Goal: Task Accomplishment & Management: Manage account settings

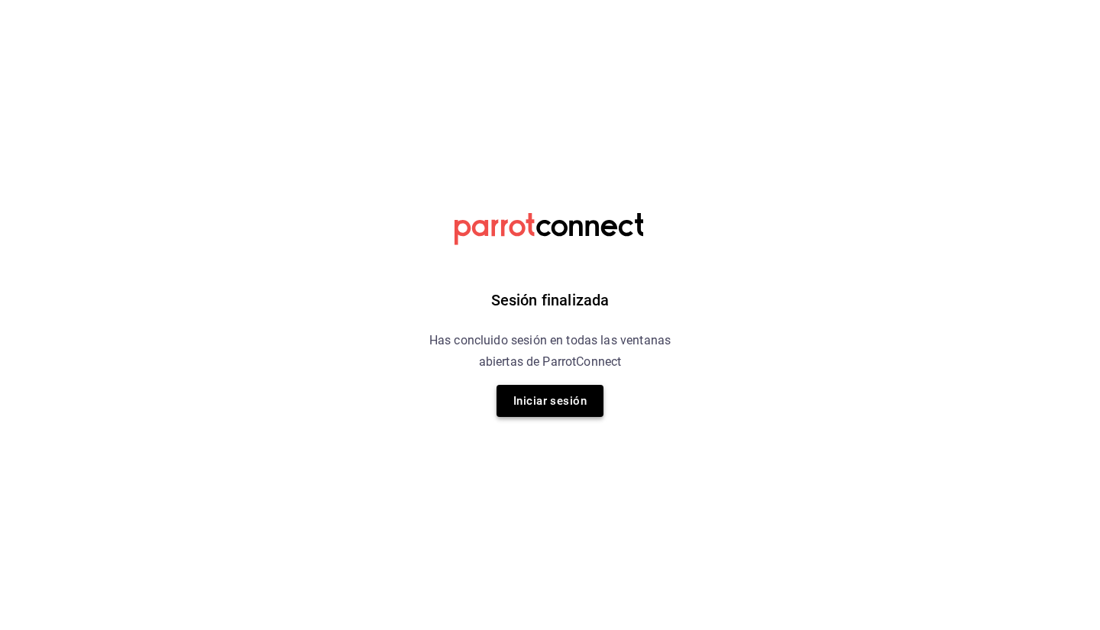
click at [537, 397] on button "Iniciar sesión" at bounding box center [550, 401] width 107 height 32
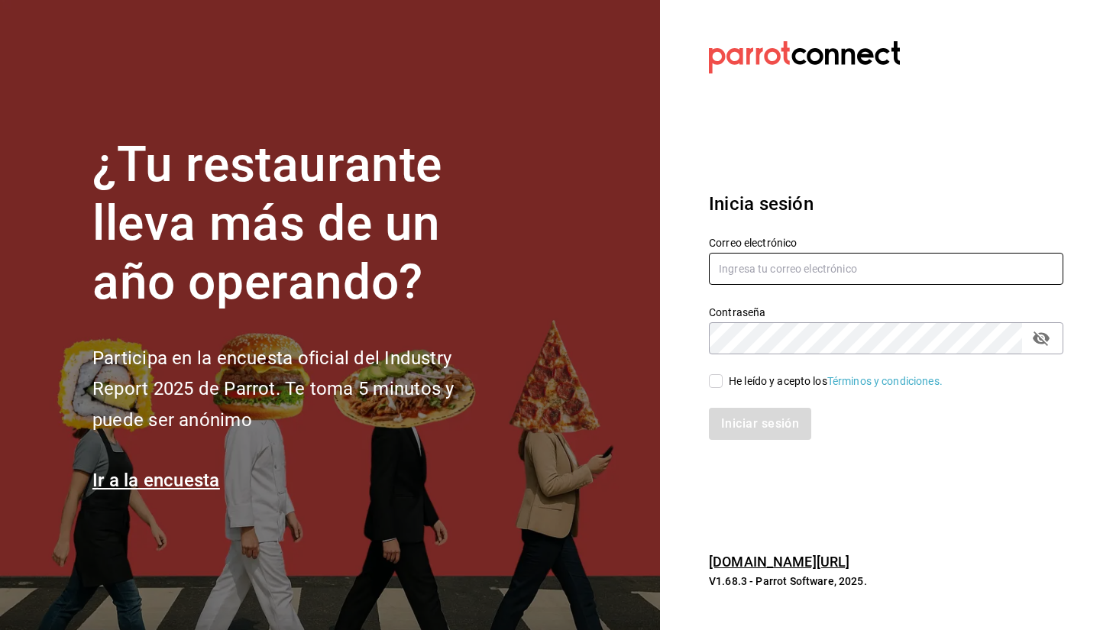
click at [791, 277] on input "text" at bounding box center [886, 269] width 354 height 32
type input "sebaxvp.svp@gmail.com"
click at [720, 387] on input "He leído y acepto los Términos y condiciones." at bounding box center [716, 381] width 14 height 14
checkbox input "true"
click at [739, 414] on button "Iniciar sesión" at bounding box center [761, 424] width 104 height 32
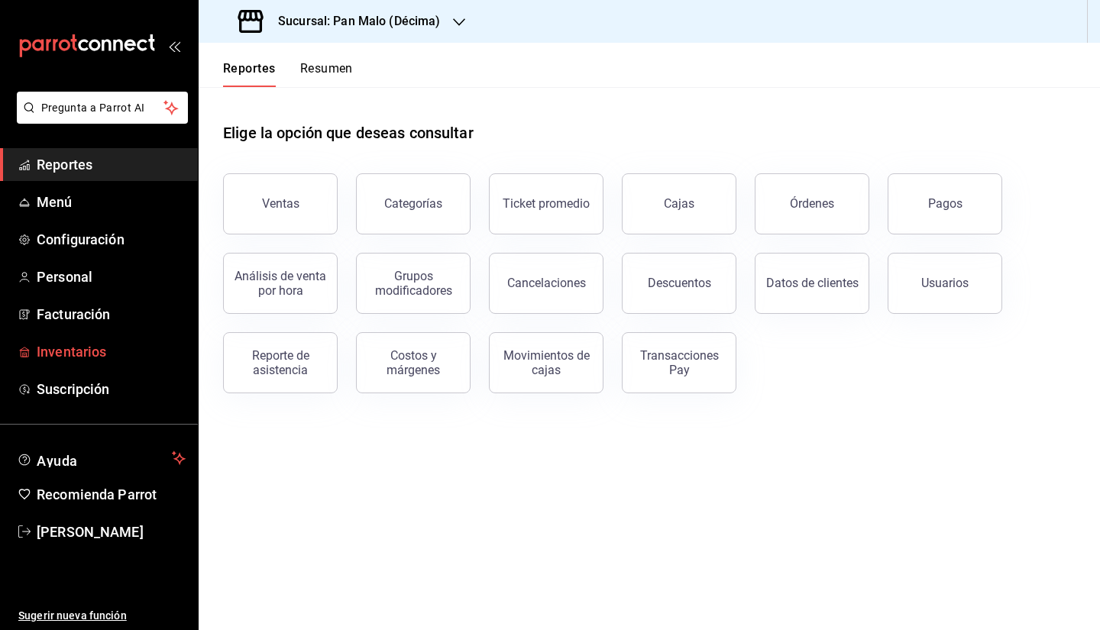
click at [61, 346] on span "Inventarios" at bounding box center [111, 351] width 149 height 21
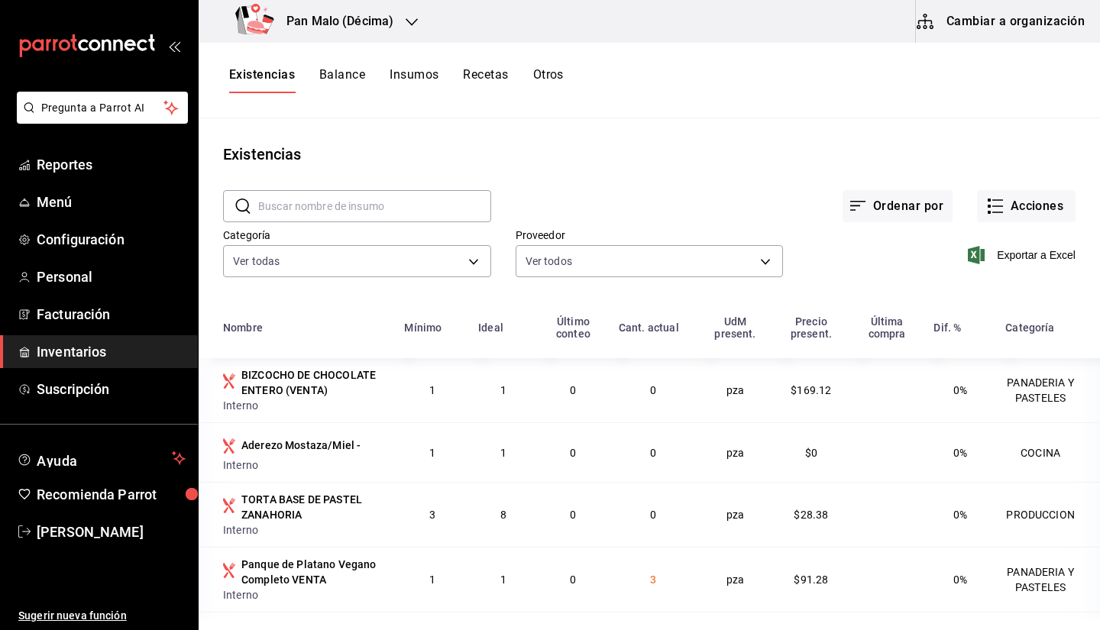
click at [70, 353] on span "Inventarios" at bounding box center [111, 351] width 149 height 21
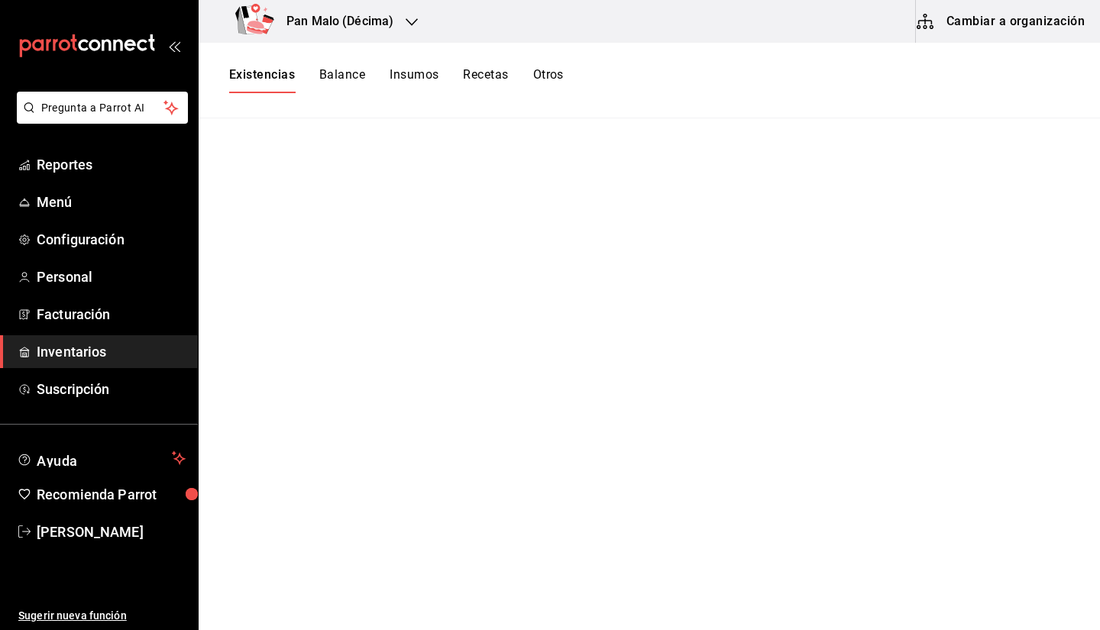
click at [416, 29] on div at bounding box center [412, 22] width 12 height 16
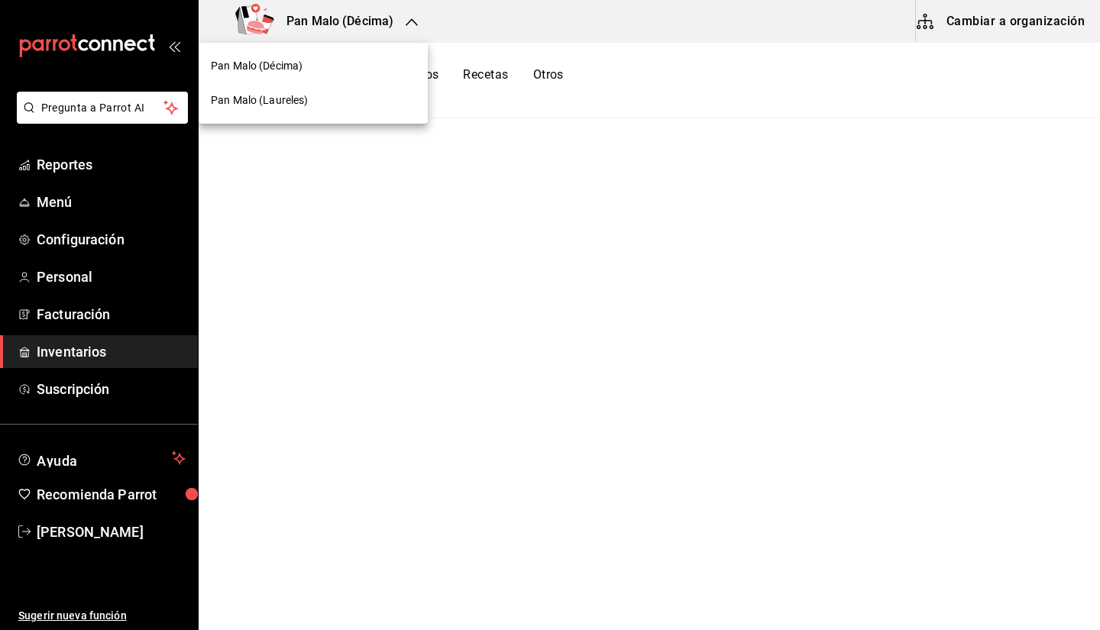
click at [317, 98] on div "Pan Malo (Laureles)" at bounding box center [313, 100] width 205 height 16
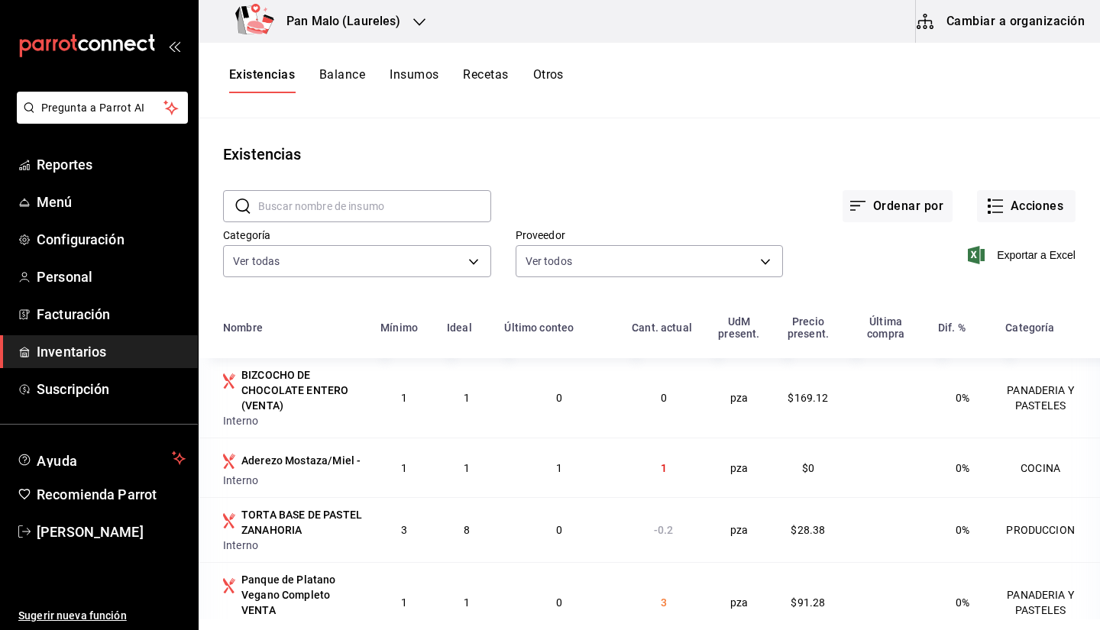
click at [992, 134] on main "Existencias ​ ​ Ordenar por Acciones Categoría Ver todas 70f7bd2c-2c71-4982-af5…" at bounding box center [649, 368] width 901 height 501
click at [1008, 168] on div "Ordenar por Acciones" at bounding box center [783, 194] width 584 height 57
click at [678, 152] on div "Existencias" at bounding box center [649, 154] width 901 height 23
click at [335, 219] on input "text" at bounding box center [374, 206] width 233 height 31
type input "jamon"
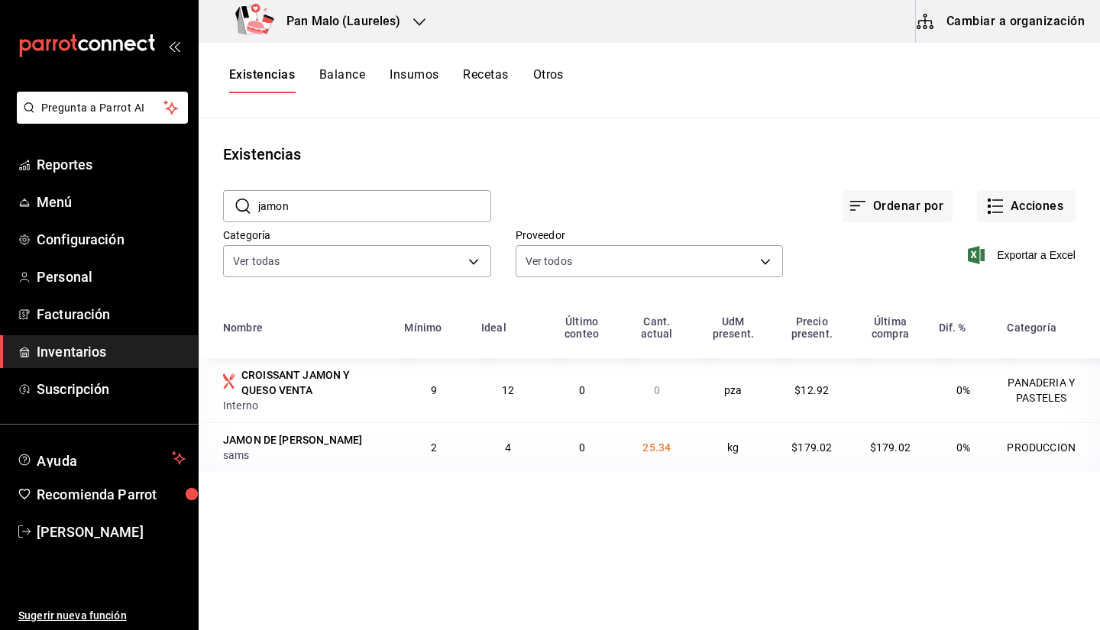
click at [574, 144] on div "Existencias" at bounding box center [649, 154] width 901 height 23
click at [946, 14] on button "Cambiar a organización" at bounding box center [1002, 21] width 172 height 43
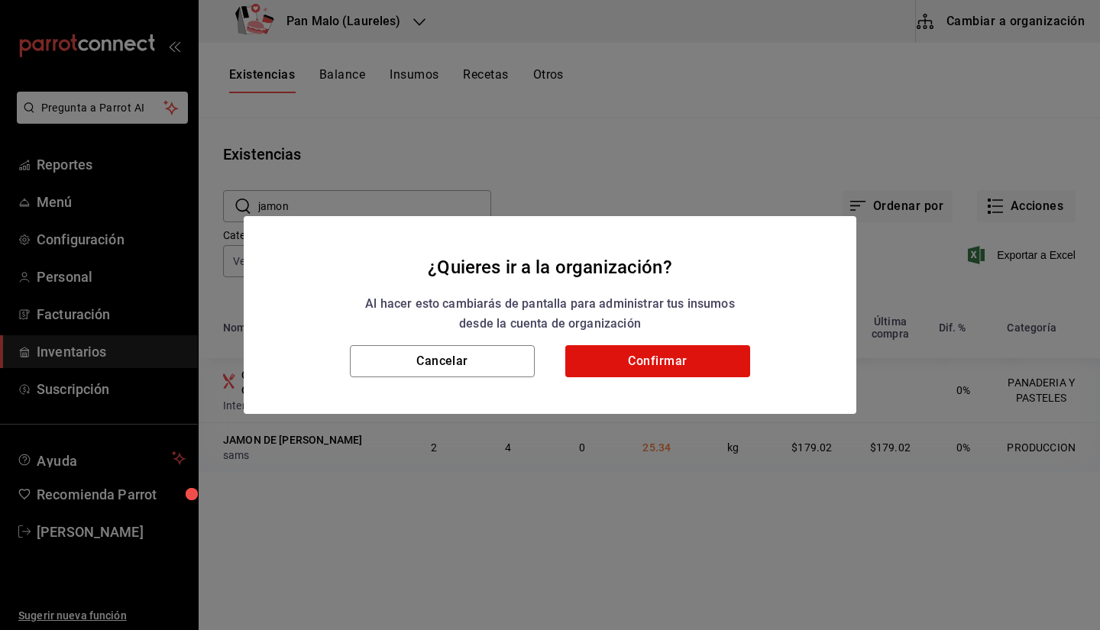
click at [684, 387] on div "Cancelar Confirmar" at bounding box center [550, 379] width 613 height 69
click at [662, 364] on button "Confirmar" at bounding box center [657, 361] width 185 height 32
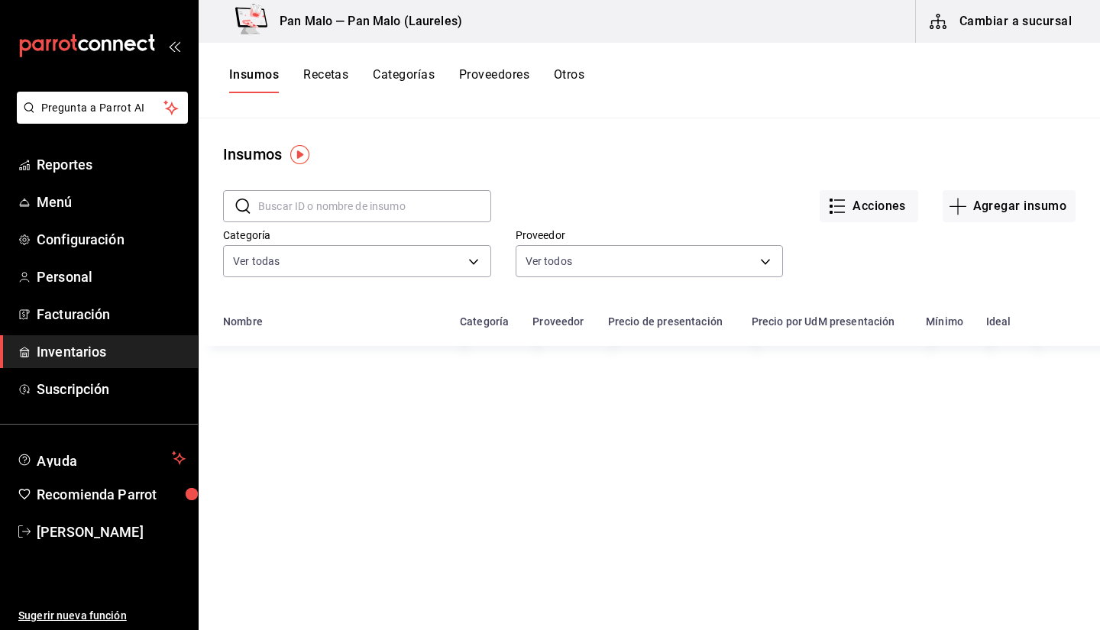
click at [584, 73] on button "Otros" at bounding box center [569, 80] width 31 height 26
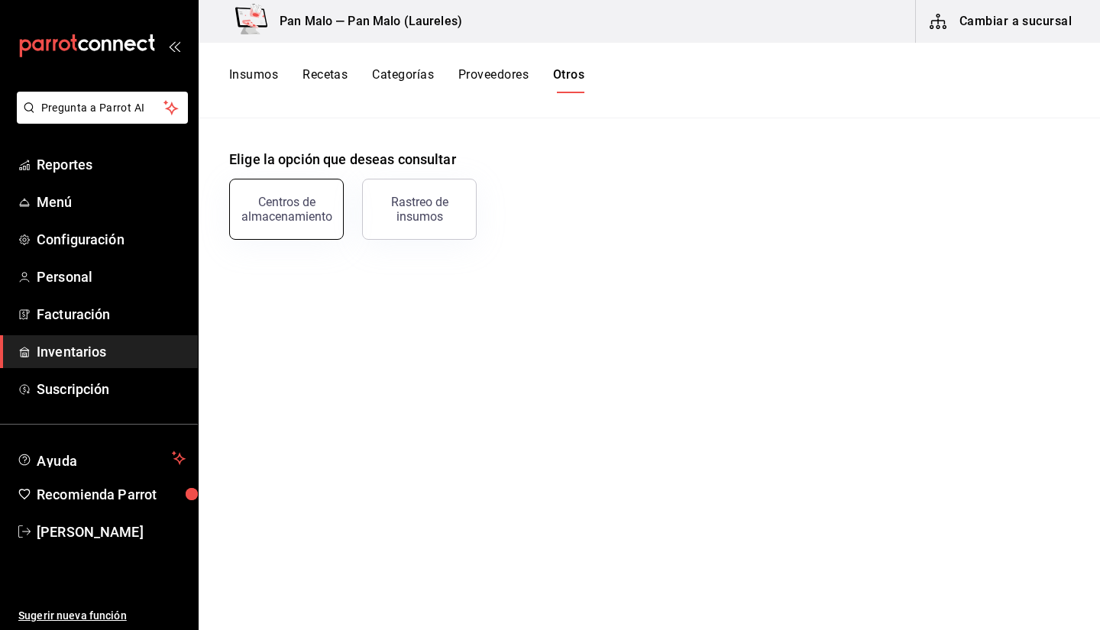
click at [303, 221] on div "Centros de almacenamiento" at bounding box center [286, 209] width 95 height 29
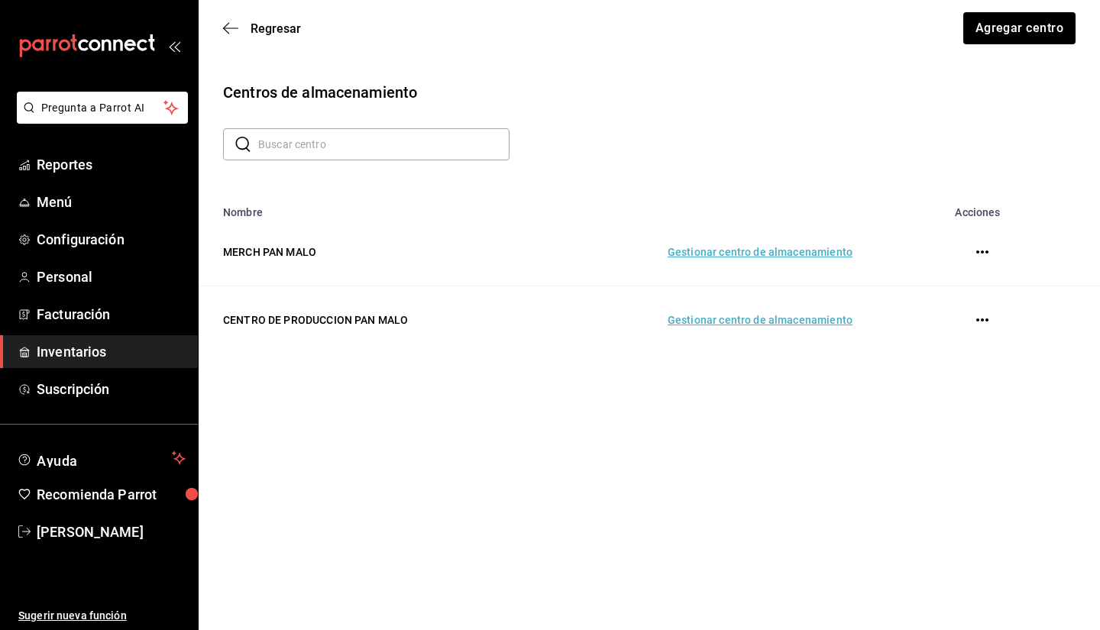
click at [391, 131] on input "text" at bounding box center [383, 144] width 251 height 31
click at [745, 332] on td "Gestionar centro de almacenamiento" at bounding box center [705, 320] width 332 height 68
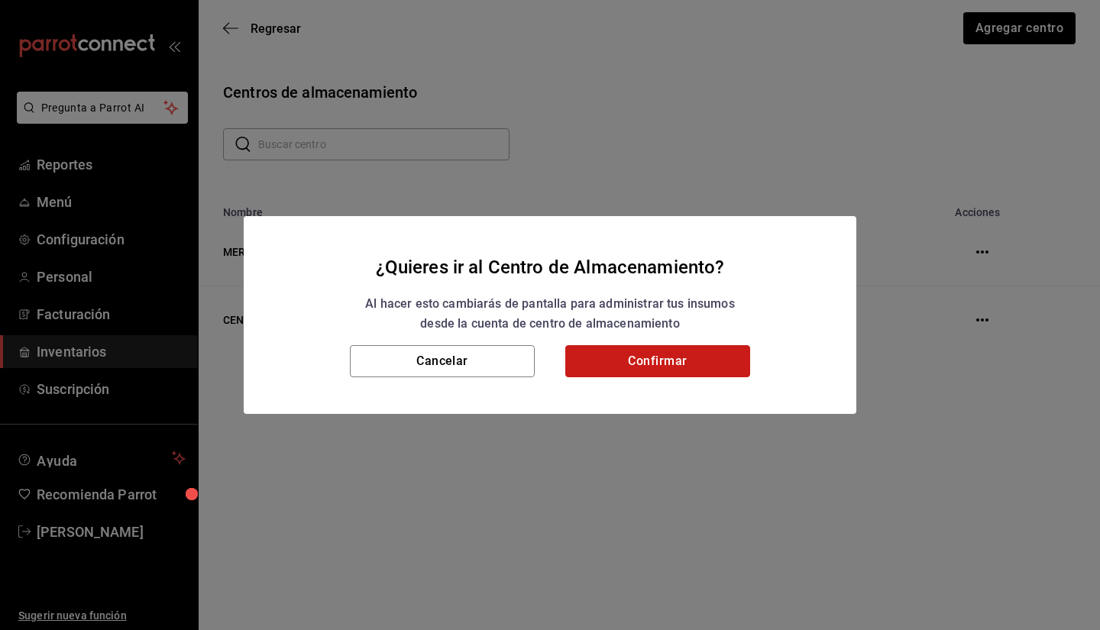
click at [594, 354] on button "Confirmar" at bounding box center [657, 361] width 185 height 32
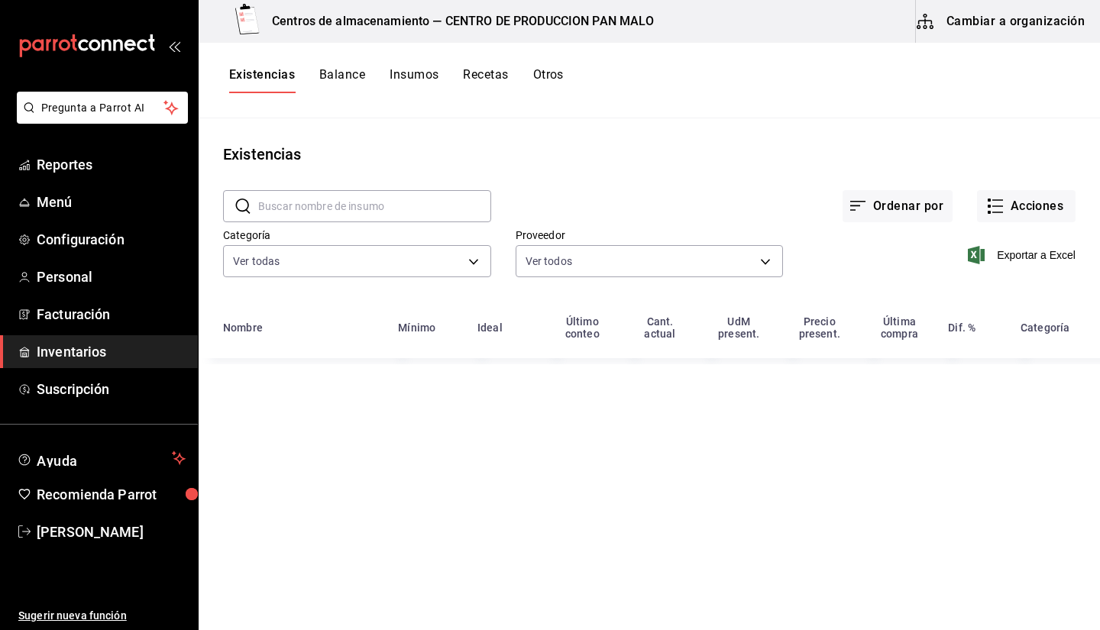
click at [382, 199] on input "text" at bounding box center [374, 206] width 233 height 31
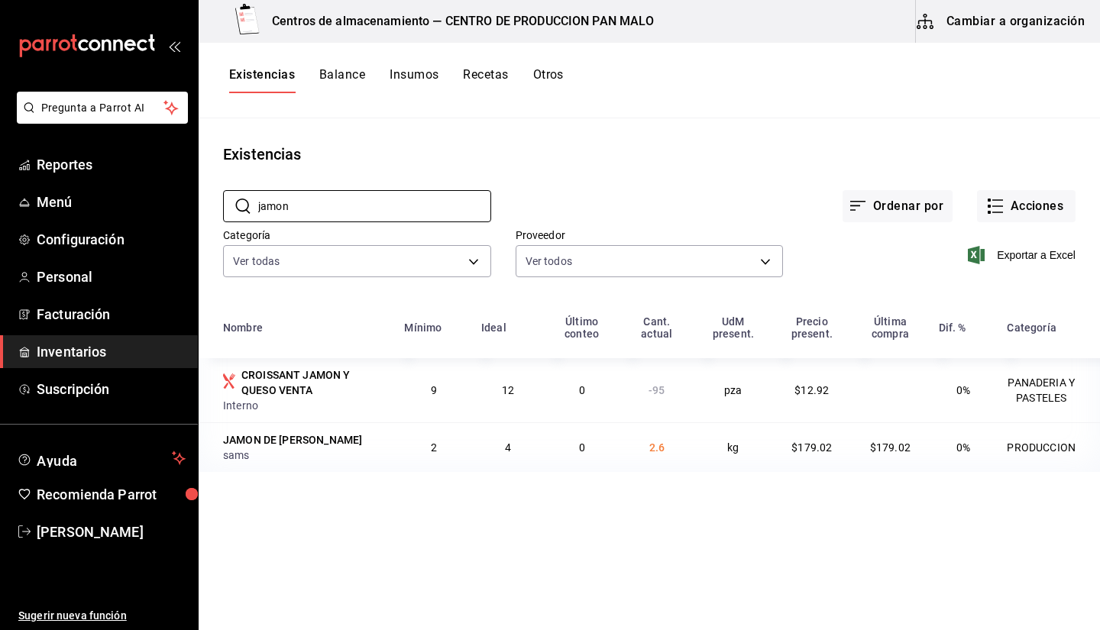
type input "jamon"
click at [273, 80] on button "Existencias" at bounding box center [262, 80] width 66 height 26
click at [338, 78] on button "Balance" at bounding box center [342, 80] width 46 height 26
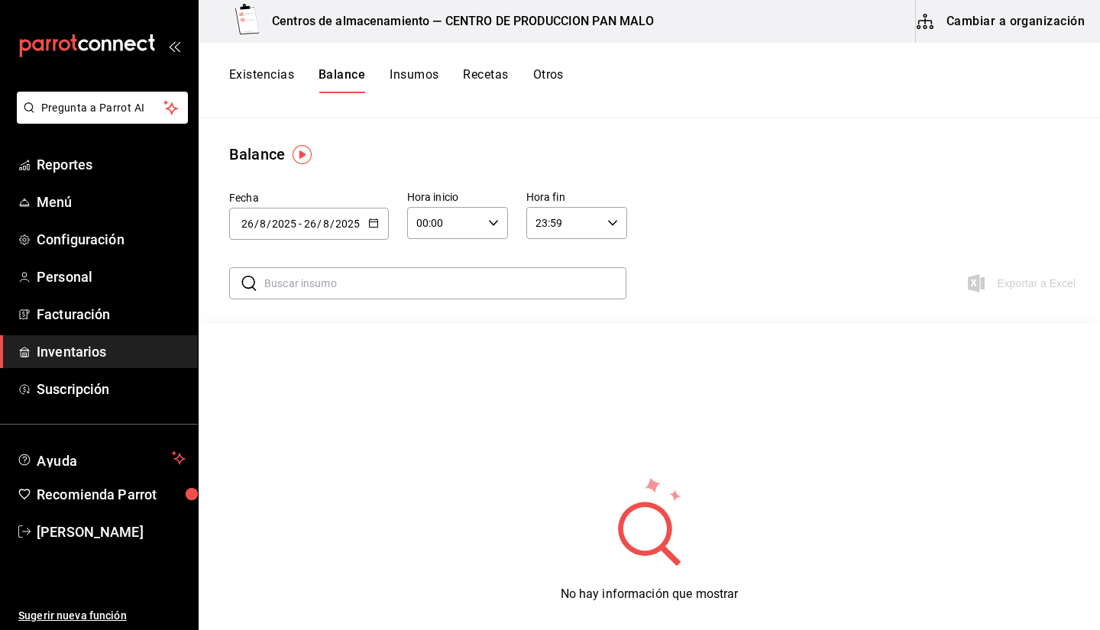
click at [936, 35] on button "Cambiar a organización" at bounding box center [1002, 21] width 172 height 43
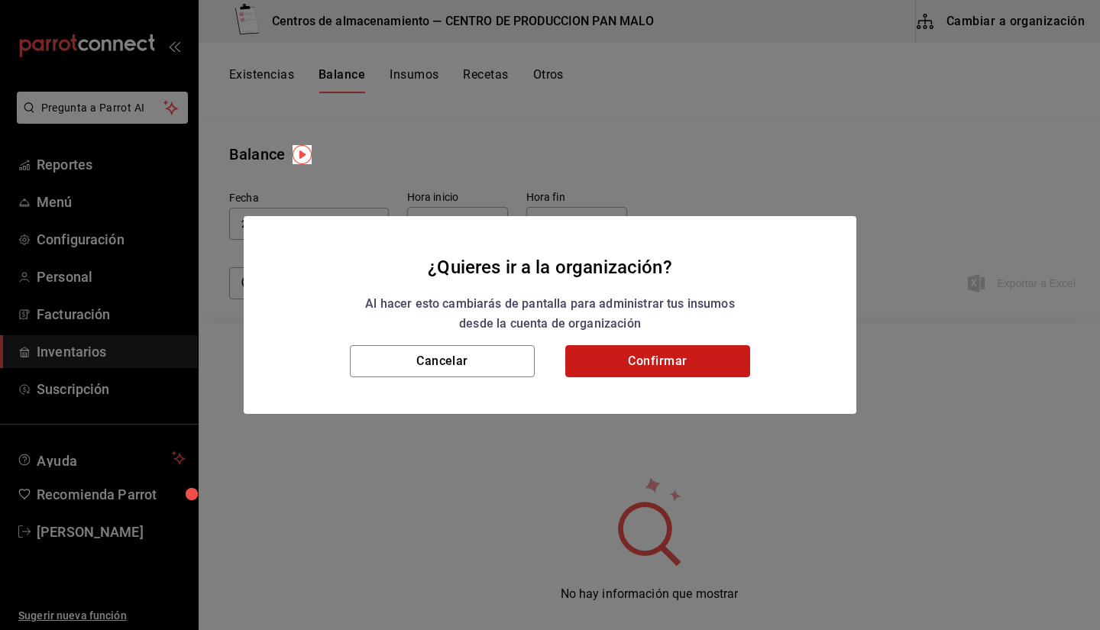
click at [623, 371] on button "Confirmar" at bounding box center [657, 361] width 185 height 32
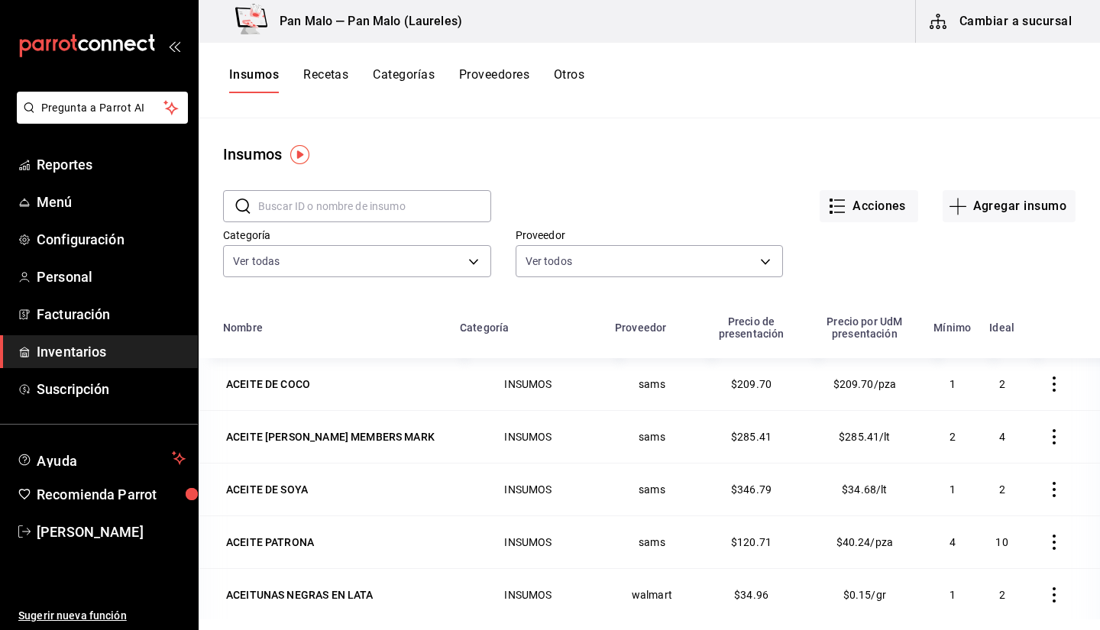
click at [962, 5] on button "Cambiar a sucursal" at bounding box center [1002, 21] width 172 height 43
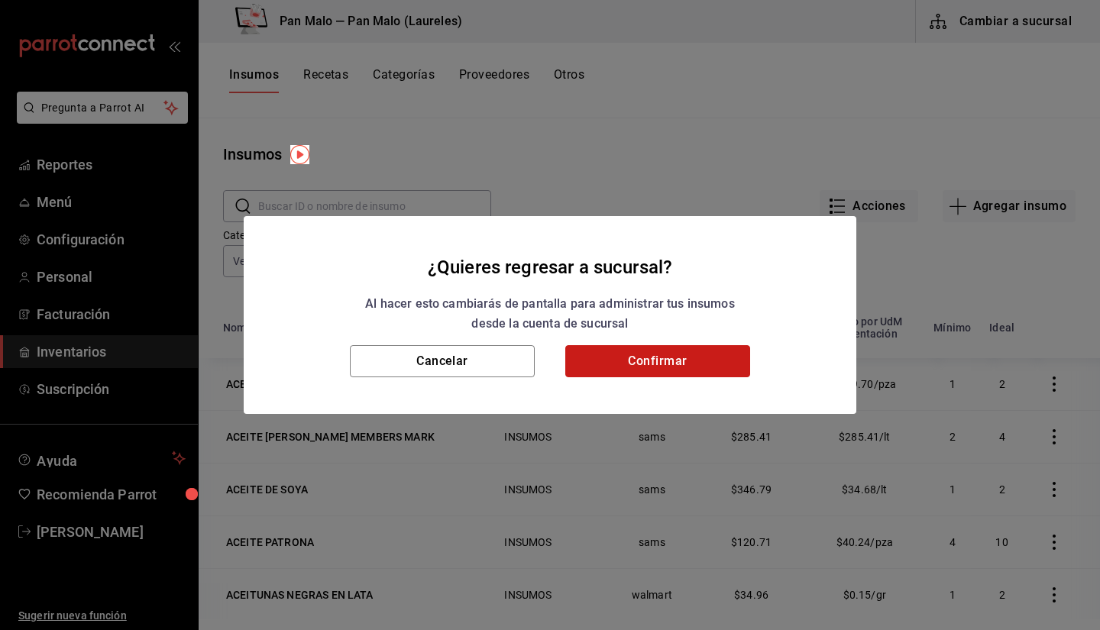
click at [641, 366] on button "Confirmar" at bounding box center [657, 361] width 185 height 32
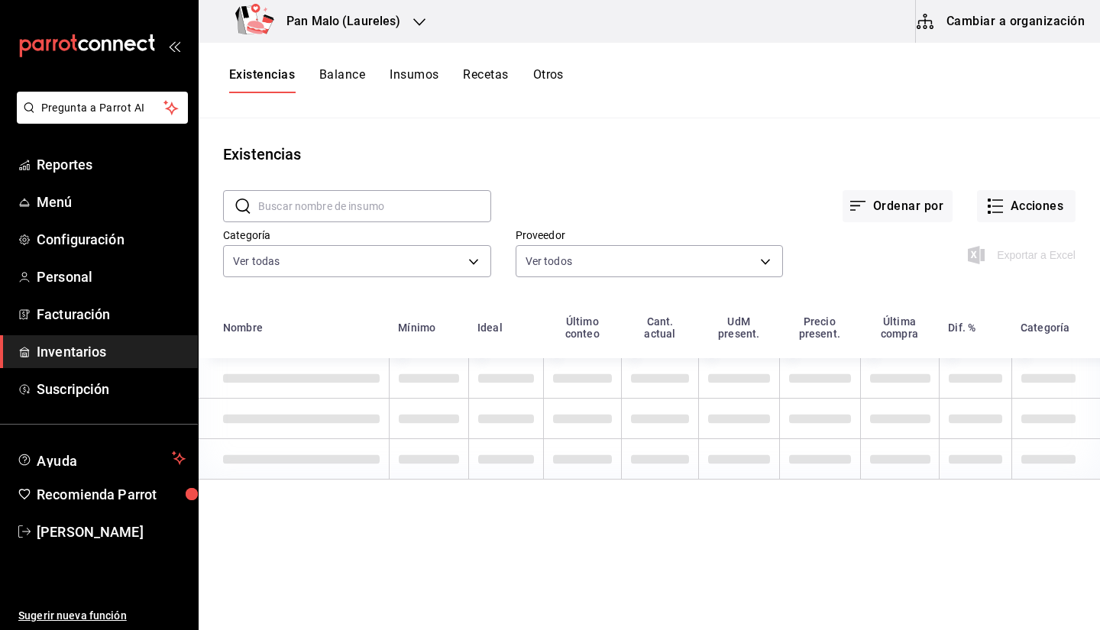
click at [346, 223] on div "Categoría Ver todas 70f7bd2c-2c71-4982-af5b-371040f86de5,600482d2-c9f1-4907-a3a…" at bounding box center [345, 243] width 293 height 78
click at [348, 205] on input "text" at bounding box center [374, 206] width 233 height 31
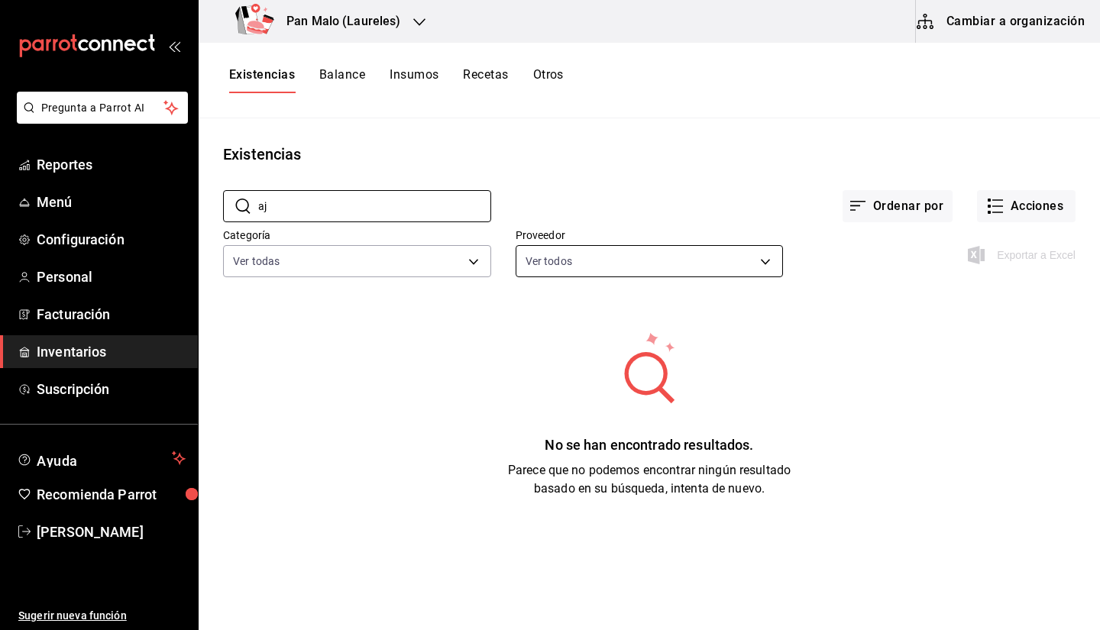
type input "a"
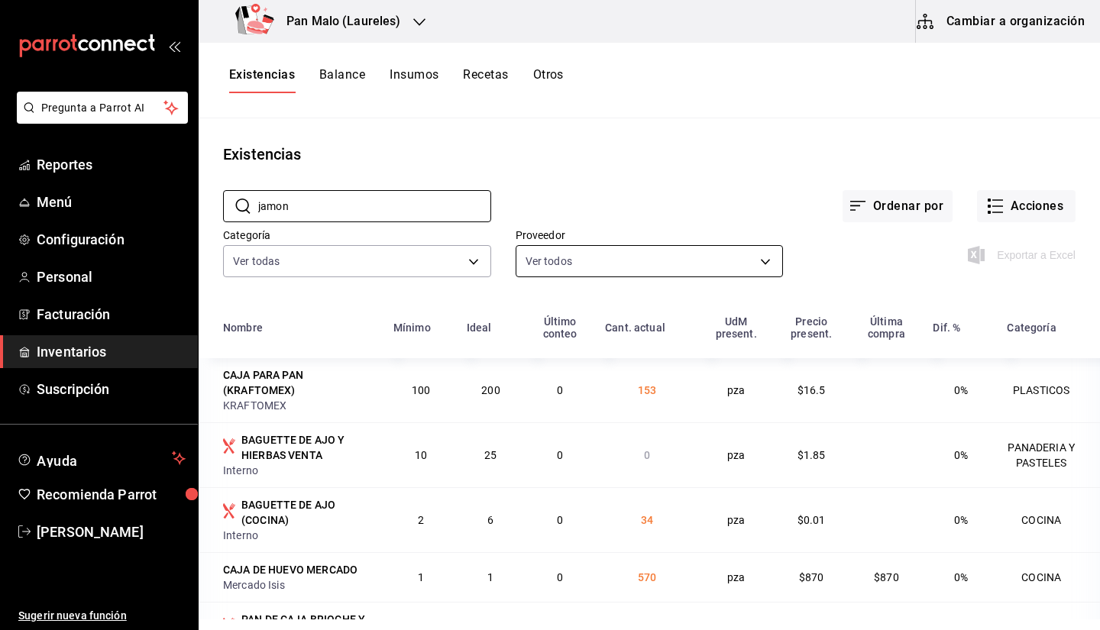
type input "jamon"
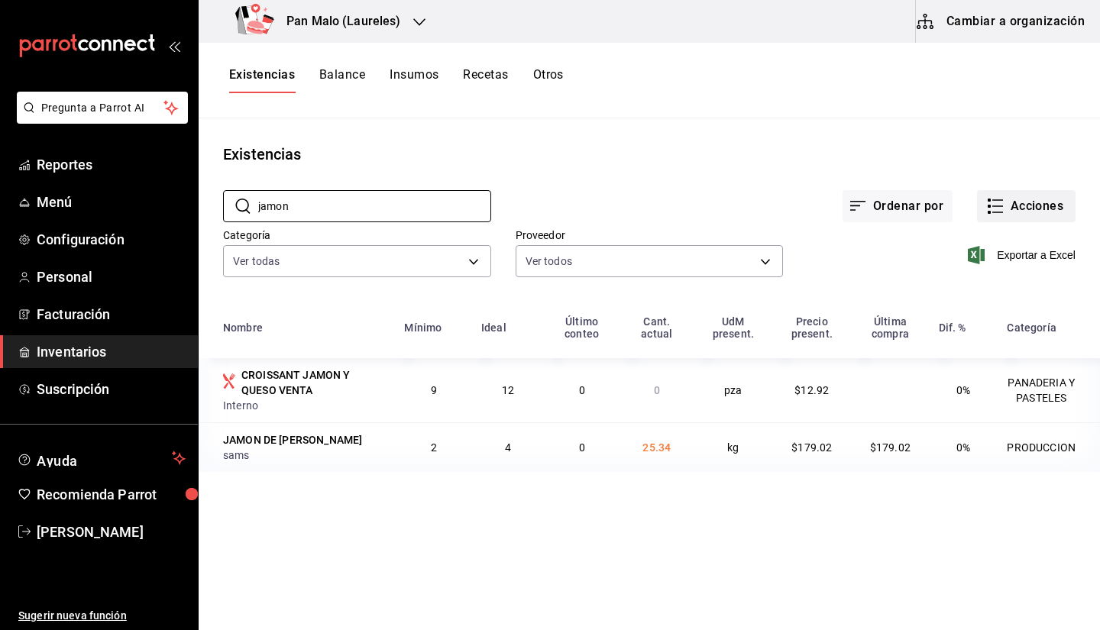
click at [1017, 203] on button "Acciones" at bounding box center [1026, 206] width 99 height 32
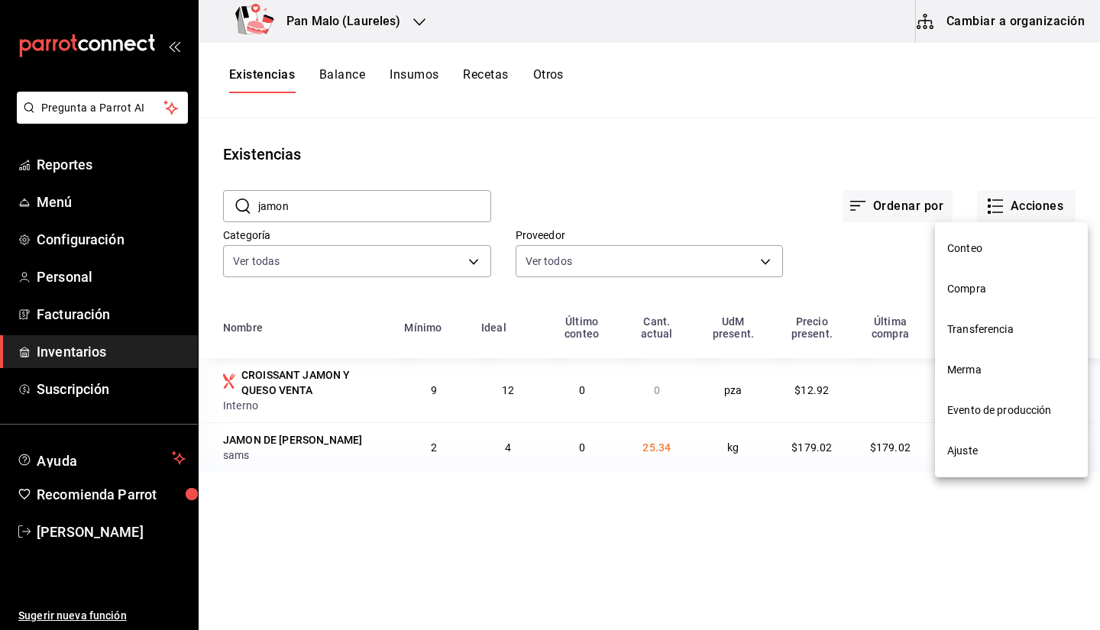
click at [957, 459] on li "Ajuste" at bounding box center [1011, 451] width 153 height 40
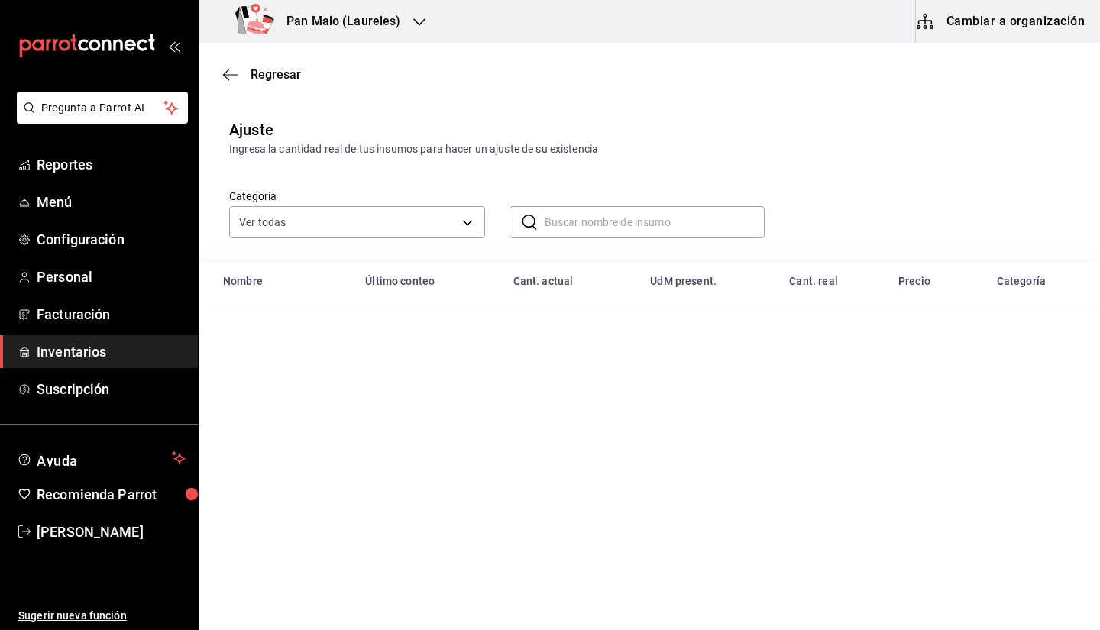
click at [568, 227] on input "text" at bounding box center [655, 222] width 221 height 31
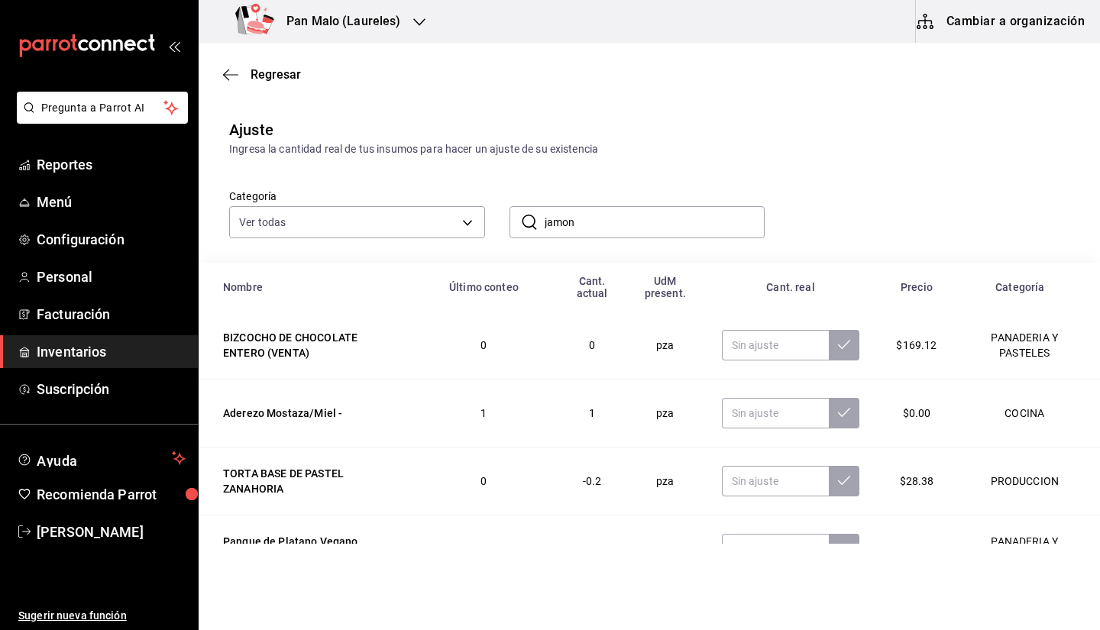
click at [620, 222] on input "jamon" at bounding box center [655, 222] width 221 height 31
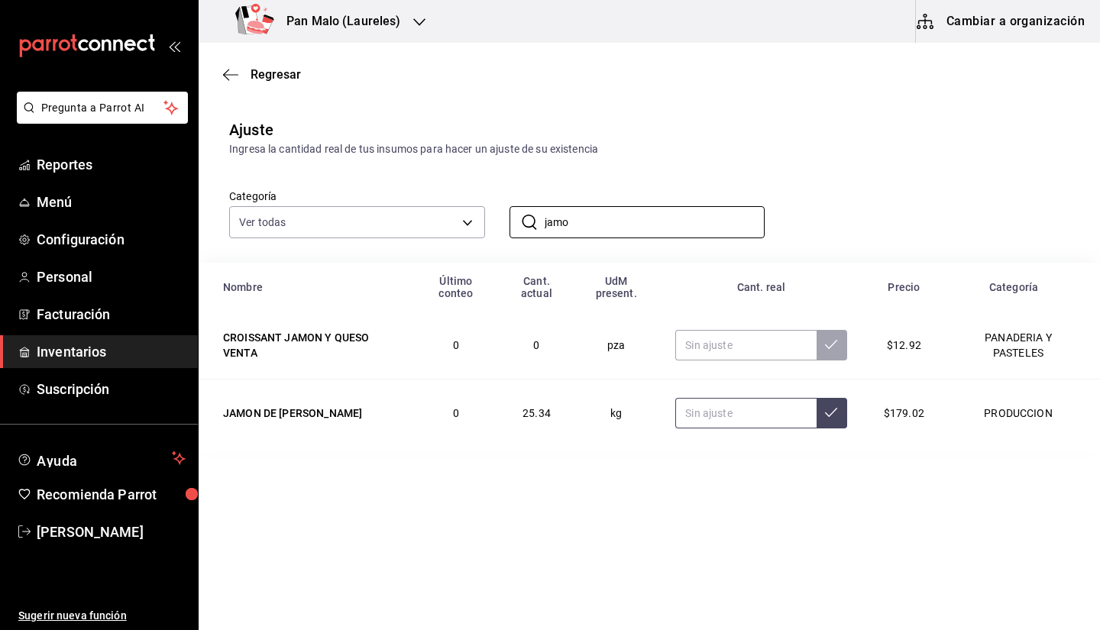
type input "jamo"
click at [717, 412] on input "text" at bounding box center [745, 413] width 141 height 31
type input "3.00"
type input "4.00"
click at [240, 71] on span "Regresar" at bounding box center [262, 74] width 78 height 15
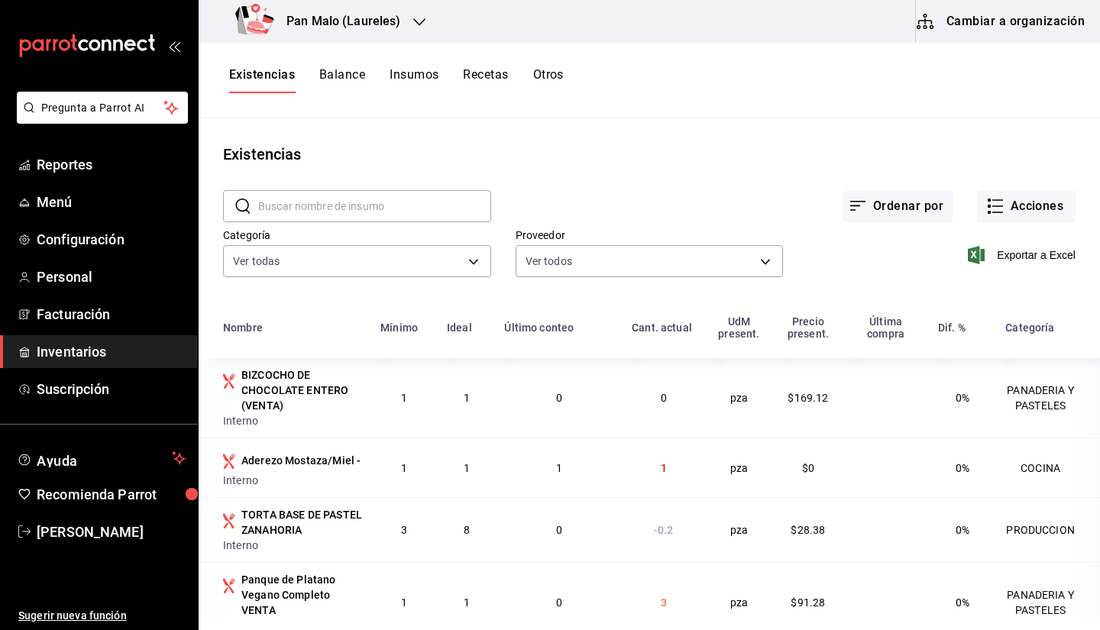
click at [552, 87] on button "Otros" at bounding box center [548, 80] width 31 height 26
click at [348, 221] on input "text" at bounding box center [374, 206] width 233 height 31
click at [341, 215] on input "text" at bounding box center [374, 206] width 233 height 31
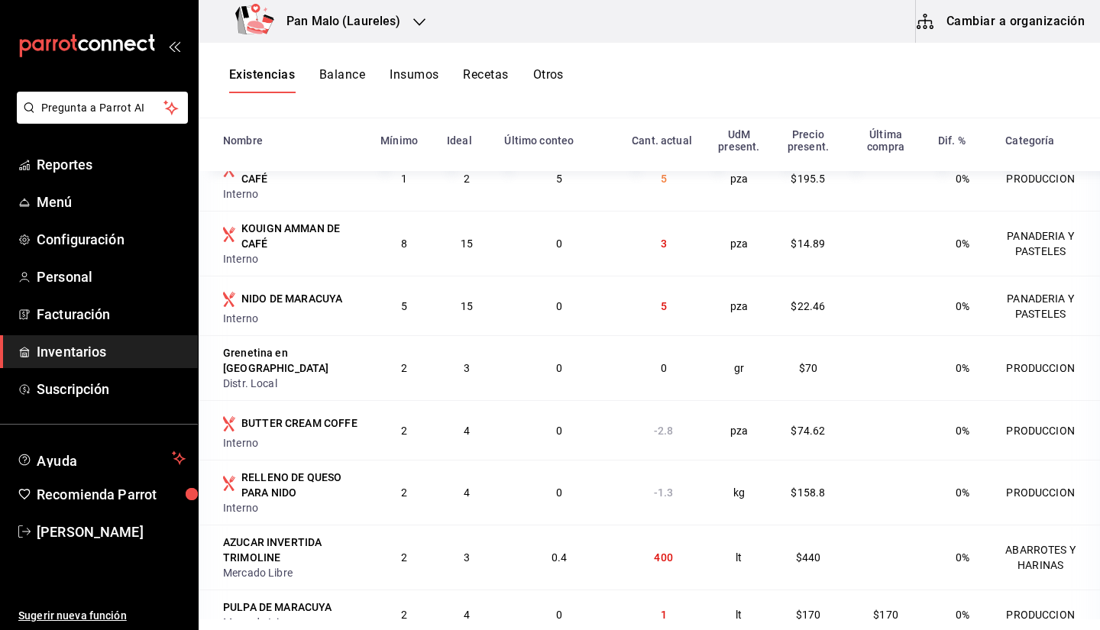
scroll to position [1600, 0]
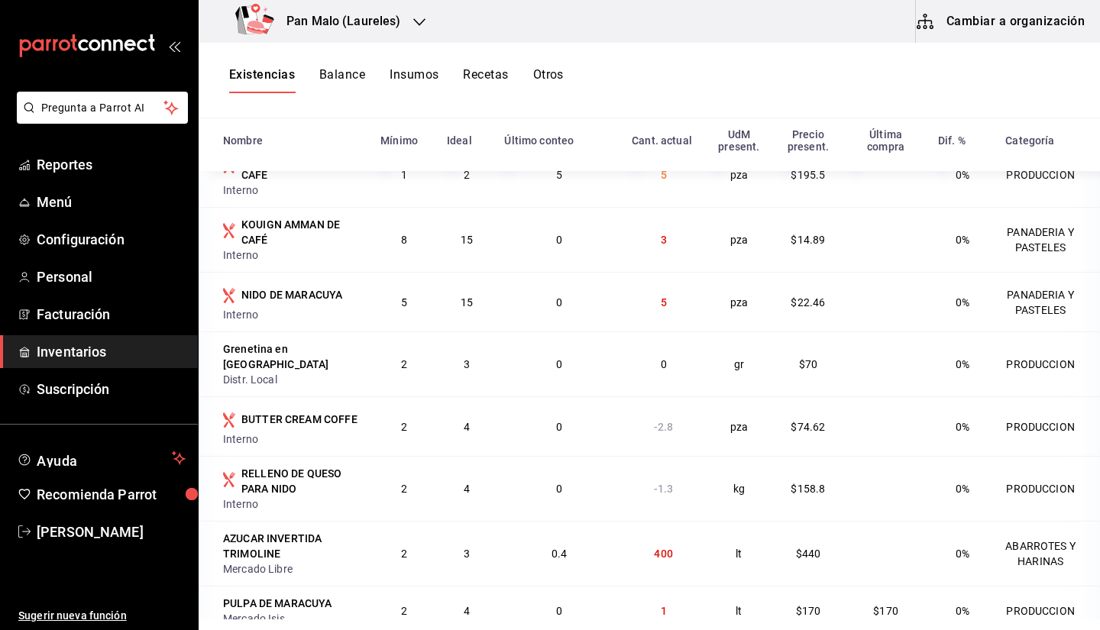
click at [932, 310] on div "0%" at bounding box center [959, 299] width 55 height 21
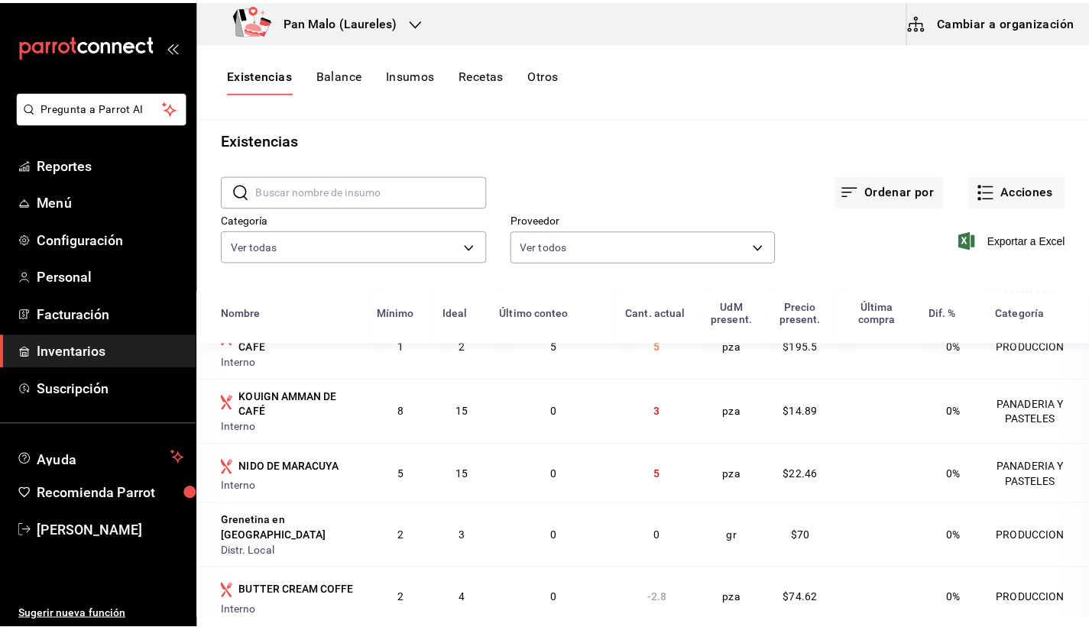
scroll to position [0, 0]
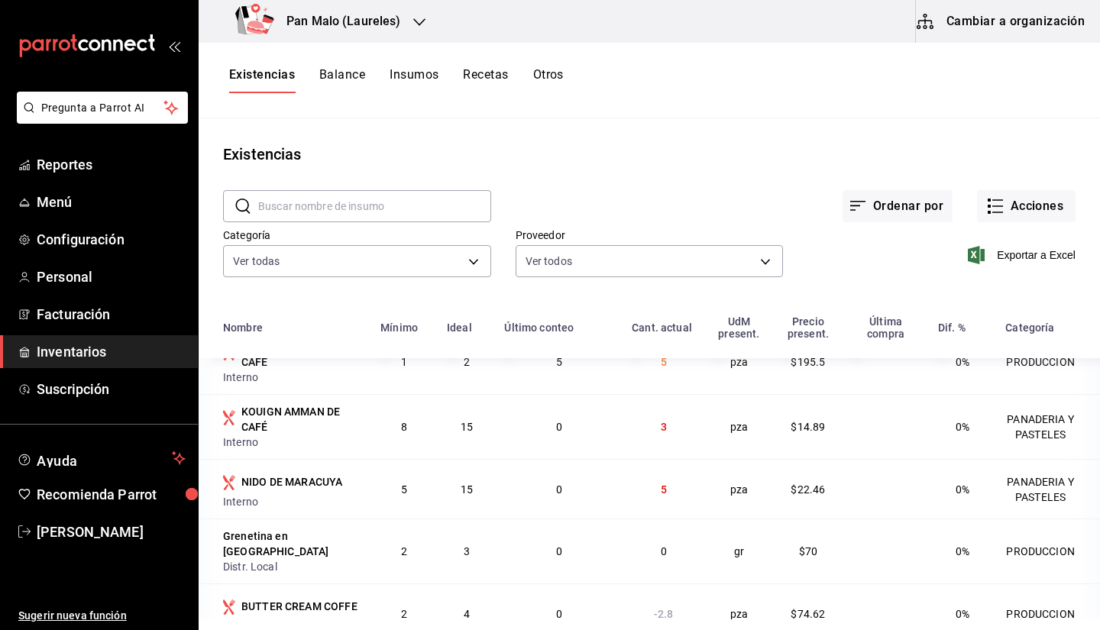
click at [1033, 33] on button "Cambiar a organización" at bounding box center [1002, 21] width 172 height 43
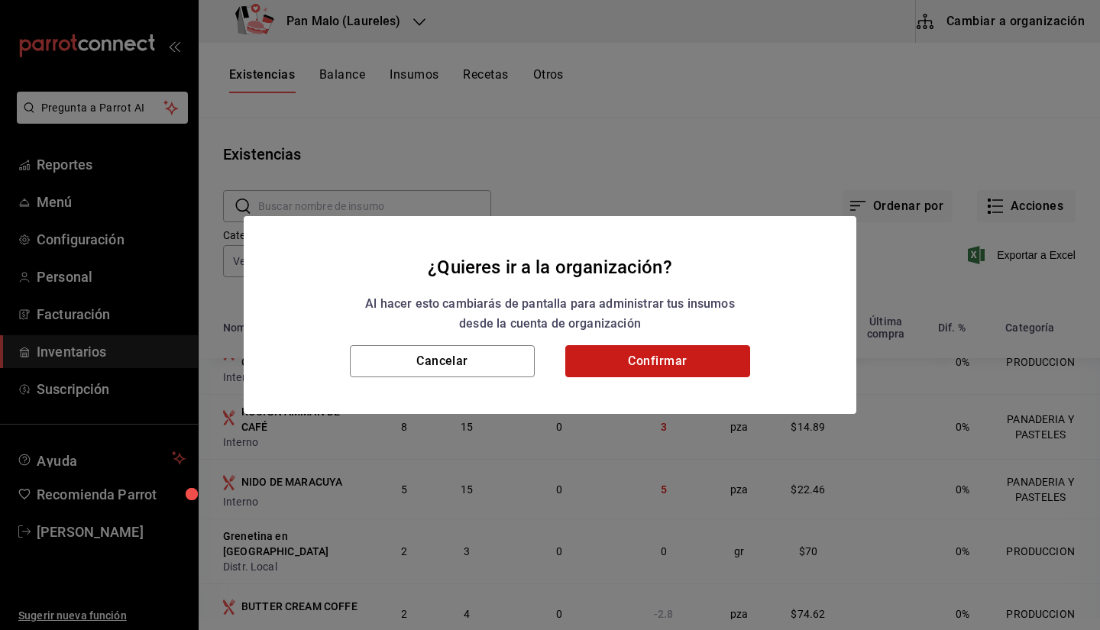
click at [664, 358] on button "Confirmar" at bounding box center [657, 361] width 185 height 32
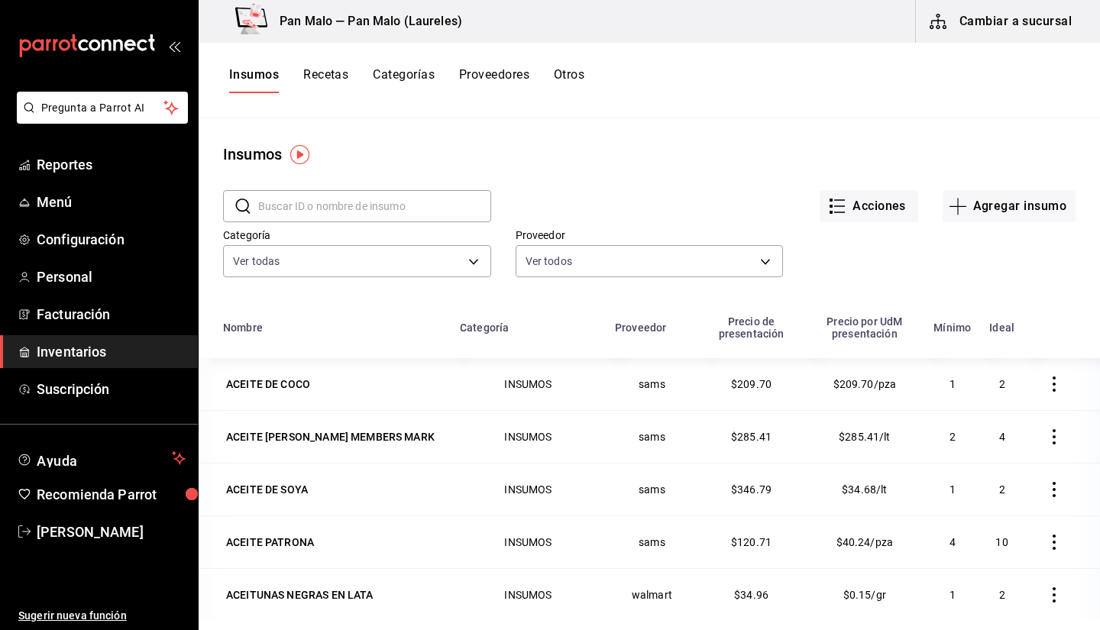
click at [561, 78] on button "Otros" at bounding box center [569, 80] width 31 height 26
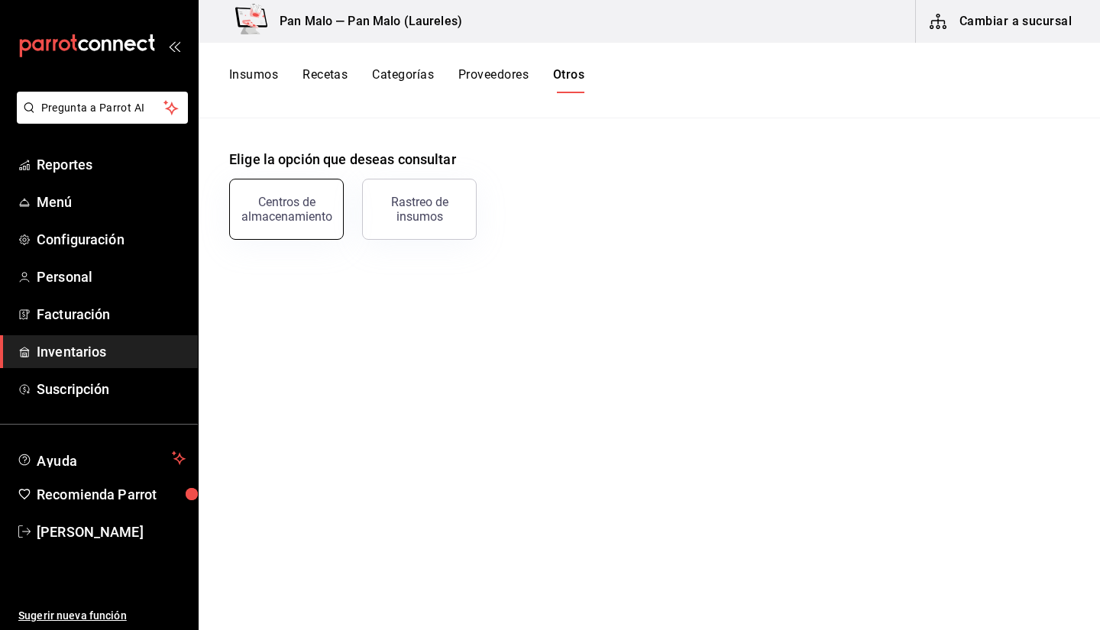
click at [267, 202] on div "Centros de almacenamiento" at bounding box center [286, 209] width 95 height 29
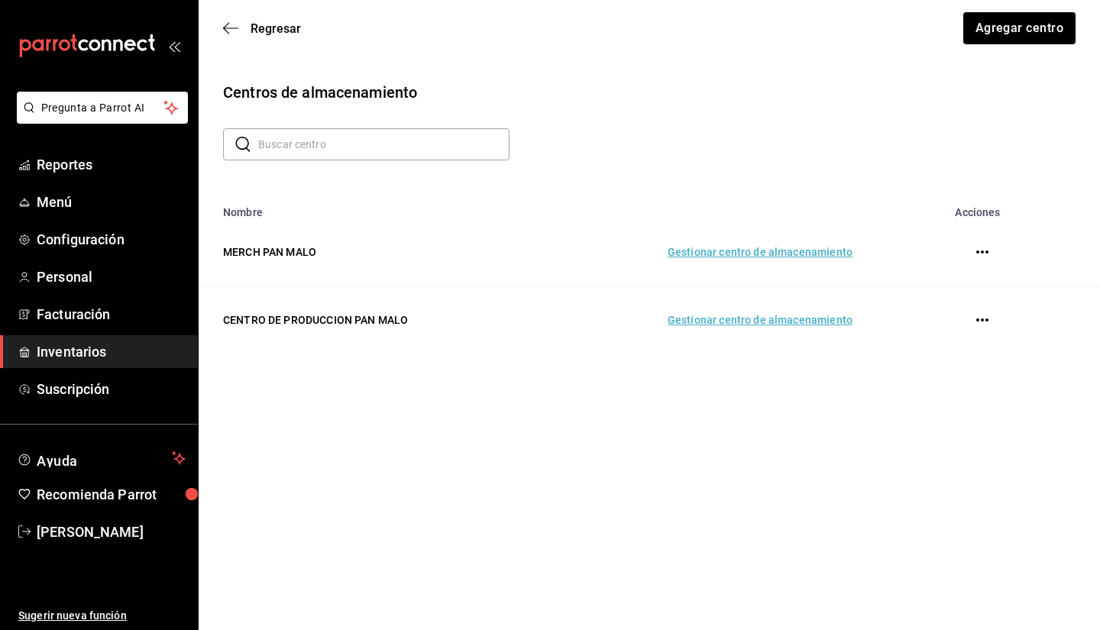
click at [702, 325] on td "Gestionar centro de almacenamiento" at bounding box center [705, 320] width 332 height 68
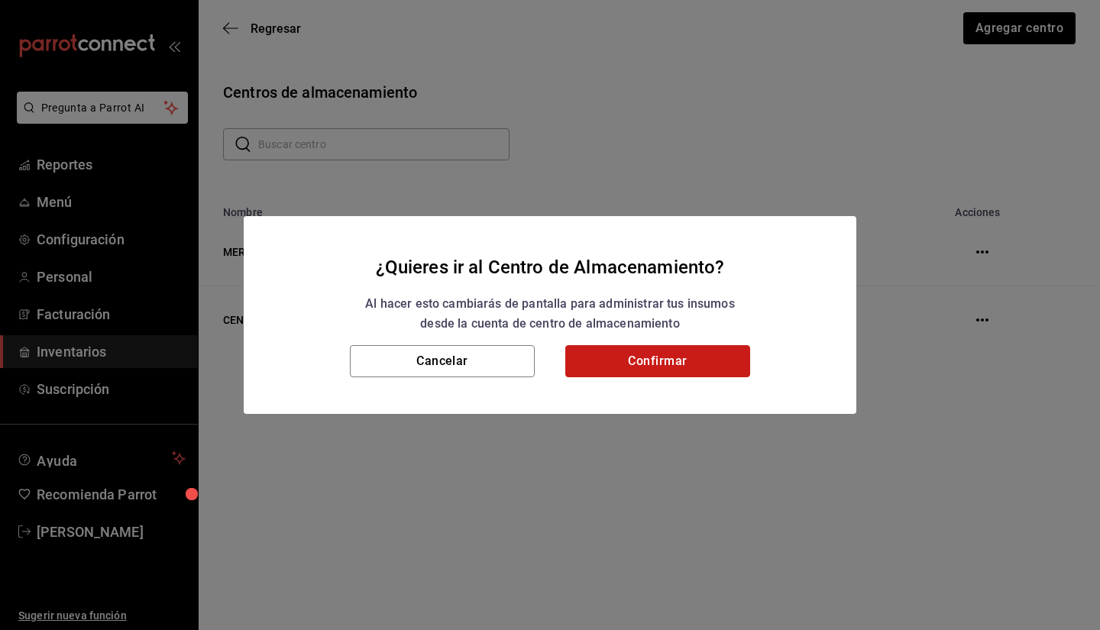
click at [579, 350] on button "Confirmar" at bounding box center [657, 361] width 185 height 32
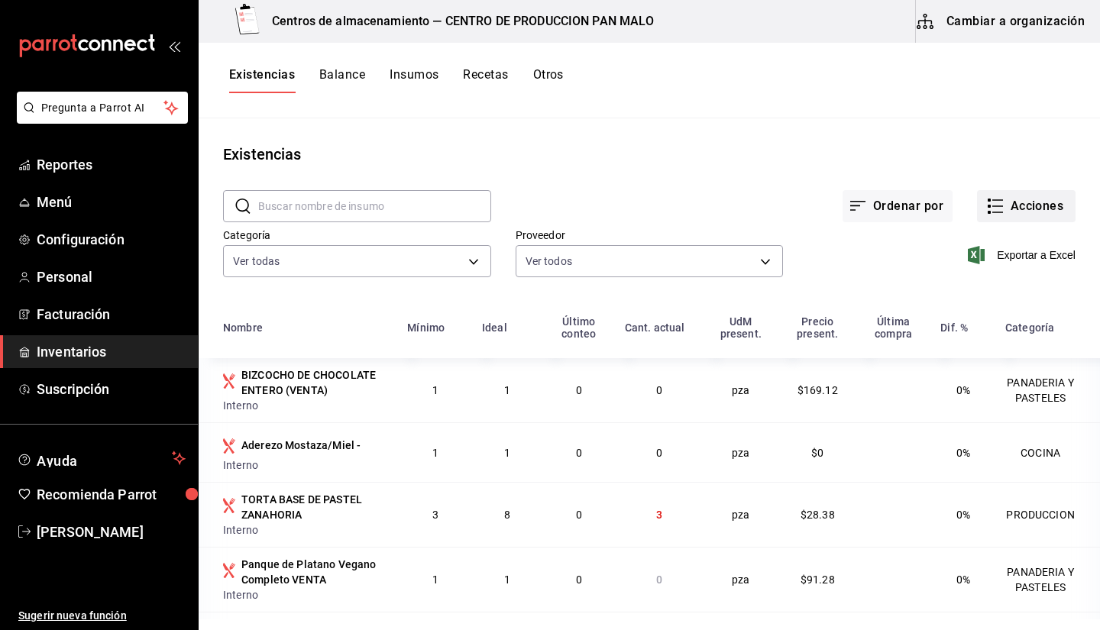
click at [1005, 218] on button "Acciones" at bounding box center [1026, 206] width 99 height 32
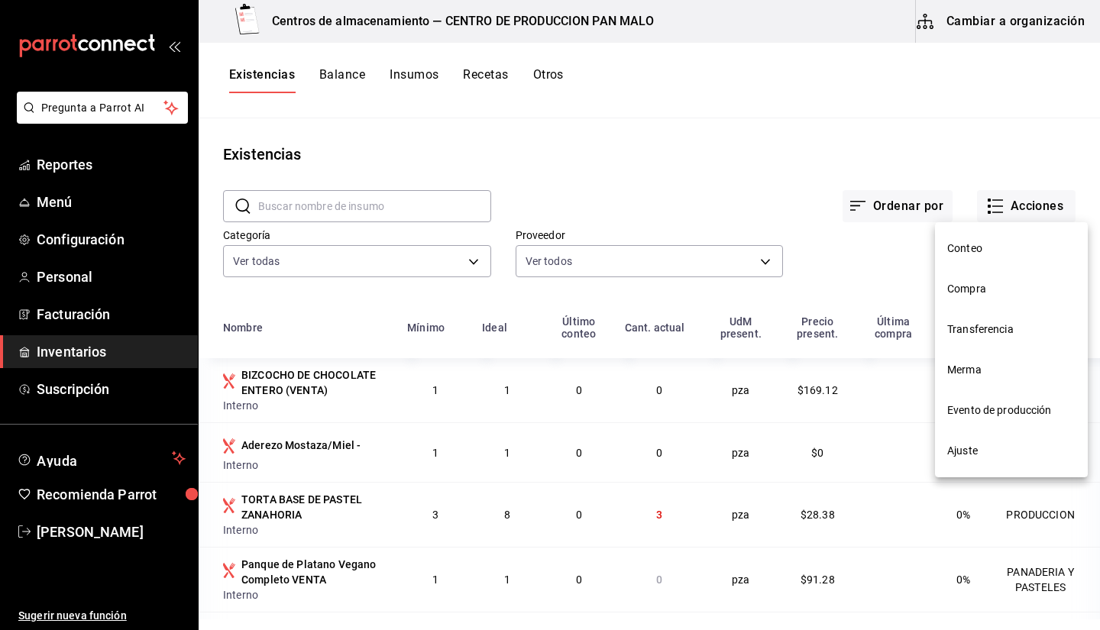
click at [967, 302] on li "Compra" at bounding box center [1011, 289] width 153 height 40
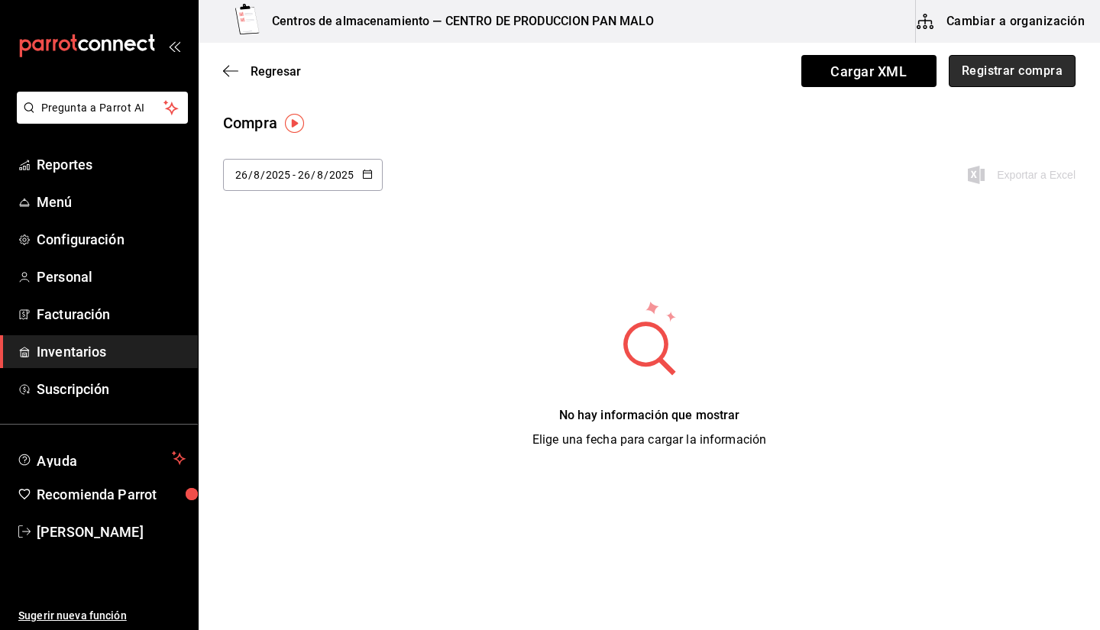
click at [985, 78] on button "Registrar compra" at bounding box center [1012, 71] width 127 height 32
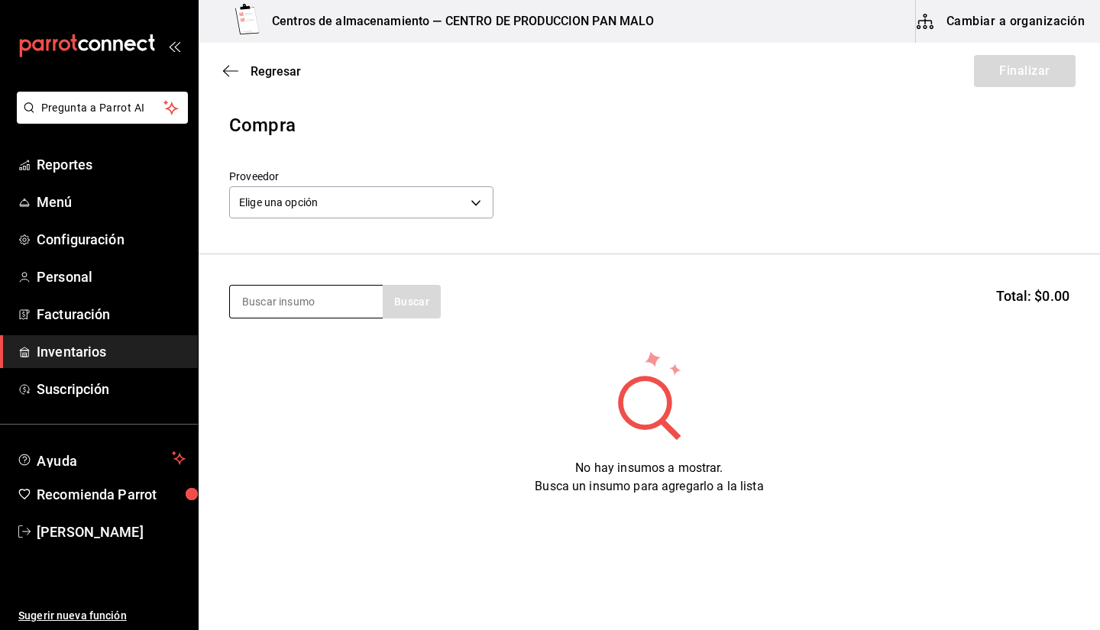
click at [310, 305] on input at bounding box center [306, 302] width 153 height 32
click at [338, 304] on input at bounding box center [306, 302] width 153 height 32
type input "a"
type input "harina"
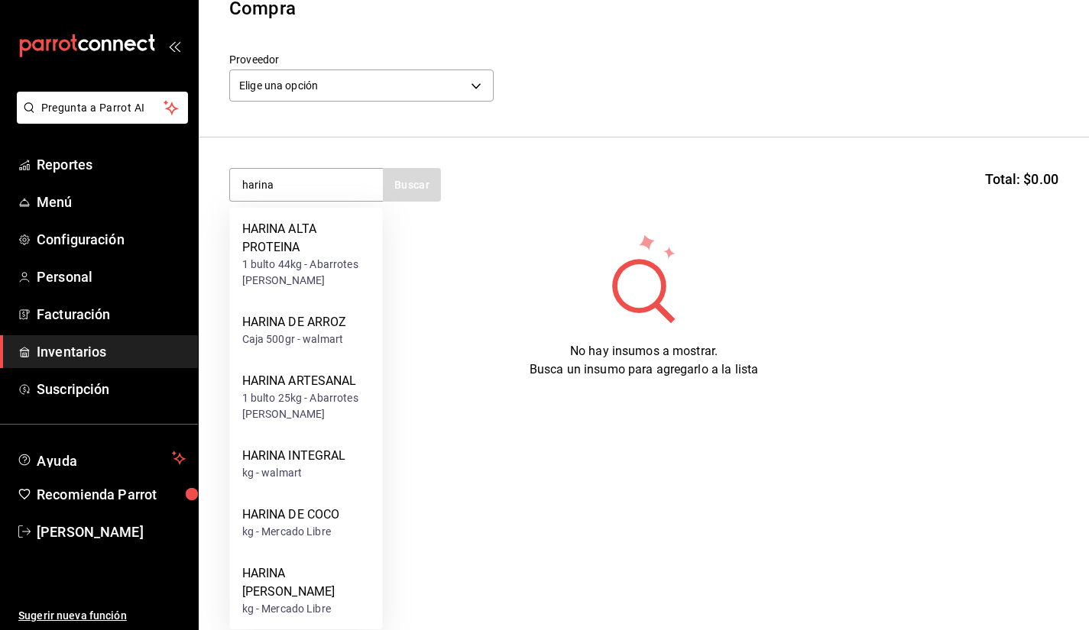
scroll to position [122, 0]
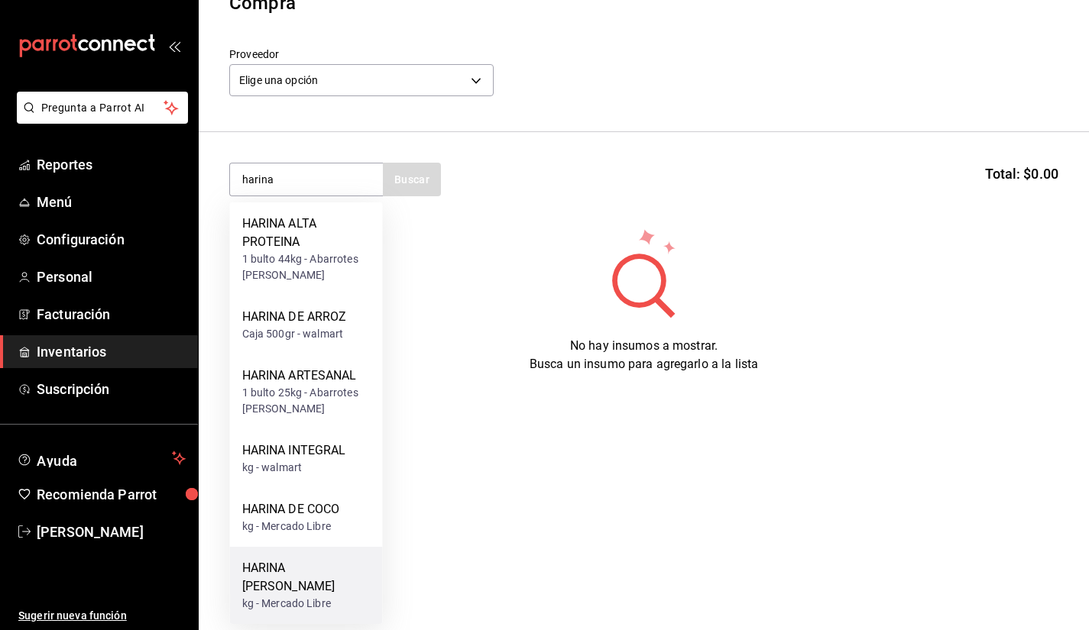
click at [270, 561] on div "HARINA [PERSON_NAME]" at bounding box center [306, 577] width 128 height 37
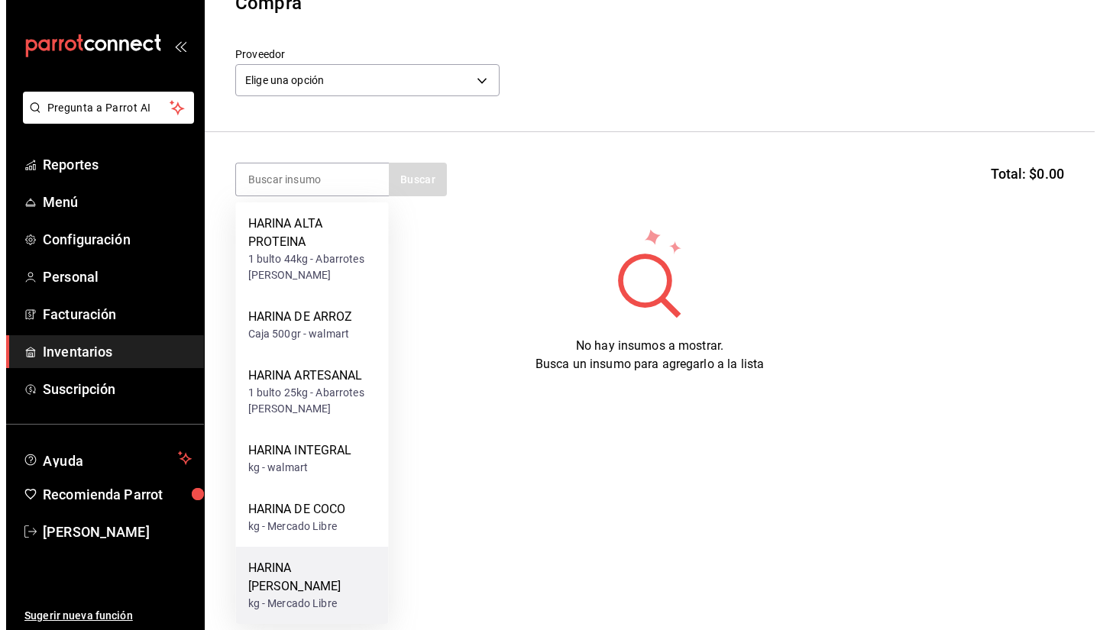
scroll to position [0, 0]
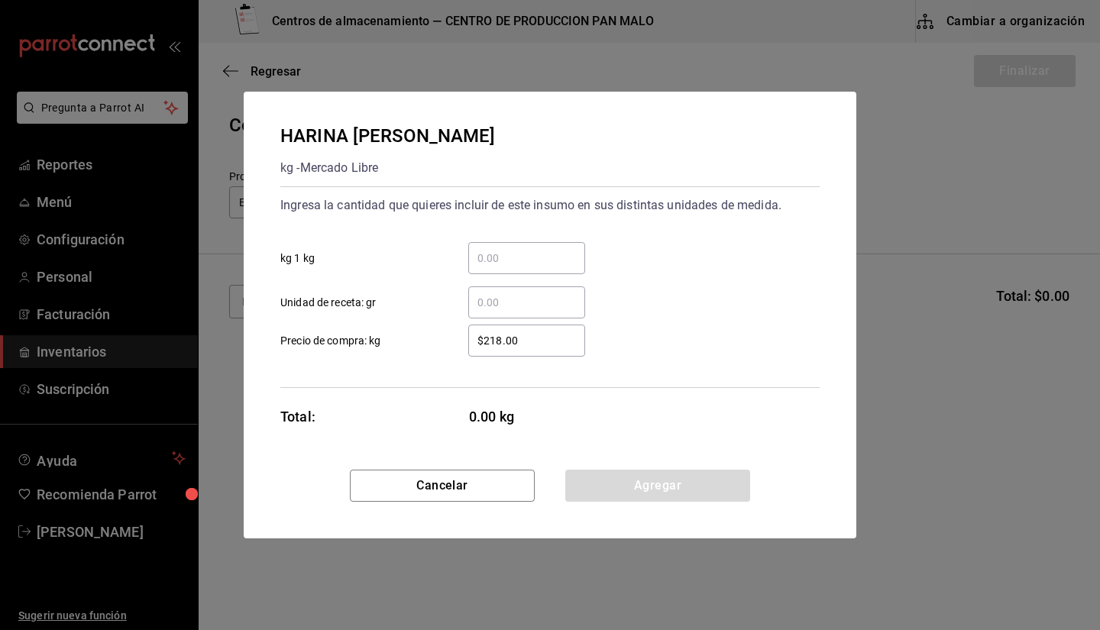
click at [488, 261] on input "​ kg 1 kg" at bounding box center [526, 258] width 117 height 18
type input "8"
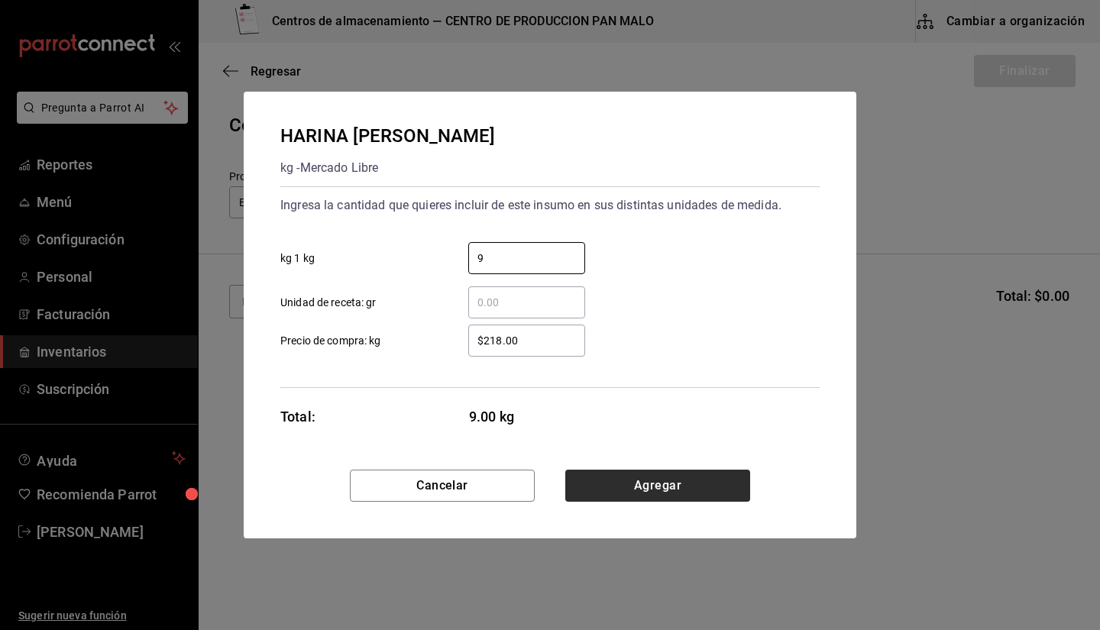
type input "9"
click at [623, 485] on button "Agregar" at bounding box center [657, 486] width 185 height 32
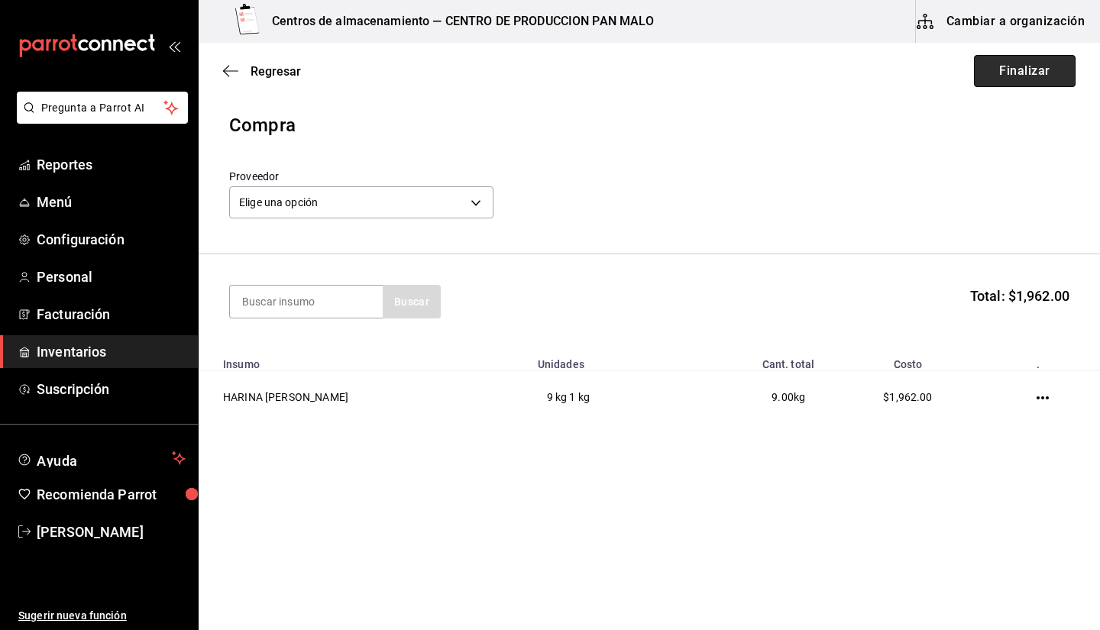
click at [1005, 68] on button "Finalizar" at bounding box center [1025, 71] width 102 height 32
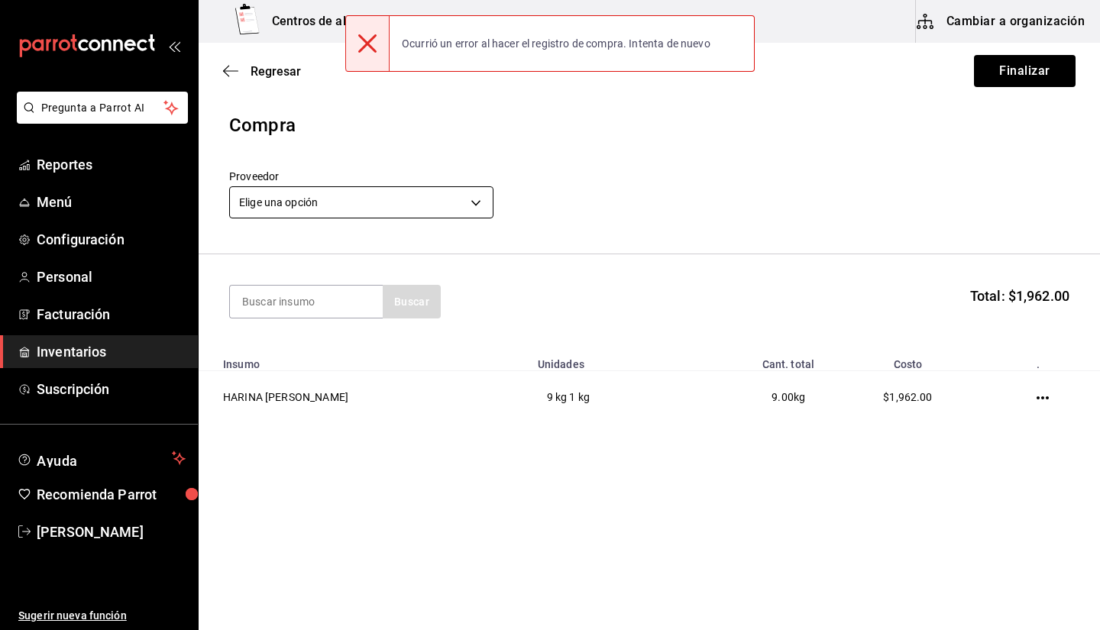
click at [341, 214] on body "Pregunta a Parrot AI Reportes Menú Configuración Personal Facturación Inventari…" at bounding box center [550, 272] width 1100 height 544
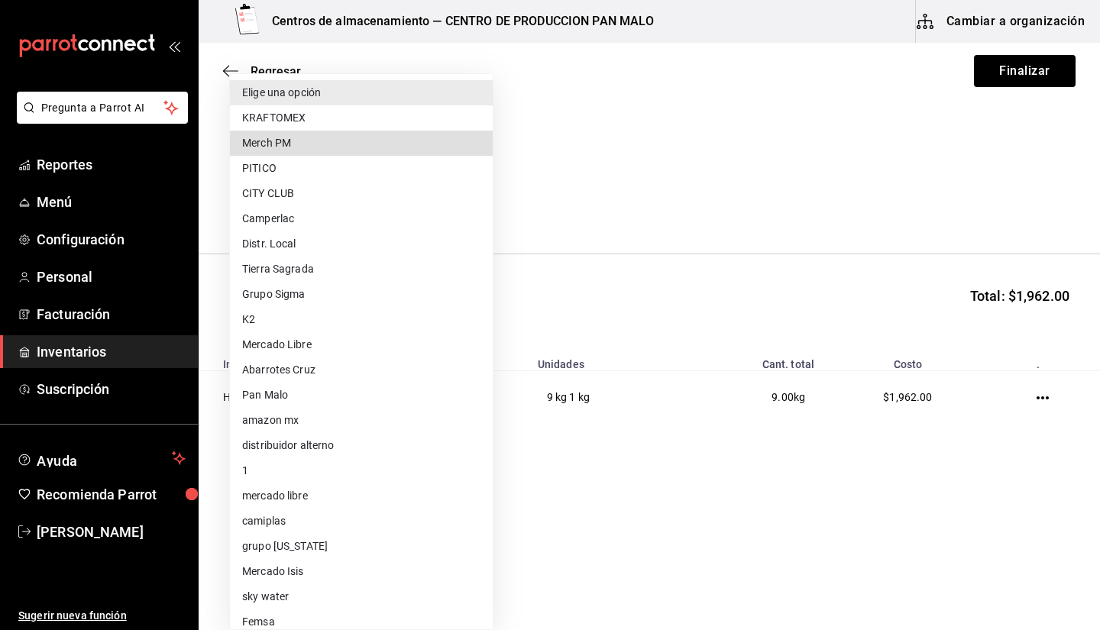
click at [394, 349] on li "Mercado Libre" at bounding box center [361, 344] width 263 height 25
type input "7989fe5a-54f7-4c94-8f5a-cf28a3606b6d"
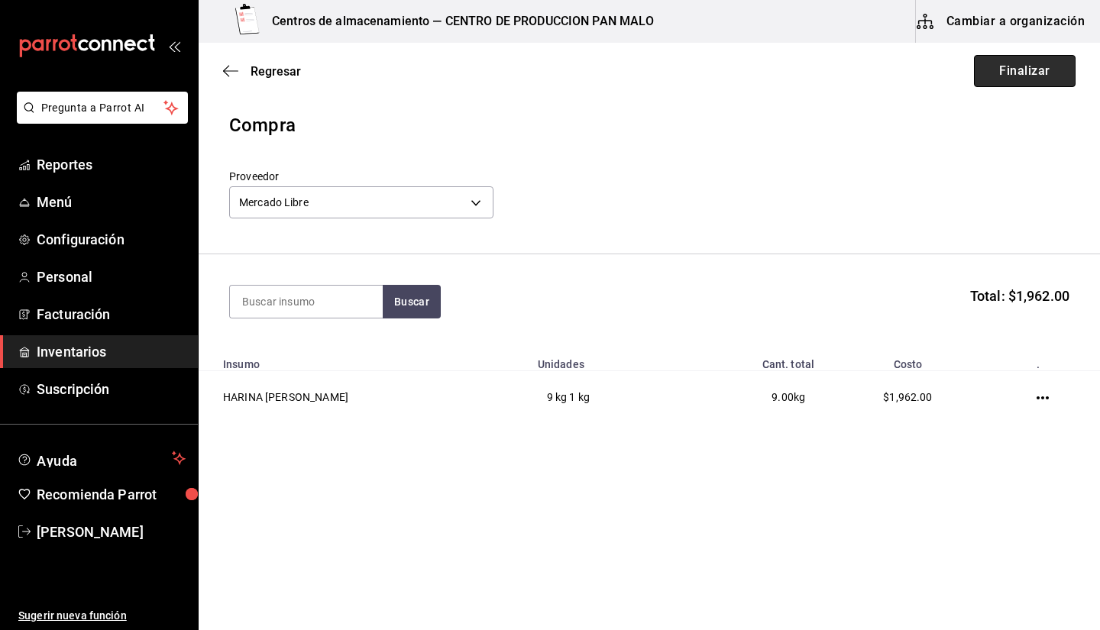
click at [1001, 67] on button "Finalizar" at bounding box center [1025, 71] width 102 height 32
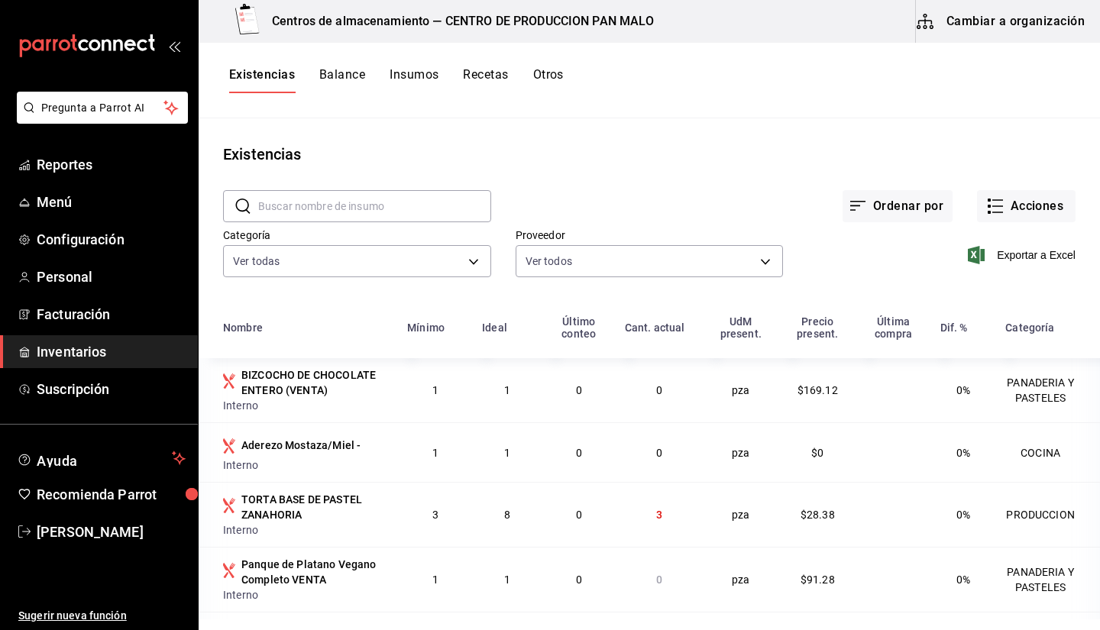
click at [607, 114] on div "Existencias Balance Insumos Recetas Otros" at bounding box center [649, 81] width 901 height 76
click at [252, 79] on button "Existencias" at bounding box center [262, 80] width 66 height 26
click at [86, 367] on link "Inventarios" at bounding box center [99, 351] width 198 height 33
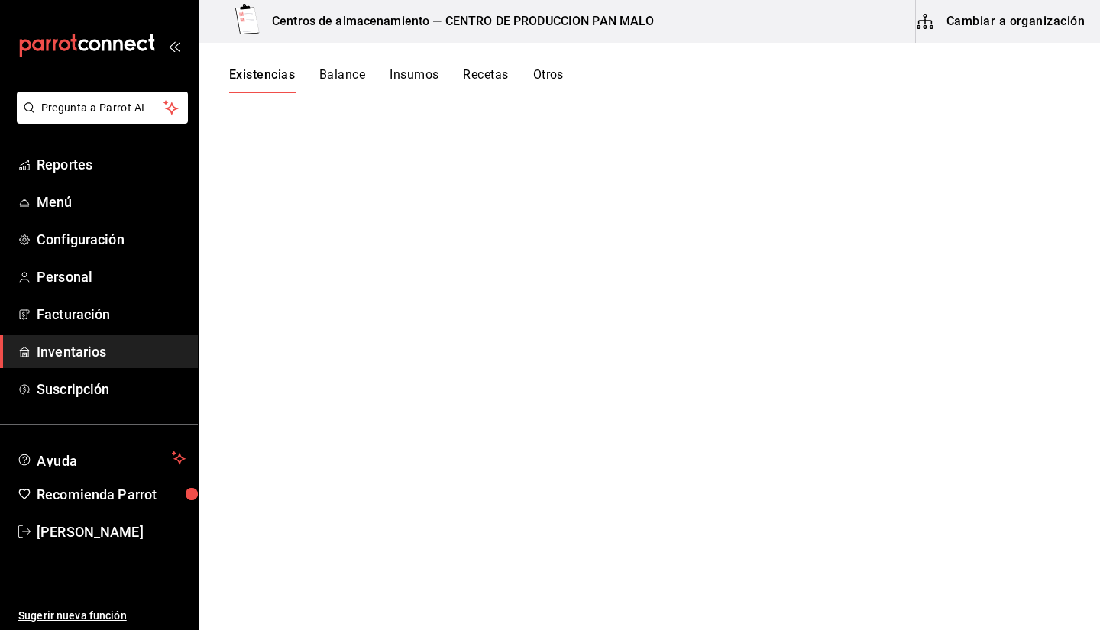
click at [970, 32] on button "Cambiar a organización" at bounding box center [1002, 21] width 172 height 43
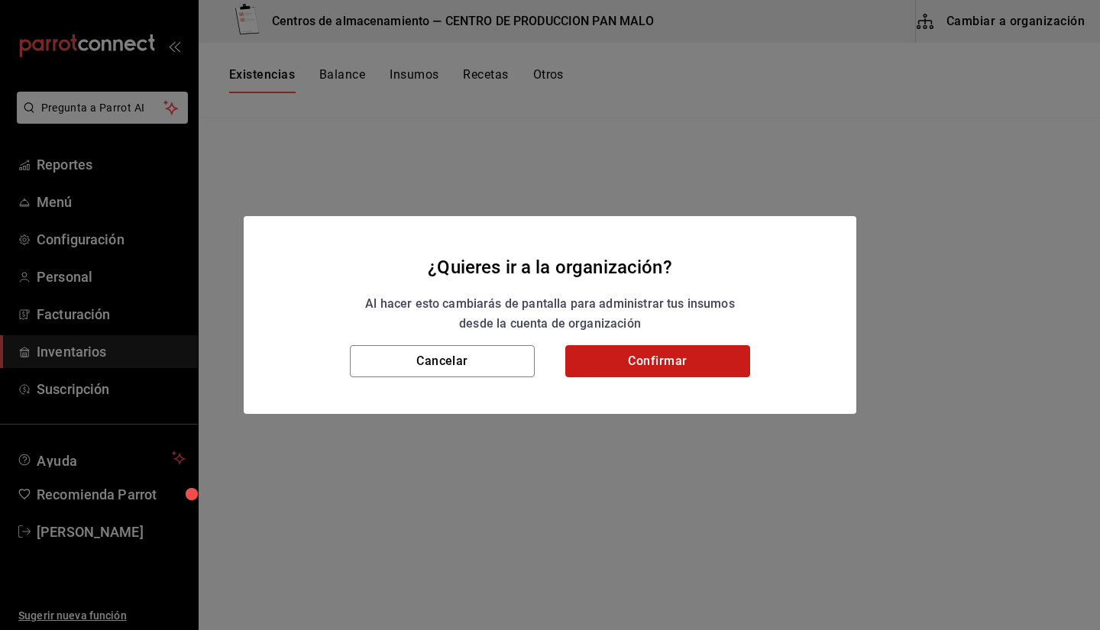
click at [628, 357] on button "Confirmar" at bounding box center [657, 361] width 185 height 32
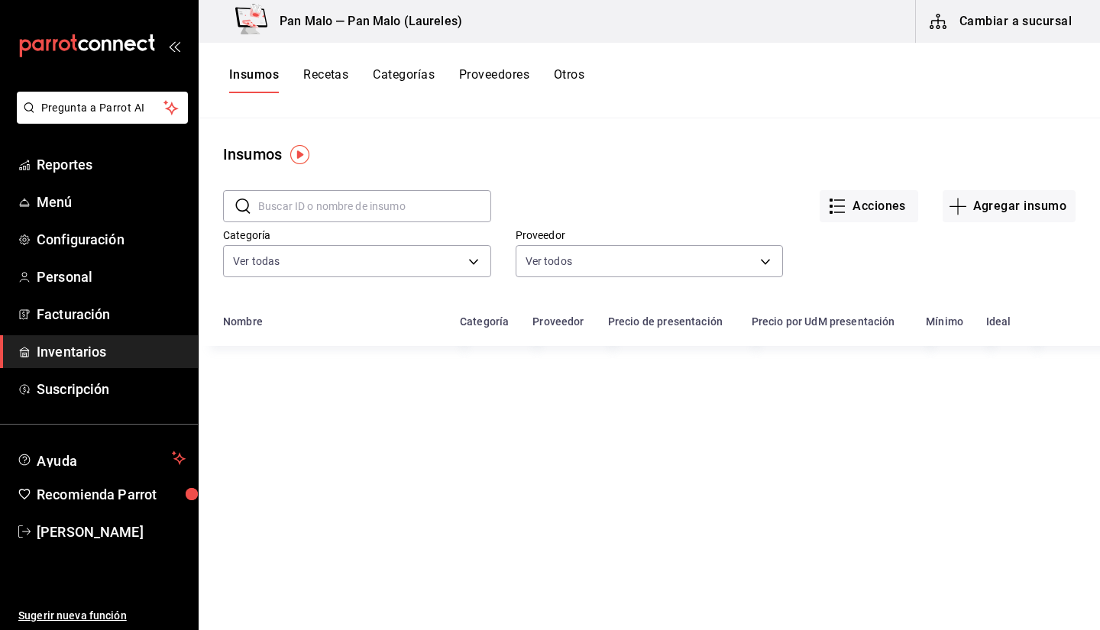
click at [380, 31] on div "Pan Malo — Pan Malo (Laureles)" at bounding box center [339, 21] width 257 height 43
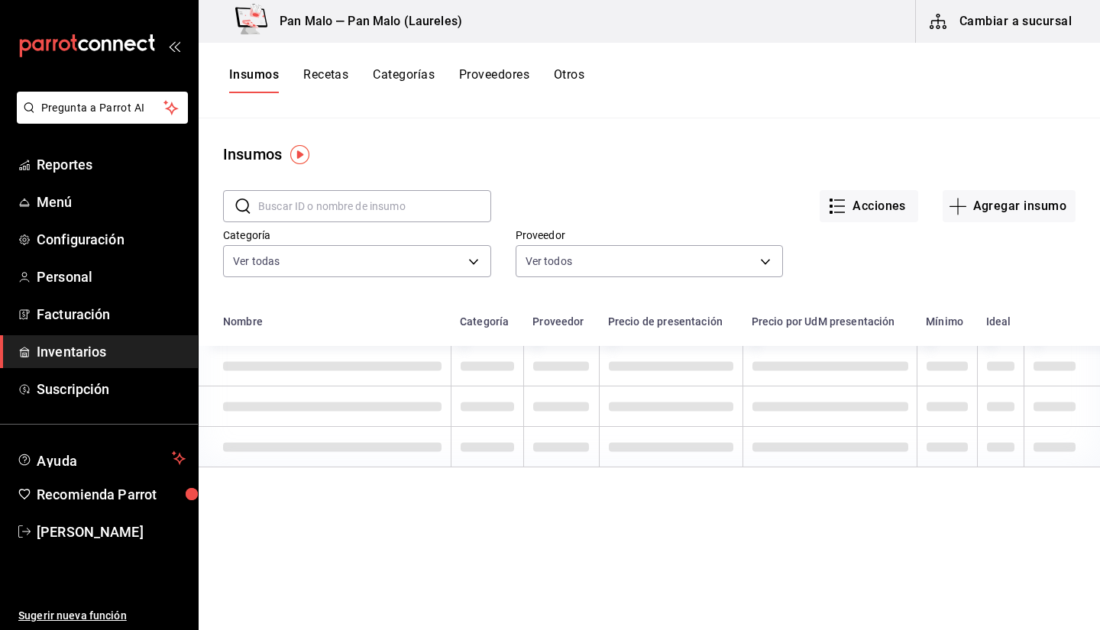
click at [982, 21] on button "Cambiar a sucursal" at bounding box center [1002, 21] width 172 height 43
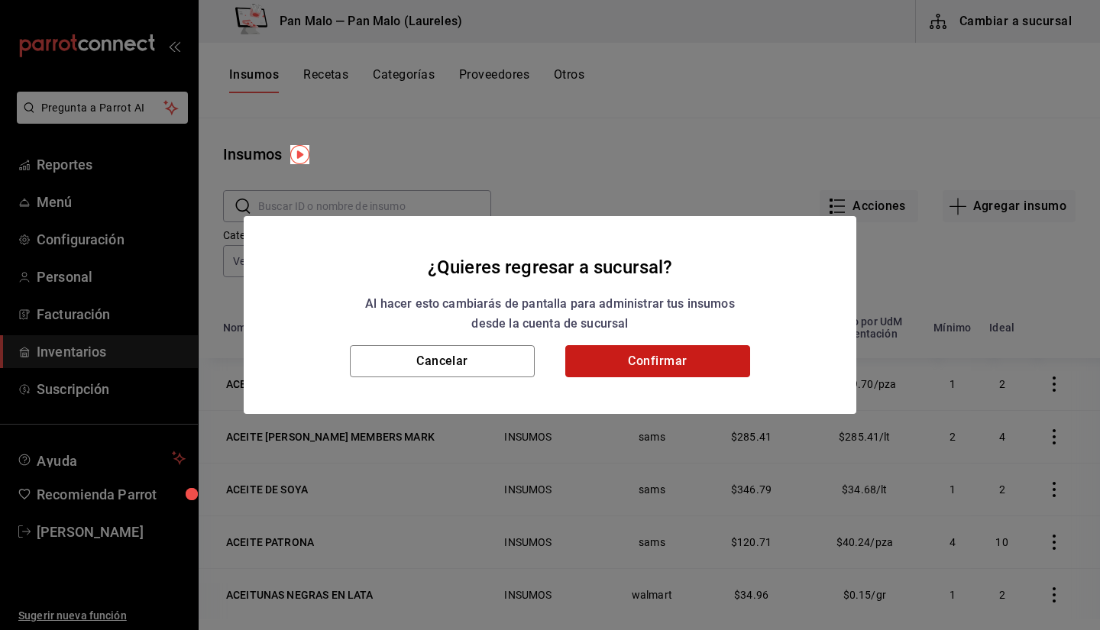
click at [684, 369] on button "Confirmar" at bounding box center [657, 361] width 185 height 32
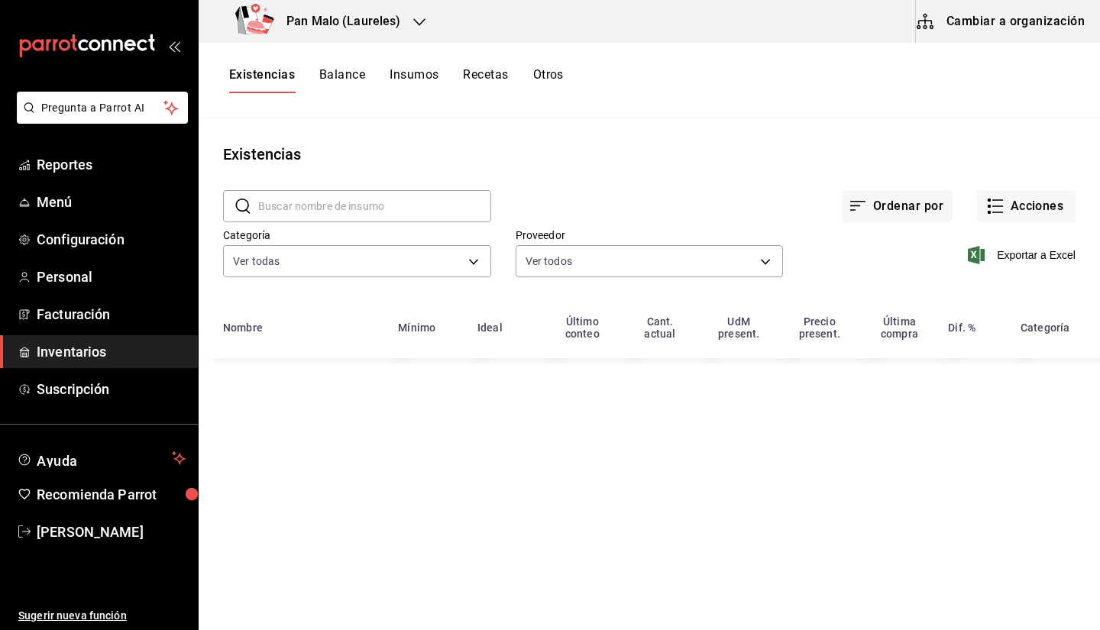
click at [372, 21] on h3 "Pan Malo (Laureles)" at bounding box center [337, 21] width 127 height 18
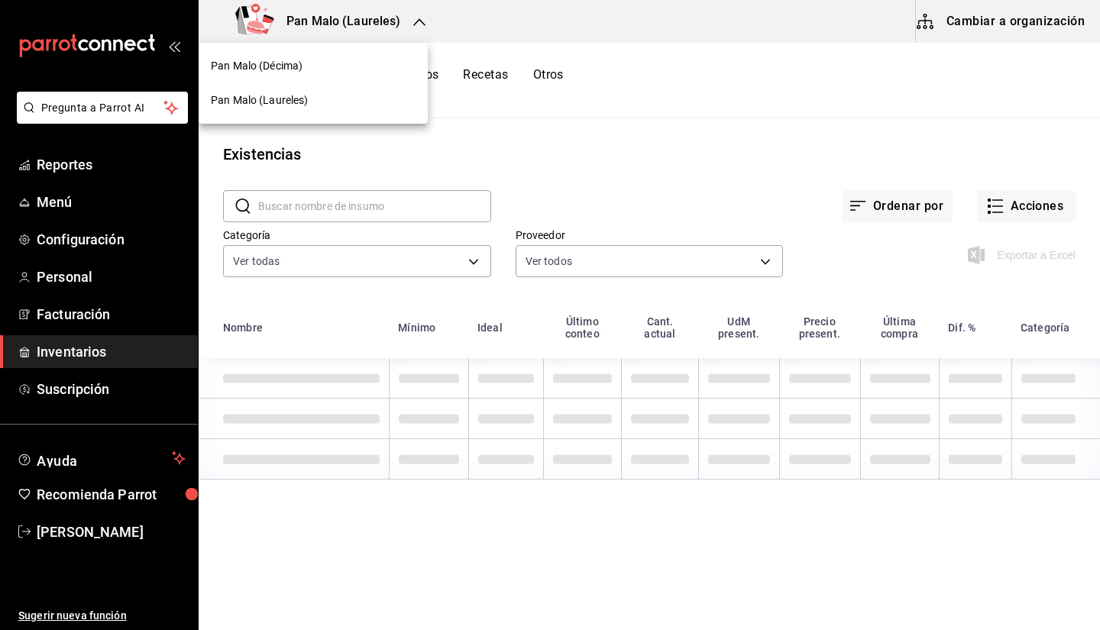
click at [353, 71] on div "Pan Malo (Décima)" at bounding box center [313, 66] width 205 height 16
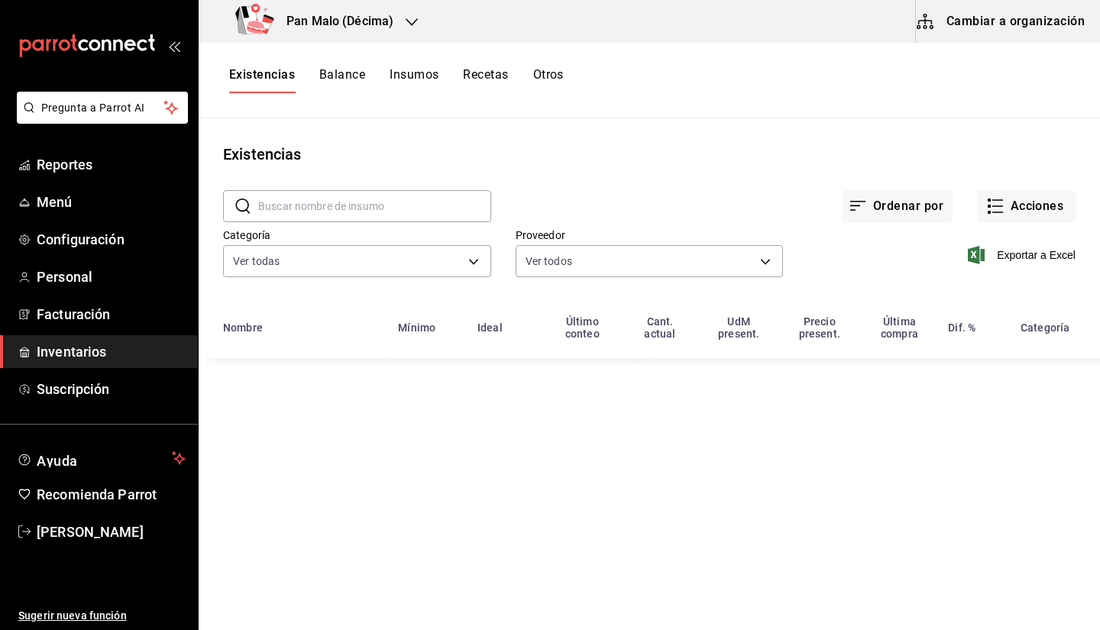
click at [543, 71] on button "Otros" at bounding box center [548, 80] width 31 height 26
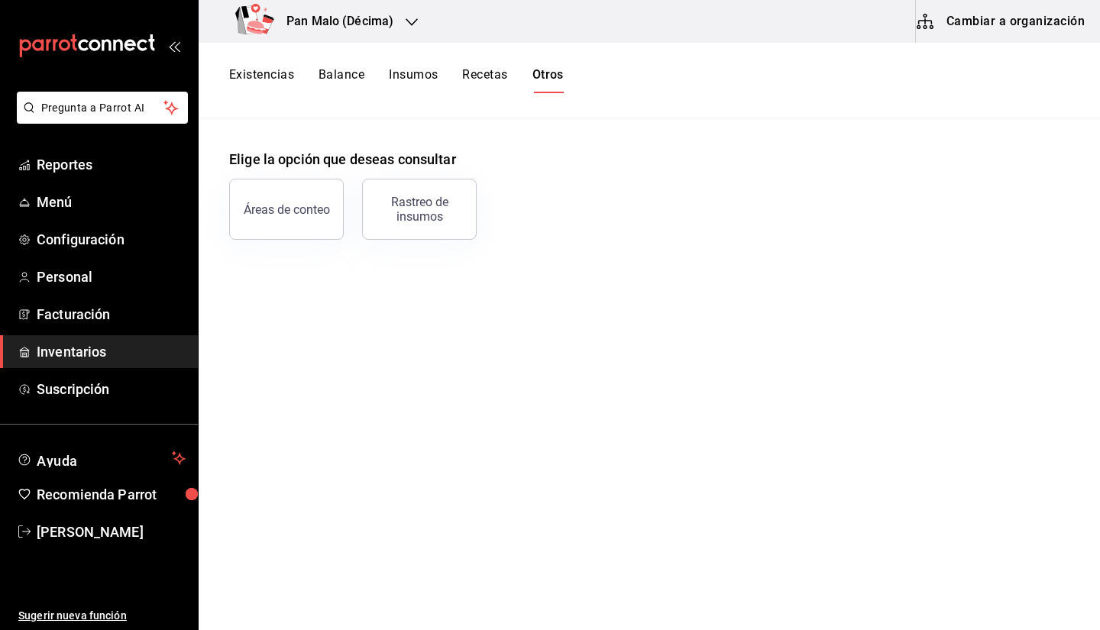
click at [337, 80] on button "Balance" at bounding box center [342, 80] width 46 height 26
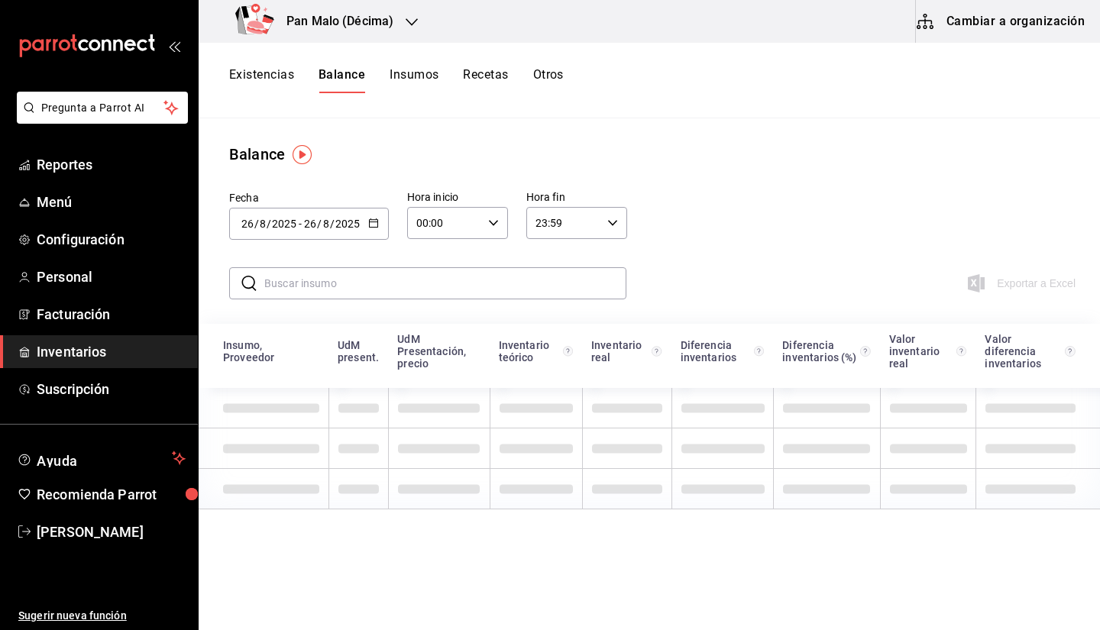
click at [298, 82] on div "Existencias Balance Insumos Recetas Otros" at bounding box center [396, 80] width 335 height 26
click at [286, 79] on button "Existencias" at bounding box center [261, 80] width 65 height 26
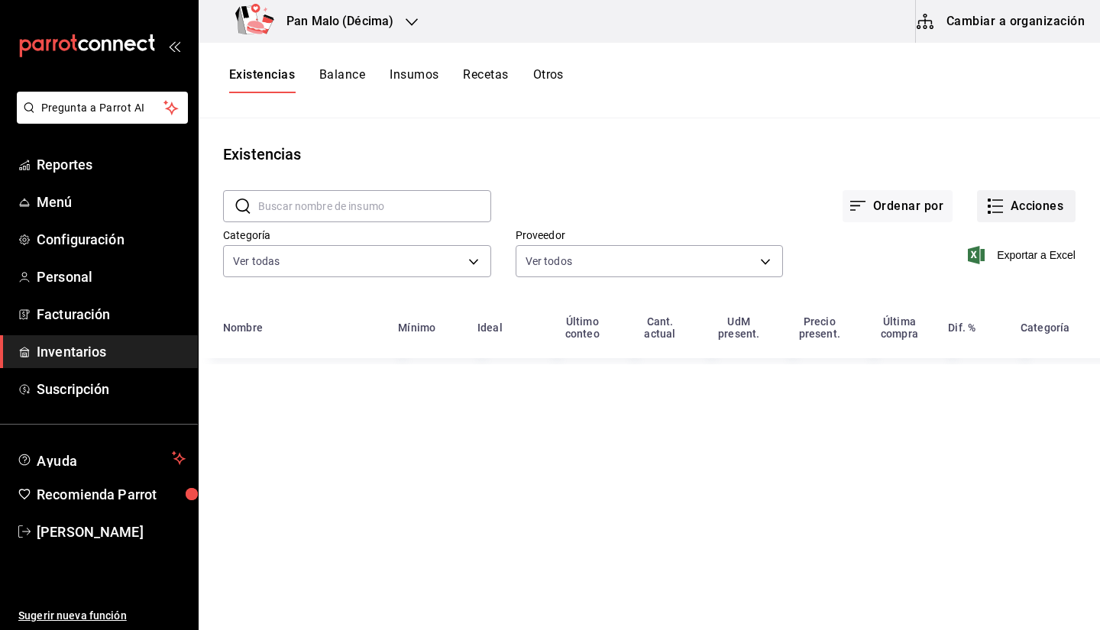
click at [1028, 219] on button "Acciones" at bounding box center [1026, 206] width 99 height 32
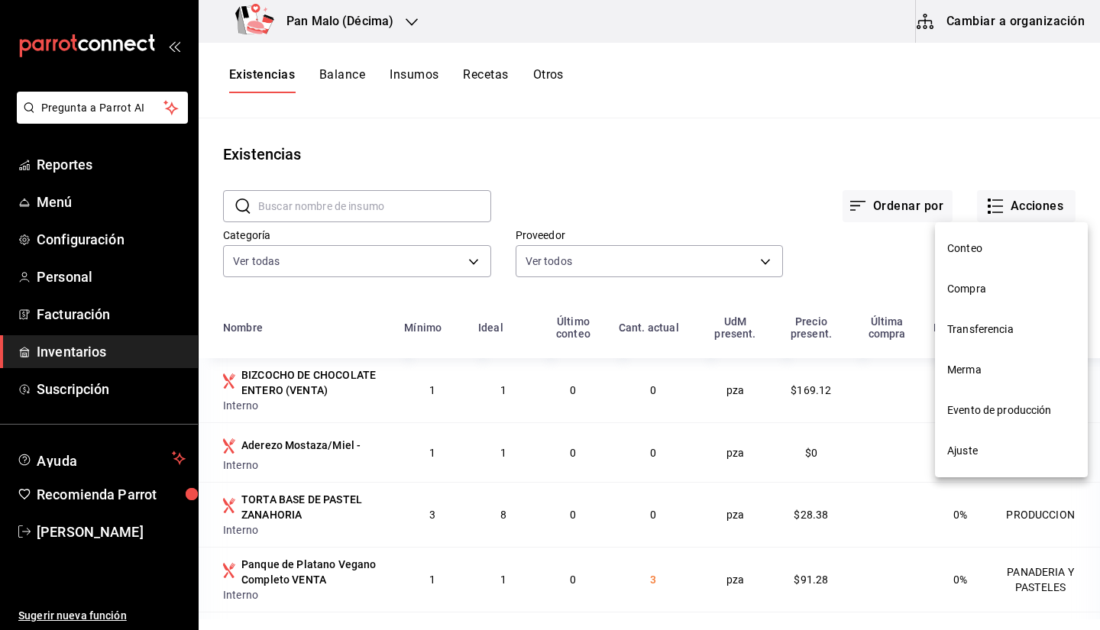
click at [955, 302] on li "Compra" at bounding box center [1011, 289] width 153 height 40
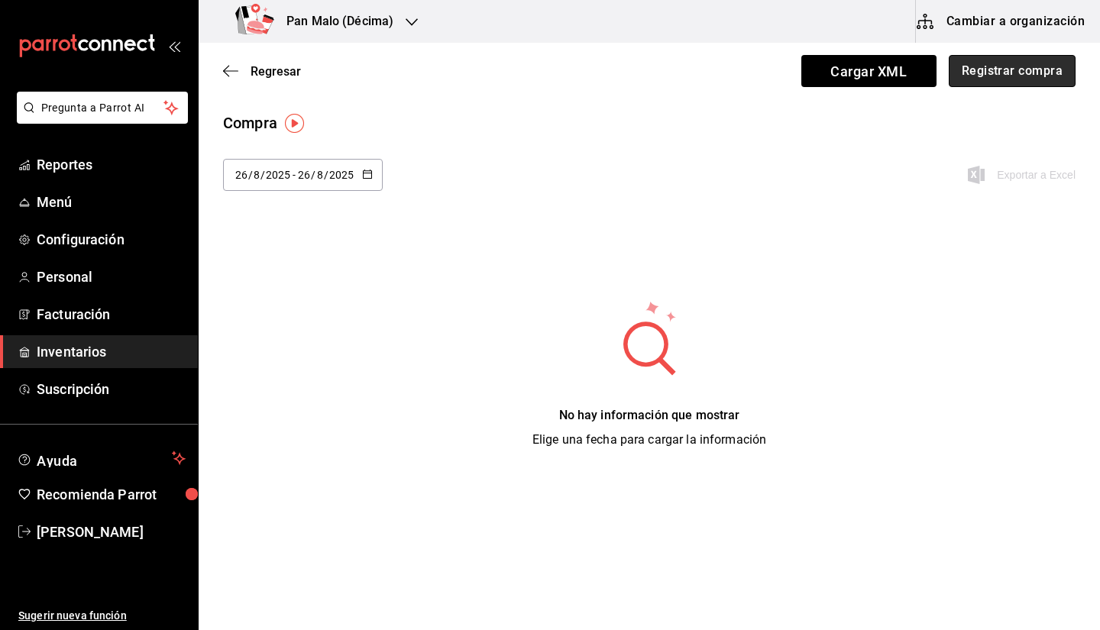
click at [994, 70] on button "Registrar compra" at bounding box center [1012, 71] width 127 height 32
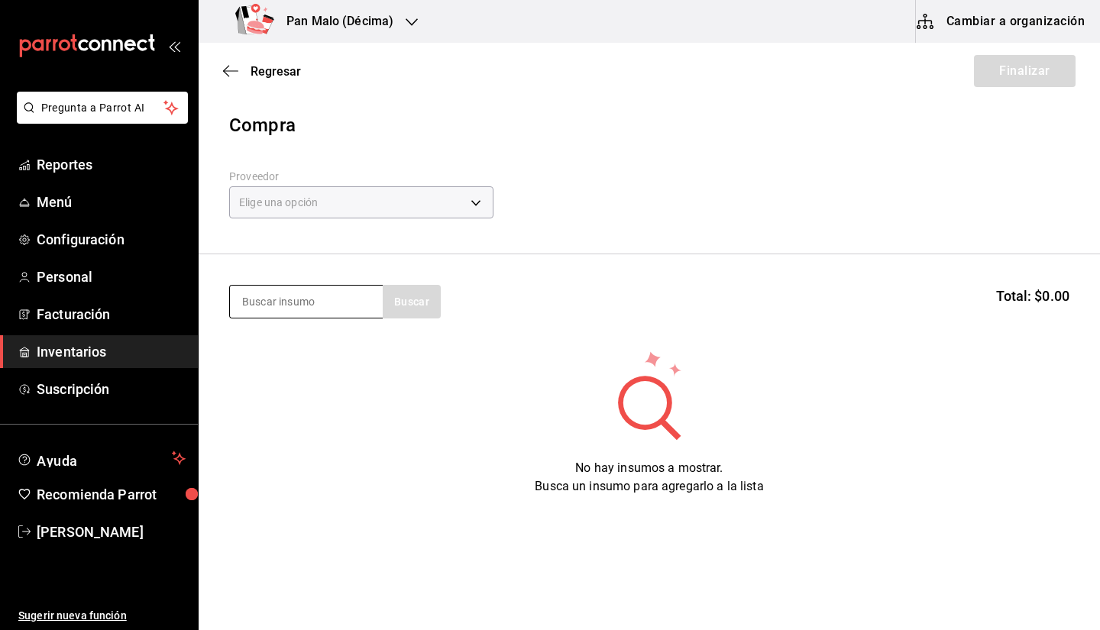
click at [350, 293] on input at bounding box center [306, 302] width 153 height 32
type input "LECHE"
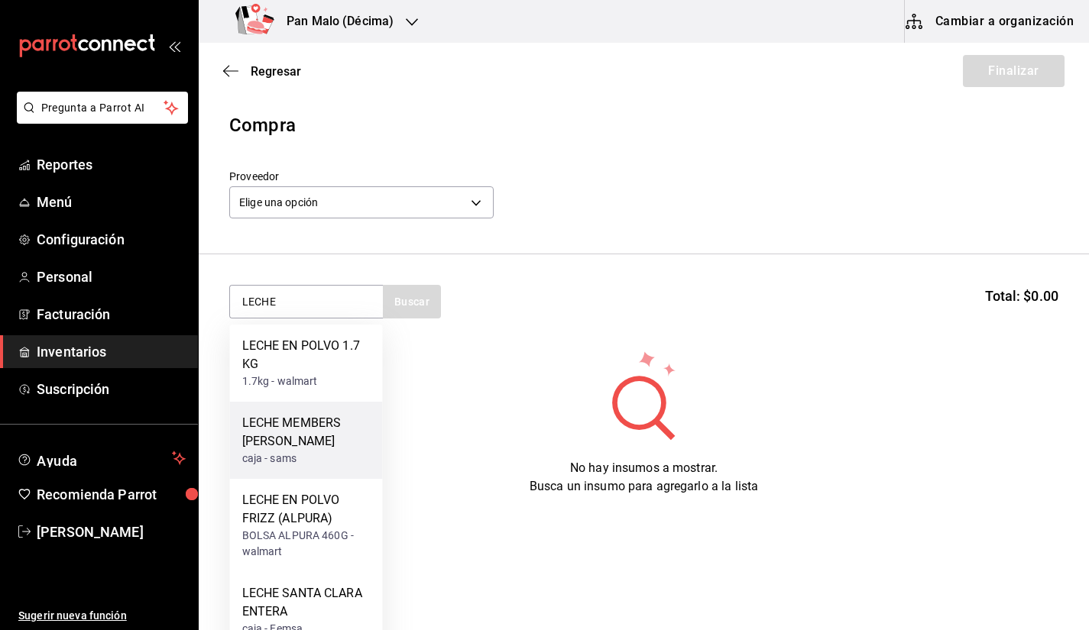
click at [335, 430] on div "LECHE MEMBERS MARK" at bounding box center [306, 432] width 128 height 37
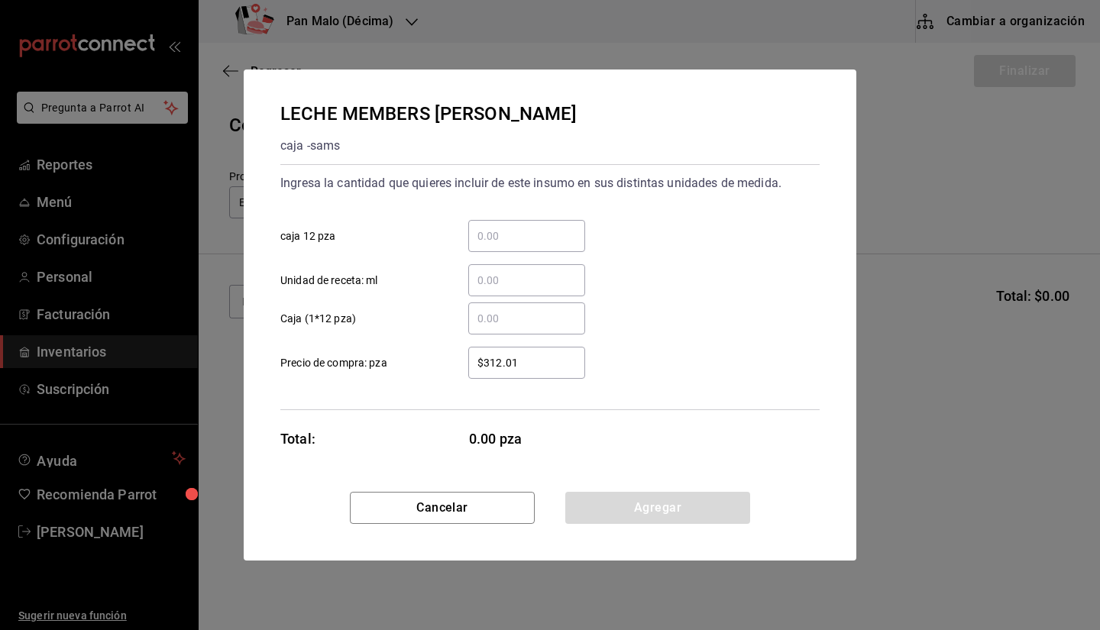
click at [498, 284] on input "​ Unidad de receta: ml" at bounding box center [526, 280] width 117 height 18
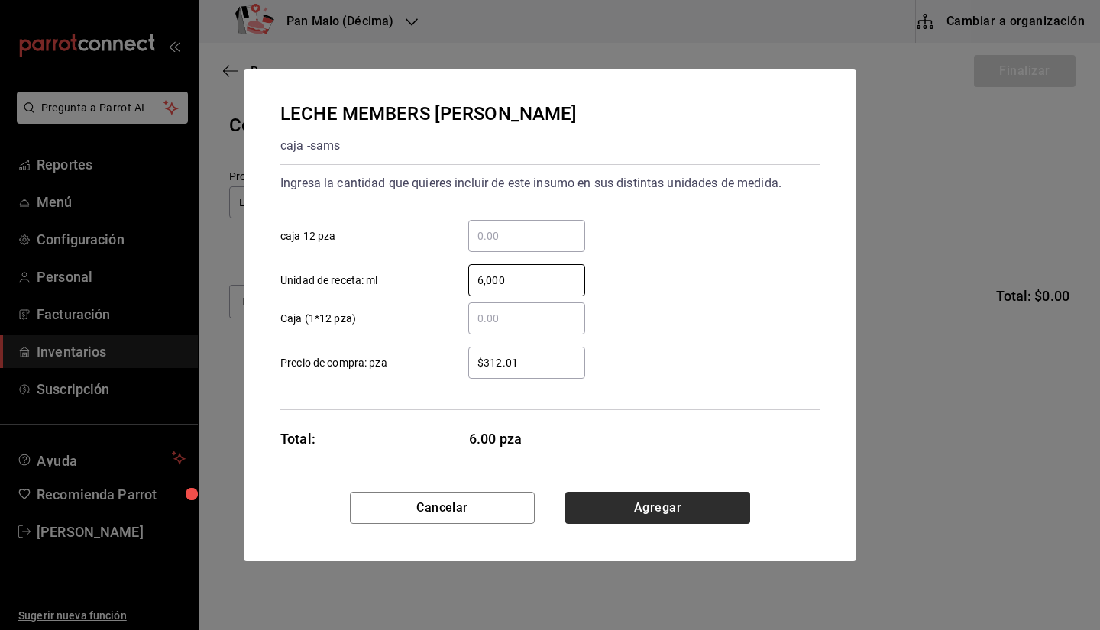
type input "6,000"
click at [656, 510] on button "Agregar" at bounding box center [657, 508] width 185 height 32
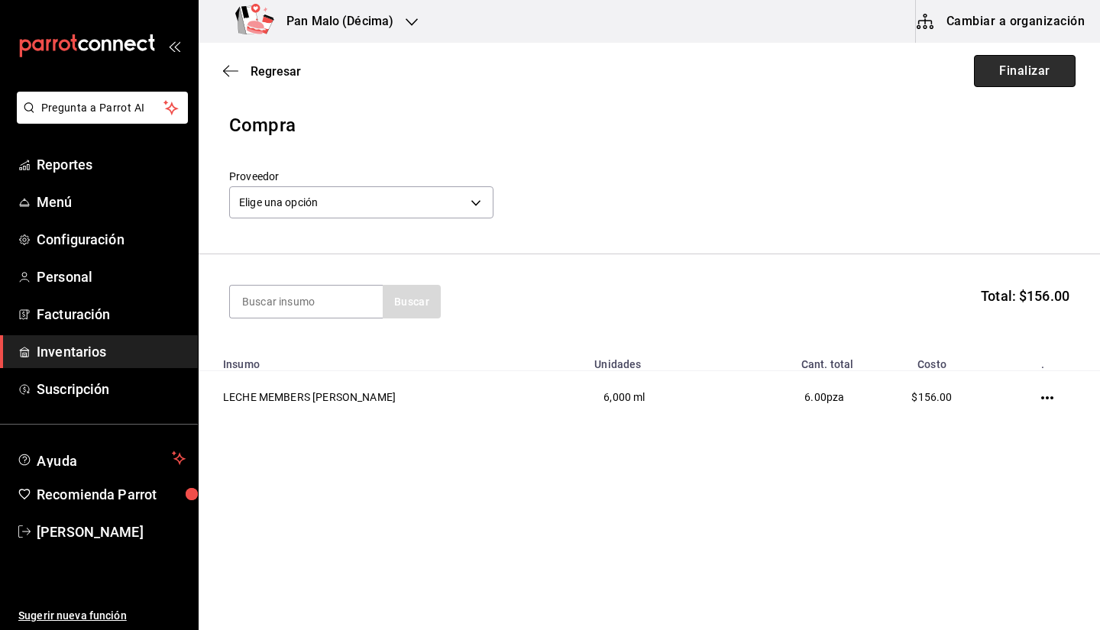
click at [1021, 70] on button "Finalizar" at bounding box center [1025, 71] width 102 height 32
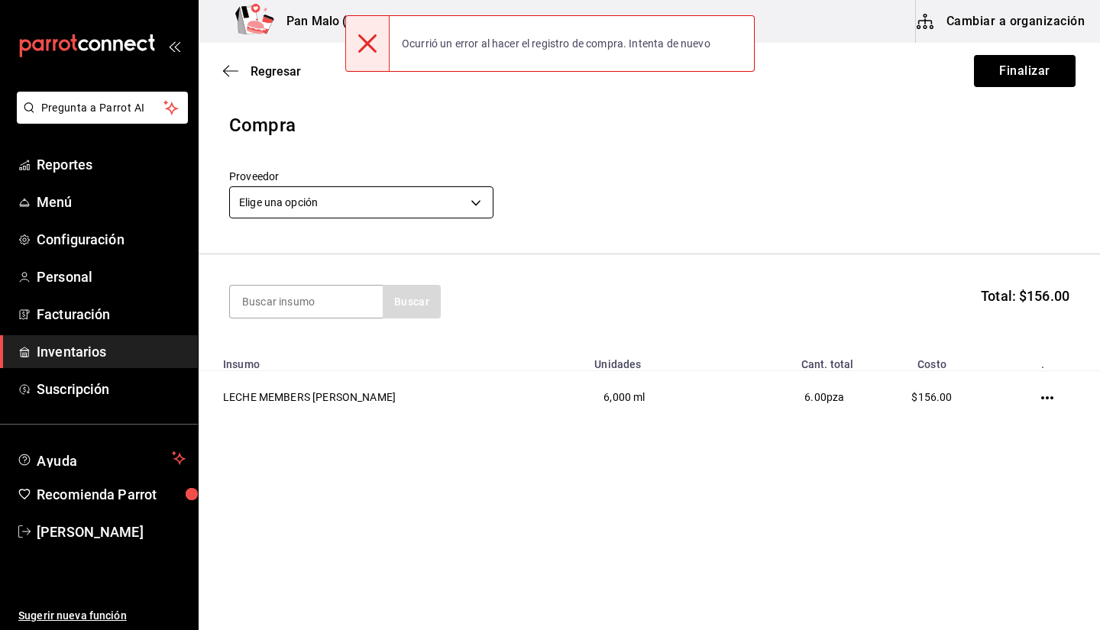
click at [429, 211] on body "Pregunta a Parrot AI Reportes Menú Configuración Personal Facturación Inventari…" at bounding box center [550, 272] width 1100 height 544
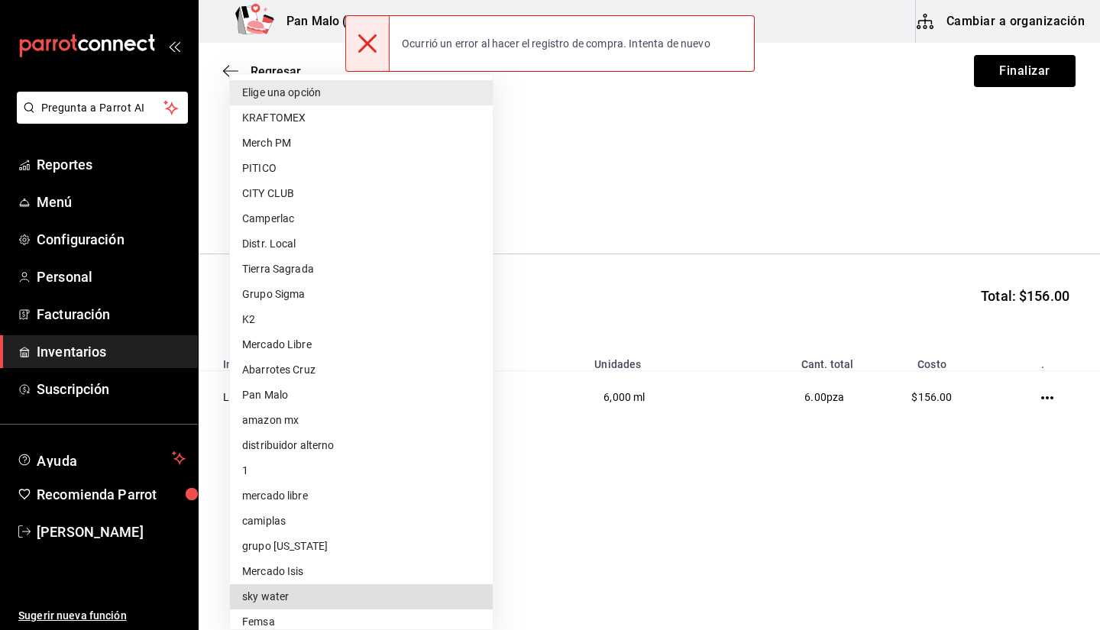
scroll to position [112, 0]
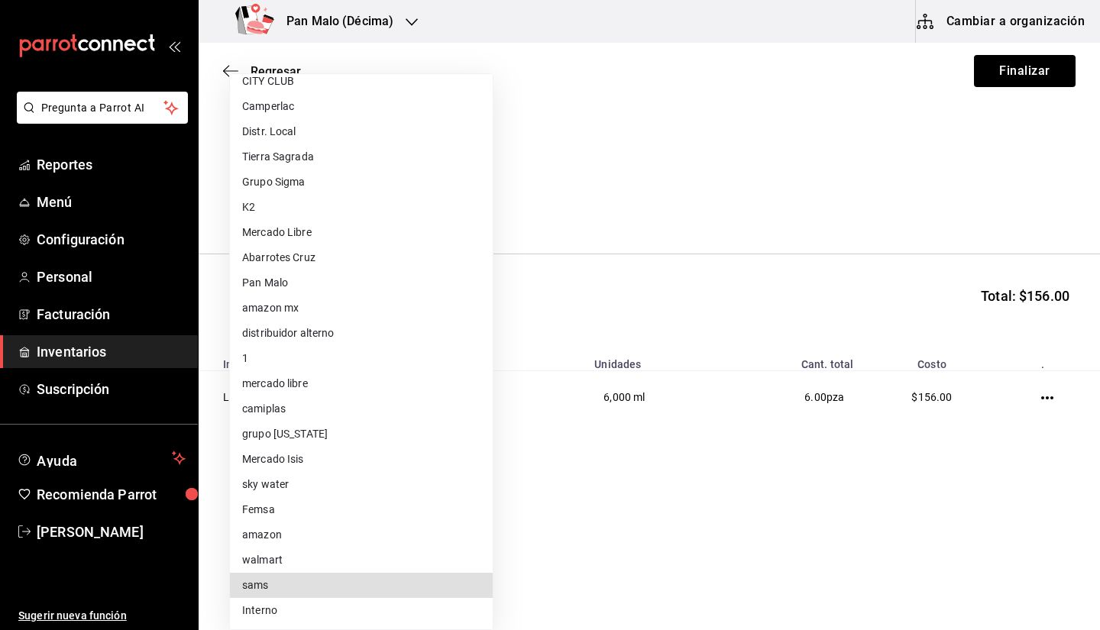
click at [956, 150] on div at bounding box center [550, 315] width 1100 height 630
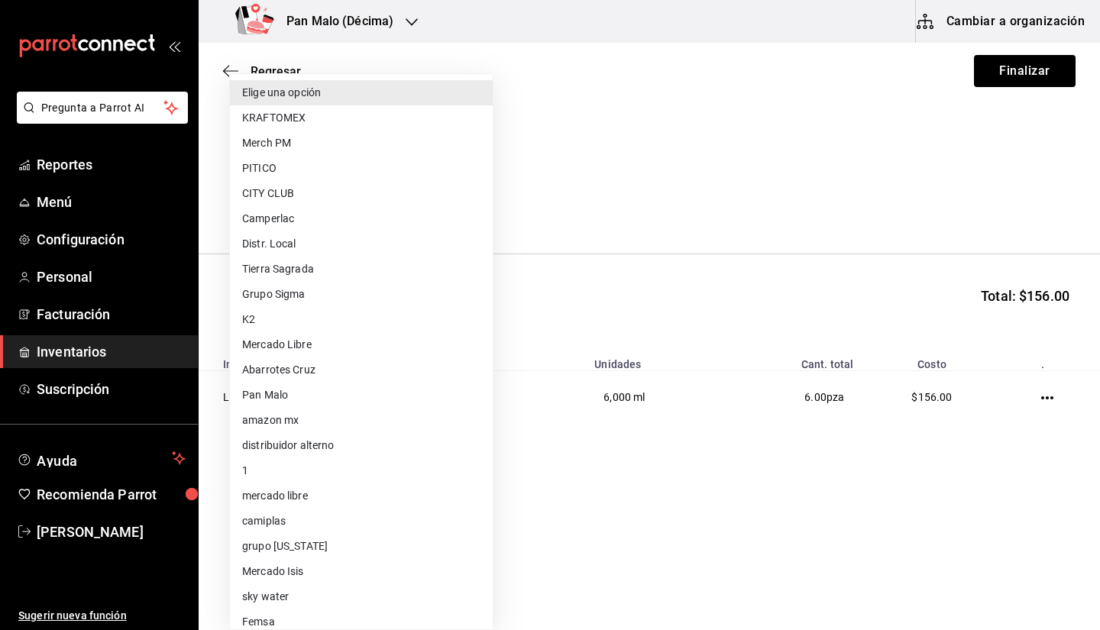
click at [410, 194] on body "Pregunta a Parrot AI Reportes Menú Configuración Personal Facturación Inventari…" at bounding box center [550, 272] width 1100 height 544
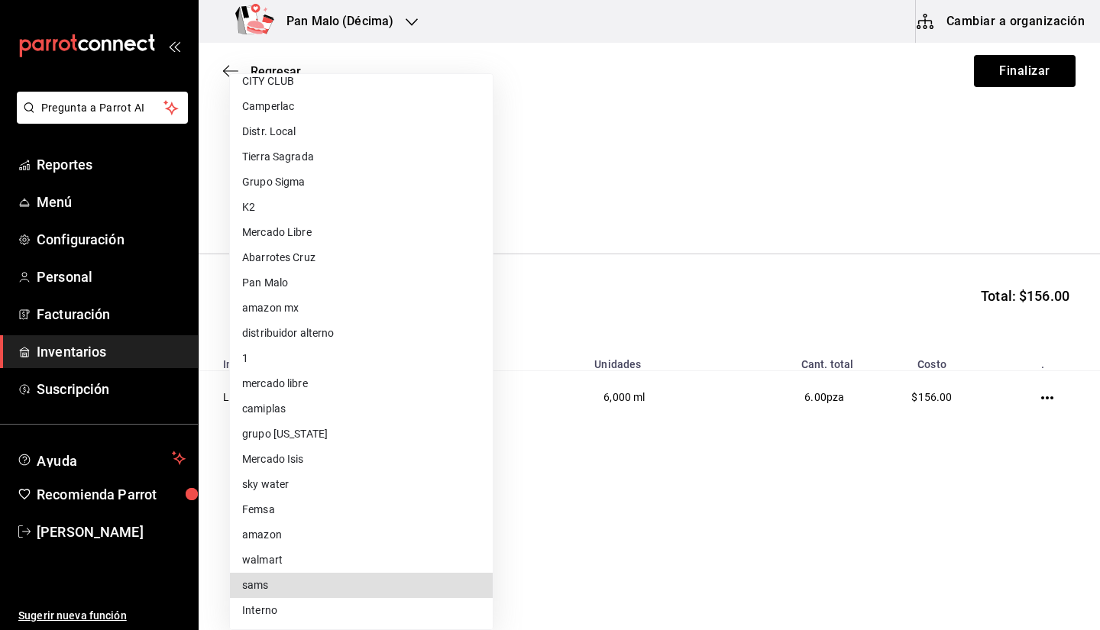
type input "a354c14f-b523-4790-b00e-6b1458811c44"
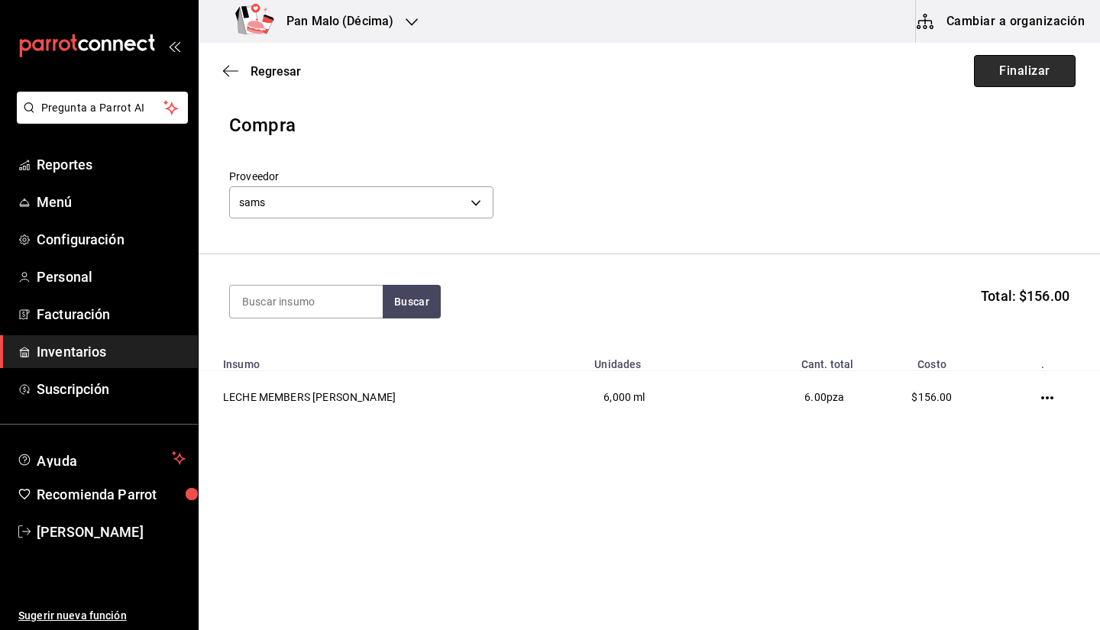
click at [1066, 79] on button "Finalizar" at bounding box center [1025, 71] width 102 height 32
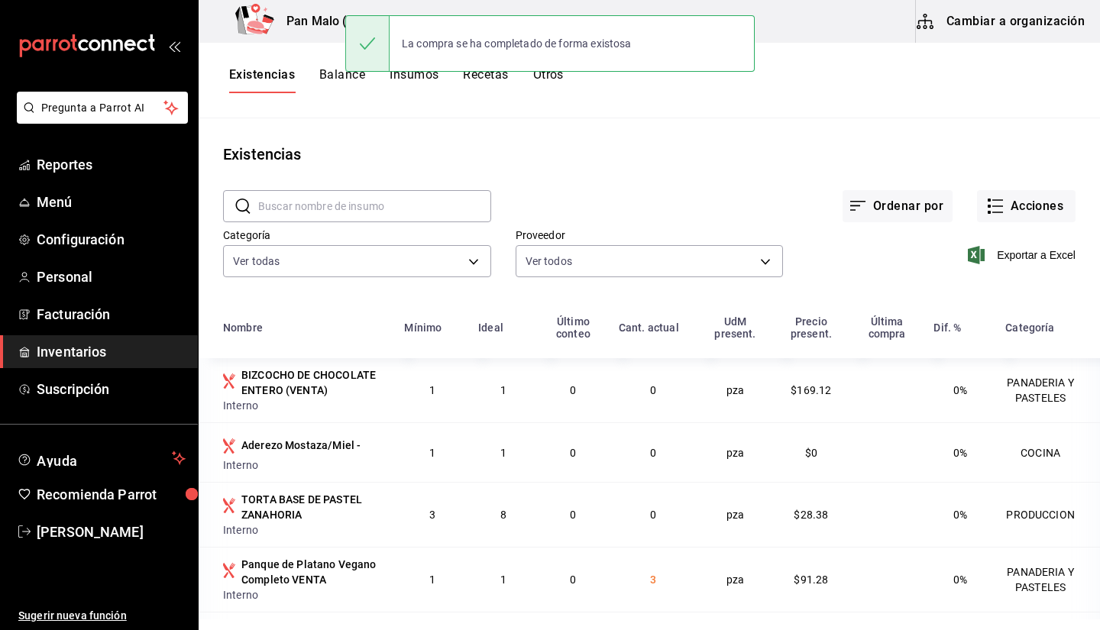
click at [333, 100] on div "Existencias Balance Insumos Recetas Otros" at bounding box center [649, 81] width 901 height 76
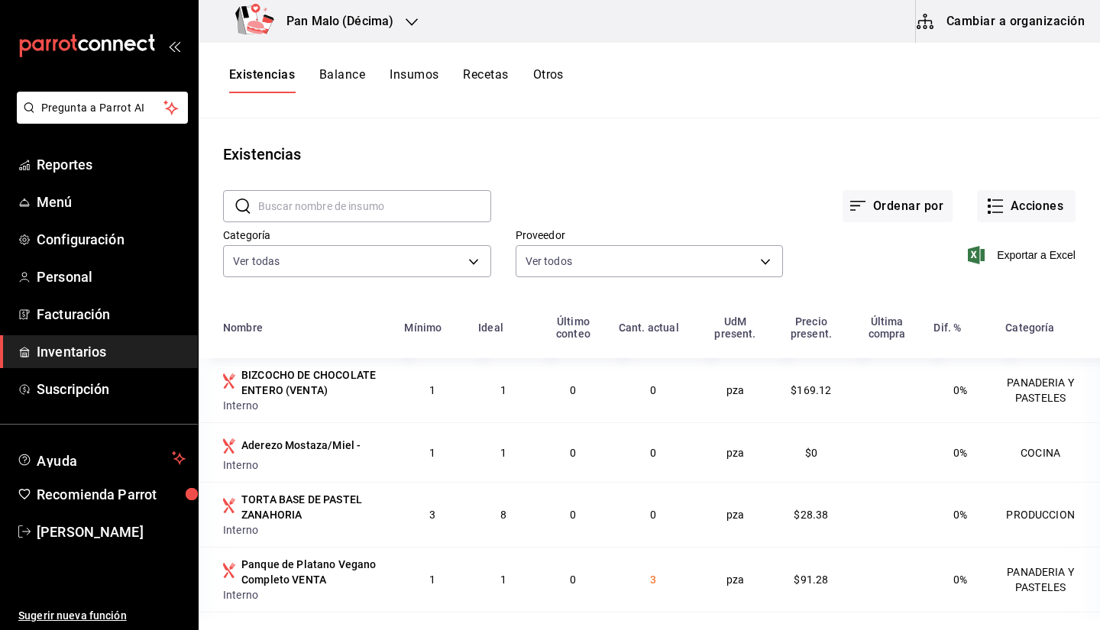
click at [394, 222] on input "text" at bounding box center [374, 206] width 233 height 31
click at [361, 209] on input "text" at bounding box center [374, 206] width 233 height 31
type input "S"
click at [459, 152] on div "Existencias" at bounding box center [649, 154] width 901 height 23
click at [391, 217] on input "LECHE" at bounding box center [374, 206] width 233 height 31
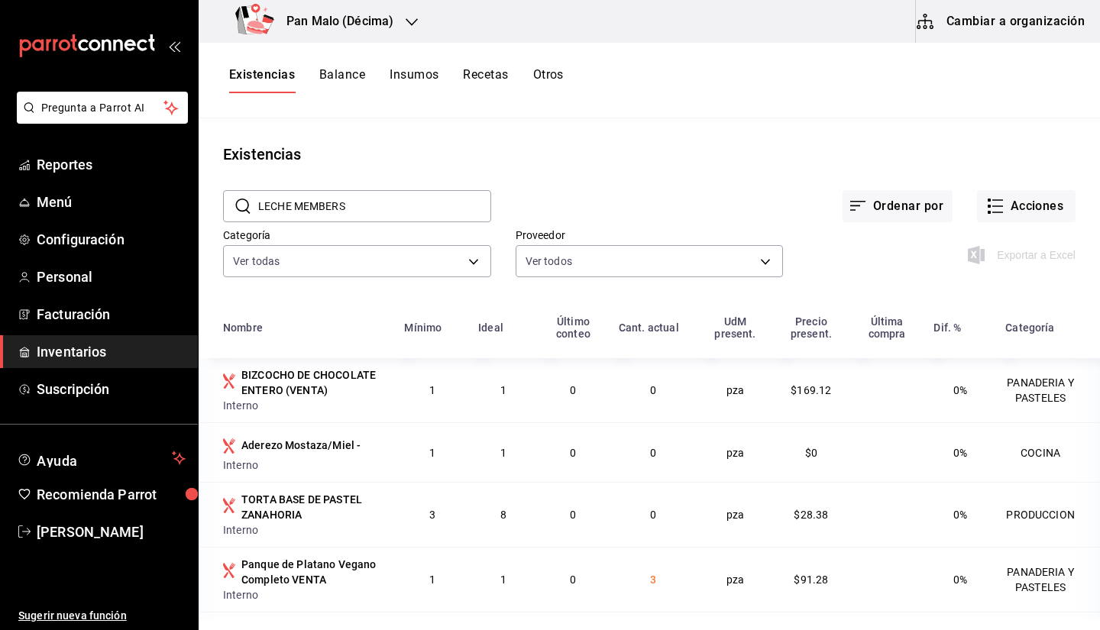
type input "LECHE MEMBERS"
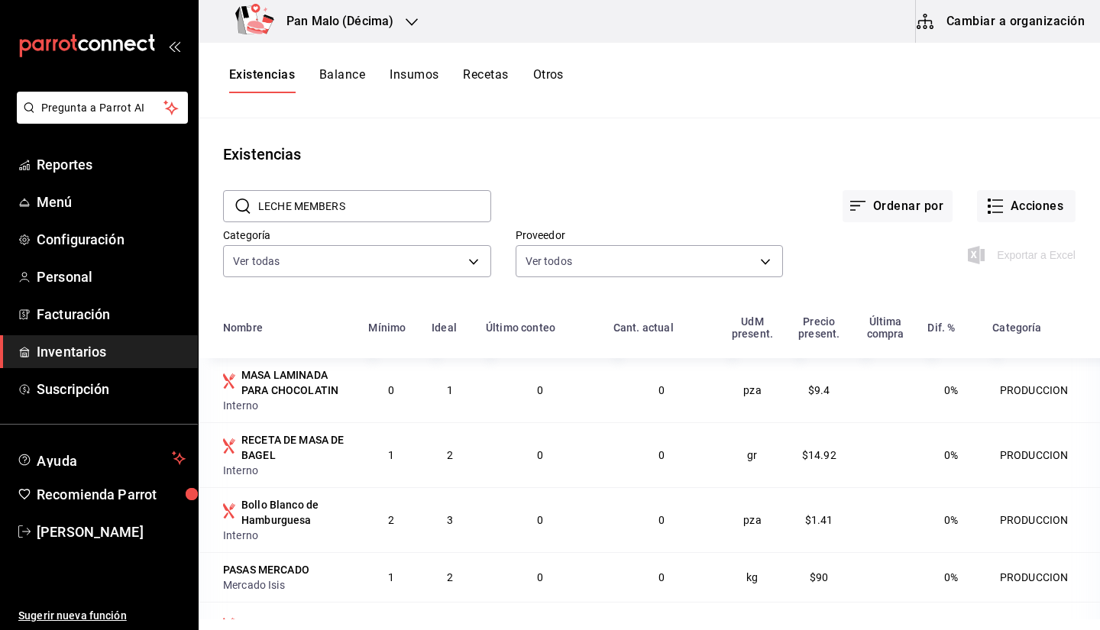
click at [392, 215] on input "LECHE MEMBERS" at bounding box center [374, 206] width 233 height 31
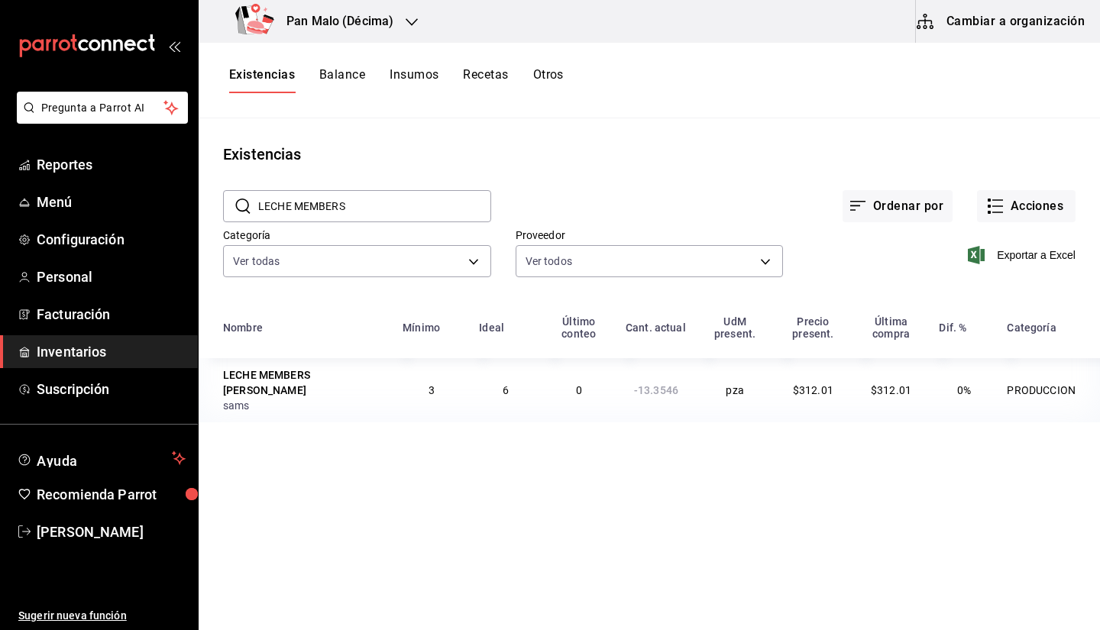
click at [309, 378] on div "LECHE MEMBERS [PERSON_NAME]" at bounding box center [303, 382] width 161 height 31
click at [1018, 198] on button "Acciones" at bounding box center [1026, 206] width 99 height 32
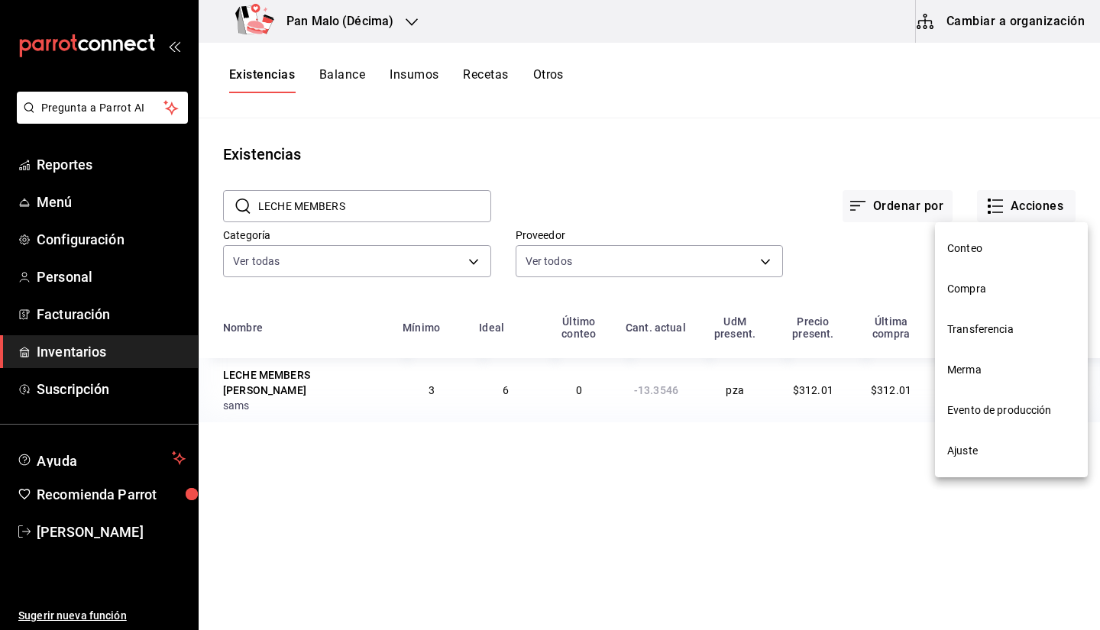
click at [971, 459] on li "Ajuste" at bounding box center [1011, 451] width 153 height 40
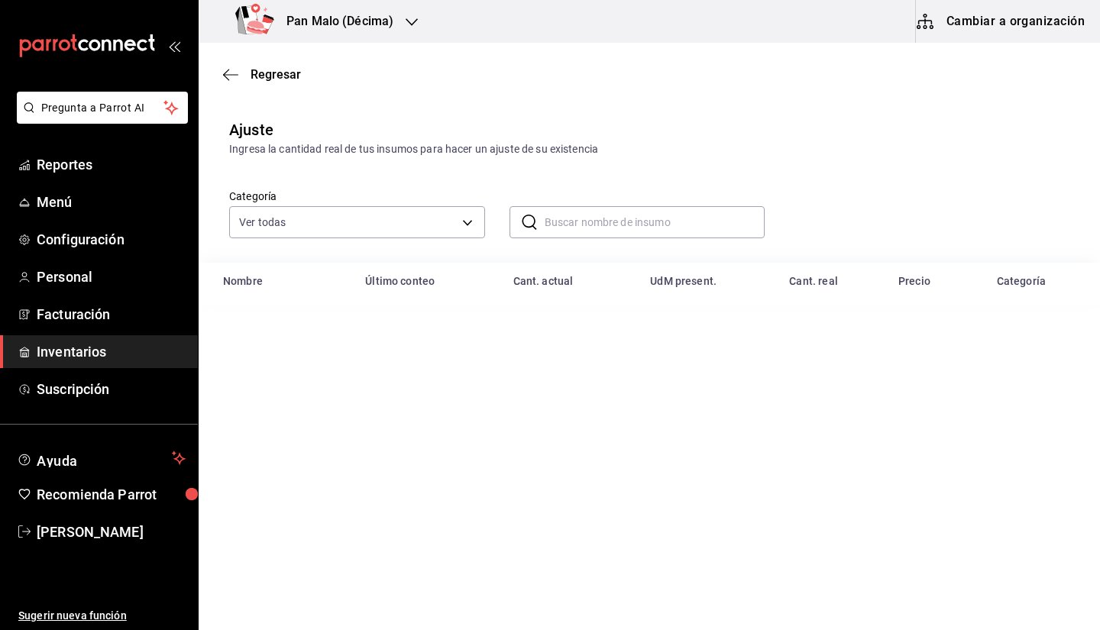
click at [606, 213] on input "text" at bounding box center [655, 222] width 221 height 31
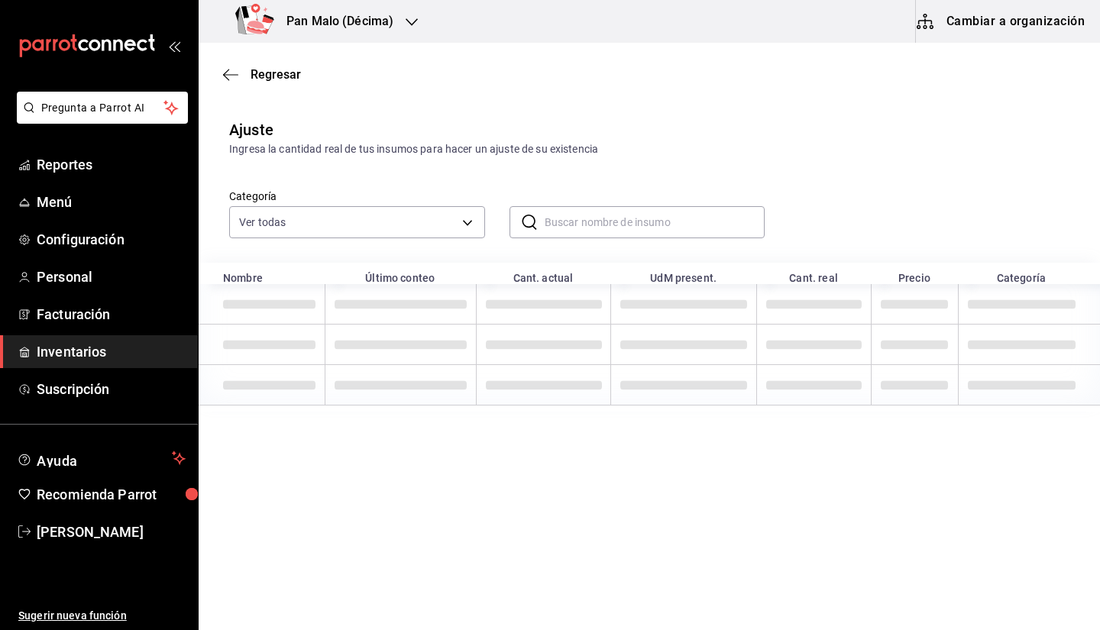
type input "L"
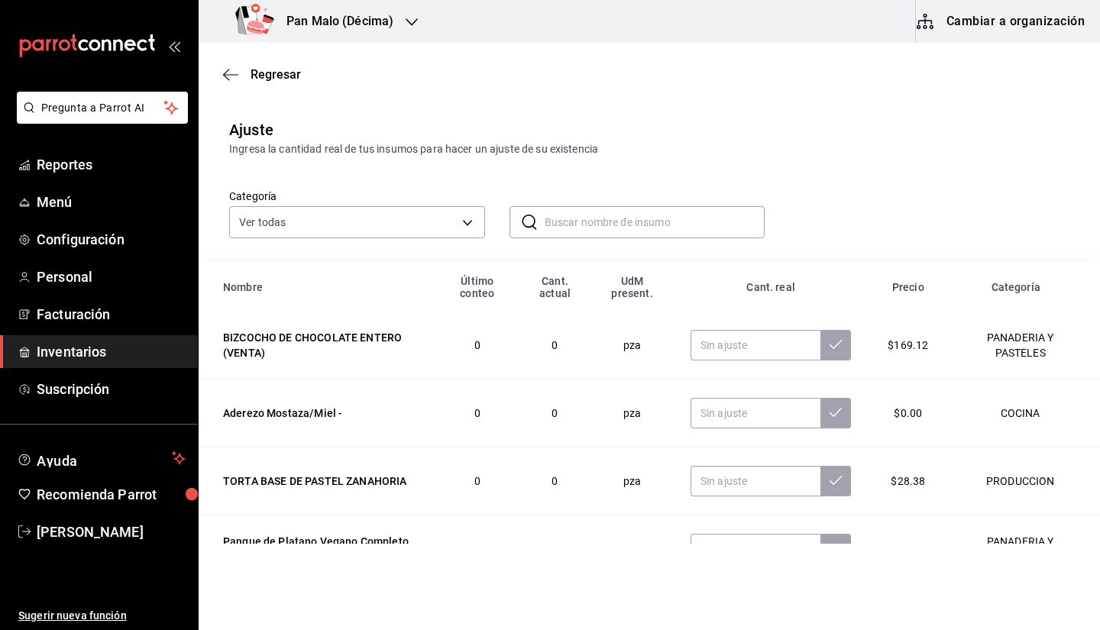
type input "M"
click at [606, 213] on input "LECHE" at bounding box center [655, 222] width 221 height 31
click at [662, 144] on div "Ingresa la cantidad real de tus insumos para hacer un ajuste de su existencia" at bounding box center [649, 149] width 840 height 16
click at [613, 230] on input "LECHE" at bounding box center [655, 222] width 221 height 31
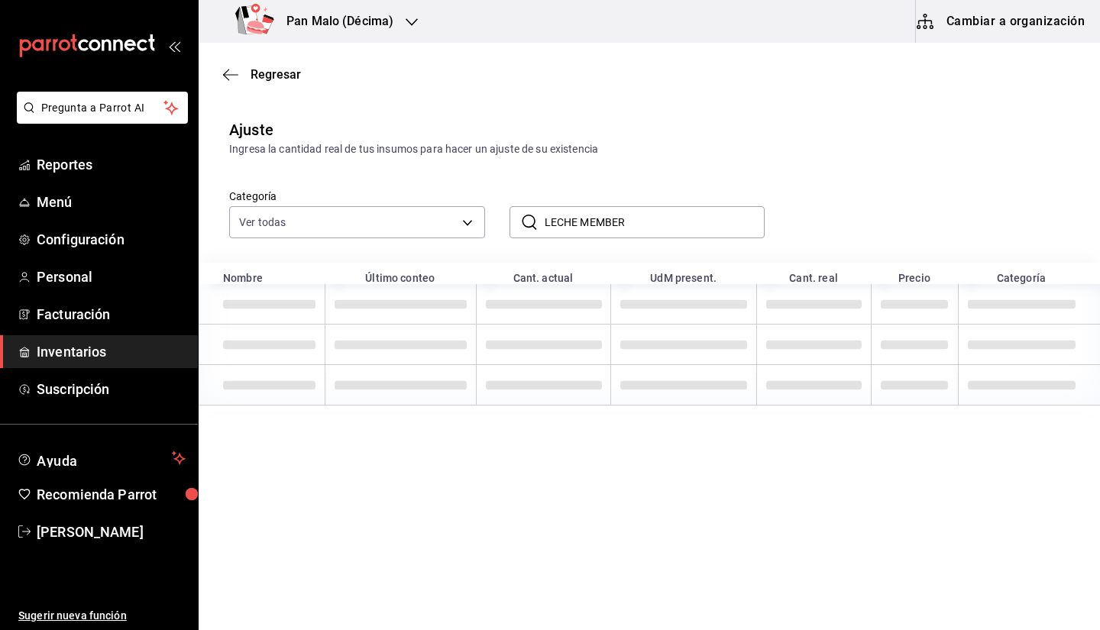
type input "LECHE MEMBER"
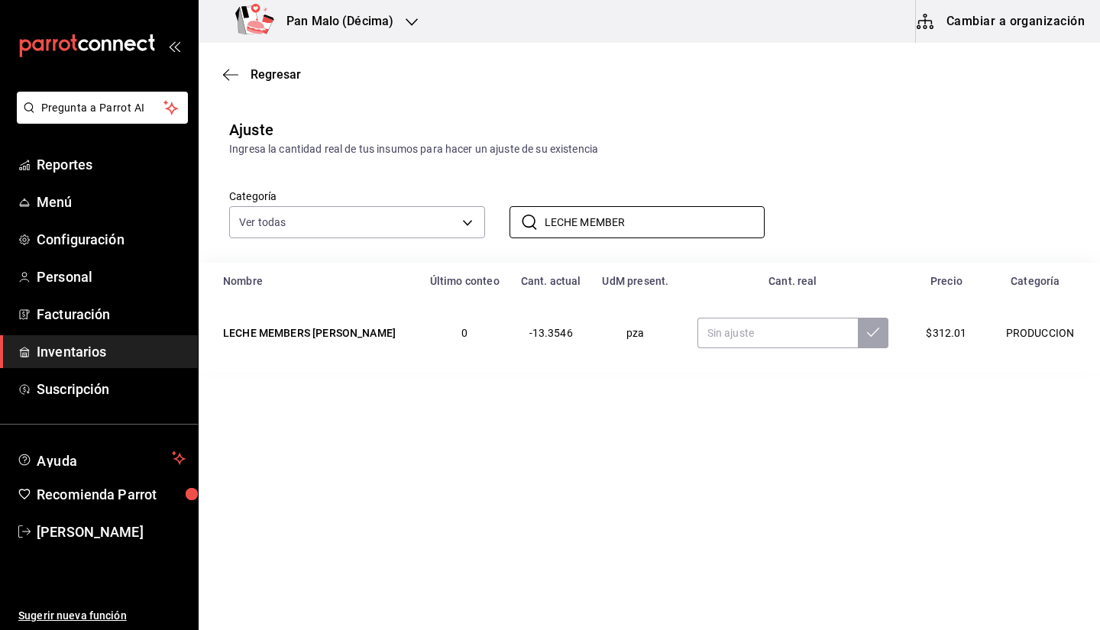
click at [853, 143] on div "Ingresa la cantidad real de tus insumos para hacer un ajuste de su existencia" at bounding box center [649, 149] width 840 height 16
click at [756, 331] on input "text" at bounding box center [777, 333] width 160 height 31
type input "6.00"
click at [867, 335] on icon at bounding box center [873, 332] width 12 height 9
click at [754, 345] on input "6.00" at bounding box center [777, 333] width 161 height 31
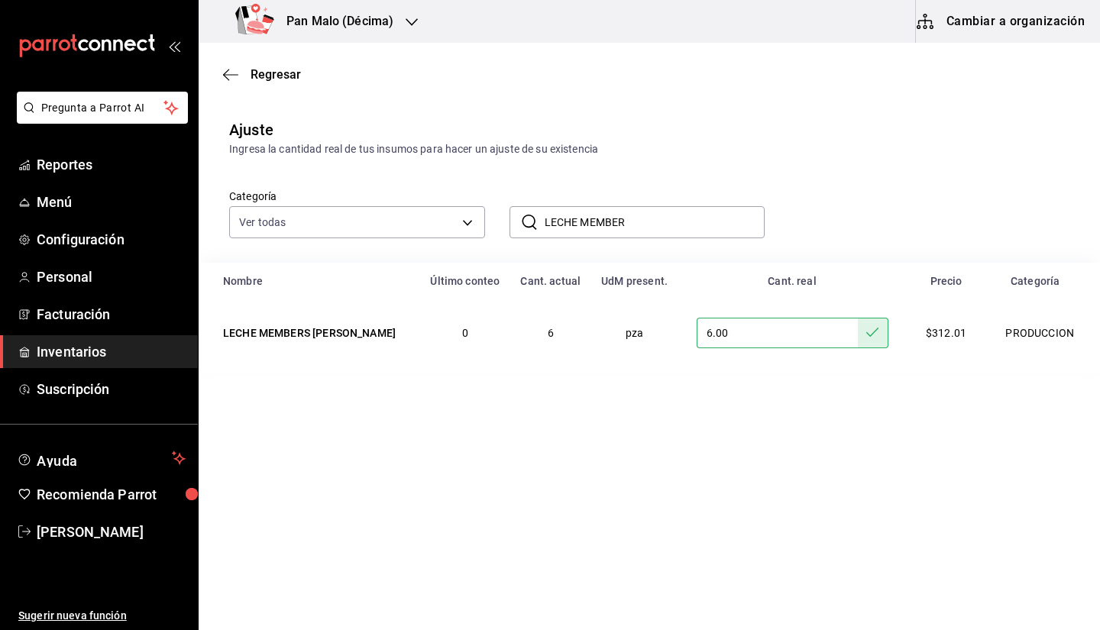
click at [754, 345] on input "6.00" at bounding box center [777, 333] width 161 height 31
click at [291, 89] on div "Regresar" at bounding box center [649, 74] width 901 height 39
click at [271, 79] on span "Regresar" at bounding box center [276, 74] width 50 height 15
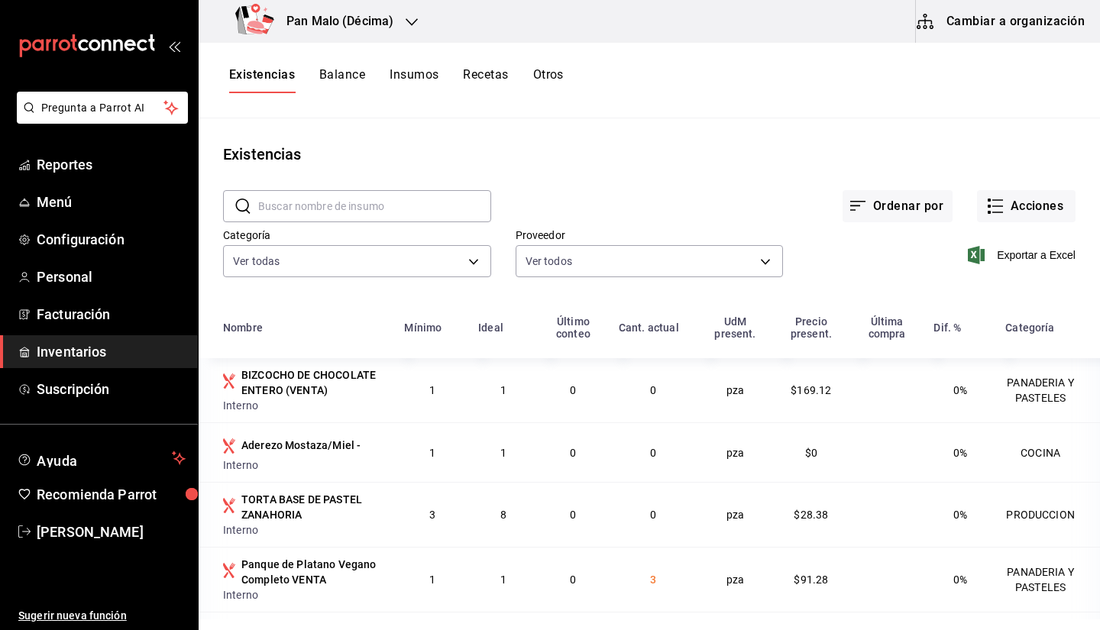
click at [258, 92] on span at bounding box center [262, 93] width 66 height 2
click at [267, 88] on button "Existencias" at bounding box center [262, 80] width 66 height 26
click at [325, 76] on button "Balance" at bounding box center [342, 80] width 46 height 26
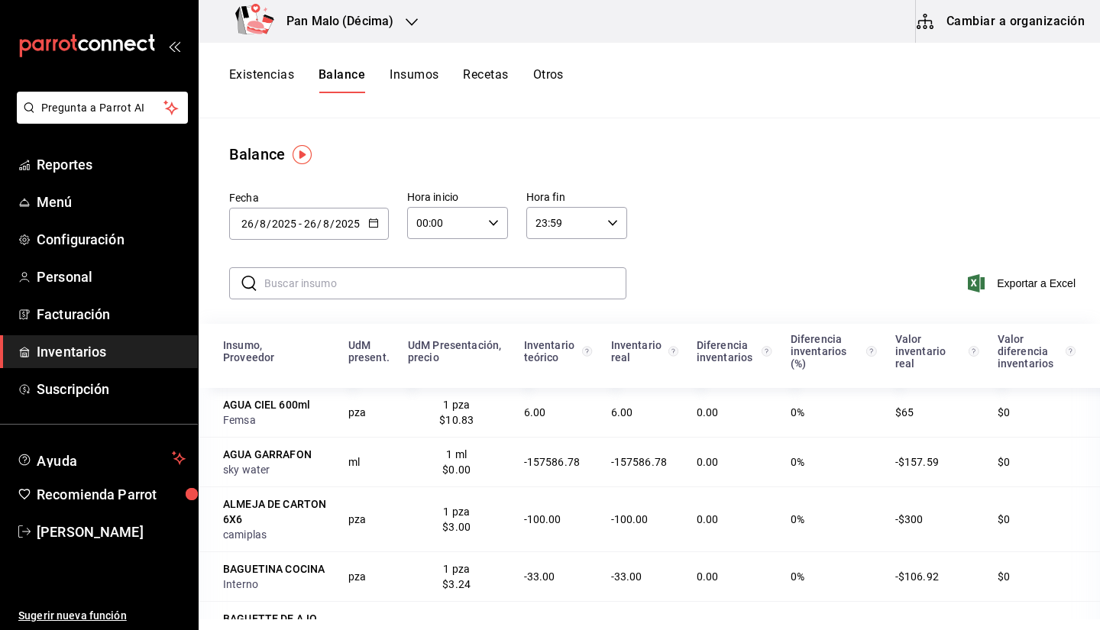
click at [251, 83] on button "Existencias" at bounding box center [261, 80] width 65 height 26
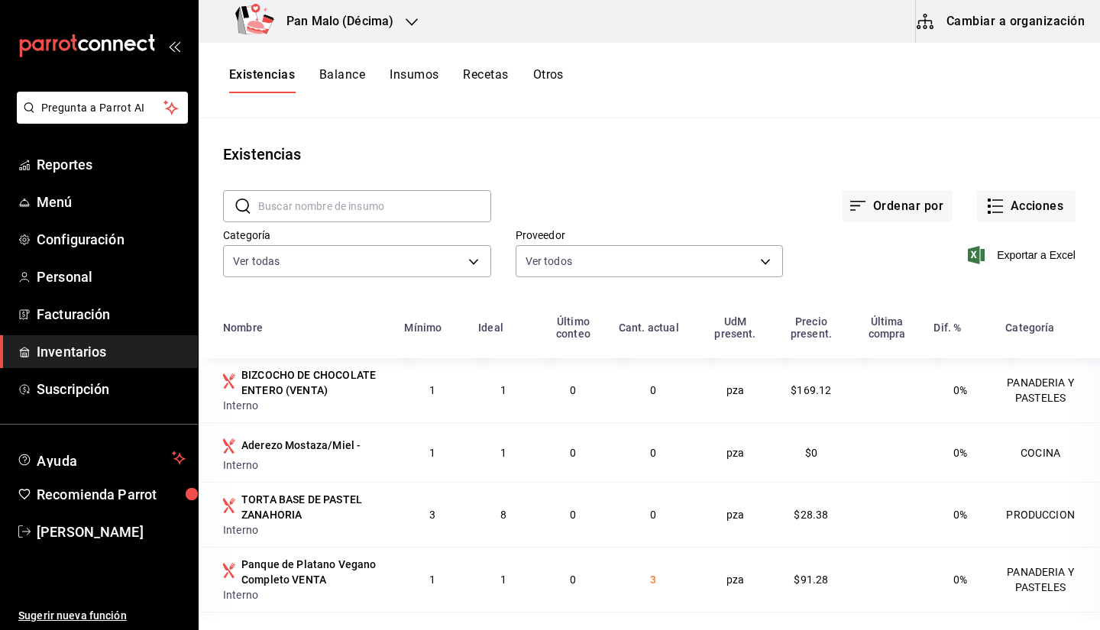
click at [358, 202] on input "text" at bounding box center [374, 206] width 233 height 31
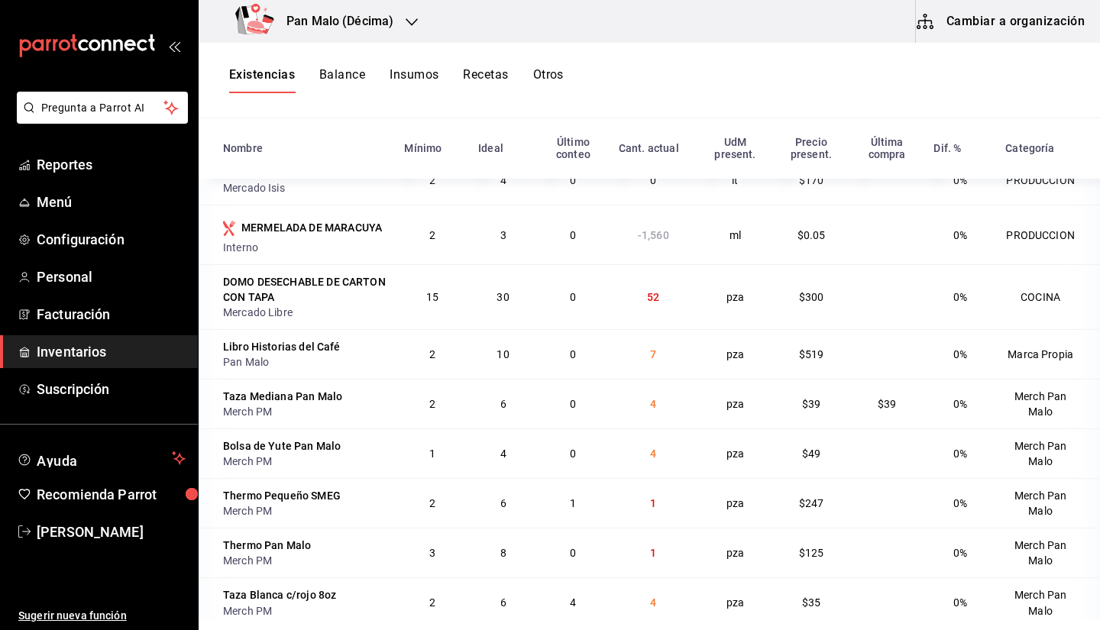
scroll to position [1927, 0]
drag, startPoint x: 616, startPoint y: 266, endPoint x: 683, endPoint y: 286, distance: 69.6
click at [683, 264] on tr "MERMELADA DE MARACUYA Interno 2 3 0 -1,560 ml $0.05 0% PRODUCCION" at bounding box center [649, 234] width 901 height 60
click at [668, 264] on td "-1,560" at bounding box center [654, 234] width 88 height 60
drag, startPoint x: 639, startPoint y: 322, endPoint x: 729, endPoint y: 344, distance: 92.8
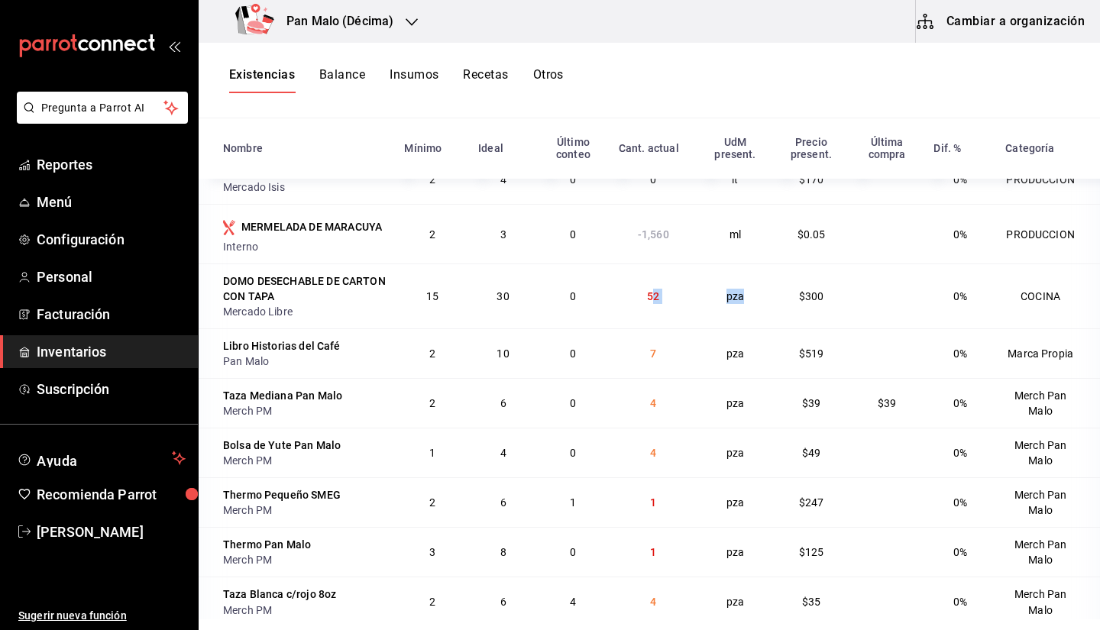
click at [729, 328] on tr "DOMO DESECHABLE DE CARTON CON TAPA Mercado Libre 15 30 0 52 pza $300 0% COCINA" at bounding box center [649, 296] width 901 height 65
click at [656, 378] on td "7" at bounding box center [654, 353] width 88 height 50
drag, startPoint x: 633, startPoint y: 404, endPoint x: 724, endPoint y: 409, distance: 91.8
click at [724, 378] on tr "Libro Historias del Café Pan Malo 2 10 0 7 pza $519 0% Marca Propia" at bounding box center [649, 353] width 901 height 50
click at [657, 378] on td "7" at bounding box center [654, 353] width 88 height 50
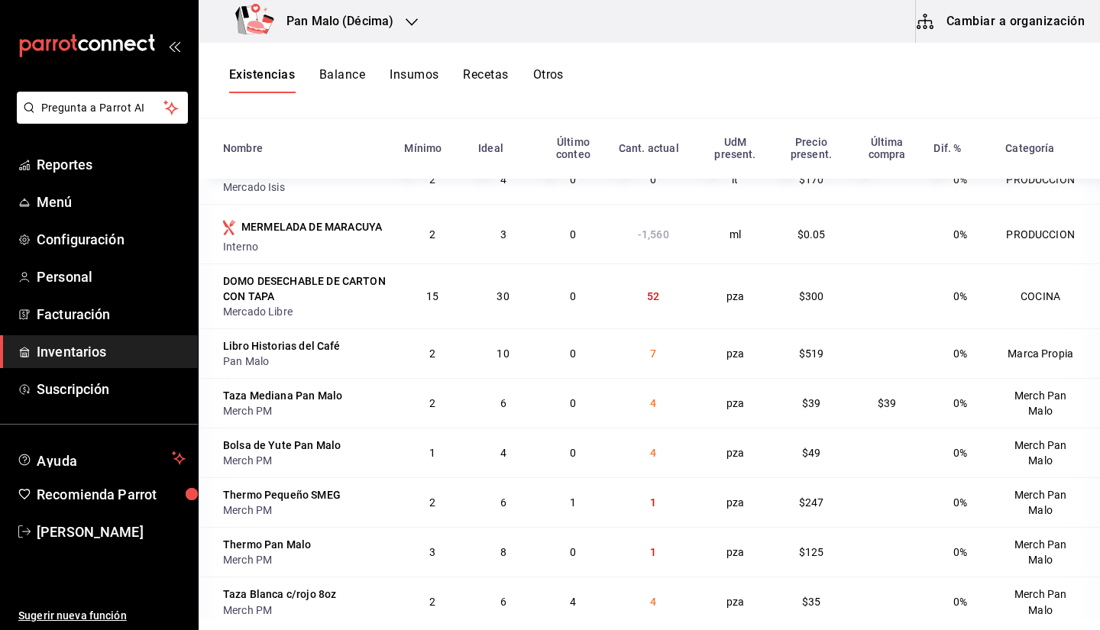
click at [277, 73] on button "Existencias" at bounding box center [262, 80] width 66 height 26
click at [1046, 21] on button "Cambiar a organización" at bounding box center [1002, 21] width 172 height 43
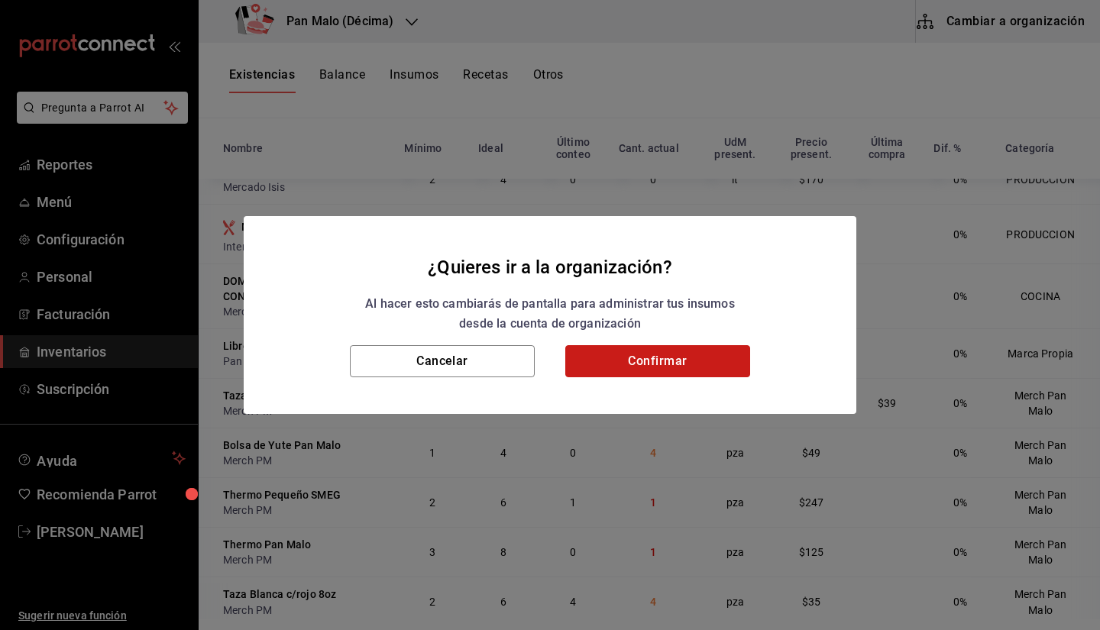
click at [665, 361] on button "Confirmar" at bounding box center [657, 361] width 185 height 32
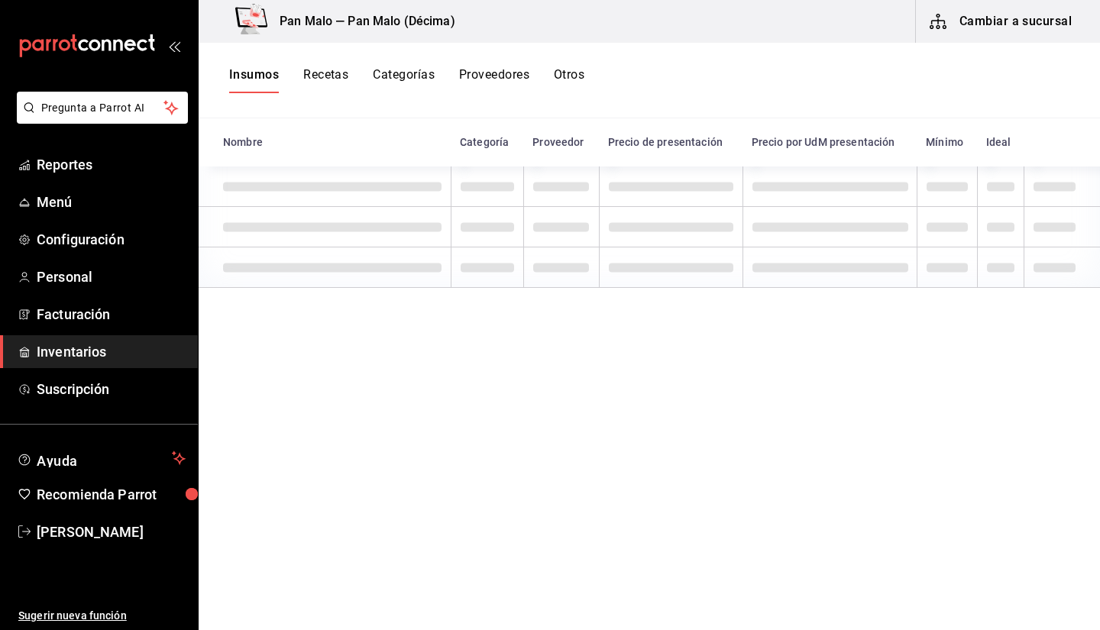
click at [93, 345] on span "Inventarios" at bounding box center [111, 351] width 149 height 21
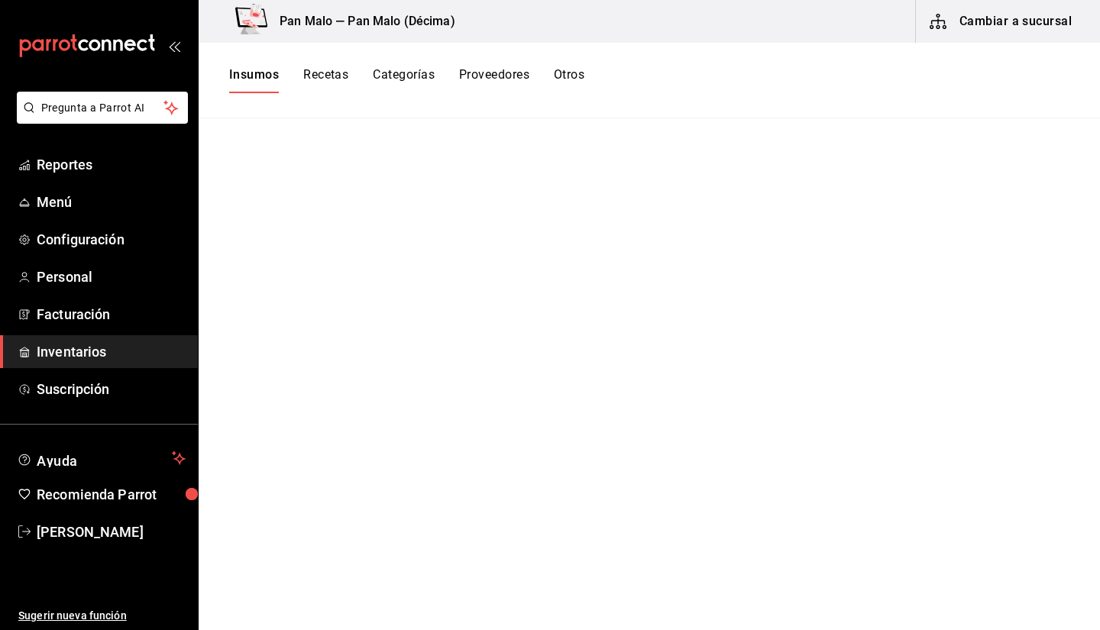
click at [1024, 13] on button "Cambiar a sucursal" at bounding box center [1002, 21] width 172 height 43
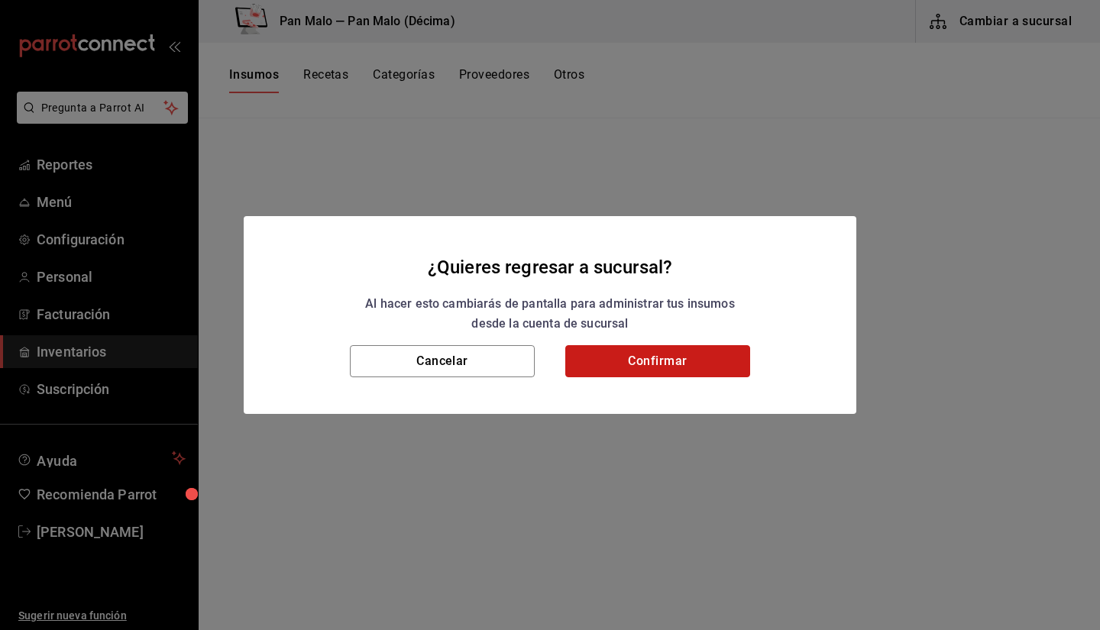
click at [589, 352] on button "Confirmar" at bounding box center [657, 361] width 185 height 32
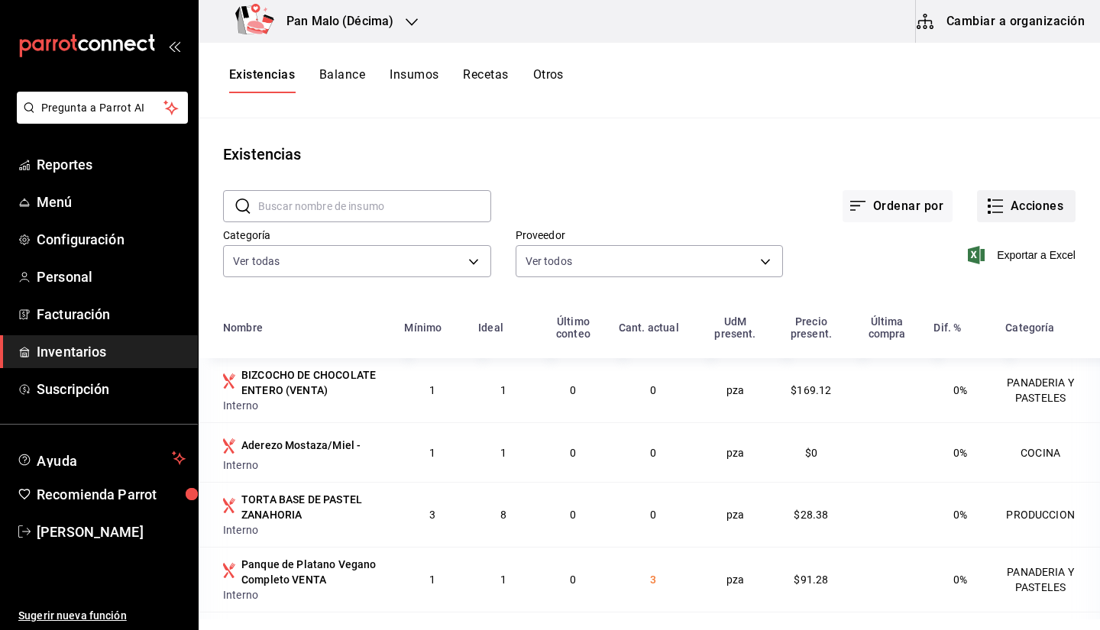
click at [1021, 221] on button "Acciones" at bounding box center [1026, 206] width 99 height 32
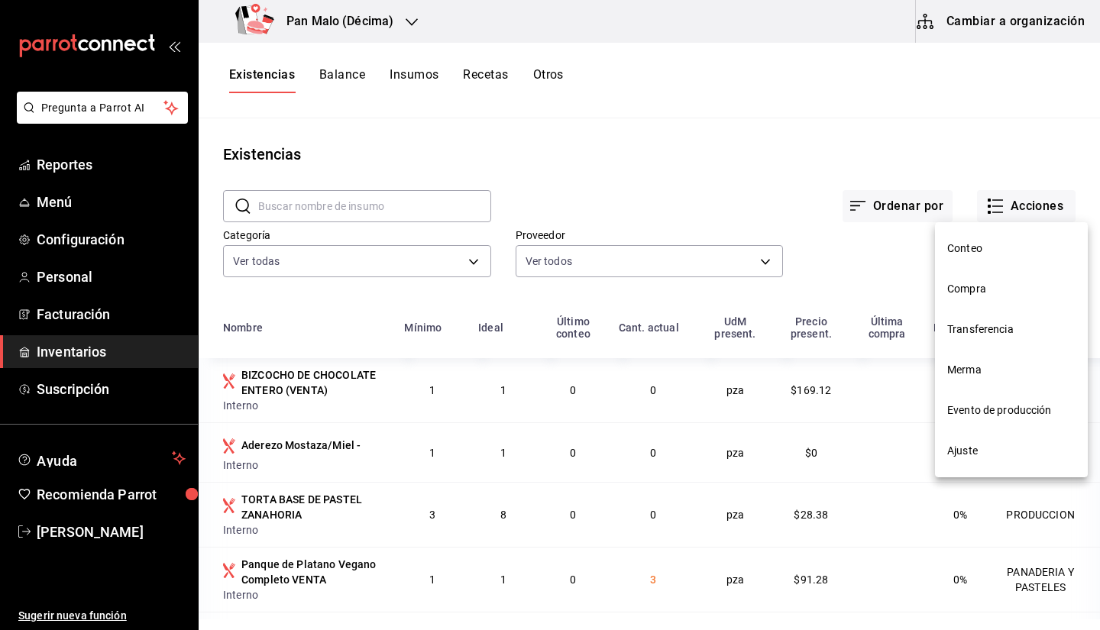
click at [980, 306] on li "Compra" at bounding box center [1011, 289] width 153 height 40
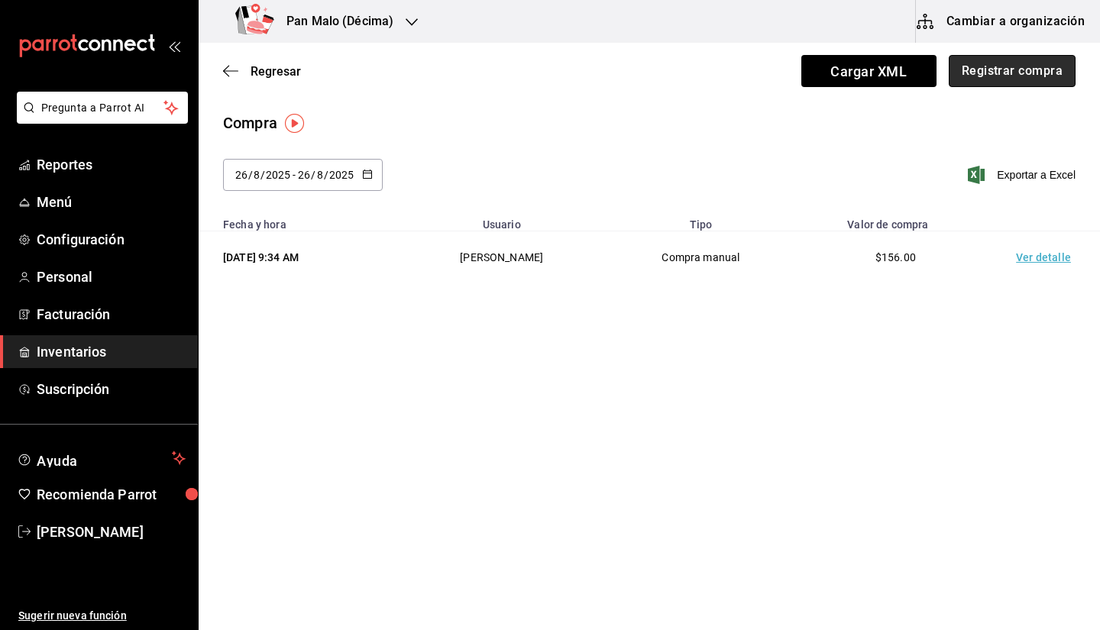
click at [1014, 60] on button "Registrar compra" at bounding box center [1012, 71] width 127 height 32
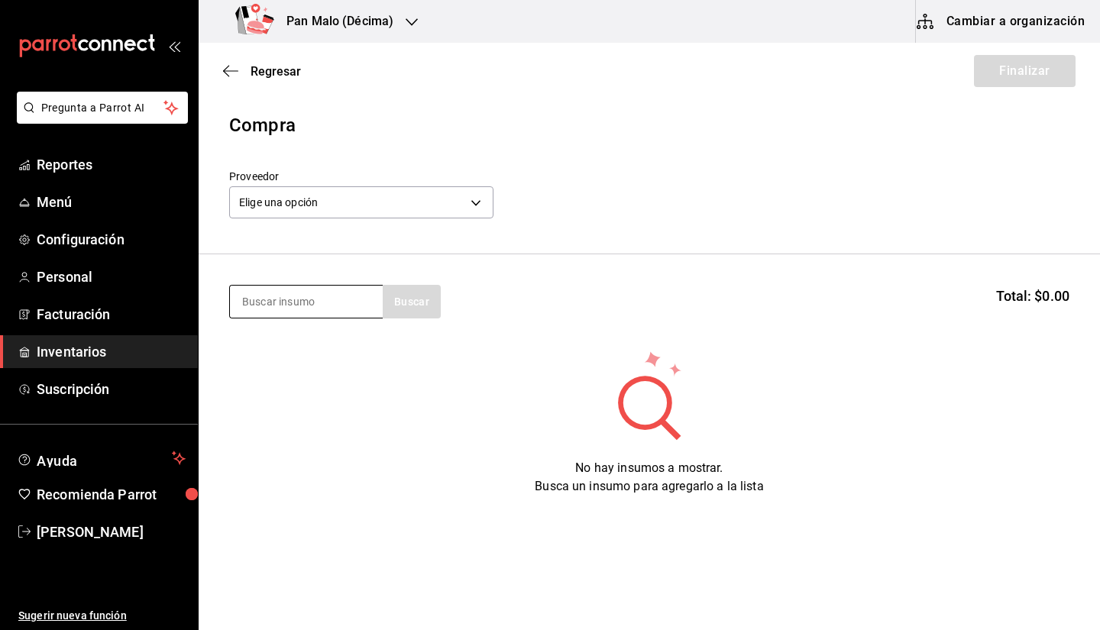
click at [333, 313] on input at bounding box center [306, 302] width 153 height 32
type input "q"
click at [315, 181] on div "Elige una opción default" at bounding box center [361, 200] width 264 height 40
click at [301, 208] on body "Pregunta a Parrot AI Reportes Menú Configuración Personal Facturación Inventari…" at bounding box center [550, 272] width 1100 height 544
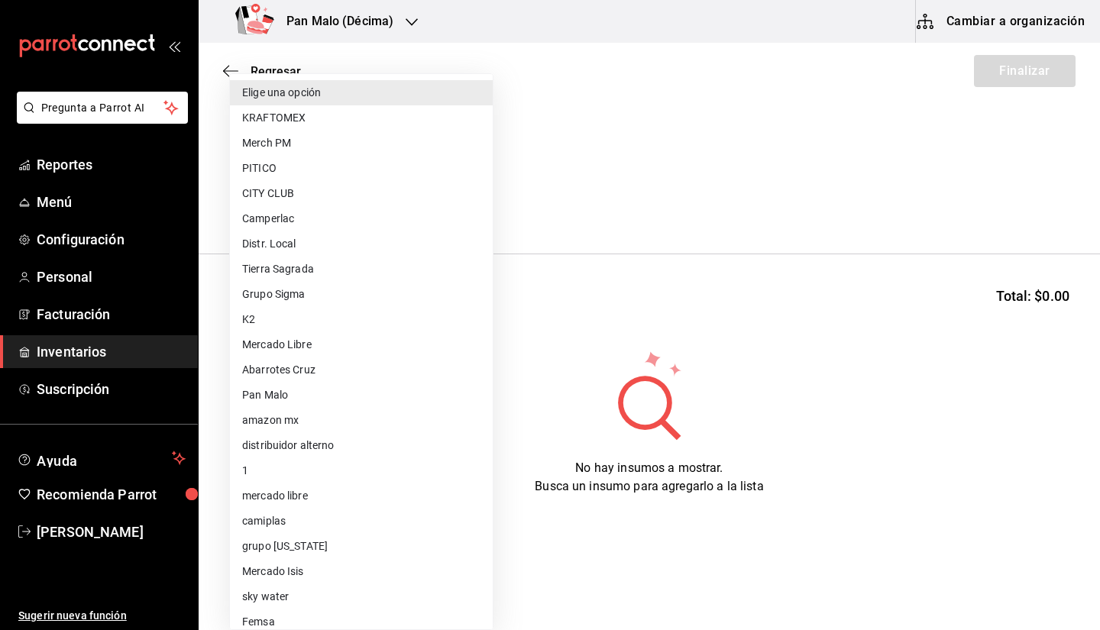
click at [320, 225] on li "Camperlac" at bounding box center [361, 218] width 263 height 25
type input "d85ba3cd-9ecd-400e-b61d-50564ee6ee8e"
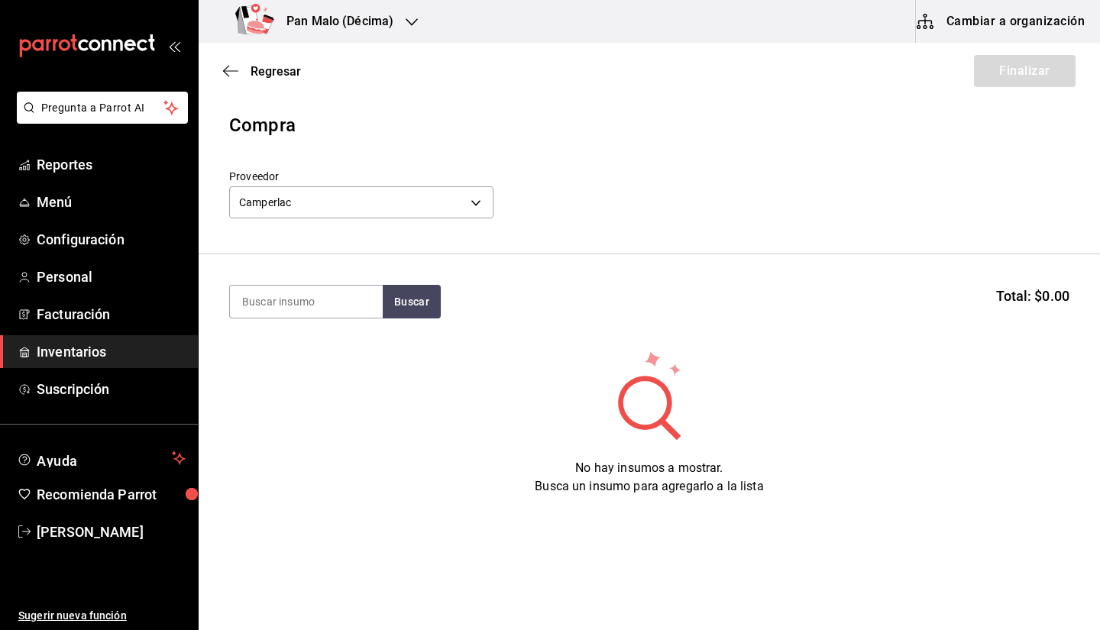
click at [323, 319] on section "Buscar Total: $0.00" at bounding box center [649, 301] width 901 height 95
click at [299, 306] on input at bounding box center [306, 302] width 153 height 32
type input "queso"
click at [416, 307] on button "Buscar" at bounding box center [412, 302] width 58 height 34
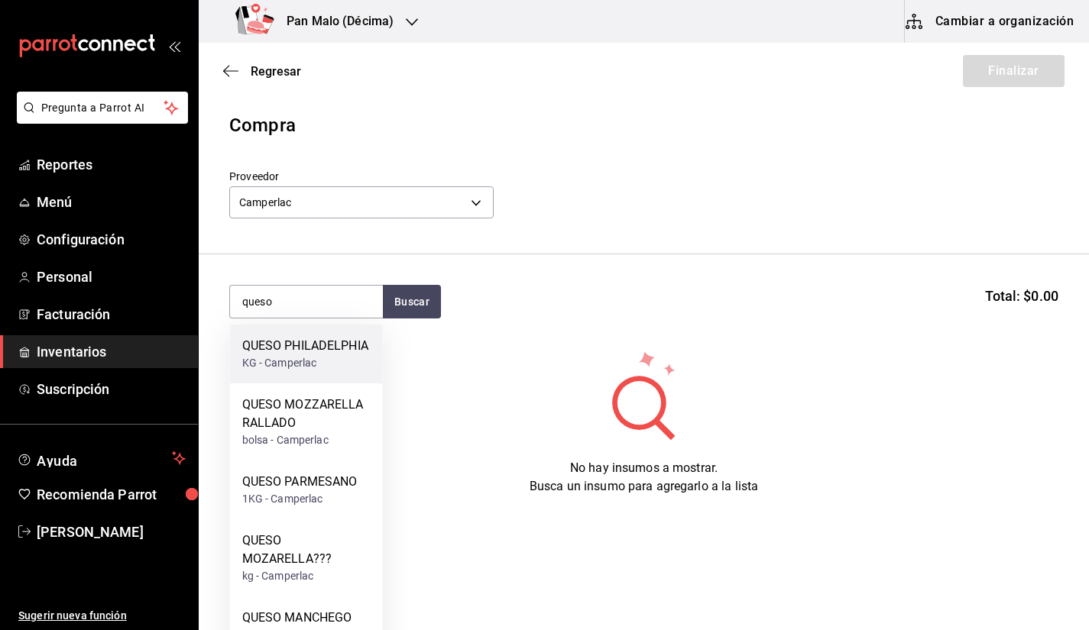
click at [340, 364] on div "KG - Camperlac" at bounding box center [305, 363] width 126 height 16
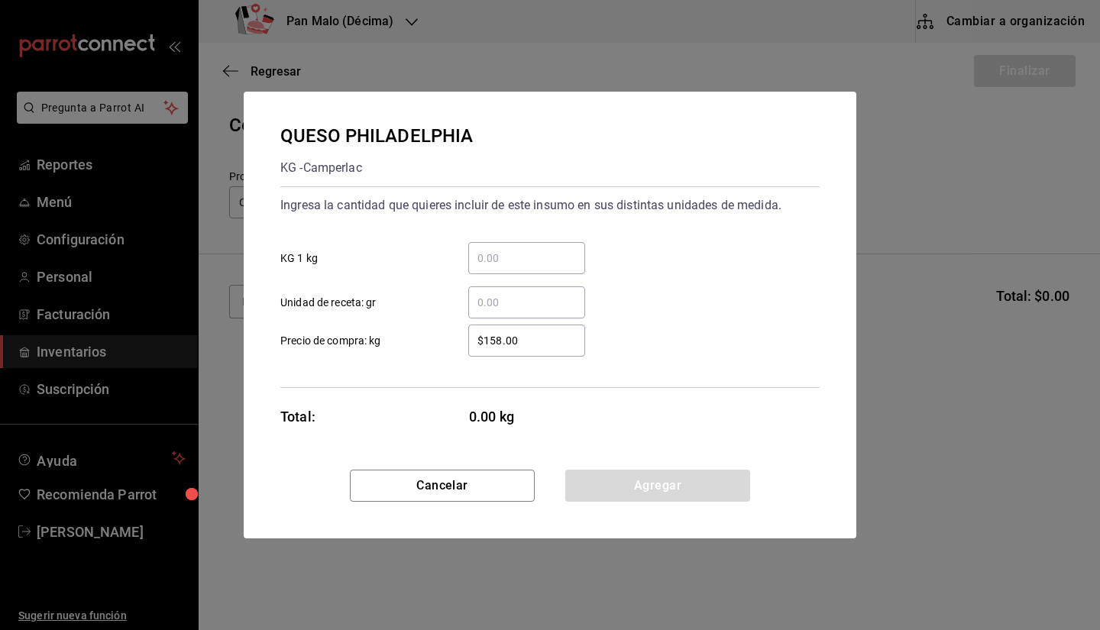
click at [506, 253] on input "​ KG 1 kg" at bounding box center [526, 258] width 117 height 18
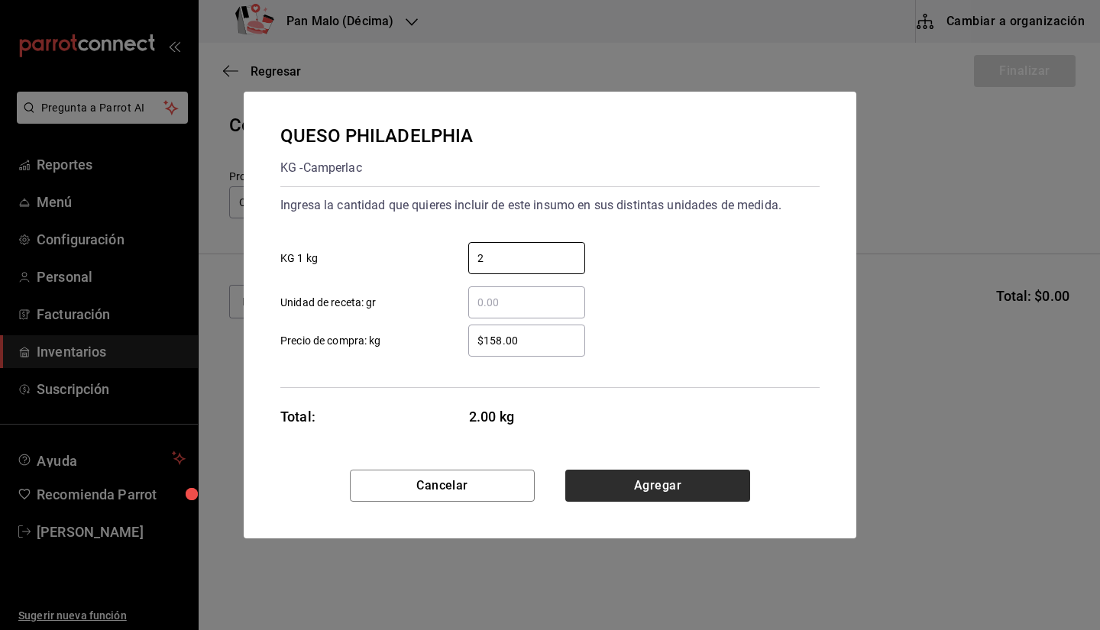
type input "2"
click at [721, 484] on button "Agregar" at bounding box center [657, 486] width 185 height 32
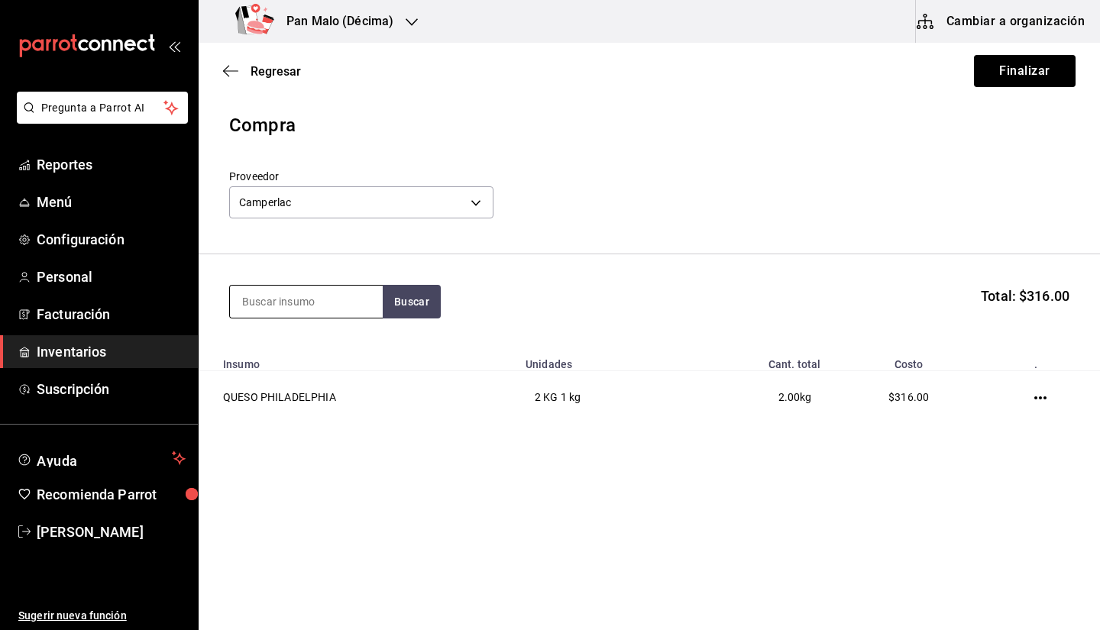
click at [281, 309] on input at bounding box center [306, 302] width 153 height 32
type input "mozz"
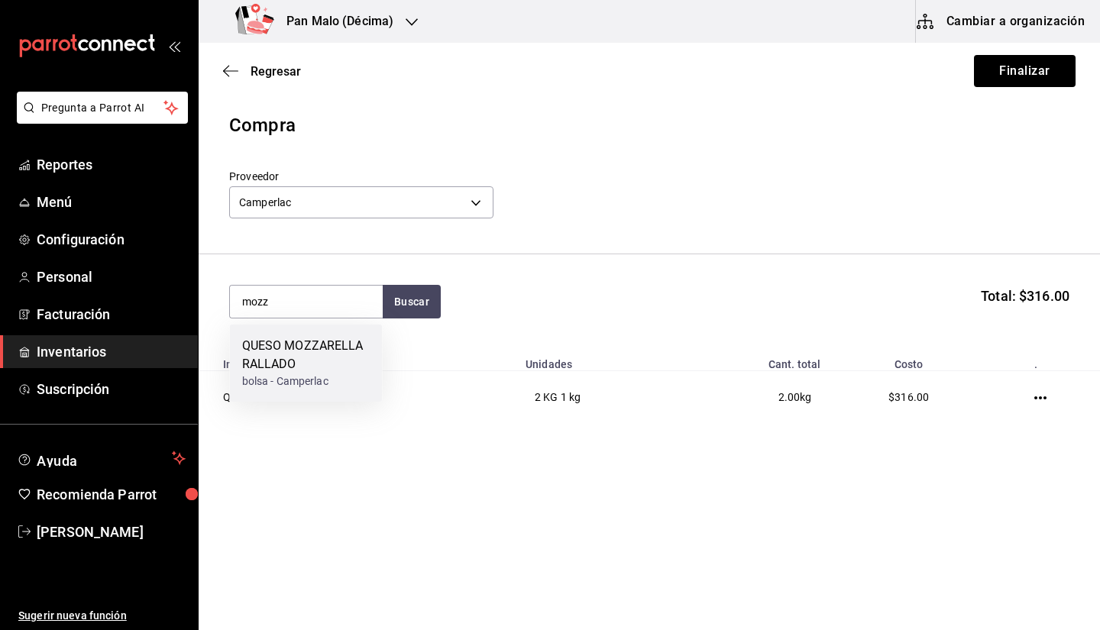
click at [281, 335] on div "QUESO MOZZARELLA RALLADO bolsa - Camperlac" at bounding box center [306, 363] width 153 height 77
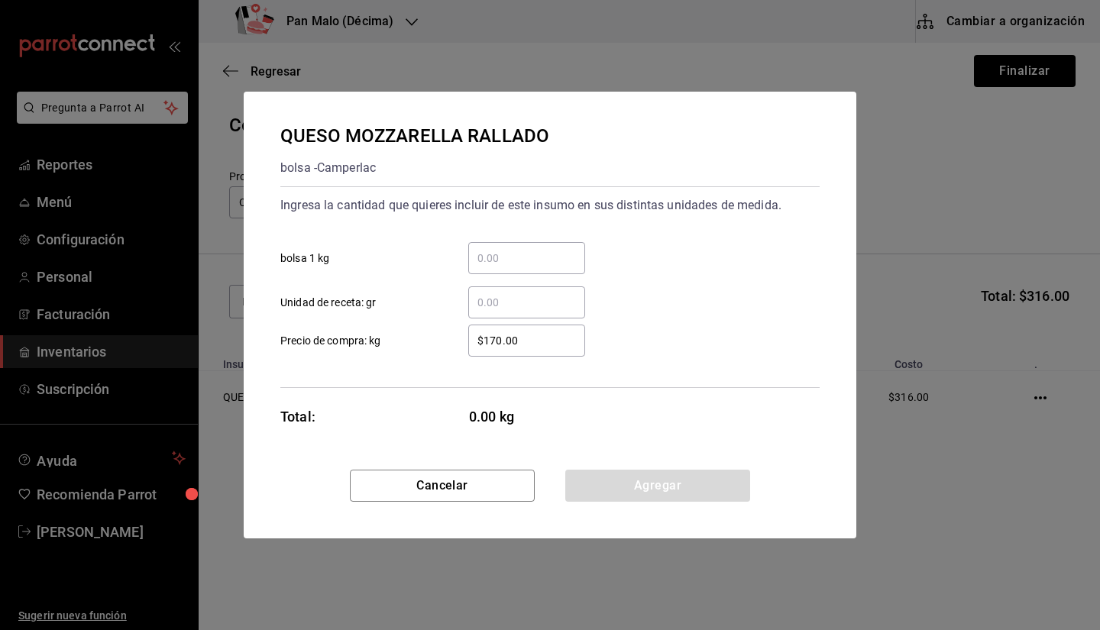
click at [512, 236] on div "​ bolsa 1 kg" at bounding box center [544, 252] width 552 height 44
click at [506, 254] on input "​ bolsa 1 kg" at bounding box center [526, 258] width 117 height 18
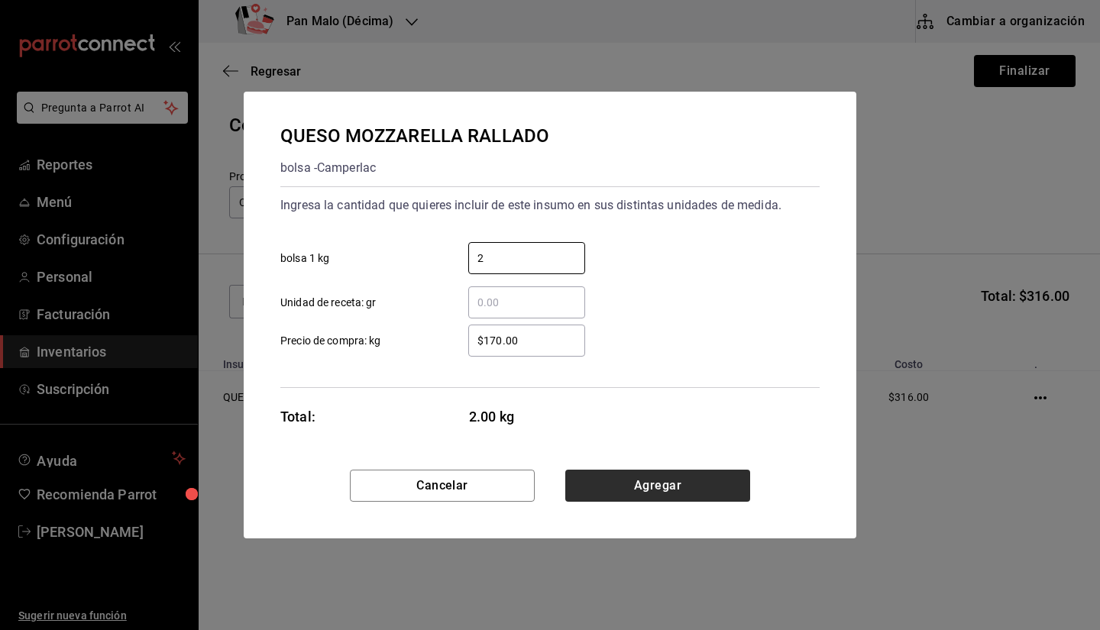
type input "2"
click at [640, 496] on button "Agregar" at bounding box center [657, 486] width 185 height 32
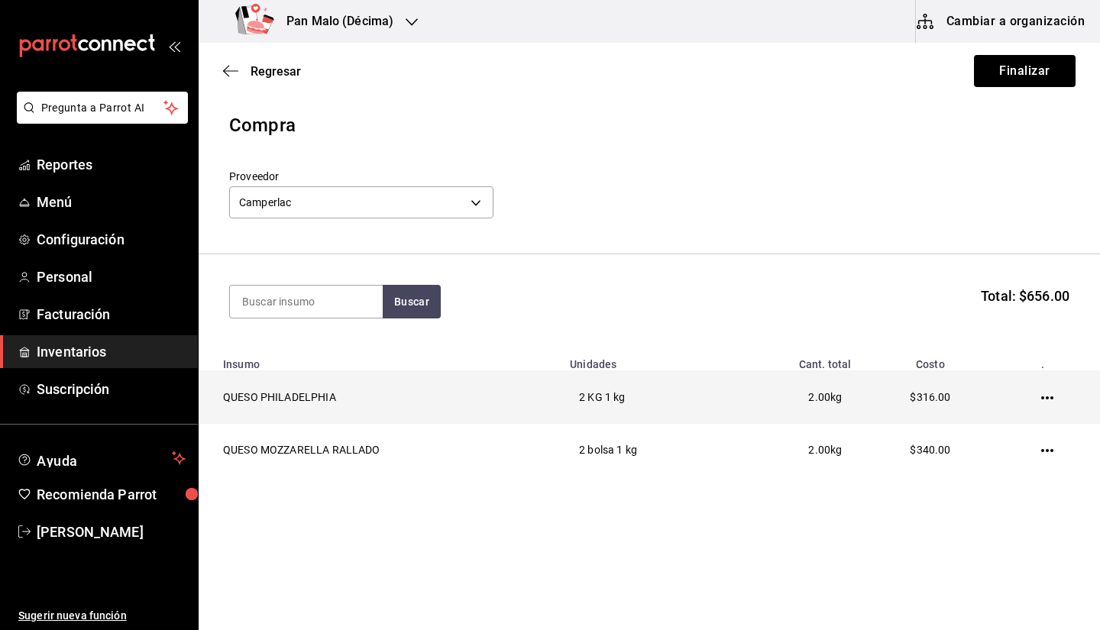
click at [1036, 395] on td at bounding box center [1050, 397] width 100 height 53
click at [1047, 397] on icon "button" at bounding box center [1047, 398] width 12 height 12
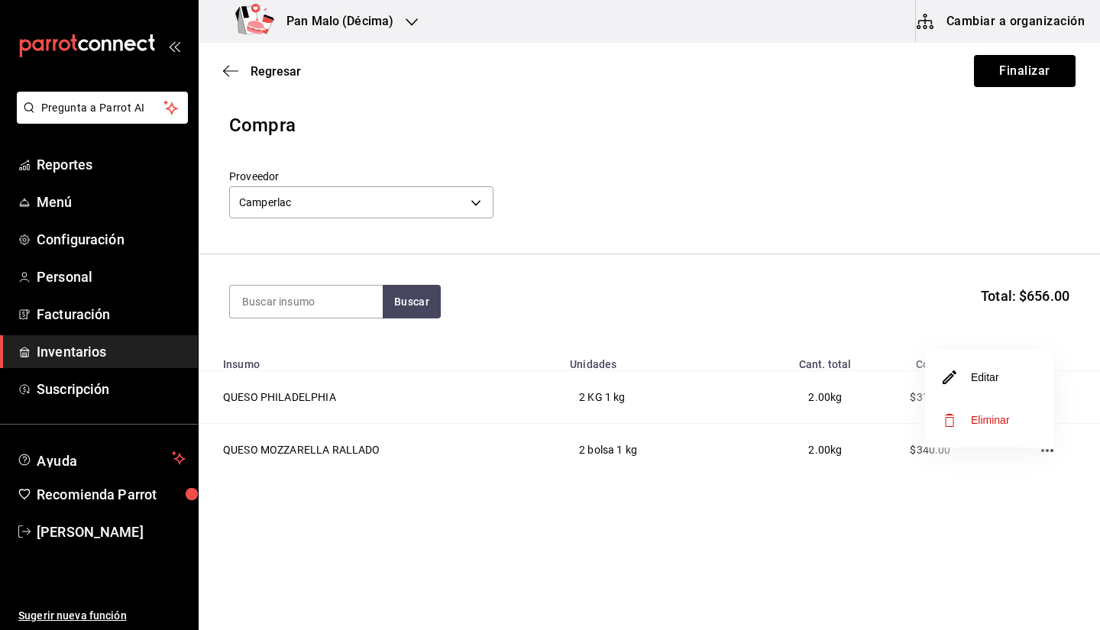
click at [1005, 383] on li "Editar" at bounding box center [989, 377] width 128 height 43
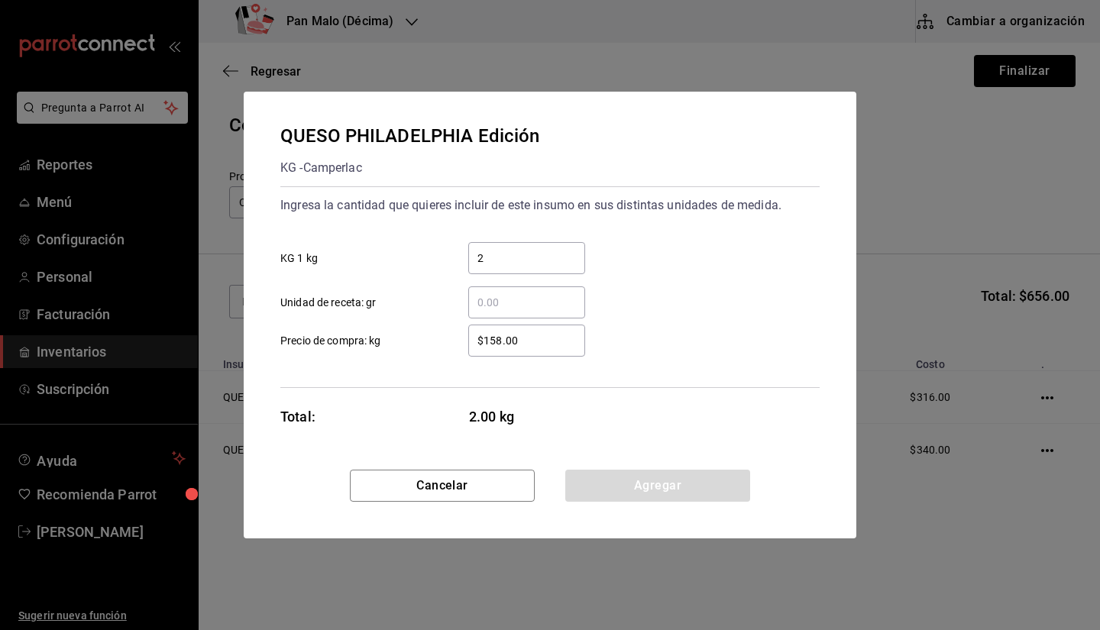
click at [522, 259] on input "2" at bounding box center [526, 258] width 117 height 18
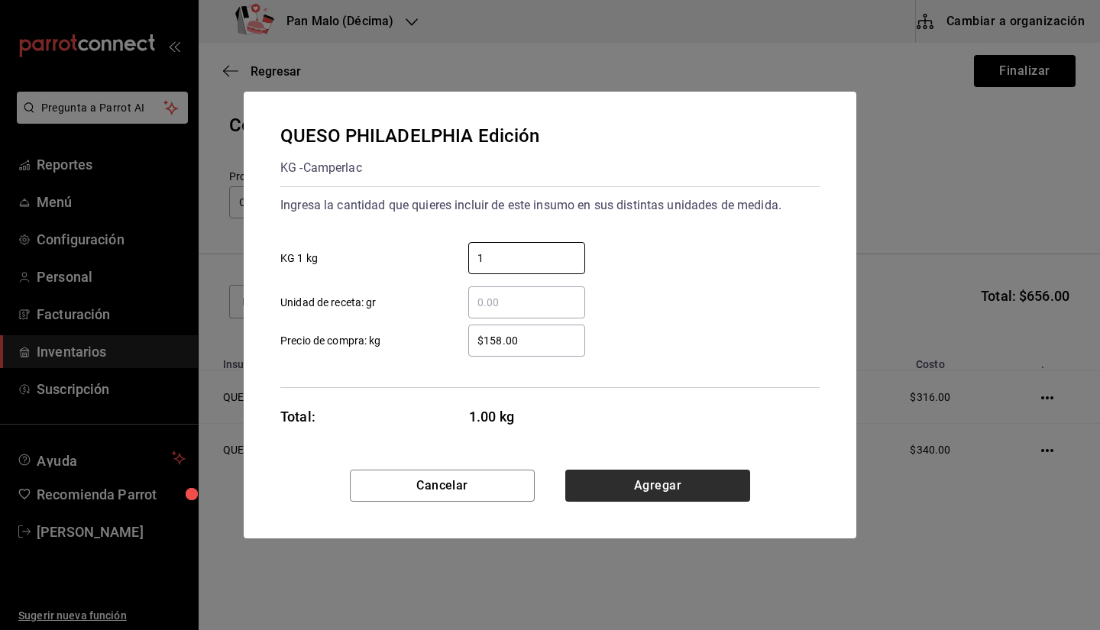
type input "1"
click at [626, 489] on button "Agregar" at bounding box center [657, 486] width 185 height 32
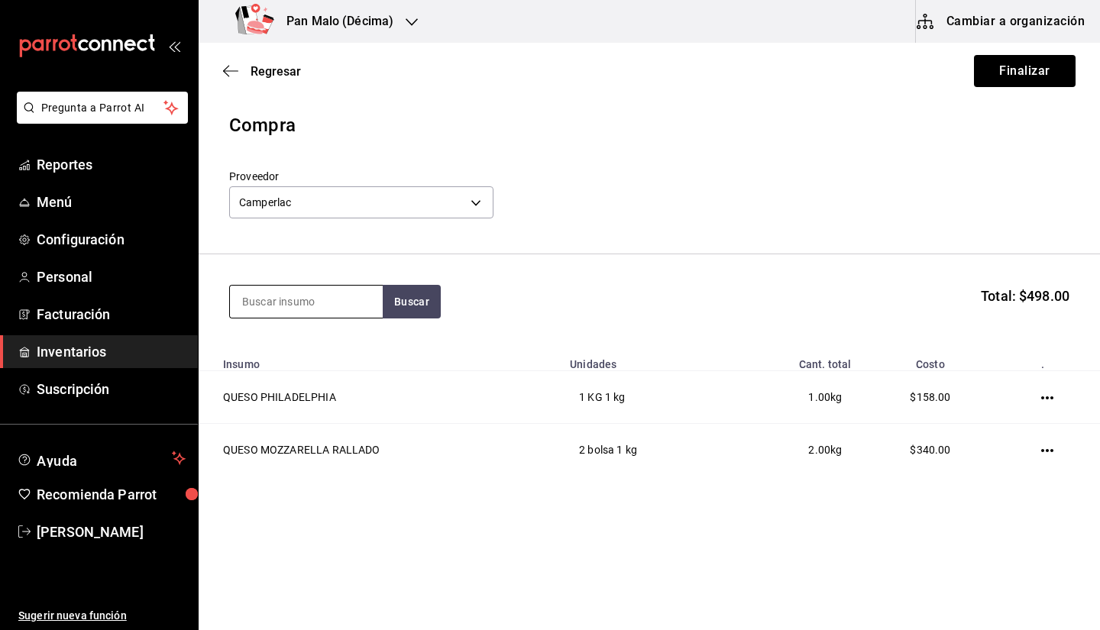
click at [320, 312] on input at bounding box center [306, 302] width 153 height 32
type input "manche"
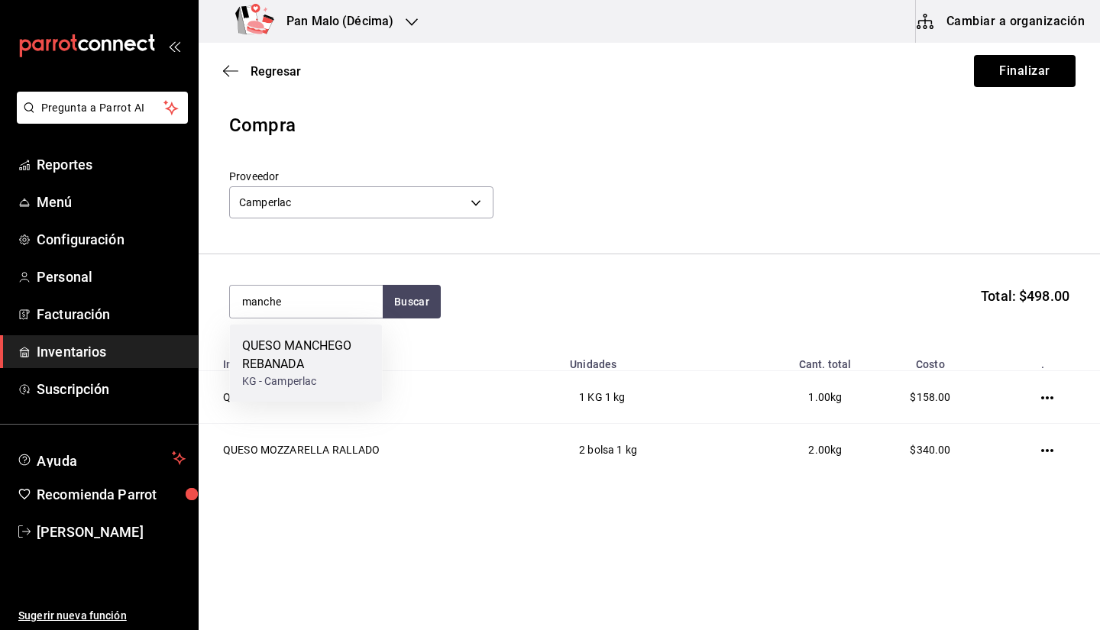
click at [331, 356] on div "QUESO MANCHEGO REBANADA" at bounding box center [306, 355] width 128 height 37
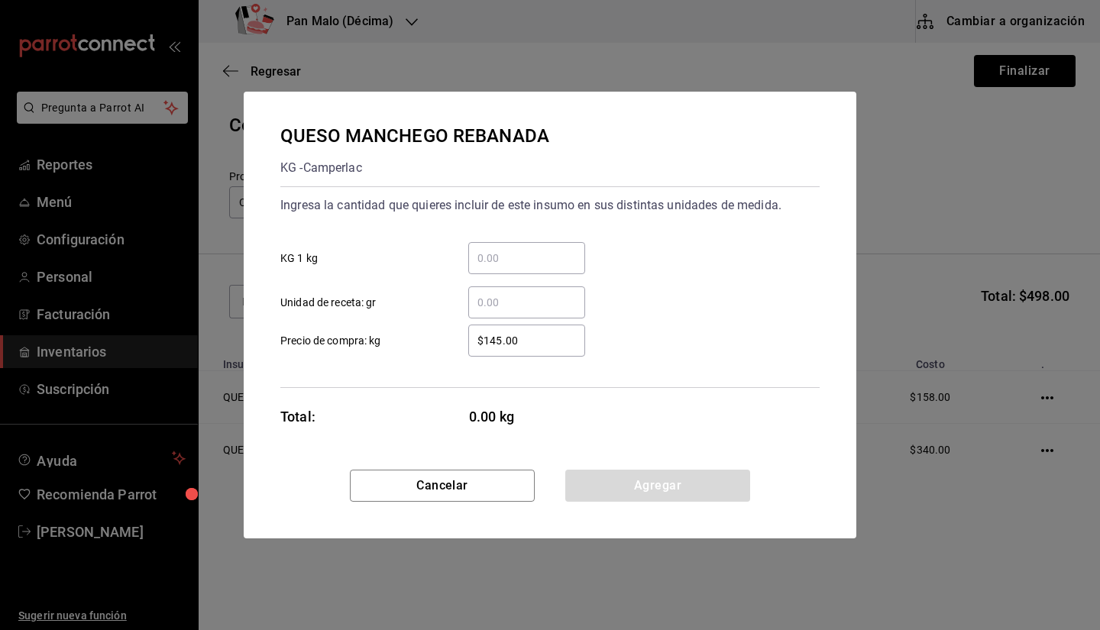
click at [541, 241] on div "​ KG 1 kg" at bounding box center [544, 252] width 552 height 44
click at [541, 247] on div "​" at bounding box center [526, 258] width 117 height 32
click at [541, 249] on input "​ KG 1 kg" at bounding box center [526, 258] width 117 height 18
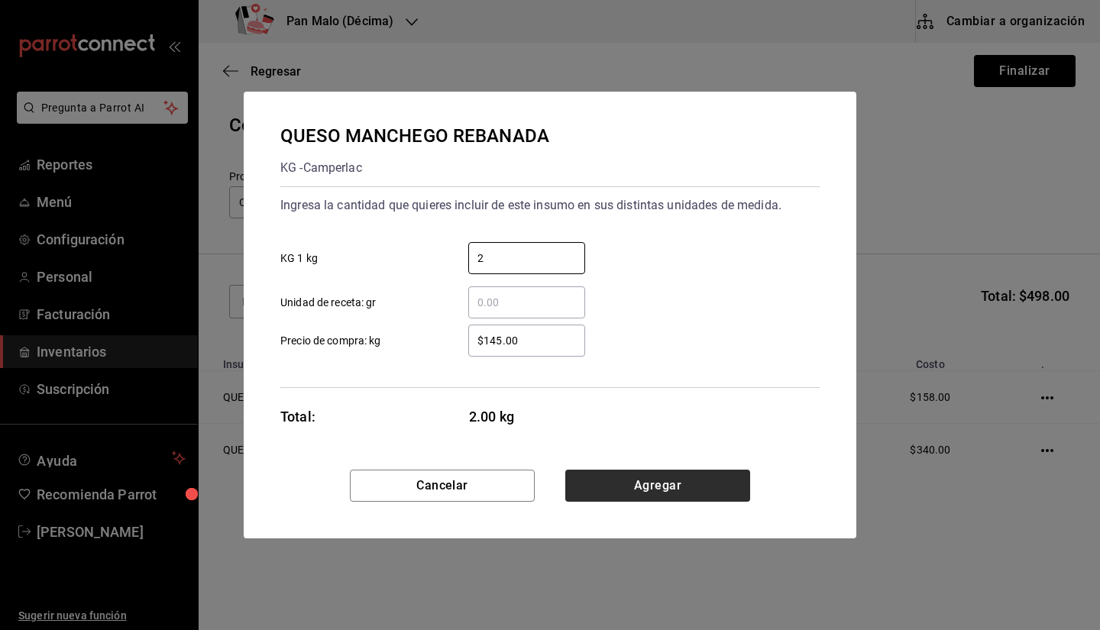
type input "2"
click at [650, 471] on button "Agregar" at bounding box center [657, 486] width 185 height 32
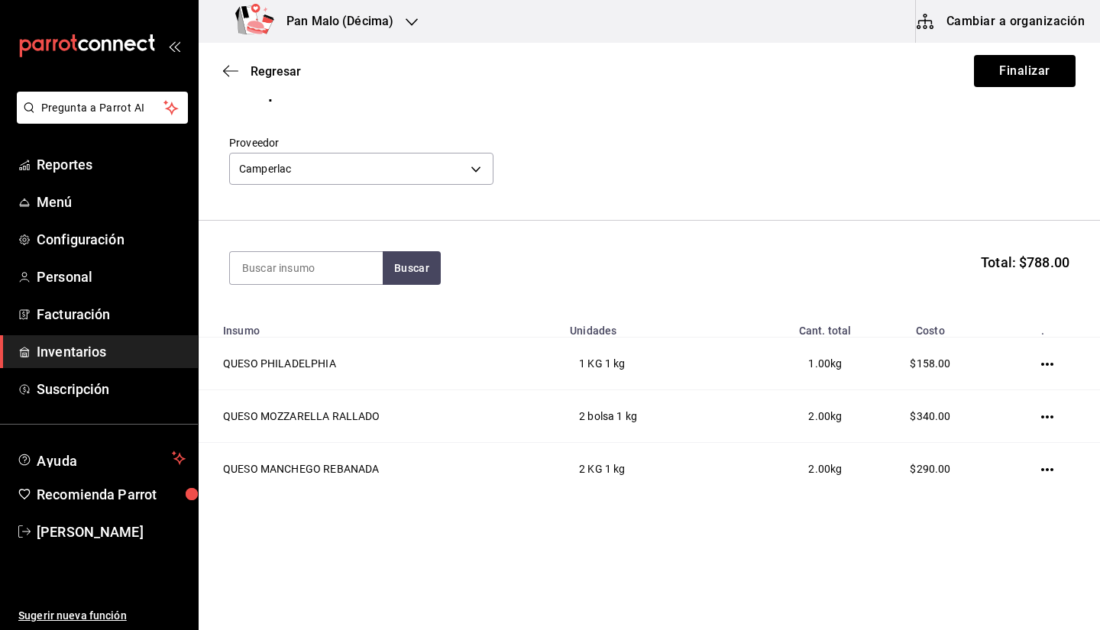
scroll to position [34, 0]
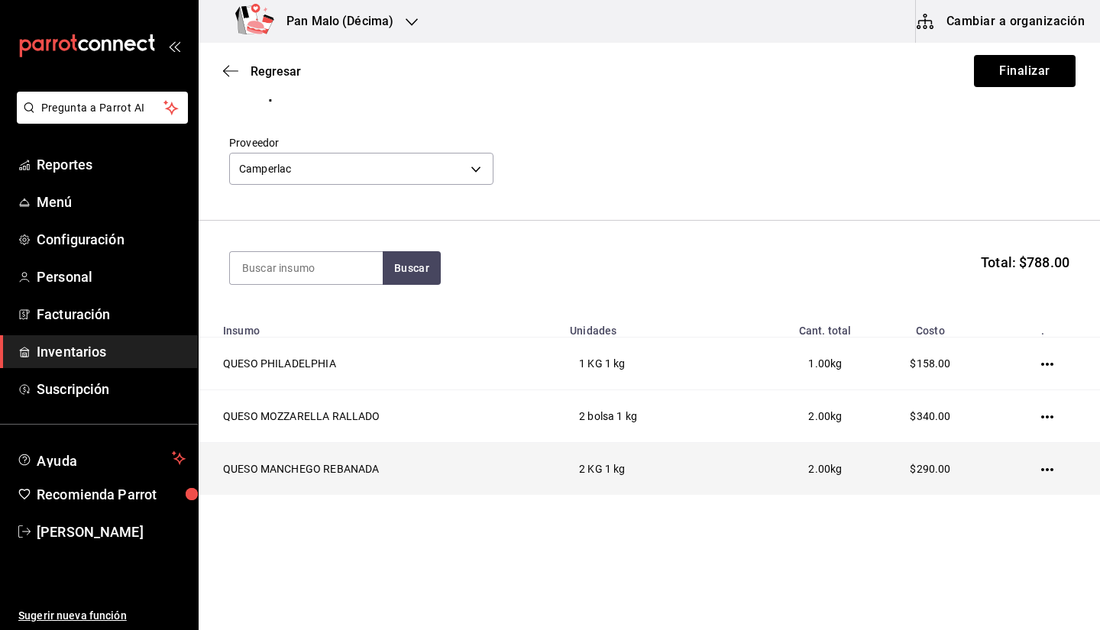
click at [1041, 470] on icon "button" at bounding box center [1047, 469] width 12 height 3
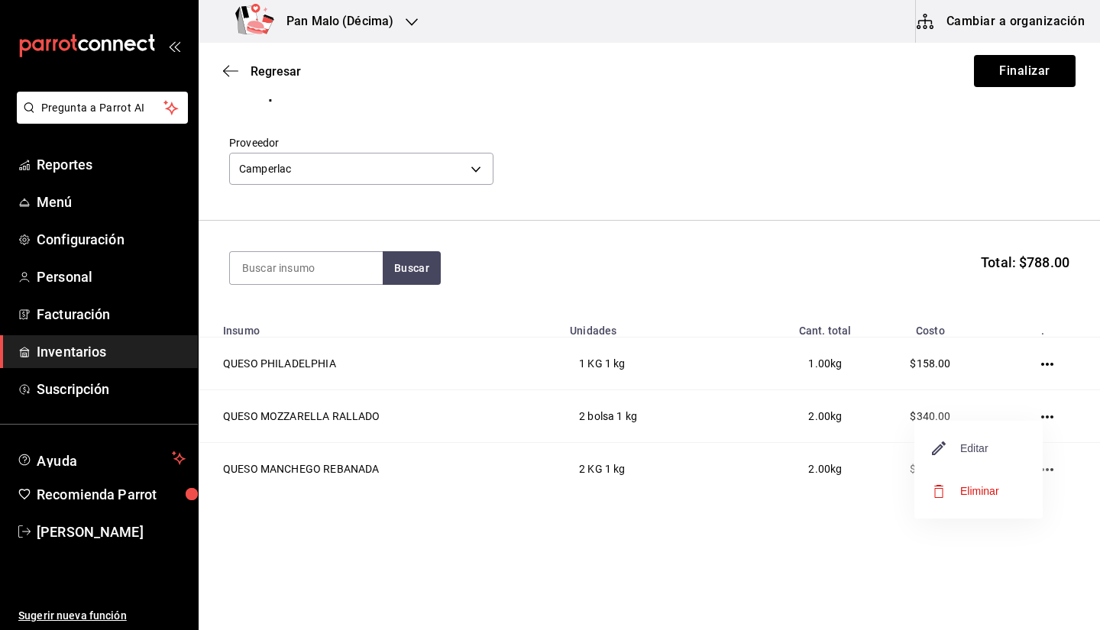
click at [950, 449] on span "Editar" at bounding box center [961, 448] width 56 height 18
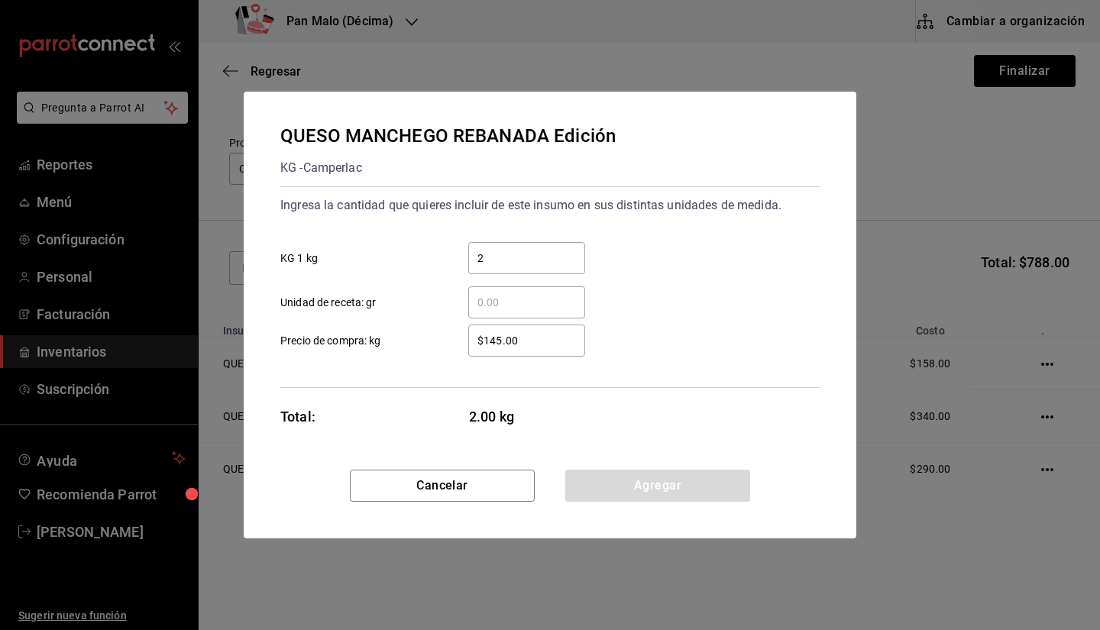
click at [552, 341] on input "$145.00" at bounding box center [526, 341] width 117 height 18
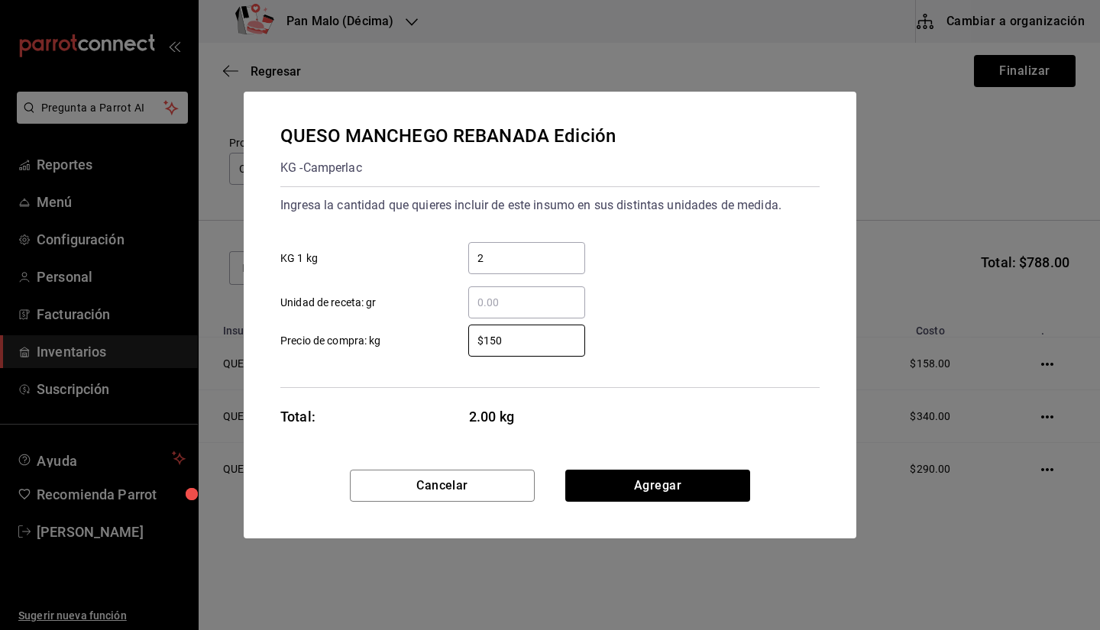
type input "$150"
click at [674, 502] on div "Cancelar Agregar" at bounding box center [550, 504] width 613 height 69
click at [678, 496] on button "Agregar" at bounding box center [657, 486] width 185 height 32
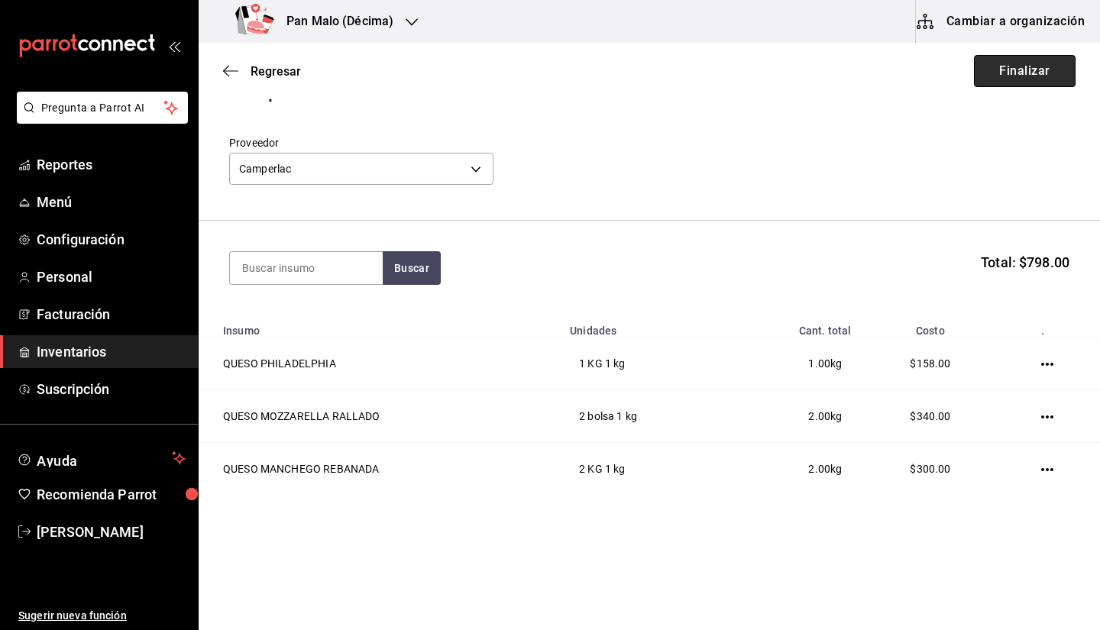
click at [996, 70] on button "Finalizar" at bounding box center [1025, 71] width 102 height 32
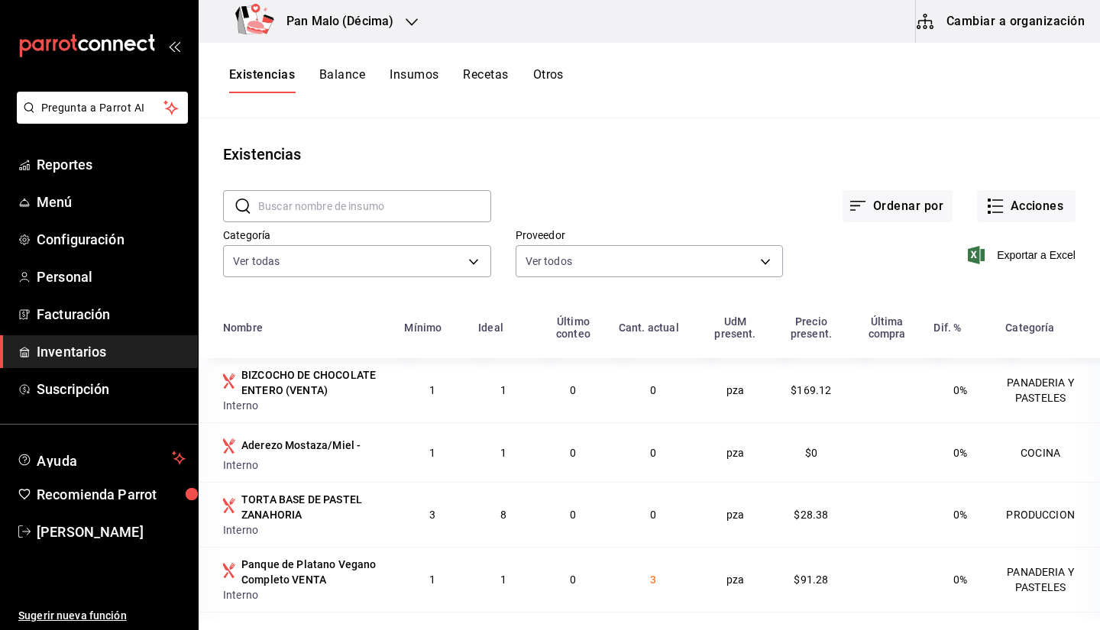
click at [461, 193] on input "text" at bounding box center [374, 206] width 233 height 31
type input "vasos"
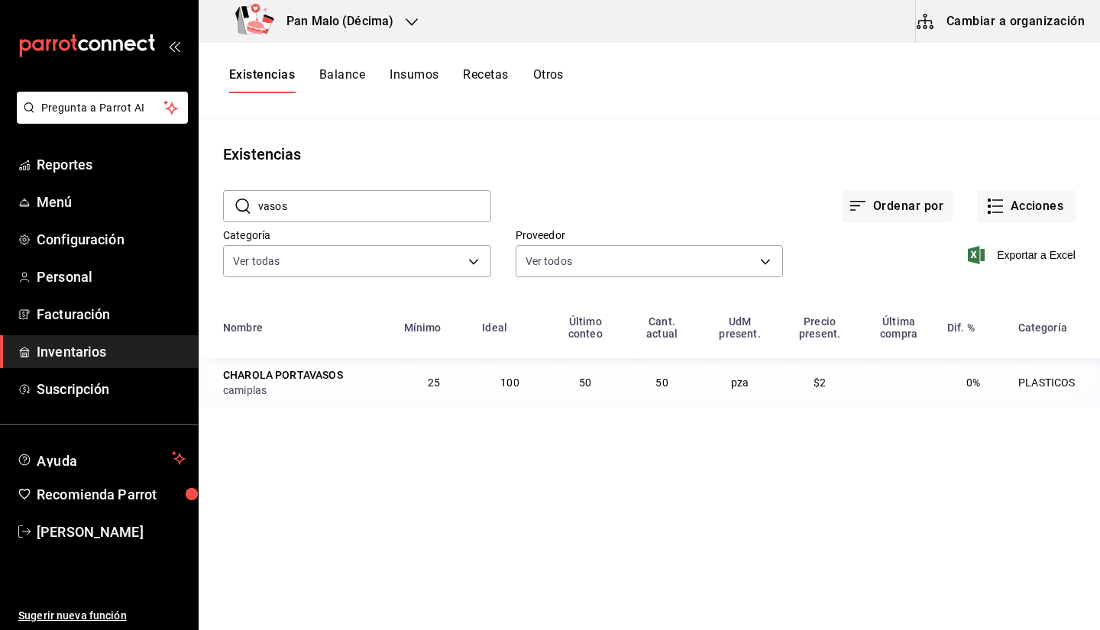
click at [427, 199] on input "vasos" at bounding box center [374, 206] width 233 height 31
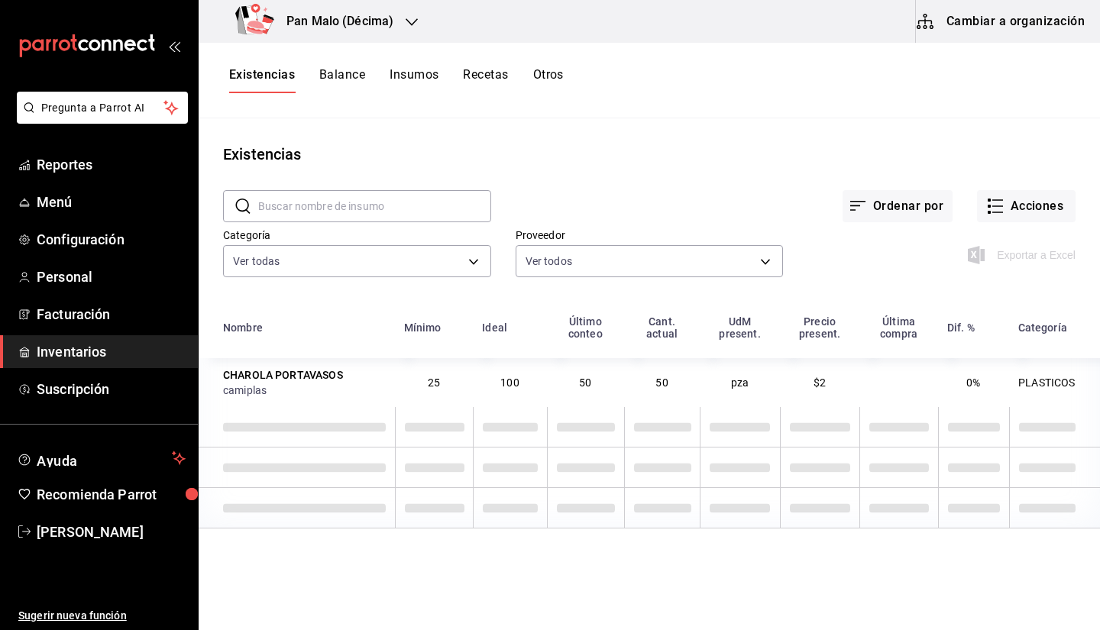
type input "c"
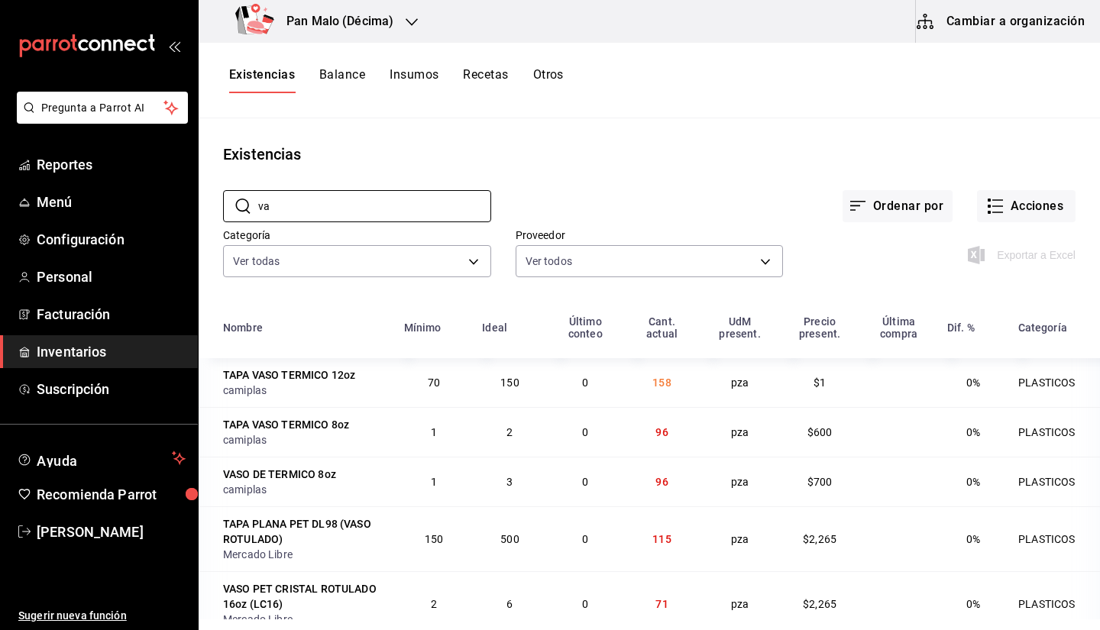
type input "v"
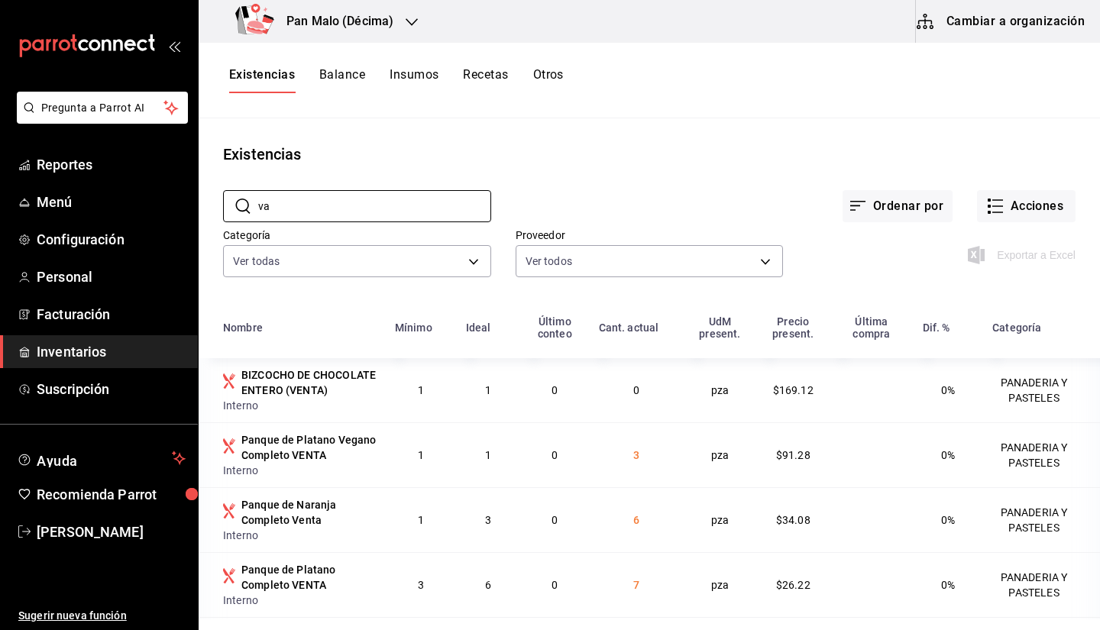
type input "v"
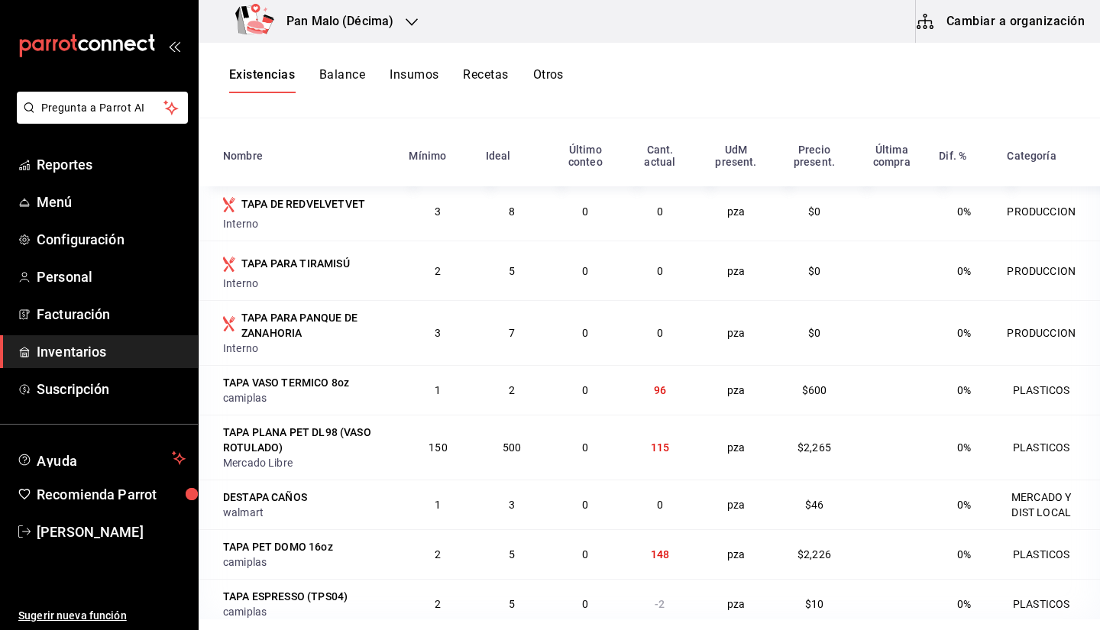
scroll to position [173, 0]
type input "tapa"
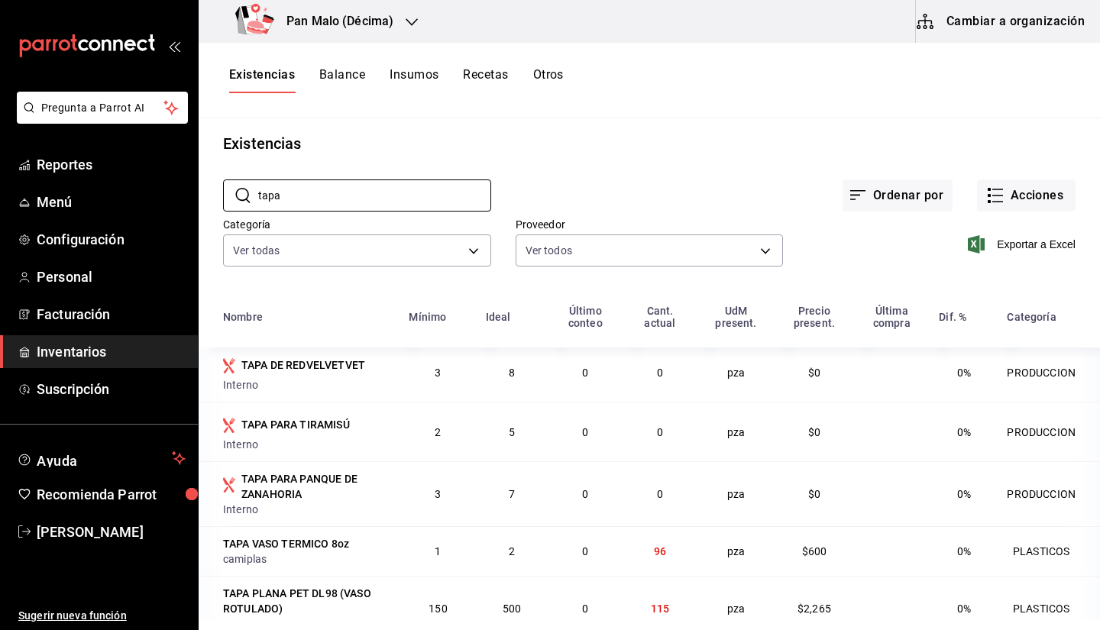
scroll to position [0, 0]
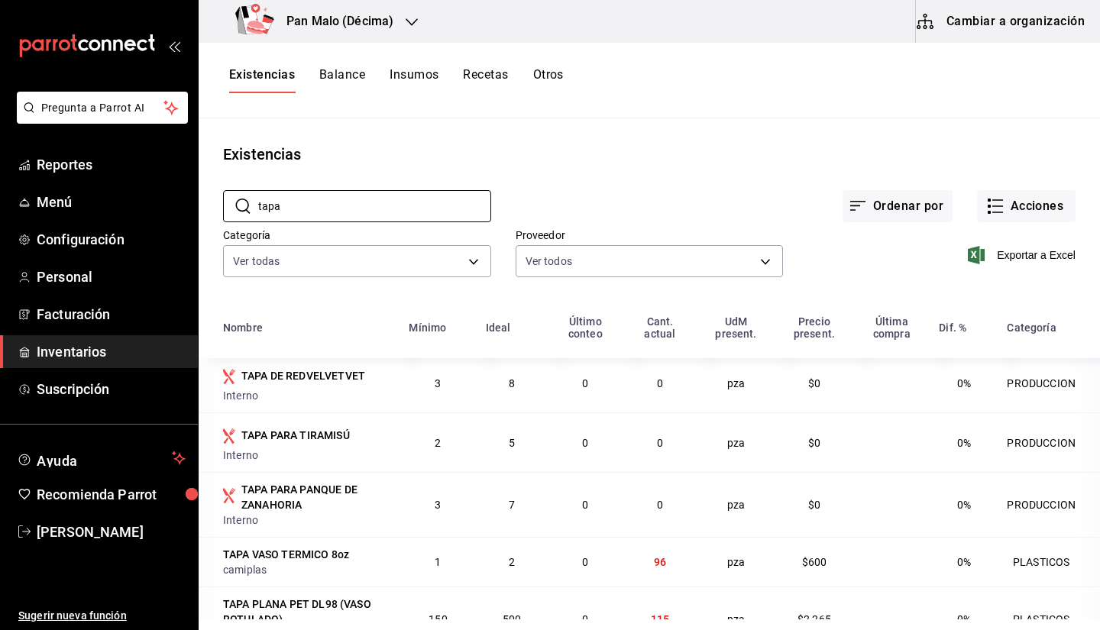
click at [1099, 26] on div "Pan Malo (Décima) Cambiar a organización" at bounding box center [649, 21] width 901 height 43
click at [1018, 22] on button "Cambiar a organización" at bounding box center [1002, 21] width 172 height 43
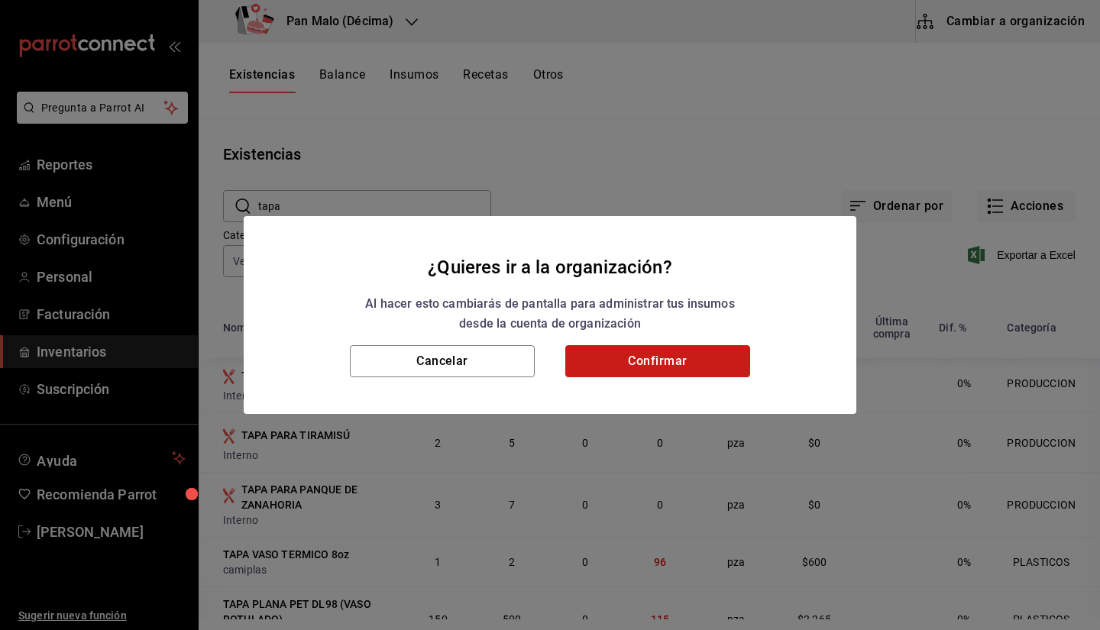
click at [655, 358] on button "Confirmar" at bounding box center [657, 361] width 185 height 32
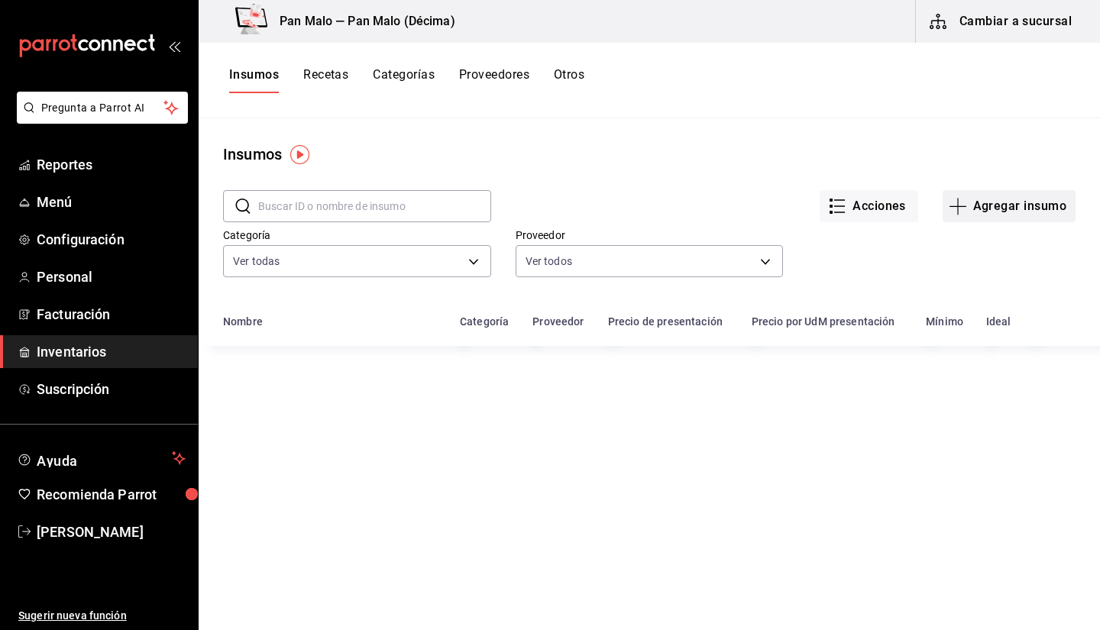
click at [963, 215] on button "Agregar insumo" at bounding box center [1009, 206] width 133 height 32
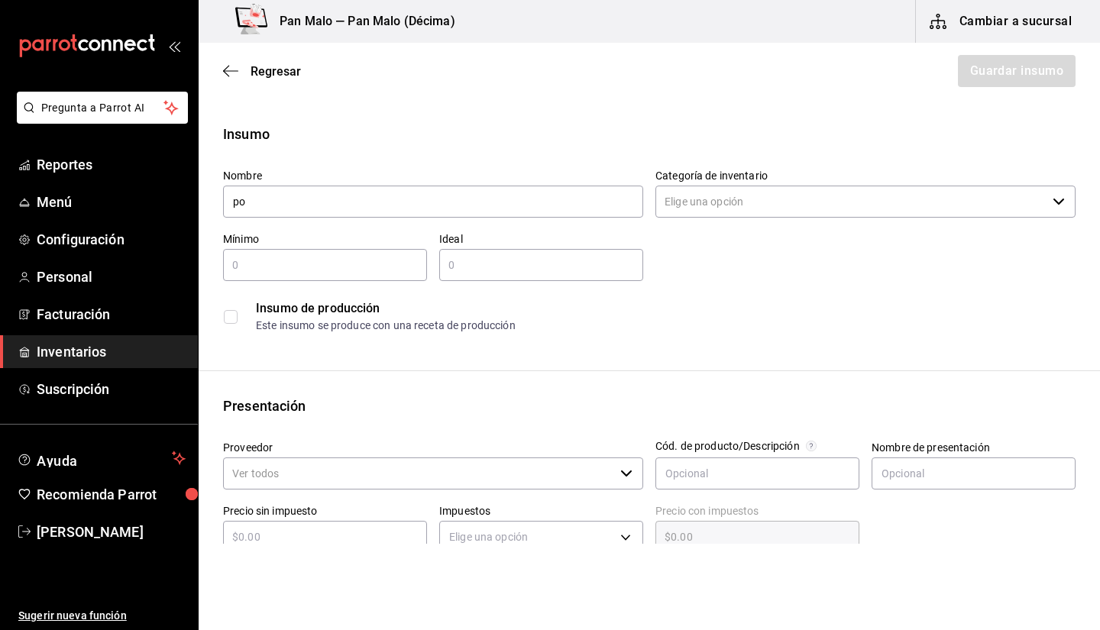
type input "p"
type input "POPOTE FRIZZ"
click at [326, 266] on input "text" at bounding box center [325, 265] width 204 height 18
click at [516, 291] on div "Insumo de producción Este insumo se produce con una receta de producción" at bounding box center [643, 310] width 865 height 59
click at [487, 262] on input "text" at bounding box center [541, 265] width 204 height 18
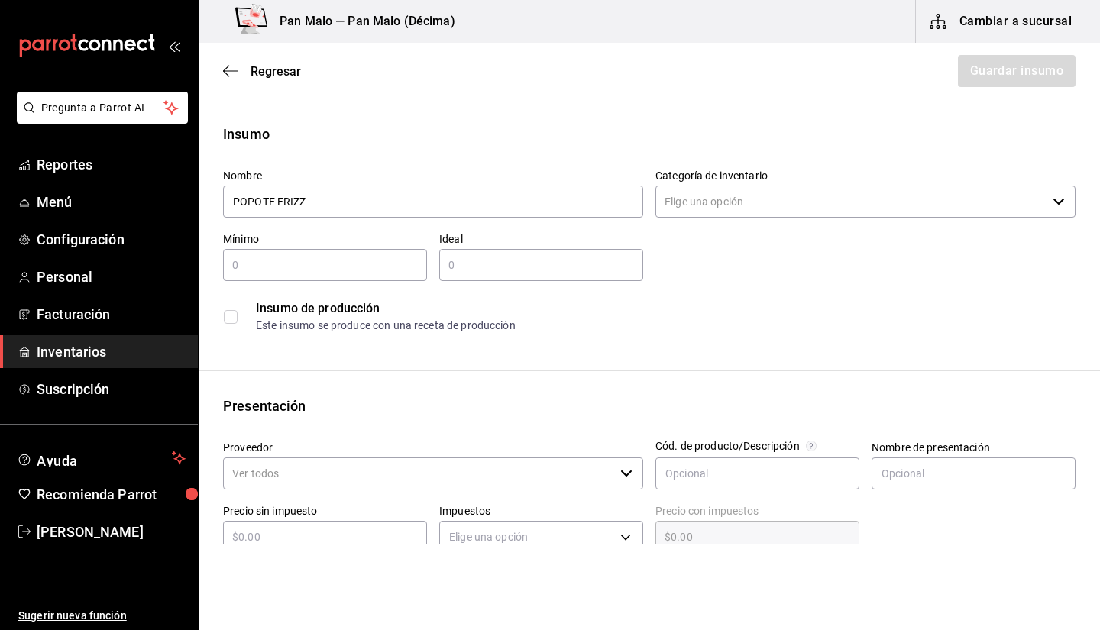
click at [317, 281] on div "Insumo de producción Este insumo se produce con una receta de producción" at bounding box center [643, 310] width 865 height 59
click at [337, 252] on div "​" at bounding box center [325, 265] width 204 height 32
click at [490, 264] on input "text" at bounding box center [541, 265] width 204 height 18
type input "100"
click at [334, 269] on input "text" at bounding box center [325, 265] width 204 height 18
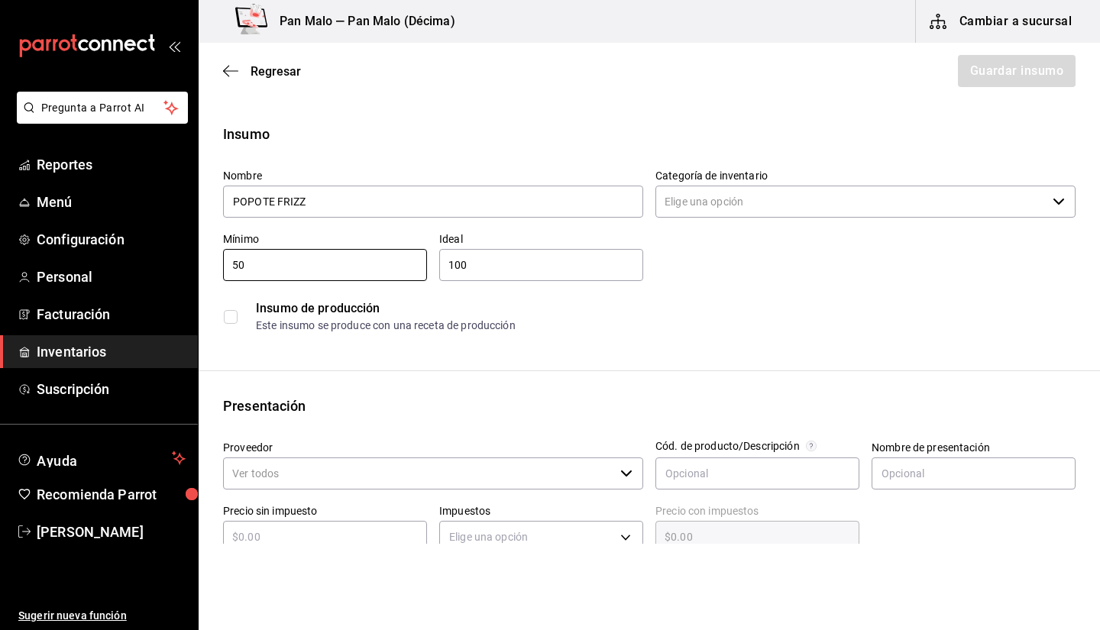
type input "50"
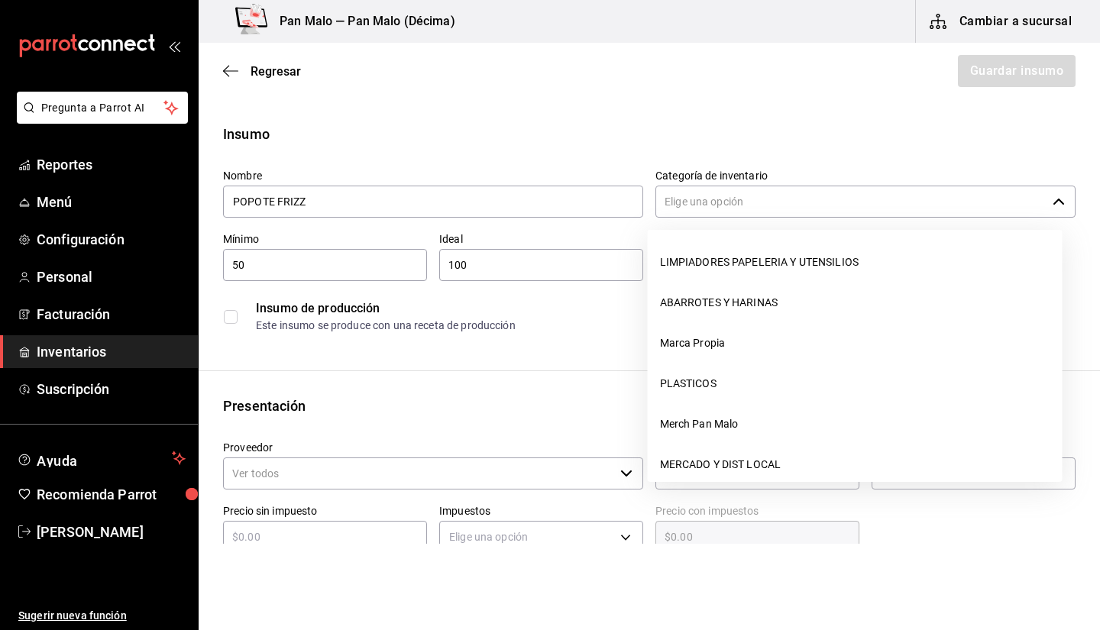
click at [733, 199] on input "Categoría de inventario" at bounding box center [850, 202] width 391 height 32
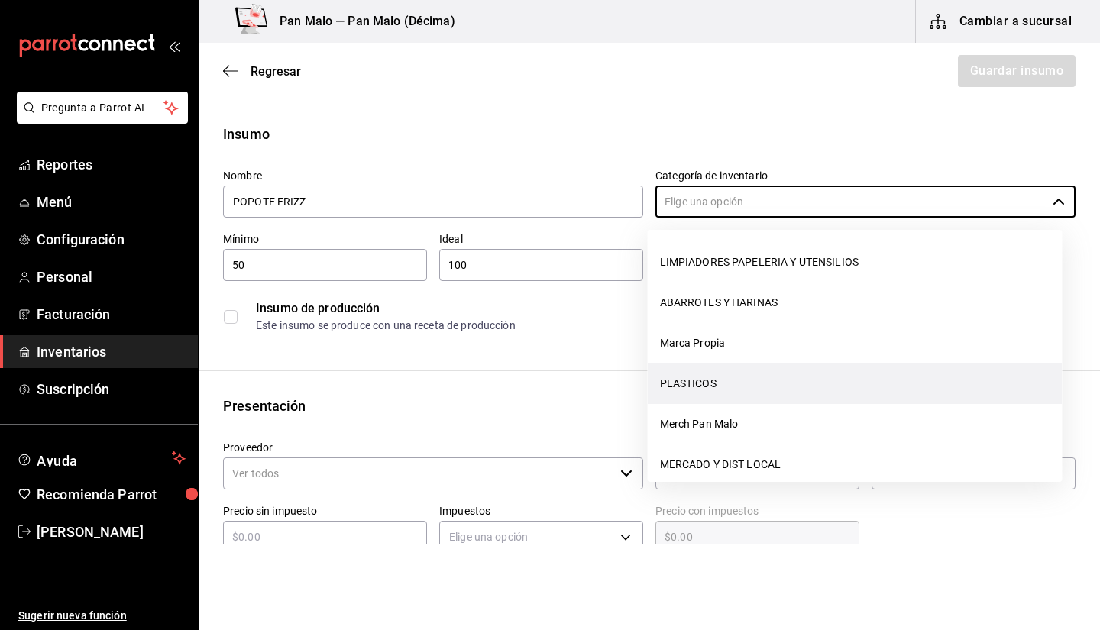
click at [760, 390] on li "PLASTICOS" at bounding box center [855, 384] width 415 height 40
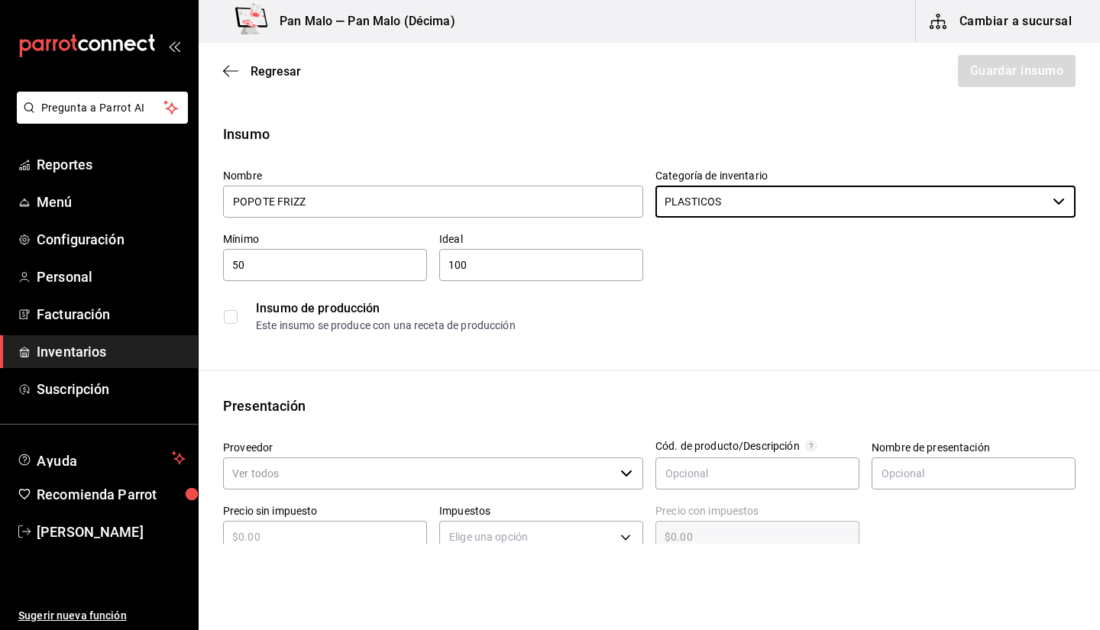
type input "PLASTICOS"
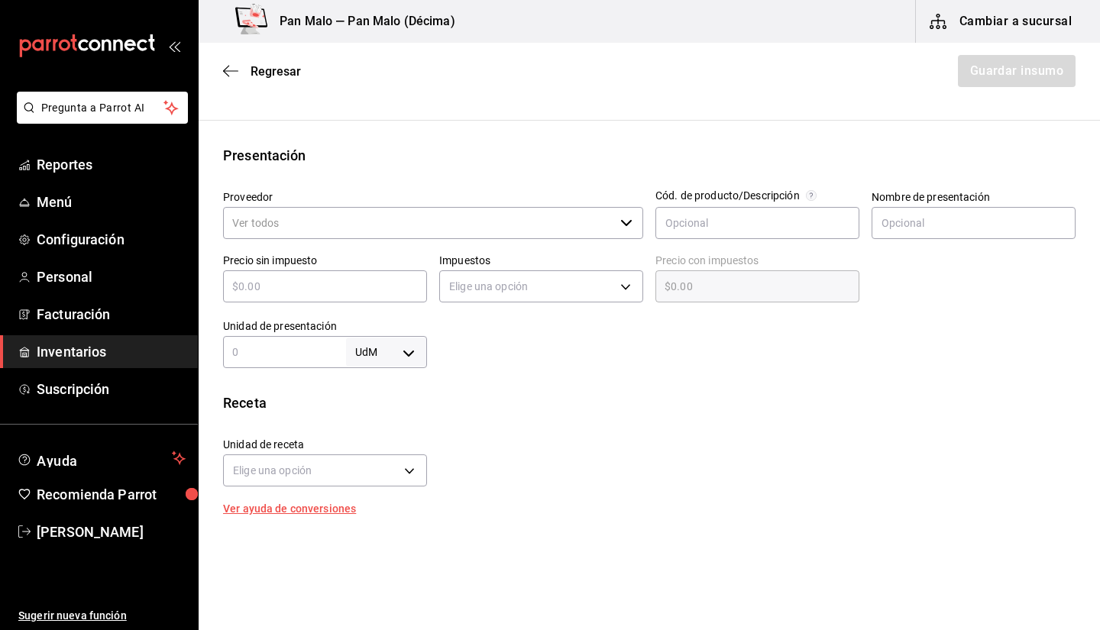
click at [377, 219] on input "Proveedor" at bounding box center [418, 223] width 391 height 32
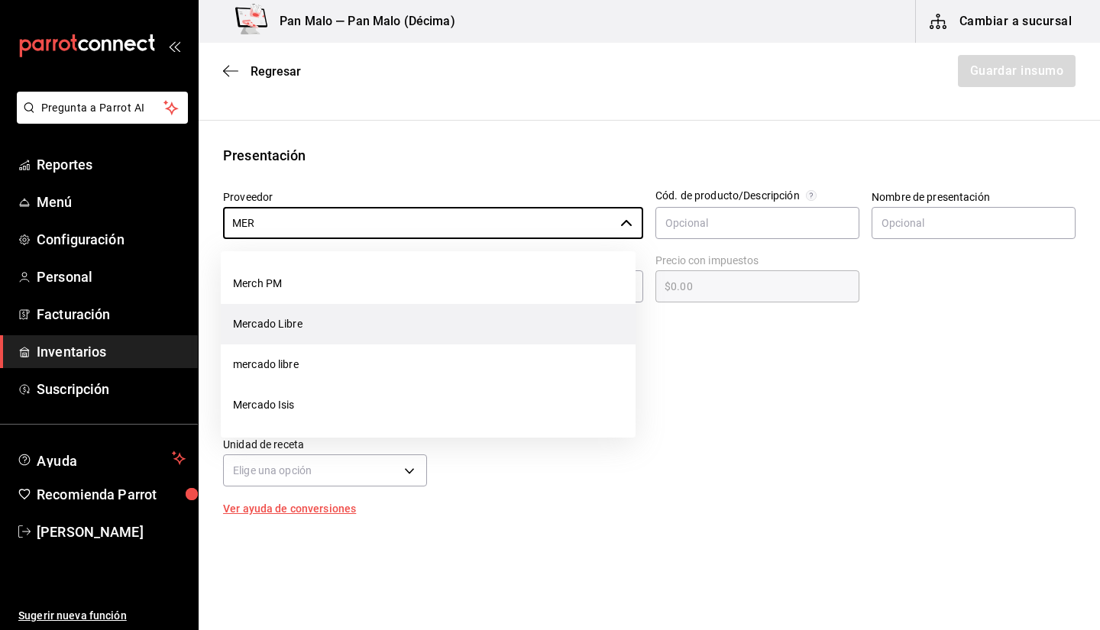
click at [553, 321] on li "Mercado Libre" at bounding box center [428, 324] width 415 height 40
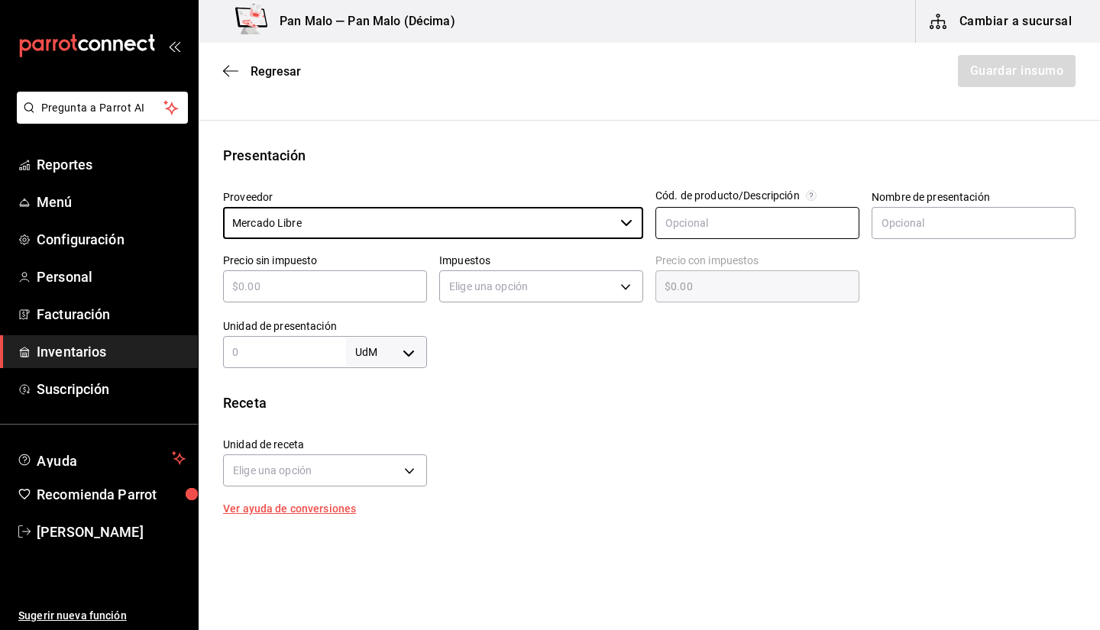
type input "Mercado Libre"
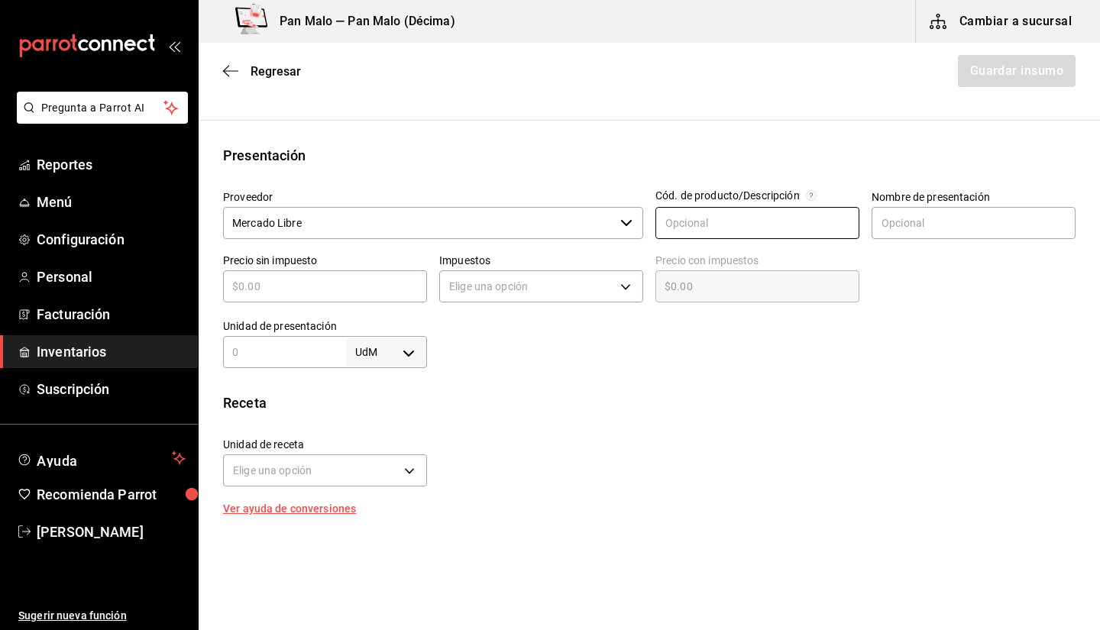
click at [787, 223] on input "text" at bounding box center [757, 223] width 204 height 32
click at [930, 194] on label "Nombre de presentación" at bounding box center [974, 197] width 204 height 11
click at [363, 288] on input "text" at bounding box center [325, 286] width 204 height 18
click at [295, 286] on input "text" at bounding box center [325, 286] width 204 height 18
type input "$2"
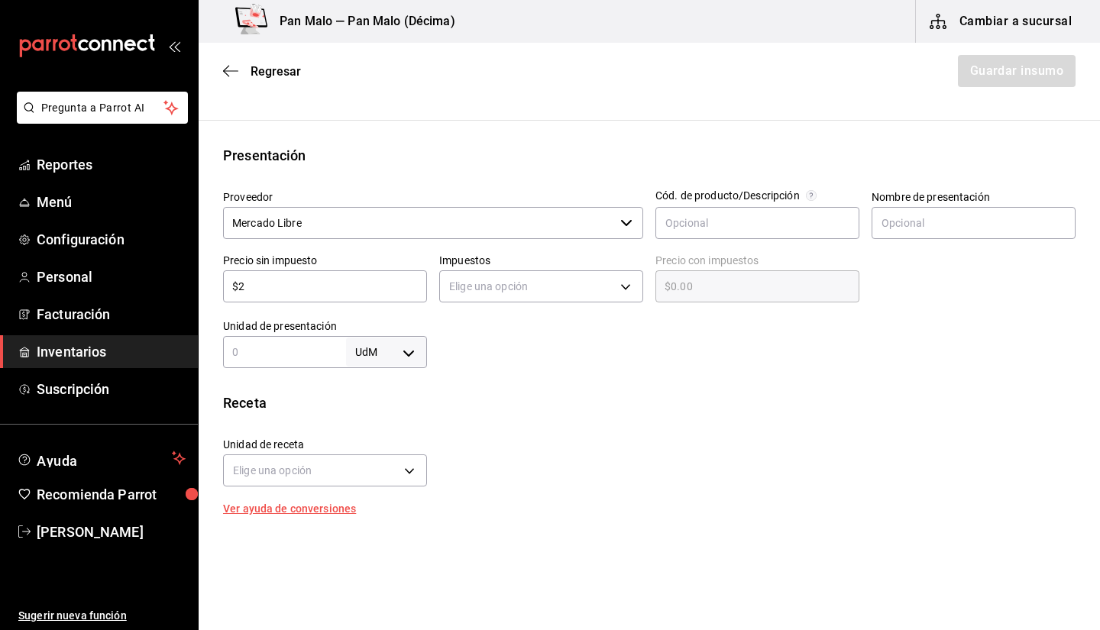
type input "$2.00"
type input "$0.00"
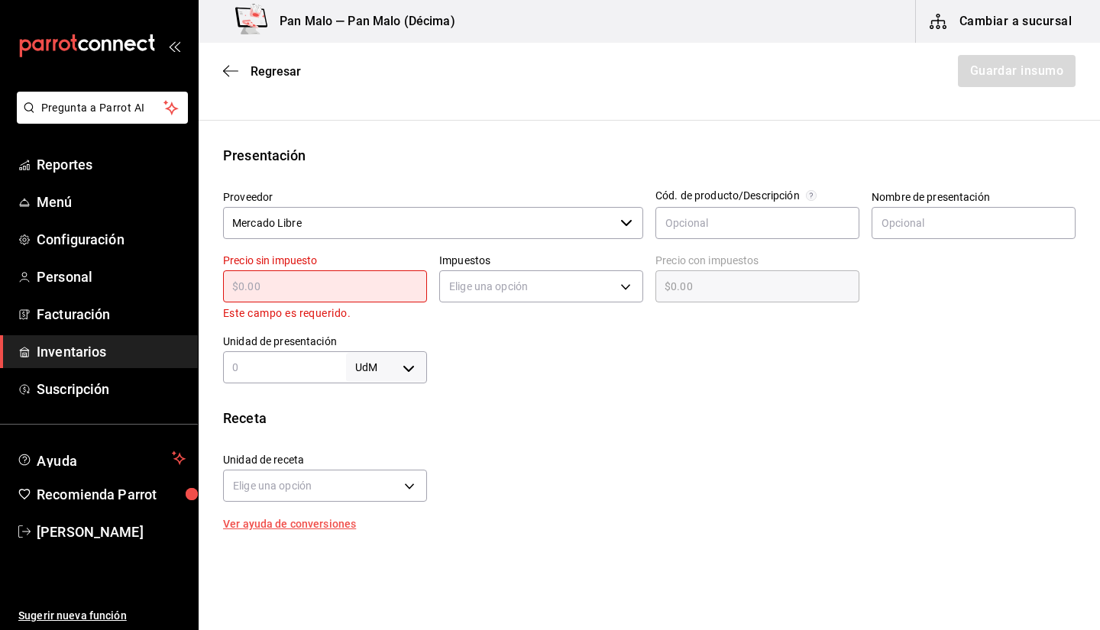
type input "$1"
type input "$1.00"
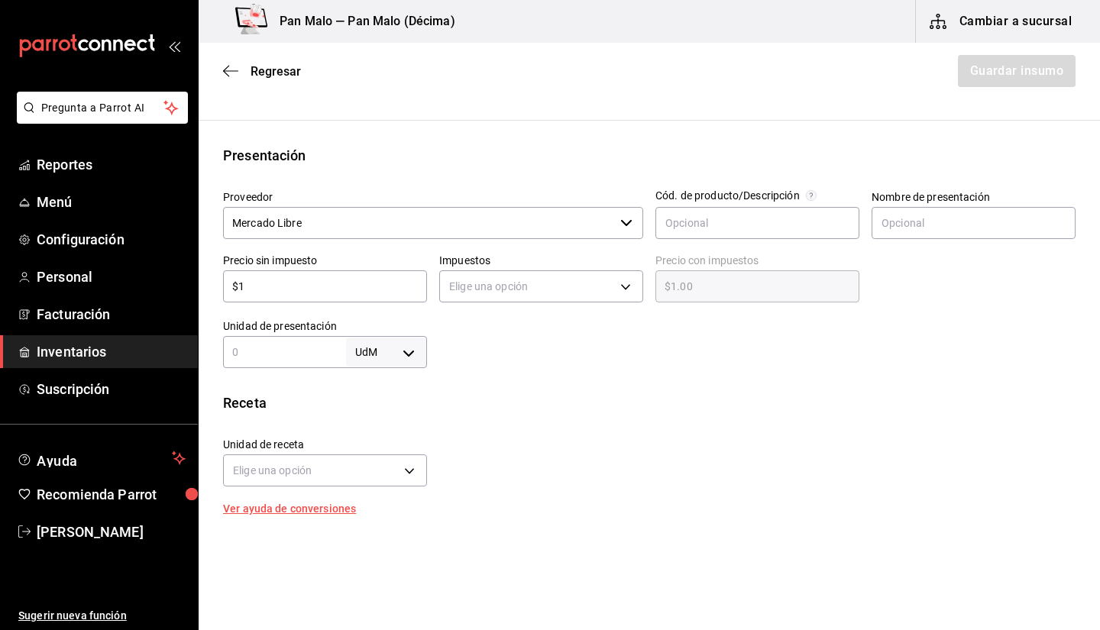
type input "$11"
type input "$11.00"
type input "$1"
type input "$1.00"
type input "$10"
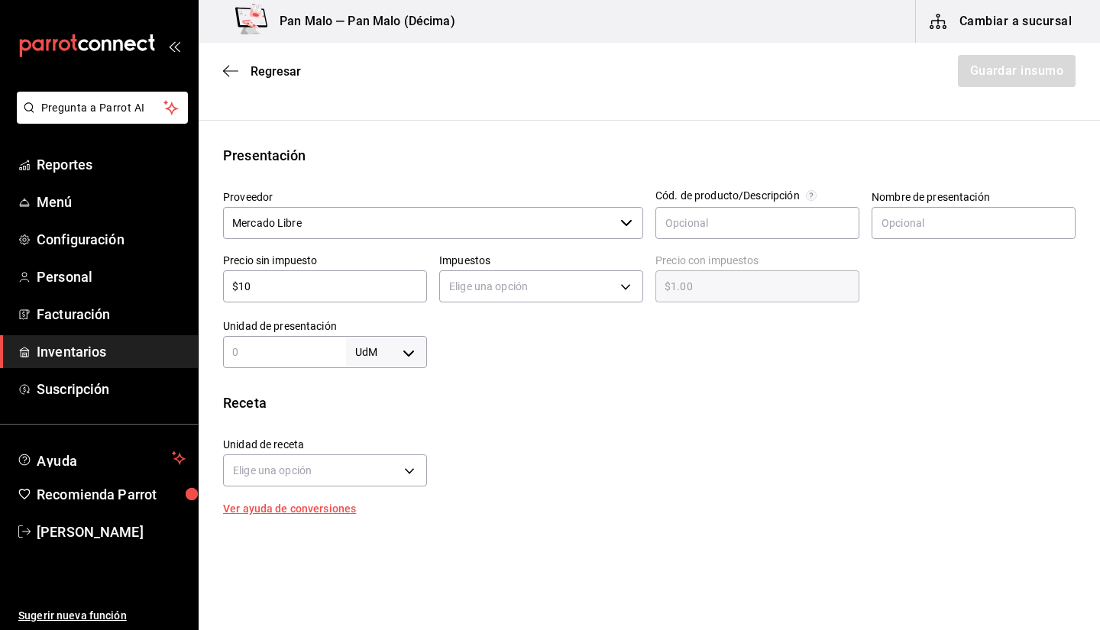
type input "$10.00"
type input "$100"
type input "$100.00"
type input "$100"
click at [266, 354] on input "text" at bounding box center [284, 352] width 123 height 18
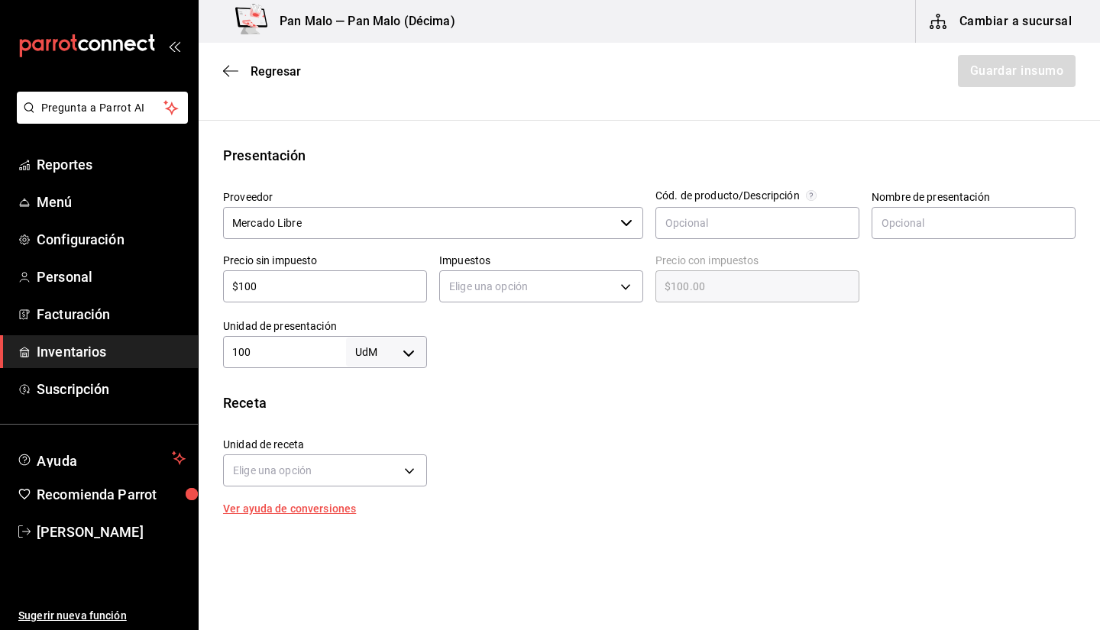
type input "100"
click at [387, 355] on body "Pregunta a Parrot AI Reportes Menú Configuración Personal Facturación Inventari…" at bounding box center [550, 272] width 1100 height 544
click at [384, 526] on li "pza" at bounding box center [383, 524] width 79 height 25
type input "UNIT"
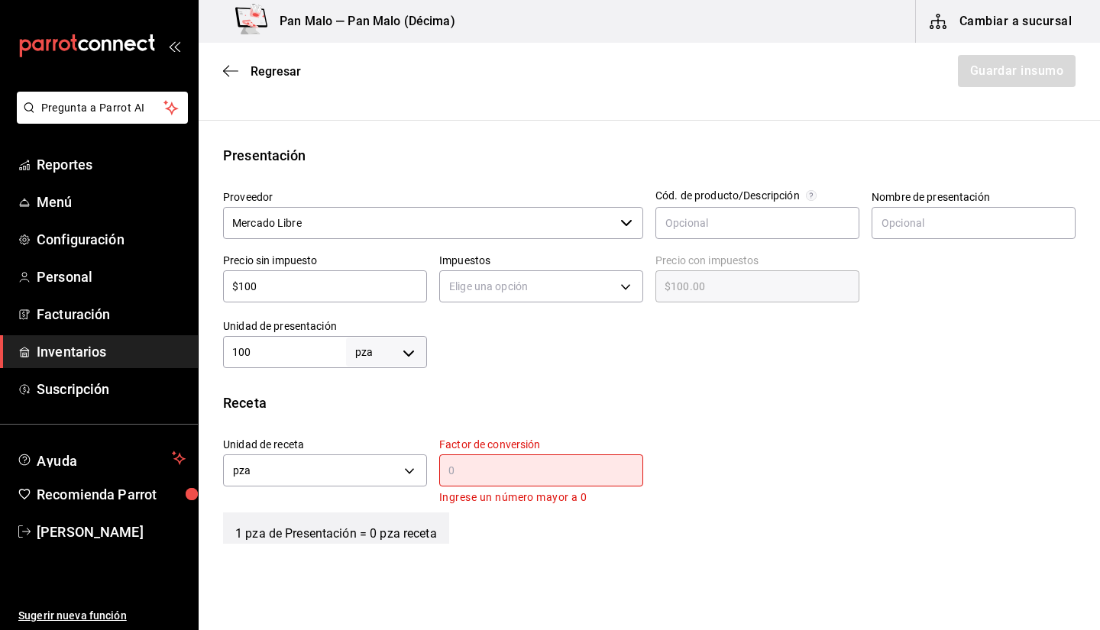
click at [511, 472] on input "text" at bounding box center [541, 470] width 204 height 18
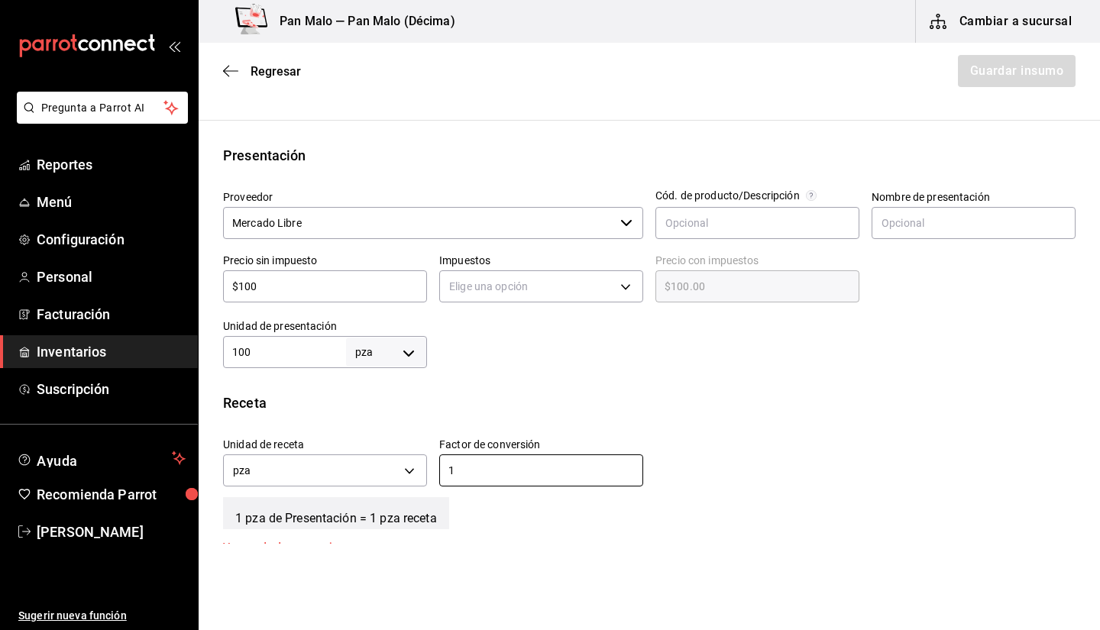
type input "1"
click at [758, 380] on div "Insumo Nombre POPOTE FRIZZ Categoría de inventario PLASTICOS ​ Mínimo 50 ​ Idea…" at bounding box center [649, 346] width 901 height 946
click at [526, 270] on body "Pregunta a Parrot AI Reportes Menú Configuración Personal Facturación Inventari…" at bounding box center [550, 272] width 1100 height 544
click at [524, 335] on li "IVA 0%" at bounding box center [536, 334] width 199 height 25
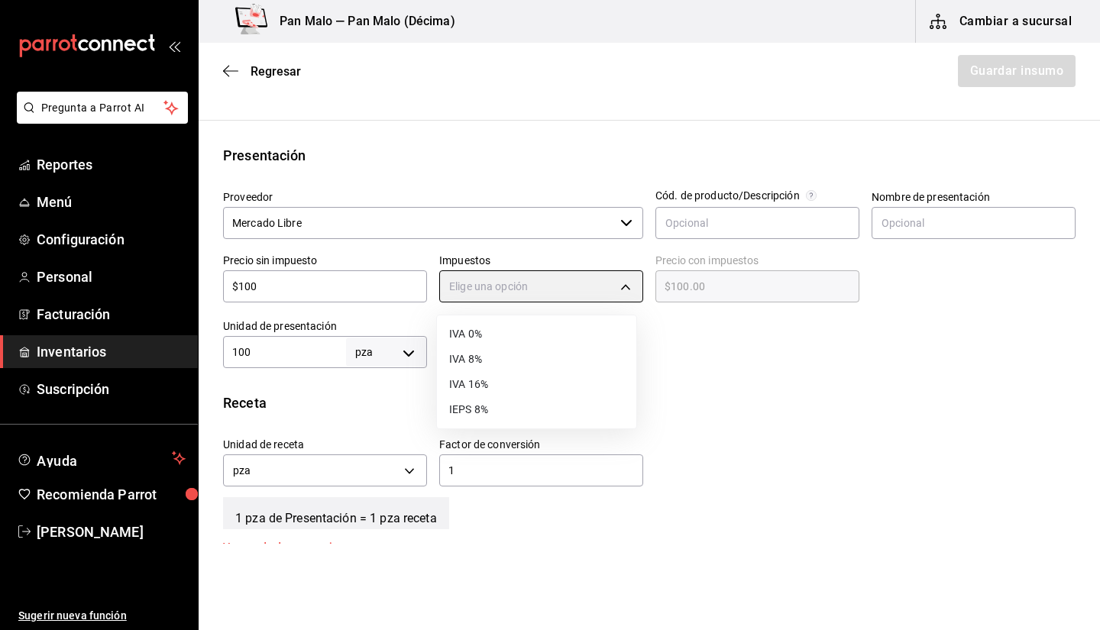
type input "IVA_0"
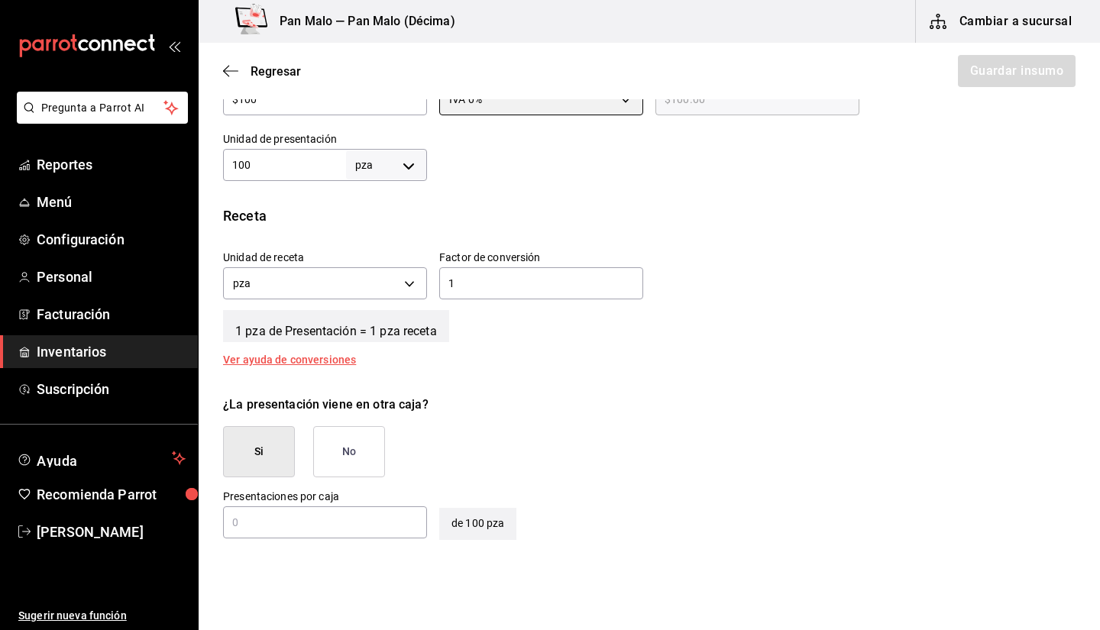
scroll to position [465, 0]
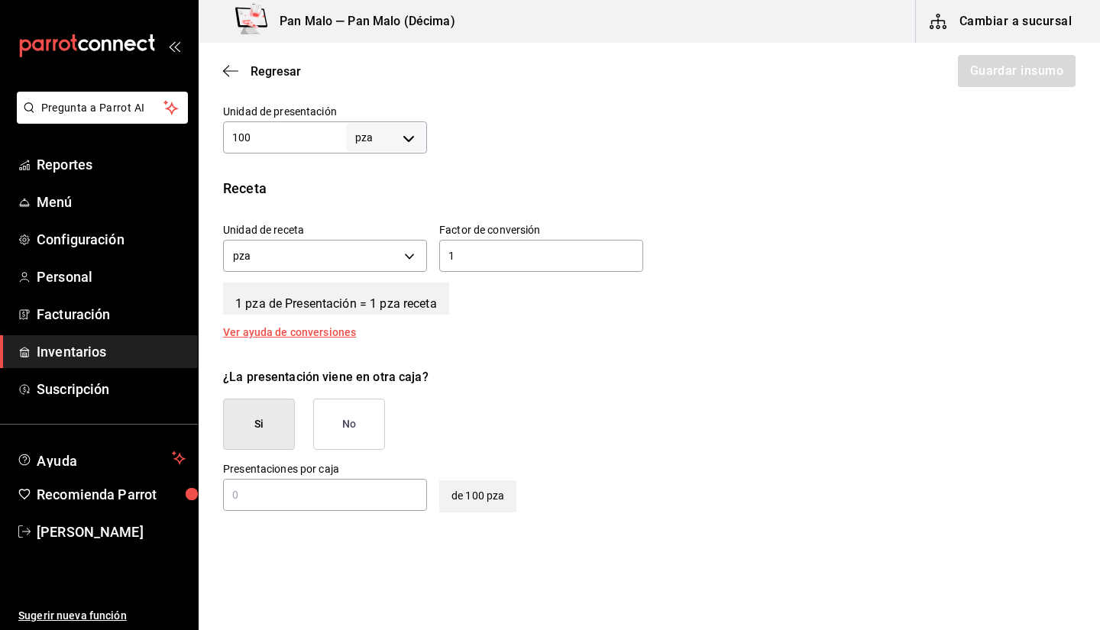
click at [370, 442] on button "No" at bounding box center [349, 424] width 72 height 51
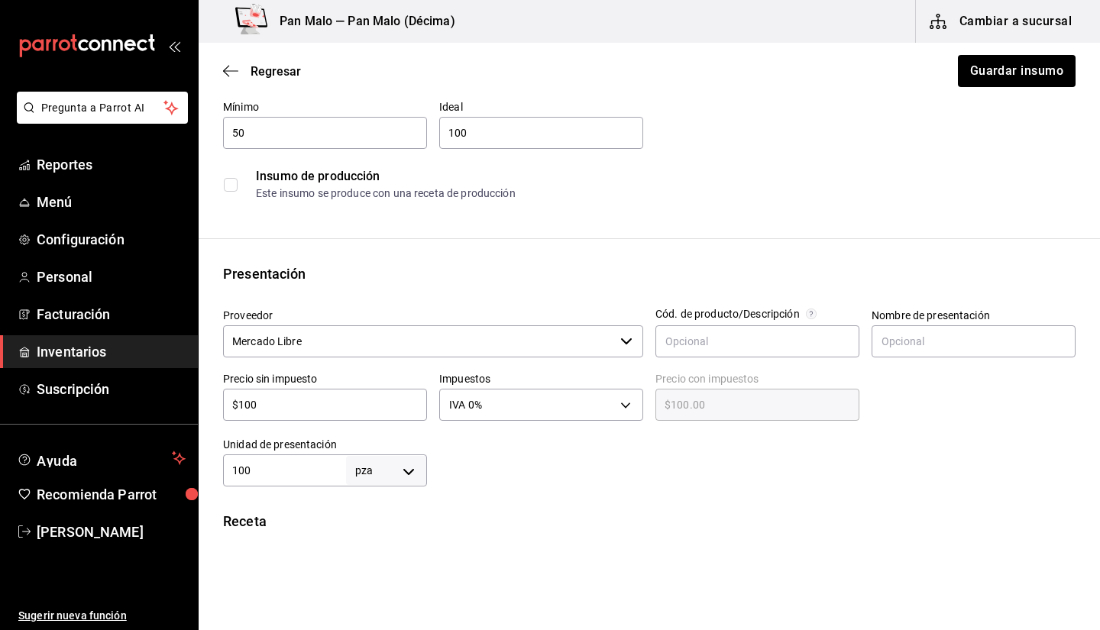
scroll to position [0, 0]
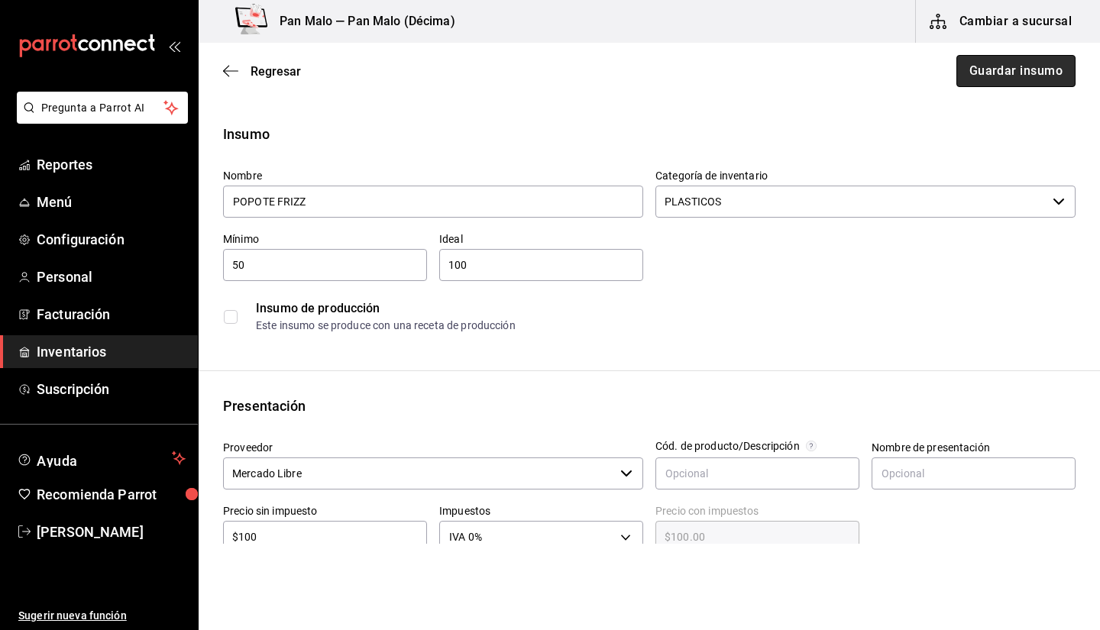
click at [999, 66] on button "Guardar insumo" at bounding box center [1015, 71] width 119 height 32
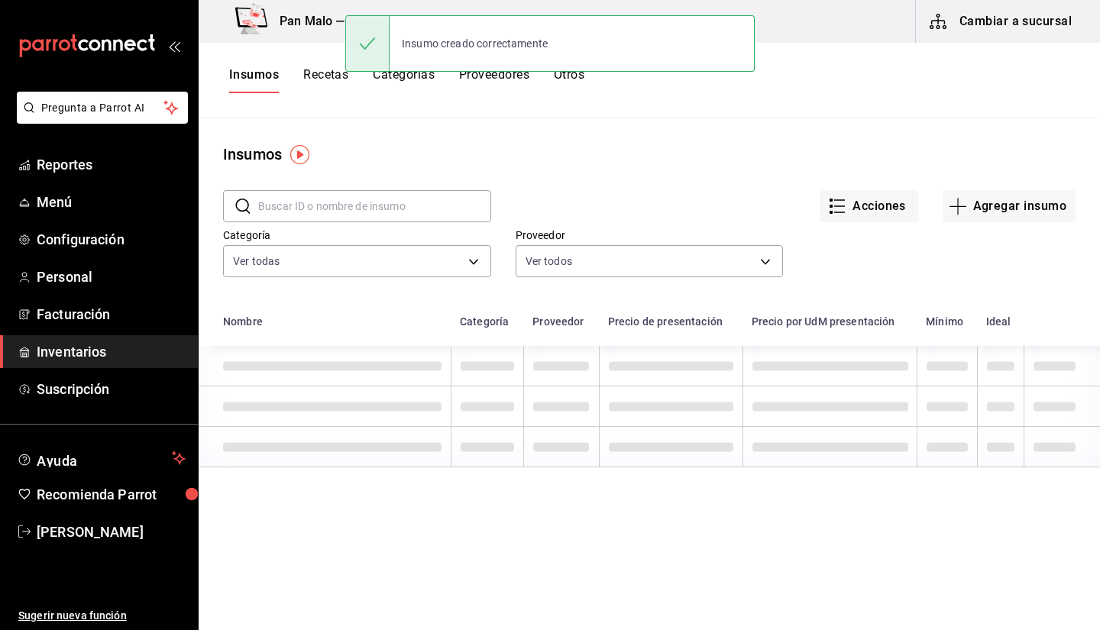
click at [62, 362] on link "Inventarios" at bounding box center [99, 351] width 198 height 33
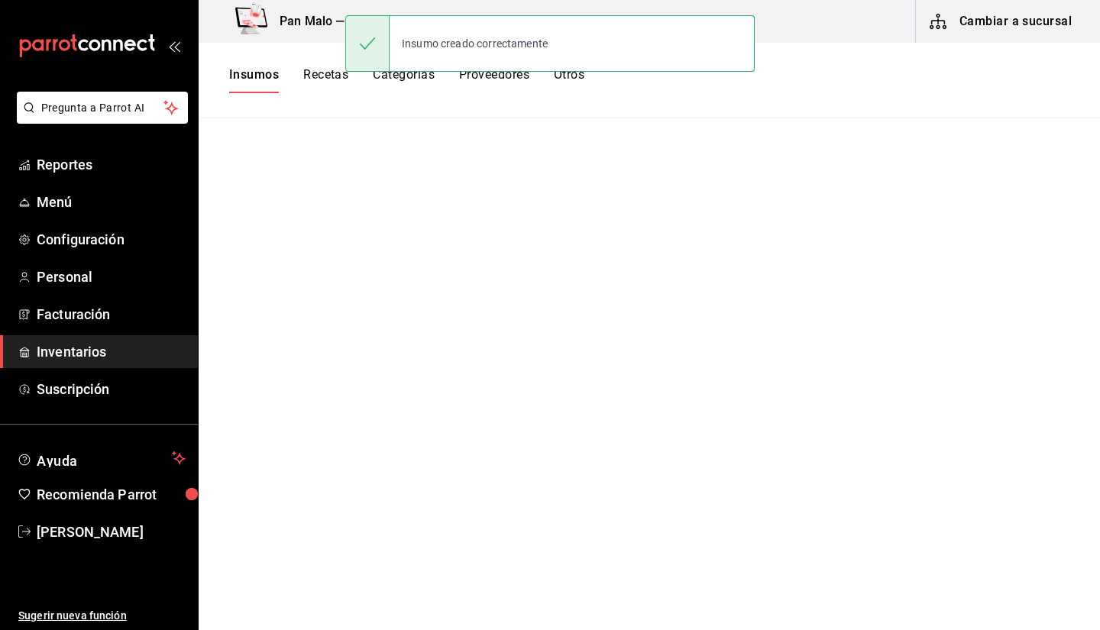
click at [304, 90] on button "Recetas" at bounding box center [325, 80] width 45 height 26
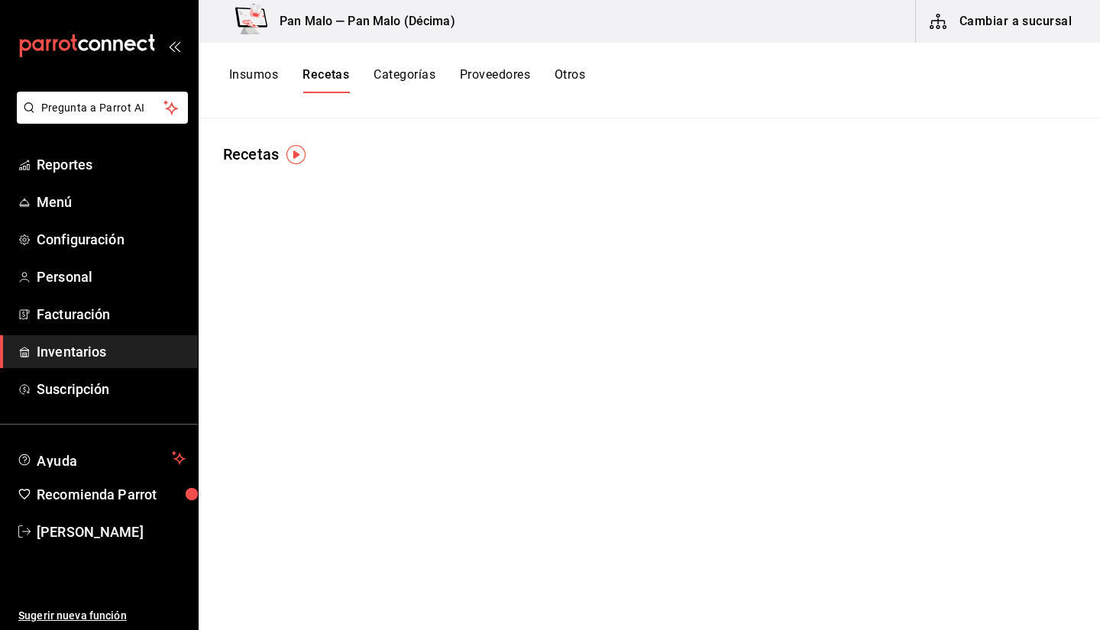
click at [277, 76] on button "Insumos" at bounding box center [253, 80] width 49 height 26
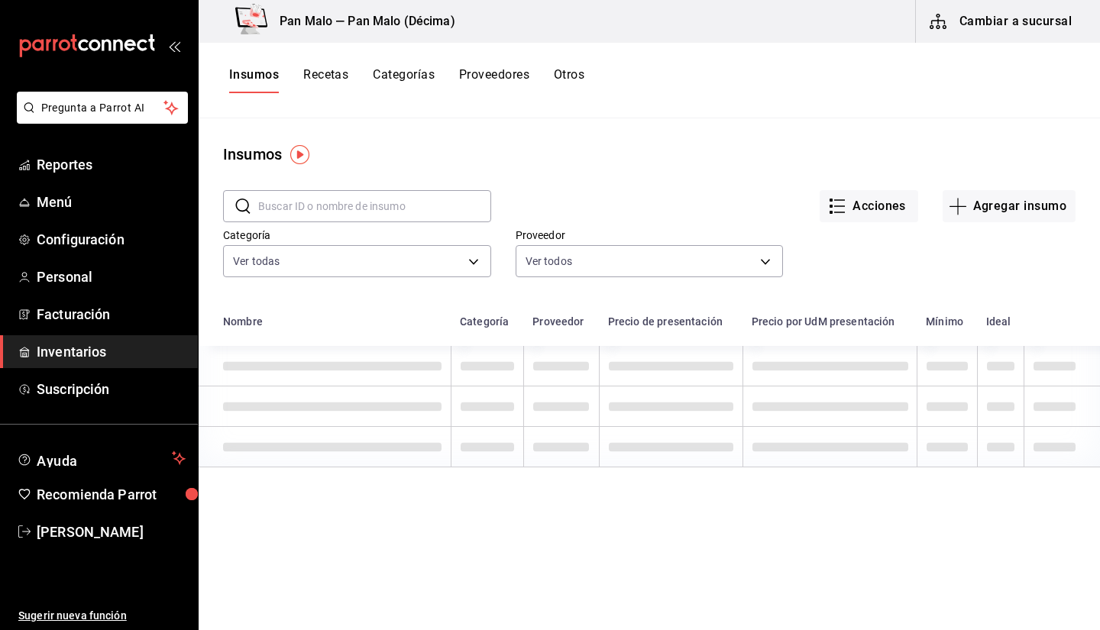
click at [552, 74] on div "Insumos Recetas Categorías Proveedores Otros" at bounding box center [406, 80] width 355 height 26
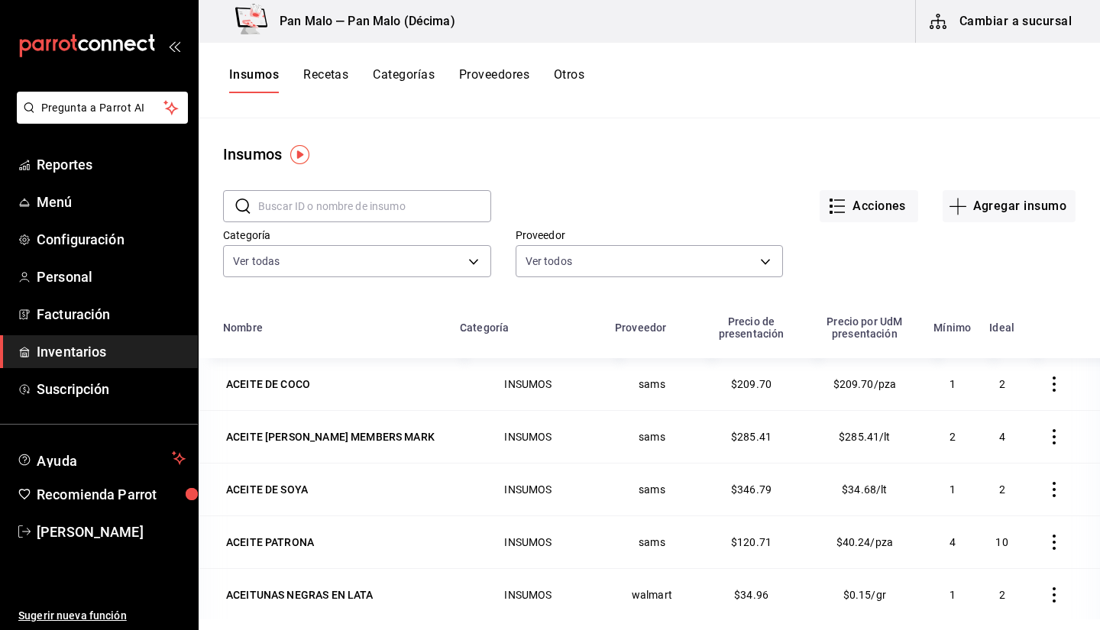
click at [132, 351] on span "Inventarios" at bounding box center [111, 351] width 149 height 21
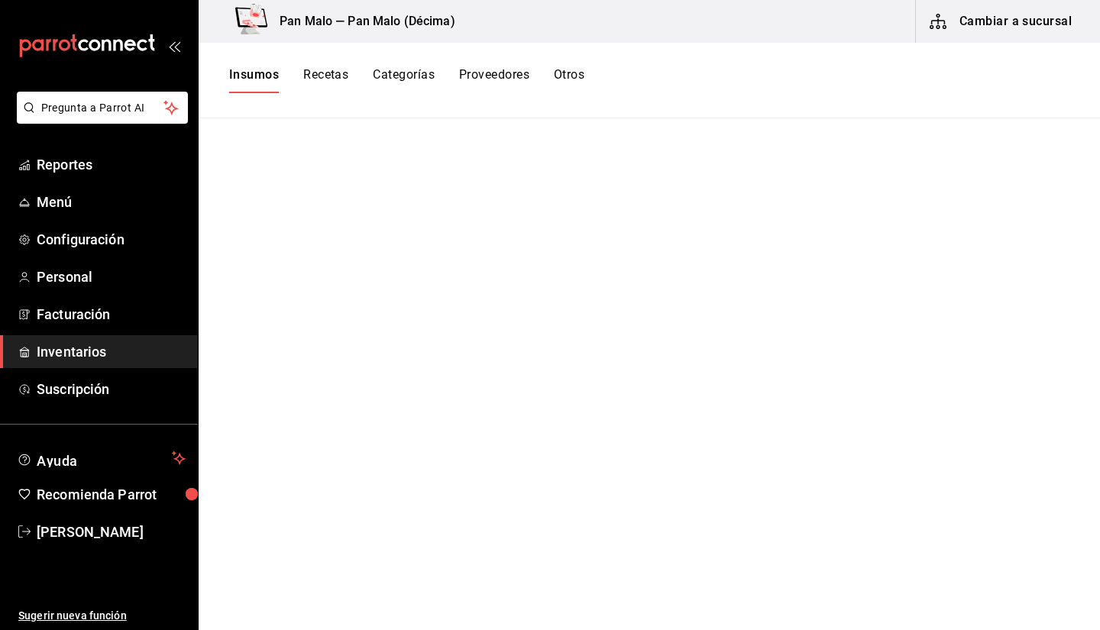
click at [330, 92] on button "Recetas" at bounding box center [325, 80] width 45 height 26
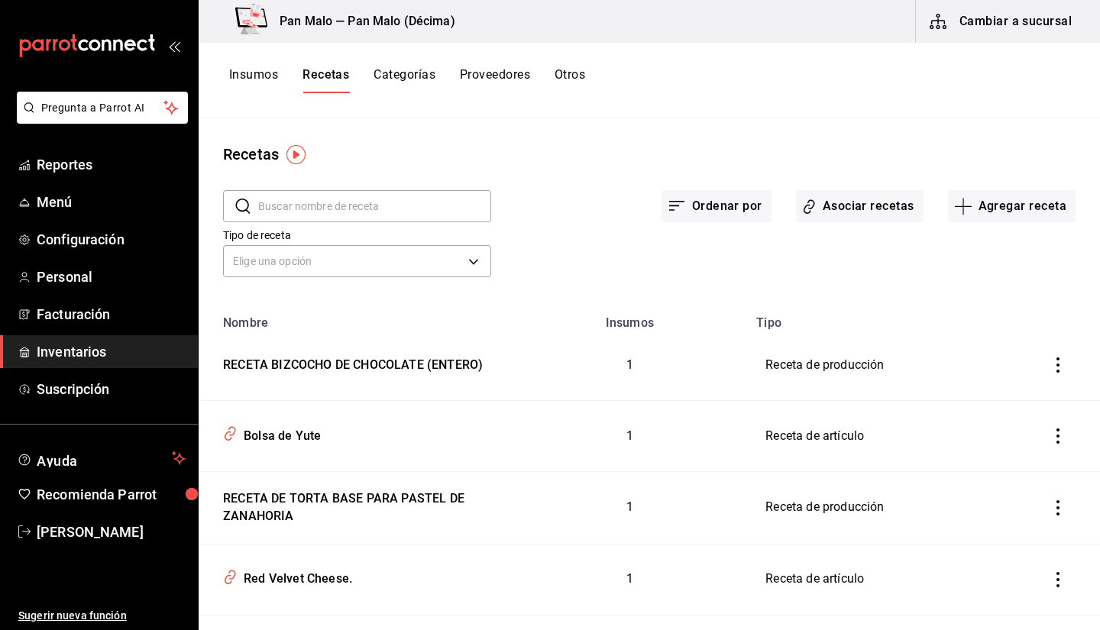
click at [585, 84] on button "Otros" at bounding box center [570, 80] width 31 height 26
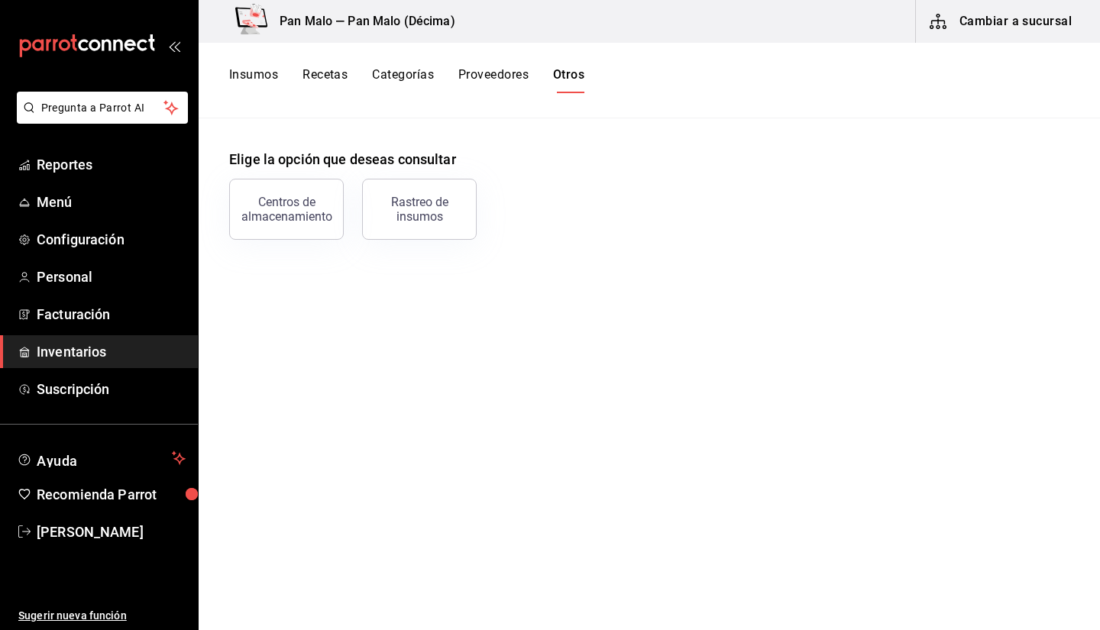
click at [343, 76] on button "Recetas" at bounding box center [325, 80] width 45 height 26
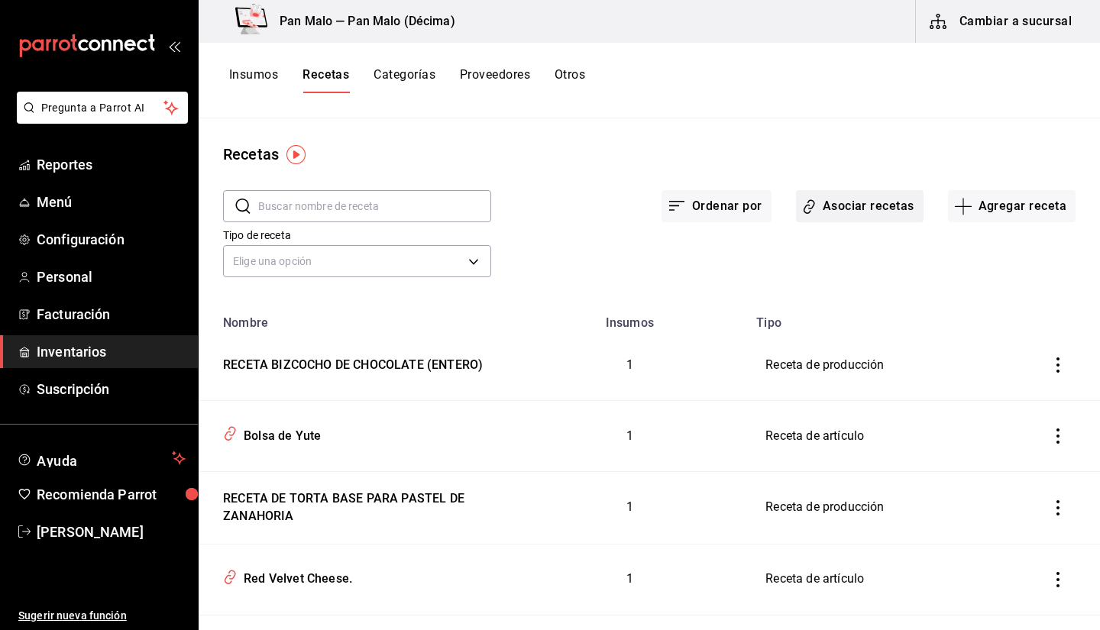
click at [856, 198] on button "Asociar recetas" at bounding box center [860, 206] width 128 height 32
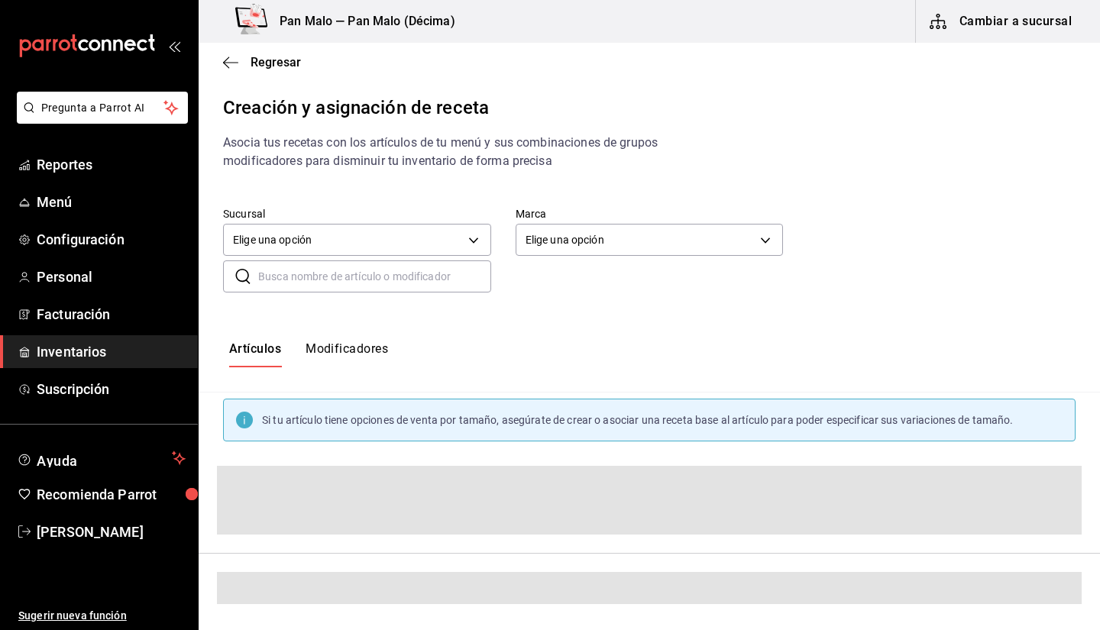
click at [354, 271] on input "text" at bounding box center [374, 276] width 233 height 31
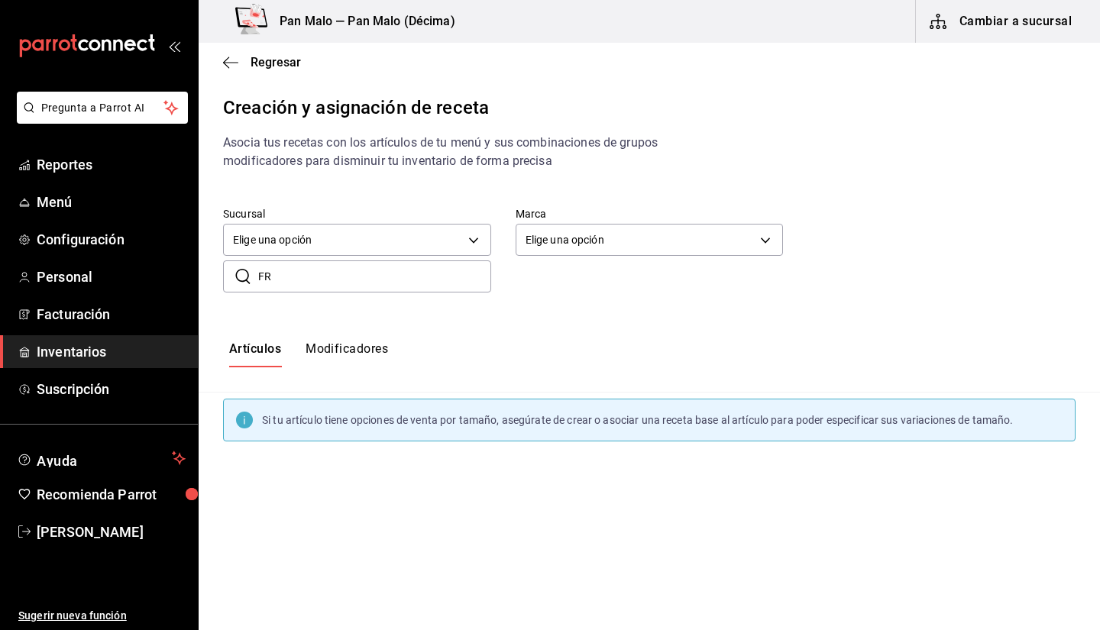
type input "F"
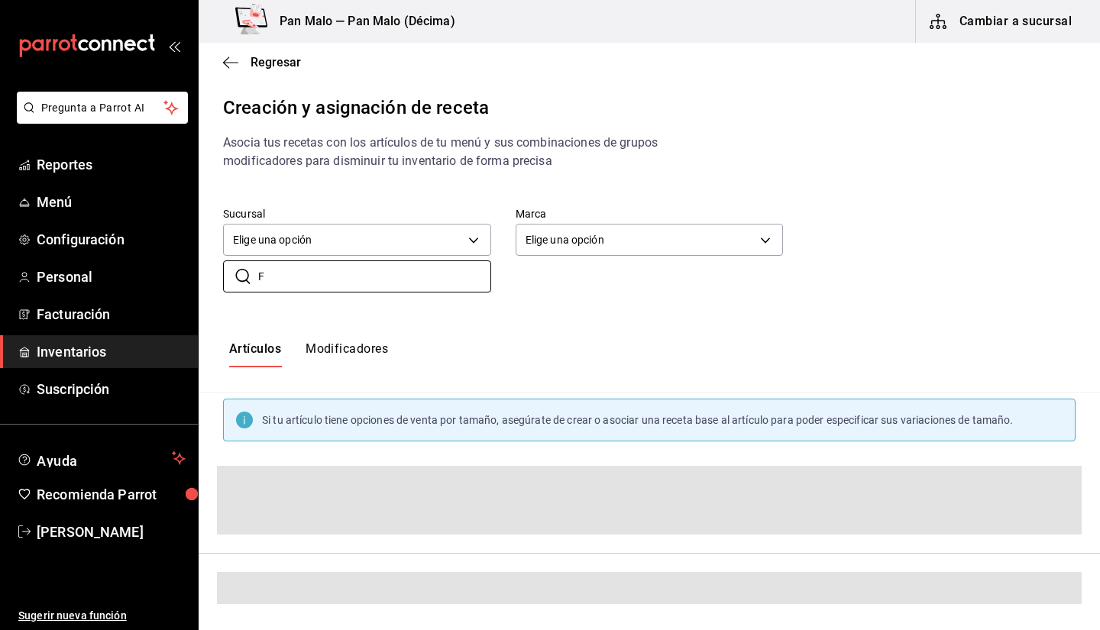
type input "F"
click at [336, 361] on button "Modificadores" at bounding box center [347, 354] width 83 height 26
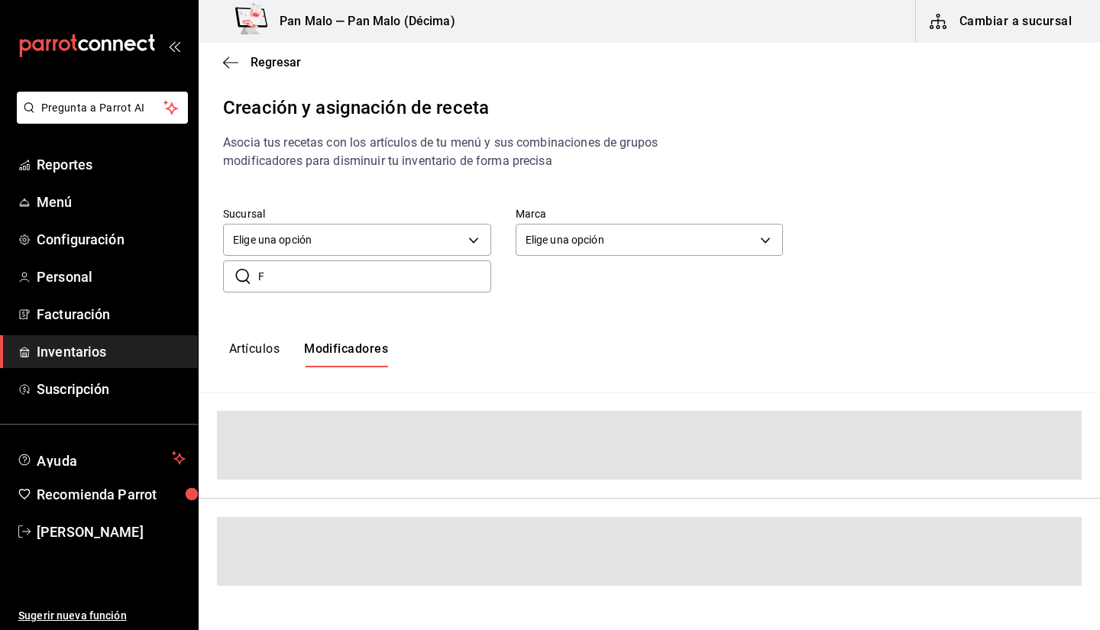
click at [360, 276] on input "F" at bounding box center [374, 276] width 233 height 31
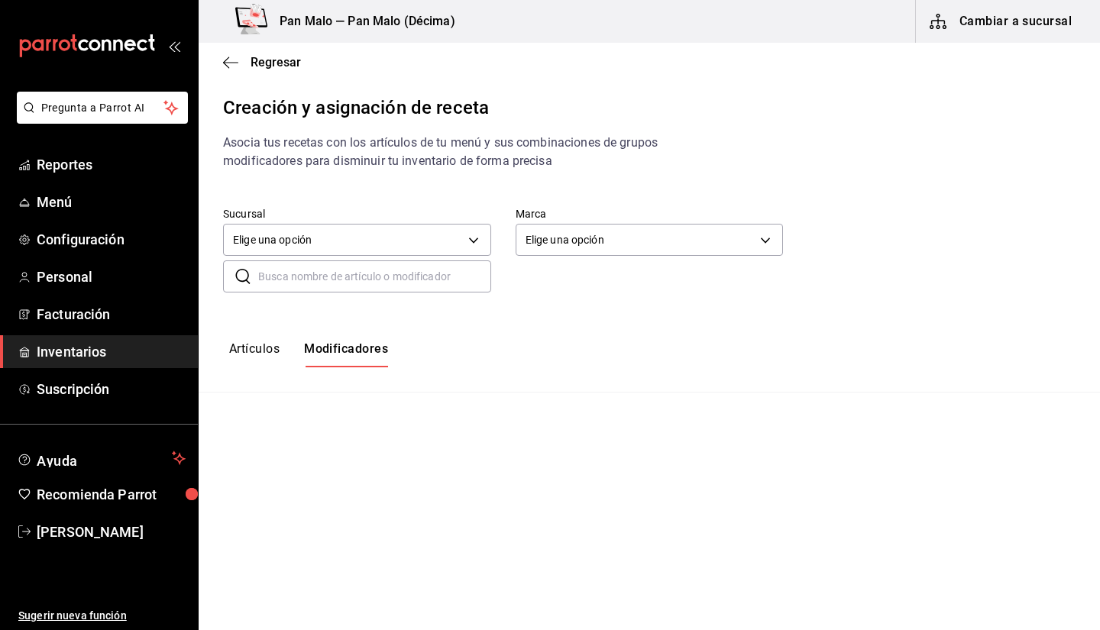
type input "D"
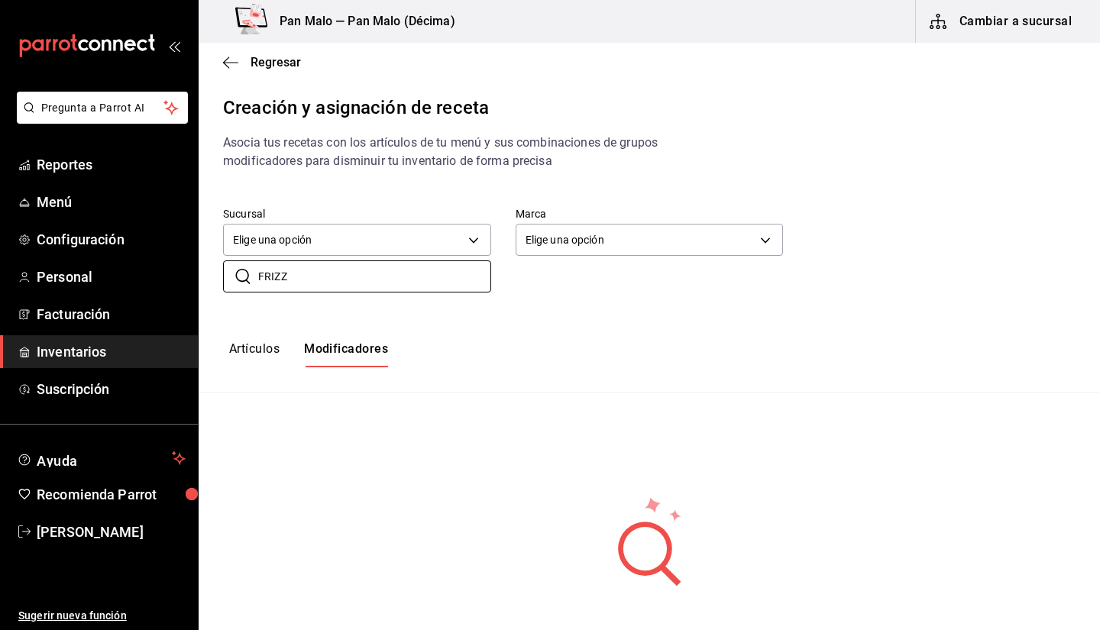
scroll to position [50, 0]
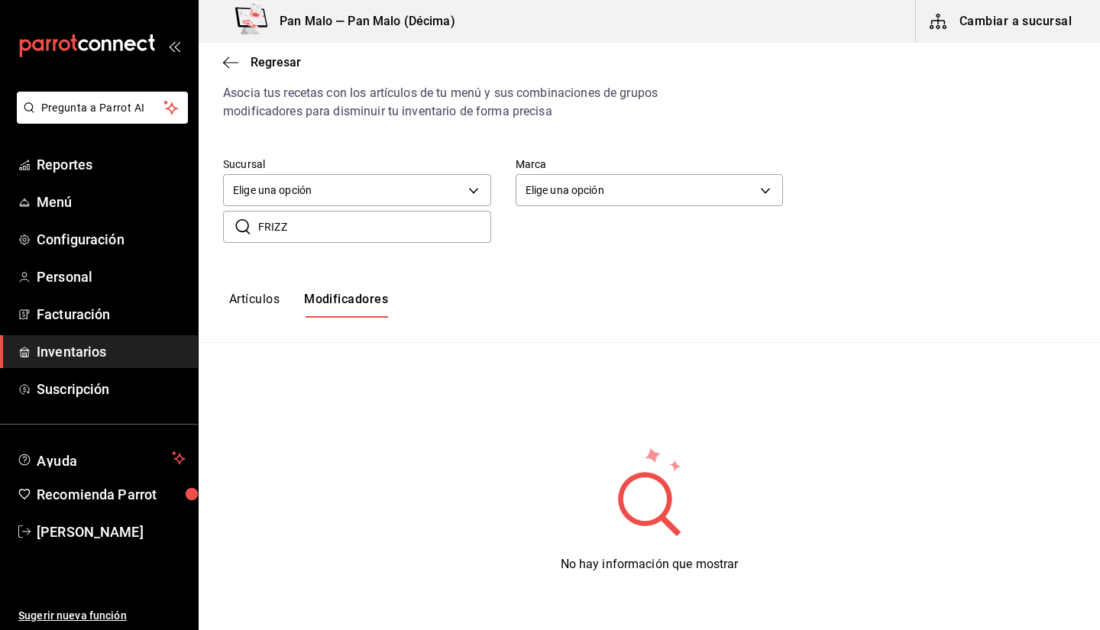
click at [341, 220] on input "FRIZZ" at bounding box center [374, 227] width 233 height 31
type input "F"
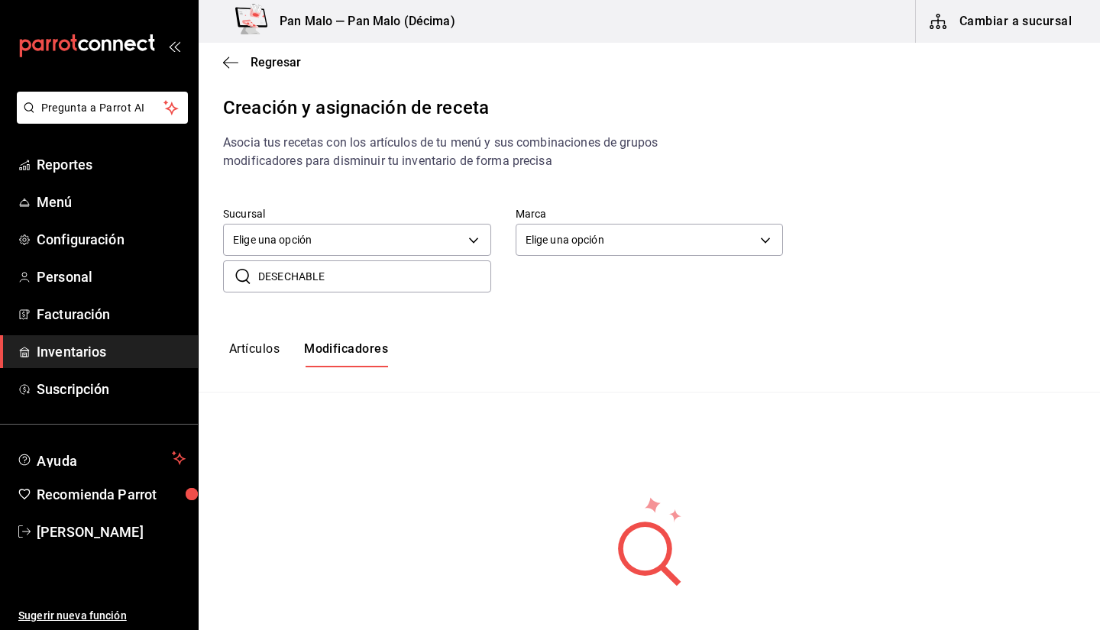
type input "DESECHABLE"
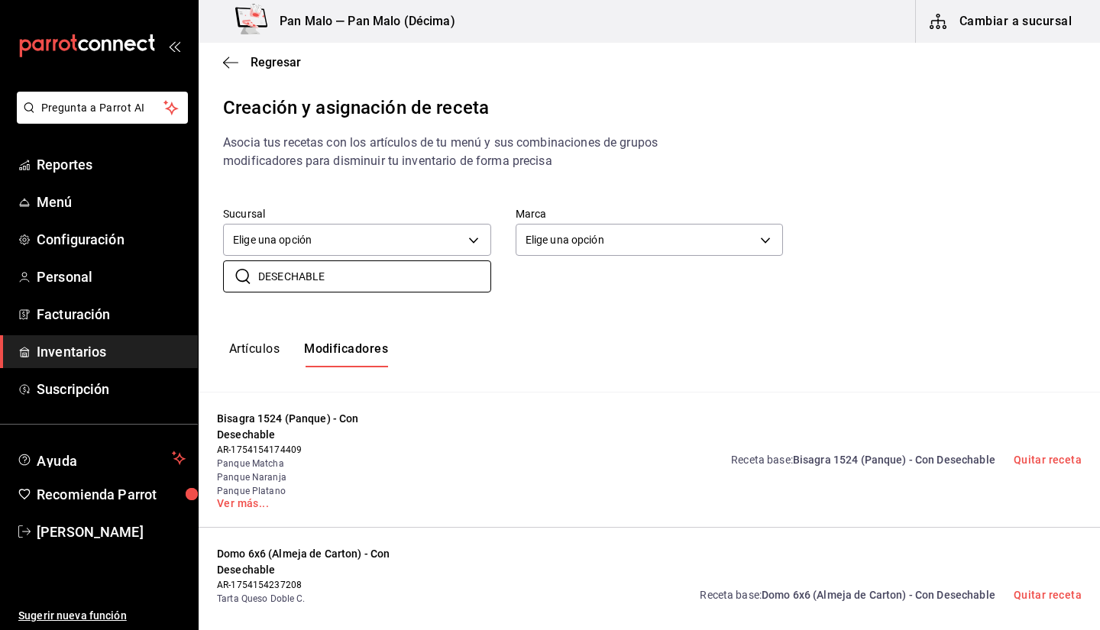
click at [533, 371] on div "Artículos Modificadores" at bounding box center [649, 355] width 901 height 76
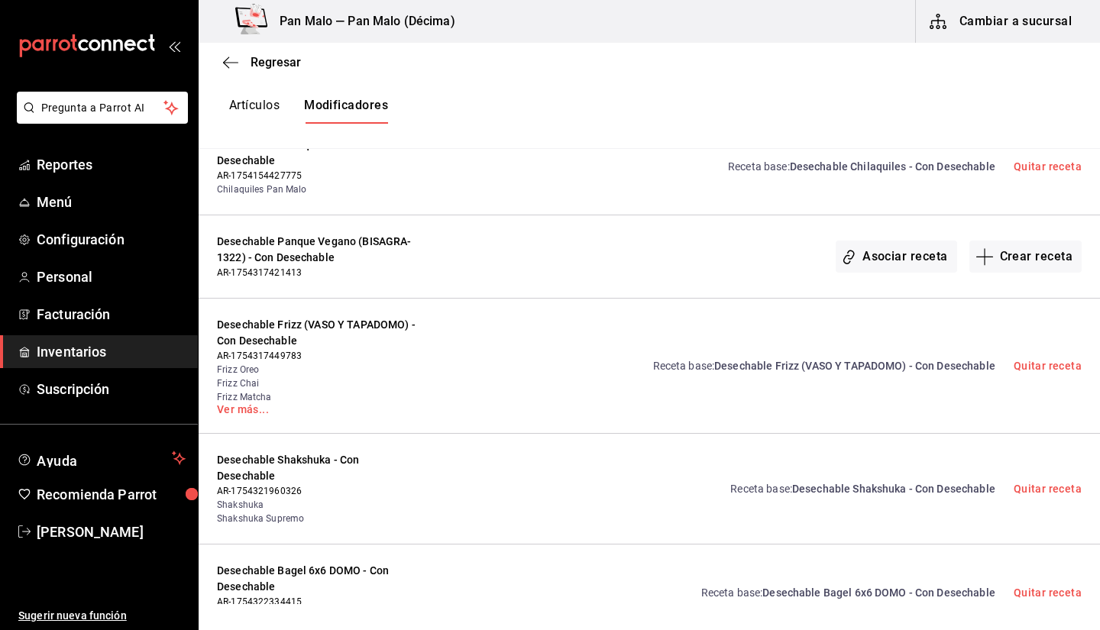
scroll to position [931, 0]
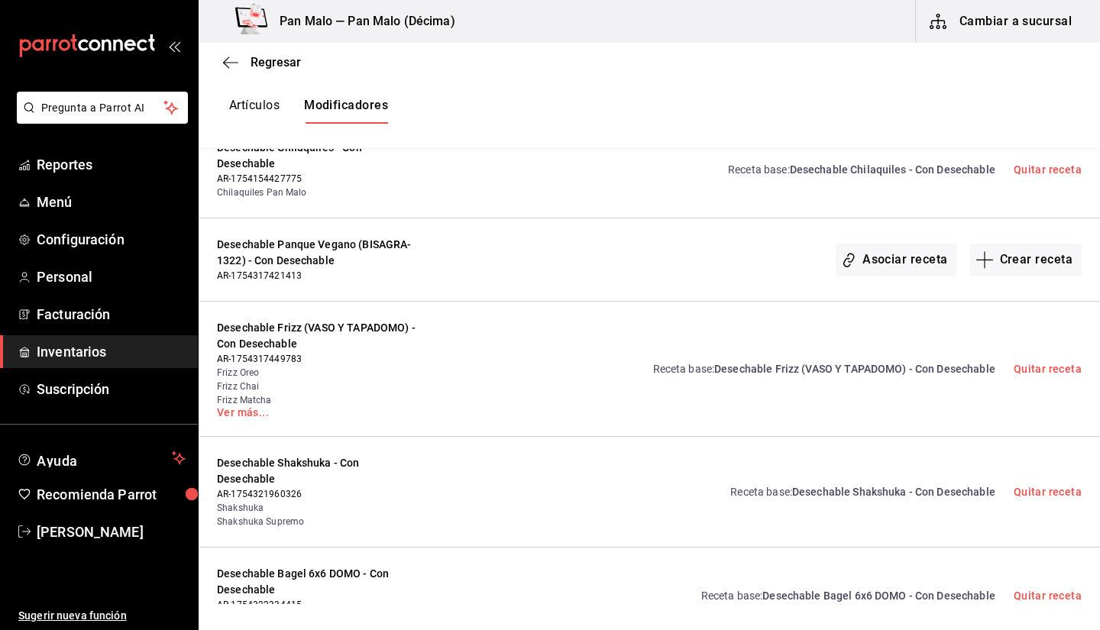
click at [403, 358] on span "AR-1754317449783" at bounding box center [316, 359] width 199 height 14
click at [758, 374] on span "Desechable Frizz (VASO Y TAPADOMO) - Con Desechable" at bounding box center [854, 369] width 281 height 12
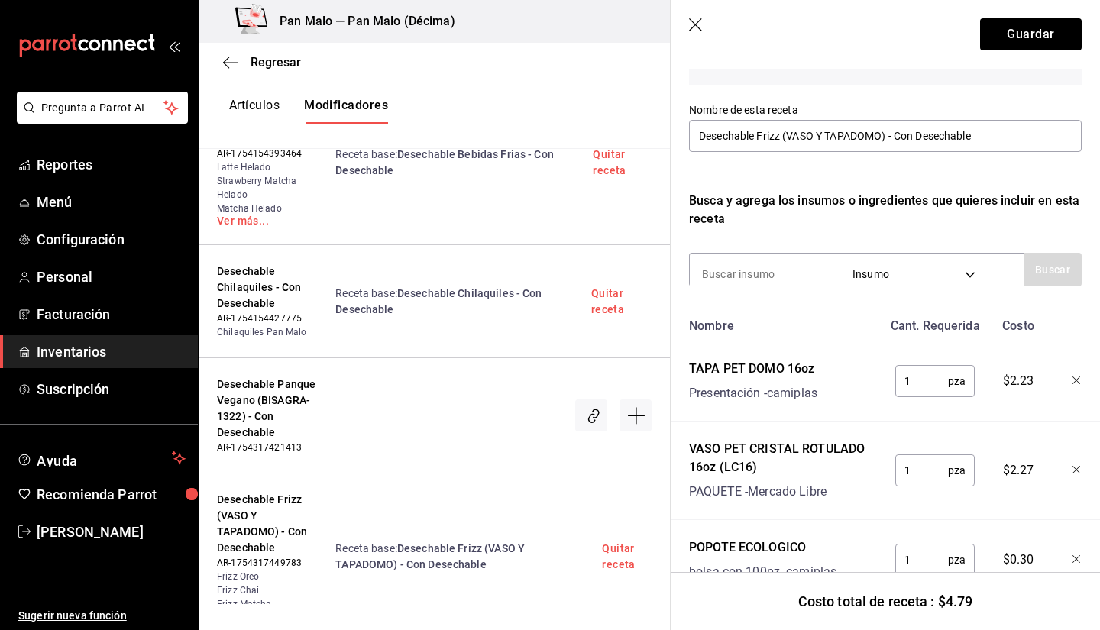
scroll to position [189, 0]
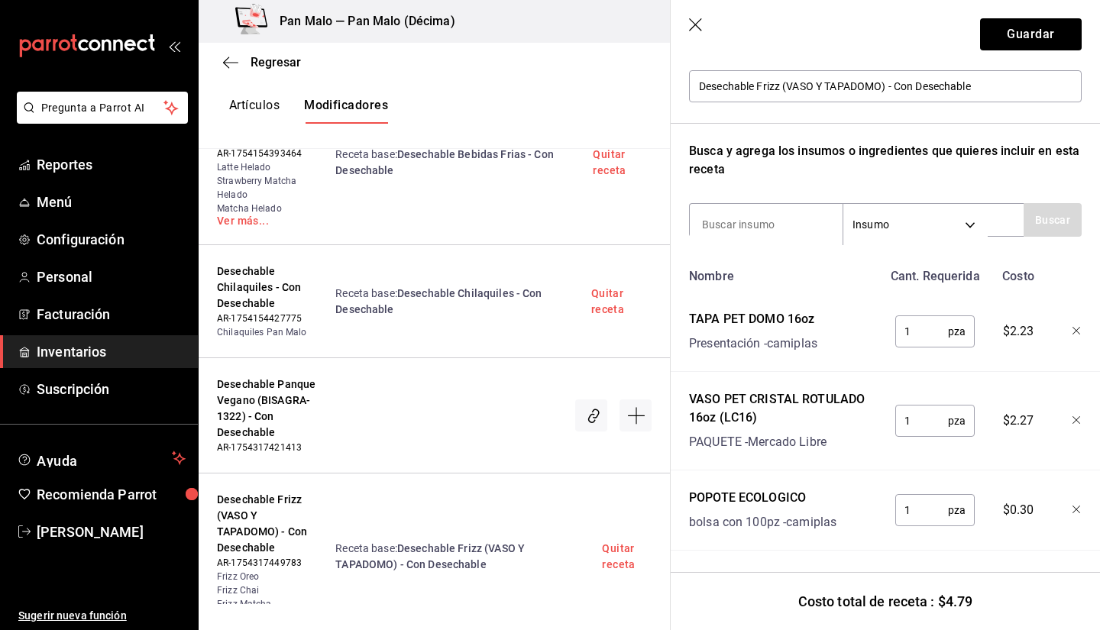
click at [1073, 506] on icon "button" at bounding box center [1077, 510] width 9 height 9
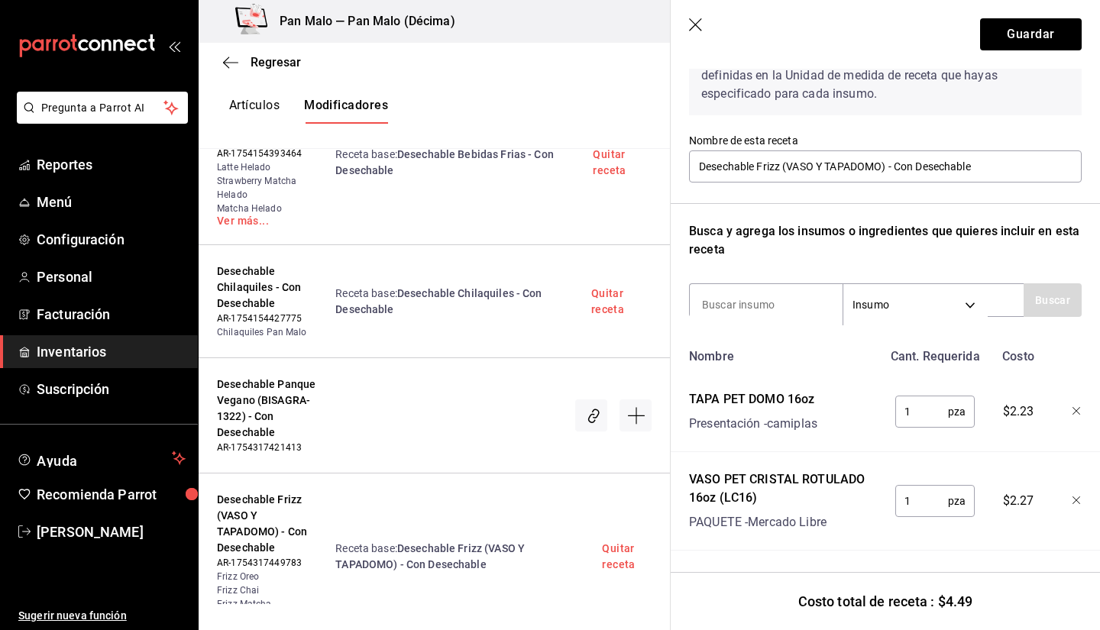
scroll to position [108, 0]
click at [743, 271] on div "Recuerda que las cantidades utilizadas en tus recetas estarán definidas en la U…" at bounding box center [885, 287] width 393 height 527
click at [741, 289] on input at bounding box center [766, 305] width 153 height 32
type input "POPOTE"
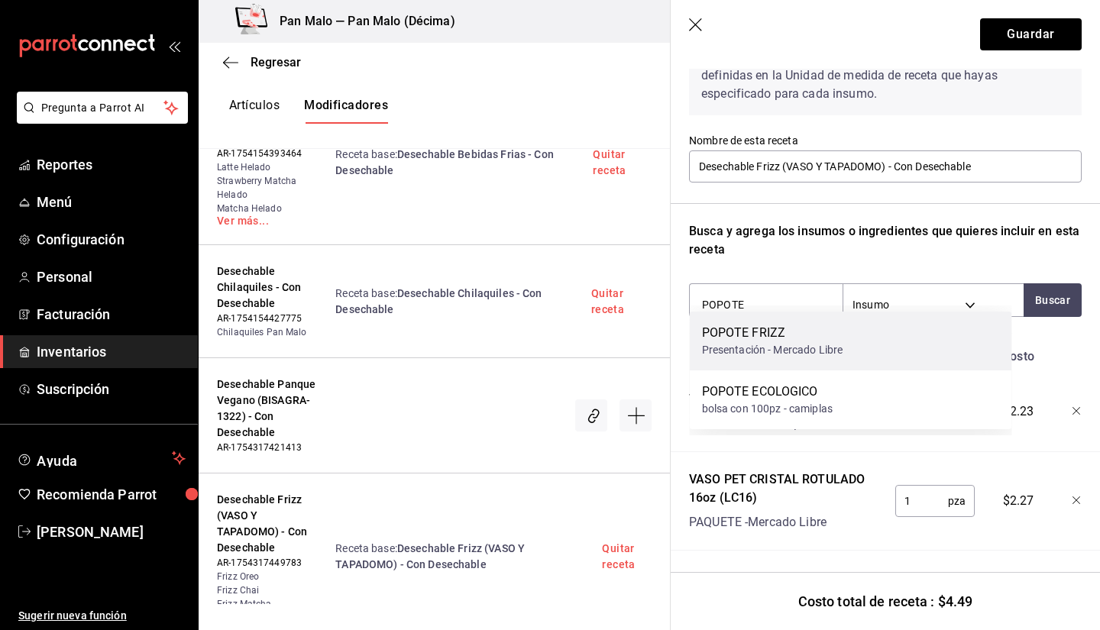
click at [765, 352] on div "Presentación - Mercado Libre" at bounding box center [772, 350] width 141 height 16
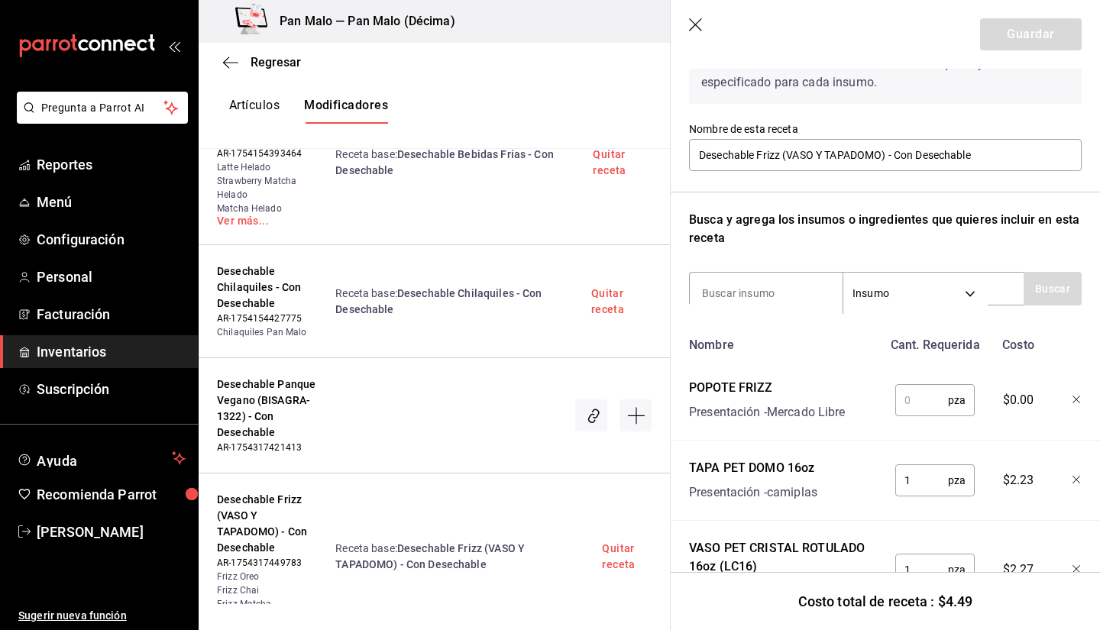
click at [905, 402] on input "text" at bounding box center [921, 400] width 53 height 31
type input "1"
click at [1011, 47] on button "Guardar" at bounding box center [1031, 34] width 102 height 32
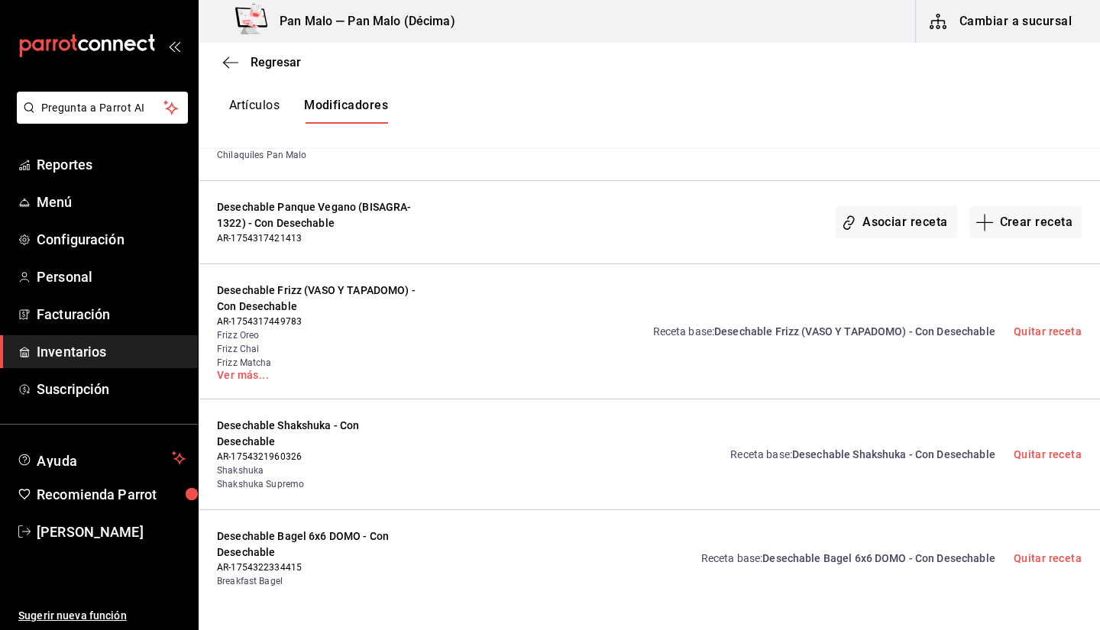
scroll to position [956, 0]
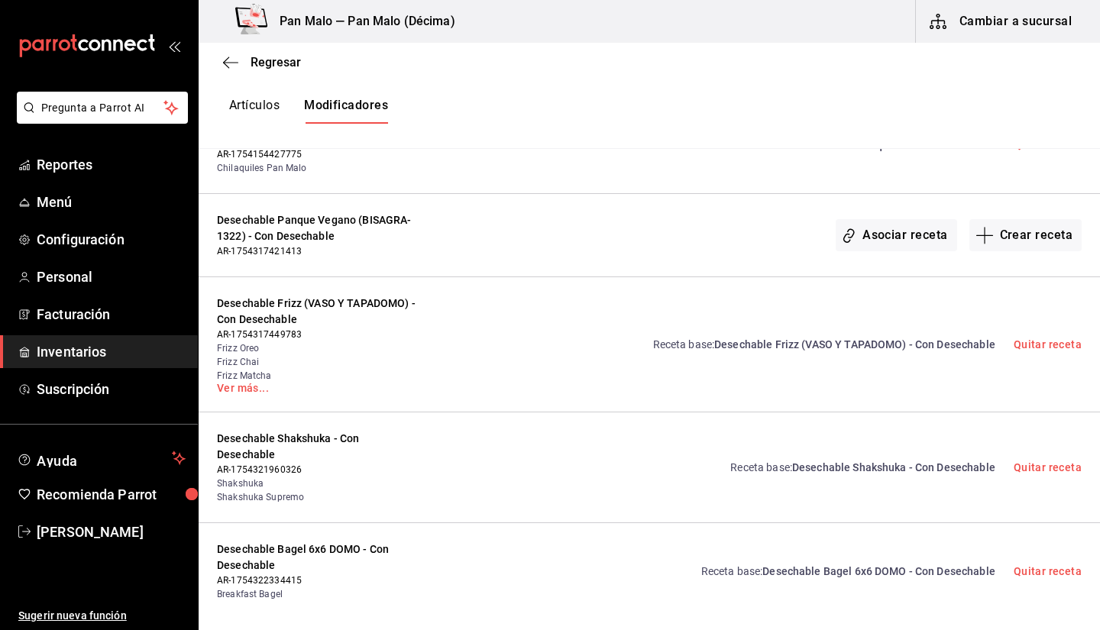
click at [829, 348] on span "Desechable Frizz (VASO Y TAPADOMO) - Con Desechable" at bounding box center [854, 344] width 281 height 12
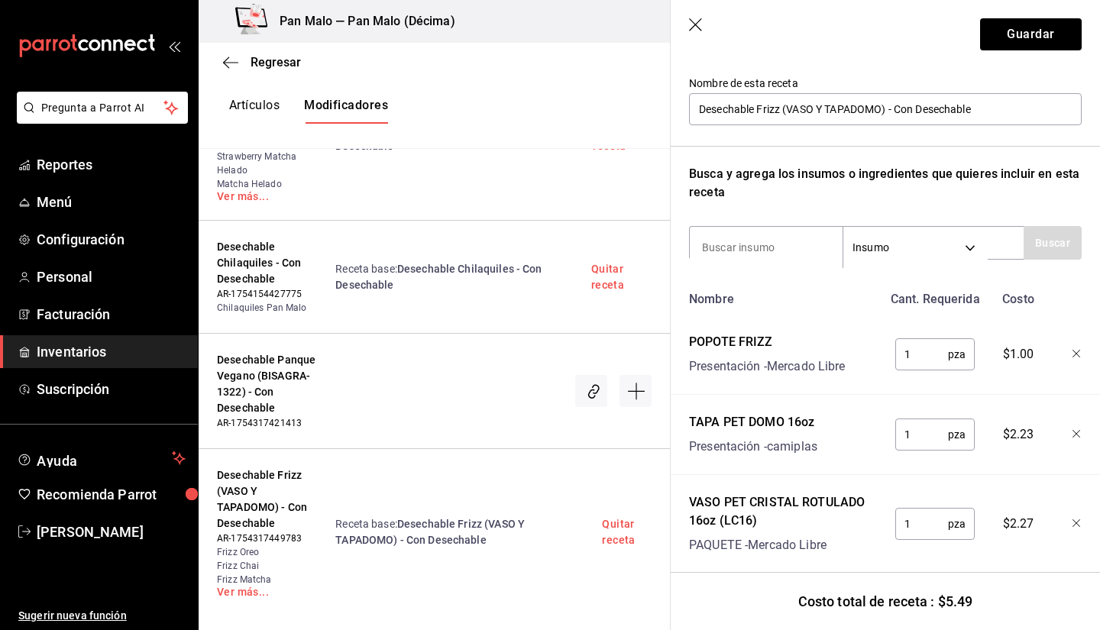
scroll to position [189, 0]
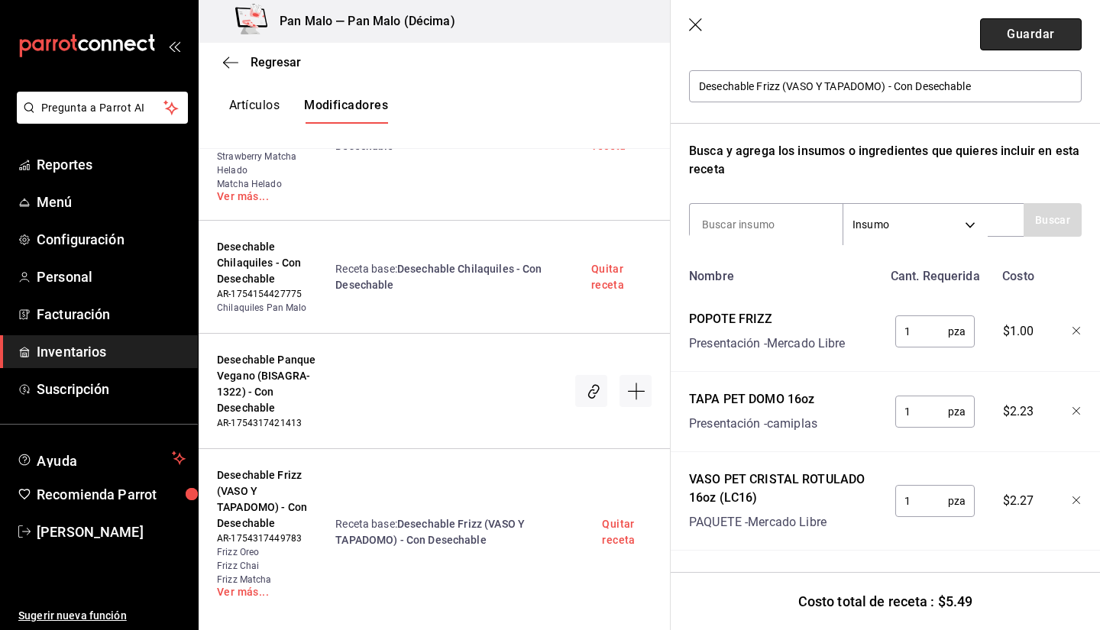
click at [1022, 24] on button "Guardar" at bounding box center [1031, 34] width 102 height 32
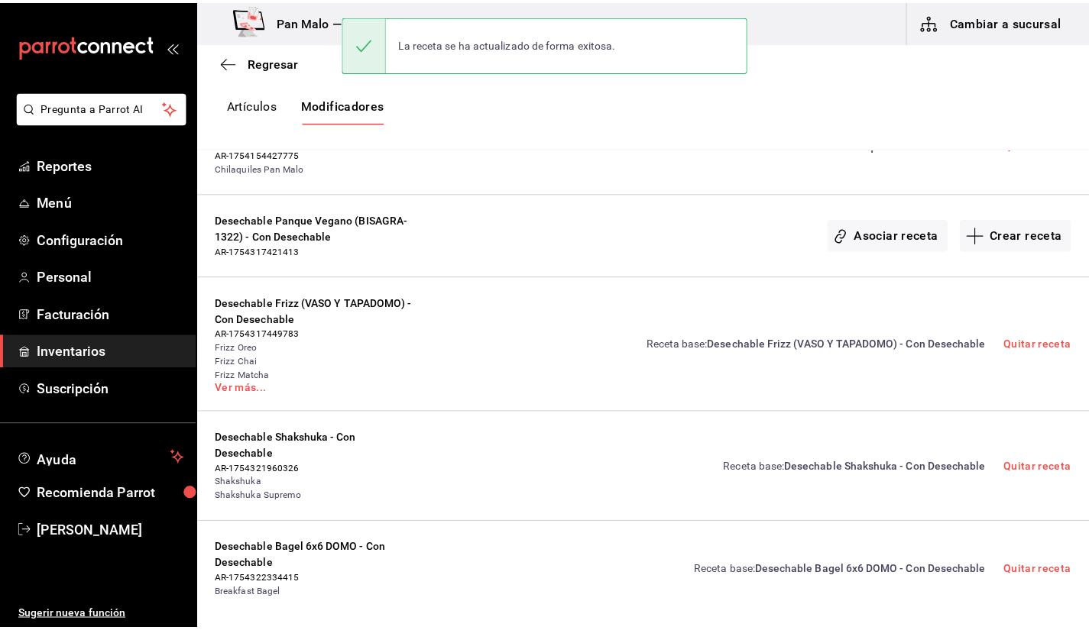
scroll to position [0, 0]
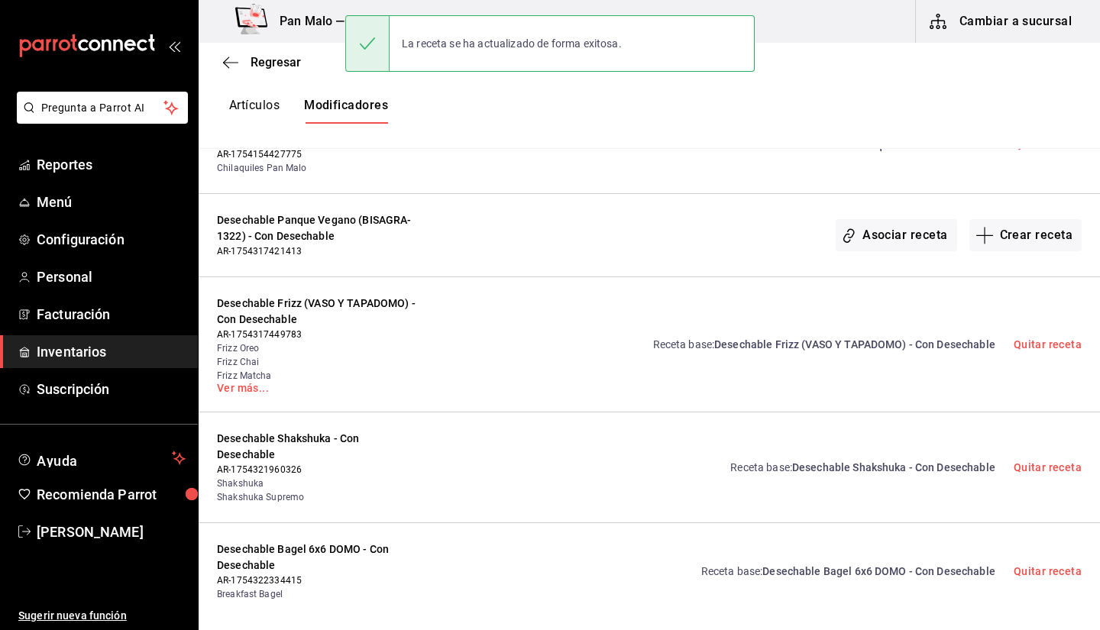
click at [33, 352] on link "Inventarios" at bounding box center [99, 351] width 198 height 33
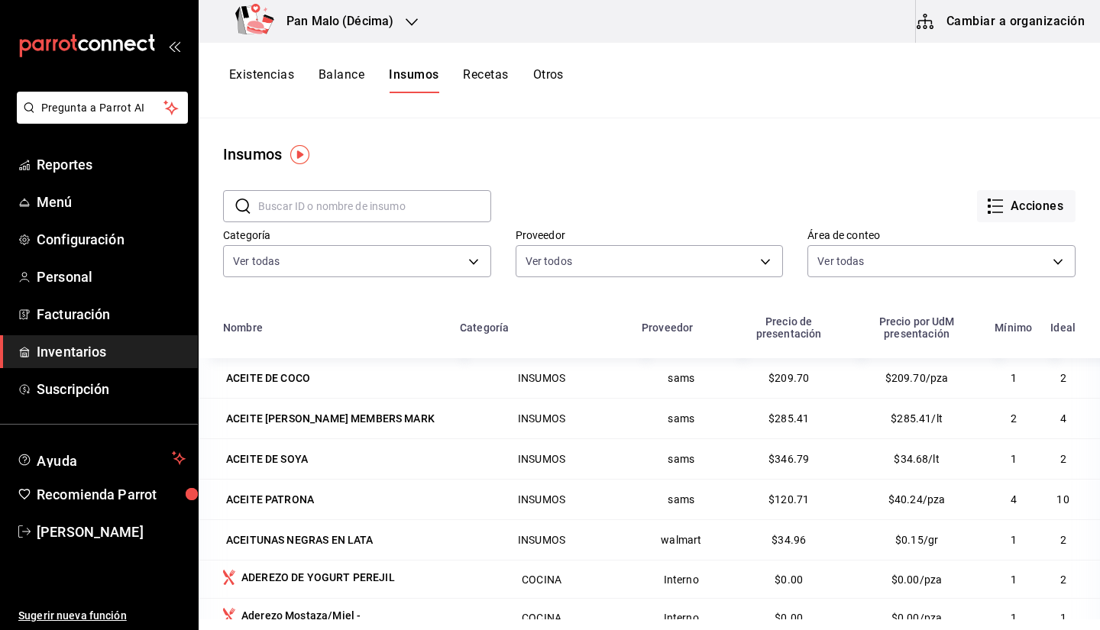
click at [361, 221] on input "text" at bounding box center [374, 206] width 233 height 31
click at [348, 210] on input "text" at bounding box center [374, 206] width 233 height 31
click at [971, 41] on button "Cambiar a organización" at bounding box center [1002, 21] width 172 height 43
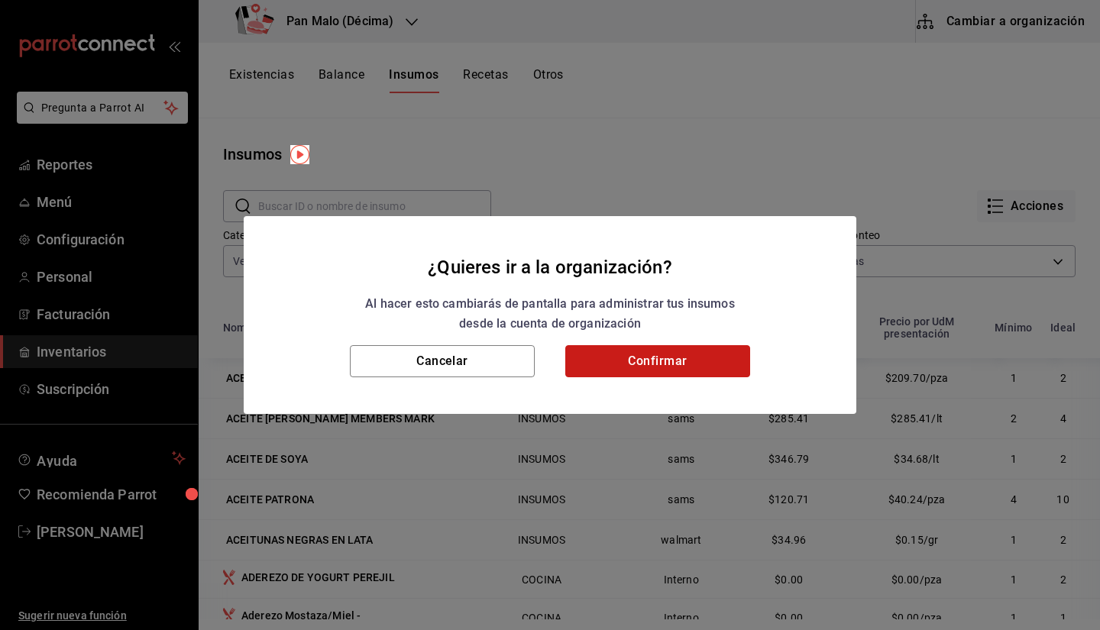
click at [617, 370] on button "Confirmar" at bounding box center [657, 361] width 185 height 32
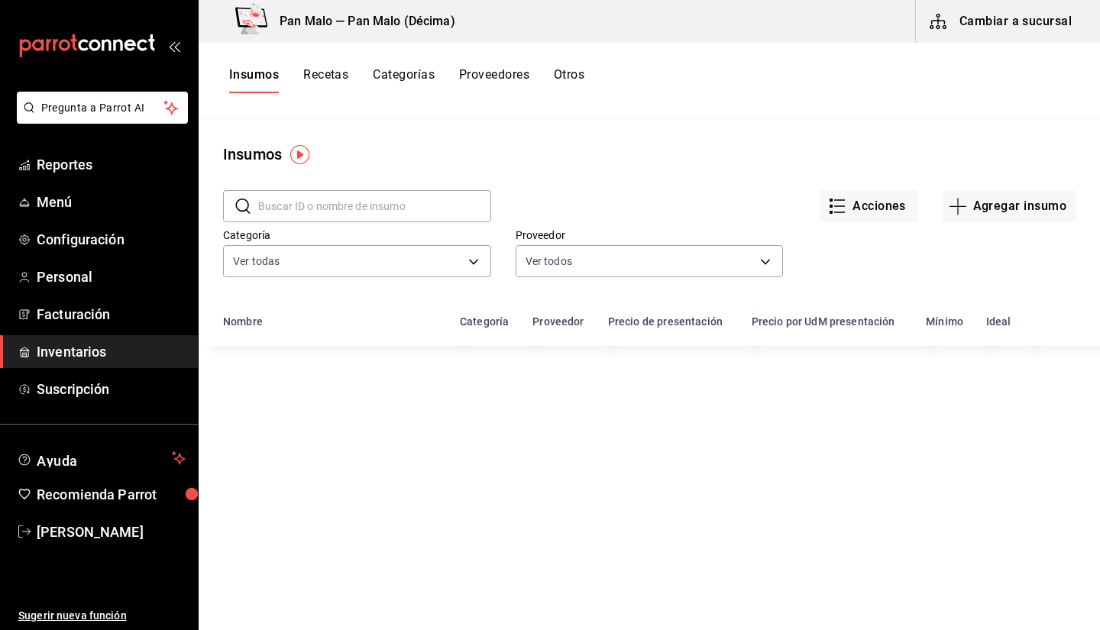
click at [337, 202] on input "text" at bounding box center [374, 206] width 233 height 31
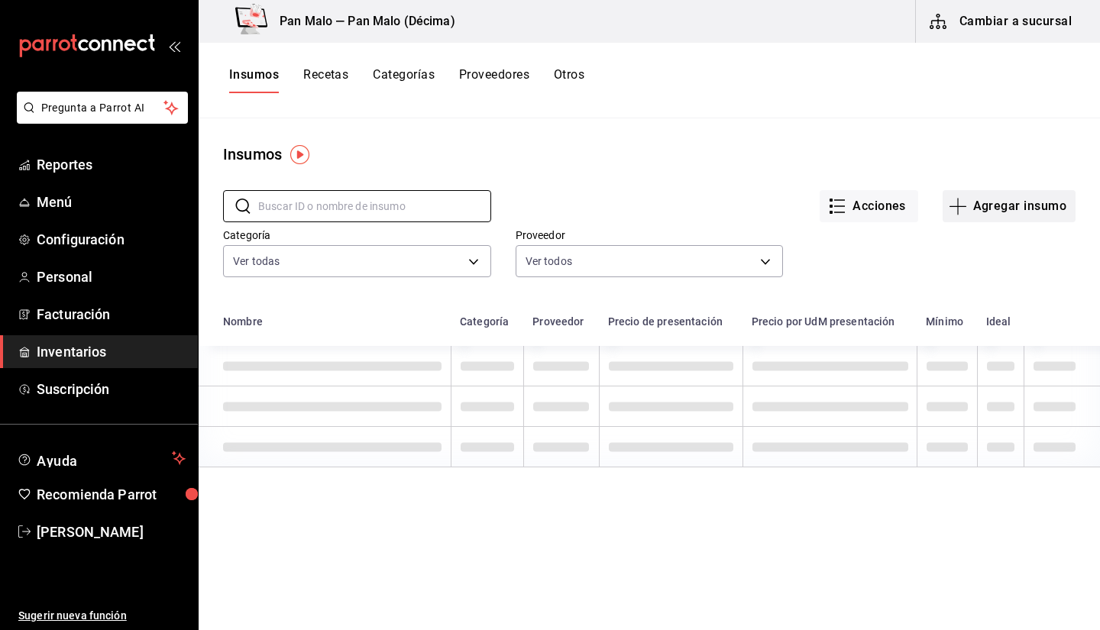
click at [989, 212] on button "Agregar insumo" at bounding box center [1009, 206] width 133 height 32
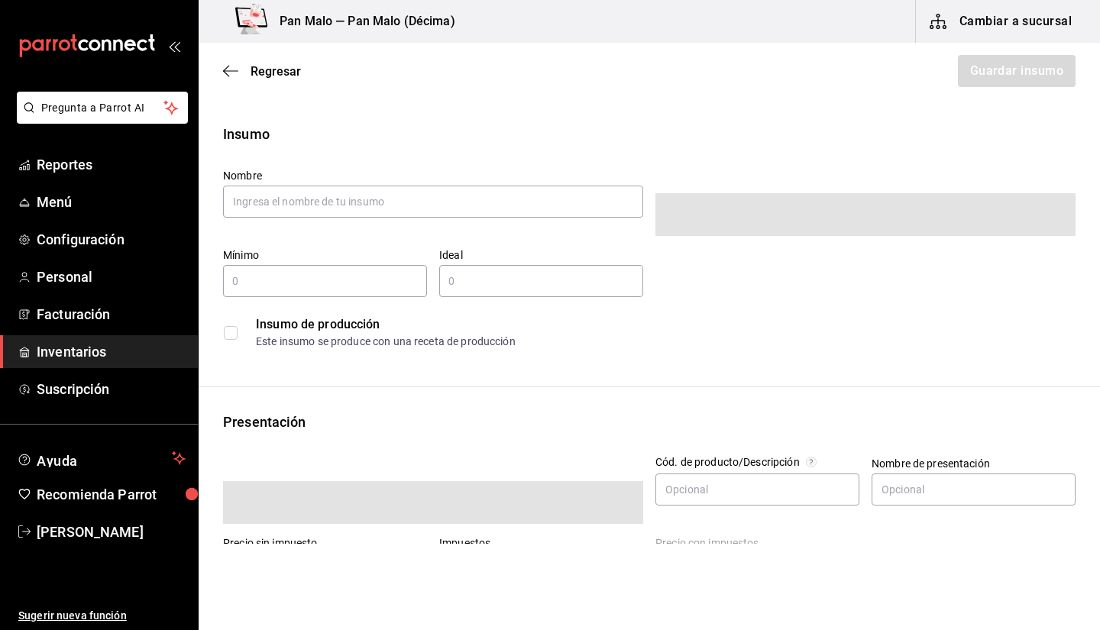
type input "$0.00"
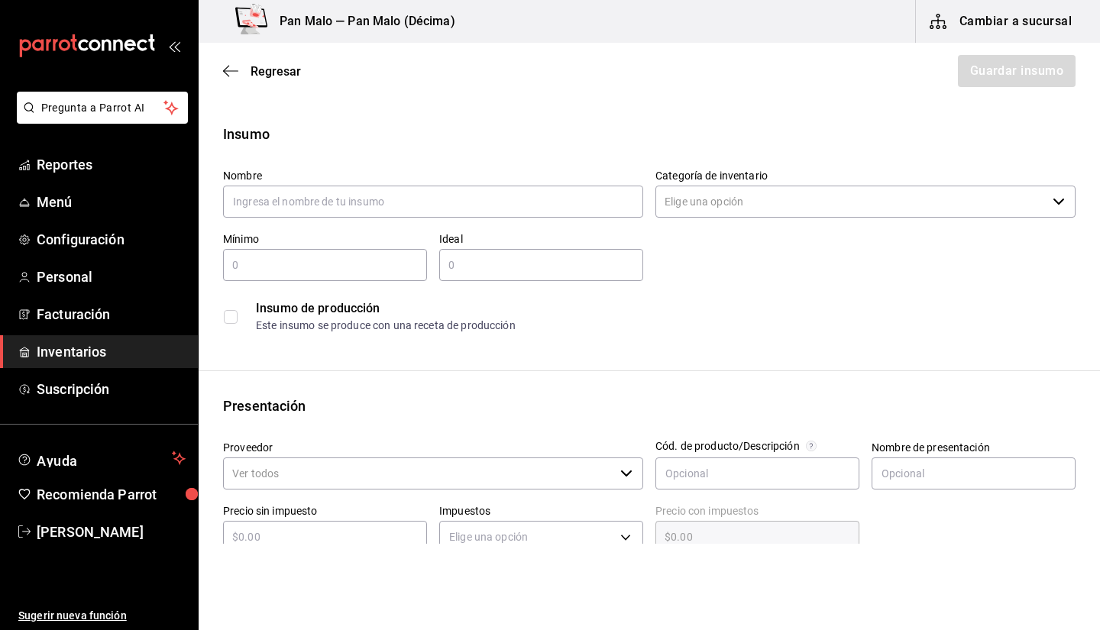
click at [224, 63] on div "Regresar Guardar insumo" at bounding box center [649, 71] width 901 height 57
click at [224, 72] on icon "button" at bounding box center [226, 71] width 6 height 11
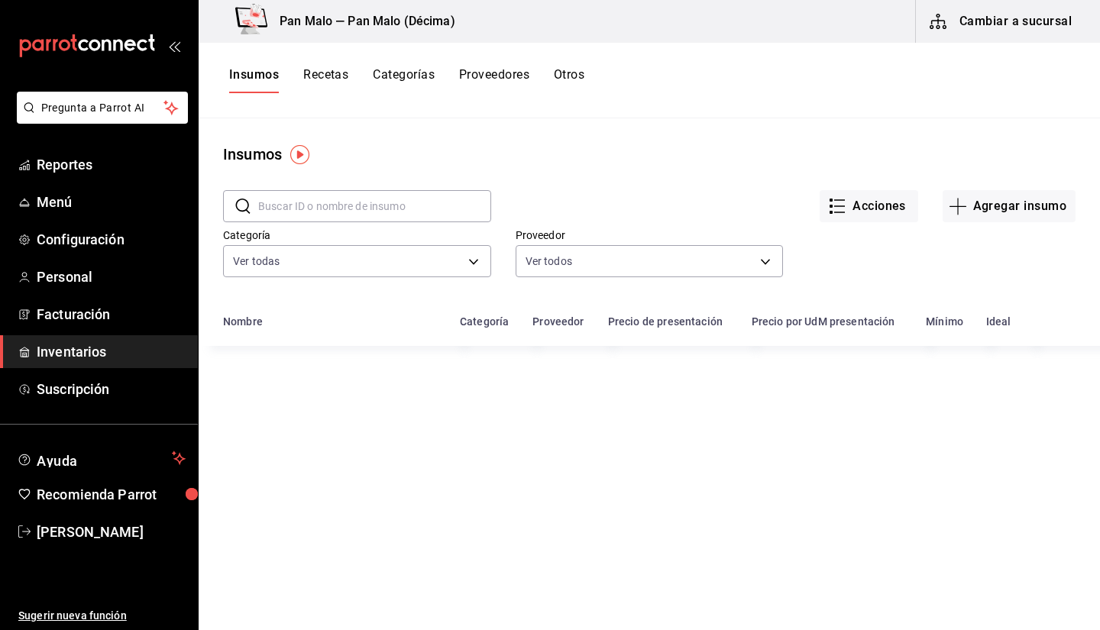
click at [73, 354] on span "Inventarios" at bounding box center [111, 351] width 149 height 21
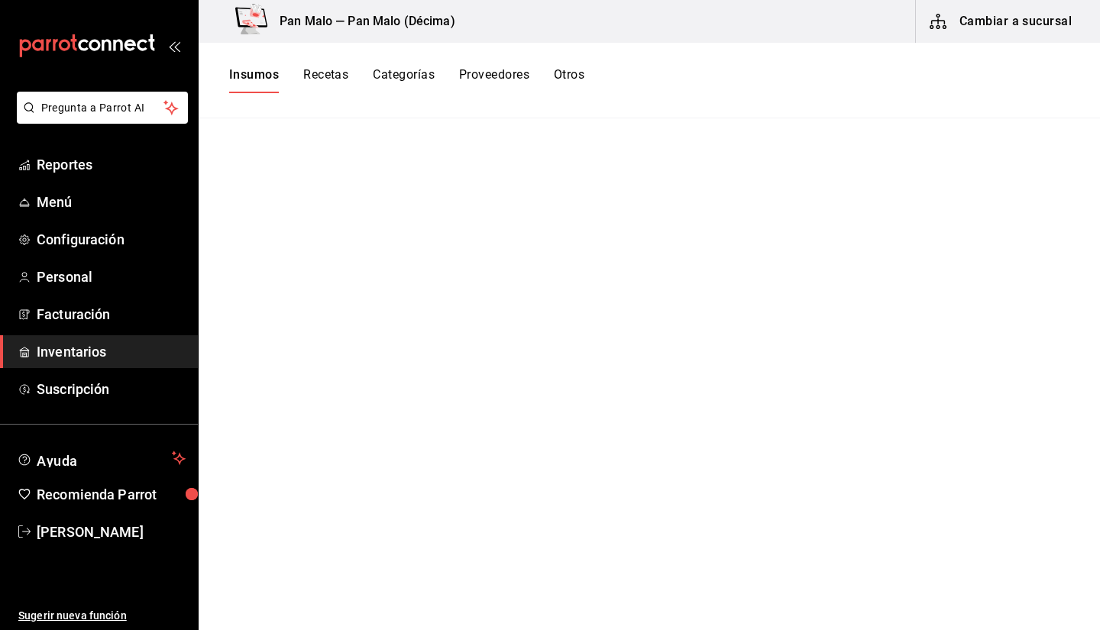
click at [956, 41] on button "Cambiar a sucursal" at bounding box center [1002, 21] width 172 height 43
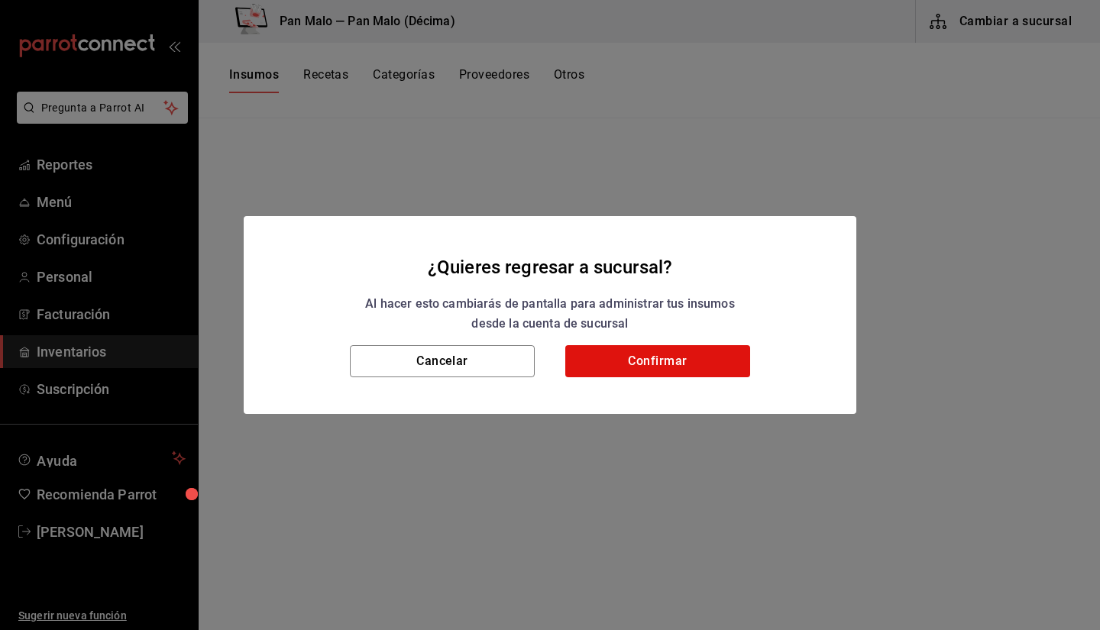
click at [723, 332] on div "Al hacer esto cambiarás de pantalla para administrar tus insumos desde la cuent…" at bounding box center [550, 313] width 576 height 39
click at [704, 374] on button "Confirmar" at bounding box center [657, 361] width 185 height 32
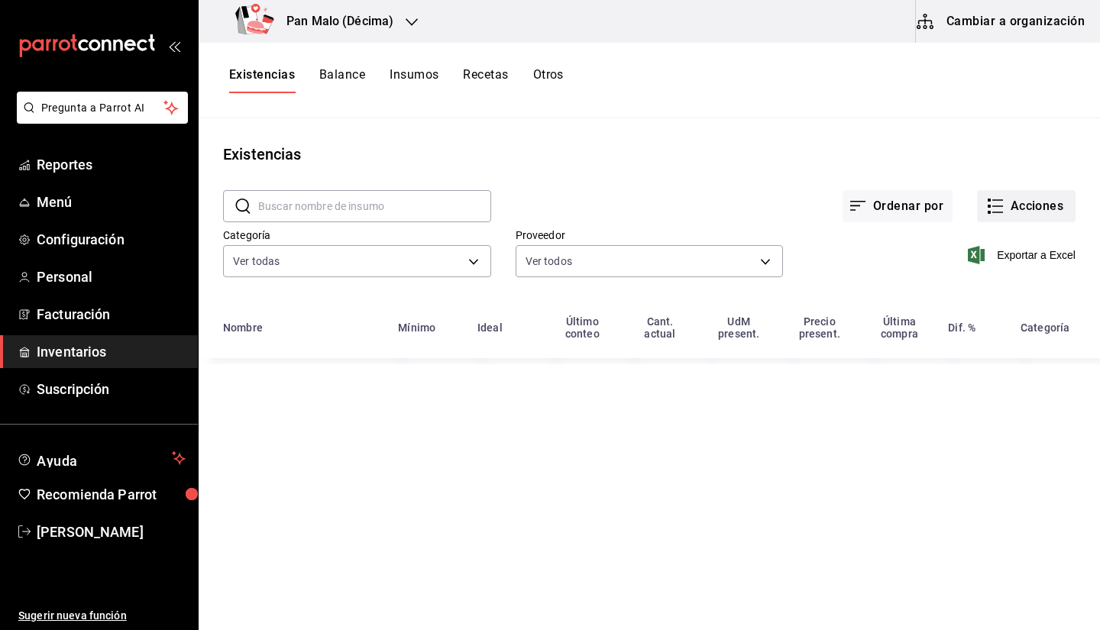
click at [1052, 199] on button "Acciones" at bounding box center [1026, 206] width 99 height 32
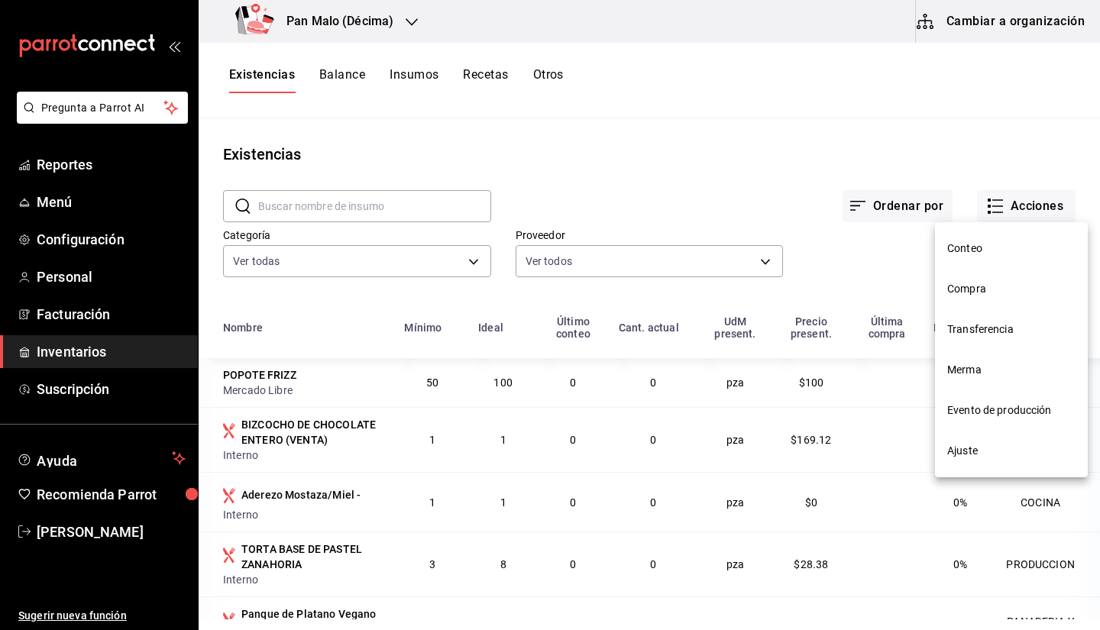
click at [979, 333] on span "Transferencia" at bounding box center [1011, 330] width 128 height 16
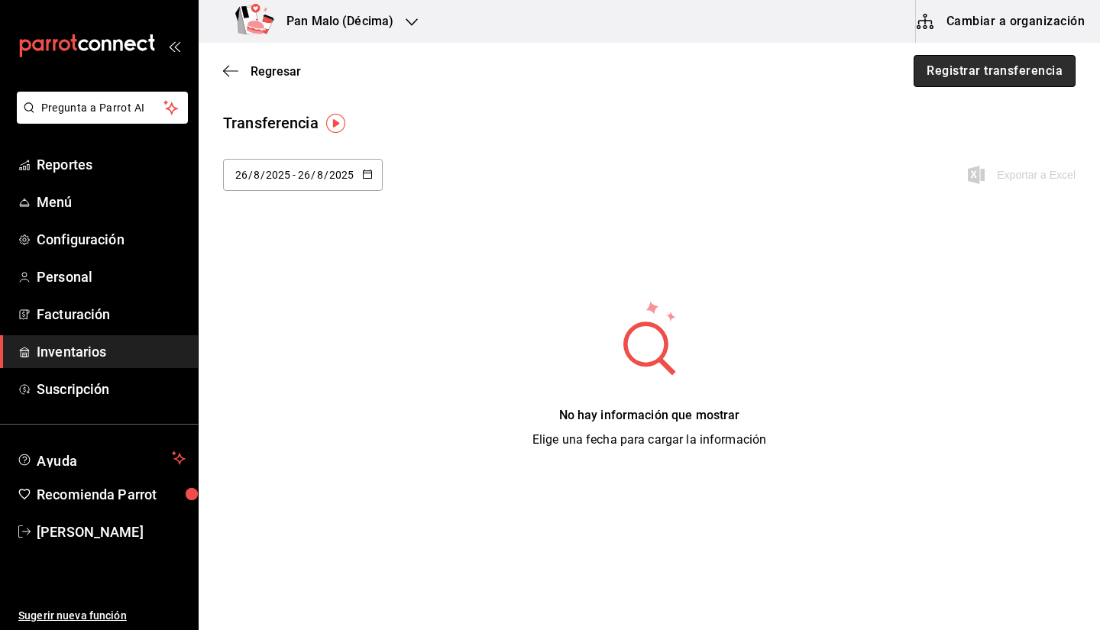
click at [969, 67] on button "Registrar transferencia" at bounding box center [995, 71] width 162 height 32
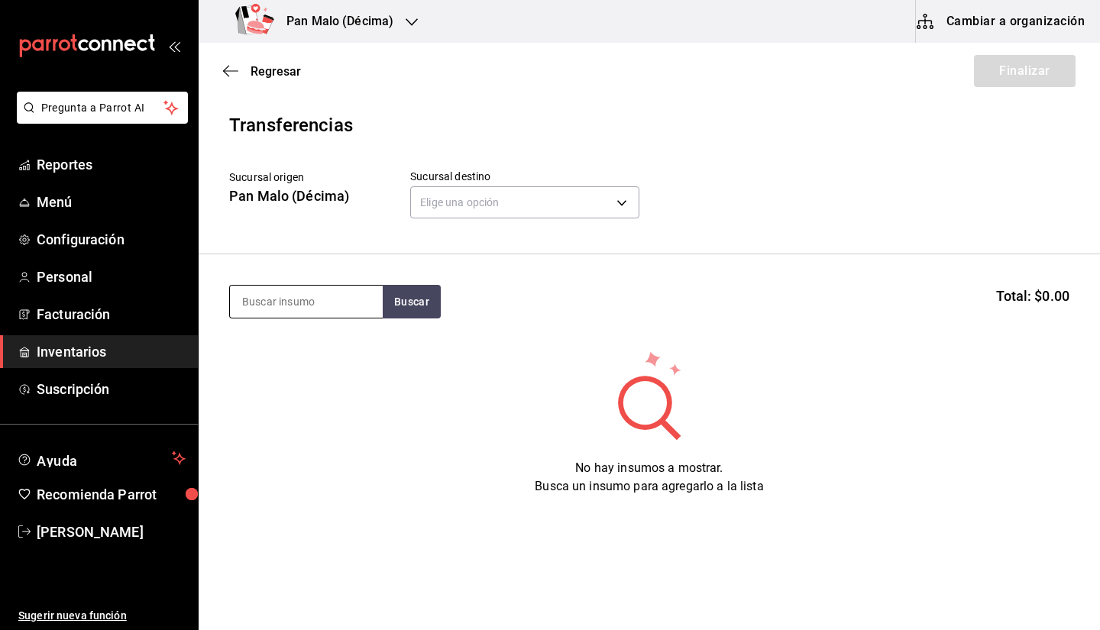
click at [340, 296] on input at bounding box center [306, 302] width 153 height 32
type input "tapa"
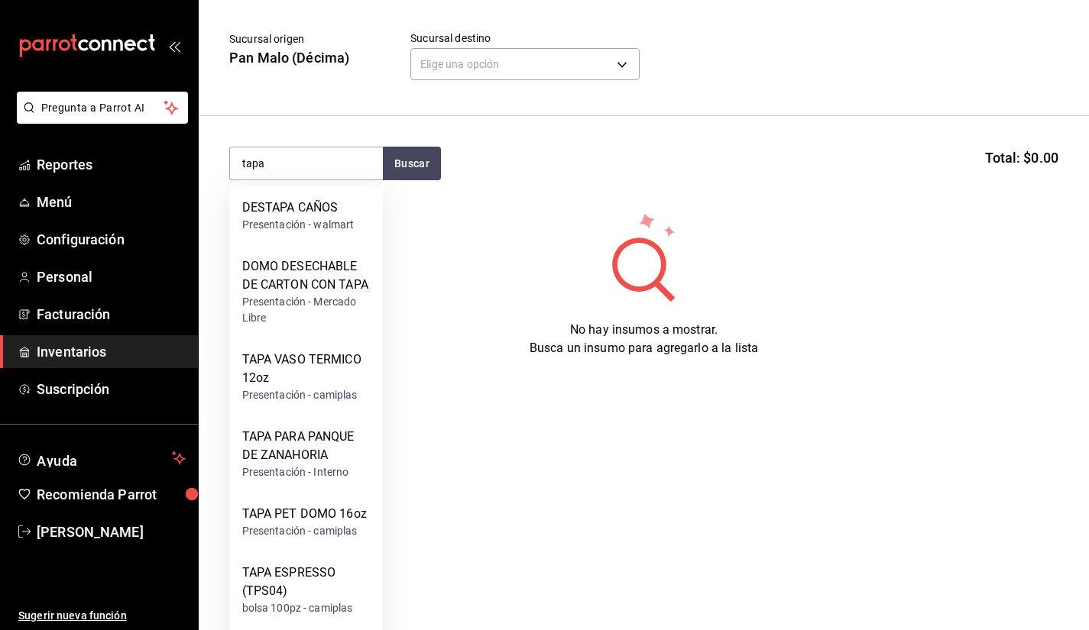
scroll to position [203, 0]
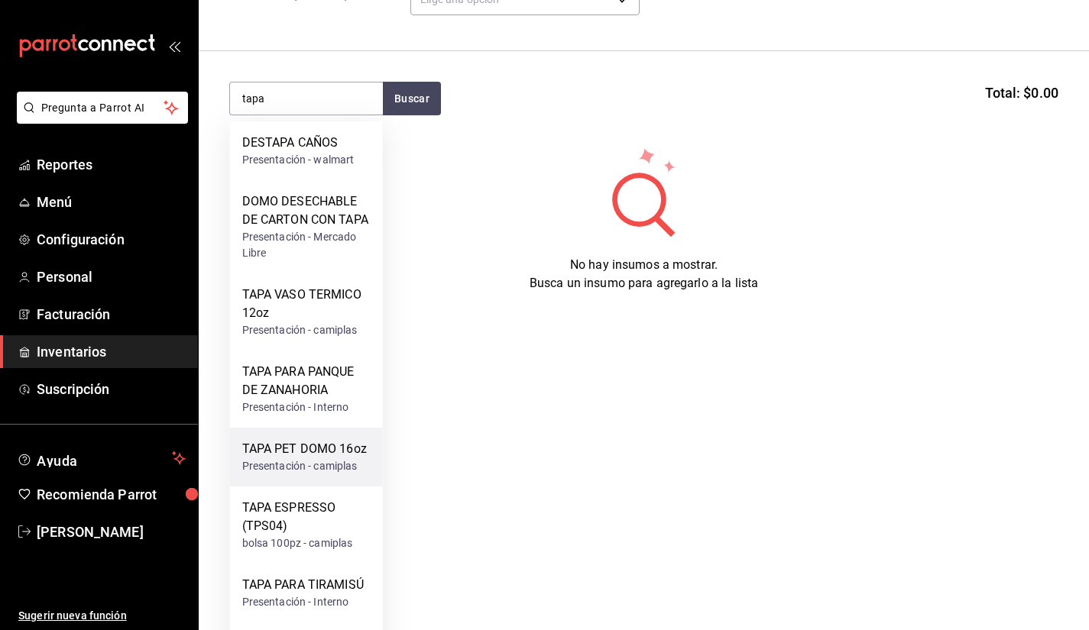
click at [362, 455] on div "TAPA PET DOMO 16oz" at bounding box center [304, 449] width 125 height 18
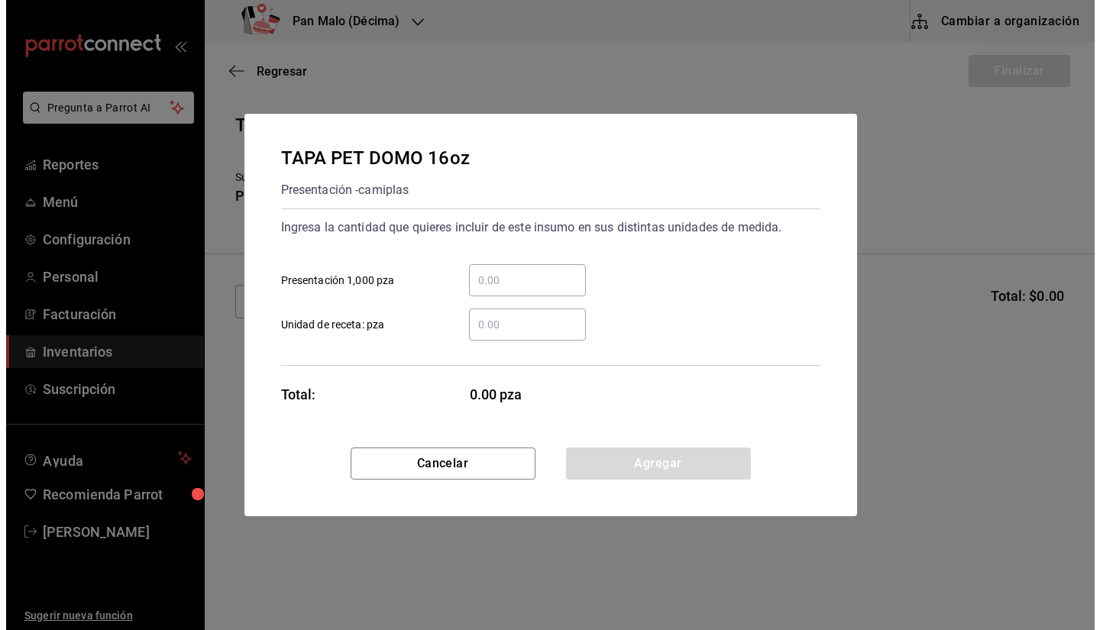
scroll to position [0, 0]
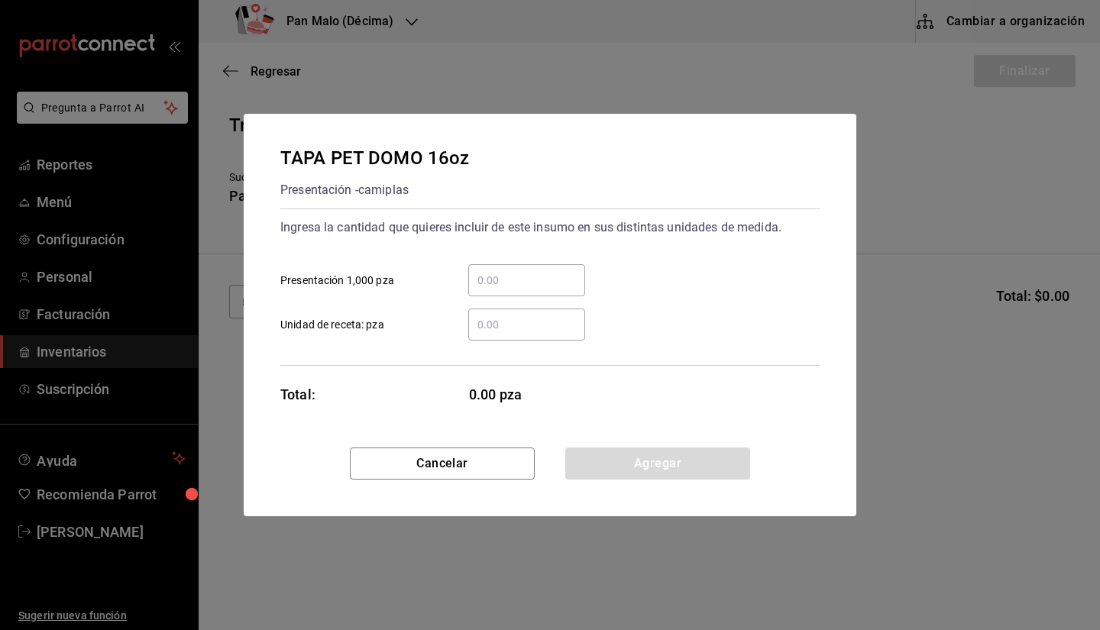
click at [516, 292] on div "​" at bounding box center [526, 280] width 117 height 32
click at [516, 290] on input "​ Presentación 1,000 pza" at bounding box center [526, 280] width 117 height 18
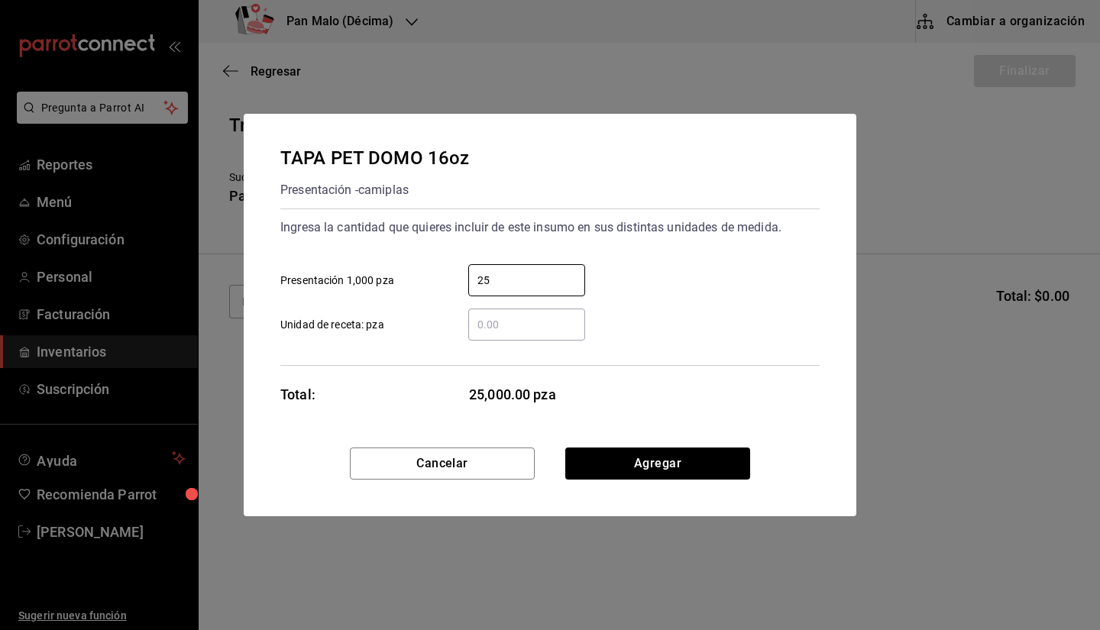
type input "2"
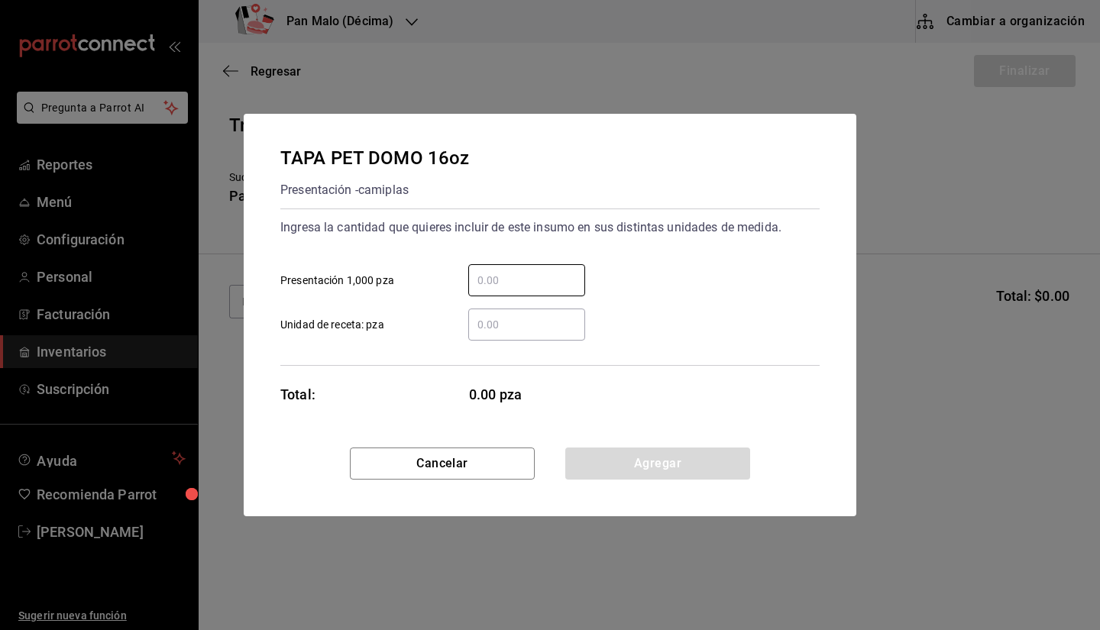
click at [482, 322] on input "​ Unidad de receta: pza" at bounding box center [526, 324] width 117 height 18
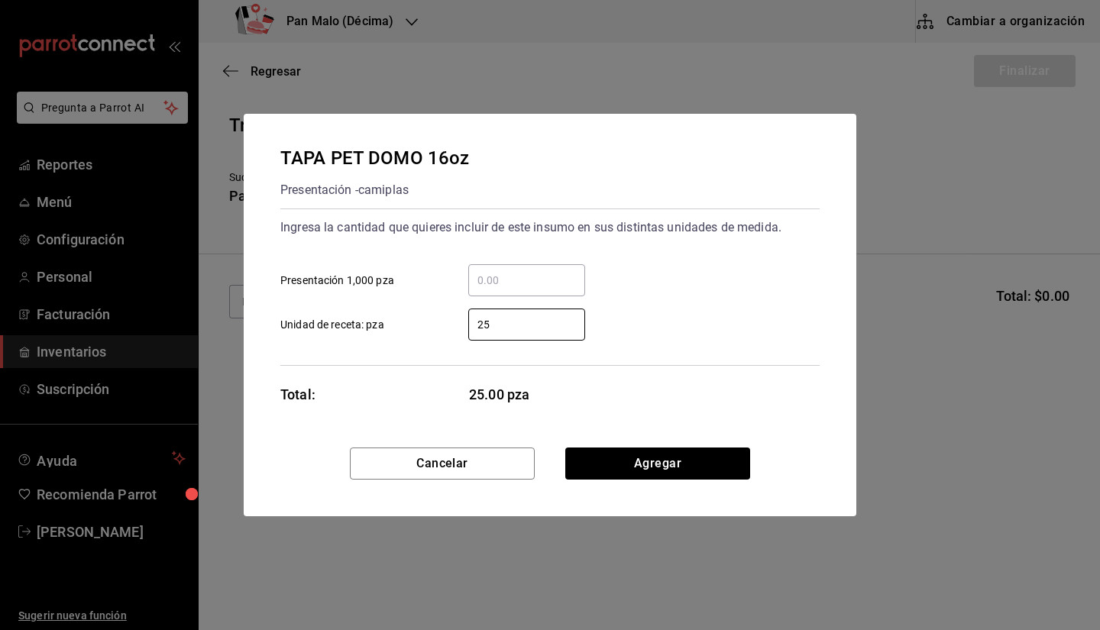
type input "25"
click at [684, 447] on div "TAPA PET DOMO 16oz Presentación - camiplas Ingresa la cantidad que quieres incl…" at bounding box center [550, 281] width 613 height 334
click at [686, 461] on button "Agregar" at bounding box center [657, 464] width 185 height 32
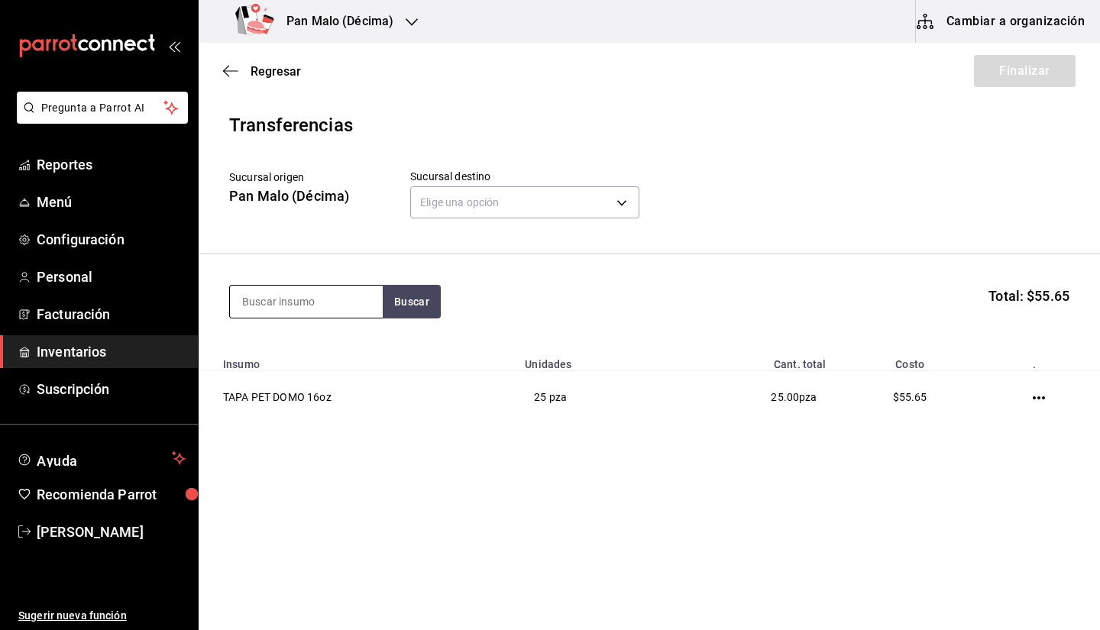
click at [298, 298] on input at bounding box center [306, 302] width 153 height 32
type input "tapa plana"
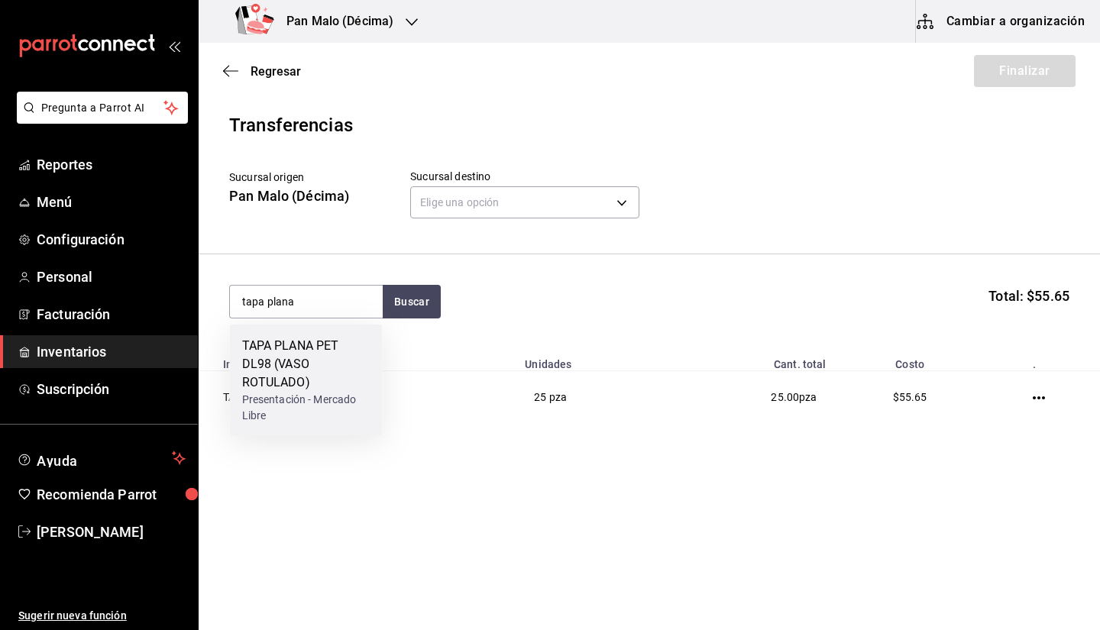
click at [277, 372] on div "TAPA PLANA PET DL98 (VASO ROTULADO)" at bounding box center [306, 364] width 128 height 55
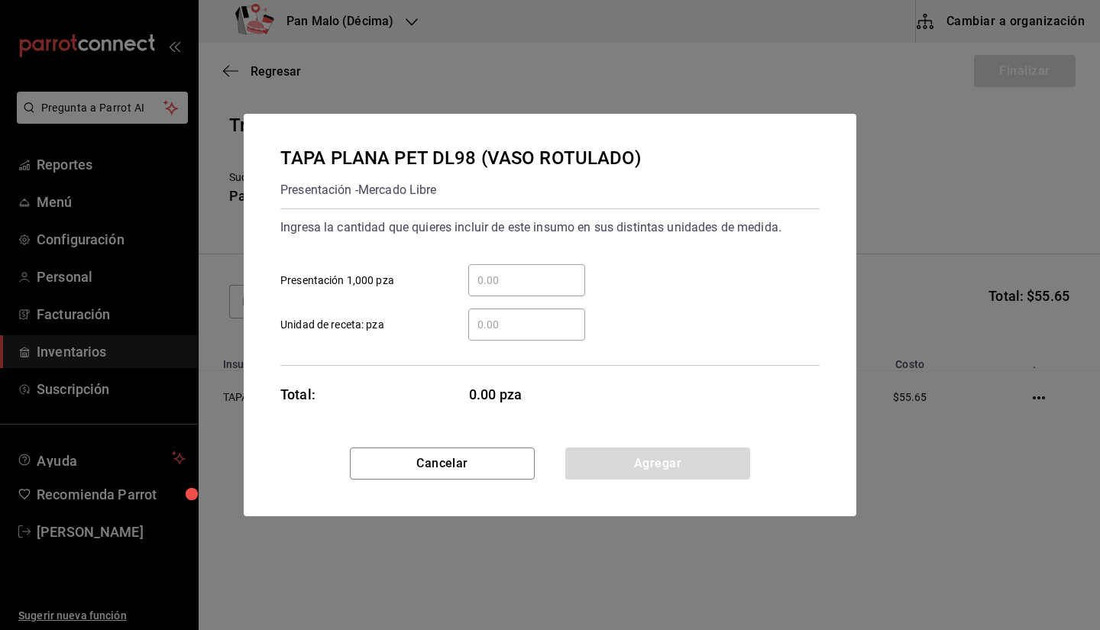
click at [487, 329] on input "​ Unidad de receta: pza" at bounding box center [526, 324] width 117 height 18
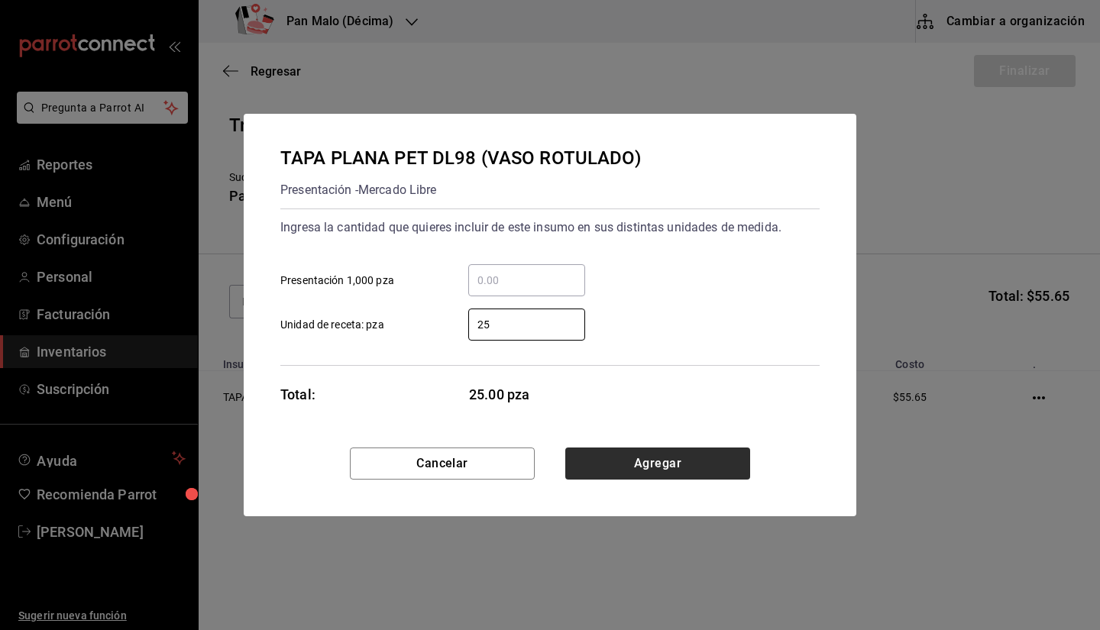
type input "25"
click at [671, 461] on button "Agregar" at bounding box center [657, 464] width 185 height 32
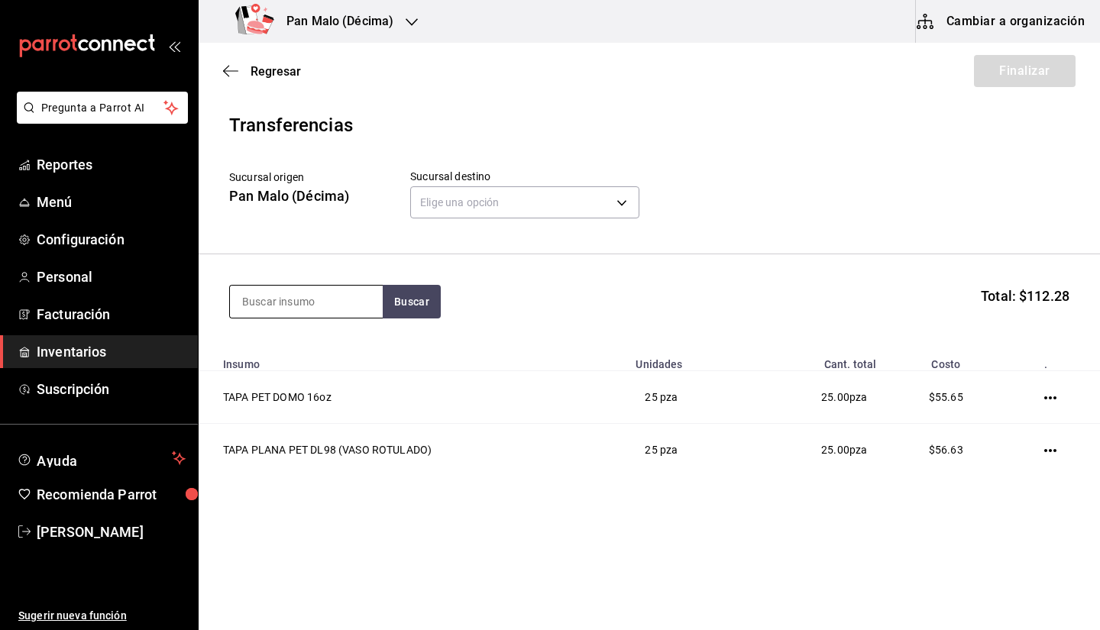
click at [323, 305] on input at bounding box center [306, 302] width 153 height 32
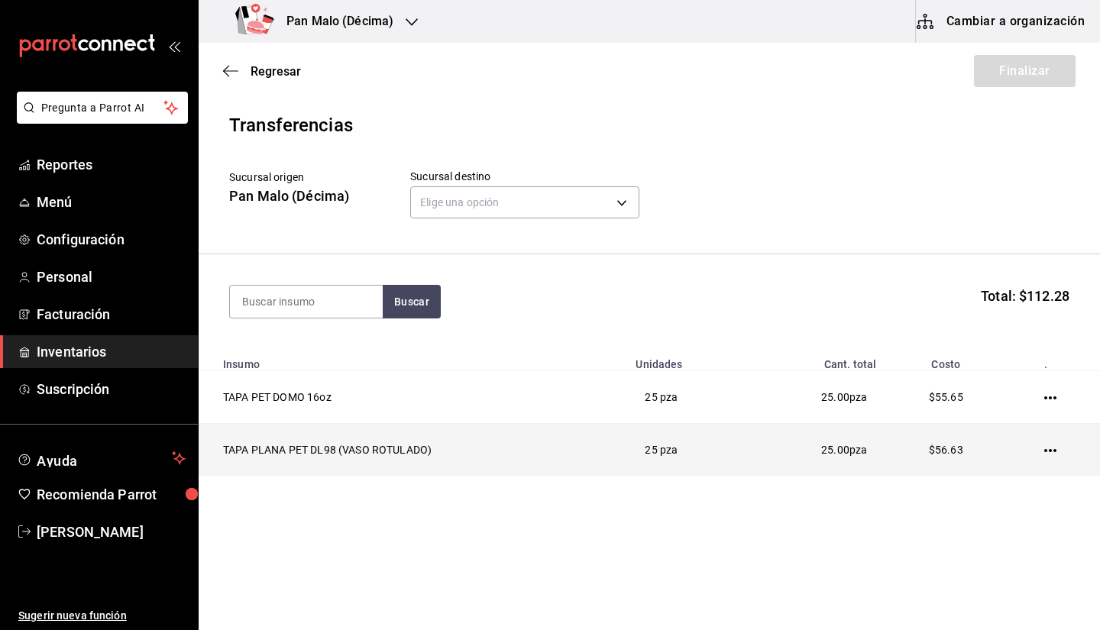
click at [1050, 455] on icon "button" at bounding box center [1050, 451] width 12 height 12
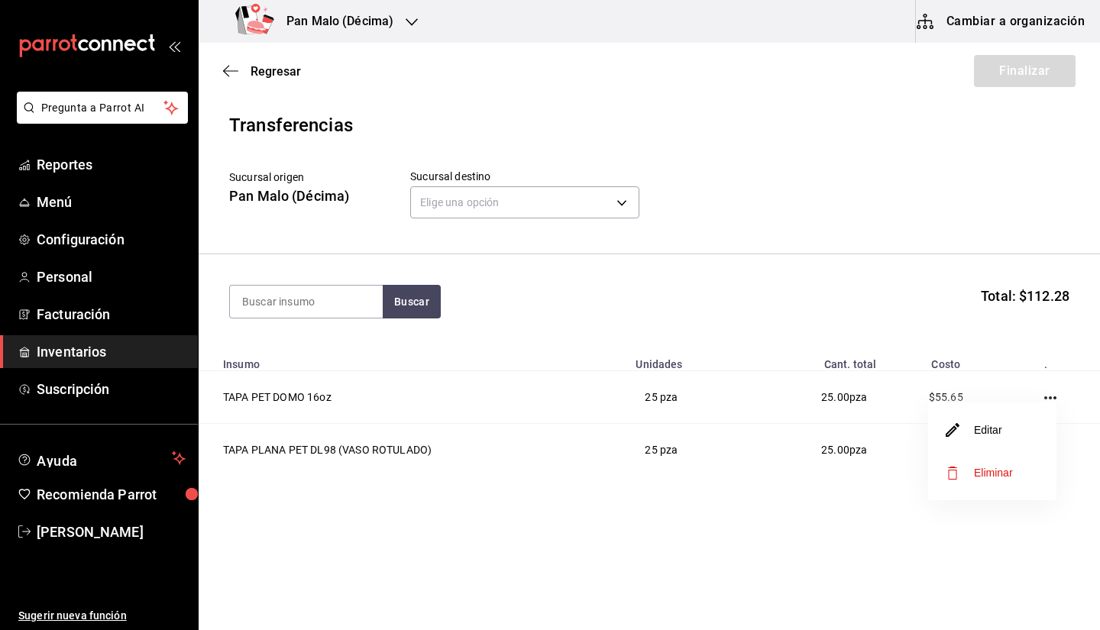
click at [833, 231] on div at bounding box center [550, 315] width 1100 height 630
click at [331, 311] on input at bounding box center [306, 302] width 153 height 32
click at [318, 310] on input at bounding box center [306, 302] width 153 height 32
type input "vaso"
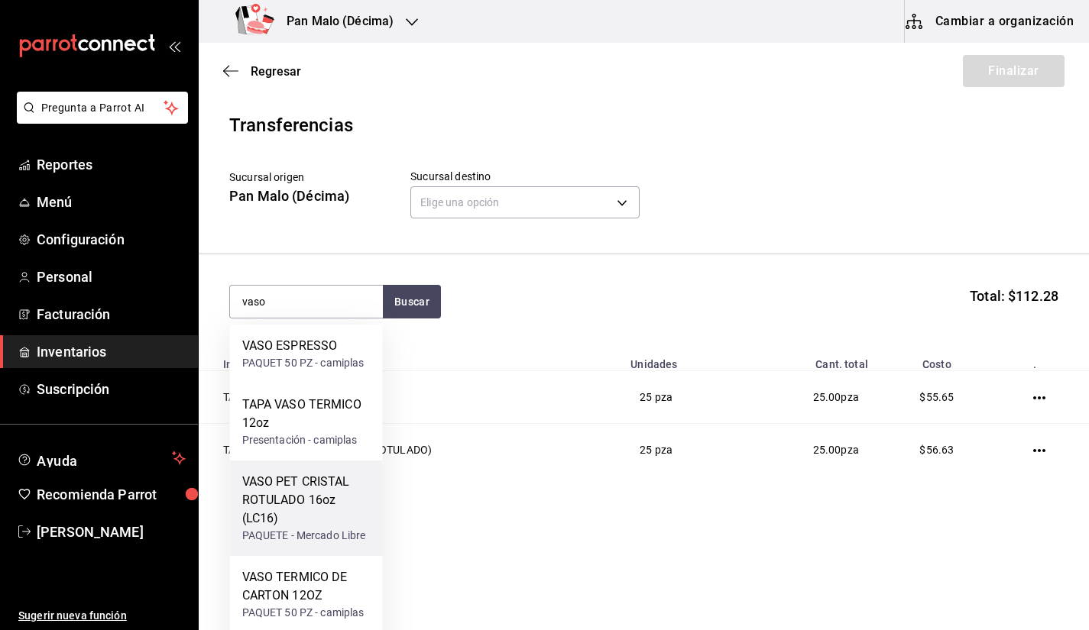
click at [292, 497] on div "VASO PET CRISTAL ROTULADO 16oz (LC16)" at bounding box center [306, 500] width 128 height 55
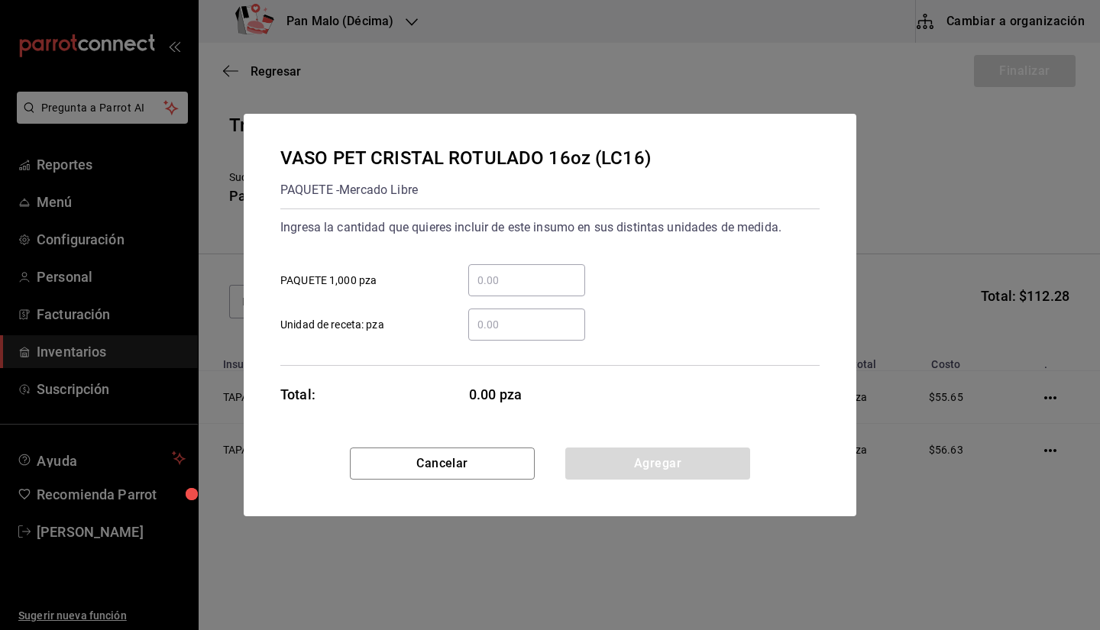
click at [501, 284] on input "​ PAQUETE 1,000 pza" at bounding box center [526, 280] width 117 height 18
type input "1"
click at [506, 325] on input "​ Unidad de receta: pza" at bounding box center [526, 324] width 117 height 18
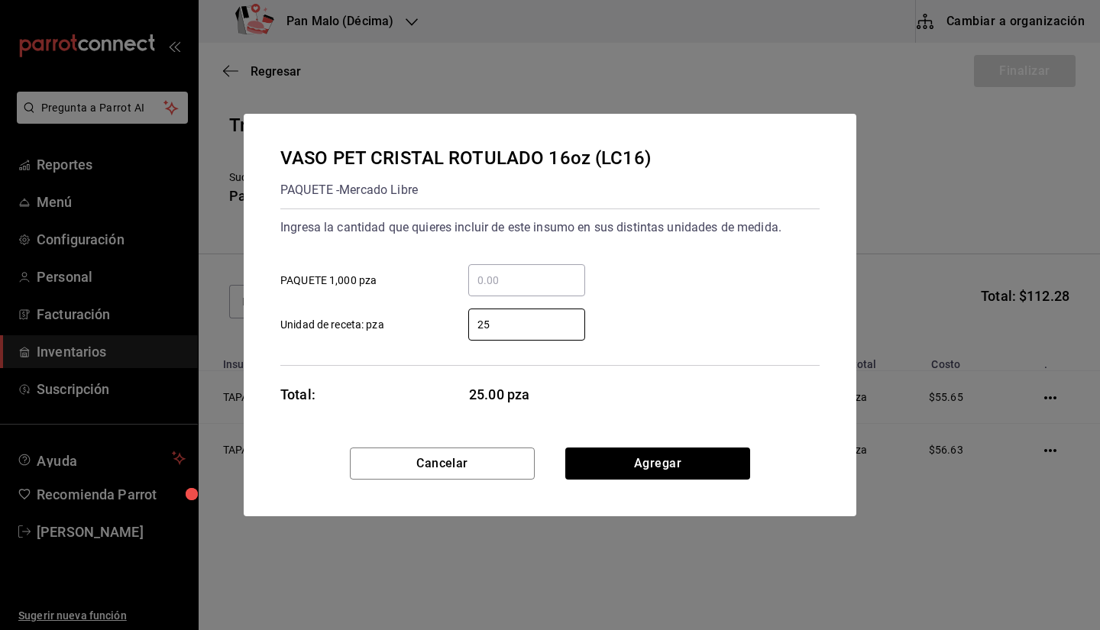
type input "2"
type input "50"
click at [636, 448] on button "Agregar" at bounding box center [657, 464] width 185 height 32
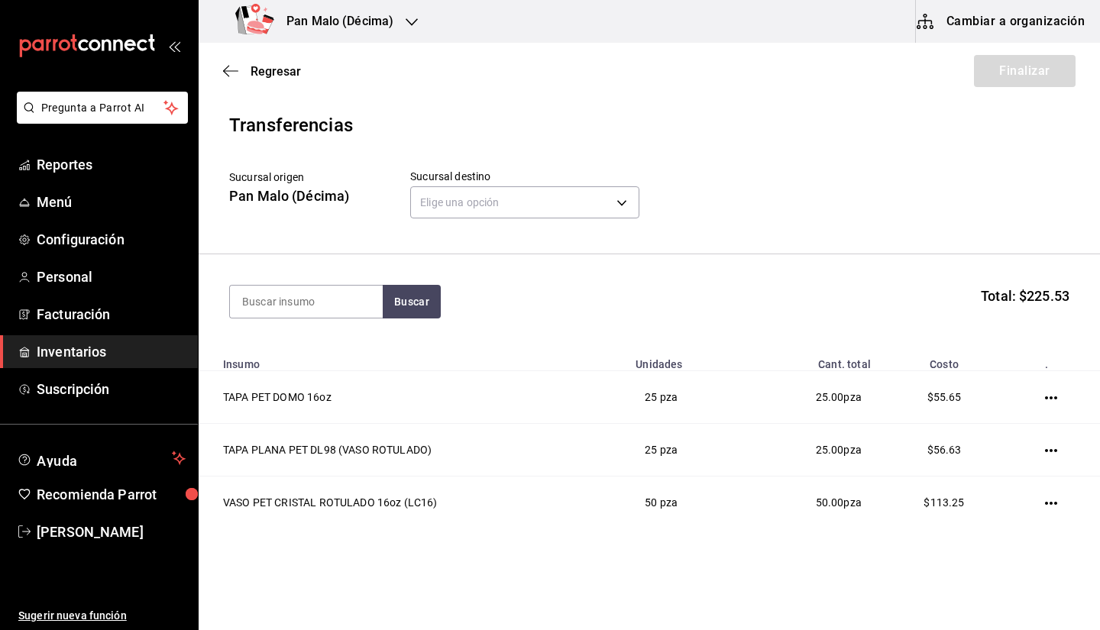
scroll to position [34, 0]
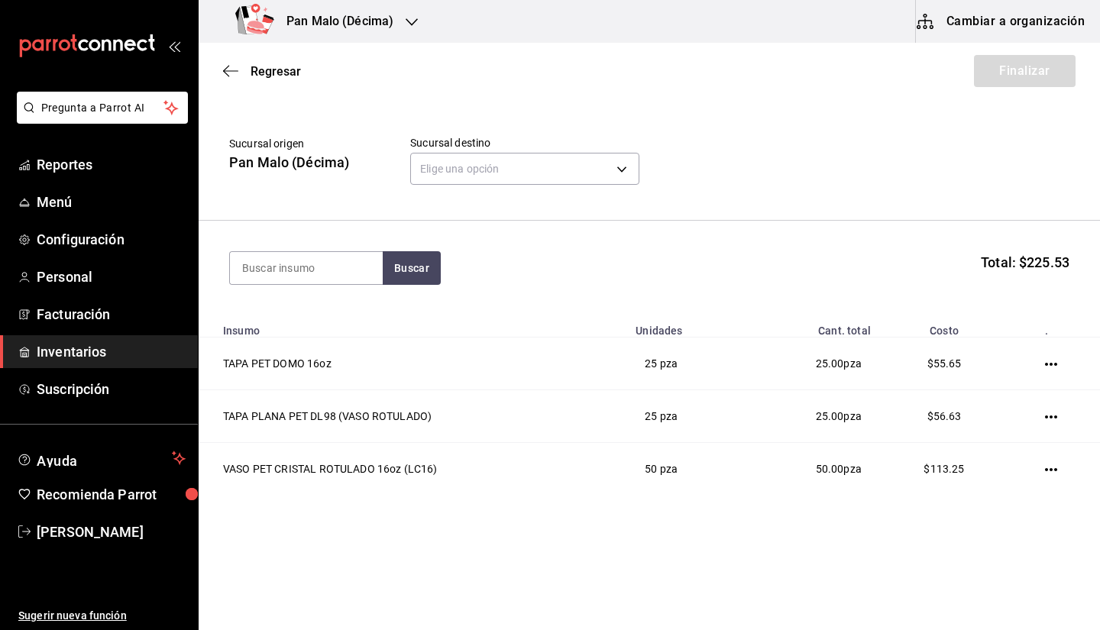
click at [597, 242] on section "Buscar Total: $225.53" at bounding box center [649, 268] width 901 height 95
click at [607, 179] on body "Pregunta a Parrot AI Reportes Menú Configuración Personal Facturación Inventari…" at bounding box center [550, 272] width 1100 height 544
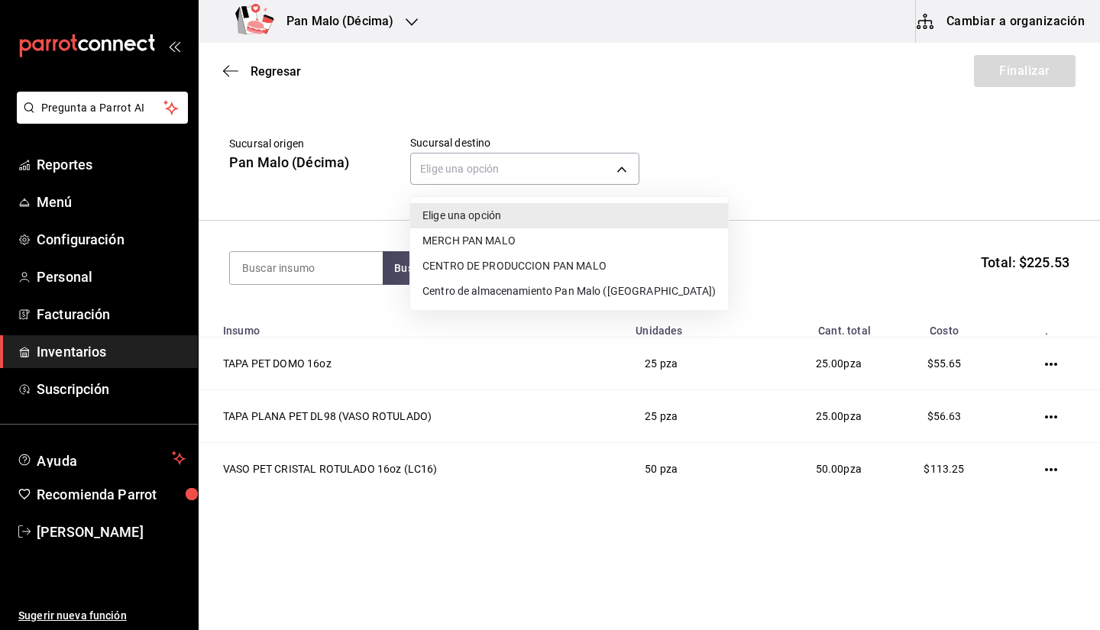
click at [721, 108] on div at bounding box center [550, 315] width 1100 height 630
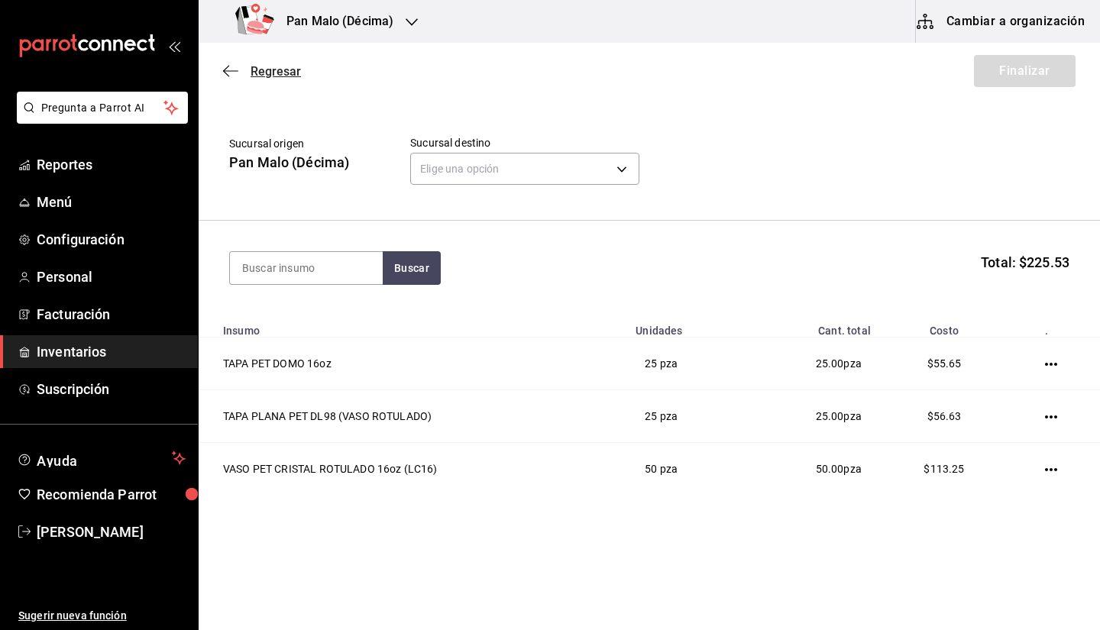
click at [231, 70] on icon "button" at bounding box center [230, 71] width 15 height 14
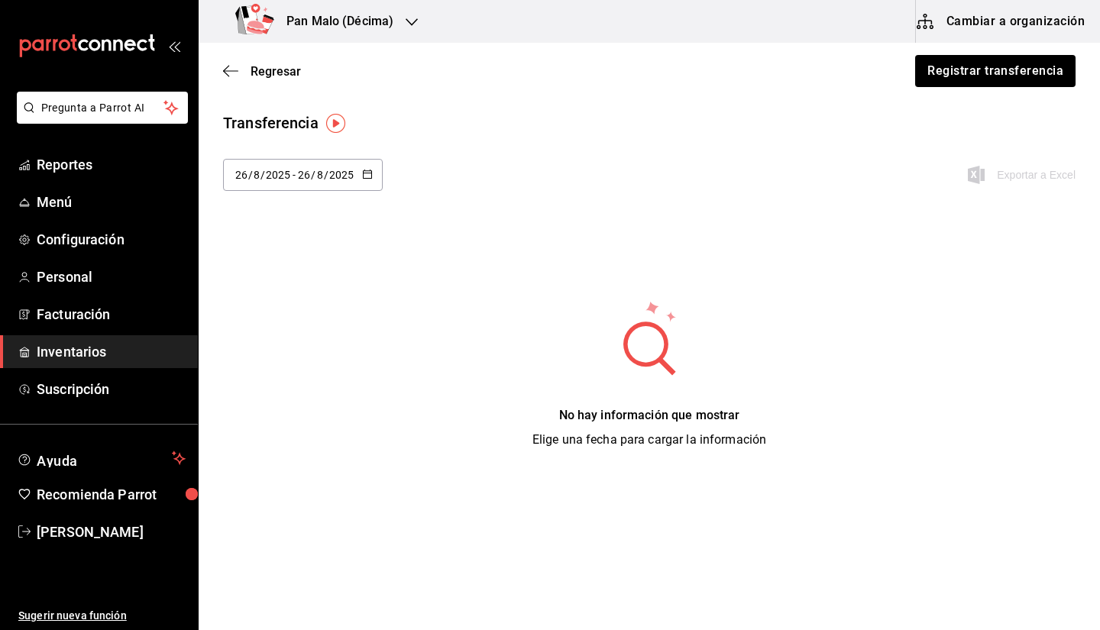
click at [409, 25] on icon "button" at bounding box center [412, 22] width 12 height 12
click at [349, 104] on div "Pan Malo (Laureles)" at bounding box center [313, 100] width 205 height 16
click at [960, 78] on button "Registrar transferencia" at bounding box center [995, 71] width 162 height 32
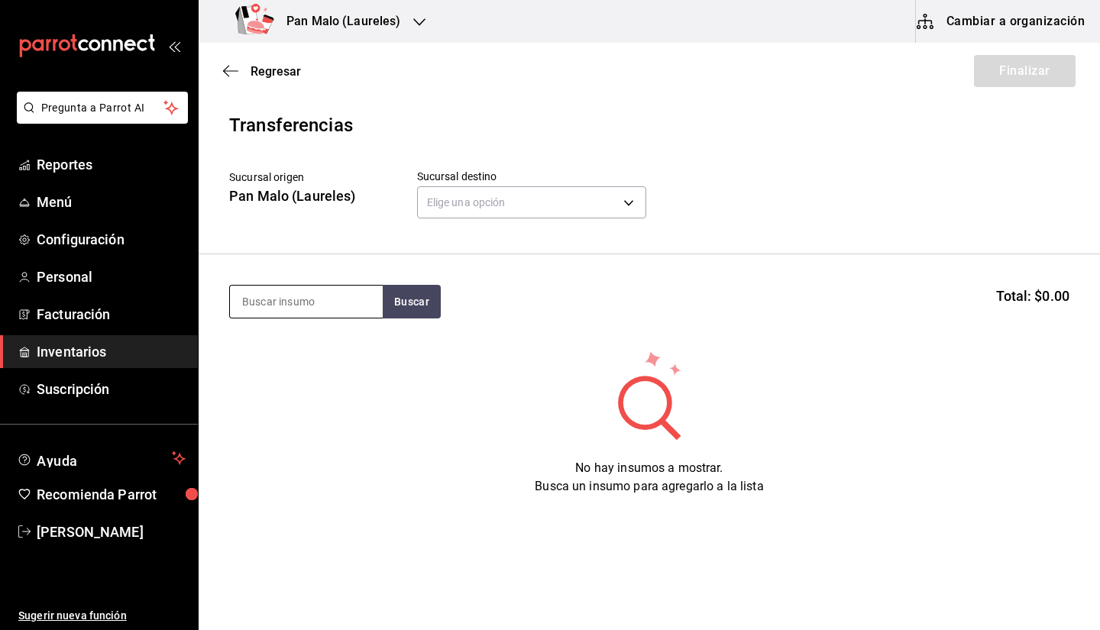
click at [354, 296] on input at bounding box center [306, 302] width 153 height 32
click at [566, 190] on body "Pregunta a Parrot AI Reportes Menú Configuración Personal Facturación Inventari…" at bounding box center [550, 272] width 1100 height 544
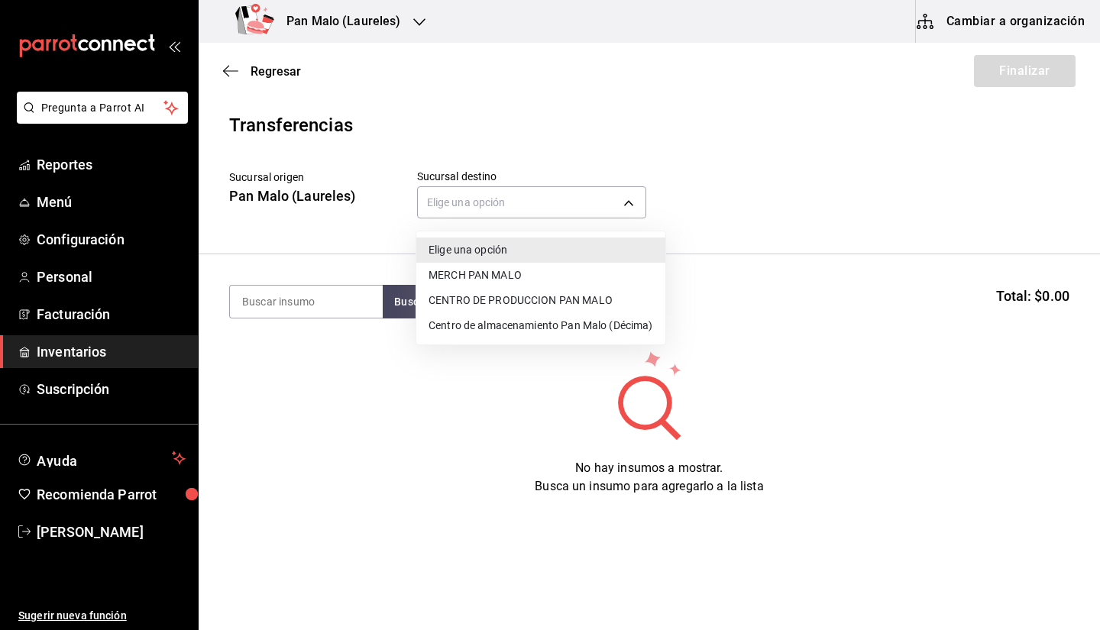
click at [465, 327] on li "Centro de almacenamiento Pan Malo (Décima)" at bounding box center [540, 325] width 249 height 25
type input "9abab4d3-b7ec-41e7-98de-9fea929b679c"
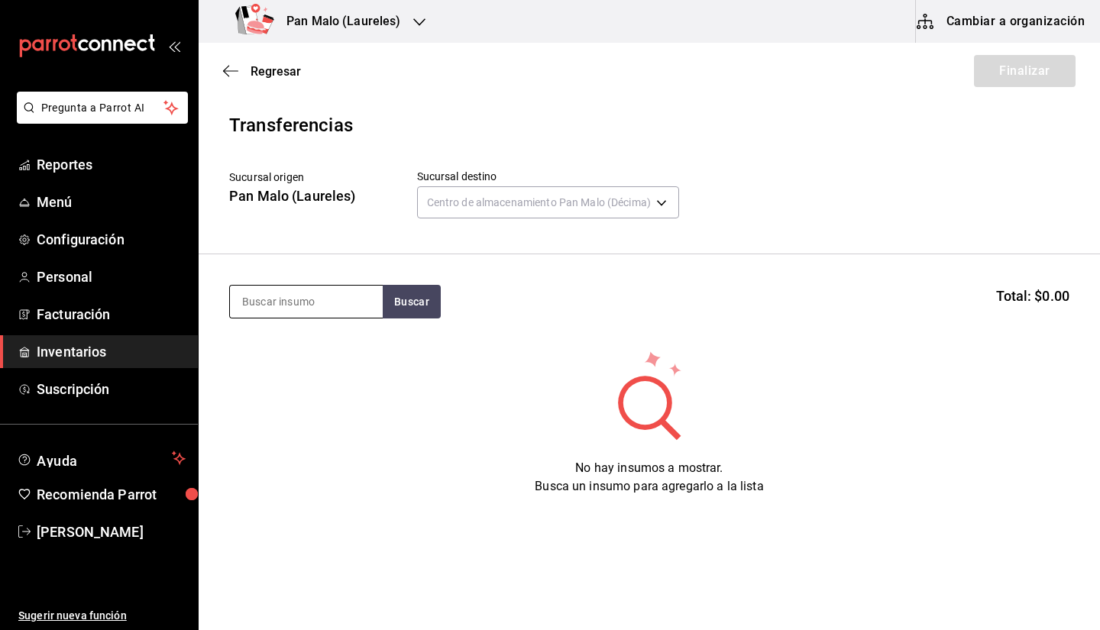
click at [360, 302] on input at bounding box center [306, 302] width 153 height 32
type input "vaso"
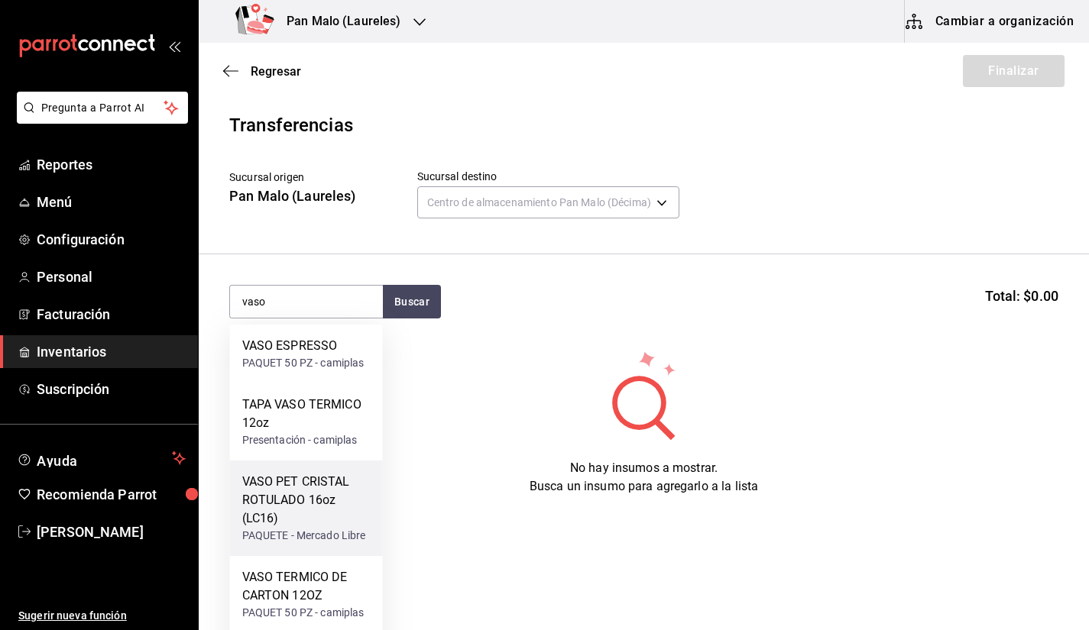
click at [353, 487] on div "VASO PET CRISTAL ROTULADO 16oz (LC16)" at bounding box center [306, 500] width 128 height 55
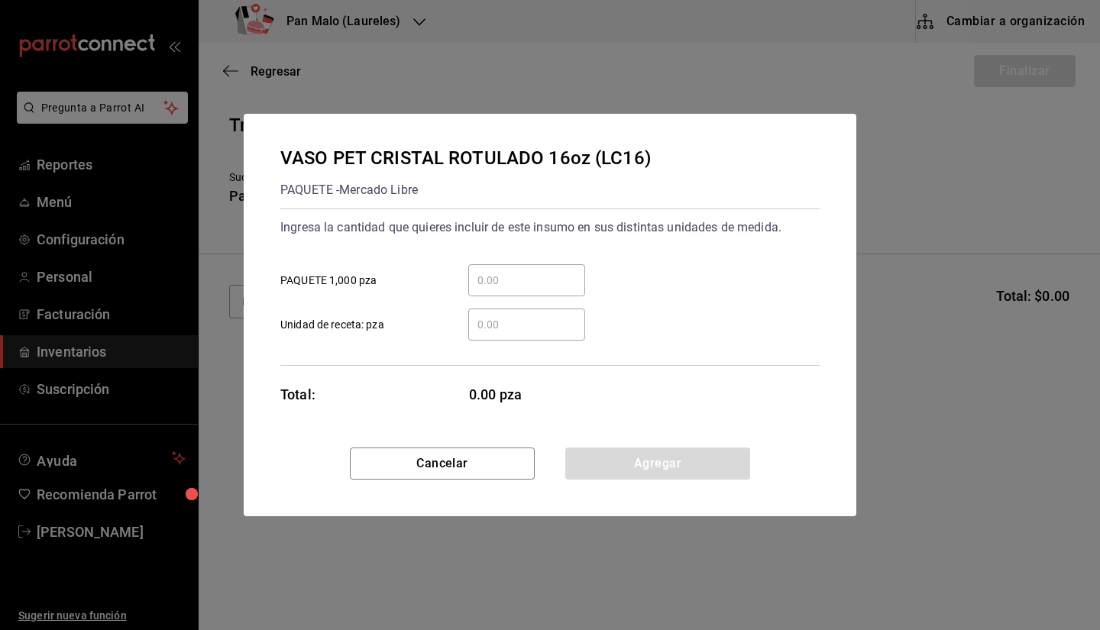
click at [519, 329] on input "​ Unidad de receta: pza" at bounding box center [526, 324] width 117 height 18
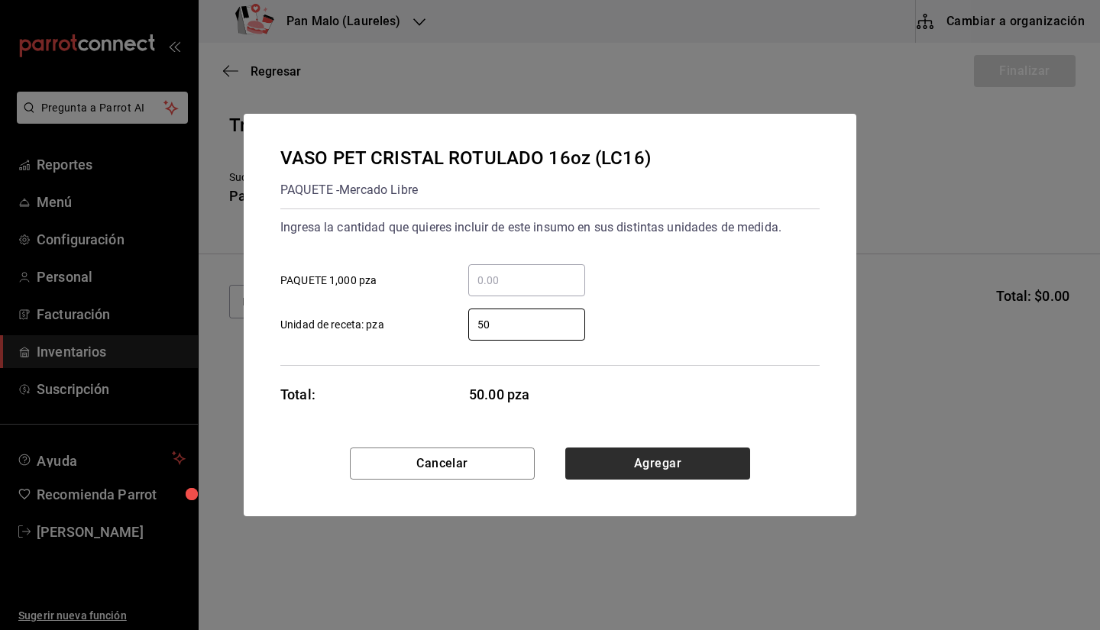
type input "50"
click at [681, 469] on button "Agregar" at bounding box center [657, 464] width 185 height 32
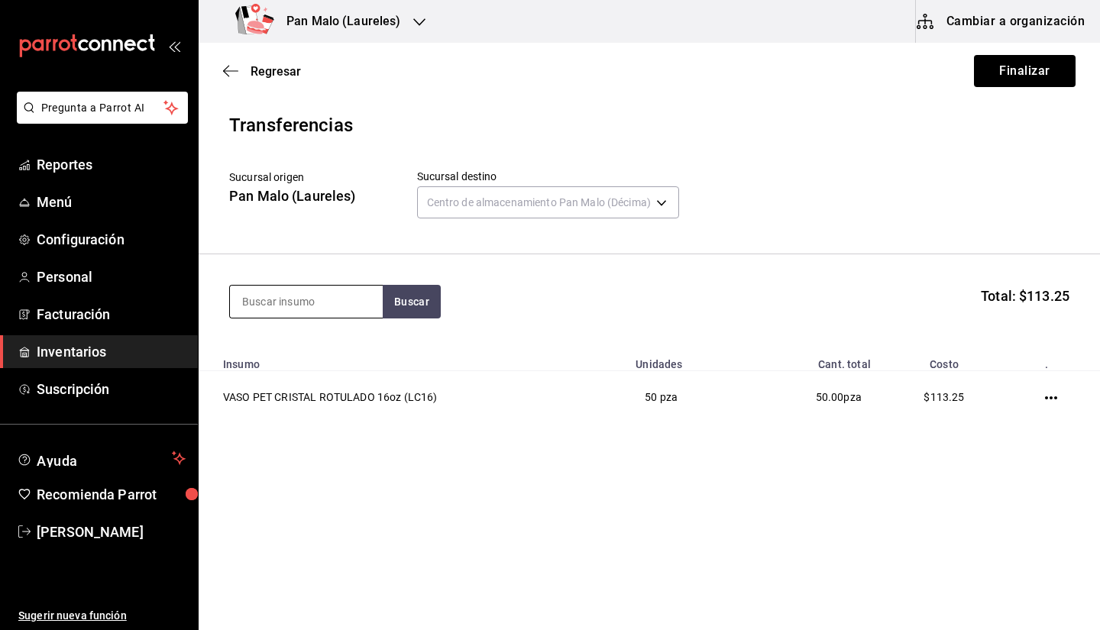
click at [257, 298] on input at bounding box center [306, 302] width 153 height 32
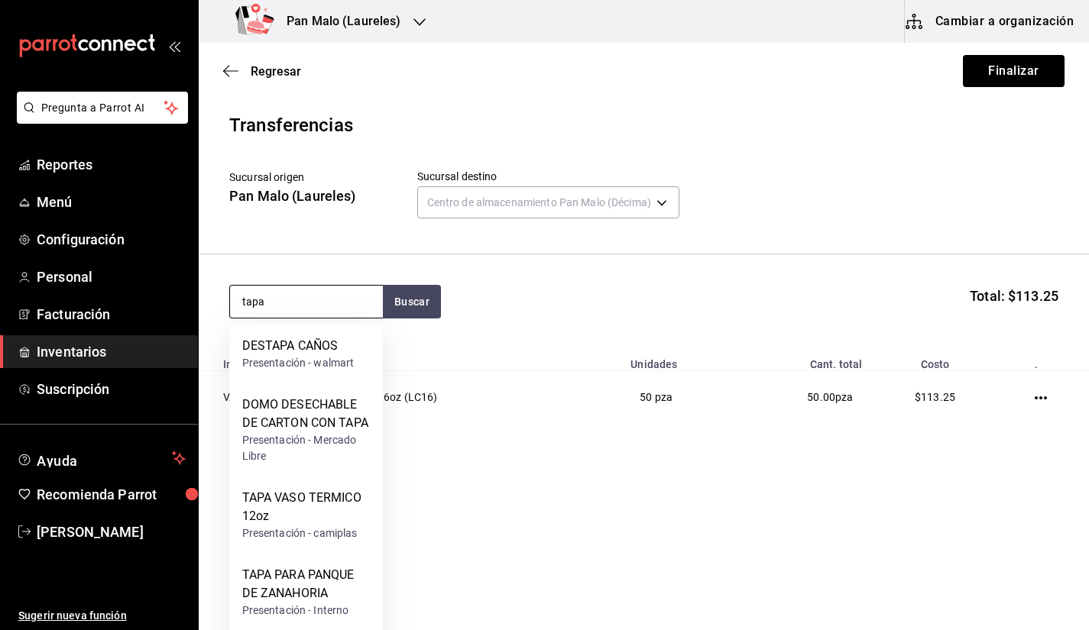
click at [362, 303] on input "tapa" at bounding box center [306, 302] width 153 height 32
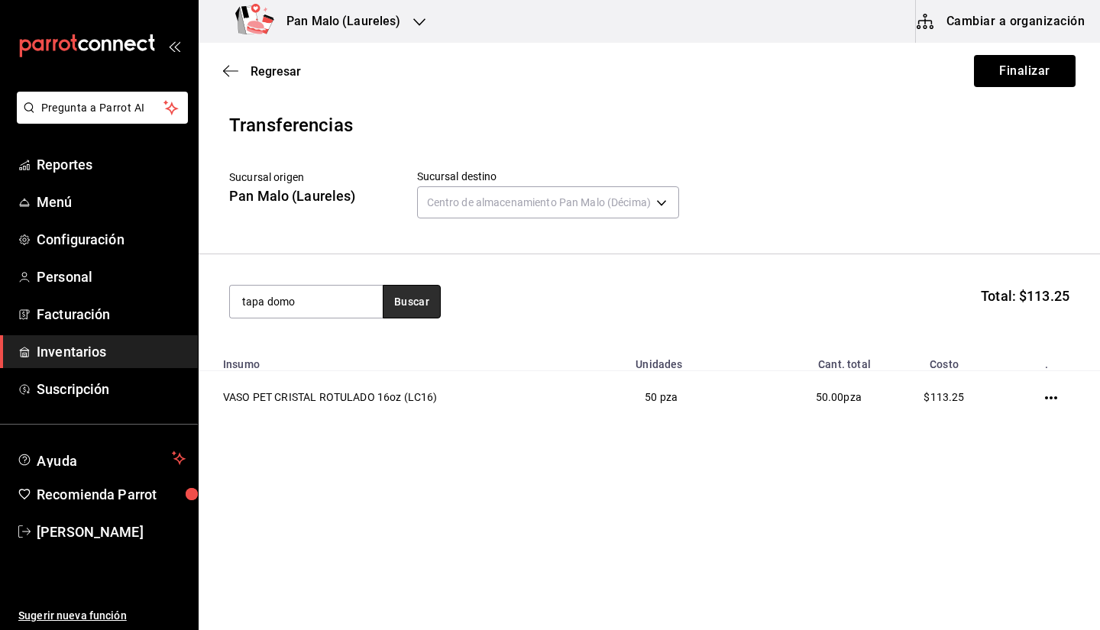
click at [402, 286] on button "Buscar" at bounding box center [412, 302] width 58 height 34
click at [315, 293] on input "tapa domo" at bounding box center [306, 302] width 153 height 32
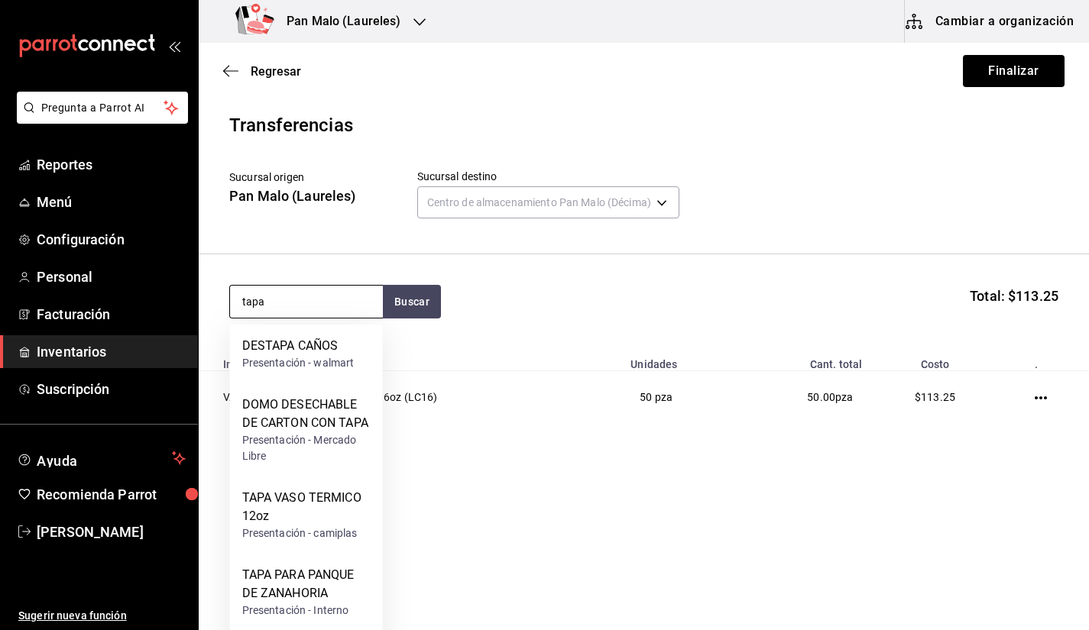
type input "tapa"
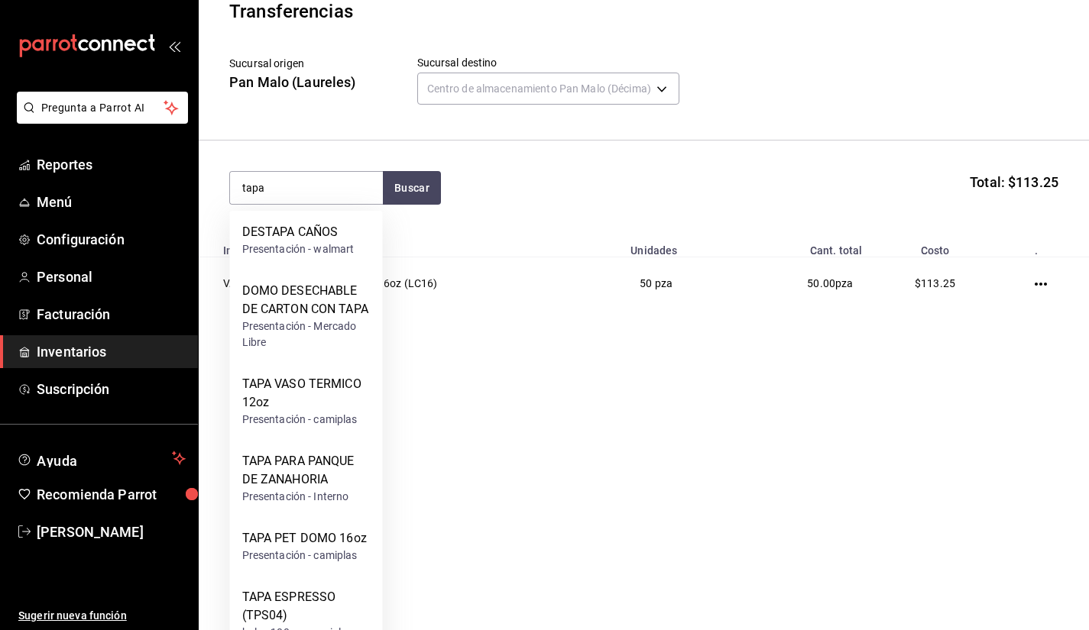
scroll to position [117, 0]
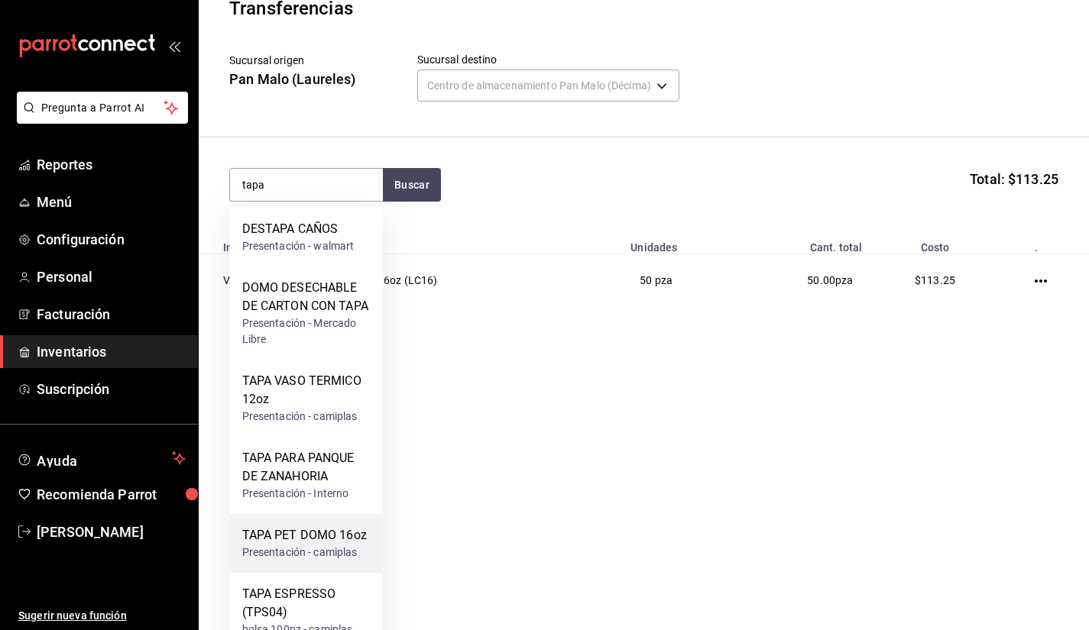
click at [290, 535] on div "TAPA PET DOMO 16oz" at bounding box center [304, 535] width 125 height 18
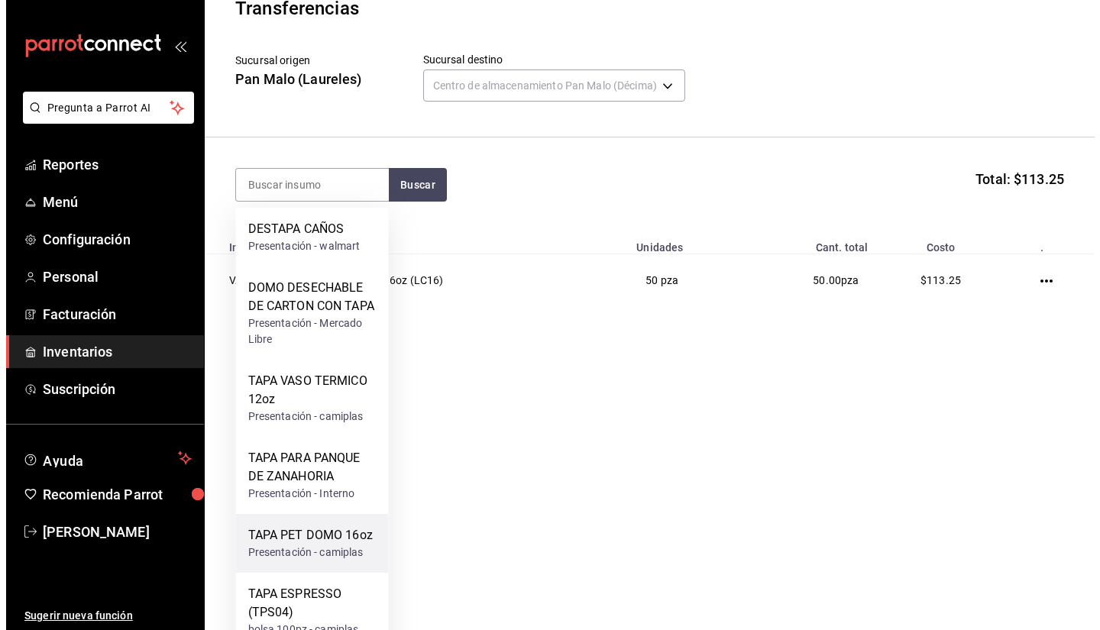
scroll to position [0, 0]
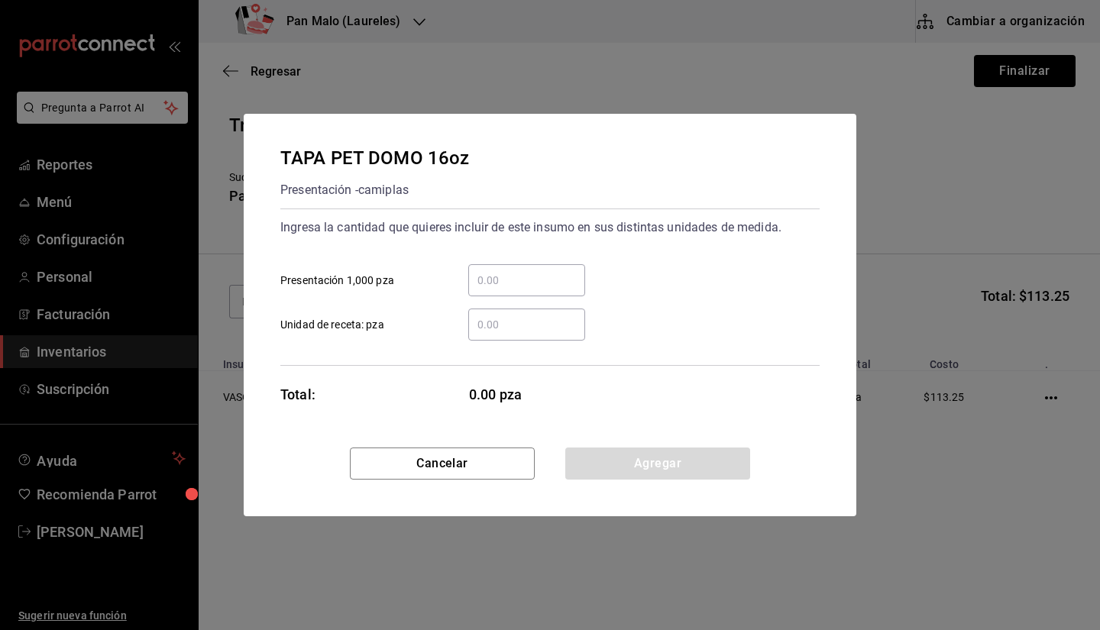
click at [518, 336] on div "​" at bounding box center [526, 325] width 117 height 32
click at [518, 334] on input "​ Unidad de receta: pza" at bounding box center [526, 324] width 117 height 18
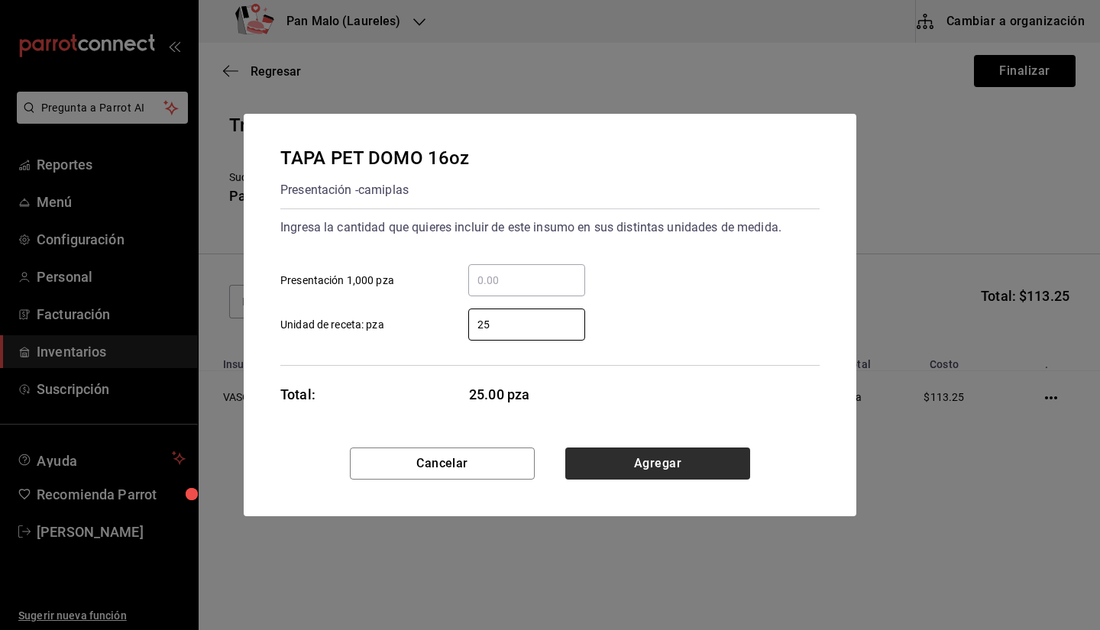
type input "25"
click at [736, 467] on button "Agregar" at bounding box center [657, 464] width 185 height 32
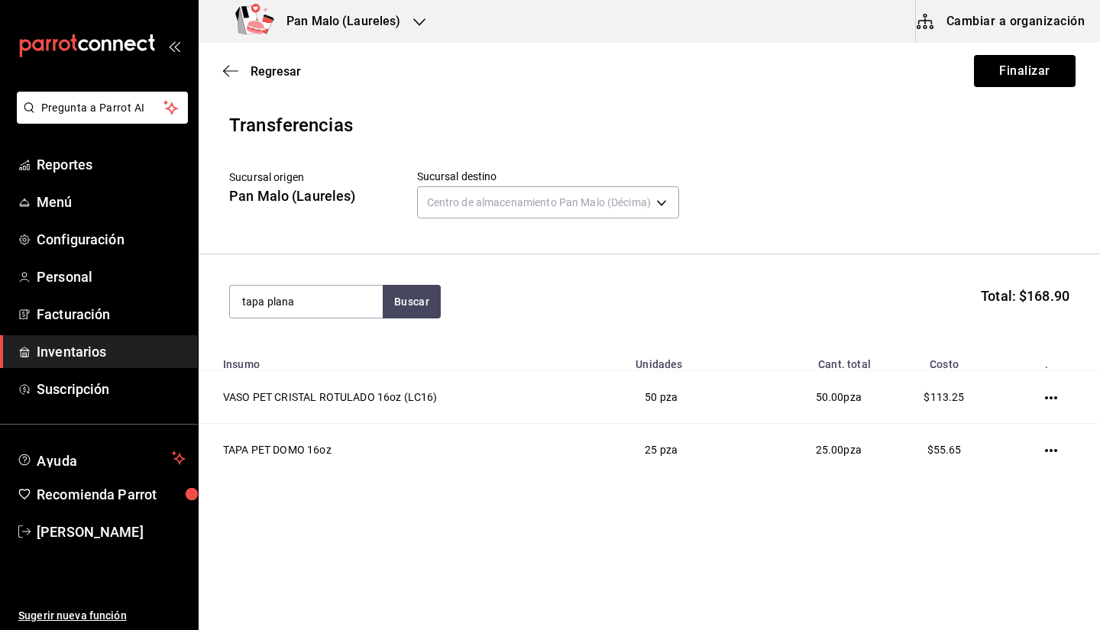
type input "tapa plana"
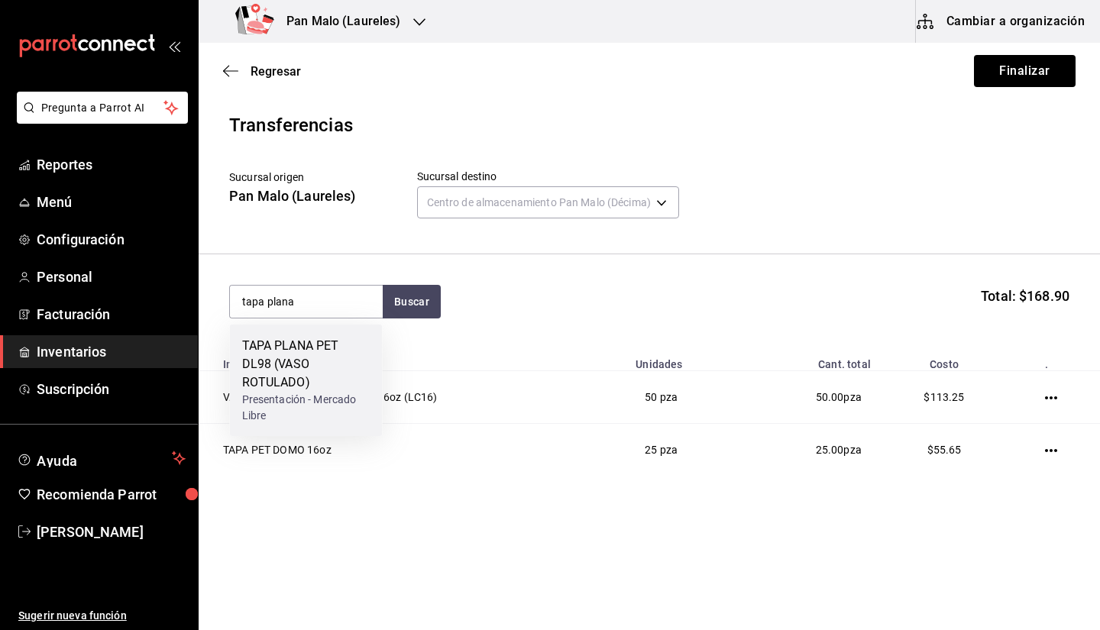
click at [338, 380] on div "TAPA PLANA PET DL98 (VASO ROTULADO)" at bounding box center [306, 364] width 128 height 55
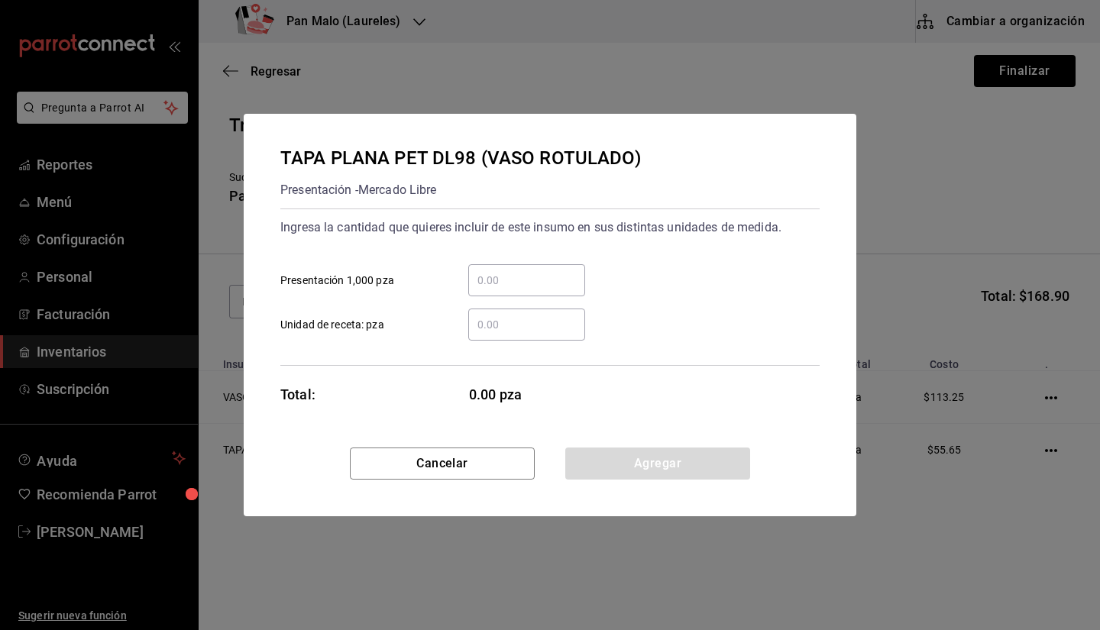
click at [496, 323] on input "​ Unidad de receta: pza" at bounding box center [526, 324] width 117 height 18
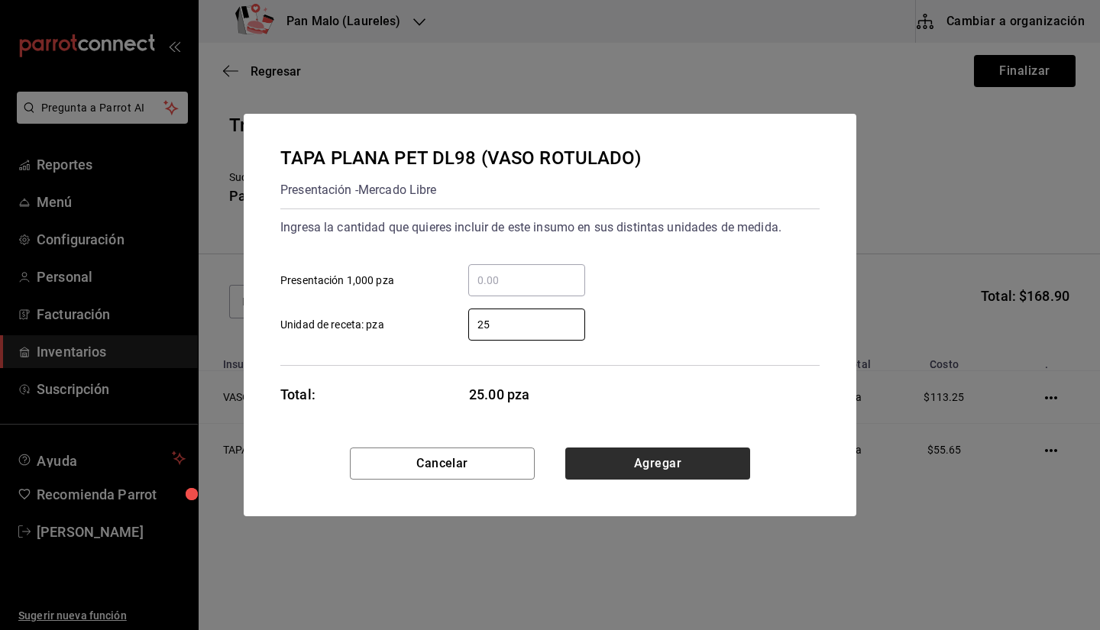
type input "25"
click at [655, 468] on button "Agregar" at bounding box center [657, 464] width 185 height 32
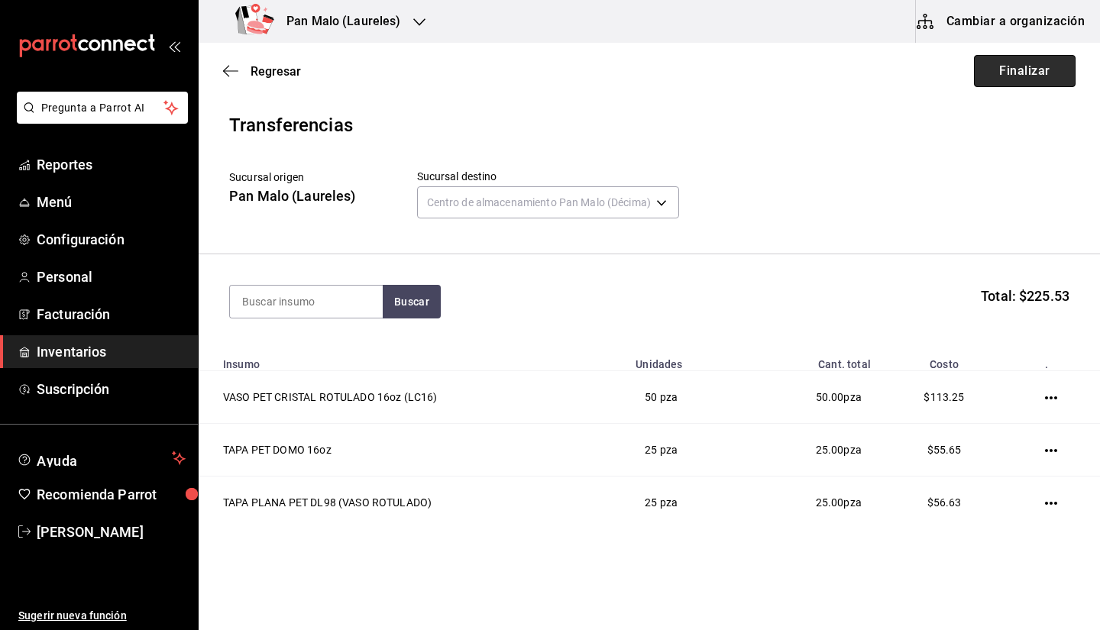
click at [984, 65] on button "Finalizar" at bounding box center [1025, 71] width 102 height 32
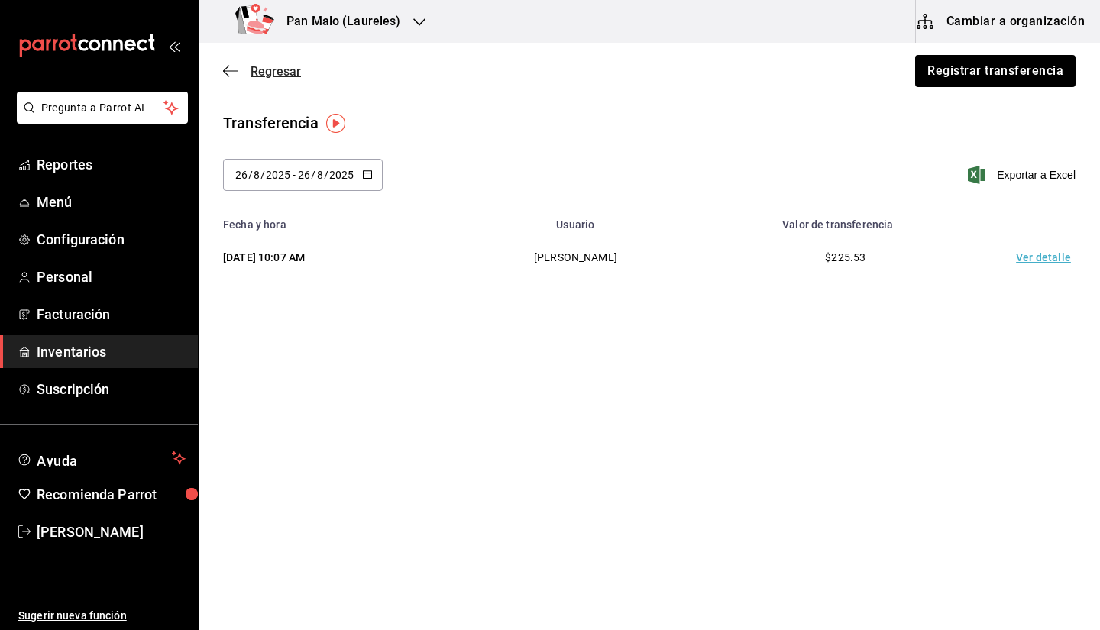
click at [228, 71] on icon "button" at bounding box center [230, 70] width 15 height 1
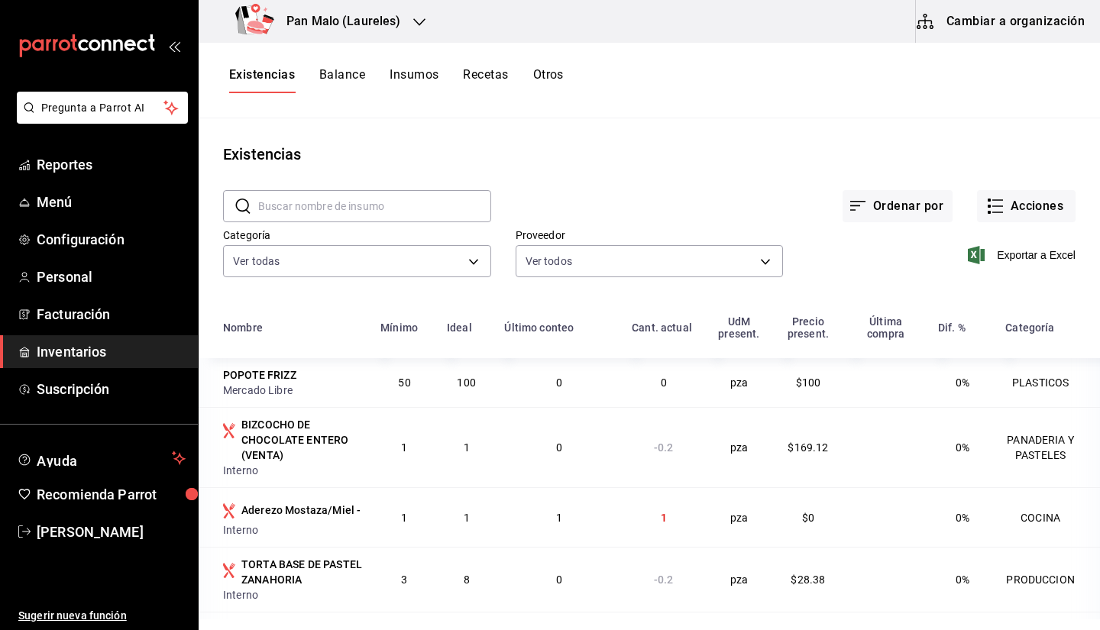
click at [341, 29] on h3 "Pan Malo (Laureles)" at bounding box center [337, 21] width 127 height 18
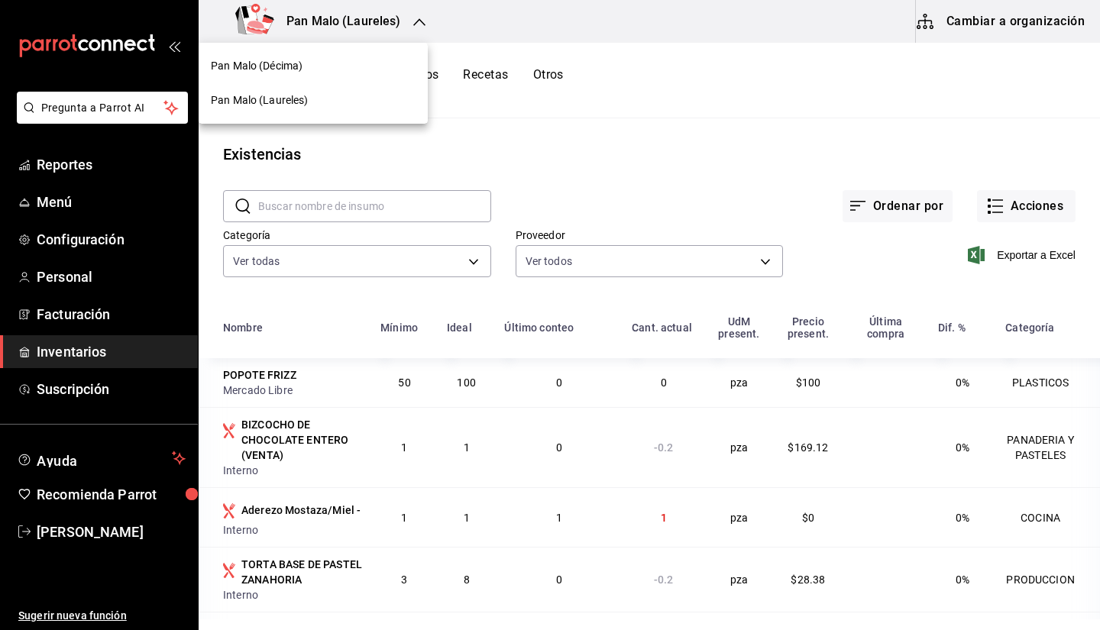
click at [309, 73] on div "Pan Malo (Décima)" at bounding box center [313, 66] width 205 height 16
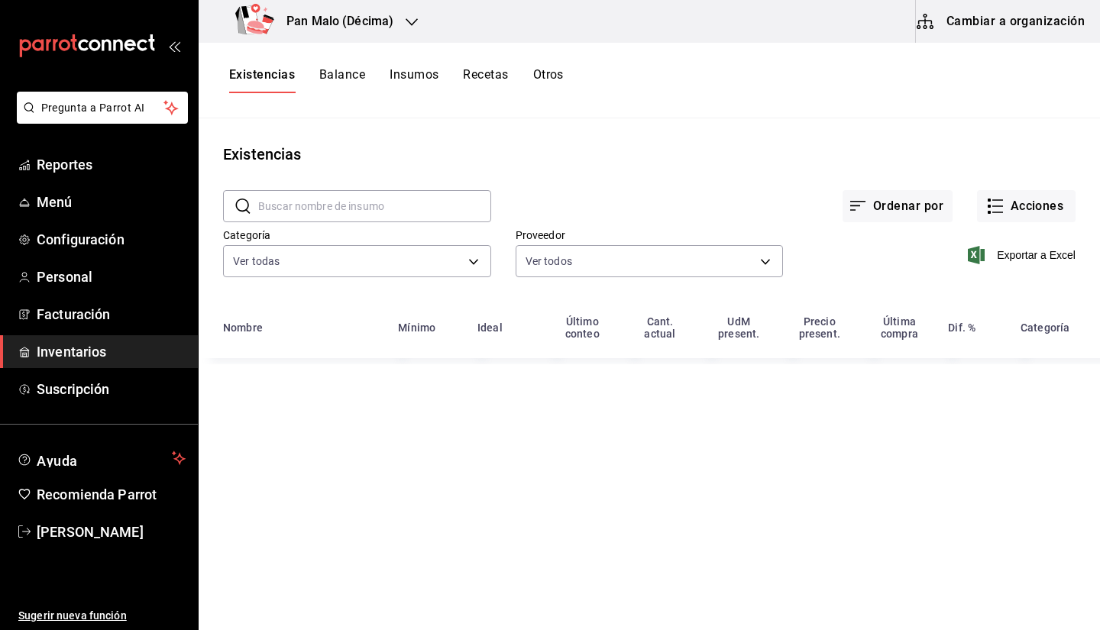
click at [116, 364] on link "Inventarios" at bounding box center [99, 351] width 198 height 33
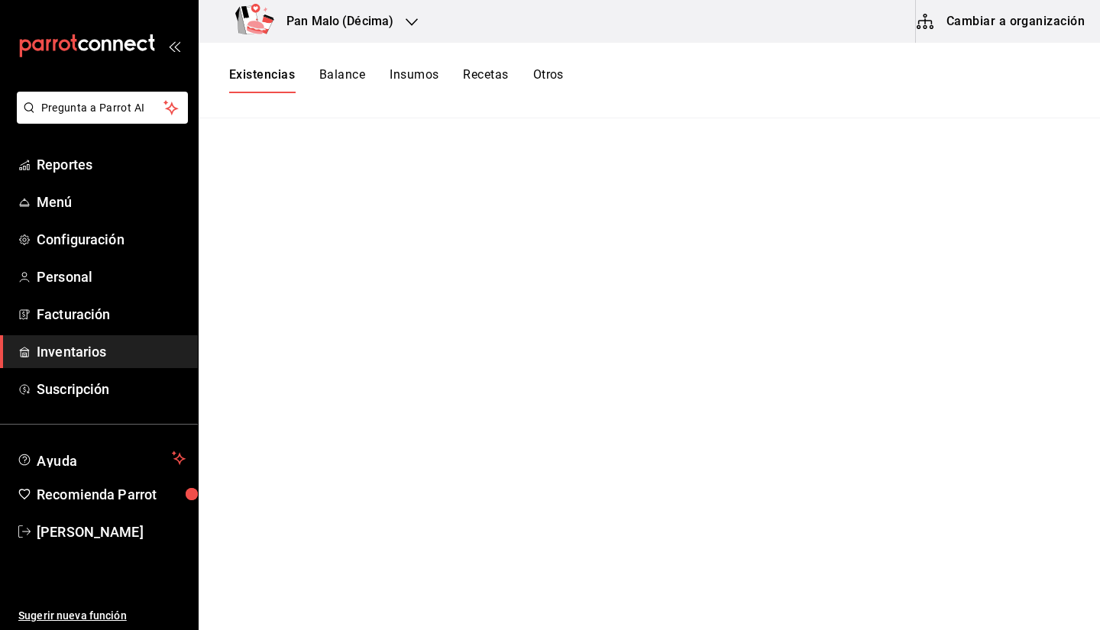
click at [345, 36] on div "Pan Malo (Décima)" at bounding box center [317, 21] width 213 height 43
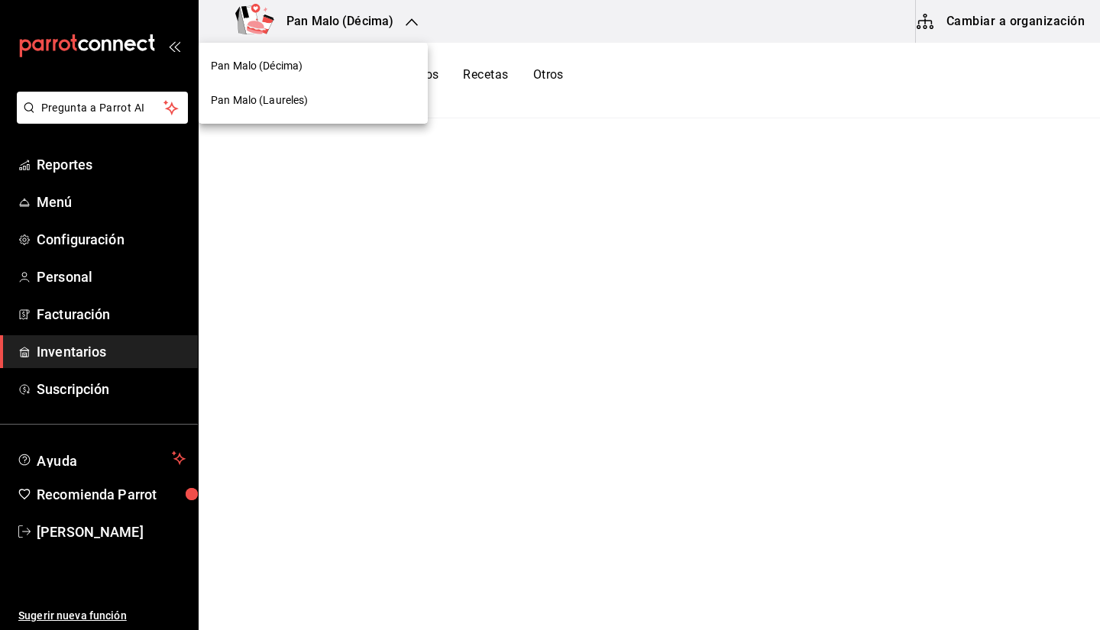
click at [364, 99] on div "Pan Malo (Laureles)" at bounding box center [313, 100] width 205 height 16
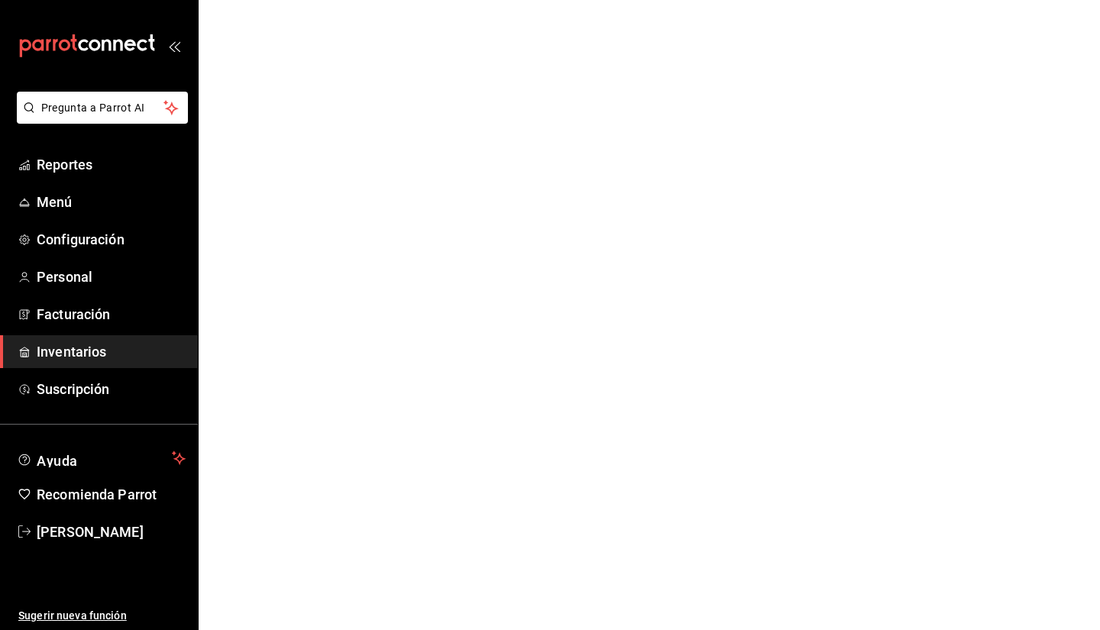
click at [715, 0] on html "Pregunta a Parrot AI Reportes Menú Configuración Personal Facturación Inventari…" at bounding box center [550, 0] width 1100 height 0
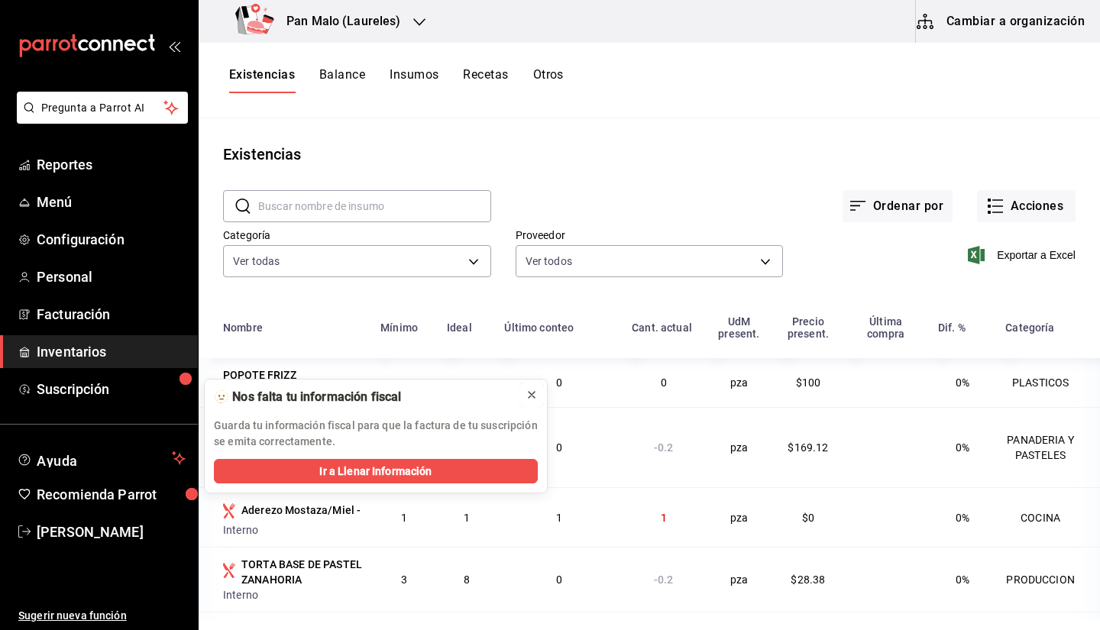
click at [532, 393] on icon at bounding box center [532, 395] width 6 height 6
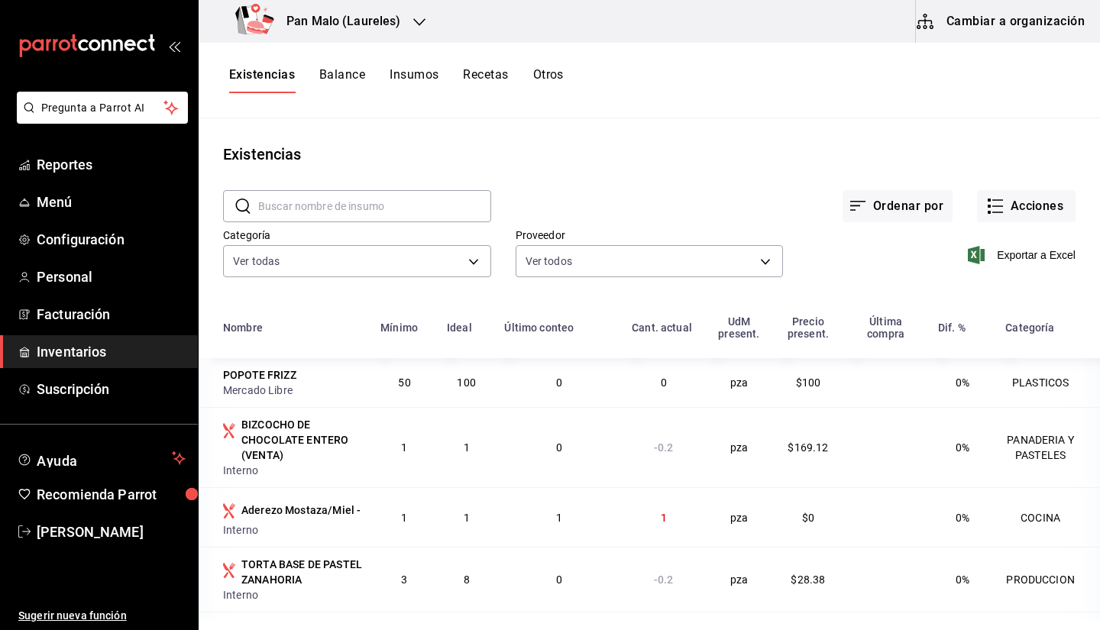
click at [1017, 189] on div "Ordenar por Acciones" at bounding box center [783, 194] width 584 height 57
click at [1000, 213] on button "Acciones" at bounding box center [1026, 206] width 99 height 32
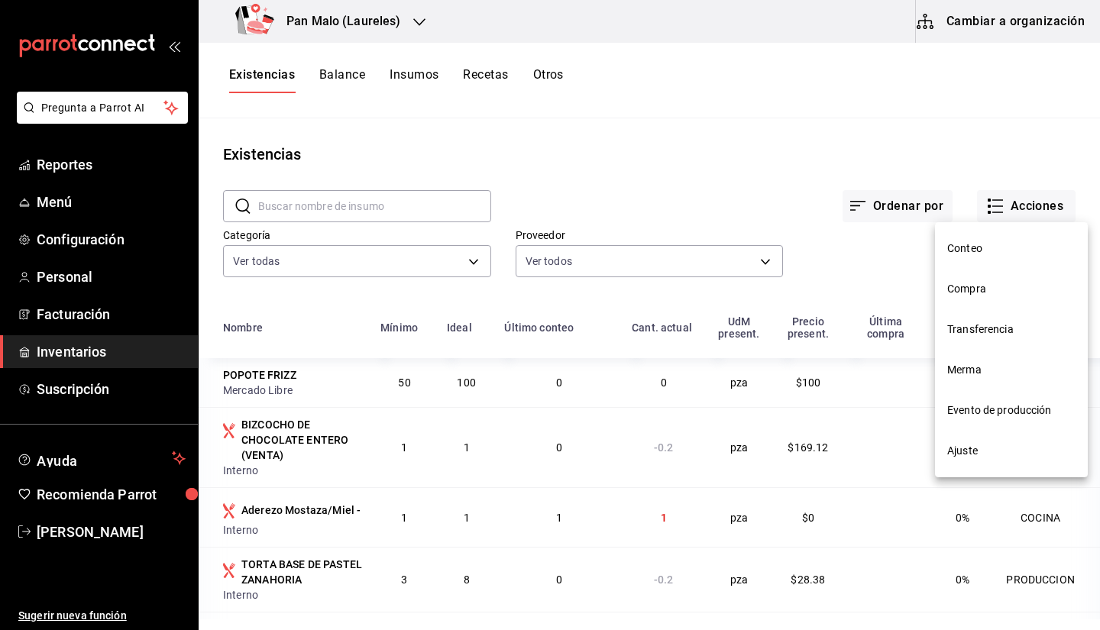
click at [988, 281] on span "Compra" at bounding box center [1011, 289] width 128 height 16
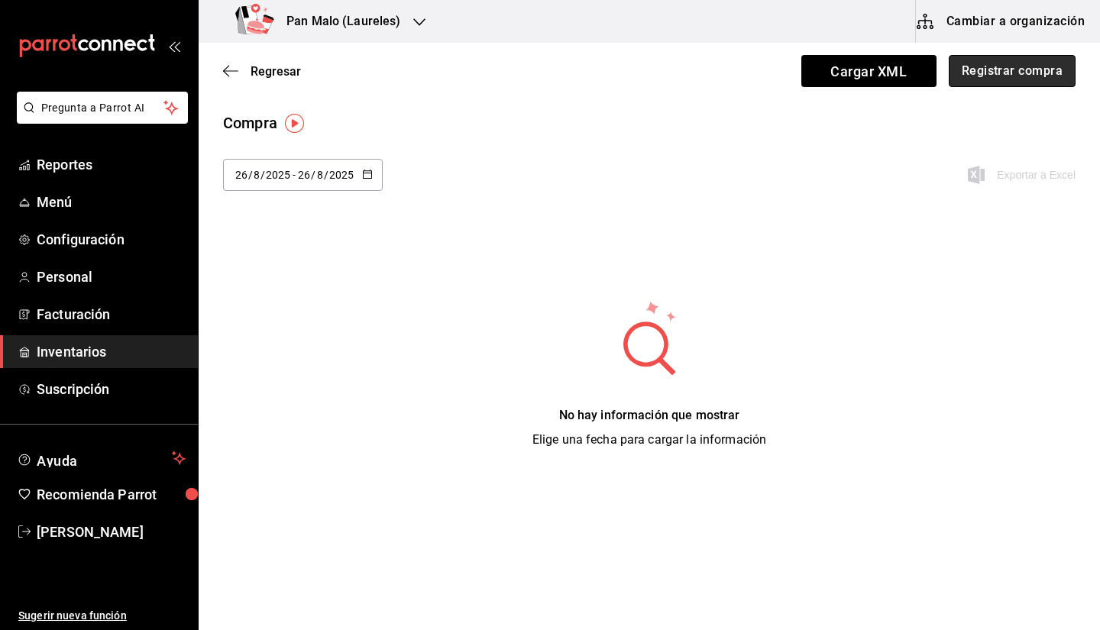
click at [1004, 77] on button "Registrar compra" at bounding box center [1012, 71] width 127 height 32
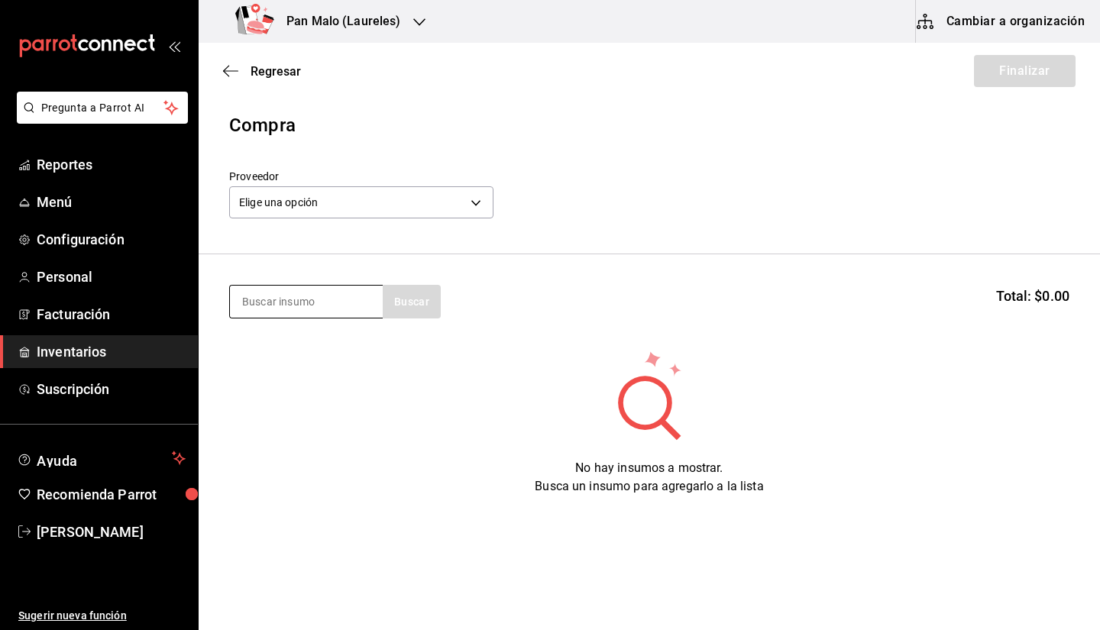
click at [308, 309] on input at bounding box center [306, 302] width 153 height 32
type input "totebag"
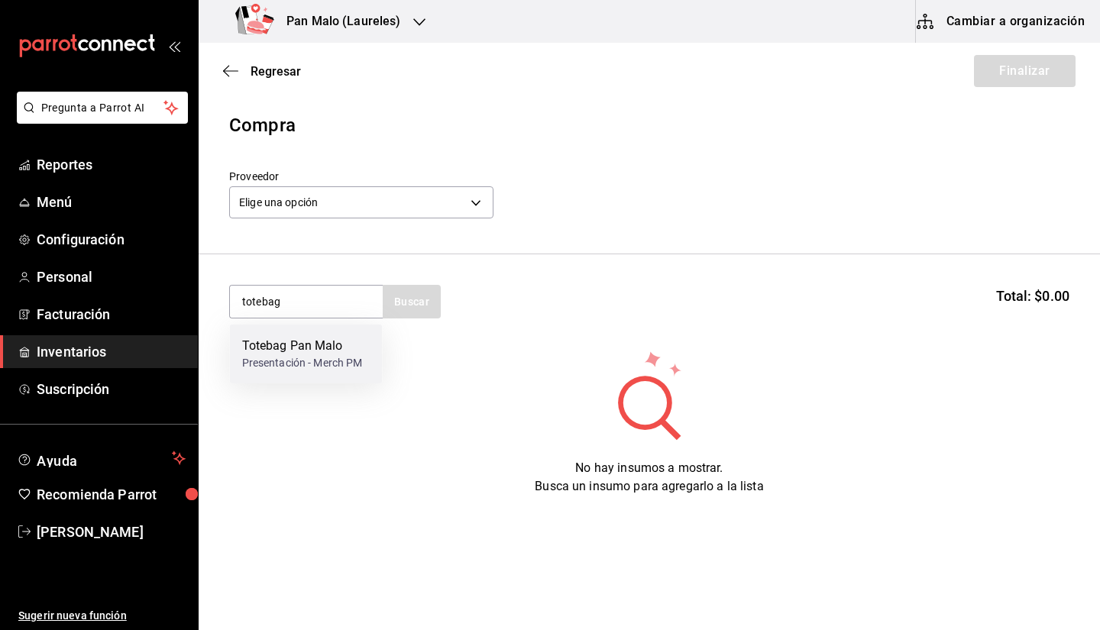
click at [335, 364] on div "Presentación - Merch PM" at bounding box center [302, 363] width 121 height 16
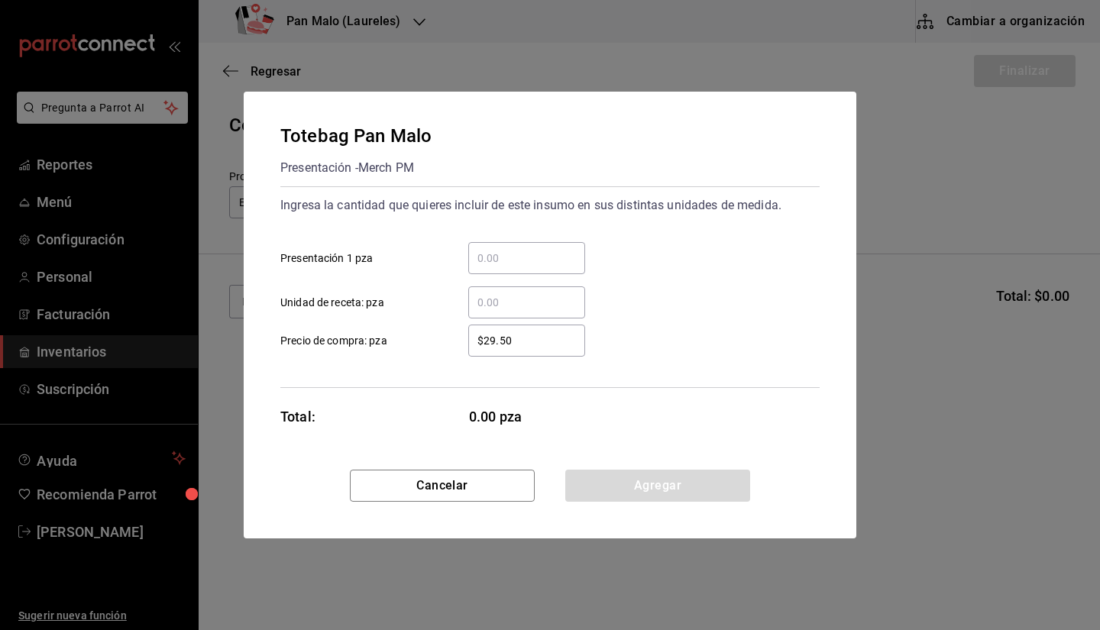
click at [506, 302] on input "​ Unidad de receta: pza" at bounding box center [526, 302] width 117 height 18
click at [510, 269] on div "​" at bounding box center [526, 258] width 117 height 32
click at [510, 267] on input "​ Presentación 1 pza" at bounding box center [526, 258] width 117 height 18
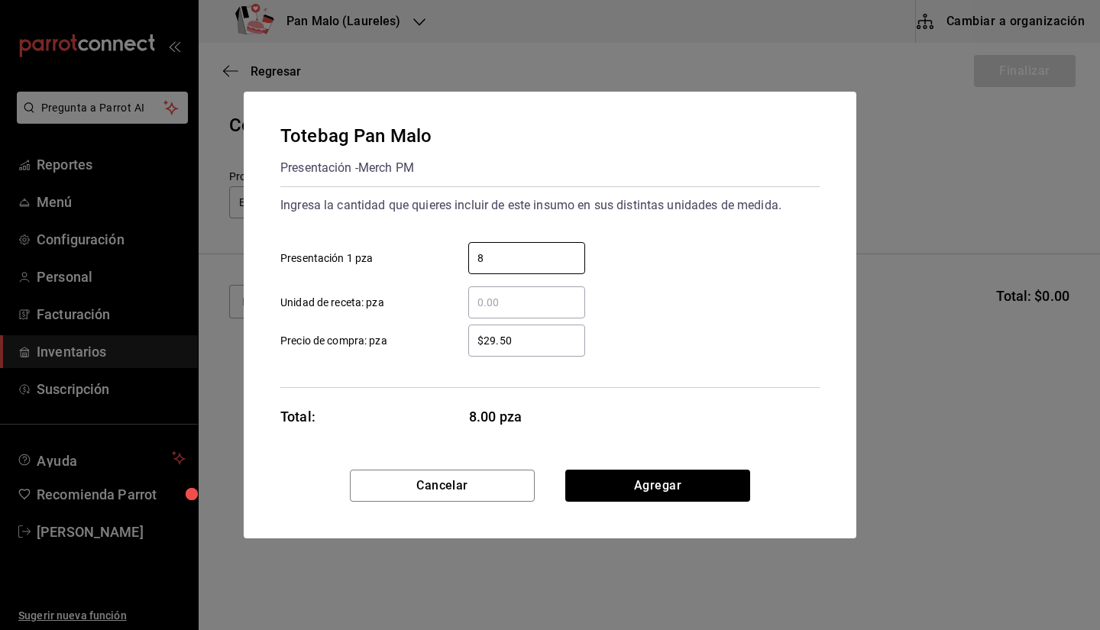
type input "8"
click at [797, 330] on div "$29.50 ​ Precio de compra: pza" at bounding box center [544, 334] width 552 height 44
click at [534, 264] on input "8" at bounding box center [526, 258] width 117 height 18
type input "4"
click at [632, 499] on button "Agregar" at bounding box center [657, 486] width 185 height 32
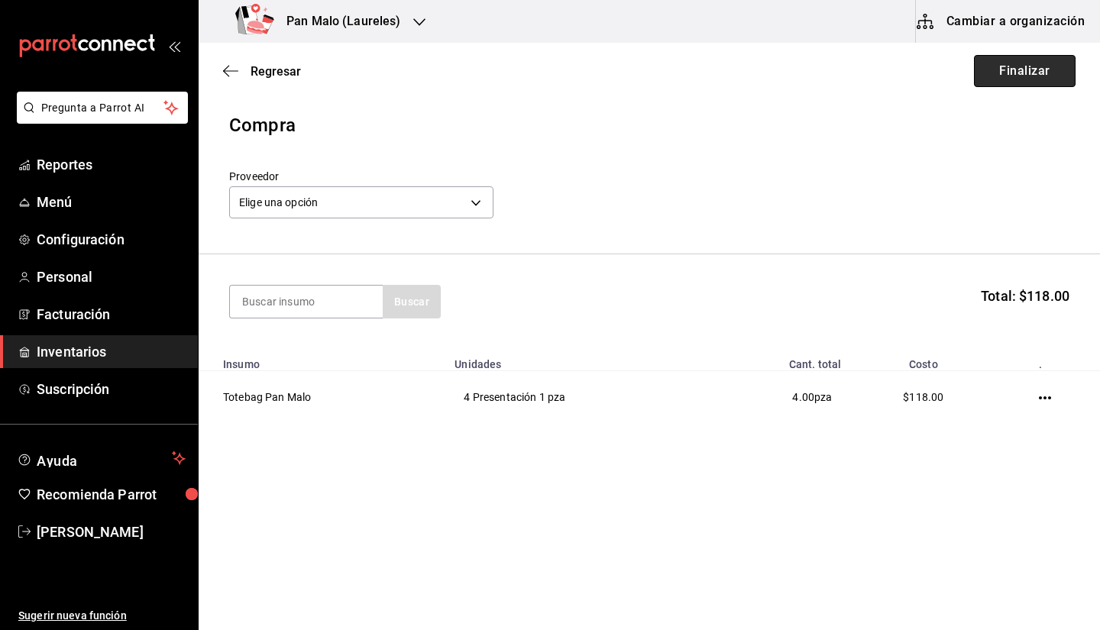
click at [1011, 70] on button "Finalizar" at bounding box center [1025, 71] width 102 height 32
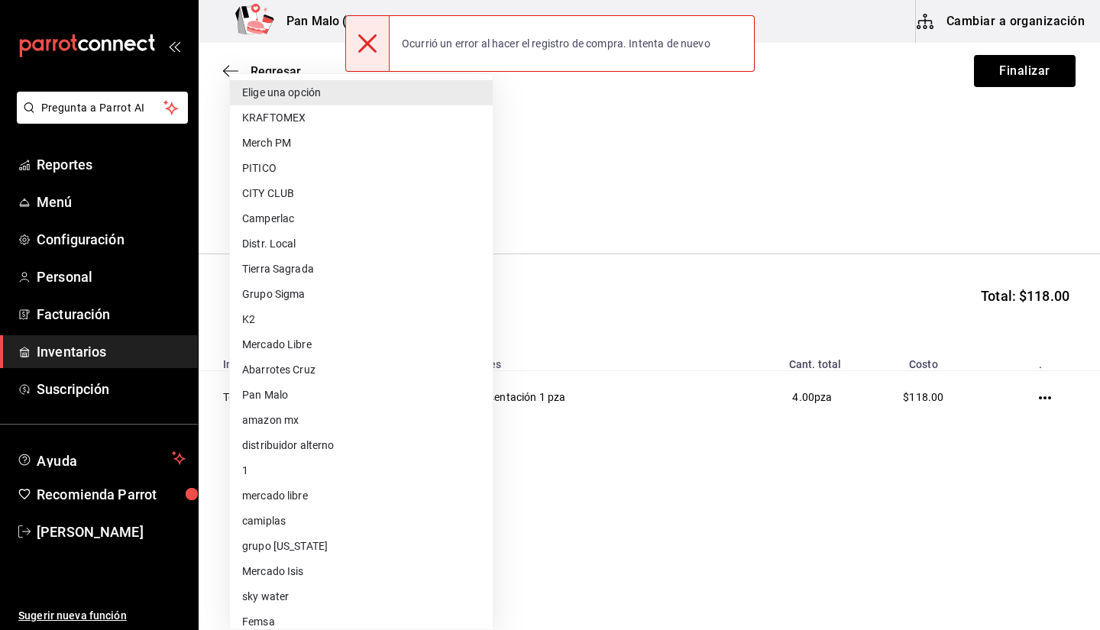
click at [423, 209] on body "Pregunta a Parrot AI Reportes Menú Configuración Personal Facturación Inventari…" at bounding box center [550, 272] width 1100 height 544
click at [374, 100] on li "Elige una opción" at bounding box center [361, 92] width 263 height 25
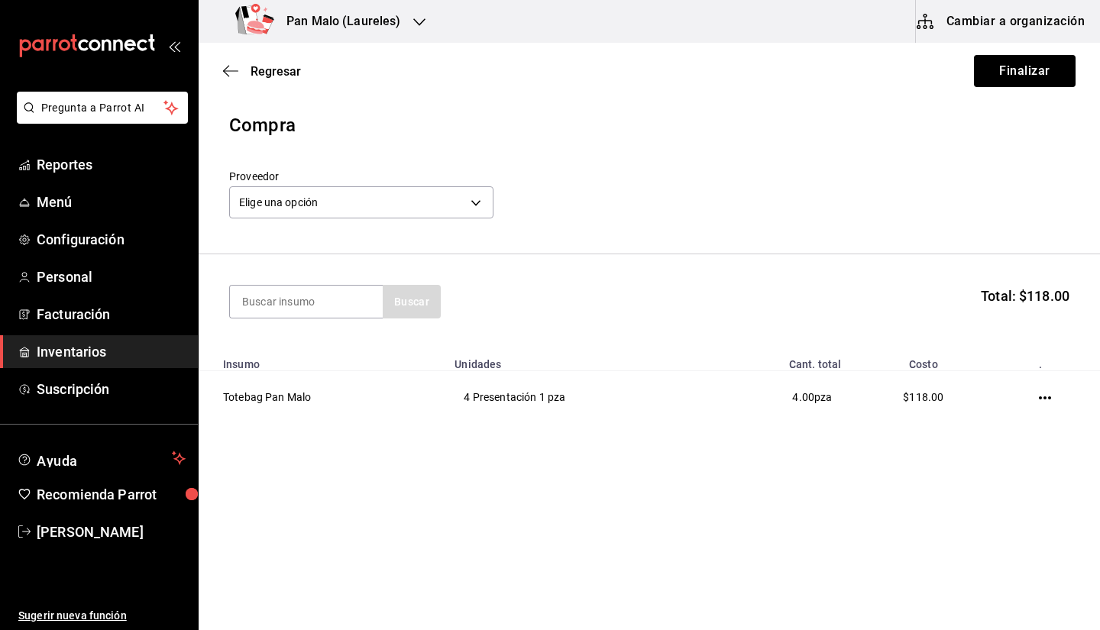
click at [358, 225] on header "Compra Proveedor Elige una opción default" at bounding box center [649, 183] width 901 height 143
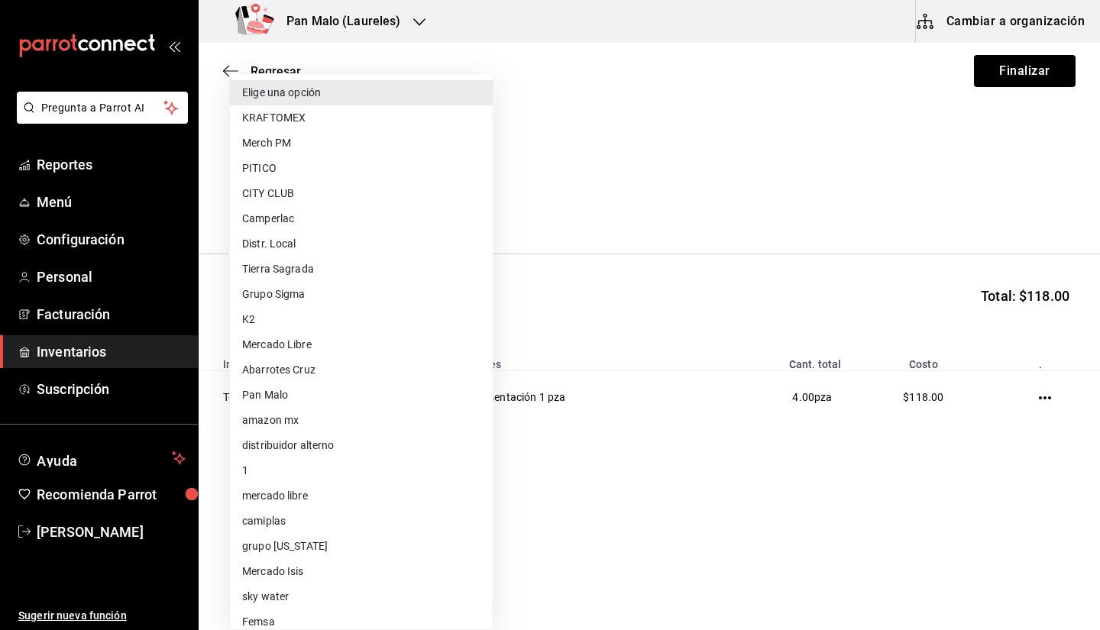
click at [360, 200] on body "Pregunta a Parrot AI Reportes Menú Configuración Personal Facturación Inventari…" at bounding box center [550, 272] width 1100 height 544
click at [286, 140] on li "Merch PM" at bounding box center [361, 143] width 263 height 25
type input "62d2566f-a3bd-4000-8dc1-406bdbf1afd5"
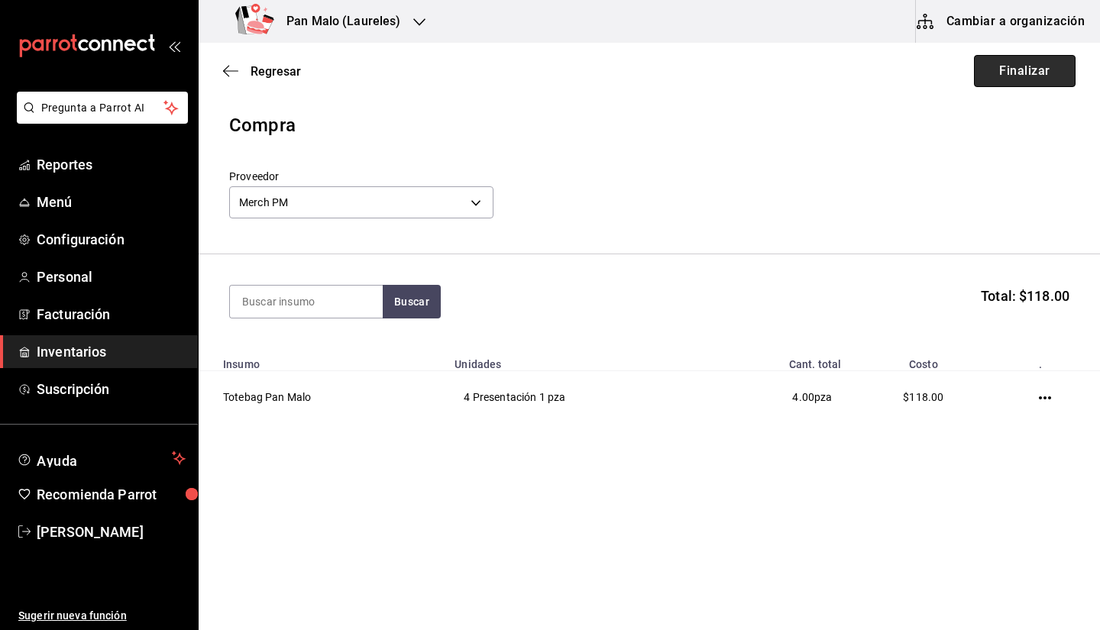
click at [1014, 80] on button "Finalizar" at bounding box center [1025, 71] width 102 height 32
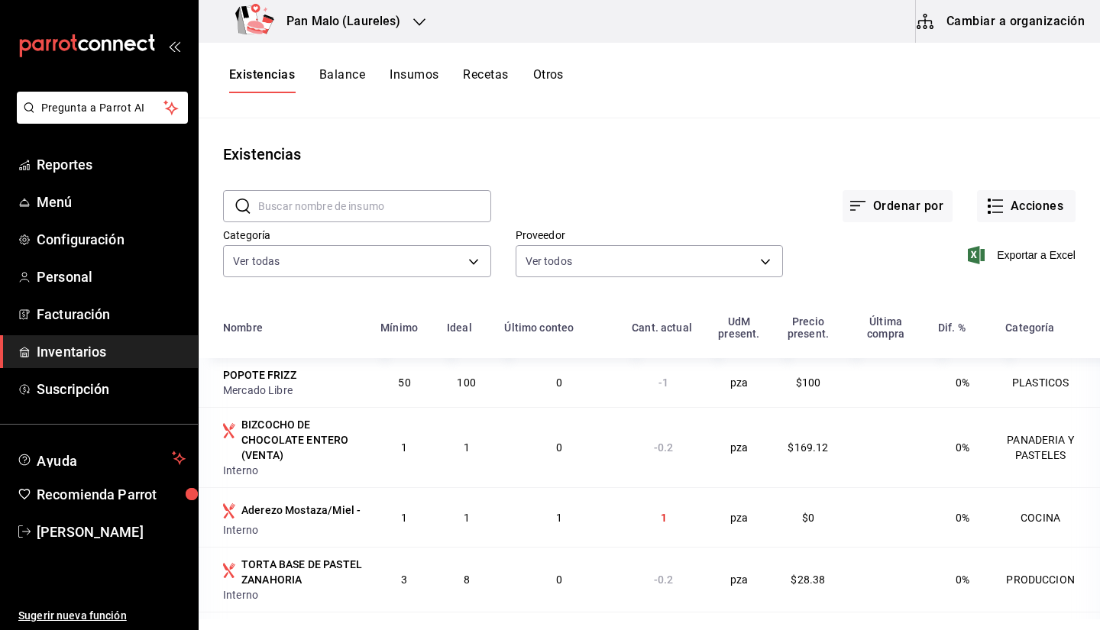
click at [170, 353] on span "Inventarios" at bounding box center [111, 351] width 149 height 21
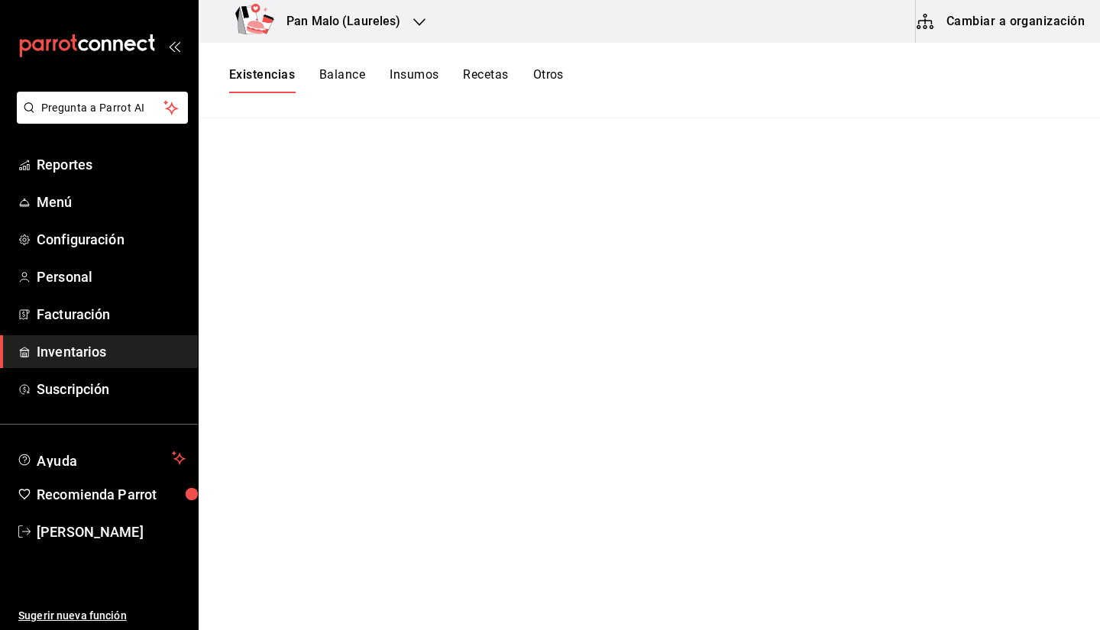
click at [401, 10] on div "Pan Malo (Laureles)" at bounding box center [321, 21] width 221 height 43
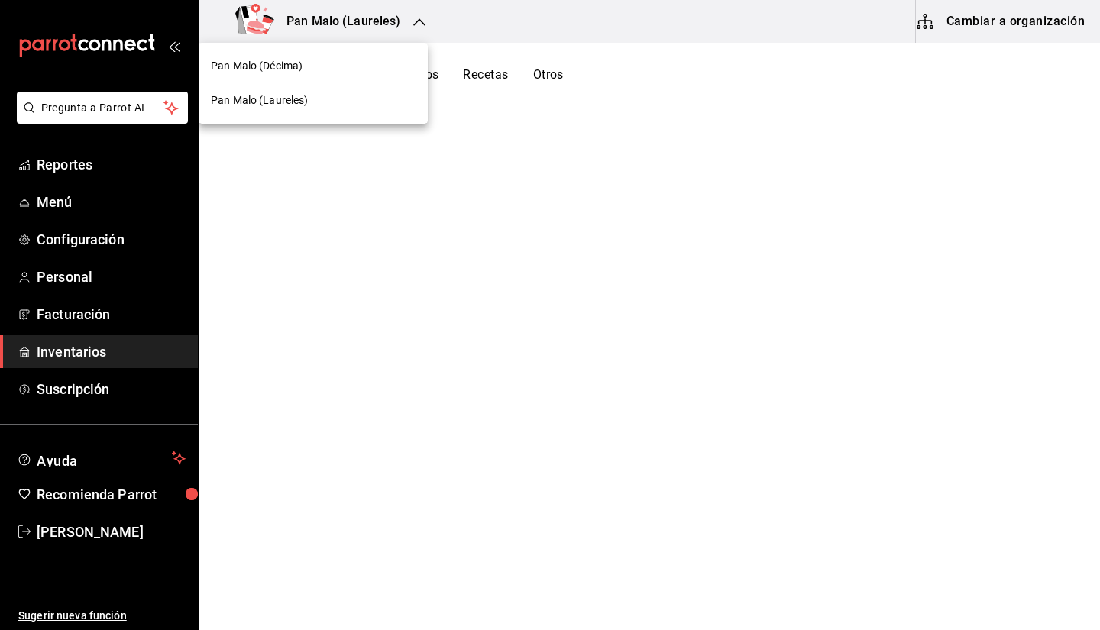
click at [362, 63] on div "Pan Malo (Décima)" at bounding box center [313, 66] width 205 height 16
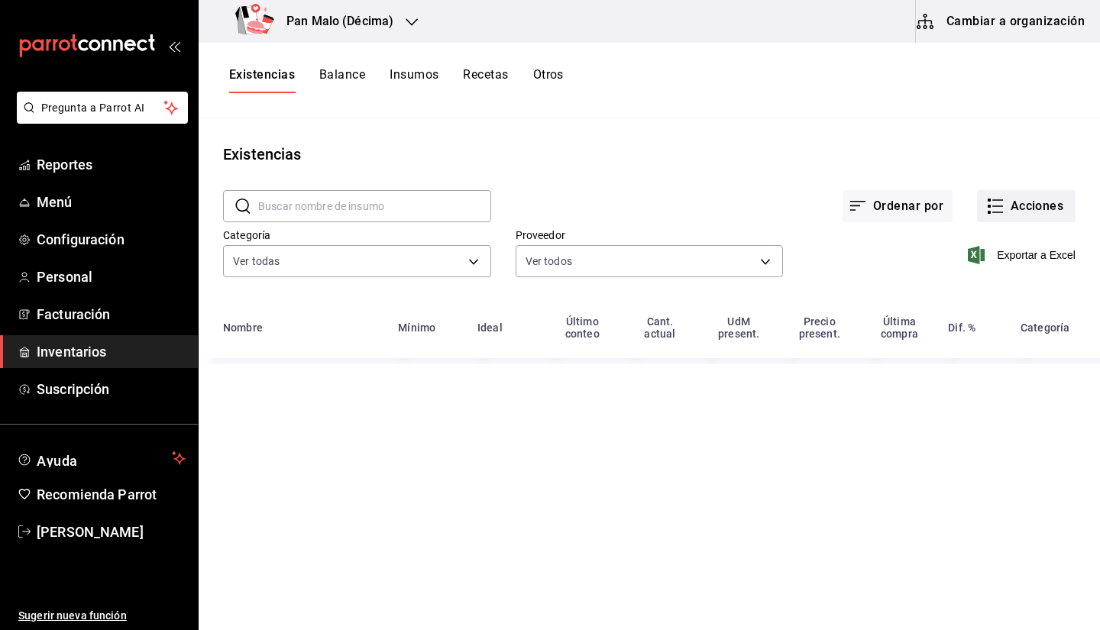
click at [1017, 214] on button "Acciones" at bounding box center [1026, 206] width 99 height 32
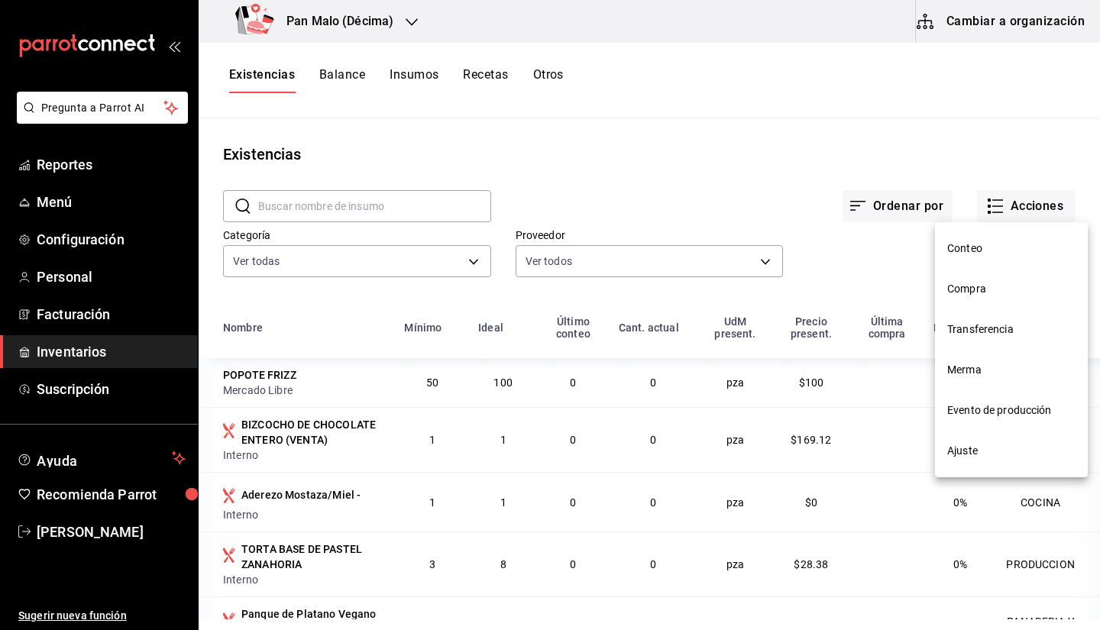
click at [961, 292] on span "Compra" at bounding box center [1011, 289] width 128 height 16
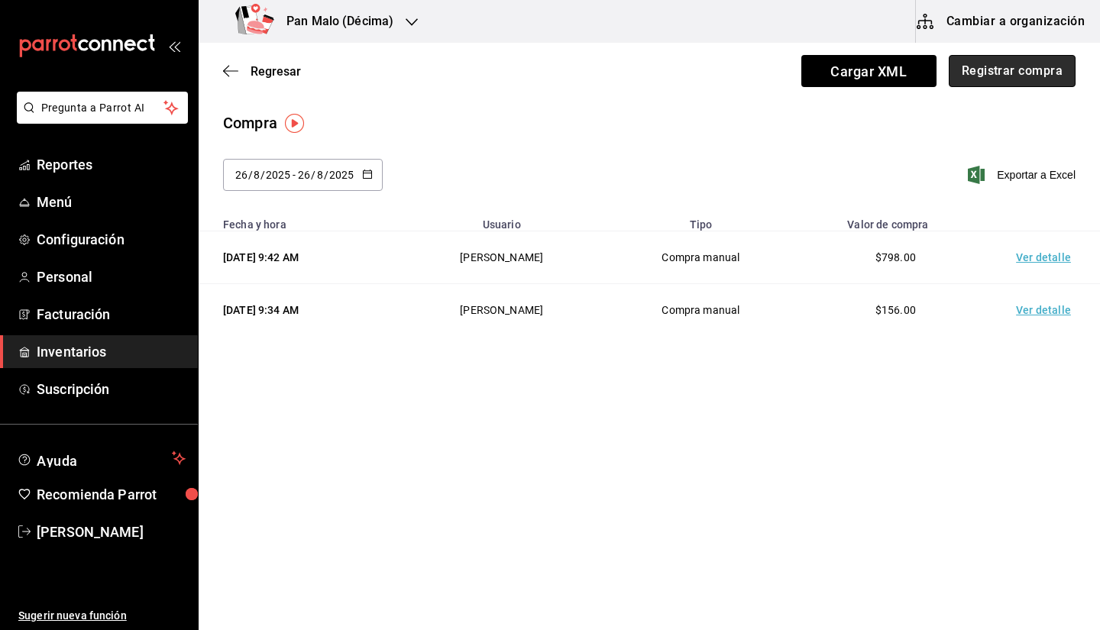
click at [994, 74] on button "Registrar compra" at bounding box center [1012, 71] width 127 height 32
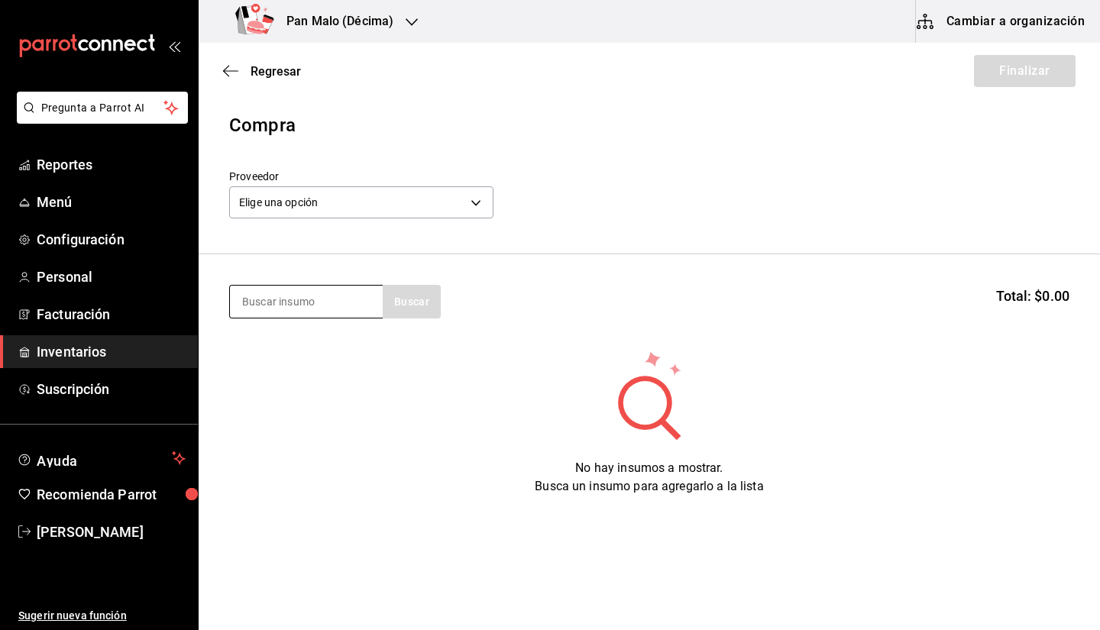
click at [285, 297] on input at bounding box center [306, 302] width 153 height 32
type input "t"
click at [322, 39] on div "Pan Malo (Décima)" at bounding box center [317, 21] width 213 height 43
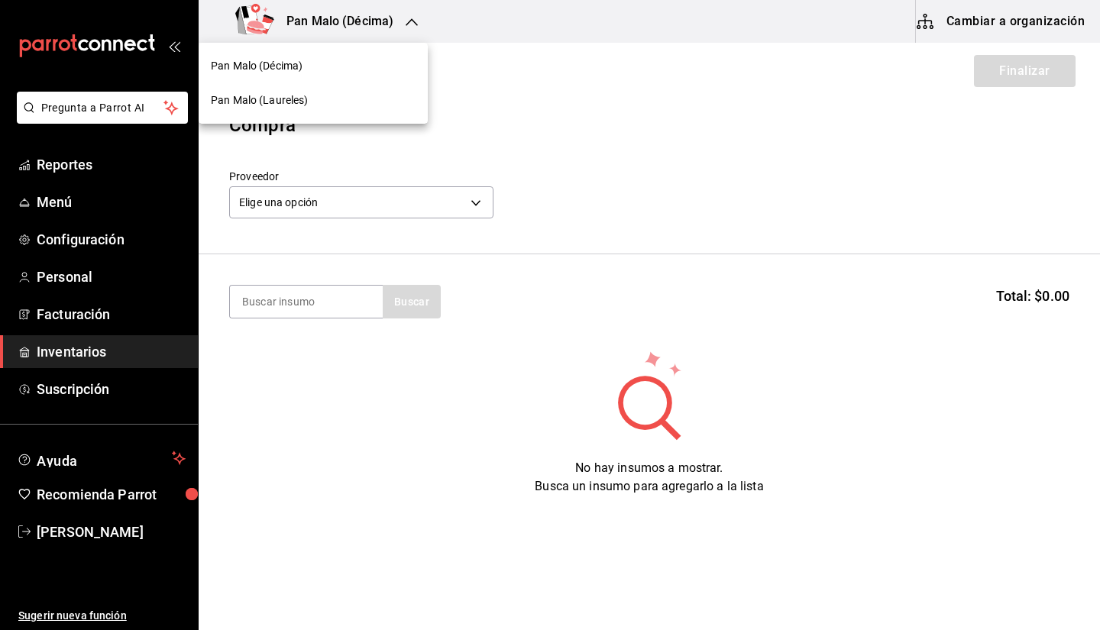
click at [303, 124] on div at bounding box center [550, 315] width 1100 height 630
click at [300, 119] on div "Compra" at bounding box center [649, 126] width 840 height 28
click at [350, 31] on div "Pan Malo (Décima)" at bounding box center [317, 21] width 213 height 43
click at [364, 91] on div "Pan Malo (Laureles)" at bounding box center [313, 100] width 229 height 34
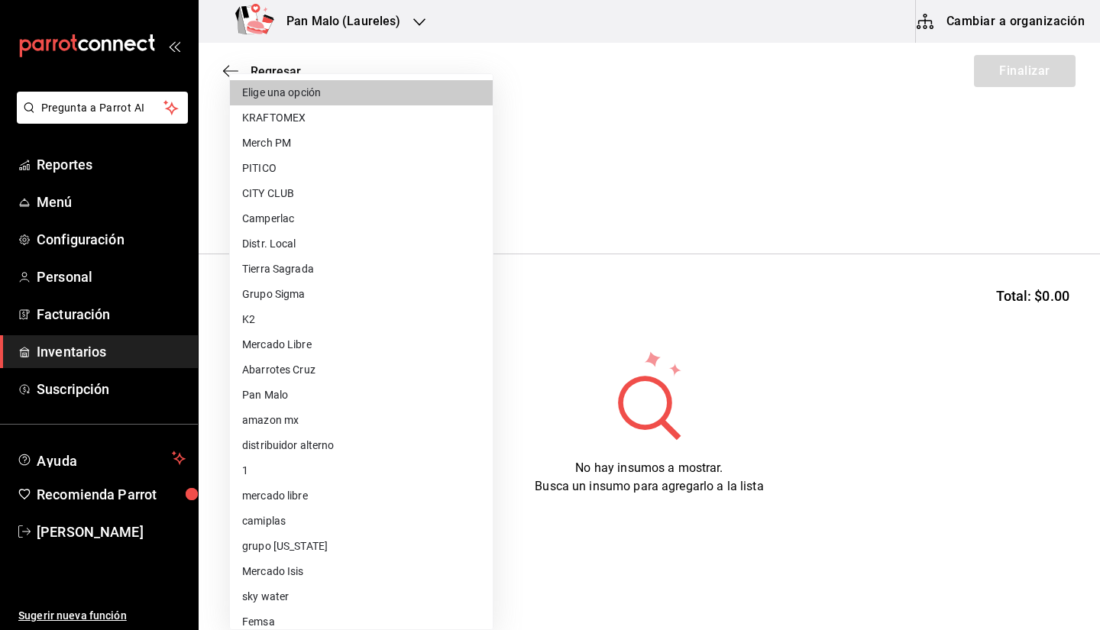
click at [345, 204] on body "Pregunta a Parrot AI Reportes Menú Configuración Personal Facturación Inventari…" at bounding box center [550, 272] width 1100 height 544
click at [681, 175] on div at bounding box center [550, 315] width 1100 height 630
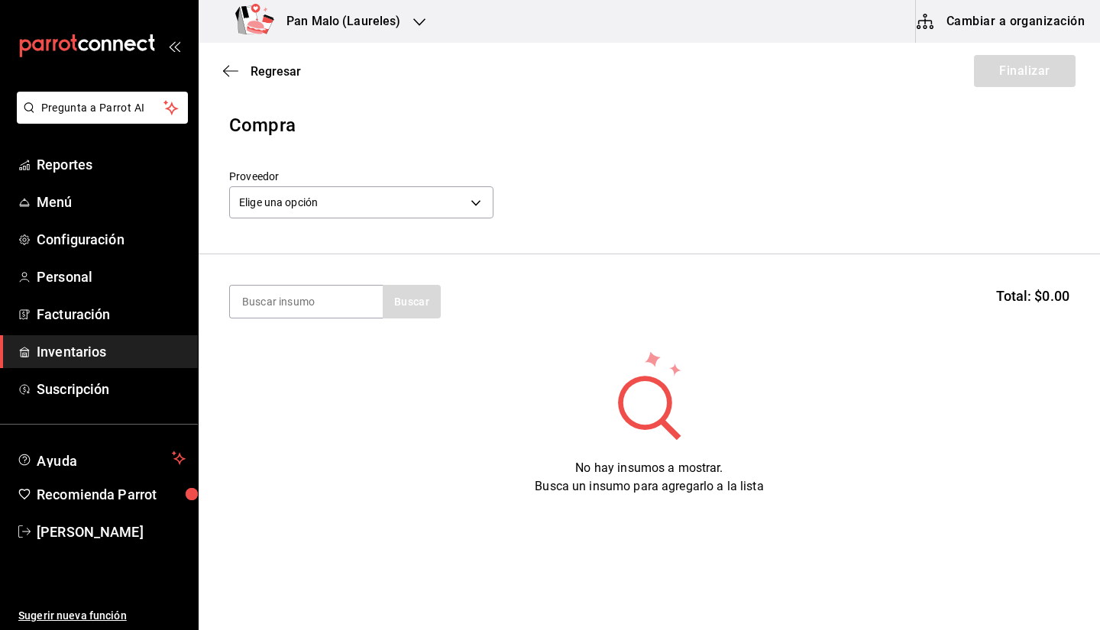
click at [355, 30] on h3 "Pan Malo (Laureles)" at bounding box center [337, 21] width 127 height 18
click at [332, 294] on div at bounding box center [550, 315] width 1100 height 630
click at [332, 294] on div "Pan Malo (Décima) Pan Malo ([GEOGRAPHIC_DATA])" at bounding box center [550, 315] width 1100 height 630
click at [303, 303] on input at bounding box center [306, 302] width 153 height 32
type input "tote"
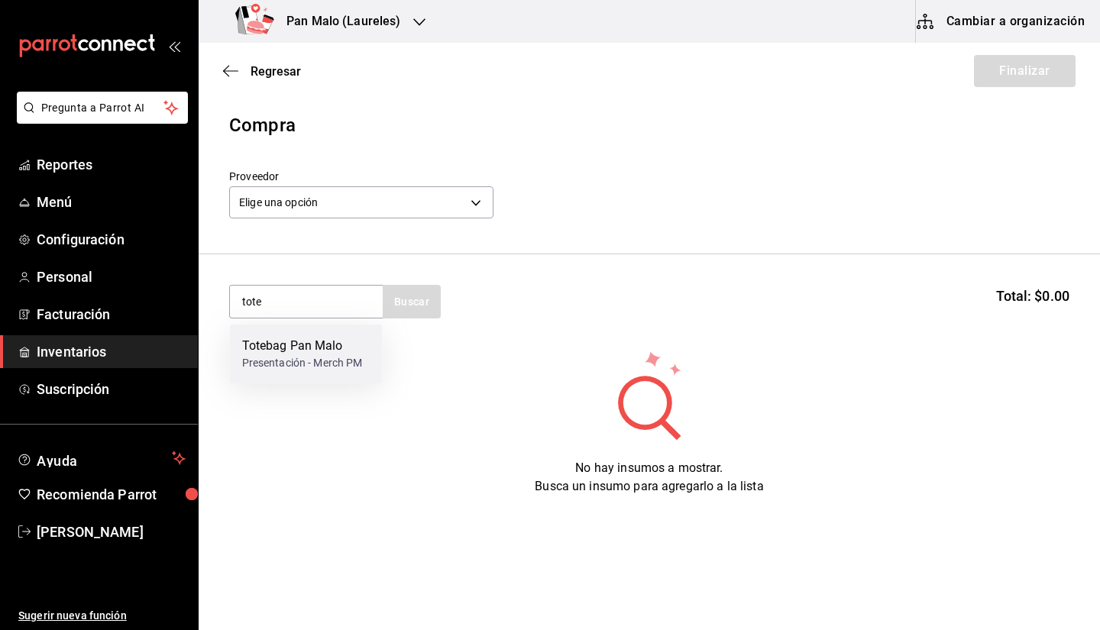
click at [302, 344] on div "Totebag Pan Malo" at bounding box center [302, 346] width 121 height 18
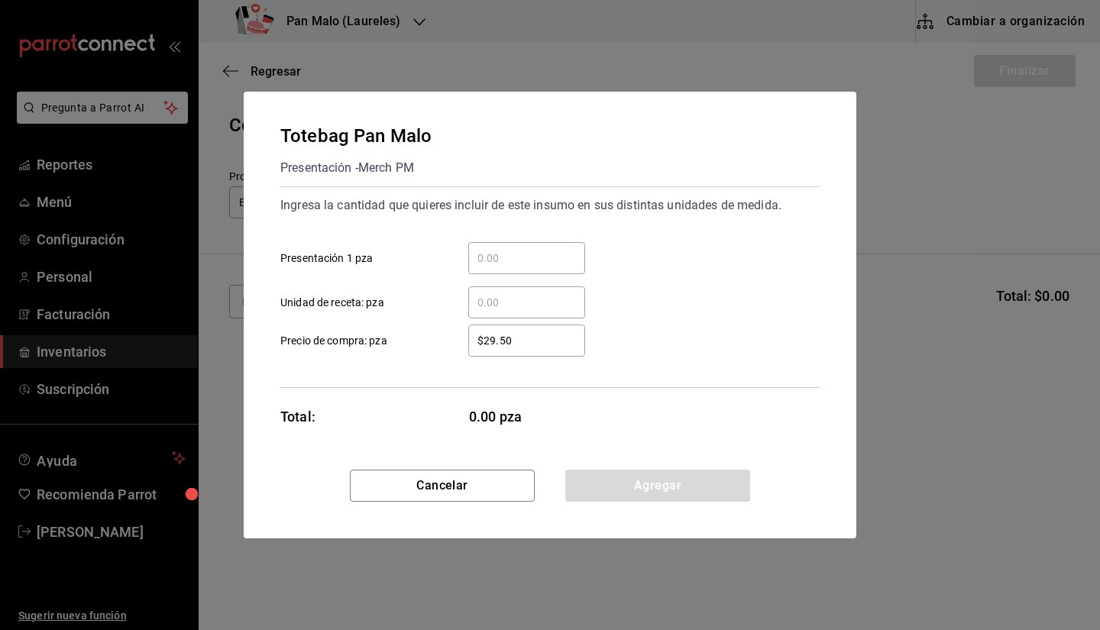
click at [524, 254] on input "​ Presentación 1 pza" at bounding box center [526, 258] width 117 height 18
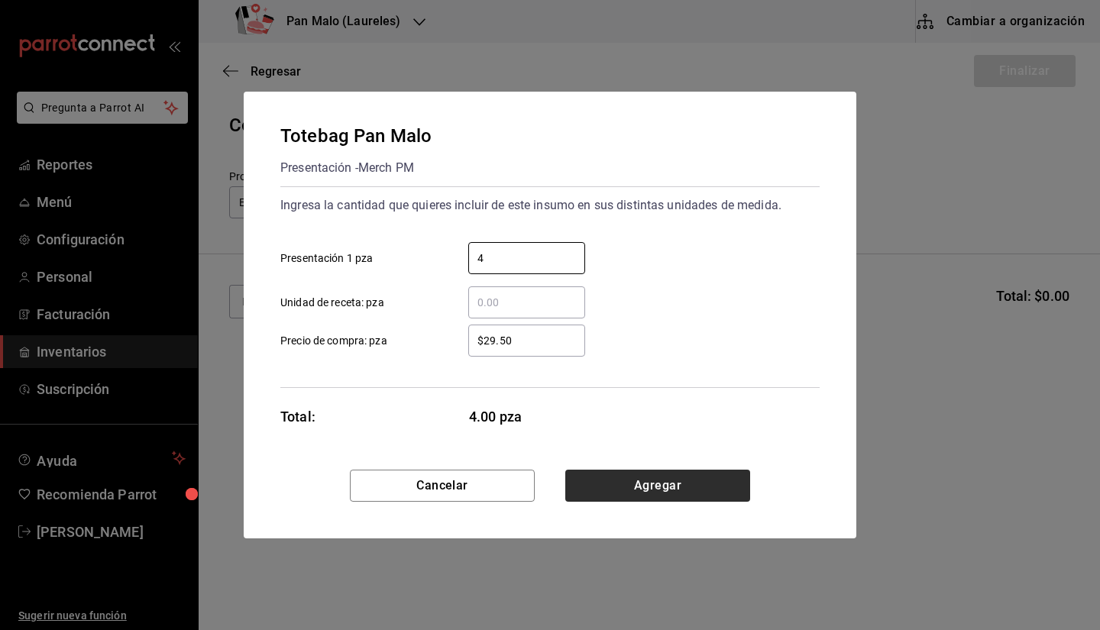
type input "4"
click at [628, 479] on button "Agregar" at bounding box center [657, 486] width 185 height 32
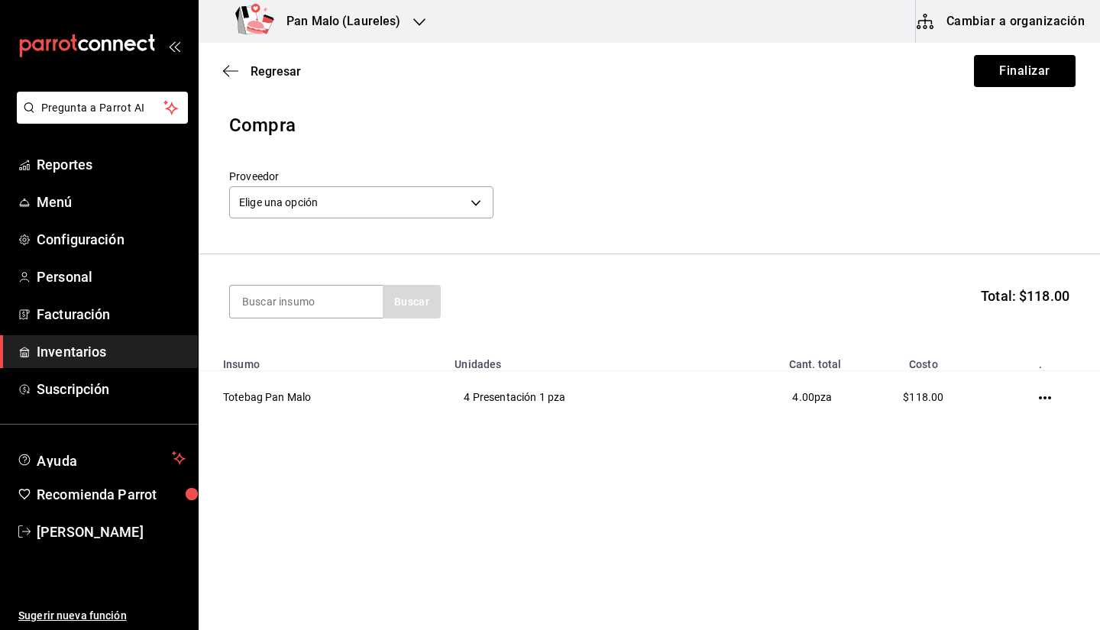
click at [990, 97] on div "Regresar Finalizar" at bounding box center [649, 71] width 901 height 57
click at [1030, 41] on button "Cambiar a organización" at bounding box center [1002, 21] width 172 height 43
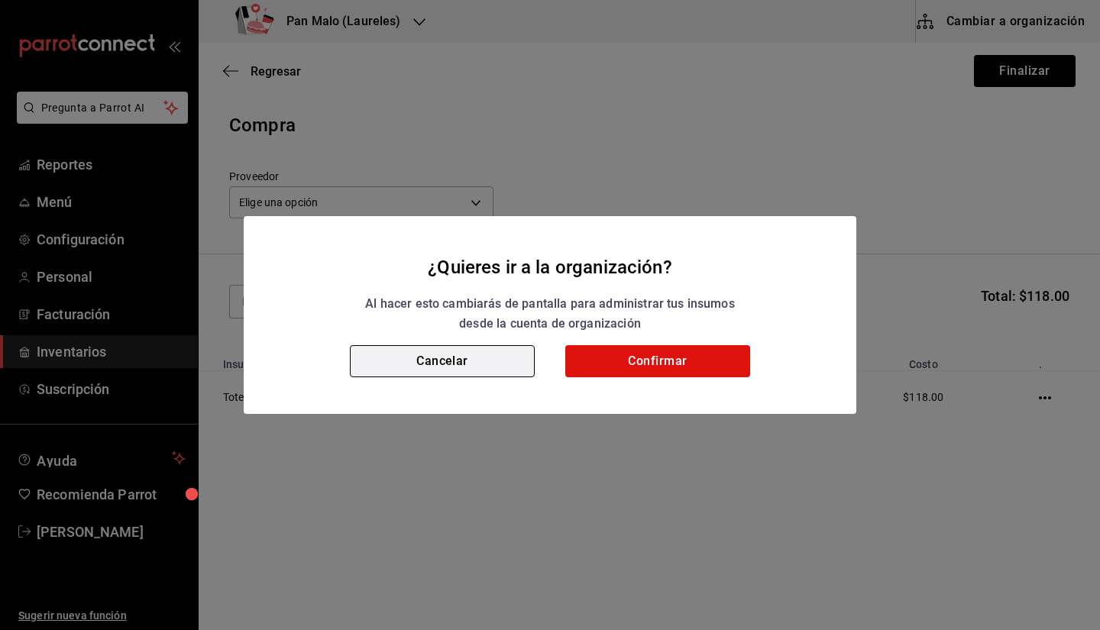
click at [484, 375] on button "Cancelar" at bounding box center [442, 361] width 185 height 32
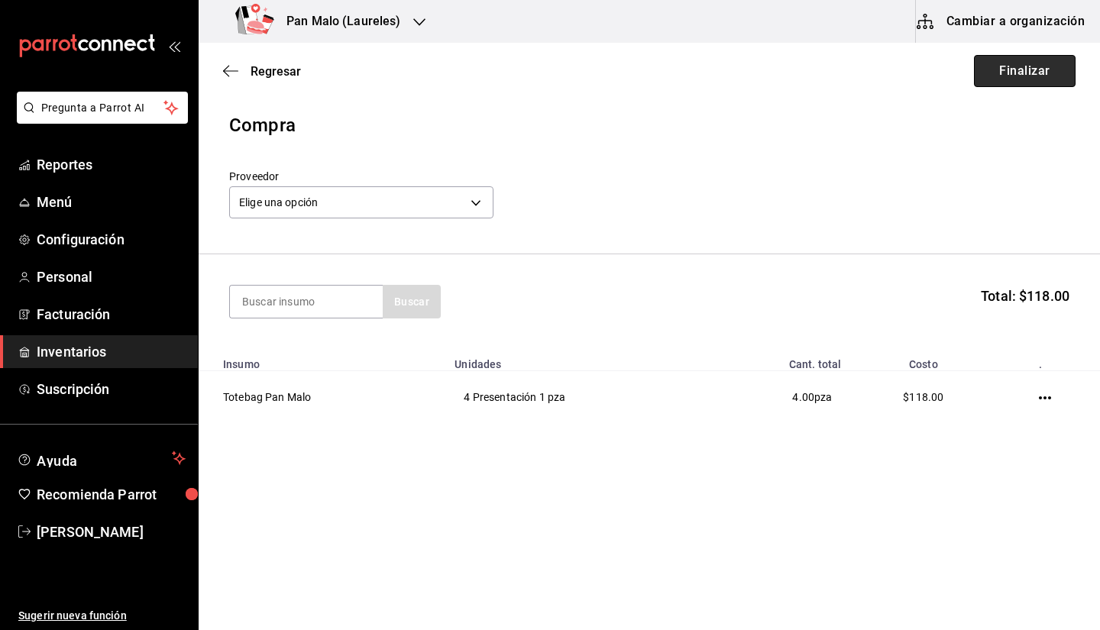
click at [1023, 76] on button "Finalizar" at bounding box center [1025, 71] width 102 height 32
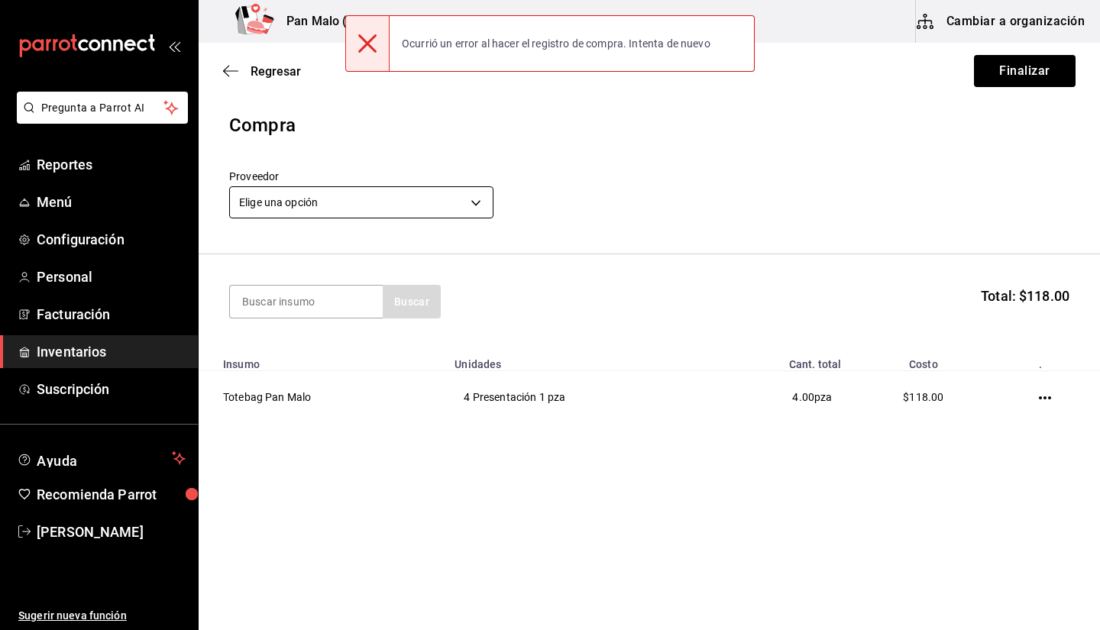
click at [372, 209] on body "Pregunta a Parrot AI Reportes Menú Configuración Personal Facturación Inventari…" at bounding box center [550, 272] width 1100 height 544
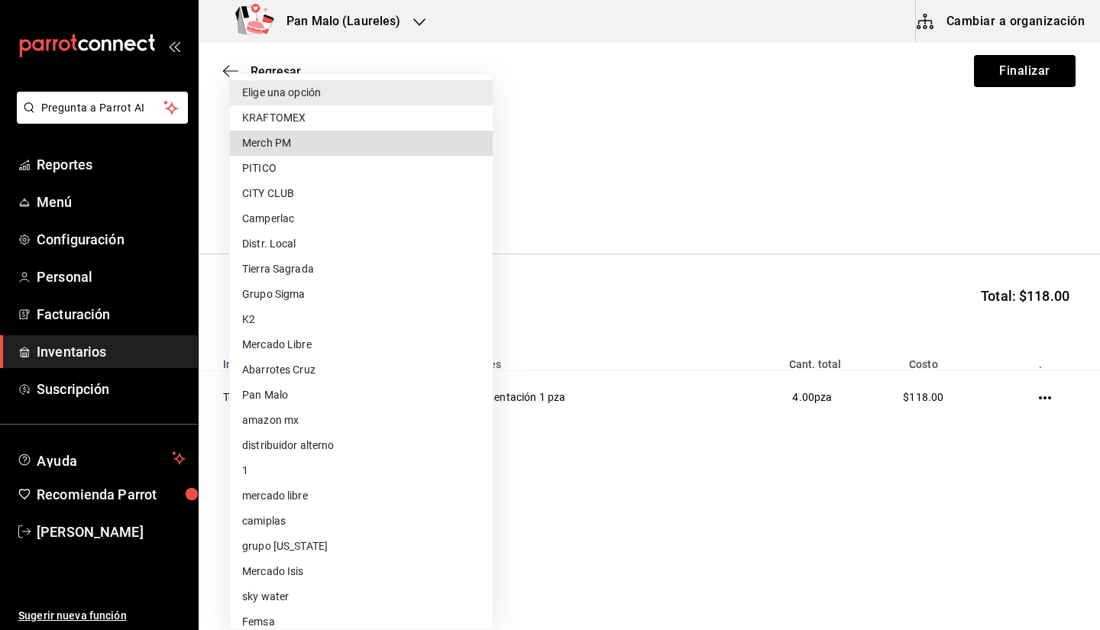
click at [332, 146] on li "Merch PM" at bounding box center [361, 143] width 263 height 25
type input "62d2566f-a3bd-4000-8dc1-406bdbf1afd5"
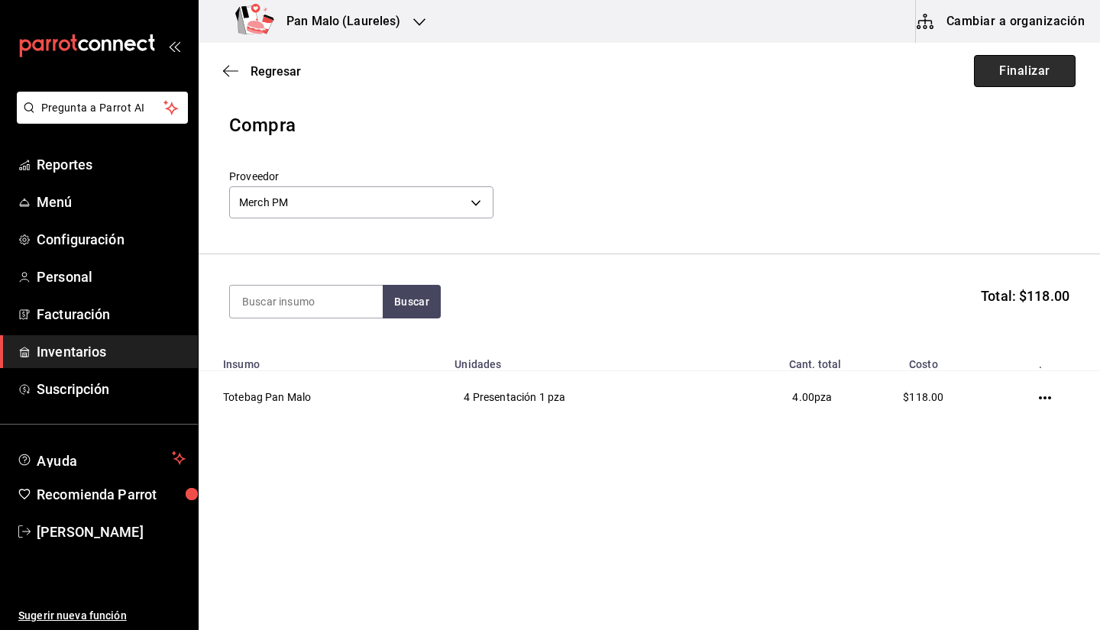
click at [1009, 61] on button "Finalizar" at bounding box center [1025, 71] width 102 height 32
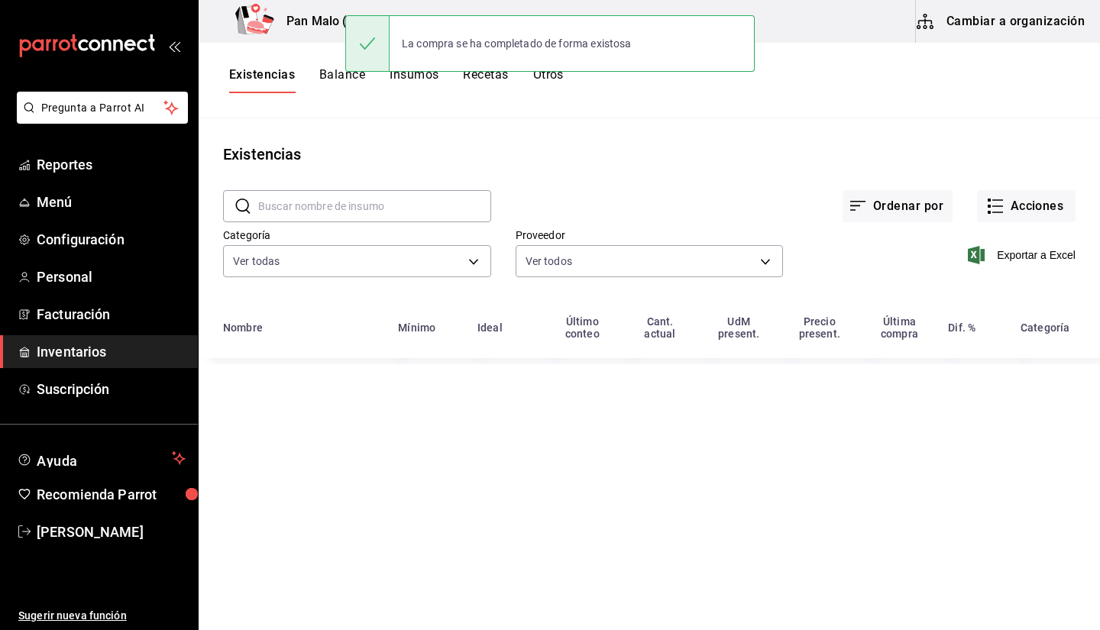
click at [320, 33] on div "Pan Malo (Laureles)" at bounding box center [321, 21] width 221 height 43
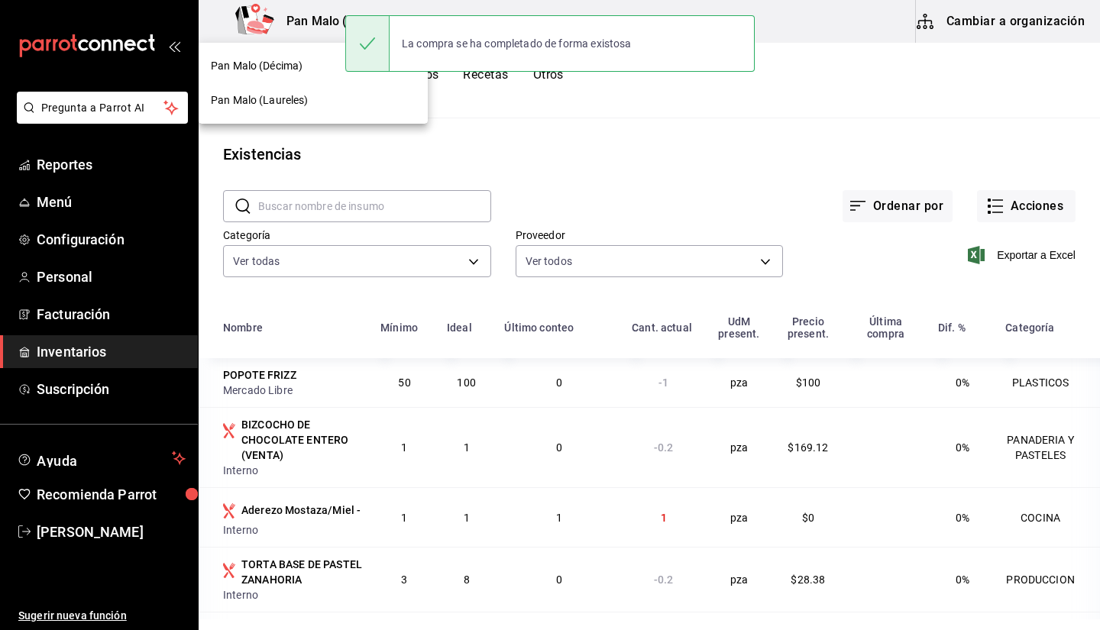
click at [297, 73] on span "Pan Malo (Décima)" at bounding box center [257, 66] width 92 height 16
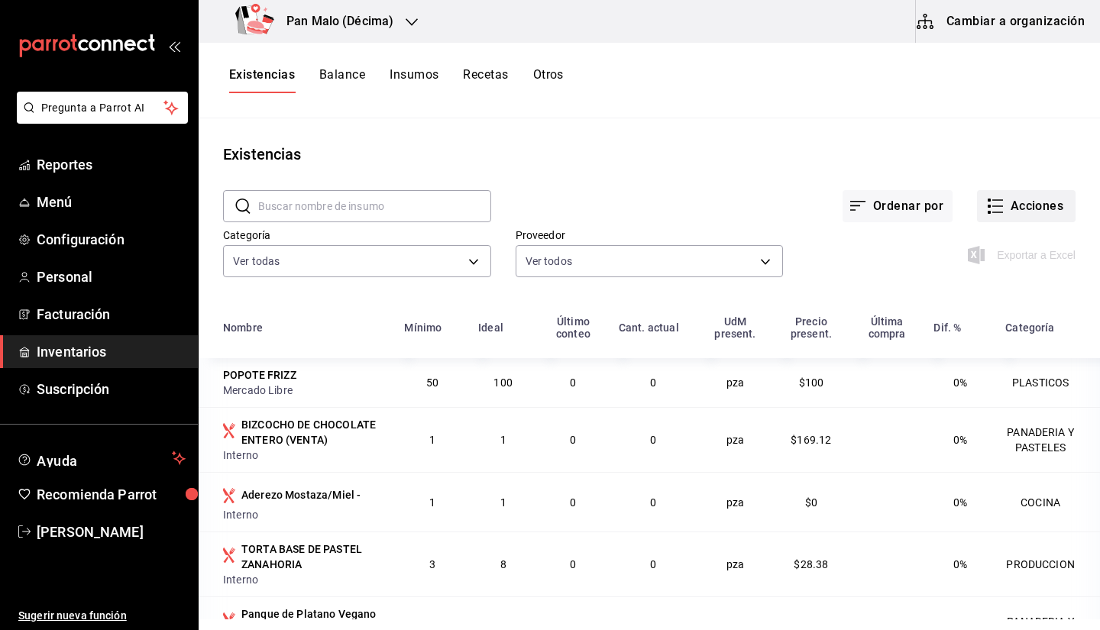
click at [1029, 211] on button "Acciones" at bounding box center [1026, 206] width 99 height 32
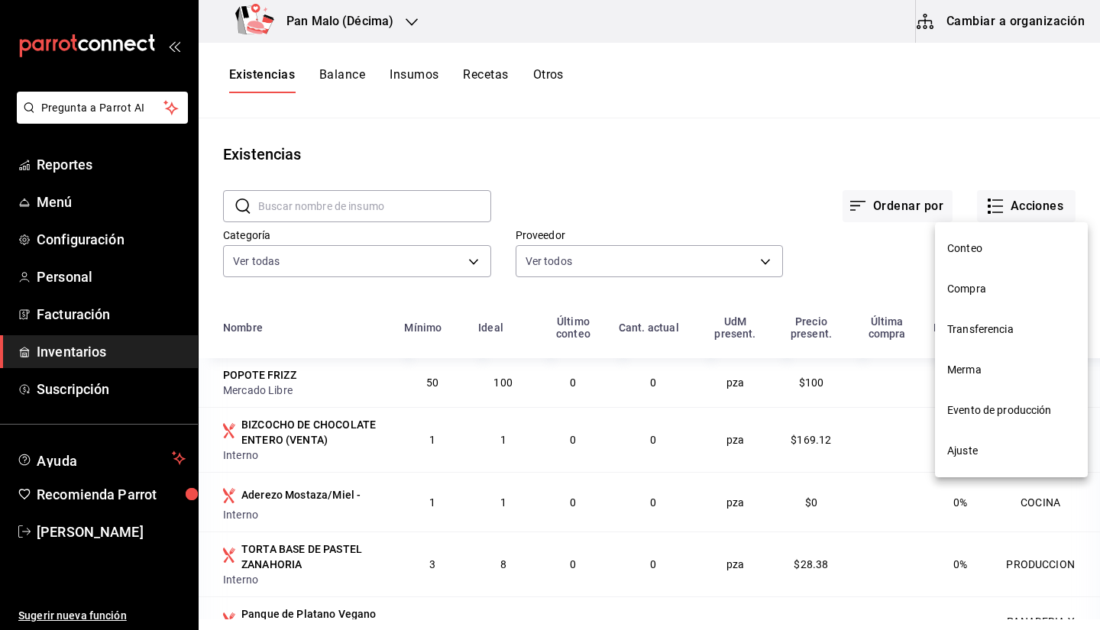
click at [962, 293] on span "Compra" at bounding box center [1011, 289] width 128 height 16
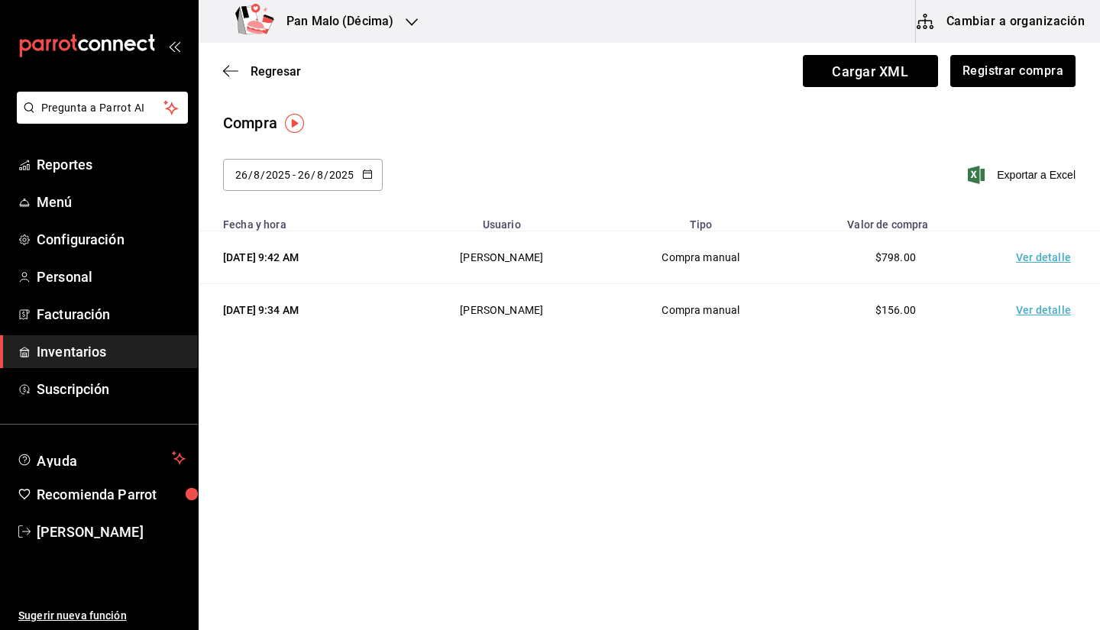
click at [1052, 257] on td "Ver detalle" at bounding box center [1046, 257] width 107 height 53
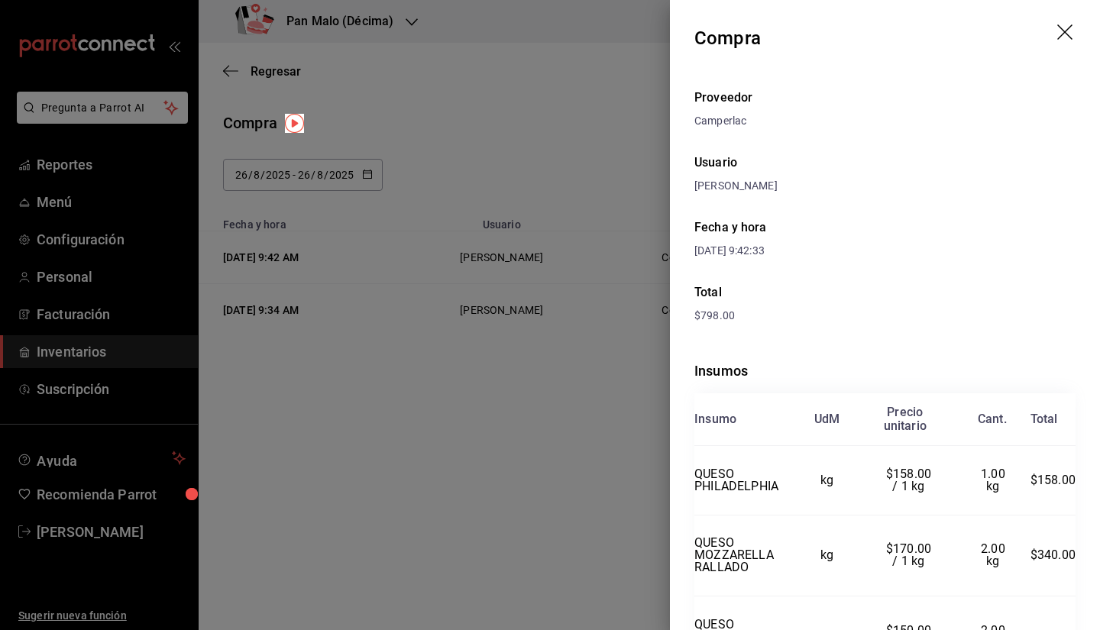
click at [1061, 28] on icon "drag" at bounding box center [1066, 33] width 18 height 18
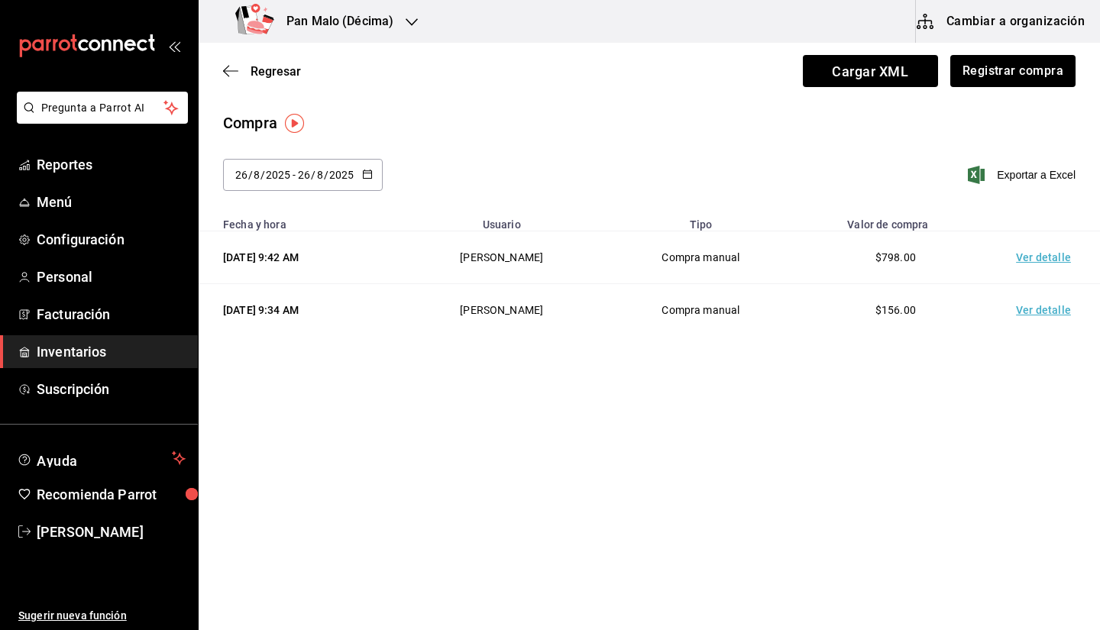
click at [1050, 323] on td "Ver detalle" at bounding box center [1046, 310] width 107 height 53
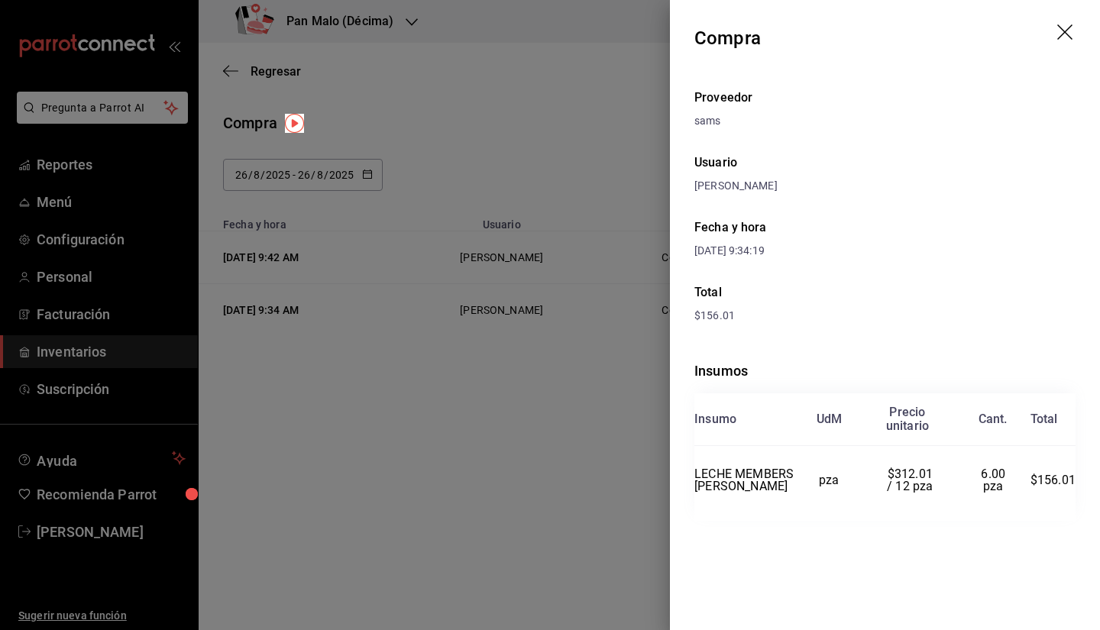
click at [1072, 36] on icon "drag" at bounding box center [1066, 33] width 18 height 18
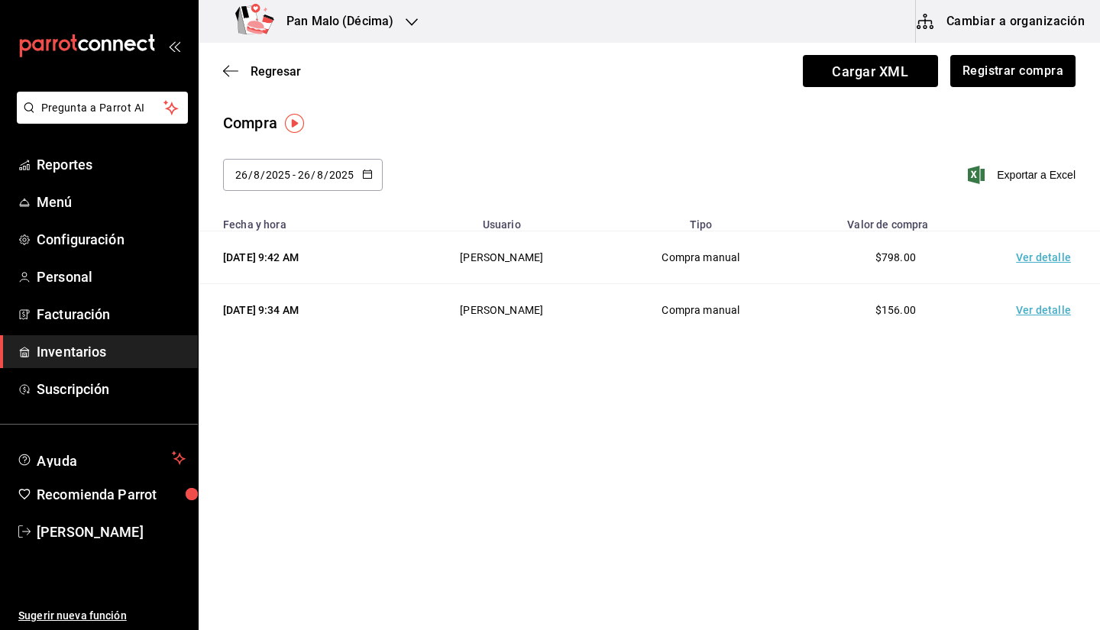
click at [636, 134] on div "Compra" at bounding box center [649, 123] width 853 height 23
click at [1024, 65] on button "Registrar compra" at bounding box center [1012, 71] width 127 height 32
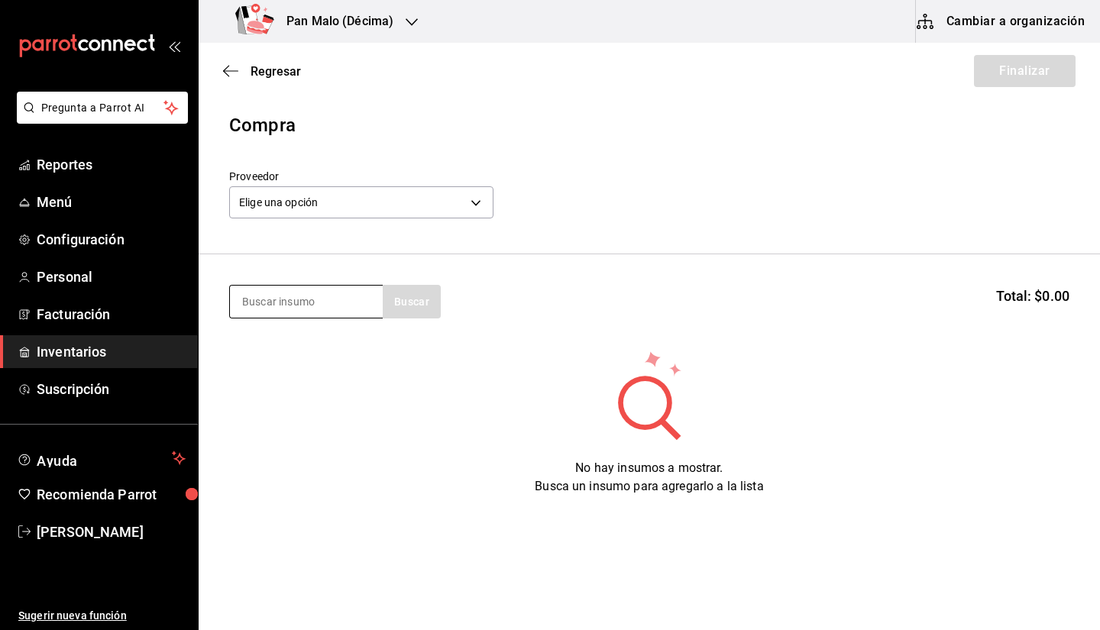
click at [293, 307] on input at bounding box center [306, 302] width 153 height 32
type input "jamon"
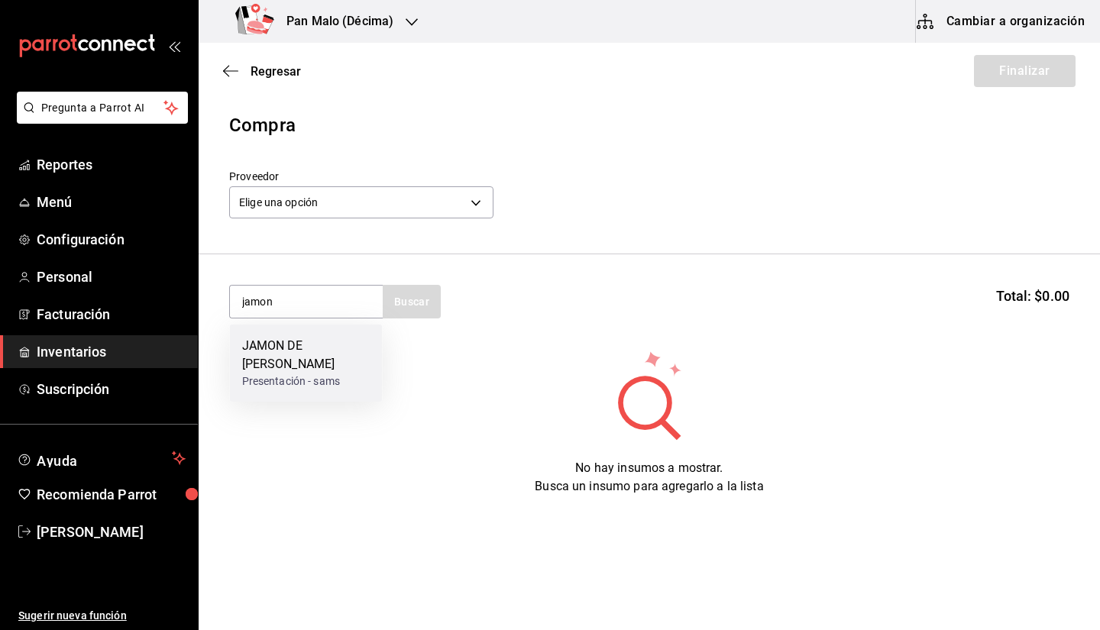
click at [288, 348] on div "JAMON DE [PERSON_NAME]" at bounding box center [306, 355] width 128 height 37
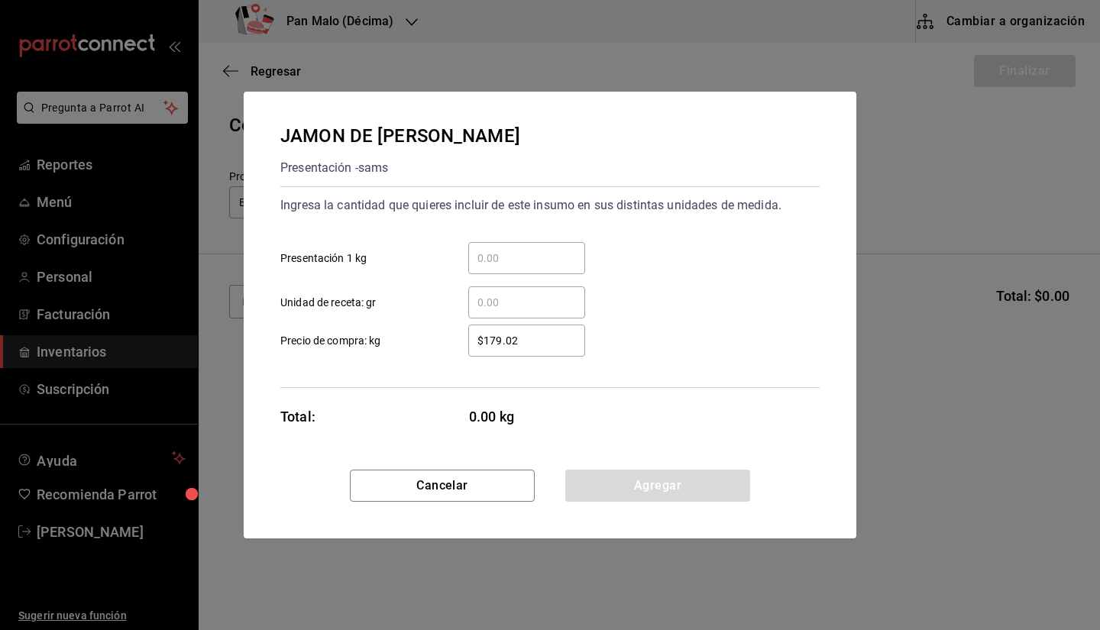
click at [527, 270] on div "​" at bounding box center [526, 258] width 117 height 32
click at [527, 267] on input "​ Presentación 1 kg" at bounding box center [526, 258] width 117 height 18
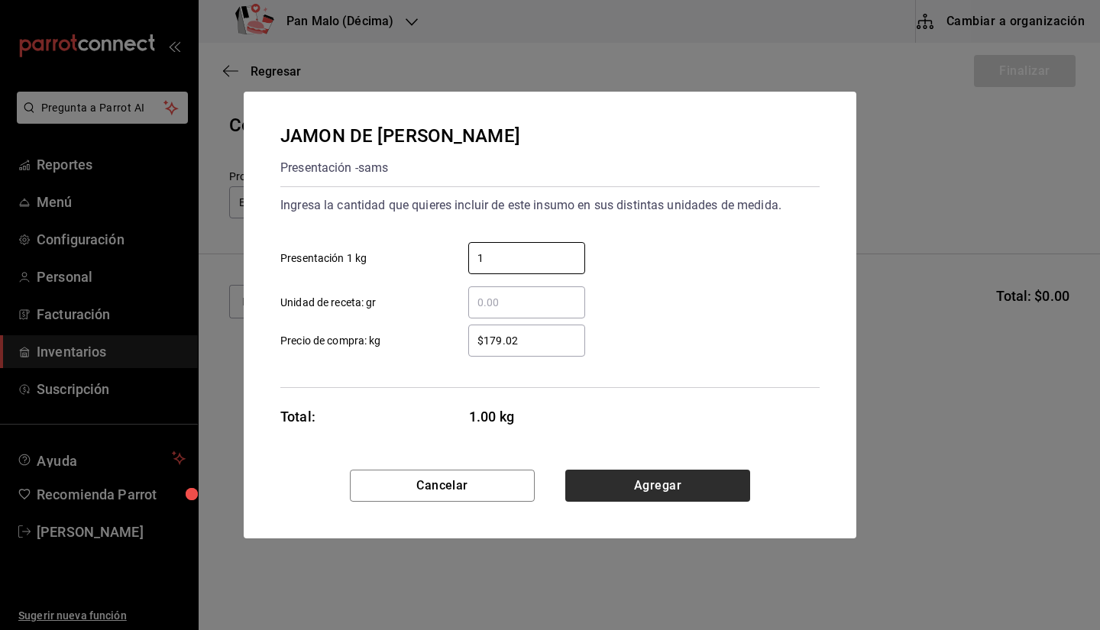
type input "1"
click at [718, 500] on button "Agregar" at bounding box center [657, 486] width 185 height 32
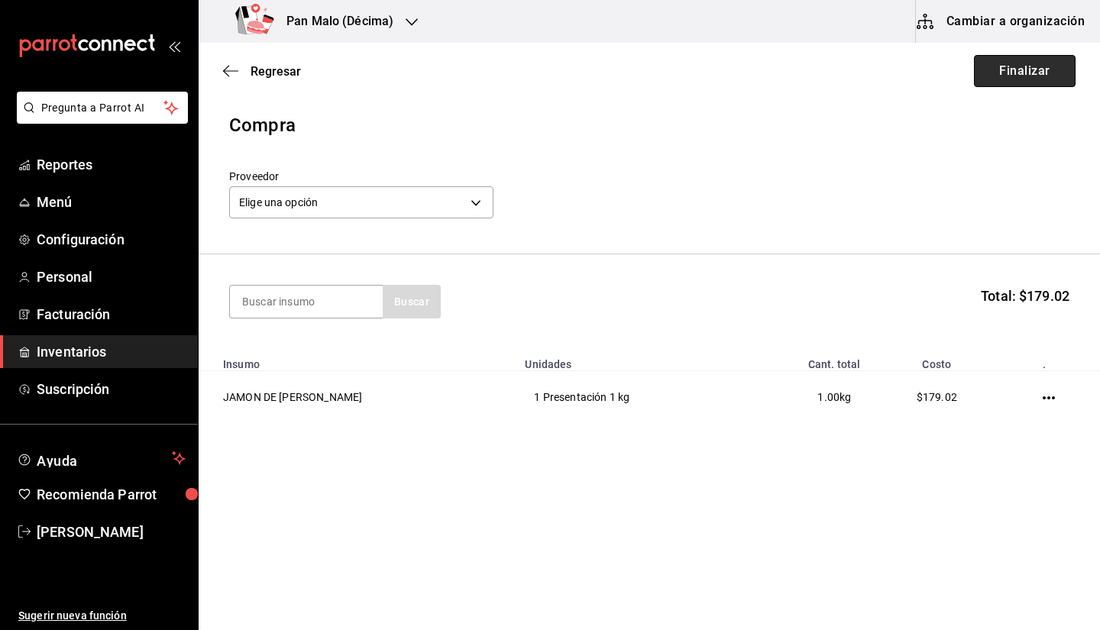
click at [1022, 61] on button "Finalizar" at bounding box center [1025, 71] width 102 height 32
click at [403, 230] on header "Compra Proveedor Elige una opción default" at bounding box center [649, 183] width 901 height 143
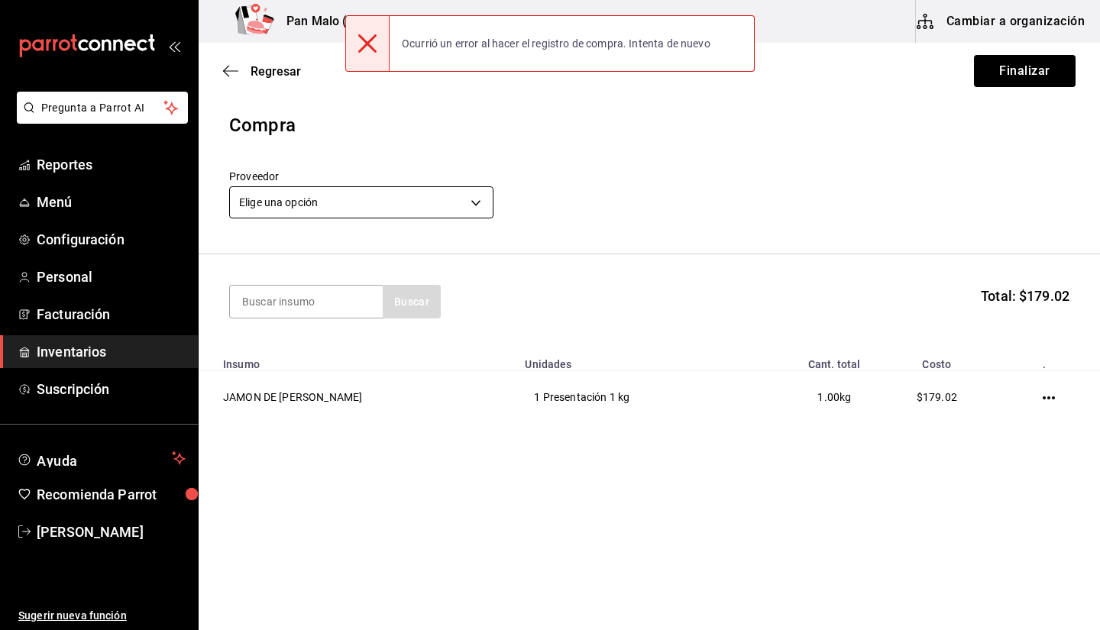
click at [375, 209] on body "Pregunta a Parrot AI Reportes Menú Configuración Personal Facturación Inventari…" at bounding box center [550, 272] width 1100 height 544
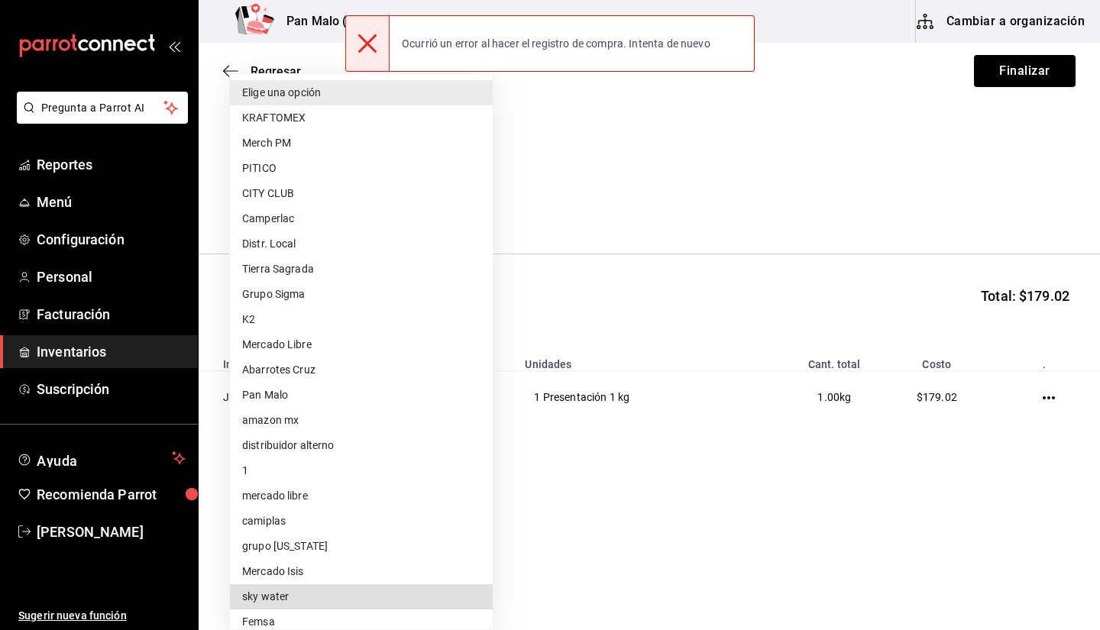
scroll to position [112, 0]
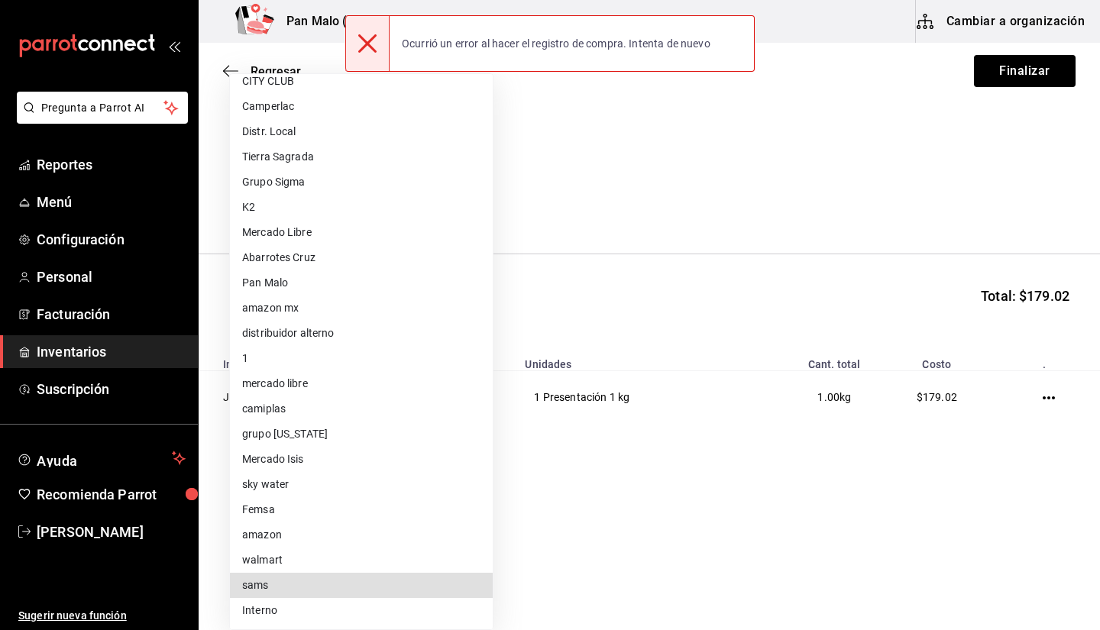
type input "a354c14f-b523-4790-b00e-6b1458811c44"
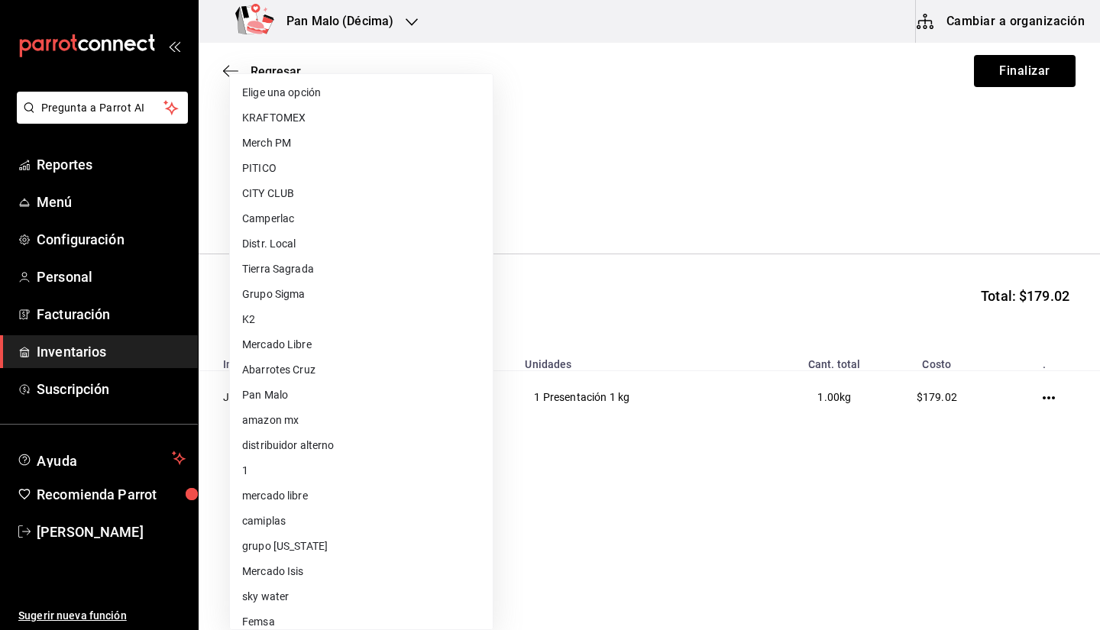
click at [454, 202] on body "Pregunta a Parrot AI Reportes Menú Configuración Personal Facturación Inventari…" at bounding box center [550, 272] width 1100 height 544
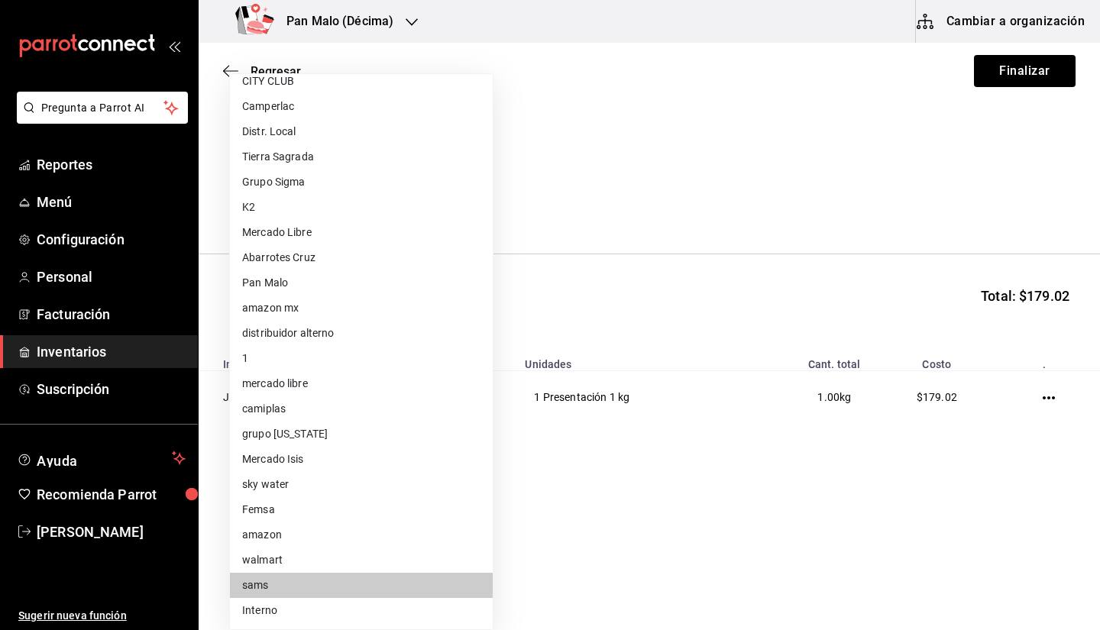
click at [1036, 115] on div at bounding box center [550, 315] width 1100 height 630
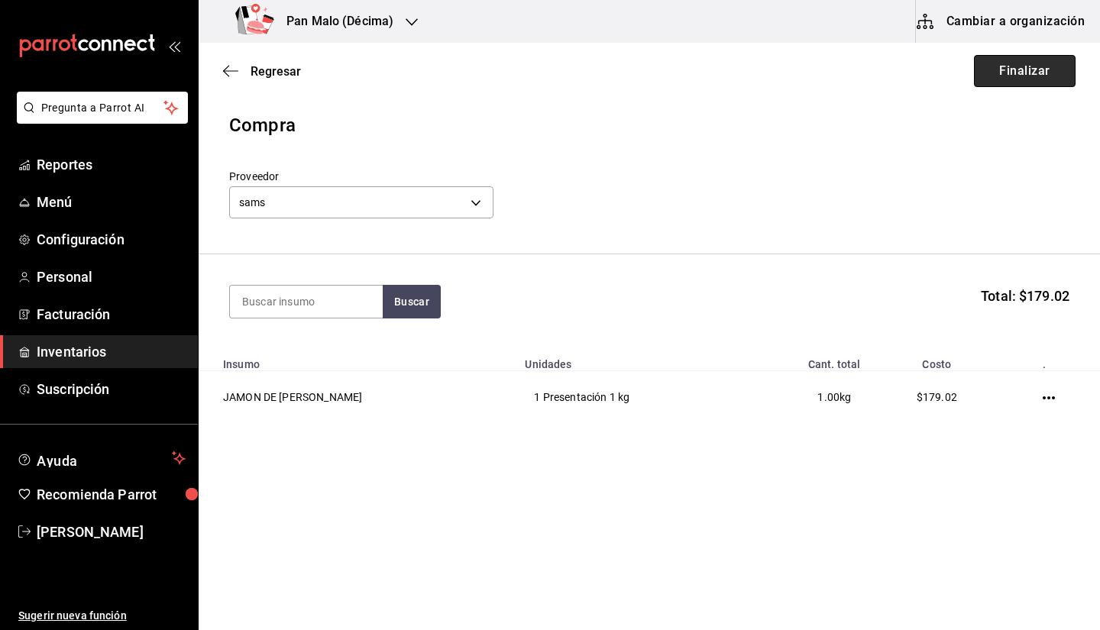
click at [1018, 70] on button "Finalizar" at bounding box center [1025, 71] width 102 height 32
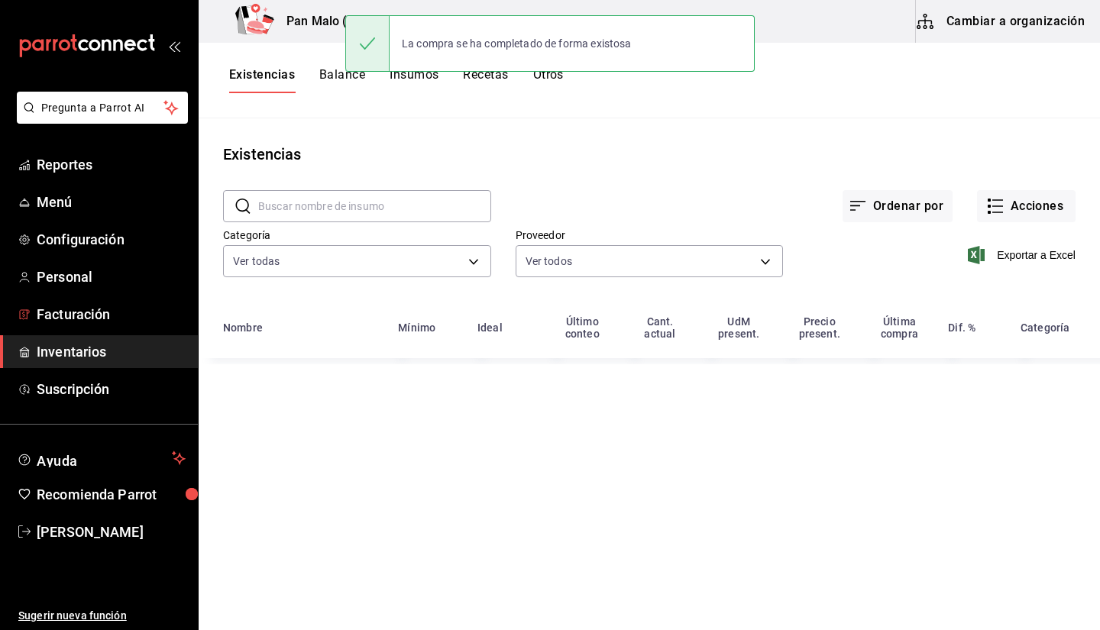
click at [60, 343] on span "Inventarios" at bounding box center [111, 351] width 149 height 21
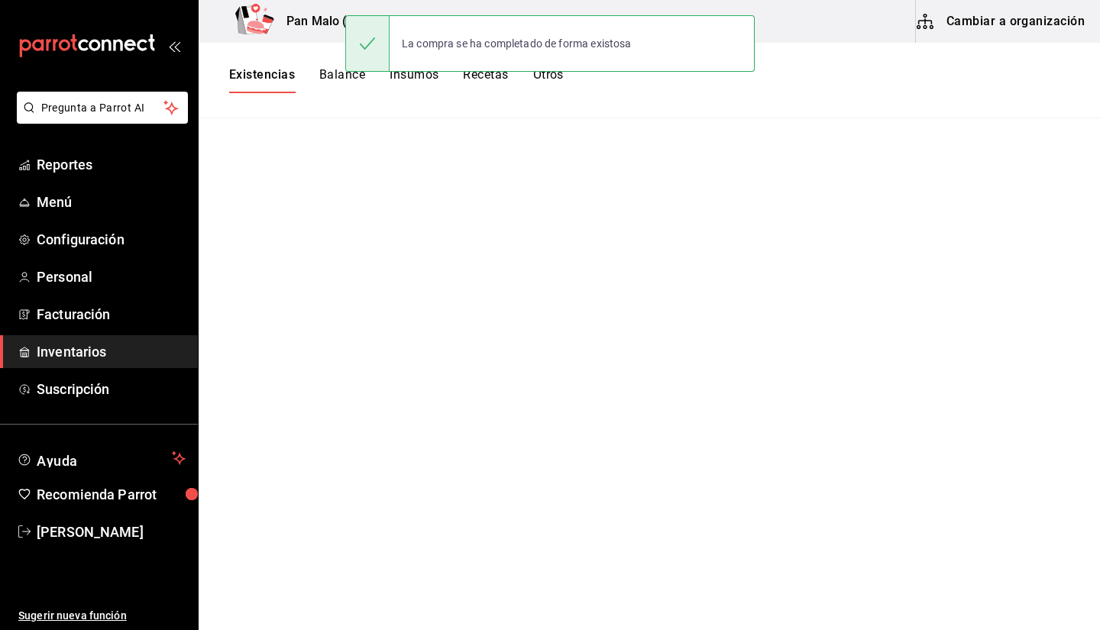
click at [281, 39] on div "Pan Malo (Décima)" at bounding box center [317, 21] width 213 height 43
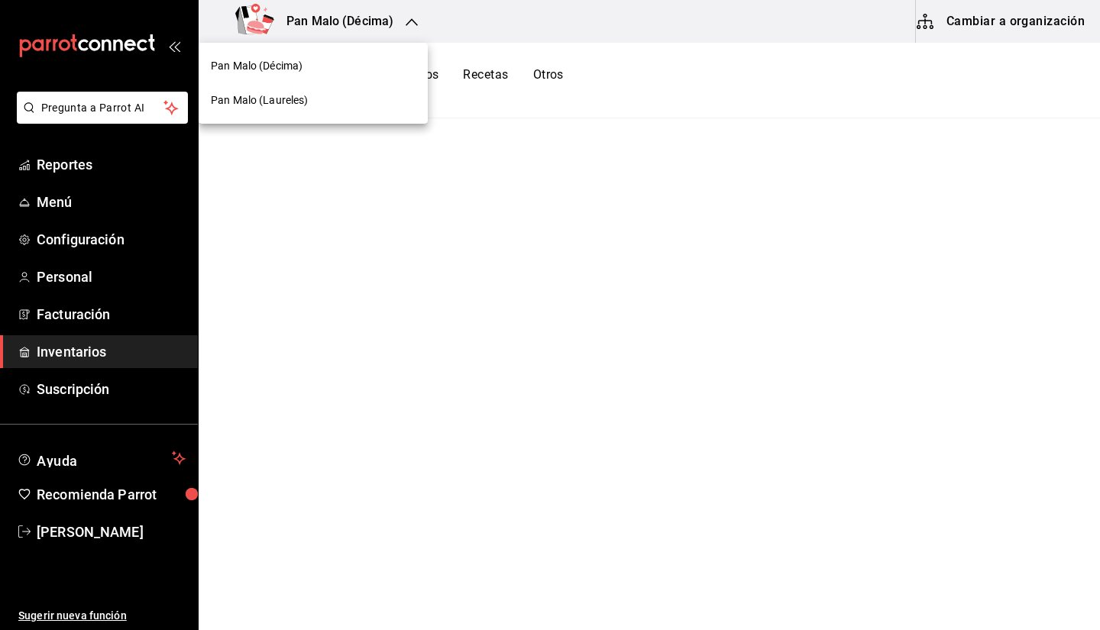
click at [302, 95] on span "Pan Malo (Laureles)" at bounding box center [260, 100] width 98 height 16
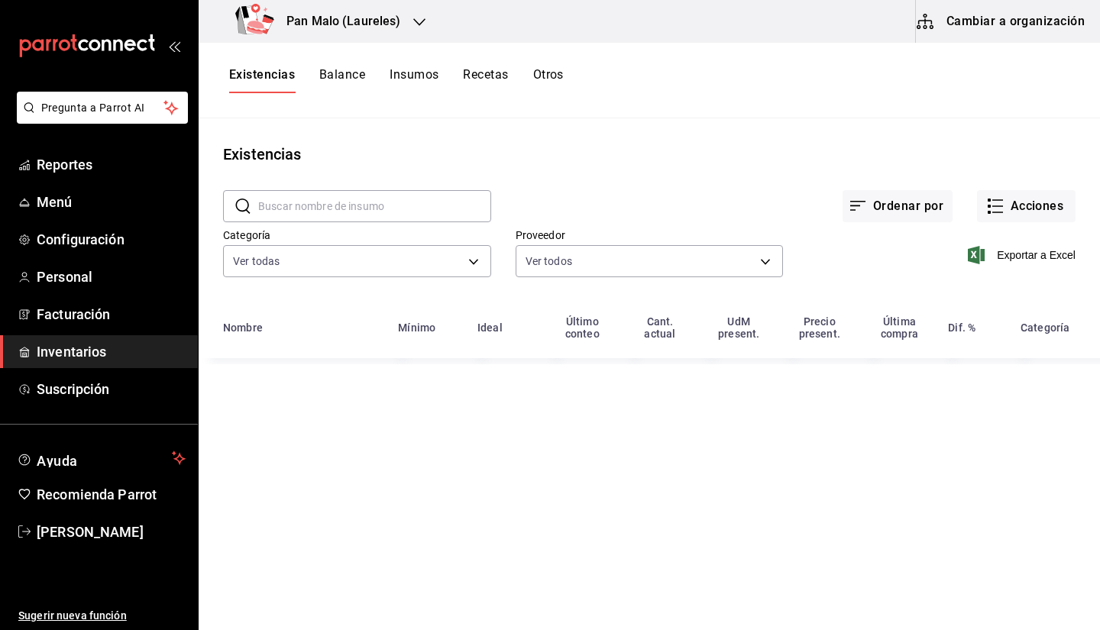
drag, startPoint x: 1021, startPoint y: 24, endPoint x: 969, endPoint y: 125, distance: 113.4
click at [969, 125] on div "Pan Malo (Laureles) Cambiar a organización Existencias Balance Insumos Recetas …" at bounding box center [649, 310] width 901 height 620
click at [1047, 218] on button "Acciones" at bounding box center [1026, 206] width 99 height 32
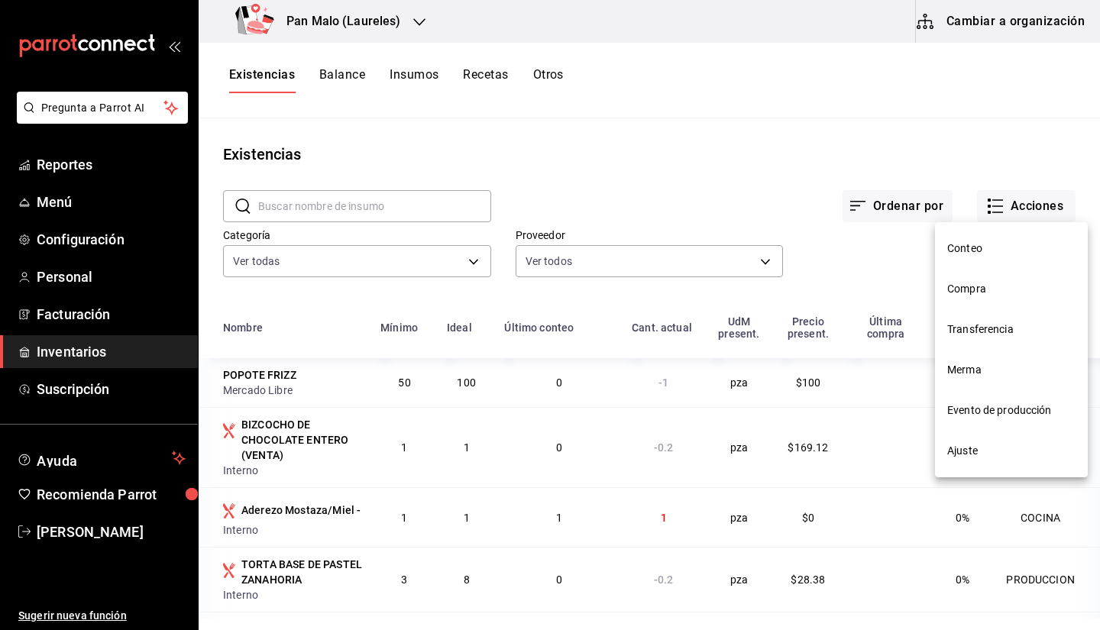
click at [365, 201] on div at bounding box center [550, 315] width 1100 height 630
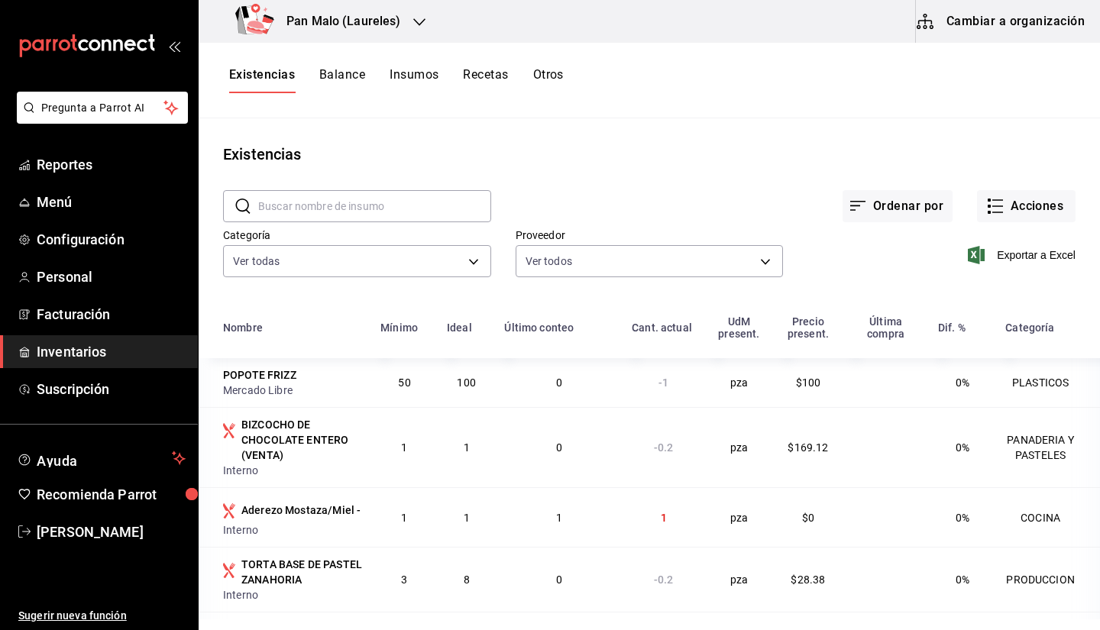
click at [365, 201] on div at bounding box center [550, 315] width 1100 height 630
click at [365, 201] on input "text" at bounding box center [374, 206] width 233 height 31
type input "jamon"
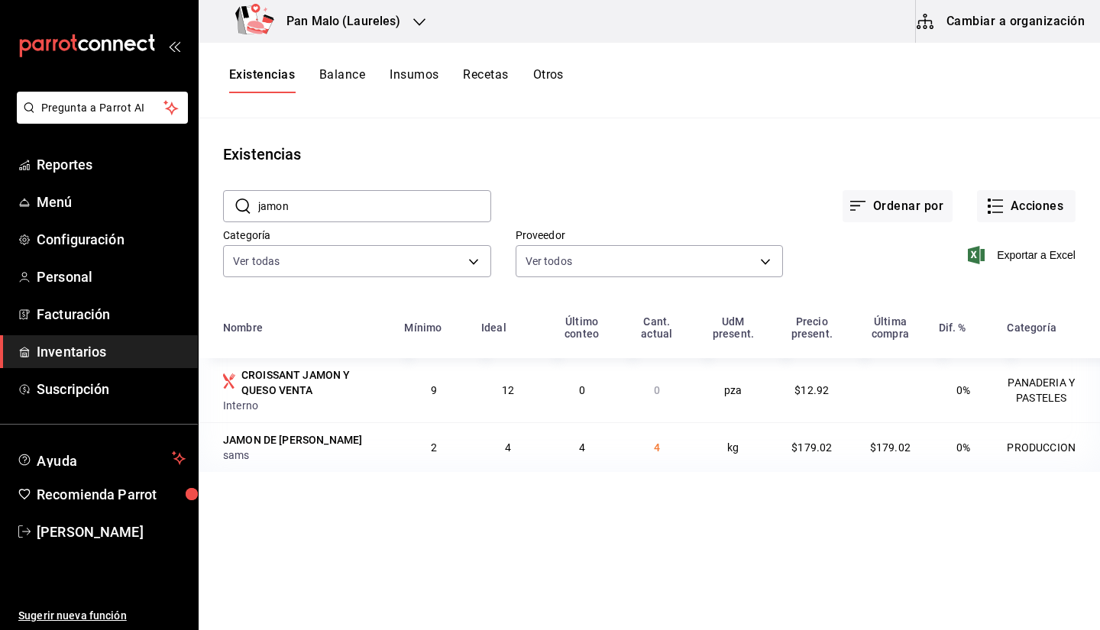
click at [1048, 223] on div "Exportar a Excel" at bounding box center [929, 243] width 293 height 78
click at [1016, 205] on button "Acciones" at bounding box center [1026, 206] width 99 height 32
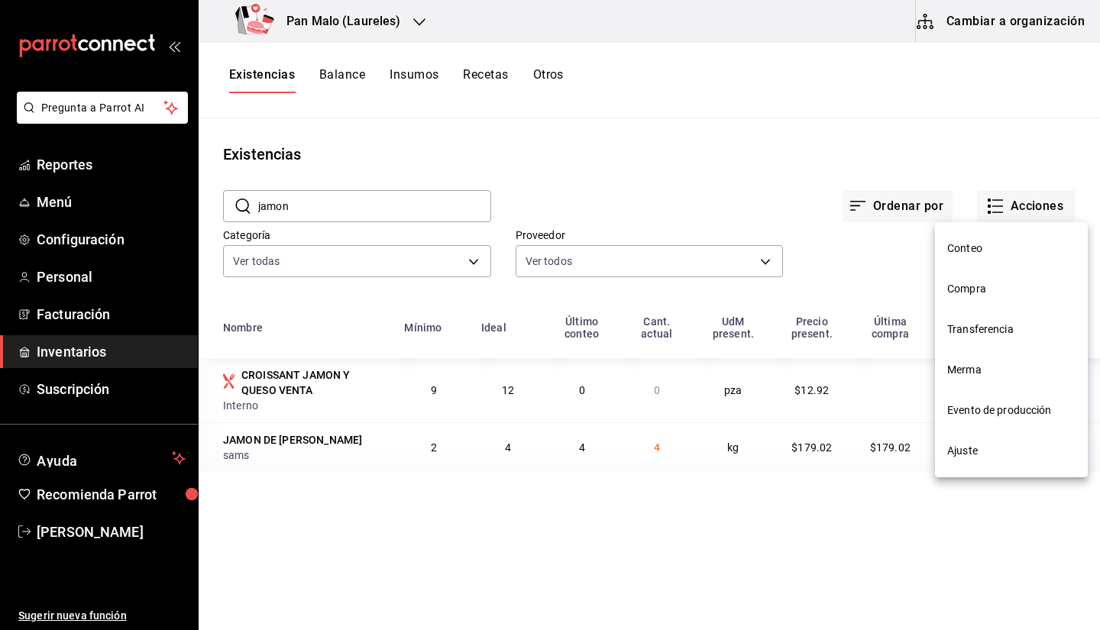
click at [971, 447] on span "Ajuste" at bounding box center [1011, 451] width 128 height 16
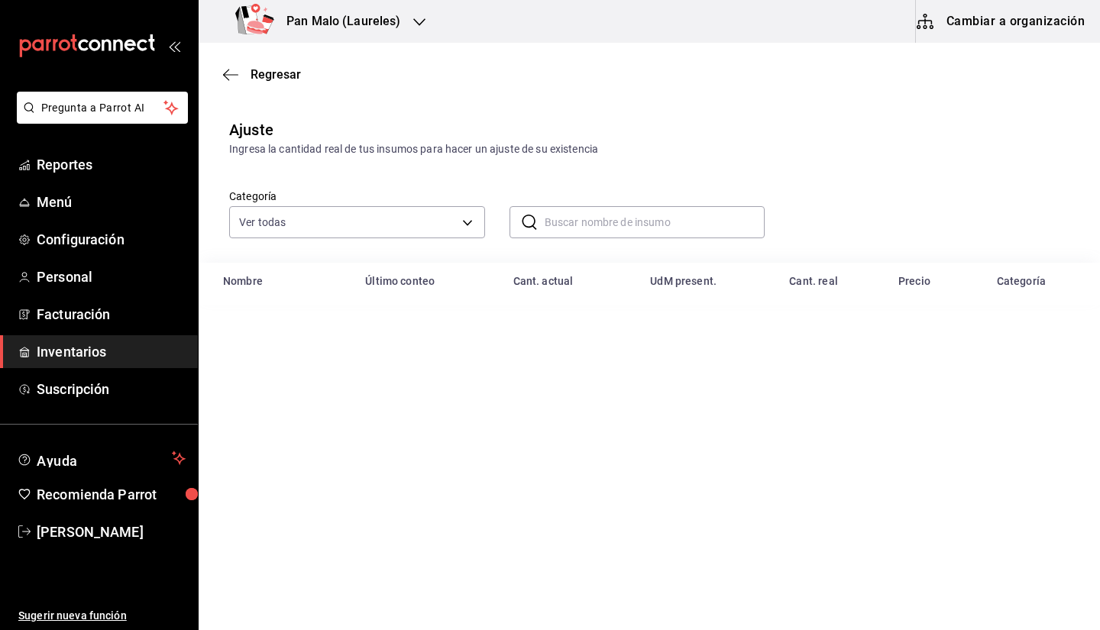
click at [593, 231] on input "text" at bounding box center [655, 222] width 221 height 31
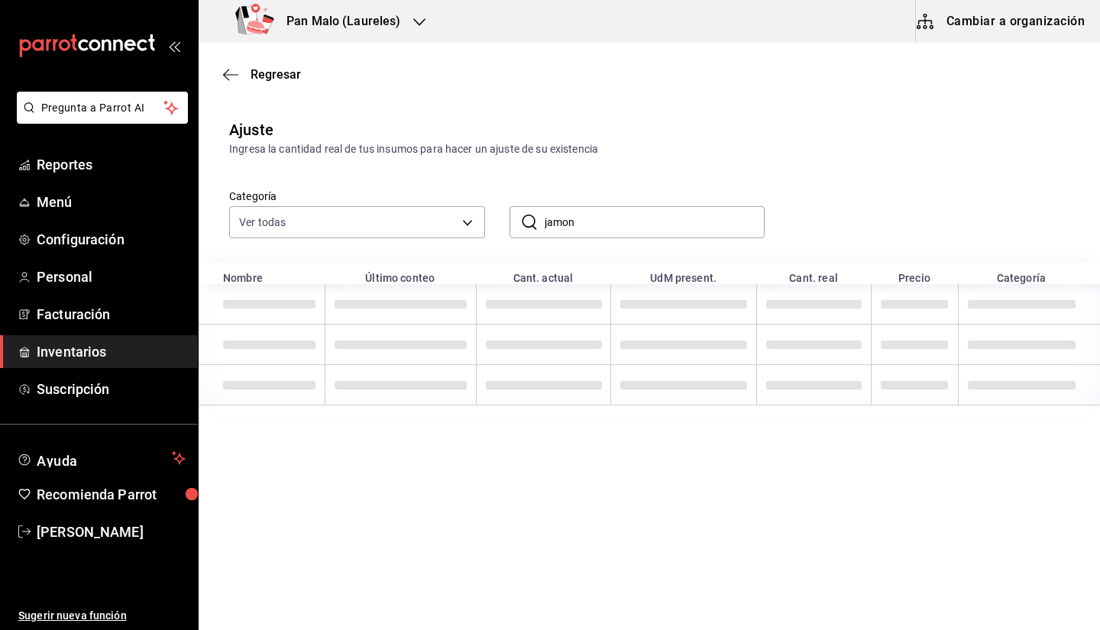
type input "jamon"
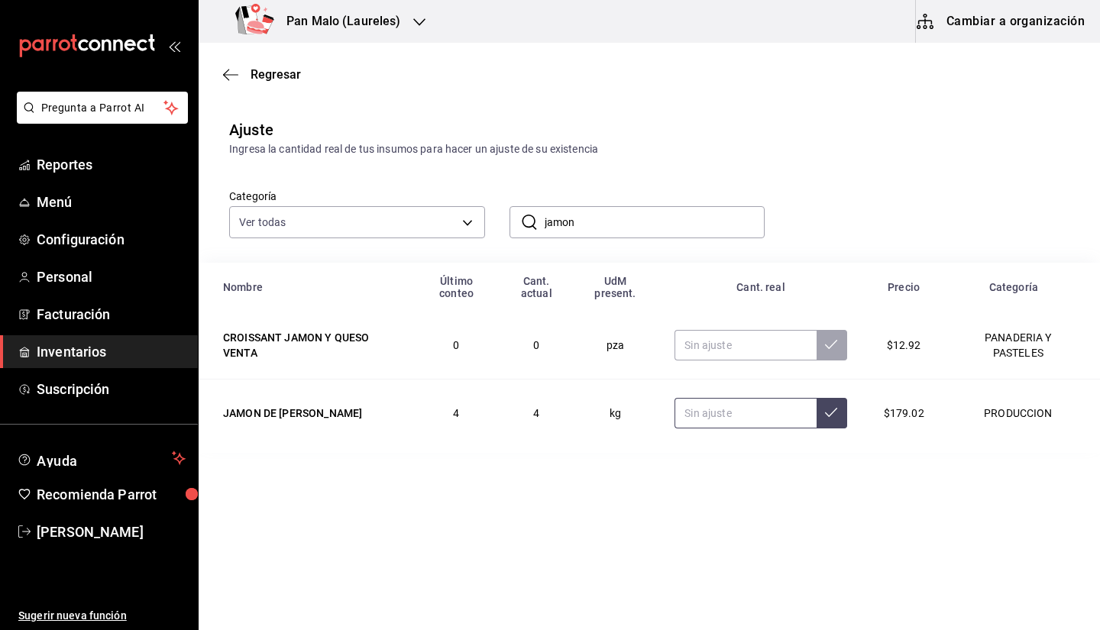
click at [725, 419] on input "text" at bounding box center [745, 413] width 141 height 31
drag, startPoint x: 603, startPoint y: 432, endPoint x: 554, endPoint y: 431, distance: 49.7
click at [554, 431] on tr "JAMON DE PAVO PRODUCCION 4 4 kg $179.02 PRODUCCION" at bounding box center [649, 414] width 901 height 68
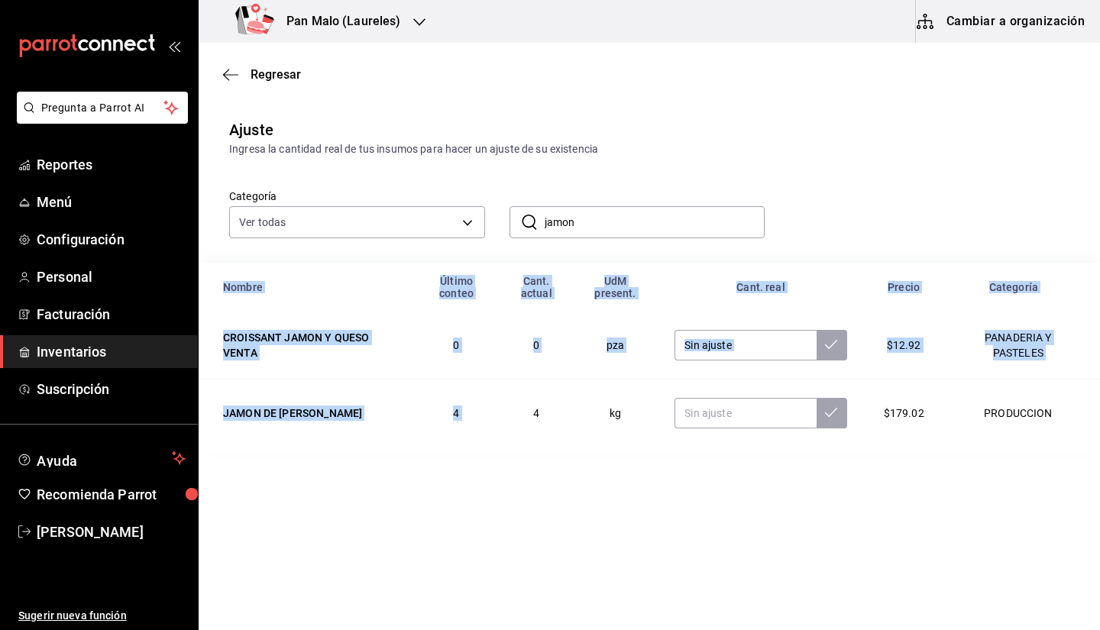
drag, startPoint x: 521, startPoint y: 409, endPoint x: 672, endPoint y: 466, distance: 161.5
click at [672, 466] on main "Regresar Ajuste Ingresa la cantidad real de tus insumos para hacer un ajuste de…" at bounding box center [649, 293] width 901 height 501
click at [590, 445] on td "kg" at bounding box center [615, 414] width 83 height 68
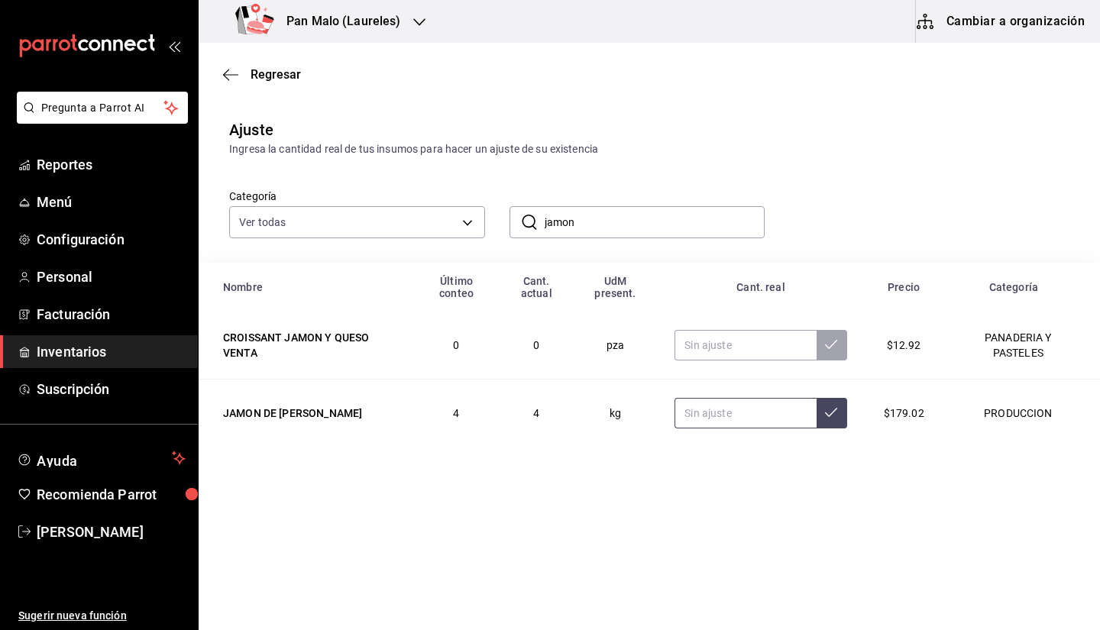
click at [795, 404] on input "text" at bounding box center [745, 413] width 141 height 31
type input "6.50"
click at [818, 416] on button at bounding box center [832, 413] width 31 height 31
click at [260, 70] on span "Regresar" at bounding box center [276, 74] width 50 height 15
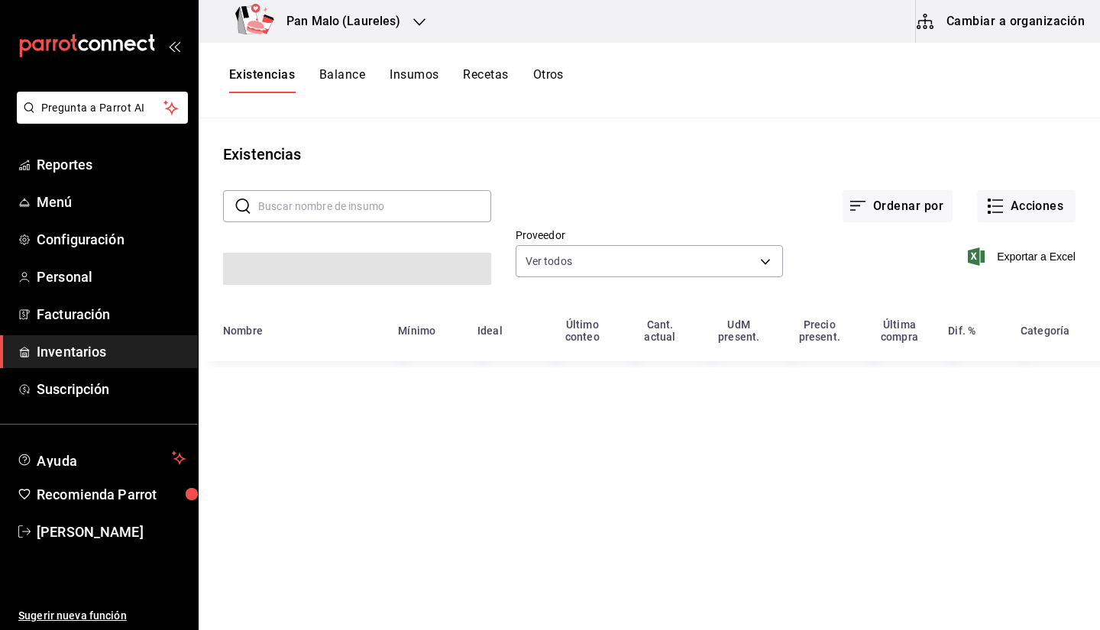
click at [325, 212] on input "text" at bounding box center [374, 206] width 233 height 31
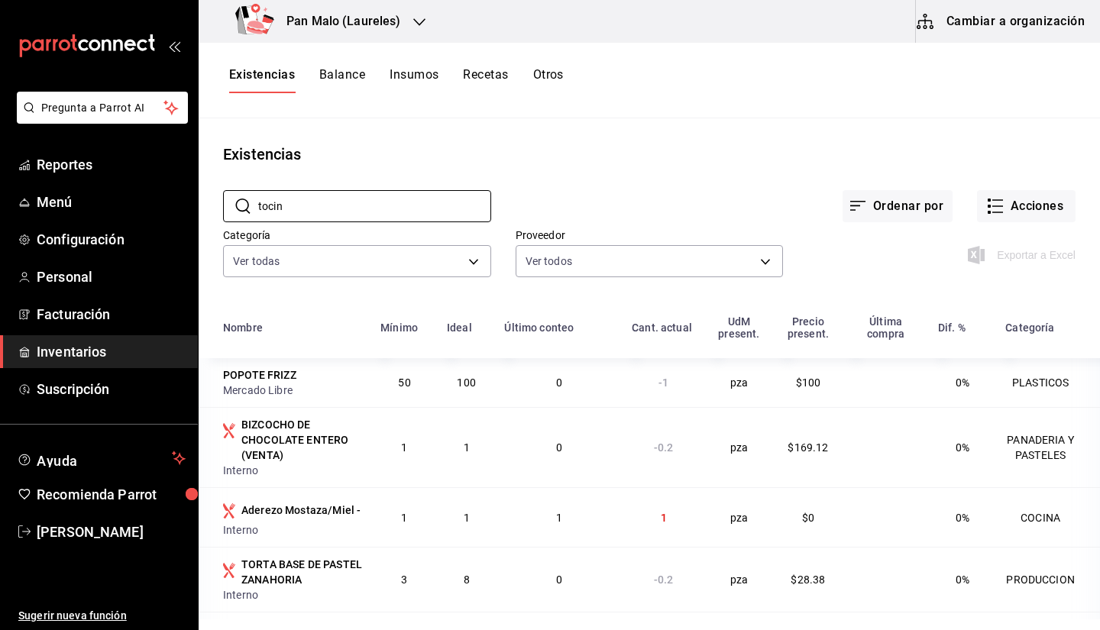
type input "tocino"
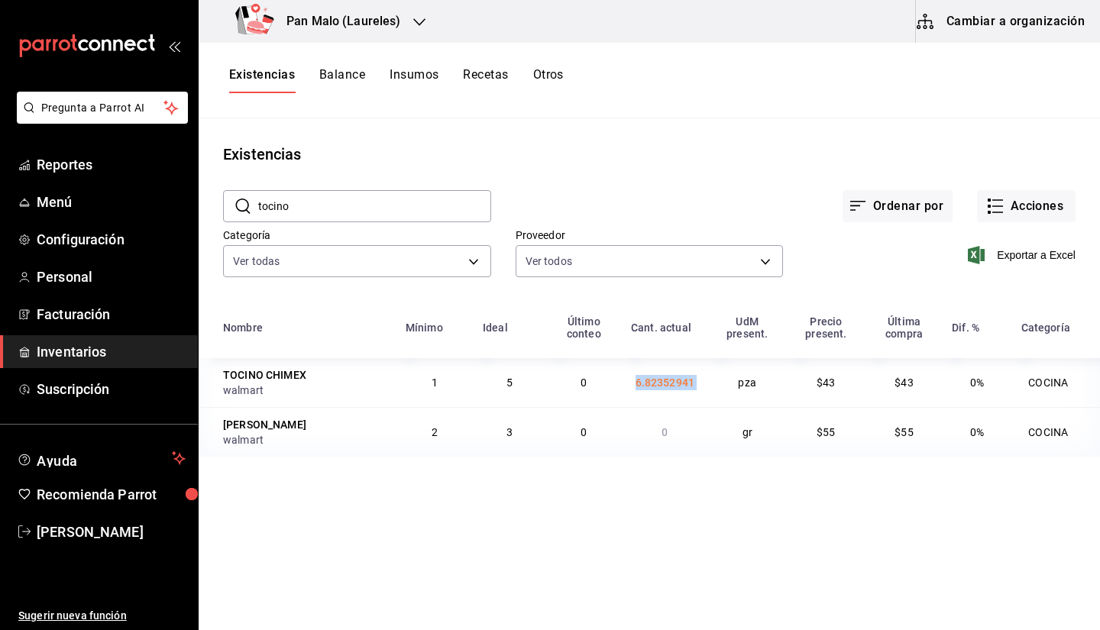
drag, startPoint x: 619, startPoint y: 391, endPoint x: 718, endPoint y: 384, distance: 99.5
click at [718, 384] on tr "TOCINO CHIMEX walmart 1 5 0 6.82352941 pza $43 $43 0% COCINA" at bounding box center [649, 382] width 901 height 49
click at [672, 380] on span "6.82352941" at bounding box center [666, 383] width 60 height 12
click at [262, 76] on button "Existencias" at bounding box center [262, 80] width 66 height 26
click at [112, 348] on span "Inventarios" at bounding box center [111, 351] width 149 height 21
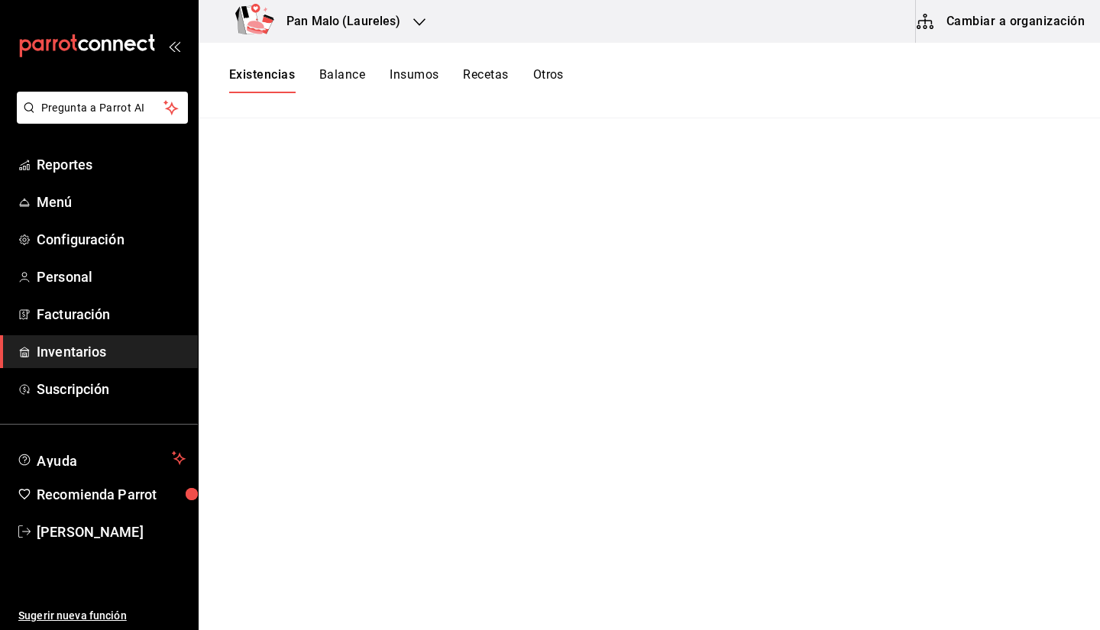
click at [966, 25] on button "Cambiar a organización" at bounding box center [1002, 21] width 172 height 43
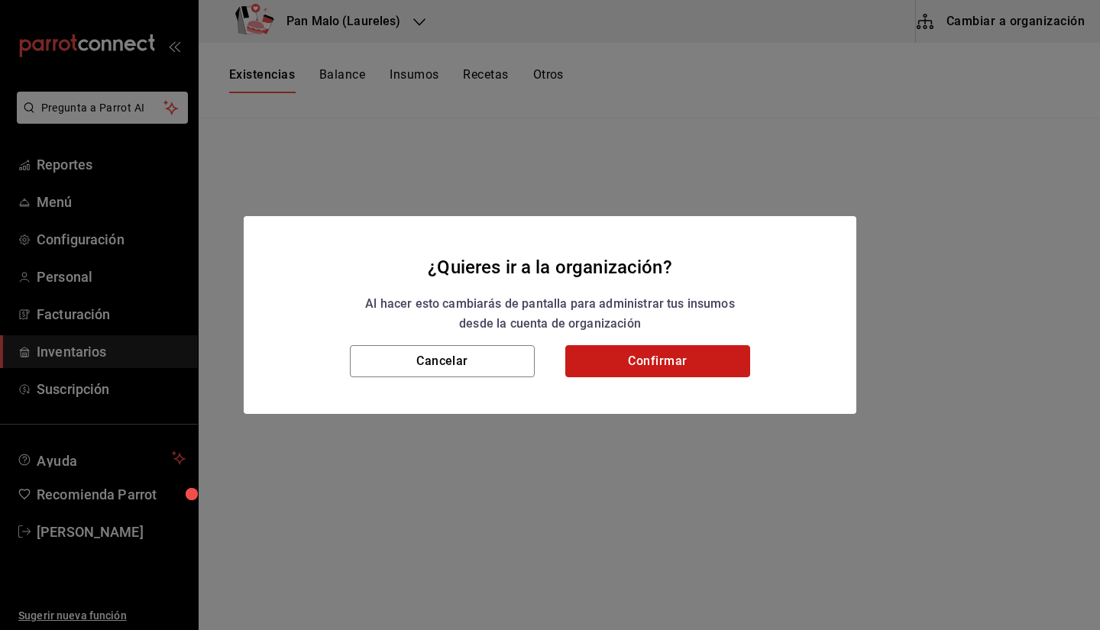
click at [643, 371] on button "Confirmar" at bounding box center [657, 361] width 185 height 32
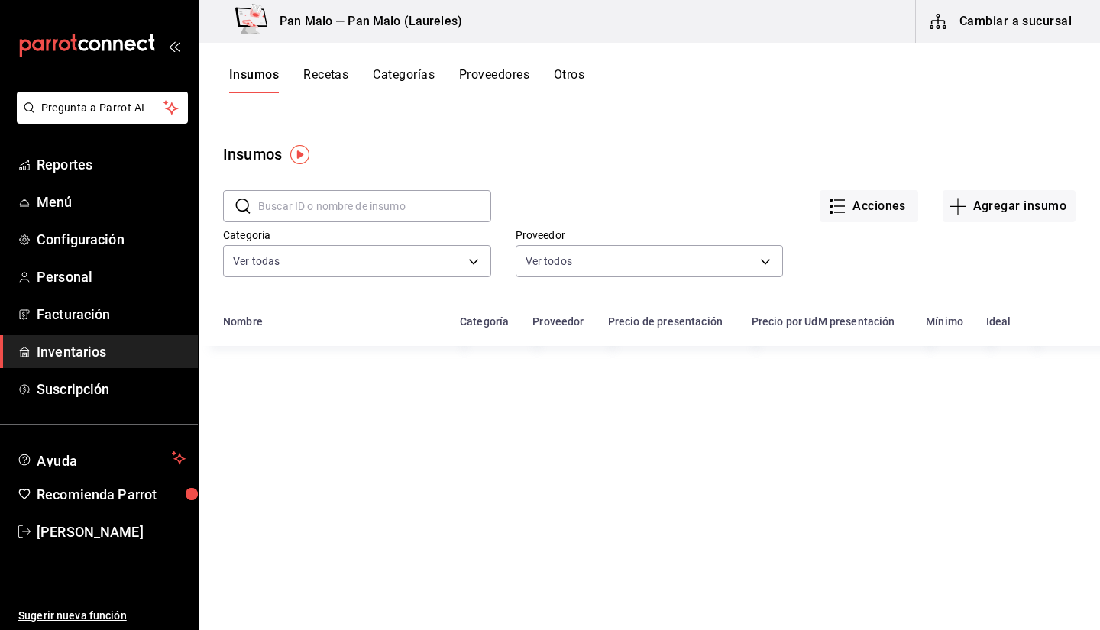
click at [342, 214] on input "text" at bounding box center [374, 206] width 233 height 31
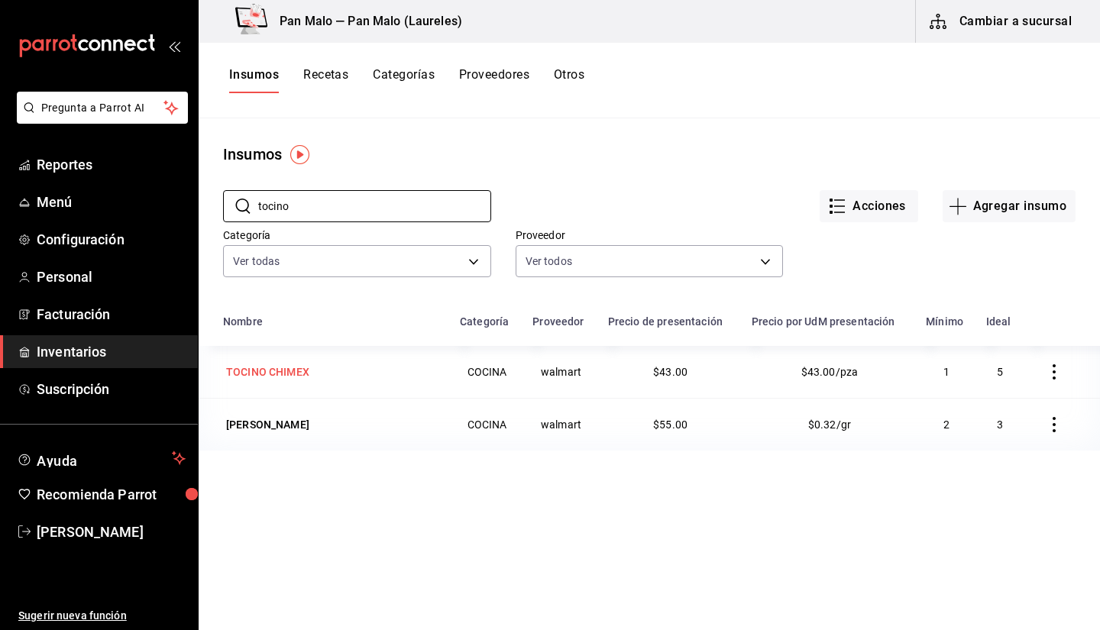
type input "tocino"
click at [303, 375] on div "TOCINO CHIMEX" at bounding box center [267, 371] width 83 height 15
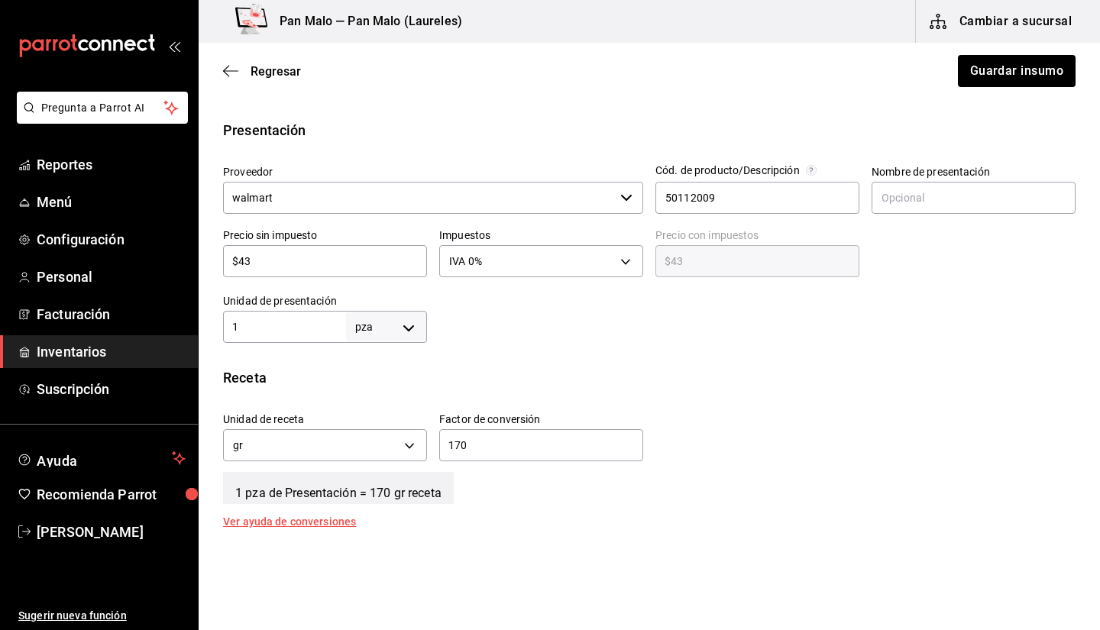
scroll to position [299, 0]
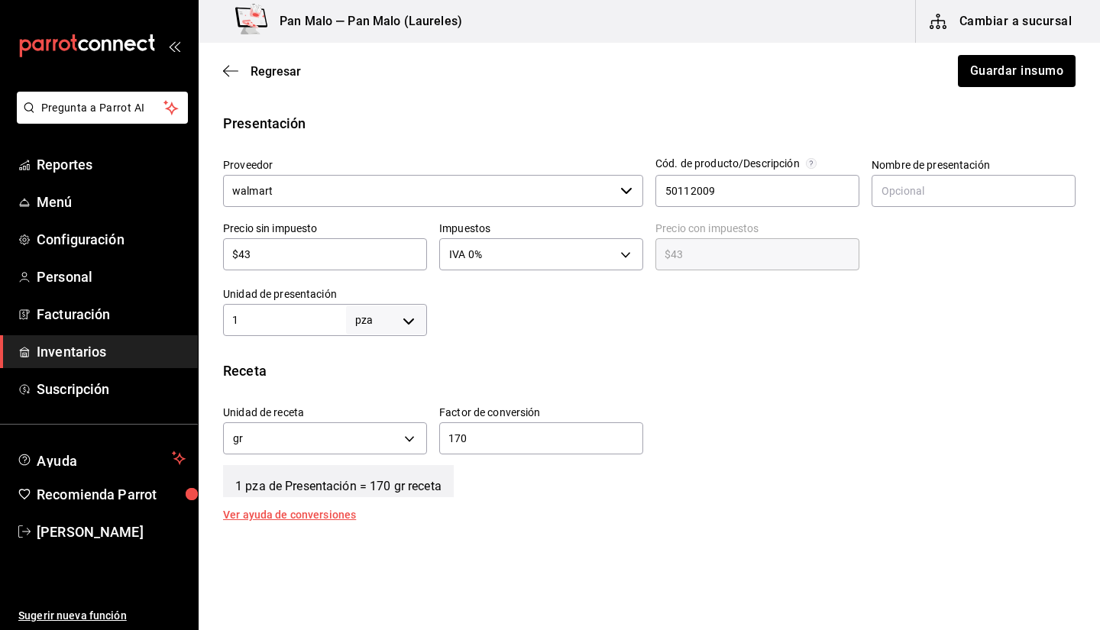
click at [232, 63] on div "Regresar Guardar insumo" at bounding box center [649, 71] width 901 height 57
click at [235, 70] on icon "button" at bounding box center [230, 71] width 15 height 14
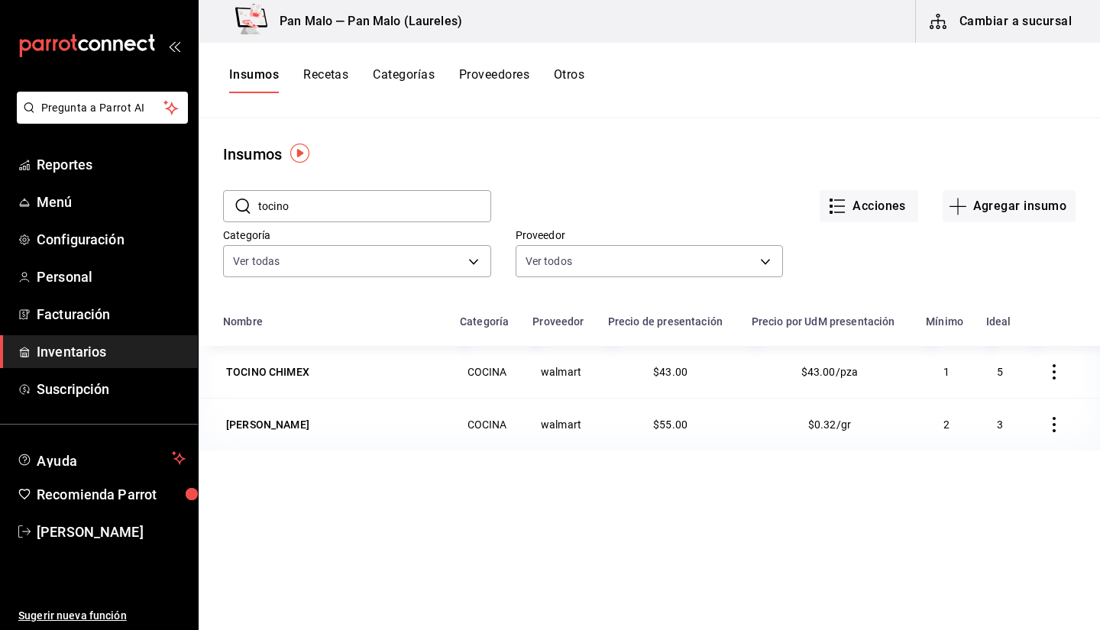
scroll to position [1, 0]
click at [1024, 27] on button "Cambiar a sucursal" at bounding box center [1002, 21] width 172 height 43
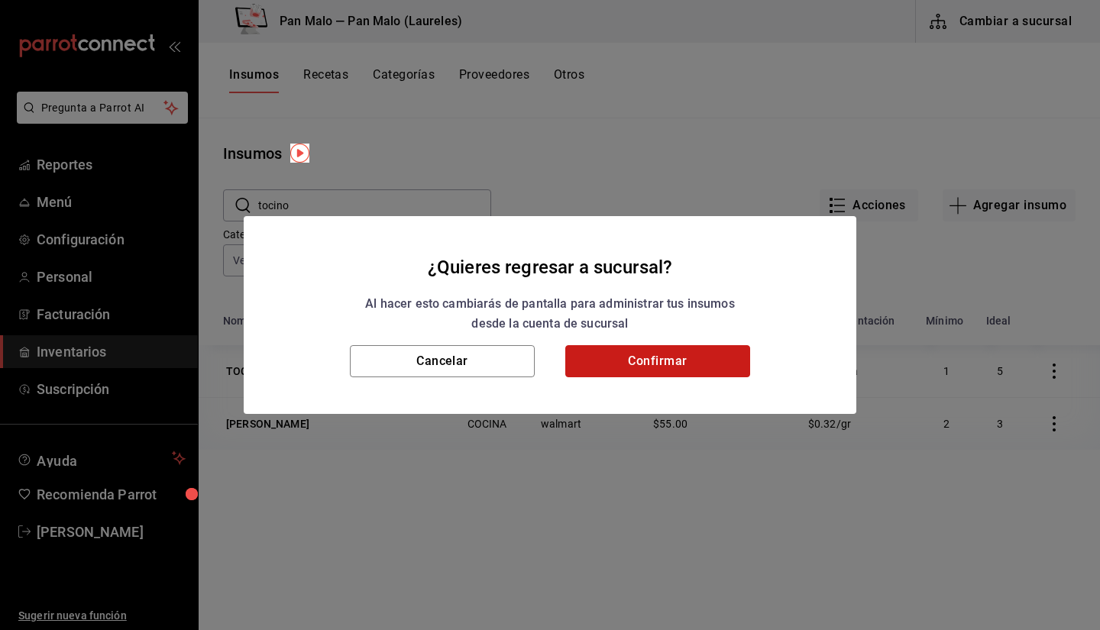
click at [665, 364] on button "Confirmar" at bounding box center [657, 361] width 185 height 32
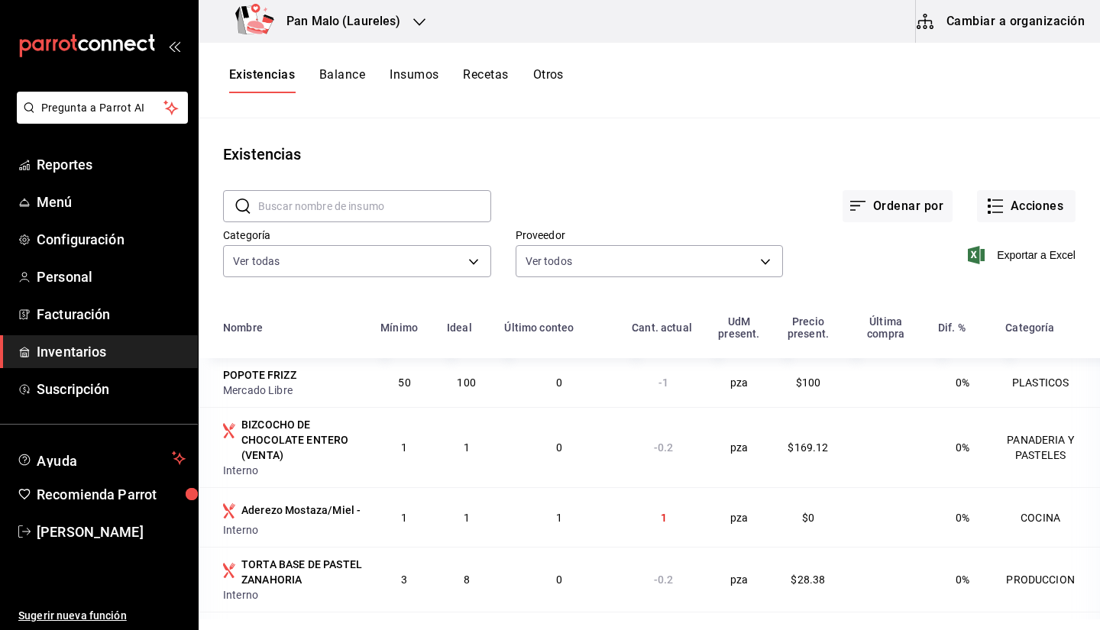
click at [372, 22] on h3 "Pan Malo (Laureles)" at bounding box center [337, 21] width 127 height 18
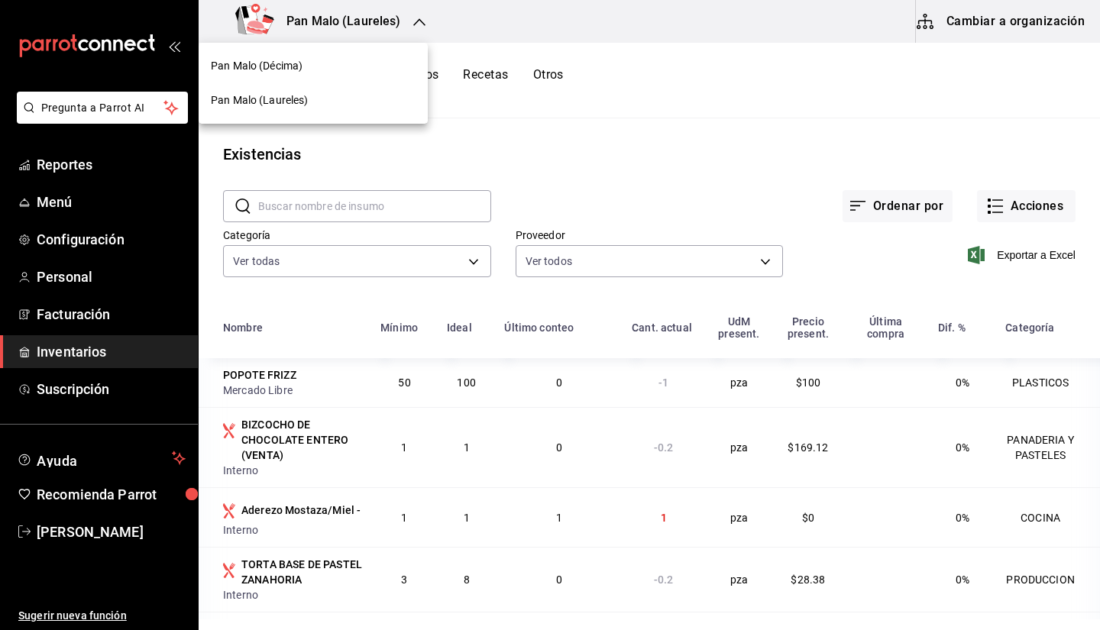
click at [309, 60] on div "Pan Malo (Décima)" at bounding box center [313, 66] width 205 height 16
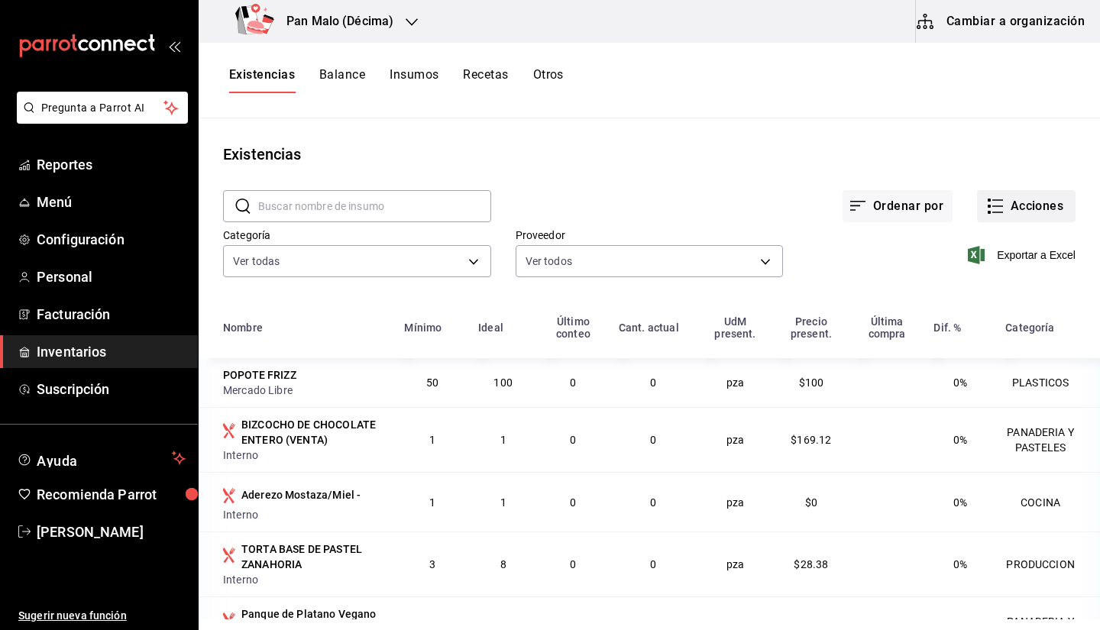
click at [1008, 200] on button "Acciones" at bounding box center [1026, 206] width 99 height 32
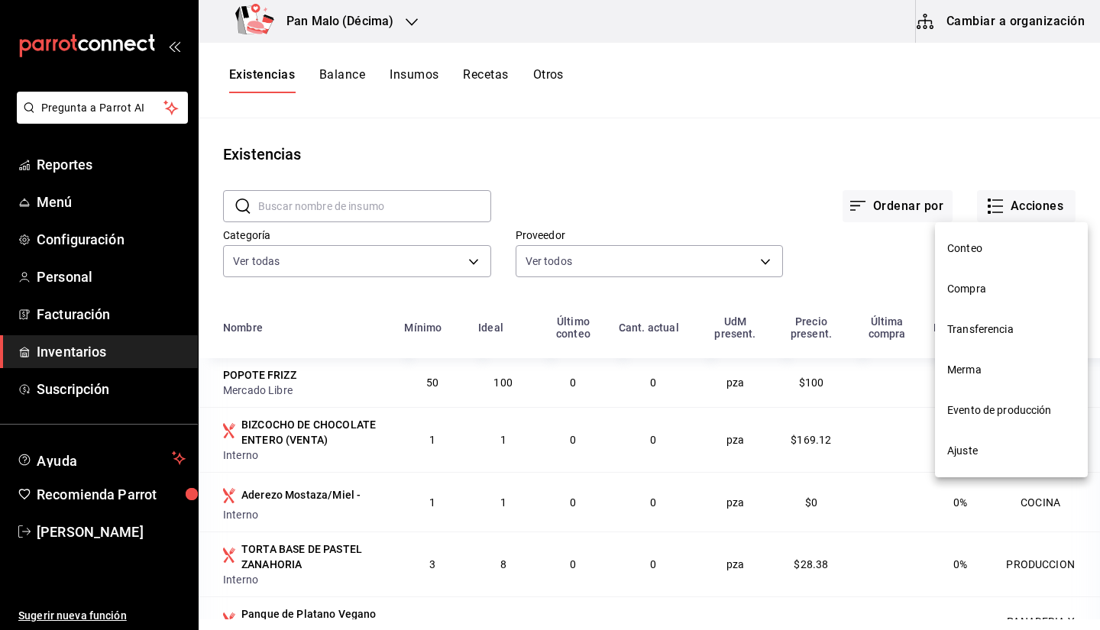
click at [913, 150] on div at bounding box center [550, 315] width 1100 height 630
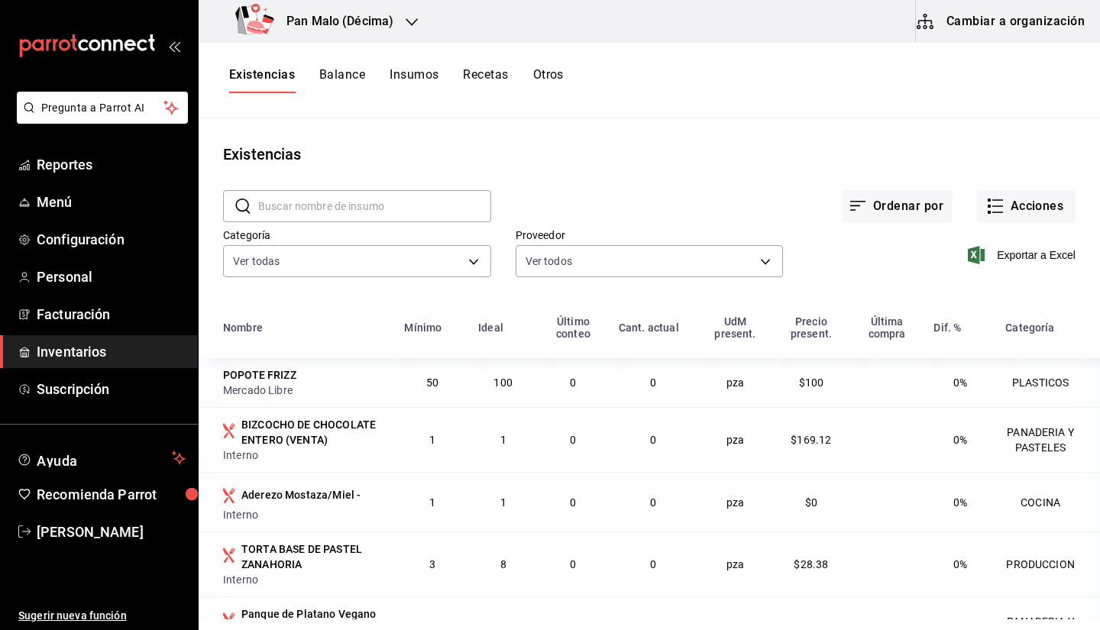
click at [396, 208] on input "text" at bounding box center [374, 206] width 233 height 31
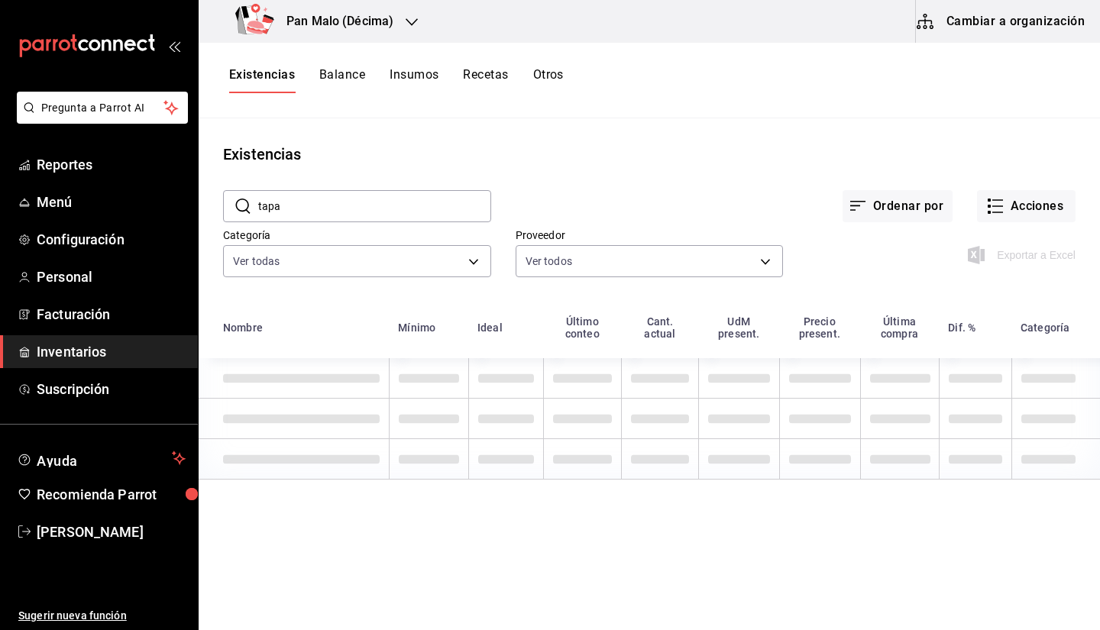
type input "tapa"
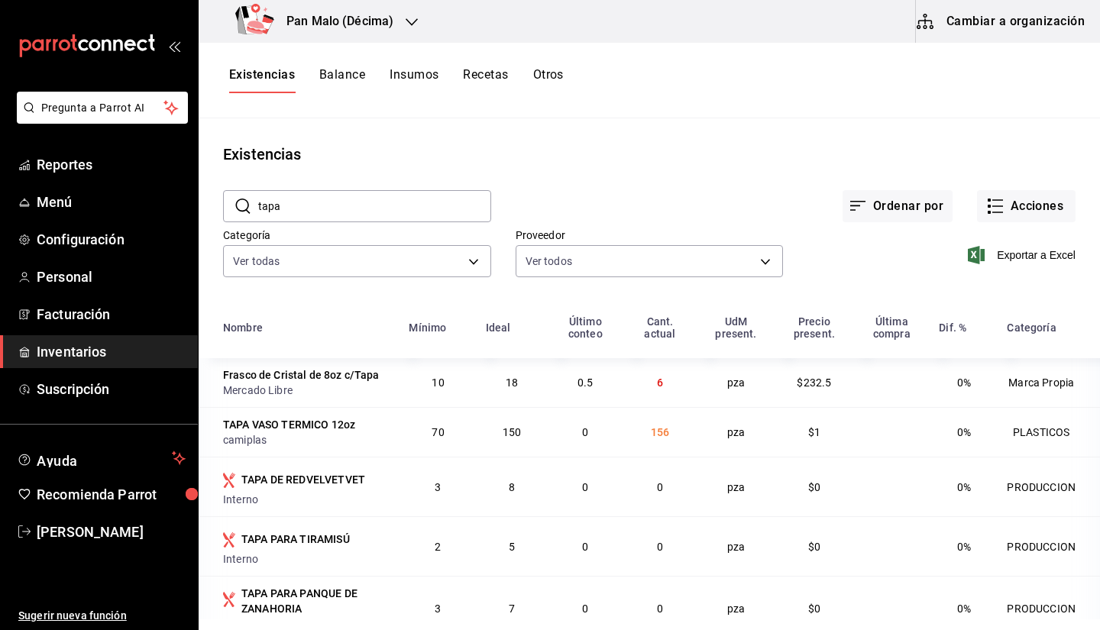
click at [1028, 222] on div "Exportar a Excel" at bounding box center [929, 243] width 293 height 78
click at [1008, 210] on button "Acciones" at bounding box center [1026, 206] width 99 height 32
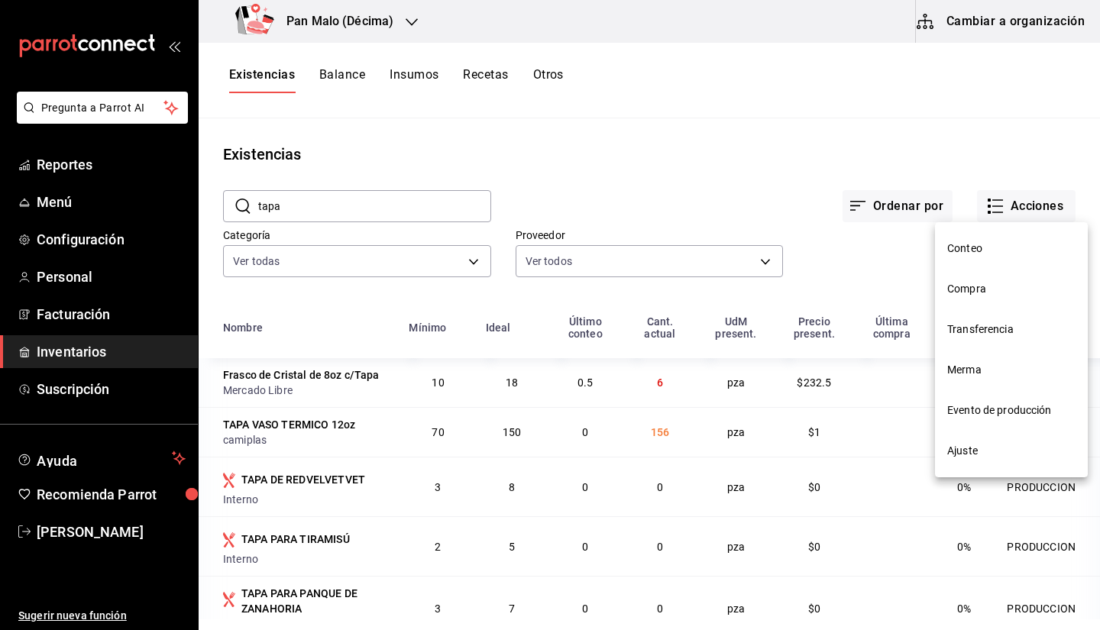
click at [961, 426] on li "Evento de producción" at bounding box center [1011, 410] width 153 height 40
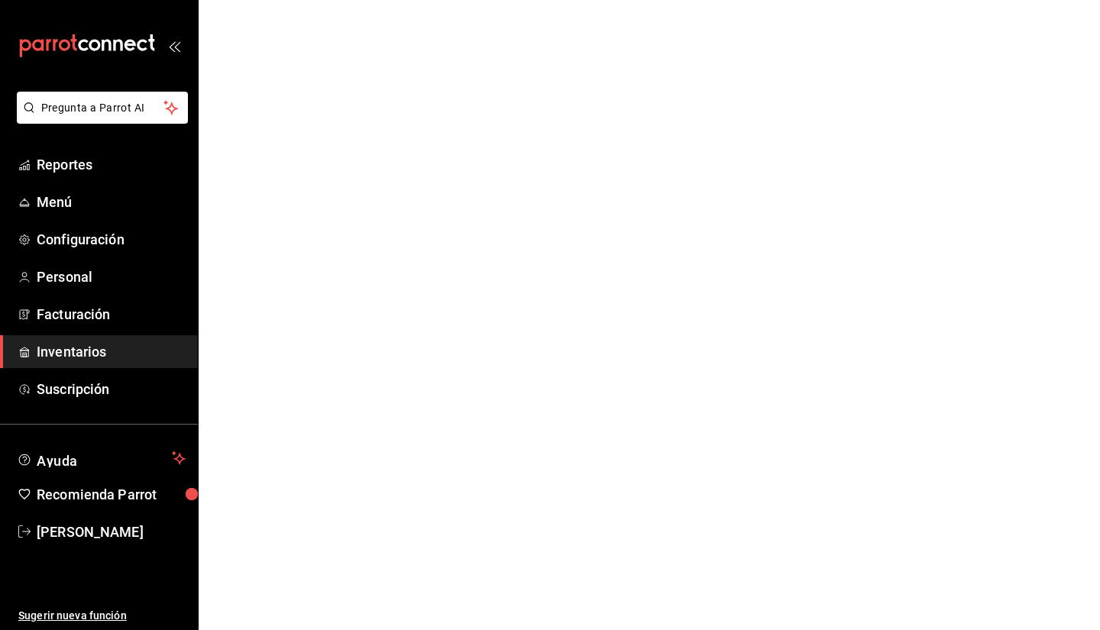
click at [961, 0] on html "Pregunta a Parrot AI Reportes Menú Configuración Personal Facturación Inventari…" at bounding box center [550, 0] width 1100 height 0
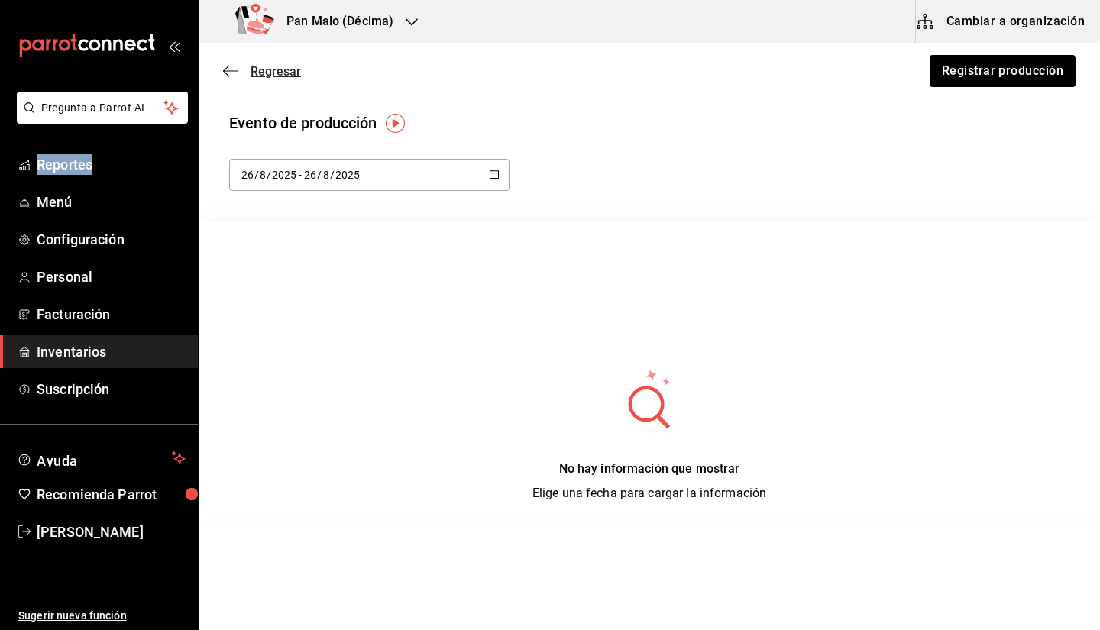
click at [225, 68] on icon "button" at bounding box center [230, 71] width 15 height 14
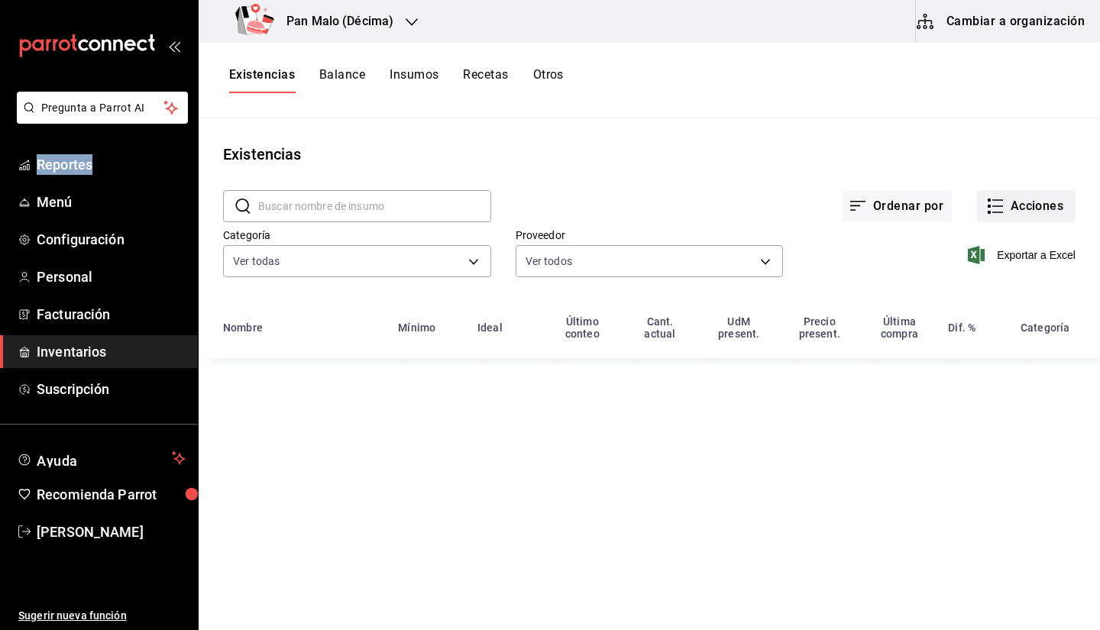
click at [996, 219] on button "Acciones" at bounding box center [1026, 206] width 99 height 32
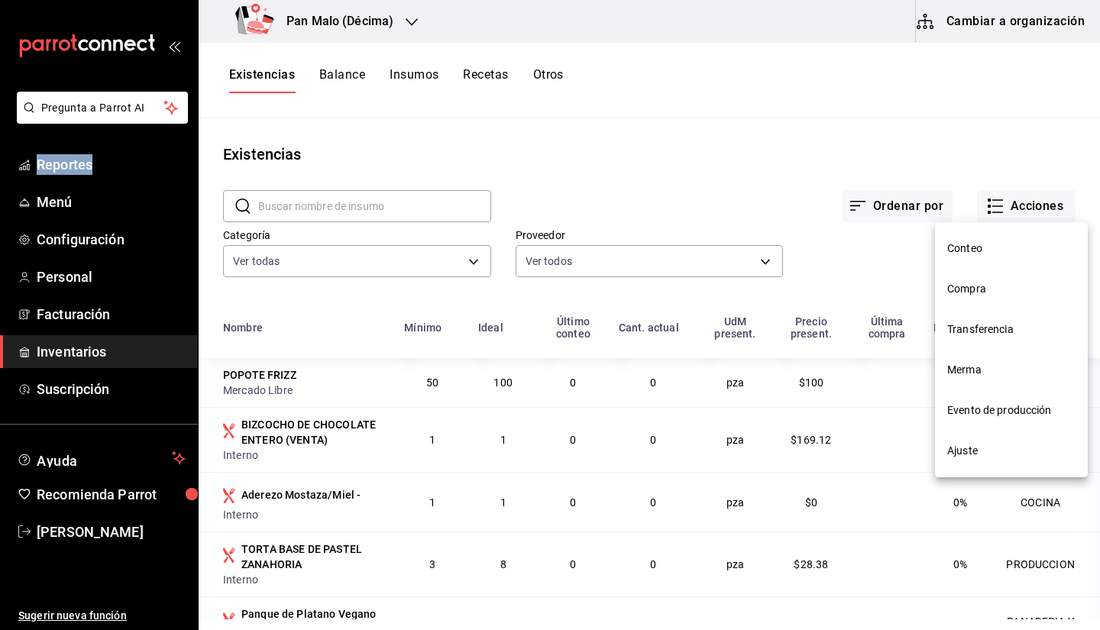
click at [974, 455] on span "Ajuste" at bounding box center [1011, 451] width 128 height 16
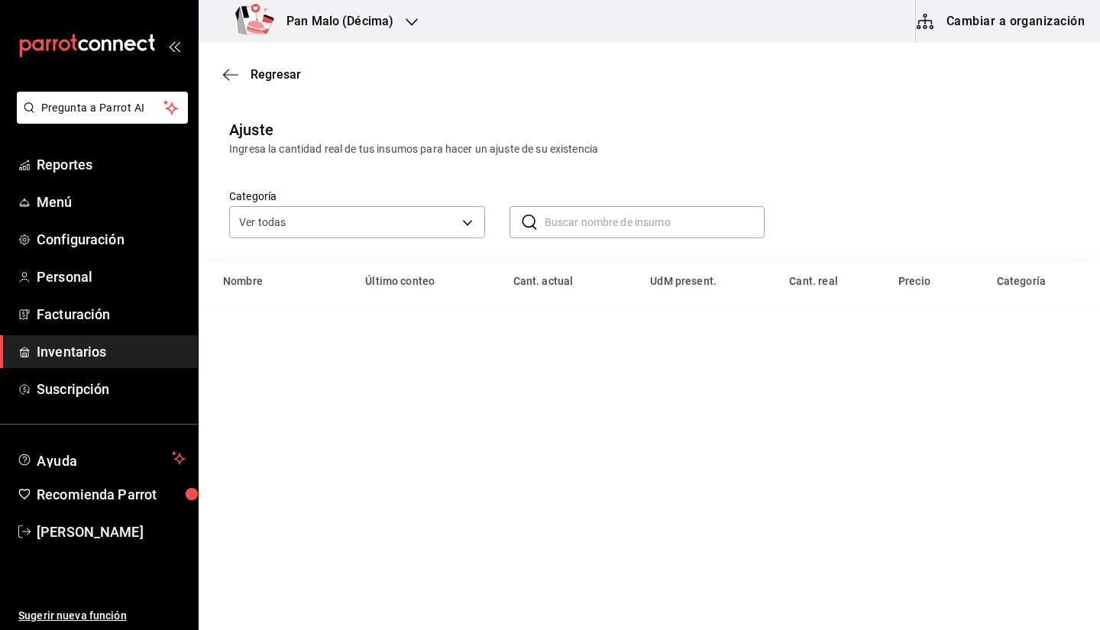
click at [552, 205] on div "​ ​" at bounding box center [625, 210] width 280 height 57
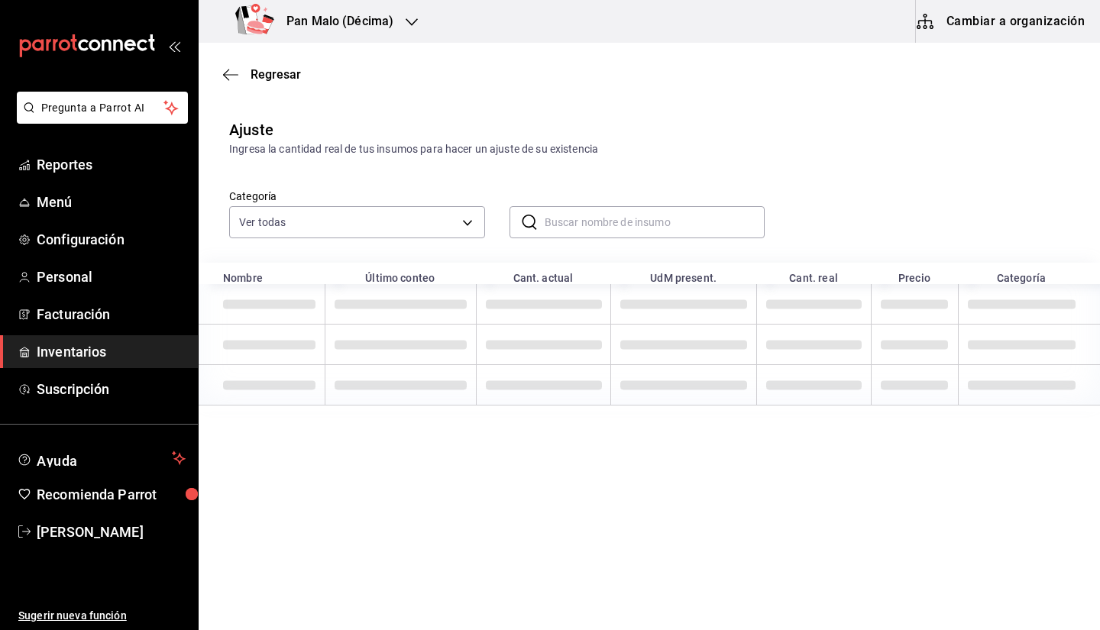
click at [543, 222] on div "​ ​" at bounding box center [638, 222] width 256 height 32
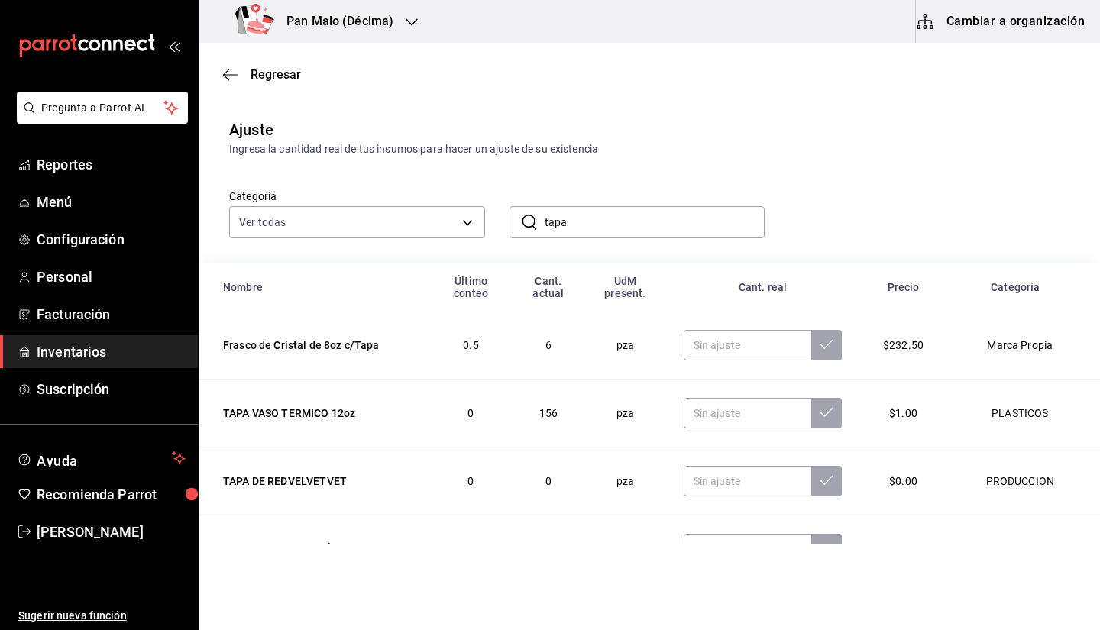
click at [661, 209] on input "tapa" at bounding box center [655, 222] width 221 height 31
click at [958, 212] on div "Categoría Ver todas 70f7bd2c-2c71-4982-af5b-371040f86de5,600482d2-c9f1-4907-a3a…" at bounding box center [625, 197] width 840 height 81
click at [615, 238] on div "​ tapa ​" at bounding box center [638, 222] width 256 height 32
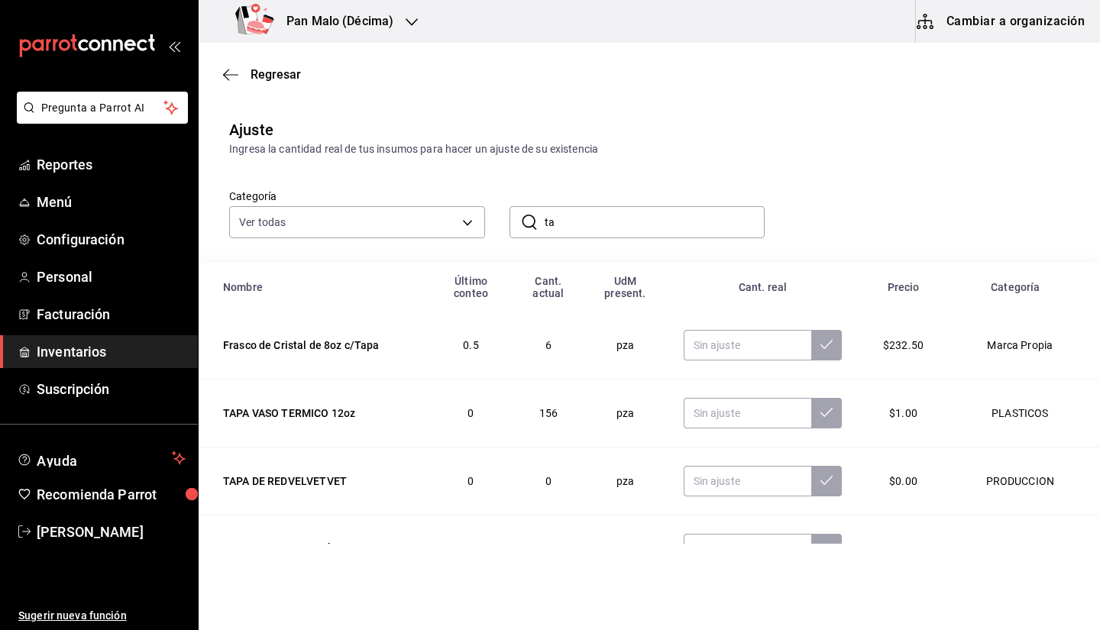
type input "t"
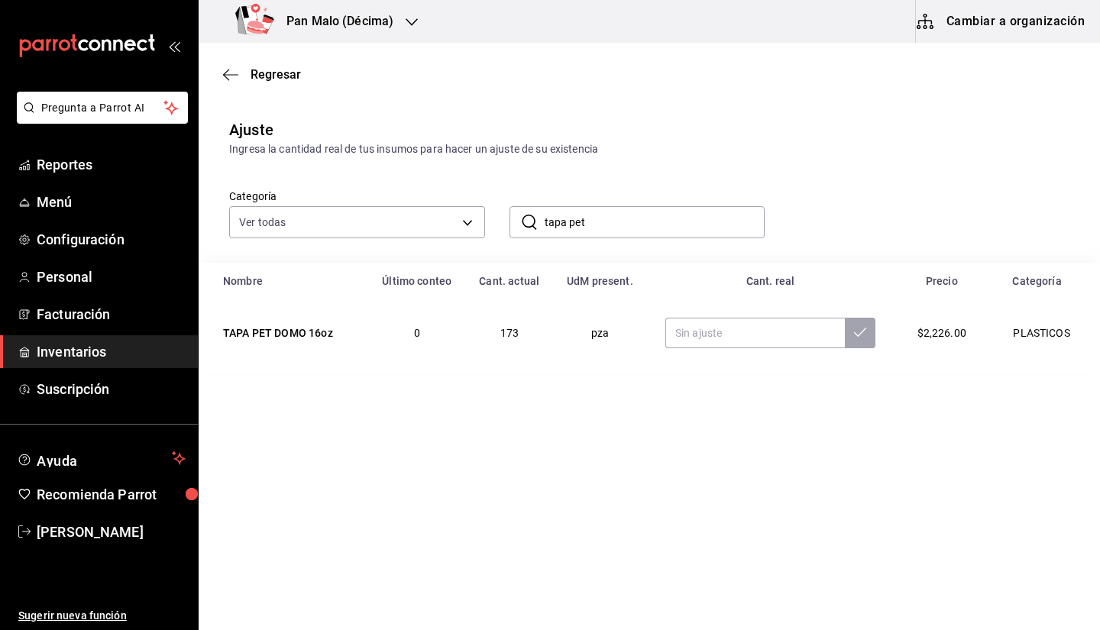
click at [649, 229] on input "tapa pet" at bounding box center [655, 222] width 221 height 31
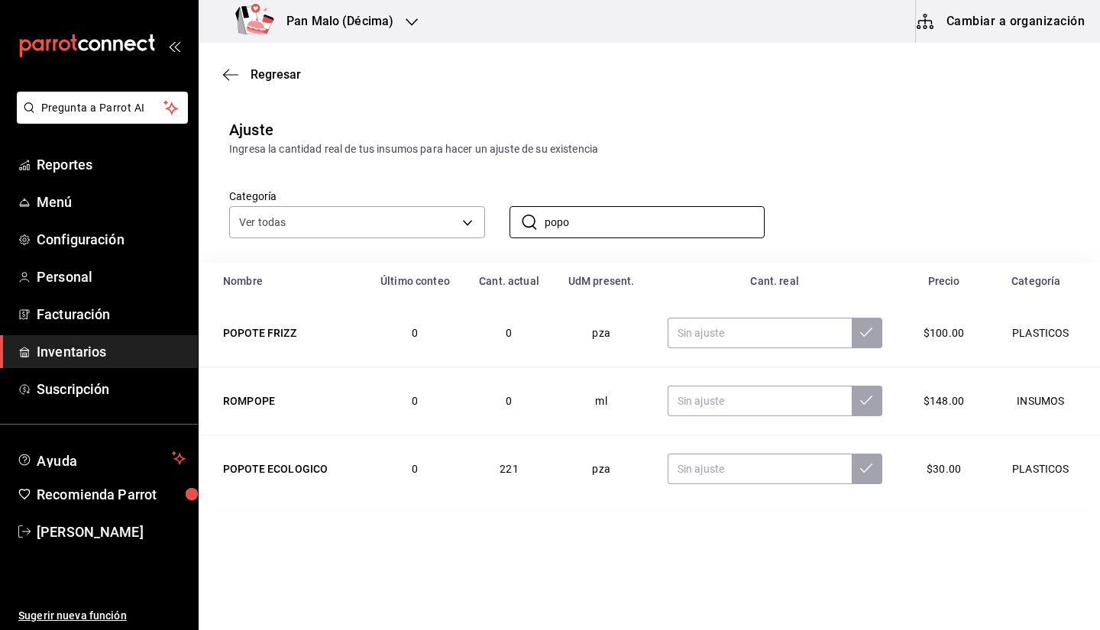
type input "popo"
click at [803, 176] on div "Categoría Ver todas 70f7bd2c-2c71-4982-af5b-371040f86de5,600482d2-c9f1-4907-a3a…" at bounding box center [625, 197] width 840 height 81
click at [710, 480] on input "text" at bounding box center [760, 469] width 184 height 31
click at [730, 331] on input "text" at bounding box center [760, 333] width 184 height 31
type input "491.00"
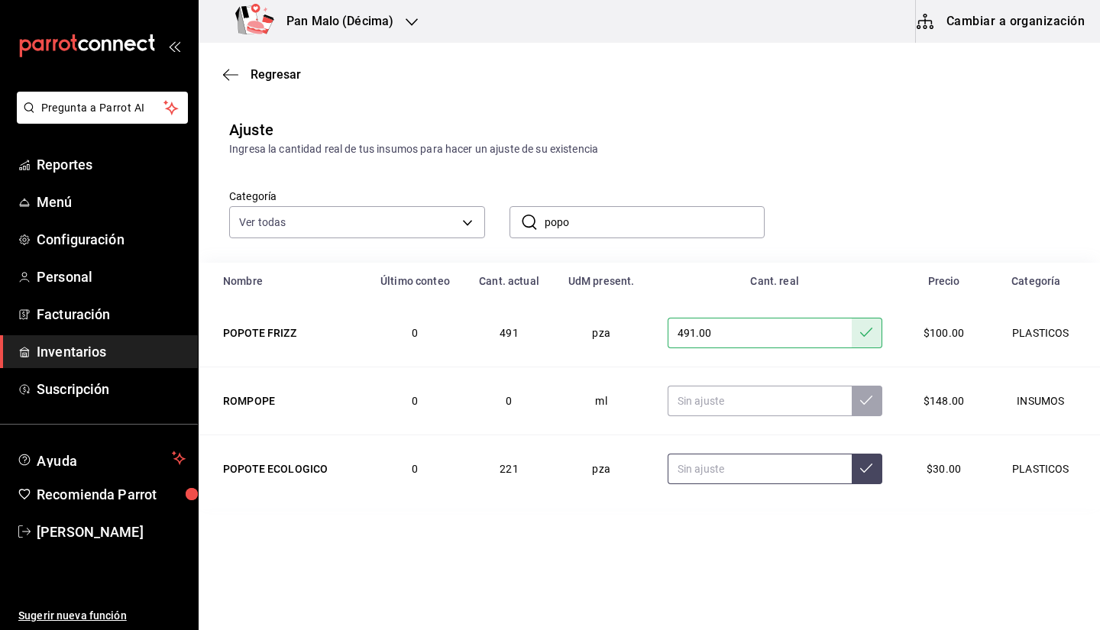
click at [717, 472] on input "text" at bounding box center [760, 469] width 184 height 31
type input "291.00"
click at [235, 76] on icon "button" at bounding box center [230, 75] width 15 height 14
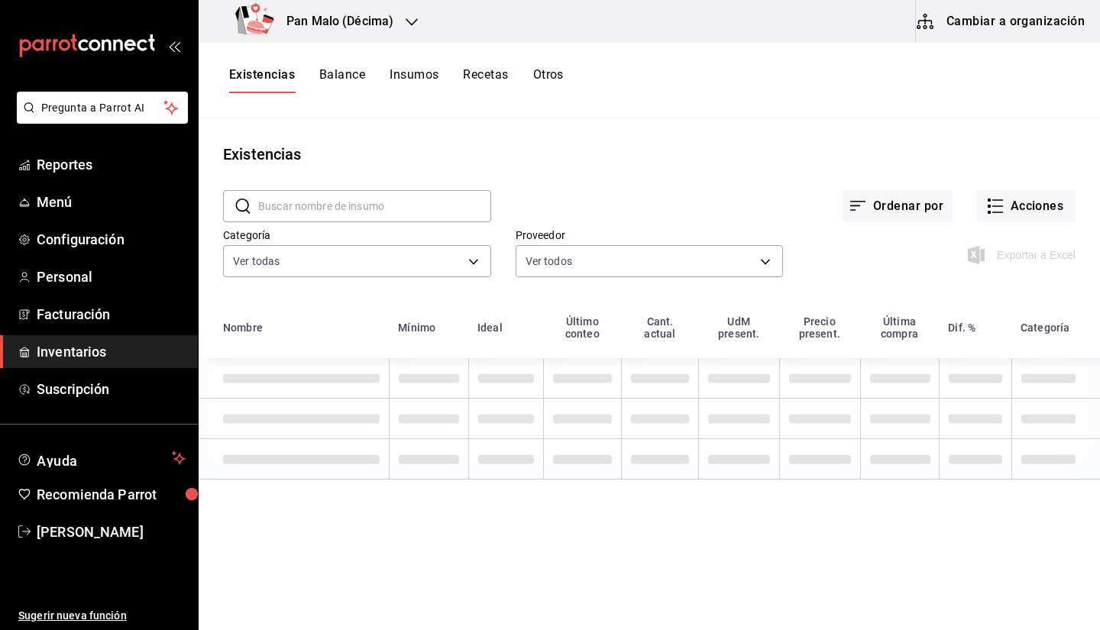
click at [395, 196] on input "text" at bounding box center [374, 206] width 233 height 31
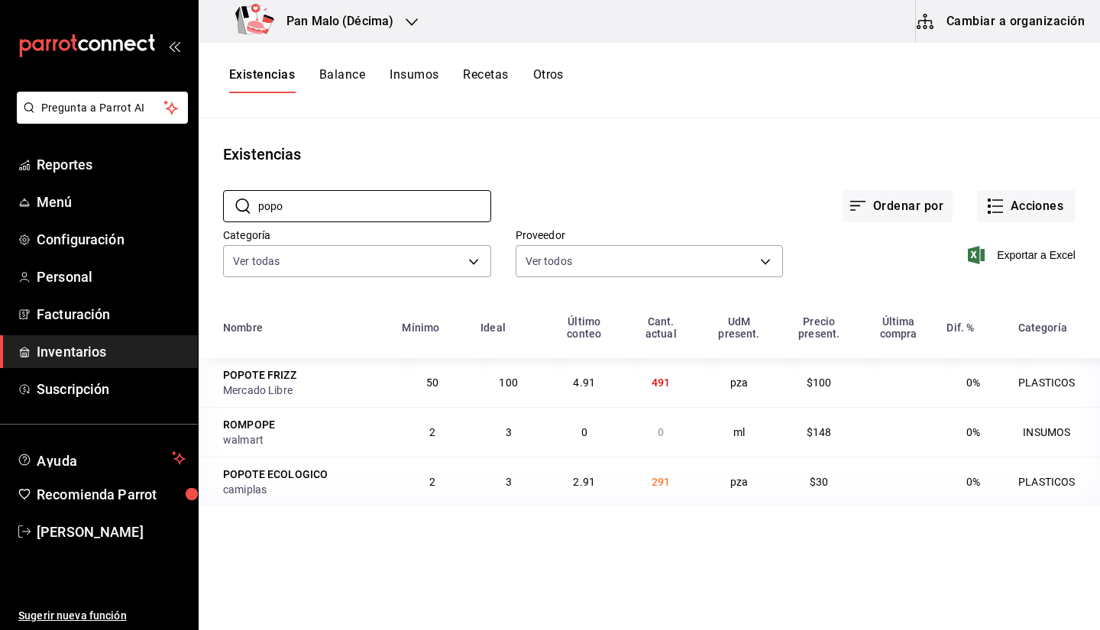
type input "popo"
click at [784, 125] on main "Existencias ​ popo ​ Ordenar por Acciones Categoría Ver todas 70f7bd2c-2c71-498…" at bounding box center [649, 368] width 901 height 501
click at [395, 205] on input "popo" at bounding box center [374, 206] width 233 height 31
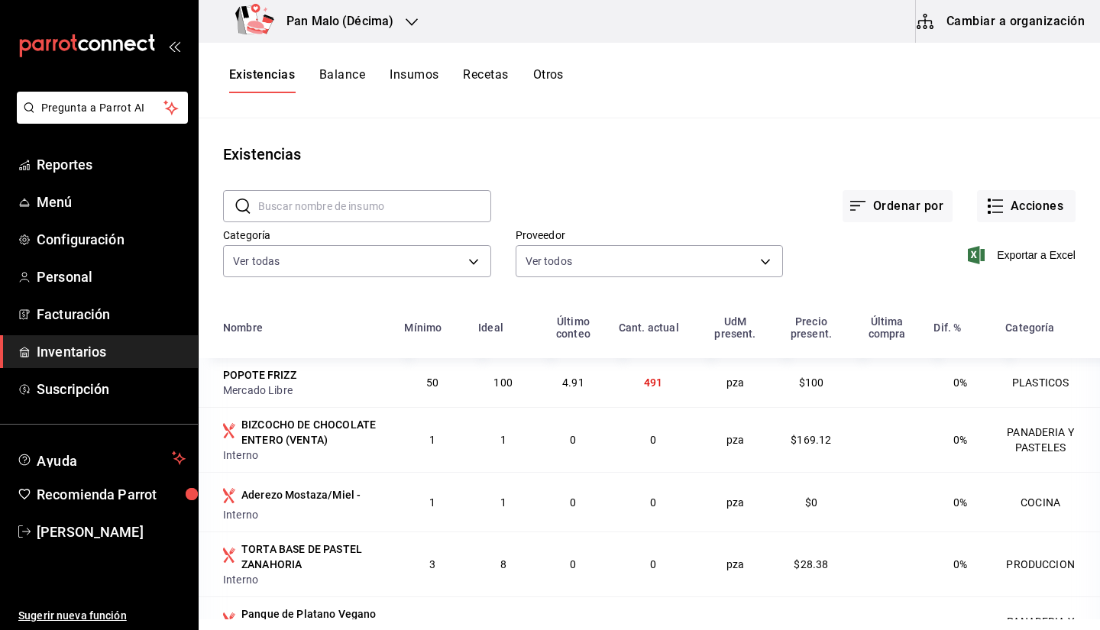
click at [67, 352] on span "Inventarios" at bounding box center [111, 351] width 149 height 21
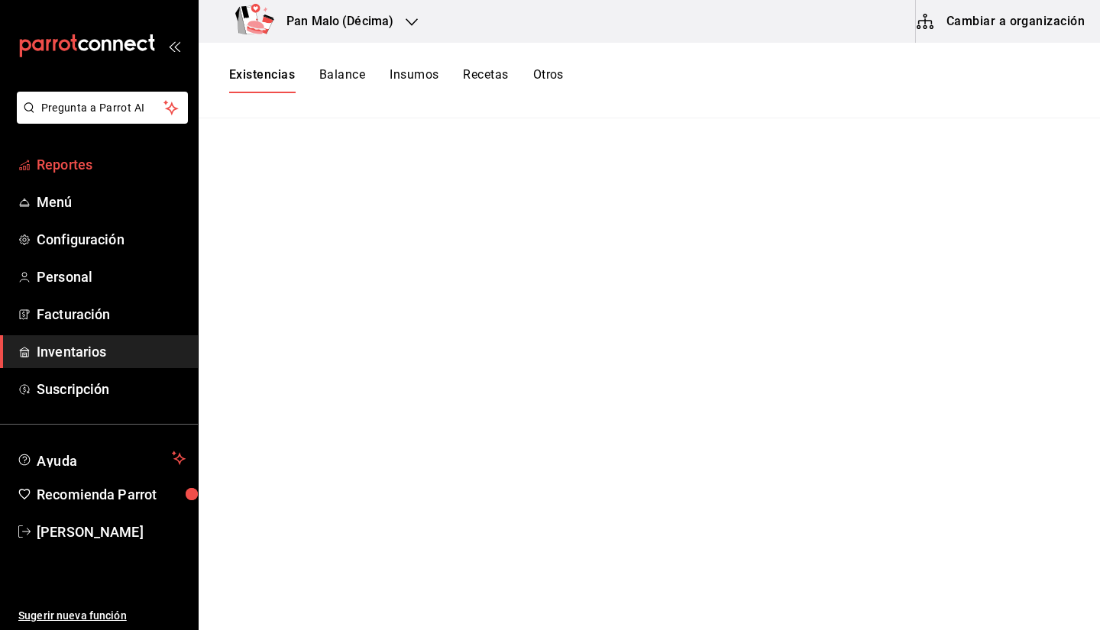
click at [70, 159] on span "Reportes" at bounding box center [111, 164] width 149 height 21
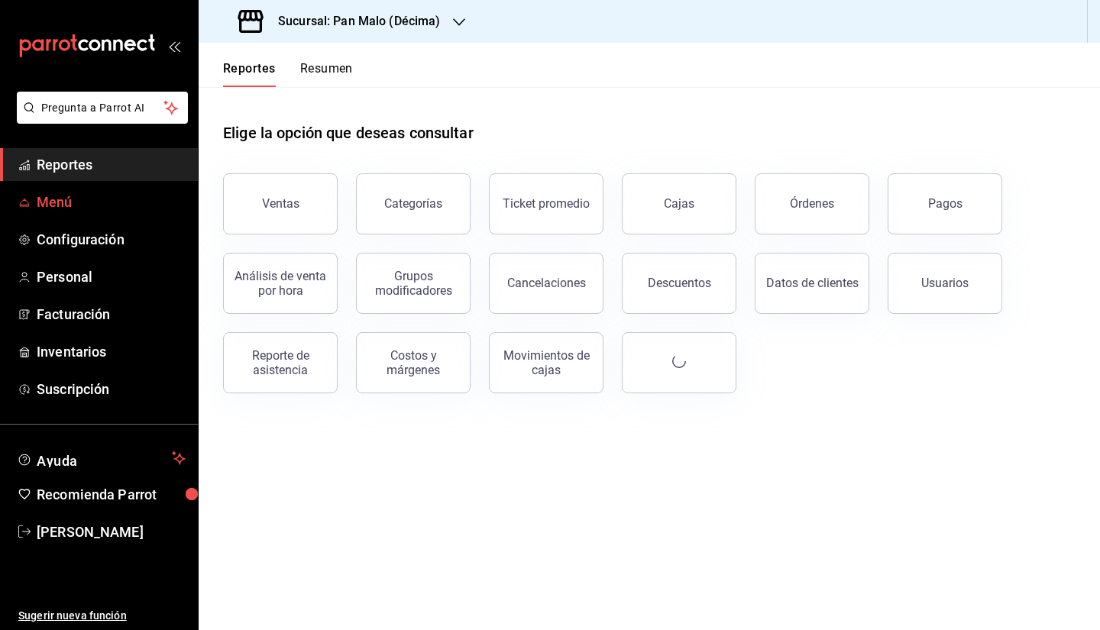
click at [67, 196] on span "Menú" at bounding box center [111, 202] width 149 height 21
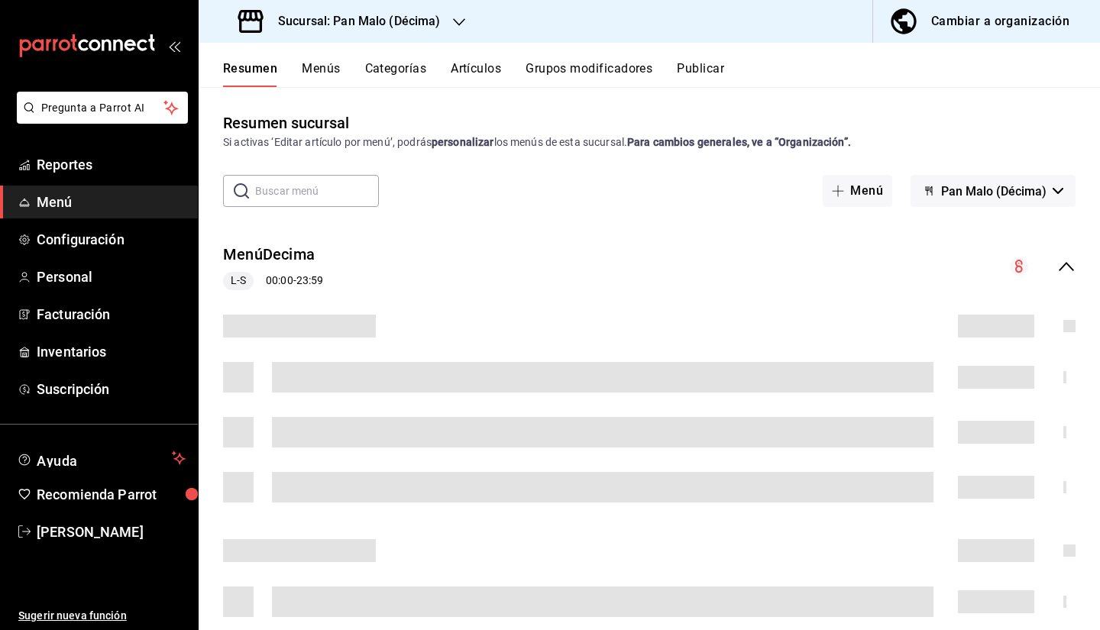
click at [927, 17] on button "Cambiar a organización" at bounding box center [980, 21] width 215 height 43
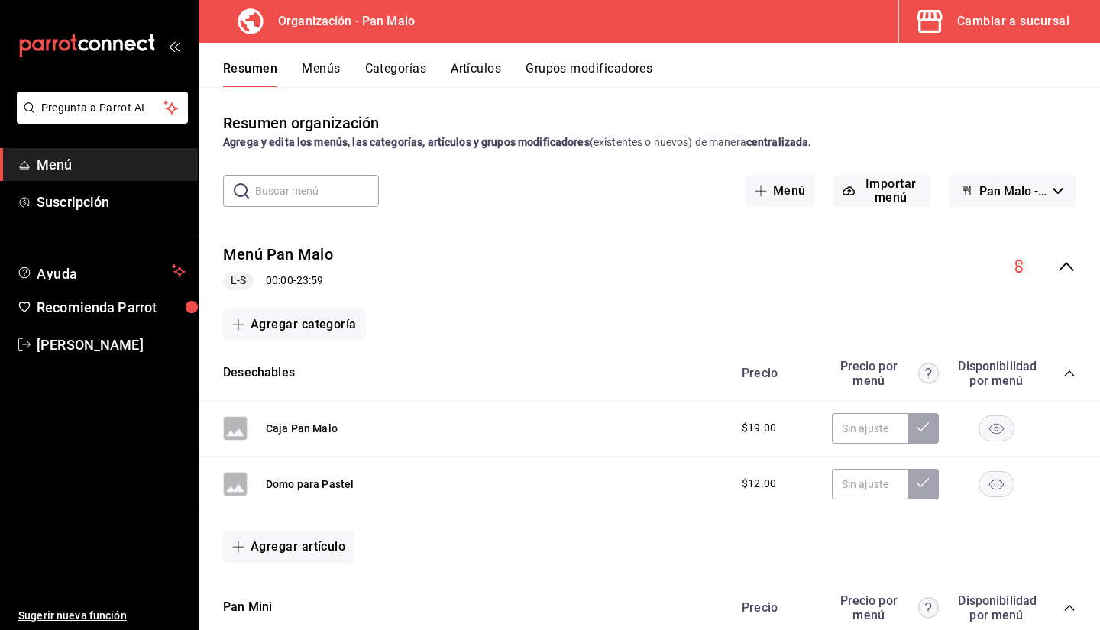
click at [326, 69] on button "Menús" at bounding box center [321, 74] width 38 height 26
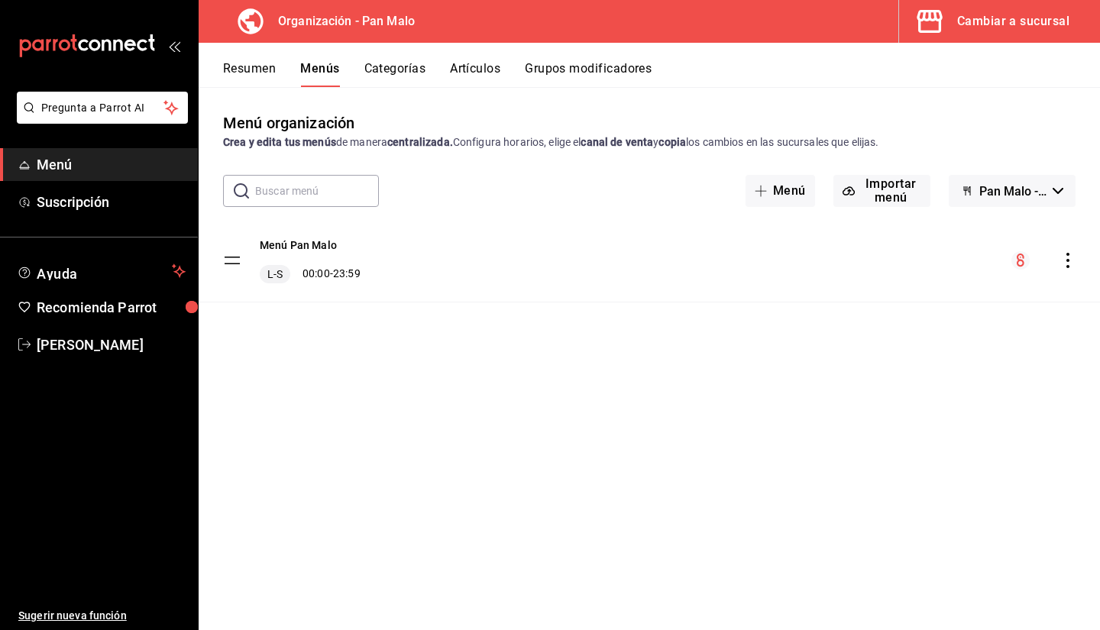
click at [383, 73] on button "Categorías" at bounding box center [395, 74] width 62 height 26
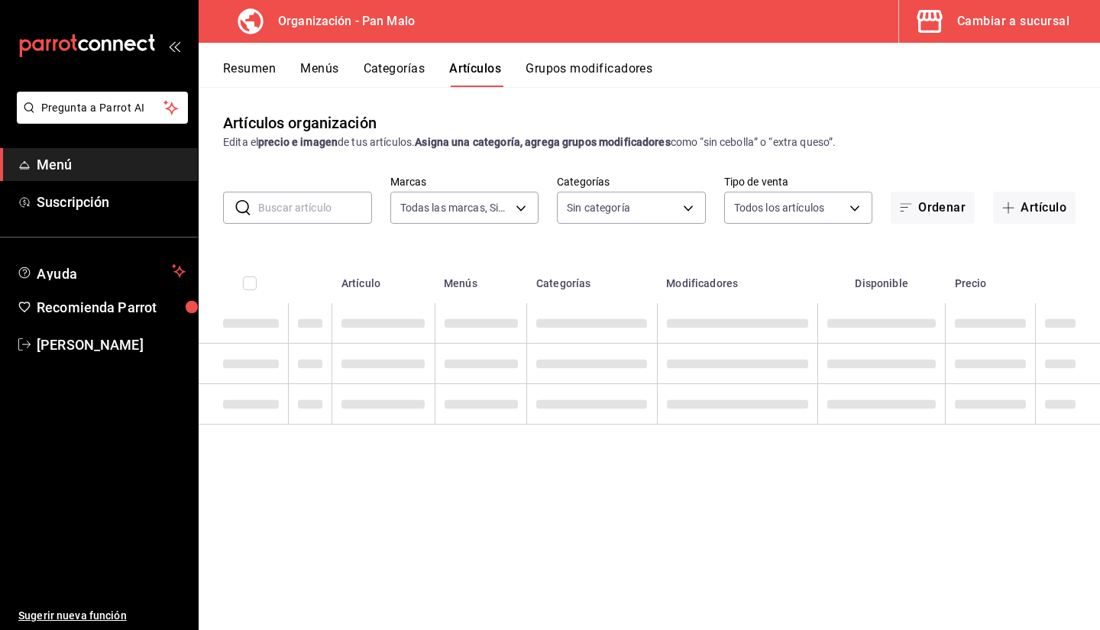
type input "fc172b80-d414-46c2-bed9-f4eeed86d775"
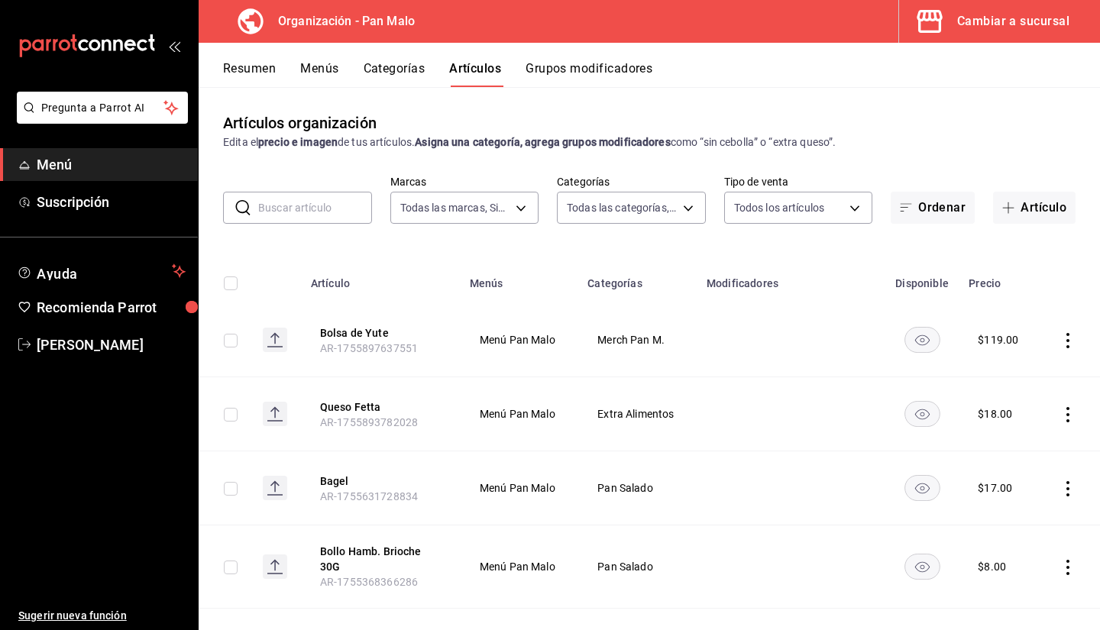
type input "51794acf-e1dd-4f38-9b3b-bc570c38acdf,faac991b-1219-45c2-92b9-09911293bcdb,94738…"
click at [581, 73] on button "Grupos modificadores" at bounding box center [589, 74] width 127 height 26
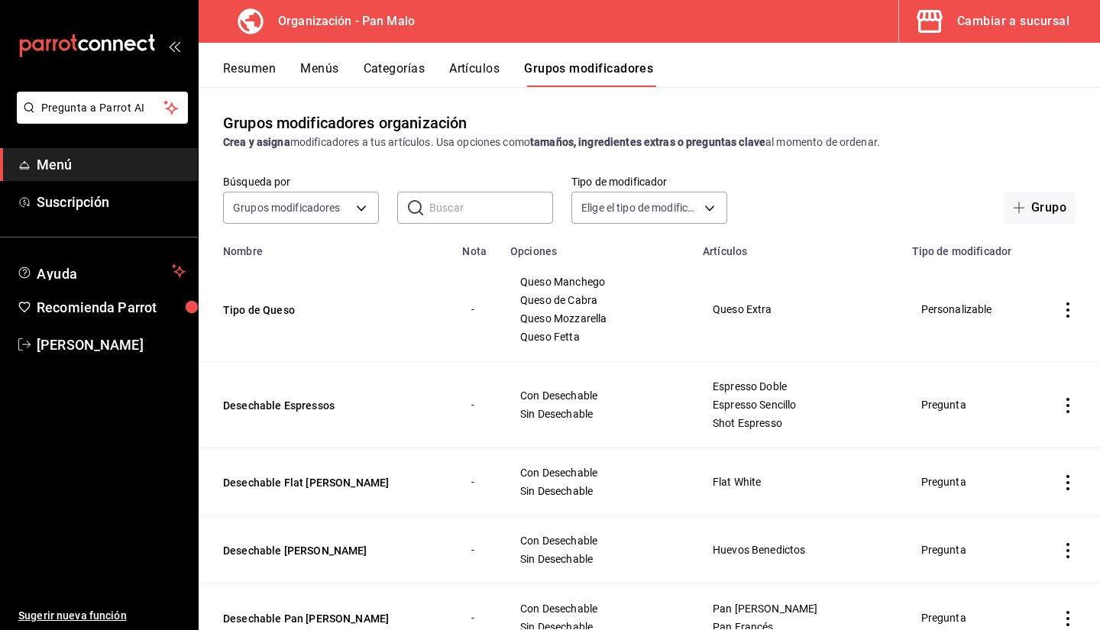
click at [460, 60] on div "Resumen Menús Categorías Artículos Grupos modificadores" at bounding box center [649, 65] width 901 height 44
click at [463, 69] on button "Artículos" at bounding box center [474, 74] width 50 height 26
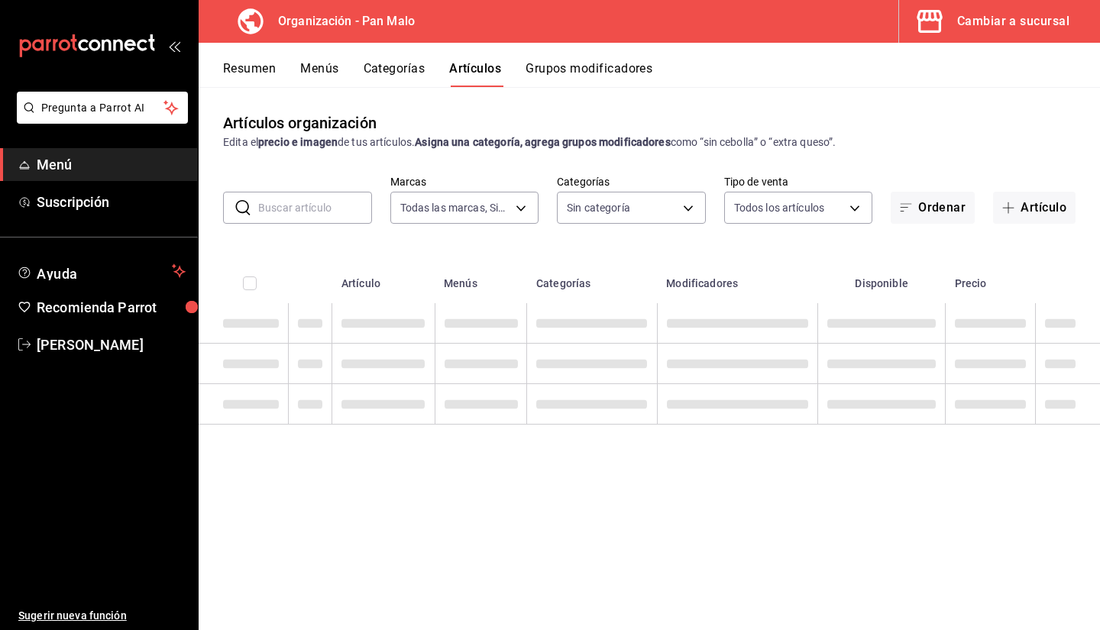
type input "fc172b80-d414-46c2-bed9-f4eeed86d775"
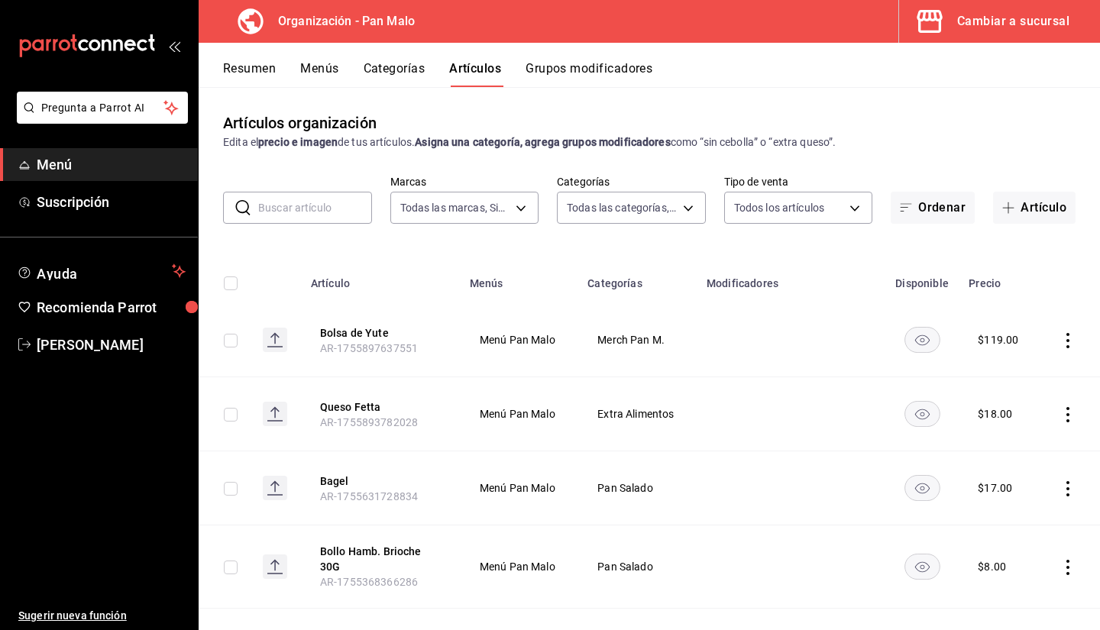
type input "51794acf-e1dd-4f38-9b3b-bc570c38acdf,faac991b-1219-45c2-92b9-09911293bcdb,94738…"
click at [324, 76] on button "Menús" at bounding box center [319, 74] width 38 height 26
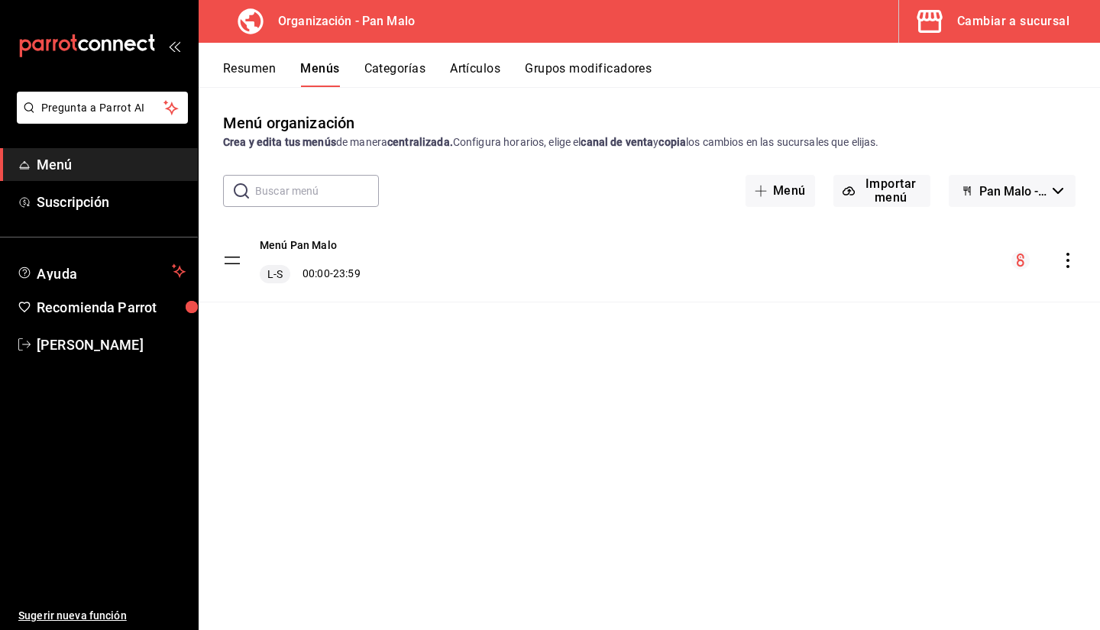
click at [1003, 24] on div "Cambiar a sucursal" at bounding box center [1013, 21] width 112 height 21
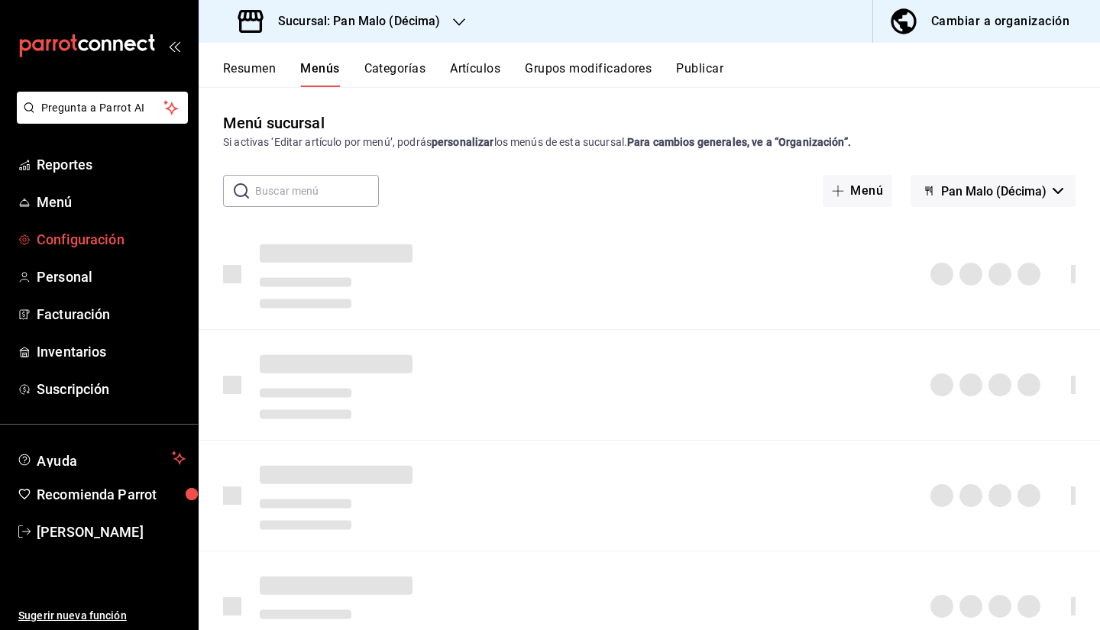
click at [85, 234] on span "Configuración" at bounding box center [111, 239] width 149 height 21
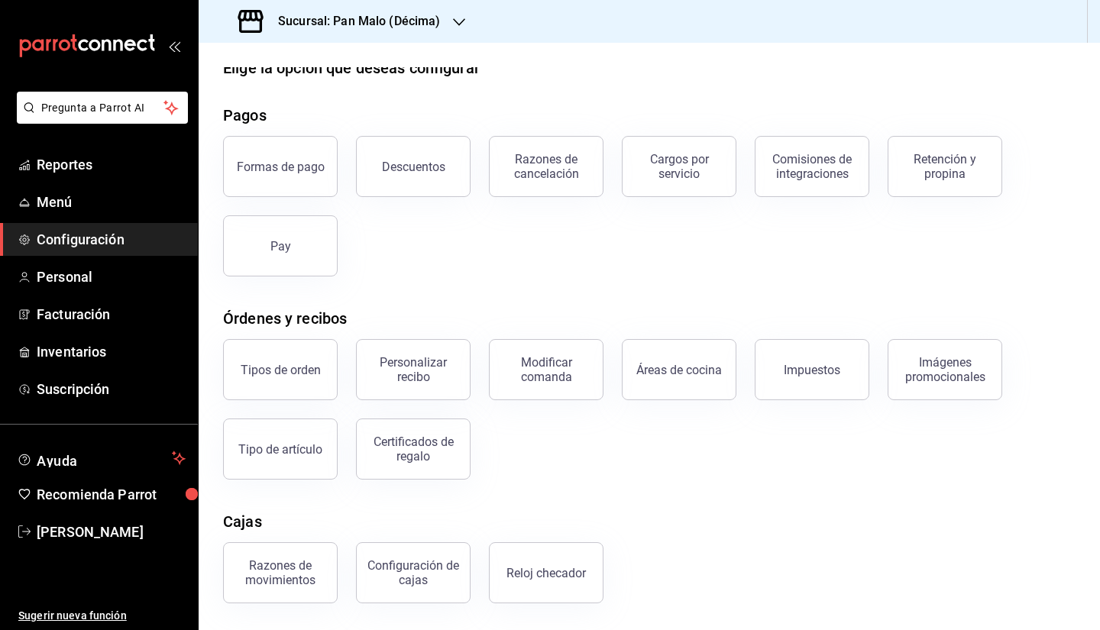
scroll to position [21, 0]
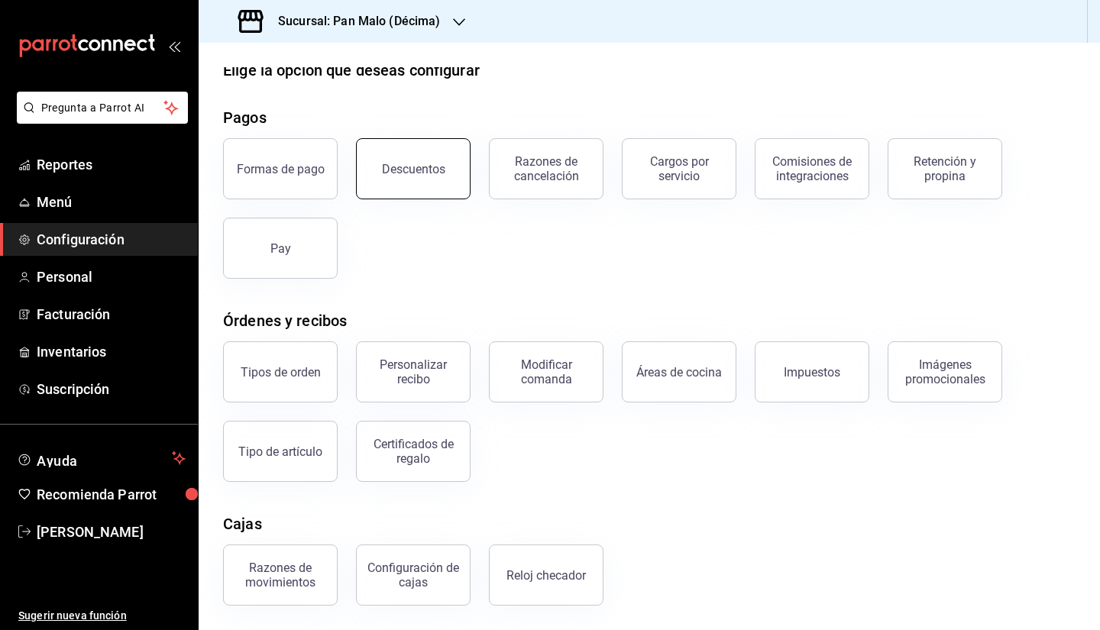
click at [390, 188] on button "Descuentos" at bounding box center [413, 168] width 115 height 61
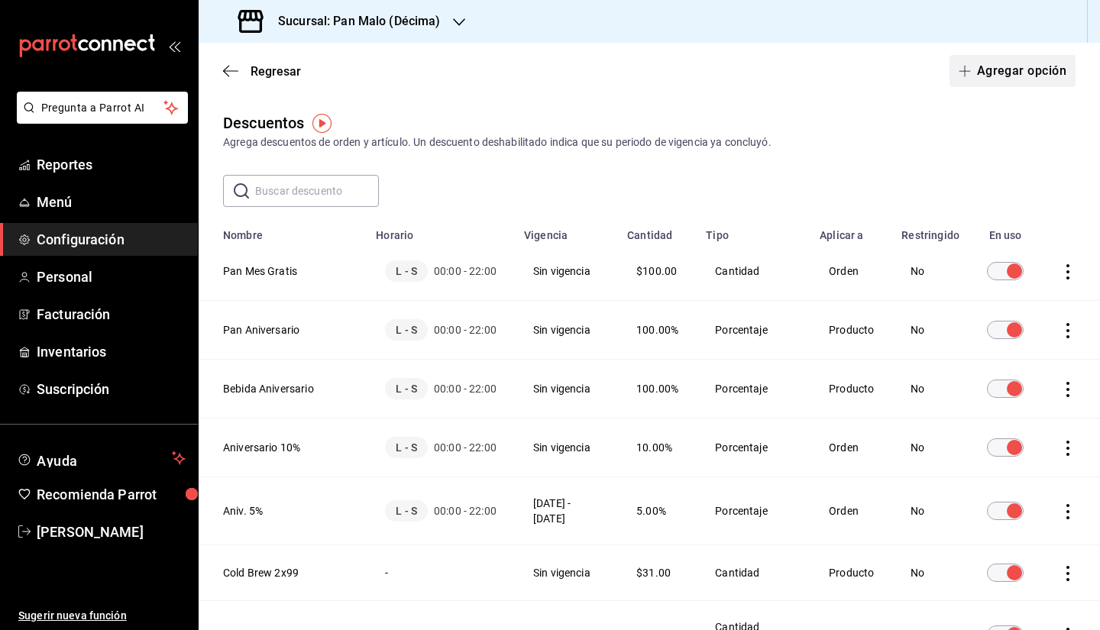
click at [998, 82] on button "Agregar opción" at bounding box center [1013, 71] width 126 height 32
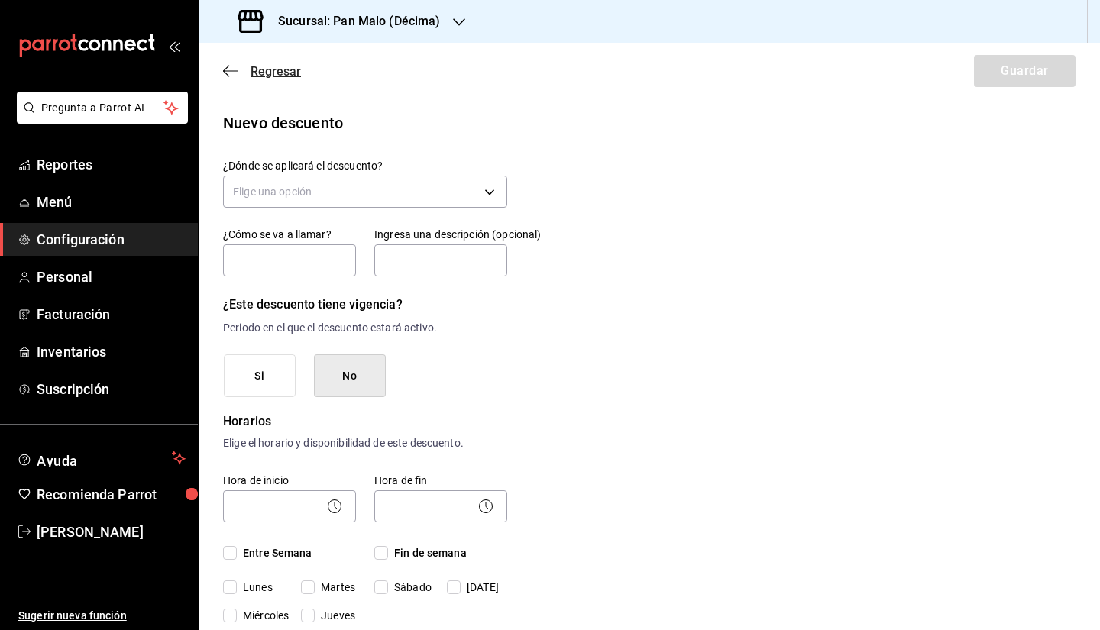
click at [231, 71] on icon "button" at bounding box center [230, 70] width 15 height 1
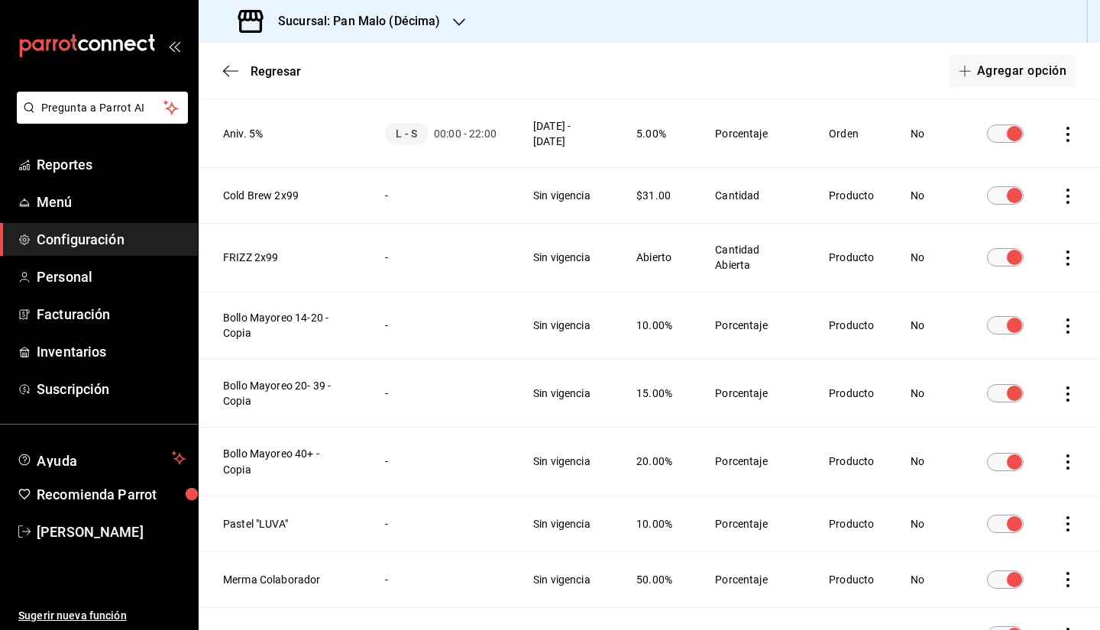
scroll to position [367, 0]
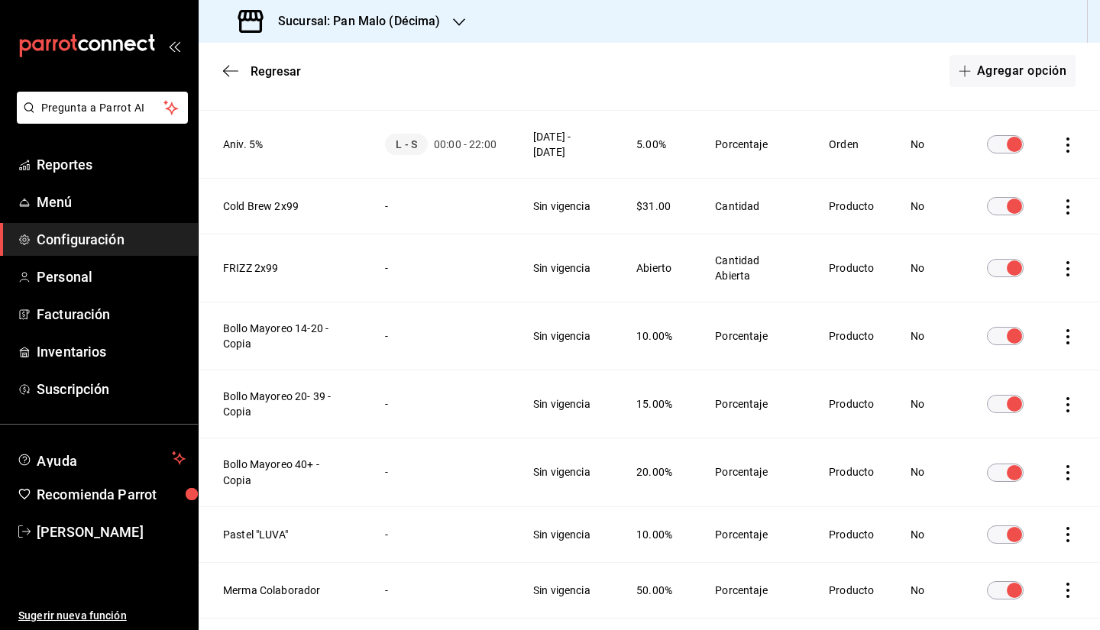
click at [1060, 266] on icon "actions" at bounding box center [1067, 268] width 15 height 15
drag, startPoint x: 1020, startPoint y: 258, endPoint x: 803, endPoint y: 287, distance: 218.9
click at [803, 287] on div "Duplicar Eliminar" at bounding box center [550, 315] width 1100 height 630
click at [212, 278] on div at bounding box center [550, 315] width 1100 height 630
click at [246, 263] on th "FRIZZ 2x99" at bounding box center [283, 269] width 168 height 68
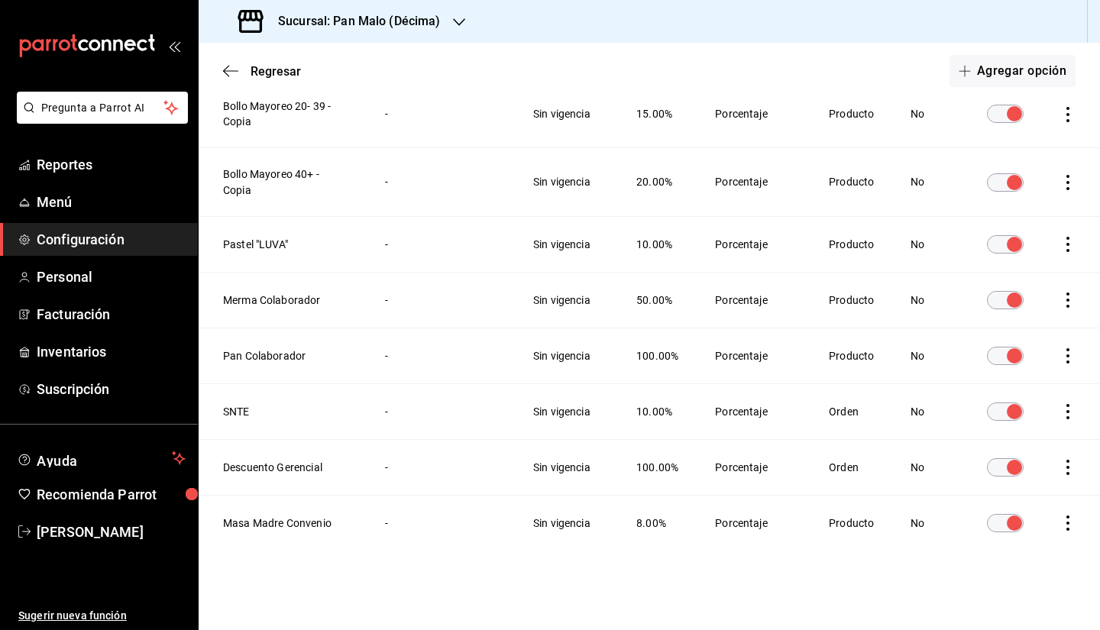
scroll to position [0, 0]
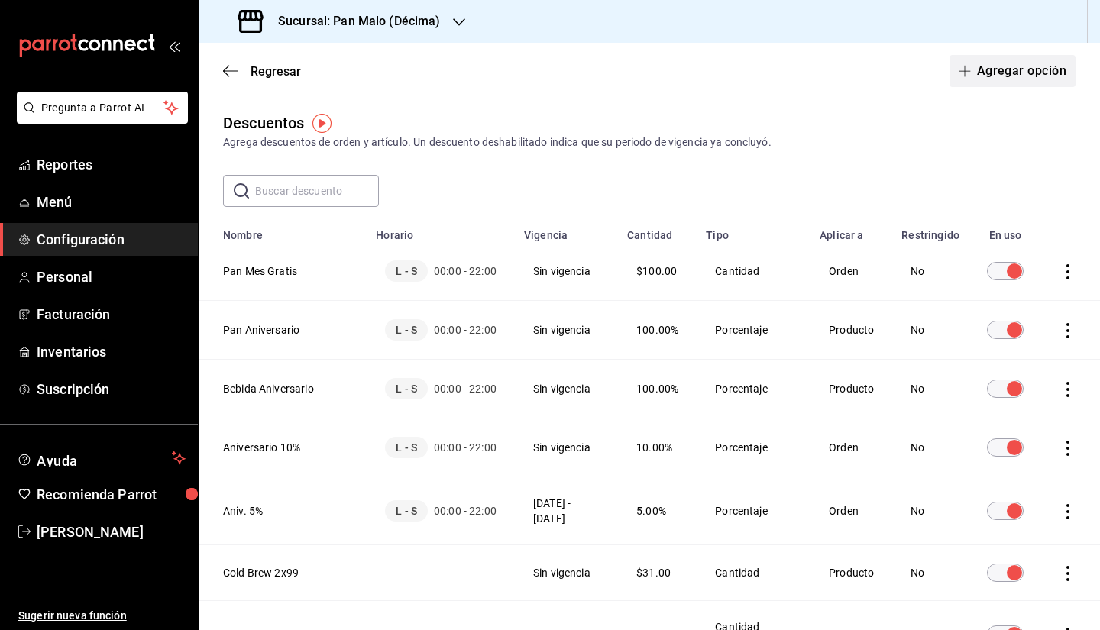
click at [1000, 70] on button "Agregar opción" at bounding box center [1013, 71] width 126 height 32
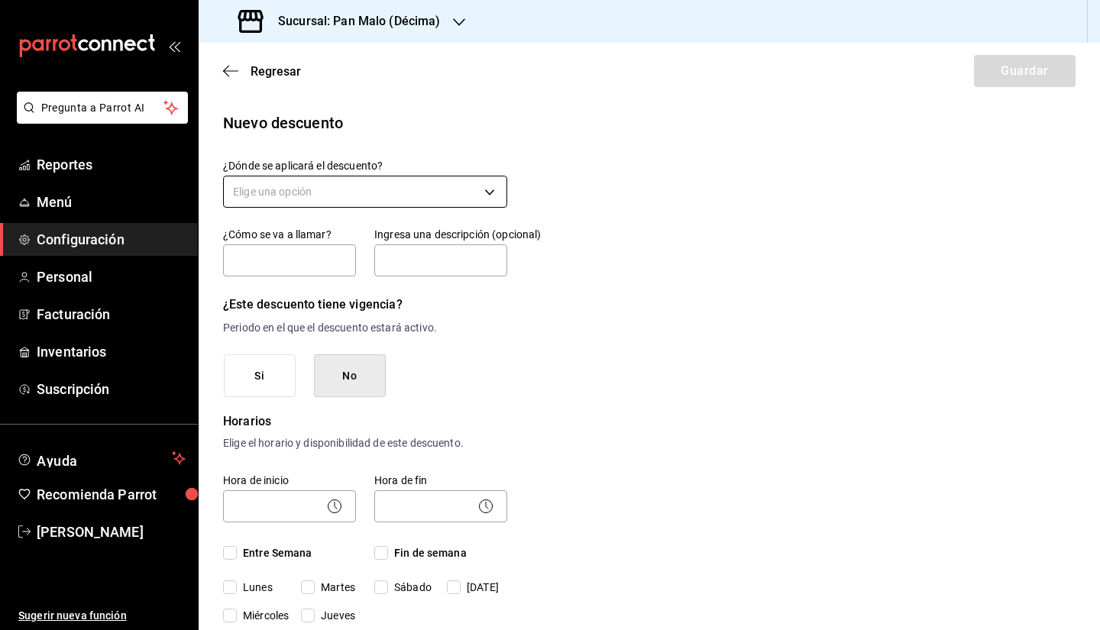
click at [385, 193] on body "Pregunta a Parrot AI Reportes Menú Configuración Personal Facturación Inventari…" at bounding box center [550, 315] width 1100 height 630
click at [347, 295] on li "Artículo en orden" at bounding box center [363, 289] width 279 height 25
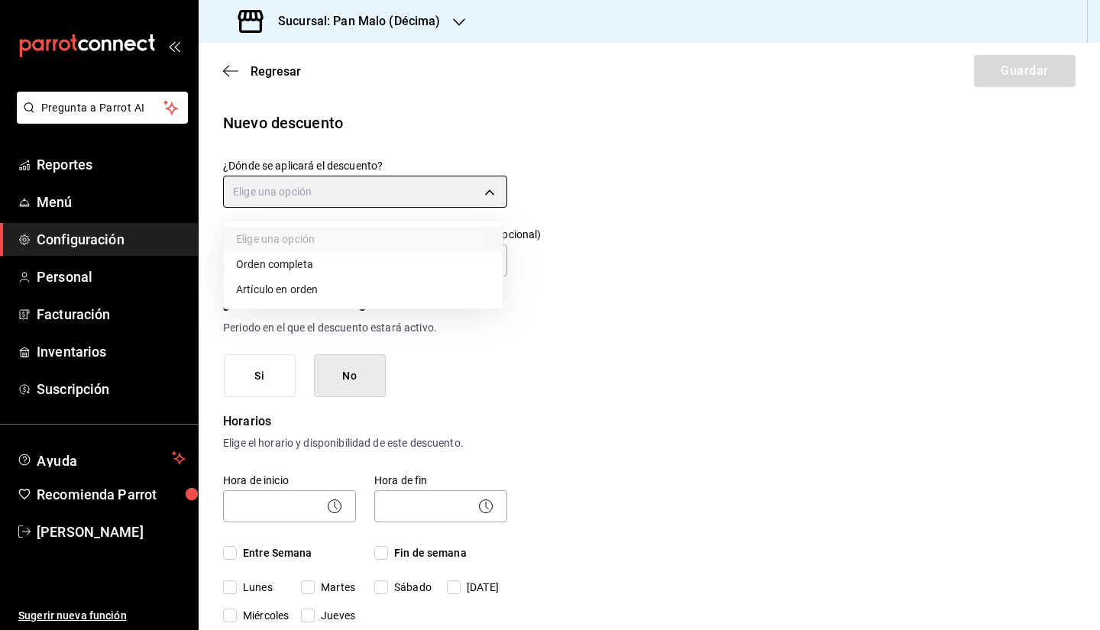
type input "ORDER_ITEM"
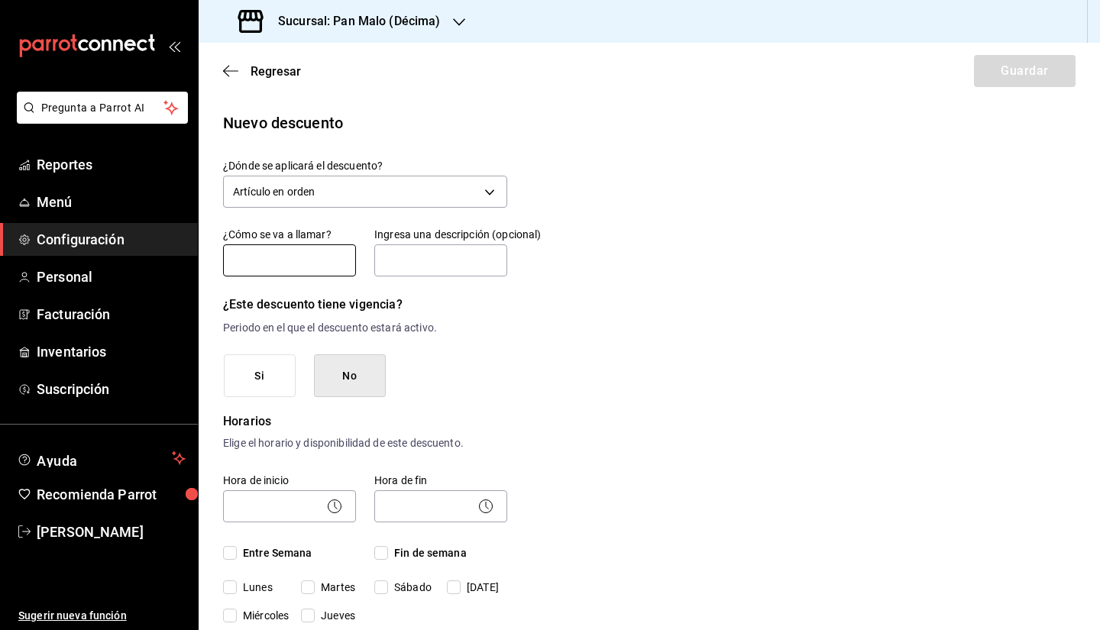
click at [312, 264] on input "text" at bounding box center [289, 260] width 133 height 32
type input "m"
type input "MOTIVO DE PRODUCCION"
click at [453, 335] on p "Periodo en el que el descuento estará activo." at bounding box center [365, 328] width 284 height 16
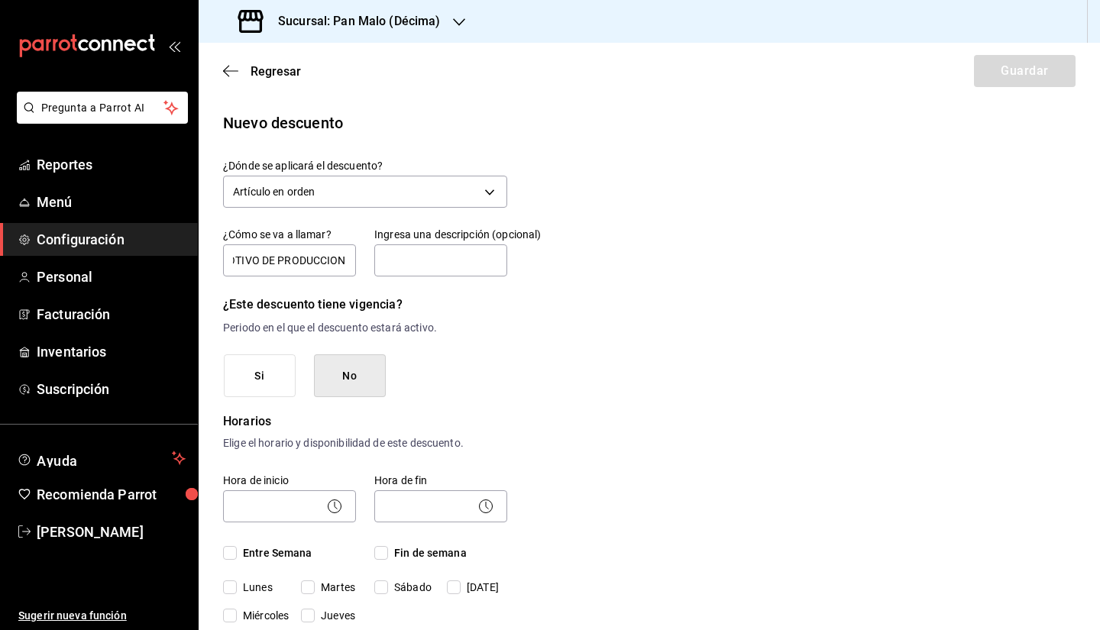
scroll to position [0, 0]
click at [241, 73] on span "Regresar" at bounding box center [262, 71] width 78 height 15
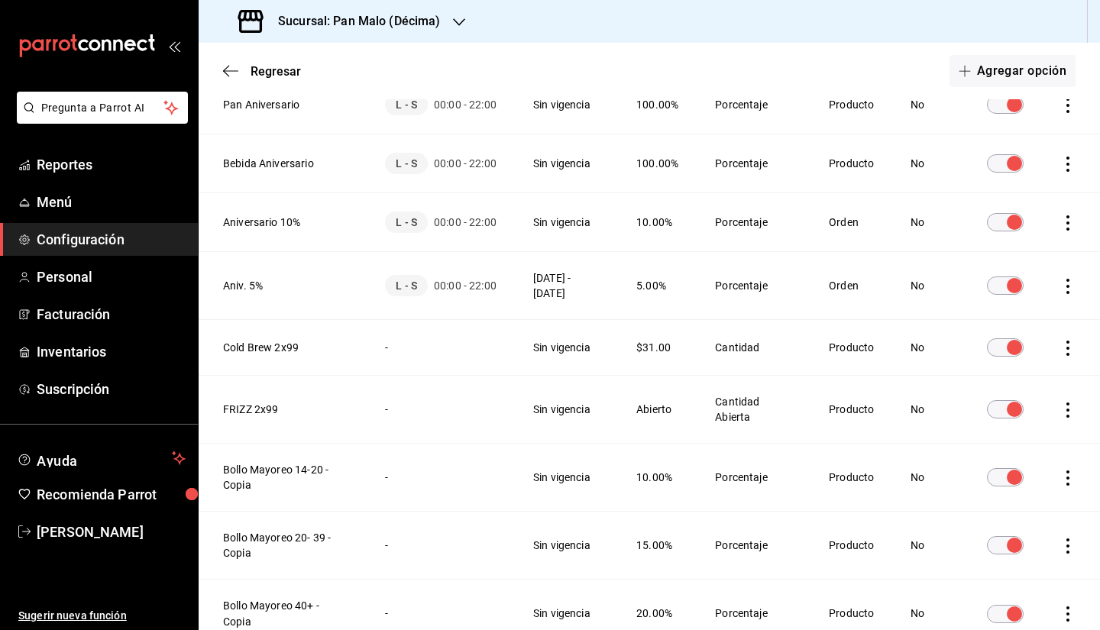
scroll to position [226, 0]
click at [374, 426] on td "-" at bounding box center [441, 409] width 148 height 68
click at [377, 429] on td "-" at bounding box center [441, 409] width 148 height 68
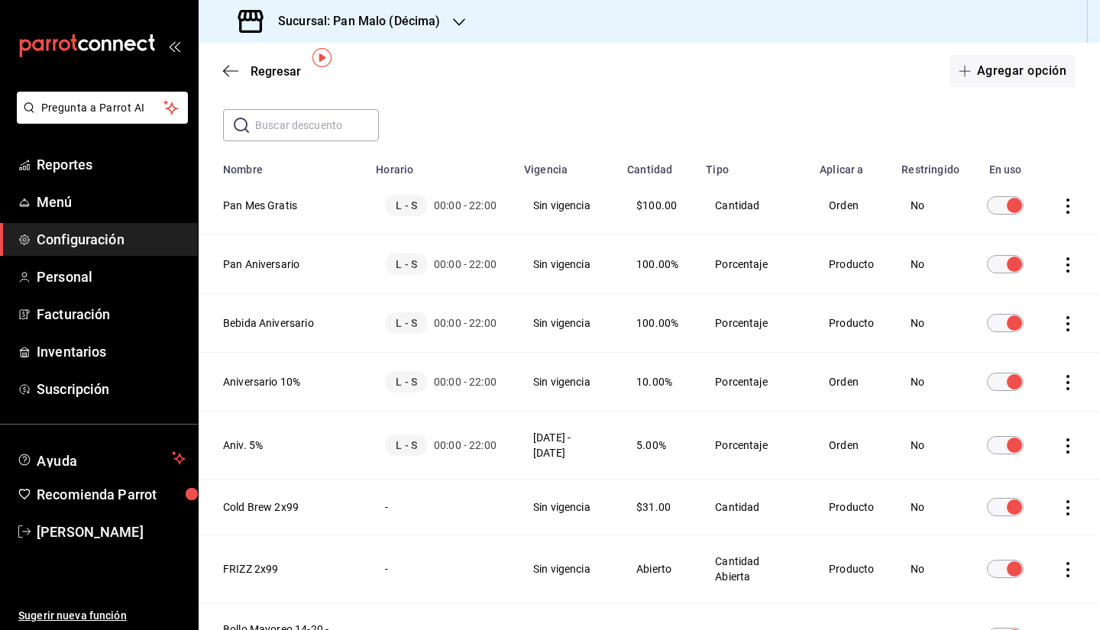
scroll to position [65, 0]
drag, startPoint x: 477, startPoint y: 338, endPoint x: 488, endPoint y: 342, distance: 11.4
click at [488, 342] on td "L - S 00:00 - 22:00" at bounding box center [441, 324] width 148 height 59
drag, startPoint x: 434, startPoint y: 333, endPoint x: 484, endPoint y: 332, distance: 49.7
click at [484, 332] on td "L - S 00:00 - 22:00" at bounding box center [441, 324] width 148 height 59
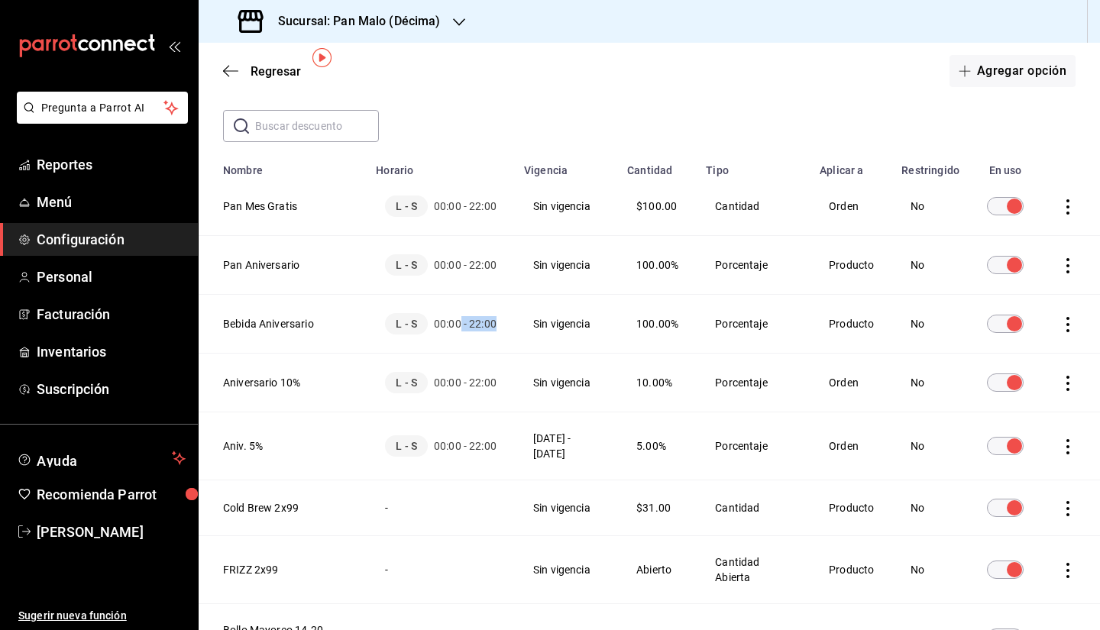
click at [455, 333] on div "L - S 00:00 - 22:00" at bounding box center [441, 323] width 112 height 21
drag, startPoint x: 428, startPoint y: 213, endPoint x: 488, endPoint y: 231, distance: 62.9
click at [488, 231] on td "L - S 00:00 - 22:00" at bounding box center [441, 206] width 148 height 59
click at [444, 228] on td "L - S 00:00 - 22:00" at bounding box center [441, 206] width 148 height 59
drag, startPoint x: 413, startPoint y: 214, endPoint x: 483, endPoint y: 210, distance: 70.4
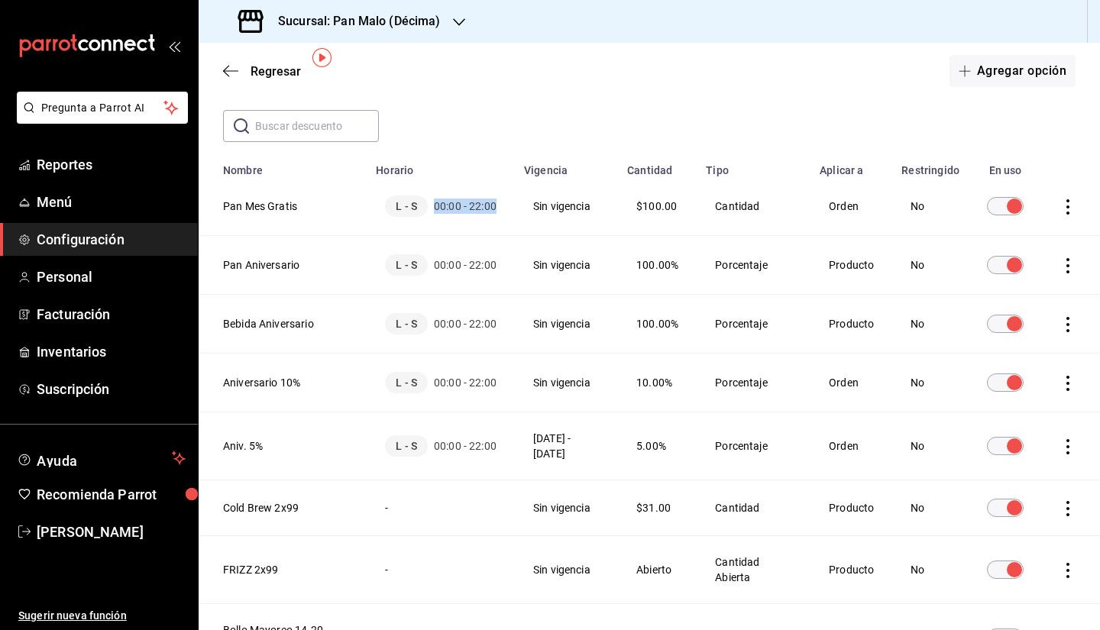
click at [483, 210] on td "L - S 00:00 - 22:00" at bounding box center [441, 206] width 148 height 59
click at [610, 281] on td "Sin vigencia" at bounding box center [566, 265] width 103 height 59
drag, startPoint x: 640, startPoint y: 206, endPoint x: 697, endPoint y: 232, distance: 62.9
click at [697, 232] on tr "Pan Mes Gratis L - S 00:00 - 22:00 Sin vigencia $100.00 Cantidad Orden No" at bounding box center [649, 206] width 901 height 59
click at [660, 221] on td "$100.00" at bounding box center [657, 206] width 79 height 59
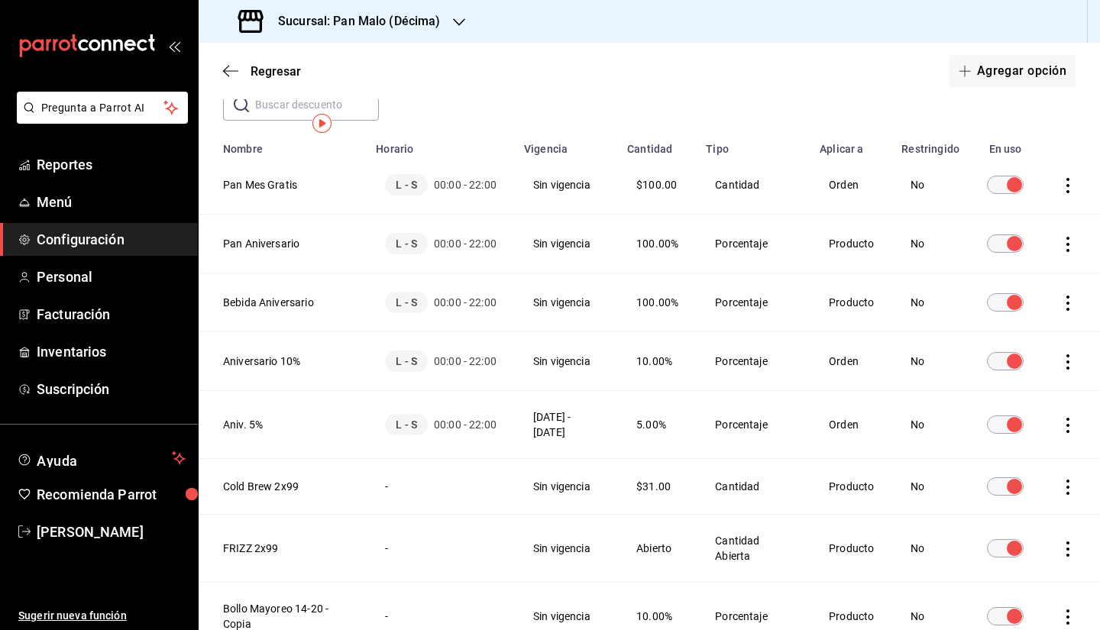
scroll to position [0, 0]
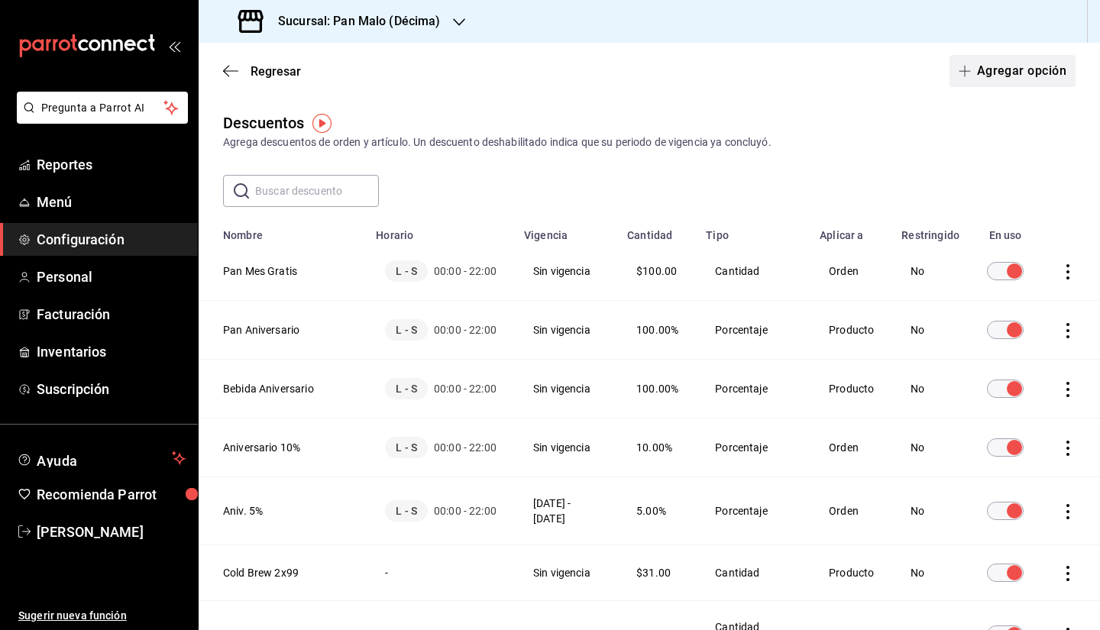
click at [1010, 76] on button "Agregar opción" at bounding box center [1013, 71] width 126 height 32
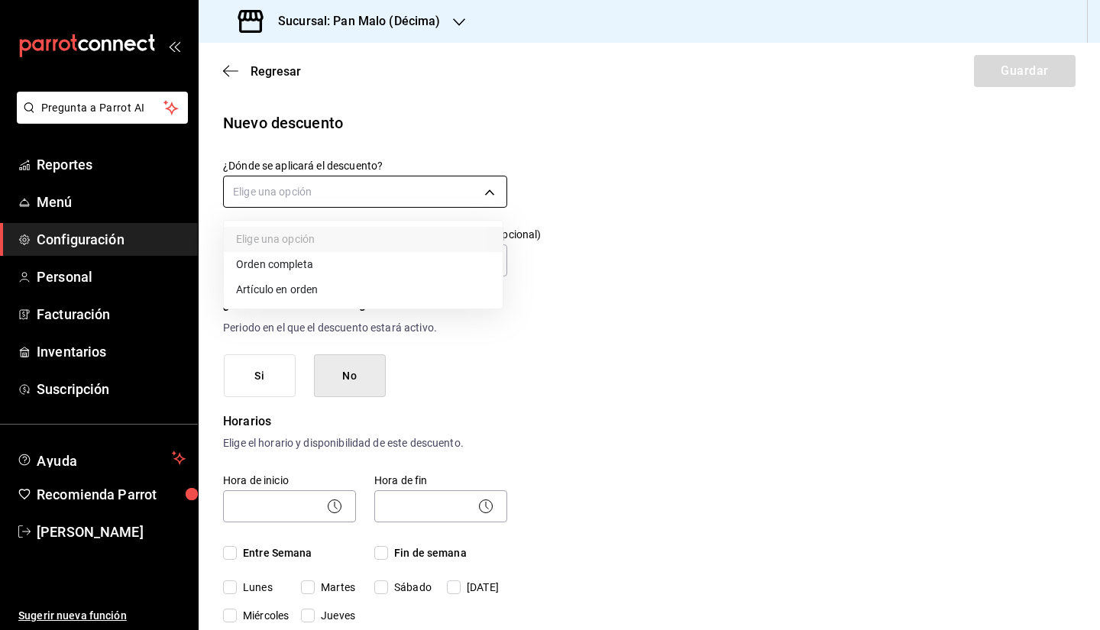
click at [281, 205] on body "Pregunta a Parrot AI Reportes Menú Configuración Personal Facturación Inventari…" at bounding box center [550, 315] width 1100 height 630
click at [295, 280] on li "Artículo en orden" at bounding box center [363, 289] width 279 height 25
type input "ORDER_ITEM"
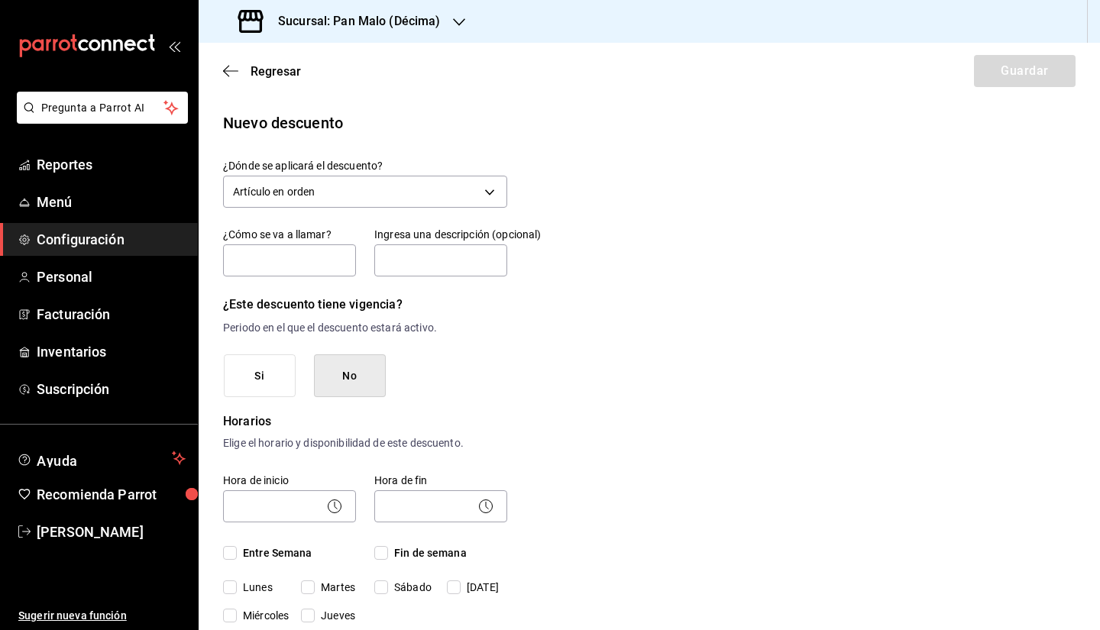
click at [387, 387] on div "Si No" at bounding box center [365, 376] width 283 height 44
click at [246, 385] on button "Si" at bounding box center [260, 376] width 72 height 44
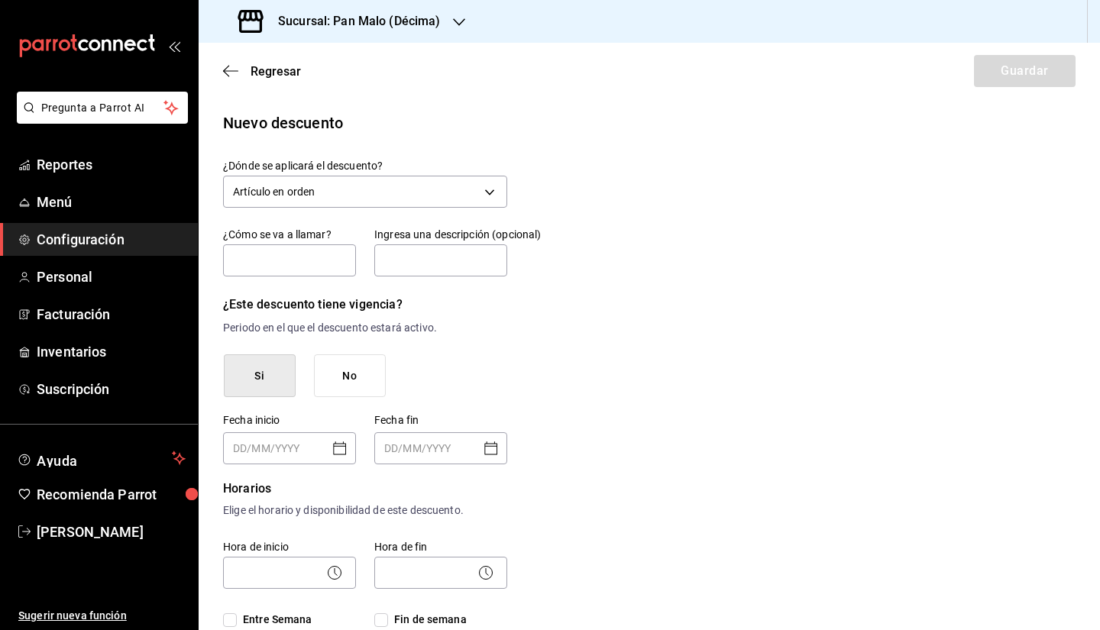
click at [353, 381] on button "No" at bounding box center [350, 376] width 72 height 44
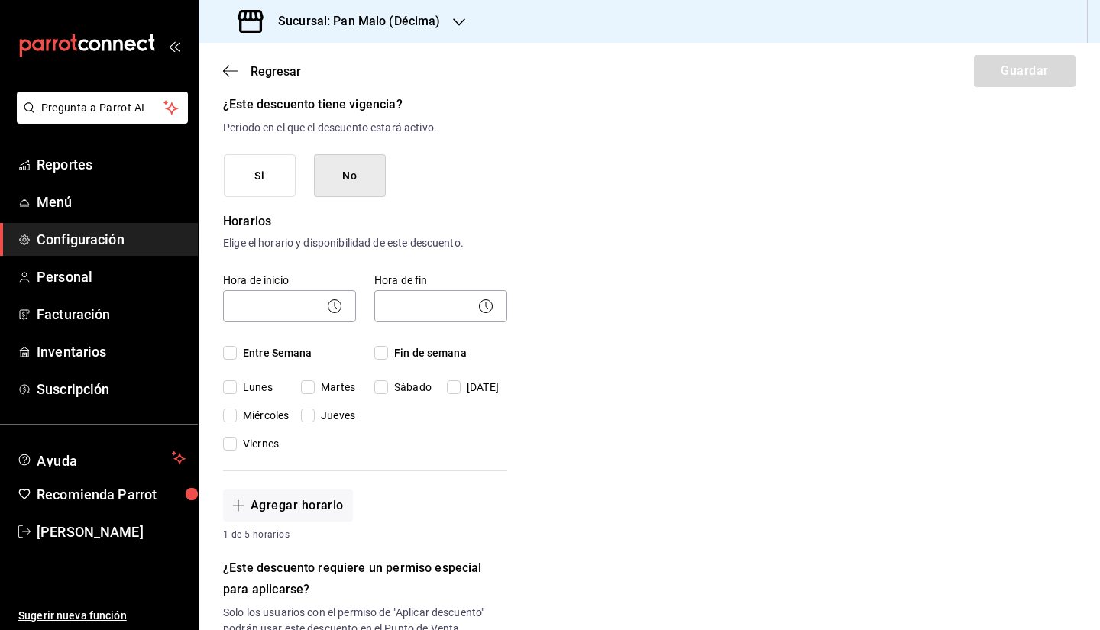
scroll to position [203, 0]
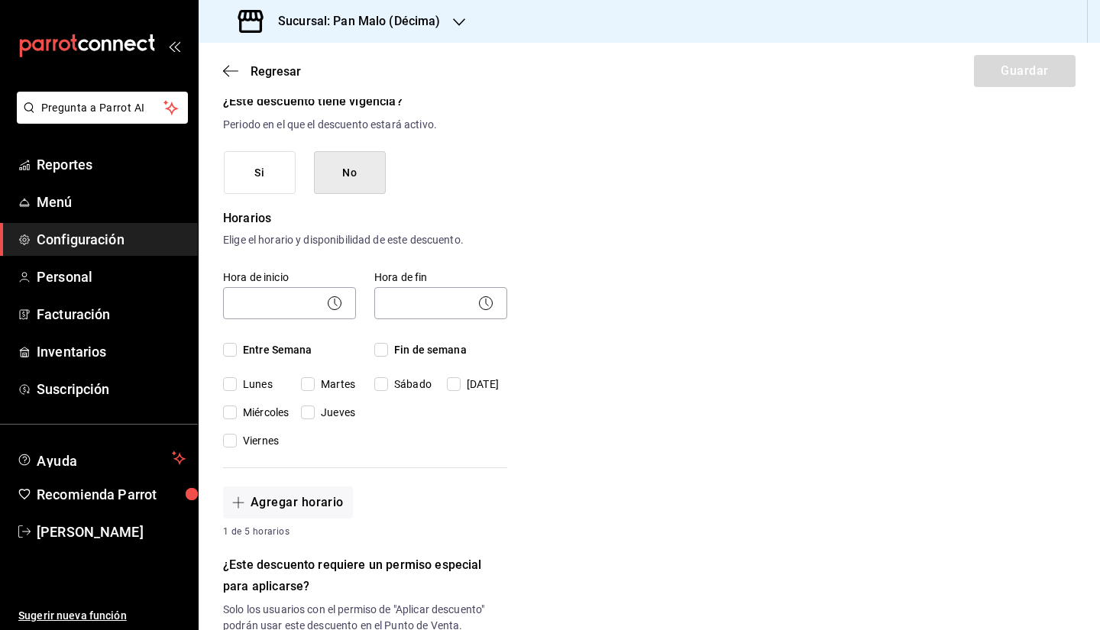
click at [231, 167] on button "Si" at bounding box center [260, 173] width 72 height 44
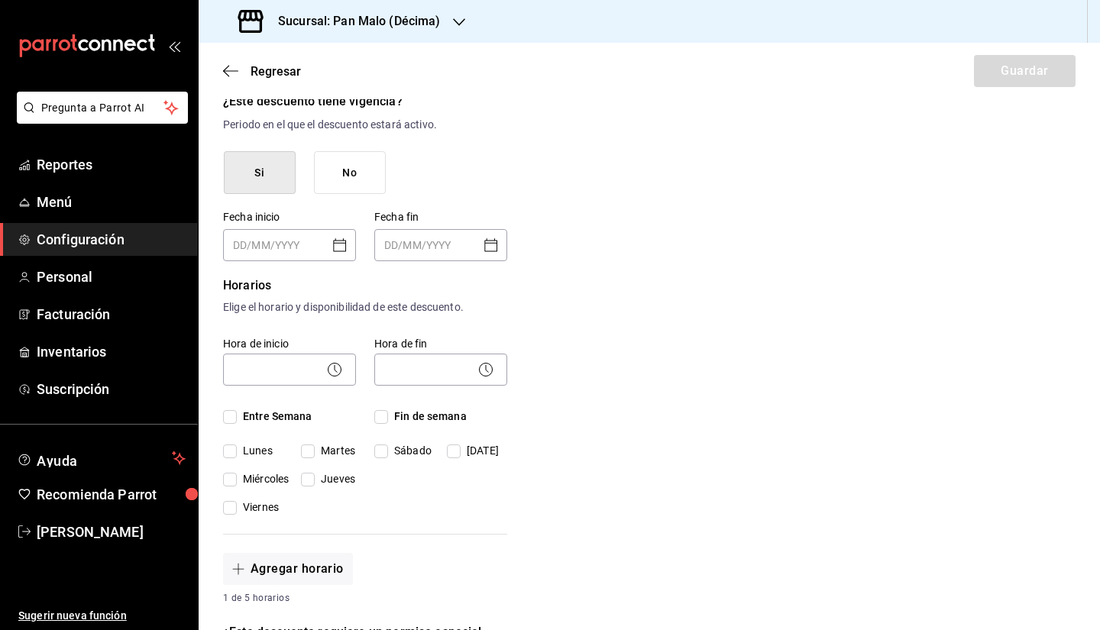
type input "DD/MM/YYYY"
click at [285, 245] on input "DD/MM/YYYY" at bounding box center [279, 245] width 92 height 31
click at [364, 176] on button "No" at bounding box center [350, 173] width 72 height 44
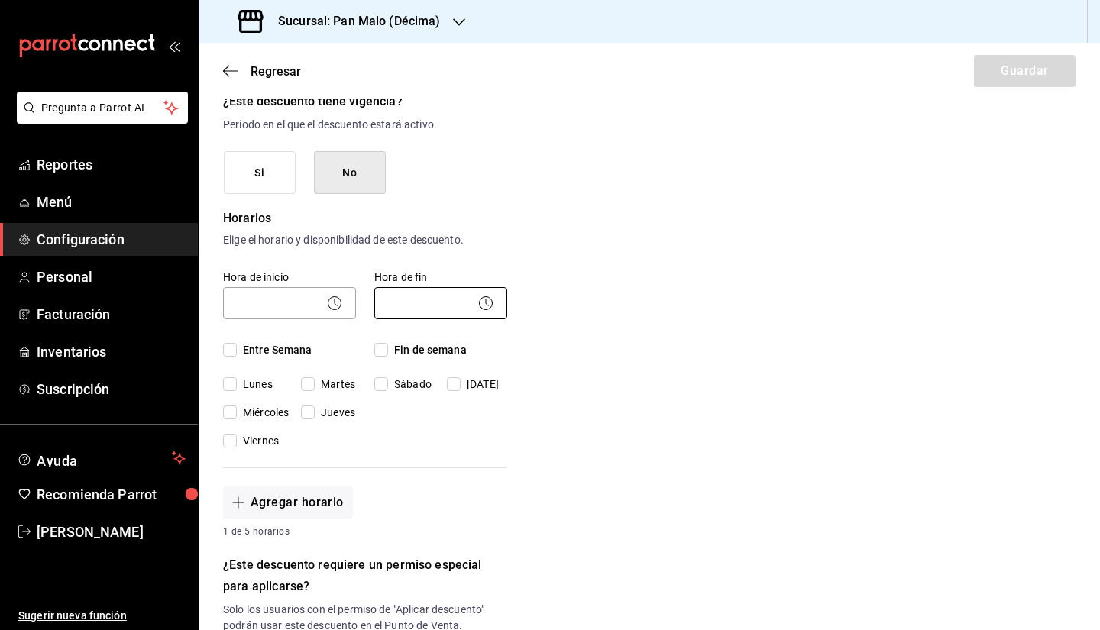
click at [422, 293] on body "Pregunta a Parrot AI Reportes Menú Configuración Personal Facturación Inventari…" at bounding box center [550, 315] width 1100 height 630
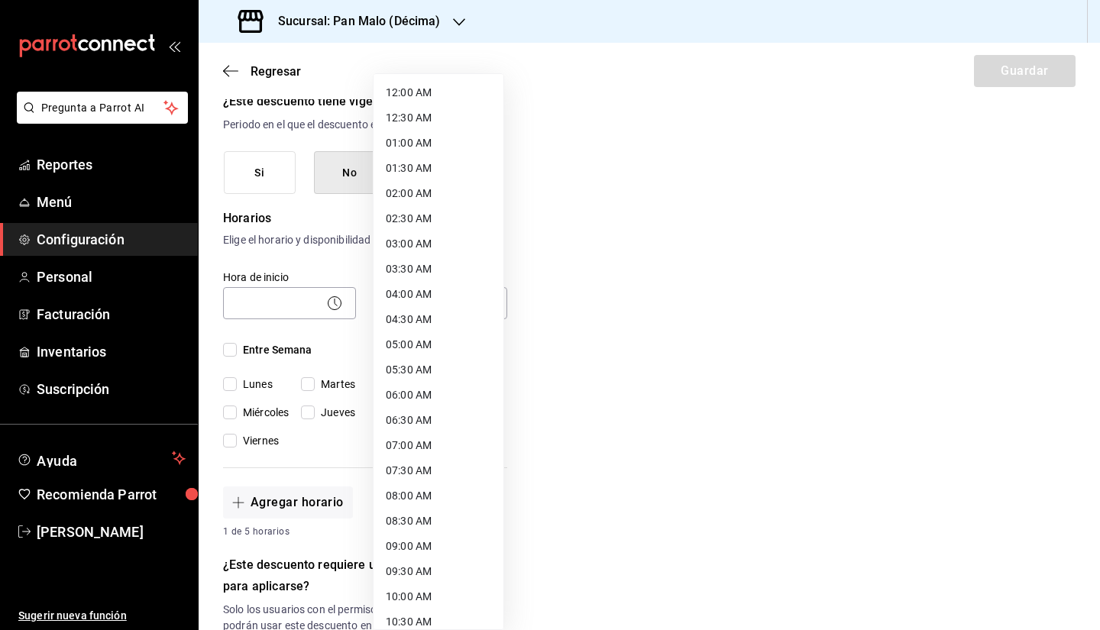
click at [795, 290] on div at bounding box center [550, 315] width 1100 height 630
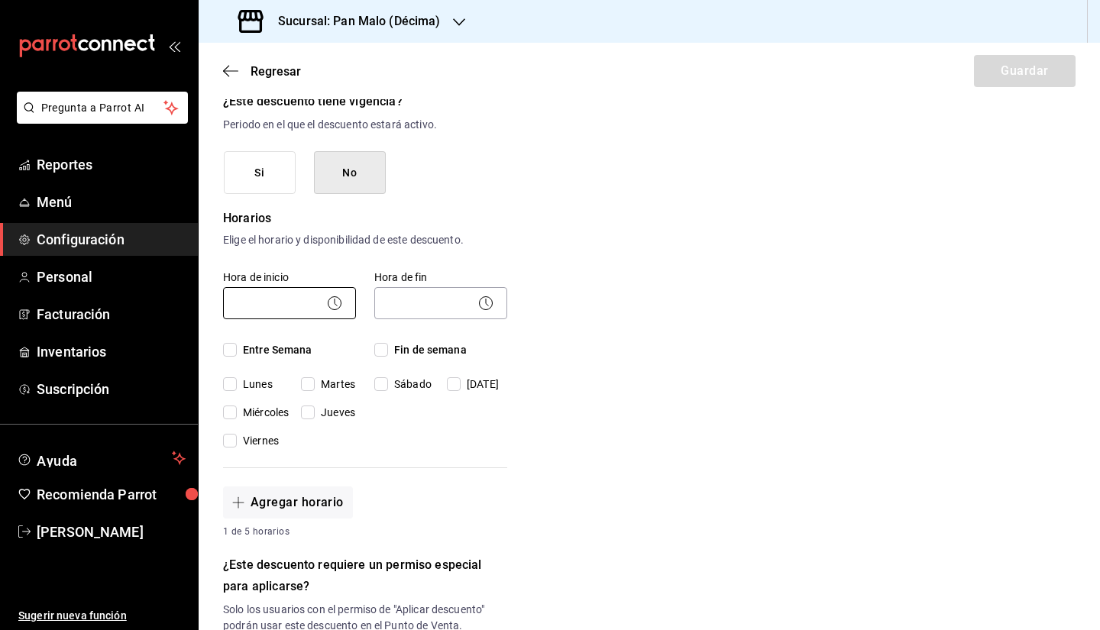
click at [307, 306] on body "Pregunta a Parrot AI Reportes Menú Configuración Personal Facturación Inventari…" at bounding box center [550, 315] width 1100 height 630
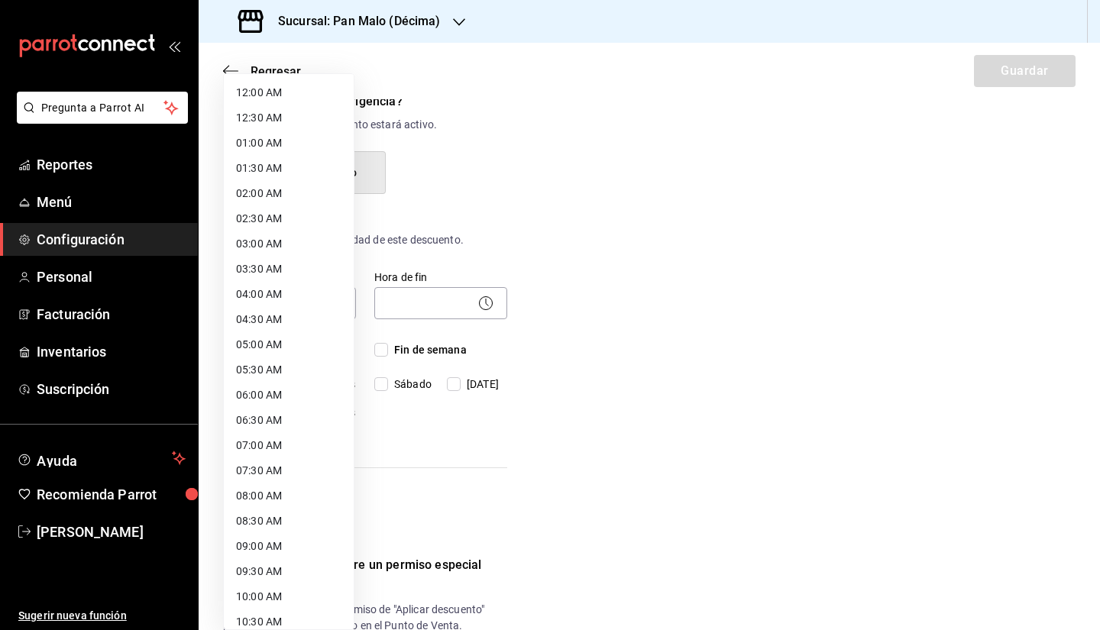
click at [614, 321] on div at bounding box center [550, 315] width 1100 height 630
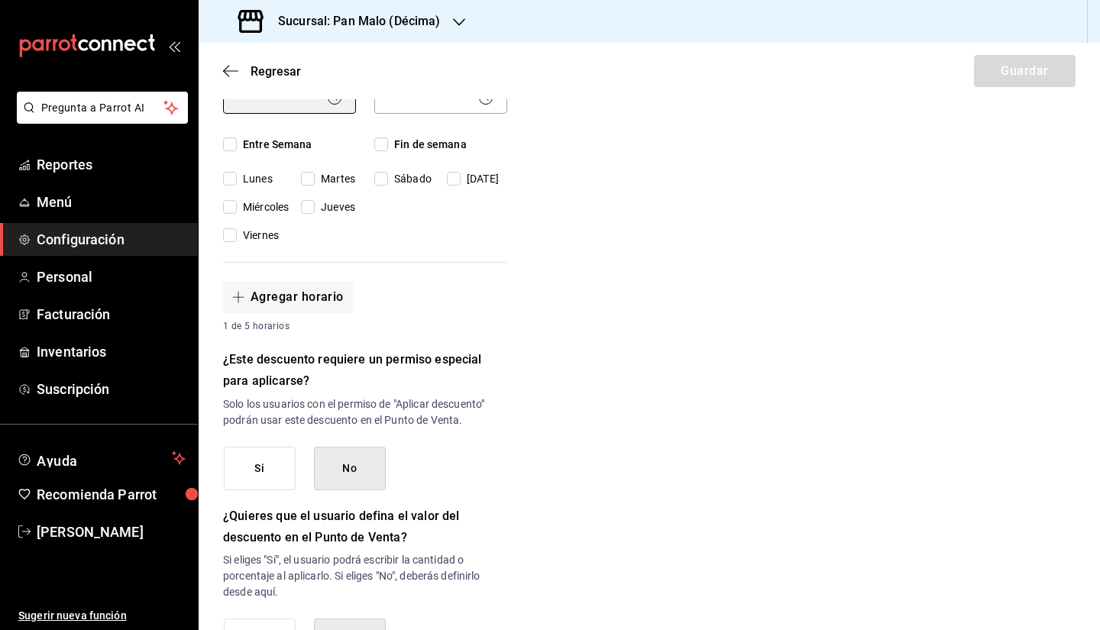
scroll to position [525, 0]
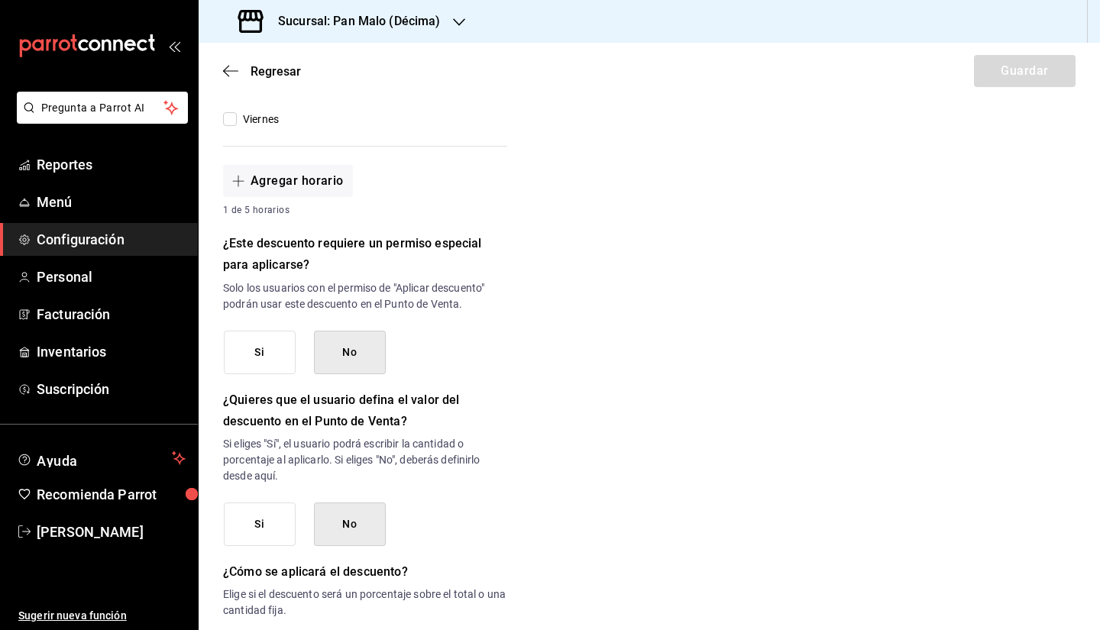
click at [334, 354] on button "No" at bounding box center [350, 353] width 72 height 44
click at [344, 372] on button "No" at bounding box center [350, 353] width 72 height 44
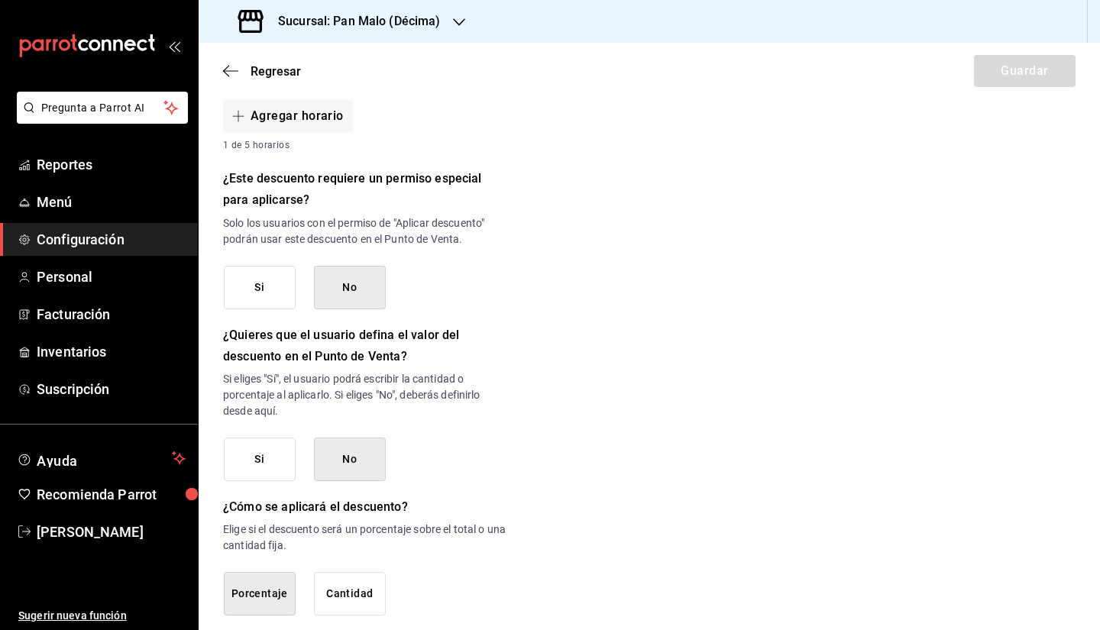
scroll to position [607, 0]
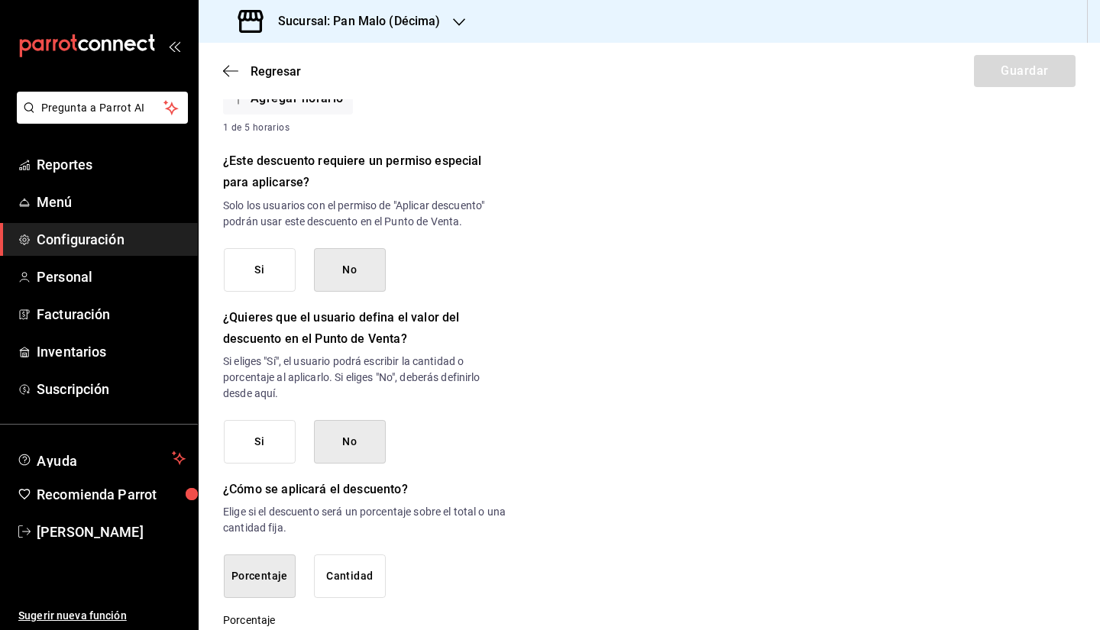
click at [368, 432] on button "No" at bounding box center [350, 442] width 72 height 44
click at [360, 442] on button "No" at bounding box center [350, 442] width 72 height 44
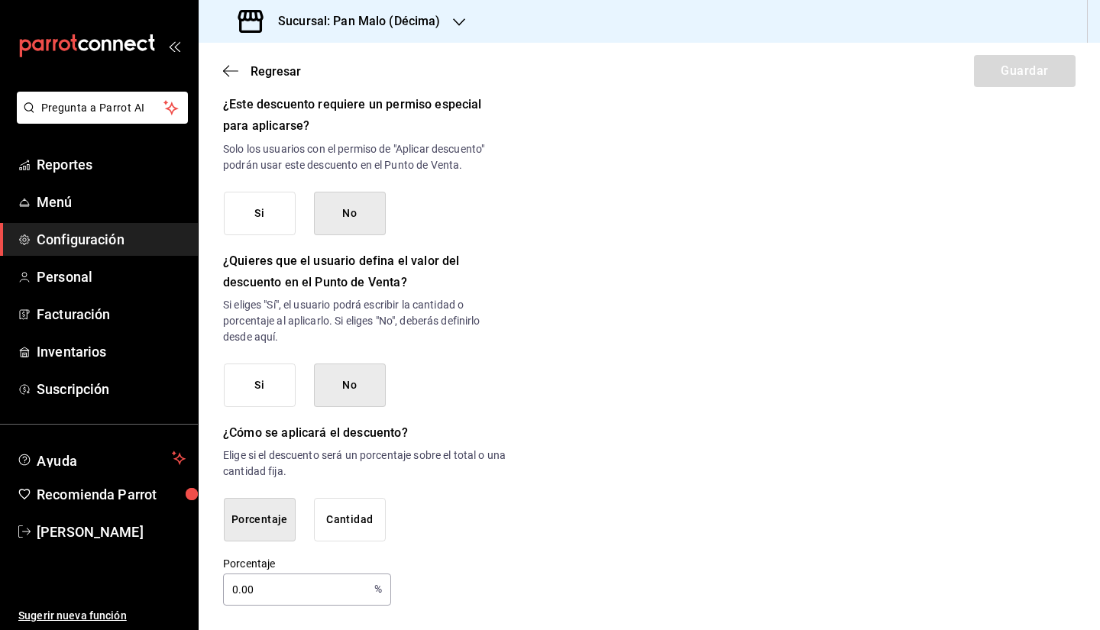
click at [297, 594] on input "0.00" at bounding box center [295, 589] width 145 height 31
type input "0"
type input "100"
click at [537, 493] on div "Nuevo descuento ¿Dónde se aplicará el descuento? Artículo en orden ORDER_ITEM ¿…" at bounding box center [649, 27] width 901 height 1158
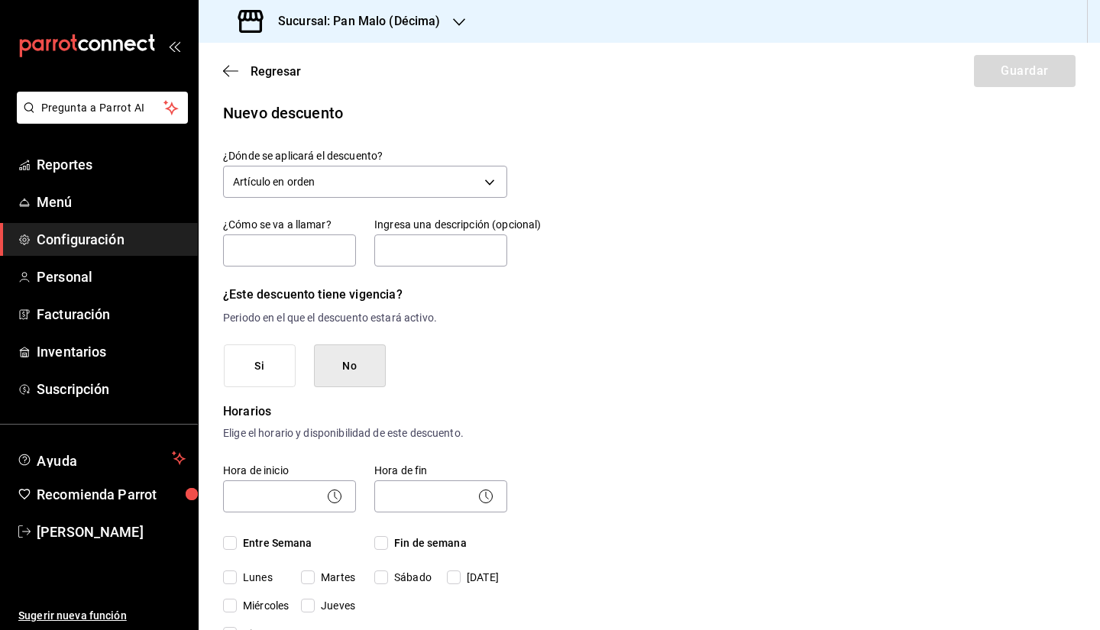
scroll to position [0, 0]
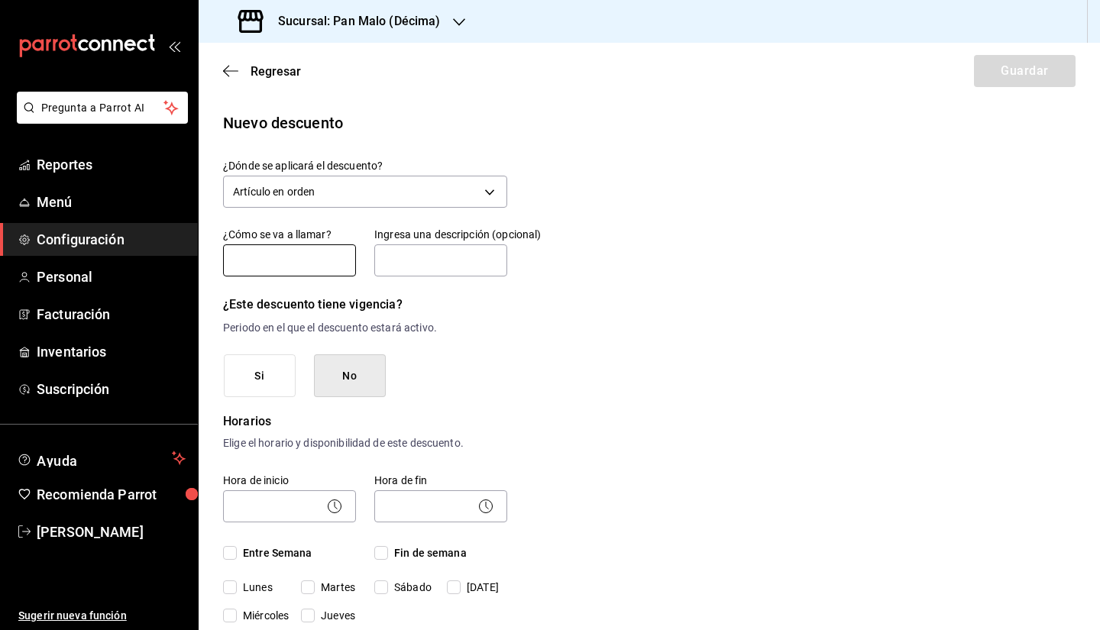
click at [272, 265] on input "text" at bounding box center [289, 260] width 133 height 32
type input "M"
type input "Recetas Produccion"
click at [438, 261] on input "text" at bounding box center [440, 260] width 133 height 32
type input "B"
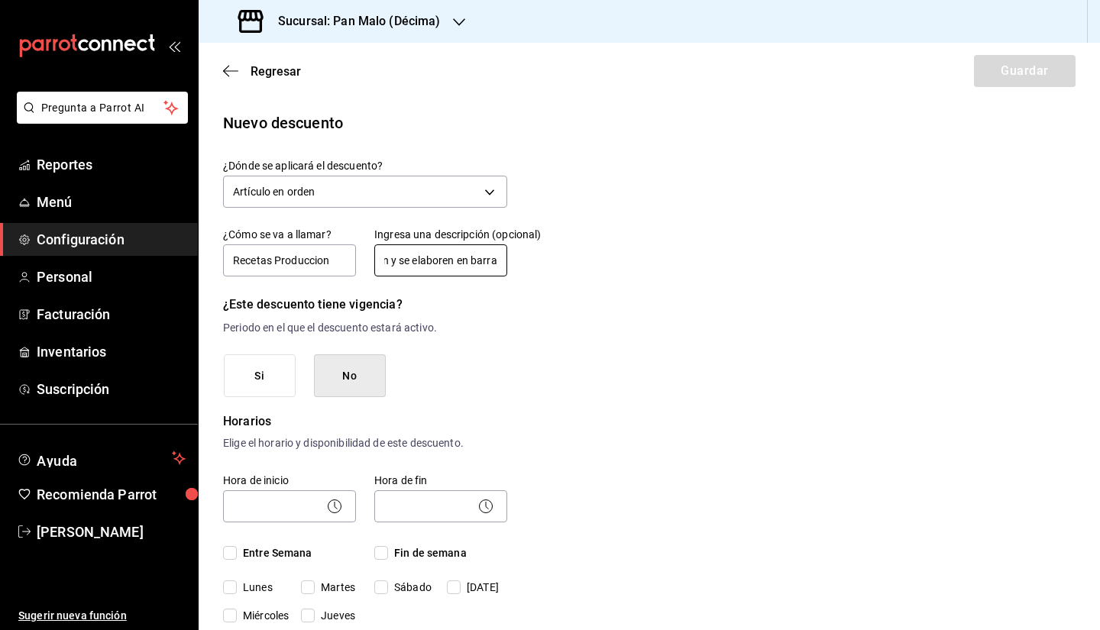
scroll to position [0, 330]
type input "Sera boton de desc. exclusivo para insumos que requiera produccion y se elabore…"
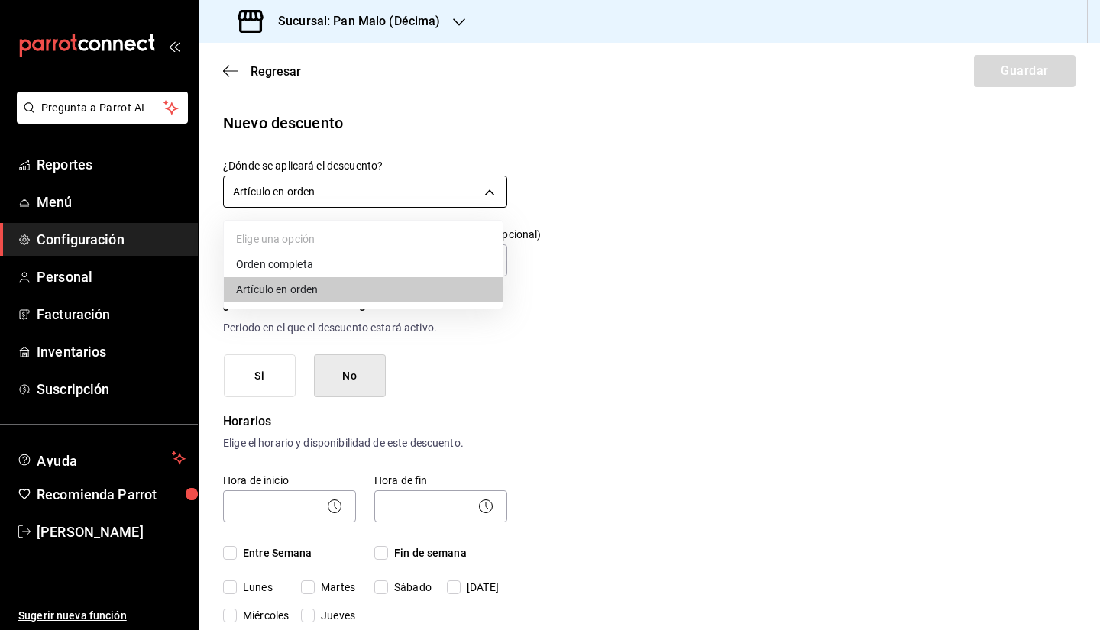
click at [468, 195] on body "Pregunta a Parrot AI Reportes Menú Configuración Personal Facturación Inventari…" at bounding box center [550, 315] width 1100 height 630
click at [757, 248] on div at bounding box center [550, 315] width 1100 height 630
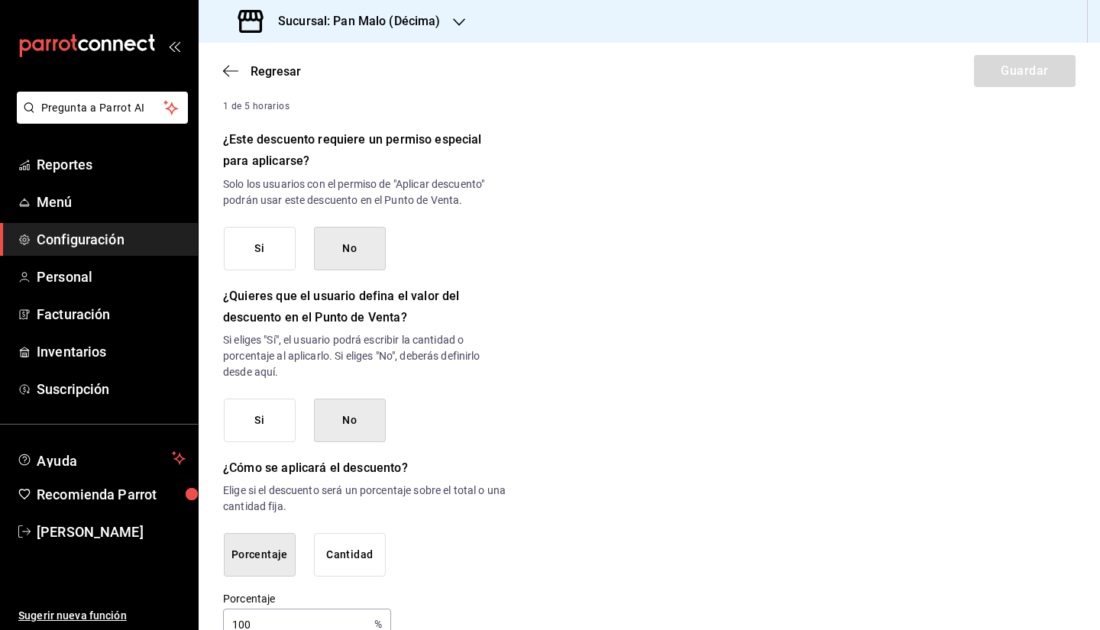
scroll to position [616, 0]
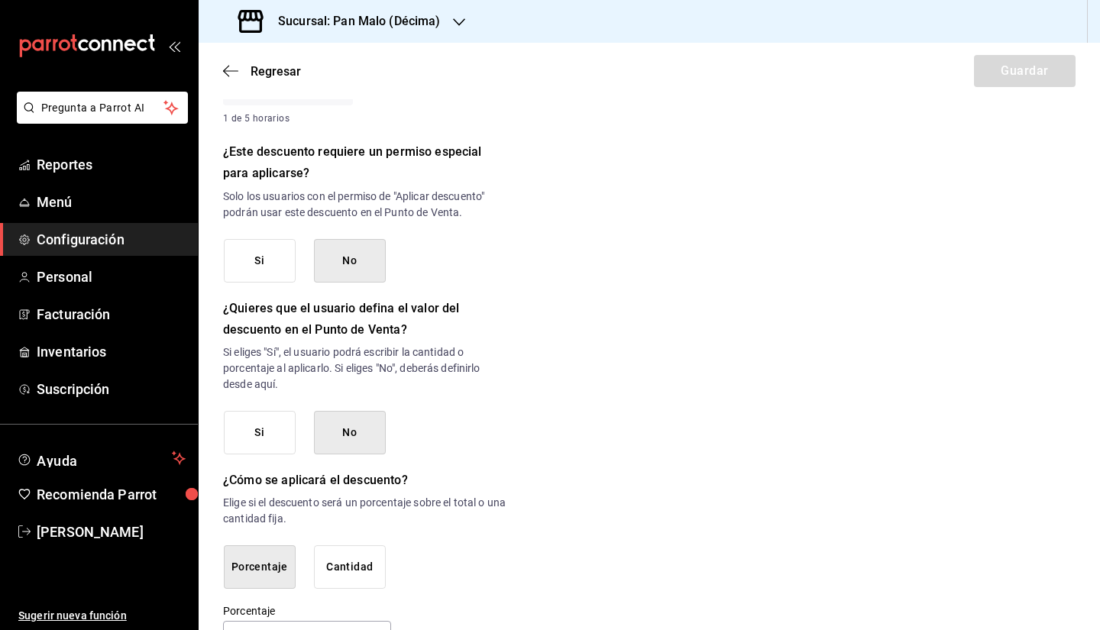
click at [364, 277] on button "No" at bounding box center [350, 261] width 72 height 44
click at [360, 264] on button "No" at bounding box center [350, 261] width 72 height 44
click at [352, 266] on button "No" at bounding box center [350, 261] width 72 height 44
click at [358, 437] on button "No" at bounding box center [350, 433] width 72 height 44
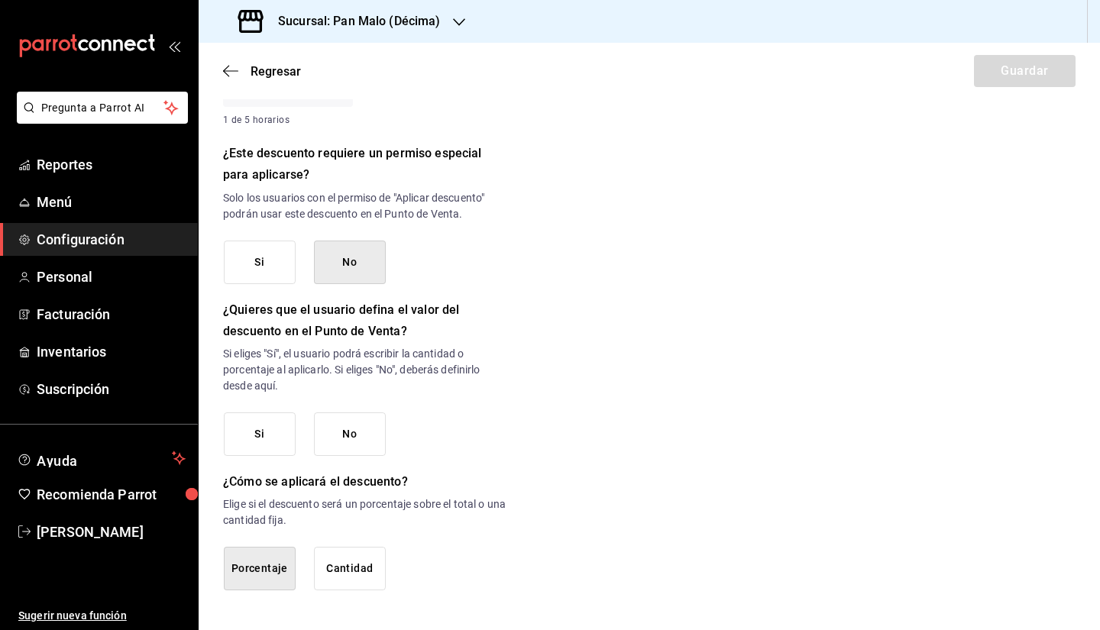
click at [358, 437] on button "No" at bounding box center [350, 435] width 72 height 44
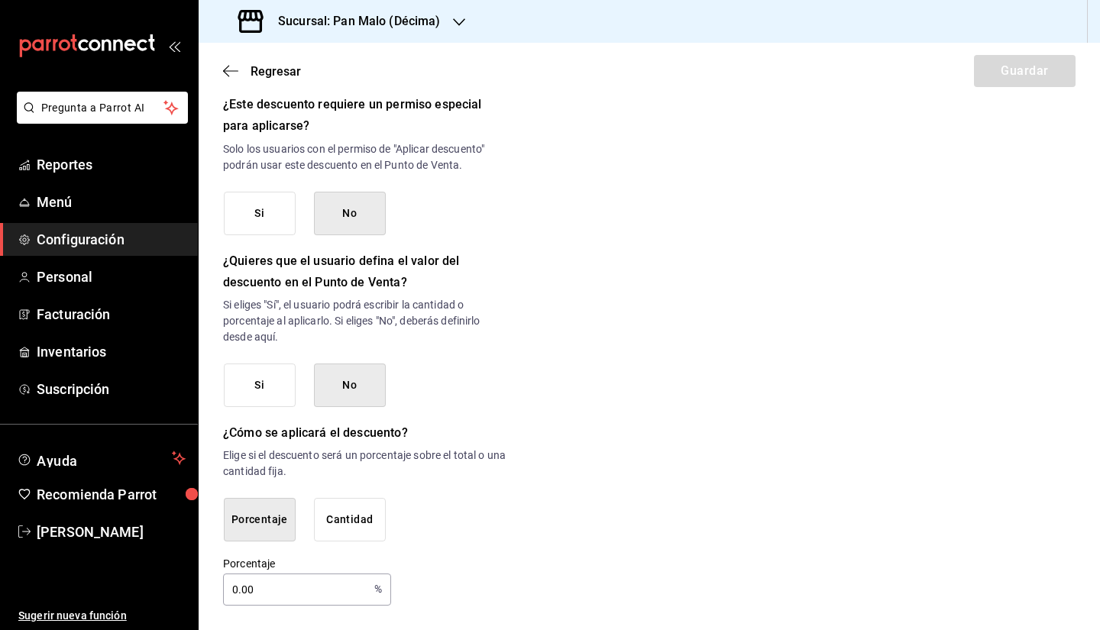
click at [332, 378] on button "No" at bounding box center [350, 386] width 72 height 44
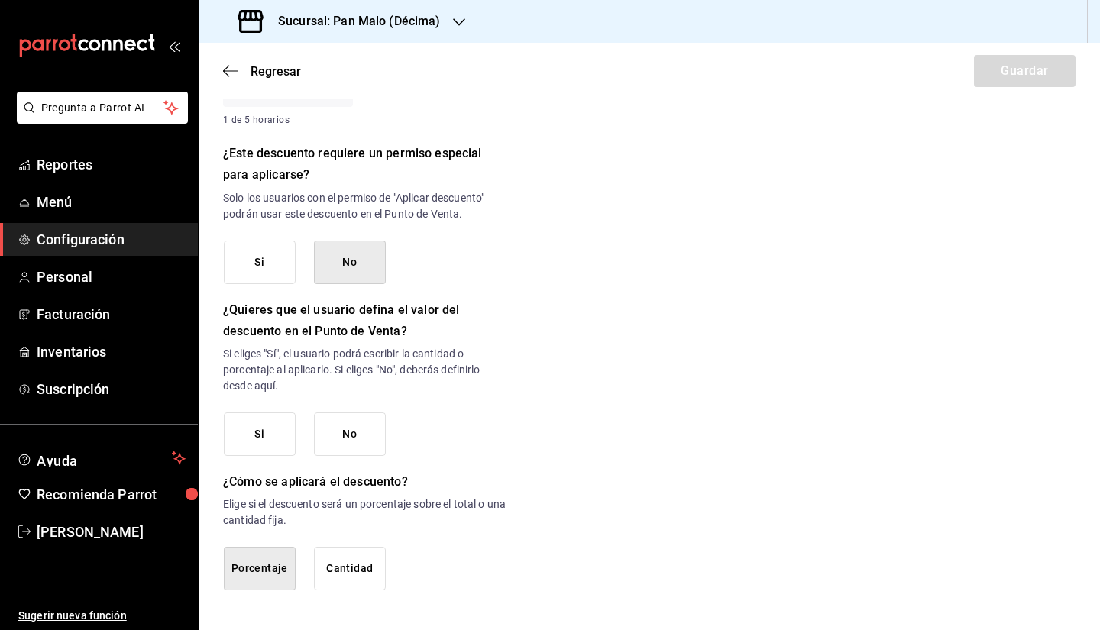
scroll to position [615, 0]
click at [344, 585] on button "Cantidad" at bounding box center [350, 569] width 72 height 44
click at [351, 447] on button "No" at bounding box center [350, 435] width 72 height 44
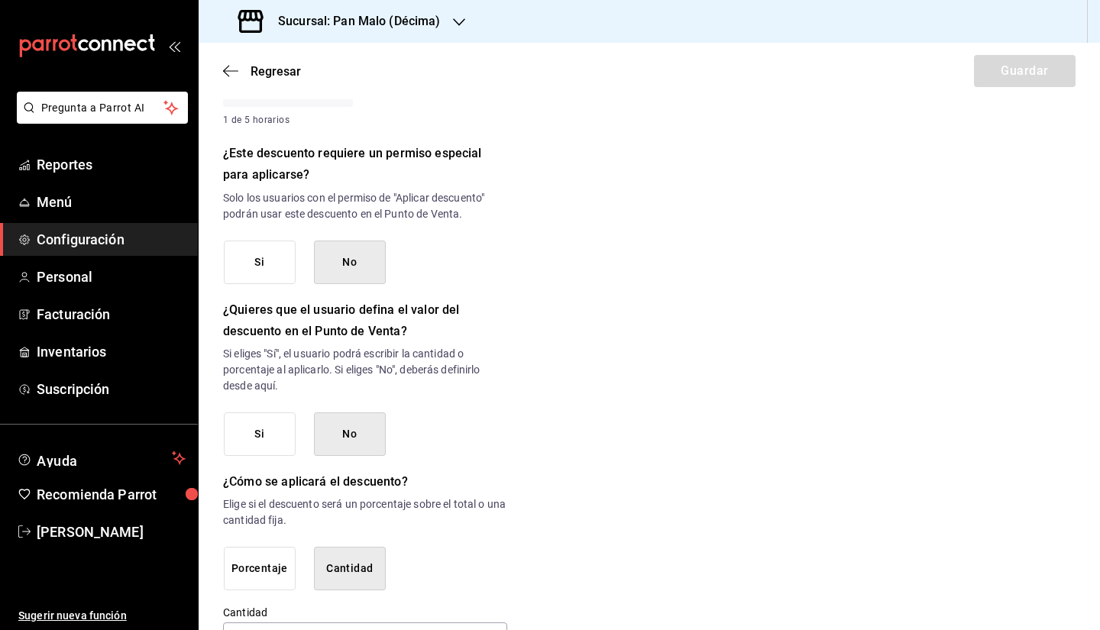
scroll to position [666, 0]
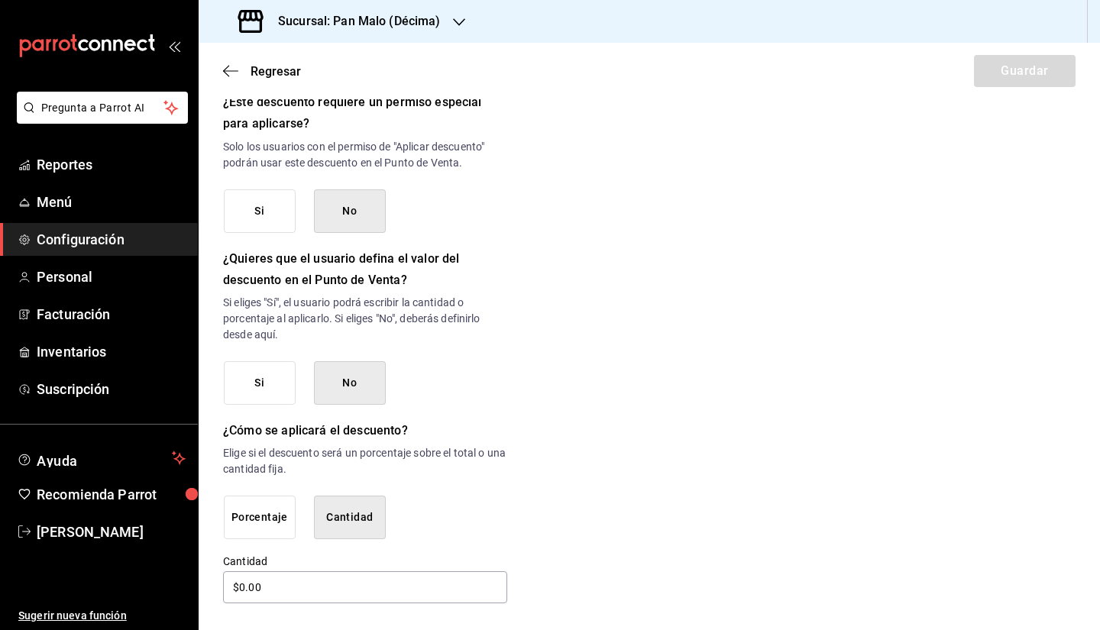
click at [267, 548] on div "¿Dónde se aplicará el descuento? Artículo en orden ORDER_ITEM ¿Cómo se va a lla…" at bounding box center [365, 49] width 284 height 1113
click at [269, 524] on button "Porcentaje" at bounding box center [260, 518] width 72 height 44
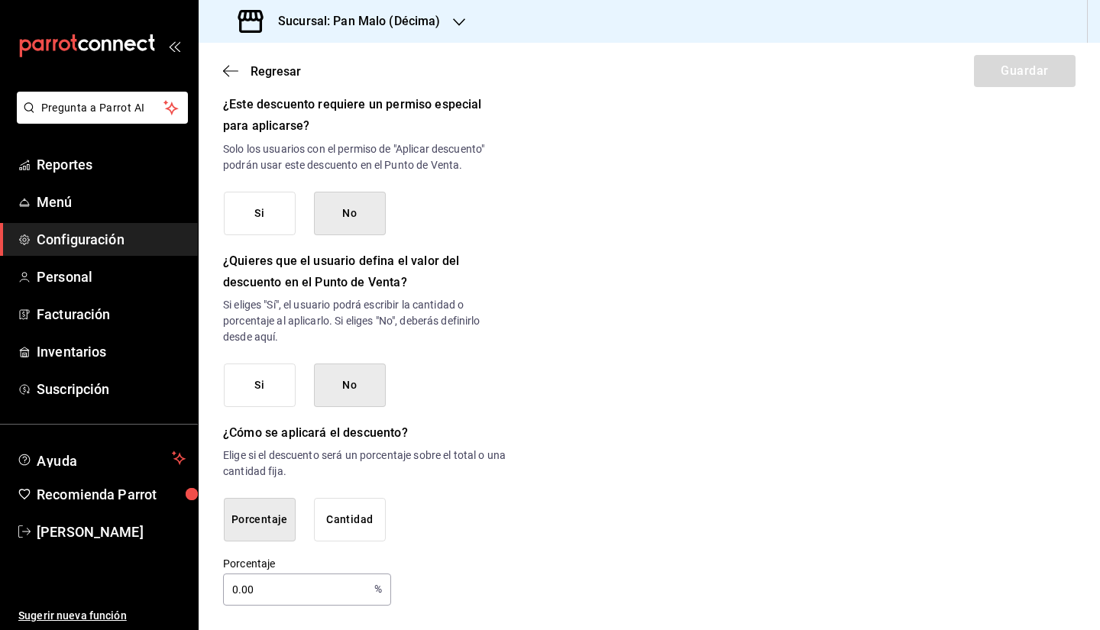
click at [293, 580] on input "0.00" at bounding box center [295, 589] width 145 height 31
type input "0"
type input "100"
click at [778, 501] on div "Nuevo descuento ¿Dónde se aplicará el descuento? Artículo en orden ORDER_ITEM ¿…" at bounding box center [649, 27] width 901 height 1158
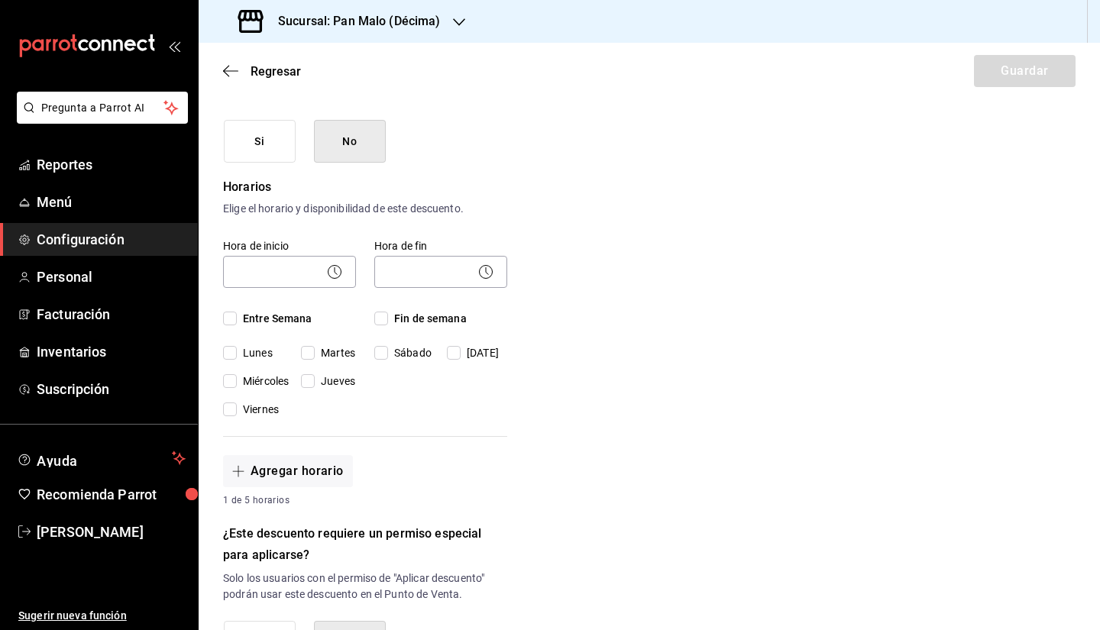
scroll to position [252, 0]
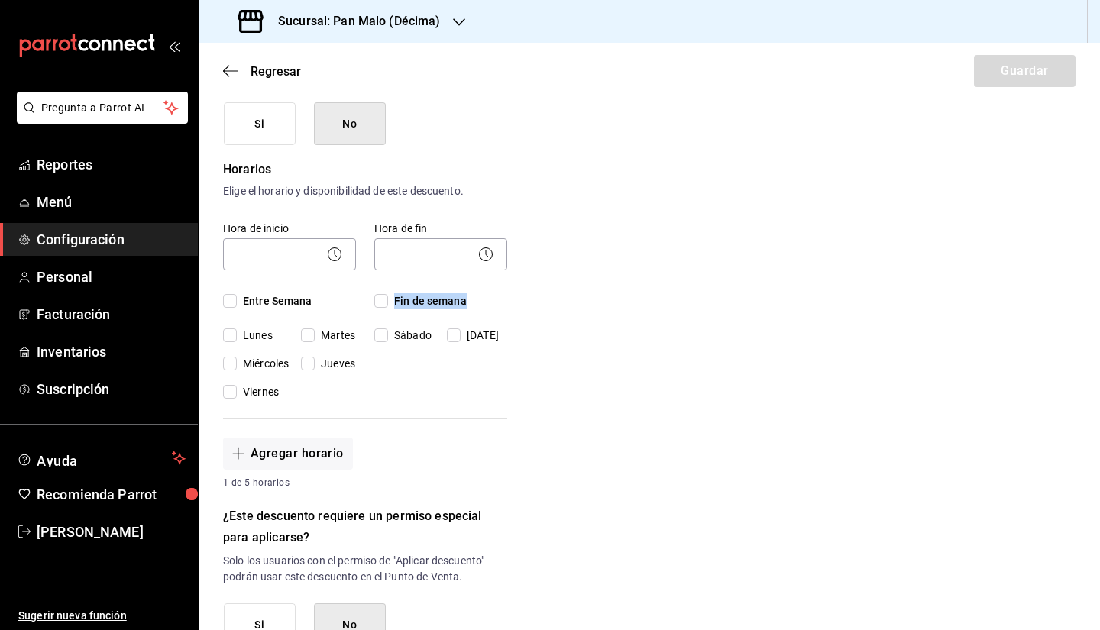
drag, startPoint x: 1033, startPoint y: 291, endPoint x: 1047, endPoint y: 267, distance: 27.4
click at [1047, 267] on div "Nuevo descuento ¿Dónde se aplicará el descuento? Artículo en orden ORDER_ITEM ¿…" at bounding box center [649, 438] width 901 height 1158
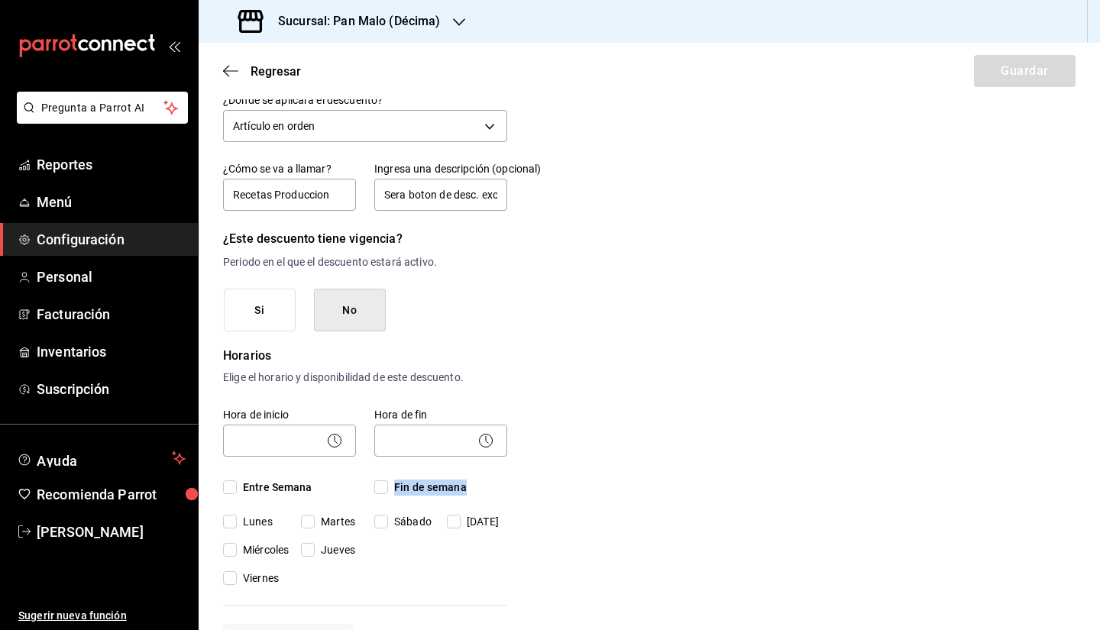
scroll to position [60, 0]
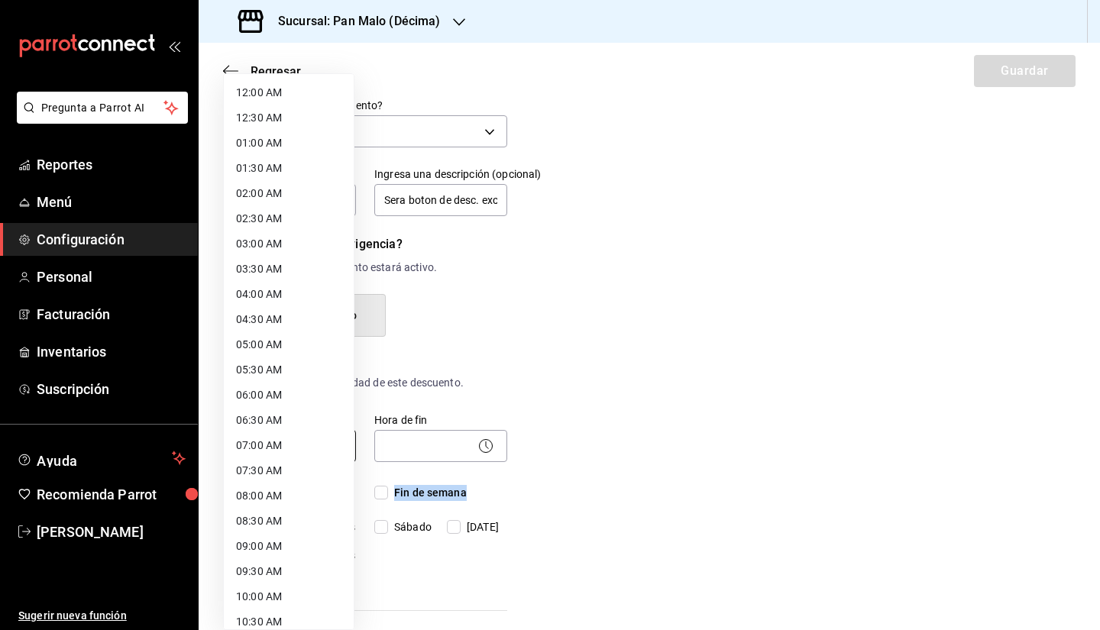
click at [303, 444] on body "Pregunta a Parrot AI Reportes Menú Configuración Personal Facturación Inventari…" at bounding box center [550, 315] width 1100 height 630
click at [305, 95] on li "12:00 AM" at bounding box center [289, 92] width 130 height 25
type input "00:00"
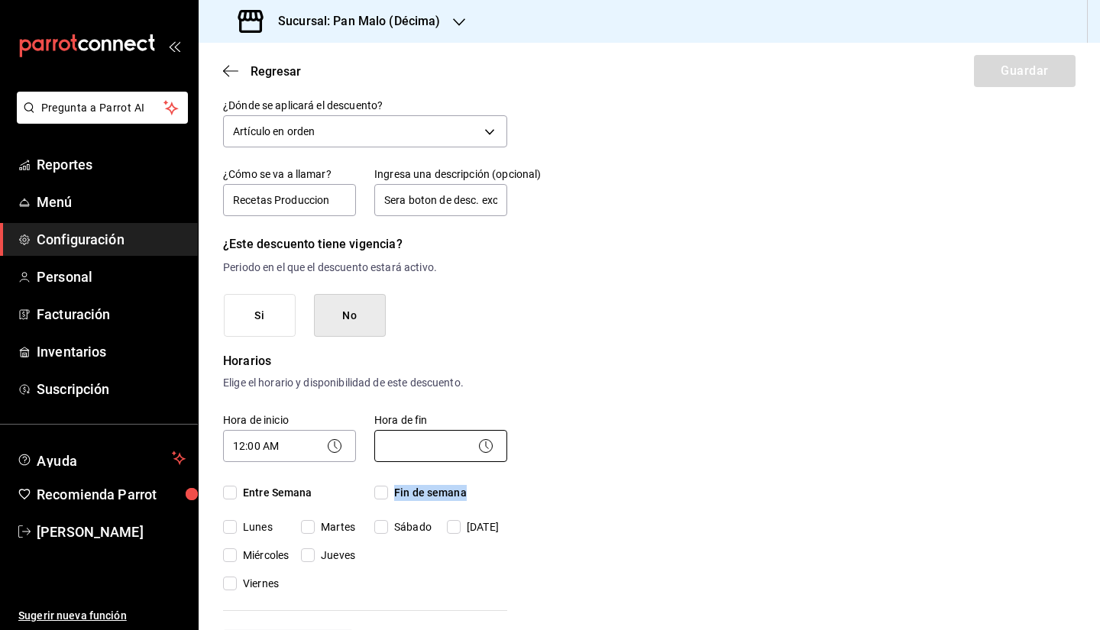
click at [446, 447] on body "Pregunta a Parrot AI Reportes Menú Configuración Personal Facturación Inventari…" at bounding box center [550, 315] width 1100 height 630
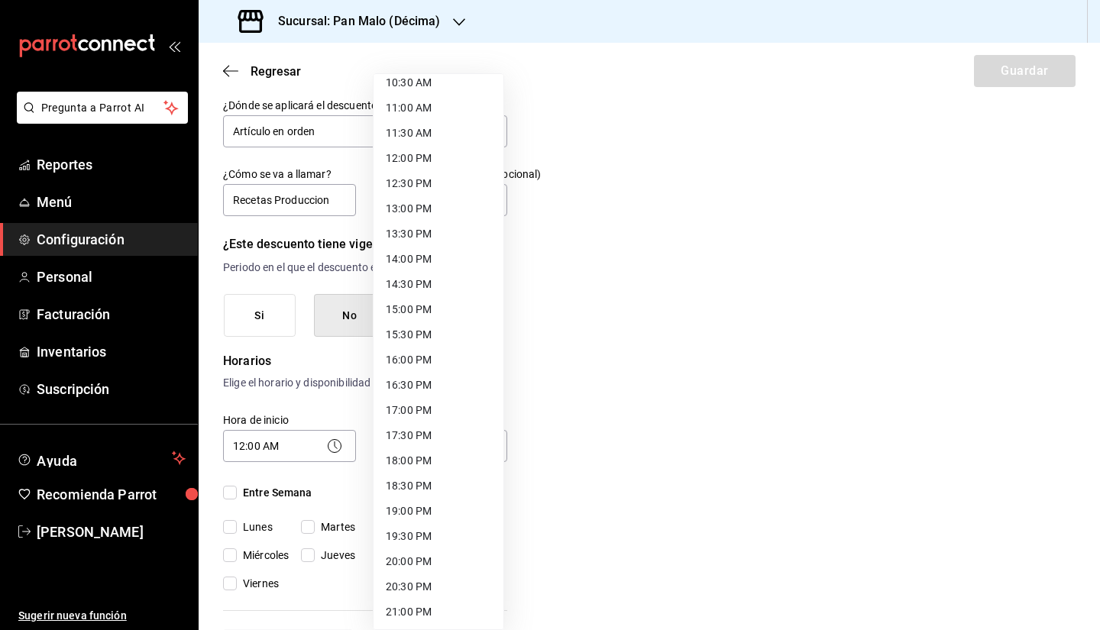
scroll to position [544, 0]
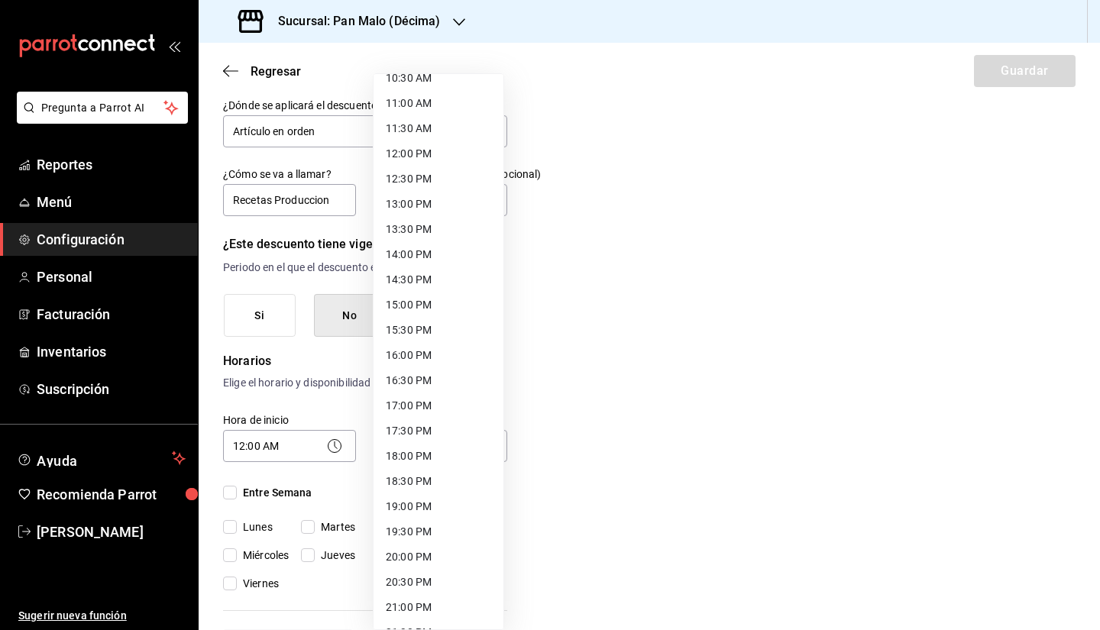
click at [403, 447] on li "18:00 PM" at bounding box center [439, 456] width 130 height 25
type input "18:00"
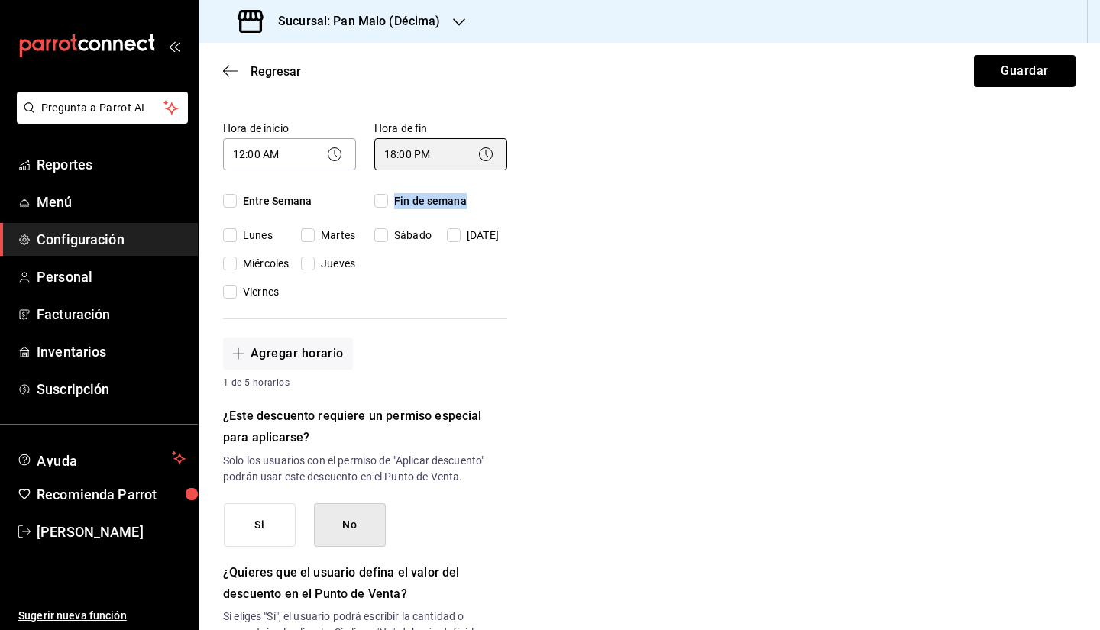
scroll to position [443, 0]
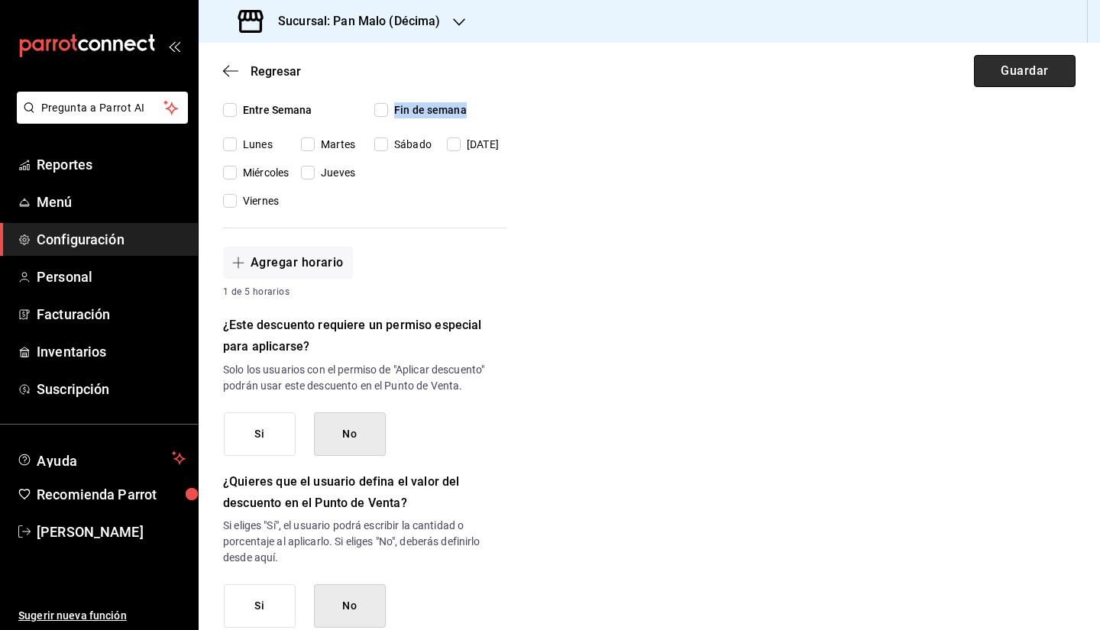
click at [988, 77] on button "Guardar" at bounding box center [1025, 71] width 102 height 32
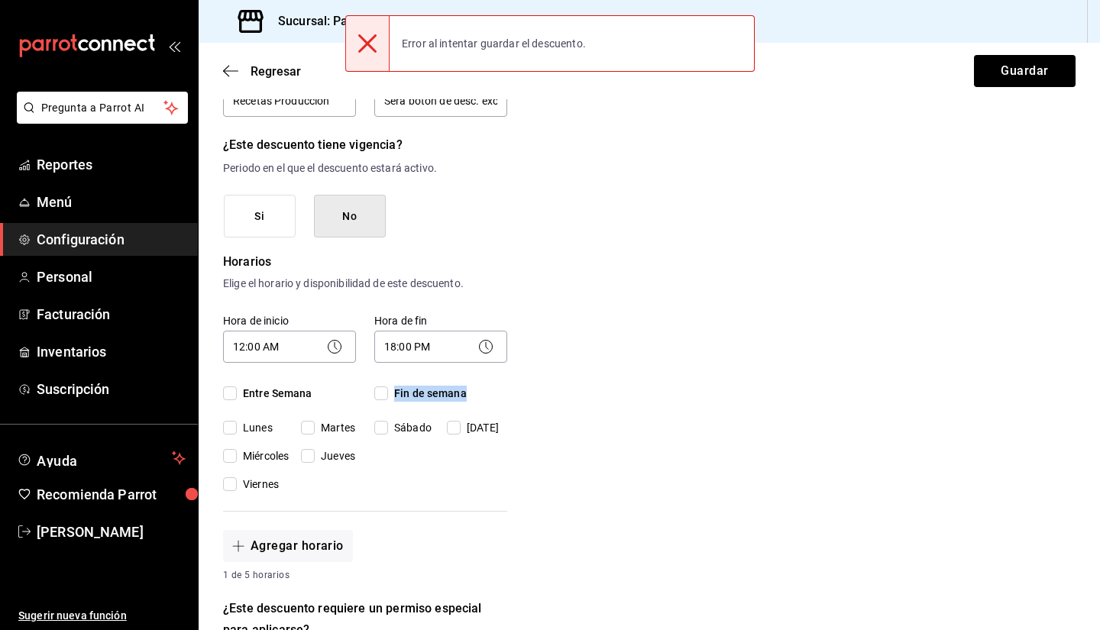
scroll to position [161, 0]
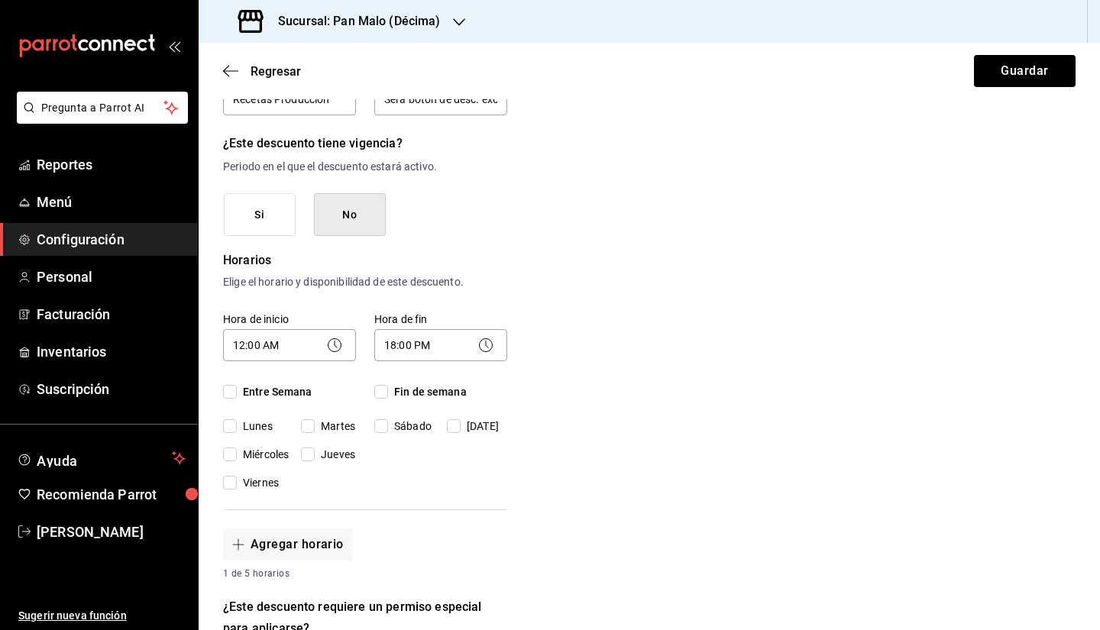
click at [248, 423] on span "Lunes" at bounding box center [255, 427] width 36 height 16
click at [237, 423] on input "Lunes" at bounding box center [230, 426] width 14 height 14
checkbox input "true"
click at [264, 476] on span "Viernes" at bounding box center [258, 483] width 42 height 16
click at [237, 476] on input "Viernes" at bounding box center [230, 483] width 14 height 14
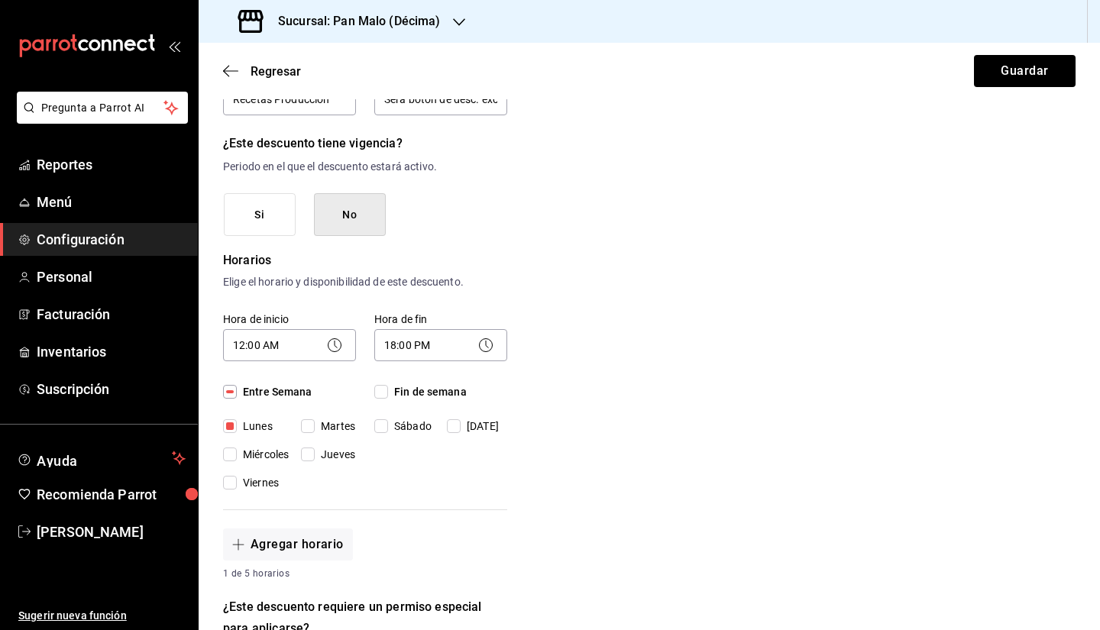
checkbox input "true"
click at [341, 434] on div "Lunes Martes Miércoles Jueves Viernes" at bounding box center [289, 455] width 133 height 73
click at [380, 387] on input "Fin de semana" at bounding box center [381, 392] width 14 height 14
checkbox input "true"
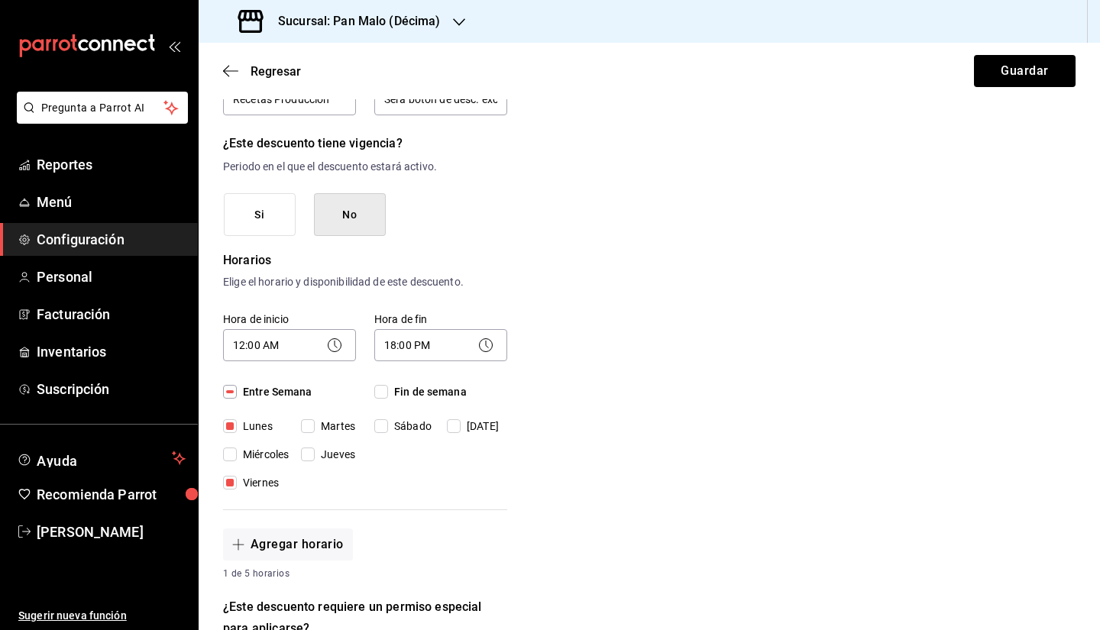
checkbox input "true"
click at [227, 390] on input "Entre Semana" at bounding box center [230, 392] width 14 height 14
checkbox input "true"
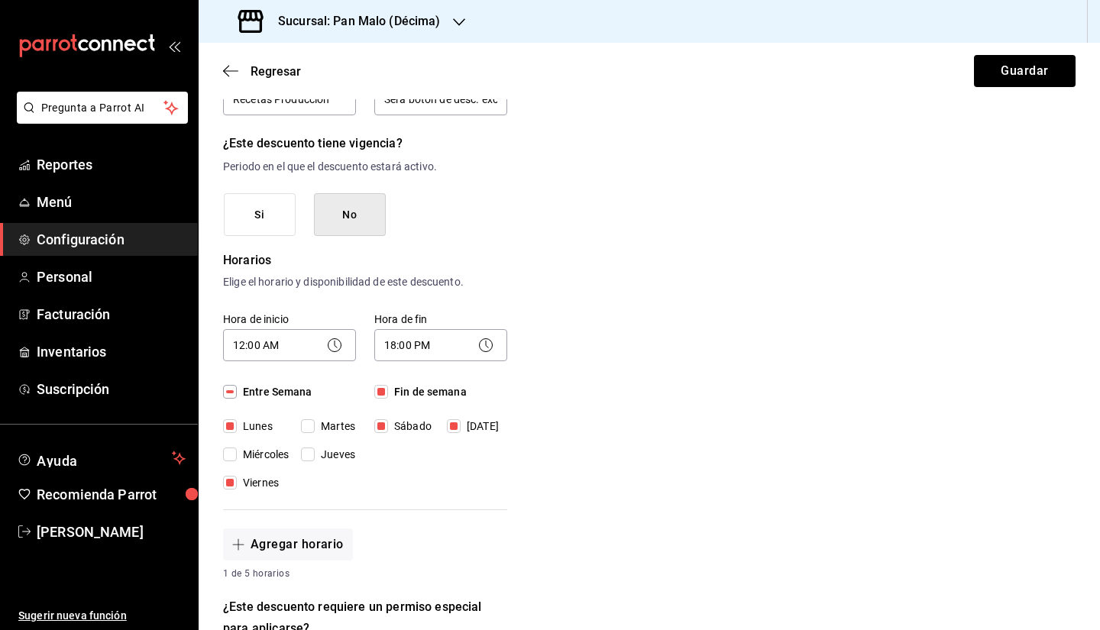
checkbox input "true"
click at [1013, 74] on button "Guardar" at bounding box center [1025, 71] width 102 height 32
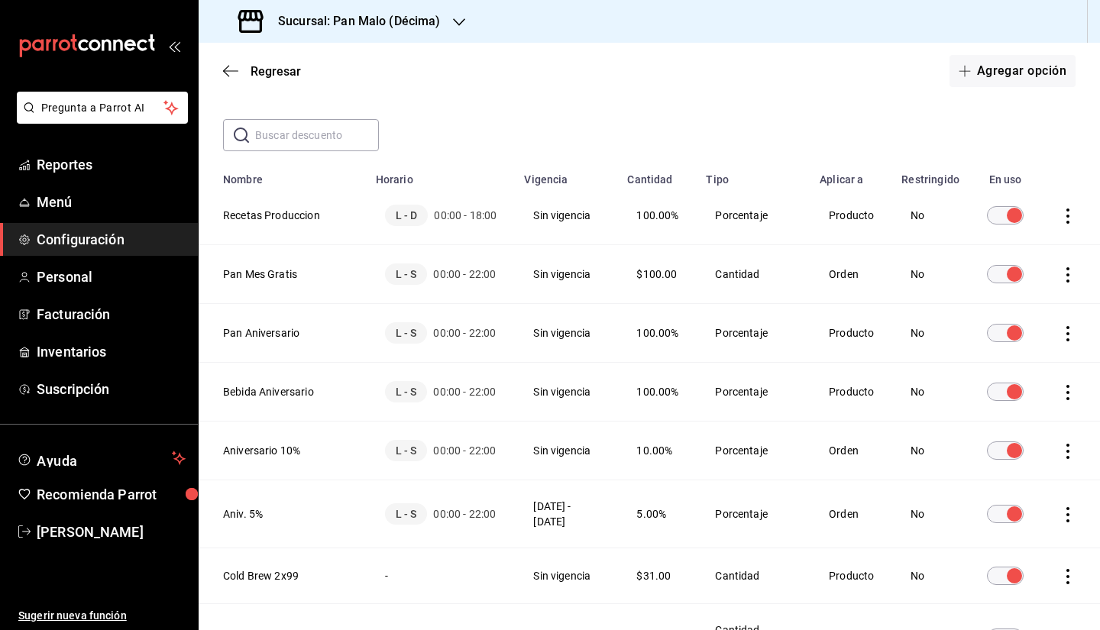
scroll to position [26, 0]
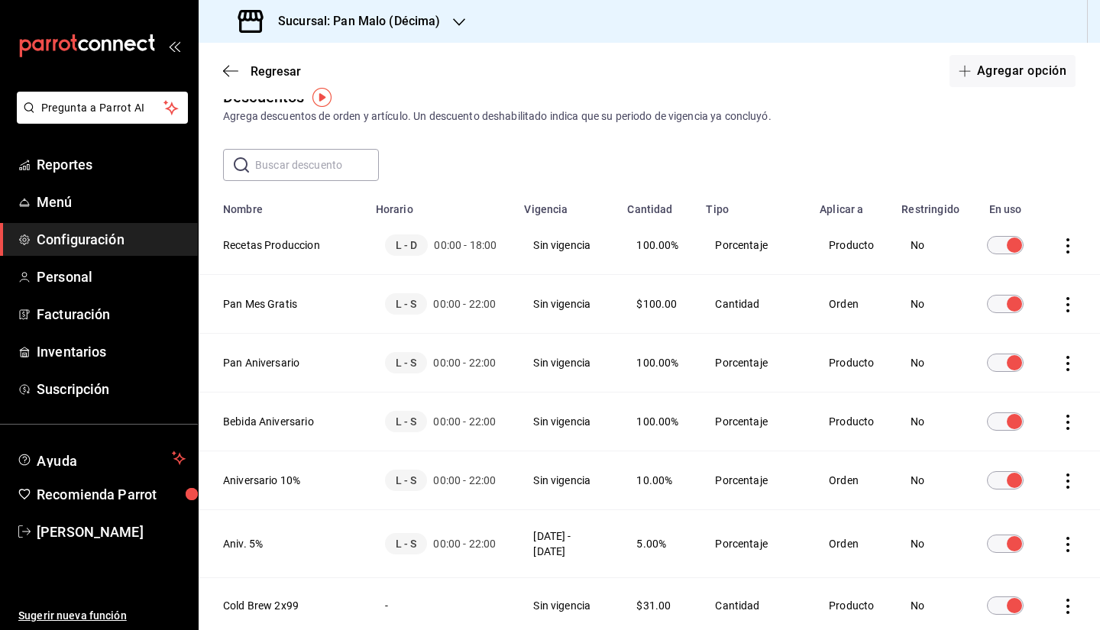
click at [61, 368] on ul "Reportes Menú Configuración Personal Facturación Inventarios Suscripción" at bounding box center [99, 276] width 198 height 257
click at [61, 367] on link "Inventarios" at bounding box center [99, 351] width 198 height 33
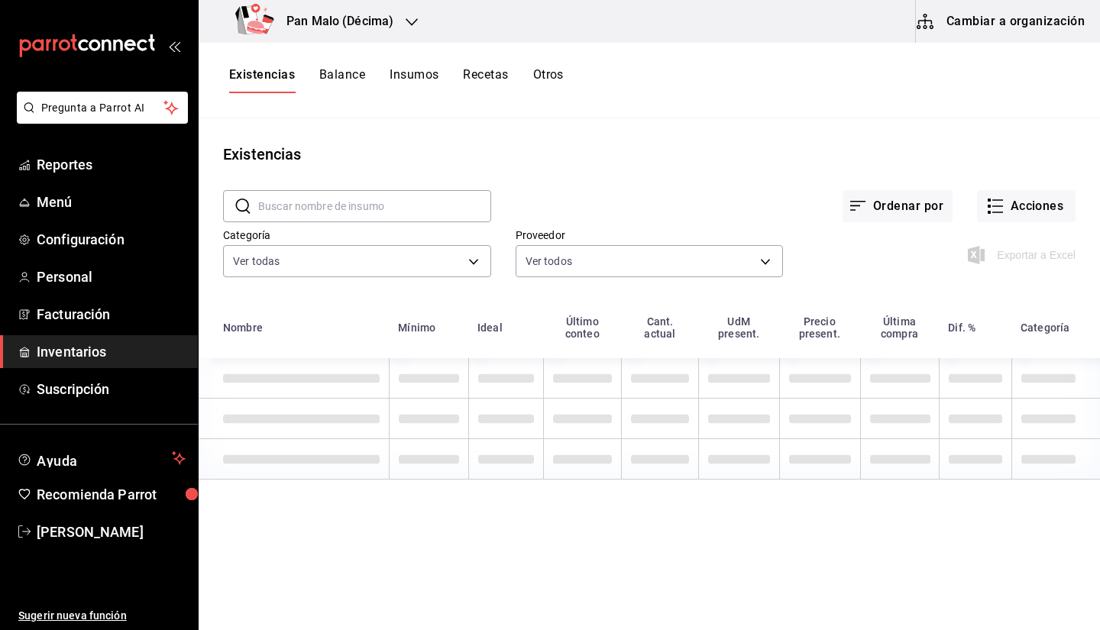
drag, startPoint x: 616, startPoint y: 67, endPoint x: 535, endPoint y: 99, distance: 86.1
click at [613, 67] on div "Existencias Balance Insumos Recetas Otros" at bounding box center [649, 80] width 901 height 26
click at [535, 99] on div "Existencias Balance Insumos Recetas Otros" at bounding box center [649, 81] width 901 height 76
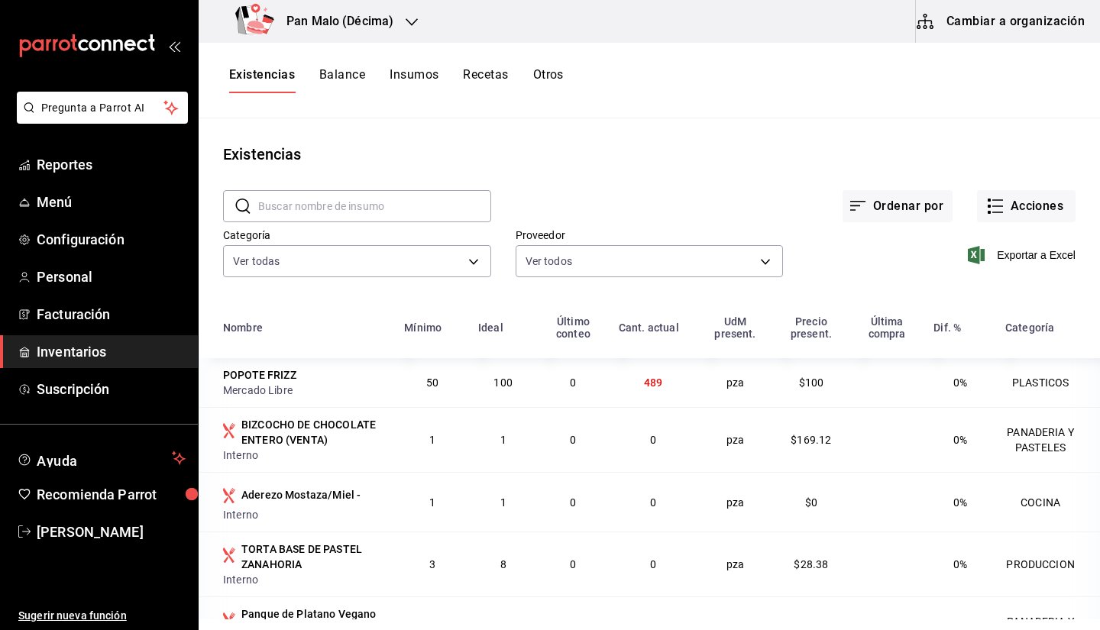
click at [552, 79] on button "Otros" at bounding box center [548, 80] width 31 height 26
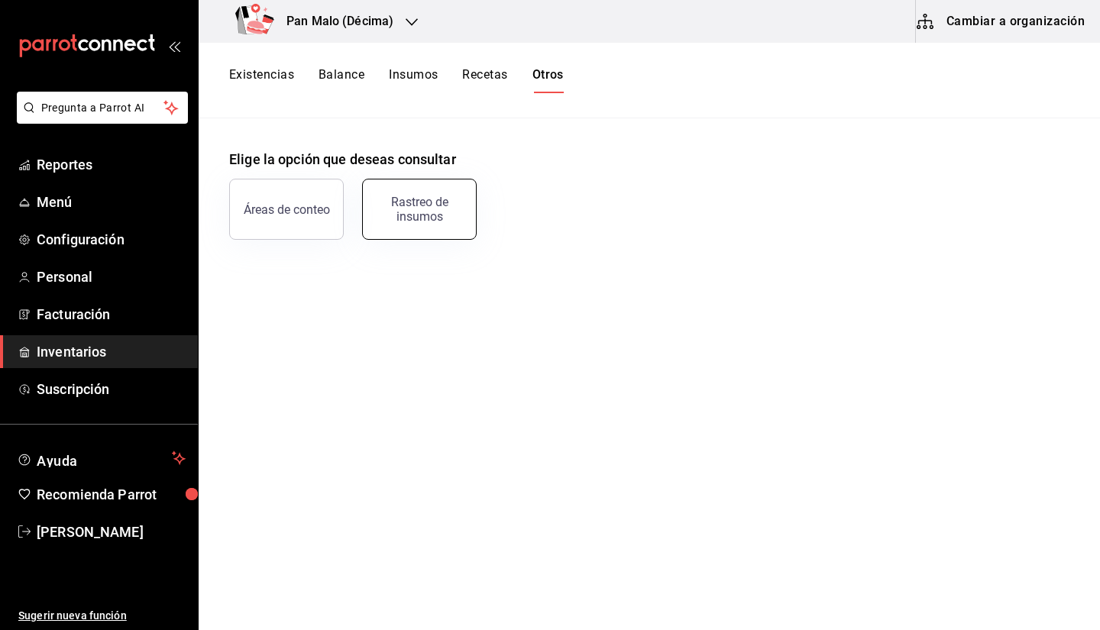
click at [417, 210] on div "Rastreo de insumos" at bounding box center [419, 209] width 95 height 29
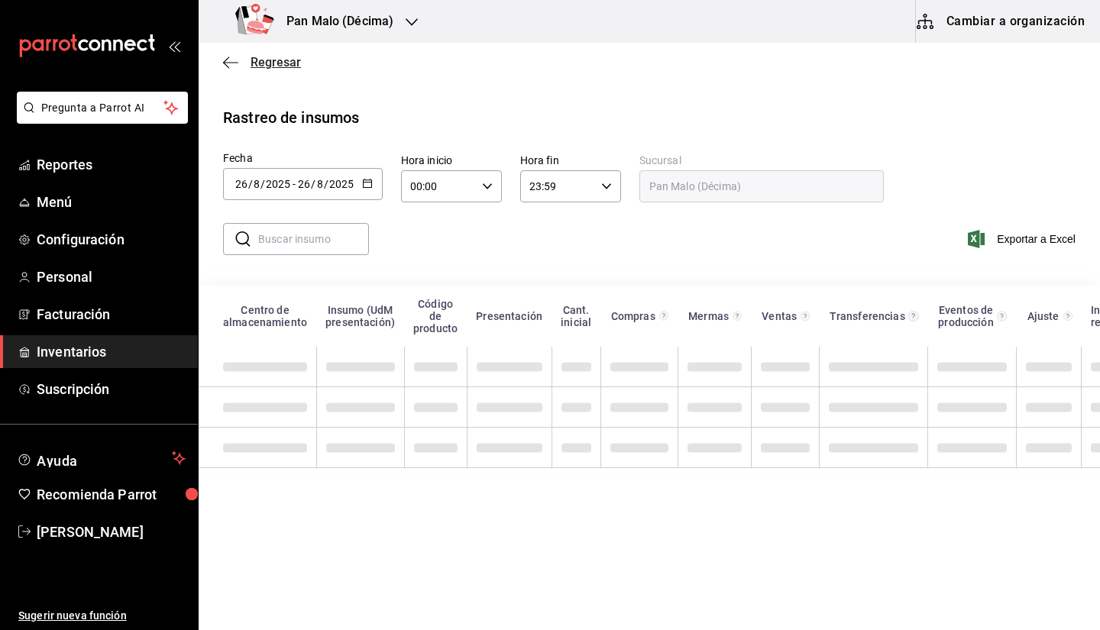
click at [231, 61] on icon "button" at bounding box center [230, 63] width 15 height 14
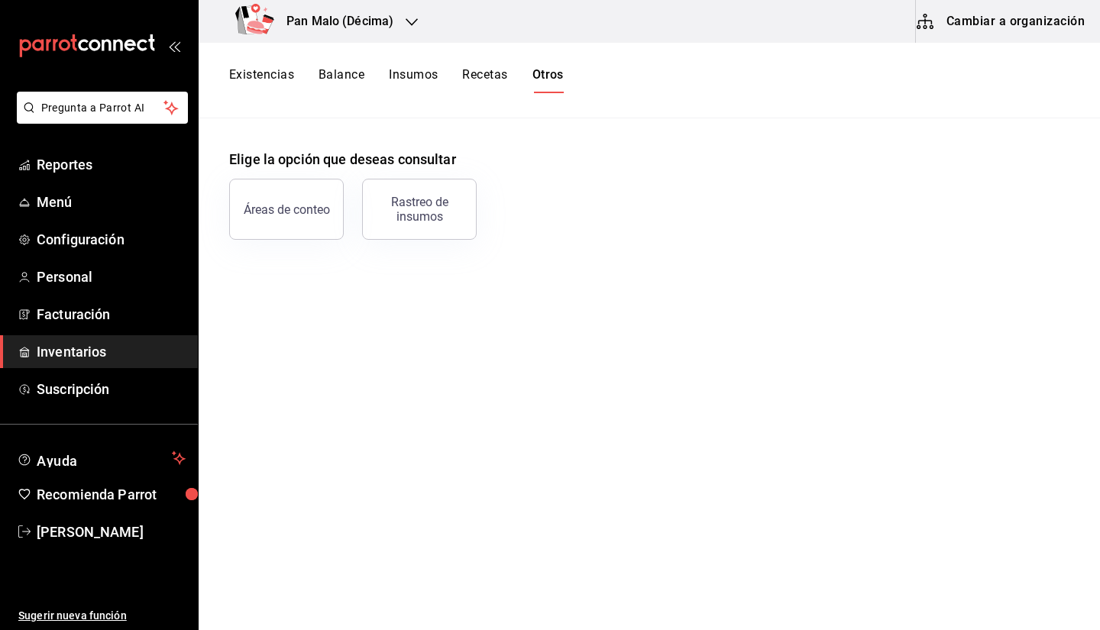
click at [988, 24] on button "Cambiar a organización" at bounding box center [1002, 21] width 172 height 43
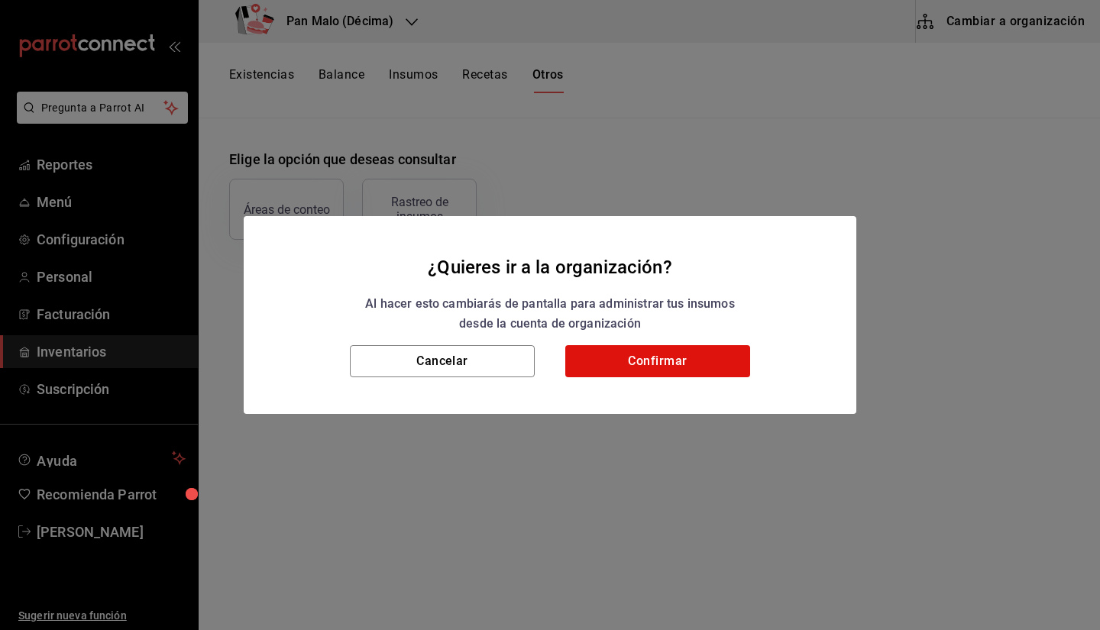
click at [524, 176] on div "¿Quieres ir a la organización? Al hacer esto cambiarás de pantalla para adminis…" at bounding box center [550, 315] width 1100 height 630
click at [390, 368] on button "Cancelar" at bounding box center [442, 361] width 185 height 32
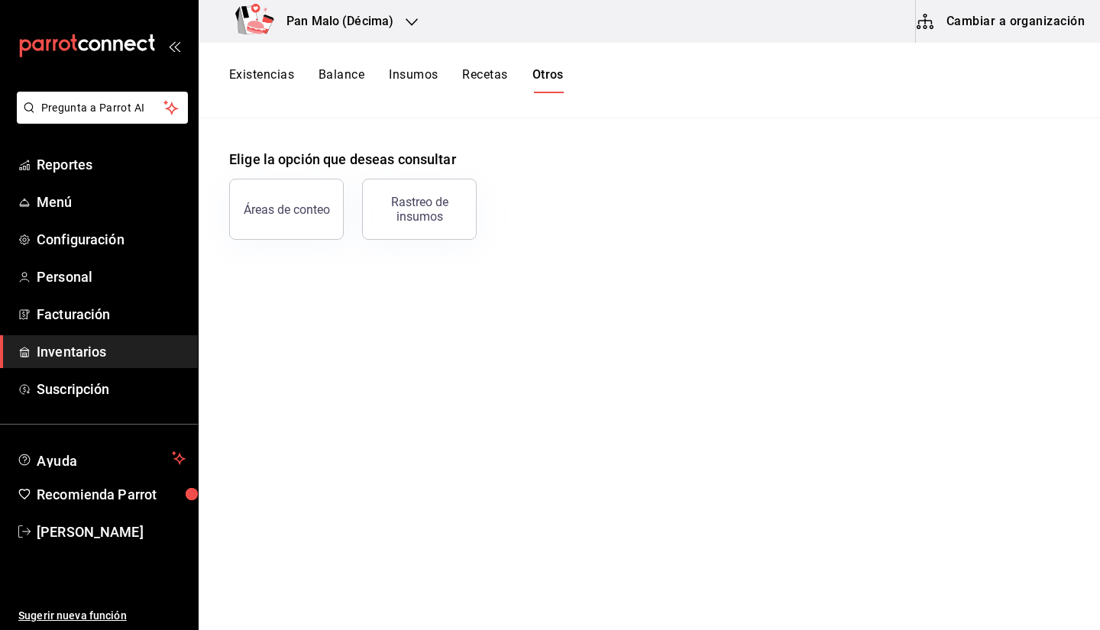
click at [309, 19] on h3 "Pan Malo (Décima)" at bounding box center [333, 21] width 119 height 18
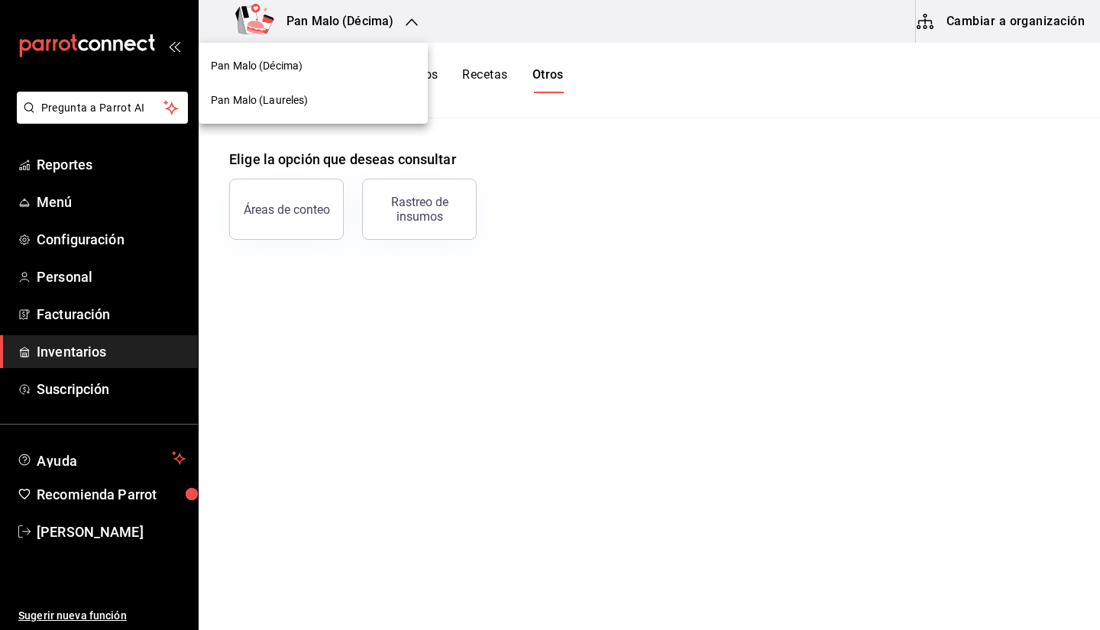
click at [428, 293] on div at bounding box center [550, 315] width 1100 height 630
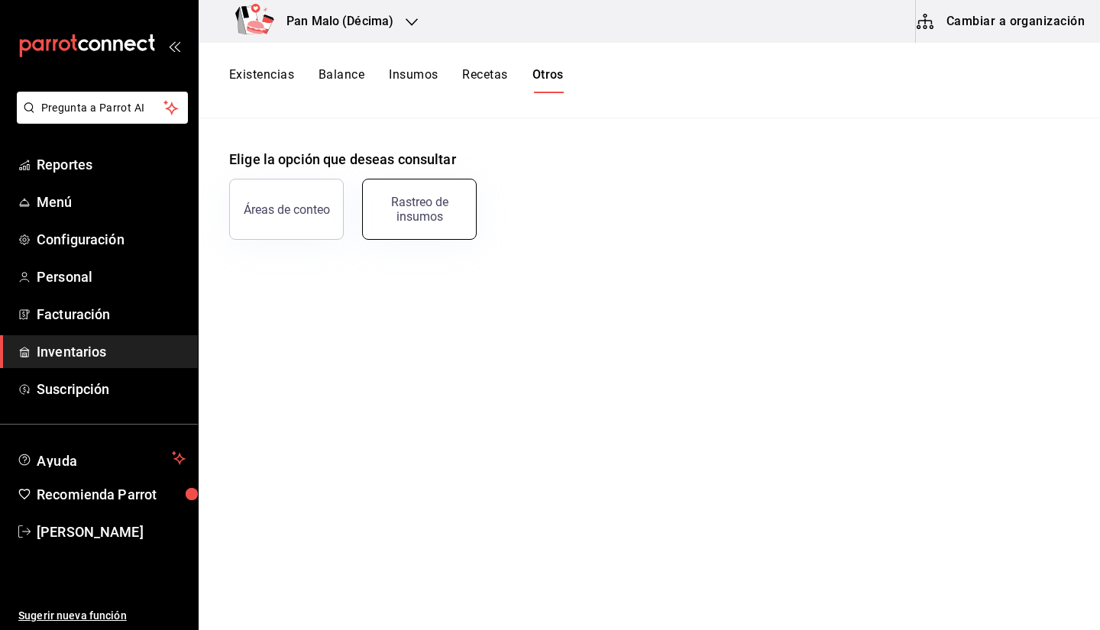
click at [409, 215] on div "Rastreo de insumos" at bounding box center [419, 209] width 95 height 29
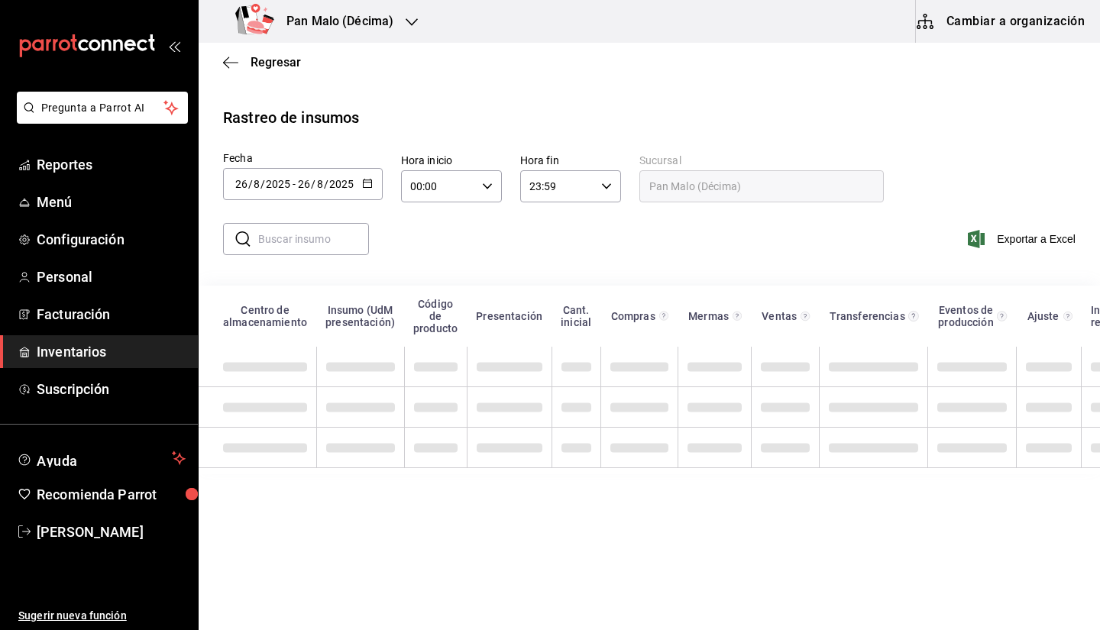
click at [315, 248] on input "text" at bounding box center [313, 239] width 111 height 31
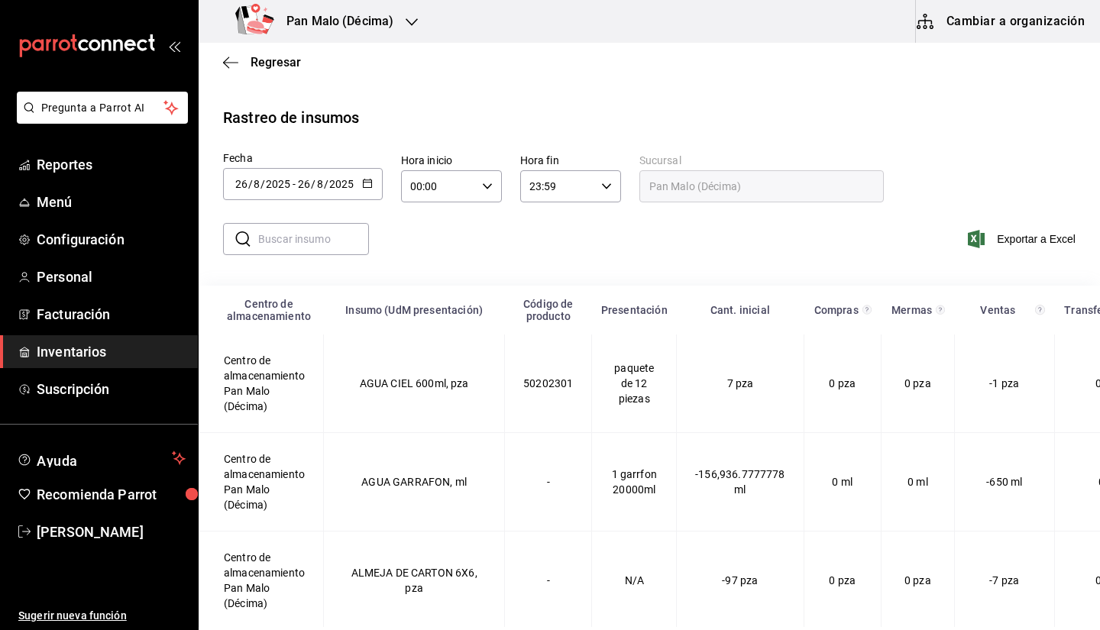
click at [308, 248] on input "text" at bounding box center [313, 239] width 111 height 31
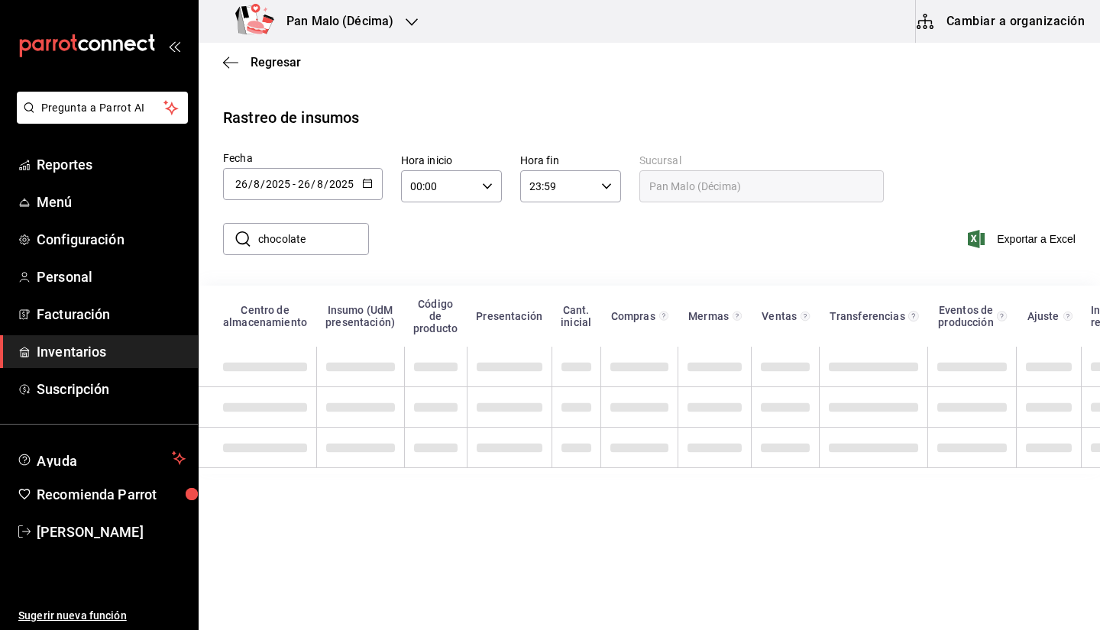
type input "chocolate"
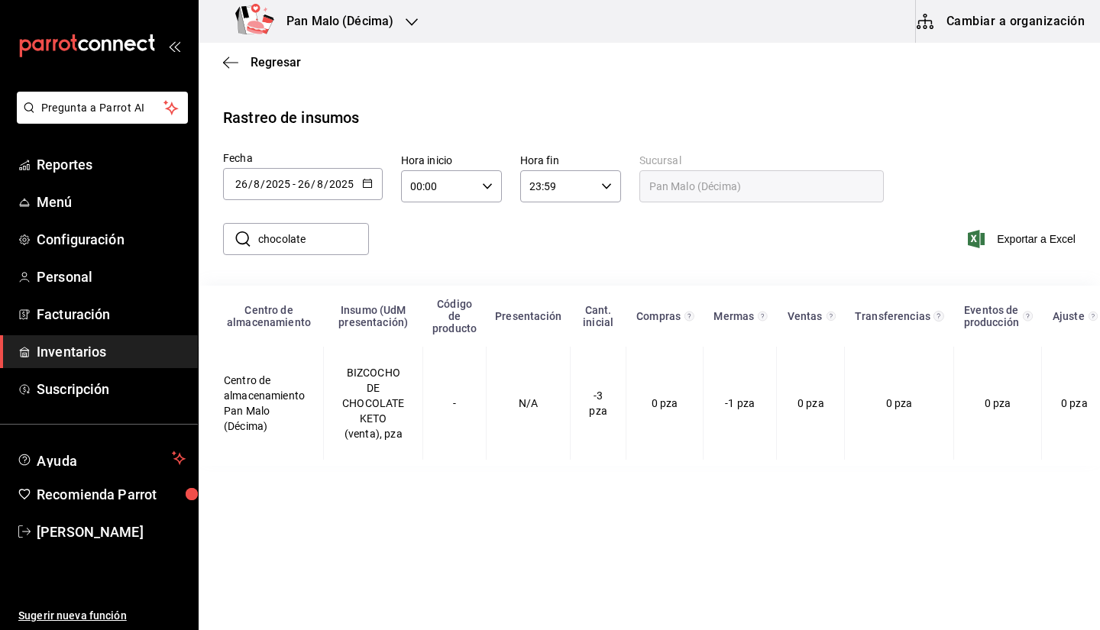
click at [527, 255] on div "​ chocolate ​ Exportar a Excel" at bounding box center [643, 248] width 914 height 63
click at [329, 247] on input "chocolate" at bounding box center [313, 239] width 111 height 31
click at [328, 176] on div "2025-08-26 26 / 8 / 2025 - 2025-08-26 26 / 8 / 2025" at bounding box center [303, 184] width 160 height 32
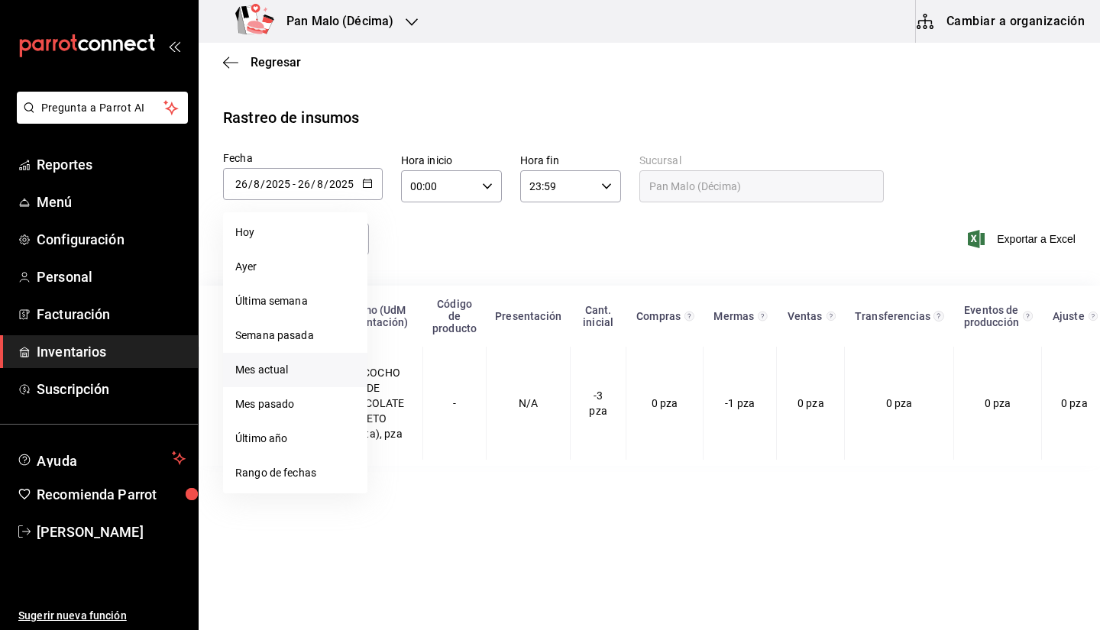
click at [283, 379] on li "Mes actual" at bounding box center [295, 370] width 144 height 34
type input "2025-08-01"
type input "1"
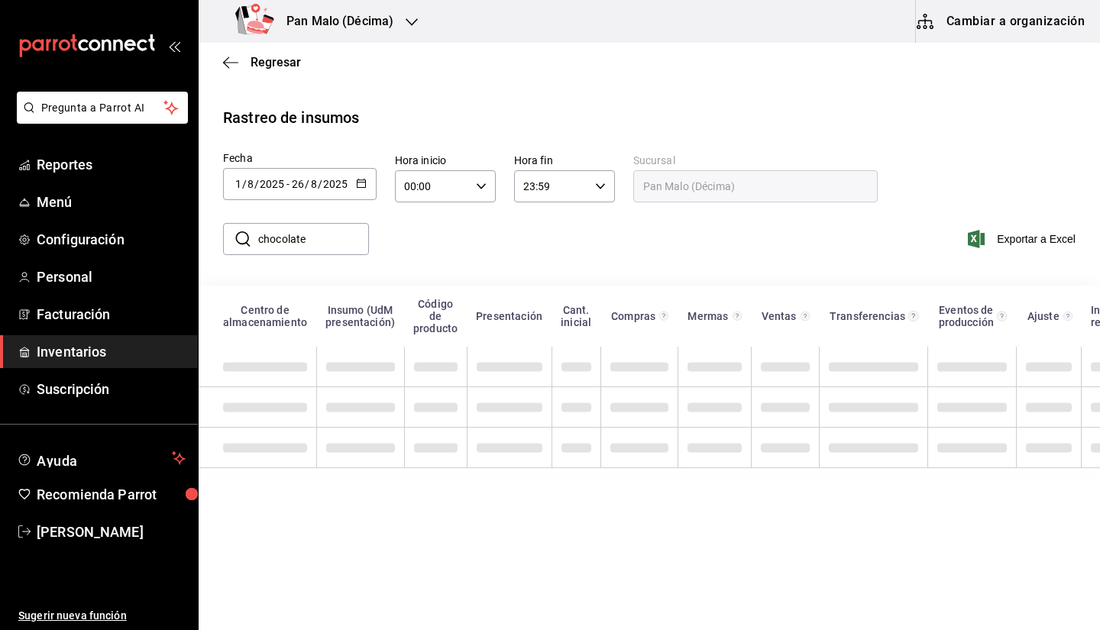
click at [336, 234] on input "chocolate" at bounding box center [313, 239] width 111 height 31
type input "chocolate regional"
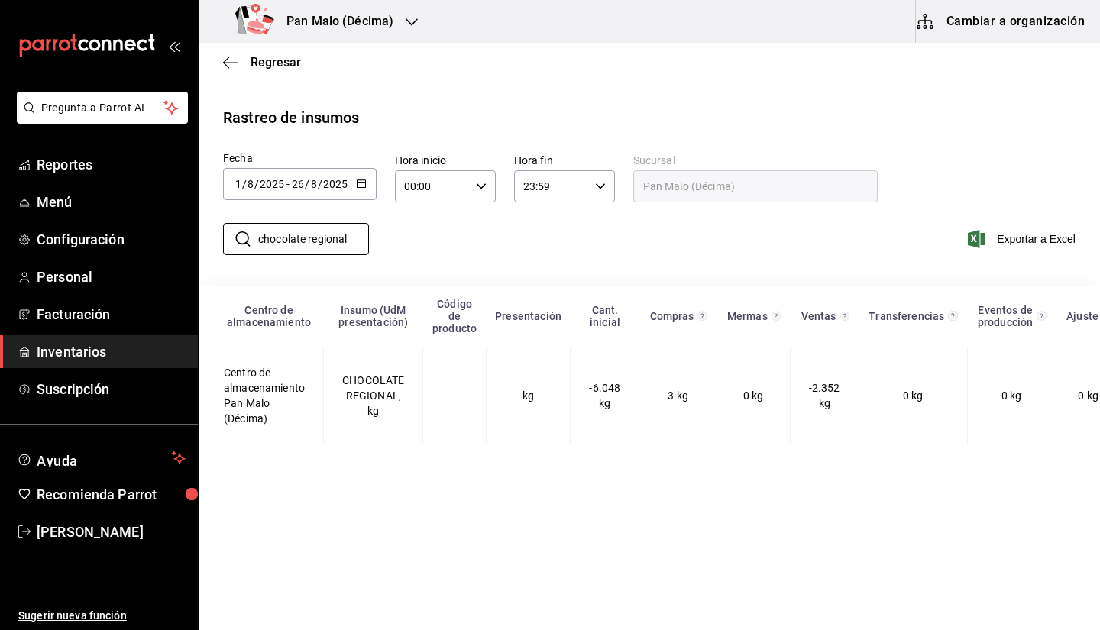
scroll to position [0, 56]
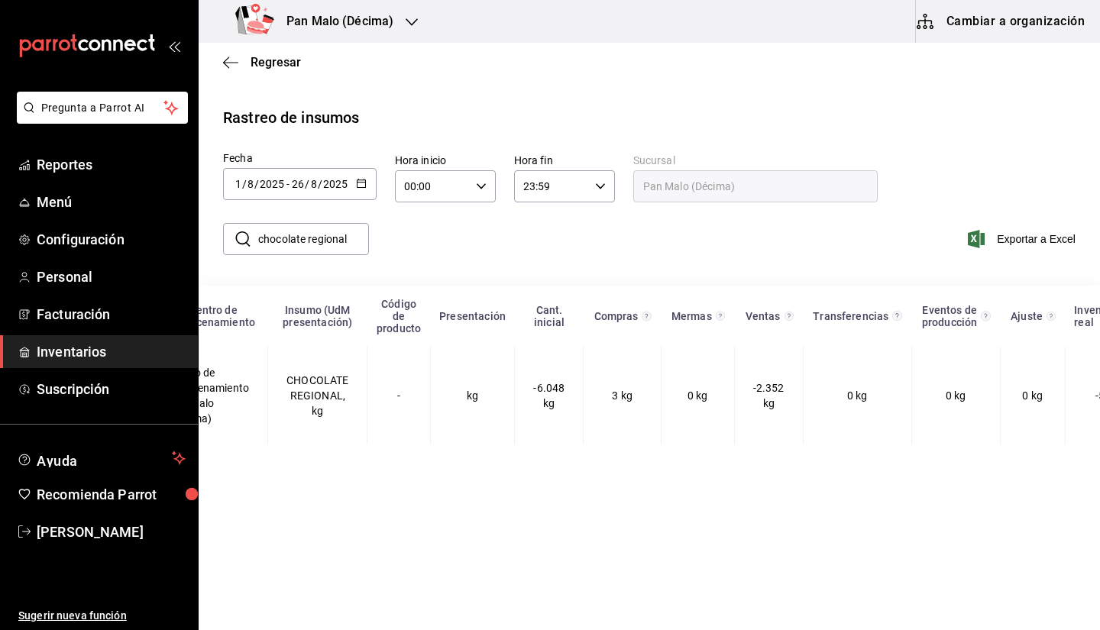
drag, startPoint x: 649, startPoint y: 452, endPoint x: 669, endPoint y: 450, distance: 20.0
click at [669, 450] on table "Centro de almacenamiento Insumo (UdM presentación) Código de producto Presentac…" at bounding box center [653, 368] width 1021 height 165
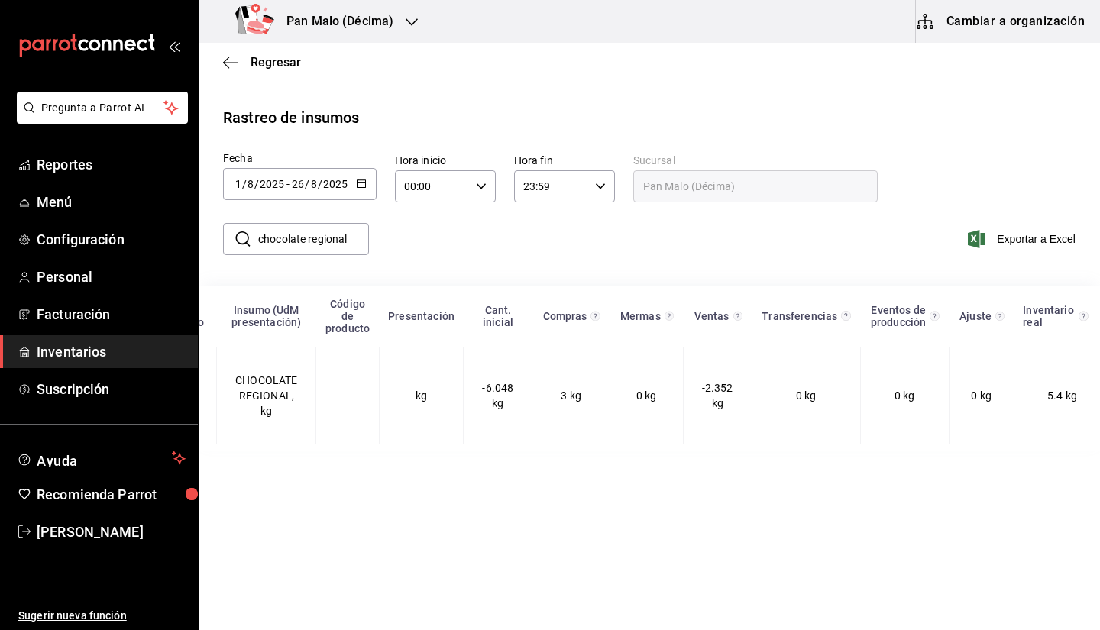
scroll to position [0, 109]
click at [321, 241] on input "chocolate regional" at bounding box center [313, 239] width 111 height 31
click at [252, 80] on div "Regresar" at bounding box center [649, 62] width 901 height 39
click at [262, 64] on span "Regresar" at bounding box center [276, 62] width 50 height 15
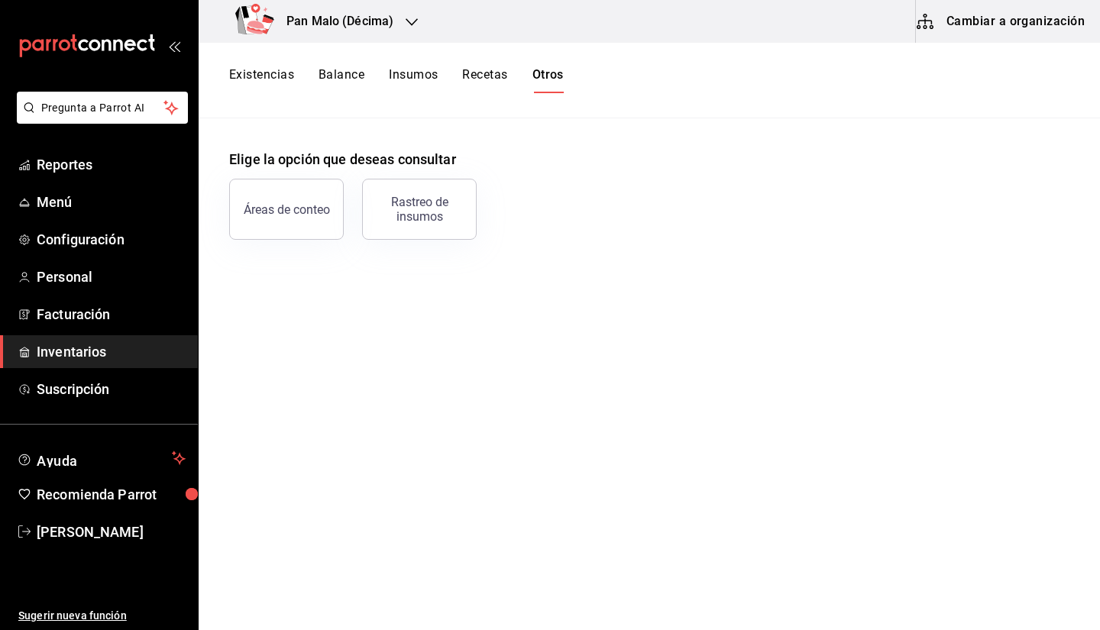
click at [278, 71] on button "Existencias" at bounding box center [261, 80] width 65 height 26
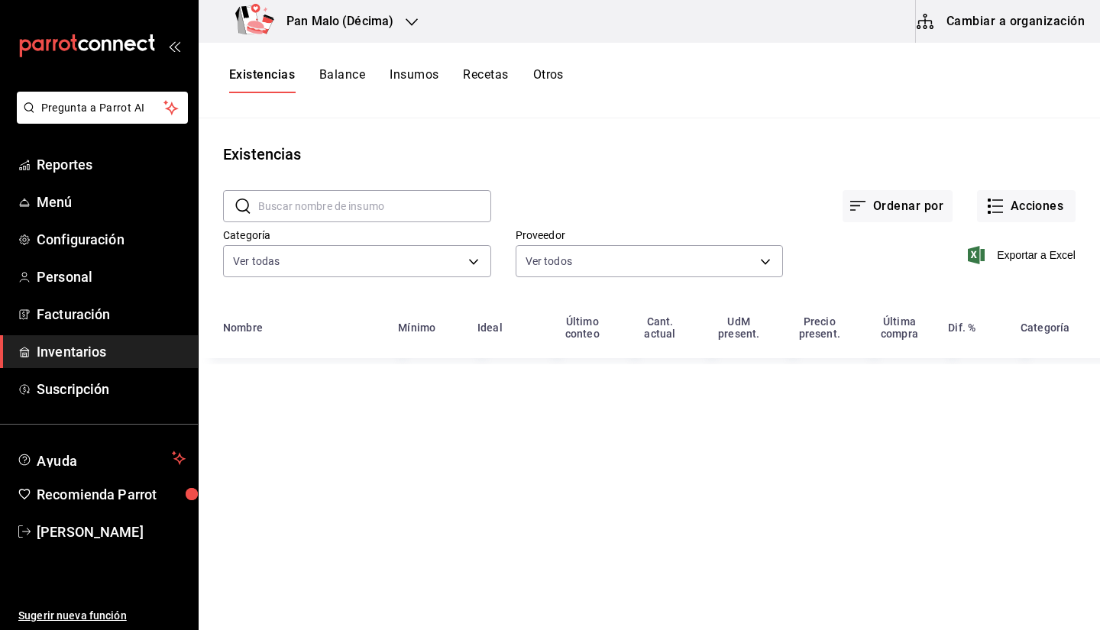
click at [1043, 183] on div "Ordenar por Acciones" at bounding box center [783, 194] width 584 height 57
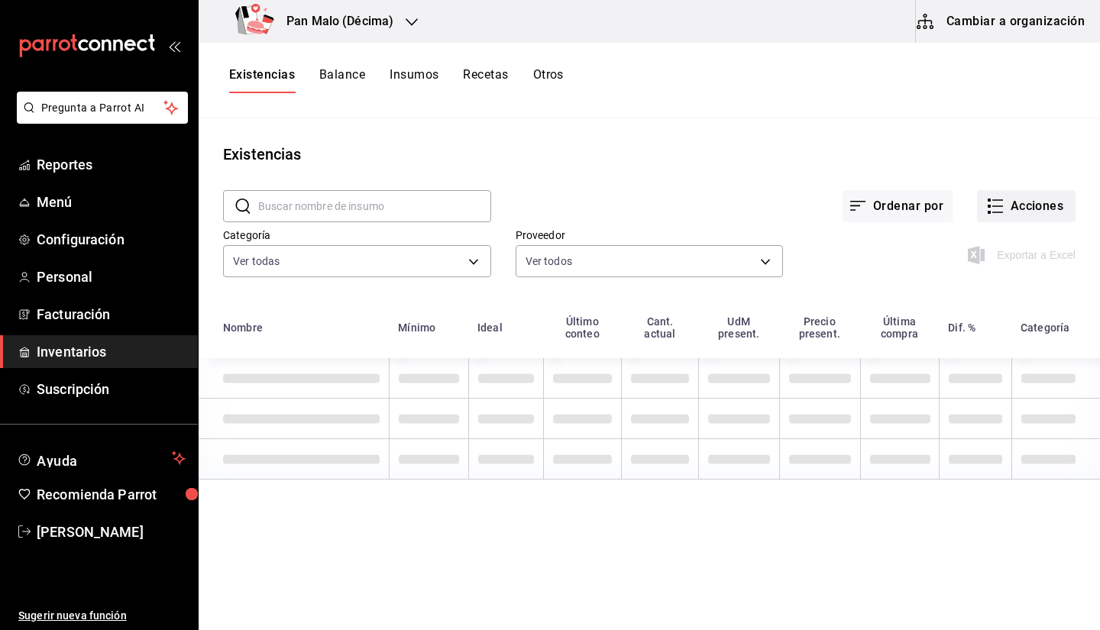
click at [1049, 196] on button "Acciones" at bounding box center [1026, 206] width 99 height 32
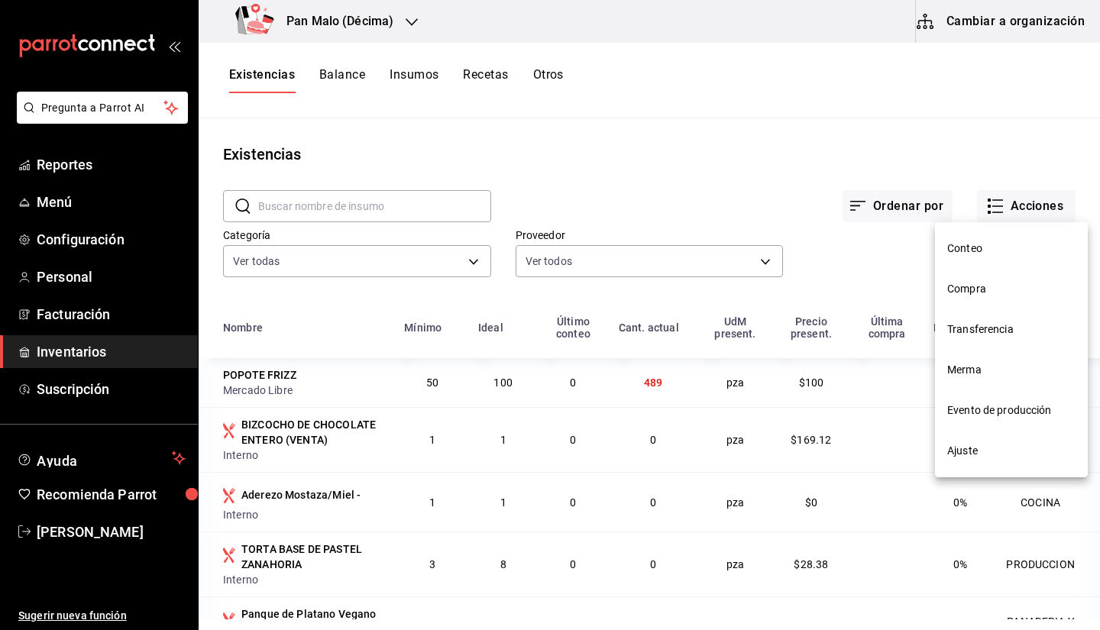
click at [1033, 206] on div at bounding box center [550, 315] width 1100 height 630
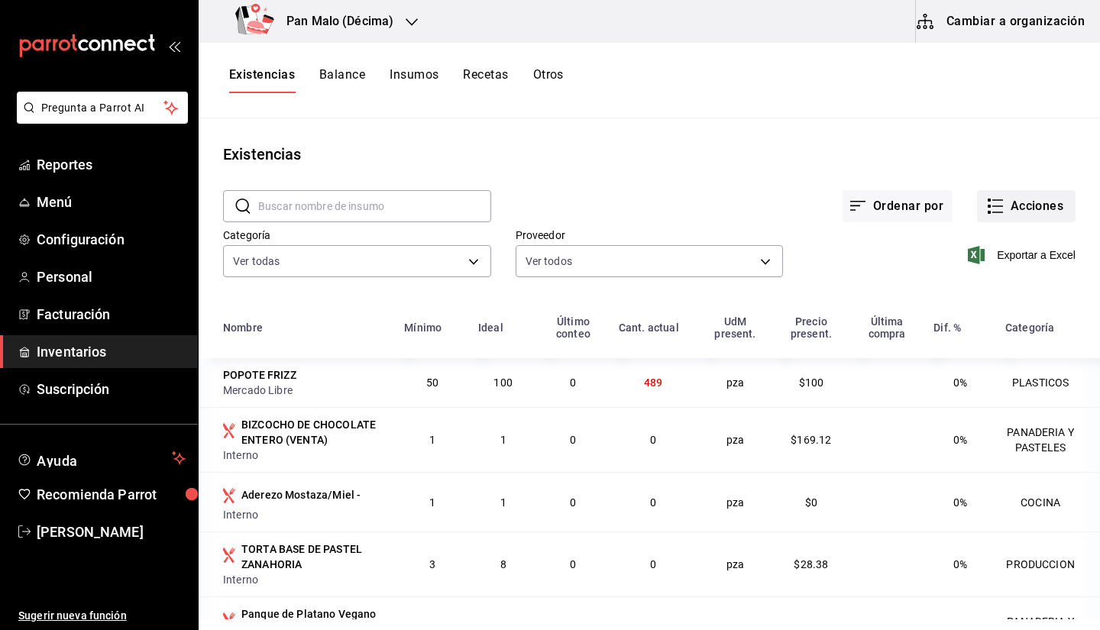
click at [1008, 222] on button "Acciones" at bounding box center [1026, 206] width 99 height 32
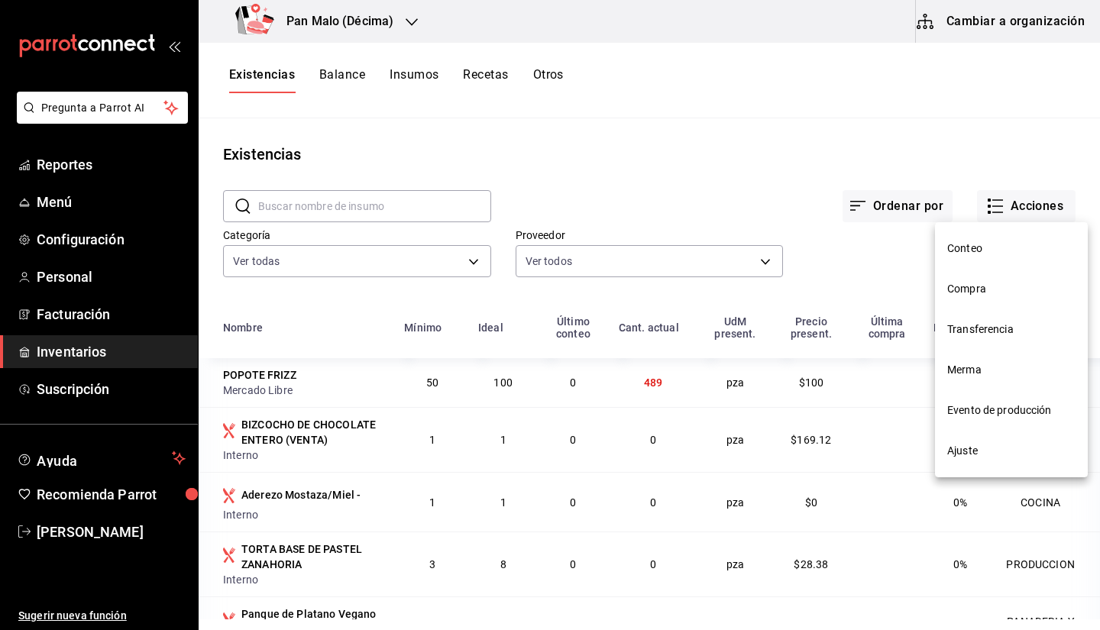
click at [990, 452] on span "Ajuste" at bounding box center [1011, 451] width 128 height 16
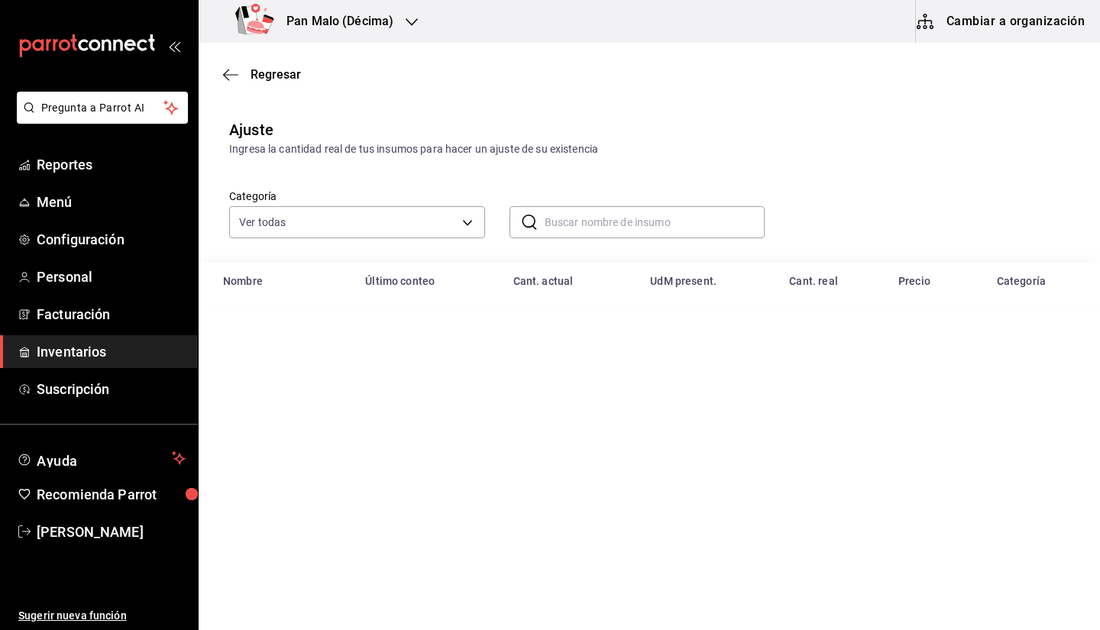
click at [587, 218] on input "text" at bounding box center [655, 222] width 221 height 31
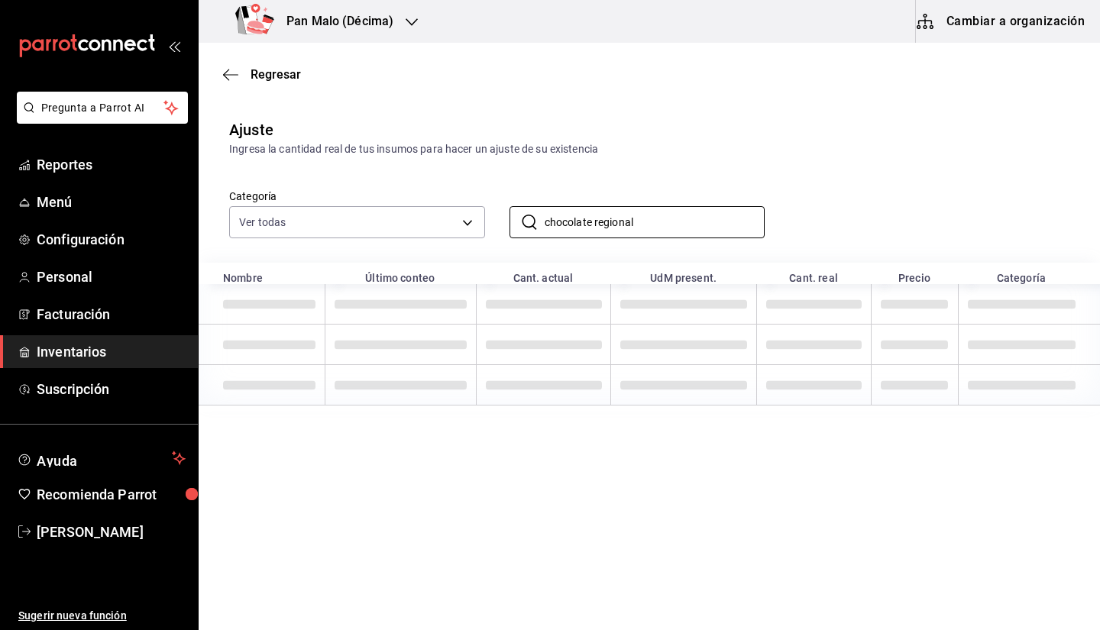
type input "chocolate regional"
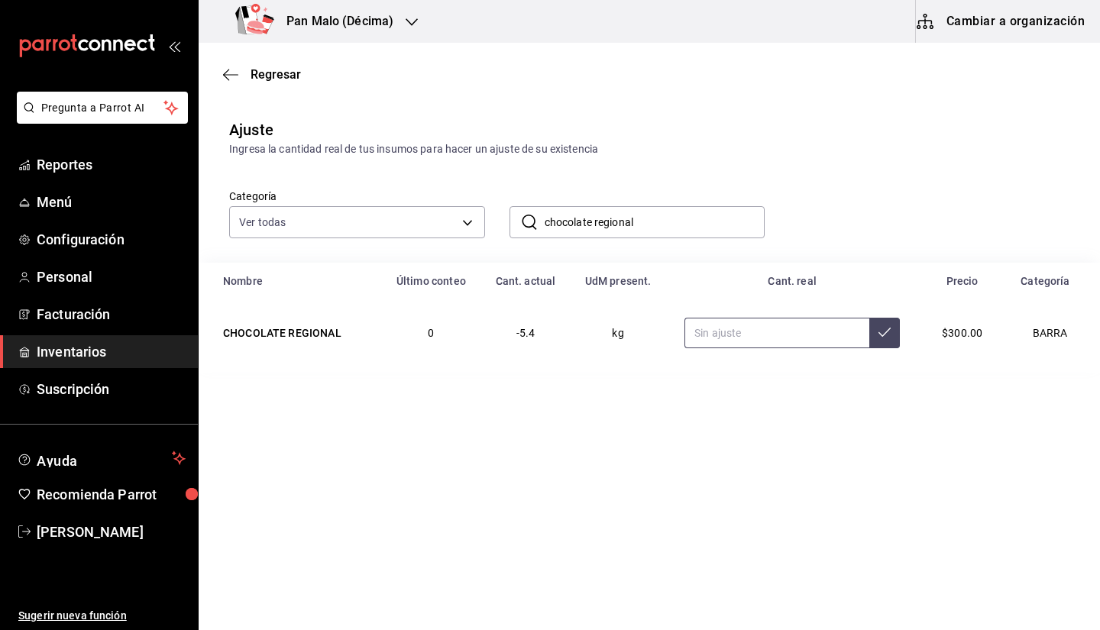
click at [775, 330] on input "text" at bounding box center [776, 333] width 185 height 31
type input "2.50"
click at [312, 25] on h3 "Pan Malo (Décima)" at bounding box center [333, 21] width 119 height 18
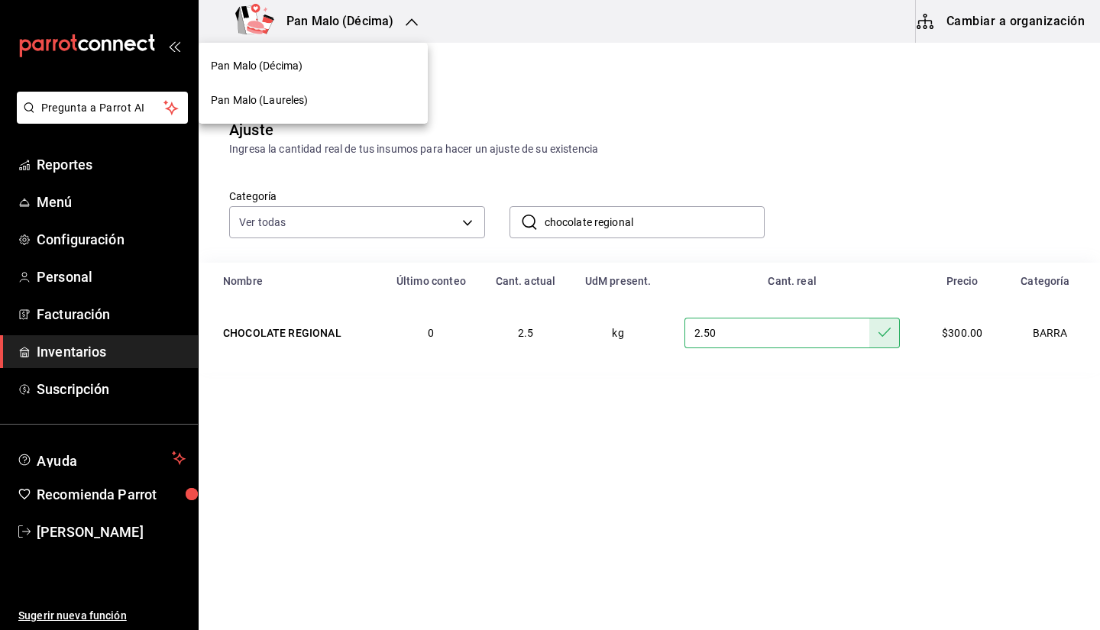
click at [283, 108] on div "Pan Malo (Laureles)" at bounding box center [313, 100] width 229 height 34
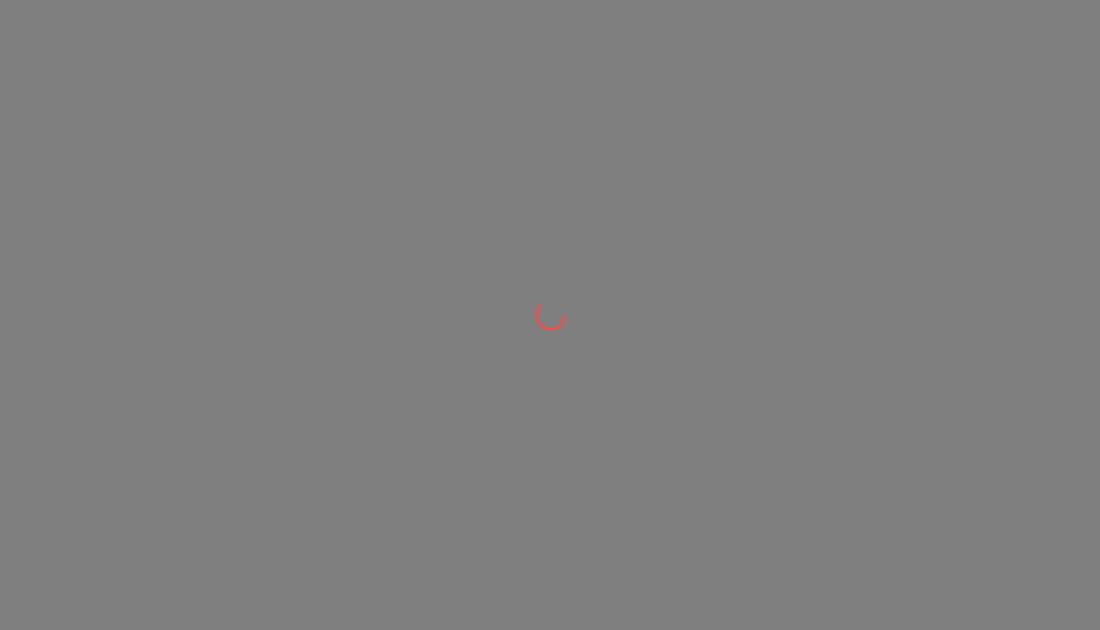
click at [658, 227] on div at bounding box center [550, 315] width 1100 height 630
click at [613, 225] on div at bounding box center [550, 315] width 1100 height 630
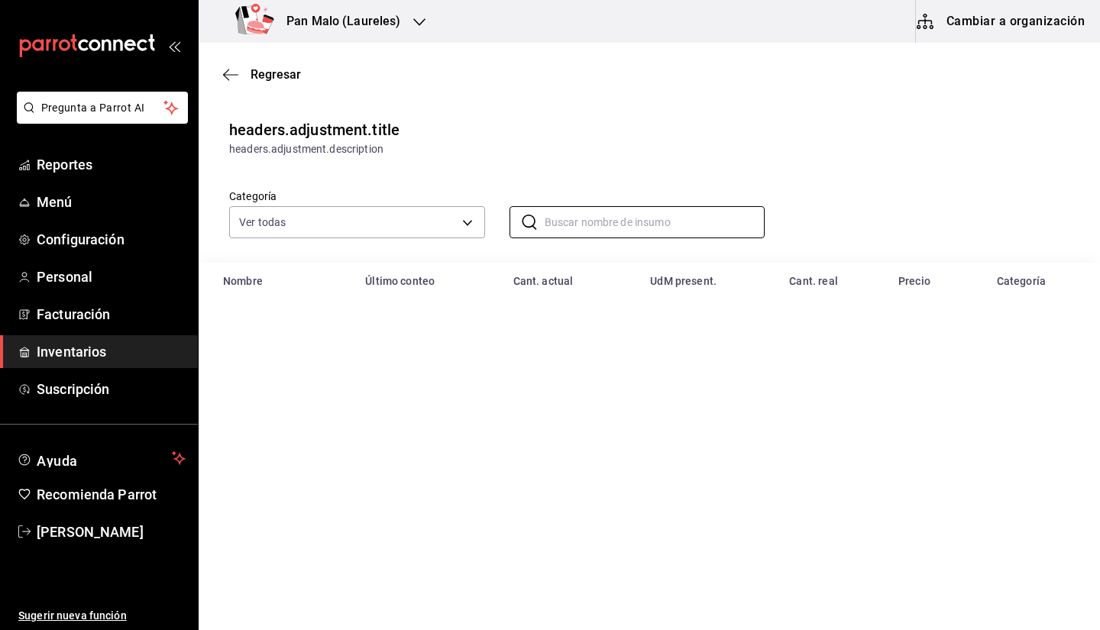
drag, startPoint x: 611, startPoint y: 213, endPoint x: 611, endPoint y: 203, distance: 9.9
click at [611, 213] on input "text" at bounding box center [655, 222] width 221 height 31
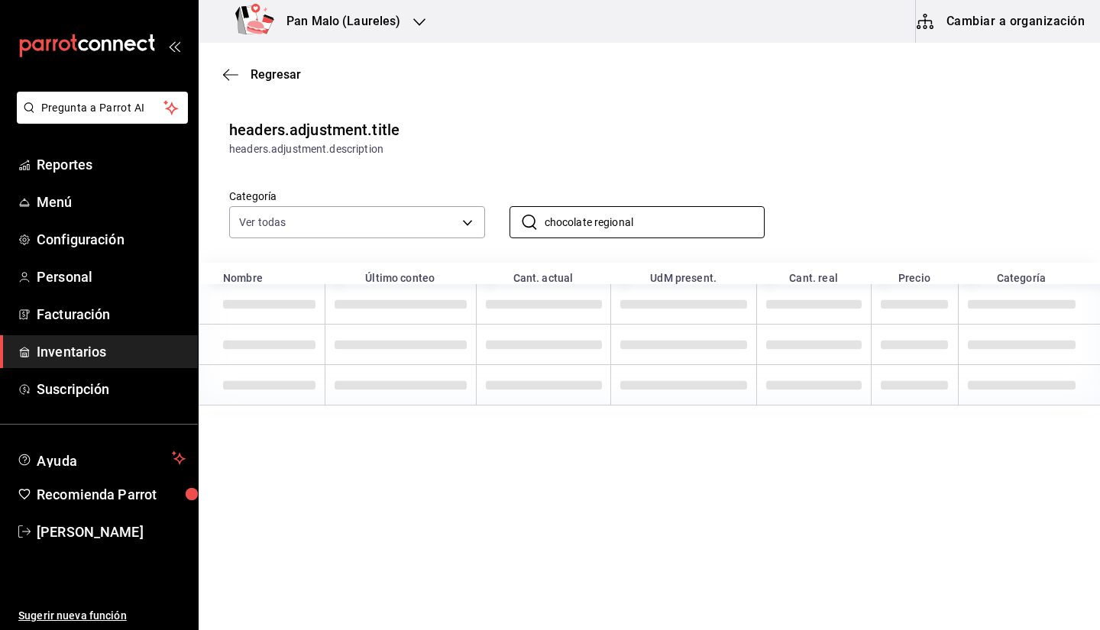
type input "chocolate regional"
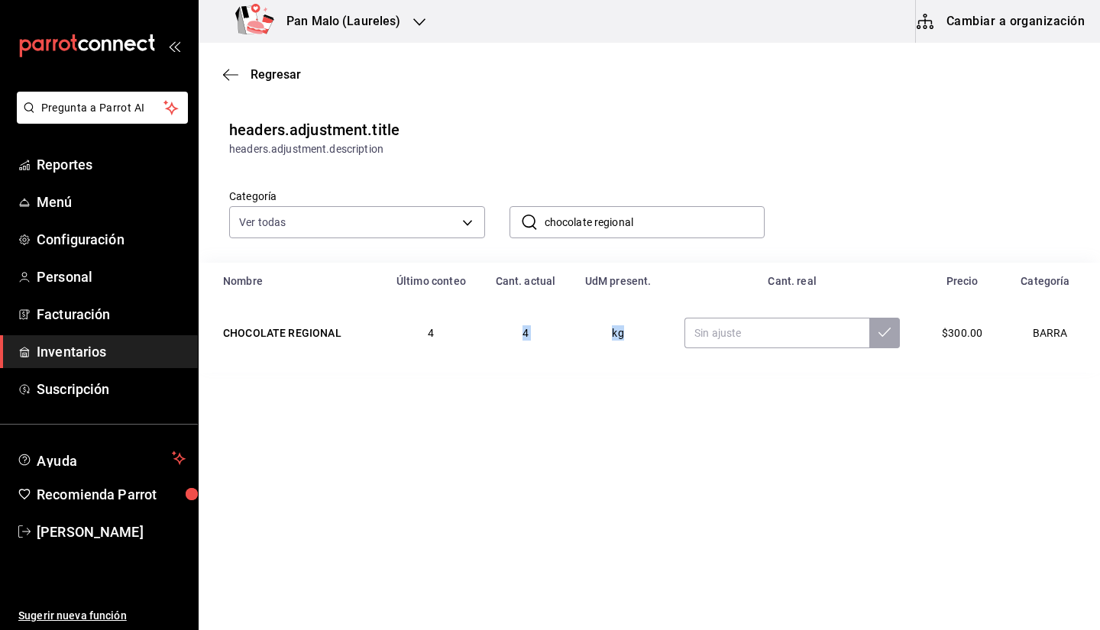
drag, startPoint x: 471, startPoint y: 361, endPoint x: 631, endPoint y: 364, distance: 159.7
click at [645, 348] on tr "CHOCOLATE REGIONAL 4 4 kg $300.00 BARRA" at bounding box center [649, 332] width 901 height 67
click at [548, 407] on main "Regresar headers.adjustment.title headers.adjustment.description Categoría Ver …" at bounding box center [649, 293] width 901 height 501
drag, startPoint x: 489, startPoint y: 332, endPoint x: 532, endPoint y: 332, distance: 43.5
click at [532, 332] on td "4" at bounding box center [525, 332] width 89 height 67
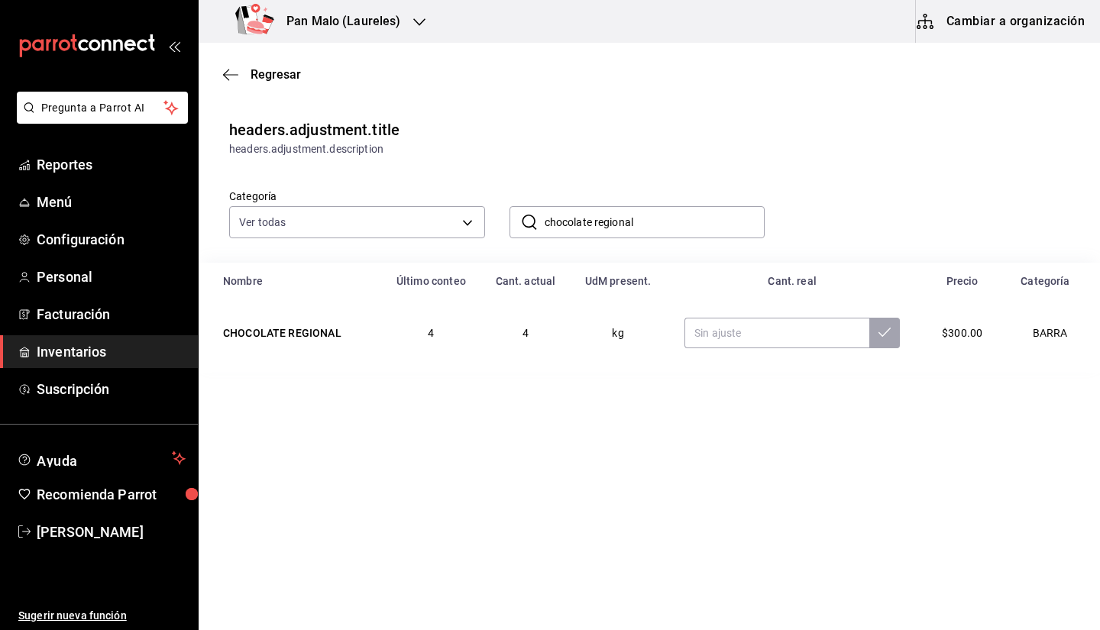
click at [604, 408] on main "Regresar headers.adjustment.title headers.adjustment.description Categoría Ver …" at bounding box center [649, 293] width 901 height 501
drag, startPoint x: 524, startPoint y: 333, endPoint x: 586, endPoint y: 339, distance: 62.2
click at [586, 339] on tr "CHOCOLATE REGIONAL 4 4 kg $300.00 BARRA" at bounding box center [649, 332] width 901 height 67
click at [538, 325] on td "4" at bounding box center [525, 332] width 89 height 67
click at [273, 82] on div "Regresar" at bounding box center [649, 74] width 901 height 39
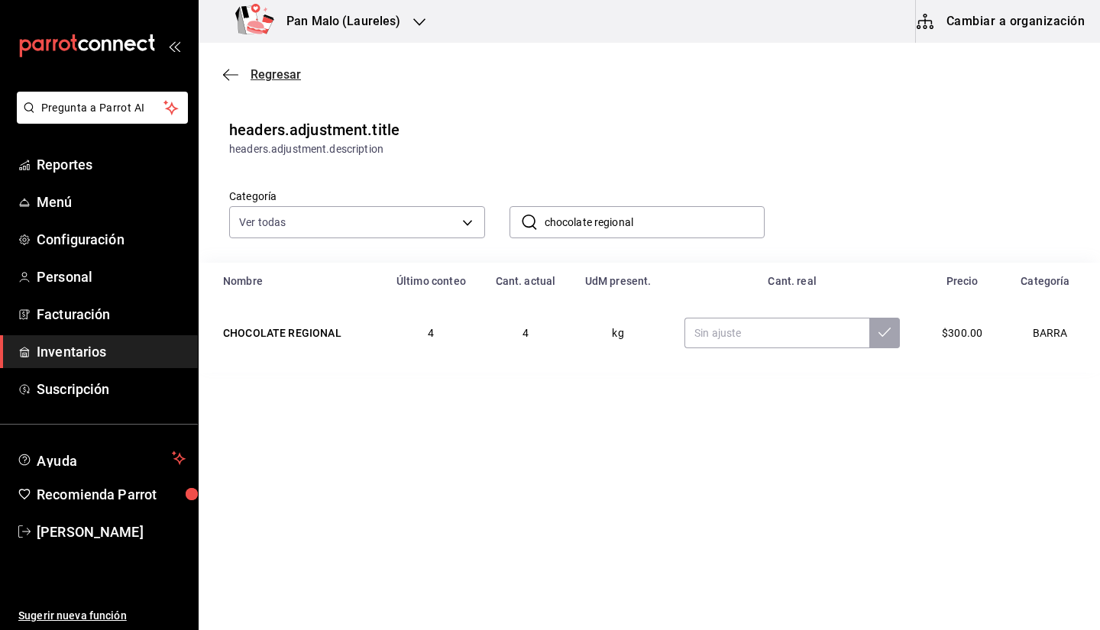
click at [252, 80] on span "Regresar" at bounding box center [276, 74] width 50 height 15
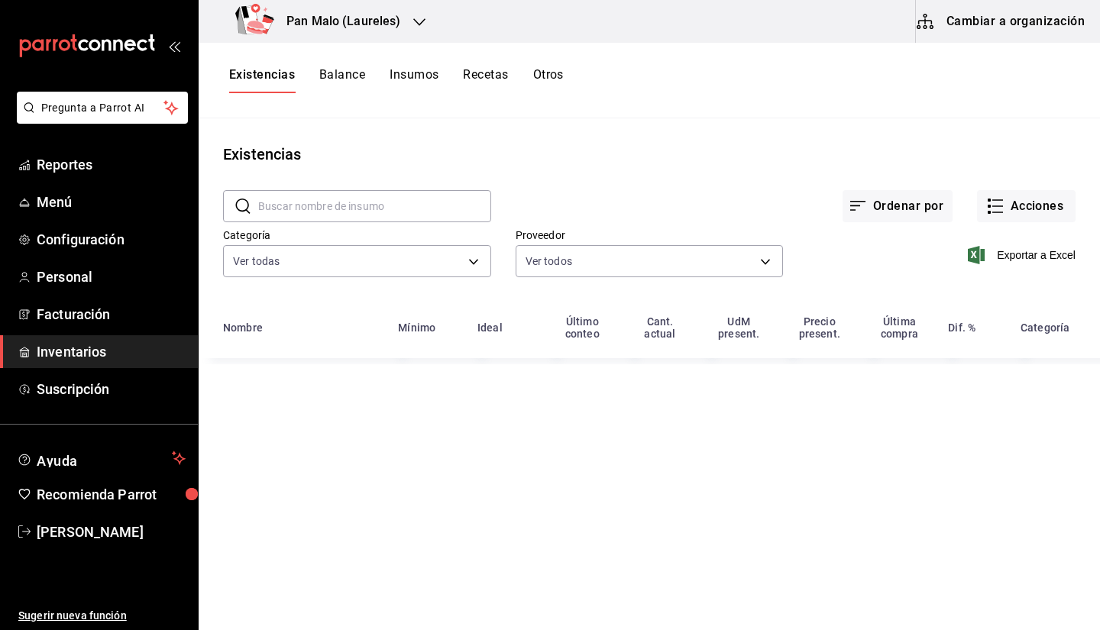
click at [555, 77] on button "Otros" at bounding box center [548, 80] width 31 height 26
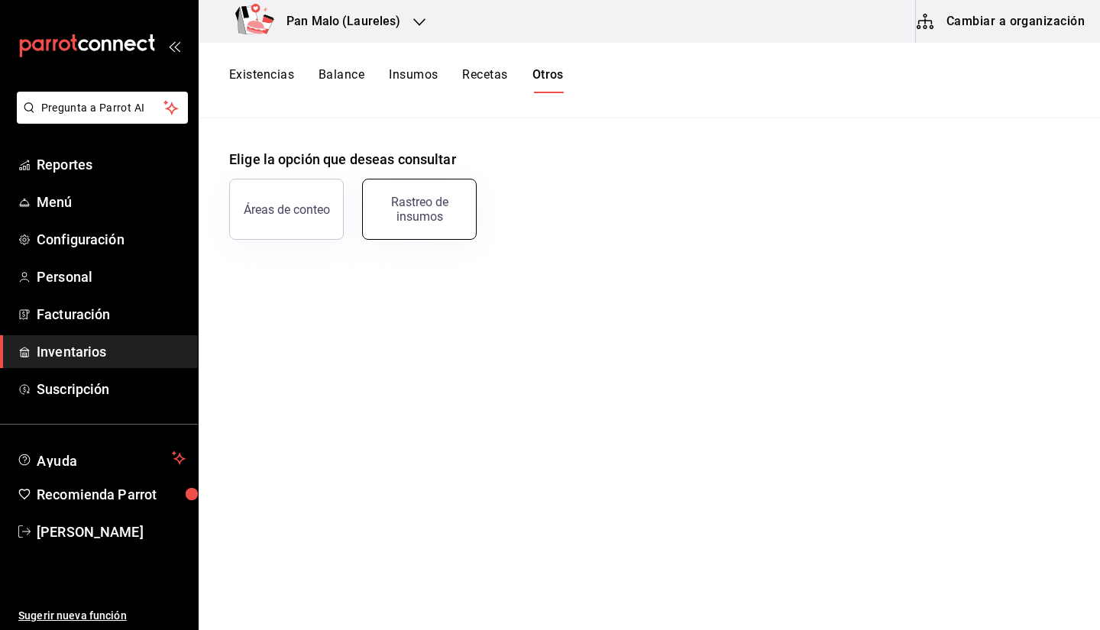
click at [434, 213] on div "Rastreo de insumos" at bounding box center [419, 209] width 95 height 29
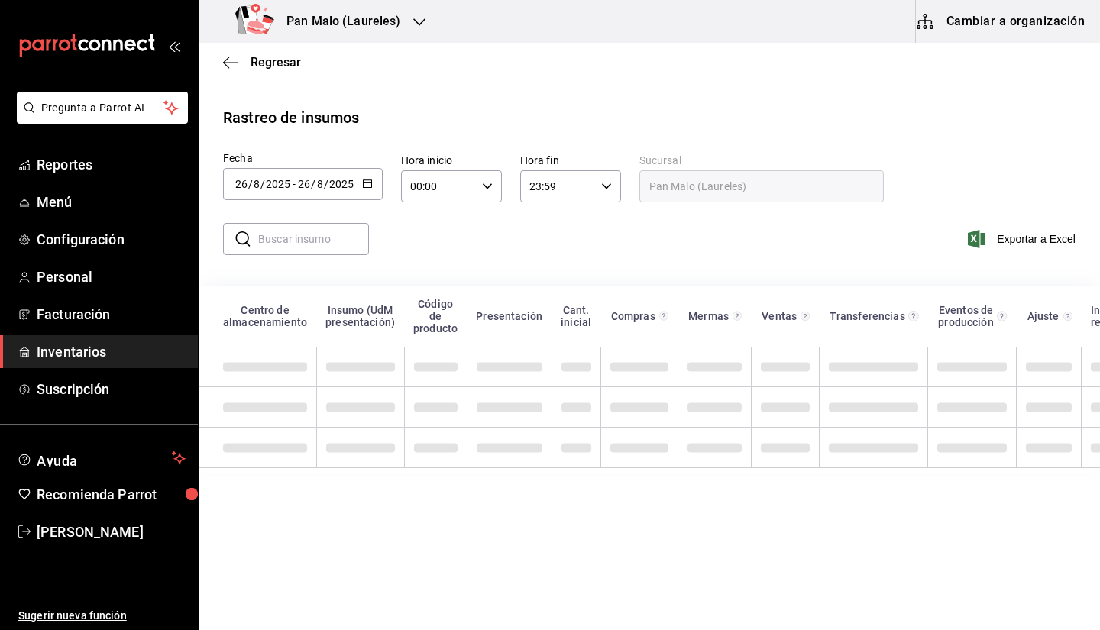
click at [288, 242] on input "text" at bounding box center [313, 239] width 111 height 31
type input "chocolate"
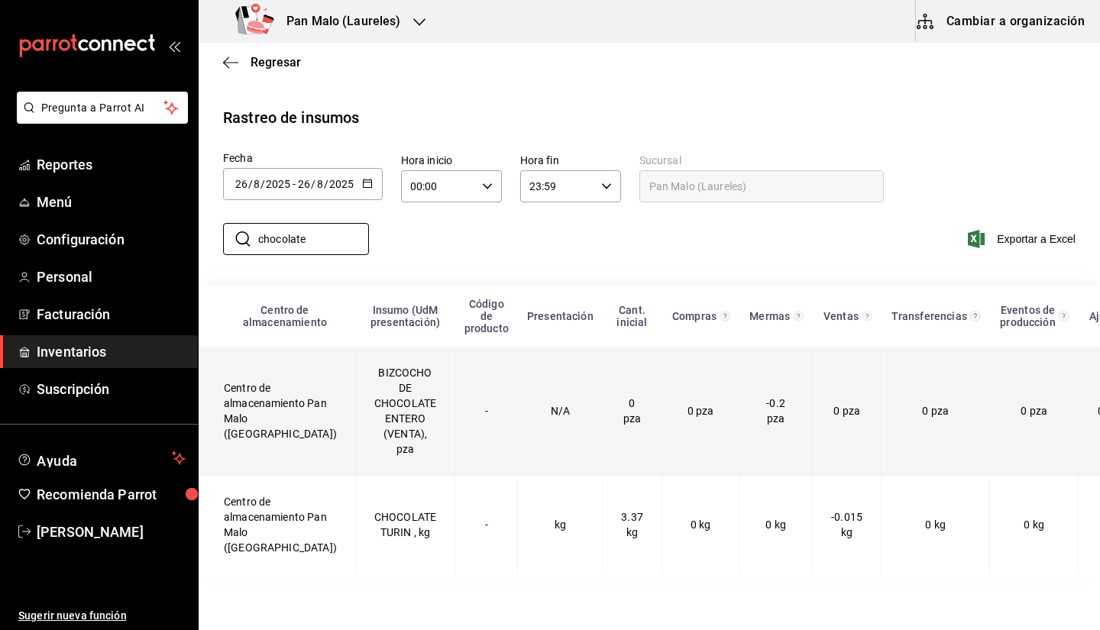
click at [940, 406] on td "0 pza" at bounding box center [936, 411] width 108 height 129
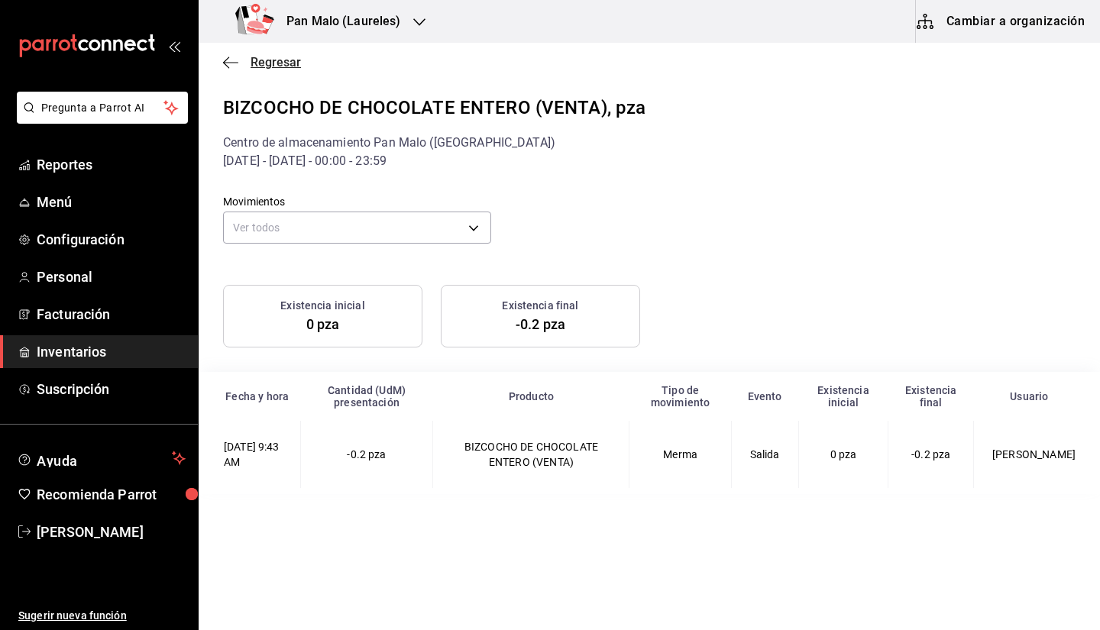
click at [233, 69] on icon "button" at bounding box center [230, 63] width 15 height 14
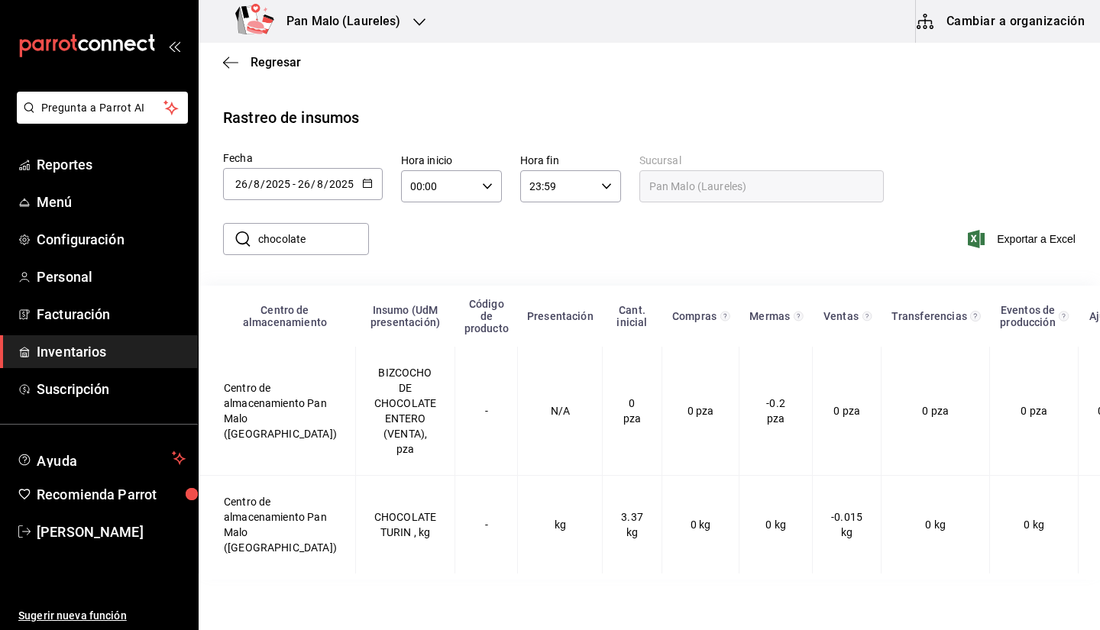
click at [295, 173] on div "[DATE] [DATE] - [DATE] [DATE]" at bounding box center [303, 184] width 160 height 32
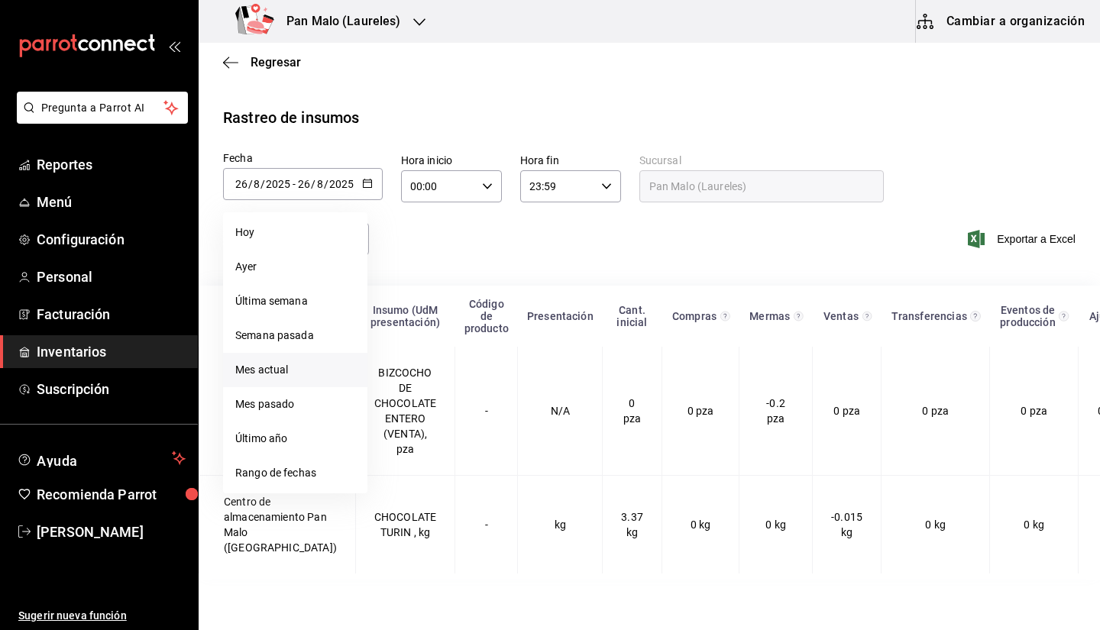
click at [276, 370] on li "Mes actual" at bounding box center [295, 370] width 144 height 34
type input "[DATE]"
type input "1"
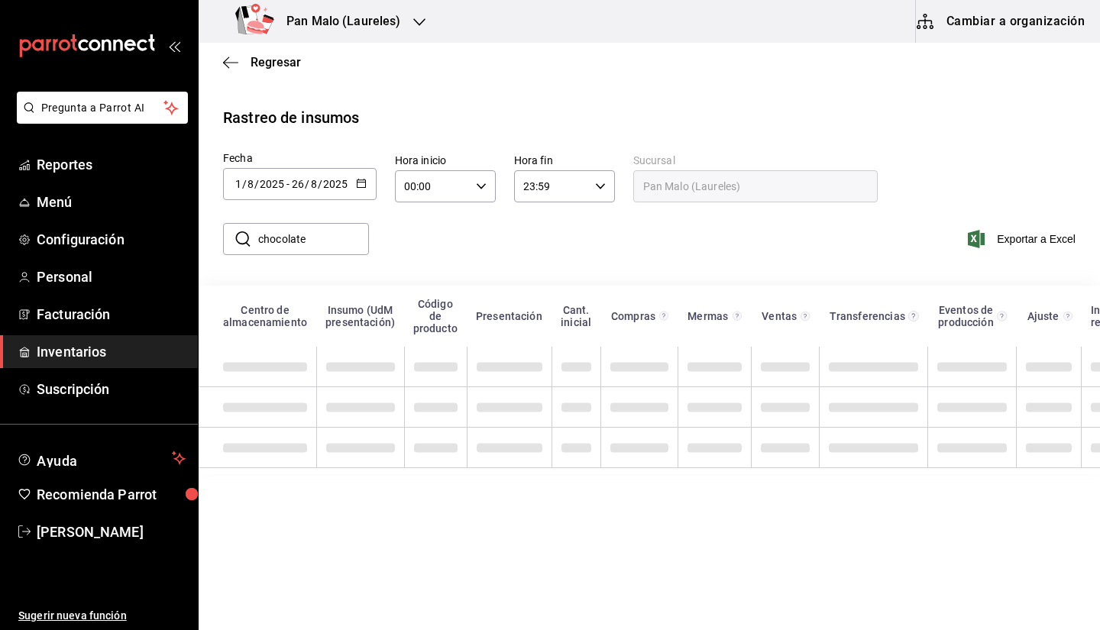
click at [308, 230] on input "chocolate" at bounding box center [313, 239] width 111 height 31
type input "chocolate region"
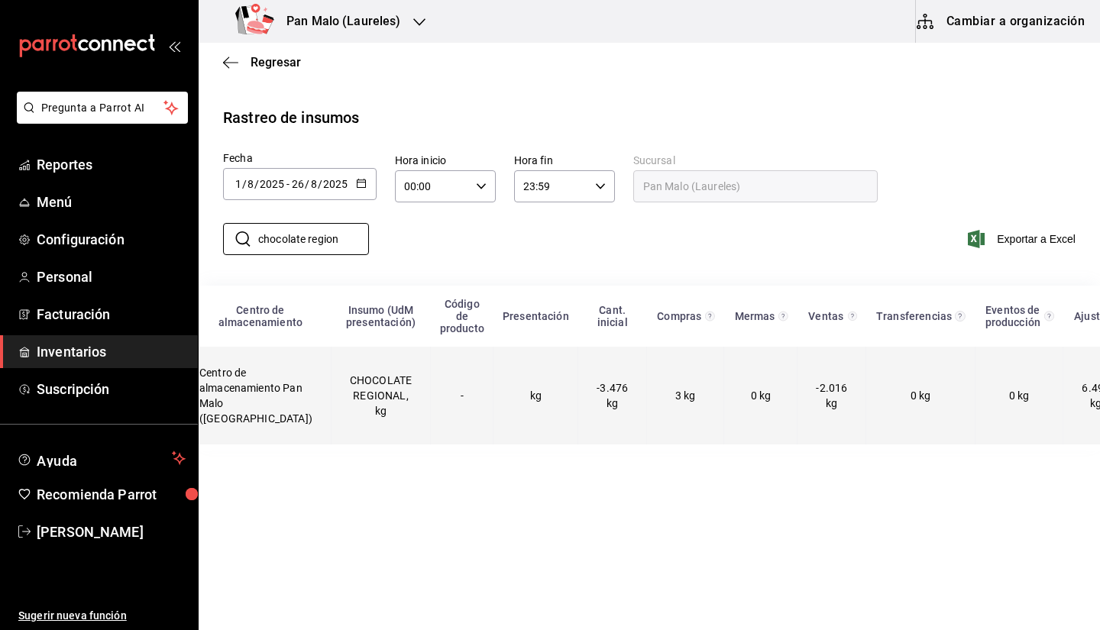
scroll to position [0, 26]
click at [674, 396] on span "3 kg" at bounding box center [684, 396] width 21 height 12
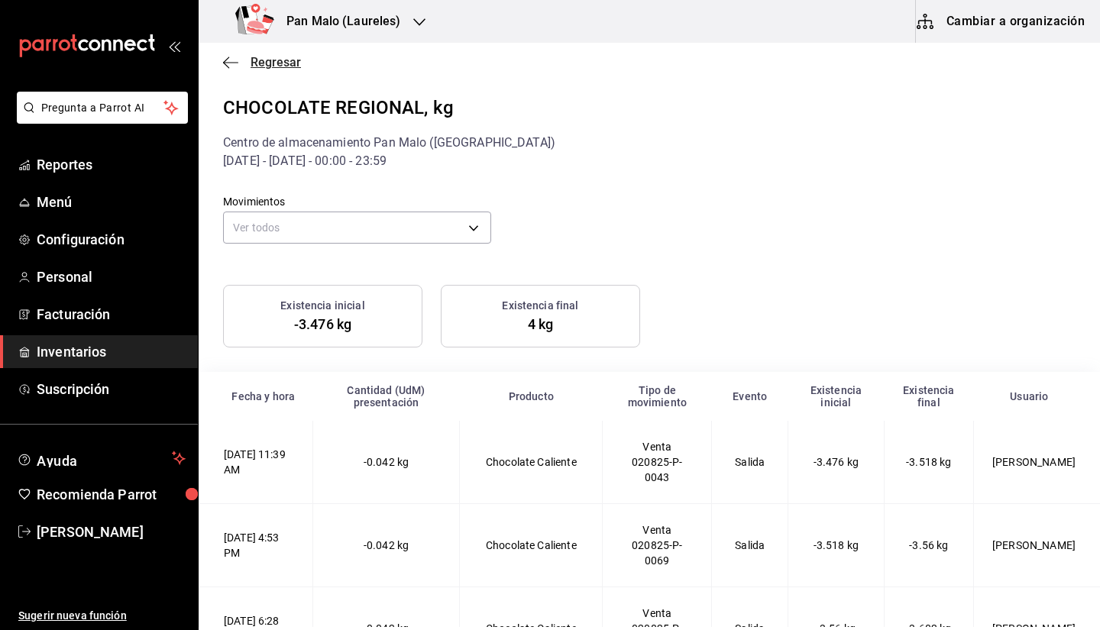
click at [228, 68] on icon "button" at bounding box center [230, 63] width 15 height 14
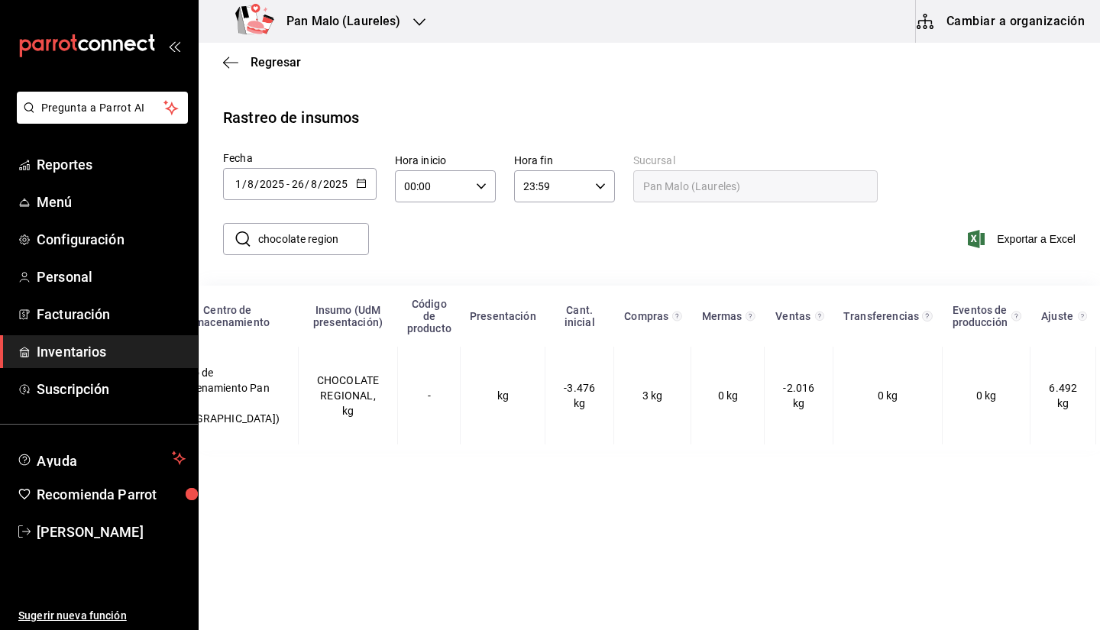
scroll to position [0, 110]
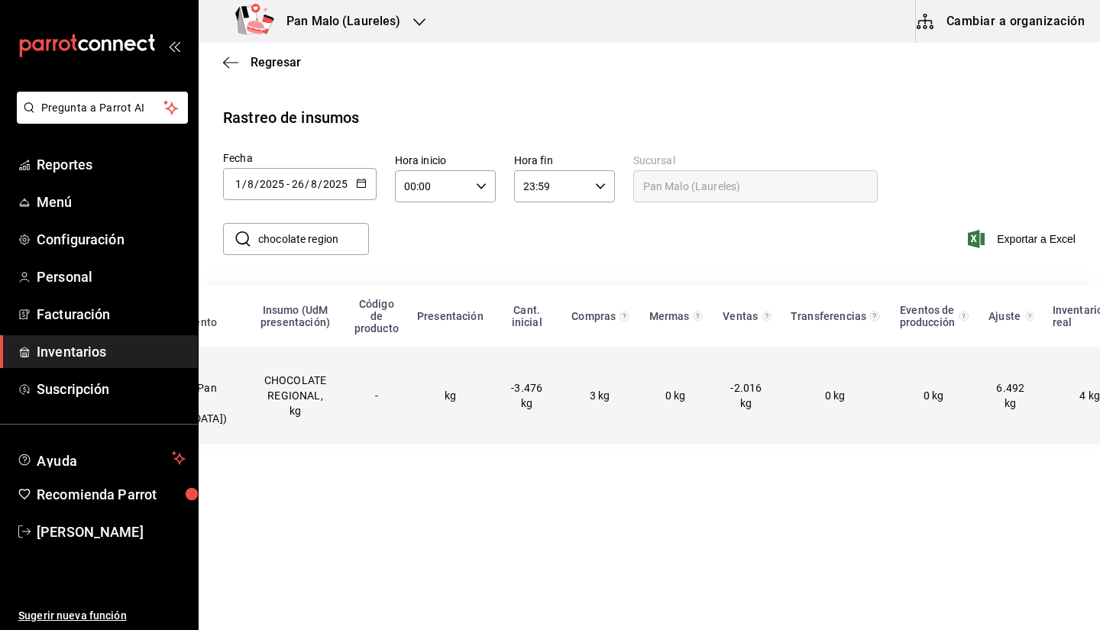
click at [996, 386] on span "6.492 kg" at bounding box center [1010, 396] width 28 height 28
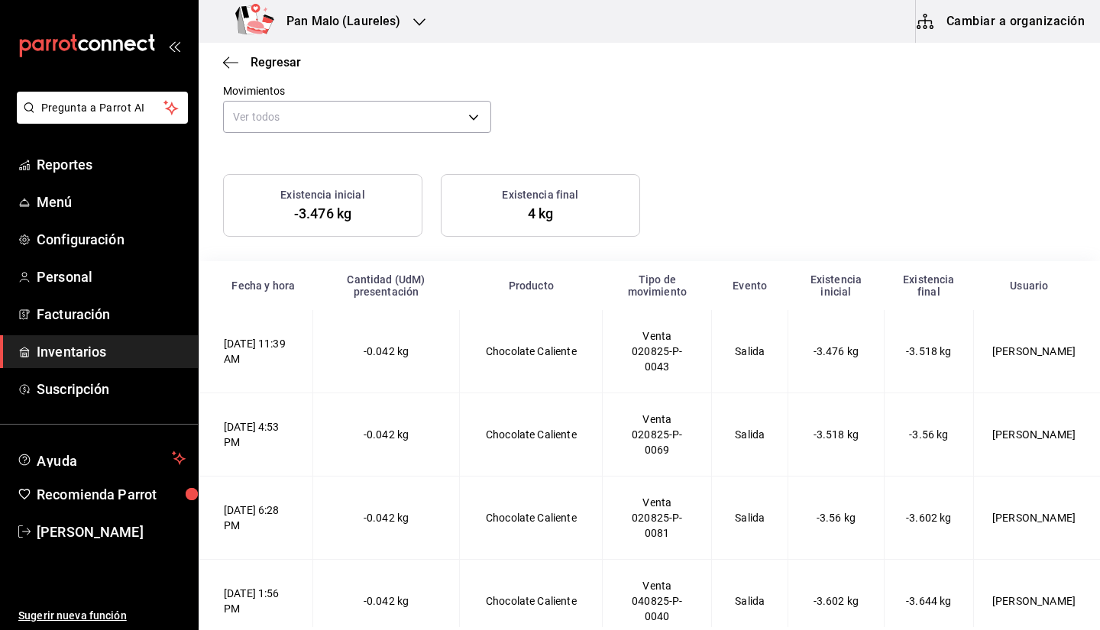
scroll to position [92, 0]
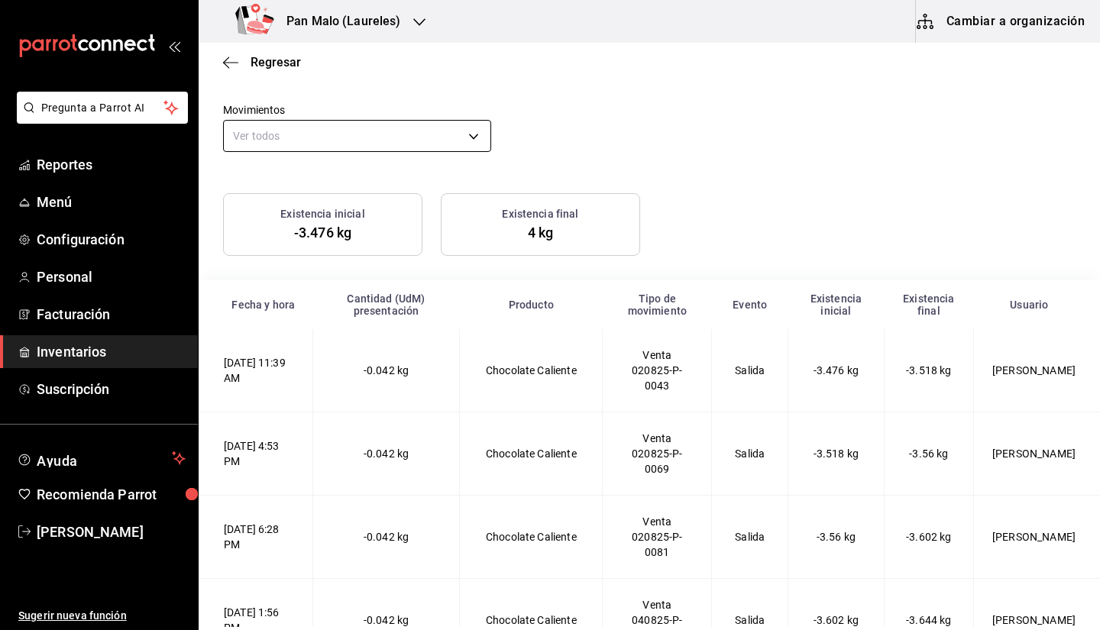
click at [437, 138] on body "Pregunta a Parrot AI Reportes Menú Configuración Personal Facturación Inventari…" at bounding box center [550, 313] width 1100 height 627
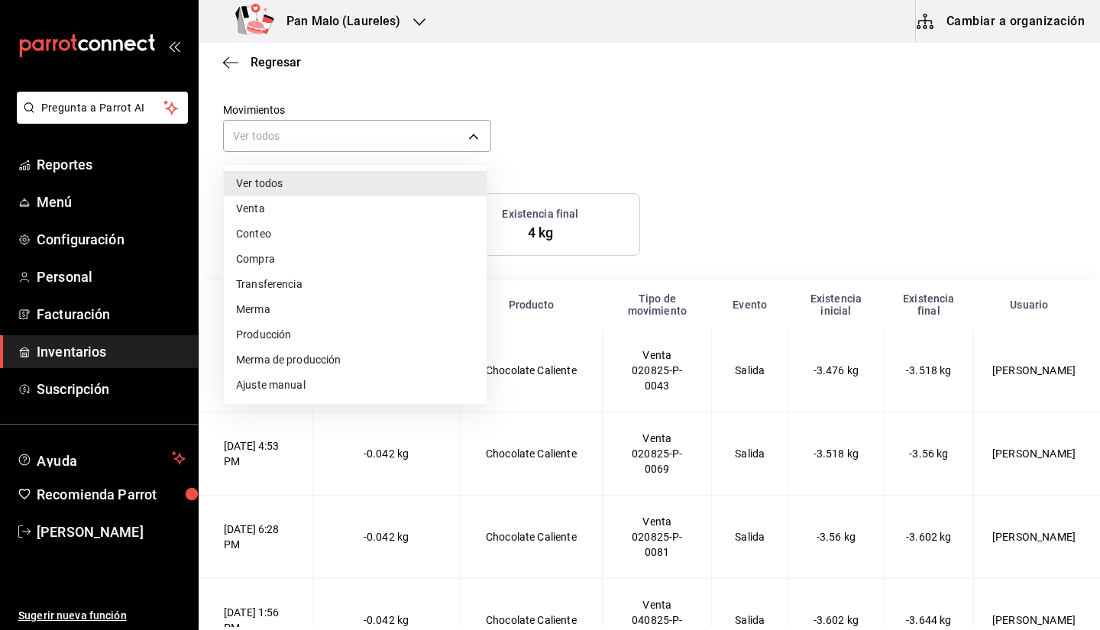
click at [357, 262] on li "Compra" at bounding box center [355, 259] width 263 height 25
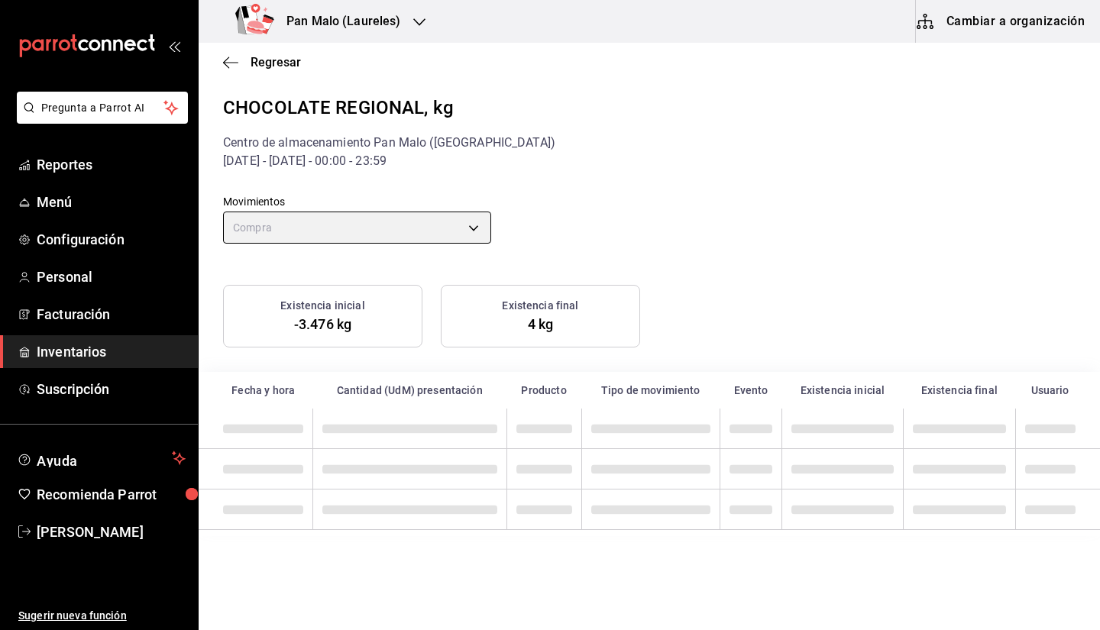
scroll to position [0, 0]
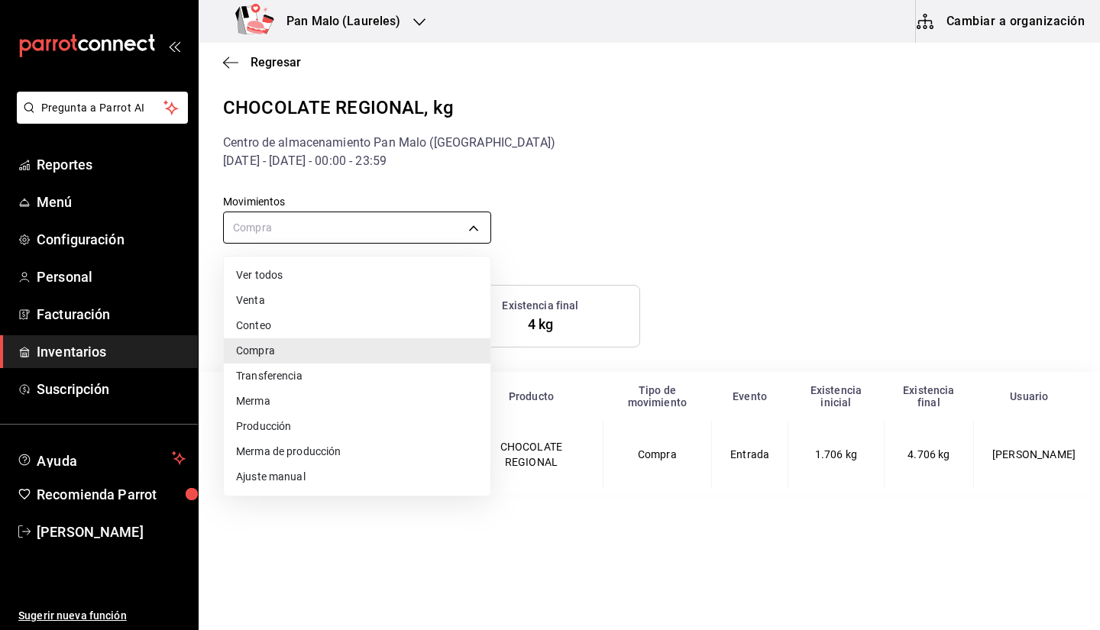
click at [343, 231] on body "Pregunta a Parrot AI Reportes Menú Configuración Personal Facturación Inventari…" at bounding box center [550, 313] width 1100 height 627
click at [403, 229] on div at bounding box center [550, 315] width 1100 height 630
click at [444, 221] on body "Pregunta a Parrot AI Reportes Menú Configuración Personal Facturación Inventari…" at bounding box center [550, 313] width 1100 height 627
click at [376, 281] on li "Ver todos" at bounding box center [357, 275] width 267 height 25
type input "default"
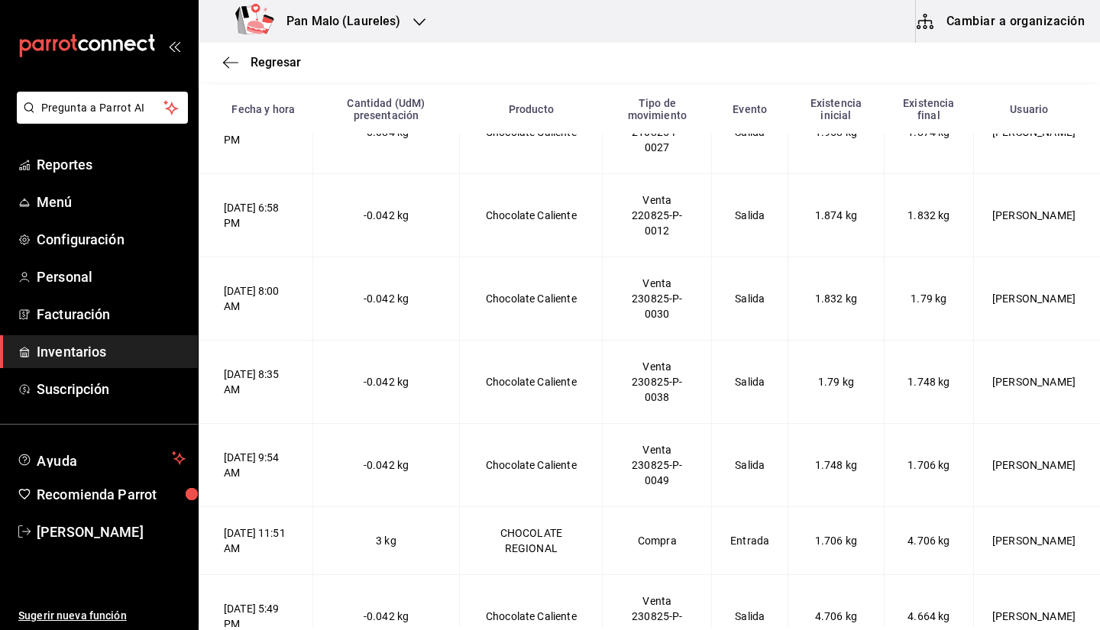
scroll to position [3117, 0]
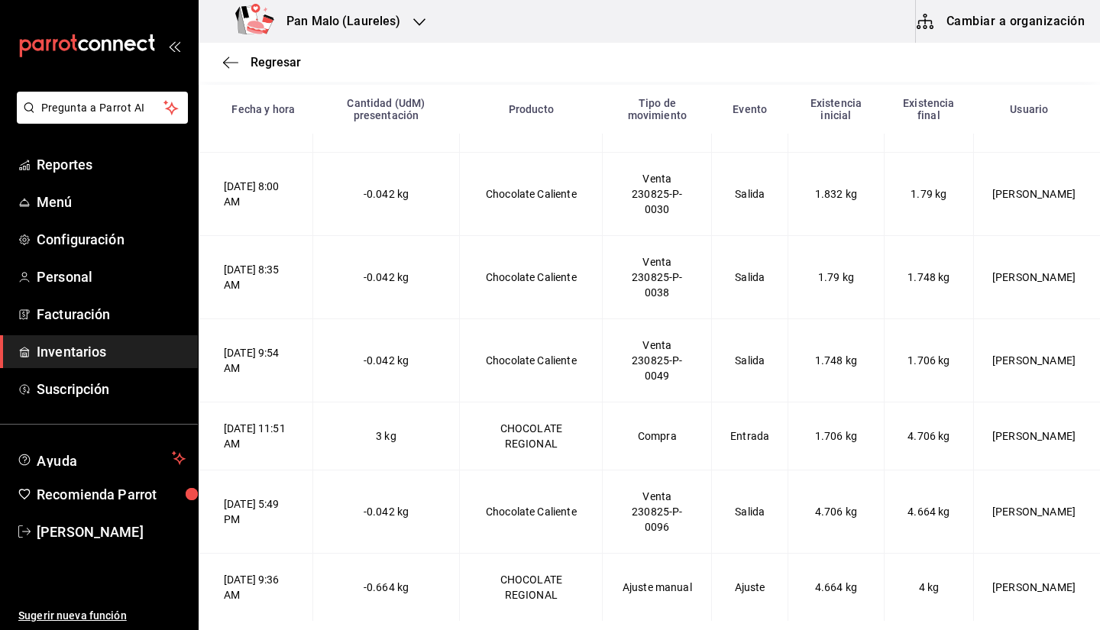
click at [737, 439] on td "Entrada" at bounding box center [750, 436] width 76 height 68
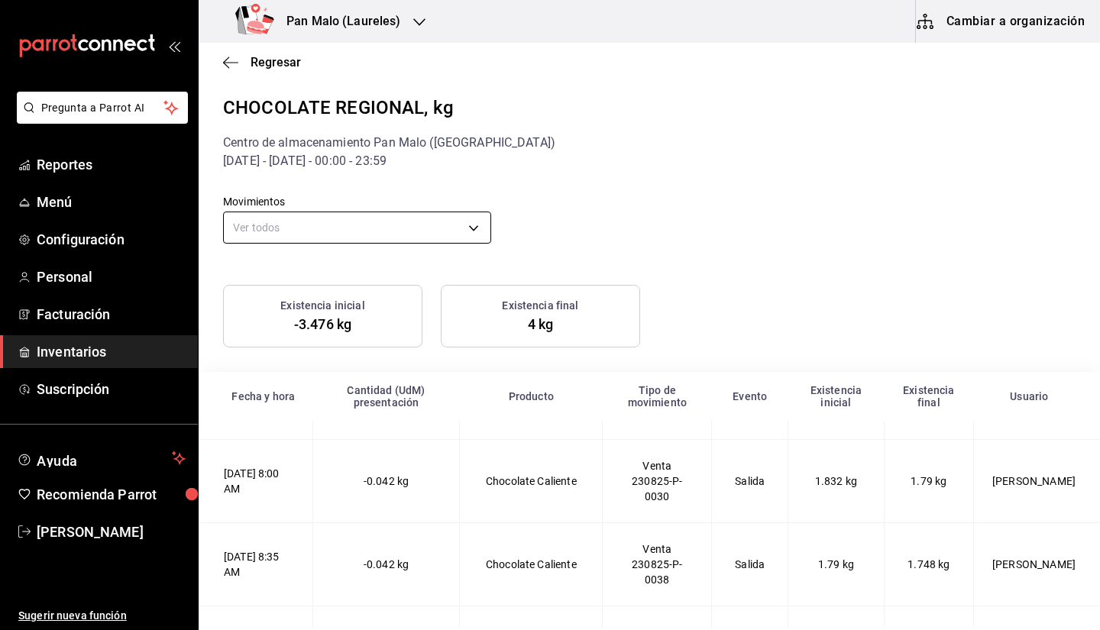
click at [335, 215] on body "Pregunta a Parrot AI Reportes Menú Configuración Personal Facturación Inventari…" at bounding box center [550, 313] width 1100 height 627
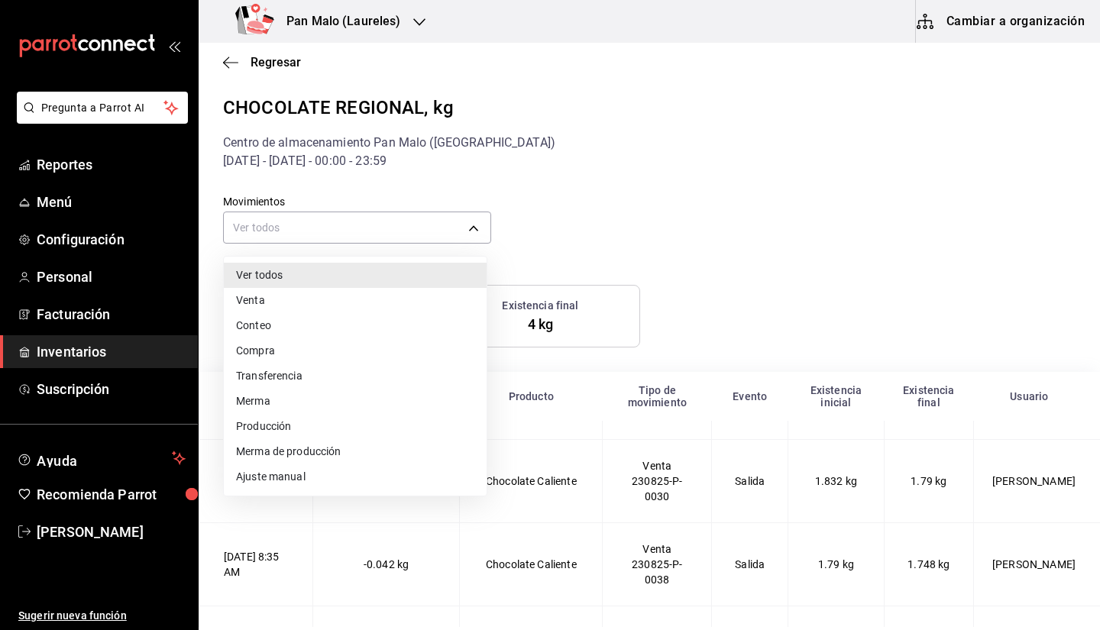
click at [393, 171] on div at bounding box center [550, 315] width 1100 height 630
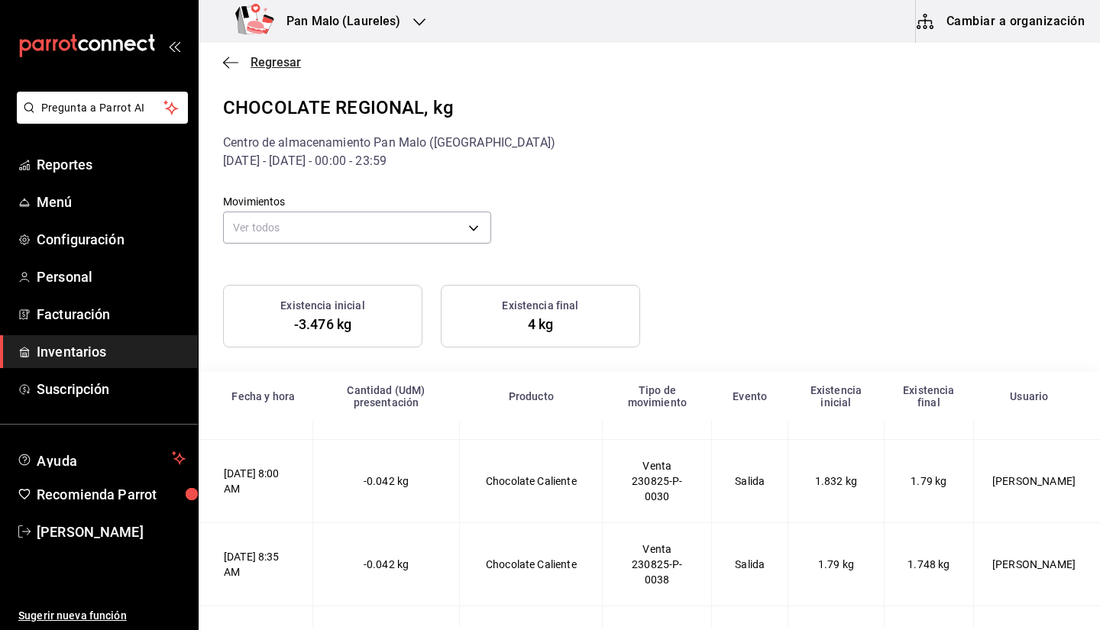
click at [243, 66] on span "Regresar" at bounding box center [262, 62] width 78 height 15
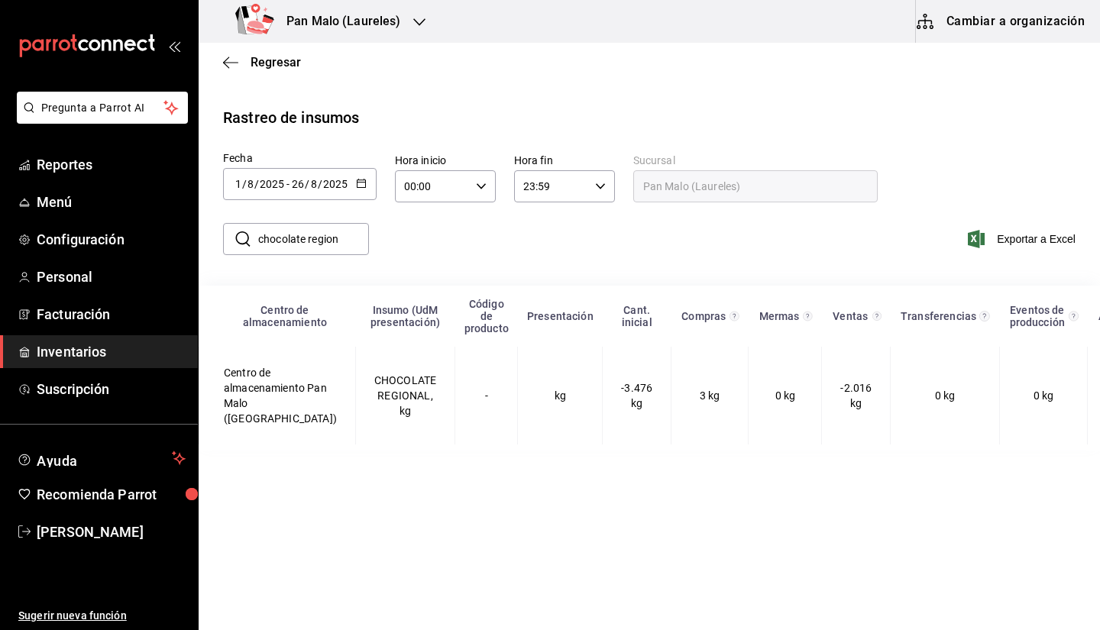
click at [301, 239] on input "chocolate region" at bounding box center [313, 239] width 111 height 31
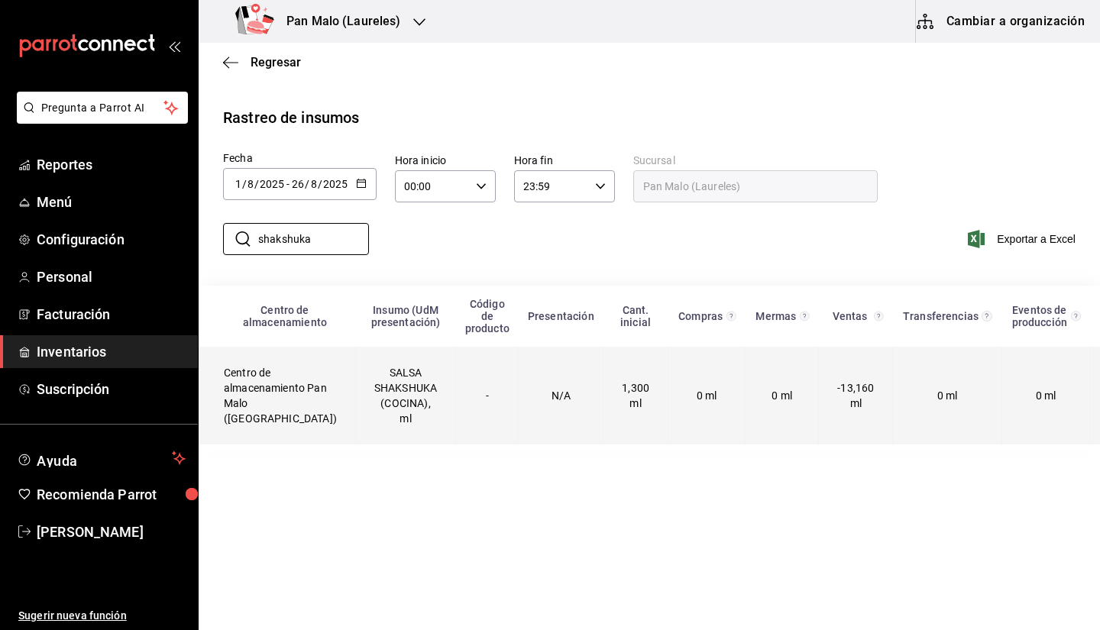
type input "shakshuka"
click at [893, 421] on td "0 ml" at bounding box center [947, 396] width 108 height 98
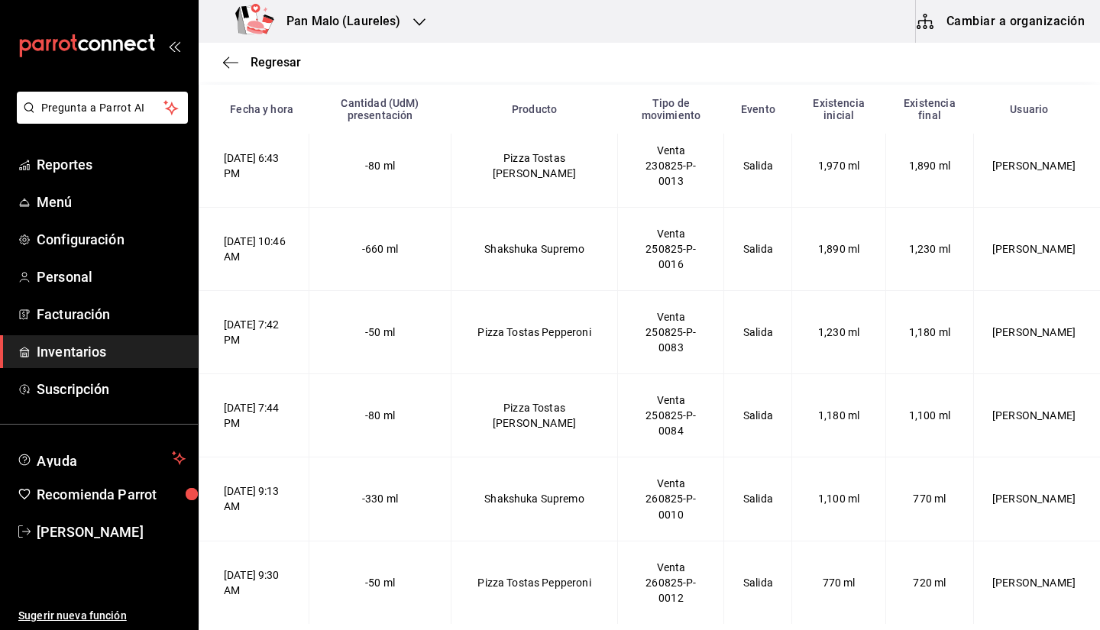
scroll to position [4079, 0]
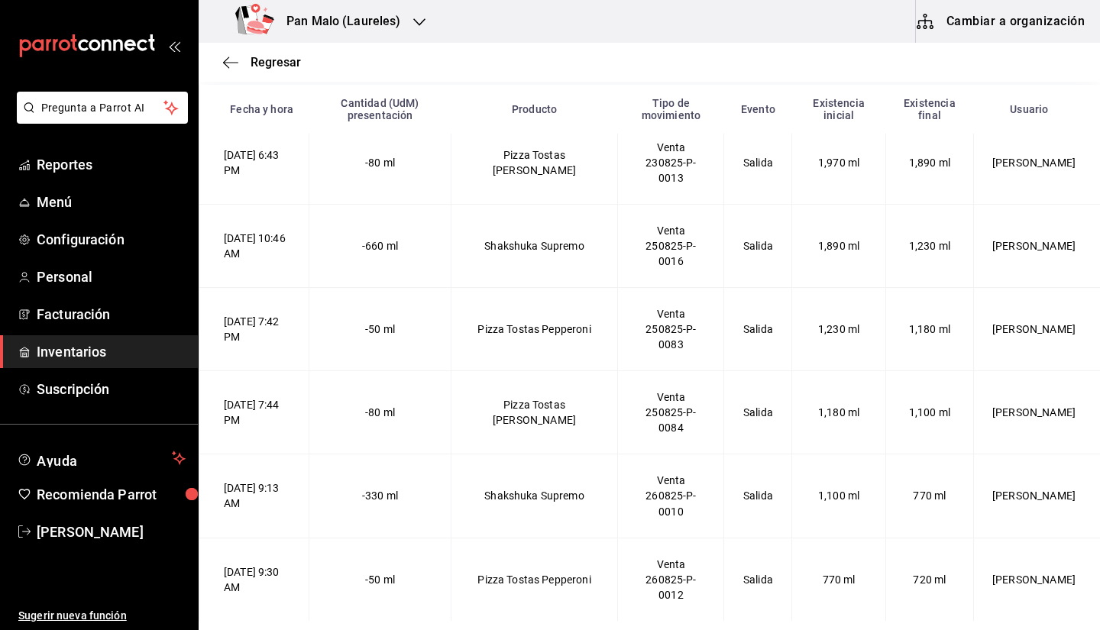
click at [222, 57] on div "Regresar" at bounding box center [649, 62] width 901 height 39
click at [229, 61] on icon "button" at bounding box center [230, 63] width 15 height 14
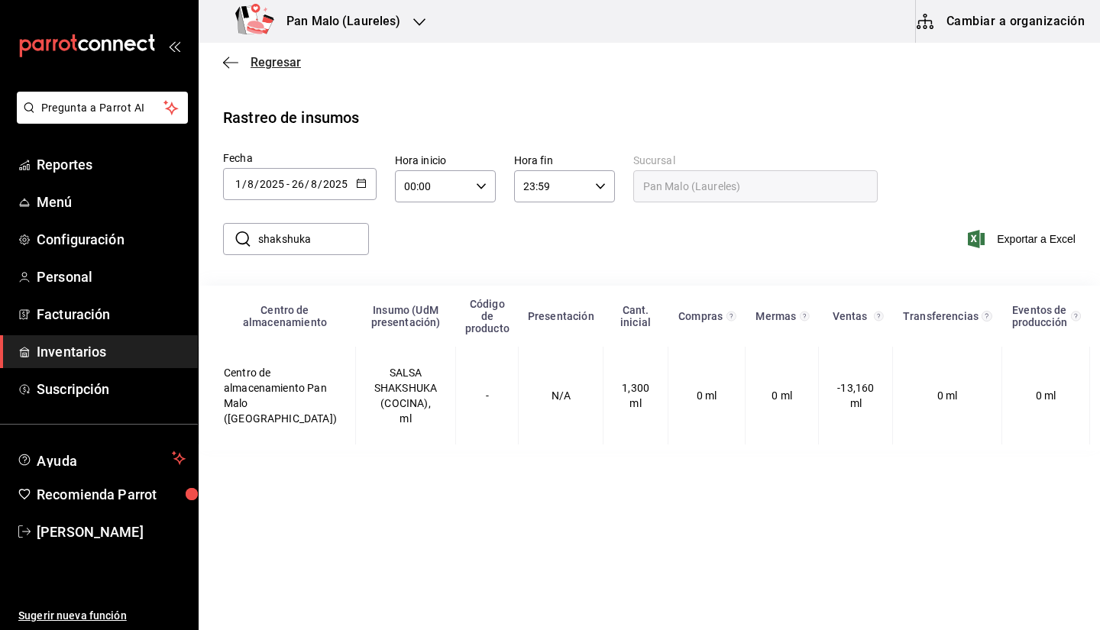
click at [255, 62] on span "Regresar" at bounding box center [276, 62] width 50 height 15
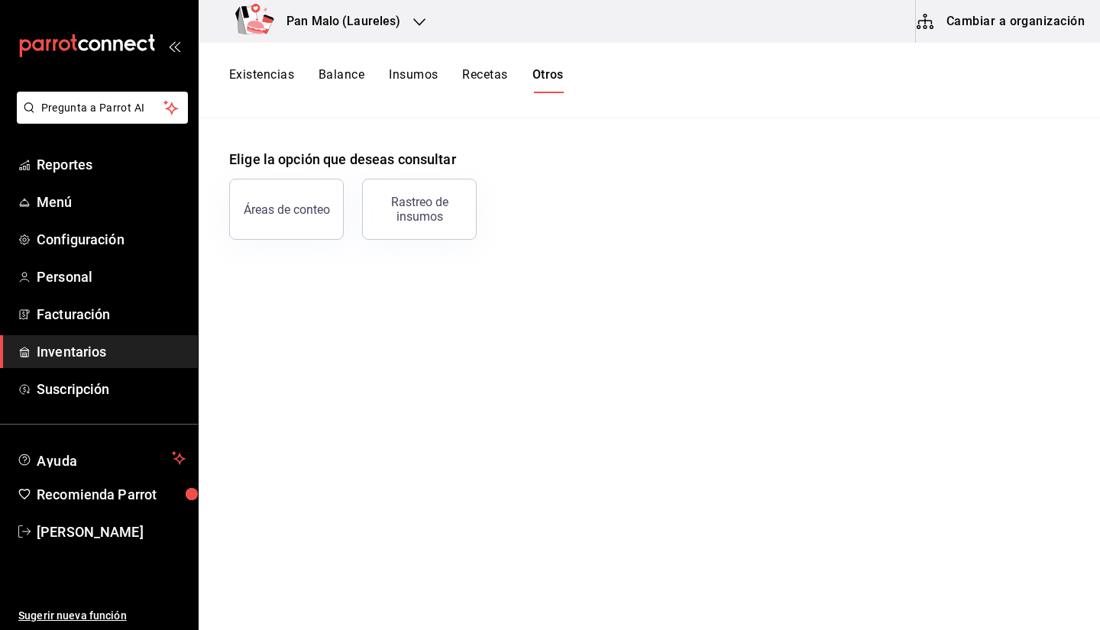
click at [325, 73] on button "Balance" at bounding box center [342, 80] width 46 height 26
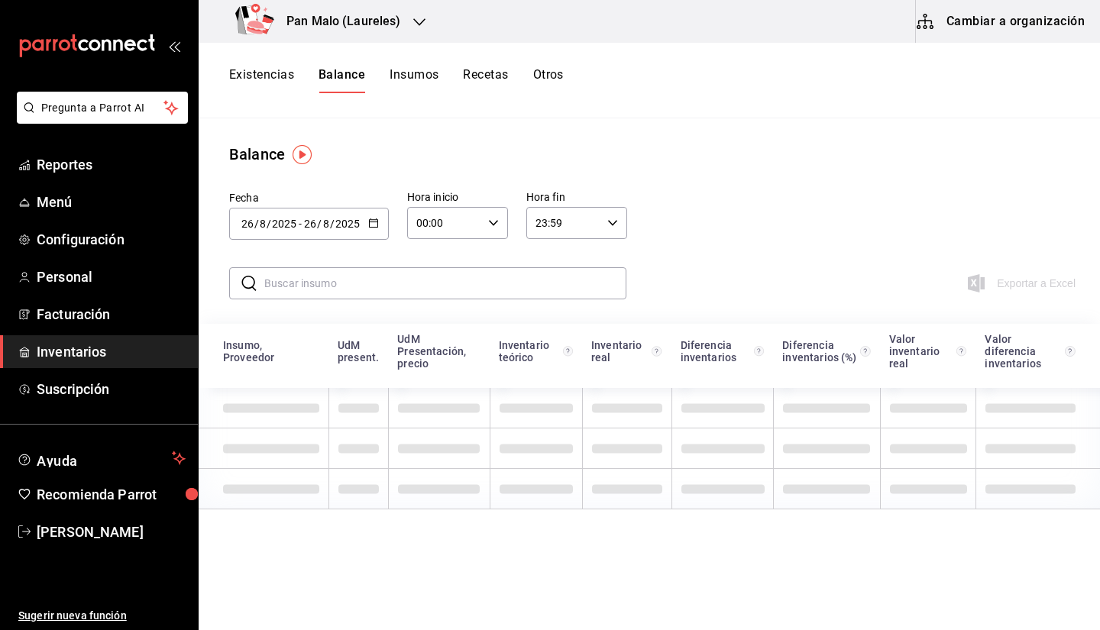
click at [418, 87] on button "Insumos" at bounding box center [414, 80] width 49 height 26
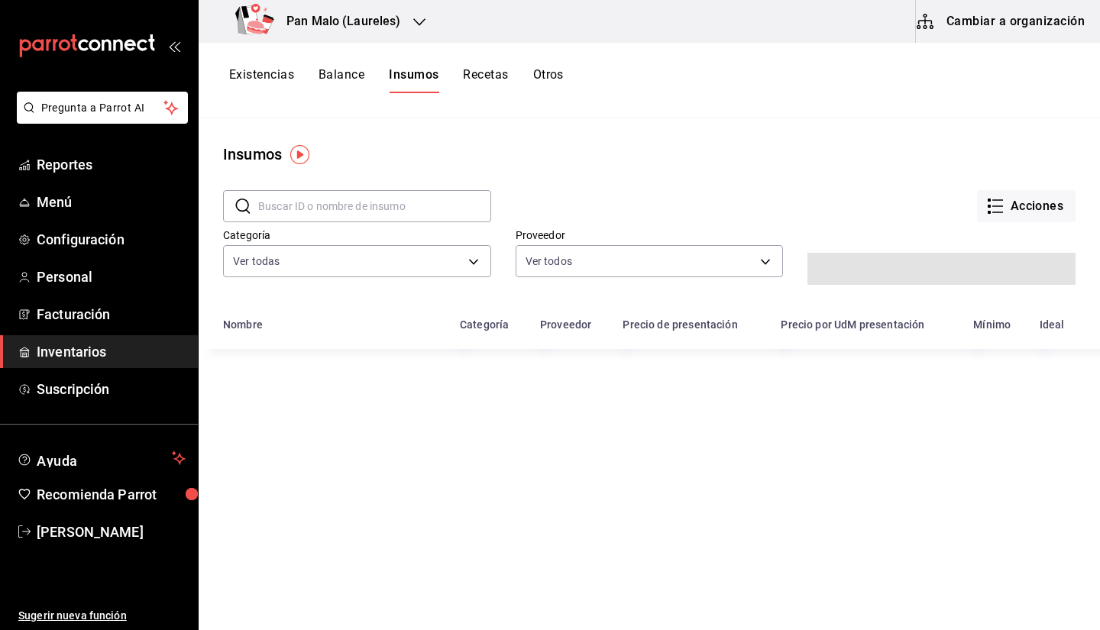
click at [271, 85] on button "Existencias" at bounding box center [261, 80] width 65 height 26
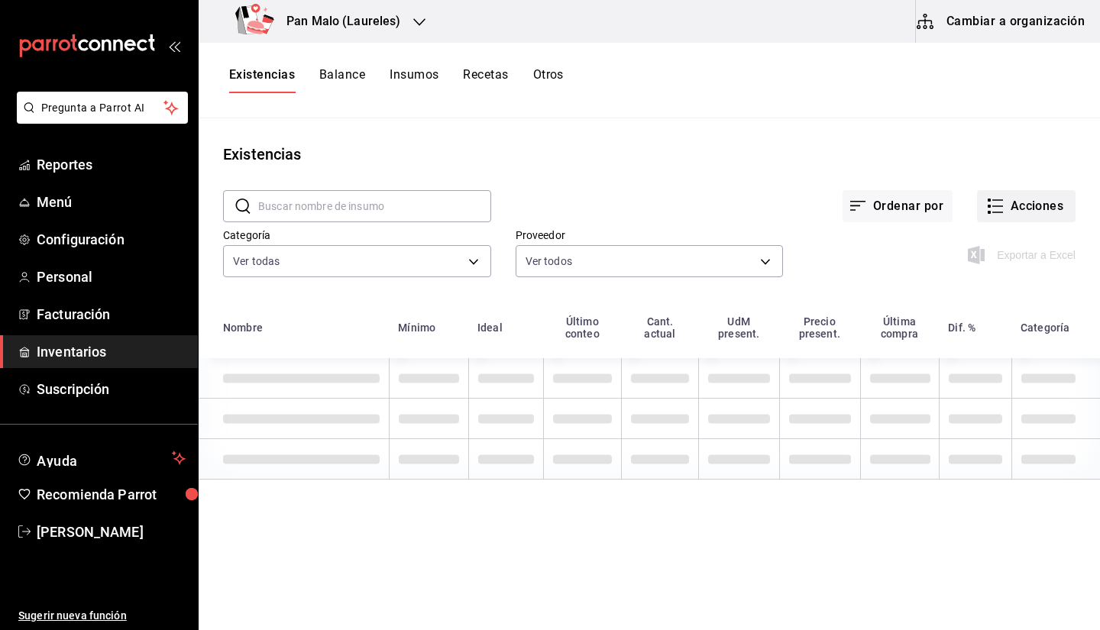
click at [1014, 193] on button "Acciones" at bounding box center [1026, 206] width 99 height 32
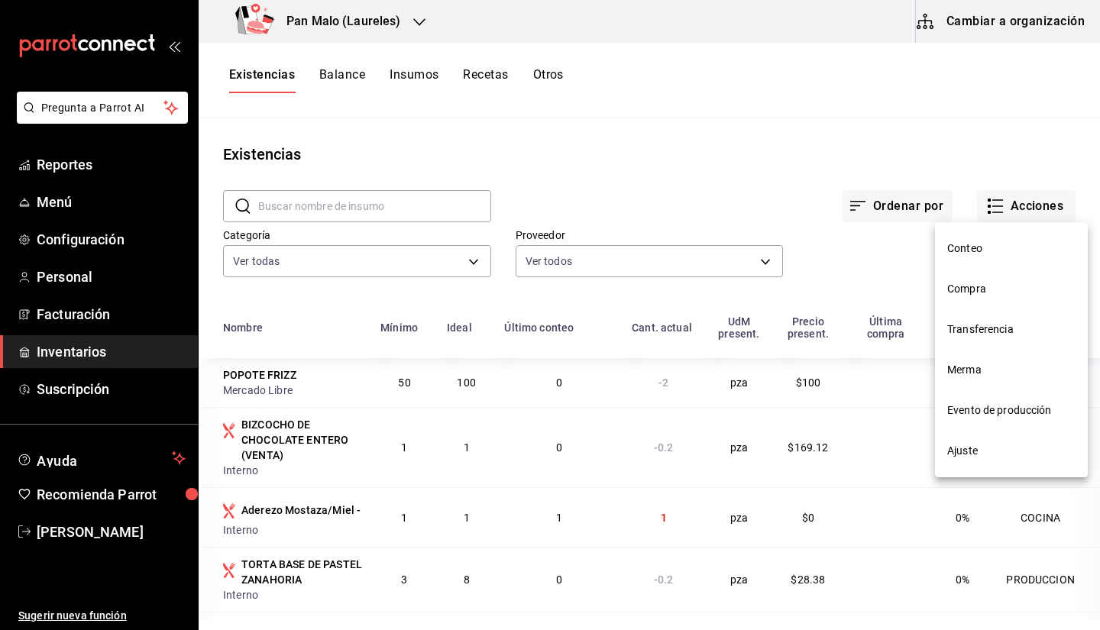
click at [973, 402] on li "Evento de producción" at bounding box center [1011, 410] width 153 height 40
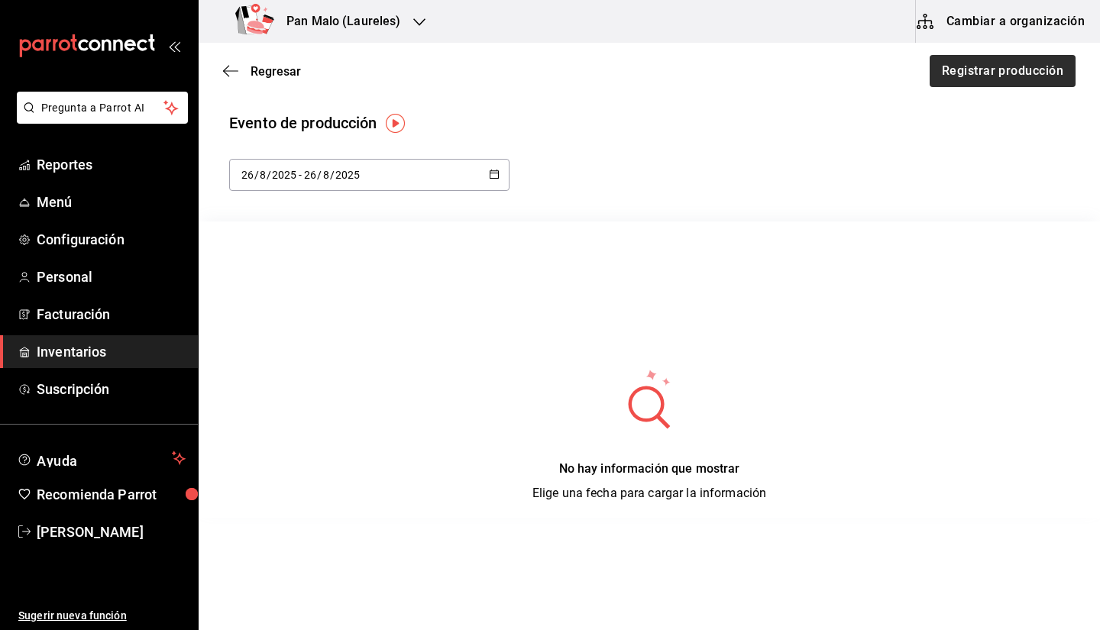
drag, startPoint x: 968, startPoint y: 37, endPoint x: 962, endPoint y: 57, distance: 21.5
click at [962, 57] on div "Pan Malo (Laureles) Cambiar a organización Regresar Registrar producción Evento…" at bounding box center [649, 272] width 901 height 544
click at [951, 83] on button "Registrar producción" at bounding box center [1001, 71] width 147 height 32
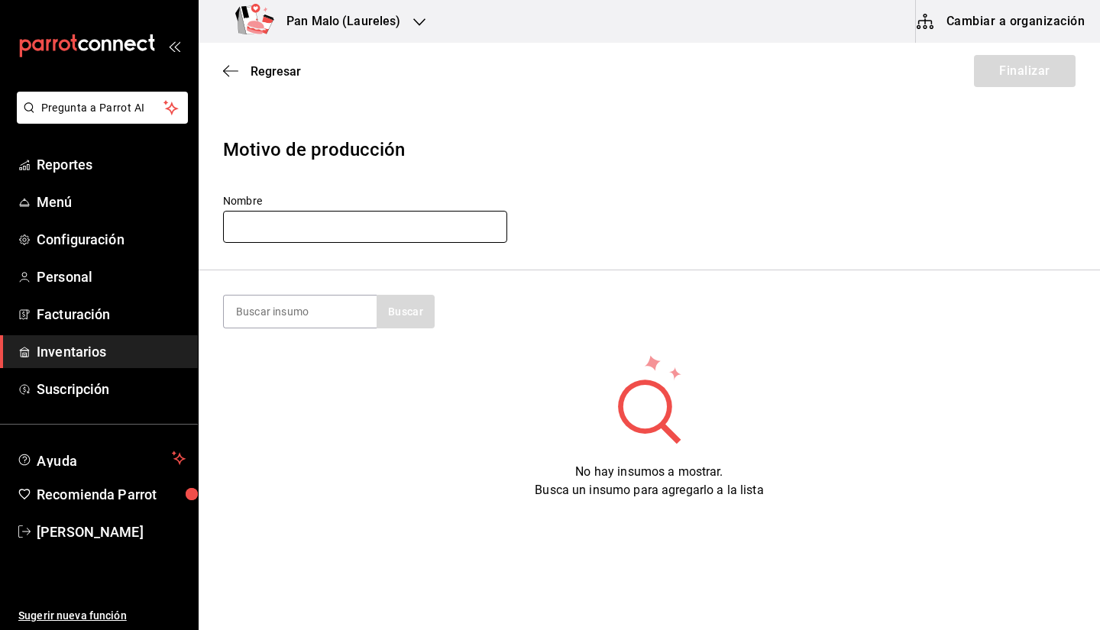
click at [329, 241] on input "text" at bounding box center [365, 227] width 284 height 32
type input "COCINA"
click at [278, 294] on section "Buscar" at bounding box center [649, 311] width 901 height 83
click at [257, 309] on input at bounding box center [300, 312] width 153 height 32
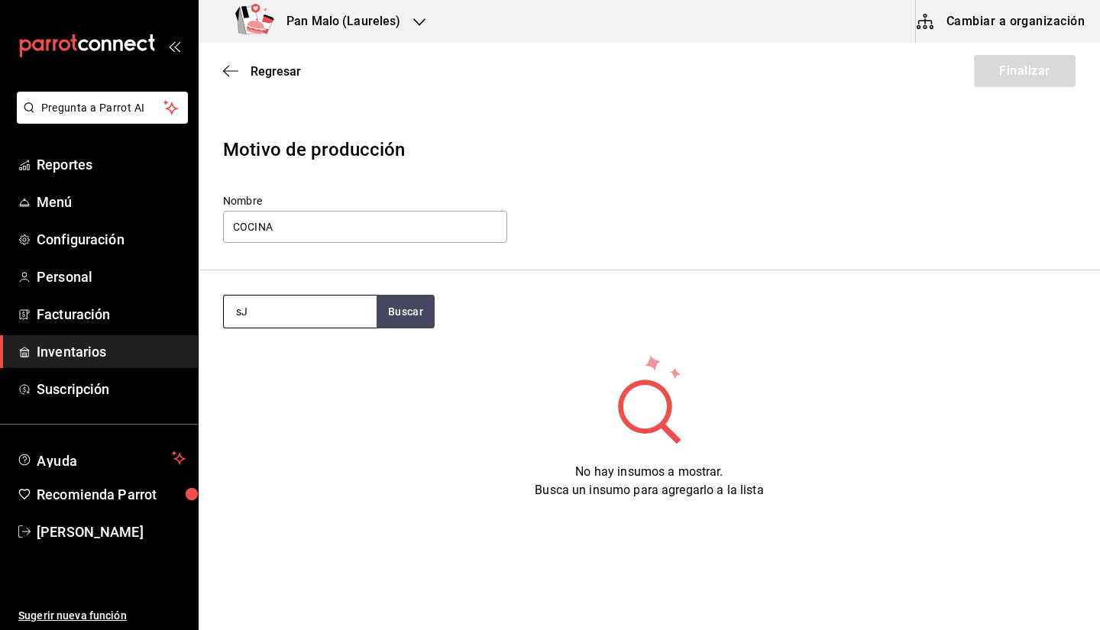
type input "s"
type input "Shakshuka"
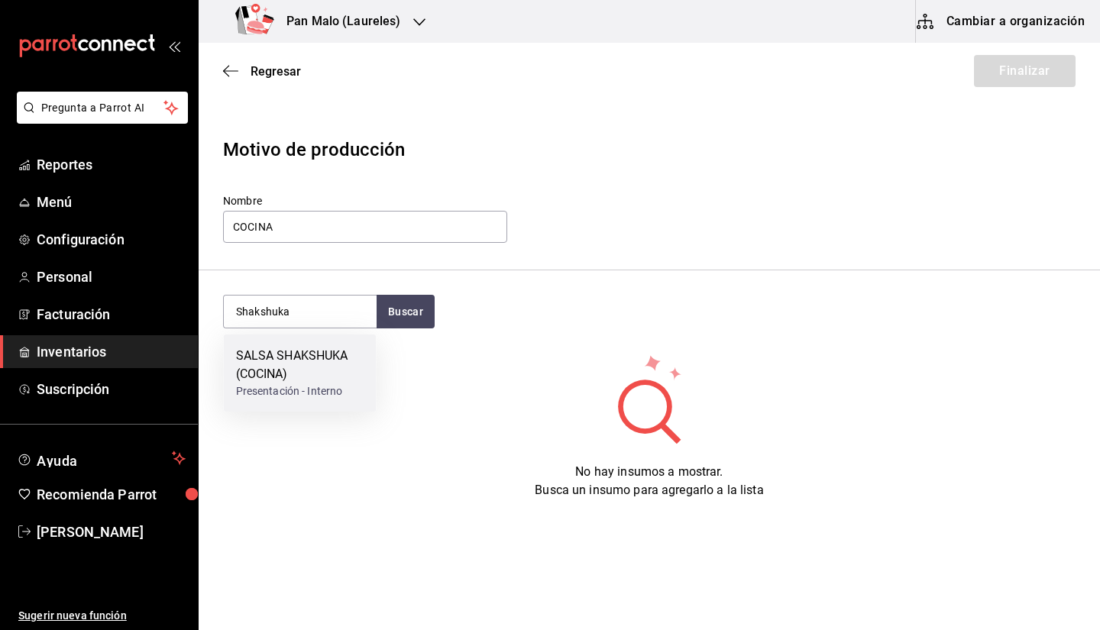
click at [332, 393] on div "Presentación - Interno" at bounding box center [300, 391] width 128 height 16
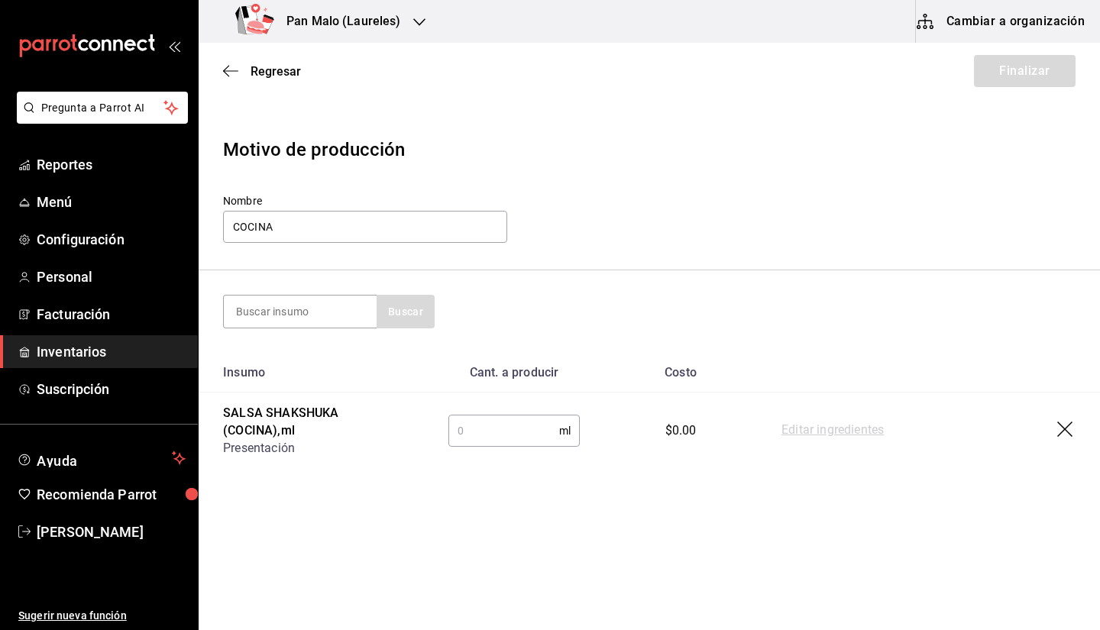
click at [481, 430] on input "text" at bounding box center [503, 431] width 111 height 31
type input "2"
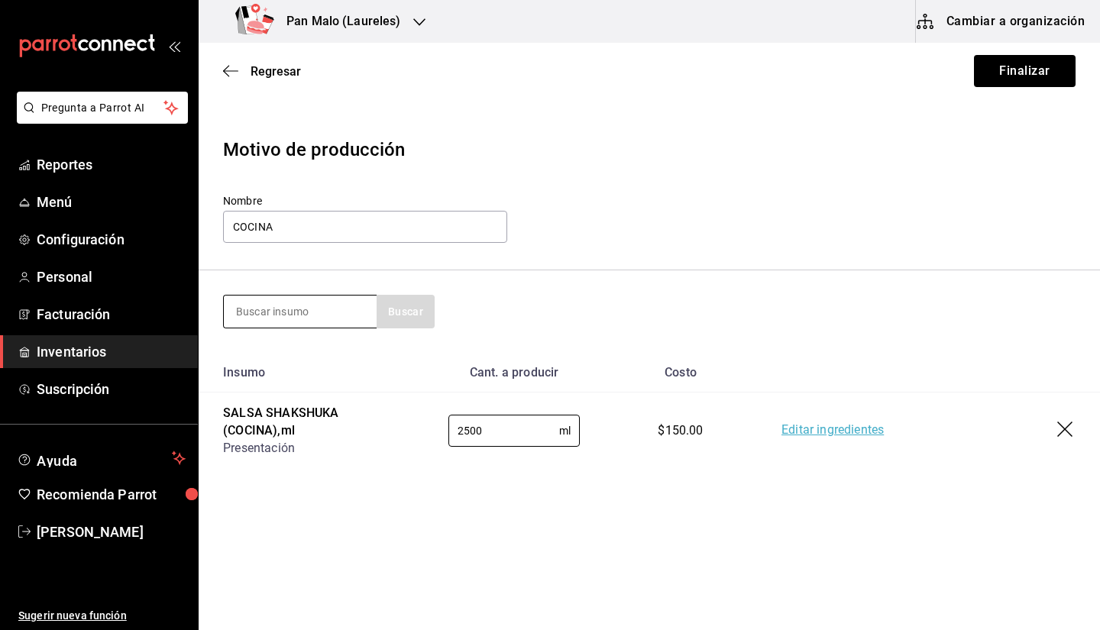
type input "2500"
click at [335, 313] on input at bounding box center [300, 312] width 153 height 32
type input "c"
click at [1037, 65] on button "Finalizar" at bounding box center [1025, 71] width 102 height 32
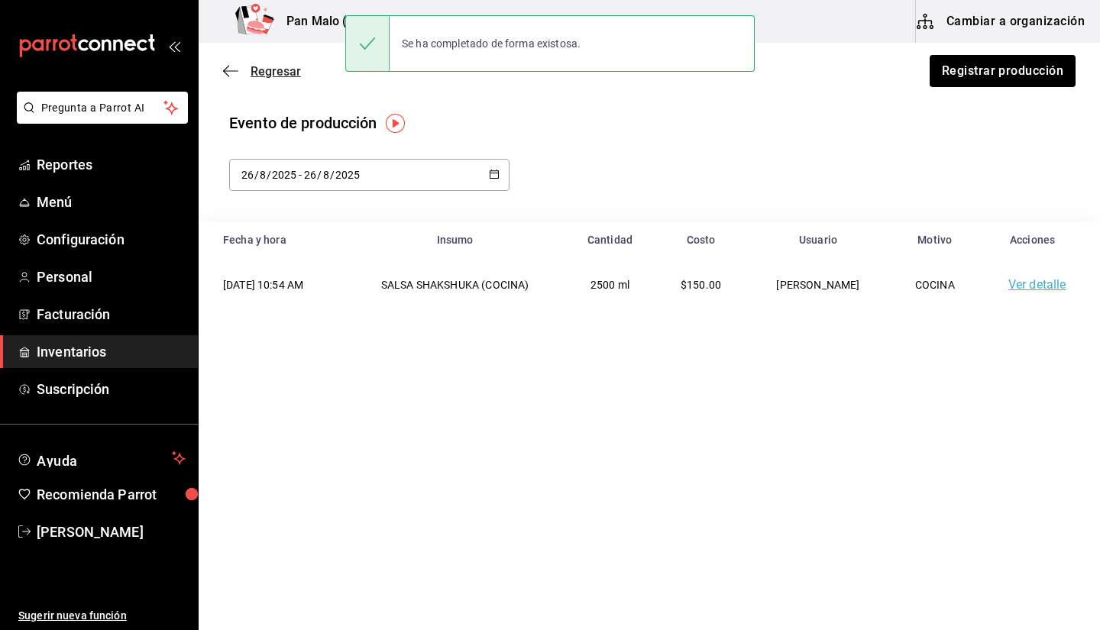
click at [248, 71] on span "Regresar" at bounding box center [262, 71] width 78 height 15
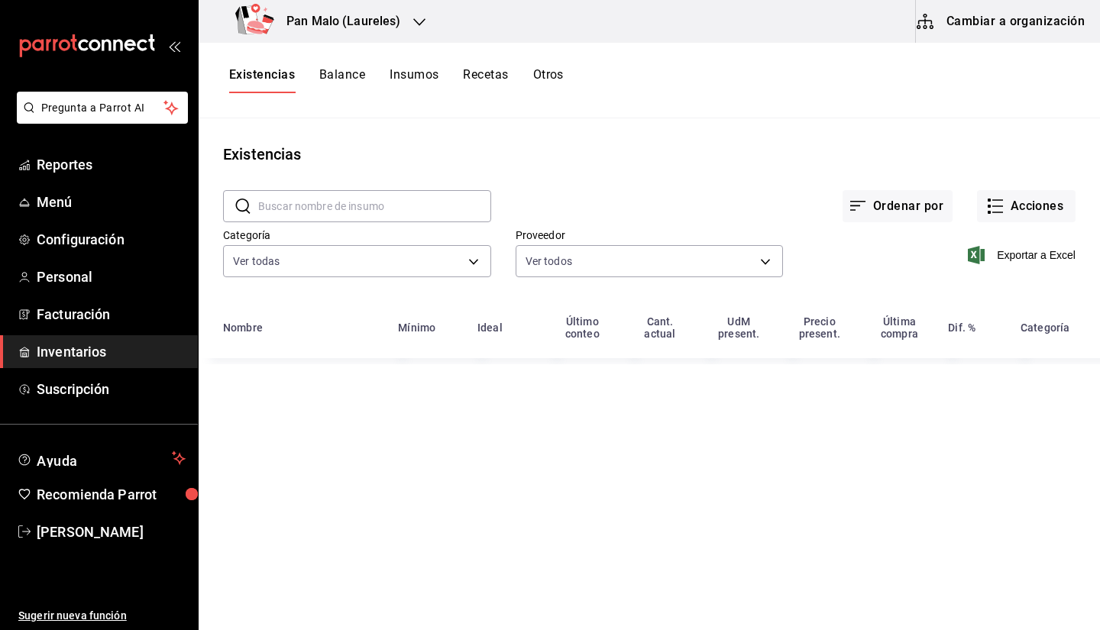
click at [542, 73] on button "Otros" at bounding box center [548, 80] width 31 height 26
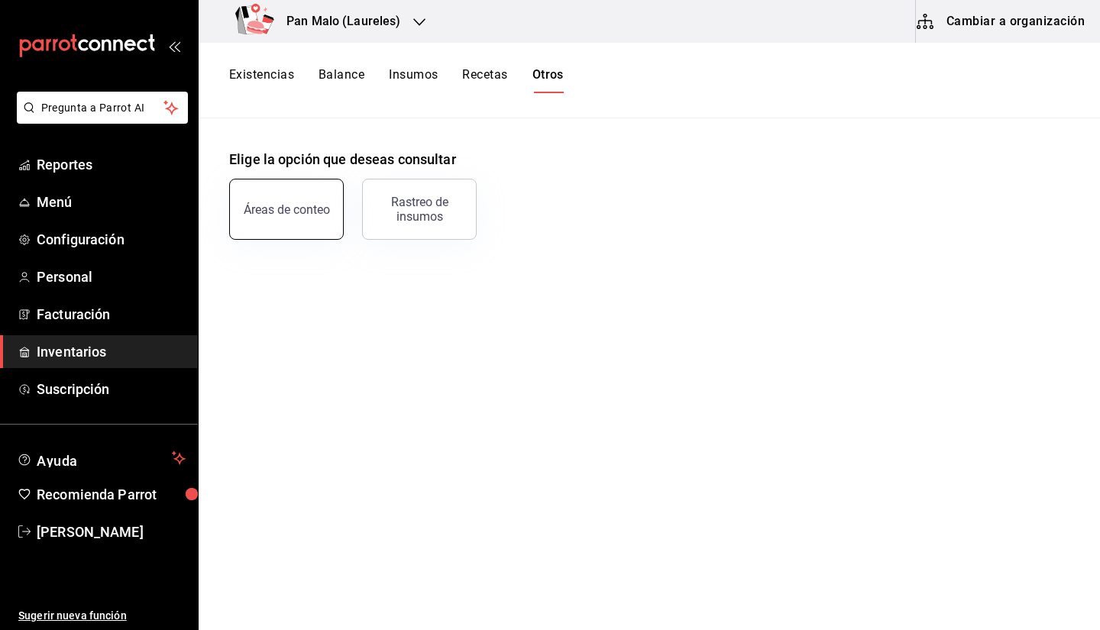
click at [271, 235] on button "Áreas de conteo" at bounding box center [286, 209] width 115 height 61
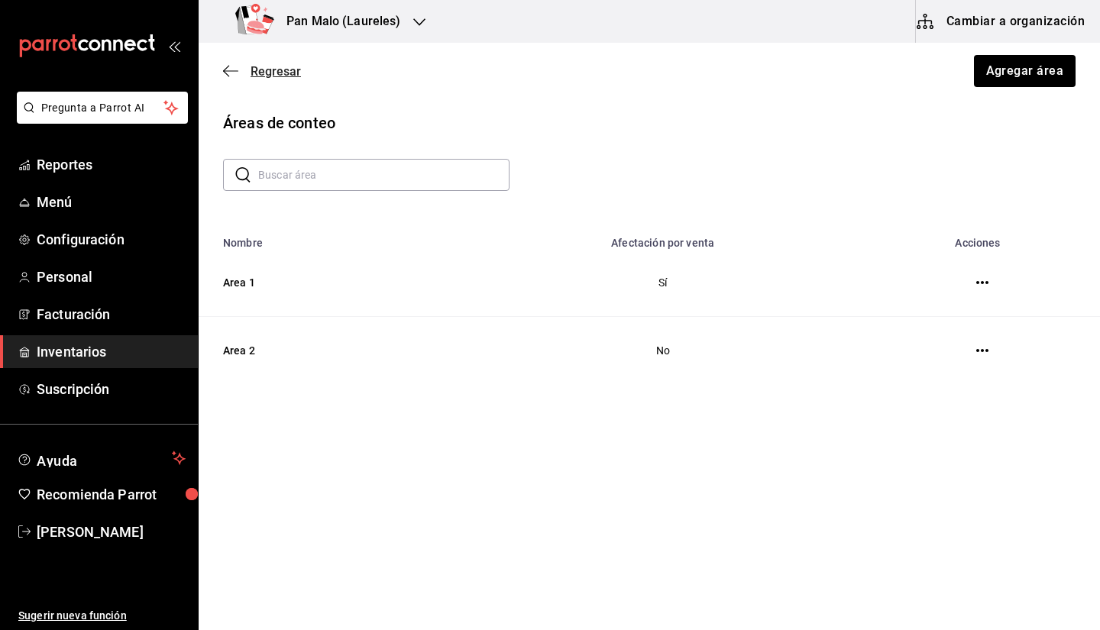
click at [253, 76] on span "Regresar" at bounding box center [276, 71] width 50 height 15
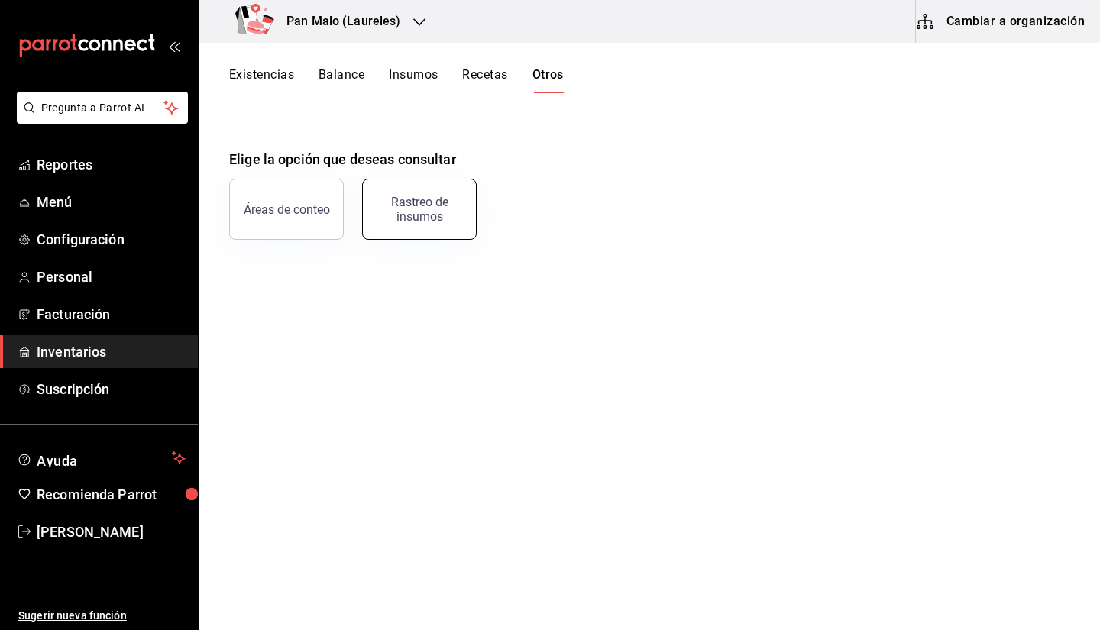
click at [415, 229] on button "Rastreo de insumos" at bounding box center [419, 209] width 115 height 61
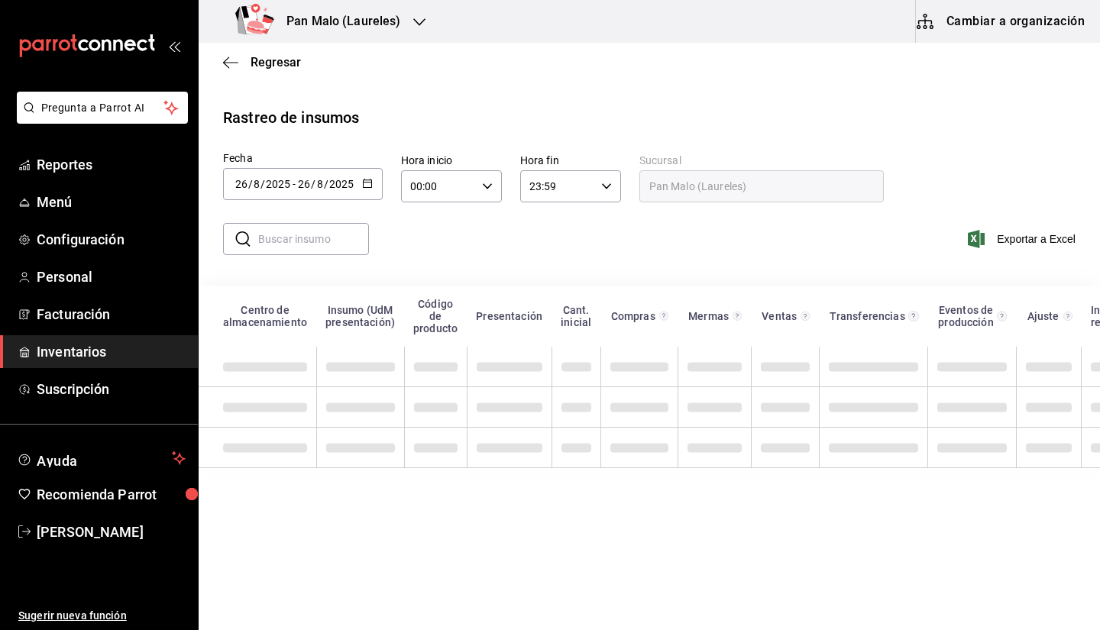
click at [292, 238] on input "text" at bounding box center [313, 239] width 111 height 31
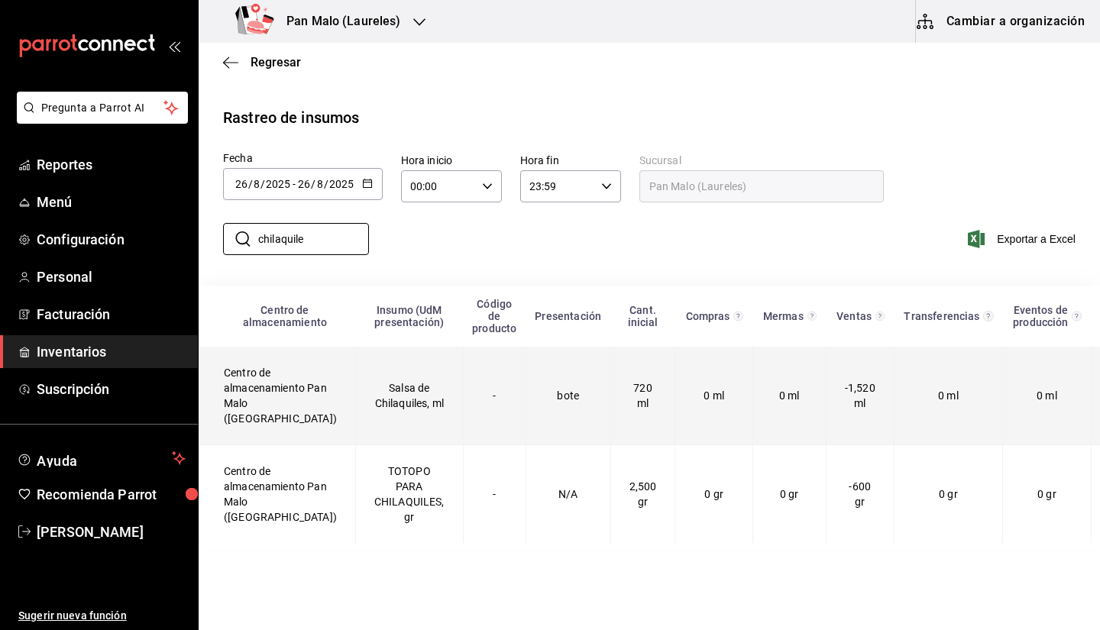
type input "chilaquile"
click at [429, 429] on td "Salsa de Chilaquiles, ml" at bounding box center [409, 396] width 108 height 99
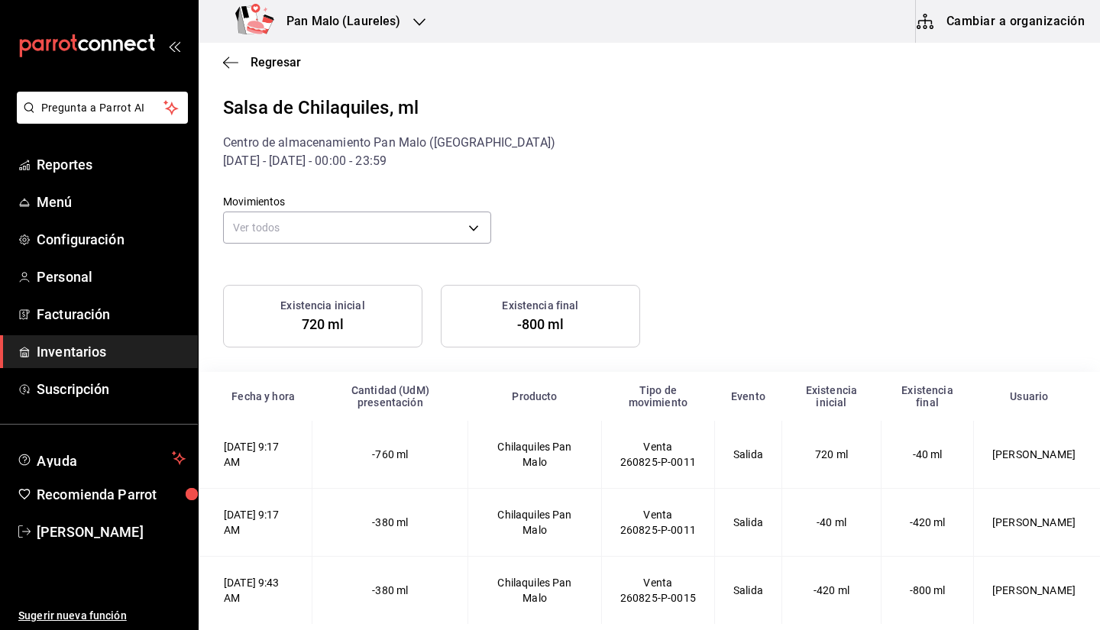
scroll to position [5, 0]
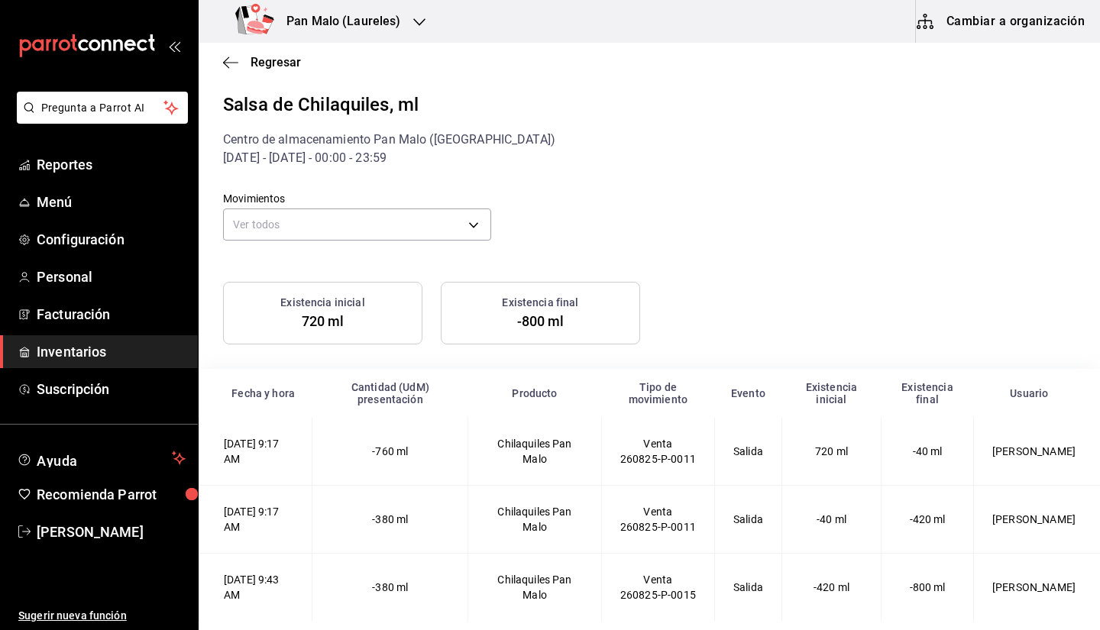
click at [901, 283] on div "Existencia inicial 720 ml Existencia final -800 ml" at bounding box center [640, 304] width 871 height 81
click at [245, 60] on span "Regresar" at bounding box center [262, 62] width 78 height 15
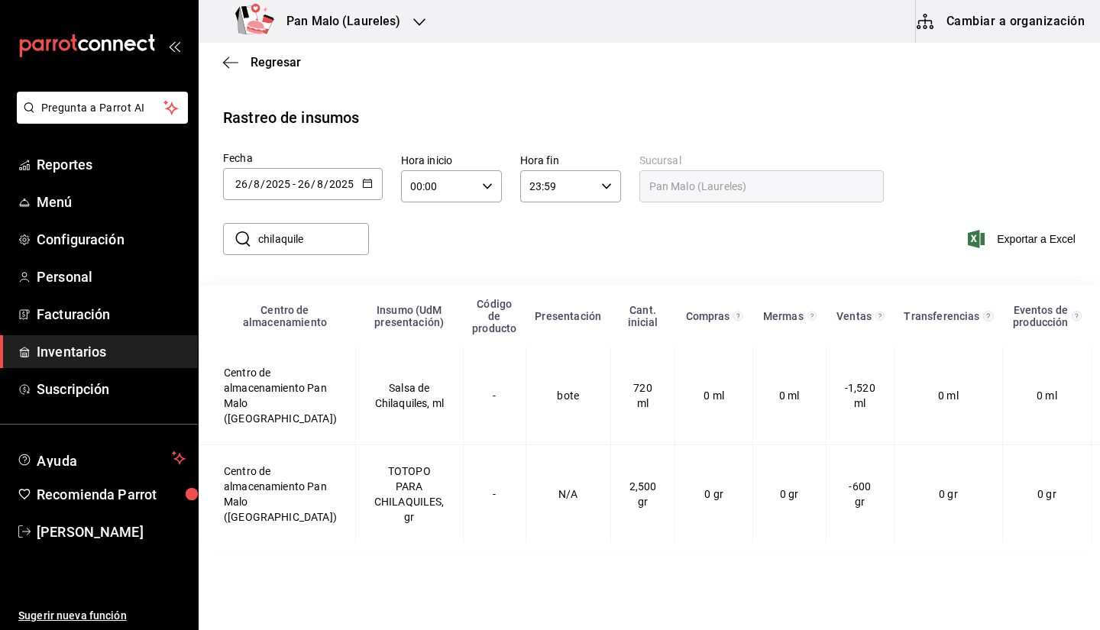
click at [286, 183] on input "2025" at bounding box center [278, 184] width 26 height 12
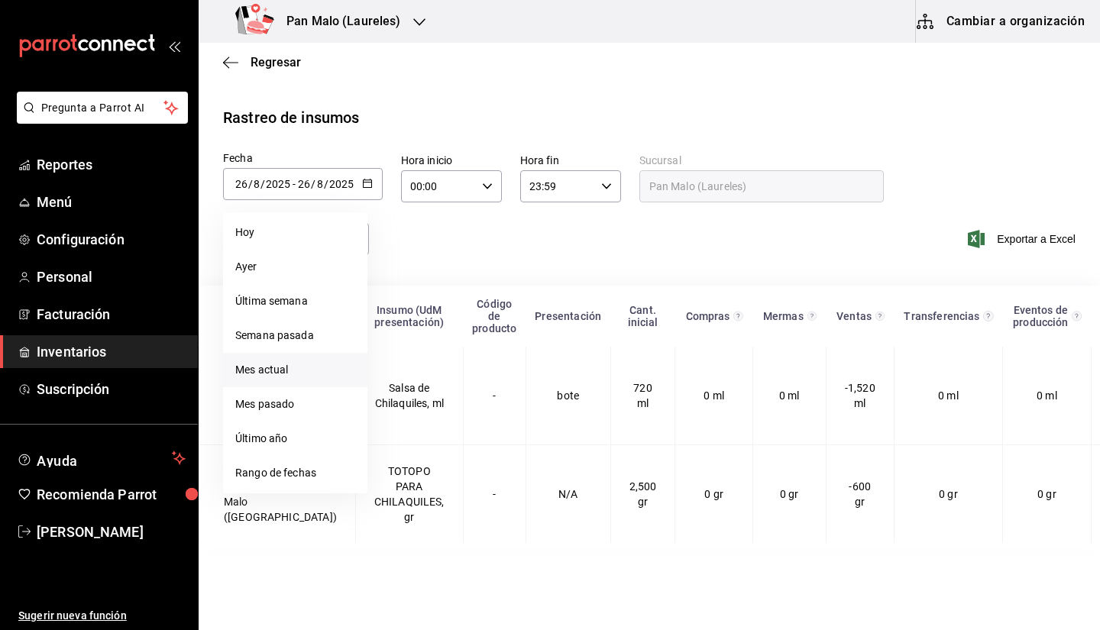
click at [290, 367] on li "Mes actual" at bounding box center [295, 370] width 144 height 34
type input "[DATE]"
type input "1"
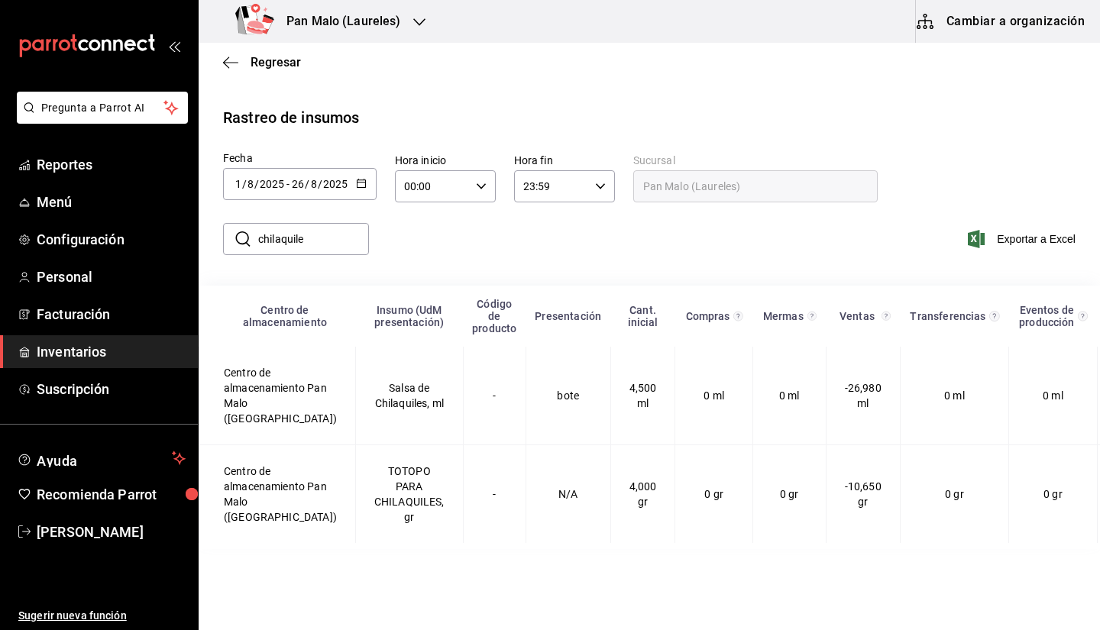
click at [322, 251] on input "chilaquile" at bounding box center [313, 239] width 111 height 31
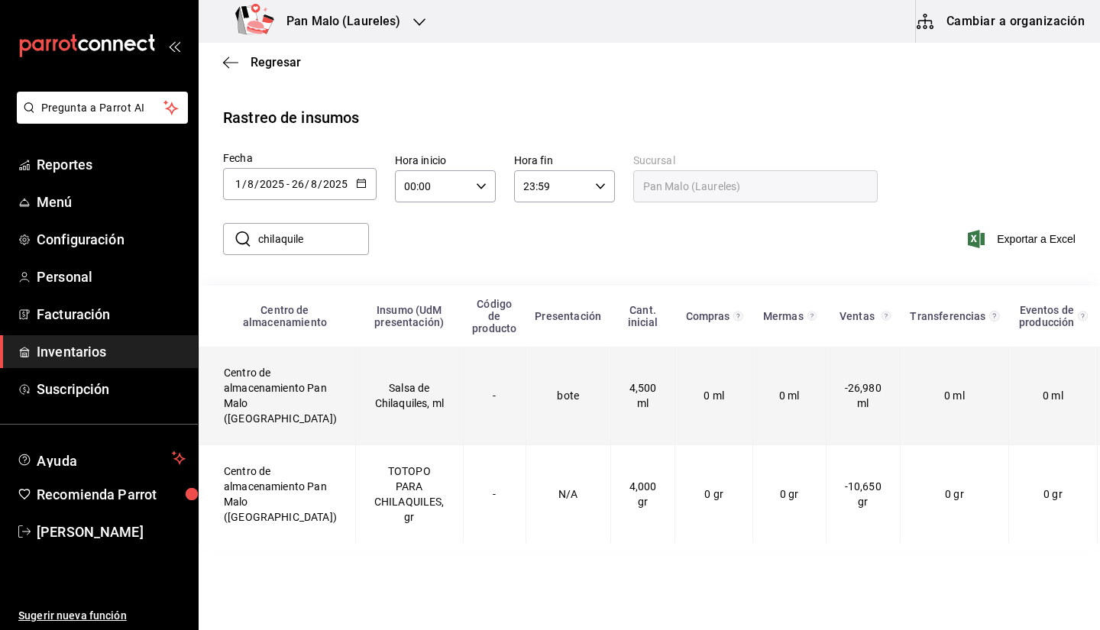
click at [560, 408] on td "bote" at bounding box center [568, 396] width 85 height 99
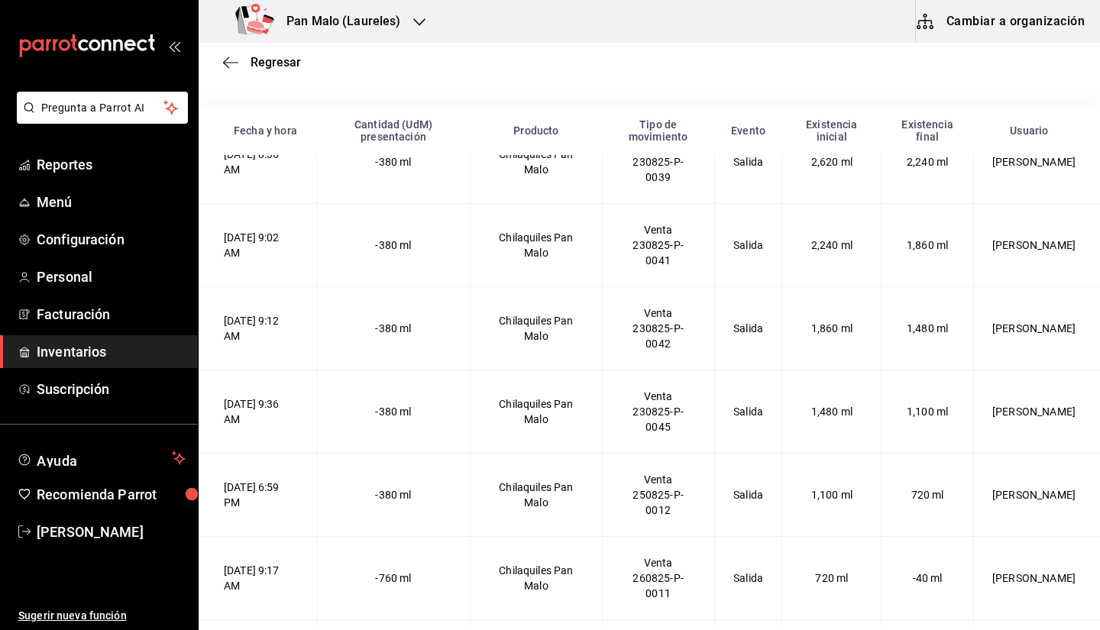
scroll to position [287, 0]
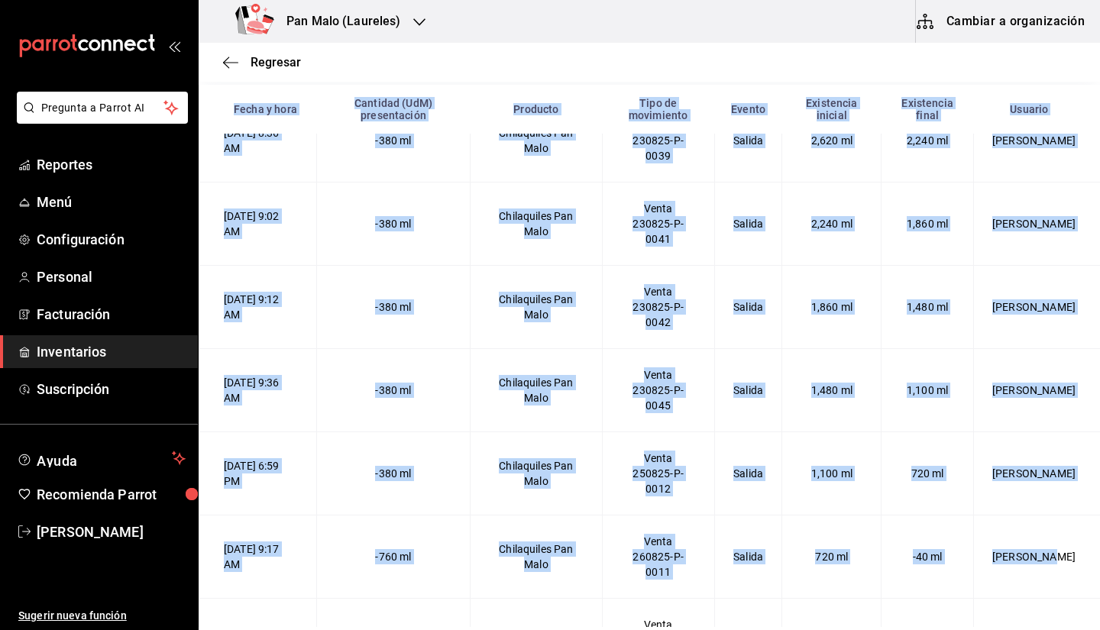
drag, startPoint x: 1076, startPoint y: 570, endPoint x: 1088, endPoint y: 565, distance: 12.3
click at [1088, 565] on div "Fecha y hora Cantidad (UdM) presentación Producto Tipo de movimiento Evento Exi…" at bounding box center [649, 356] width 901 height 542
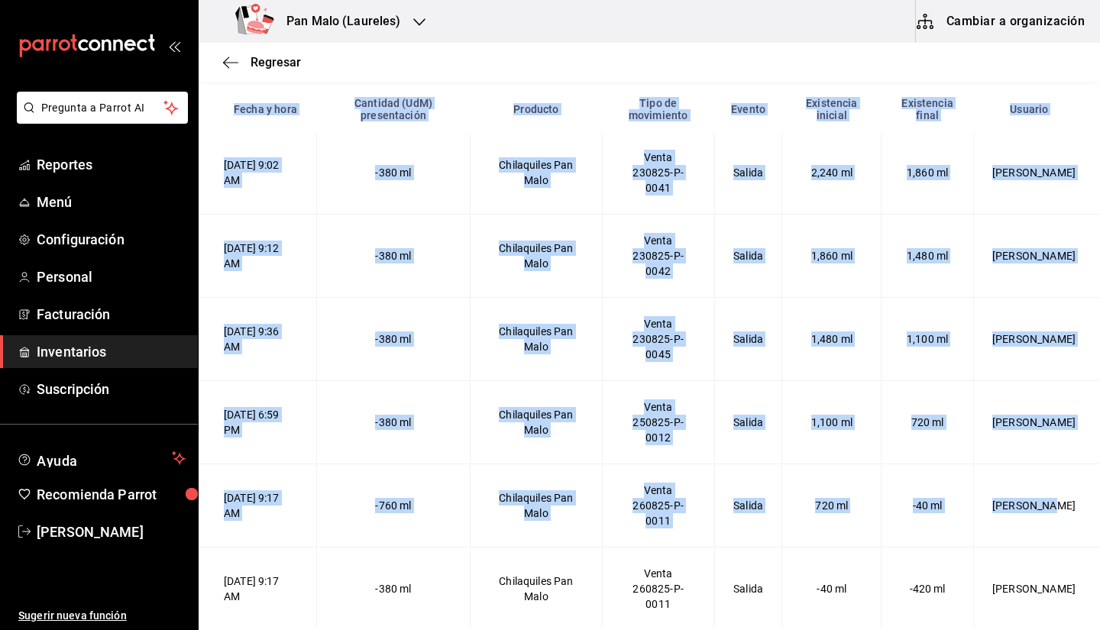
scroll to position [4731, 0]
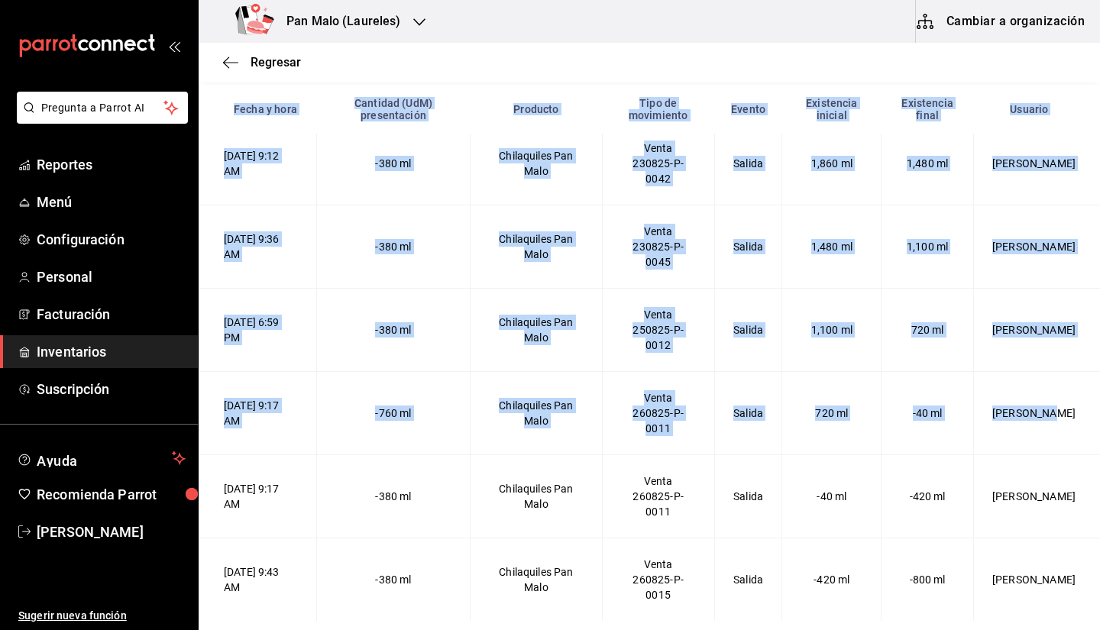
click at [995, 564] on td "[PERSON_NAME]" at bounding box center [1037, 579] width 126 height 83
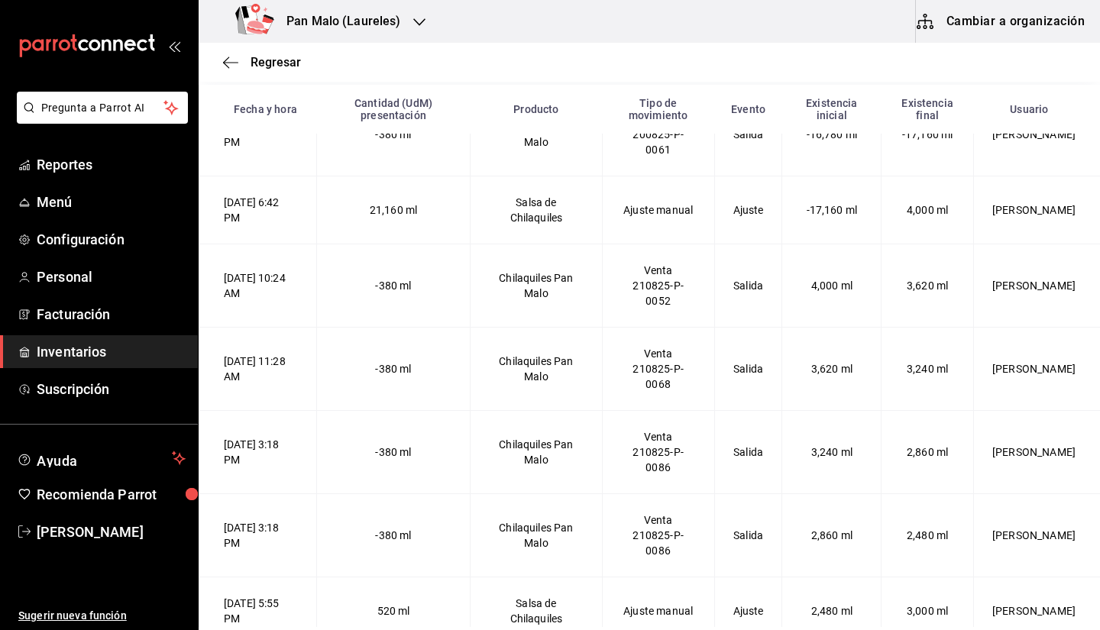
scroll to position [3936, 0]
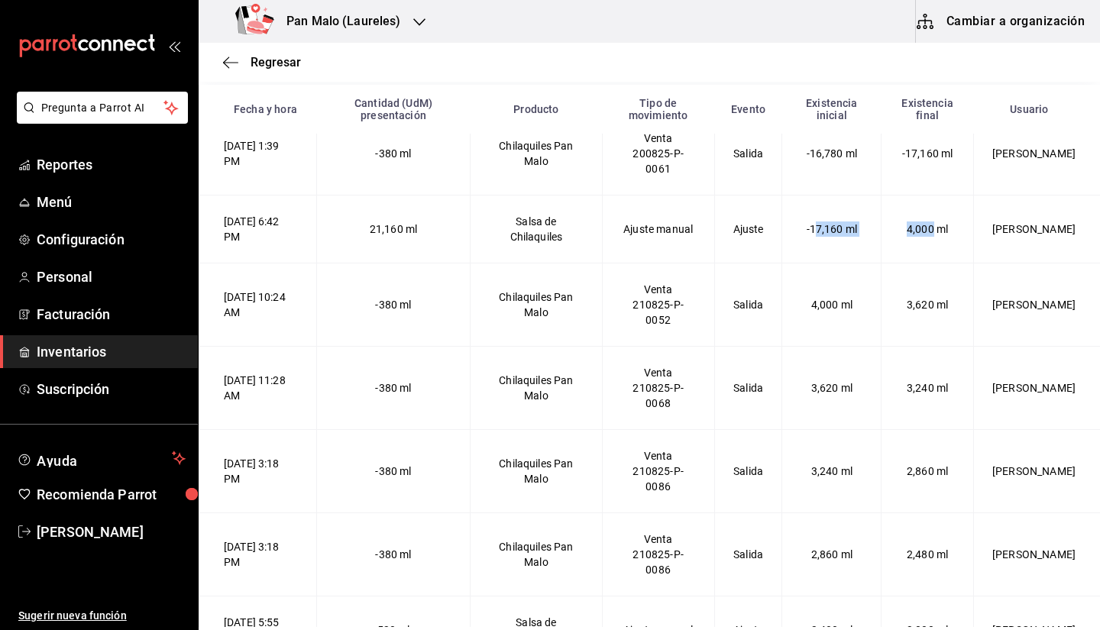
drag, startPoint x: 808, startPoint y: 254, endPoint x: 916, endPoint y: 251, distance: 107.8
click at [916, 251] on Chilaquiles-2025-08-20T18\ "[DATE] 6:42 PM 21,160 ml Salsa de Chilaquiles Ajuste manual Ajuste -17,160 ml 4…" at bounding box center [649, 230] width 901 height 68
click at [763, 225] on td "Ajuste" at bounding box center [748, 230] width 68 height 68
drag, startPoint x: 880, startPoint y: 232, endPoint x: 959, endPoint y: 249, distance: 81.2
click at [959, 249] on Chilaquiles-2025-08-20T18\ "[DATE] 6:42 PM 21,160 ml Salsa de Chilaquiles Ajuste manual Ajuste -17,160 ml 4…" at bounding box center [649, 230] width 901 height 68
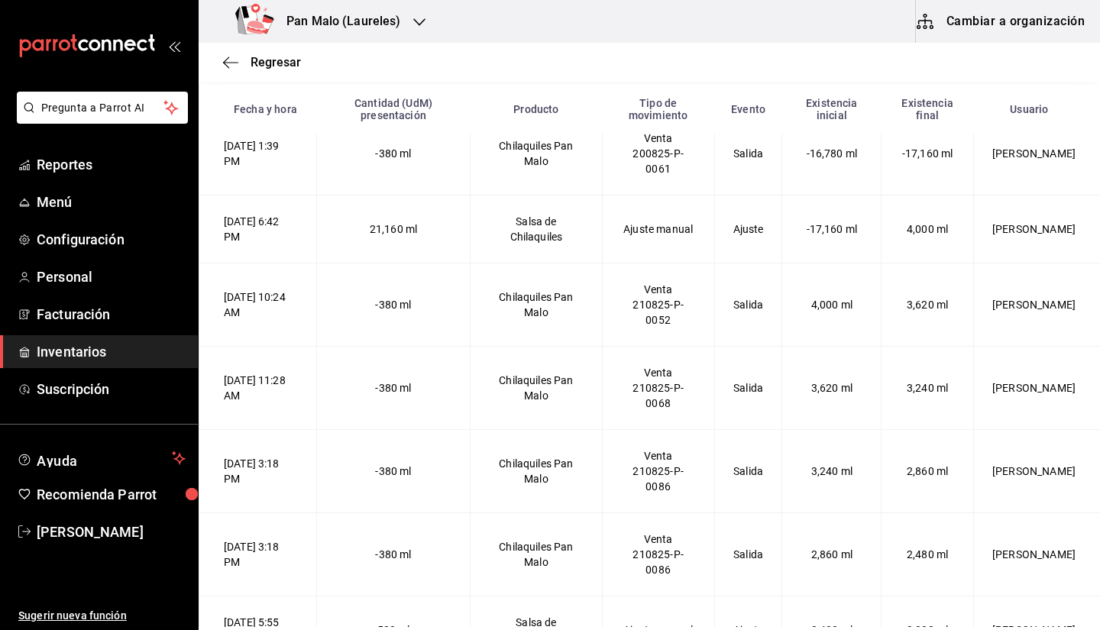
click at [1024, 242] on td "[PERSON_NAME]" at bounding box center [1037, 230] width 126 height 68
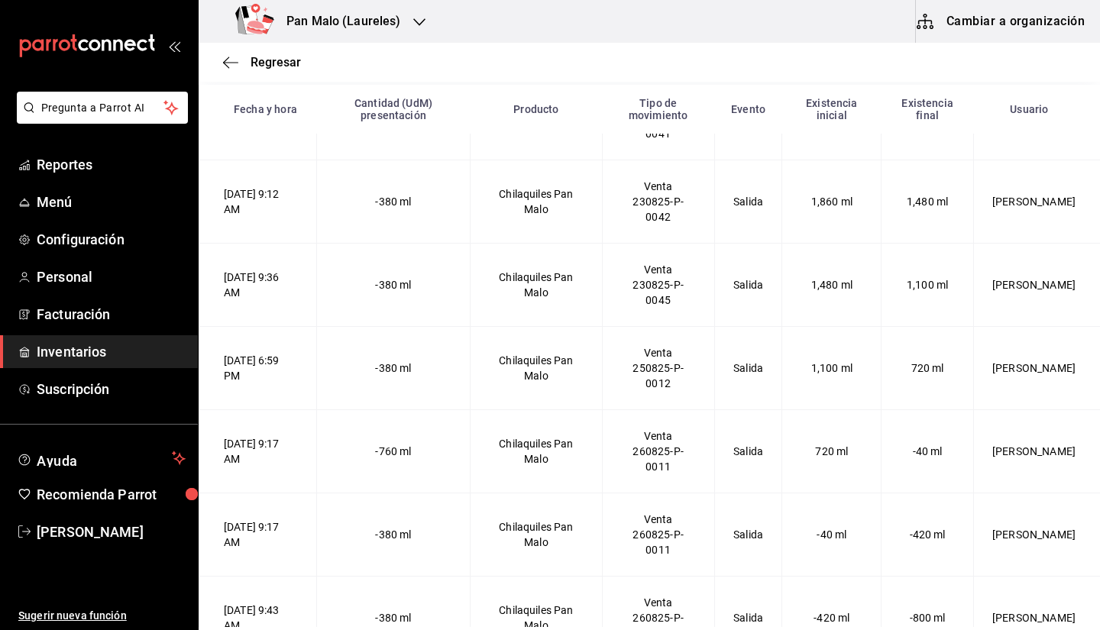
scroll to position [4731, 0]
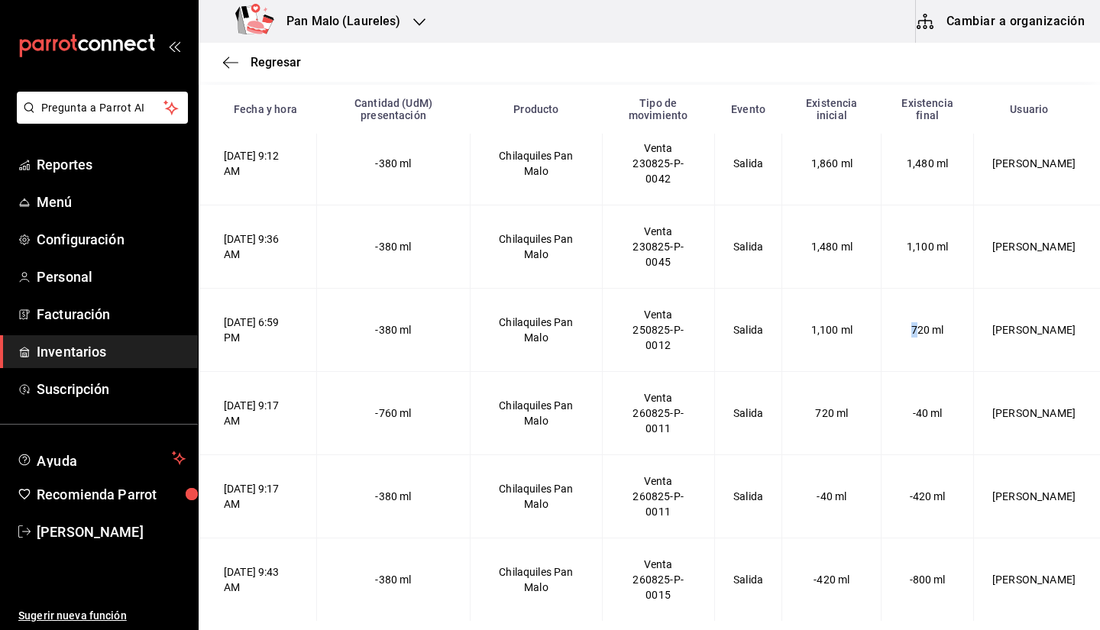
drag, startPoint x: 875, startPoint y: 334, endPoint x: 904, endPoint y: 336, distance: 28.4
click at [904, 336] on td "720 ml" at bounding box center [928, 329] width 92 height 83
click at [904, 424] on td "-40 ml" at bounding box center [928, 412] width 92 height 83
drag, startPoint x: 899, startPoint y: 411, endPoint x: 969, endPoint y: 407, distance: 69.6
click at [969, 407] on Malo-2025-08-26T09\ "[DATE] 9:17 AM -760 ml Chilaquiles Pan Malo Venta 260825-P-0011 Salida 720 ml -…" at bounding box center [649, 412] width 901 height 83
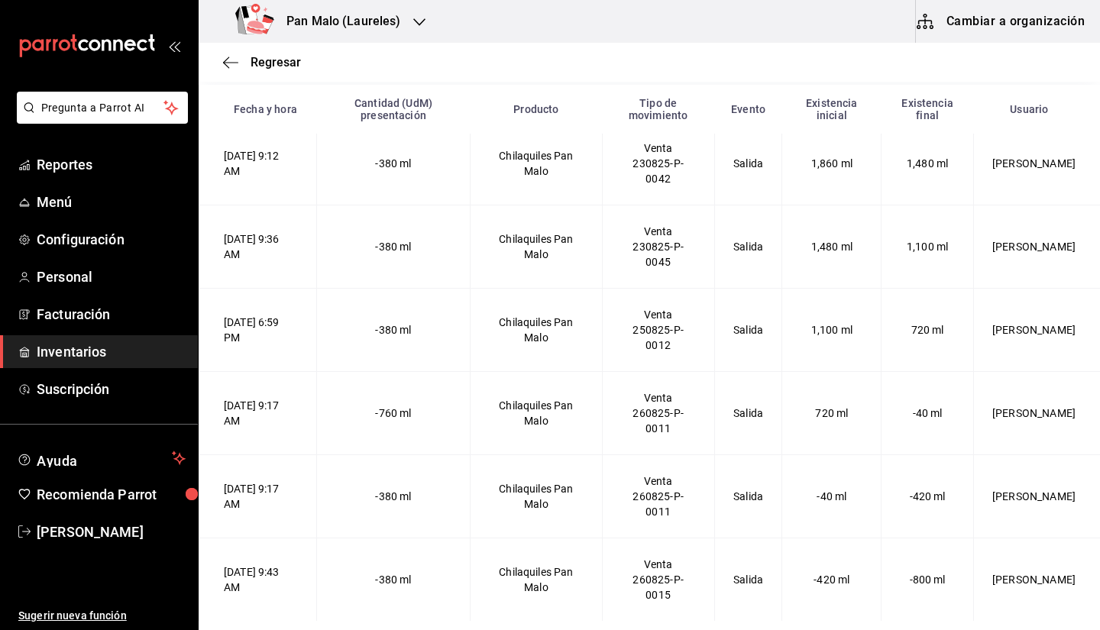
click at [932, 319] on td "720 ml" at bounding box center [928, 329] width 92 height 83
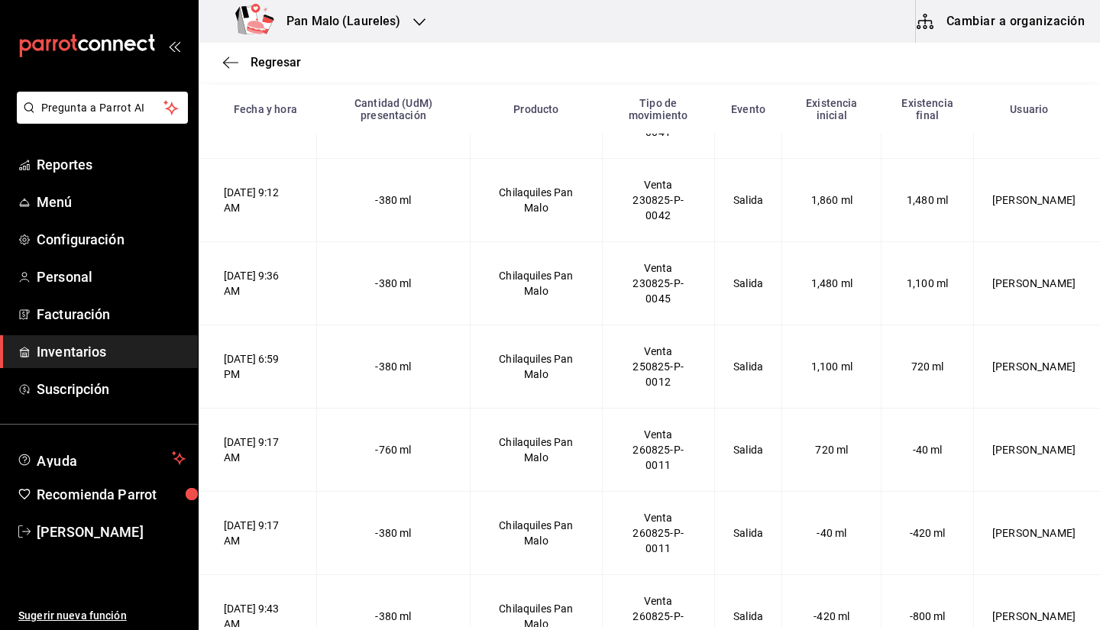
scroll to position [4693, 0]
drag, startPoint x: 505, startPoint y: 361, endPoint x: 613, endPoint y: 377, distance: 109.0
click at [613, 377] on Malo-2025-08-25T18\ "25/08/2025 6:59 PM -380 ml Chilaquiles Pan Malo Venta 250825-P-0012 Salida 1,10…" at bounding box center [649, 365] width 901 height 83
click at [576, 381] on td "Chilaquiles Pan Malo" at bounding box center [537, 365] width 132 height 83
drag, startPoint x: 516, startPoint y: 358, endPoint x: 613, endPoint y: 374, distance: 97.6
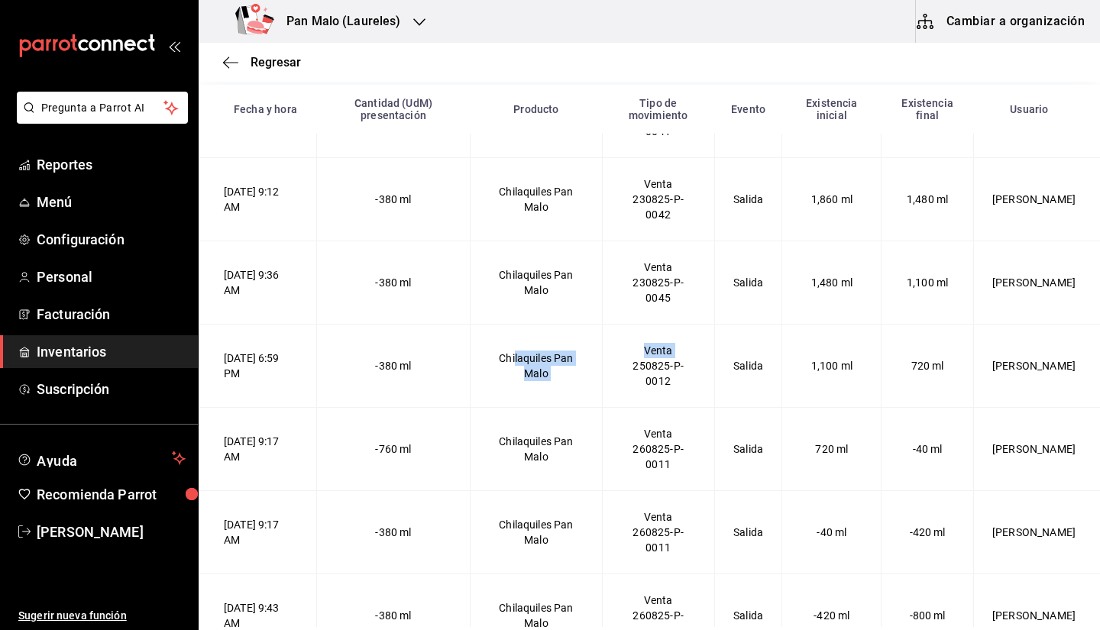
click at [613, 374] on Malo-2025-08-25T18\ "25/08/2025 6:59 PM -380 ml Chilaquiles Pan Malo Venta 250825-P-0012 Salida 1,10…" at bounding box center [649, 365] width 901 height 83
click at [593, 380] on td "Chilaquiles Pan Malo" at bounding box center [537, 365] width 132 height 83
drag, startPoint x: 499, startPoint y: 358, endPoint x: 576, endPoint y: 391, distance: 84.2
click at [576, 391] on td "Chilaquiles Pan Malo" at bounding box center [537, 365] width 132 height 83
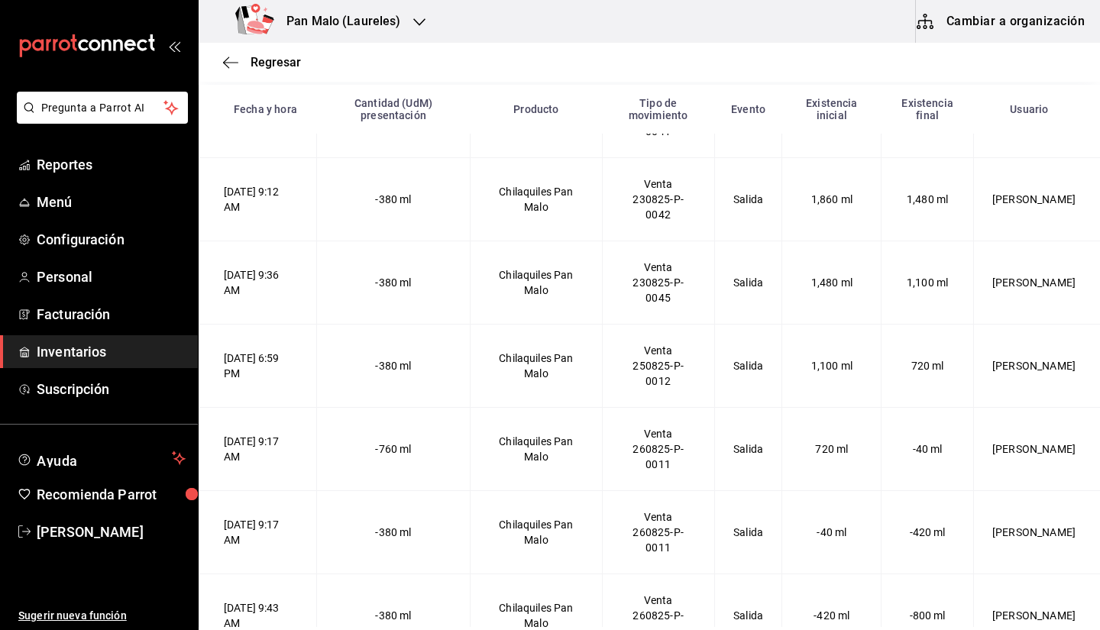
scroll to position [4731, 0]
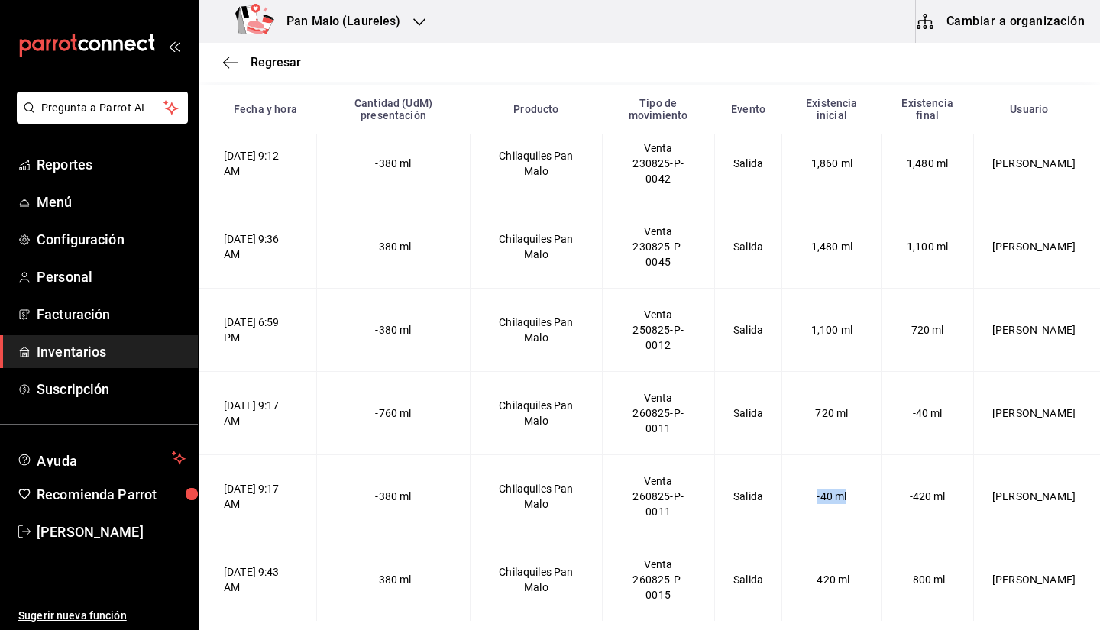
drag, startPoint x: 807, startPoint y: 487, endPoint x: 859, endPoint y: 511, distance: 56.7
click at [859, 511] on td "-40 ml" at bounding box center [831, 496] width 99 height 83
drag, startPoint x: 377, startPoint y: 487, endPoint x: 449, endPoint y: 503, distance: 73.6
click at [449, 503] on td "-380 ml" at bounding box center [393, 496] width 154 height 83
drag, startPoint x: 390, startPoint y: 288, endPoint x: 424, endPoint y: 379, distance: 96.9
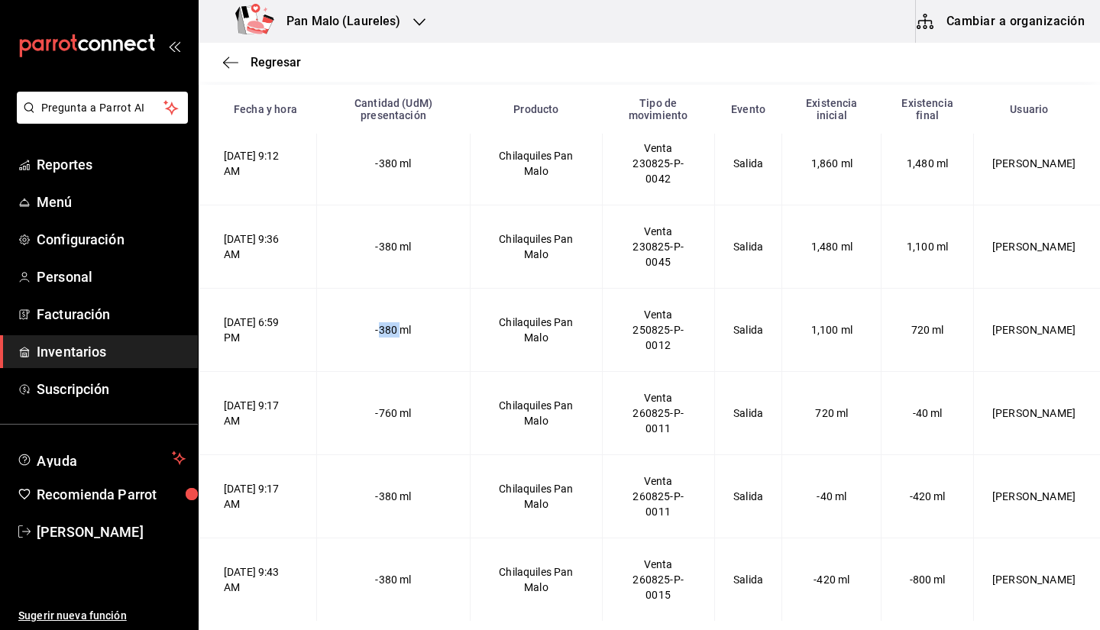
click at [378, 299] on td "-380 ml" at bounding box center [393, 329] width 154 height 83
drag, startPoint x: 390, startPoint y: 240, endPoint x: 439, endPoint y: 249, distance: 49.7
click at [439, 249] on td "-380 ml" at bounding box center [393, 246] width 154 height 83
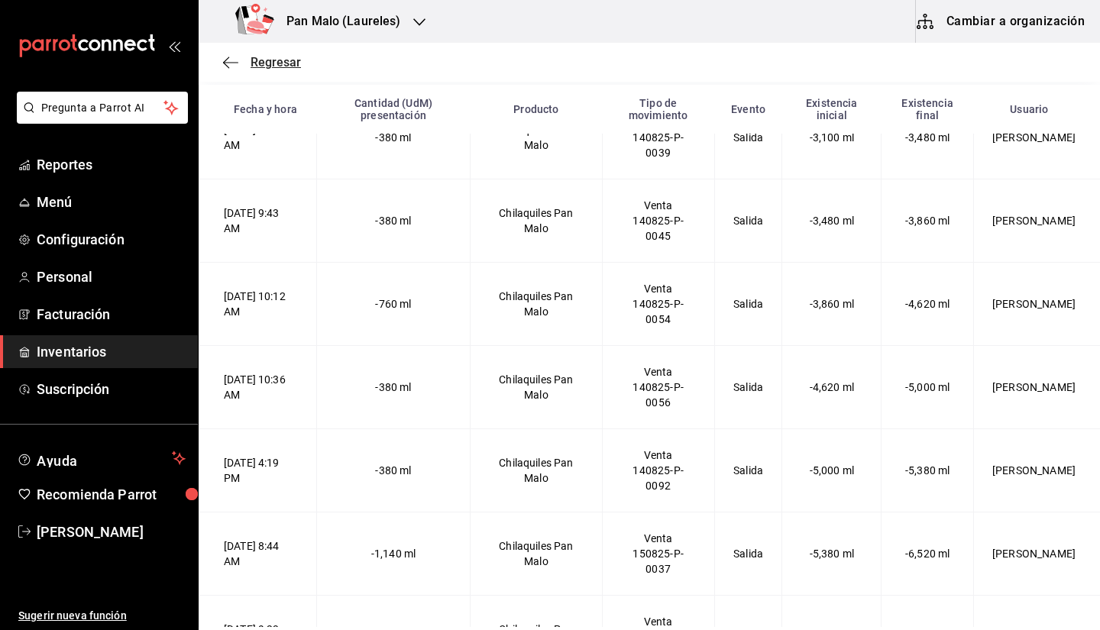
scroll to position [1600, 0]
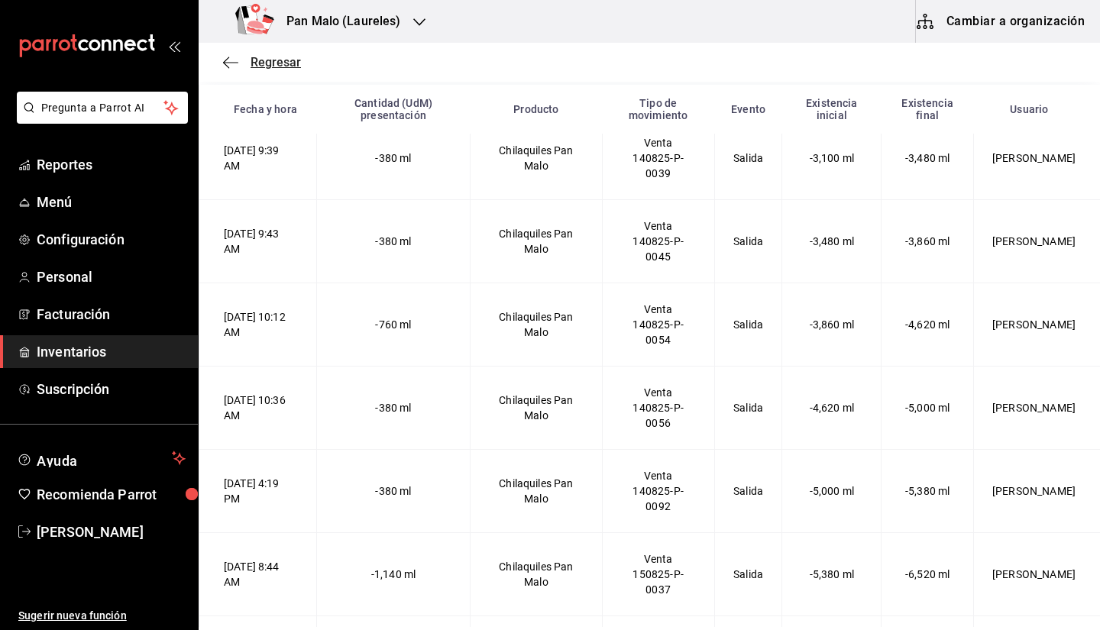
click at [235, 59] on icon "button" at bounding box center [230, 63] width 15 height 14
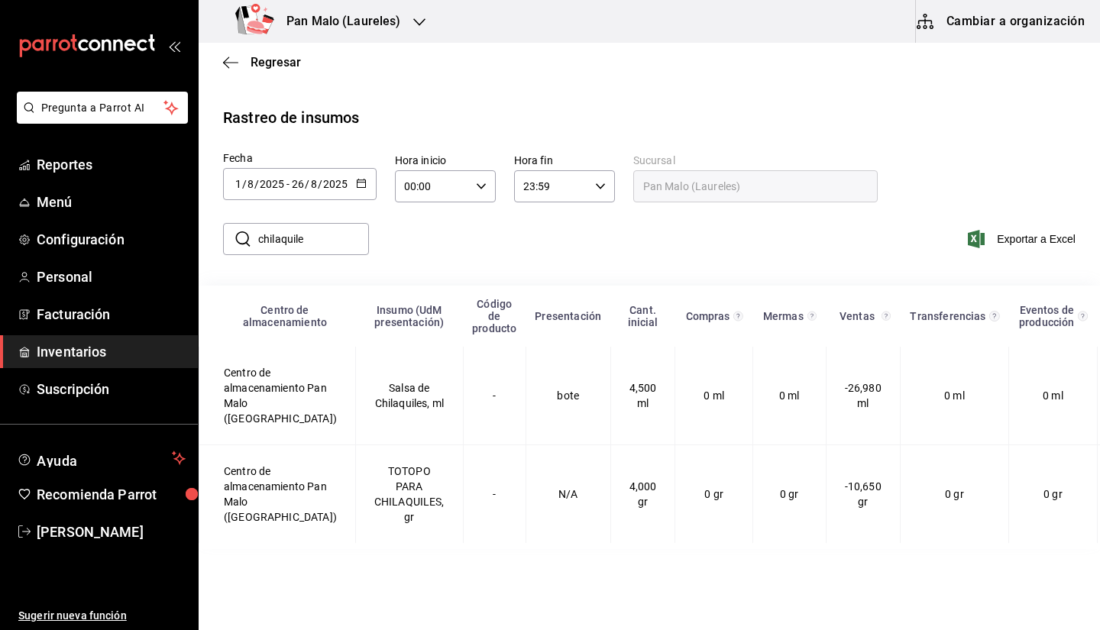
drag, startPoint x: 351, startPoint y: 239, endPoint x: 351, endPoint y: 249, distance: 9.9
click at [351, 249] on input "chilaquile" at bounding box center [313, 239] width 111 height 31
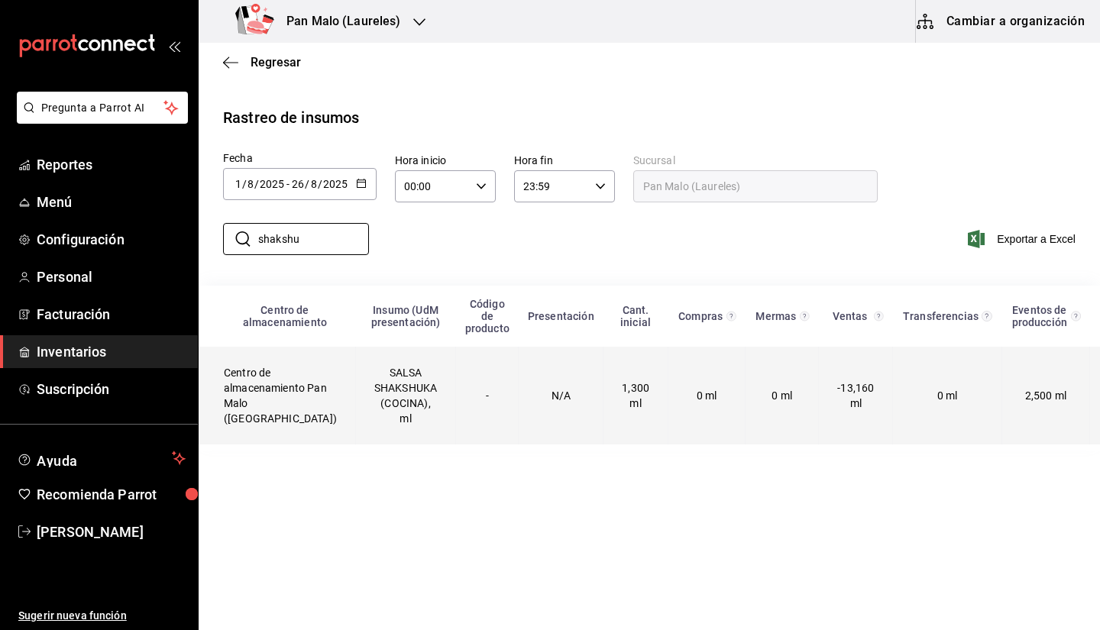
type input "shakshu"
click at [668, 389] on td "0 ml" at bounding box center [706, 396] width 77 height 98
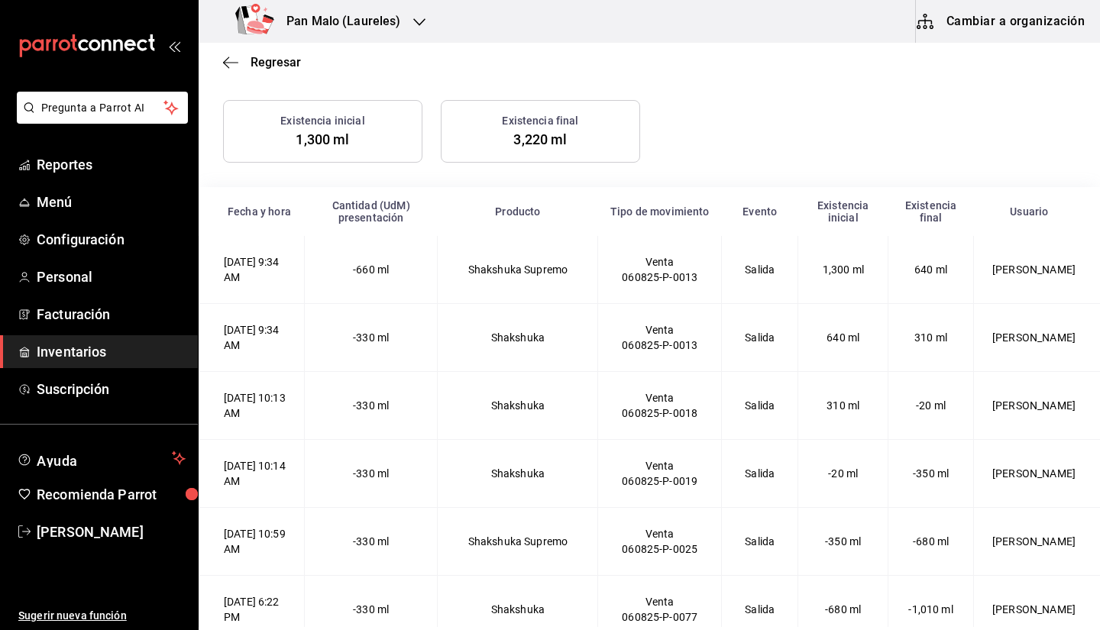
scroll to position [287, 0]
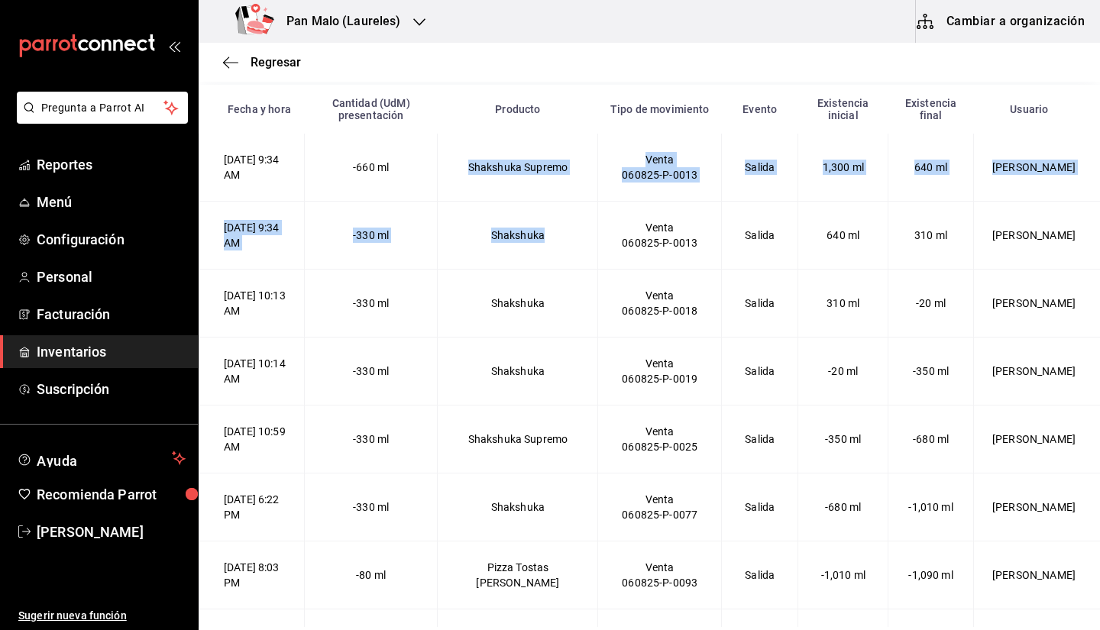
drag, startPoint x: 477, startPoint y: 169, endPoint x: 565, endPoint y: 212, distance: 98.4
click at [536, 193] on td "Shakshuka Supremo" at bounding box center [518, 168] width 160 height 68
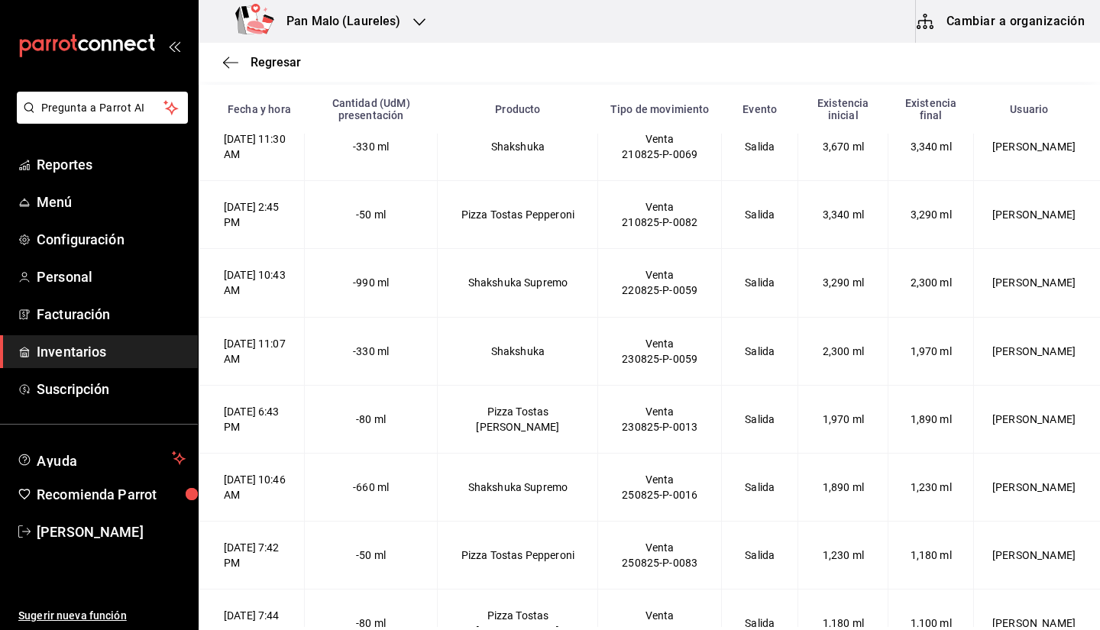
scroll to position [3390, 0]
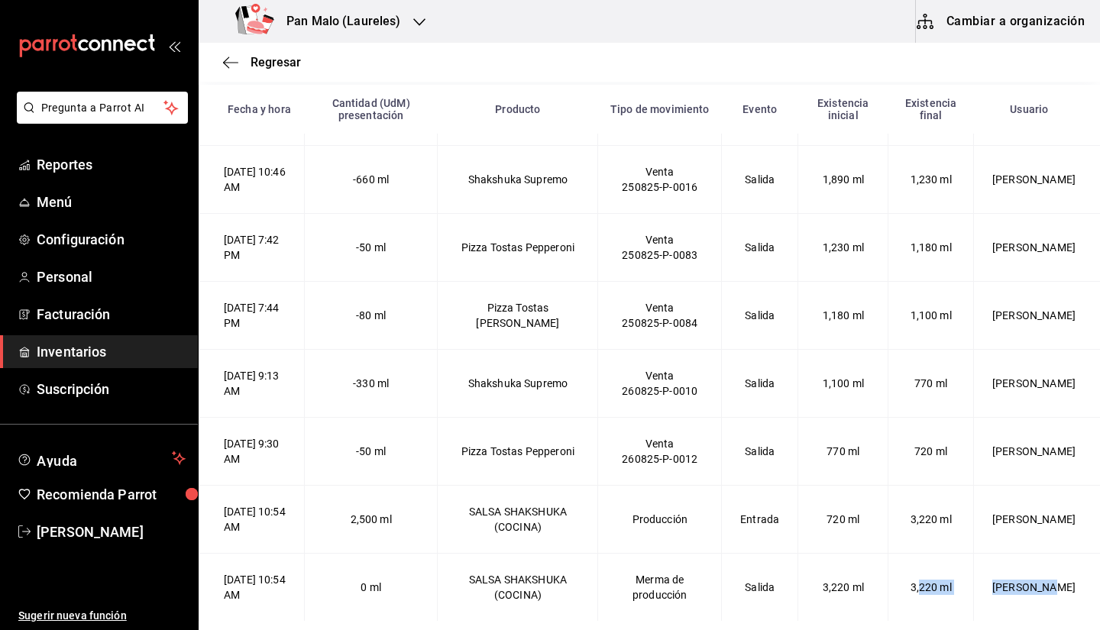
drag, startPoint x: 911, startPoint y: 597, endPoint x: 985, endPoint y: 591, distance: 74.3
click at [985, 591] on \(COCINA\)-2025-08-26T10\ "26/08/2025 10:54 AM 0 ml SALSA SHAKSHUKA (COCINA) Merma de producción Salida 3,…" at bounding box center [649, 587] width 901 height 68
click at [875, 568] on td "3,220 ml" at bounding box center [843, 587] width 90 height 68
drag, startPoint x: 891, startPoint y: 584, endPoint x: 985, endPoint y: 599, distance: 94.4
click at [985, 599] on \(COCINA\)-2025-08-26T10\ "26/08/2025 10:54 AM 0 ml SALSA SHAKSHUKA (COCINA) Merma de producción Salida 3,…" at bounding box center [649, 587] width 901 height 68
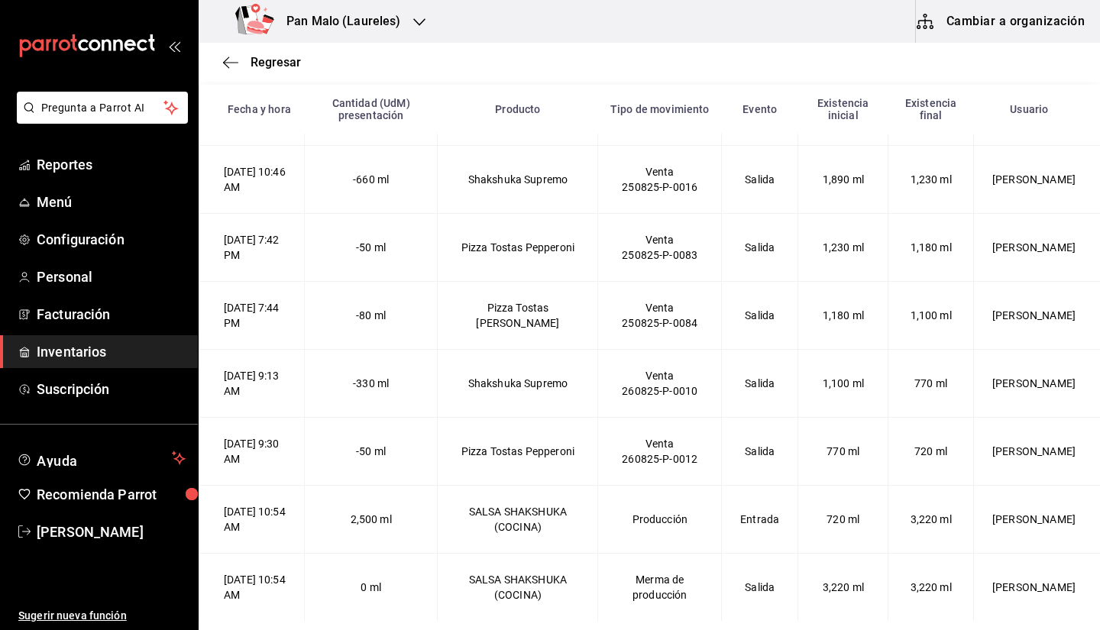
click at [406, 489] on td "2,500 ml" at bounding box center [371, 519] width 134 height 68
drag, startPoint x: 382, startPoint y: 523, endPoint x: 439, endPoint y: 542, distance: 60.4
click at [438, 542] on td "2,500 ml" at bounding box center [371, 519] width 134 height 68
click at [392, 521] on span "2,500 ml" at bounding box center [371, 519] width 41 height 12
drag, startPoint x: 374, startPoint y: 231, endPoint x: 391, endPoint y: 235, distance: 18.0
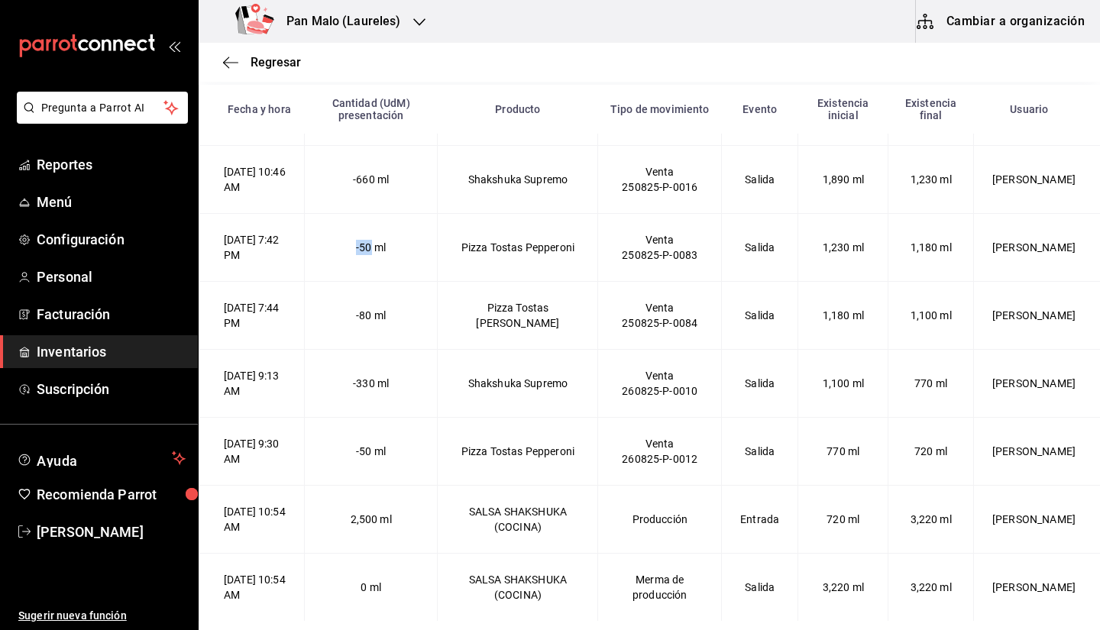
click at [391, 235] on td "-50 ml" at bounding box center [371, 247] width 134 height 68
click at [377, 319] on span "-80 ml" at bounding box center [371, 315] width 30 height 12
drag, startPoint x: 377, startPoint y: 319, endPoint x: 429, endPoint y: 320, distance: 51.2
click at [429, 320] on td "-80 ml" at bounding box center [371, 315] width 134 height 68
click at [589, 328] on td "Pizza Tostas Vegie" at bounding box center [518, 315] width 160 height 68
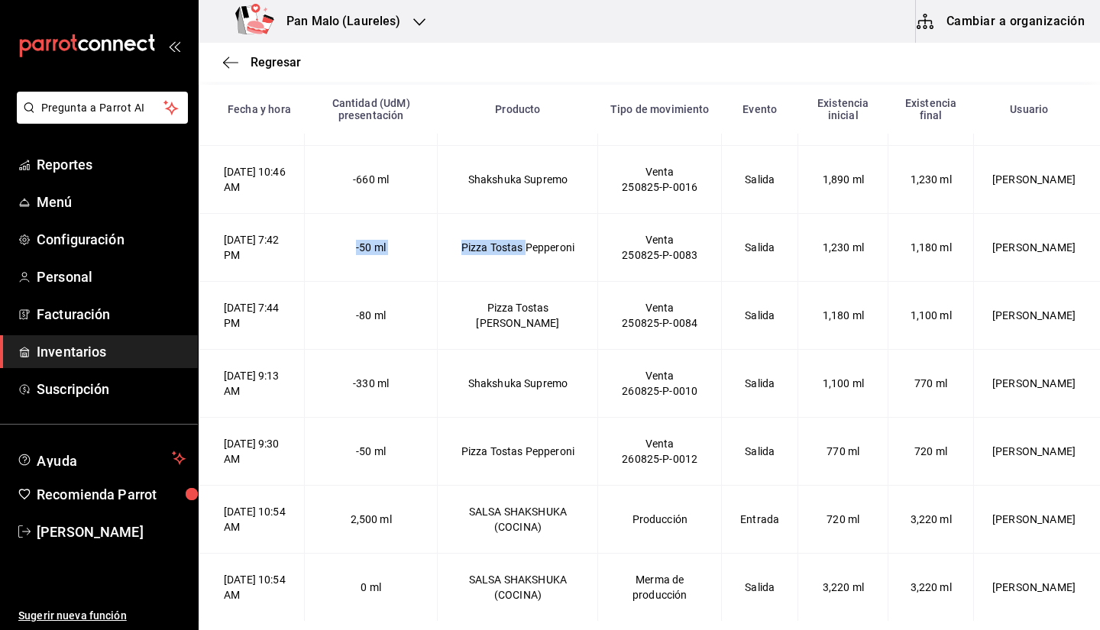
drag, startPoint x: 374, startPoint y: 241, endPoint x: 475, endPoint y: 279, distance: 107.6
click at [475, 279] on Pepperoni-2025-08-25T19\ "25/08/2025 7:42 PM -50 ml Pizza Tostas Pepperoni Venta 250825-P-0083 Salida 1,2…" at bounding box center [649, 247] width 901 height 68
click at [525, 264] on td "Pizza Tostas Pepperoni" at bounding box center [518, 247] width 160 height 68
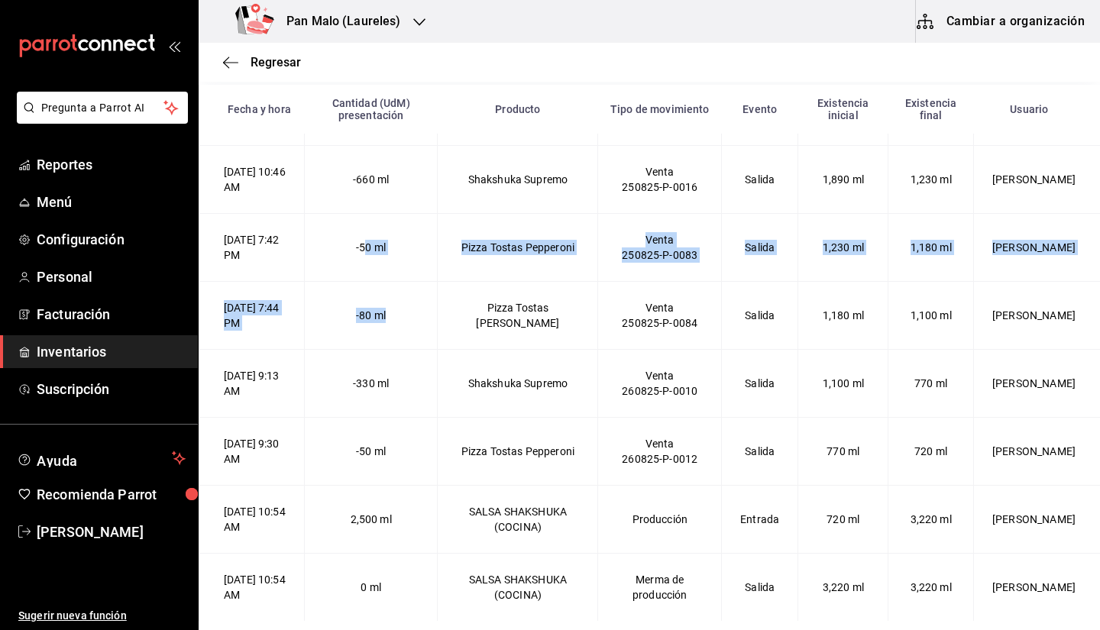
drag, startPoint x: 383, startPoint y: 259, endPoint x: 404, endPoint y: 287, distance: 35.0
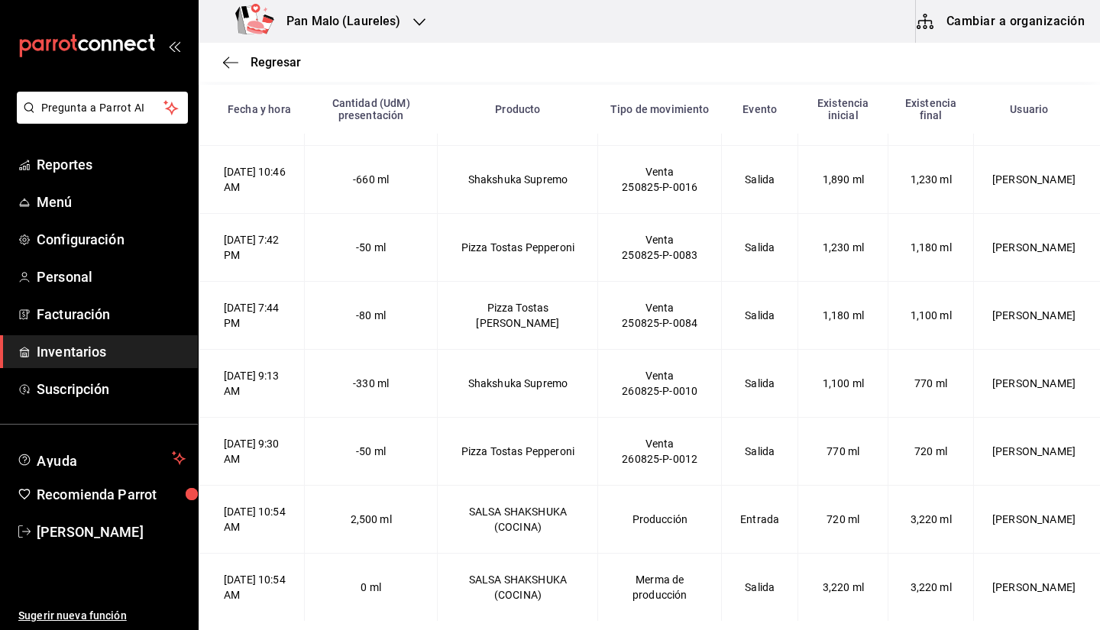
drag, startPoint x: 404, startPoint y: 287, endPoint x: 223, endPoint y: 257, distance: 183.6
click at [223, 257] on td "25/08/2025 7:42 PM" at bounding box center [251, 247] width 105 height 68
drag, startPoint x: 374, startPoint y: 397, endPoint x: 414, endPoint y: 391, distance: 40.2
click at [414, 391] on td "-330 ml" at bounding box center [371, 383] width 134 height 68
click at [398, 374] on td "-330 ml" at bounding box center [371, 383] width 134 height 68
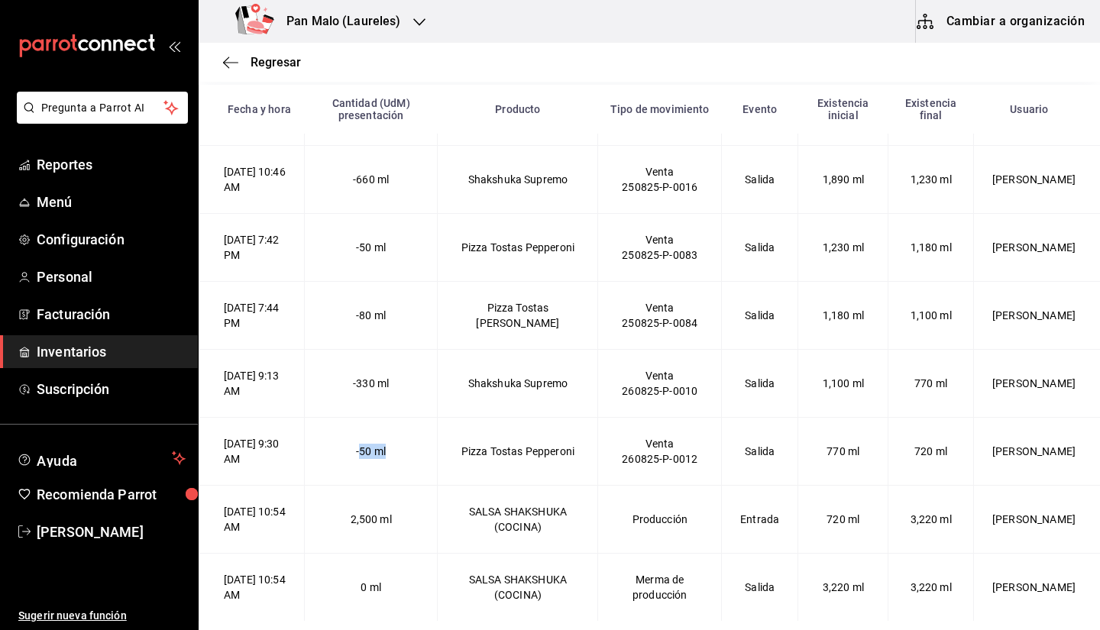
drag, startPoint x: 380, startPoint y: 448, endPoint x: 445, endPoint y: 461, distance: 67.0
click at [438, 461] on td "-50 ml" at bounding box center [371, 451] width 134 height 68
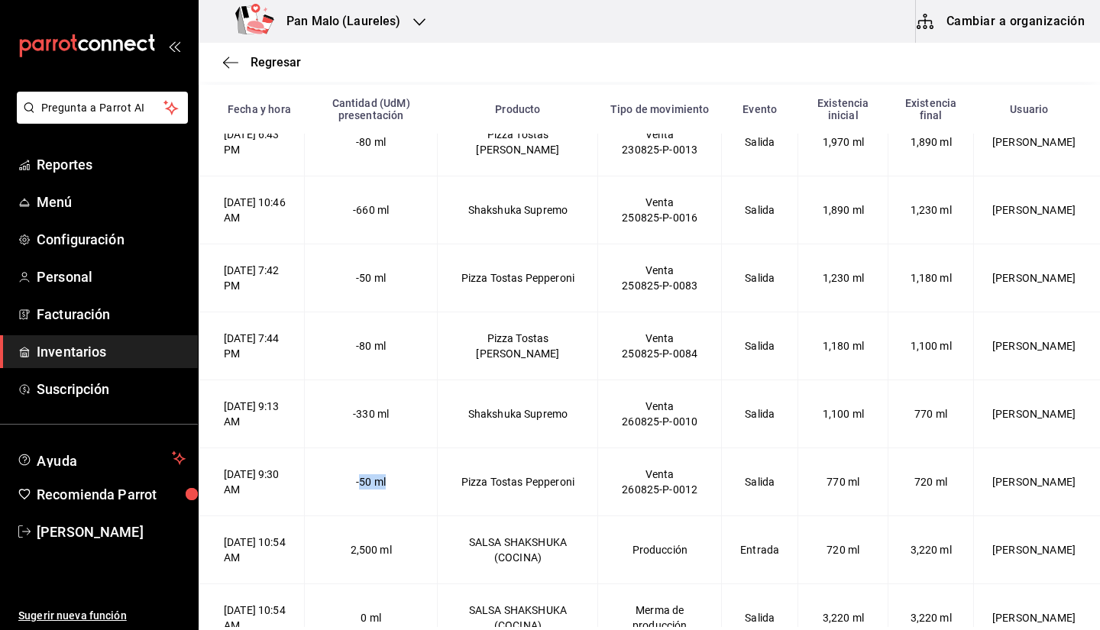
scroll to position [3355, 0]
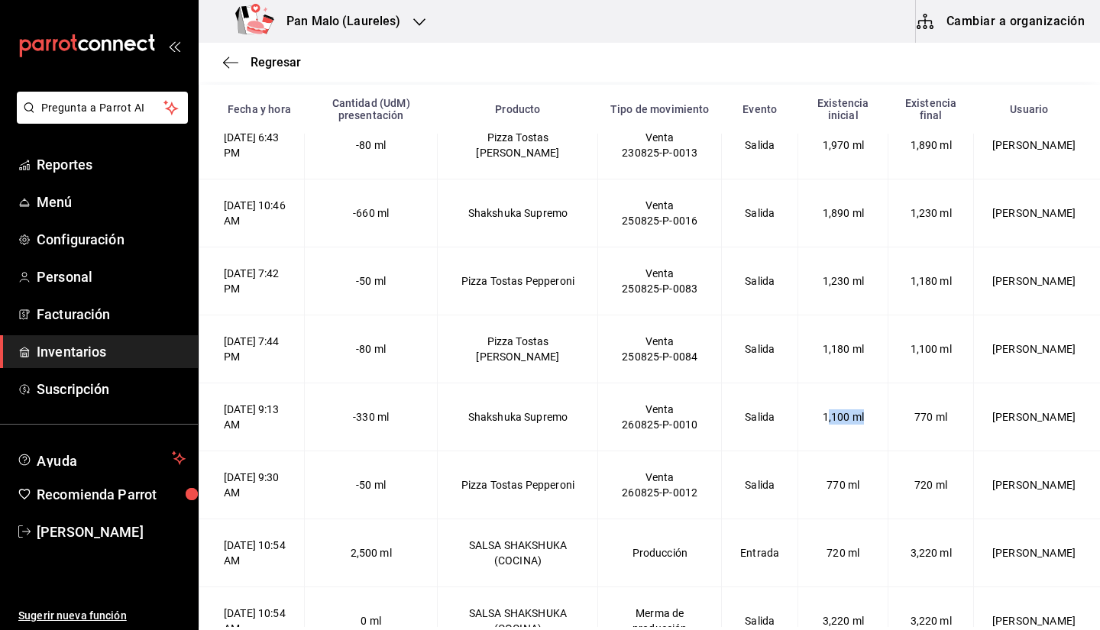
drag, startPoint x: 823, startPoint y: 409, endPoint x: 907, endPoint y: 429, distance: 86.3
click at [907, 429] on Supremo-2025-08-26T09\ "26/08/2025 9:13 AM -330 ml Shakshuka Supremo Venta 260825-P-0010 Salida 1,100 m…" at bounding box center [649, 417] width 901 height 68
drag, startPoint x: 358, startPoint y: 412, endPoint x: 449, endPoint y: 432, distance: 94.0
click at [438, 432] on td "-330 ml" at bounding box center [371, 417] width 134 height 68
click at [409, 422] on td "-330 ml" at bounding box center [371, 417] width 134 height 68
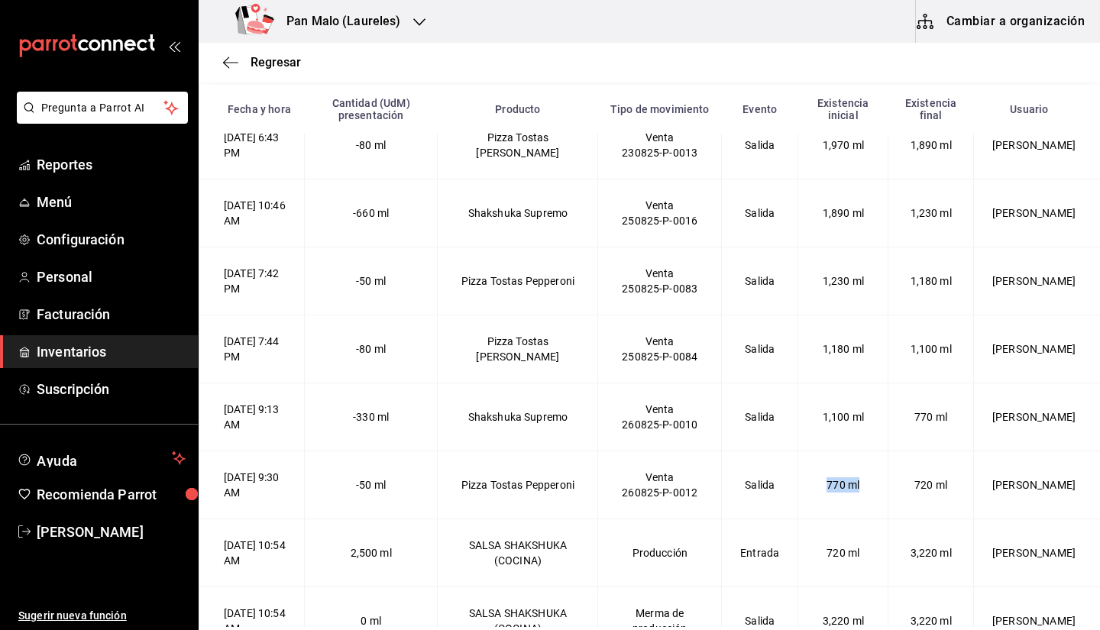
drag, startPoint x: 810, startPoint y: 472, endPoint x: 863, endPoint y: 493, distance: 56.9
click at [863, 493] on td "770 ml" at bounding box center [843, 485] width 90 height 68
click at [856, 496] on td "770 ml" at bounding box center [843, 485] width 90 height 68
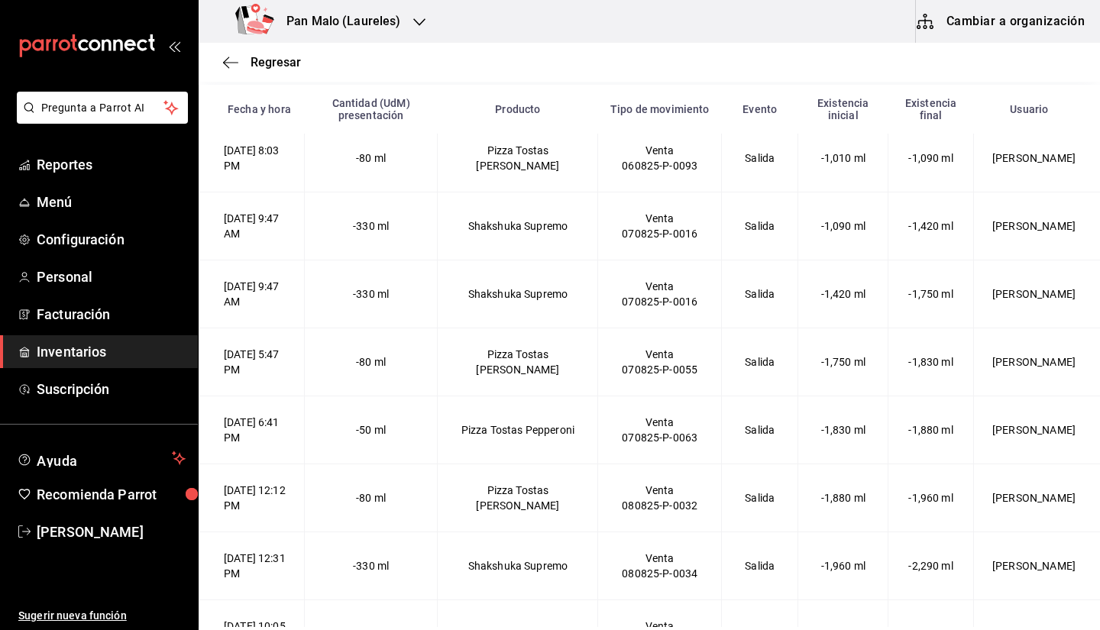
scroll to position [0, 0]
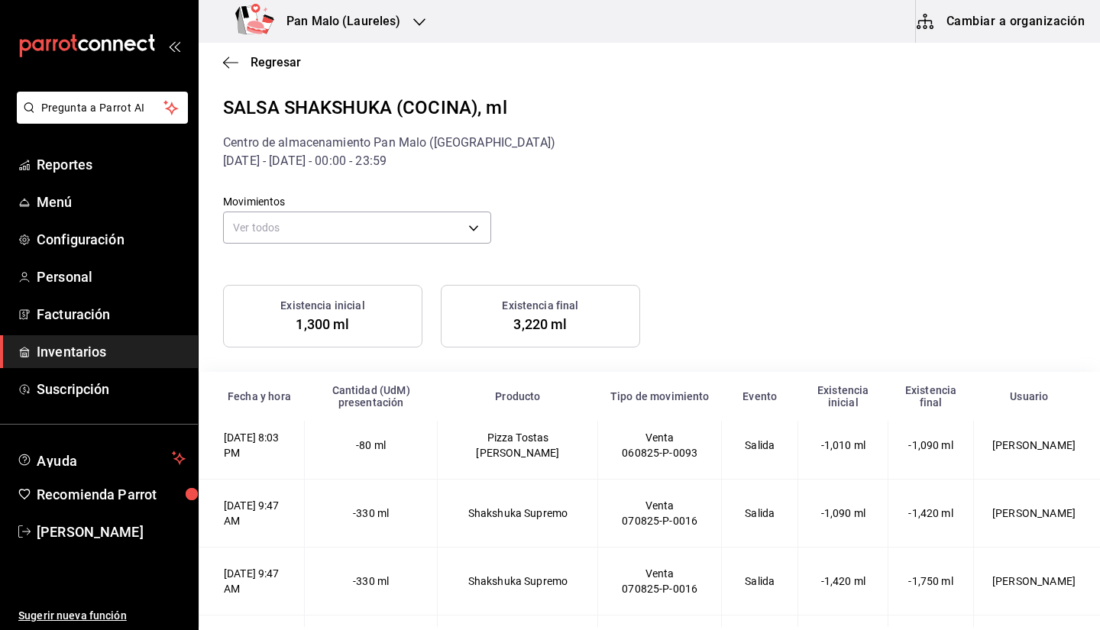
click at [225, 72] on div "Regresar" at bounding box center [649, 62] width 901 height 39
click at [234, 57] on icon "button" at bounding box center [230, 63] width 15 height 14
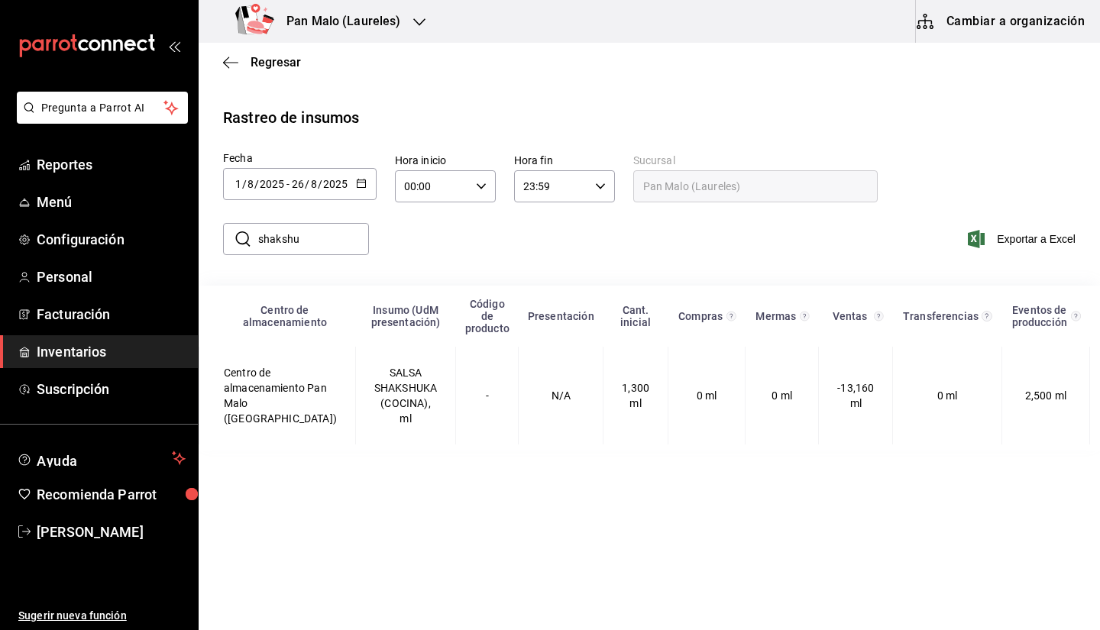
click at [309, 240] on input "shakshu" at bounding box center [313, 239] width 111 height 31
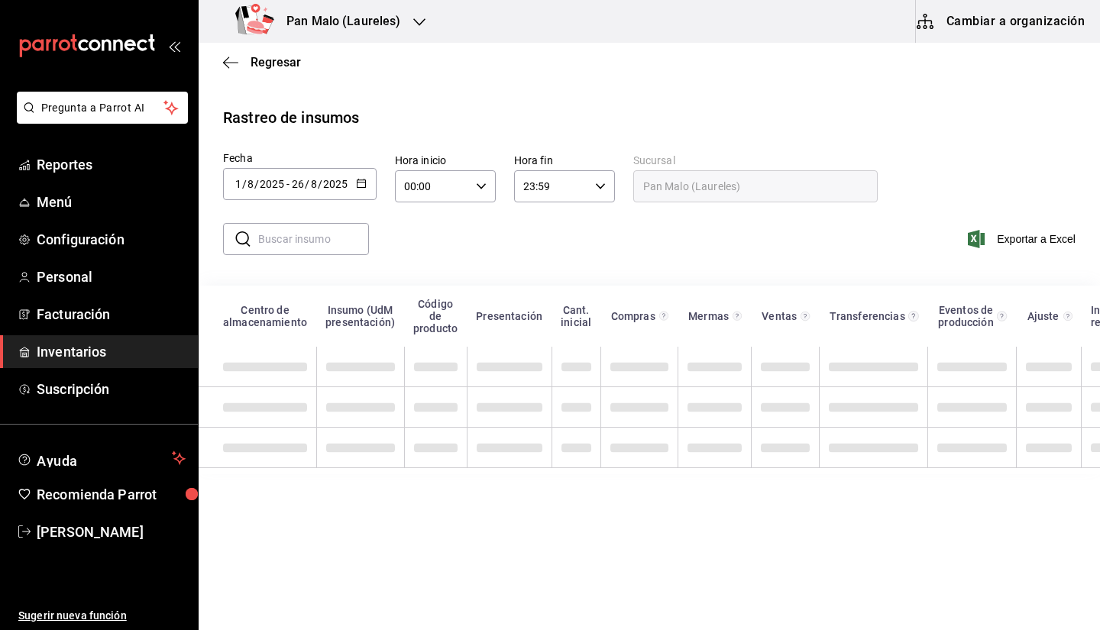
click at [247, 50] on div "Regresar" at bounding box center [649, 62] width 901 height 39
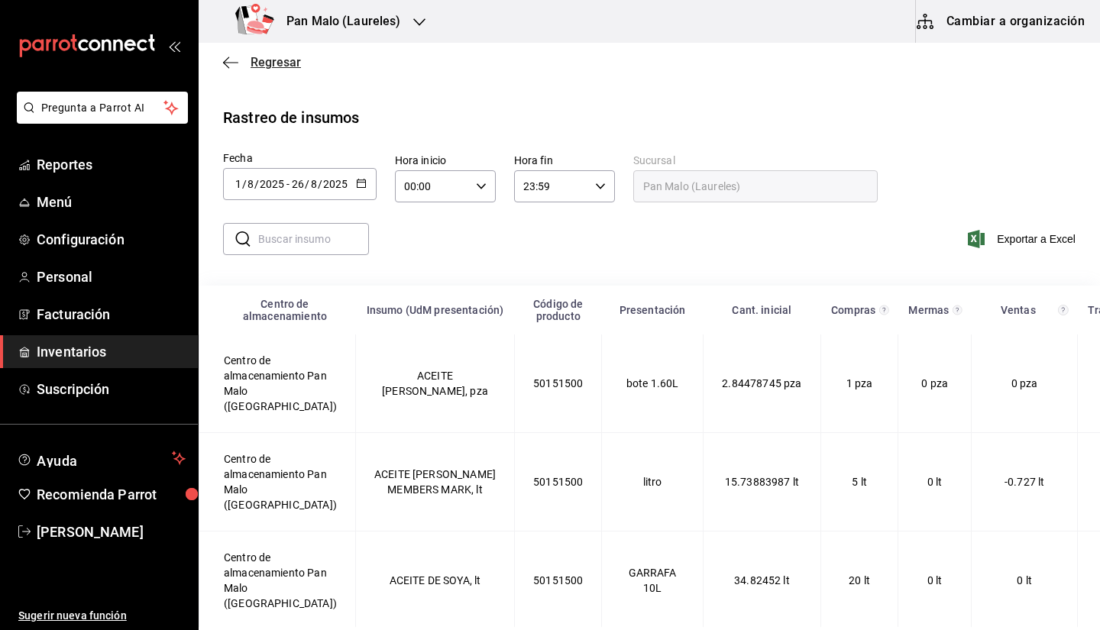
click at [250, 65] on span "Regresar" at bounding box center [262, 62] width 78 height 15
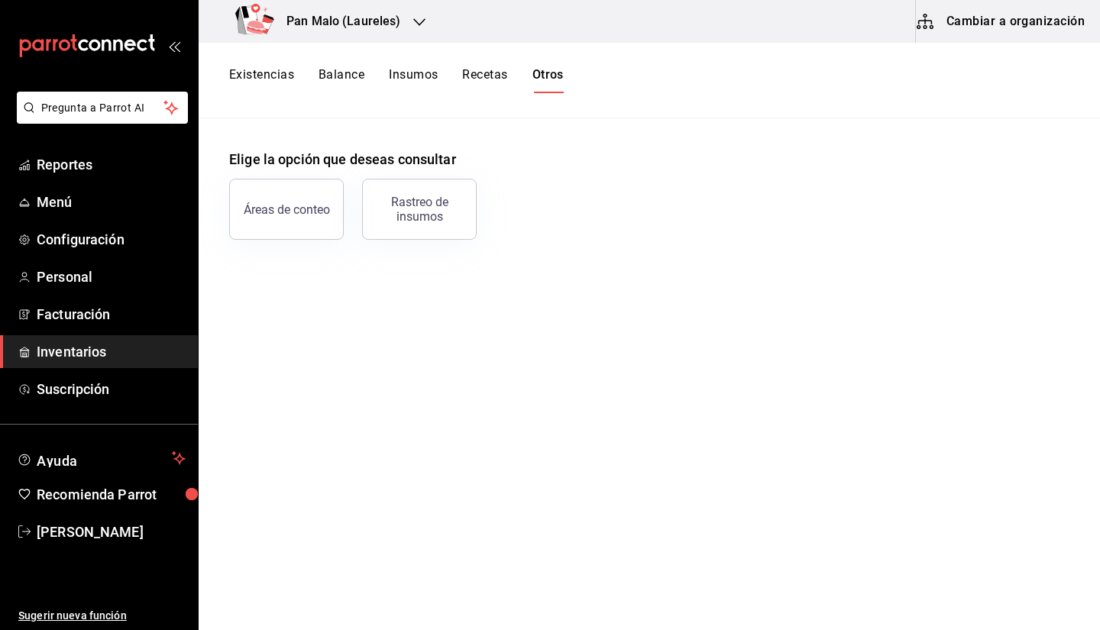
click at [281, 75] on button "Existencias" at bounding box center [261, 80] width 65 height 26
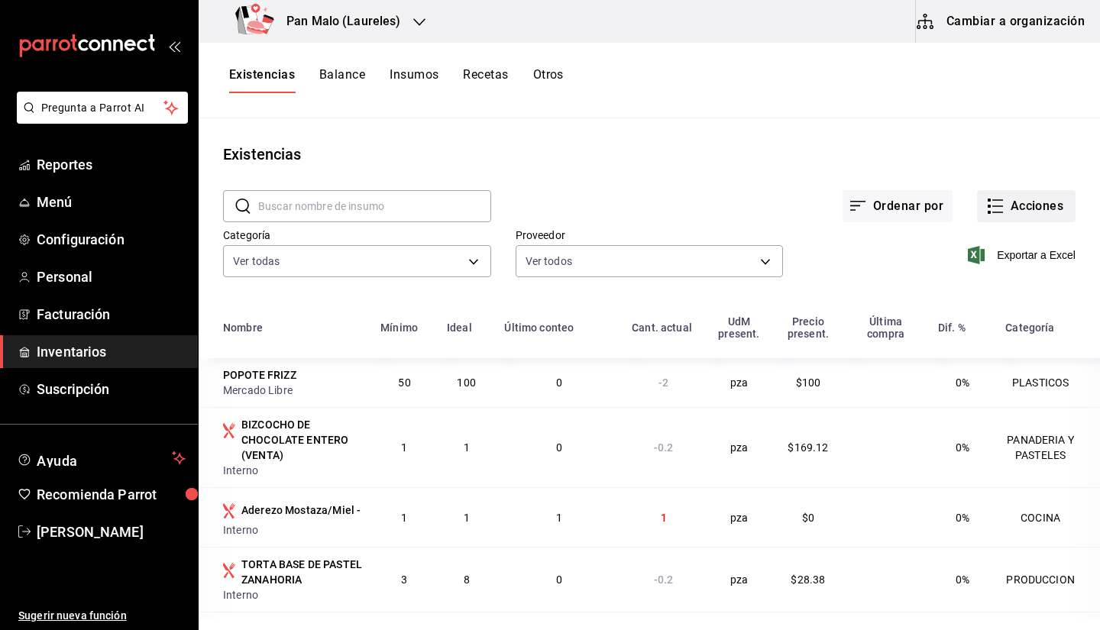
click at [1001, 205] on button "Acciones" at bounding box center [1026, 206] width 99 height 32
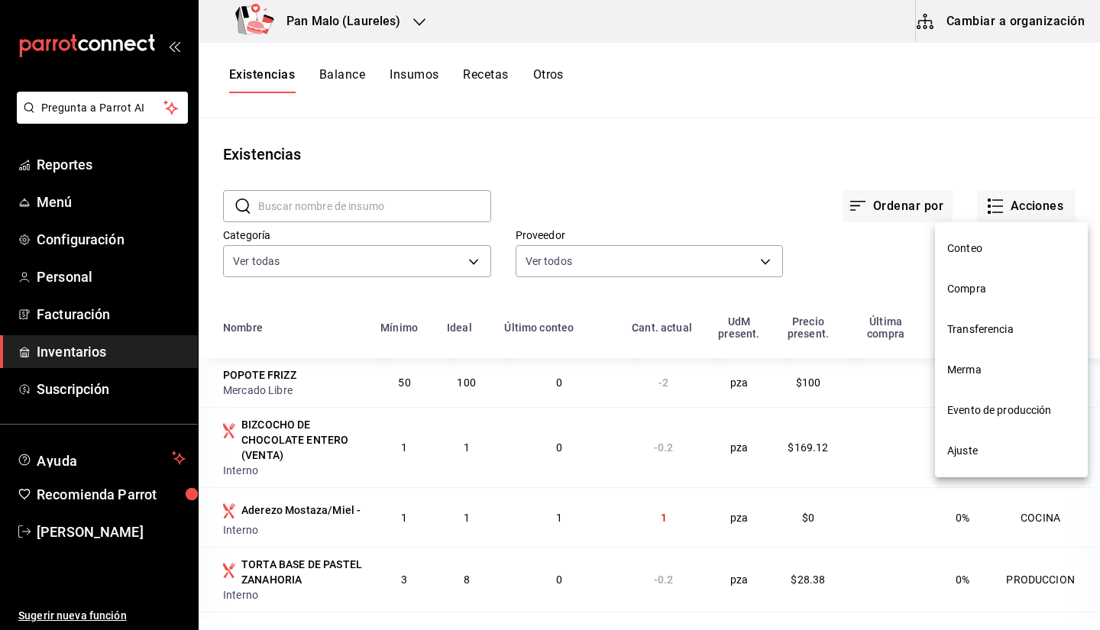
click at [990, 454] on span "Ajuste" at bounding box center [1011, 451] width 128 height 16
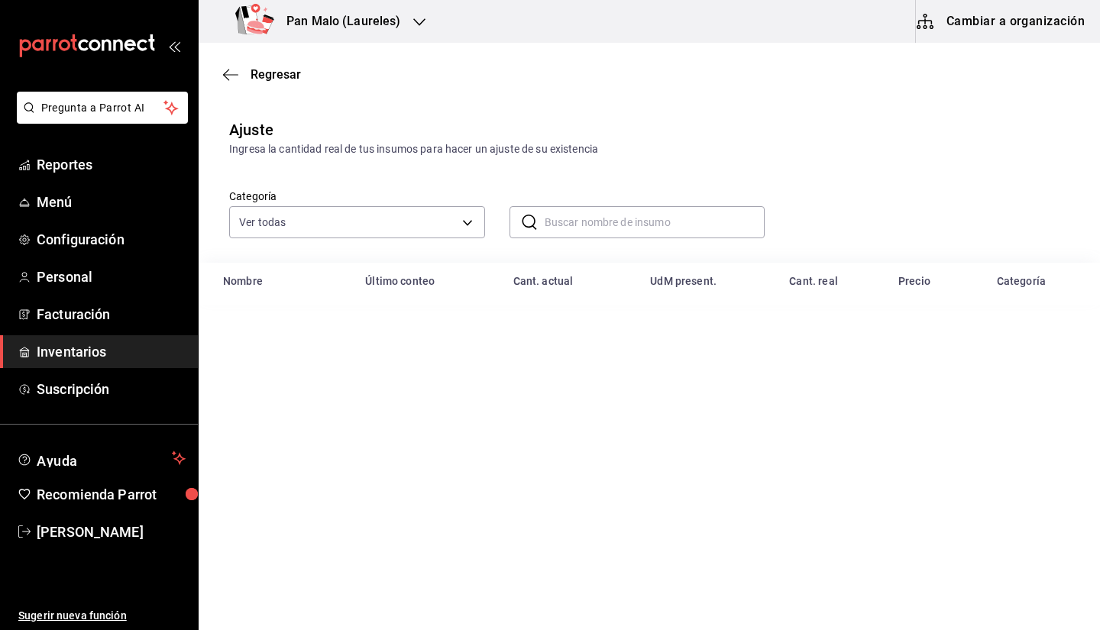
click at [595, 222] on input "text" at bounding box center [655, 222] width 221 height 31
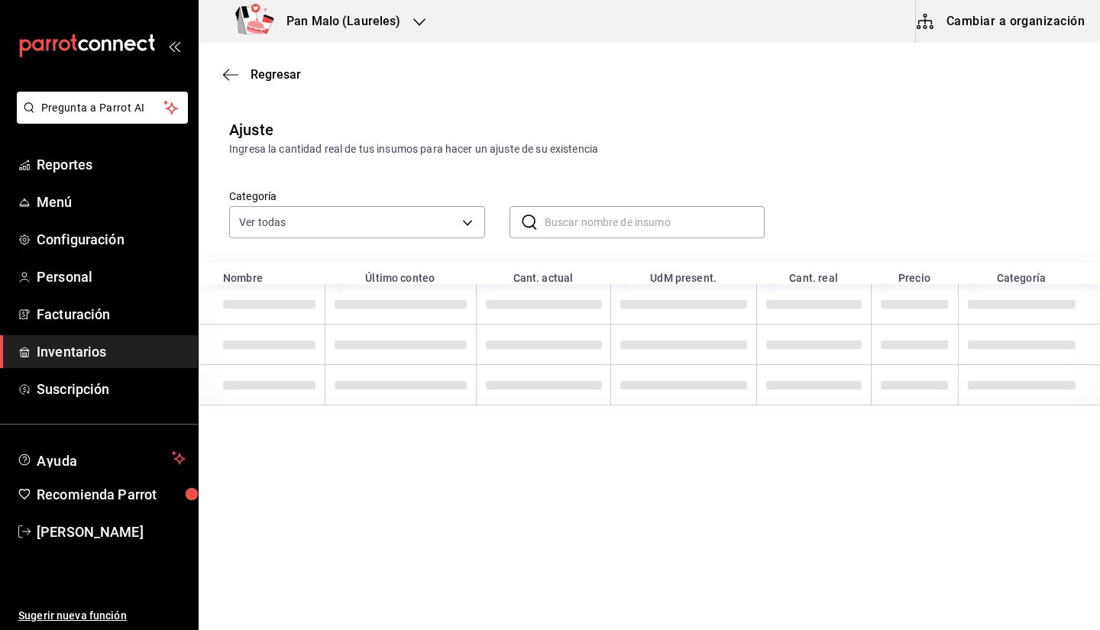
click at [595, 222] on input "text" at bounding box center [655, 222] width 221 height 31
type input "frijol"
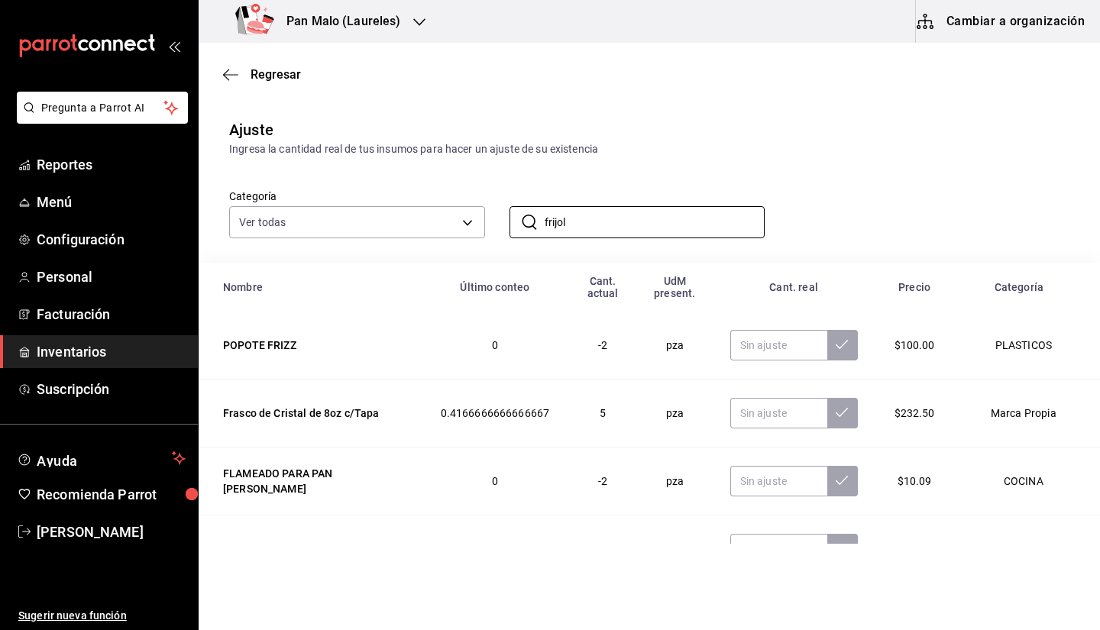
click at [909, 182] on div "Categoría Ver todas 70f7bd2c-2c71-4982-af5b-371040f86de5,600482d2-c9f1-4907-a3a…" at bounding box center [625, 197] width 840 height 81
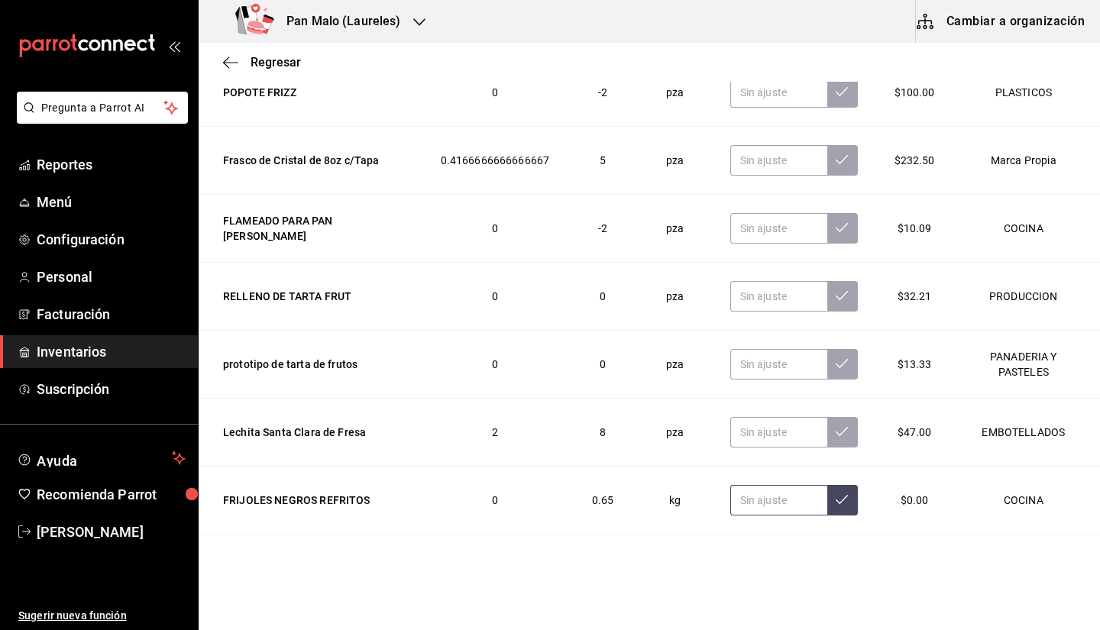
click at [762, 496] on input "text" at bounding box center [778, 500] width 97 height 31
type input "3.50"
click at [225, 56] on icon "button" at bounding box center [230, 63] width 15 height 14
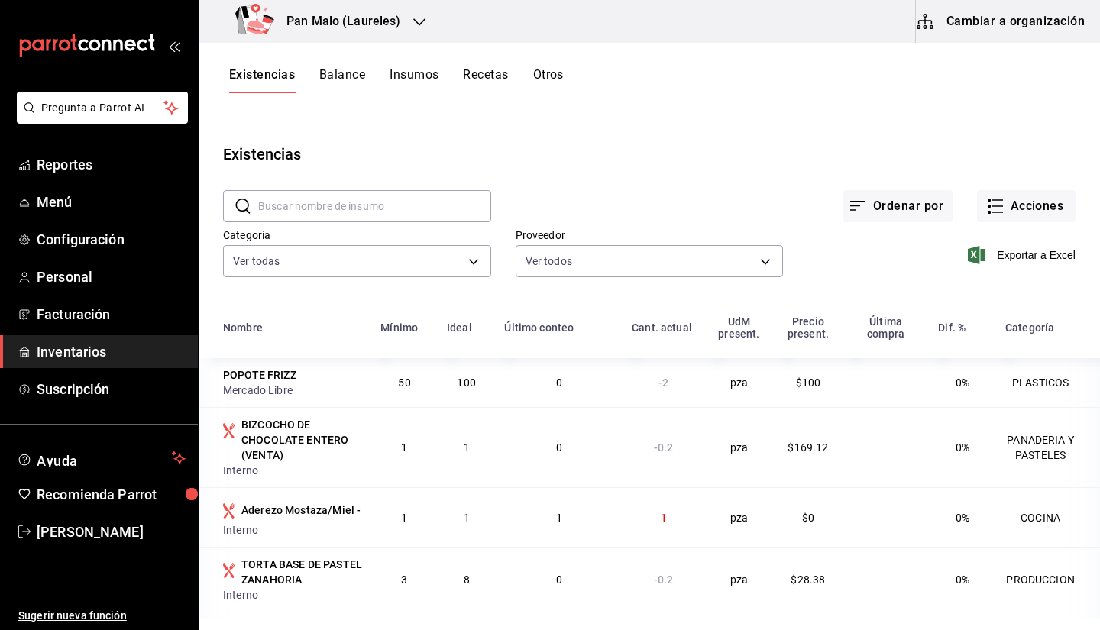
click at [484, 88] on button "Recetas" at bounding box center [485, 80] width 45 height 26
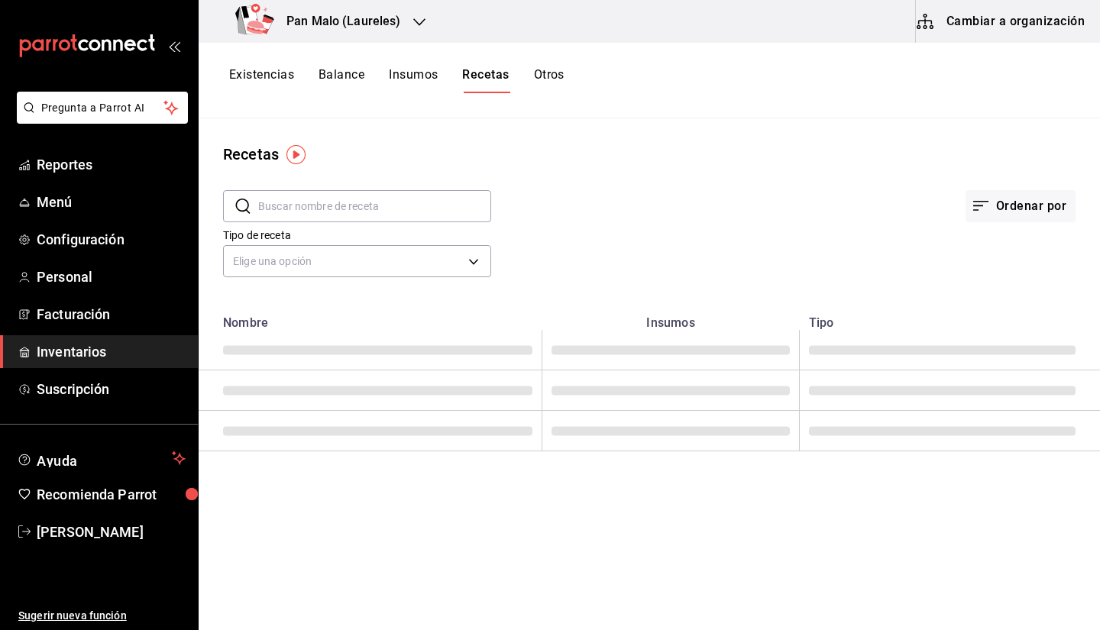
click at [916, 40] on button "Cambiar a organización" at bounding box center [1002, 21] width 172 height 43
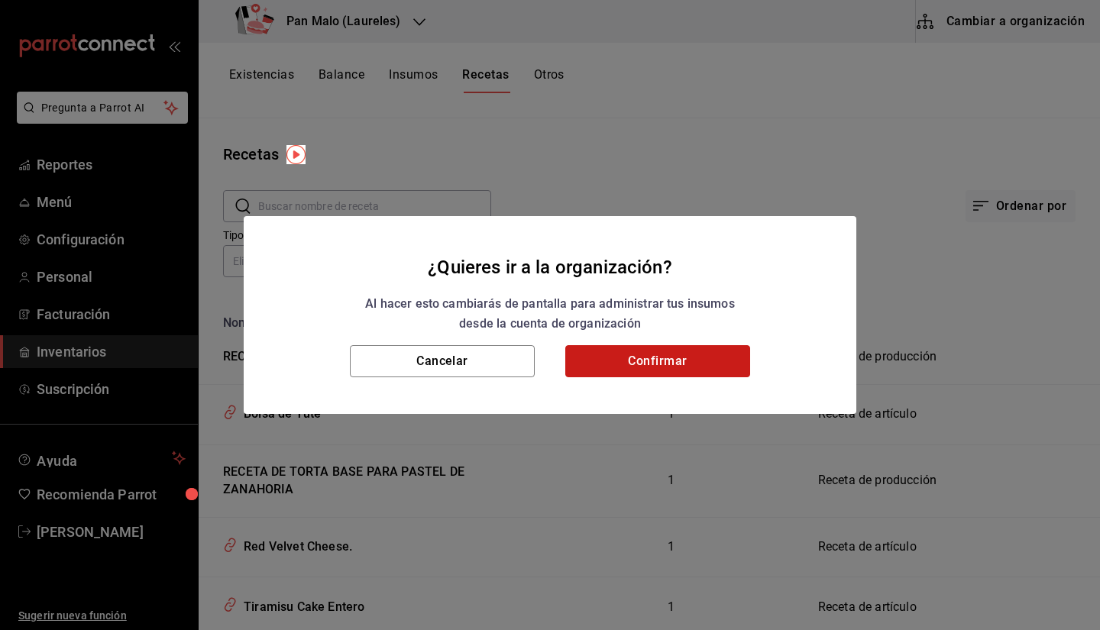
click at [697, 364] on button "Confirmar" at bounding box center [657, 361] width 185 height 32
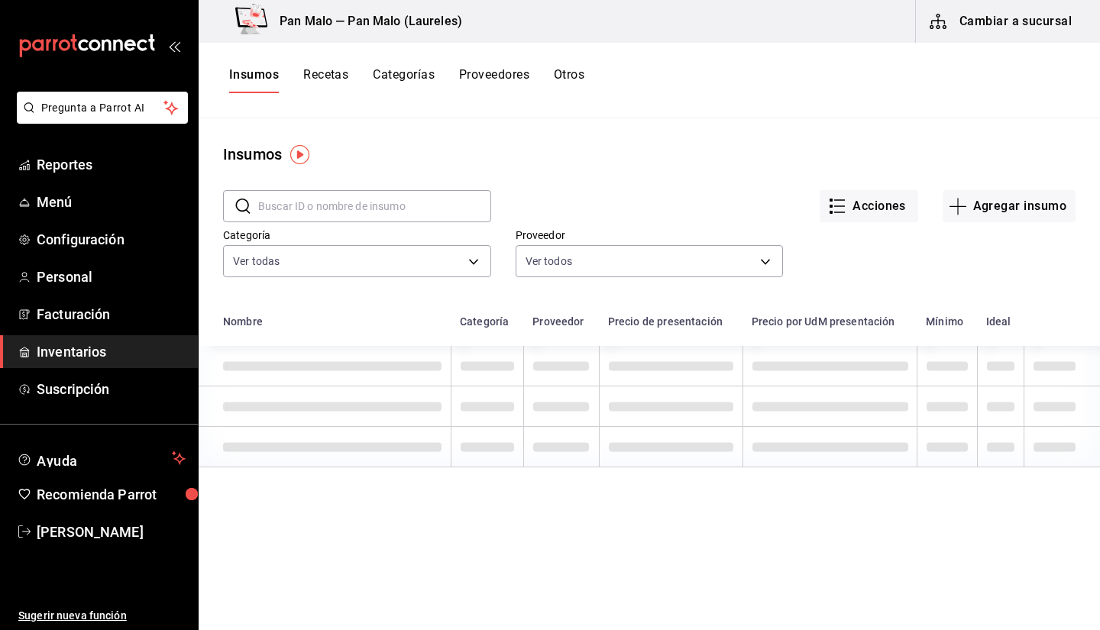
click at [319, 78] on button "Recetas" at bounding box center [325, 80] width 45 height 26
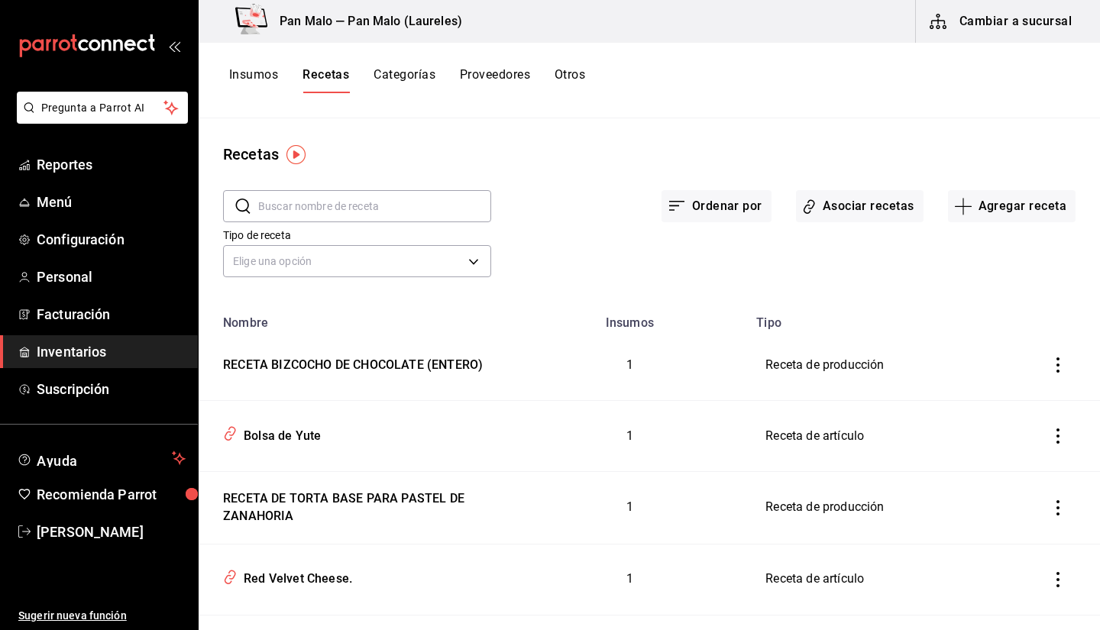
click at [322, 205] on input "text" at bounding box center [374, 206] width 233 height 31
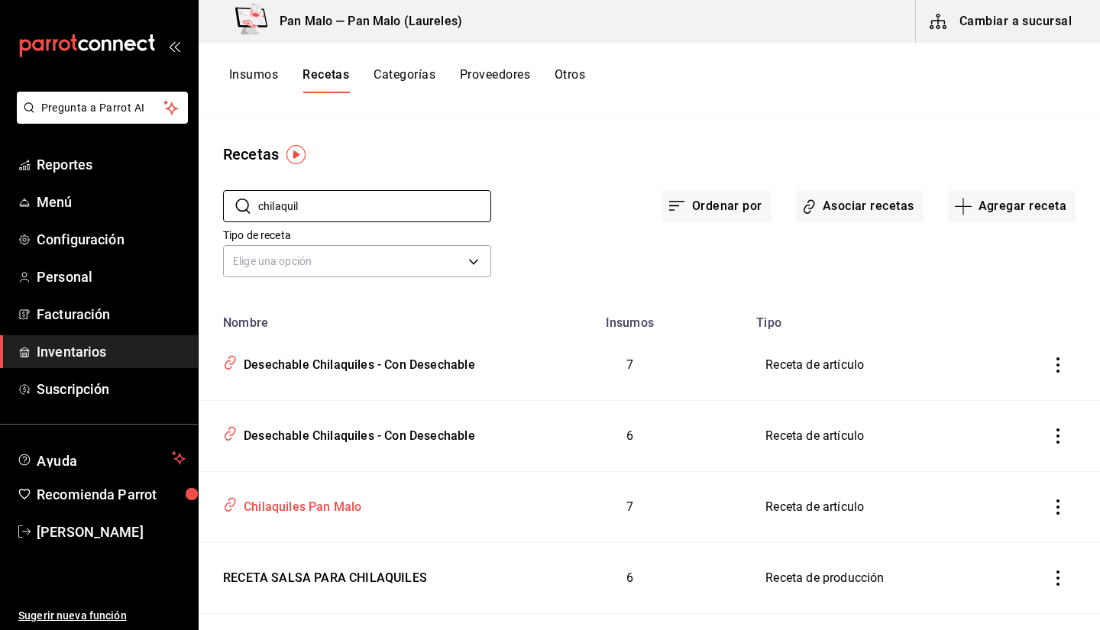
type input "chilaquil"
click at [354, 516] on div "Chilaquiles Pan Malo" at bounding box center [300, 505] width 124 height 24
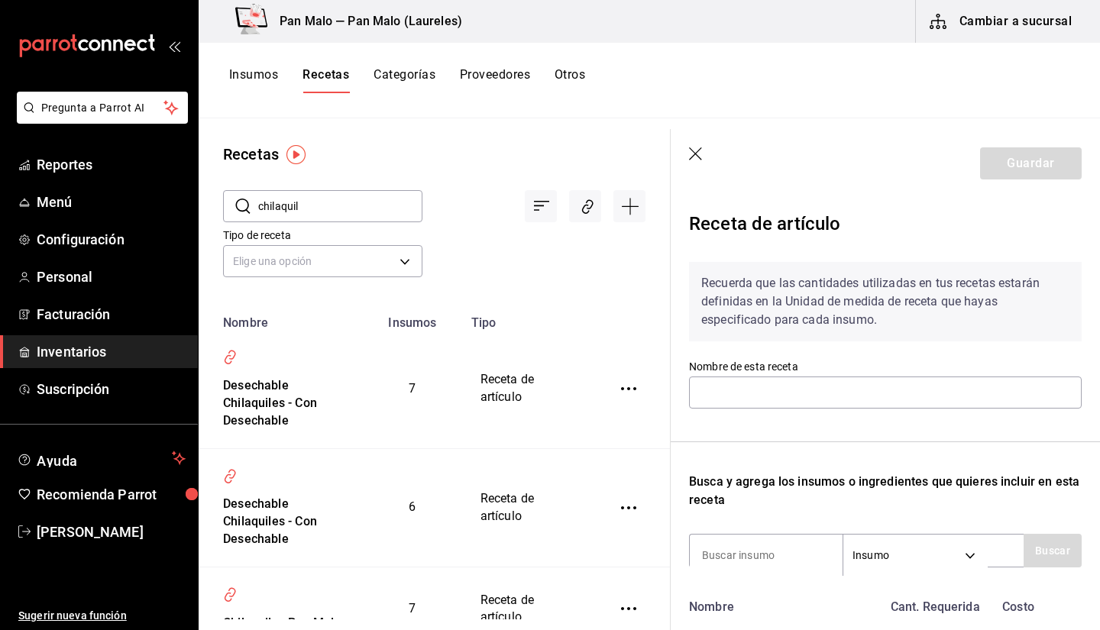
type input "Chilaquiles Pan Malo"
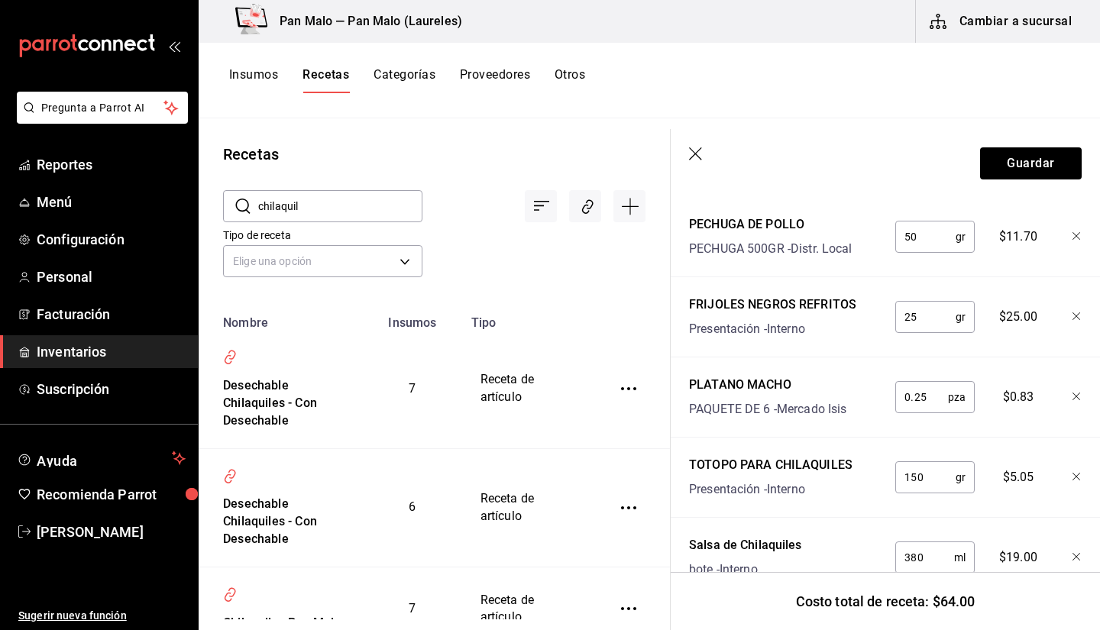
scroll to position [483, 0]
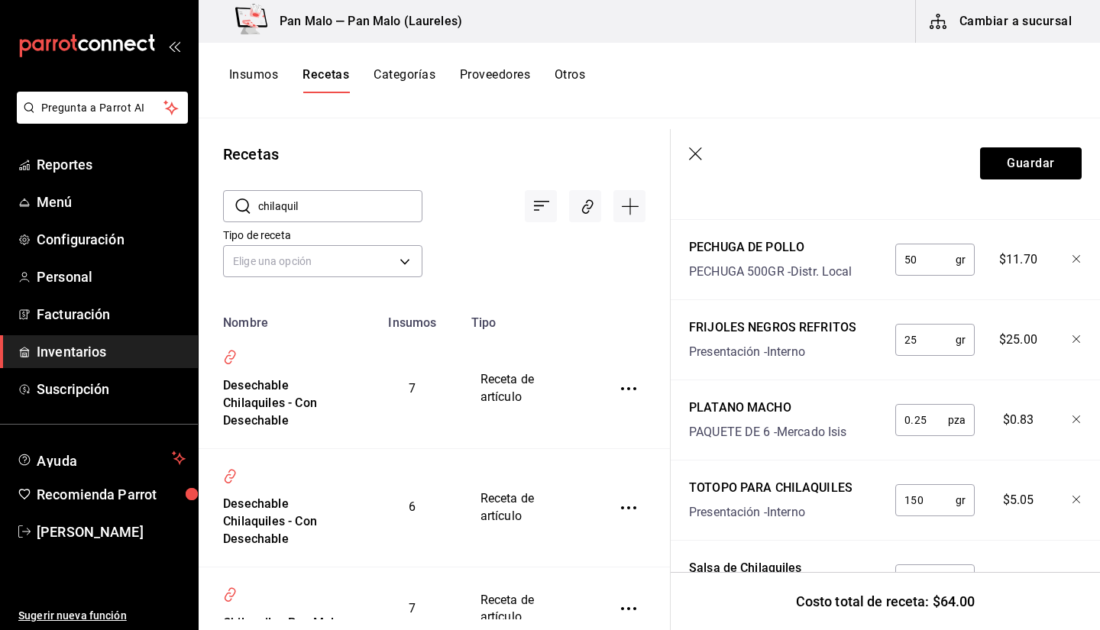
click at [912, 343] on input "25" at bounding box center [925, 340] width 60 height 31
type input "40"
click at [1010, 163] on button "Guardar" at bounding box center [1031, 163] width 102 height 32
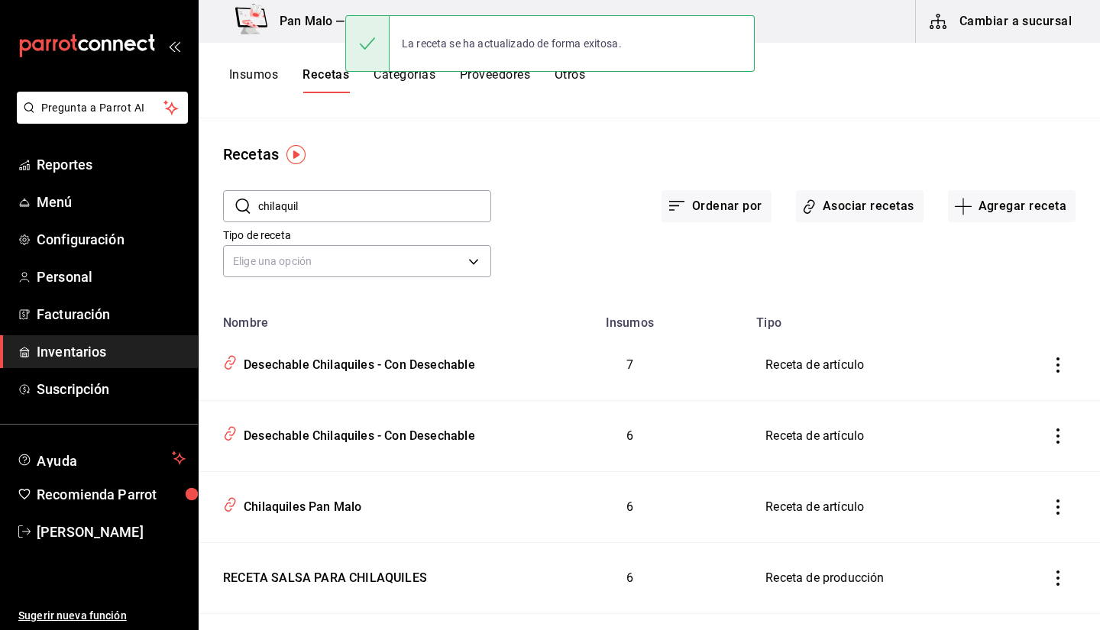
click at [252, 66] on div "Insumos Recetas Categorías Proveedores Otros" at bounding box center [649, 81] width 901 height 76
click at [276, 86] on button "Insumos" at bounding box center [253, 80] width 49 height 26
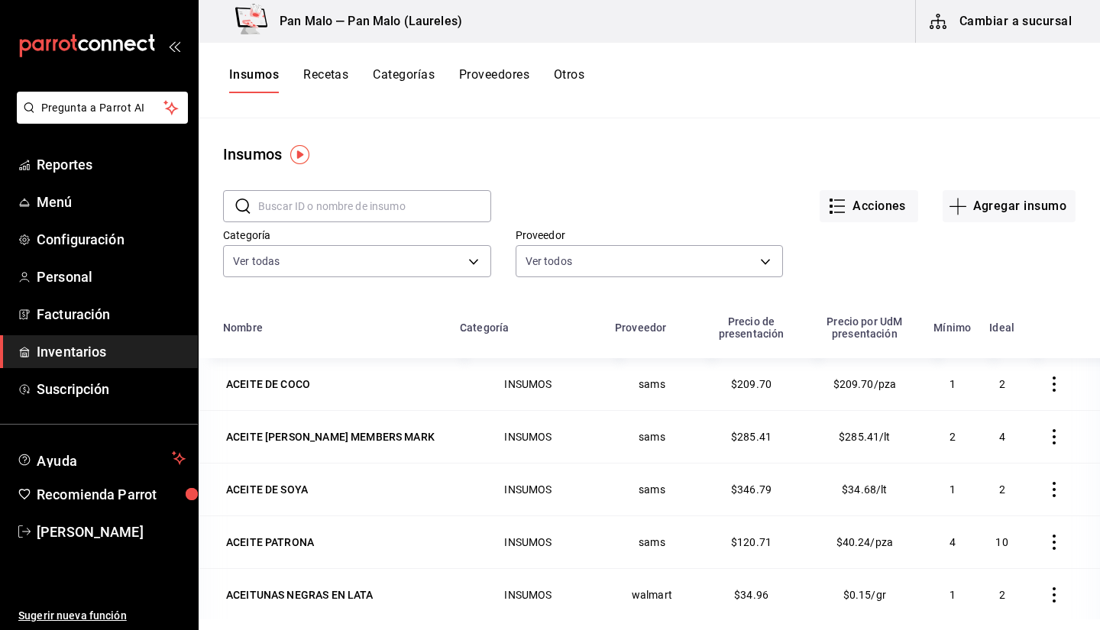
click at [260, 75] on button "Insumos" at bounding box center [254, 80] width 50 height 26
click at [439, 115] on div "Insumos Recetas Categorías Proveedores Otros" at bounding box center [649, 81] width 901 height 76
click at [566, 169] on div "Acciones Agregar insumo" at bounding box center [783, 194] width 584 height 57
click at [460, 209] on input "text" at bounding box center [374, 206] width 233 height 31
click at [502, 92] on button "Proveedores" at bounding box center [494, 80] width 70 height 26
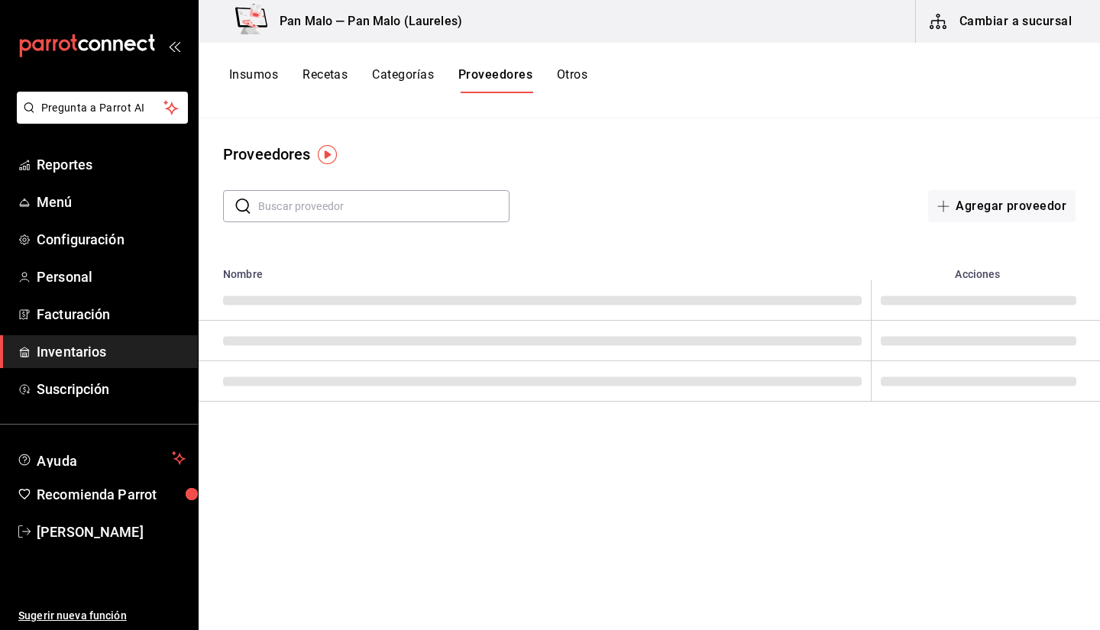
click at [558, 79] on button "Otros" at bounding box center [572, 80] width 31 height 26
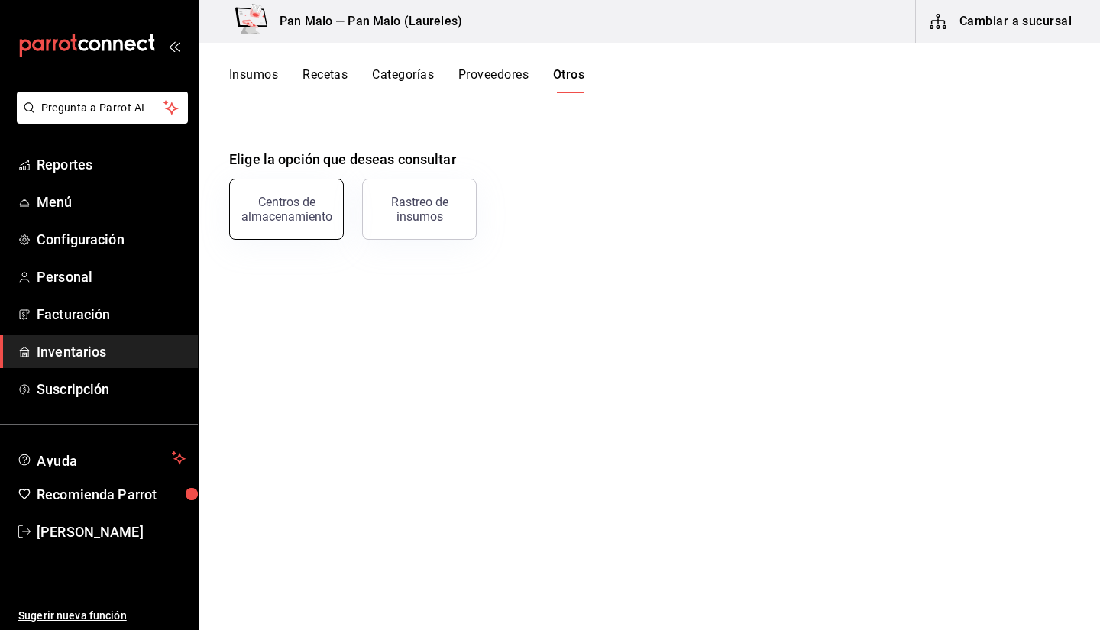
click at [319, 208] on div "Centros de almacenamiento" at bounding box center [286, 209] width 95 height 29
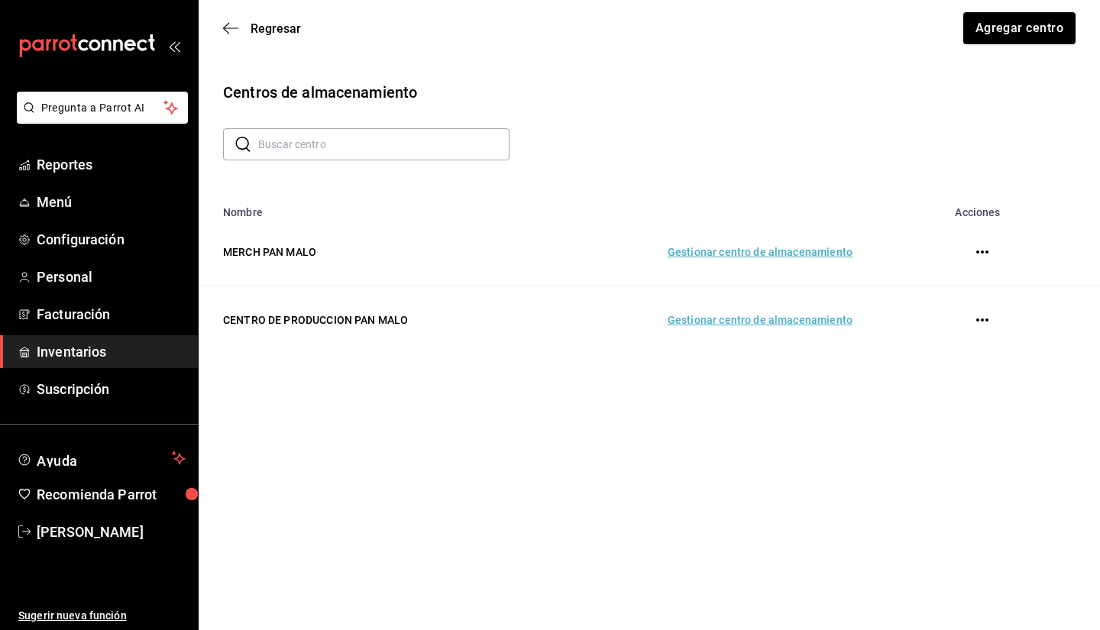
click at [781, 313] on td "Gestionar centro de almacenamiento" at bounding box center [705, 320] width 332 height 68
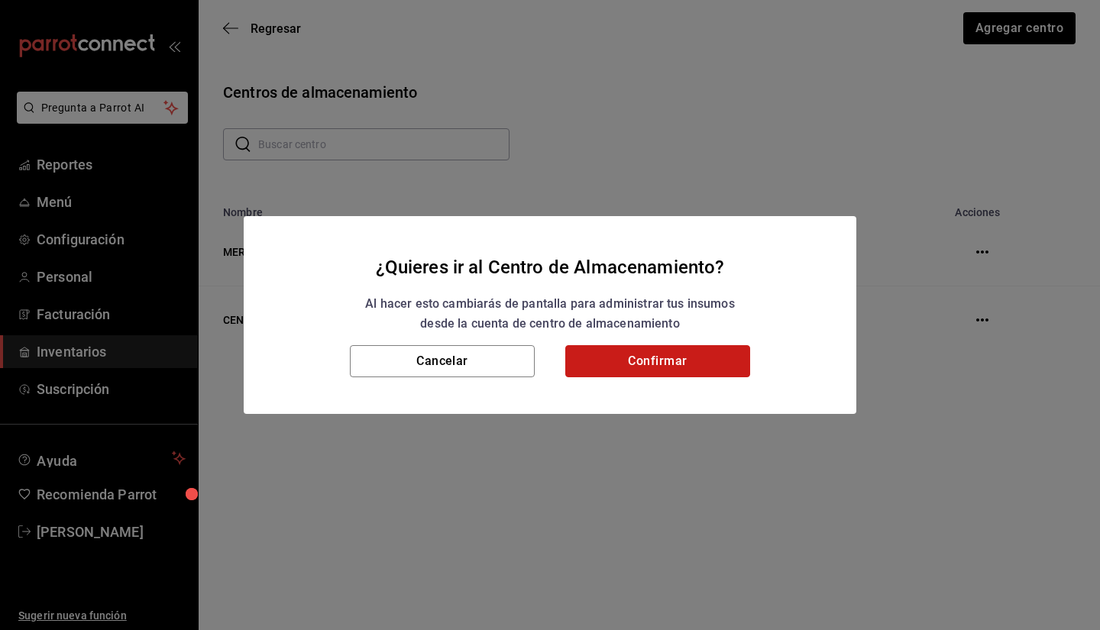
click at [694, 353] on button "Confirmar" at bounding box center [657, 361] width 185 height 32
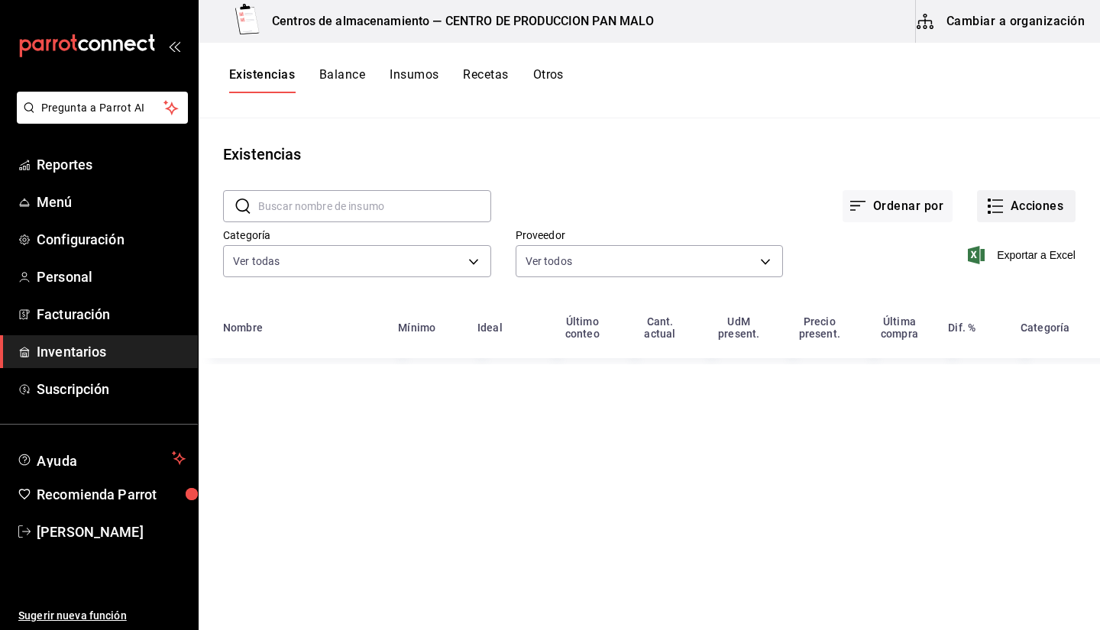
click at [1059, 217] on button "Acciones" at bounding box center [1026, 206] width 99 height 32
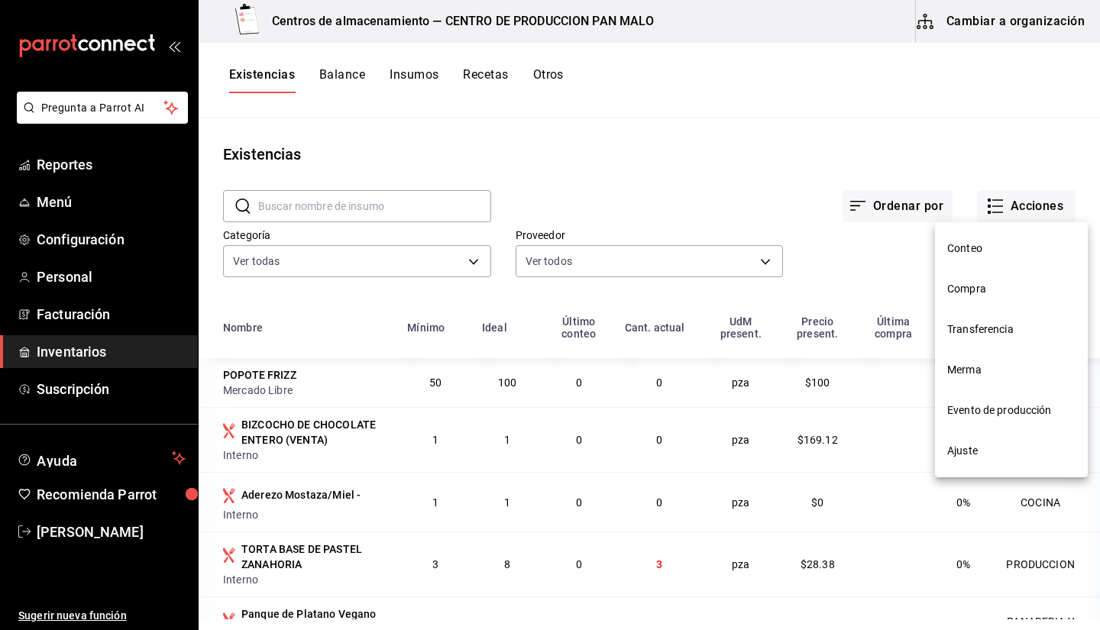
drag, startPoint x: 940, startPoint y: 314, endPoint x: 964, endPoint y: 293, distance: 31.9
click at [964, 293] on nav "Conteo Compra Transferencia Merma Evento de producción Ajuste" at bounding box center [1011, 349] width 153 height 255
click at [964, 293] on span "Compra" at bounding box center [1011, 289] width 128 height 16
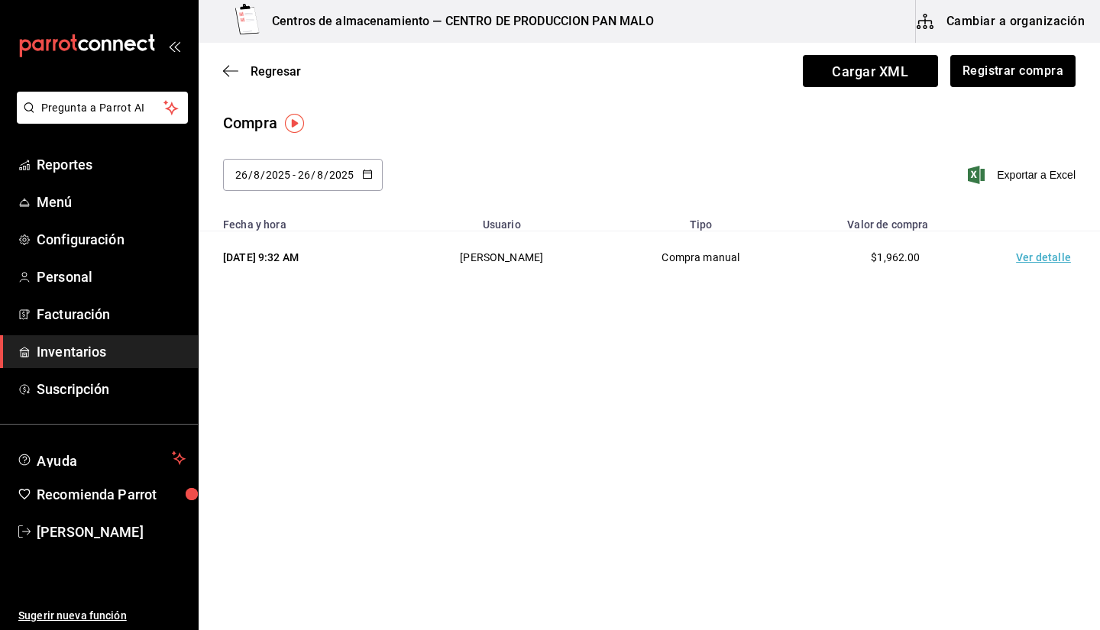
click at [1035, 266] on td "Ver detalle" at bounding box center [1046, 257] width 107 height 53
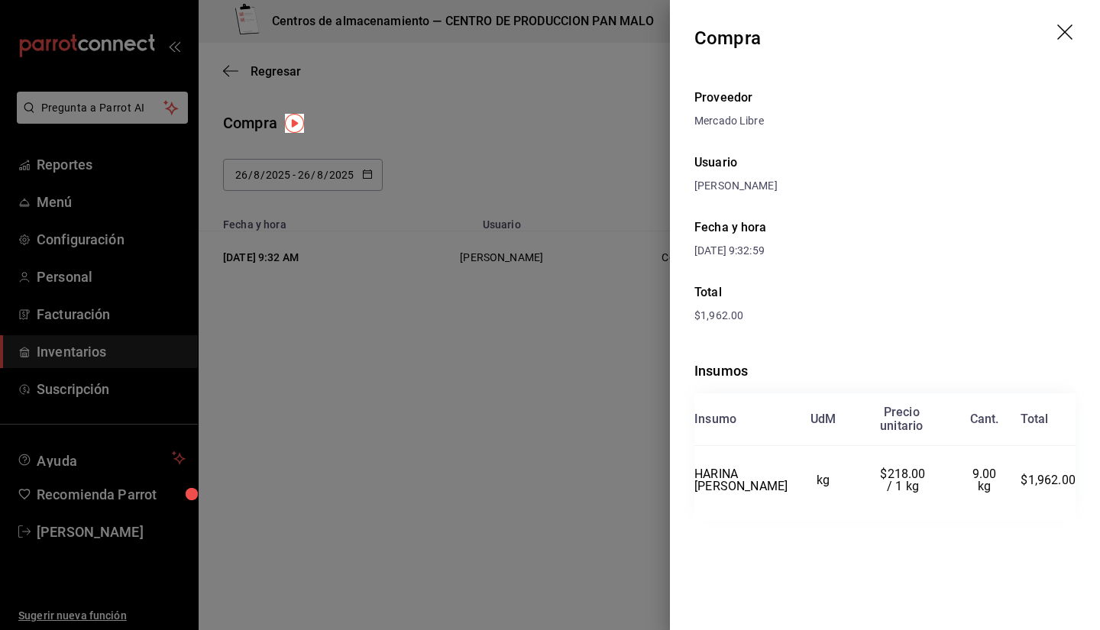
click at [1069, 27] on icon "drag" at bounding box center [1064, 31] width 15 height 15
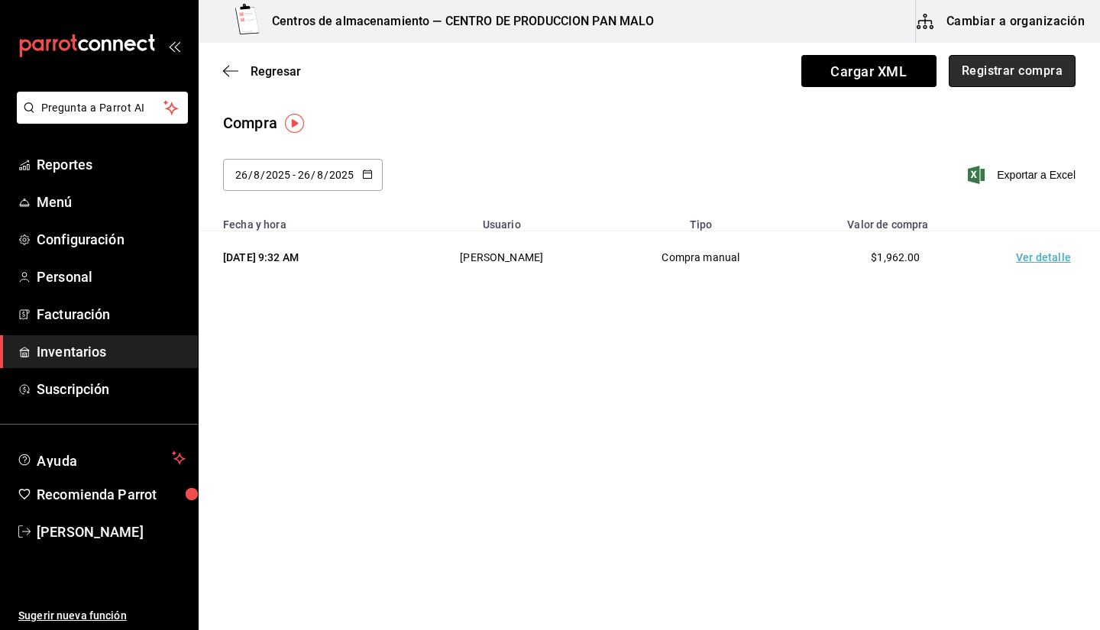
click at [1024, 73] on button "Registrar compra" at bounding box center [1012, 71] width 127 height 32
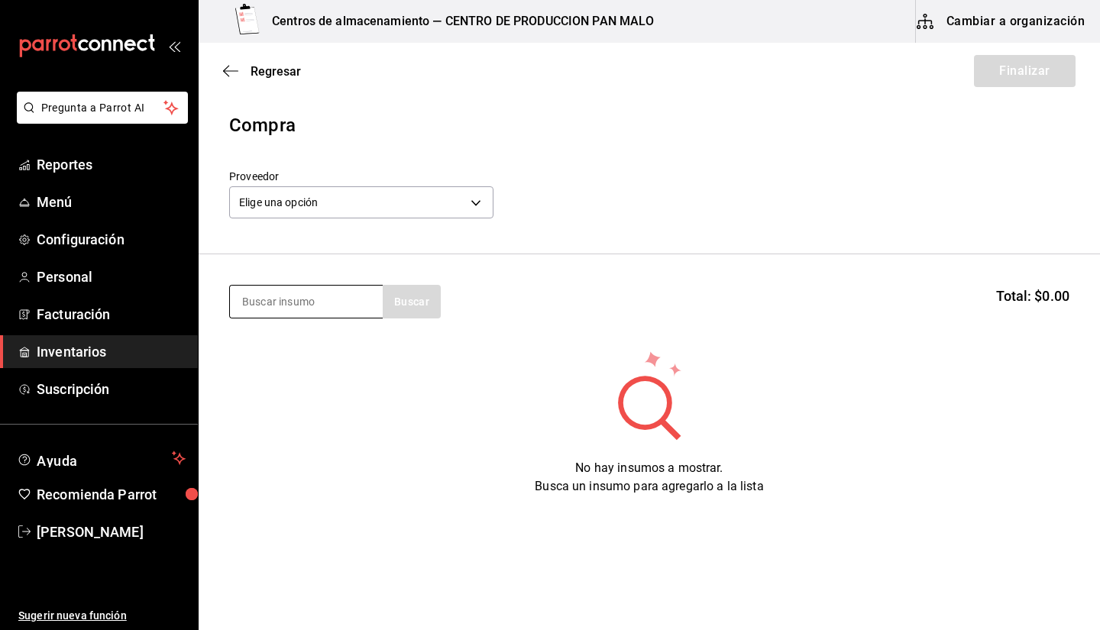
click at [275, 315] on input at bounding box center [306, 302] width 153 height 32
click at [275, 312] on input at bounding box center [306, 302] width 153 height 32
type input "b"
click at [369, 309] on input "bulto" at bounding box center [306, 302] width 153 height 32
type input "b"
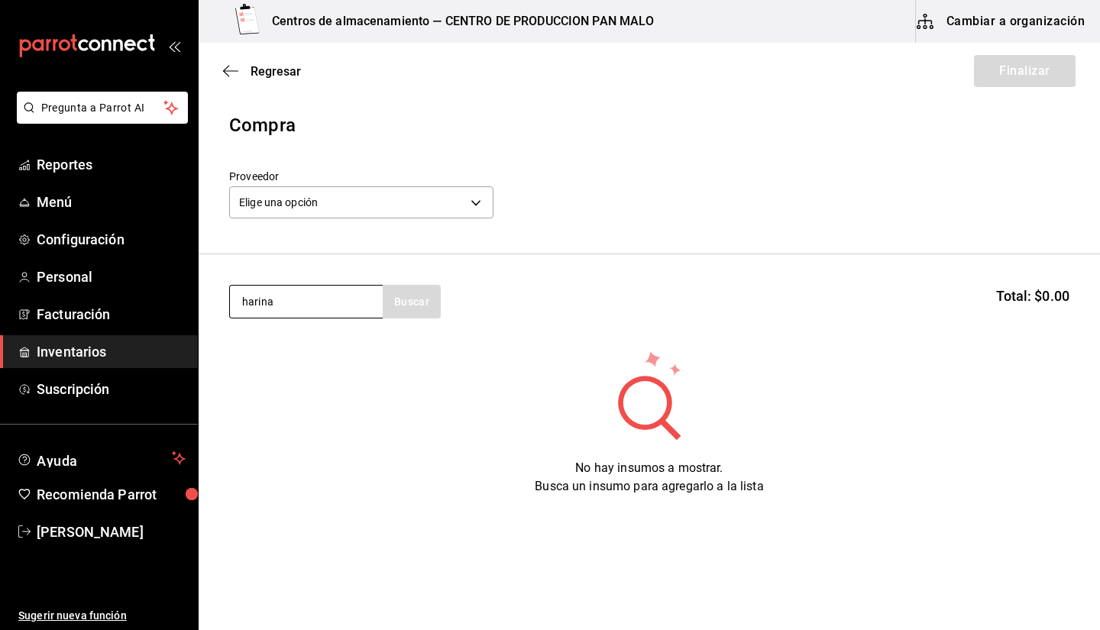
type input "harina"
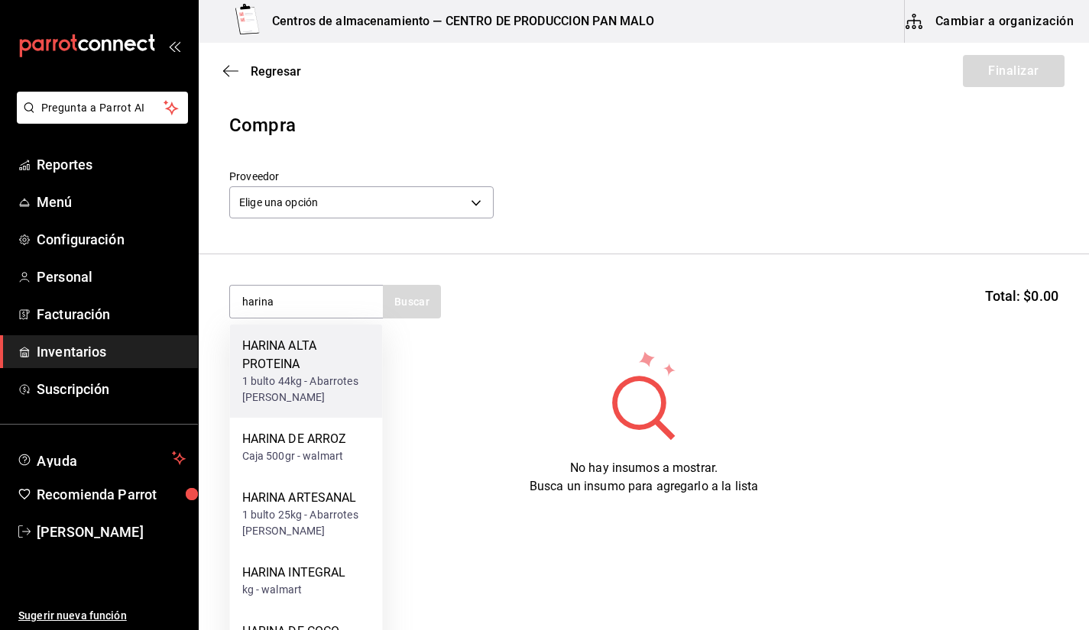
click at [335, 364] on div "HARINA ALTA PROTEINA" at bounding box center [306, 355] width 128 height 37
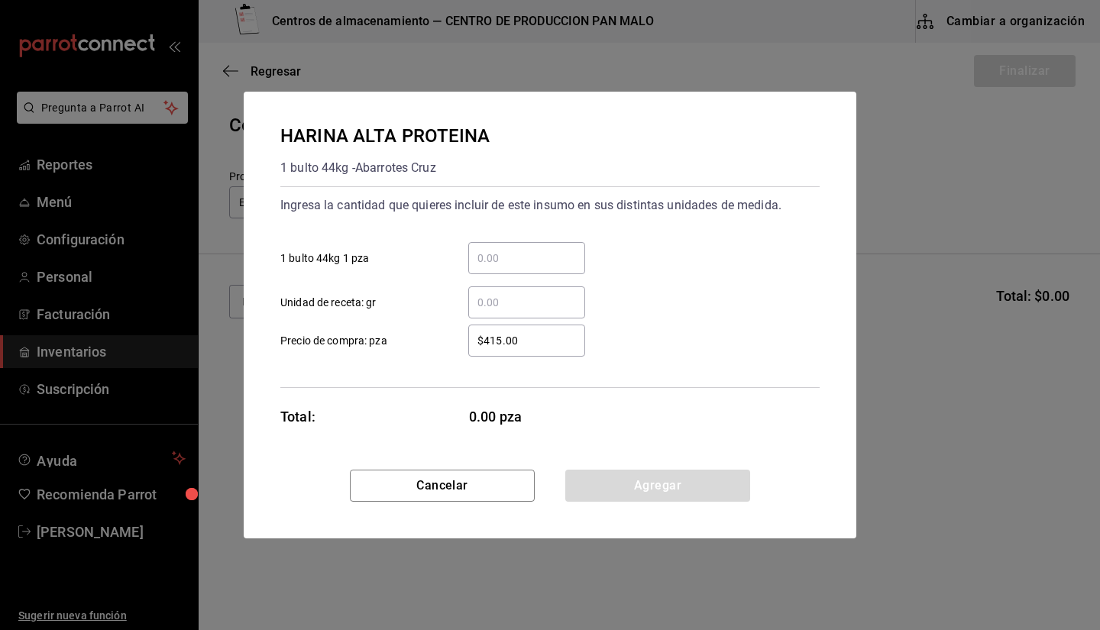
click at [504, 249] on input "​ 1 bulto 44kg 1 pza" at bounding box center [526, 258] width 117 height 18
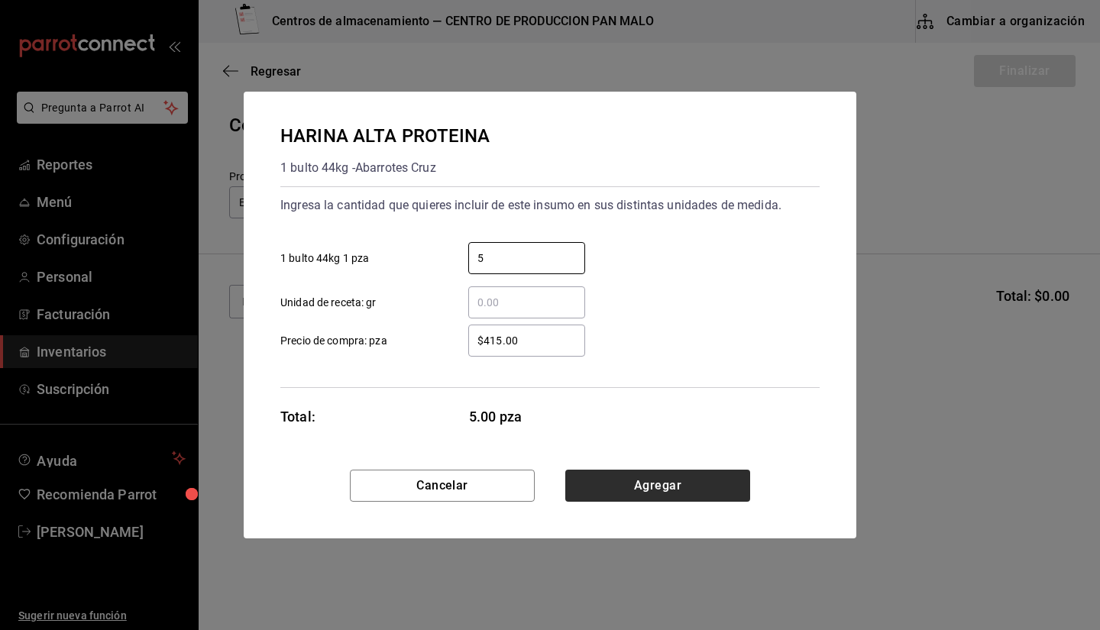
type input "5"
click at [671, 485] on button "Agregar" at bounding box center [657, 486] width 185 height 32
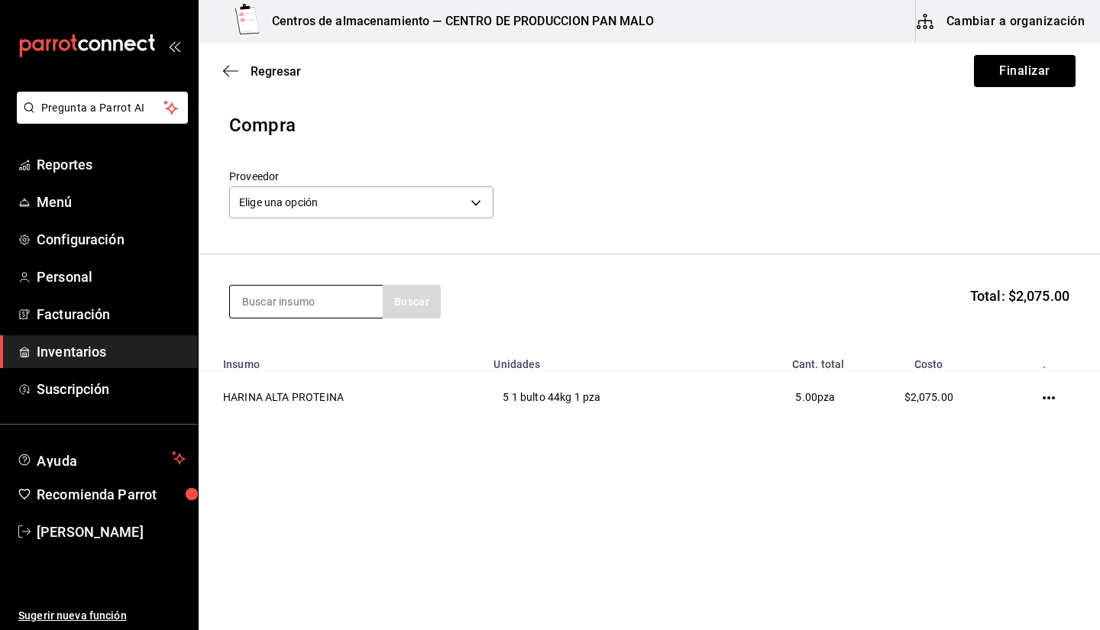
click at [336, 309] on input at bounding box center [306, 302] width 153 height 32
type input "azucar"
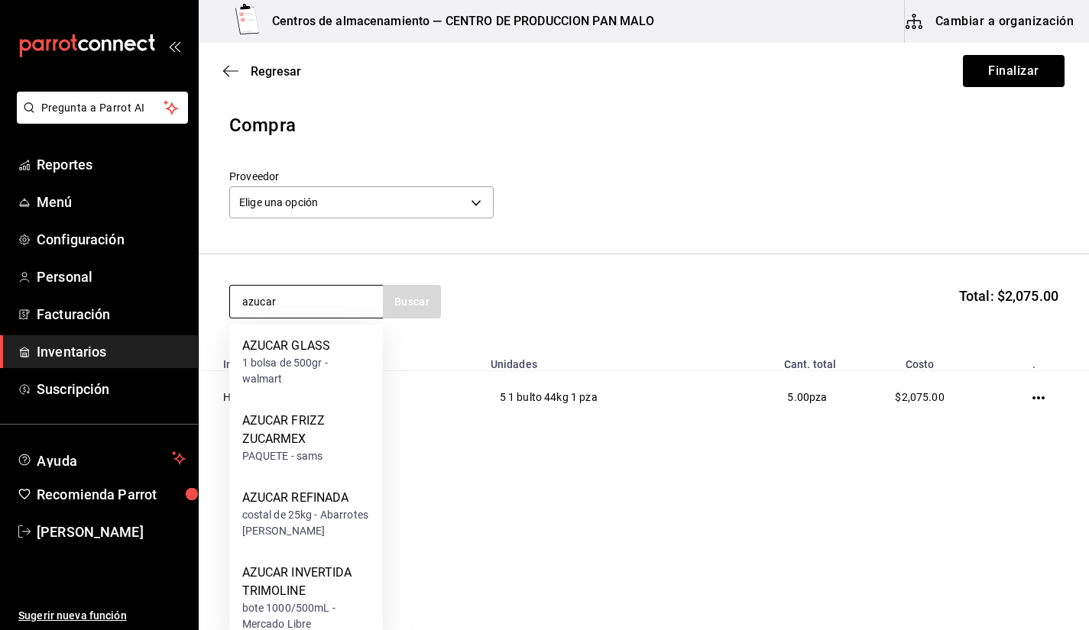
click at [325, 309] on input "azucar" at bounding box center [306, 302] width 153 height 32
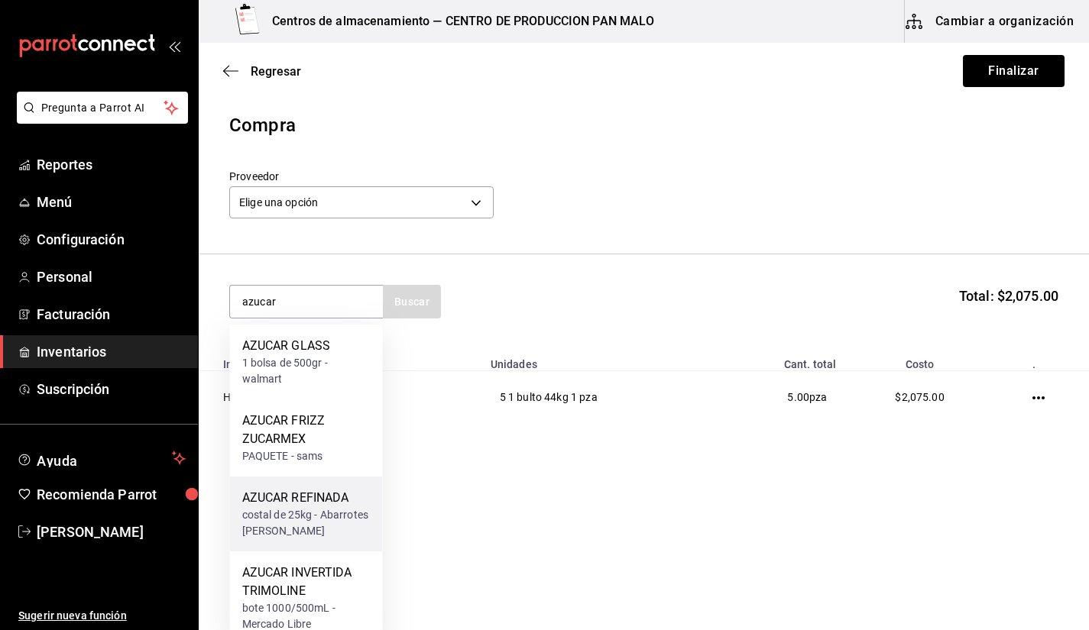
click at [328, 508] on div "costal de 25kg - Abarrotes Cruz" at bounding box center [306, 523] width 128 height 32
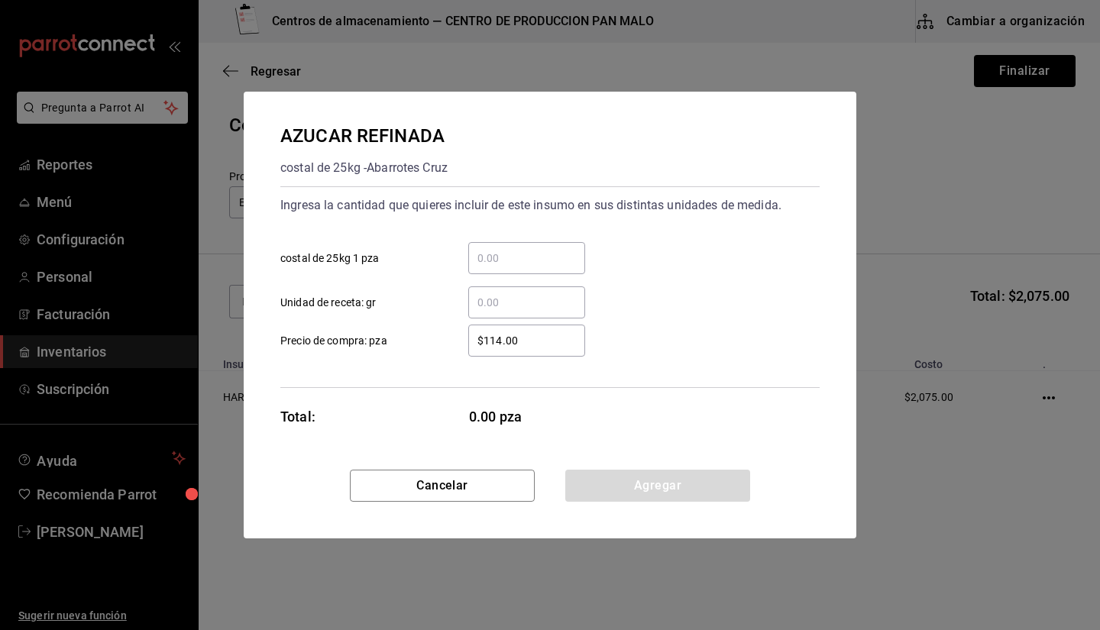
click at [498, 248] on div "​" at bounding box center [526, 258] width 117 height 32
click at [498, 249] on input "​ costal de 25kg 1 pza" at bounding box center [526, 258] width 117 height 18
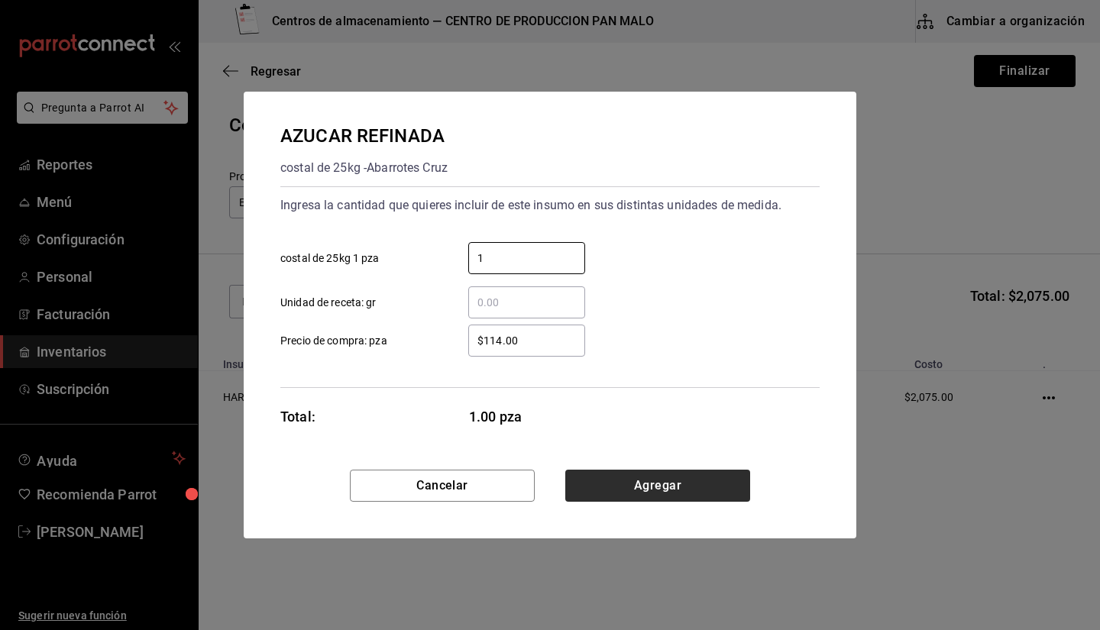
type input "1"
click at [655, 482] on button "Agregar" at bounding box center [657, 486] width 185 height 32
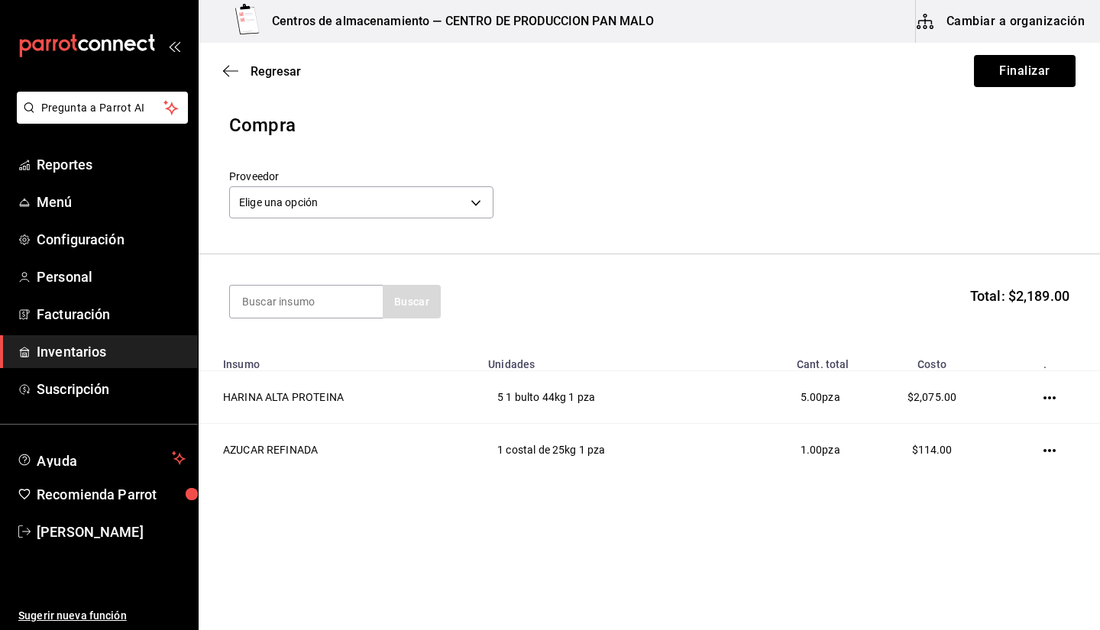
click at [333, 321] on section "Buscar Total: $2,189.00" at bounding box center [649, 301] width 901 height 95
click at [342, 311] on input at bounding box center [306, 302] width 153 height 32
click at [310, 307] on input at bounding box center [306, 302] width 153 height 32
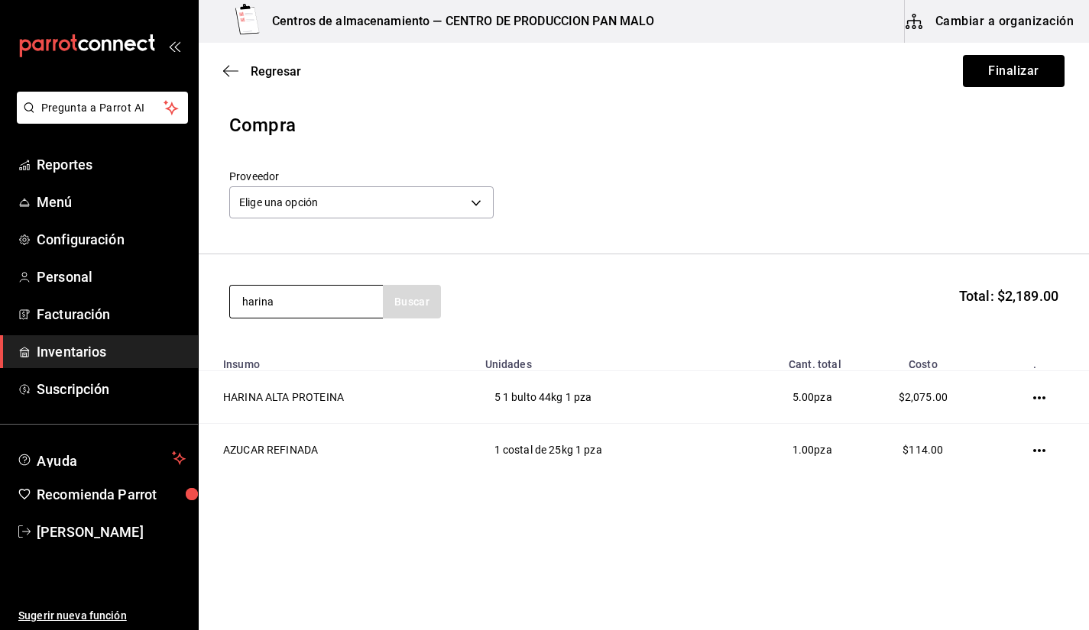
type input "harina"
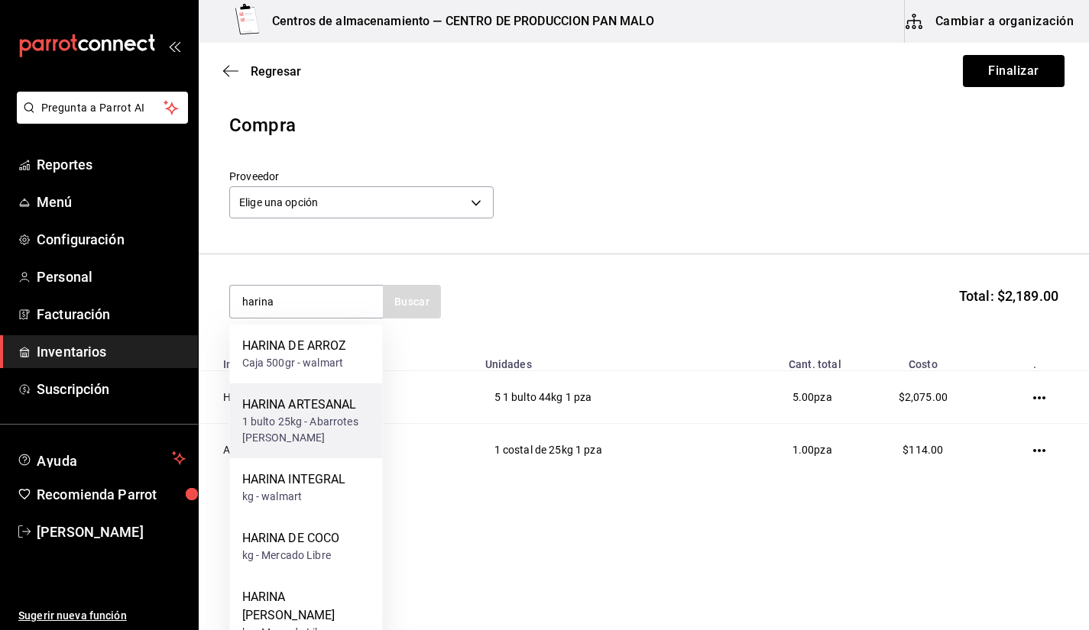
click at [307, 396] on div "HARINA ARTESANAL" at bounding box center [306, 405] width 128 height 18
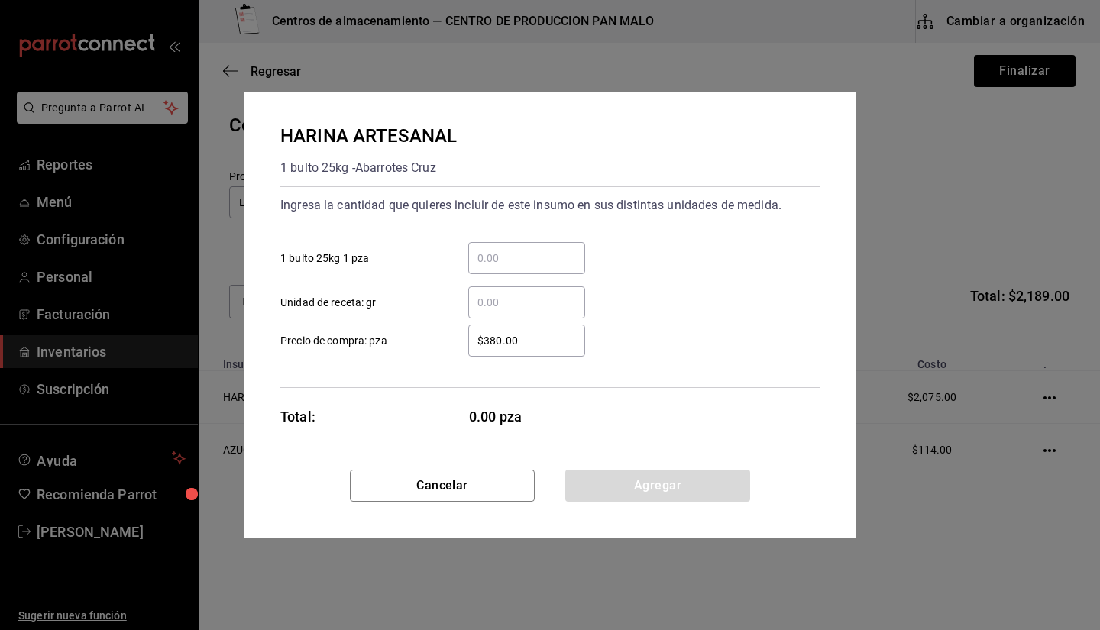
click at [481, 277] on div "​ Unidad de receta: gr" at bounding box center [544, 296] width 552 height 44
click at [497, 266] on input "​ 1 bulto 25kg 1 pza" at bounding box center [526, 258] width 117 height 18
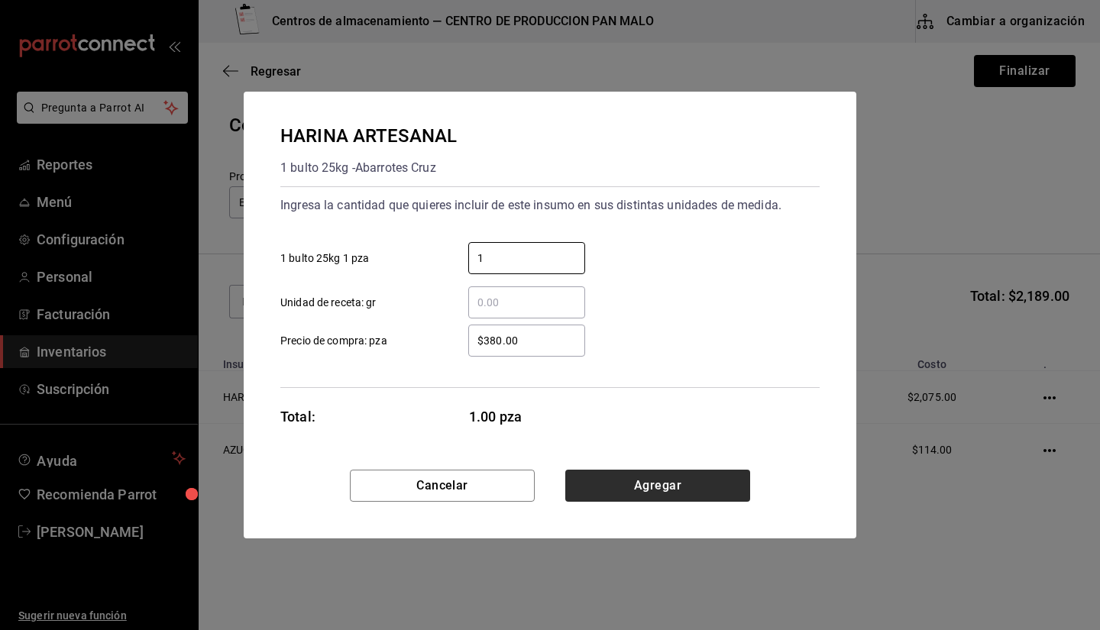
type input "1"
click at [652, 492] on button "Agregar" at bounding box center [657, 486] width 185 height 32
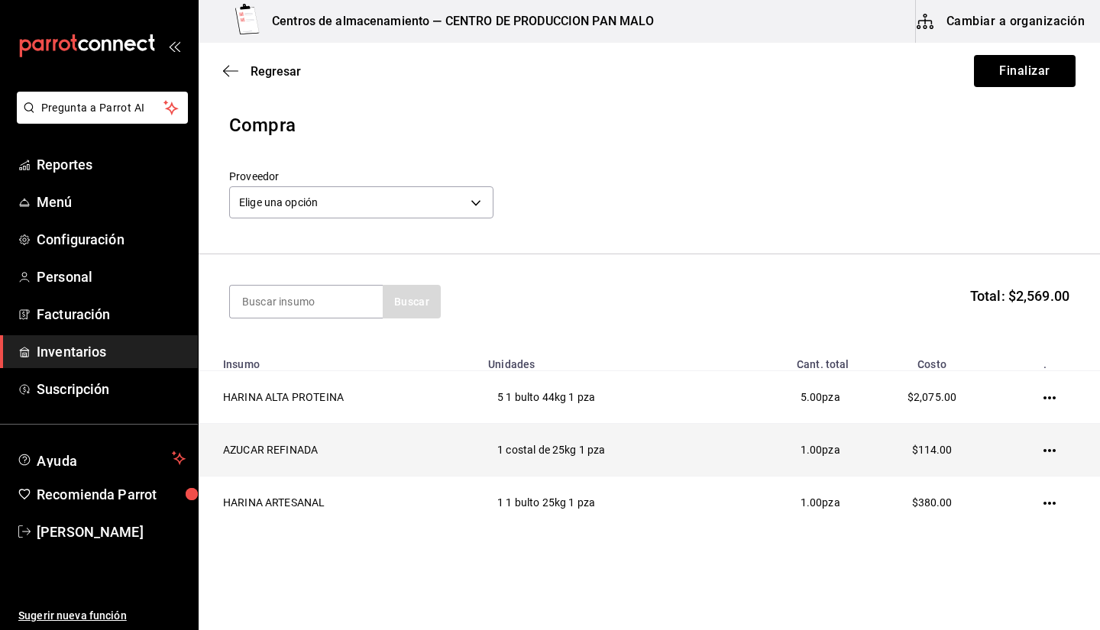
click at [1043, 455] on icon "button" at bounding box center [1049, 451] width 12 height 12
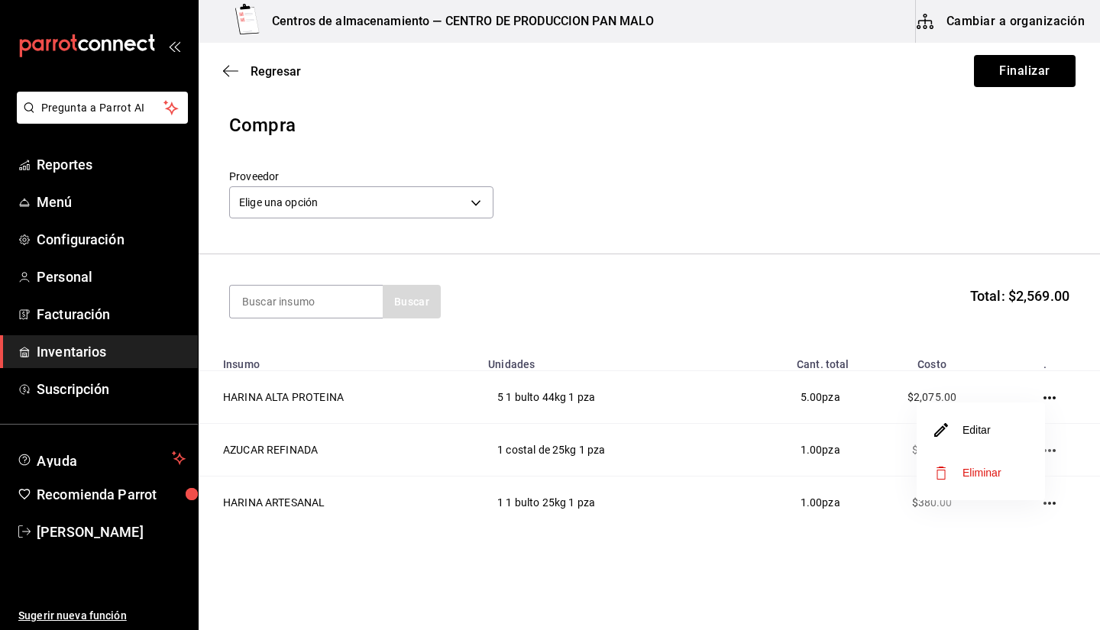
click at [945, 411] on li "Editar" at bounding box center [981, 430] width 128 height 43
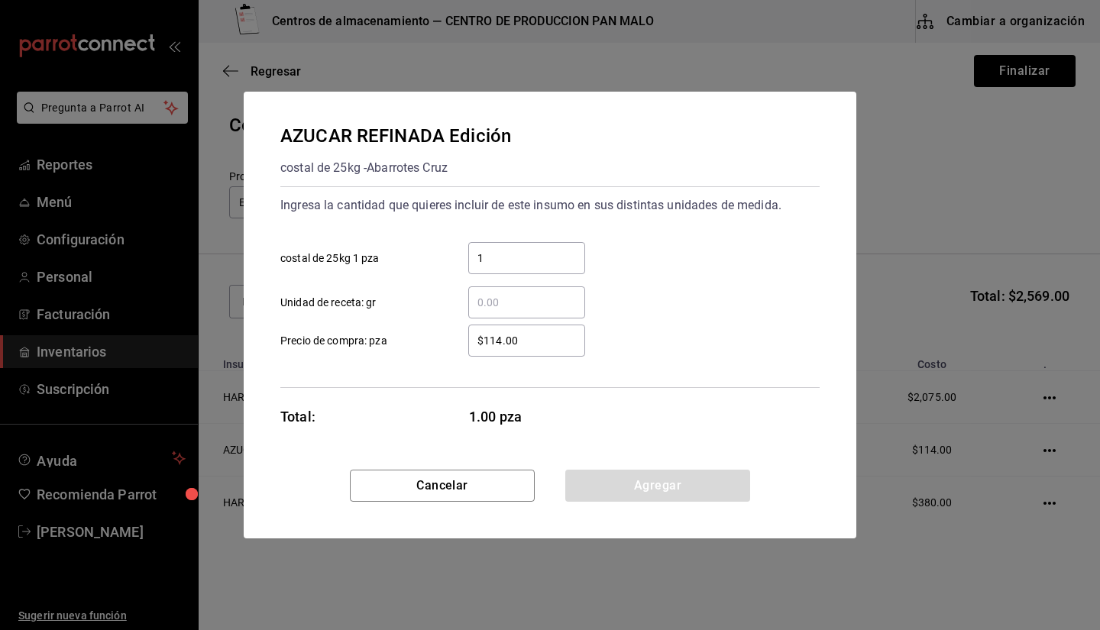
click at [552, 261] on input "1" at bounding box center [526, 258] width 117 height 18
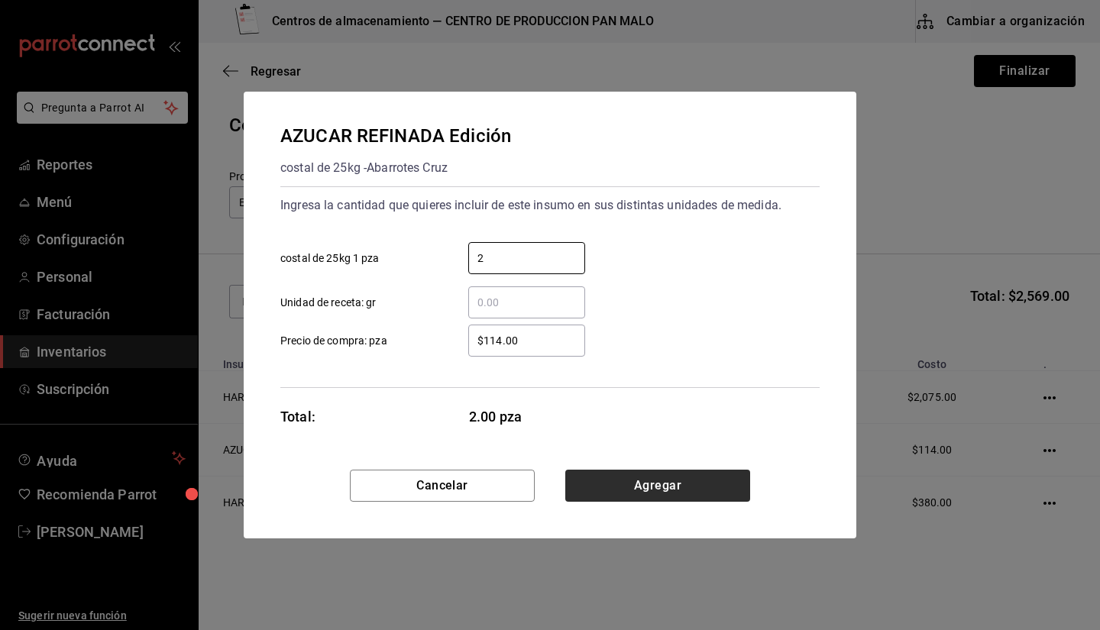
type input "2"
click at [684, 491] on button "Agregar" at bounding box center [657, 486] width 185 height 32
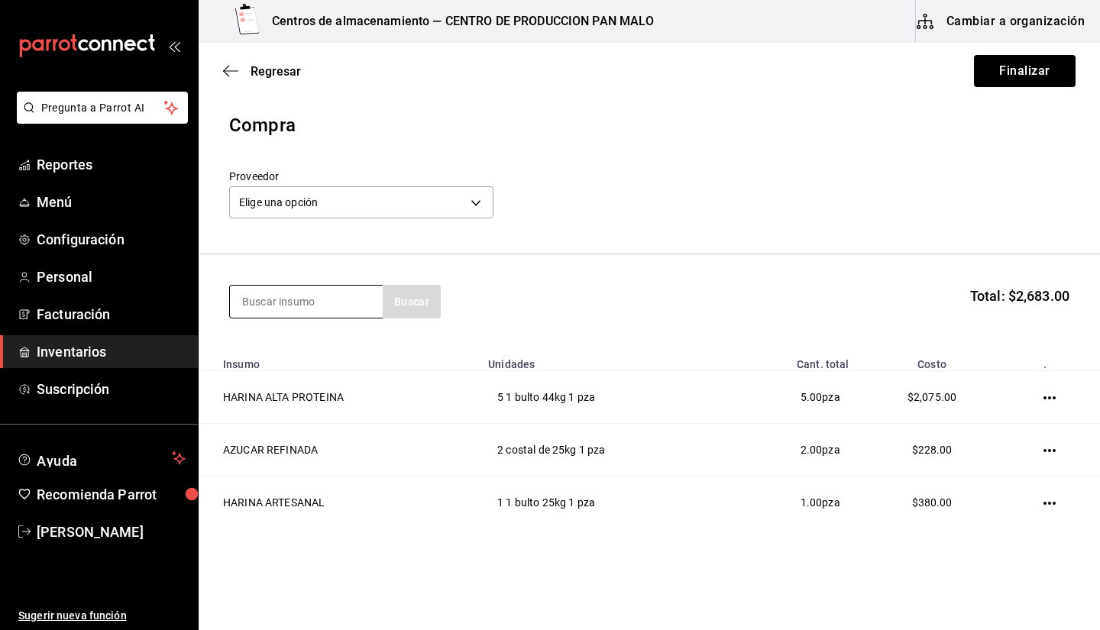
click at [329, 304] on input at bounding box center [306, 302] width 153 height 32
click at [332, 311] on input at bounding box center [306, 302] width 153 height 32
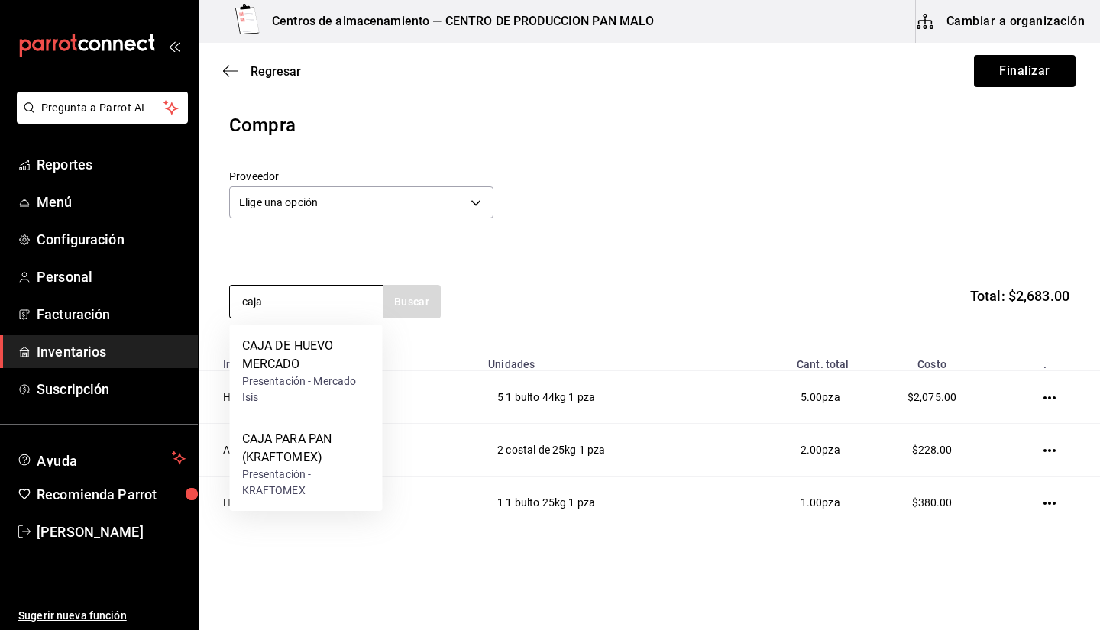
click at [315, 311] on input "caja" at bounding box center [306, 302] width 153 height 32
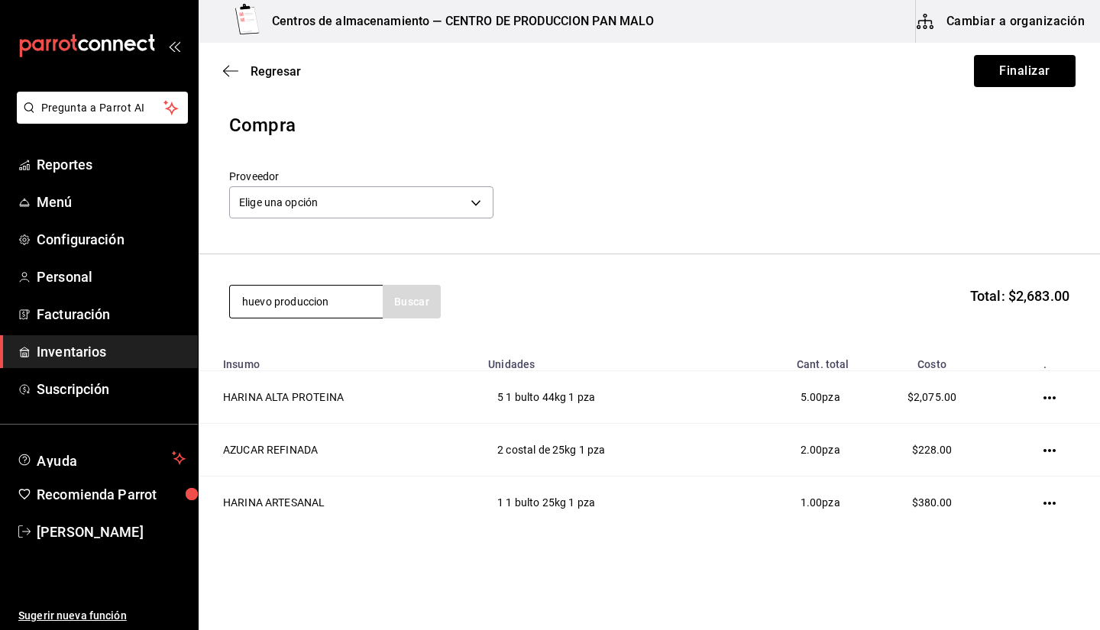
type input "huevo produccion"
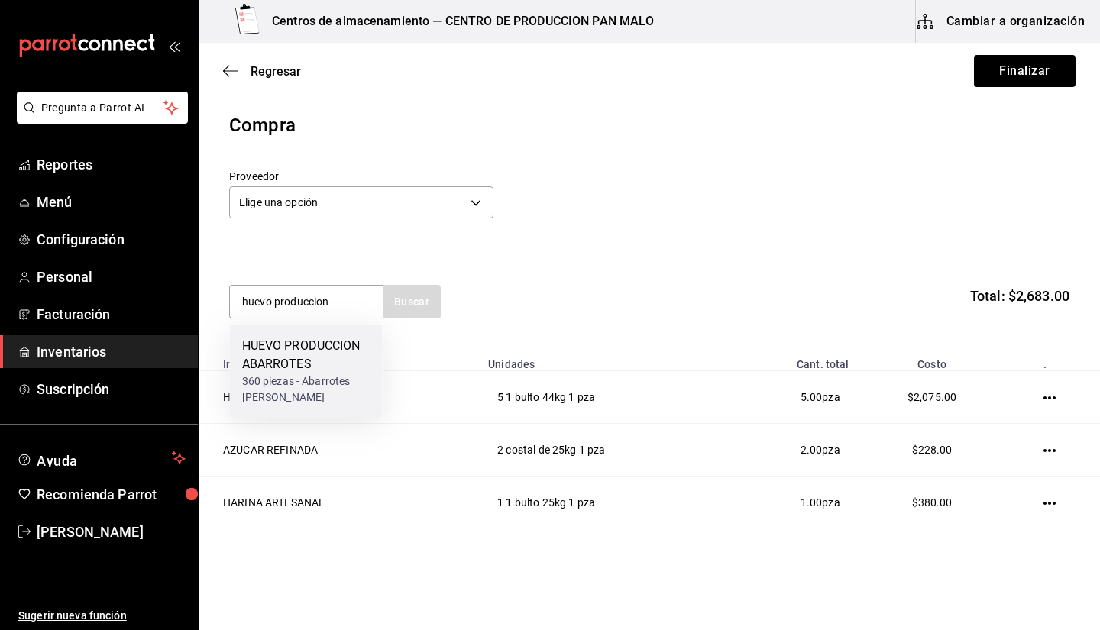
click at [341, 356] on div "HUEVO PRODUCCION ABARROTES" at bounding box center [306, 355] width 128 height 37
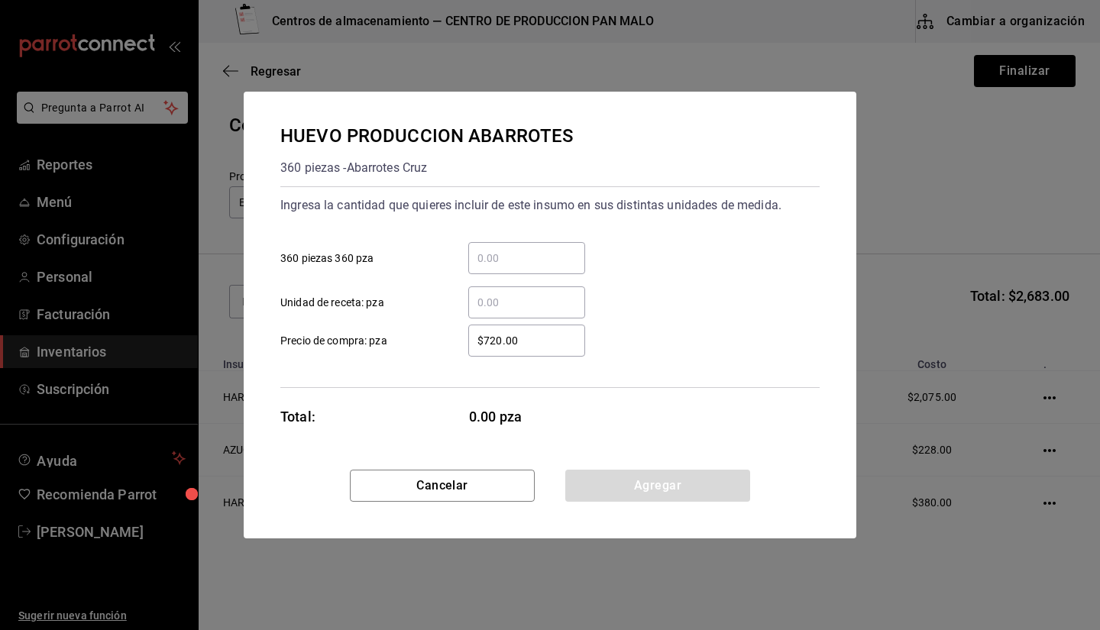
click at [515, 262] on input "​ 360 piezas 360 pza" at bounding box center [526, 258] width 117 height 18
click at [679, 236] on div "​ 360 piezas 360 pza" at bounding box center [544, 252] width 552 height 44
click at [552, 252] on input "​ 360 piezas 360 pza" at bounding box center [526, 258] width 117 height 18
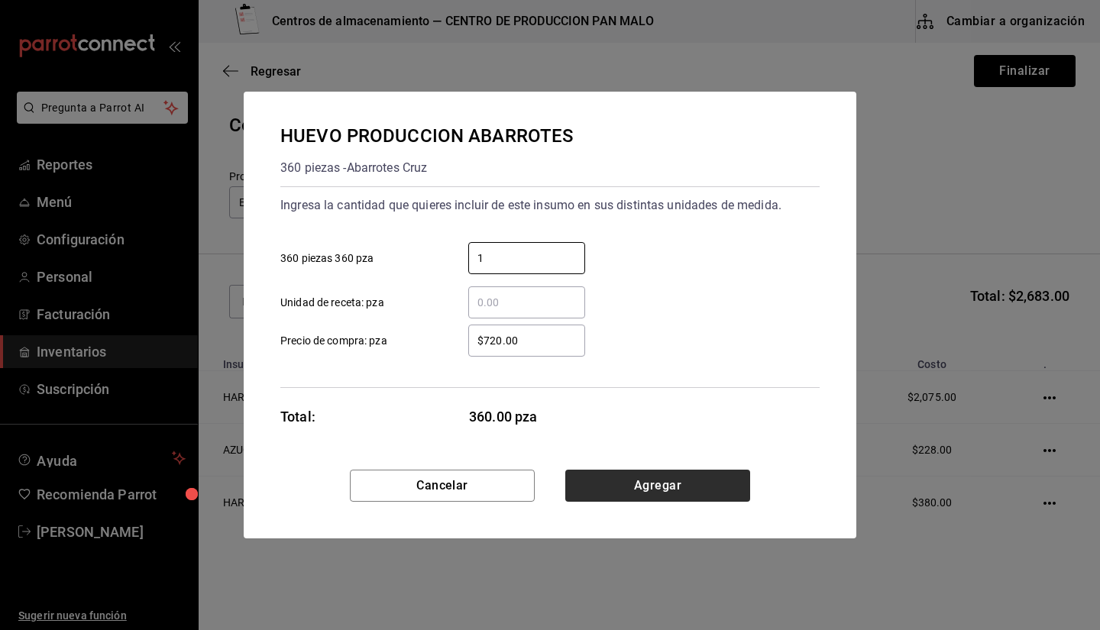
type input "1"
click at [685, 490] on button "Agregar" at bounding box center [657, 486] width 185 height 32
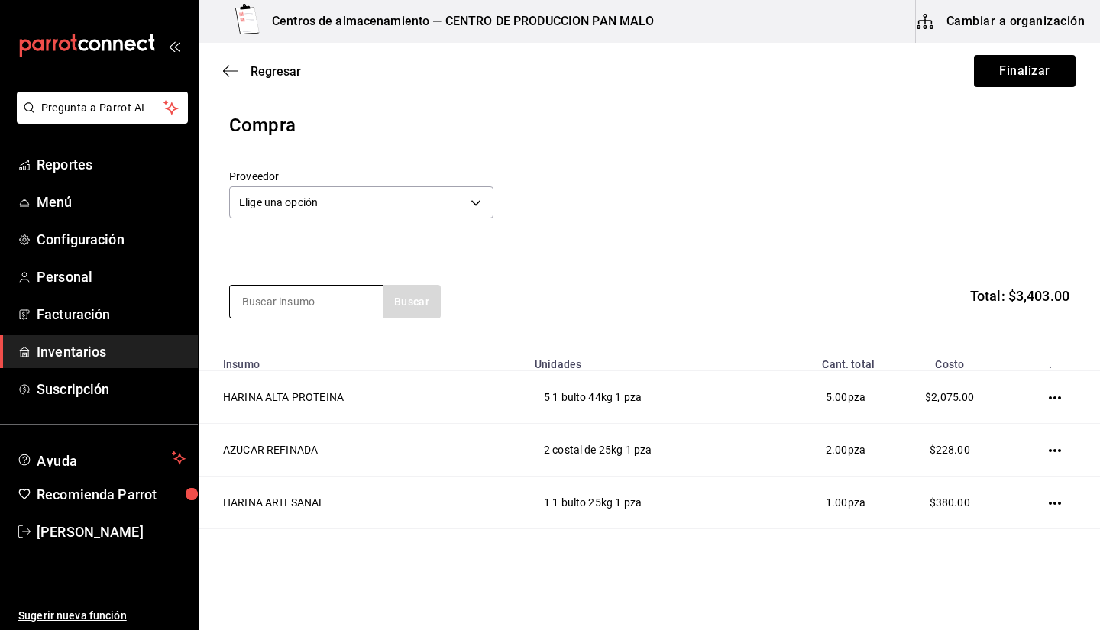
click at [378, 295] on input at bounding box center [306, 302] width 153 height 32
type input "levadura"
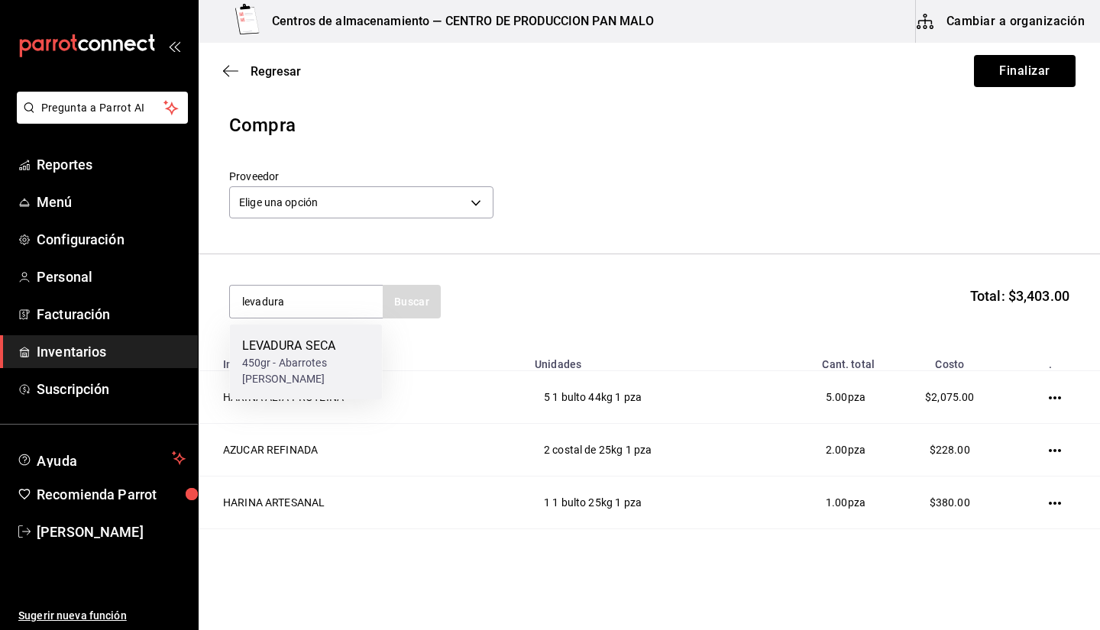
click at [318, 347] on div "LEVADURA SECA" at bounding box center [306, 346] width 128 height 18
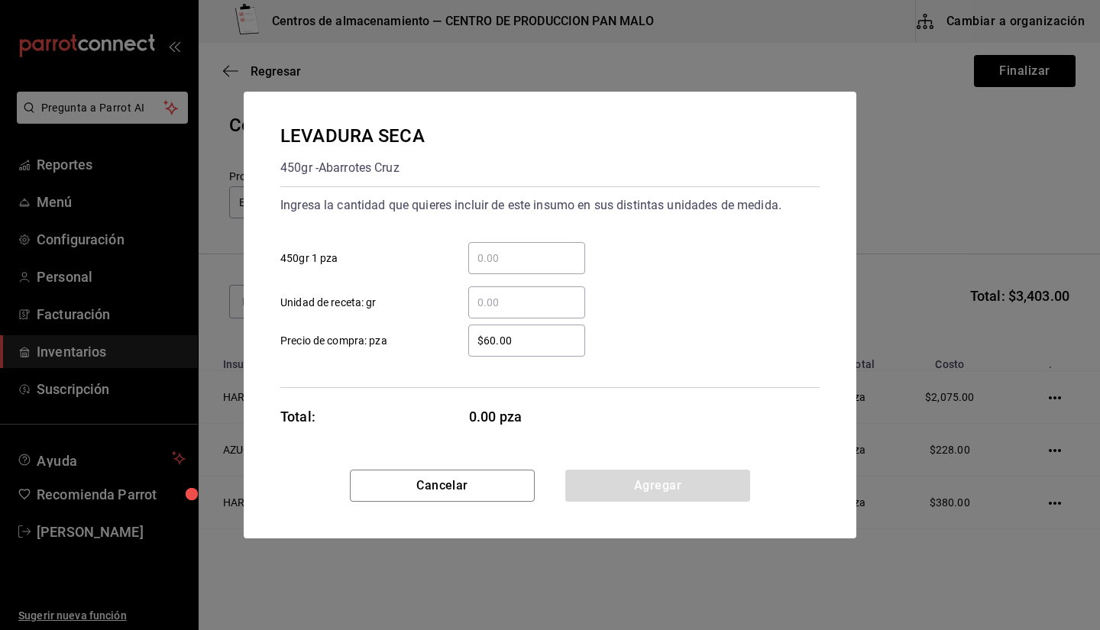
click at [502, 251] on input "​ 450gr 1 pza" at bounding box center [526, 258] width 117 height 18
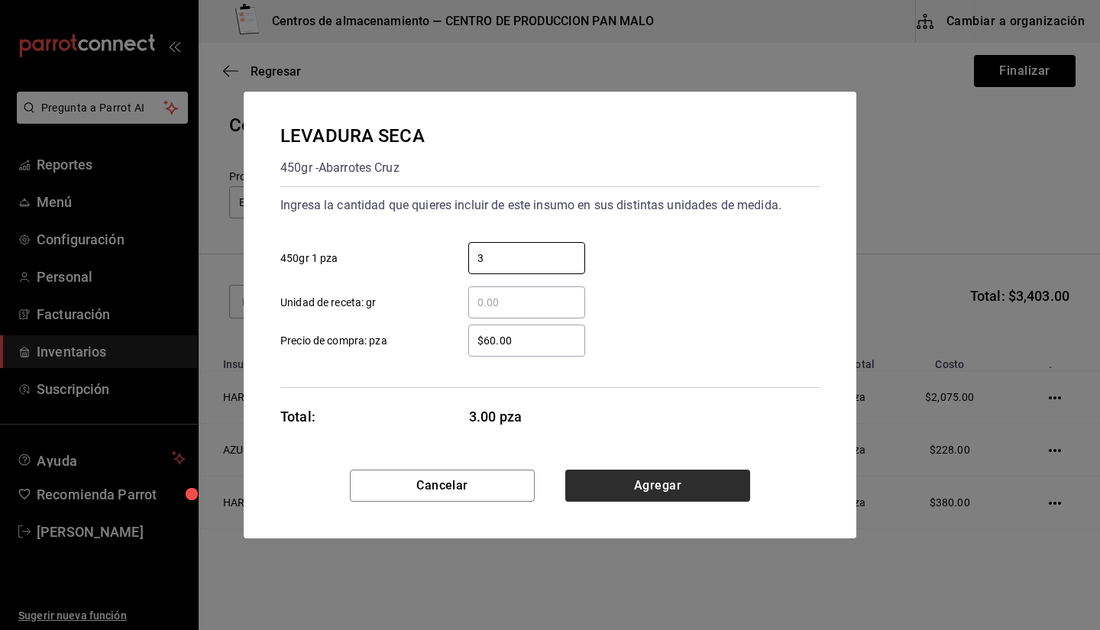
type input "3"
click at [730, 486] on button "Agregar" at bounding box center [657, 486] width 185 height 32
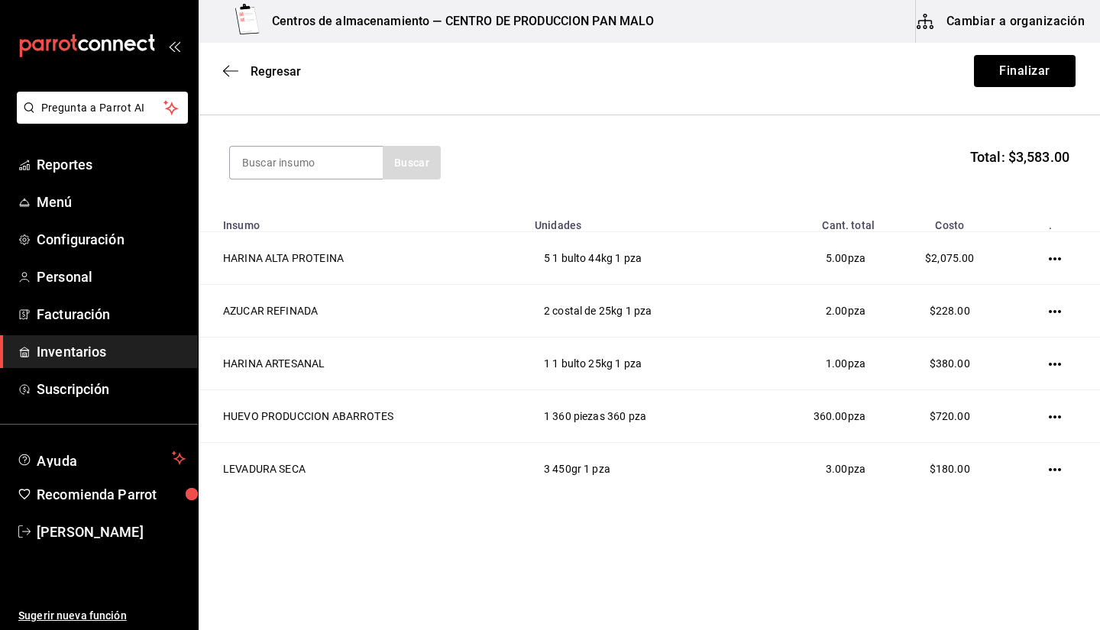
scroll to position [32, 0]
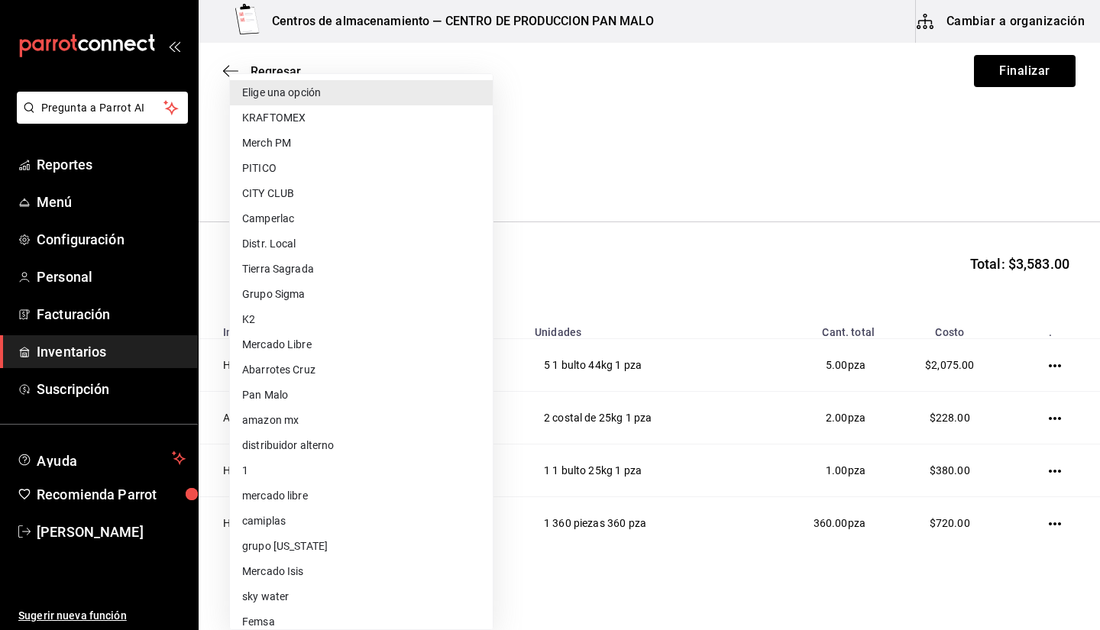
click at [445, 163] on body "Pregunta a Parrot AI Reportes Menú Configuración Personal Facturación Inventari…" at bounding box center [550, 272] width 1100 height 544
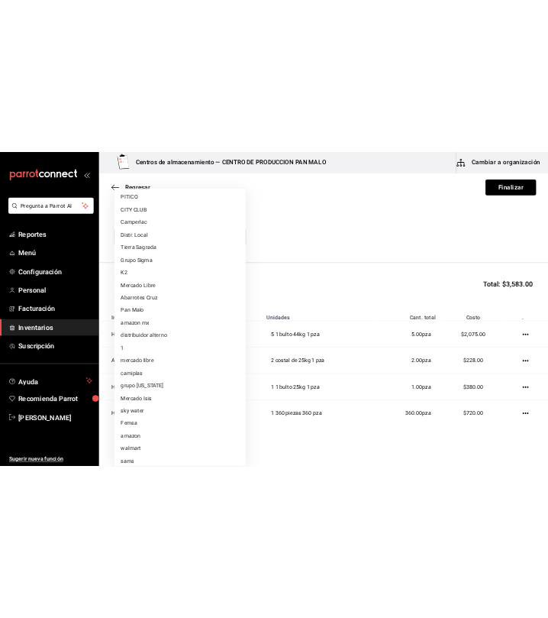
scroll to position [112, 0]
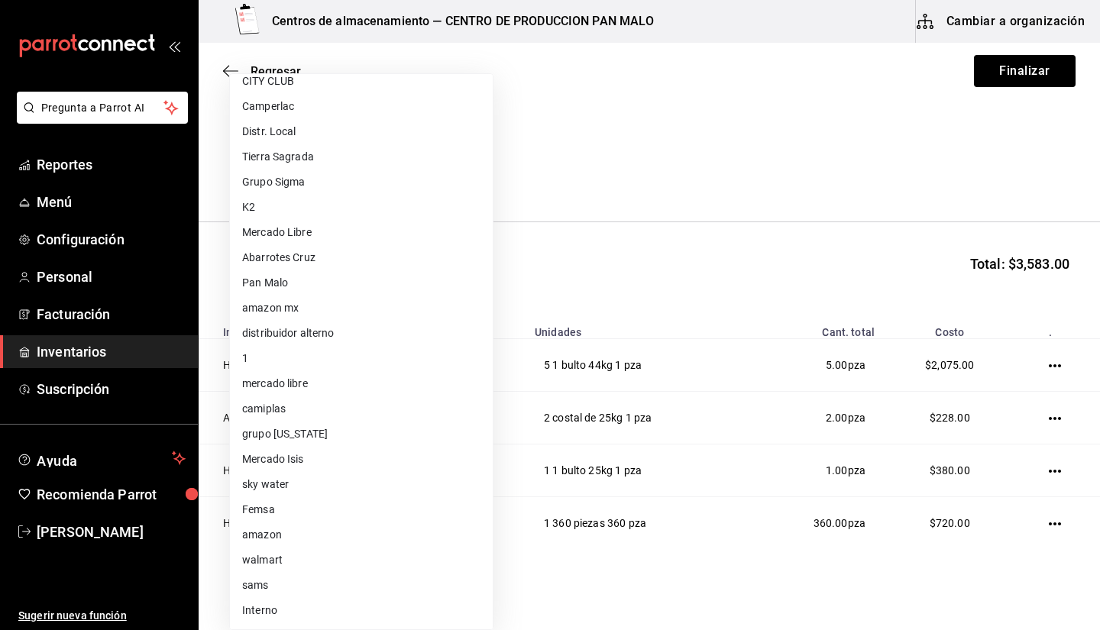
click at [402, 257] on li "Abarrotes Cruz" at bounding box center [361, 257] width 263 height 25
type input "7b391052-05b9-4709-86fd-f586bcdffb43"
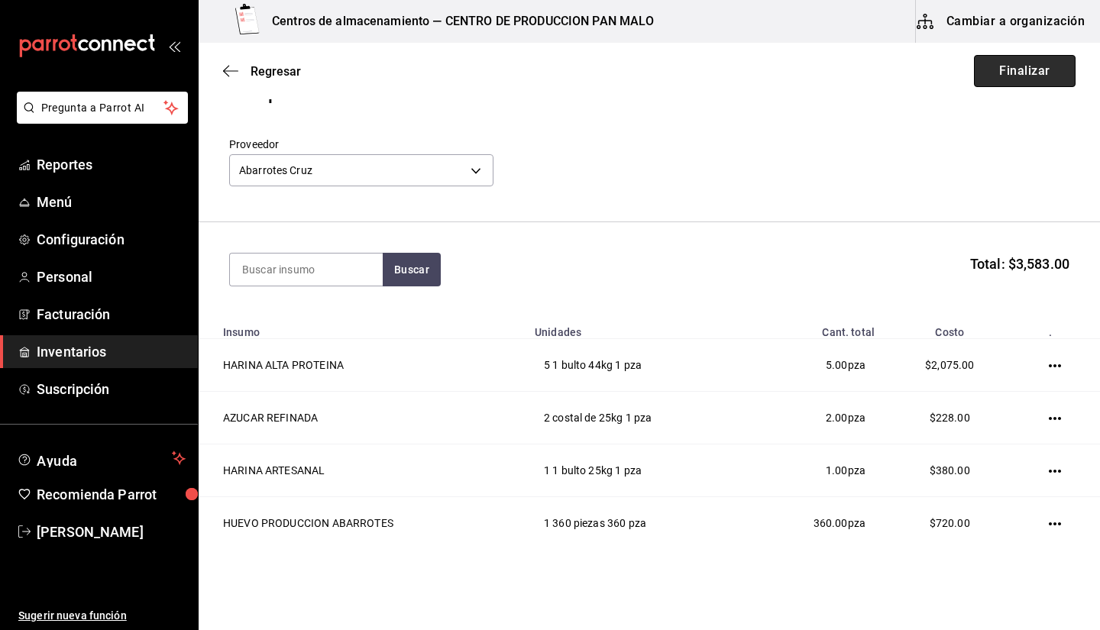
click at [1024, 77] on button "Finalizar" at bounding box center [1025, 71] width 102 height 32
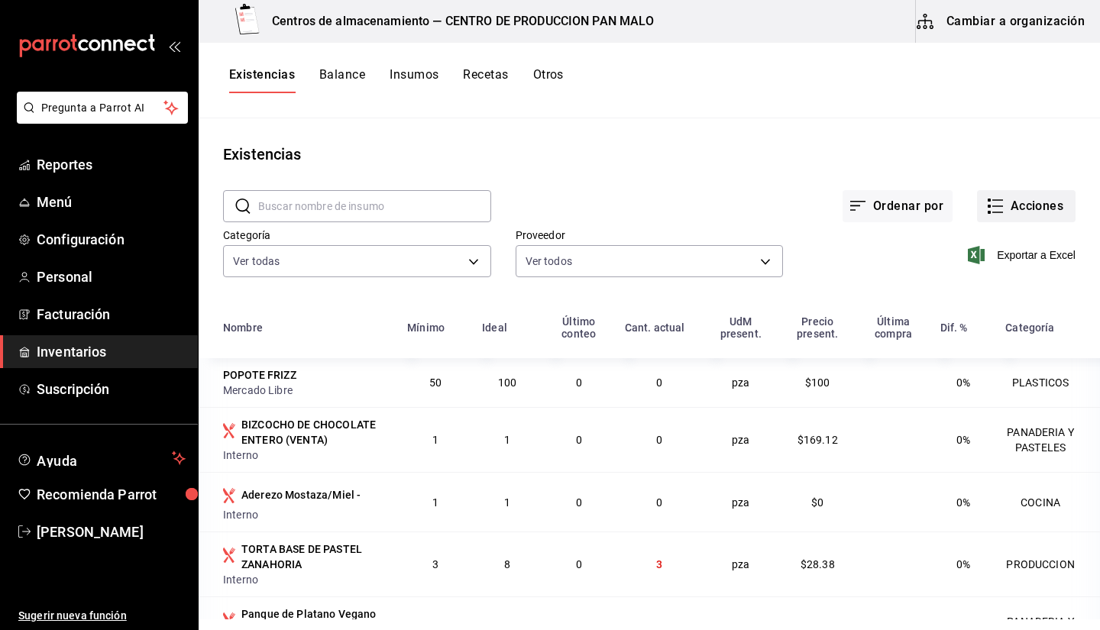
click at [993, 210] on button "Acciones" at bounding box center [1026, 206] width 99 height 32
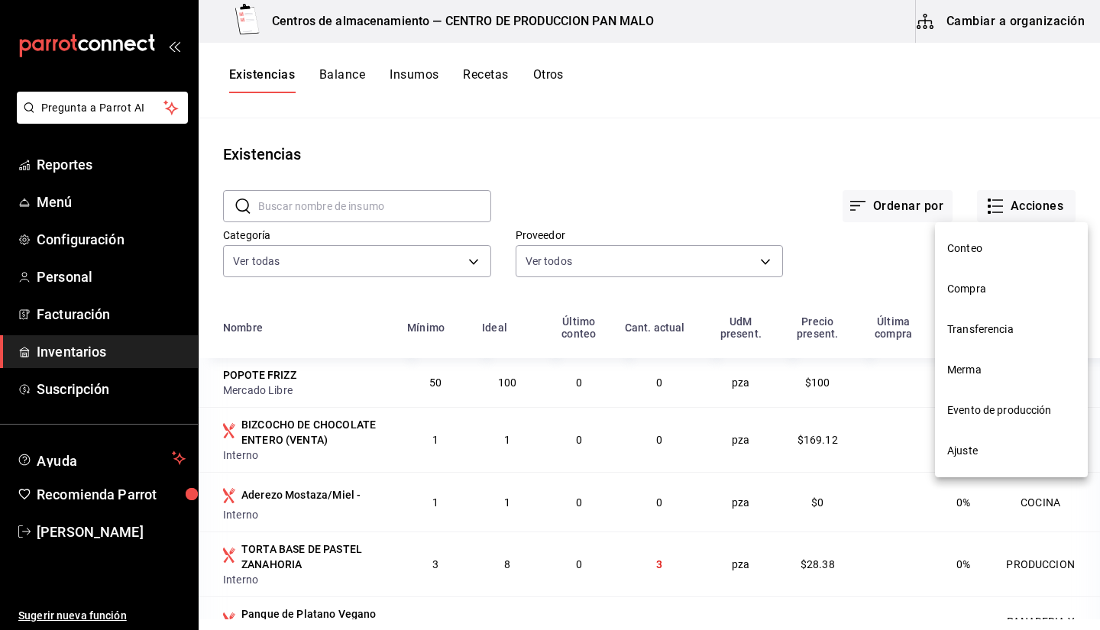
click at [975, 290] on span "Compra" at bounding box center [1011, 289] width 128 height 16
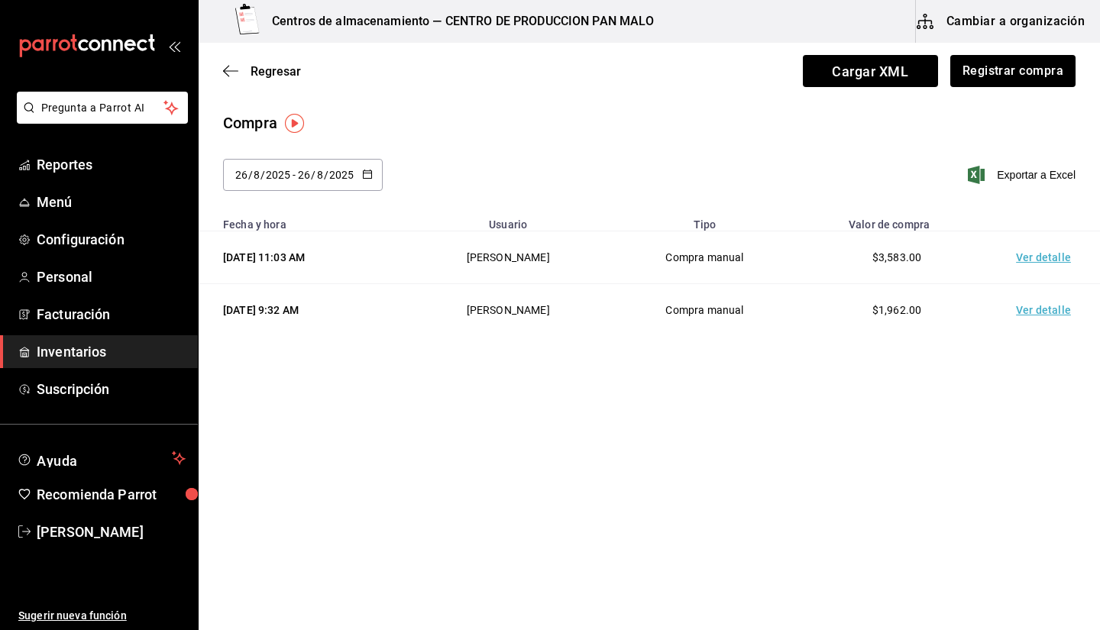
click at [1043, 269] on td "Ver detalle" at bounding box center [1046, 257] width 107 height 53
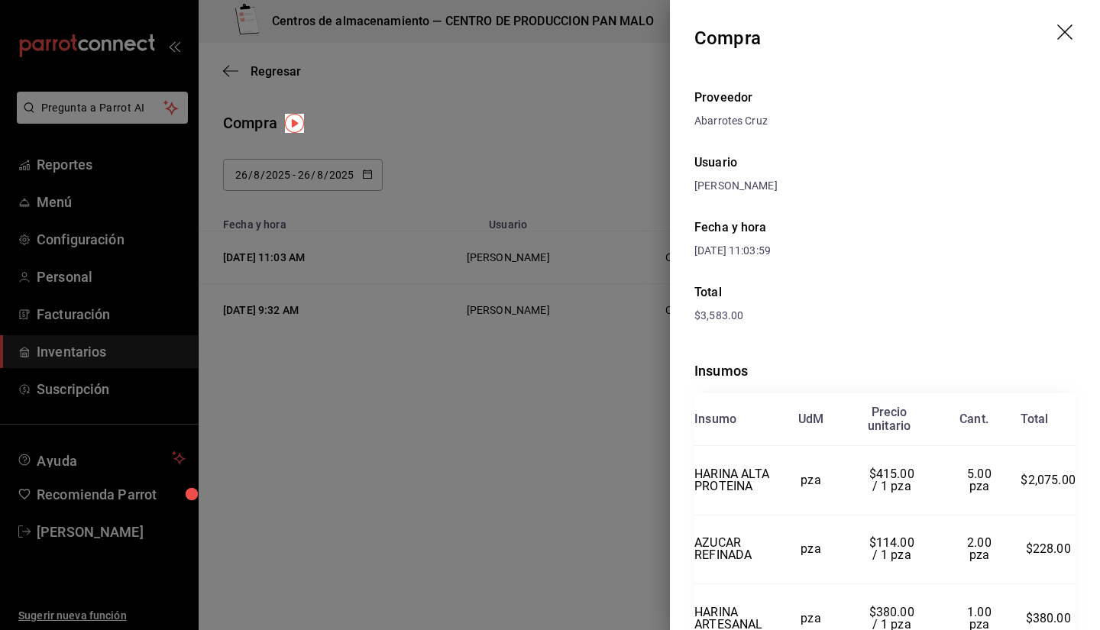
click at [1060, 33] on icon "drag" at bounding box center [1066, 33] width 18 height 18
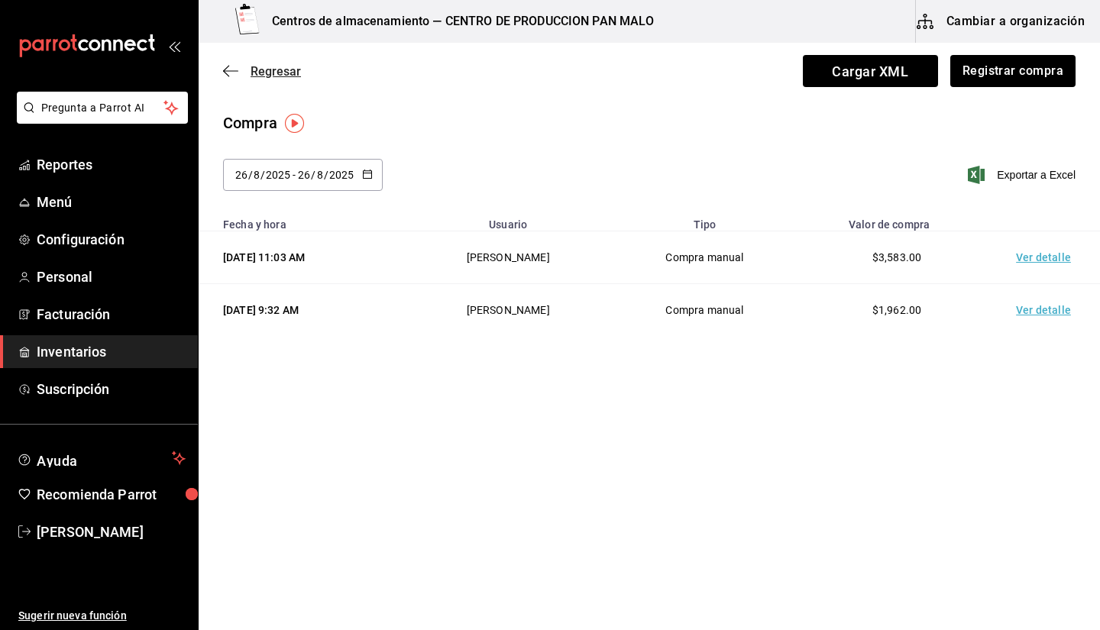
click at [233, 67] on icon "button" at bounding box center [230, 71] width 15 height 14
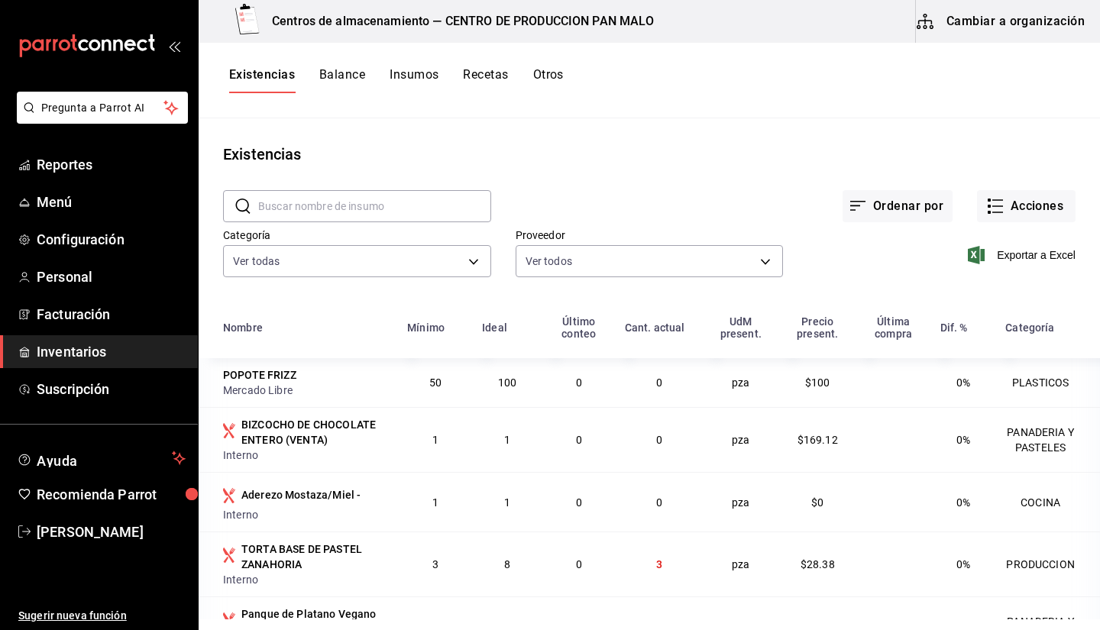
click at [458, 207] on input "text" at bounding box center [374, 206] width 233 height 31
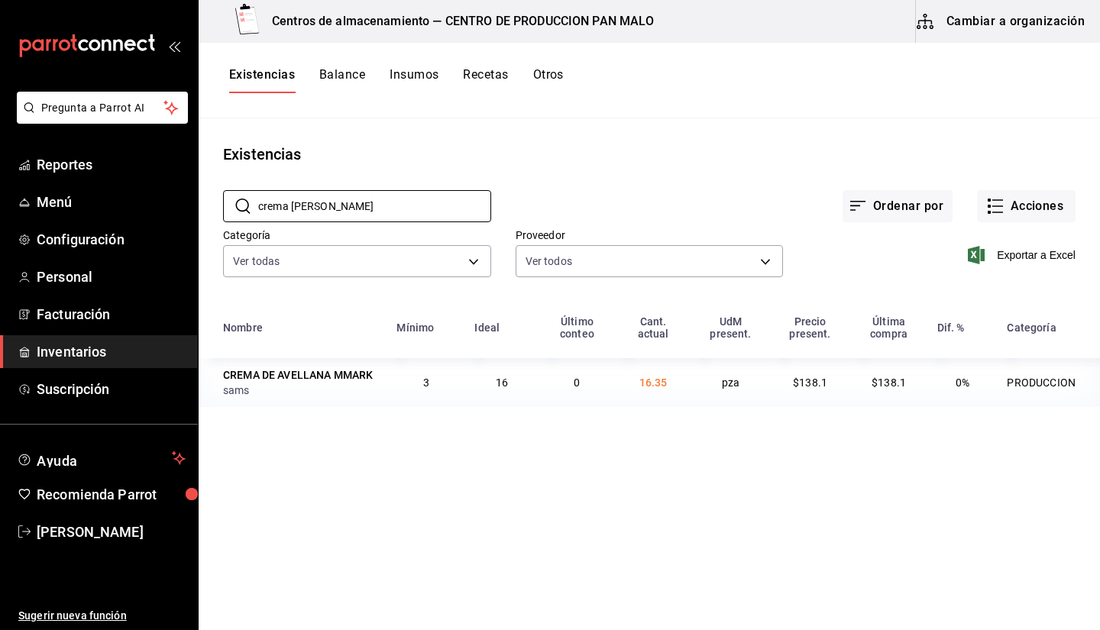
type input "crema de avella"
click at [789, 169] on div "Ordenar por Acciones" at bounding box center [783, 194] width 584 height 57
click at [864, 146] on div "Existencias" at bounding box center [649, 154] width 901 height 23
click at [265, 73] on button "Existencias" at bounding box center [262, 80] width 66 height 26
click at [1004, 202] on button "Acciones" at bounding box center [1026, 206] width 99 height 32
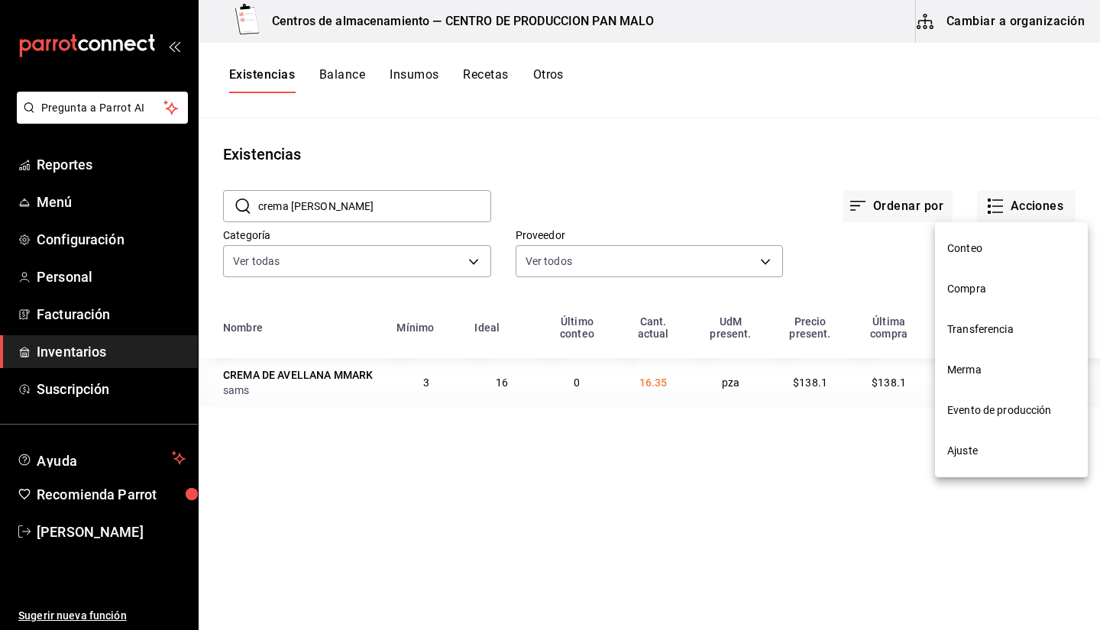
click at [930, 160] on div at bounding box center [550, 315] width 1100 height 630
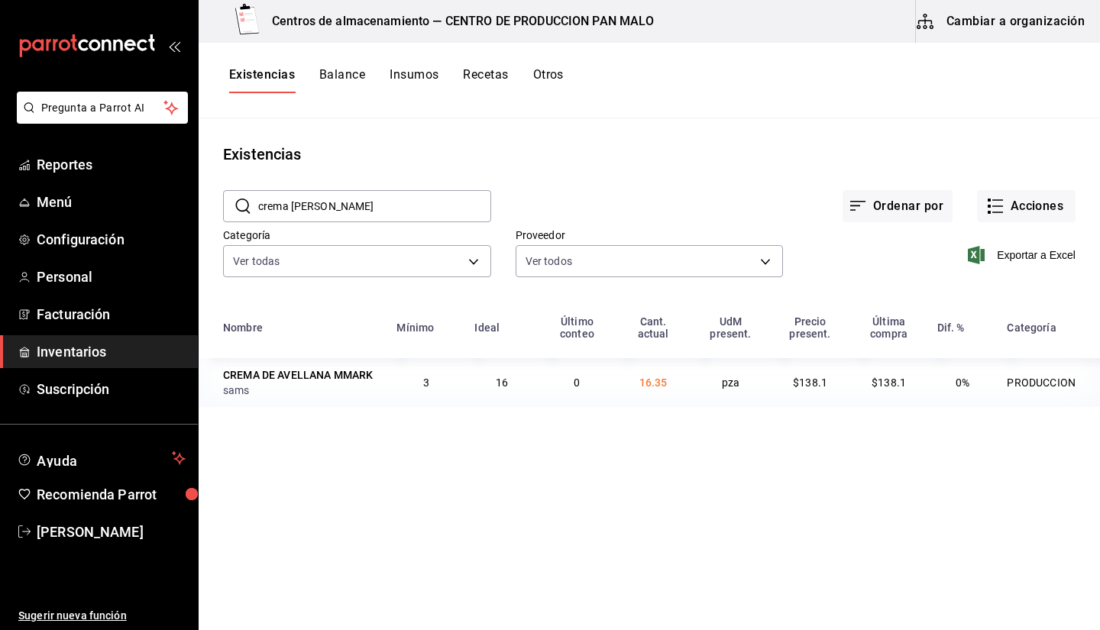
click at [960, 138] on main "Existencias ​ crema de avella ​ Ordenar por Acciones Categoría Ver todas 70f7bd…" at bounding box center [649, 368] width 901 height 501
click at [1012, 215] on button "Acciones" at bounding box center [1026, 206] width 99 height 32
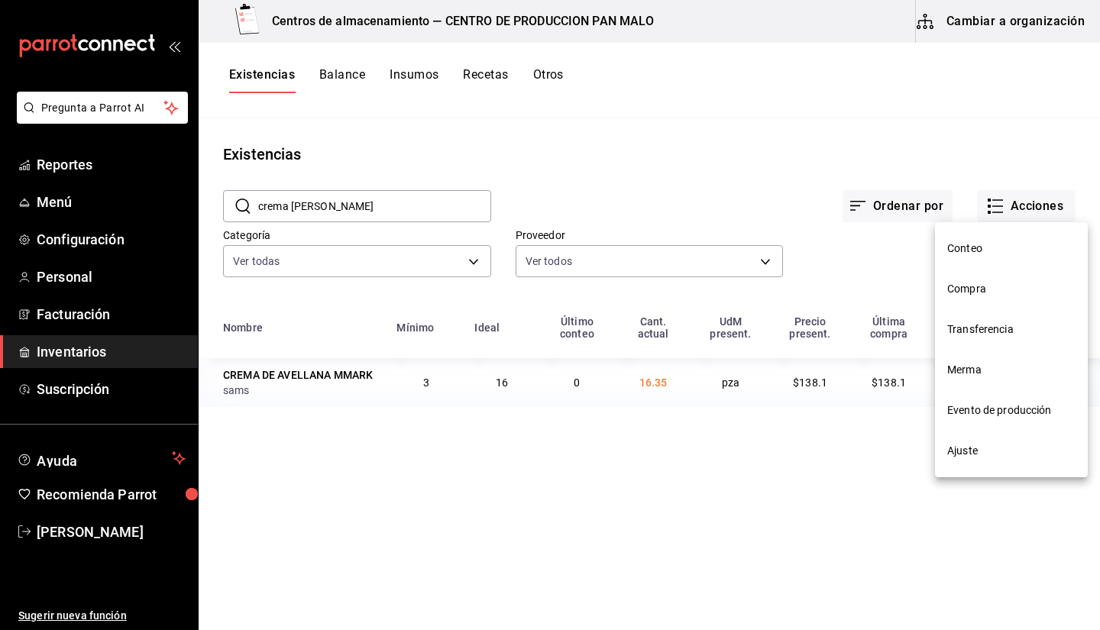
click at [991, 405] on span "Evento de producción" at bounding box center [1011, 411] width 128 height 16
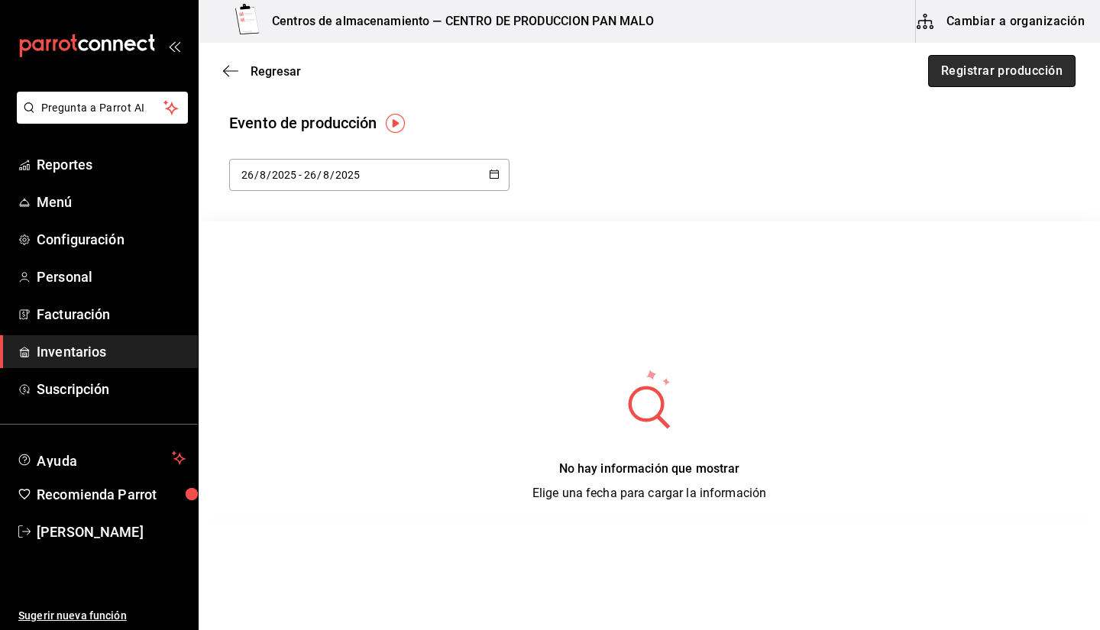
click at [991, 59] on button "Registrar producción" at bounding box center [1001, 71] width 147 height 32
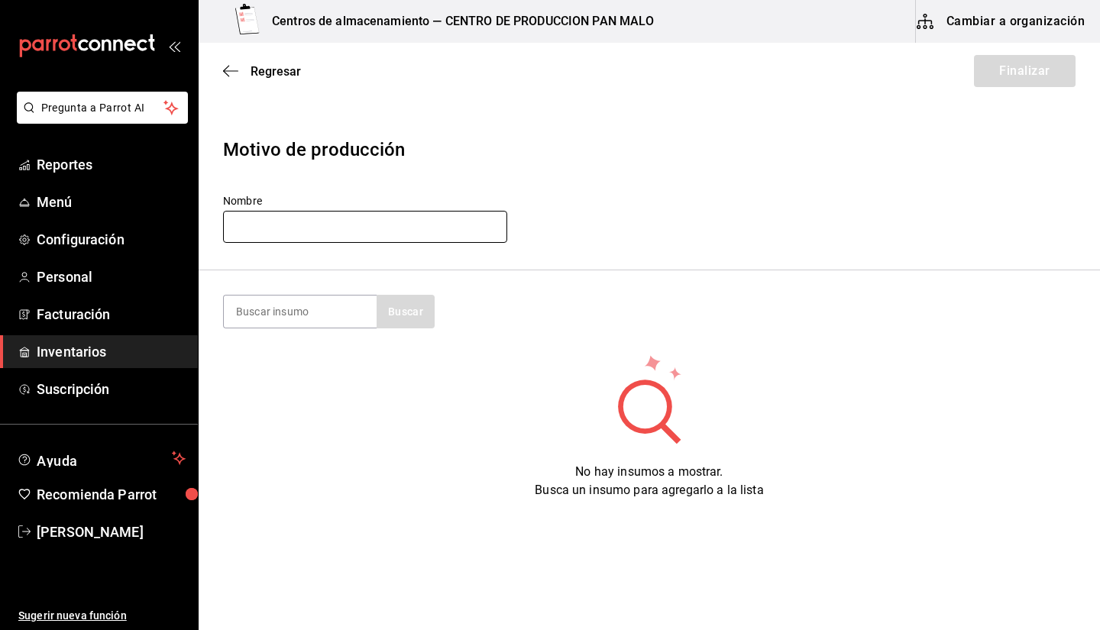
click at [476, 224] on input "text" at bounding box center [365, 227] width 284 height 32
click at [627, 178] on header "Motivo de producción Nombre" at bounding box center [649, 191] width 901 height 159
click at [235, 80] on div "Regresar Finalizar" at bounding box center [649, 71] width 901 height 57
click at [237, 74] on icon "button" at bounding box center [230, 71] width 15 height 14
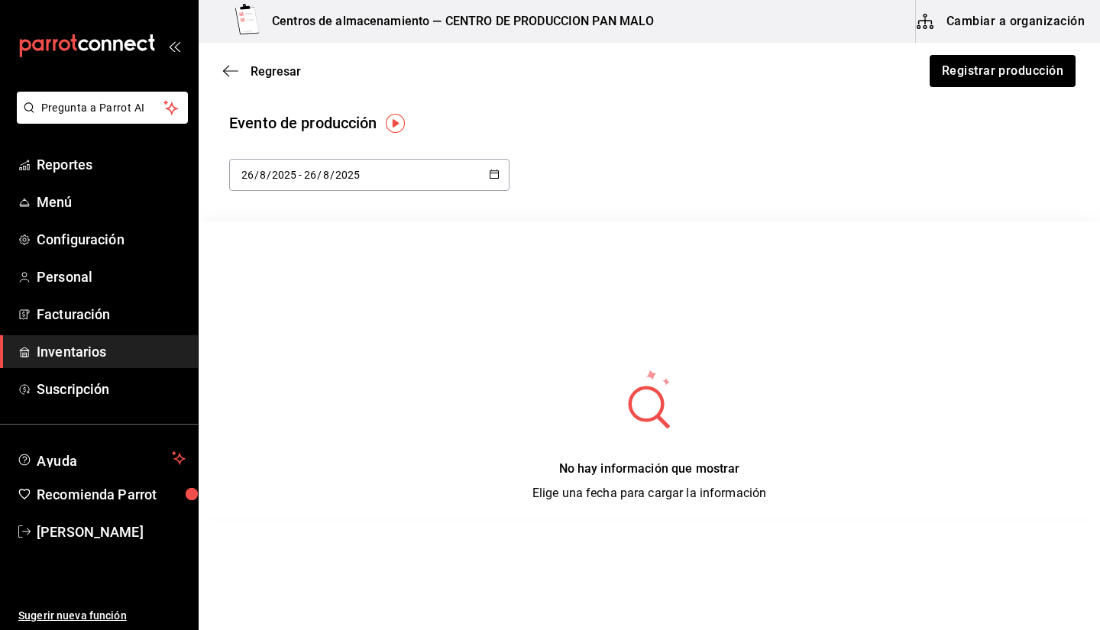
click at [129, 354] on span "Inventarios" at bounding box center [111, 351] width 149 height 21
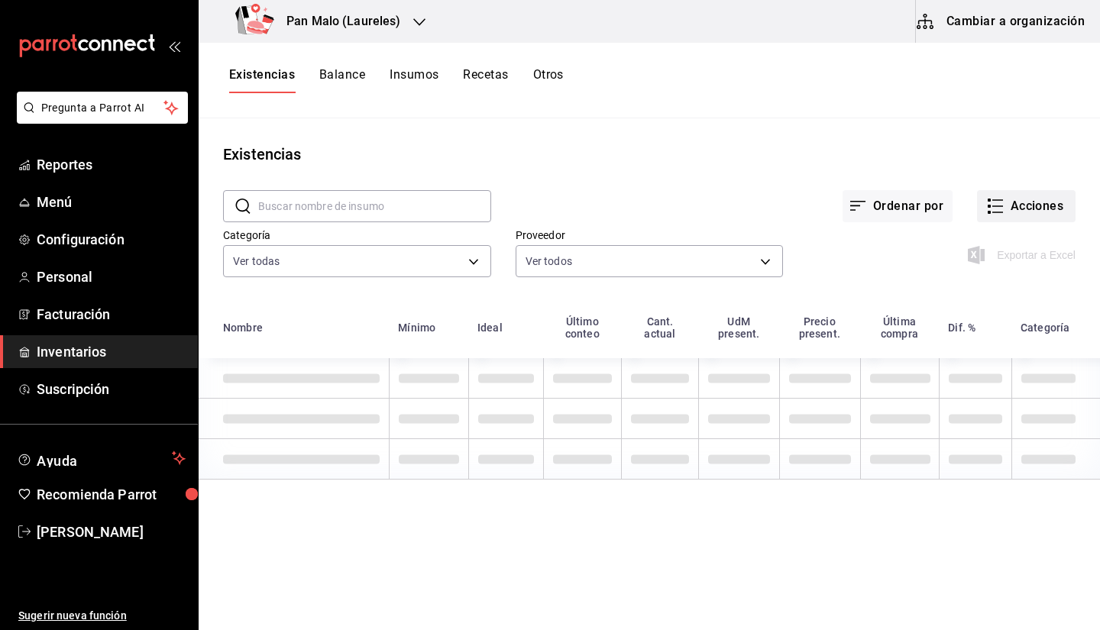
click at [1025, 210] on button "Acciones" at bounding box center [1026, 206] width 99 height 32
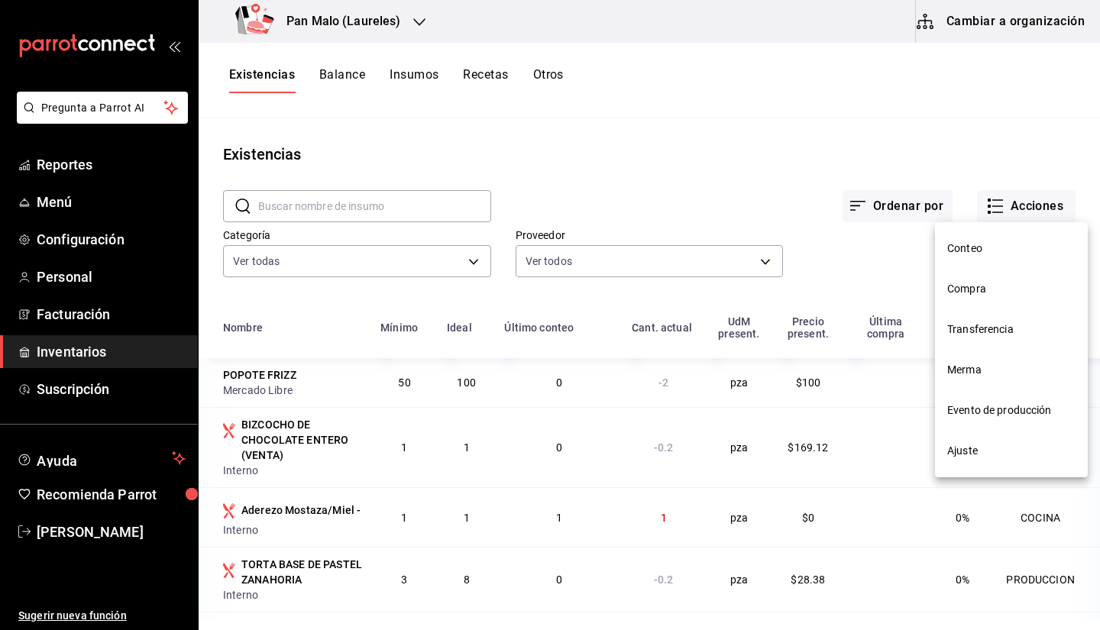
click at [963, 440] on li "Ajuste" at bounding box center [1011, 451] width 153 height 40
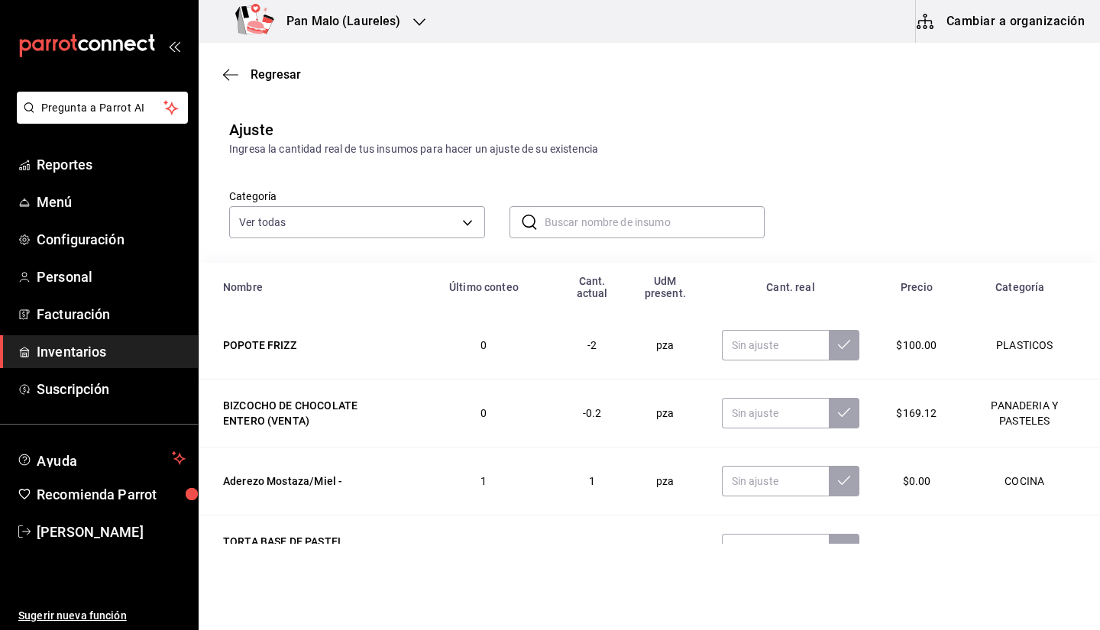
click at [553, 235] on input "text" at bounding box center [655, 222] width 221 height 31
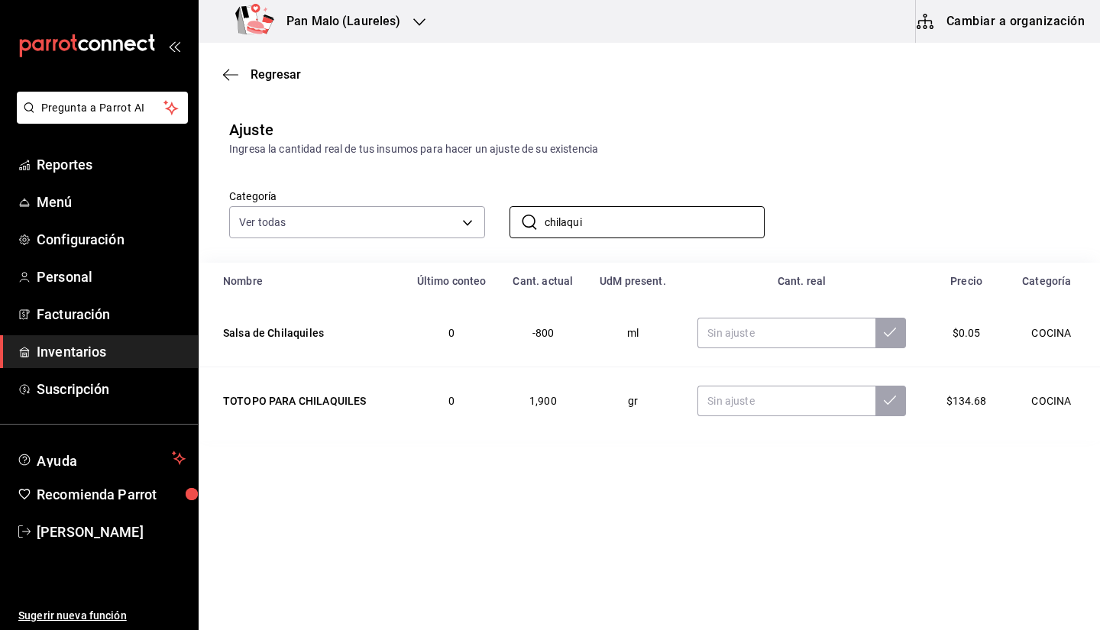
type input "chilaqui"
click at [891, 159] on div "Categoría Ver todas 70f7bd2c-2c71-4982-af5b-371040f86de5,600482d2-c9f1-4907-a3a…" at bounding box center [625, 197] width 840 height 81
click at [756, 338] on input "text" at bounding box center [785, 333] width 177 height 31
type input "3500.00"
click at [254, 70] on span "Regresar" at bounding box center [276, 74] width 50 height 15
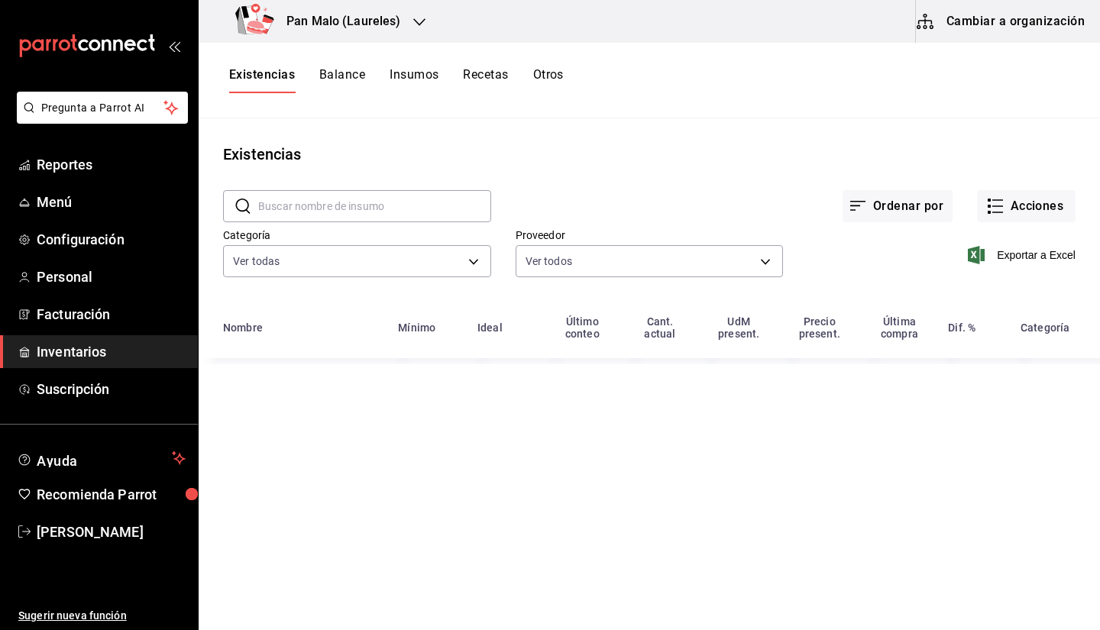
click at [945, 20] on button "Cambiar a organización" at bounding box center [1002, 21] width 172 height 43
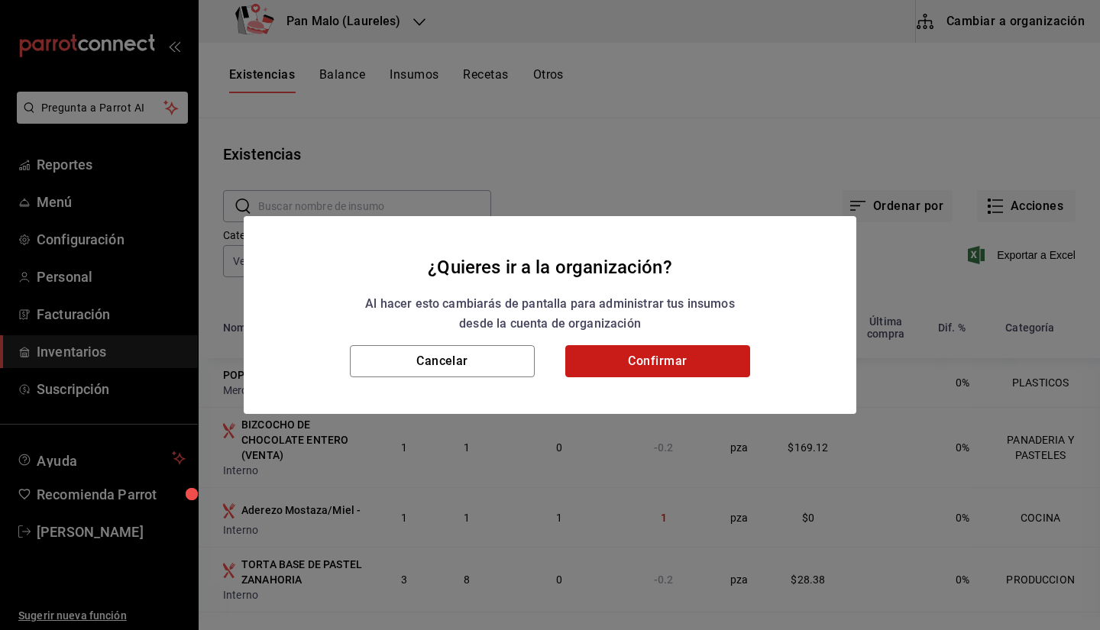
click at [641, 353] on button "Confirmar" at bounding box center [657, 361] width 185 height 32
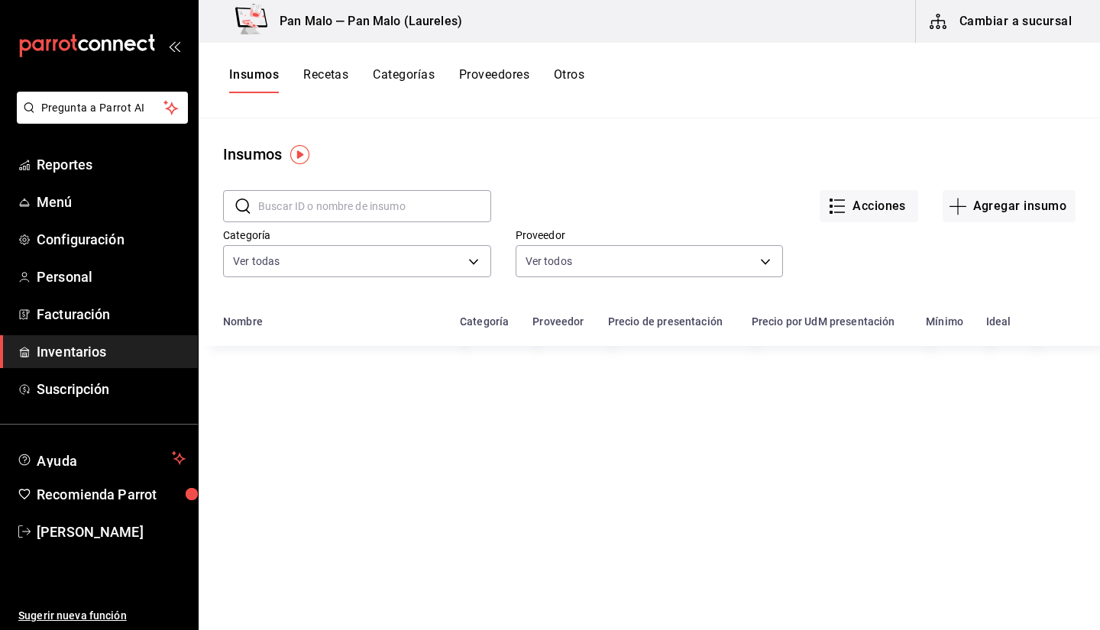
click at [571, 74] on button "Otros" at bounding box center [569, 80] width 31 height 26
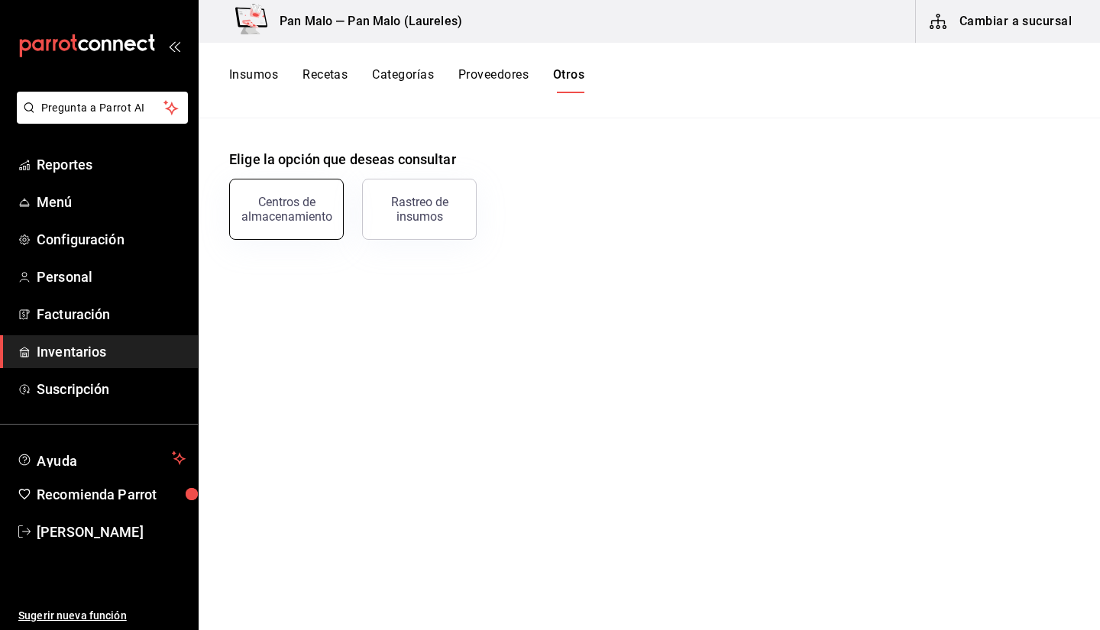
click at [299, 220] on div "Centros de almacenamiento" at bounding box center [286, 209] width 95 height 29
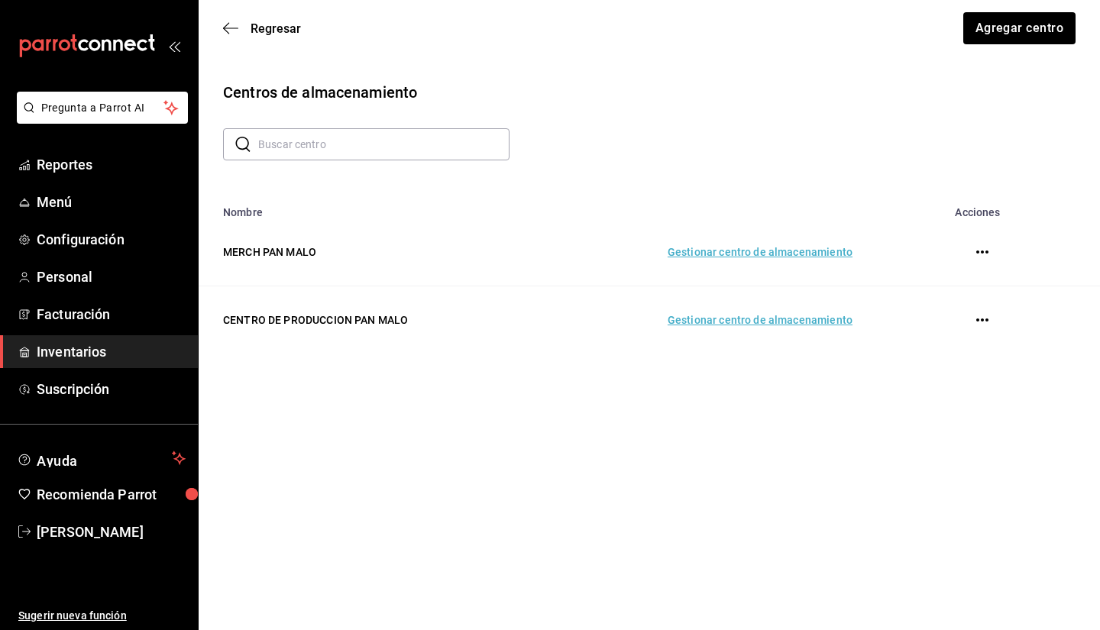
click at [752, 333] on td "Gestionar centro de almacenamiento" at bounding box center [705, 320] width 332 height 68
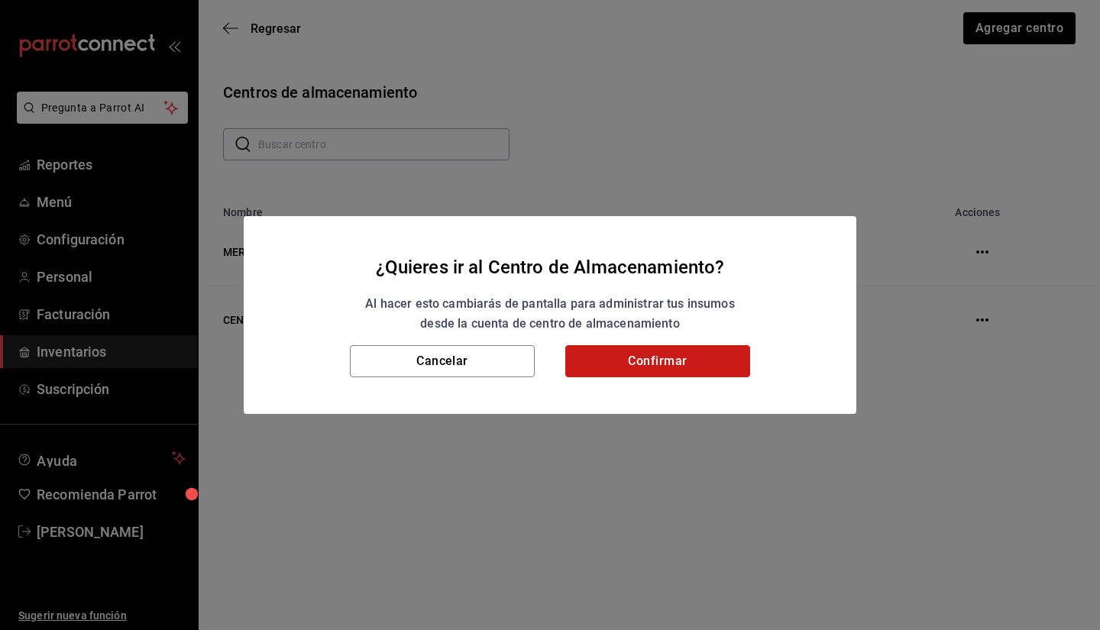
click at [628, 360] on button "Confirmar" at bounding box center [657, 361] width 185 height 32
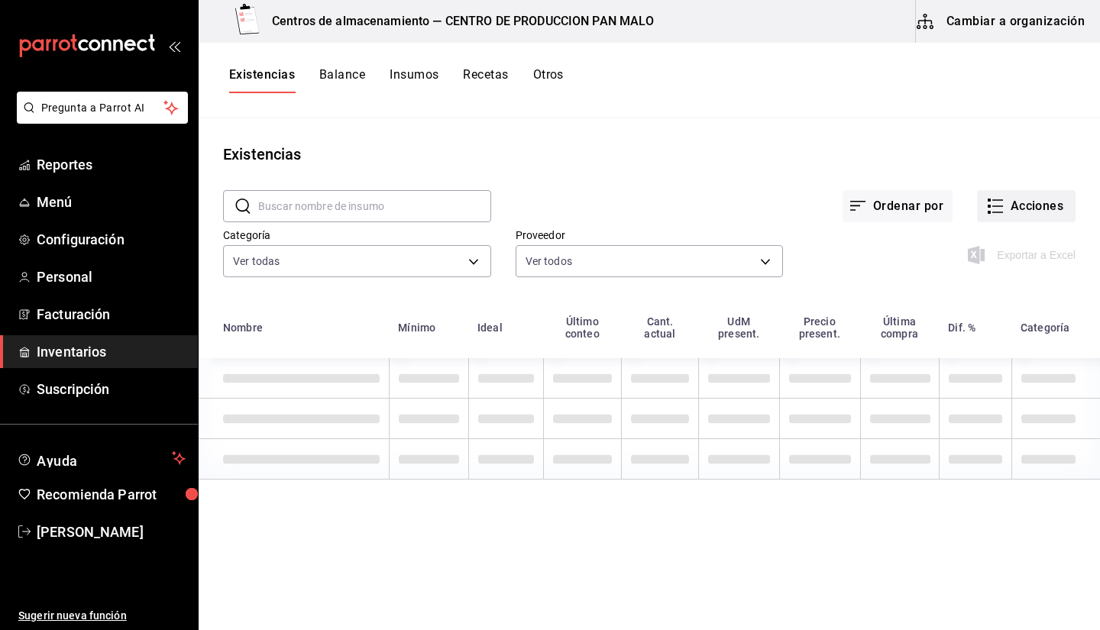
click at [997, 205] on icon "button" at bounding box center [995, 206] width 18 height 18
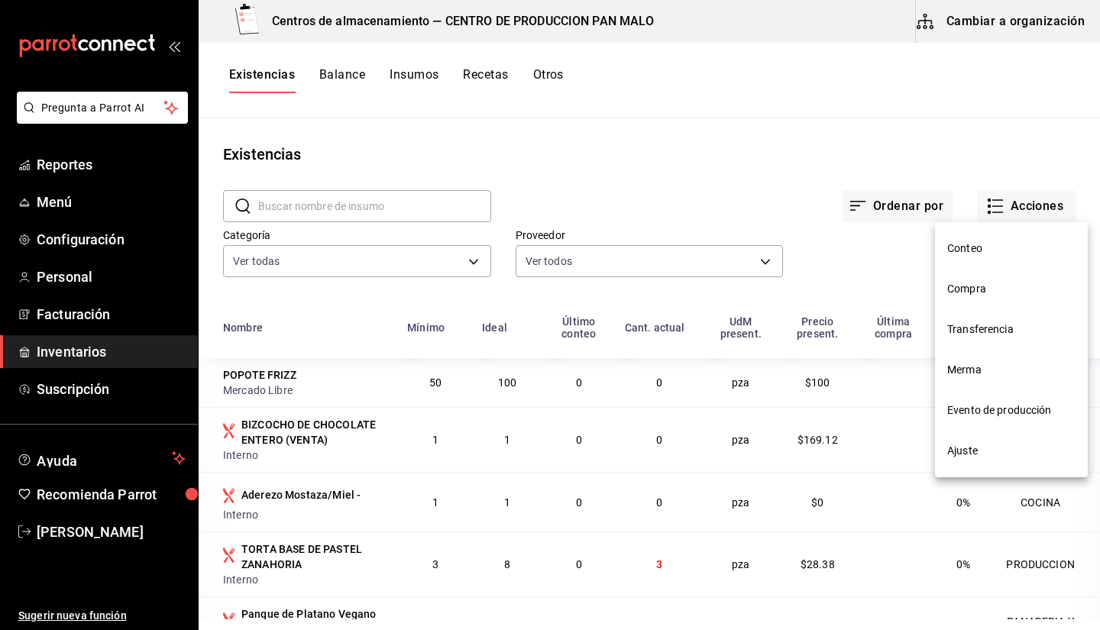
click at [995, 396] on li "Evento de producción" at bounding box center [1011, 410] width 153 height 40
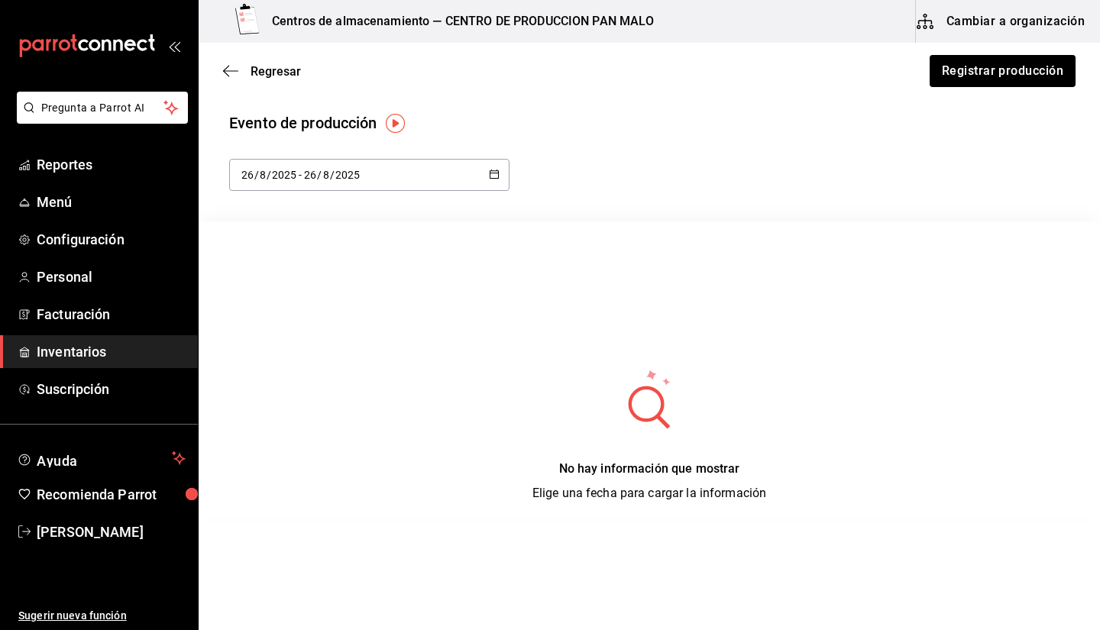
click at [464, 180] on div "2025-08-26 26 / 8 / 2025 - 2025-08-26 26 / 8 / 2025" at bounding box center [369, 175] width 280 height 32
click at [349, 222] on li "Hoy" at bounding box center [301, 223] width 144 height 34
click at [969, 75] on button "Registrar producción" at bounding box center [1001, 71] width 147 height 32
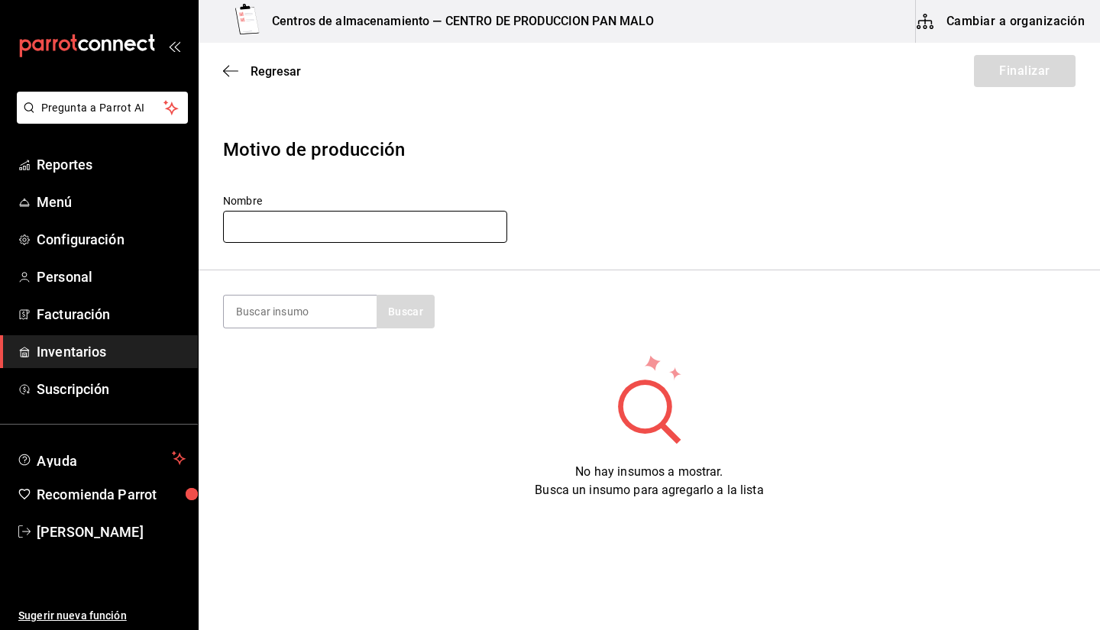
click at [360, 239] on input "text" at bounding box center [365, 227] width 284 height 32
type input "PRODUCCION DIA MARTES"
click at [330, 318] on input at bounding box center [300, 312] width 153 height 32
click at [361, 315] on input at bounding box center [300, 312] width 153 height 32
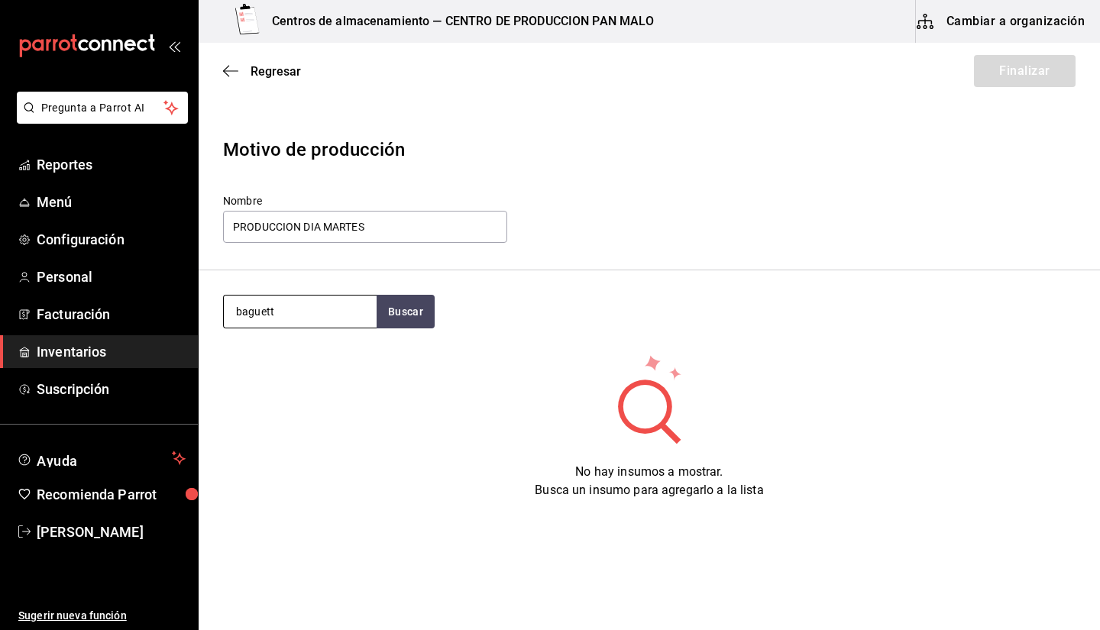
type input "baguett"
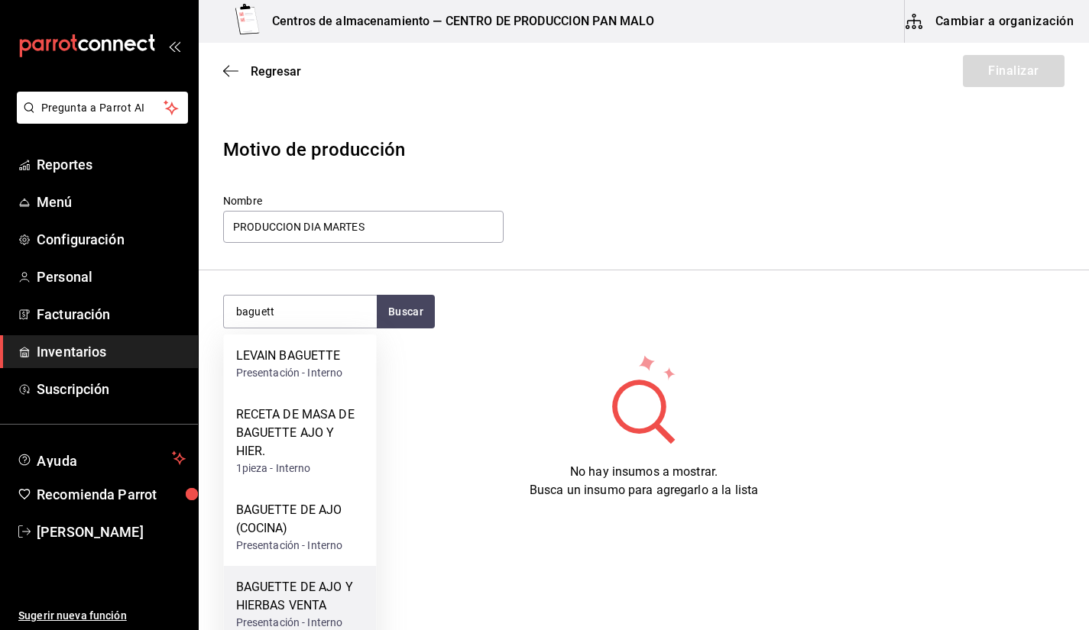
click at [338, 612] on div "BAGUETTE DE AJO Y HIERBAS VENTA" at bounding box center [300, 596] width 128 height 37
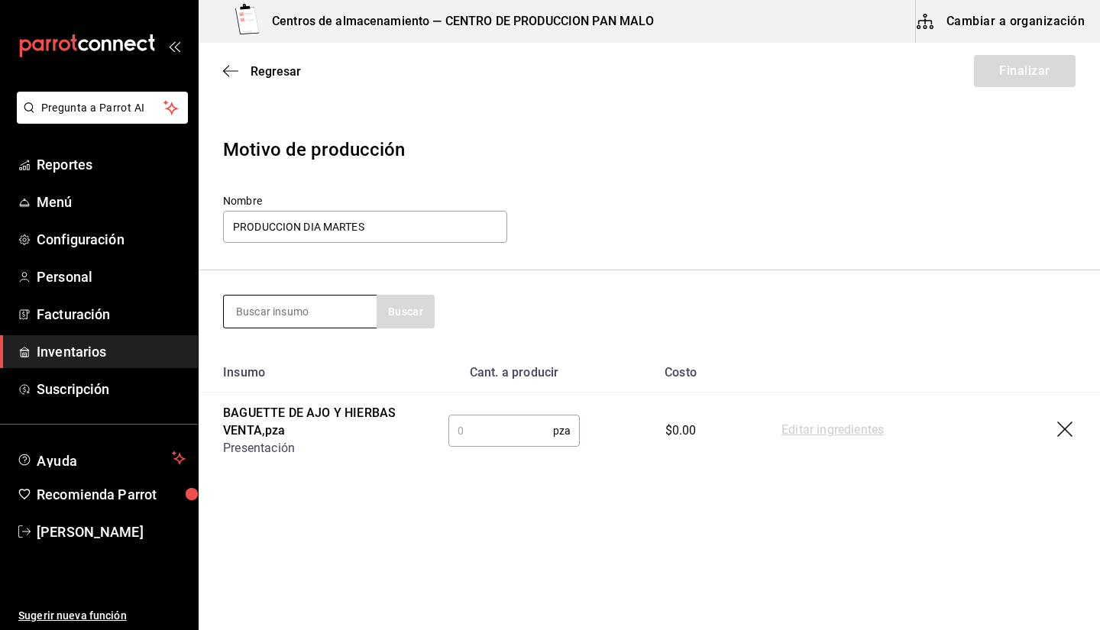
click at [346, 312] on input at bounding box center [300, 312] width 153 height 32
type input "bollo"
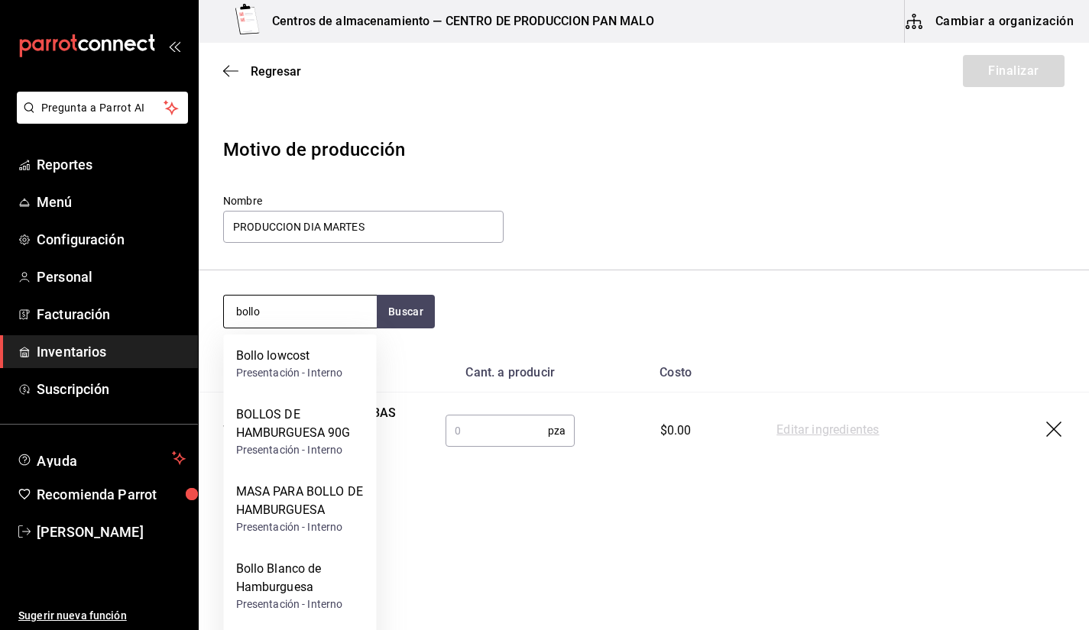
click at [341, 313] on input "bollo" at bounding box center [300, 312] width 153 height 32
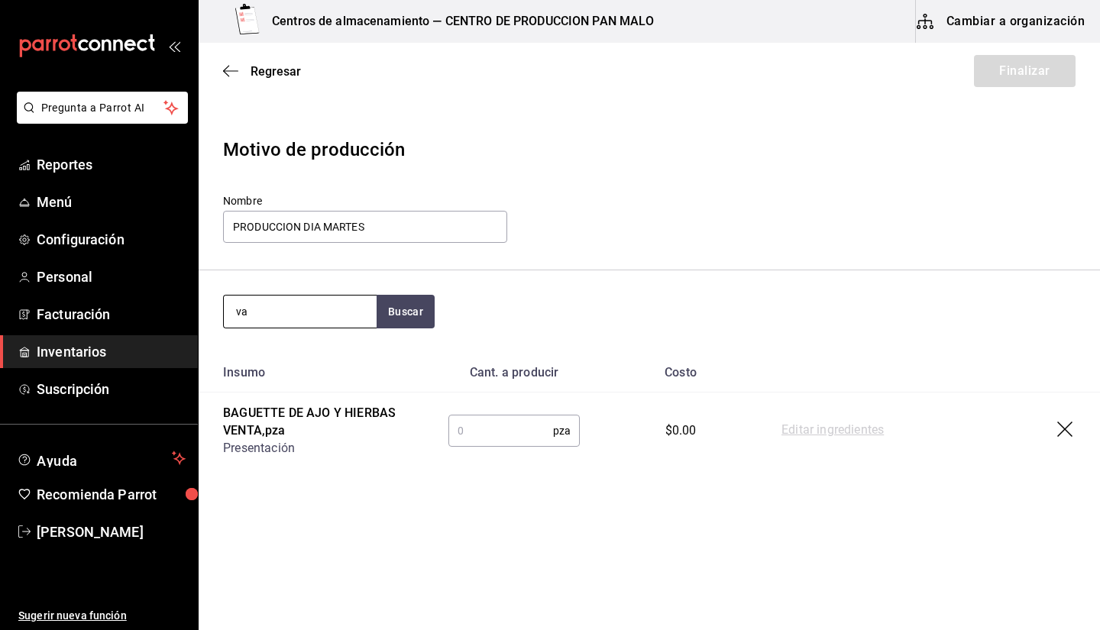
type input "v"
type input "cardamomo"
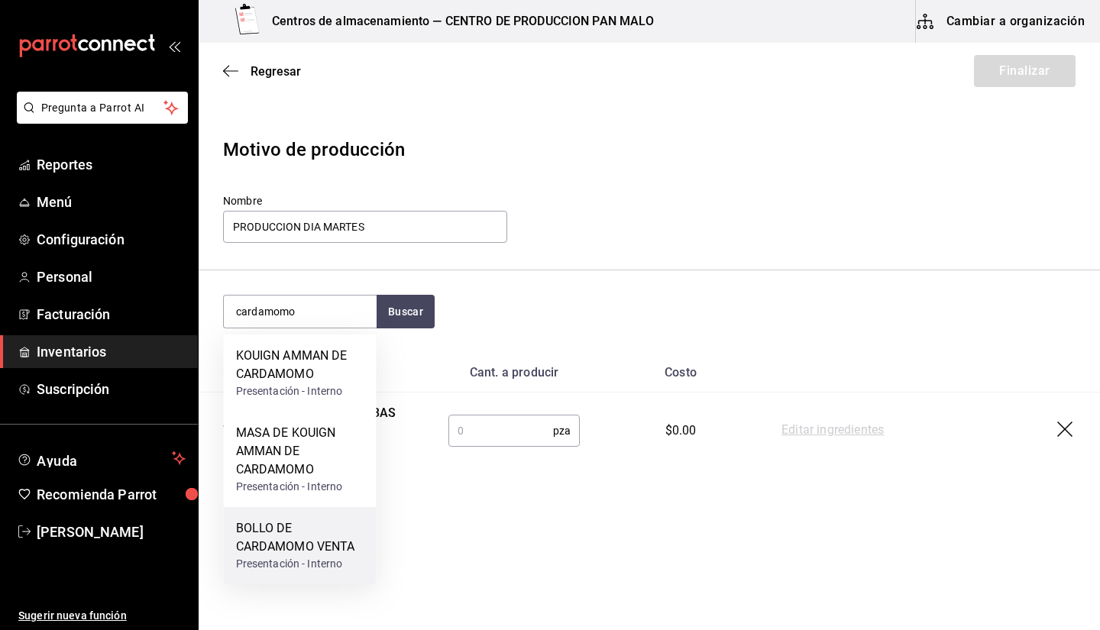
click at [349, 555] on div "BOLLO DE CARDAMOMO VENTA" at bounding box center [300, 537] width 128 height 37
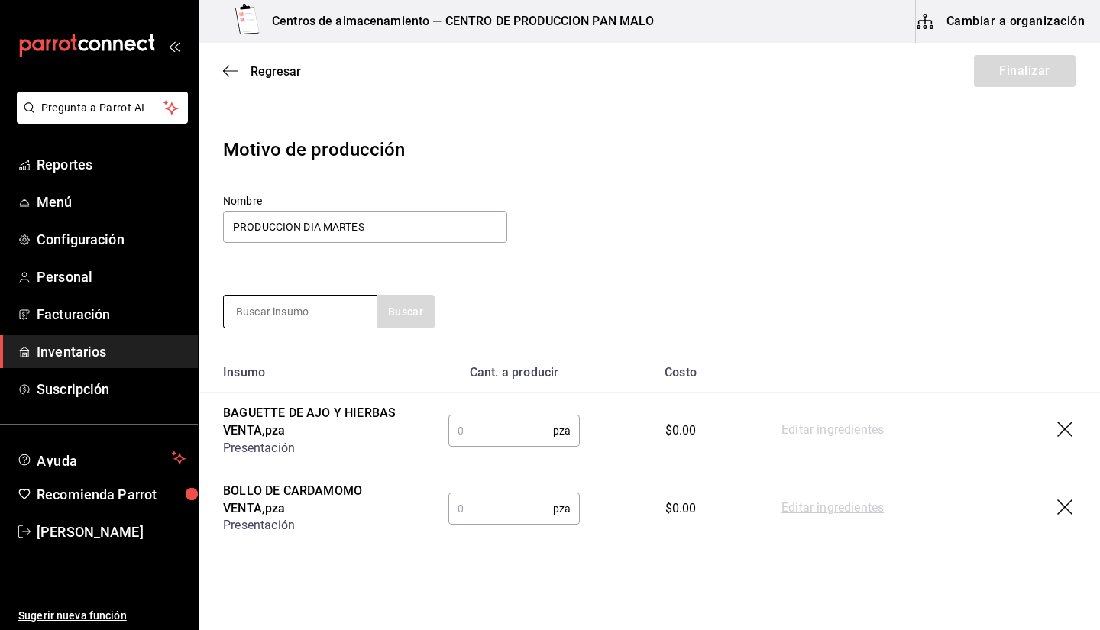
click at [338, 318] on input at bounding box center [300, 312] width 153 height 32
type input "concha"
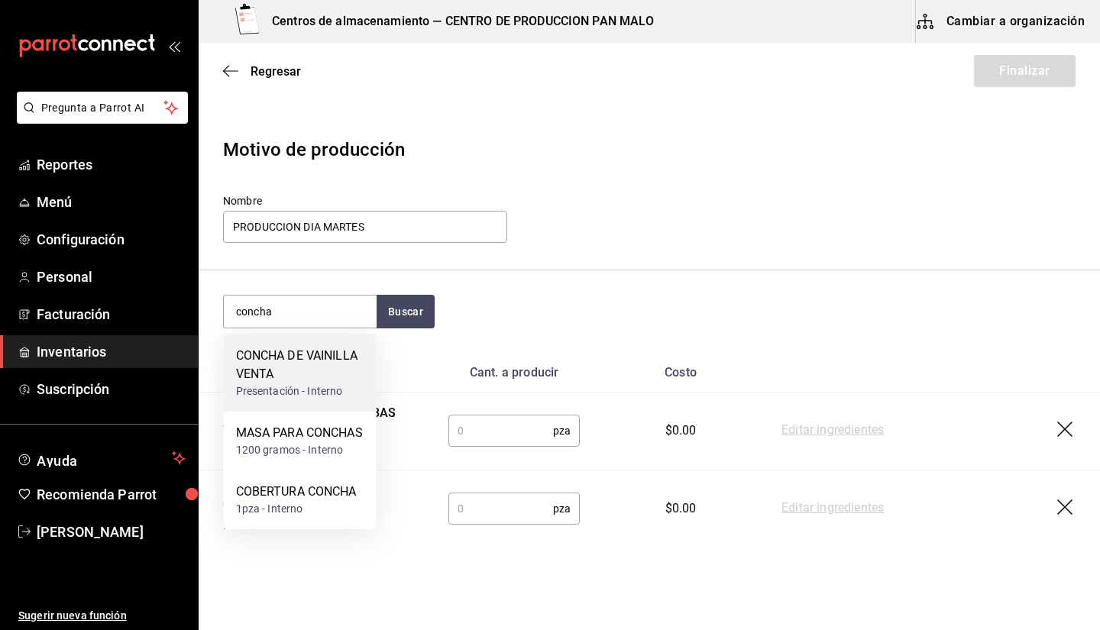
click at [322, 370] on div "CONCHA DE VAINILLA VENTA" at bounding box center [300, 365] width 128 height 37
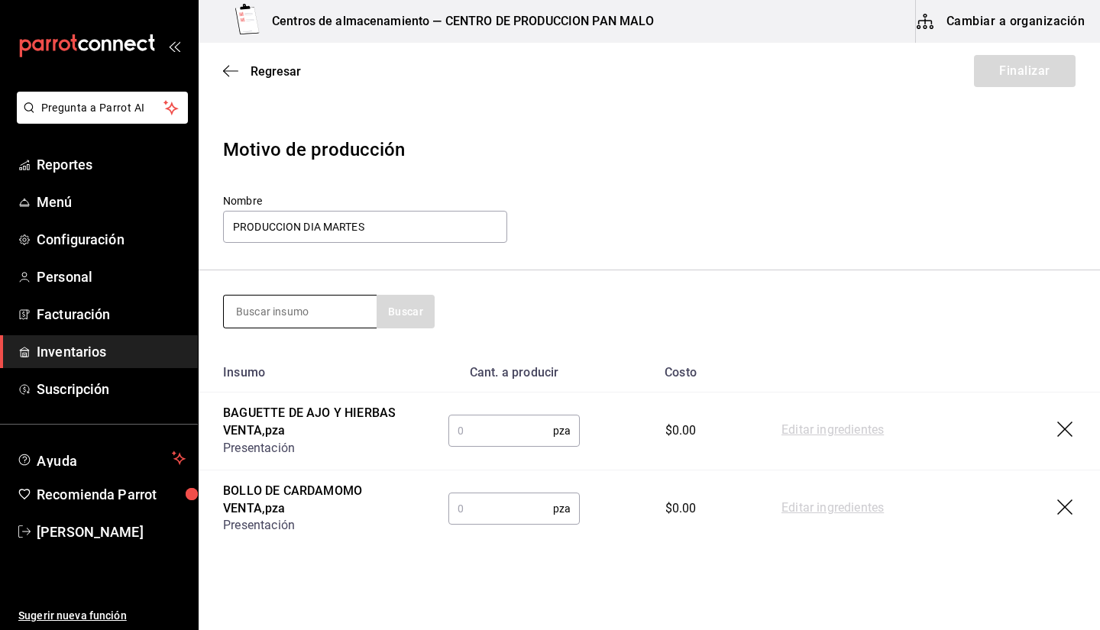
click at [354, 306] on input at bounding box center [300, 312] width 153 height 32
type input "nudo"
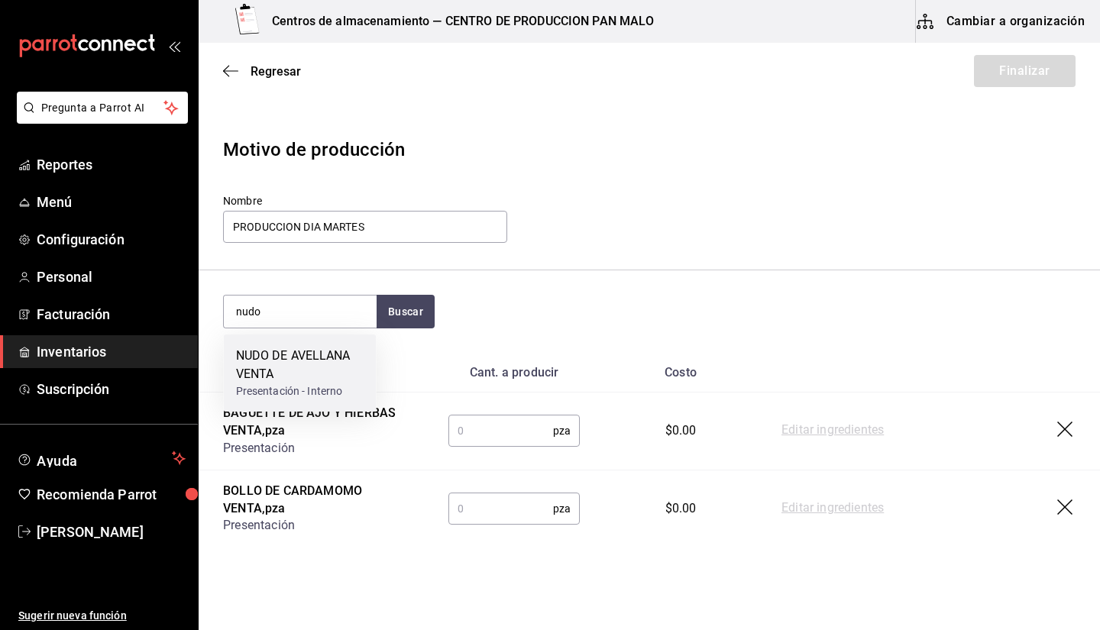
click at [301, 375] on div "NUDO DE AVELLANA VENTA" at bounding box center [300, 365] width 128 height 37
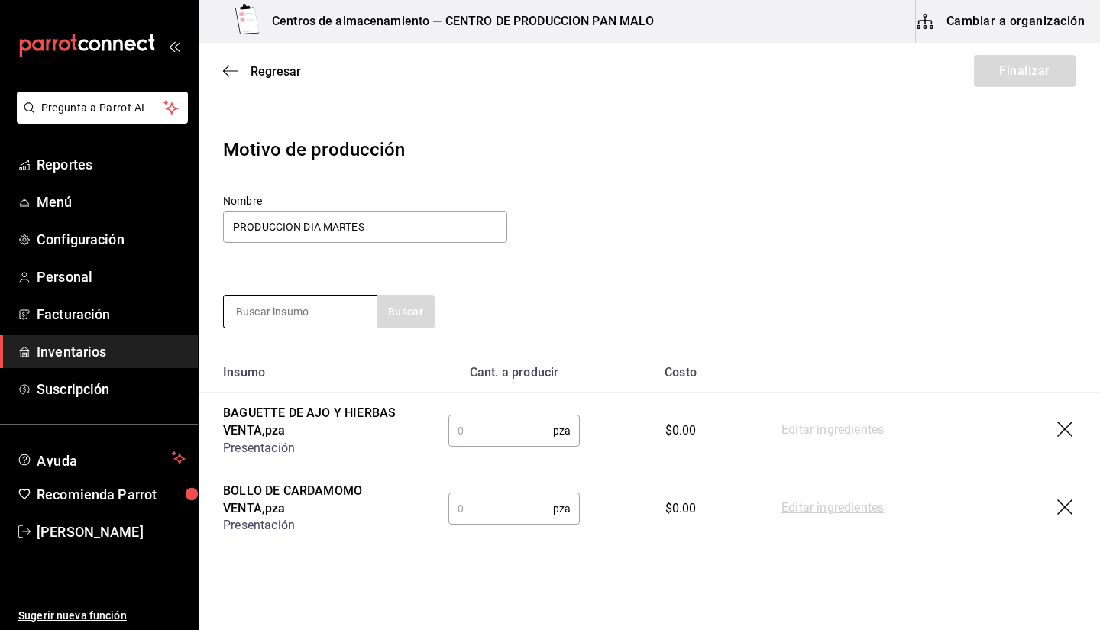
click at [273, 325] on input at bounding box center [300, 312] width 153 height 32
click at [270, 320] on input at bounding box center [300, 312] width 153 height 32
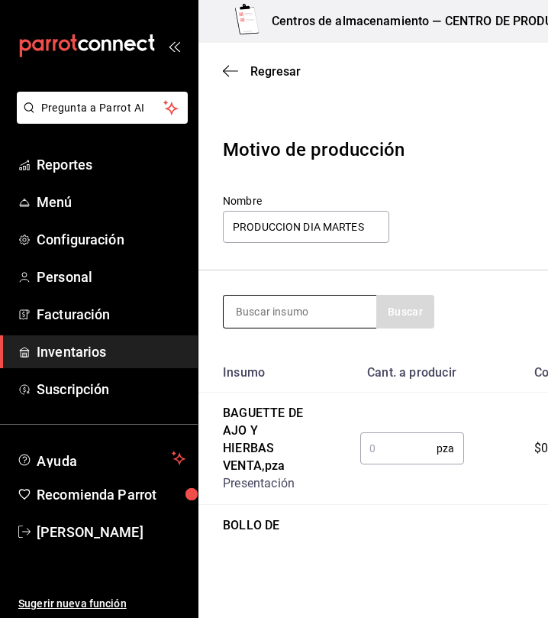
click at [260, 319] on input at bounding box center [300, 312] width 153 height 32
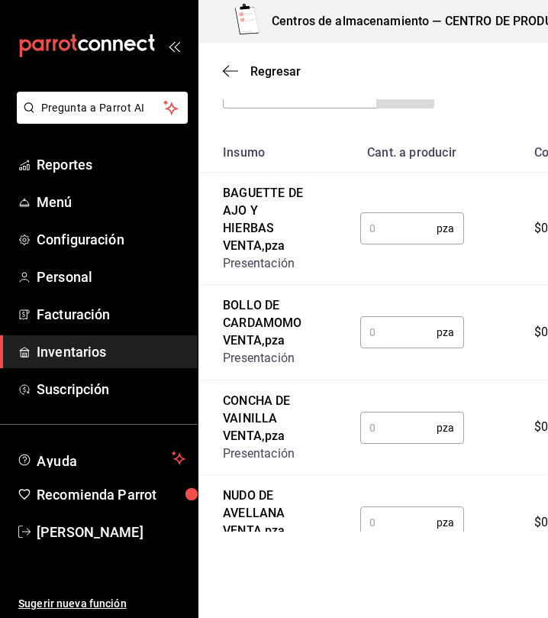
scroll to position [215, 0]
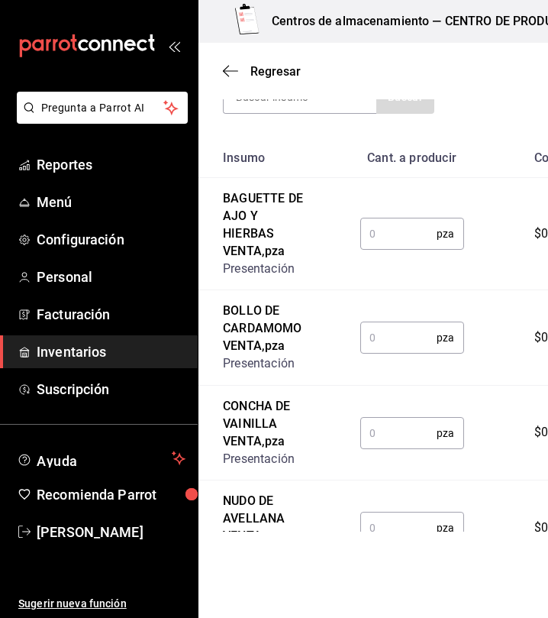
click at [276, 120] on section "Buscar" at bounding box center [473, 97] width 548 height 83
click at [283, 97] on div "Regresar Finalizar" at bounding box center [473, 71] width 548 height 57
click at [283, 102] on input at bounding box center [300, 97] width 153 height 32
type input "p"
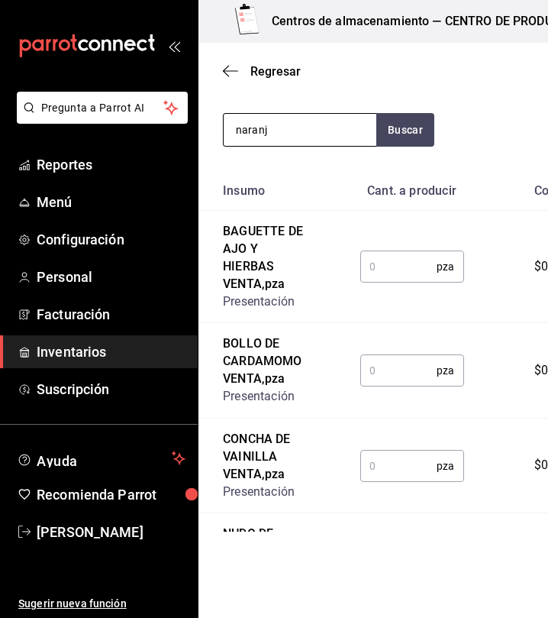
scroll to position [163, 0]
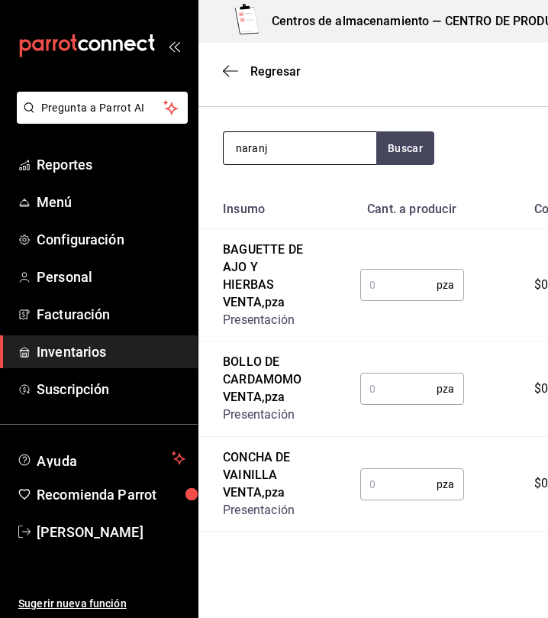
type input "naranj"
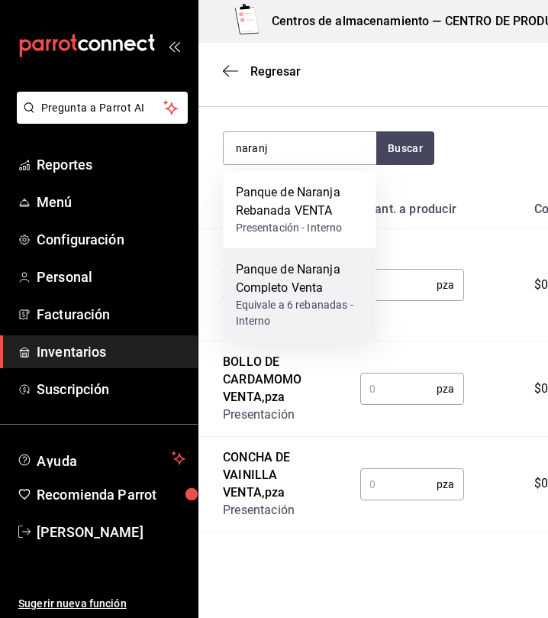
click at [295, 304] on div "Equivale a 6 rebanadas - Interno" at bounding box center [300, 313] width 128 height 32
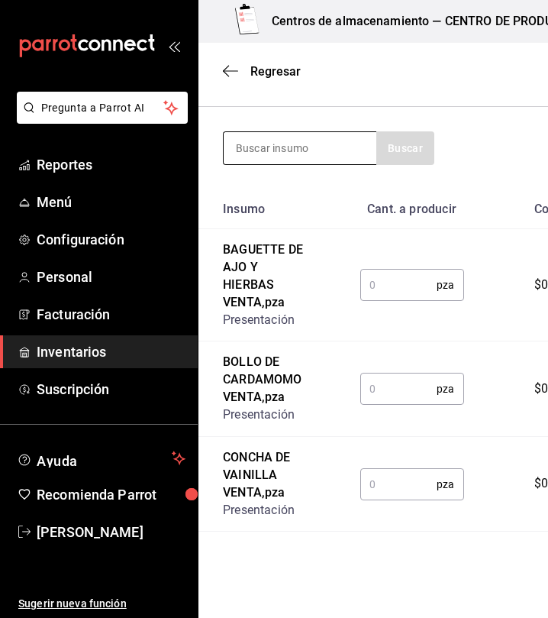
click at [338, 143] on input at bounding box center [300, 148] width 153 height 32
type input "platano"
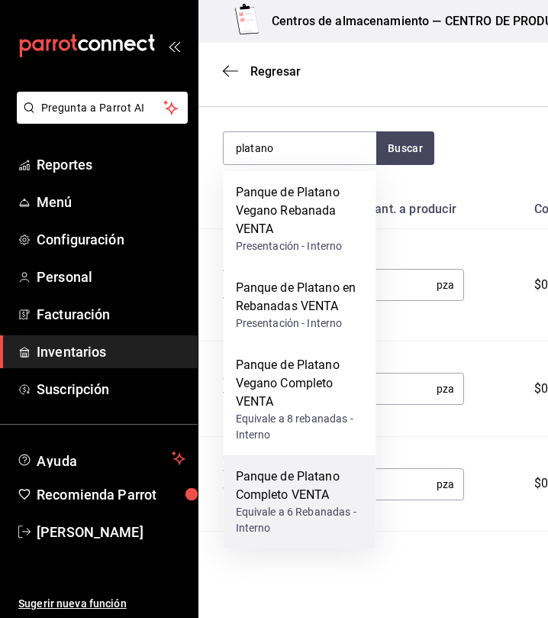
click at [307, 484] on div "Panque de Platano Completo VENTA" at bounding box center [300, 486] width 128 height 37
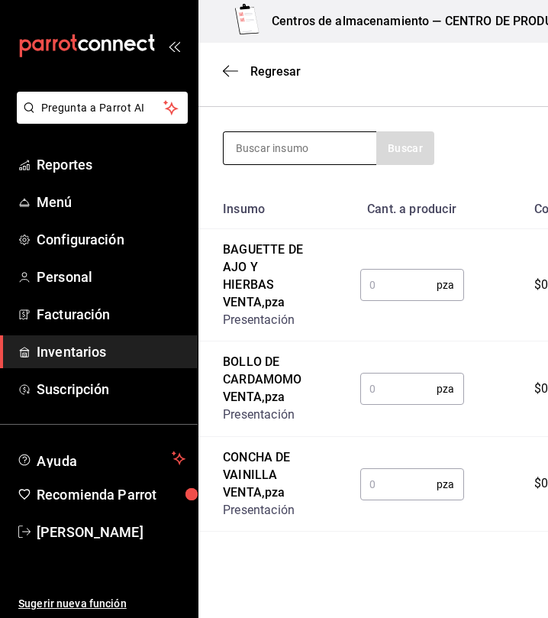
click at [333, 157] on input at bounding box center [300, 148] width 153 height 32
type input "platano vegano"
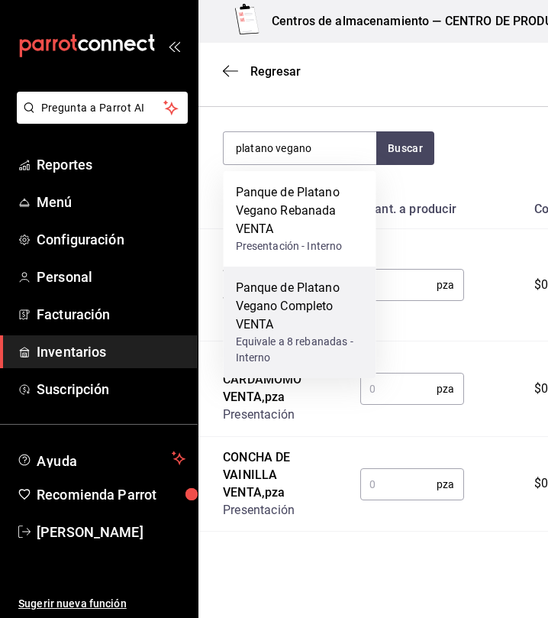
click at [330, 323] on div "Panque de Platano Vegano Completo VENTA" at bounding box center [300, 306] width 128 height 55
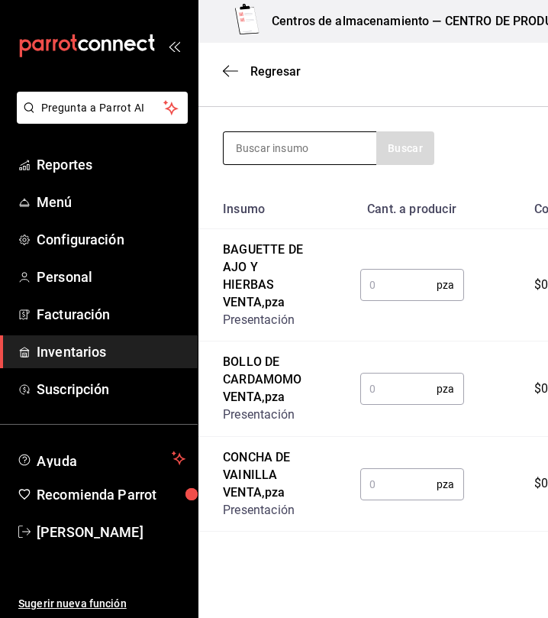
click at [322, 161] on input at bounding box center [300, 148] width 153 height 32
type input "torta"
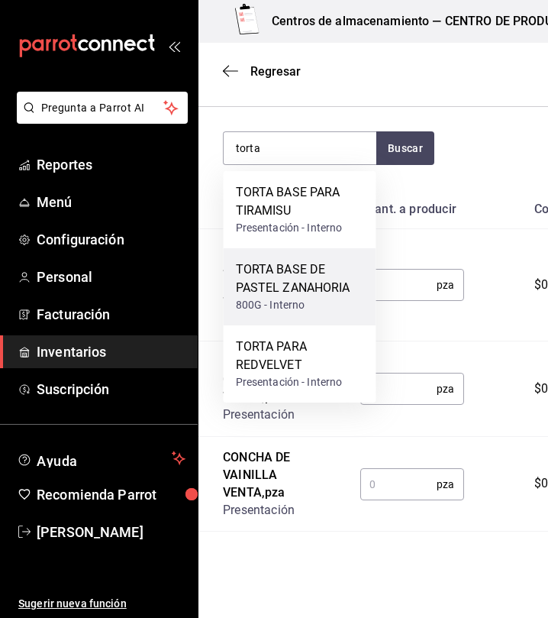
click at [331, 283] on div "TORTA BASE DE PASTEL ZANAHORIA" at bounding box center [300, 278] width 128 height 37
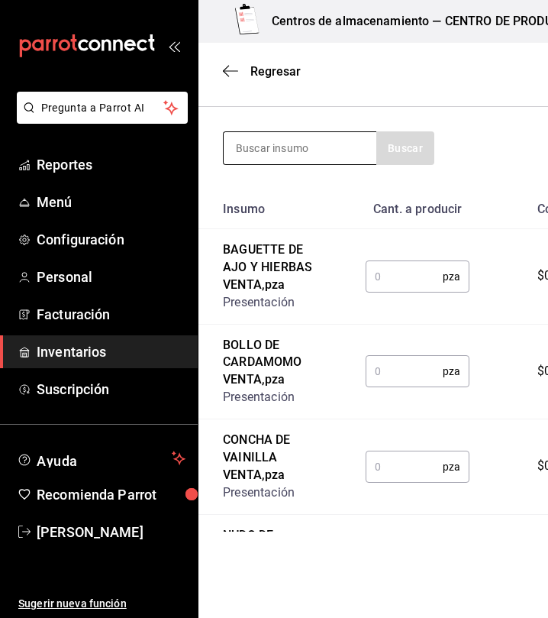
click at [338, 148] on input at bounding box center [300, 148] width 153 height 32
type input "cheese"
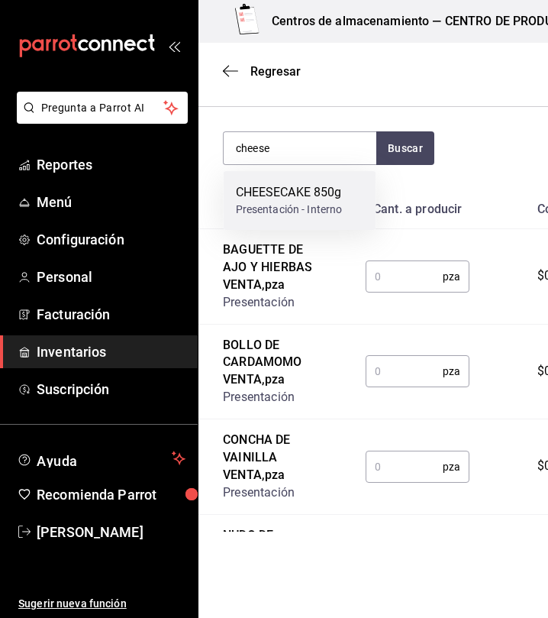
click at [315, 178] on div "CHEESECAKE 850g Presentación - Interno" at bounding box center [300, 200] width 153 height 59
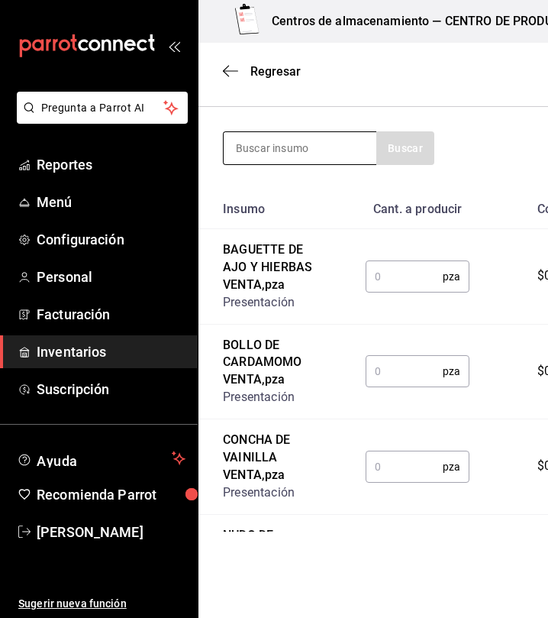
click at [310, 162] on input at bounding box center [300, 148] width 153 height 32
type input "c"
click at [409, 283] on input "text" at bounding box center [404, 276] width 77 height 31
type input "32"
click at [409, 387] on input "text" at bounding box center [404, 371] width 77 height 31
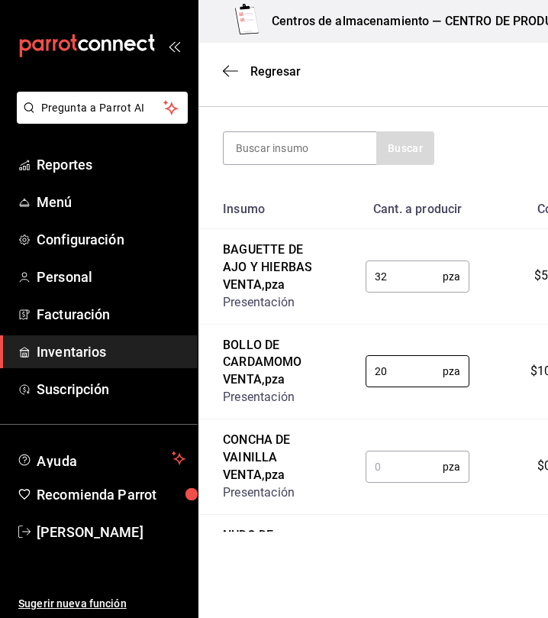
type input "20"
click at [380, 482] on input "text" at bounding box center [404, 466] width 77 height 31
click at [403, 476] on input "text" at bounding box center [404, 466] width 77 height 31
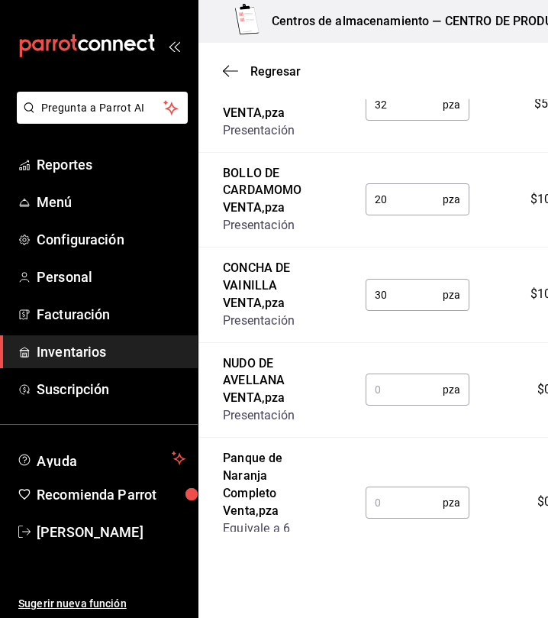
scroll to position [336, 0]
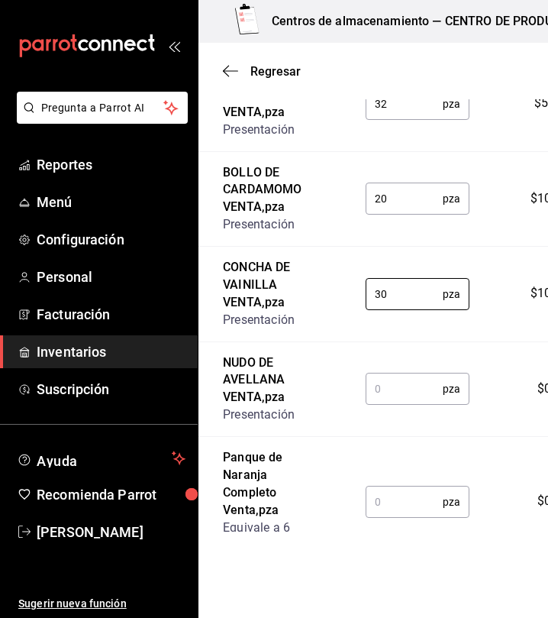
type input "30"
click at [378, 396] on input "text" at bounding box center [404, 389] width 77 height 31
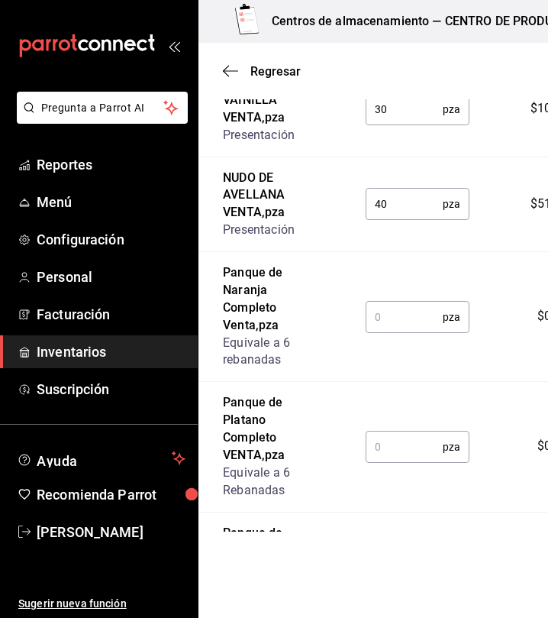
scroll to position [526, 0]
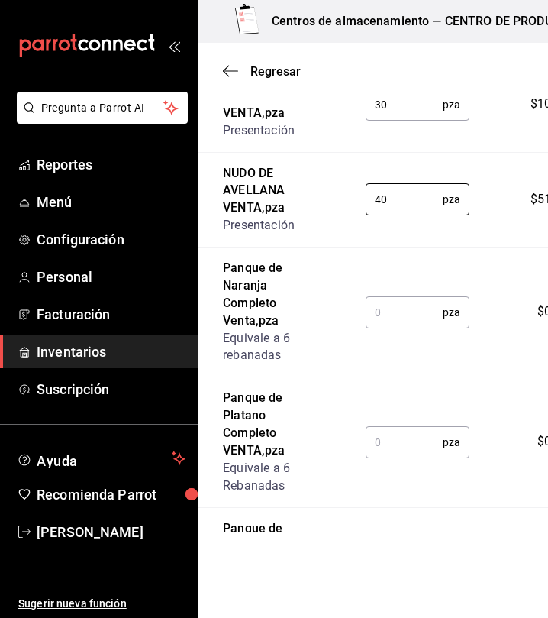
type input "40"
click at [417, 328] on input "text" at bounding box center [404, 312] width 77 height 31
type input "2"
click at [366, 458] on input "text" at bounding box center [404, 442] width 77 height 31
click at [388, 458] on input "text" at bounding box center [404, 442] width 77 height 31
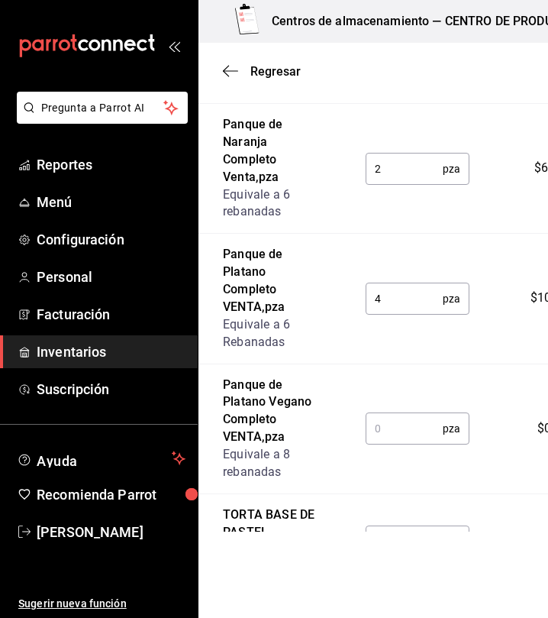
scroll to position [674, 0]
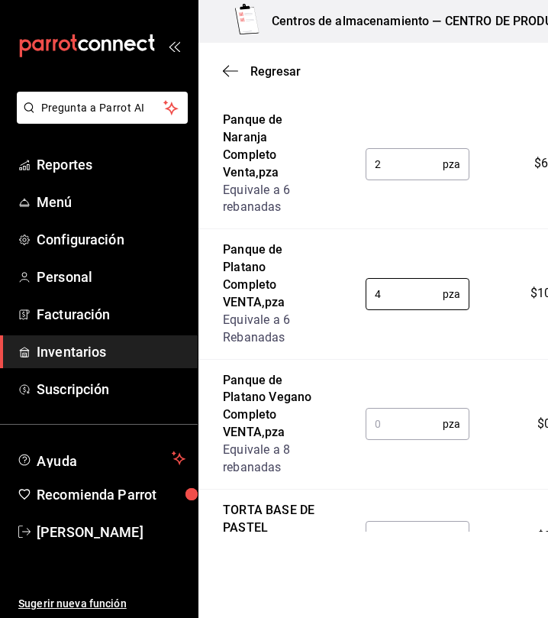
type input "4"
click at [388, 426] on td "pza ​" at bounding box center [417, 424] width 153 height 130
click at [390, 433] on td "pza ​" at bounding box center [417, 424] width 153 height 130
click at [389, 439] on input "text" at bounding box center [404, 424] width 77 height 31
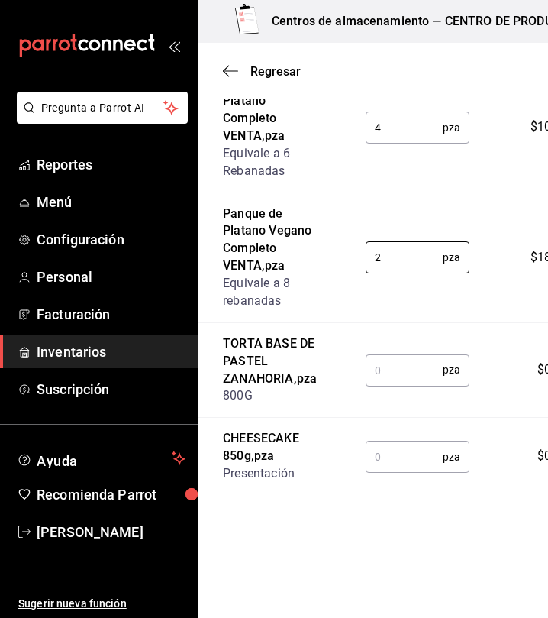
scroll to position [872, 0]
type input "2"
click at [400, 374] on input "text" at bounding box center [404, 369] width 77 height 31
type input "6"
click at [383, 472] on input "text" at bounding box center [404, 457] width 77 height 31
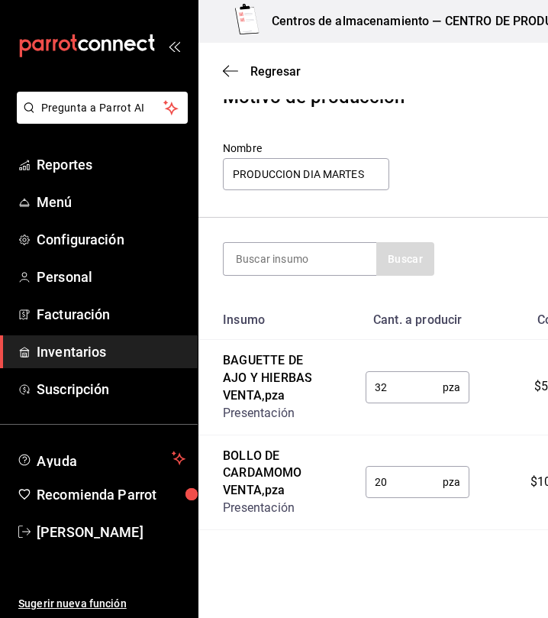
scroll to position [0, 0]
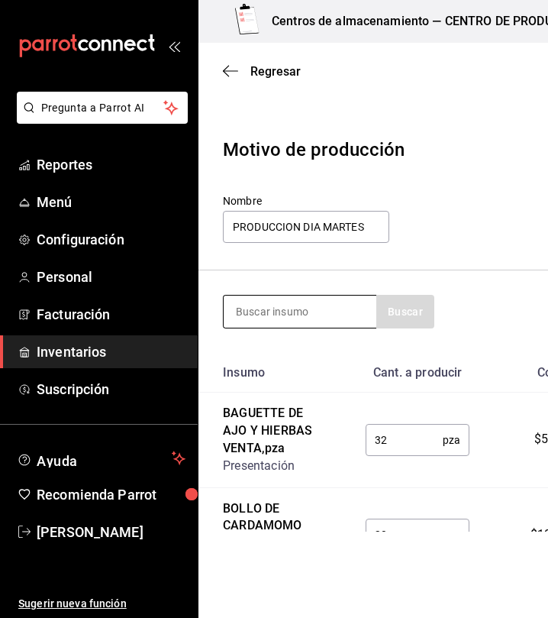
type input "10"
click at [283, 316] on input at bounding box center [300, 312] width 153 height 32
type input "hojaldre"
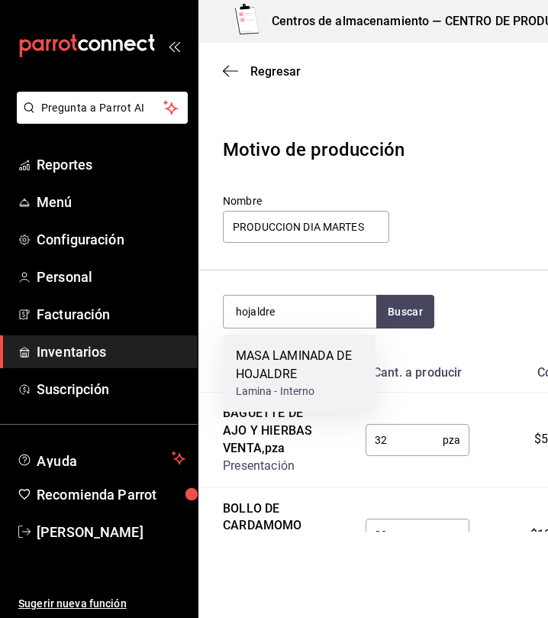
click at [286, 364] on div "MASA LAMINADA DE HOJALDRE" at bounding box center [300, 365] width 128 height 37
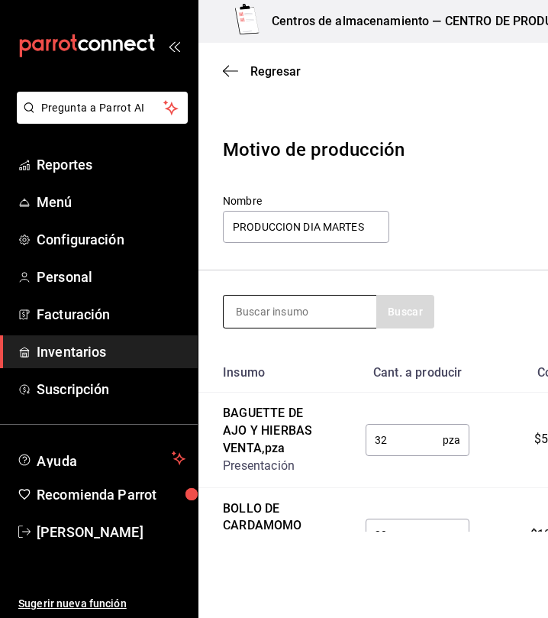
click at [331, 312] on input at bounding box center [300, 312] width 153 height 32
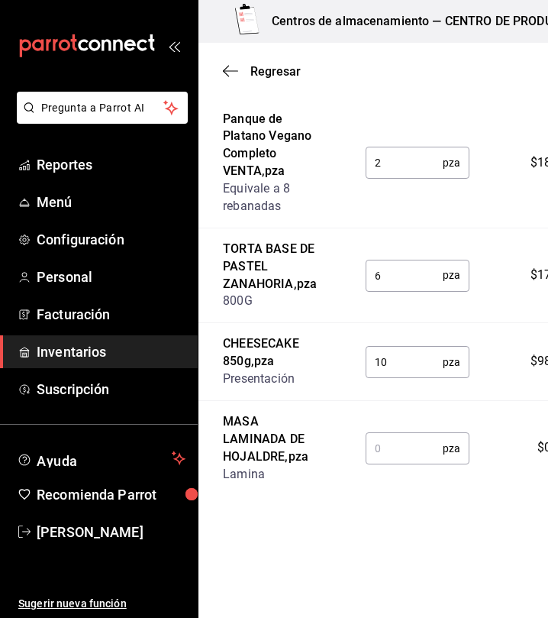
scroll to position [994, 0]
click at [426, 459] on input "text" at bounding box center [404, 448] width 77 height 31
type input "2"
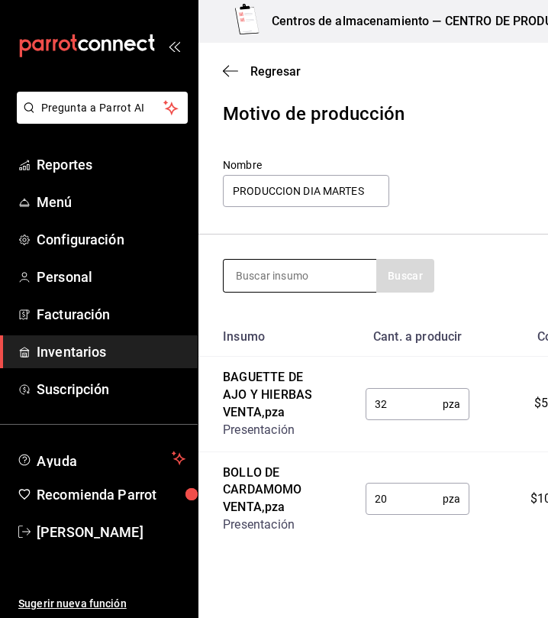
scroll to position [35, 0]
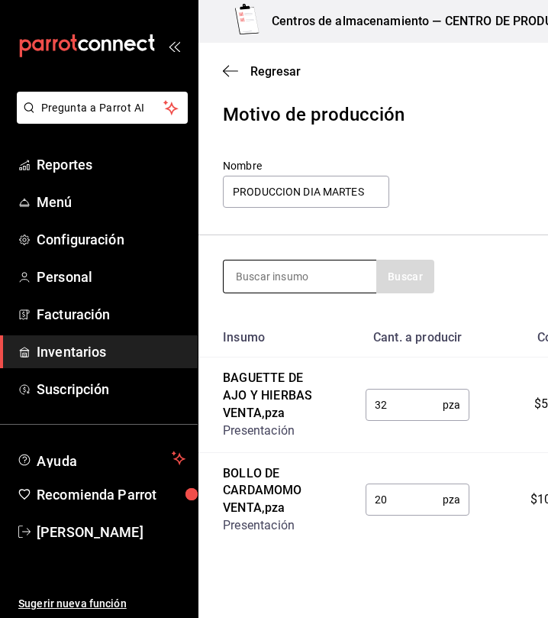
type input "10"
click at [264, 271] on input at bounding box center [300, 276] width 153 height 32
type input "rol"
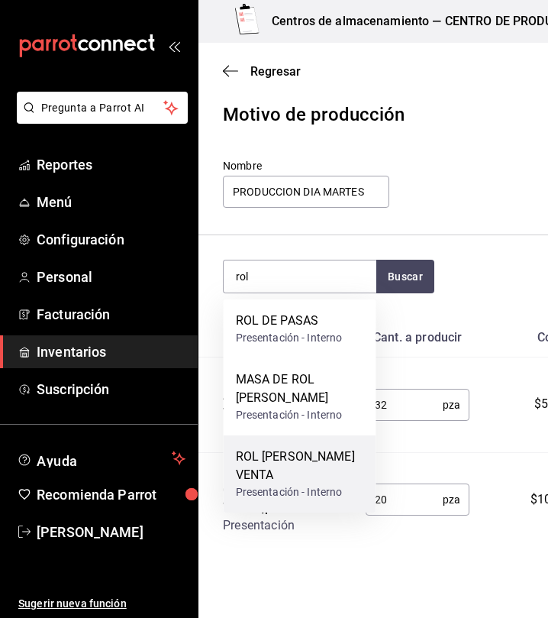
click at [300, 482] on div "ROL DE CANELA VENTA" at bounding box center [300, 466] width 128 height 37
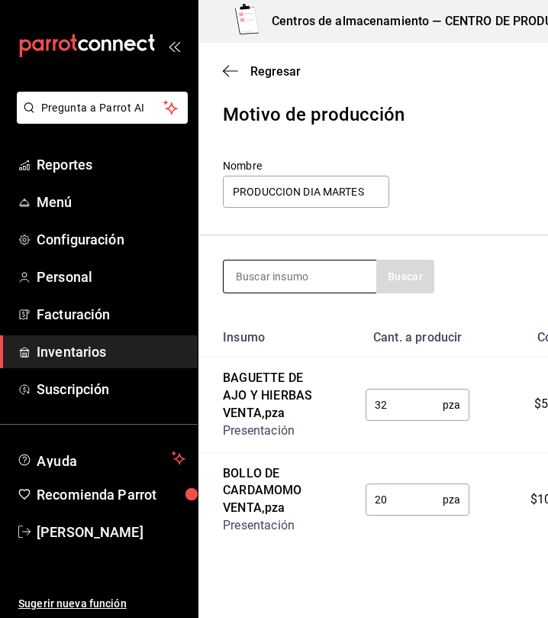
click at [353, 280] on input at bounding box center [300, 276] width 153 height 32
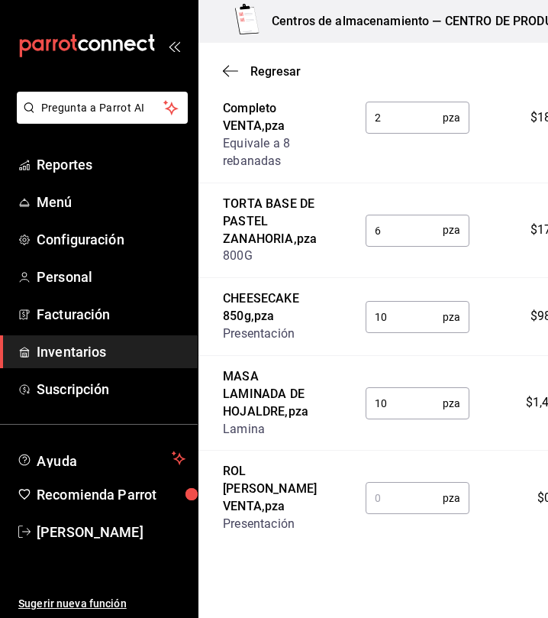
scroll to position [1089, 0]
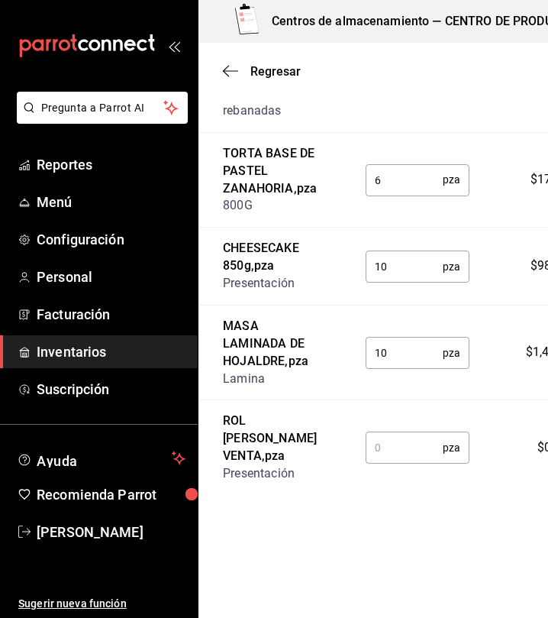
click at [381, 463] on input "text" at bounding box center [404, 447] width 77 height 31
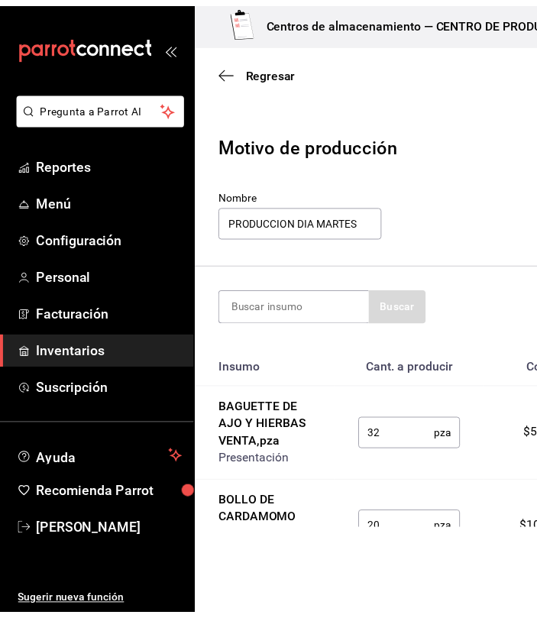
scroll to position [0, 0]
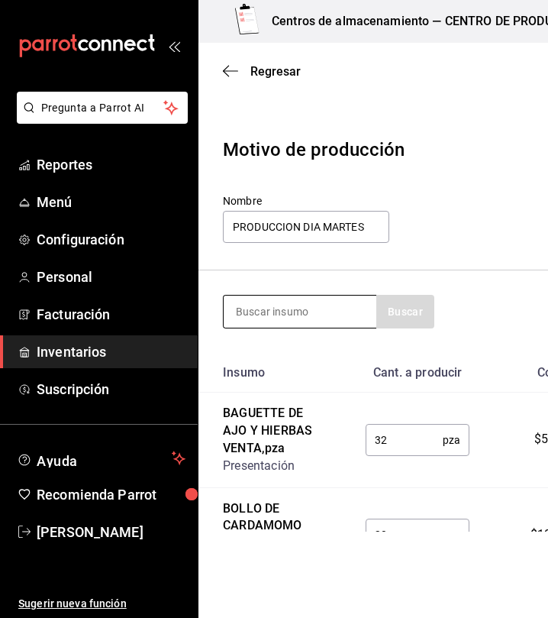
type input "40"
click at [306, 309] on input at bounding box center [300, 312] width 153 height 32
type input "tarta"
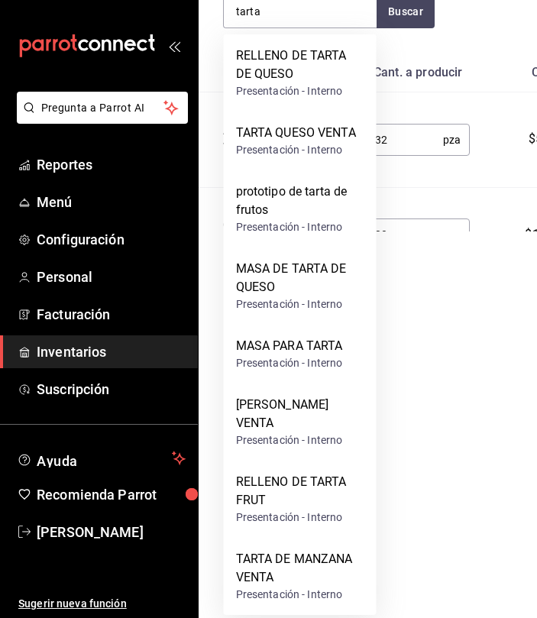
scroll to position [303, 0]
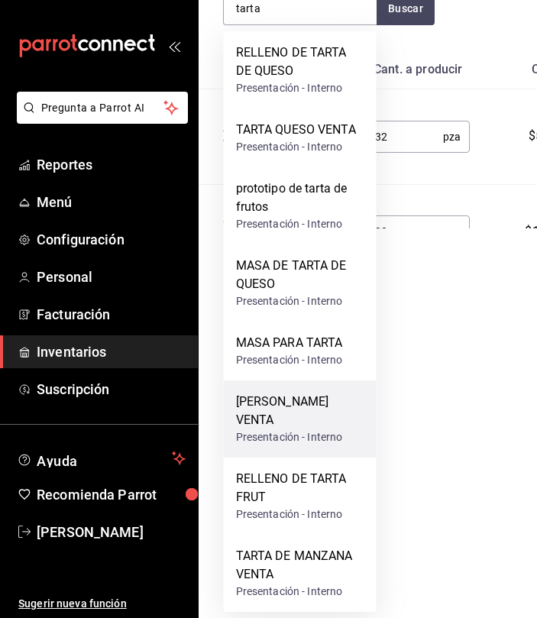
click at [305, 416] on div "TARTA DE PIÑA VENTA" at bounding box center [300, 411] width 128 height 37
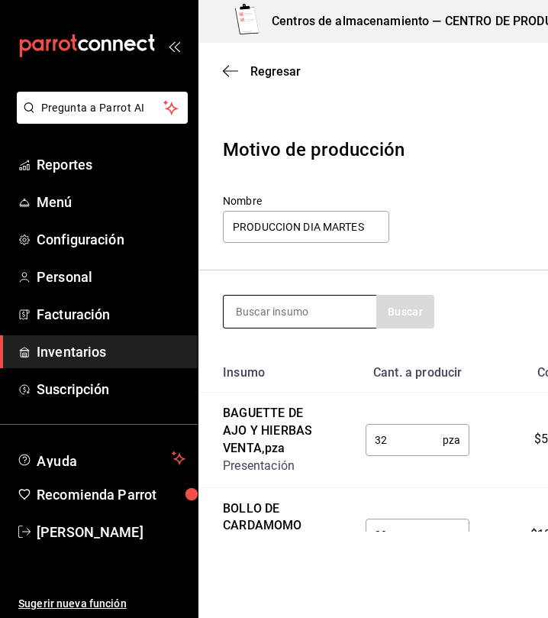
click at [344, 303] on input at bounding box center [300, 312] width 153 height 32
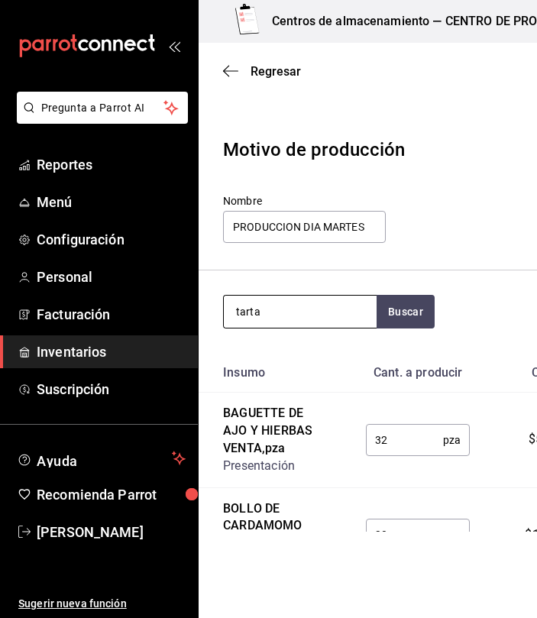
type input "tarta"
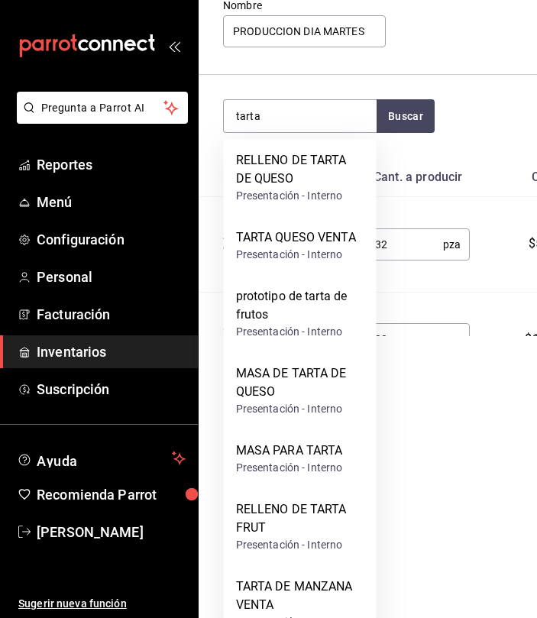
scroll to position [202, 0]
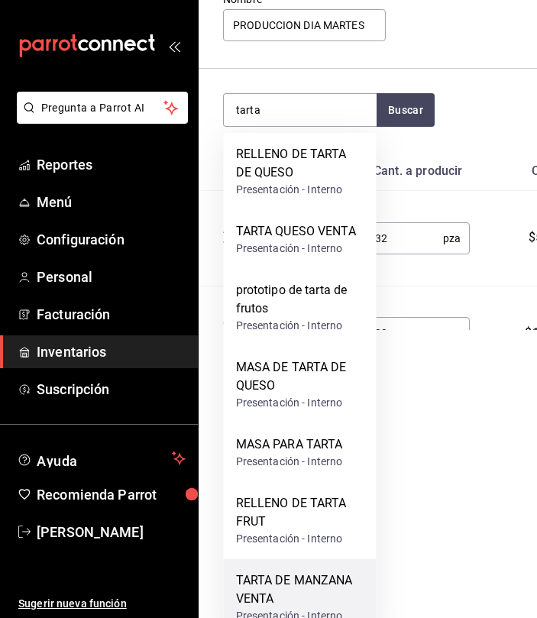
click at [345, 578] on div "TARTA DE MANZANA VENTA" at bounding box center [300, 589] width 128 height 37
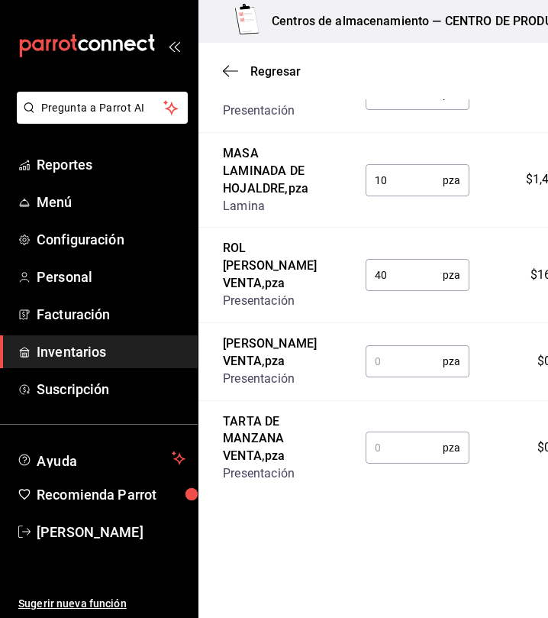
scroll to position [1279, 0]
click at [378, 349] on input "text" at bounding box center [404, 361] width 77 height 31
type input "19"
click at [425, 463] on input "text" at bounding box center [404, 447] width 77 height 31
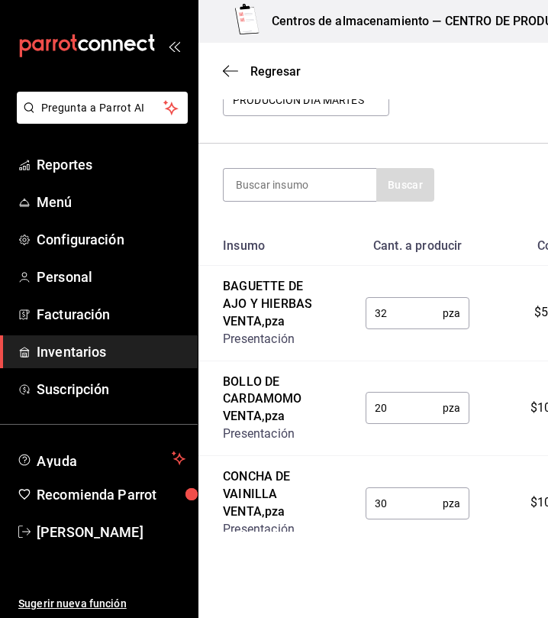
scroll to position [0, 0]
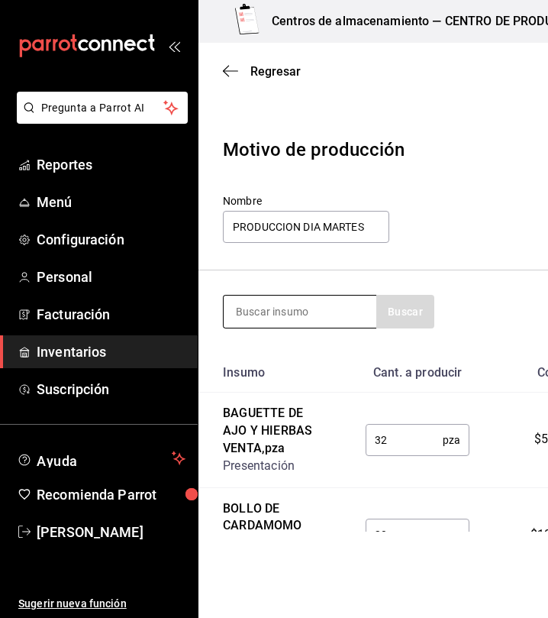
type input "19"
click at [301, 310] on input at bounding box center [300, 312] width 153 height 32
type input "f"
type input "a"
type input "croissa"
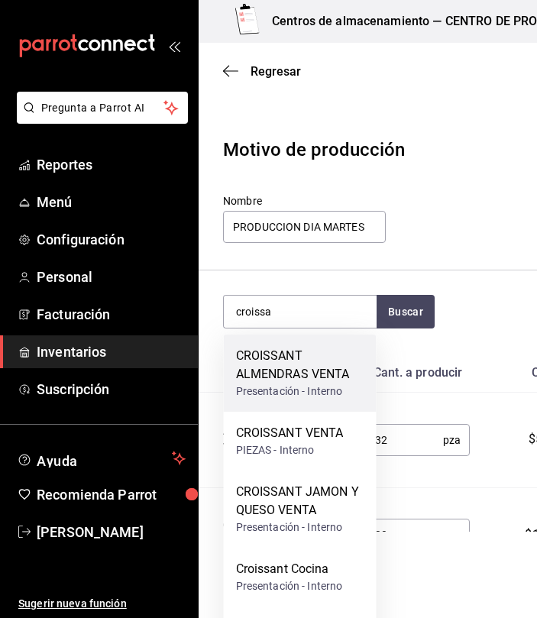
click at [338, 364] on div "CROISSANT ALMENDRAS VENTA" at bounding box center [300, 365] width 128 height 37
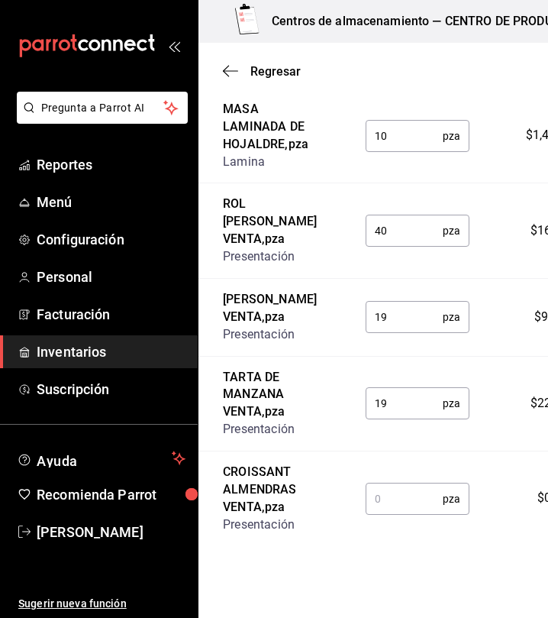
scroll to position [1374, 0]
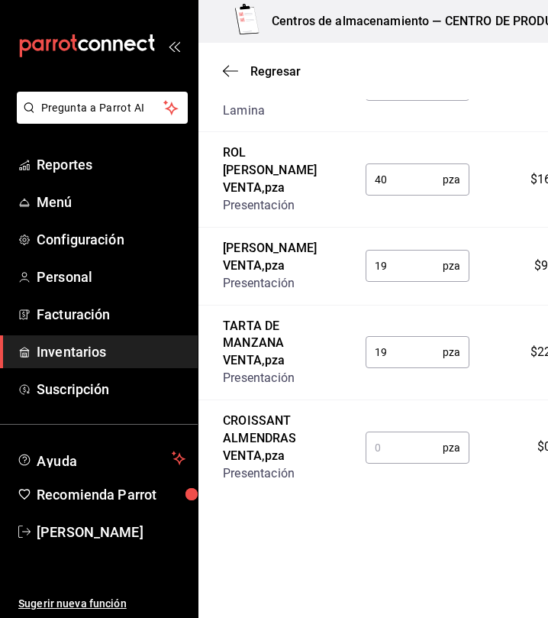
click at [405, 445] on input "text" at bounding box center [404, 447] width 77 height 31
click at [383, 463] on input "text" at bounding box center [404, 447] width 77 height 31
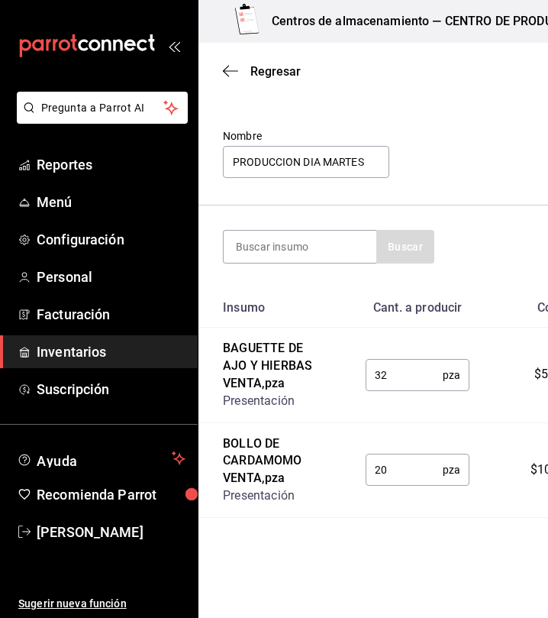
scroll to position [0, 0]
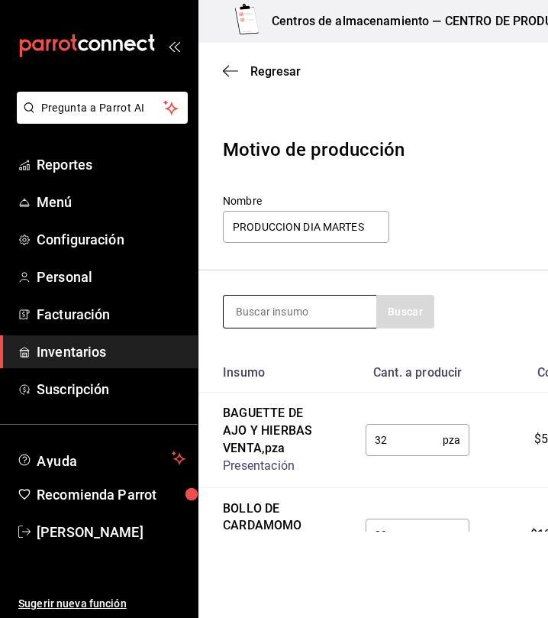
type input "25"
click at [322, 316] on input at bounding box center [300, 312] width 153 height 32
type input "polvoron"
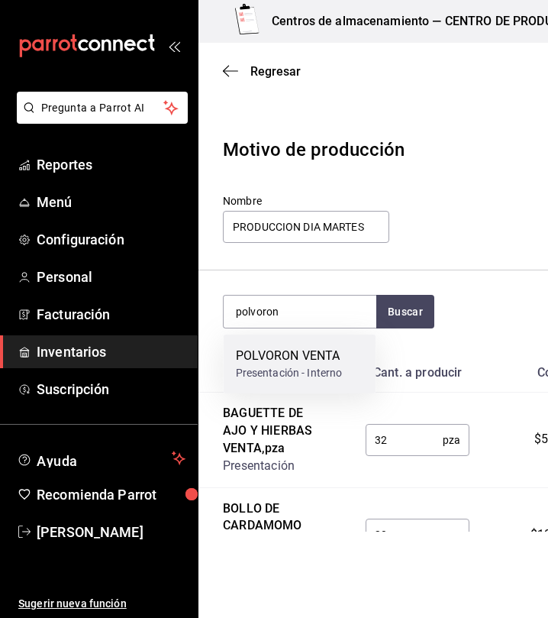
click at [306, 347] on div "POLVORON VENTA" at bounding box center [289, 356] width 107 height 18
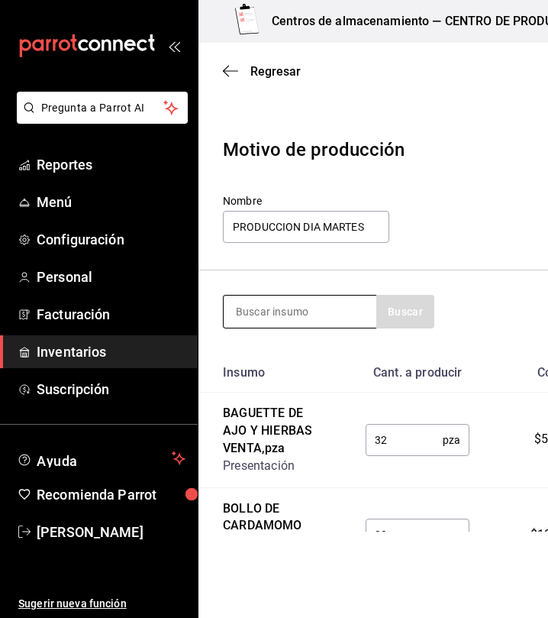
click at [325, 316] on input at bounding box center [300, 312] width 153 height 32
type input "pistache"
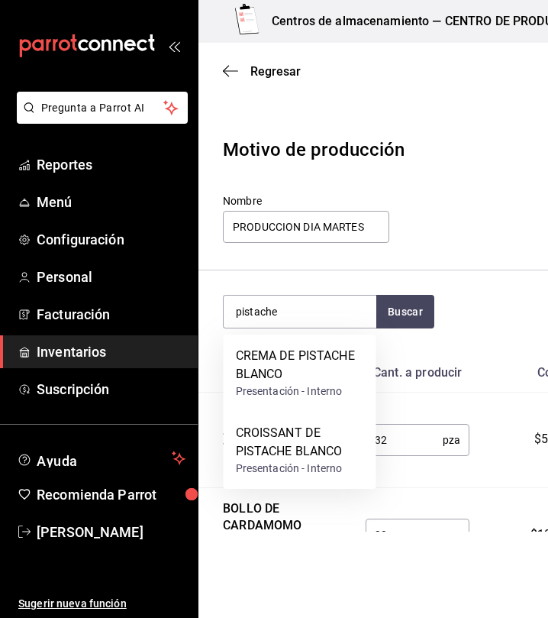
drag, startPoint x: 340, startPoint y: 451, endPoint x: 312, endPoint y: 443, distance: 28.8
click at [312, 443] on div "CROISSANT DE PISTACHE BLANCO" at bounding box center [300, 442] width 128 height 37
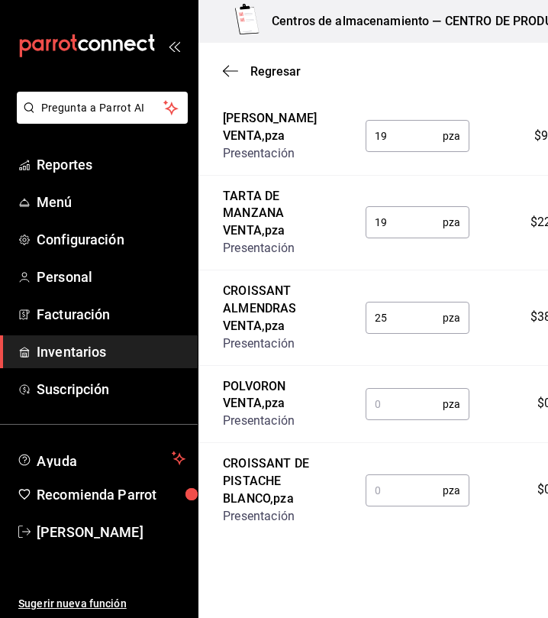
scroll to position [1547, 0]
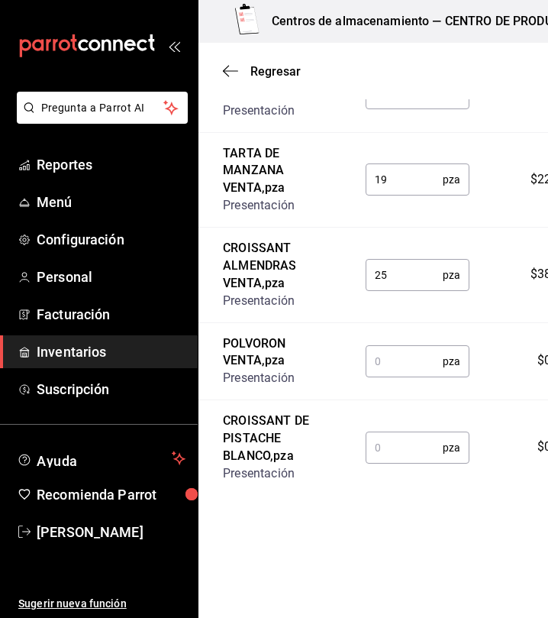
click at [390, 374] on input "text" at bounding box center [404, 361] width 77 height 31
type input "32"
click at [403, 451] on input "text" at bounding box center [404, 447] width 77 height 31
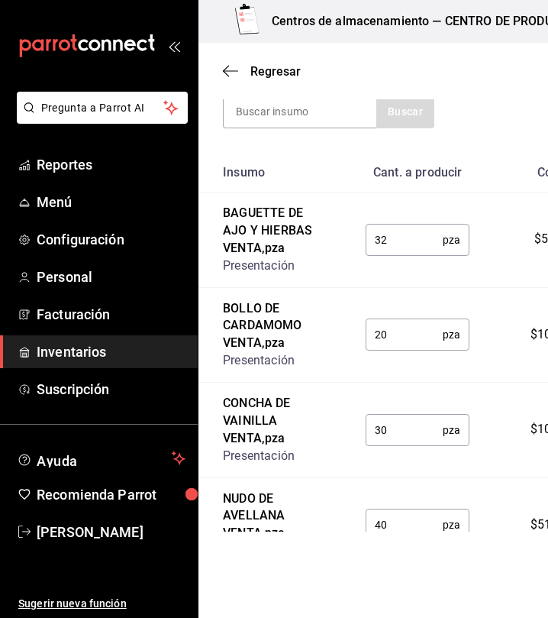
scroll to position [0, 0]
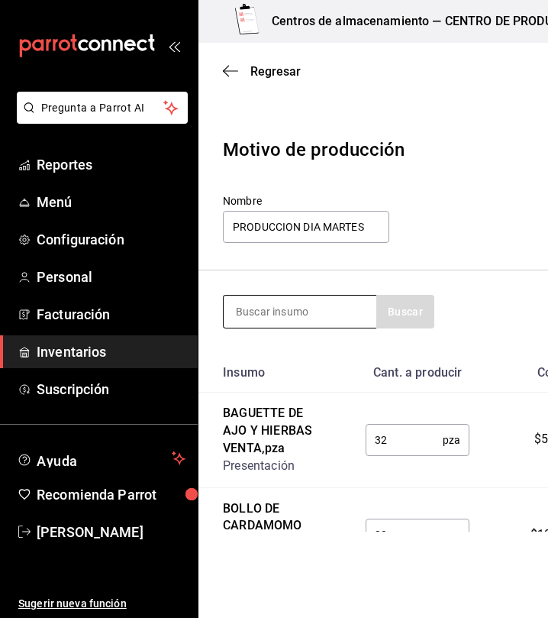
type input "10"
click at [348, 303] on input at bounding box center [300, 312] width 153 height 32
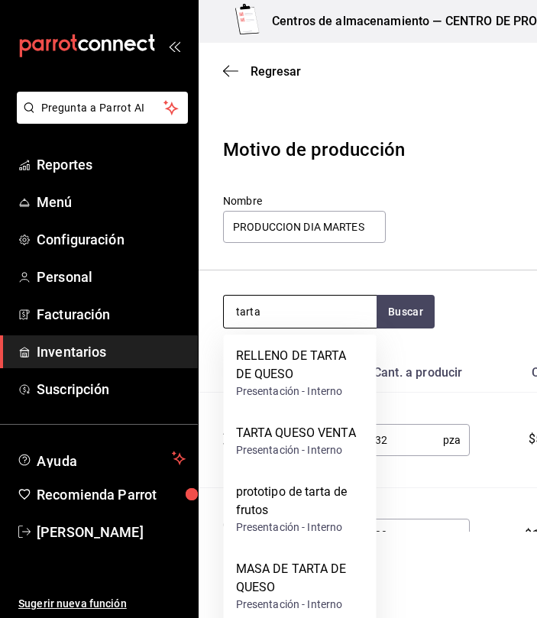
type input "tarta"
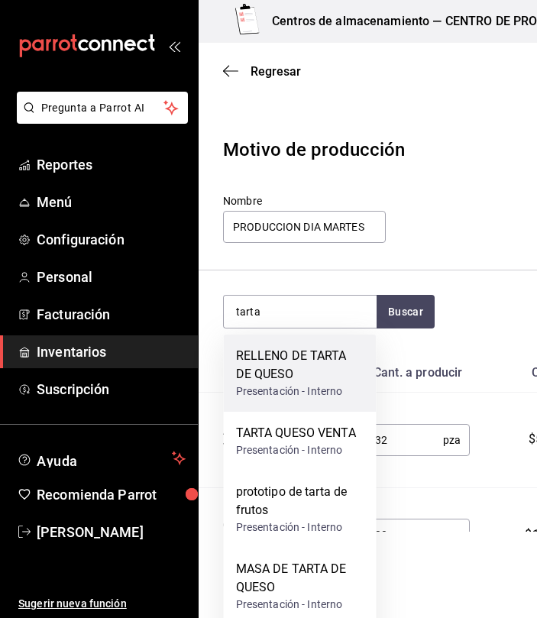
click at [315, 367] on div "RELLENO DE TARTA DE QUESO" at bounding box center [300, 365] width 128 height 37
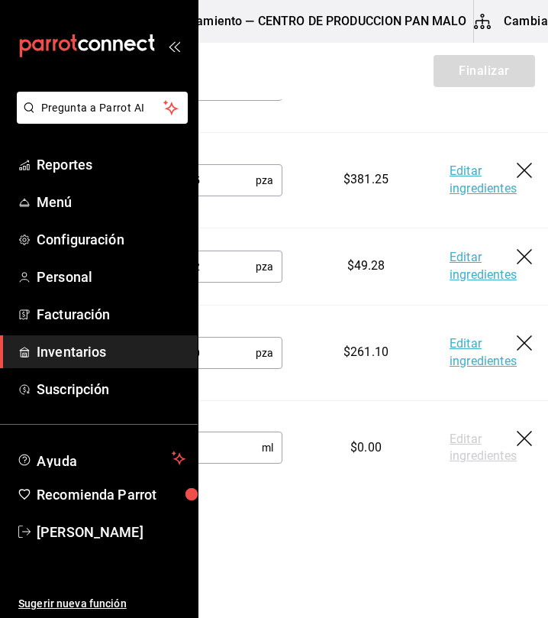
scroll to position [0, 188]
click at [516, 445] on icon "button" at bounding box center [523, 438] width 15 height 15
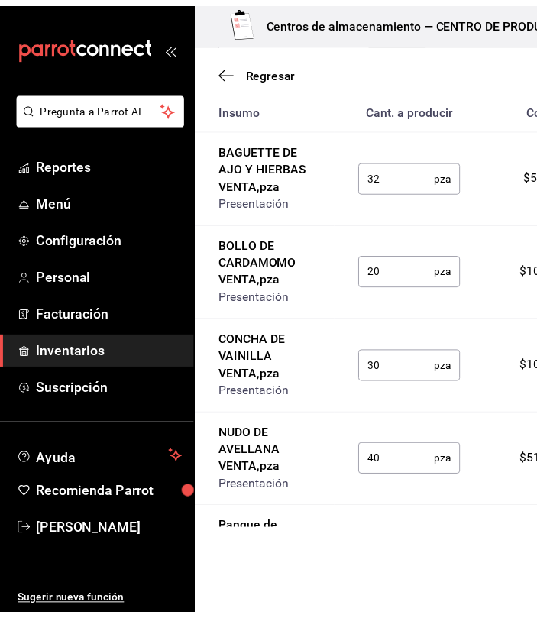
scroll to position [0, 0]
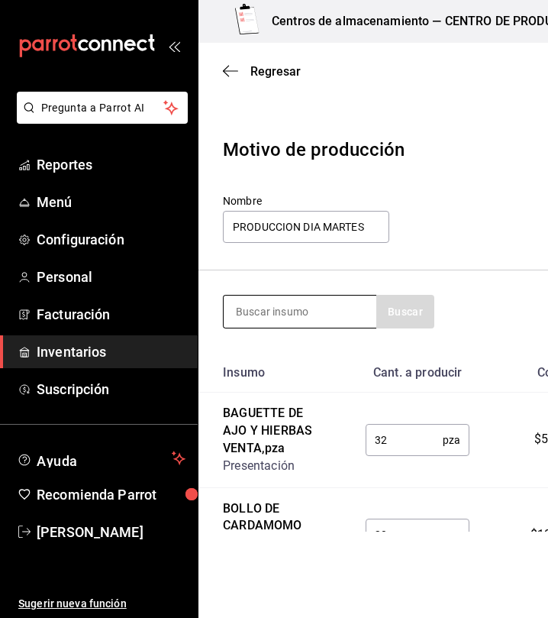
click at [334, 312] on input at bounding box center [300, 312] width 153 height 32
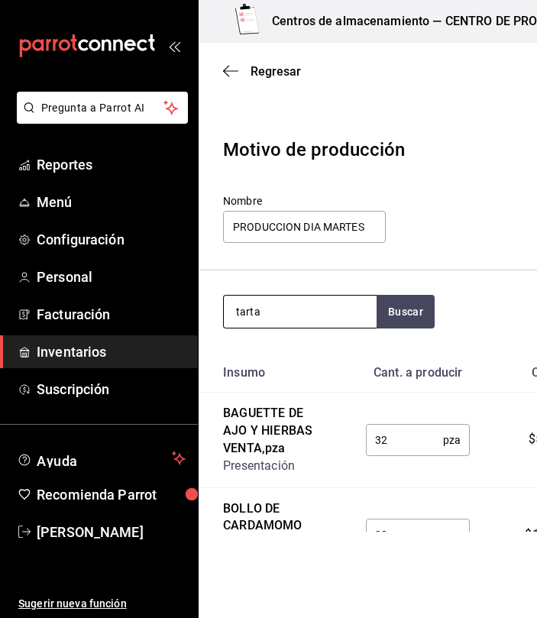
type input "tarta"
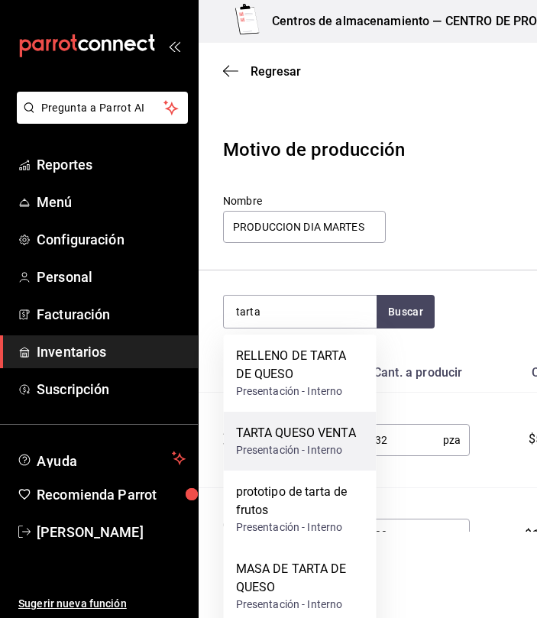
click at [313, 443] on div "Presentación - Interno" at bounding box center [296, 450] width 120 height 16
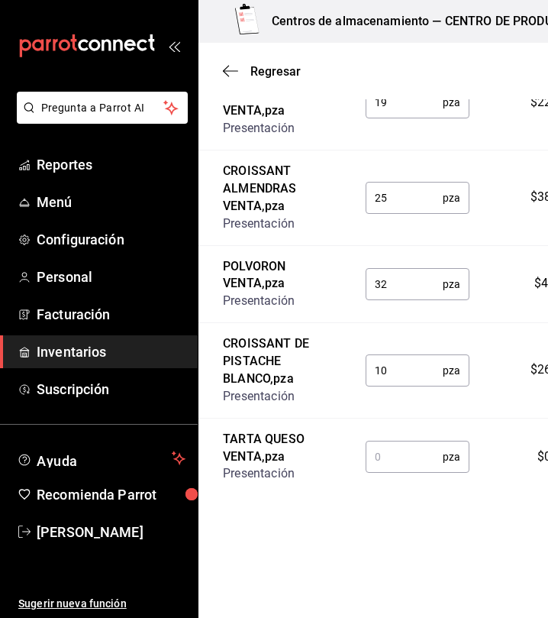
scroll to position [1624, 0]
click at [404, 465] on input "text" at bounding box center [404, 457] width 77 height 31
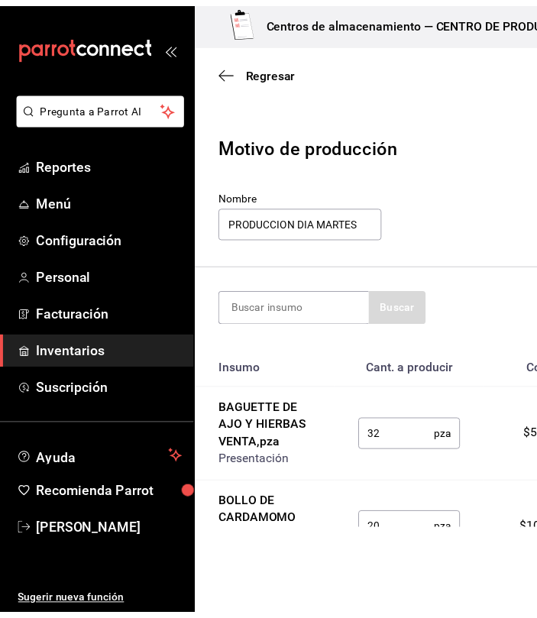
scroll to position [2, 0]
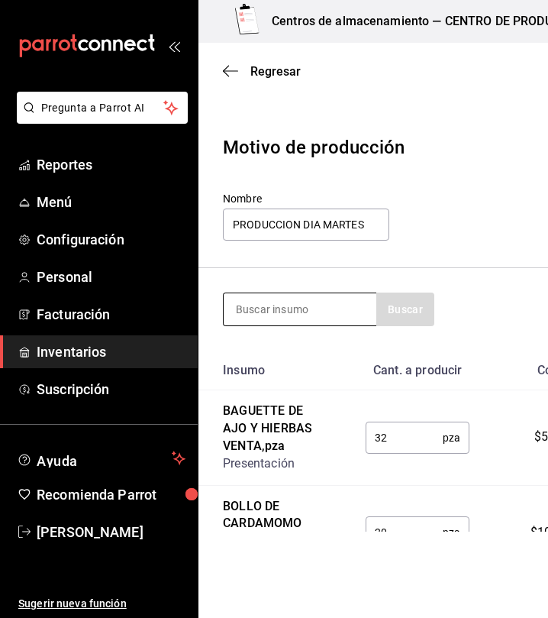
type input "15"
click at [292, 303] on input at bounding box center [300, 309] width 153 height 32
type input "caja"
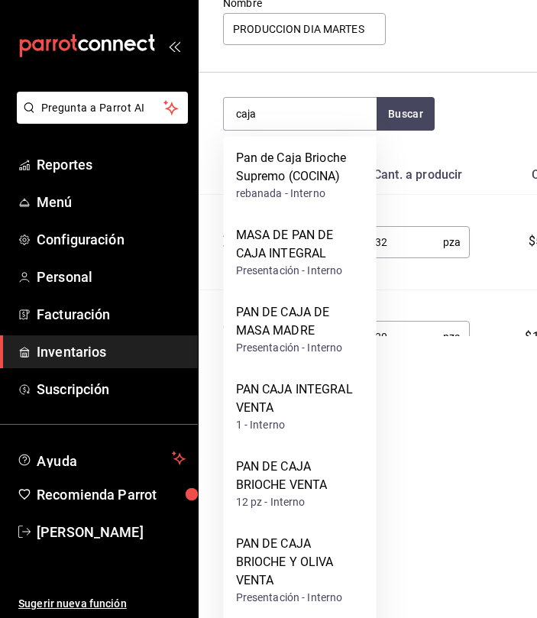
scroll to position [196, 0]
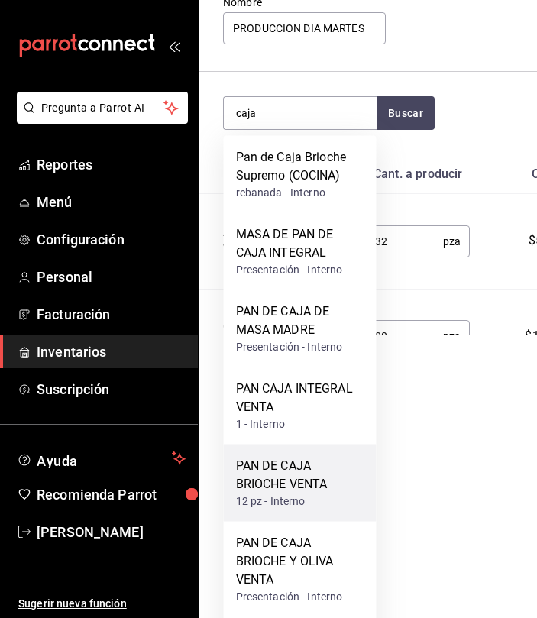
click at [323, 464] on div "PAN DE CAJA BRIOCHE VENTA" at bounding box center [300, 475] width 128 height 37
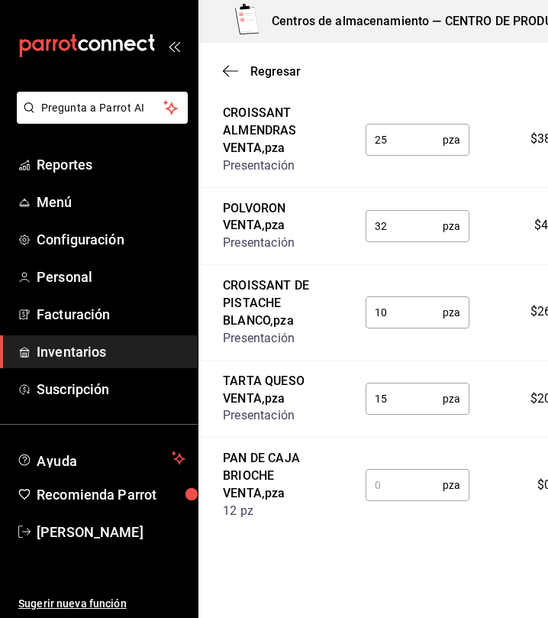
scroll to position [1720, 0]
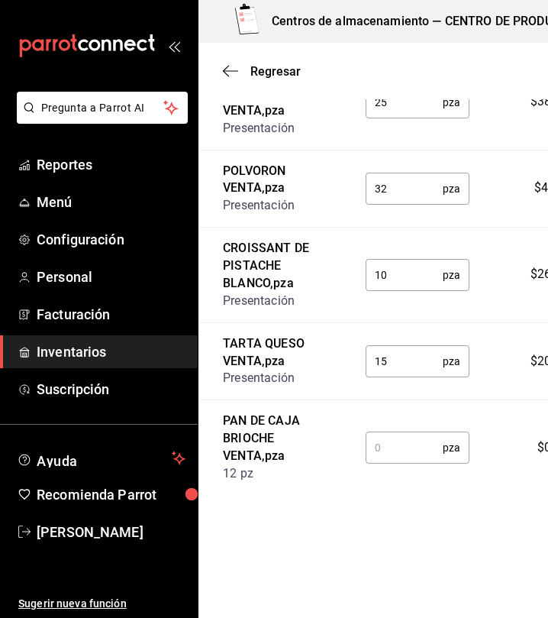
click at [394, 463] on input "text" at bounding box center [404, 447] width 77 height 31
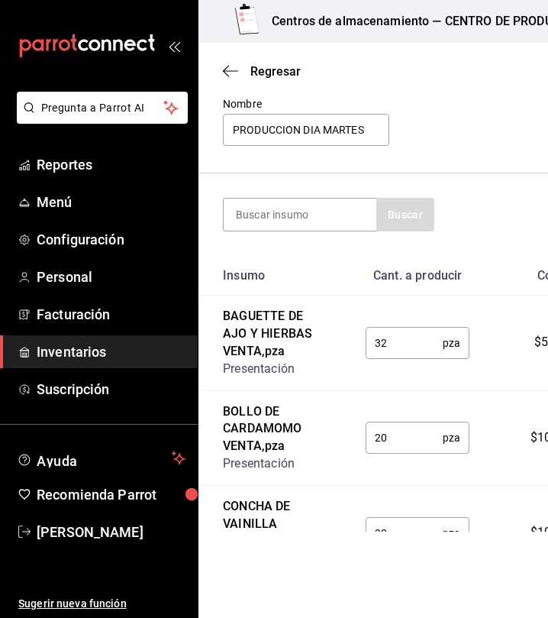
scroll to position [0, 0]
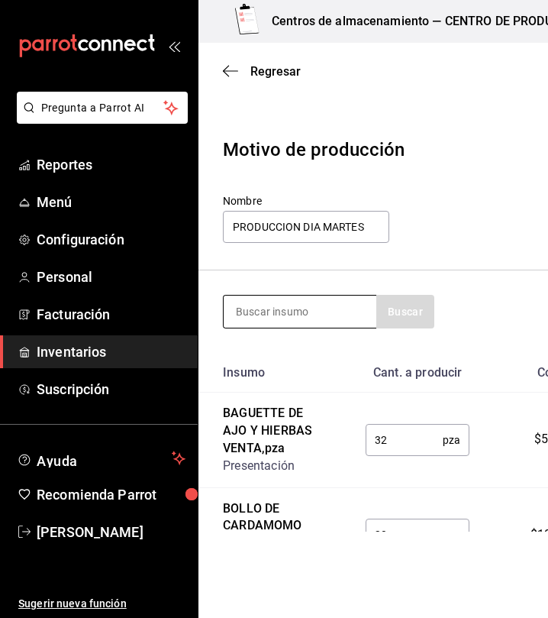
type input "1"
click at [292, 320] on input at bounding box center [300, 312] width 153 height 32
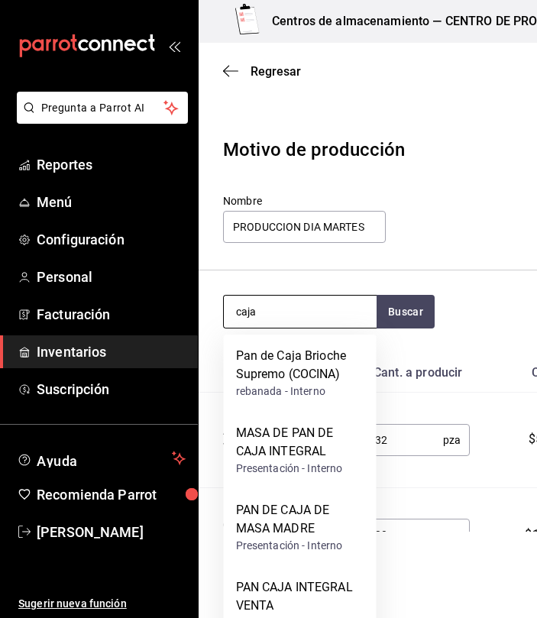
type input "caja"
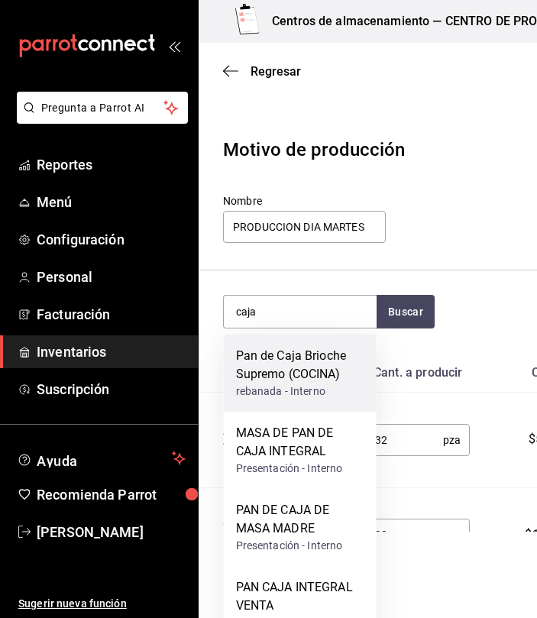
click at [327, 387] on div "rebanada - Interno" at bounding box center [300, 391] width 128 height 16
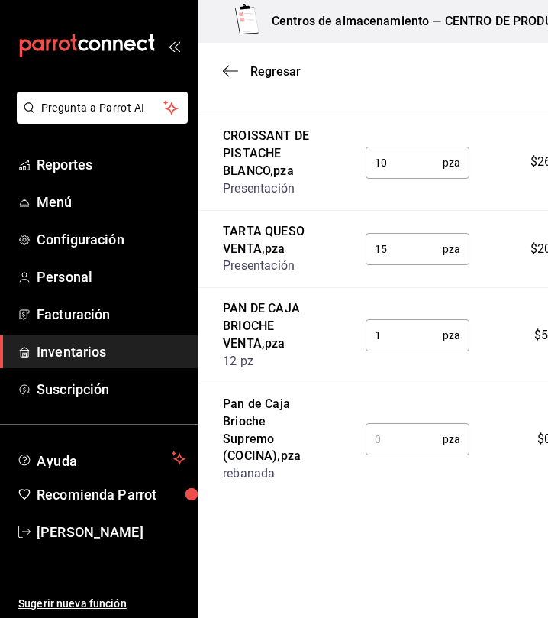
scroll to position [1832, 0]
click at [384, 445] on input "text" at bounding box center [404, 439] width 77 height 31
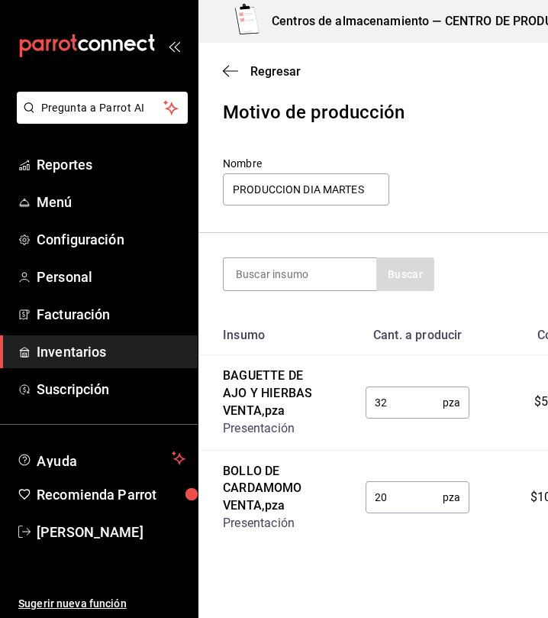
scroll to position [0, 0]
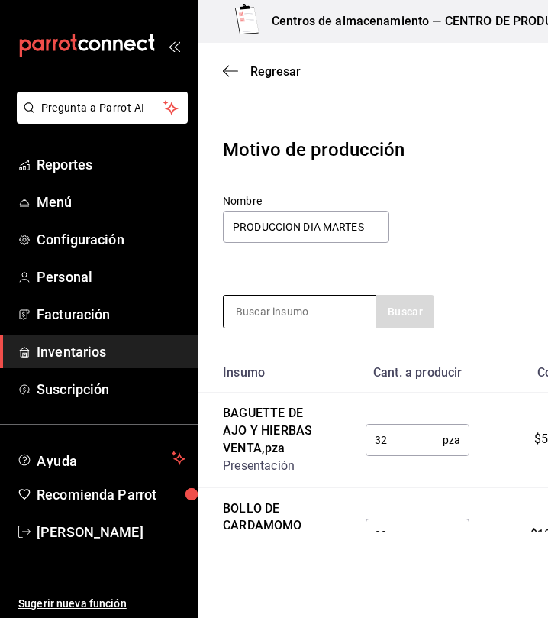
type input "1"
click at [286, 308] on input at bounding box center [300, 312] width 153 height 32
type input "english"
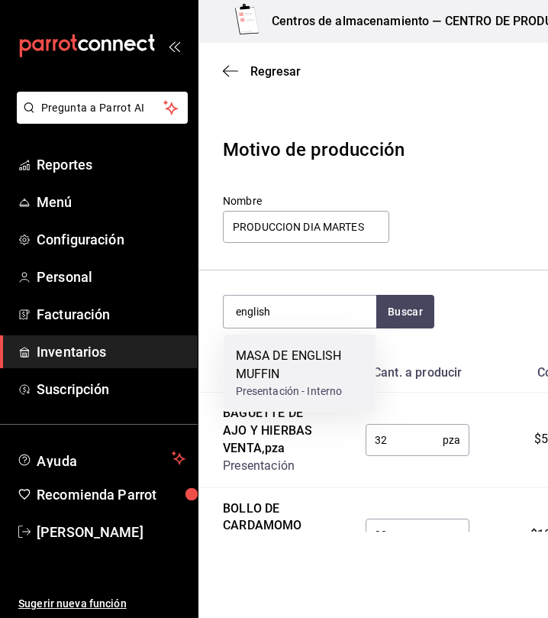
click at [329, 347] on div "MASA DE ENGLISH MUFFIN" at bounding box center [300, 365] width 128 height 37
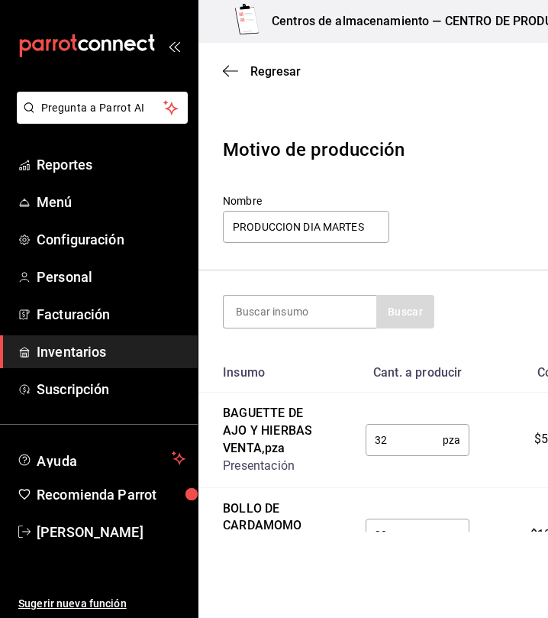
click at [332, 314] on input at bounding box center [300, 312] width 153 height 32
click at [397, 191] on header "Motivo de producción Nombre PRODUCCION DIA MARTES" at bounding box center [473, 191] width 548 height 159
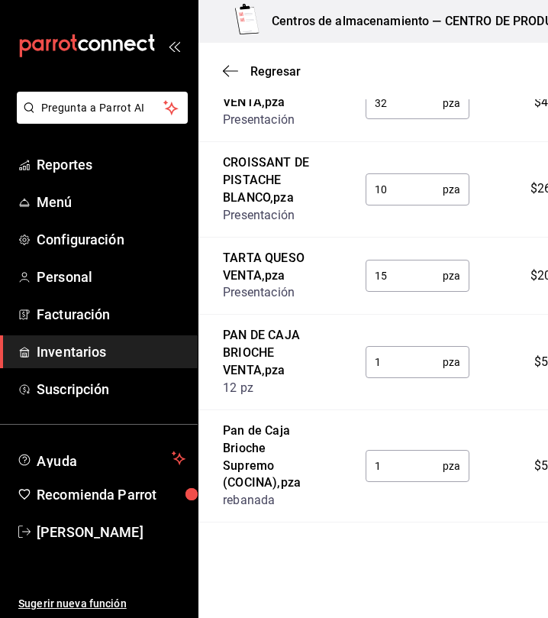
scroll to position [1927, 0]
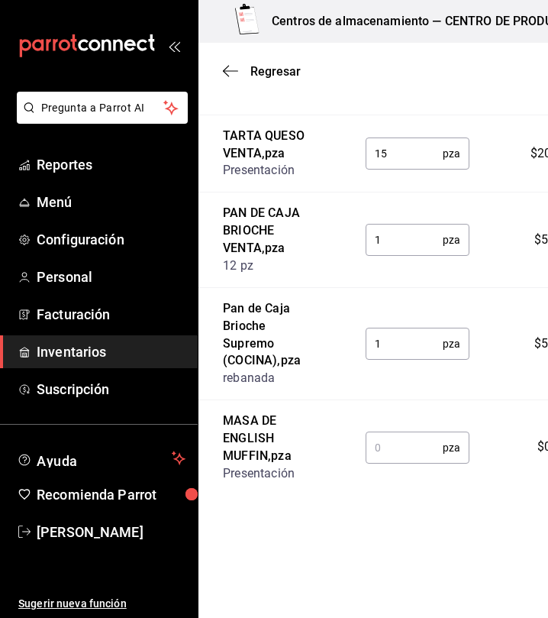
click at [379, 455] on input "text" at bounding box center [404, 447] width 77 height 31
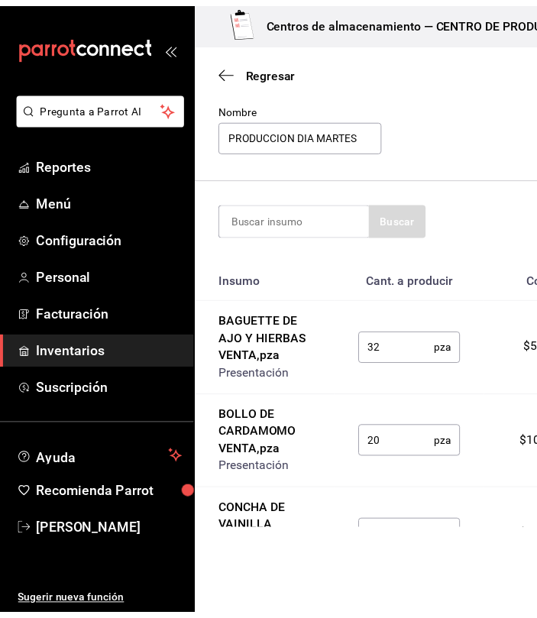
scroll to position [0, 0]
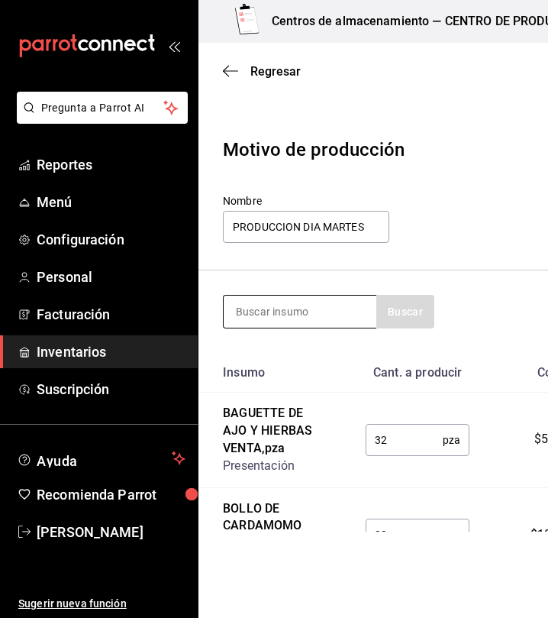
type input "10"
click at [317, 318] on input at bounding box center [300, 312] width 153 height 32
type input "bollo"
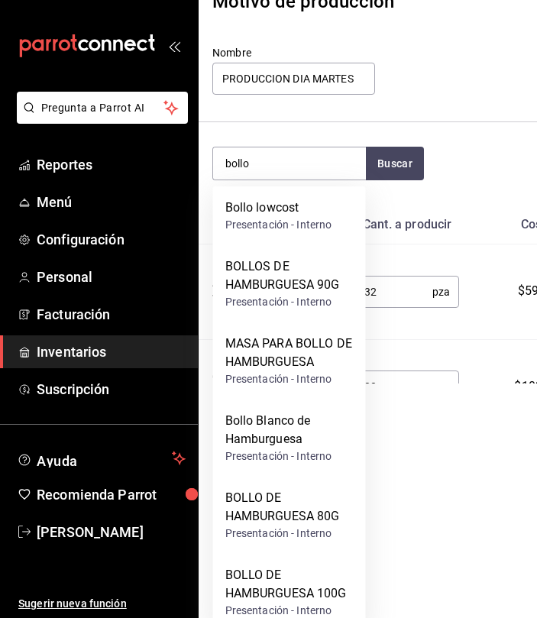
scroll to position [167, 11]
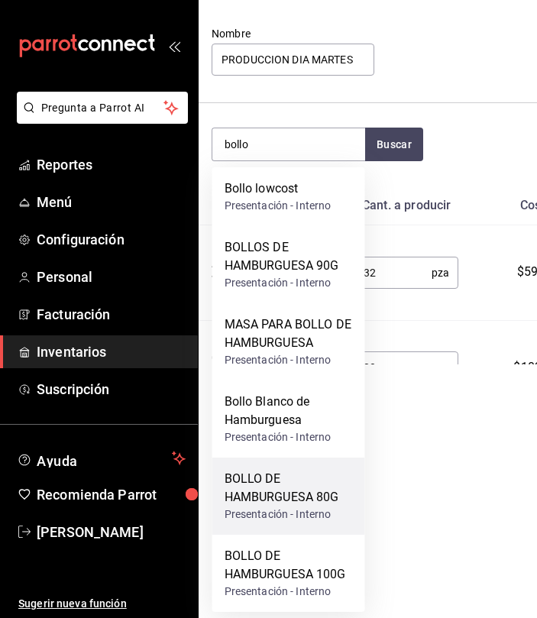
click at [290, 508] on div "Presentación - Interno" at bounding box center [289, 514] width 128 height 16
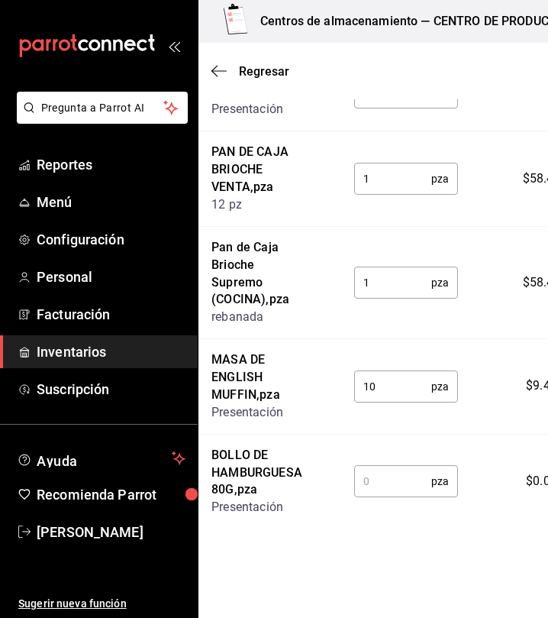
scroll to position [1953, 0]
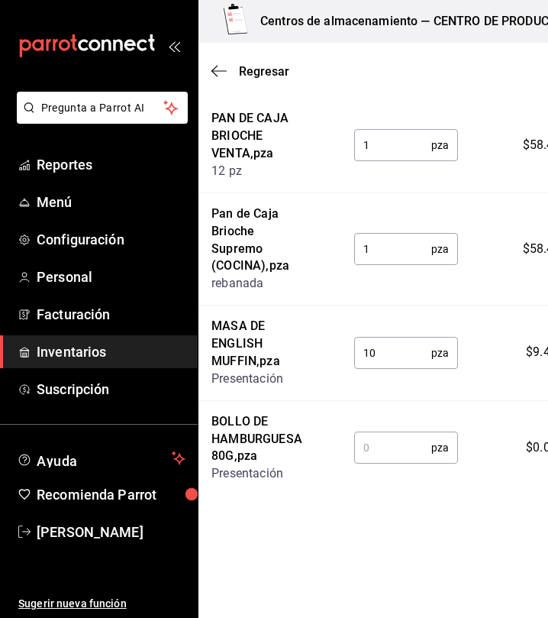
click at [387, 462] on input "text" at bounding box center [392, 447] width 77 height 31
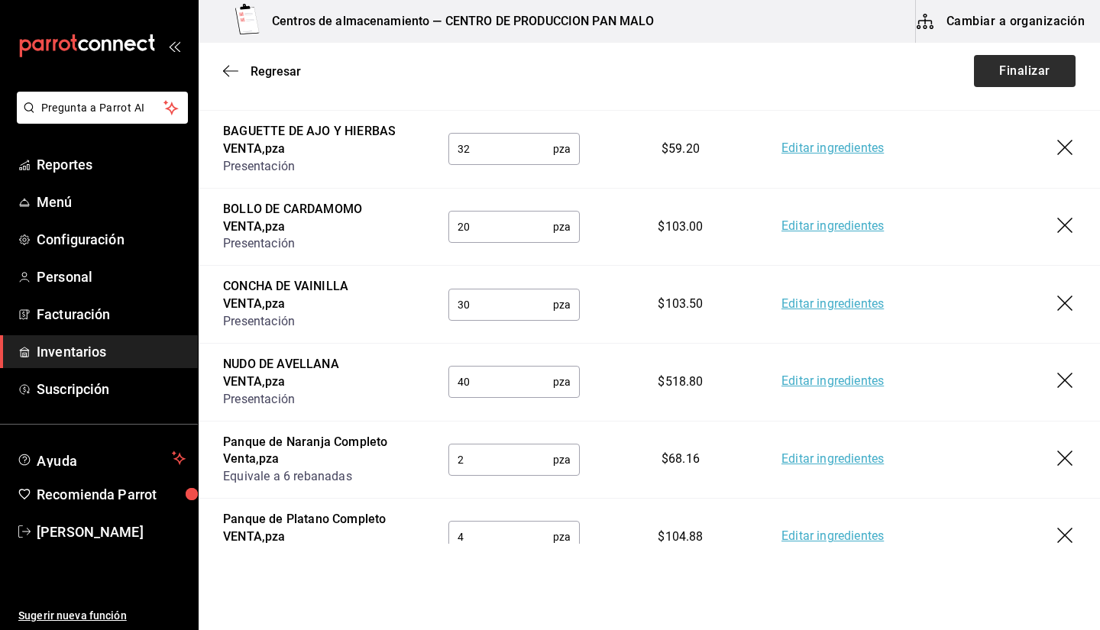
scroll to position [282, 0]
type input "30"
click at [536, 60] on button "Finalizar" at bounding box center [1025, 71] width 102 height 32
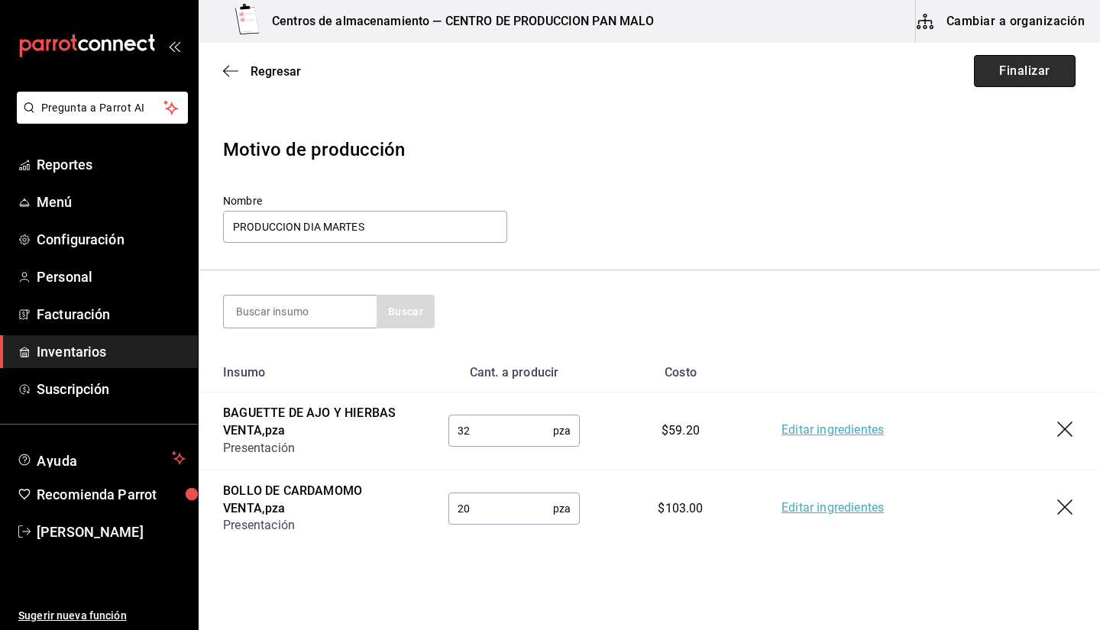
click at [536, 70] on button "Finalizar" at bounding box center [1025, 71] width 102 height 32
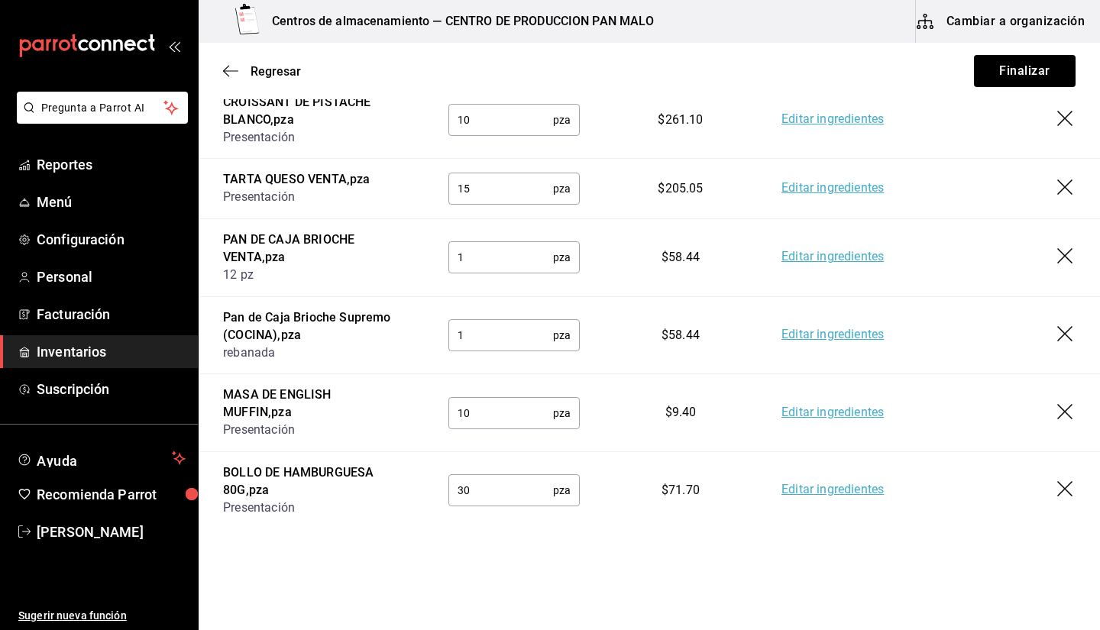
scroll to position [1428, 0]
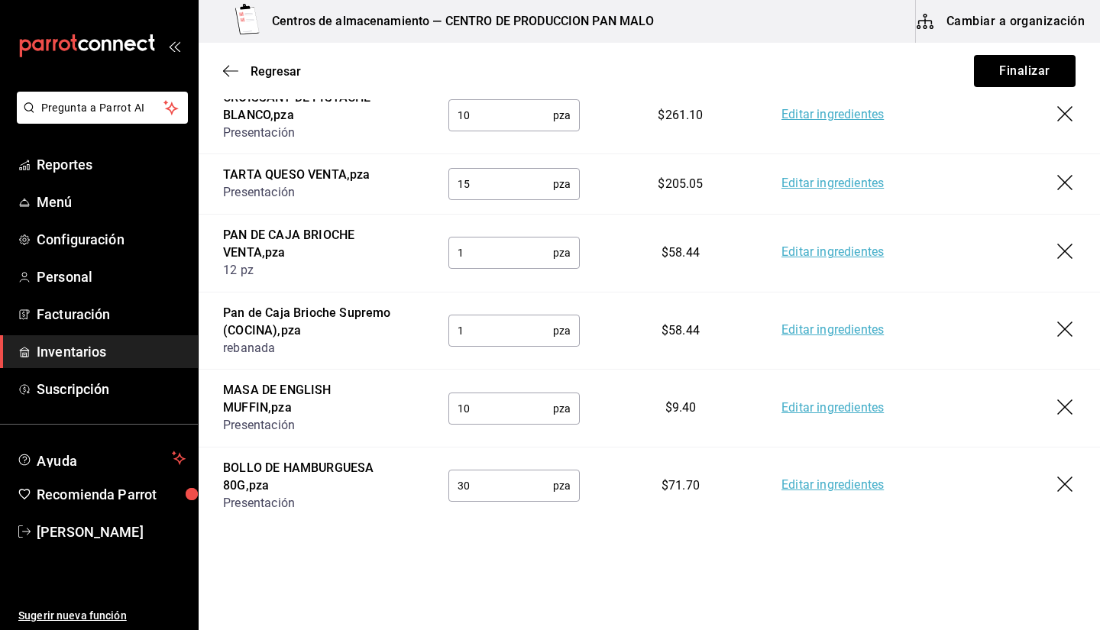
click at [536, 400] on icon "button" at bounding box center [1066, 409] width 18 height 18
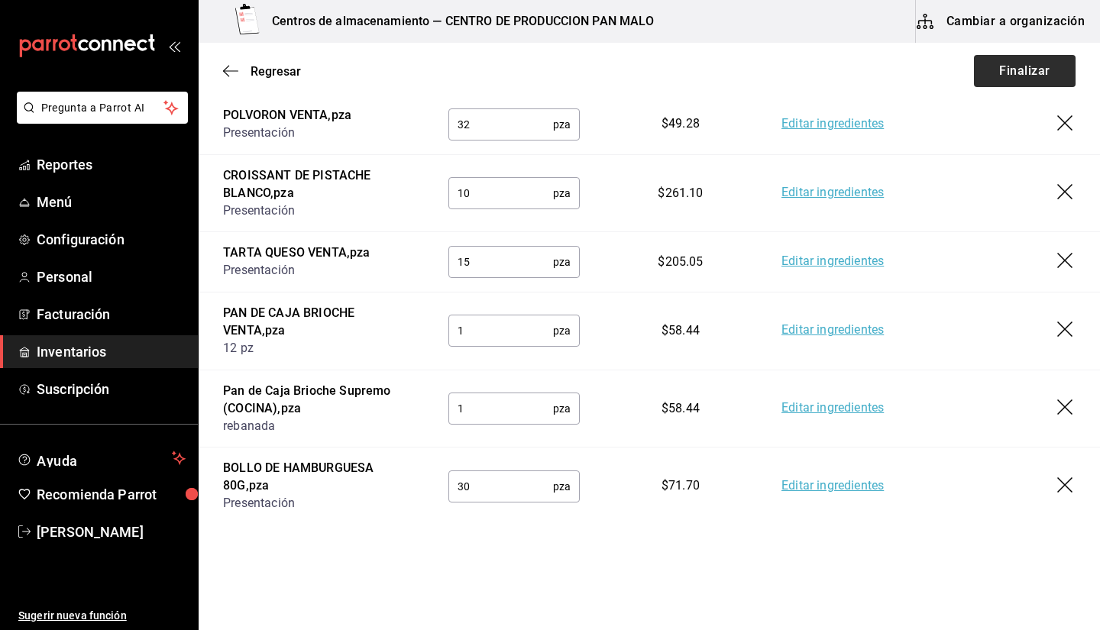
drag, startPoint x: 1018, startPoint y: 49, endPoint x: 1009, endPoint y: 76, distance: 28.0
click at [536, 76] on div "Regresar Finalizar" at bounding box center [649, 71] width 901 height 57
click at [536, 68] on button "Finalizar" at bounding box center [1025, 71] width 102 height 32
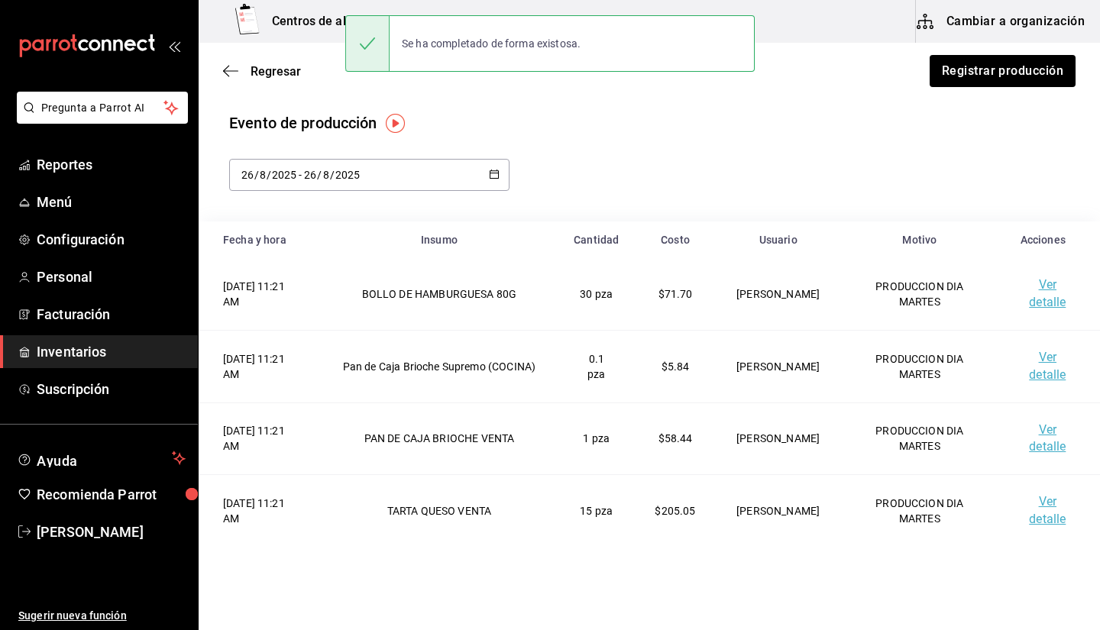
click at [536, 123] on div "Evento de producción" at bounding box center [649, 123] width 840 height 23
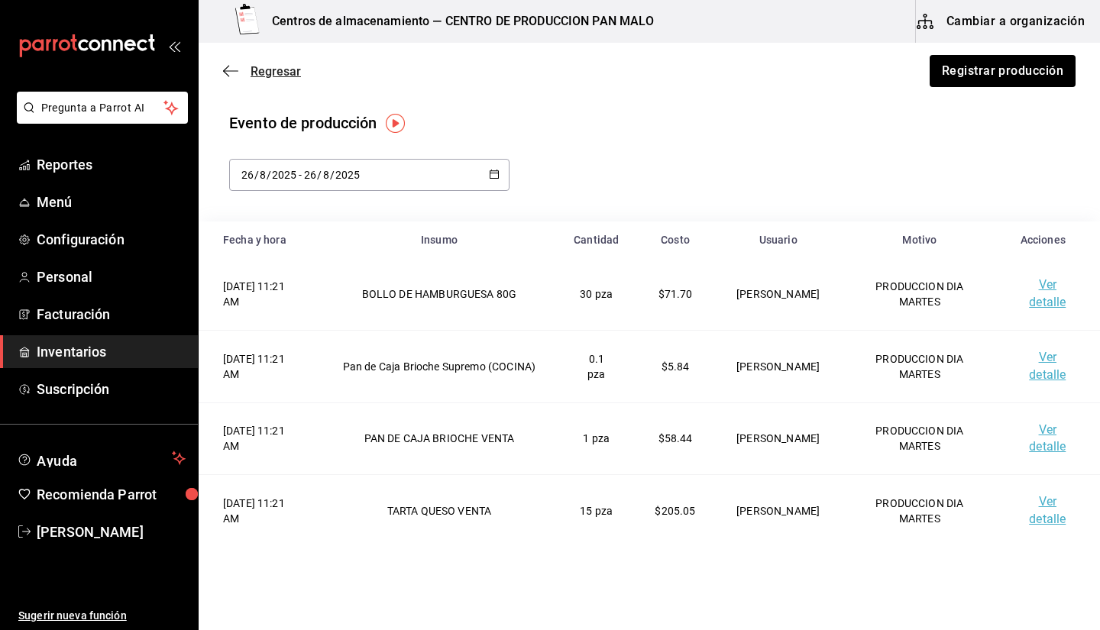
click at [236, 67] on icon "button" at bounding box center [230, 71] width 15 height 14
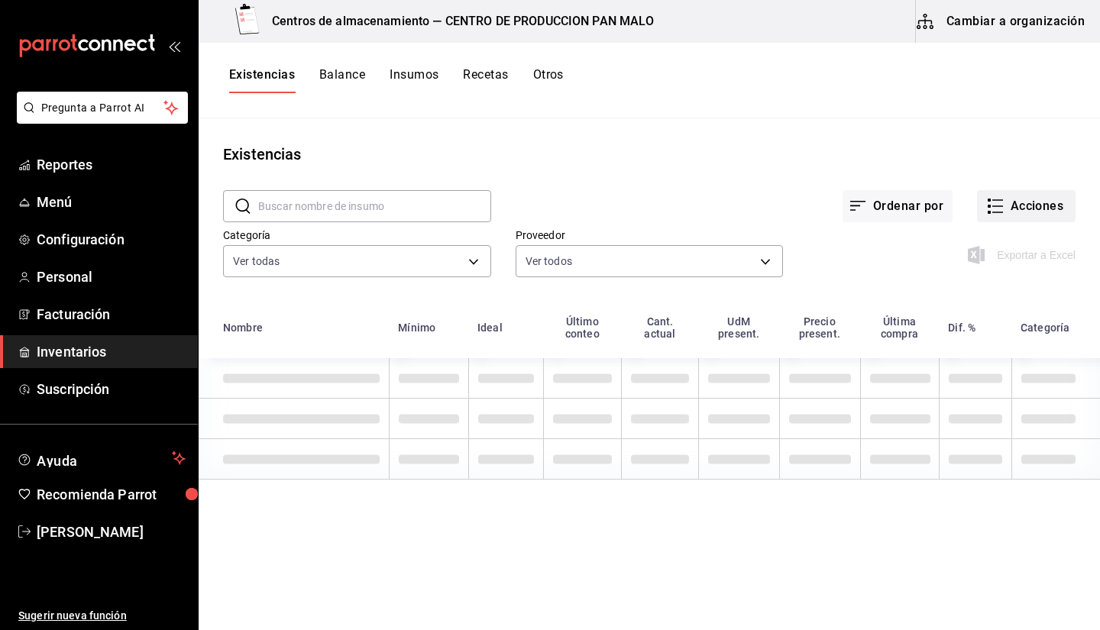
click at [536, 207] on button "Acciones" at bounding box center [1026, 206] width 99 height 32
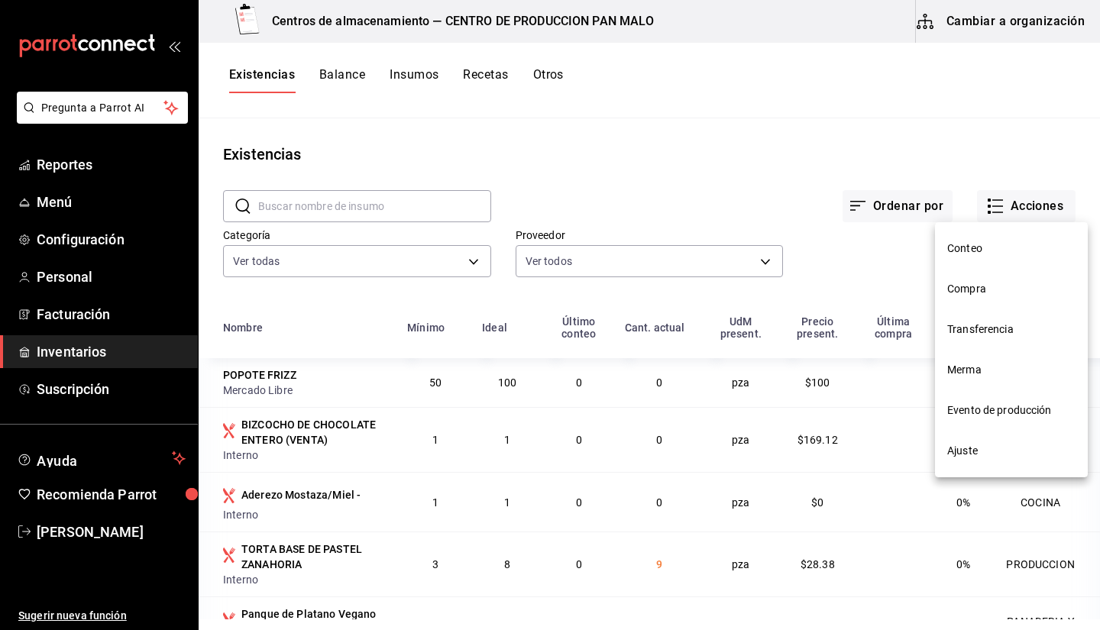
click at [536, 328] on span "Transferencia" at bounding box center [1011, 330] width 128 height 16
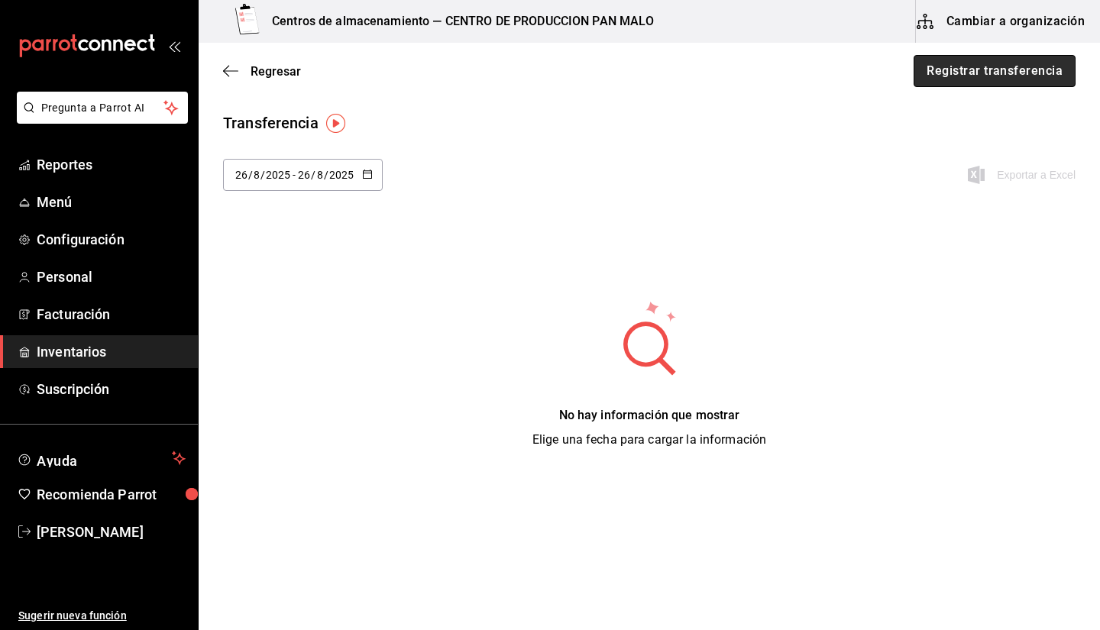
click at [536, 82] on button "Registrar transferencia" at bounding box center [995, 71] width 162 height 32
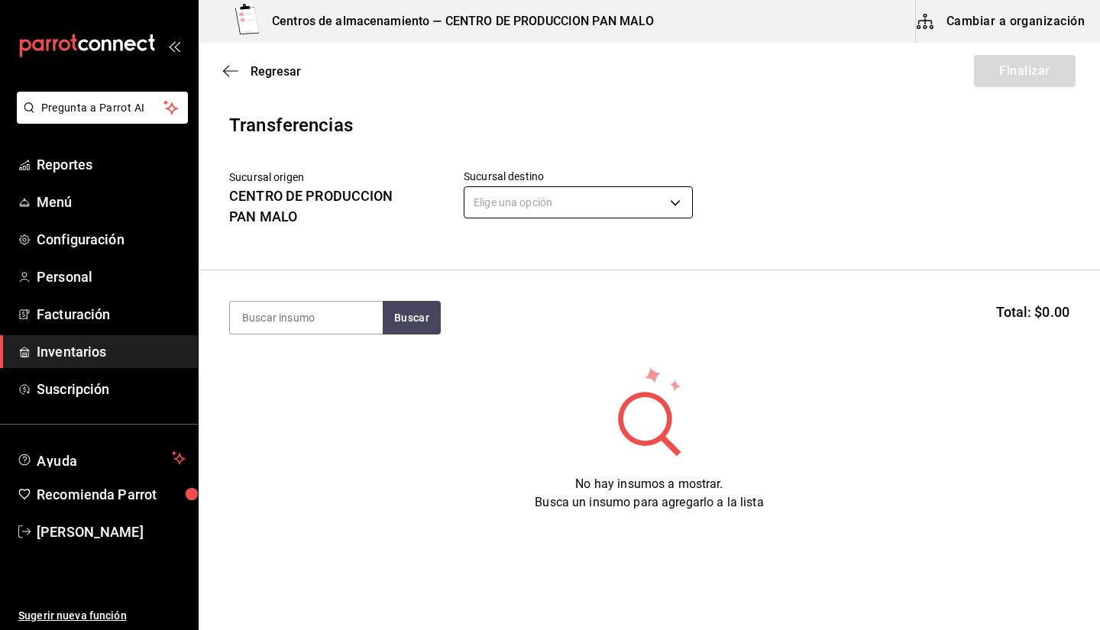
click at [536, 201] on body "Pregunta a Parrot AI Reportes Menú Configuración Personal Facturación Inventari…" at bounding box center [550, 272] width 1100 height 544
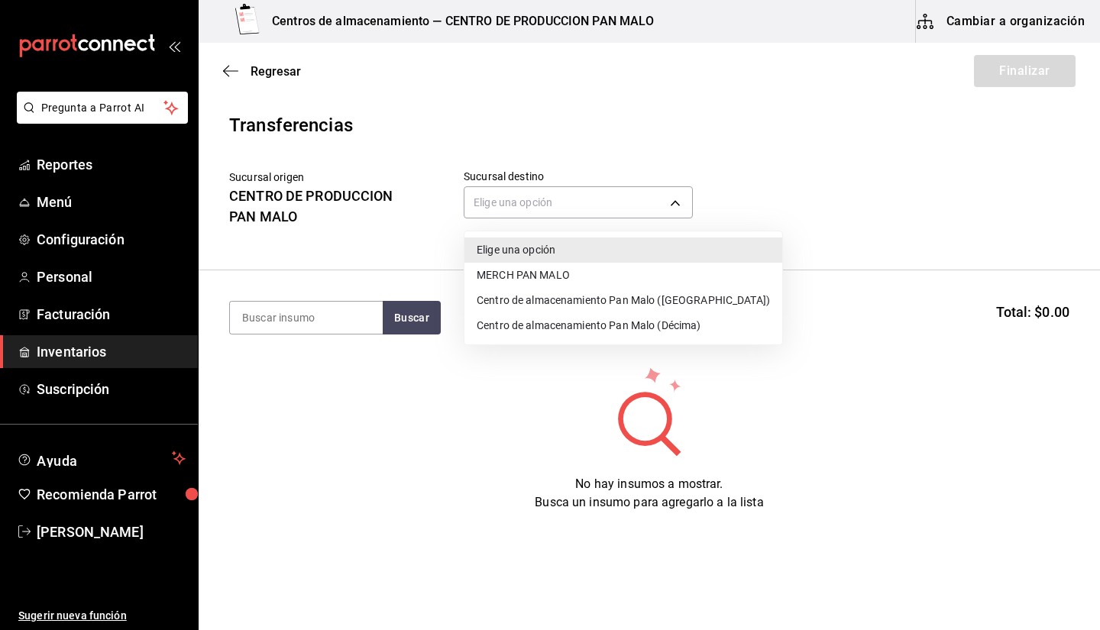
click at [521, 335] on li "Centro de almacenamiento Pan Malo (Décima)" at bounding box center [623, 325] width 318 height 25
type input "9abab4d3-b7ec-41e7-98de-9fea929b679c"
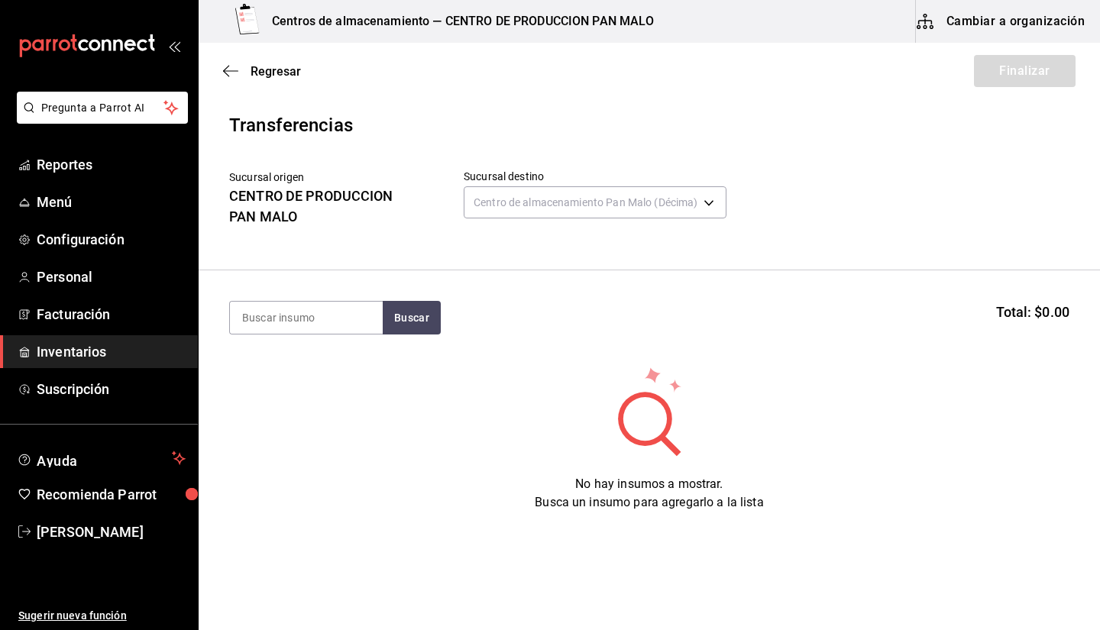
drag, startPoint x: 1071, startPoint y: 605, endPoint x: 1067, endPoint y: 618, distance: 13.5
click at [536, 544] on html "Pregunta a Parrot AI Reportes Menú Configuración Personal Facturación Inventari…" at bounding box center [550, 272] width 1100 height 544
click at [413, 371] on div "No hay insumos a mostrar. Busca un insumo para agregarlo a la lista" at bounding box center [649, 438] width 901 height 147
click at [345, 303] on input at bounding box center [306, 318] width 153 height 32
click at [299, 322] on input at bounding box center [306, 318] width 153 height 32
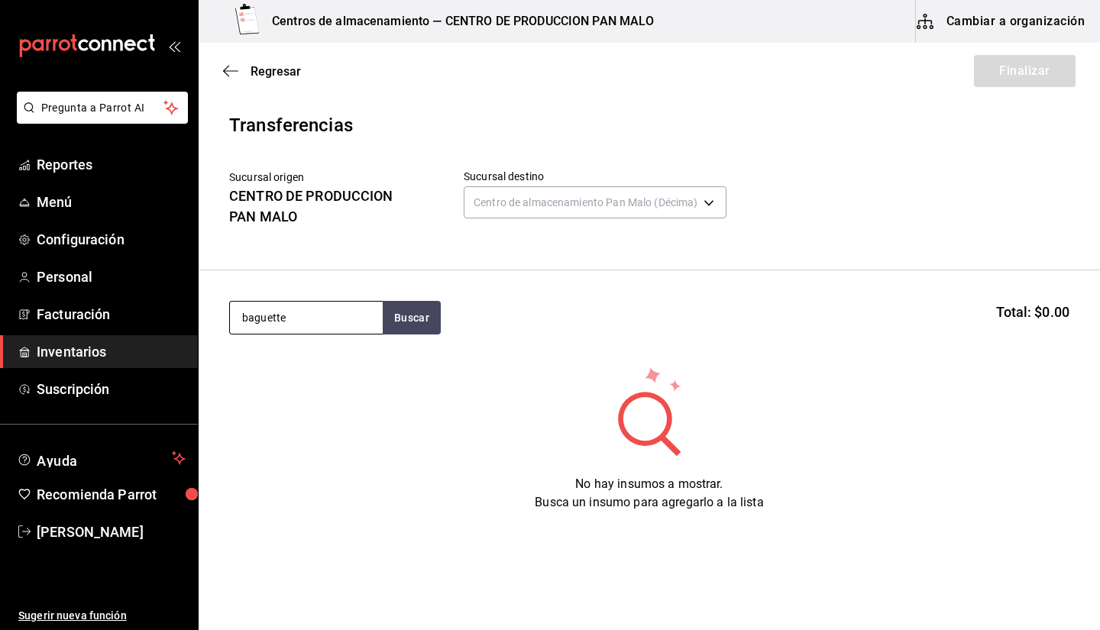
type input "baguette"
click at [319, 304] on input "baguette" at bounding box center [306, 318] width 153 height 32
click at [406, 467] on div "No hay insumos a mostrar. Busca un insumo para agregarlo a la lista" at bounding box center [649, 438] width 901 height 147
click at [356, 320] on input "baguette" at bounding box center [306, 318] width 153 height 32
click at [417, 319] on button "Buscar" at bounding box center [412, 318] width 58 height 34
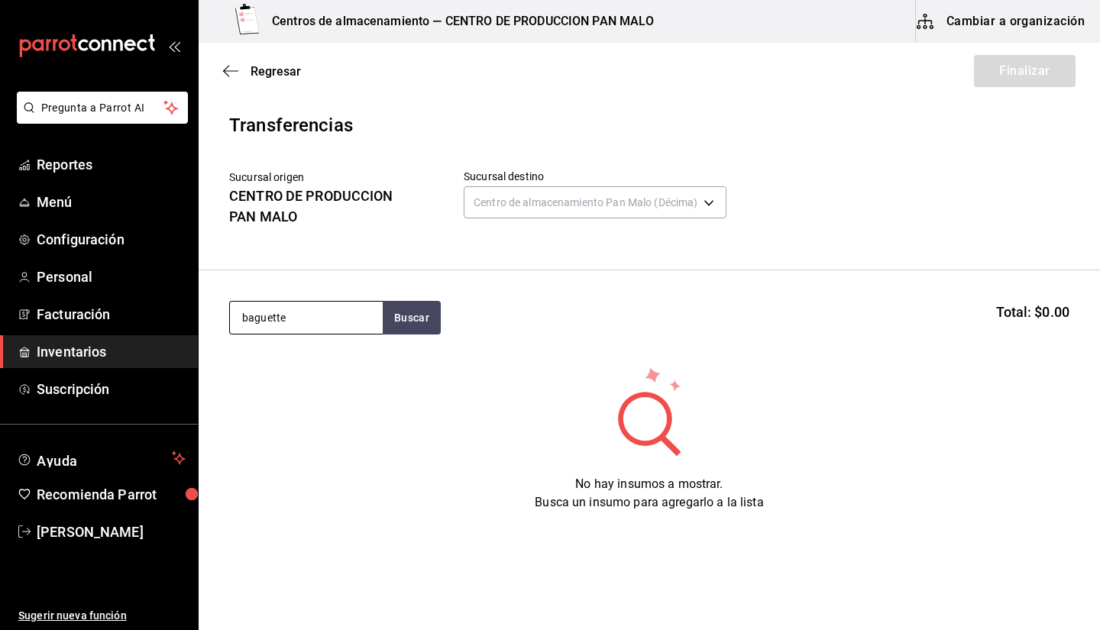
click at [351, 316] on input "baguette" at bounding box center [306, 318] width 153 height 32
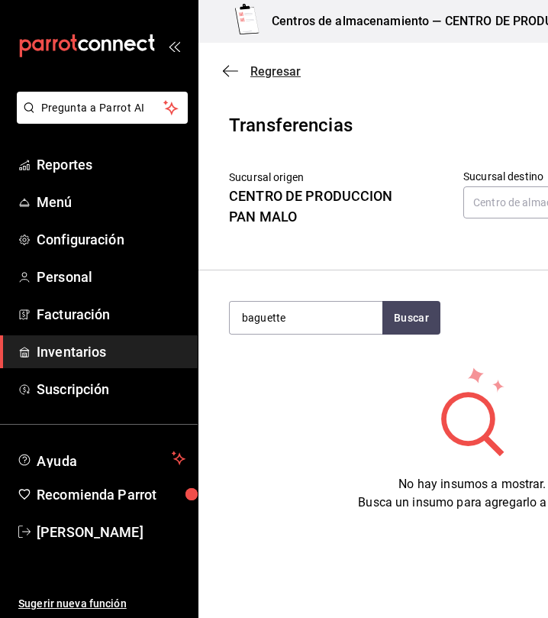
click at [227, 76] on icon "button" at bounding box center [230, 71] width 15 height 14
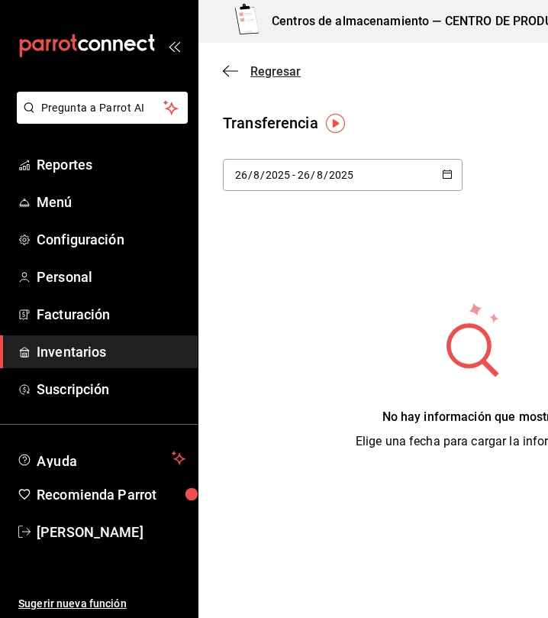
click at [236, 68] on icon "button" at bounding box center [230, 71] width 15 height 14
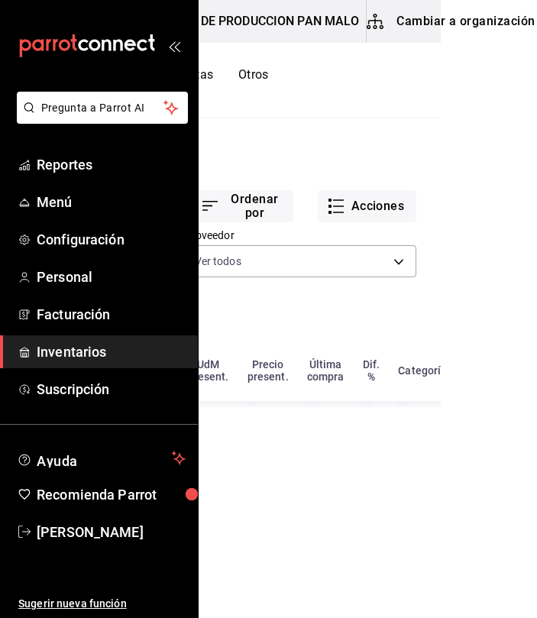
scroll to position [0, 296]
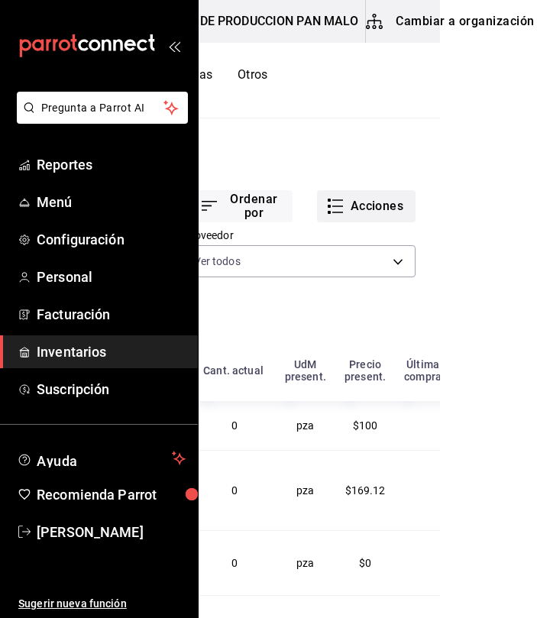
click at [341, 212] on button "Acciones" at bounding box center [366, 206] width 99 height 32
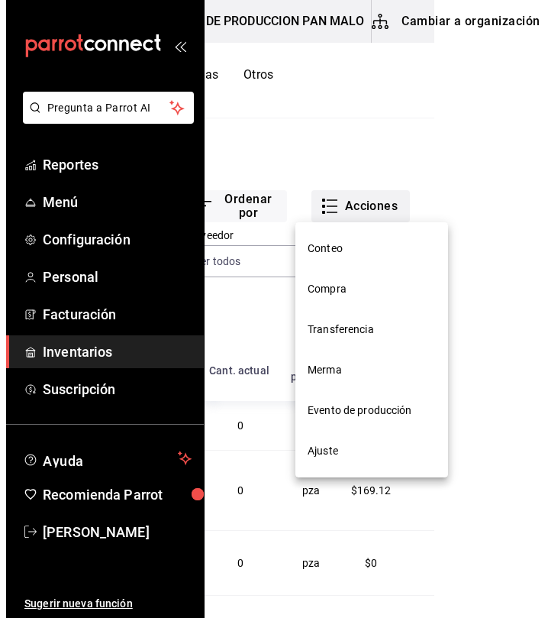
scroll to position [0, 284]
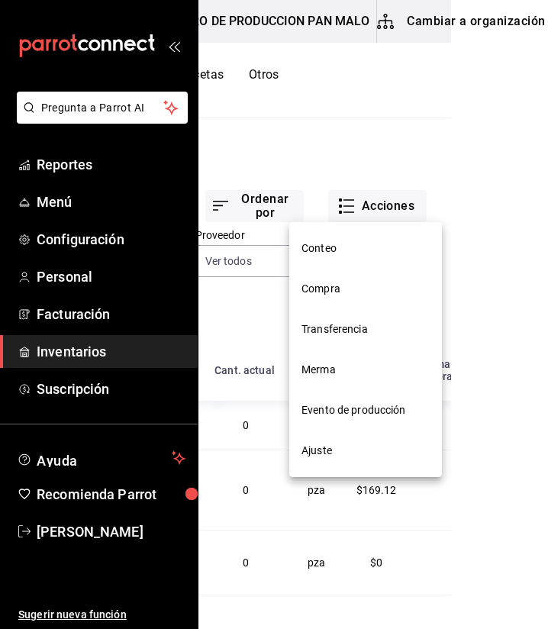
click at [367, 417] on span "Evento de producción" at bounding box center [366, 411] width 128 height 16
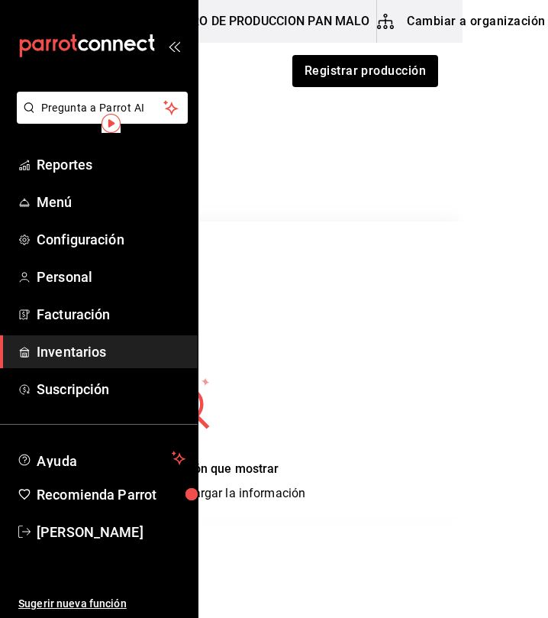
click at [276, 530] on div "Regresar Registrar producción Evento de producción [DATE] [DATE] - [DATE] [DATE…" at bounding box center [188, 330] width 548 height 575
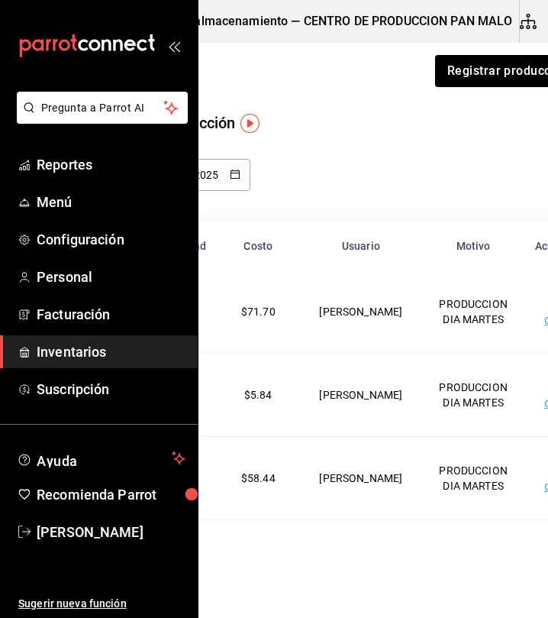
scroll to position [0, 146]
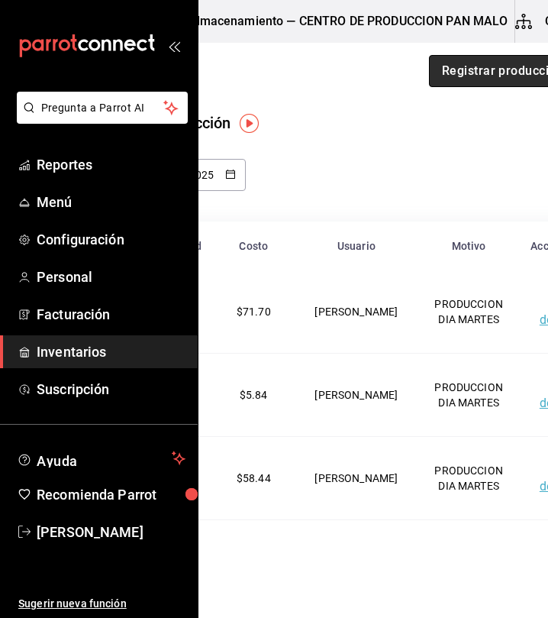
click at [466, 65] on button "Registrar producción" at bounding box center [502, 71] width 147 height 32
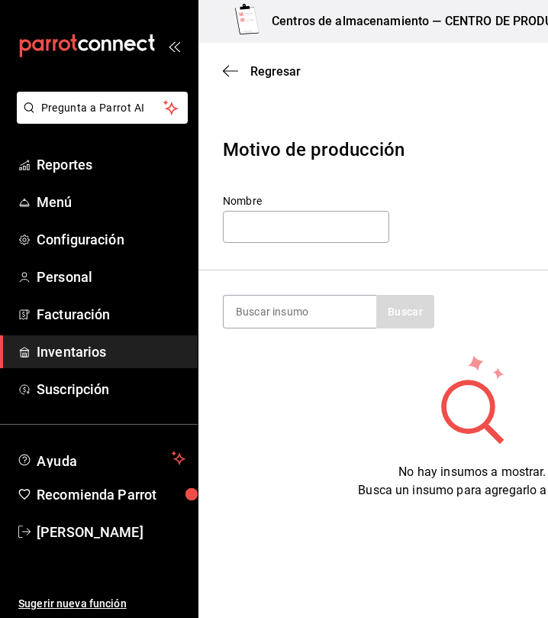
click at [278, 332] on section "Buscar" at bounding box center [473, 311] width 548 height 83
click at [294, 319] on input at bounding box center [300, 312] width 153 height 32
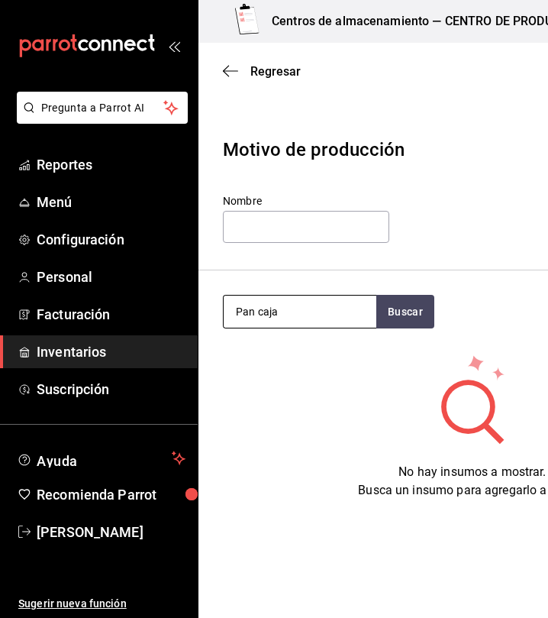
type input "Pan caja"
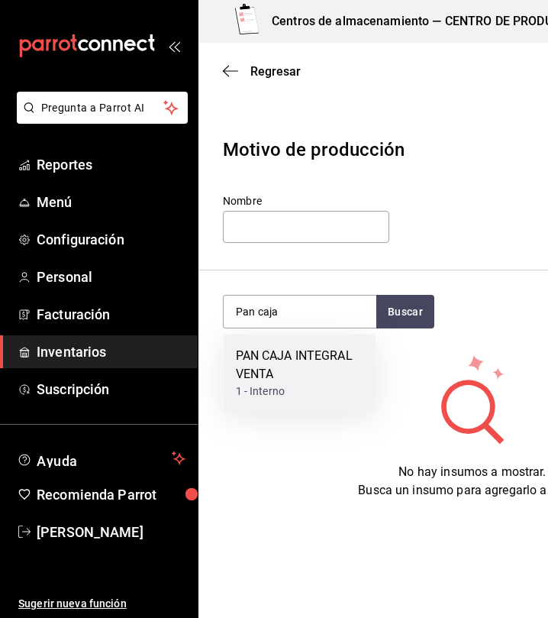
click at [322, 394] on div "1 - Interno" at bounding box center [300, 391] width 128 height 16
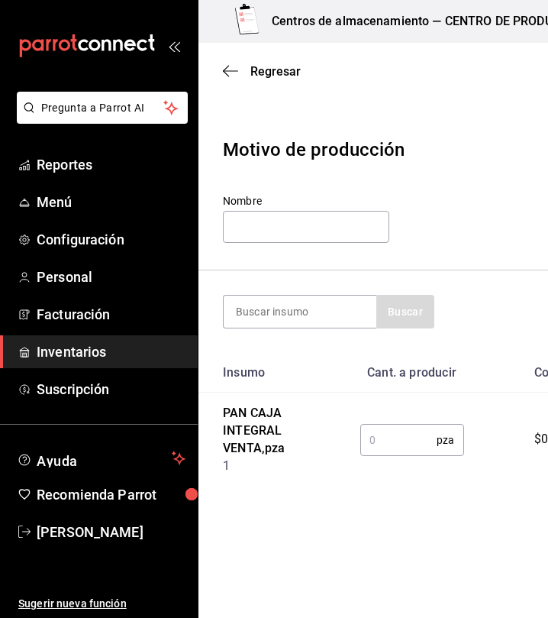
click at [387, 438] on input "text" at bounding box center [399, 440] width 77 height 31
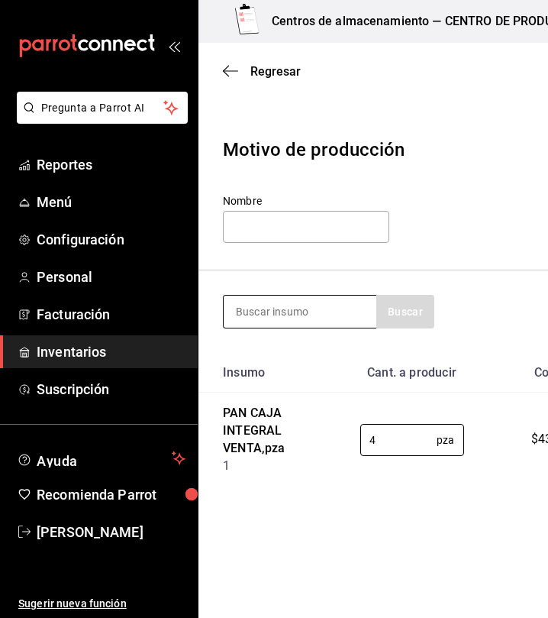
type input "4"
click at [307, 308] on input at bounding box center [300, 312] width 153 height 32
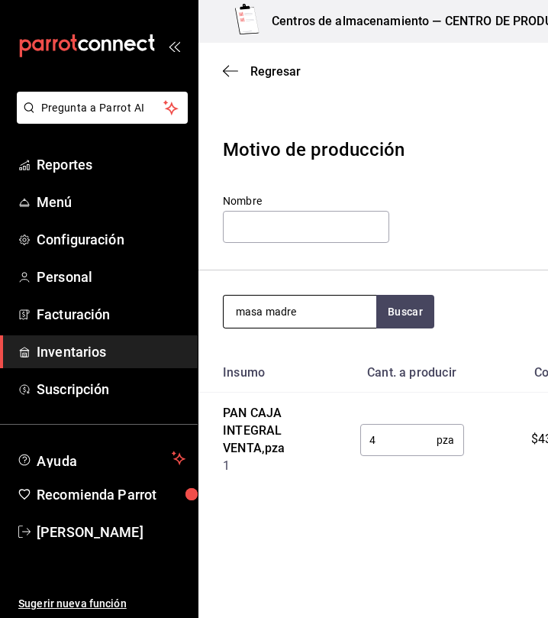
type input "masa madre"
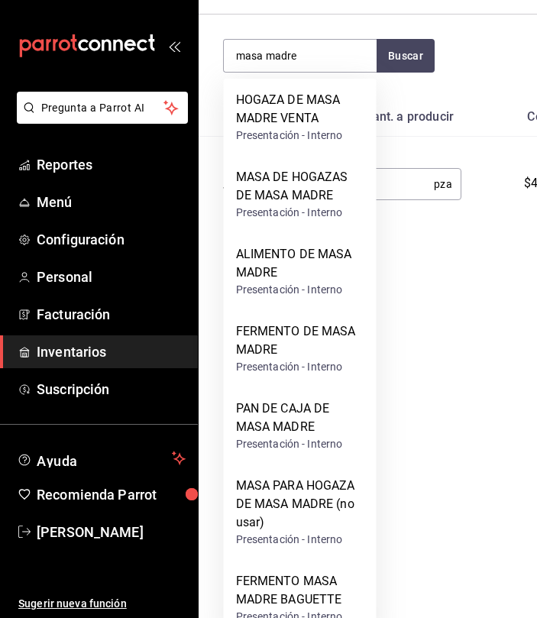
scroll to position [281, 0]
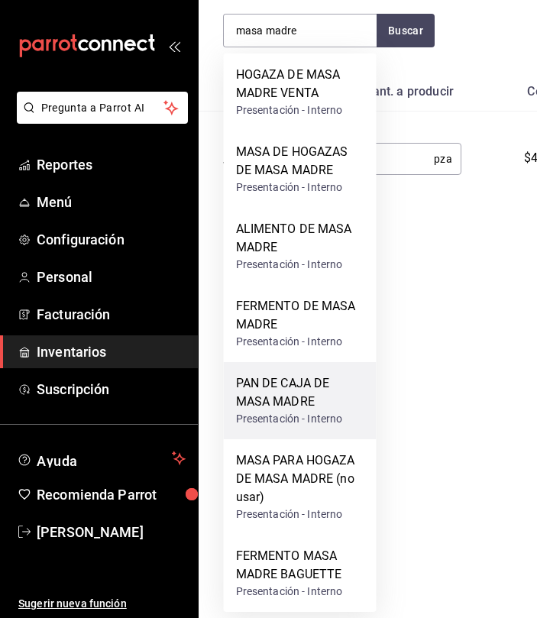
click at [290, 413] on div "Presentación - Interno" at bounding box center [300, 419] width 128 height 16
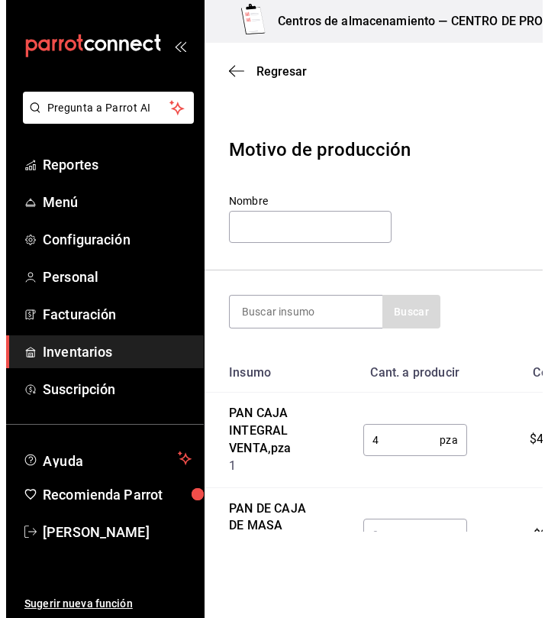
scroll to position [0, 0]
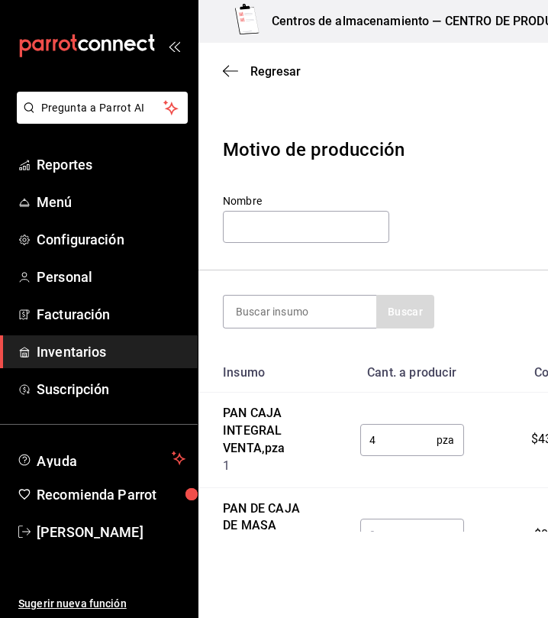
click at [385, 526] on input "text" at bounding box center [399, 534] width 77 height 31
type input "13"
click at [341, 314] on input at bounding box center [300, 312] width 153 height 32
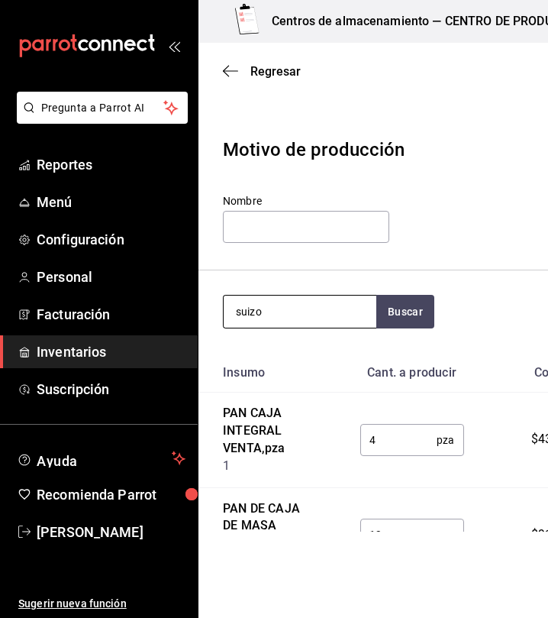
type input "suizo"
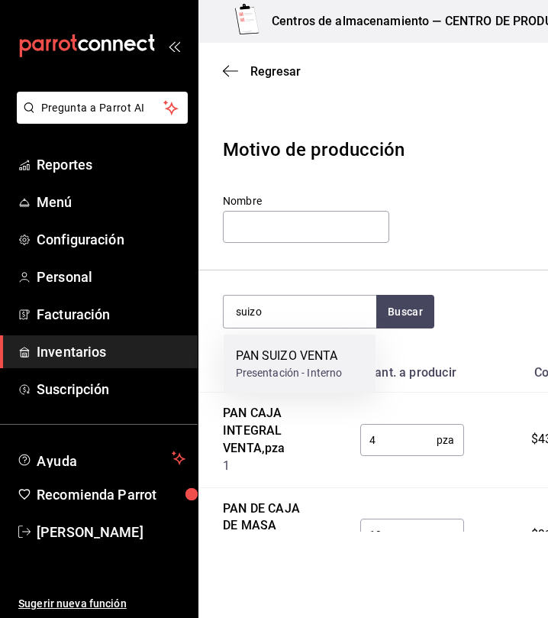
click at [322, 358] on div "PAN SUIZO VENTA" at bounding box center [289, 356] width 107 height 18
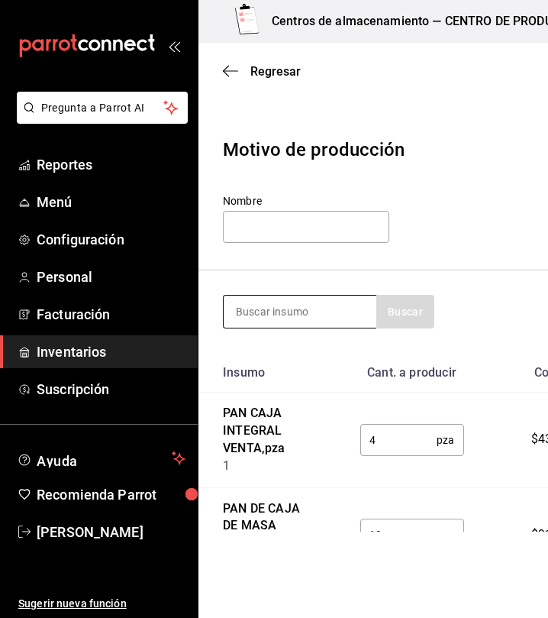
click at [304, 308] on input at bounding box center [300, 312] width 153 height 32
type input "chocolat"
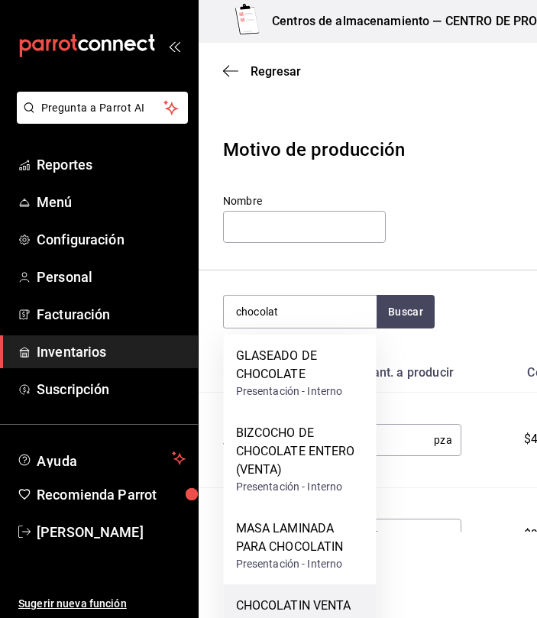
click at [334, 592] on div "CHOCOLATIN VENTA Presentación - Interno" at bounding box center [300, 613] width 153 height 59
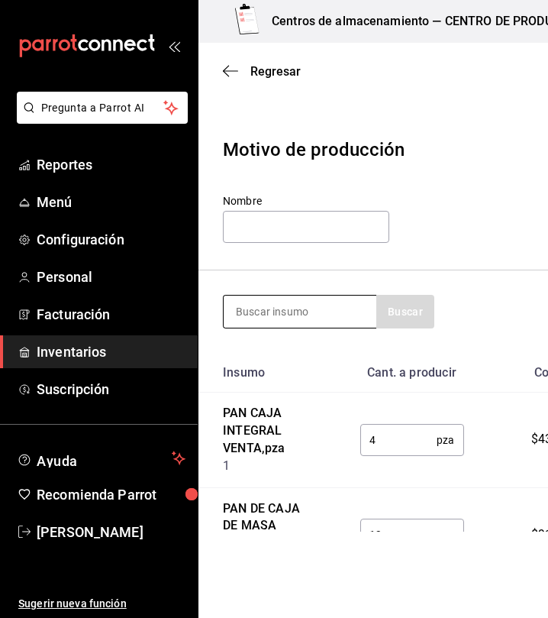
click at [335, 326] on input at bounding box center [300, 312] width 153 height 32
type input "nido"
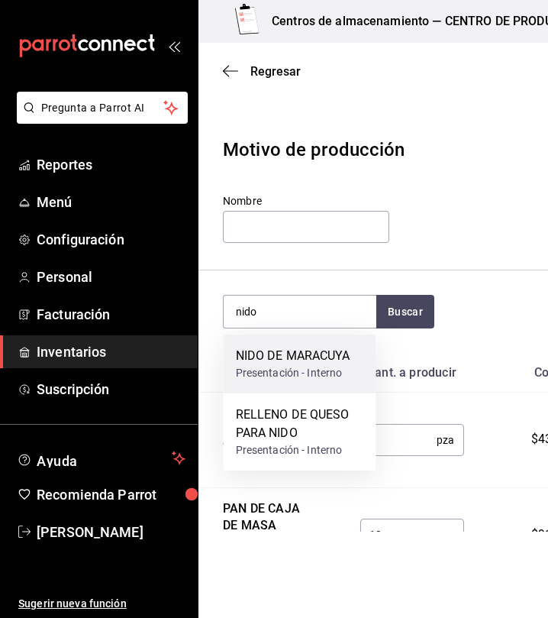
click at [323, 372] on div "Presentación - Interno" at bounding box center [293, 373] width 115 height 16
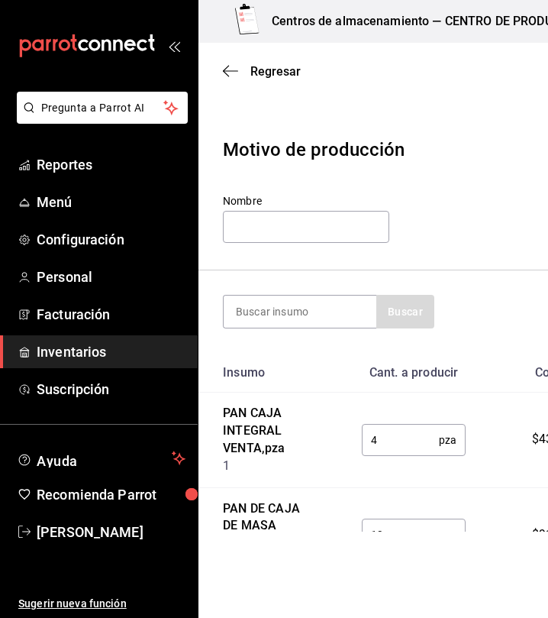
click at [322, 329] on section "Buscar" at bounding box center [473, 311] width 548 height 83
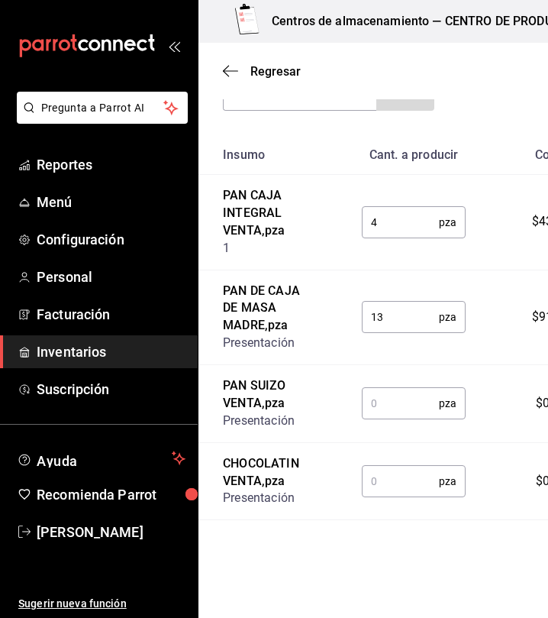
scroll to position [218, 0]
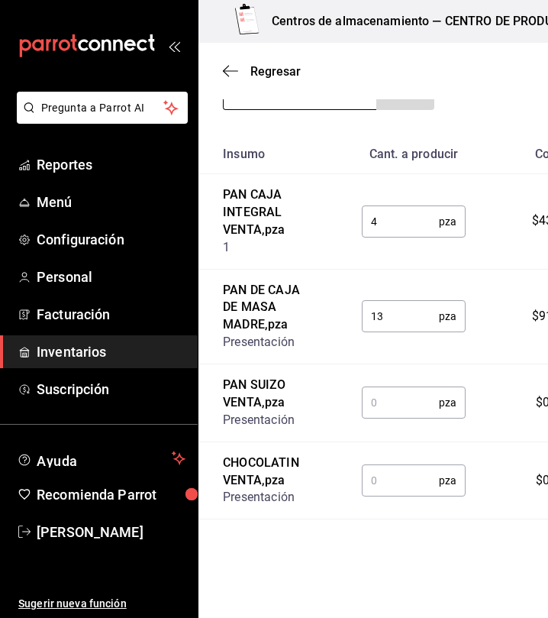
click at [300, 103] on input at bounding box center [300, 93] width 153 height 32
type input "croissa"
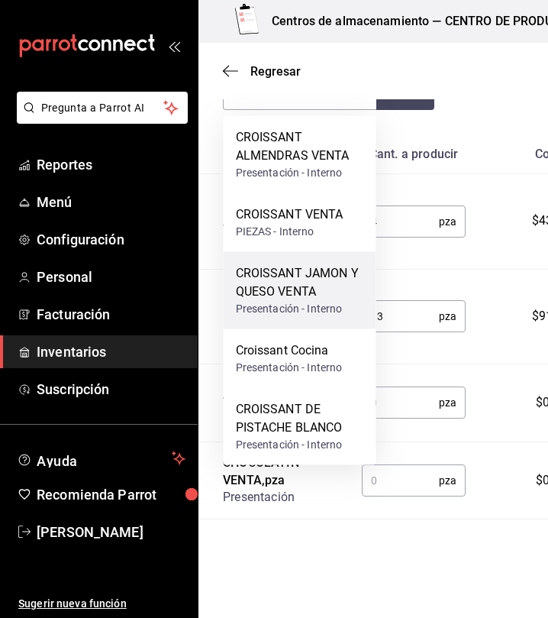
click at [348, 304] on div "Presentación - Interno" at bounding box center [300, 309] width 128 height 16
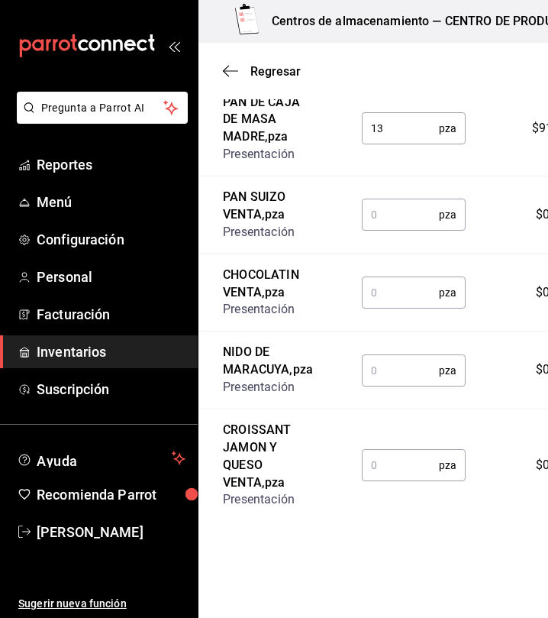
scroll to position [407, 0]
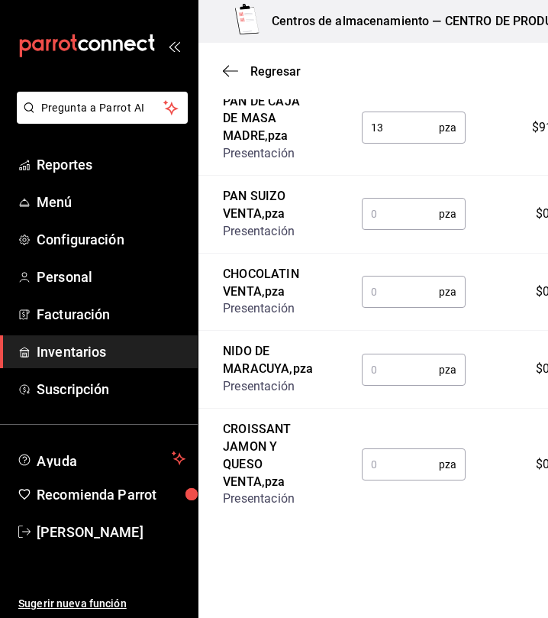
click at [392, 223] on input "text" at bounding box center [400, 214] width 77 height 31
type input "16"
click at [396, 302] on input "text" at bounding box center [400, 292] width 77 height 31
type input "16"
click at [390, 382] on input "text" at bounding box center [400, 369] width 77 height 31
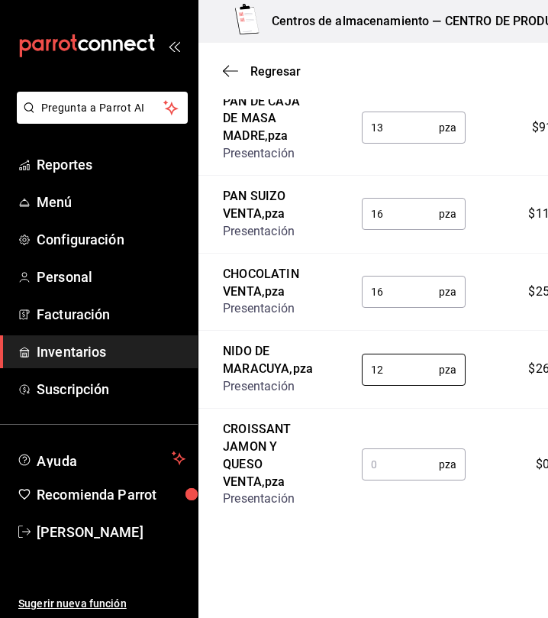
type input "12"
click at [377, 480] on input "text" at bounding box center [400, 464] width 77 height 31
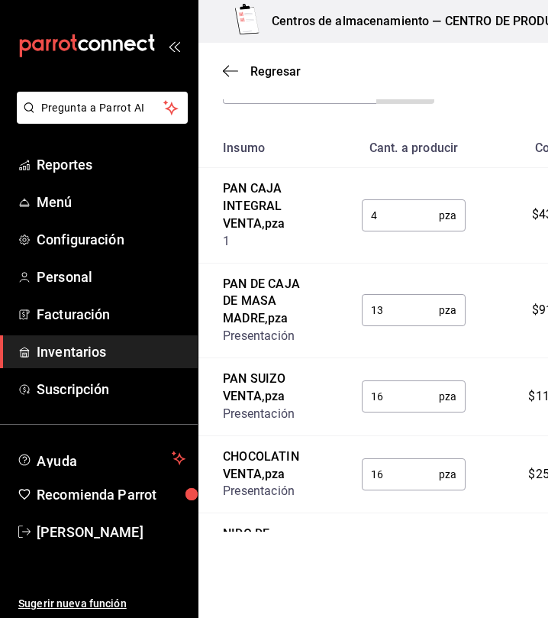
scroll to position [0, 0]
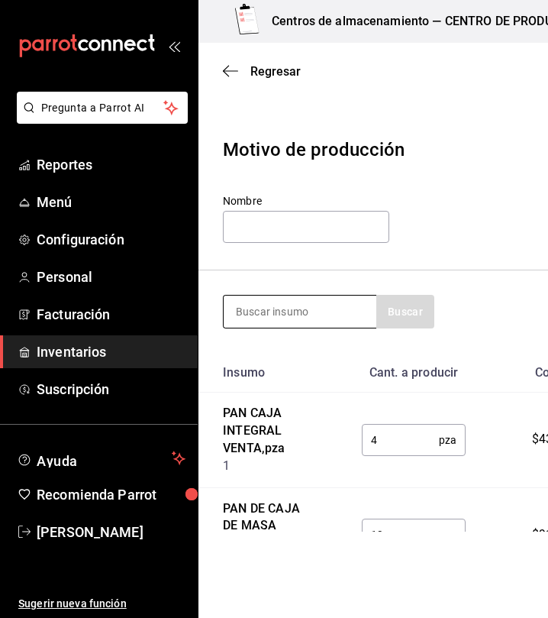
type input "10"
click at [335, 297] on input at bounding box center [300, 312] width 153 height 32
click at [332, 299] on input "ca" at bounding box center [300, 312] width 153 height 32
type input "caf"
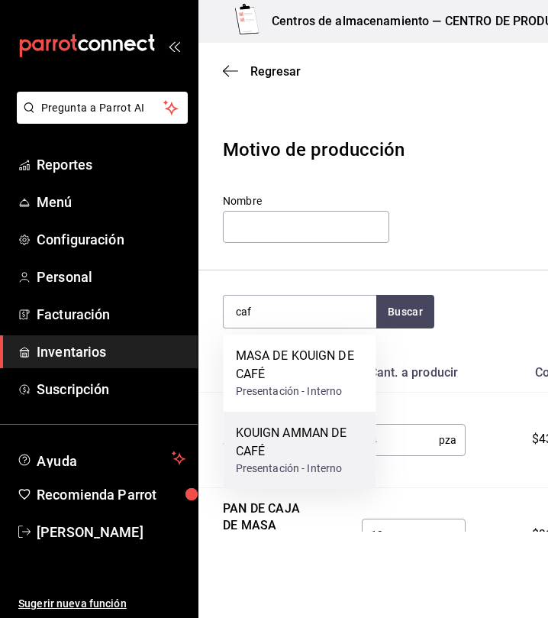
click at [319, 435] on div "KOUIGN AMMAN DE CAFÉ" at bounding box center [300, 442] width 128 height 37
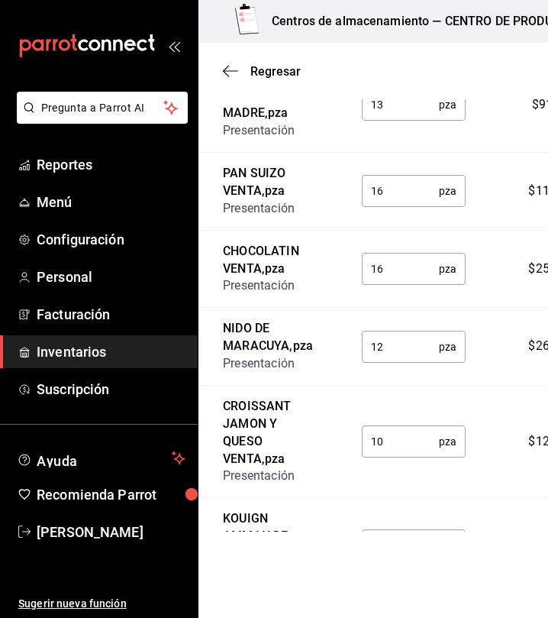
scroll to position [533, 0]
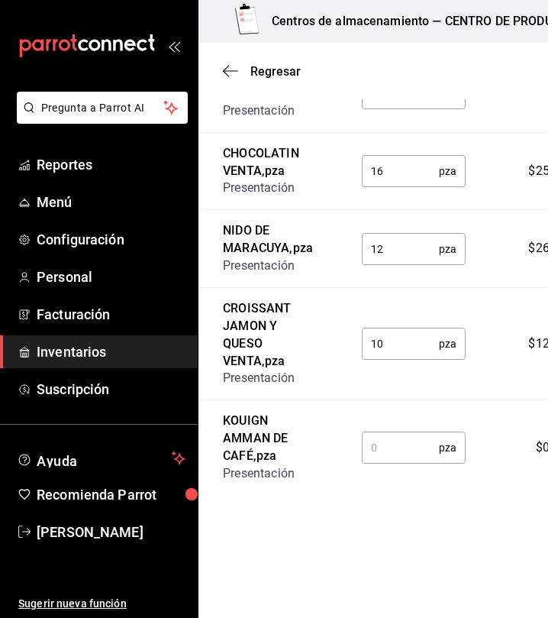
click at [385, 459] on input "text" at bounding box center [400, 447] width 77 height 31
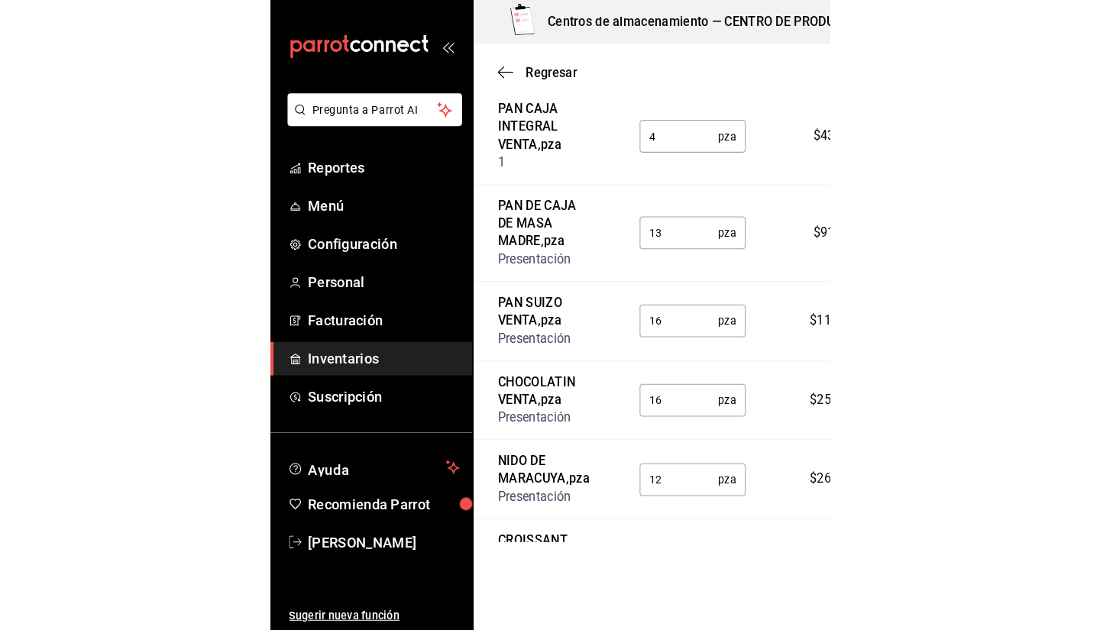
scroll to position [0, 0]
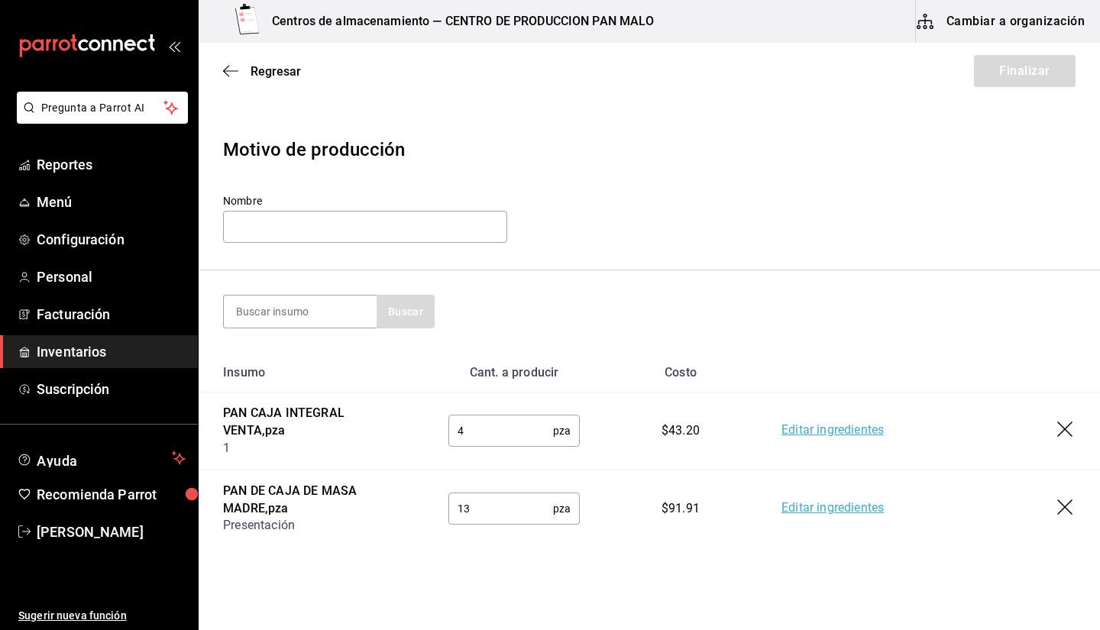
type input "14"
click at [377, 243] on div "Nombre" at bounding box center [365, 219] width 284 height 51
click at [361, 233] on input "text" at bounding box center [365, 227] width 284 height 32
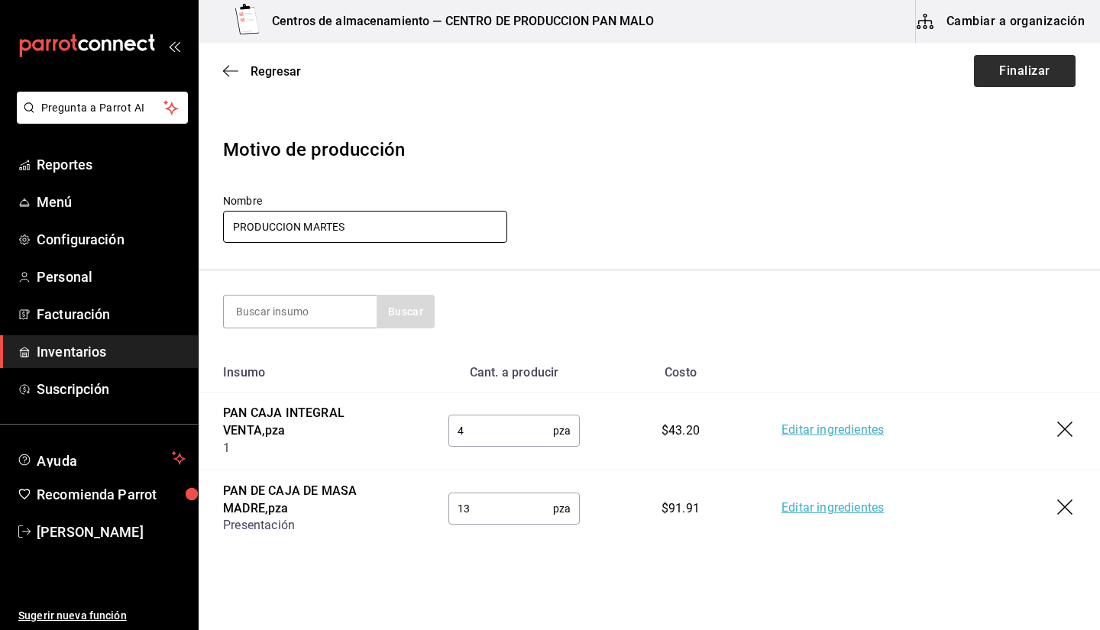
type input "PRODUCCION MARTES"
click at [536, 76] on button "Finalizar" at bounding box center [1025, 71] width 102 height 32
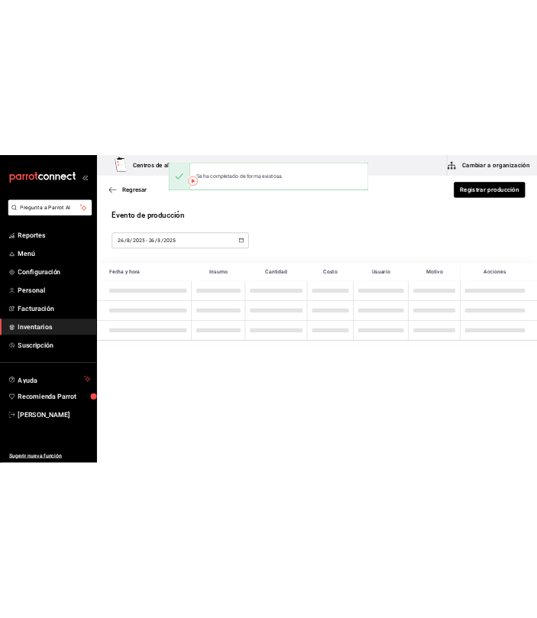
scroll to position [86, 0]
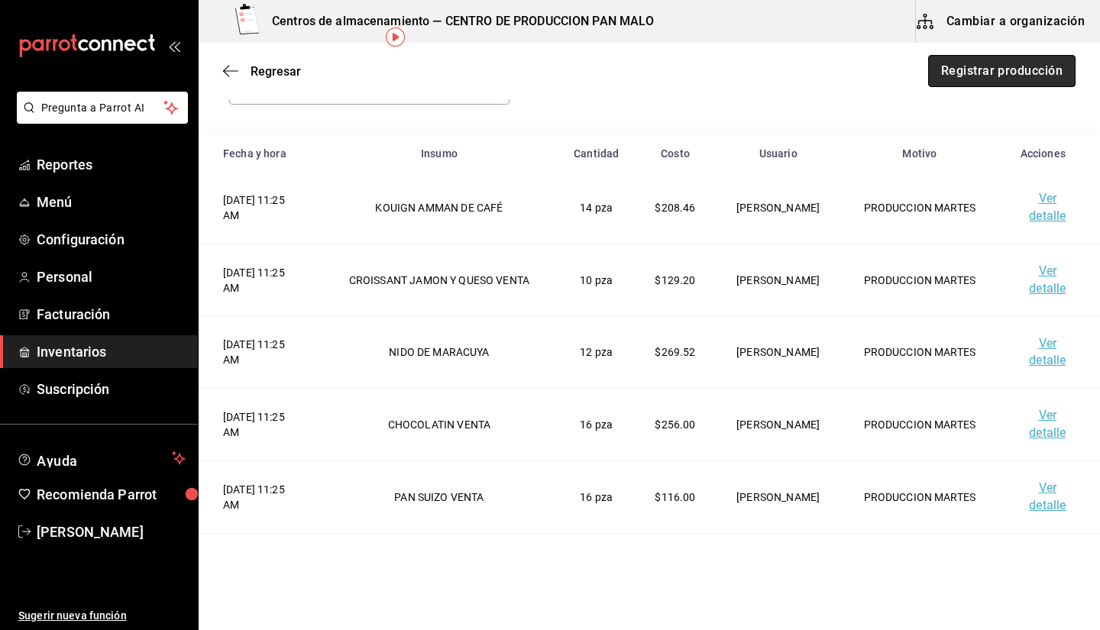
click at [536, 80] on button "Registrar producción" at bounding box center [1001, 71] width 147 height 32
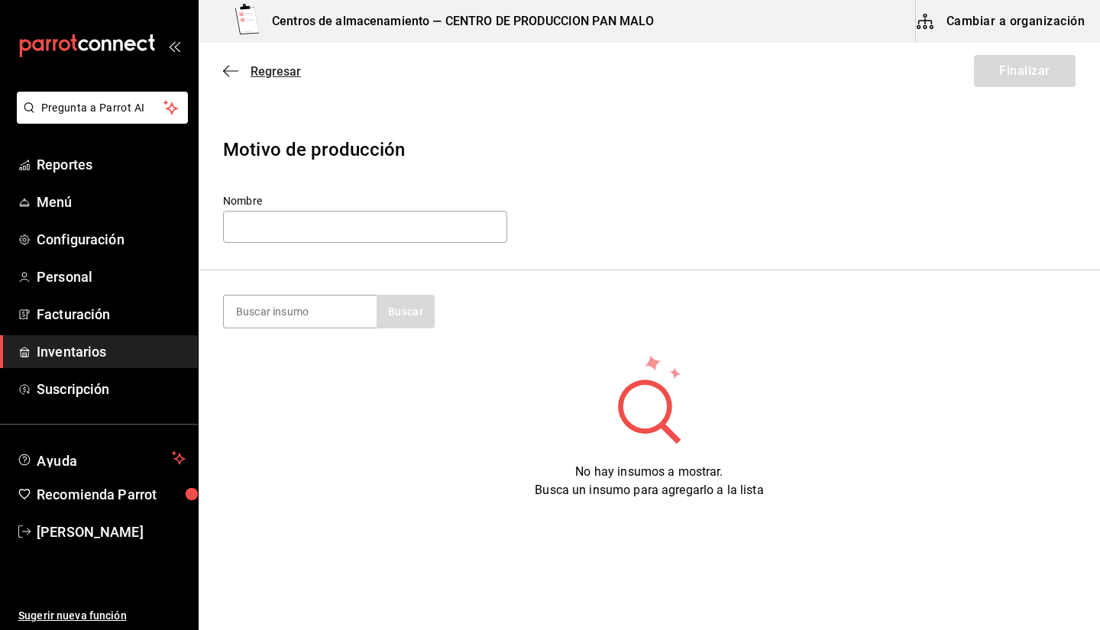
click at [231, 72] on icon "button" at bounding box center [230, 71] width 15 height 14
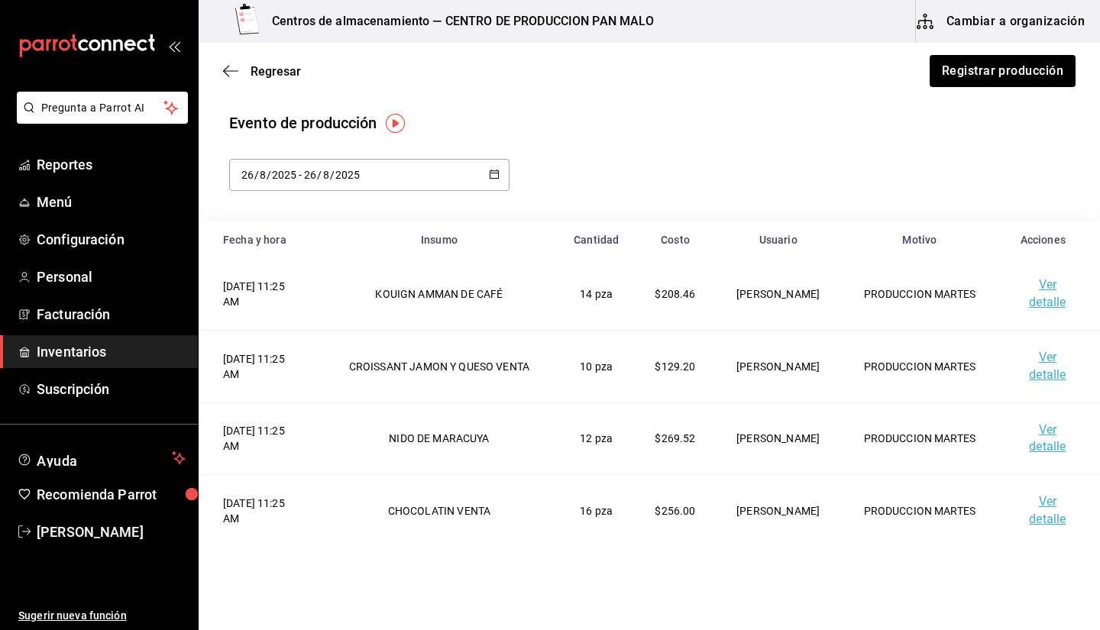
click at [518, 109] on main "Regresar Registrar producción Evento de producción 2025-08-26 26 / 8 / 2025 - 2…" at bounding box center [649, 411] width 901 height 736
click at [536, 73] on button "Registrar producción" at bounding box center [1001, 71] width 147 height 32
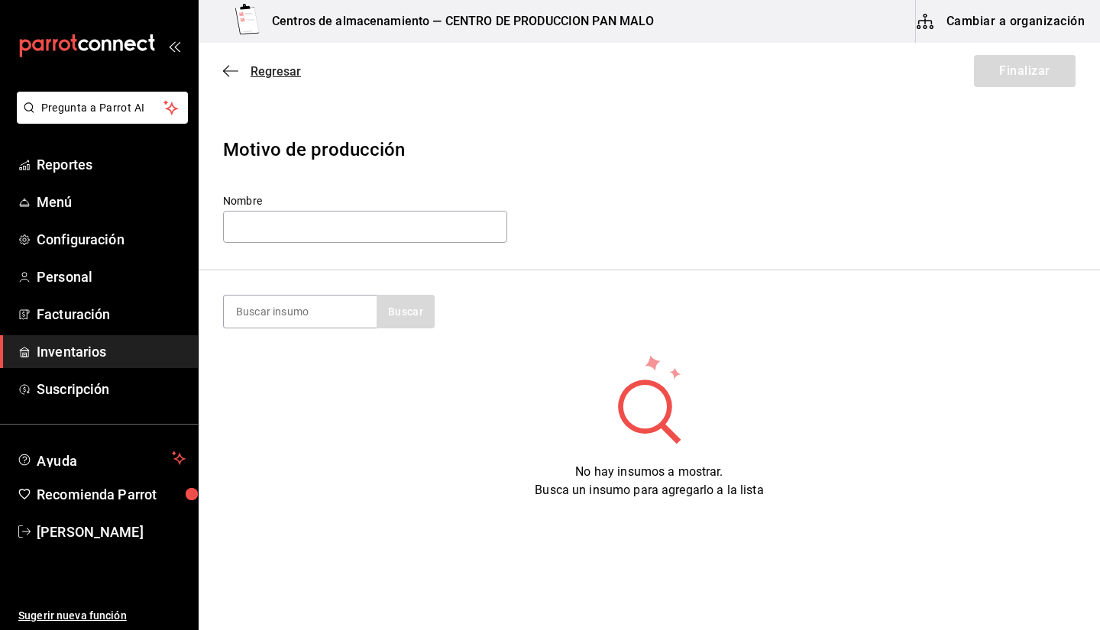
click at [231, 66] on icon "button" at bounding box center [230, 71] width 15 height 14
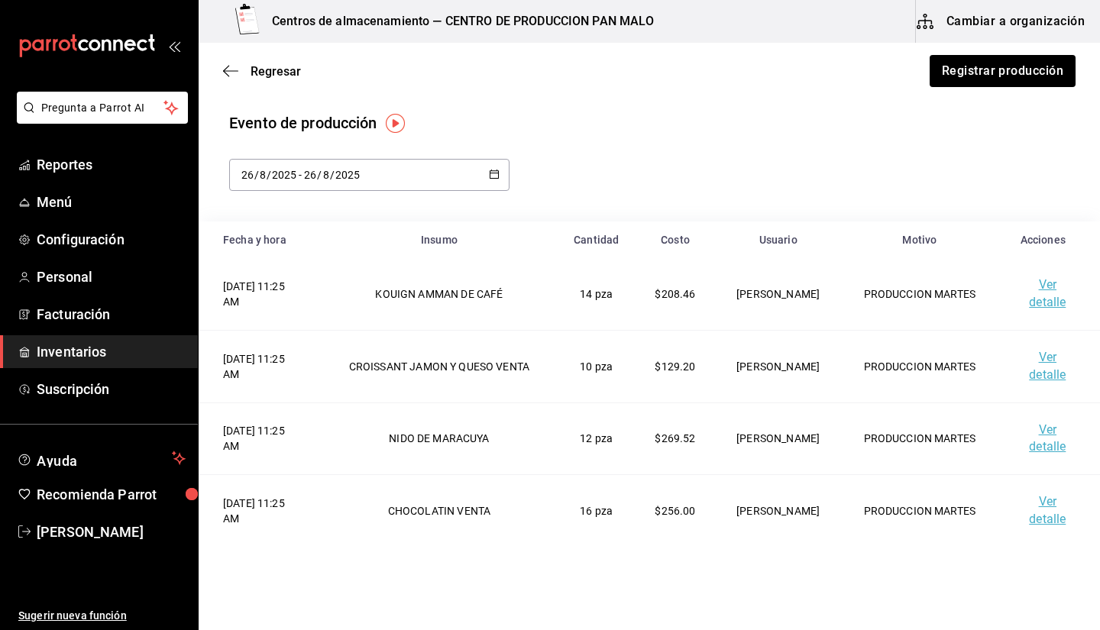
click at [425, 57] on div "Regresar Registrar producción" at bounding box center [649, 71] width 901 height 57
click at [241, 81] on div "Regresar Registrar producción" at bounding box center [649, 71] width 901 height 57
click at [270, 70] on span "Regresar" at bounding box center [276, 71] width 50 height 15
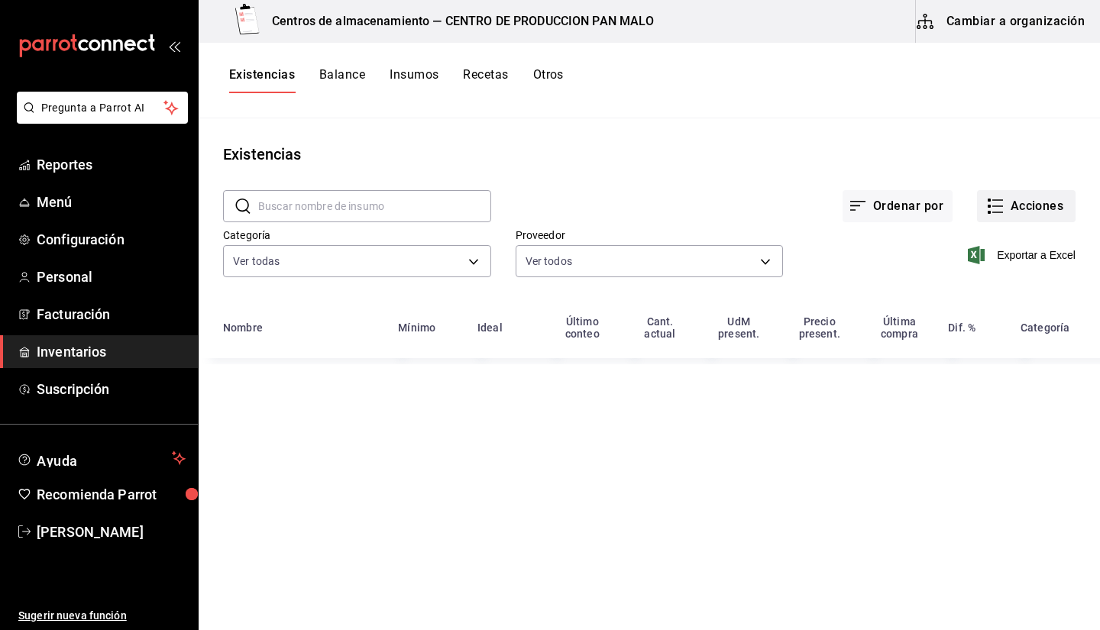
click at [536, 196] on button "Acciones" at bounding box center [1026, 206] width 99 height 32
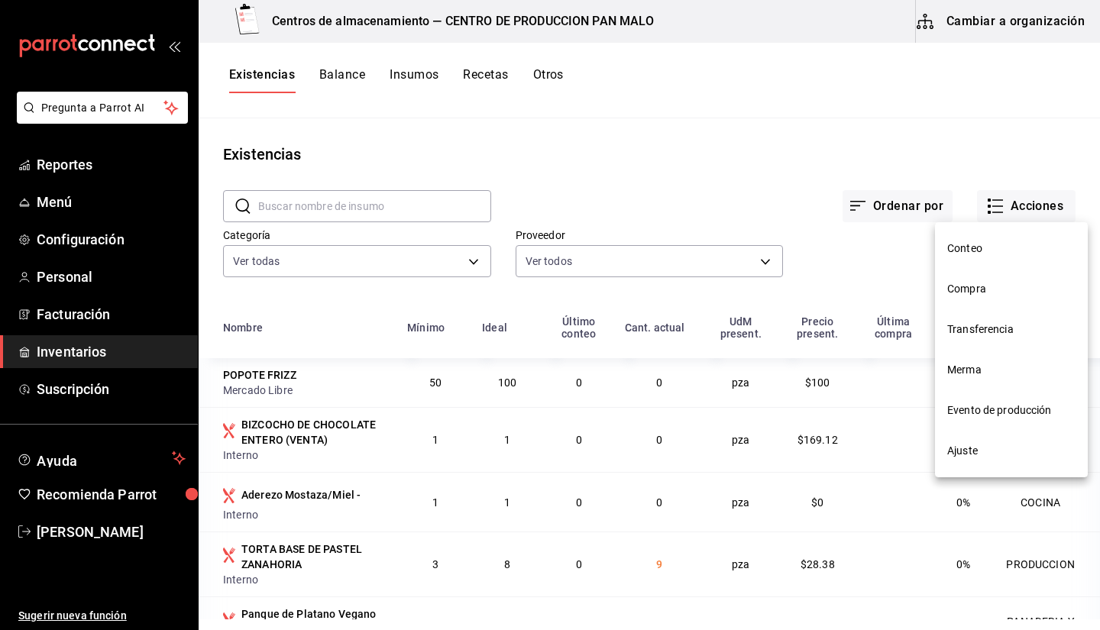
click at [536, 341] on li "Transferencia" at bounding box center [1011, 329] width 153 height 40
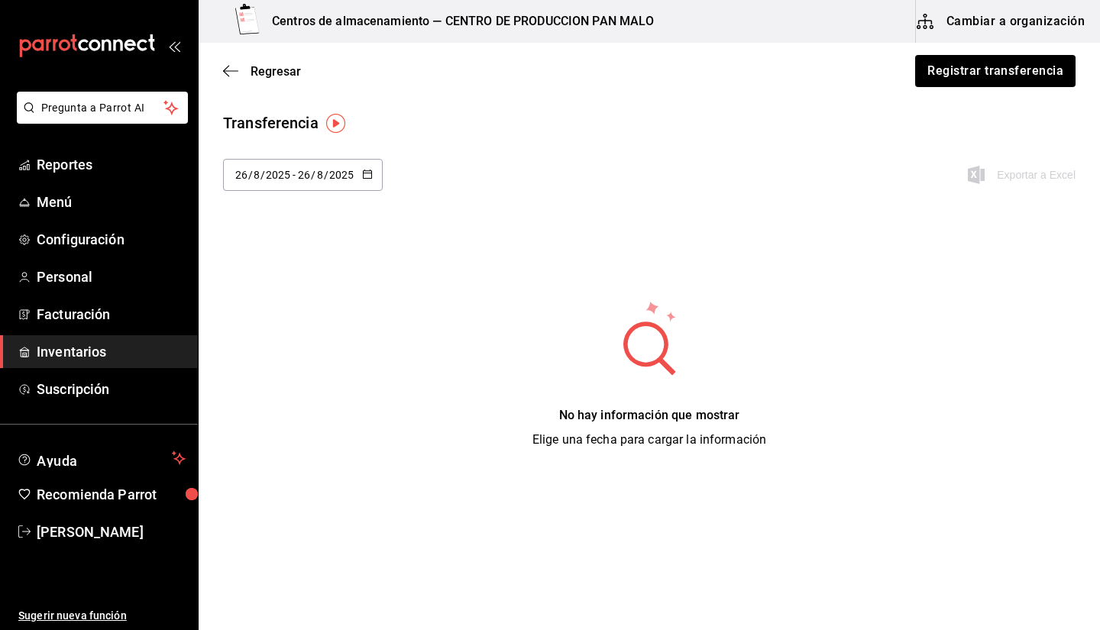
click at [361, 360] on div "No hay información que mostrar Elige una fecha para cargar la información" at bounding box center [649, 374] width 901 height 150
click at [432, 370] on div "No hay información que mostrar Elige una fecha para cargar la información" at bounding box center [649, 374] width 901 height 150
click at [536, 85] on button "Registrar transferencia" at bounding box center [995, 71] width 162 height 32
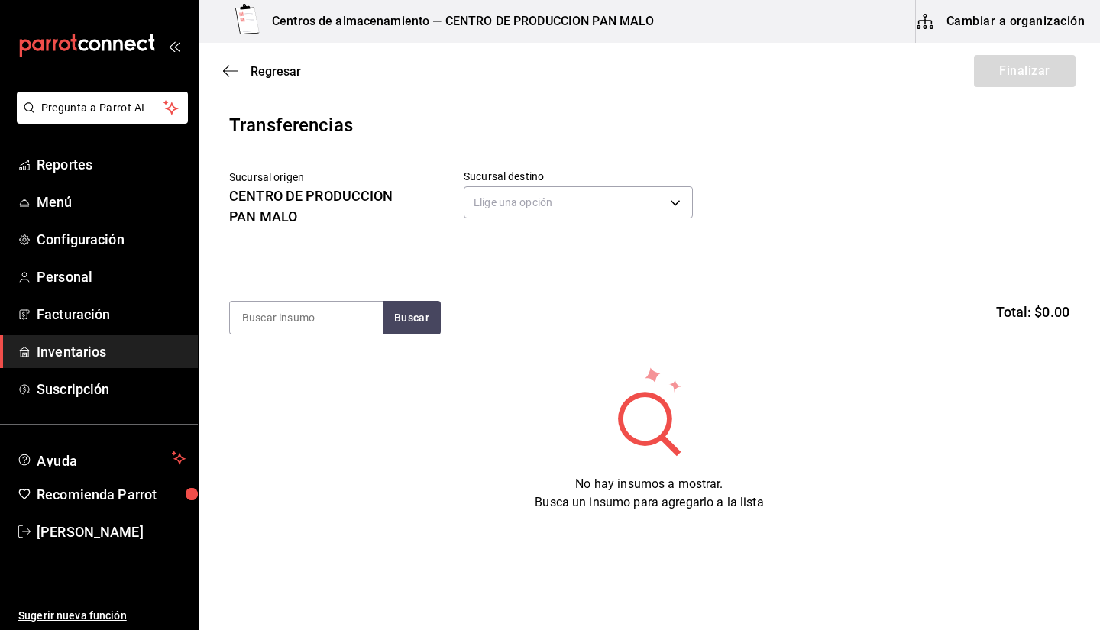
click at [519, 176] on label "Sucursal destino" at bounding box center [578, 176] width 229 height 11
click at [504, 195] on body "Pregunta a Parrot AI Reportes Menú Configuración Personal Facturación Inventari…" at bounding box center [550, 272] width 1100 height 544
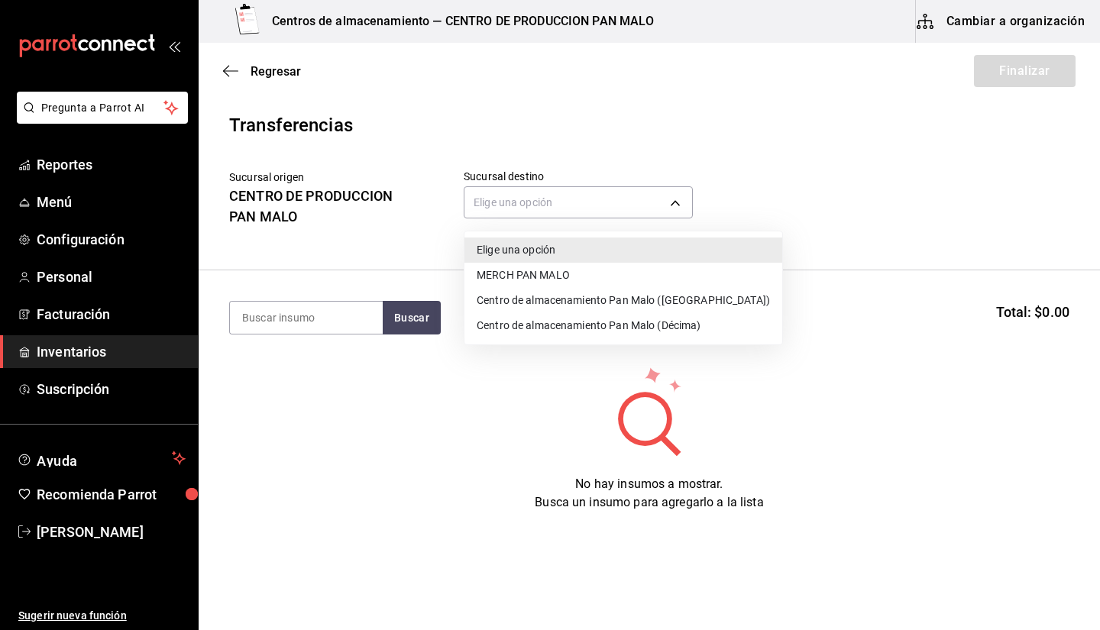
click at [519, 319] on li "Centro de almacenamiento Pan Malo (Décima)" at bounding box center [623, 325] width 318 height 25
type input "9abab4d3-b7ec-41e7-98de-9fea929b679c"
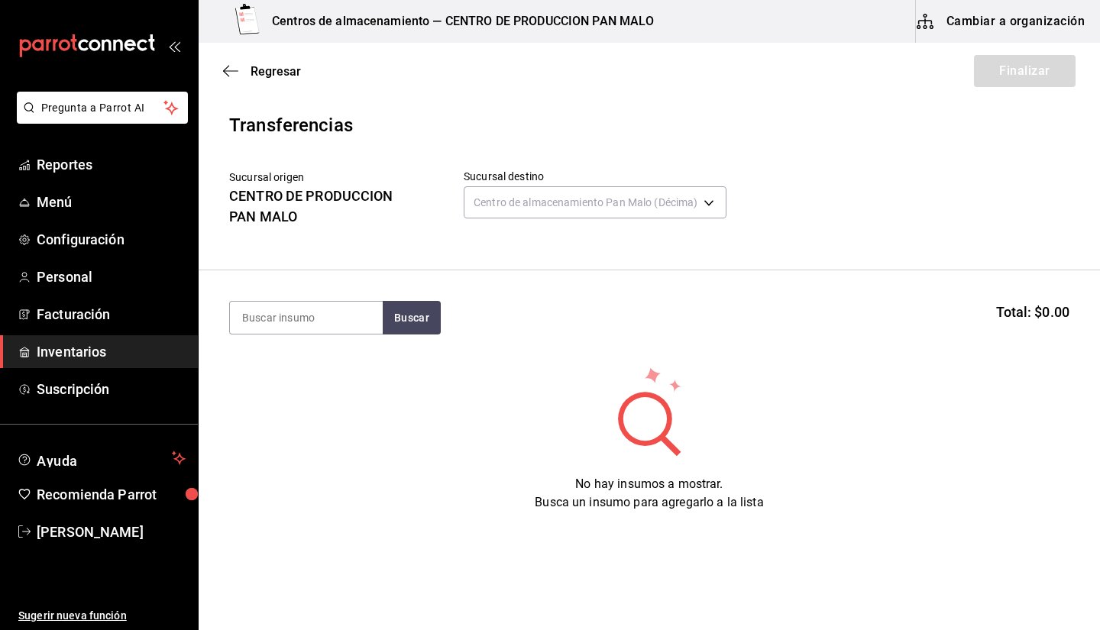
click at [318, 335] on section "Buscar Total: $0.00" at bounding box center [649, 317] width 901 height 95
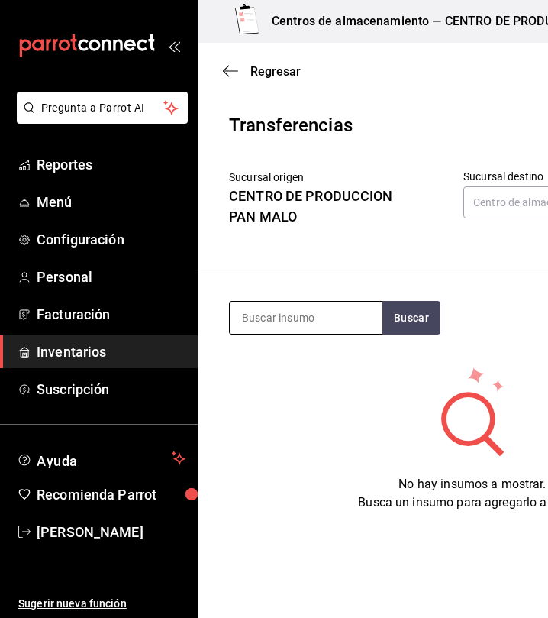
click at [239, 334] on div at bounding box center [306, 318] width 154 height 34
click at [260, 328] on input at bounding box center [306, 318] width 153 height 32
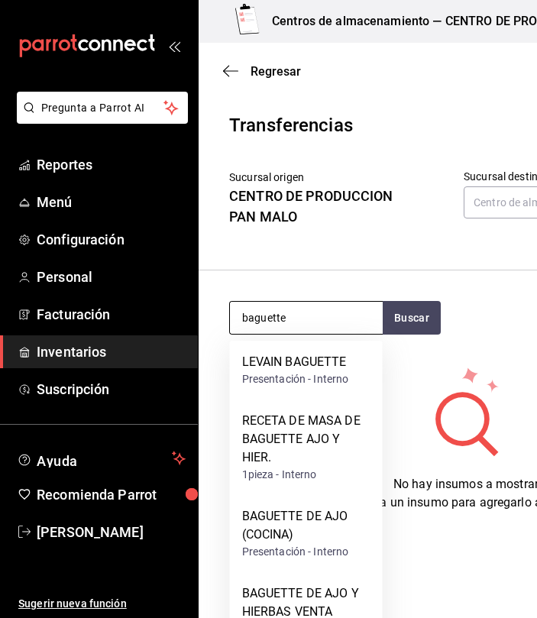
type input "baguette"
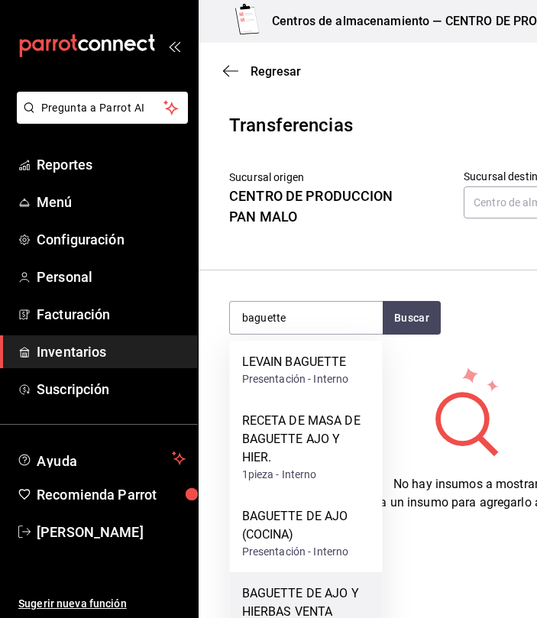
click at [306, 595] on div "BAGUETTE DE AJO Y HIERBAS VENTA" at bounding box center [306, 602] width 128 height 37
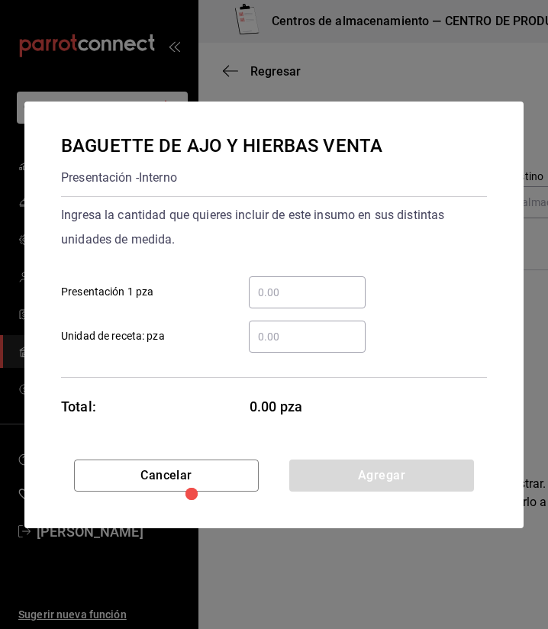
click at [309, 300] on input "​ Presentación 1 pza" at bounding box center [307, 292] width 117 height 18
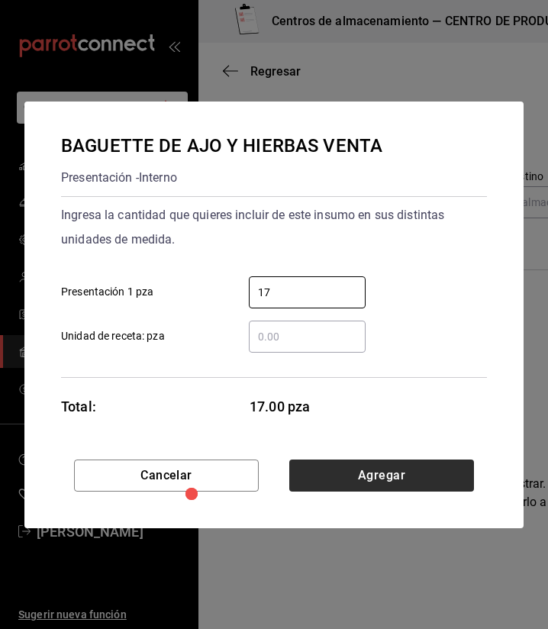
type input "17"
click at [409, 476] on button "Agregar" at bounding box center [382, 476] width 185 height 32
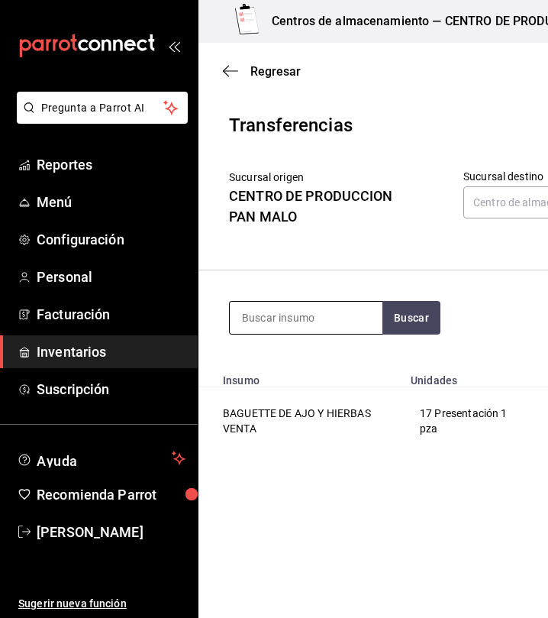
click at [346, 309] on input at bounding box center [306, 318] width 153 height 32
click at [248, 51] on div "Regresar Finalizar" at bounding box center [473, 71] width 548 height 57
click at [238, 70] on span "Regresar" at bounding box center [262, 71] width 78 height 15
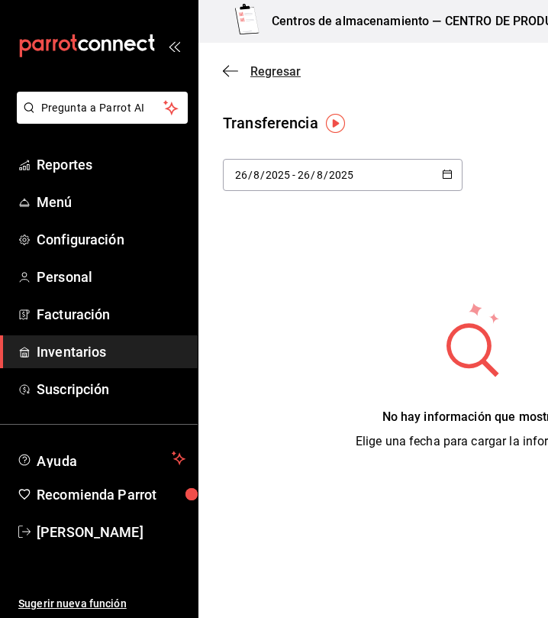
click at [241, 78] on span "Regresar" at bounding box center [262, 71] width 78 height 15
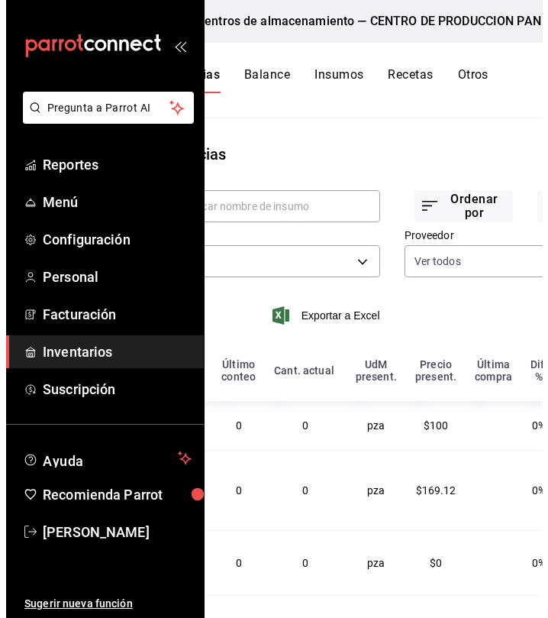
scroll to position [0, 149]
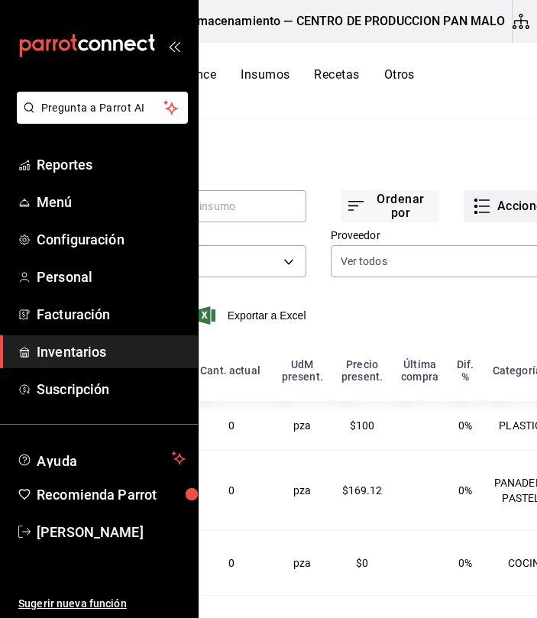
click at [497, 203] on button "Acciones" at bounding box center [513, 206] width 99 height 32
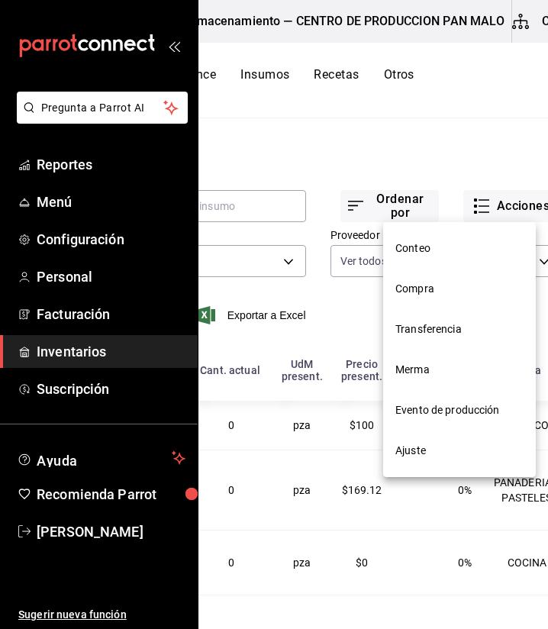
click at [434, 422] on li "Evento de producción" at bounding box center [459, 410] width 153 height 40
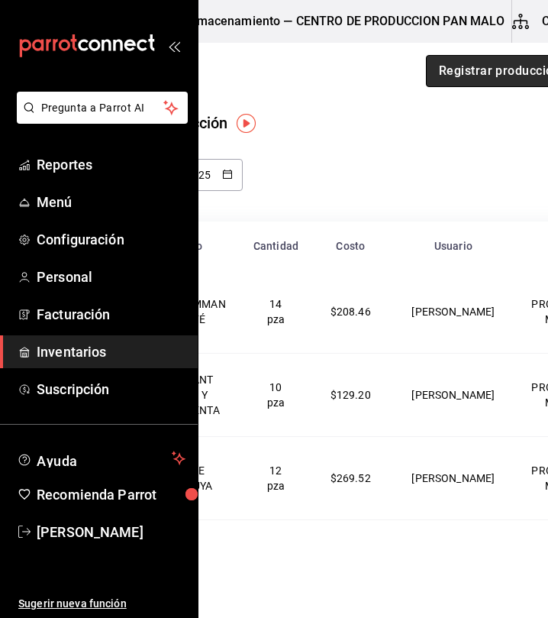
click at [438, 65] on button "Registrar producción" at bounding box center [499, 71] width 147 height 32
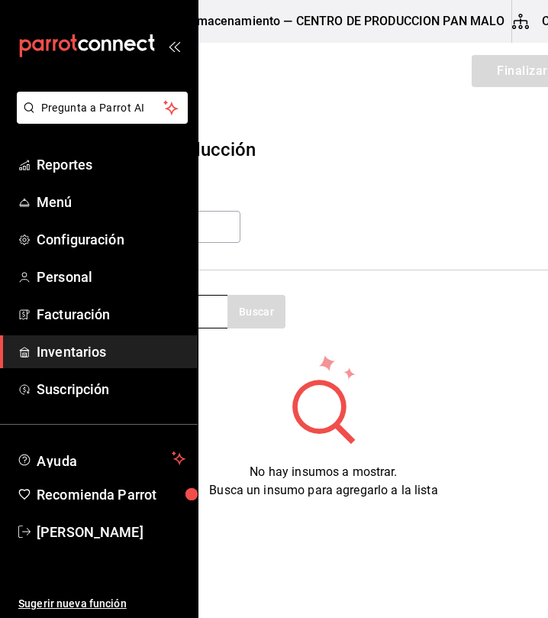
click at [216, 305] on input at bounding box center [151, 312] width 153 height 32
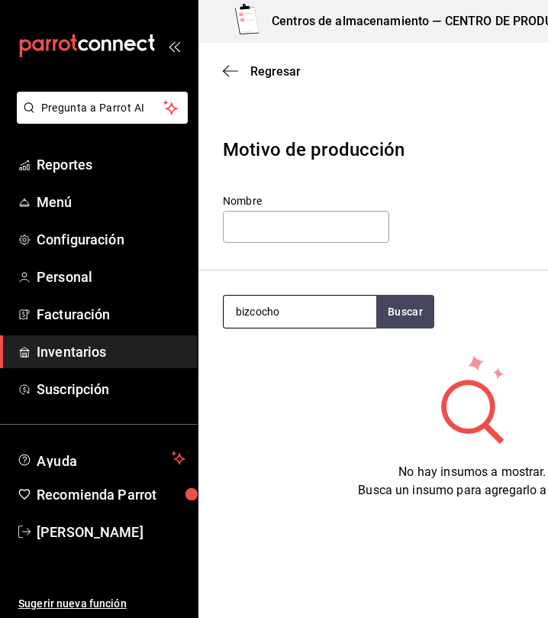
type input "bizcocho"
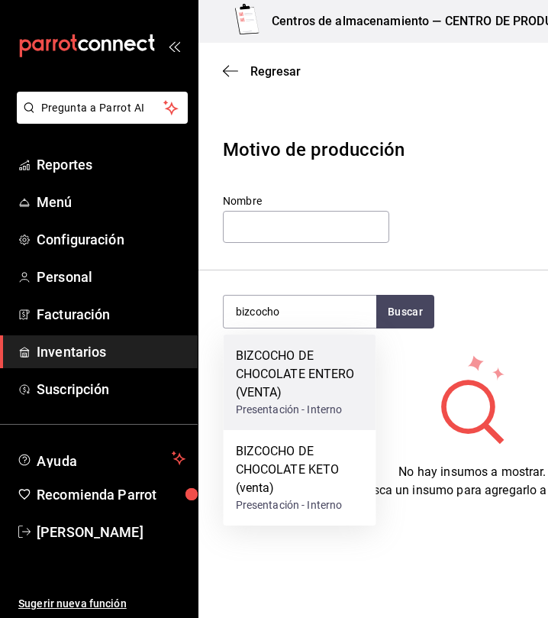
click at [291, 386] on div "BIZCOCHO DE CHOCOLATE ENTERO (VENTA)" at bounding box center [300, 374] width 128 height 55
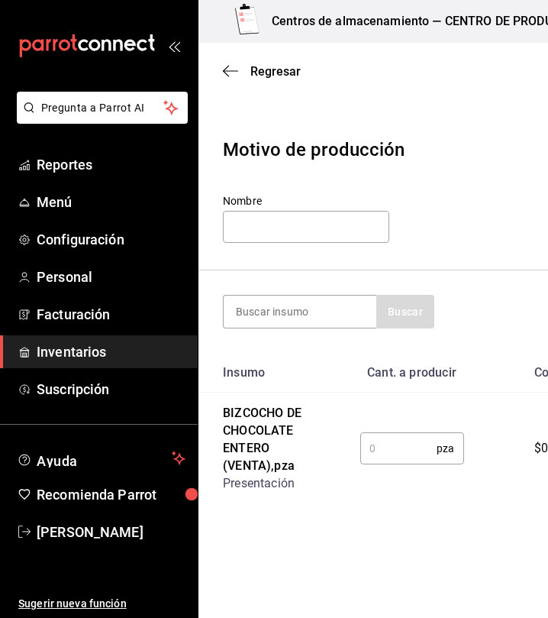
click at [381, 445] on input "text" at bounding box center [399, 448] width 77 height 31
type input "2"
click at [484, 532] on html "Pregunta a Parrot AI Reportes Menú Configuración Personal Facturación Inventari…" at bounding box center [274, 266] width 548 height 532
click at [317, 235] on input "text" at bounding box center [306, 227] width 167 height 32
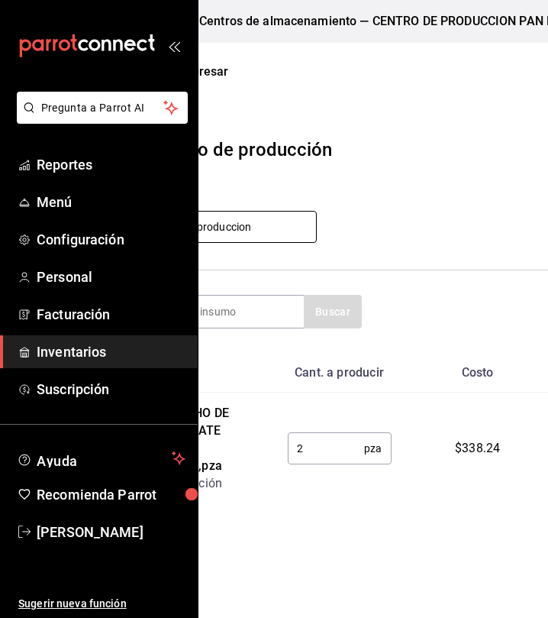
scroll to position [0, 284]
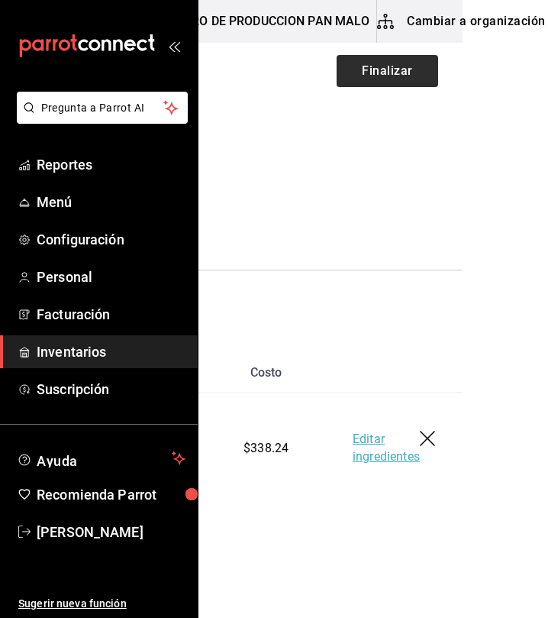
type input "martes produccion"
click at [377, 70] on button "Finalizar" at bounding box center [388, 71] width 102 height 32
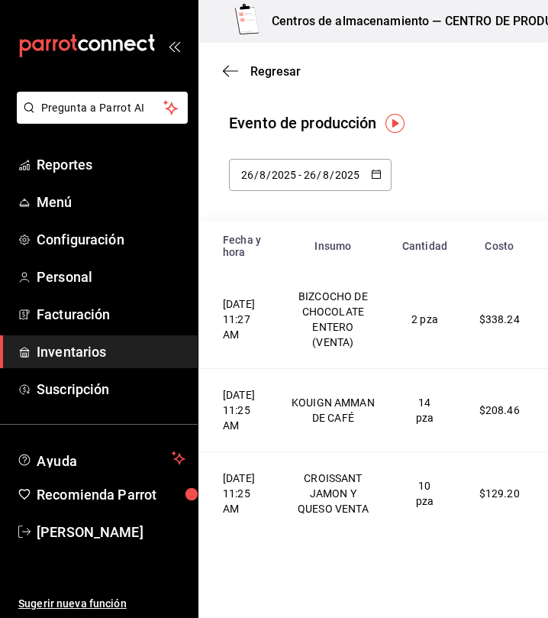
click at [248, 78] on span "Regresar" at bounding box center [262, 71] width 78 height 15
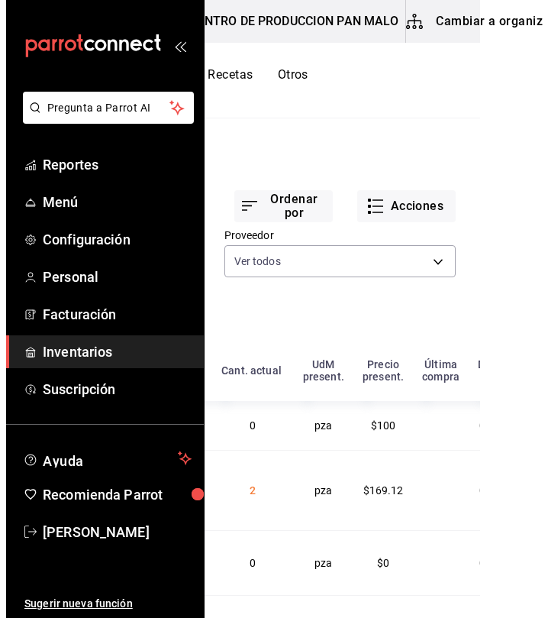
scroll to position [0, 262]
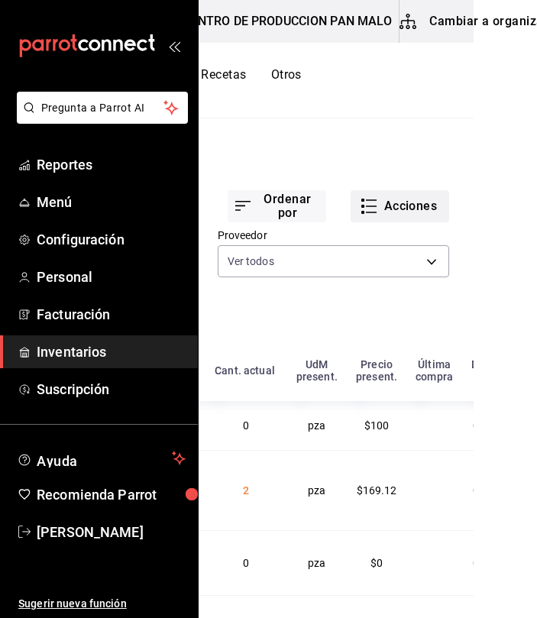
click at [390, 207] on button "Acciones" at bounding box center [400, 206] width 99 height 32
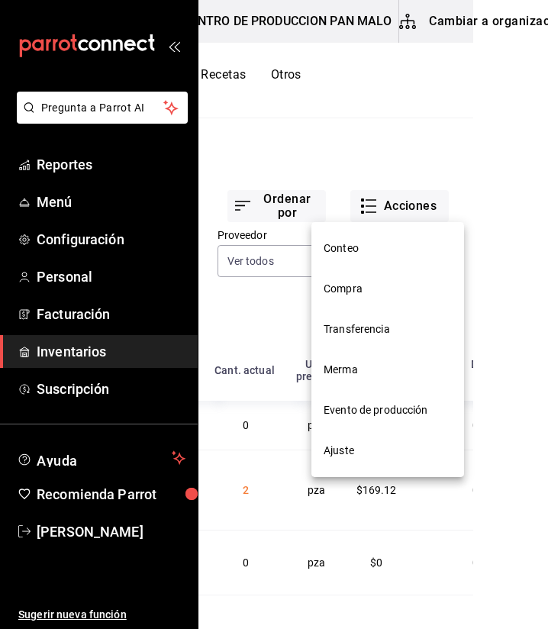
click at [367, 331] on span "Transferencia" at bounding box center [388, 330] width 128 height 16
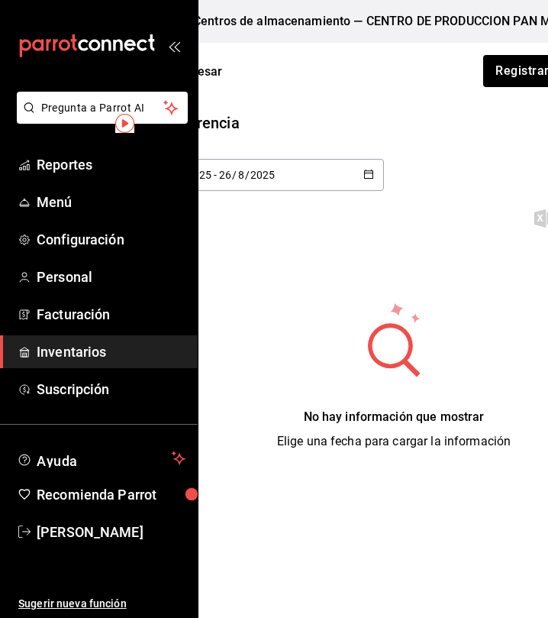
scroll to position [0, 284]
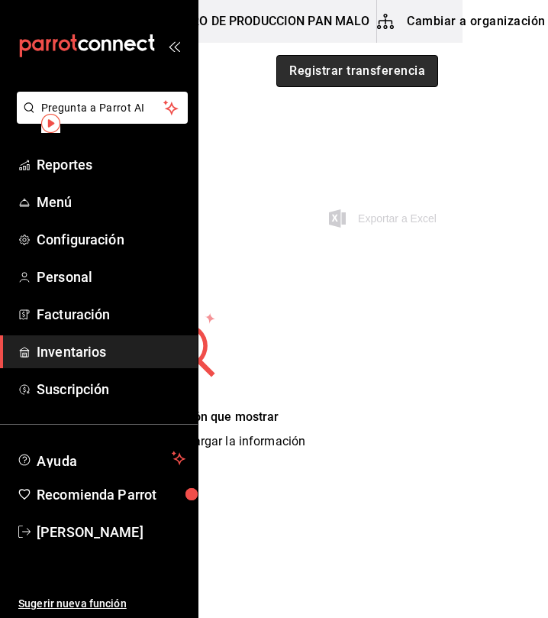
click at [427, 73] on button "Registrar transferencia" at bounding box center [358, 71] width 162 height 32
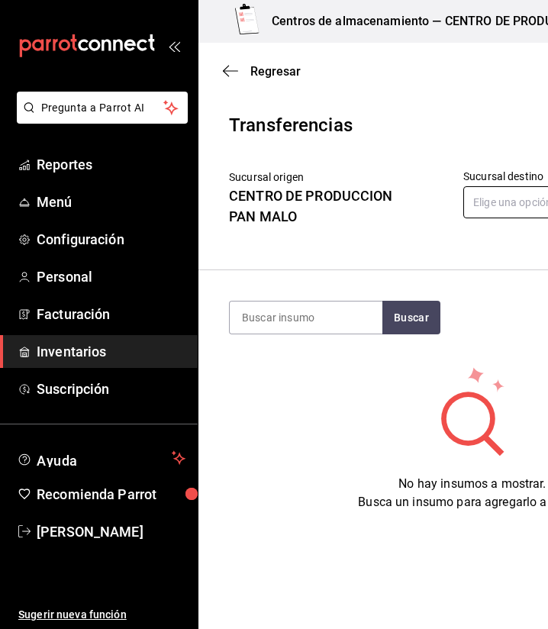
click at [535, 210] on body "Pregunta a Parrot AI Reportes Menú Configuración Personal Facturación Inventari…" at bounding box center [274, 271] width 548 height 543
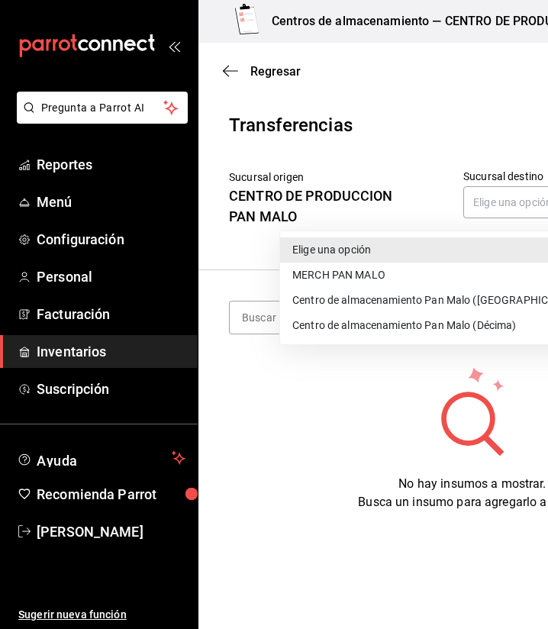
click at [480, 331] on li "Centro de almacenamiento Pan Malo (Décima)" at bounding box center [439, 325] width 318 height 25
type input "9abab4d3-b7ec-41e7-98de-9fea929b679c"
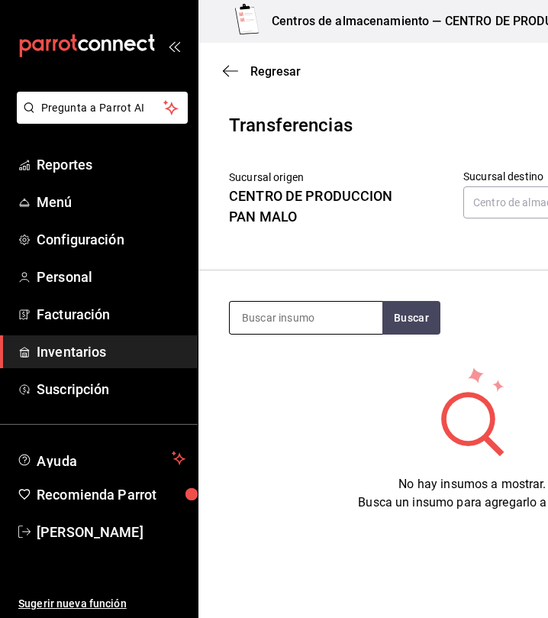
click at [260, 319] on input at bounding box center [306, 318] width 153 height 32
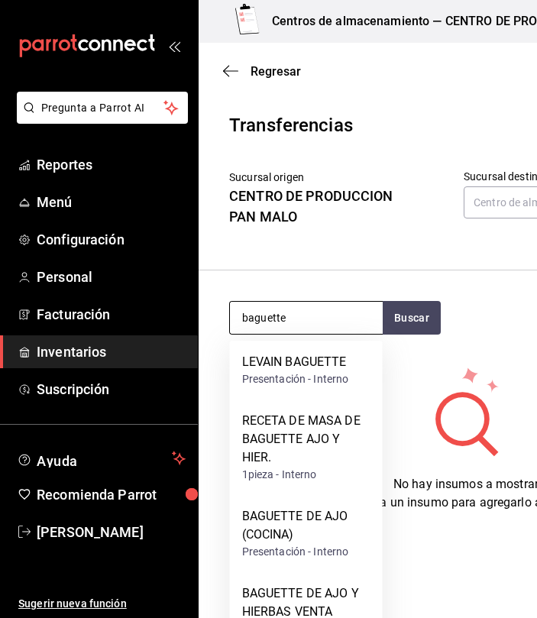
type input "baguette"
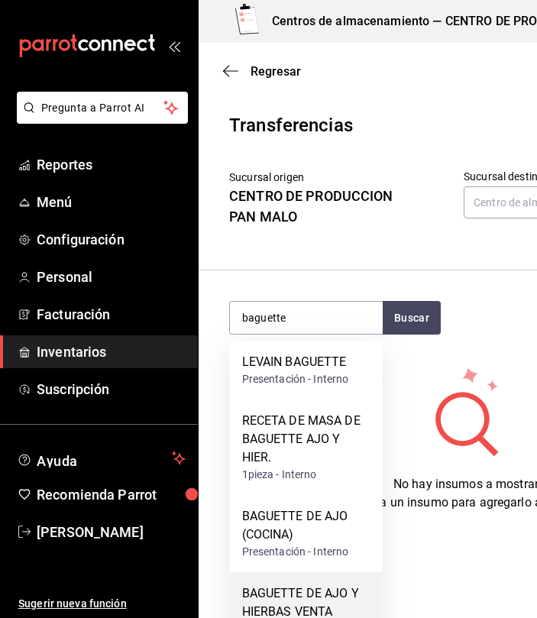
click at [328, 587] on div "BAGUETTE DE AJO Y HIERBAS VENTA" at bounding box center [306, 602] width 128 height 37
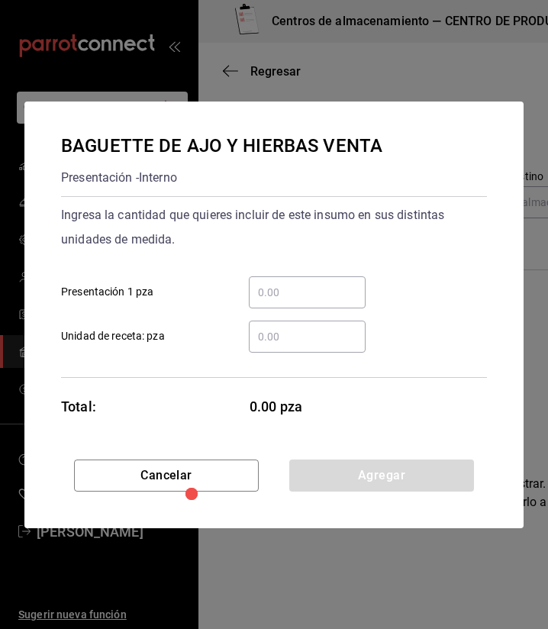
click at [297, 298] on input "​ Presentación 1 pza" at bounding box center [307, 292] width 117 height 18
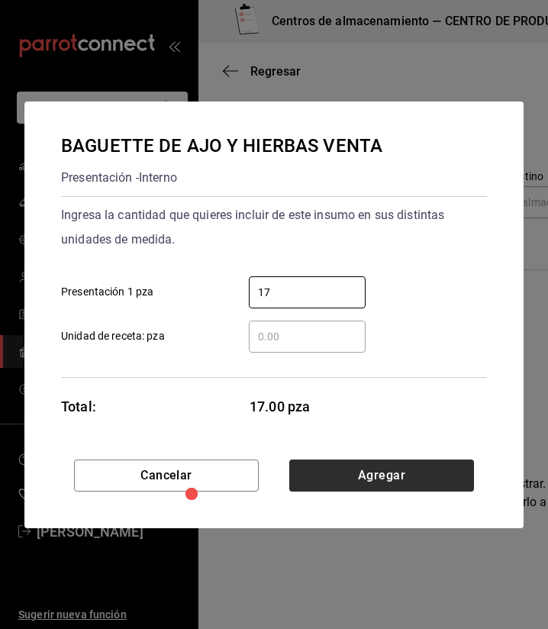
type input "17"
click at [364, 485] on button "Agregar" at bounding box center [382, 476] width 185 height 32
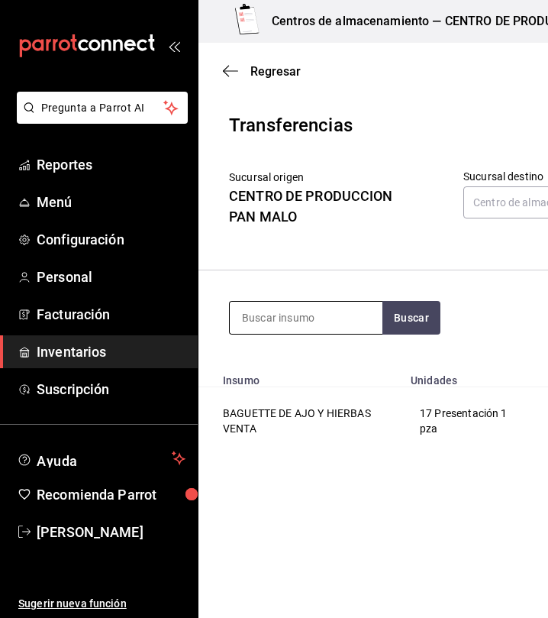
click at [324, 308] on input at bounding box center [306, 318] width 153 height 32
type input "bizcoc"
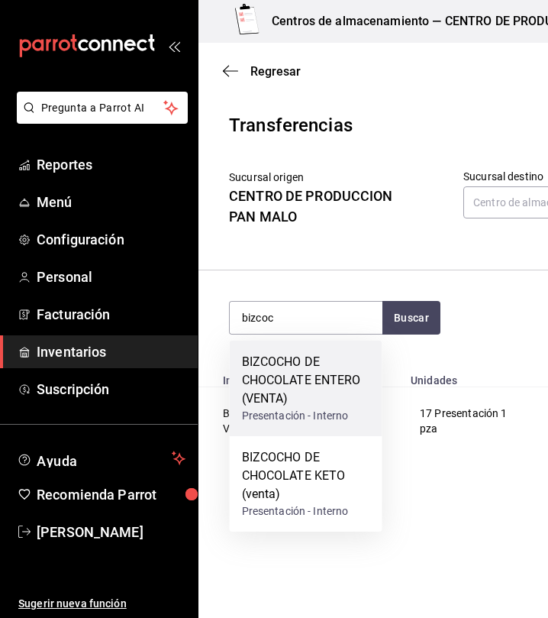
click at [309, 378] on div "BIZCOCHO DE CHOCOLATE ENTERO (VENTA)" at bounding box center [306, 380] width 128 height 55
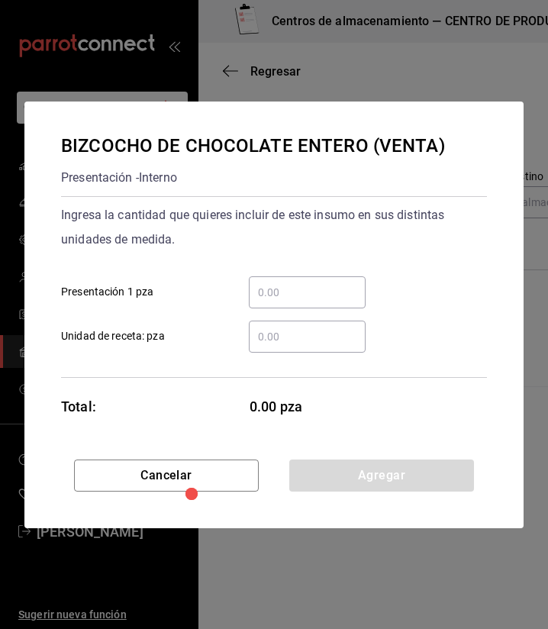
click at [320, 277] on div "​" at bounding box center [307, 293] width 117 height 32
click at [320, 283] on input "​ Presentación 1 pza" at bounding box center [307, 292] width 117 height 18
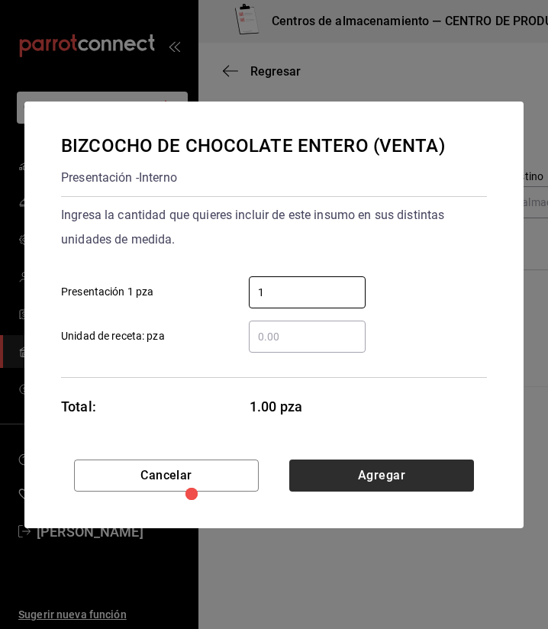
type input "1"
click at [460, 462] on button "Agregar" at bounding box center [382, 476] width 185 height 32
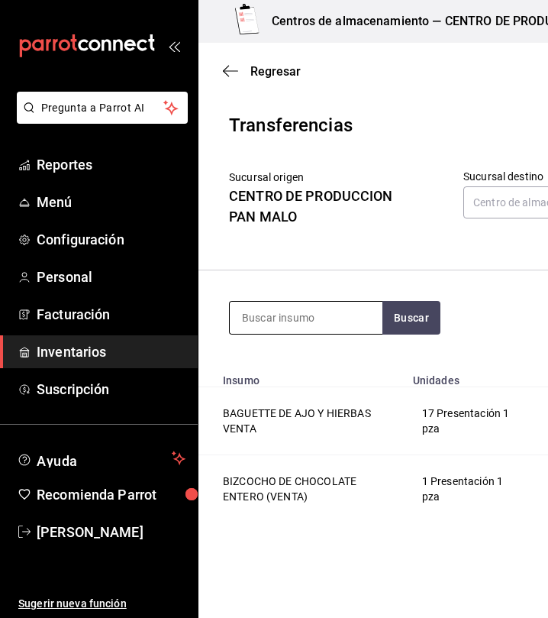
click at [357, 324] on input at bounding box center [306, 318] width 153 height 32
type input "carda"
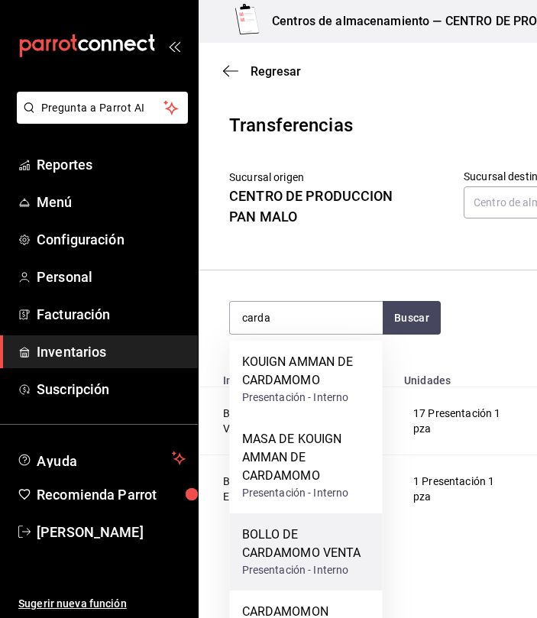
click at [335, 571] on div "Presentación - Interno" at bounding box center [306, 570] width 128 height 16
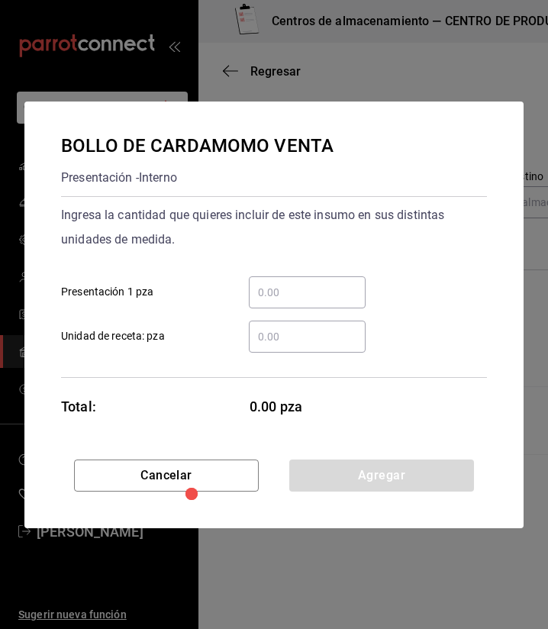
click at [328, 285] on input "​ Presentación 1 pza" at bounding box center [307, 292] width 117 height 18
type input "1"
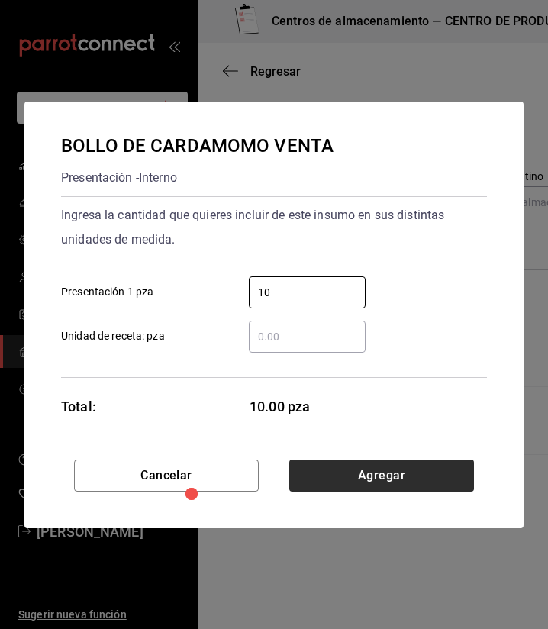
type input "10"
click at [405, 490] on button "Agregar" at bounding box center [382, 476] width 185 height 32
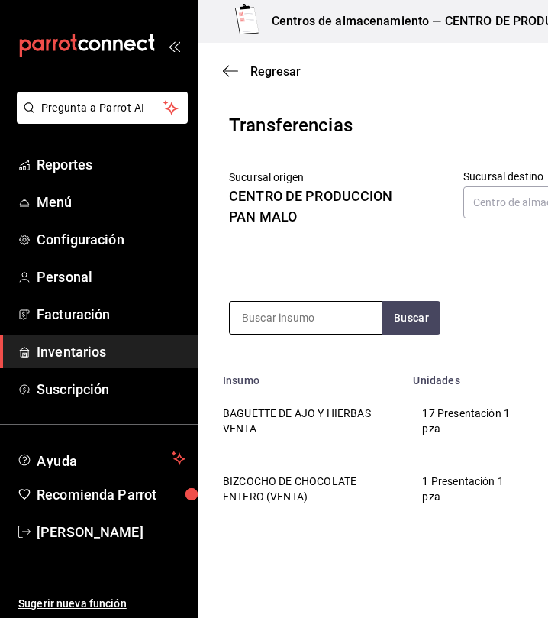
click at [324, 324] on input at bounding box center [306, 318] width 153 height 32
type input "concha"
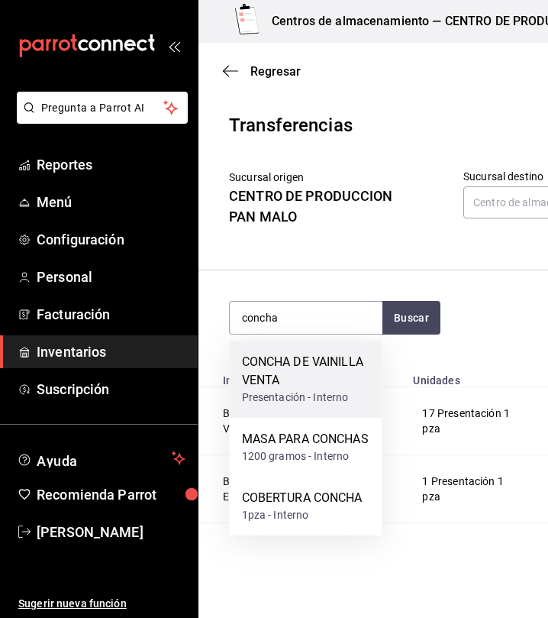
click at [322, 387] on div "CONCHA DE VAINILLA VENTA" at bounding box center [306, 371] width 128 height 37
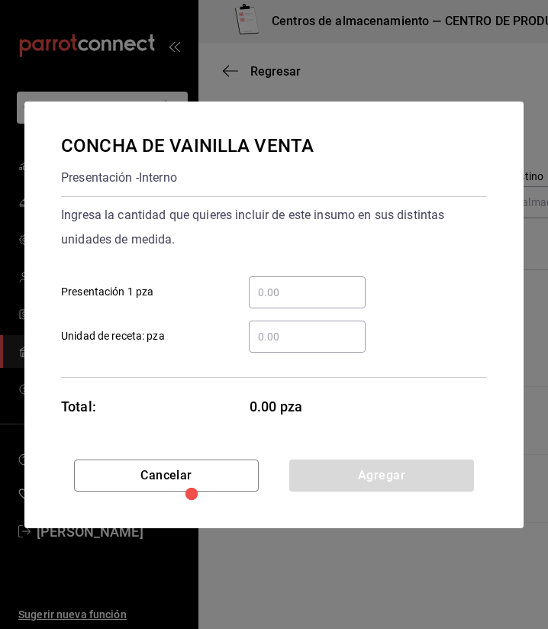
click at [297, 303] on div "​" at bounding box center [307, 293] width 117 height 32
click at [297, 302] on input "​ Presentación 1 pza" at bounding box center [307, 292] width 117 height 18
click at [283, 289] on input "​ Presentación 1 pza" at bounding box center [307, 292] width 117 height 18
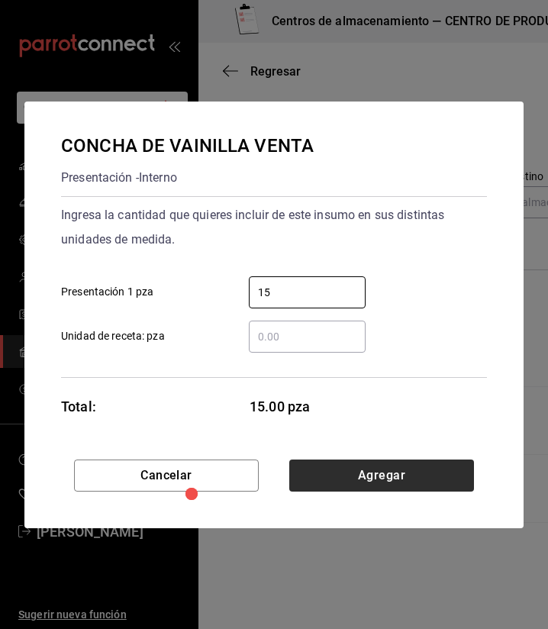
type input "15"
click at [309, 484] on button "Agregar" at bounding box center [382, 476] width 185 height 32
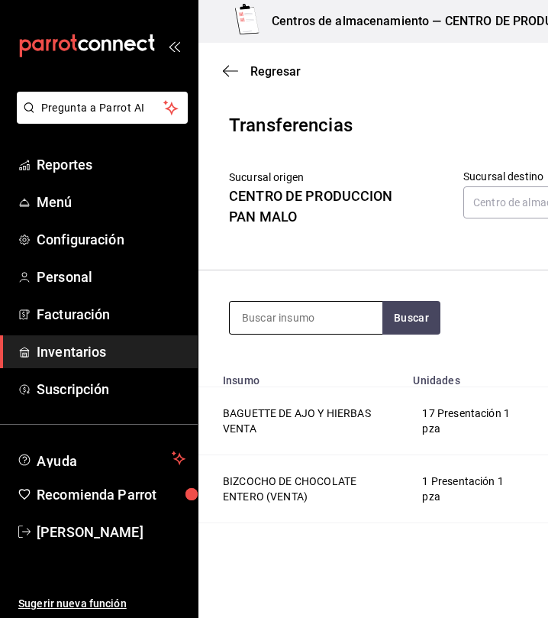
click at [342, 329] on input at bounding box center [306, 318] width 153 height 32
type input "almendra"
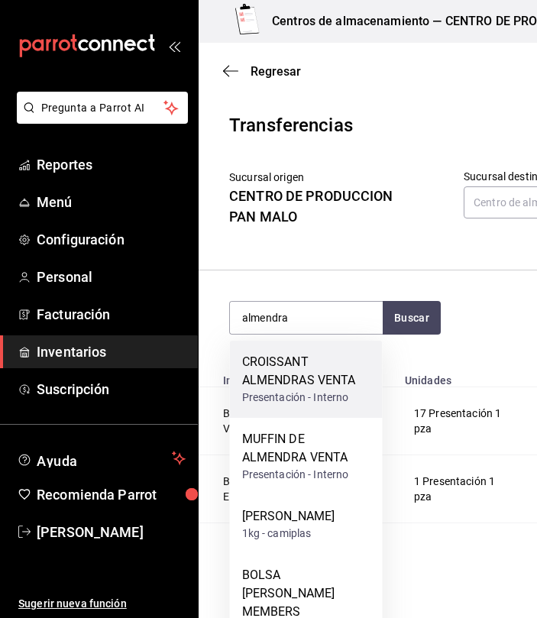
click at [345, 394] on div "Presentación - Interno" at bounding box center [306, 398] width 128 height 16
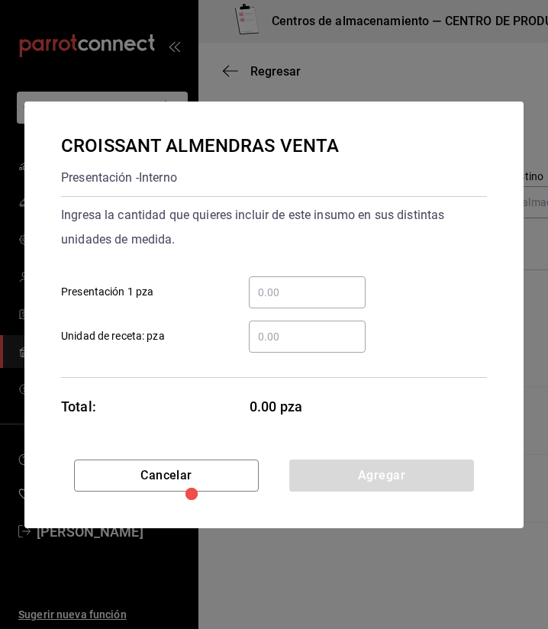
click at [309, 302] on div "​" at bounding box center [307, 293] width 117 height 32
click at [309, 302] on input "​ Presentación 1 pza" at bounding box center [307, 292] width 117 height 18
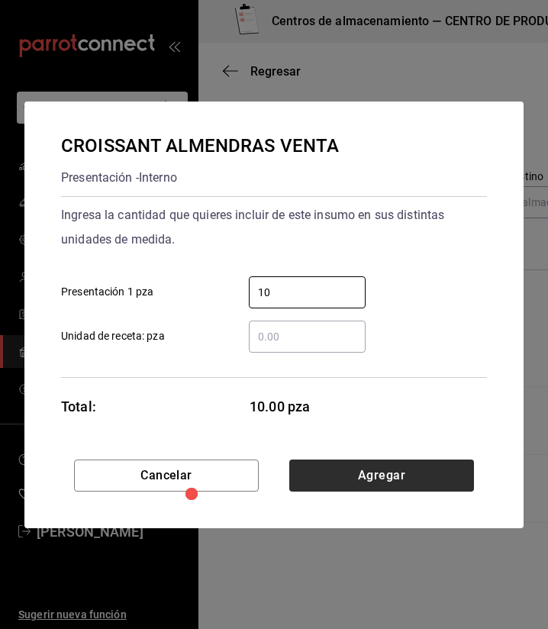
type input "10"
click at [358, 488] on button "Agregar" at bounding box center [382, 476] width 185 height 32
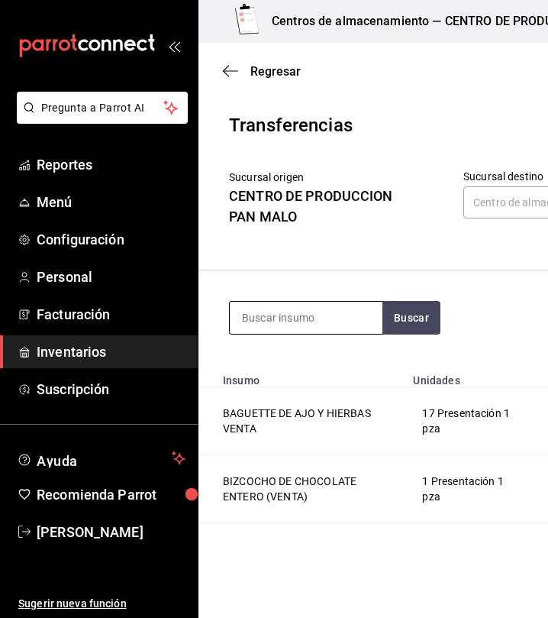
click at [319, 330] on input at bounding box center [306, 318] width 153 height 32
type input "nudo"
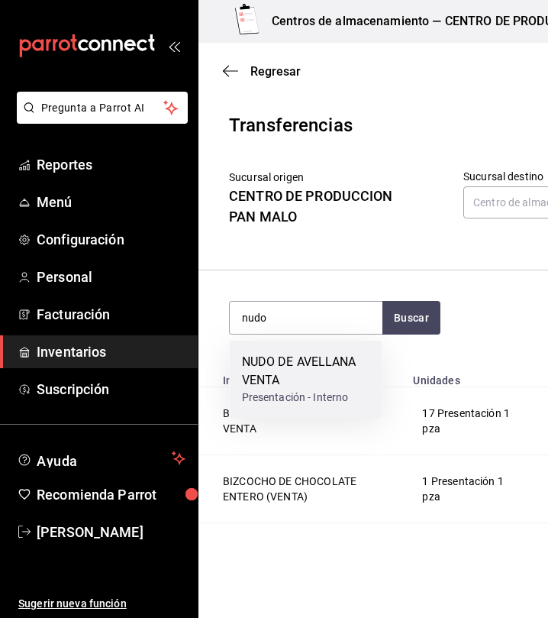
click at [308, 377] on div "NUDO DE AVELLANA VENTA" at bounding box center [306, 371] width 128 height 37
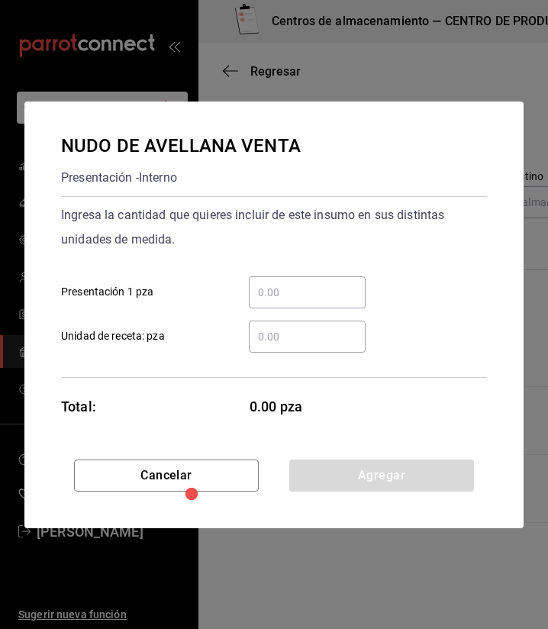
click at [318, 287] on input "​ Presentación 1 pza" at bounding box center [307, 292] width 117 height 18
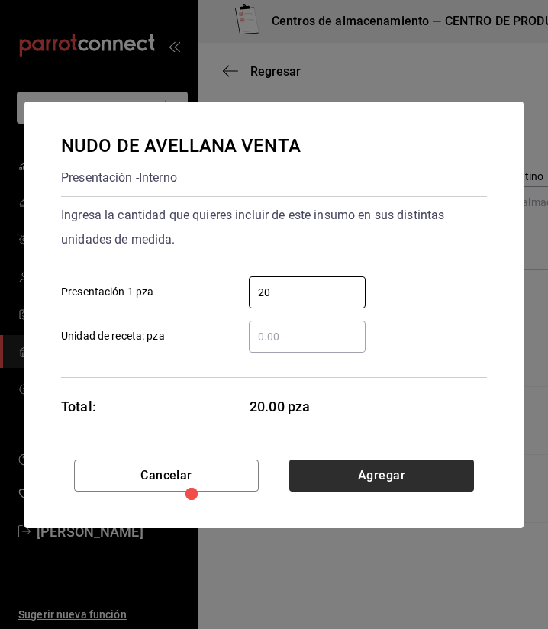
type input "20"
click at [341, 482] on button "Agregar" at bounding box center [382, 476] width 185 height 32
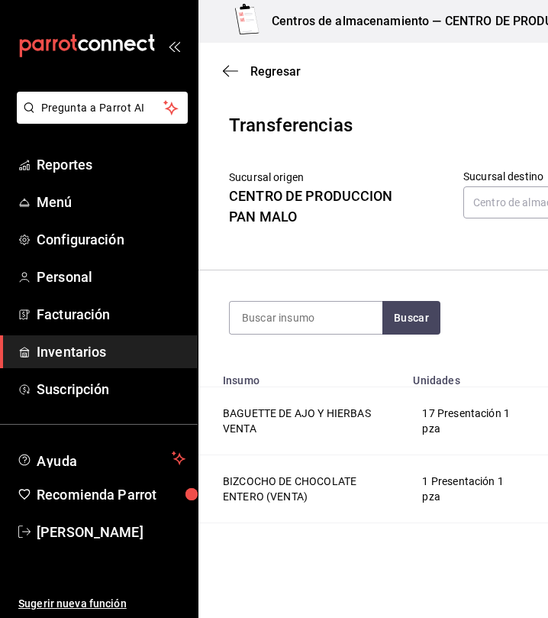
click at [291, 338] on section "Buscar Total: $715.72" at bounding box center [473, 317] width 548 height 95
click at [306, 303] on input at bounding box center [306, 318] width 153 height 32
click at [324, 322] on input at bounding box center [306, 318] width 153 height 32
type input "caja"
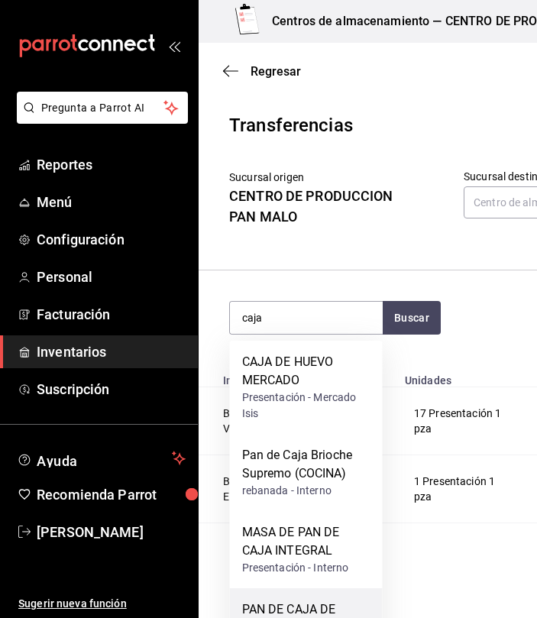
click at [338, 598] on div "PAN DE CAJA DE MASA MADRE Presentación - Interno" at bounding box center [306, 626] width 153 height 77
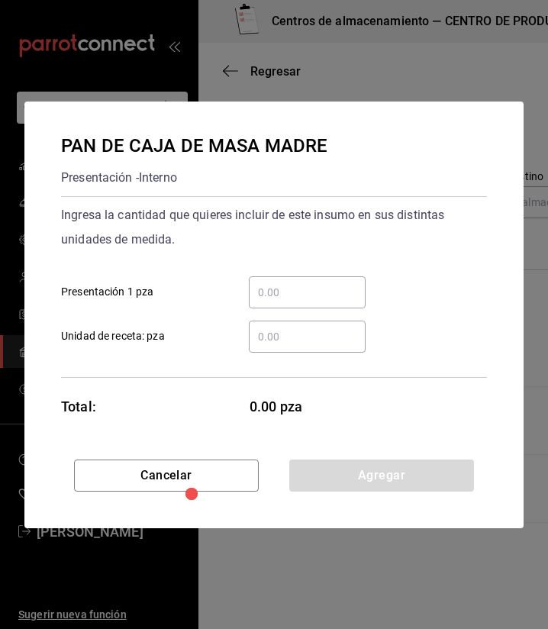
click at [337, 309] on div "​ Unidad de receta: pza" at bounding box center [268, 331] width 438 height 44
click at [324, 289] on input "​ Presentación 1 pza" at bounding box center [307, 292] width 117 height 18
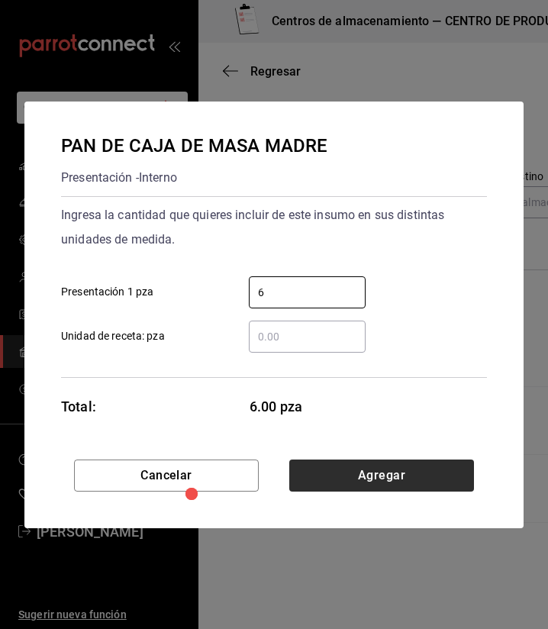
type input "6"
click at [394, 479] on button "Agregar" at bounding box center [382, 476] width 185 height 32
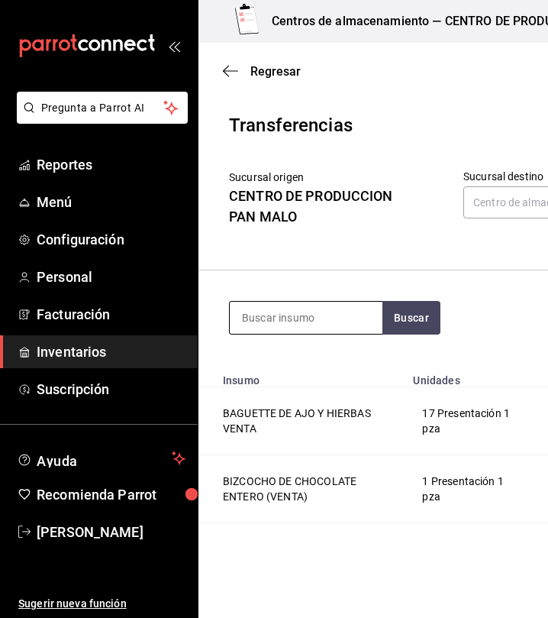
click at [347, 316] on input at bounding box center [306, 318] width 153 height 32
type input "p"
type input "naranja"
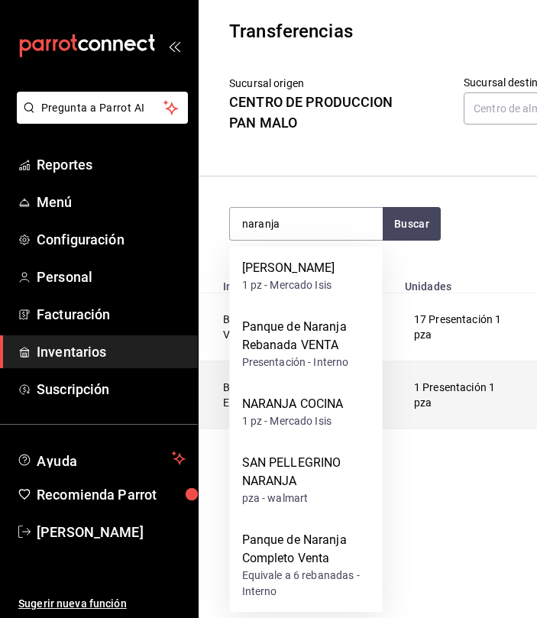
scroll to position [112, 0]
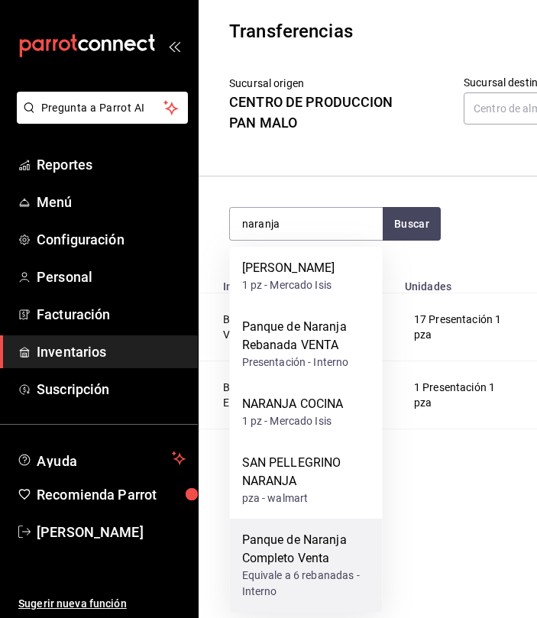
click at [345, 562] on div "Panque de Naranja Completo Venta" at bounding box center [306, 549] width 128 height 37
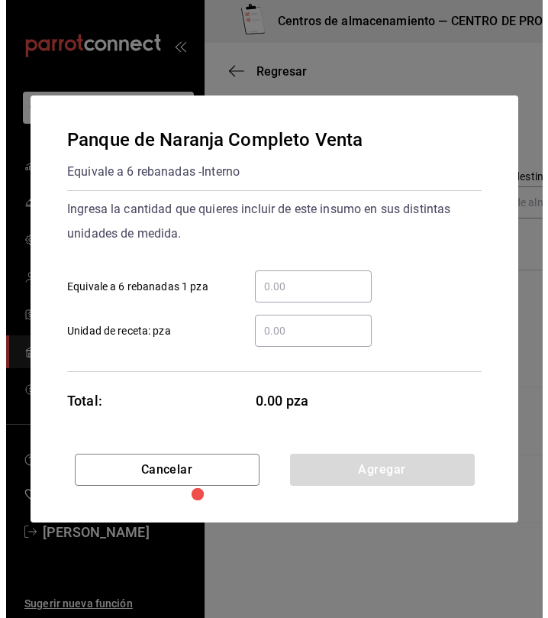
scroll to position [0, 0]
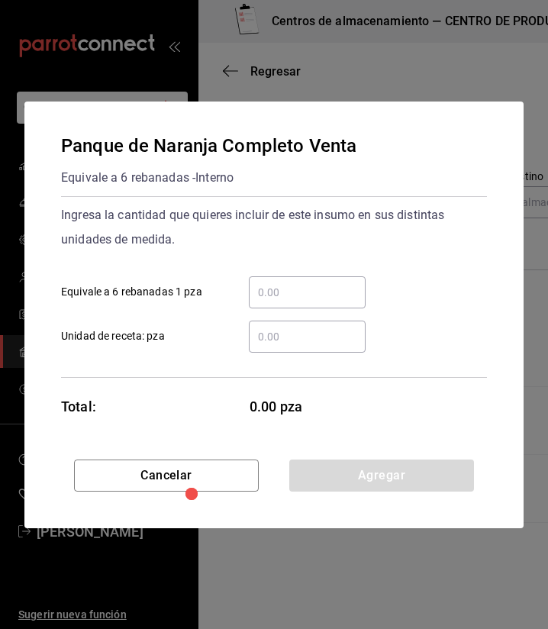
click at [318, 303] on div "​" at bounding box center [307, 293] width 117 height 32
click at [318, 302] on input "​ Equivale a 6 rebanadas 1 pza" at bounding box center [307, 292] width 117 height 18
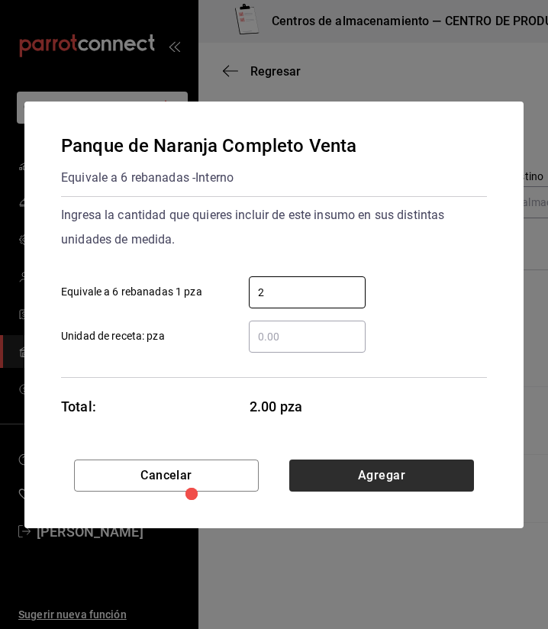
type input "2"
click at [461, 466] on button "Agregar" at bounding box center [382, 476] width 185 height 32
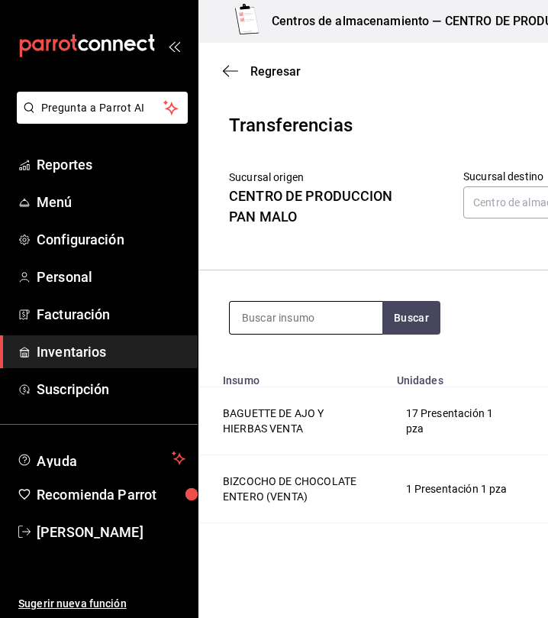
click at [322, 321] on input at bounding box center [306, 318] width 153 height 32
type input "integral"
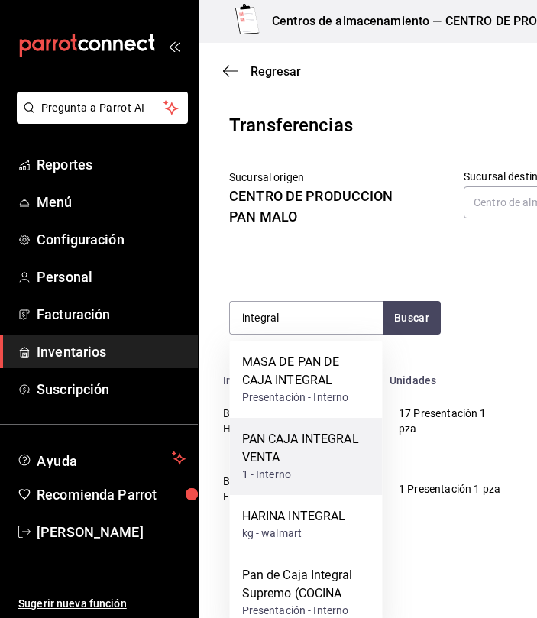
click at [334, 459] on div "PAN CAJA INTEGRAL VENTA" at bounding box center [306, 448] width 128 height 37
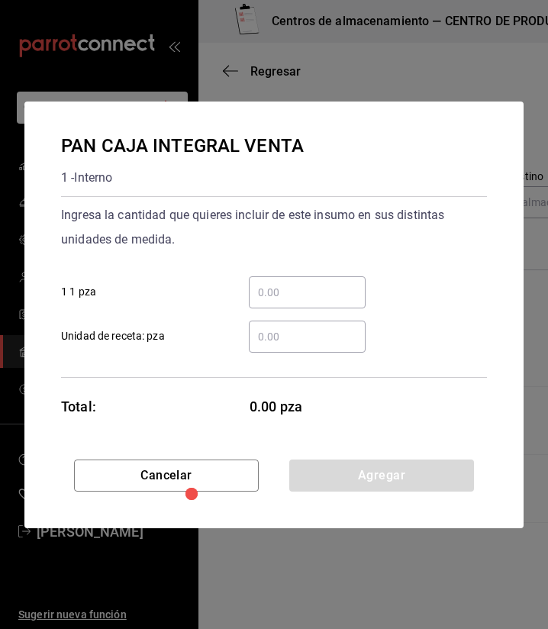
click at [319, 285] on input "​ 1 1 pza" at bounding box center [307, 292] width 117 height 18
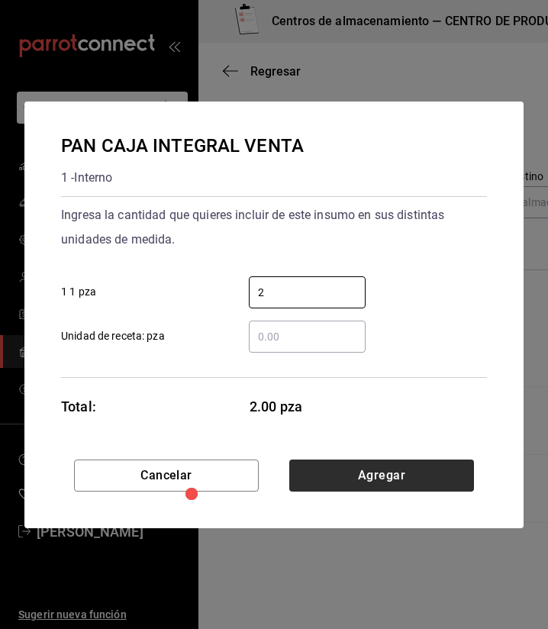
type input "2"
click at [443, 486] on button "Agregar" at bounding box center [382, 476] width 185 height 32
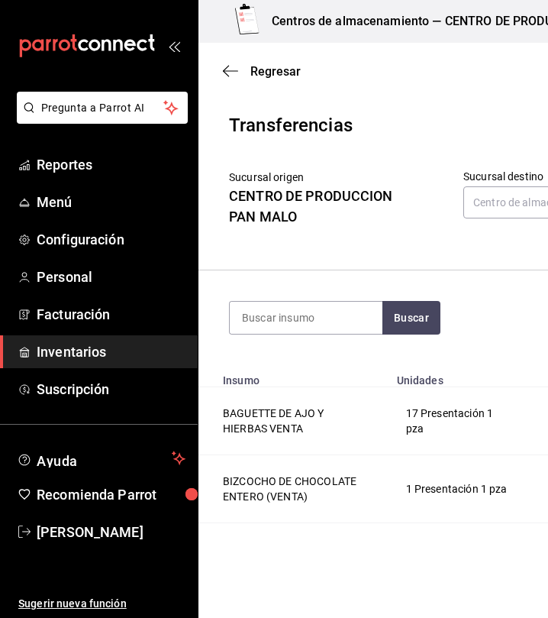
click at [330, 335] on section "Buscar Total: $847.90" at bounding box center [473, 317] width 548 height 95
click at [332, 332] on input at bounding box center [306, 318] width 153 height 32
type input "platano complet"
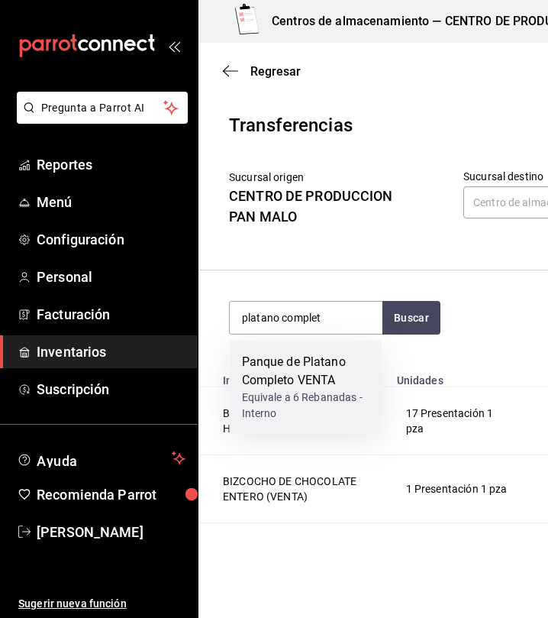
click at [307, 383] on div "Panque de Platano Completo VENTA" at bounding box center [306, 371] width 128 height 37
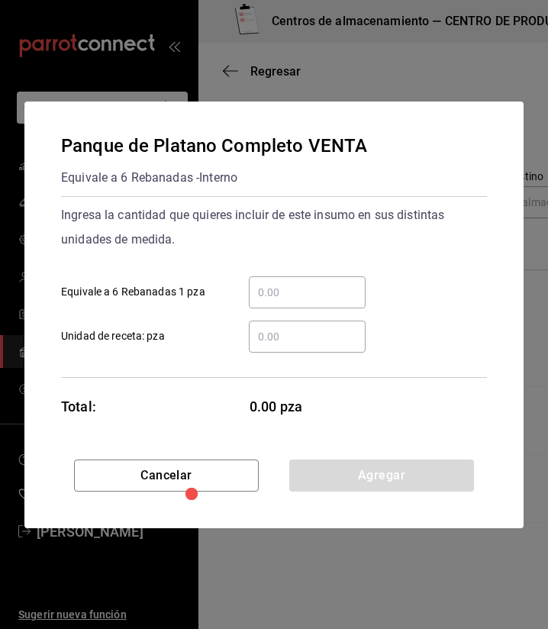
click at [338, 281] on div "​" at bounding box center [307, 293] width 117 height 32
click at [338, 283] on input "​ Equivale a 6 Rebanadas 1 pza" at bounding box center [307, 292] width 117 height 18
click at [333, 284] on input "​ Equivale a 6 Rebanadas 1 pza" at bounding box center [307, 292] width 117 height 18
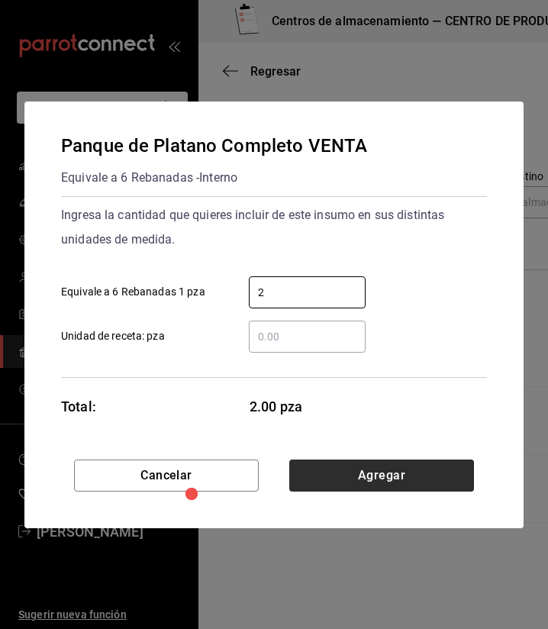
type input "2"
click at [452, 477] on button "Agregar" at bounding box center [382, 476] width 185 height 32
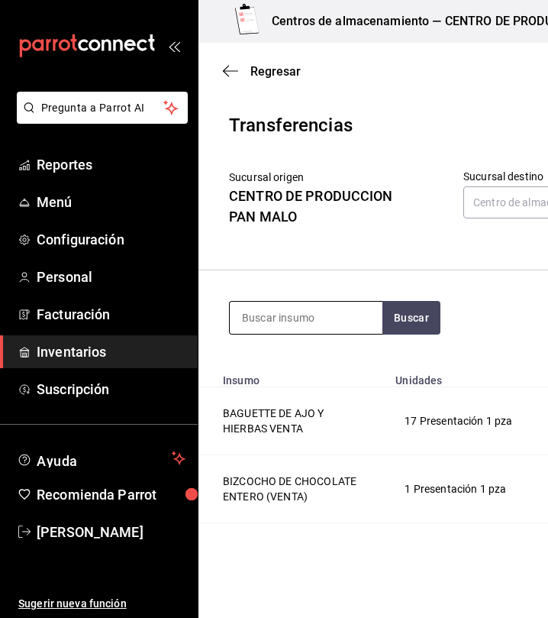
click at [264, 312] on input at bounding box center [306, 318] width 153 height 32
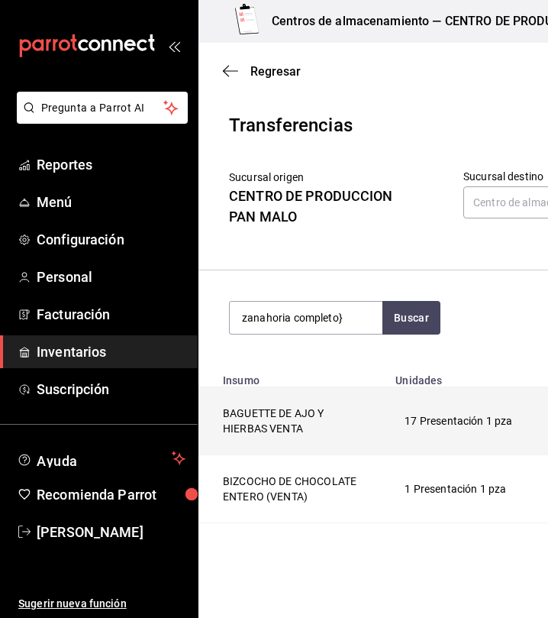
type input "zanahoria completo"
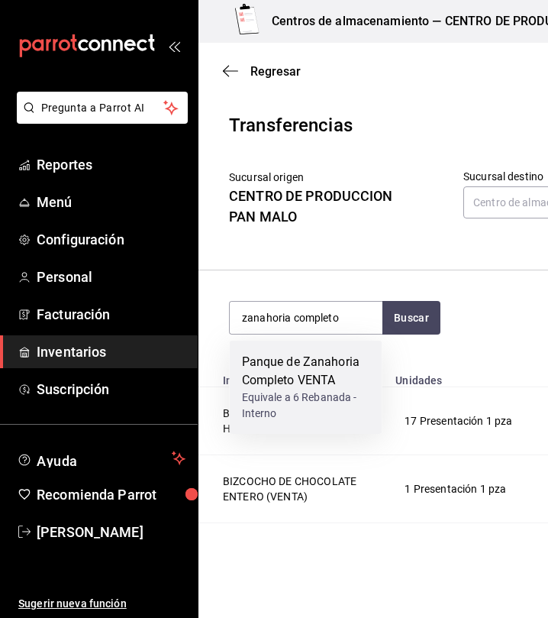
click at [345, 380] on div "Panque de Zanahoria Completo VENTA" at bounding box center [306, 371] width 128 height 37
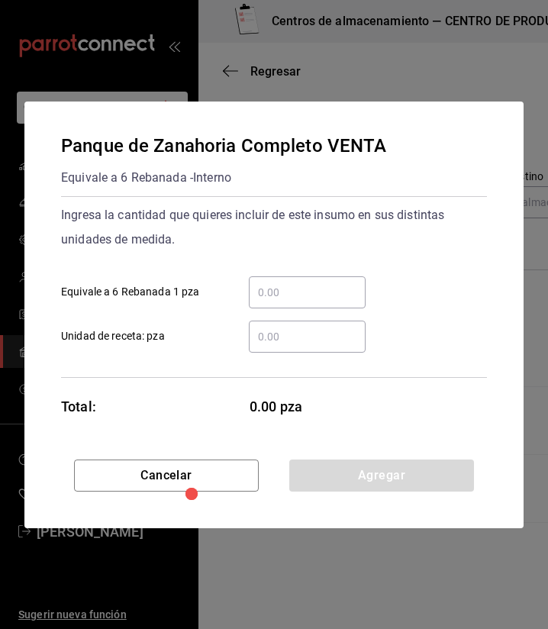
click at [306, 284] on input "​ Equivale a 6 Rebanada 1 pza" at bounding box center [307, 292] width 117 height 18
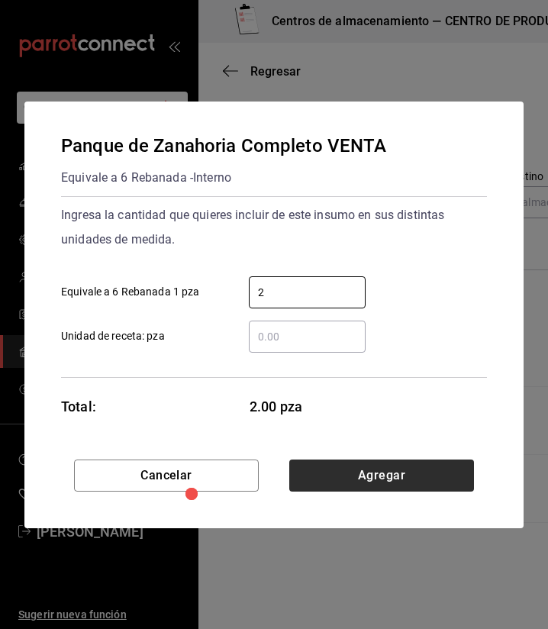
type input "2"
click at [456, 484] on button "Agregar" at bounding box center [382, 476] width 185 height 32
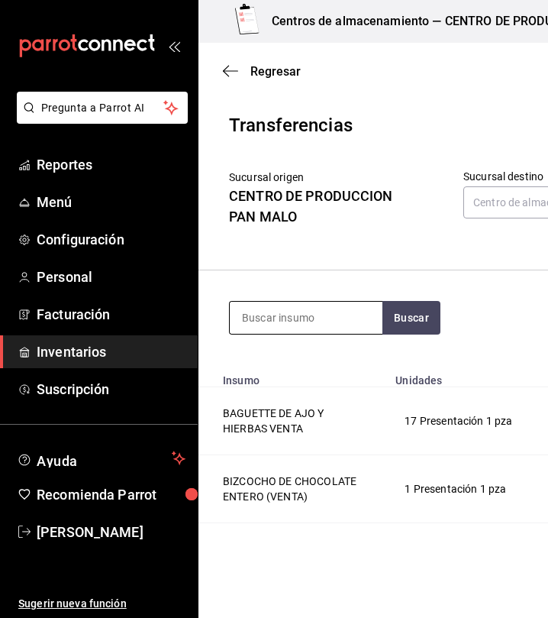
click at [280, 322] on input at bounding box center [306, 318] width 153 height 32
type input "vegano complet"
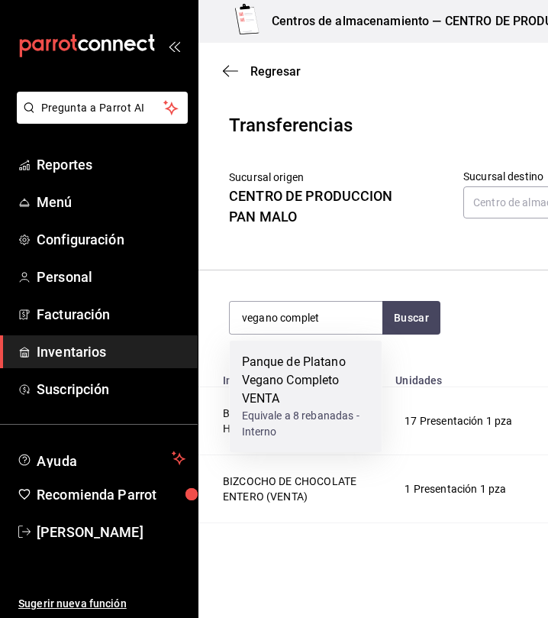
click at [338, 378] on div "Panque de Platano Vegano Completo VENTA" at bounding box center [306, 380] width 128 height 55
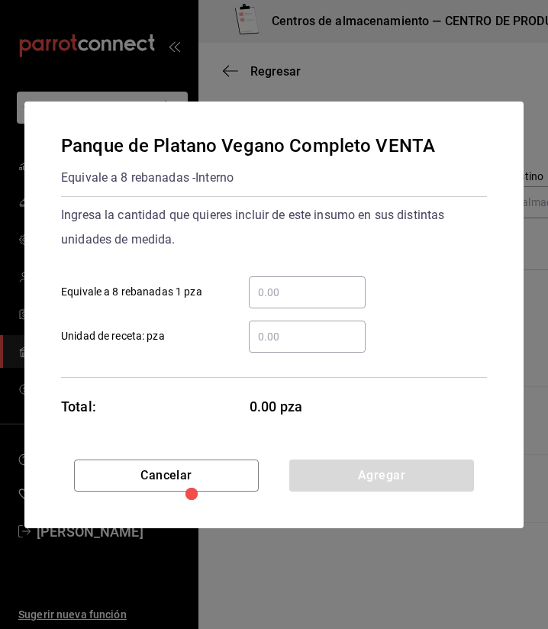
click at [328, 291] on input "​ Equivale a 8 rebanadas 1 pza" at bounding box center [307, 292] width 117 height 18
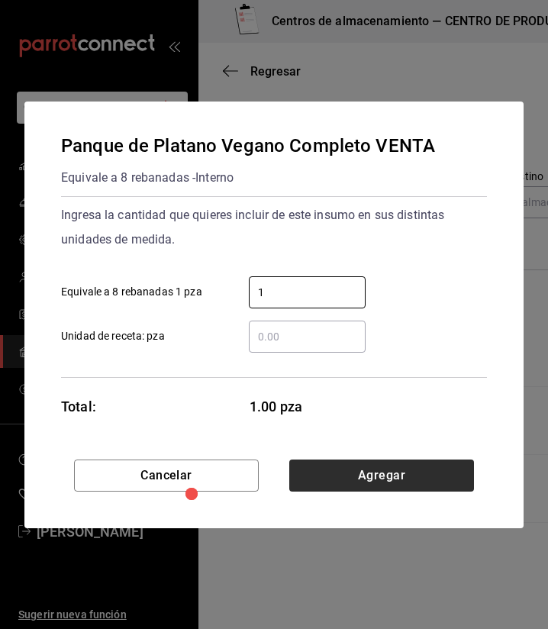
type input "1"
click at [453, 461] on button "Agregar" at bounding box center [382, 476] width 185 height 32
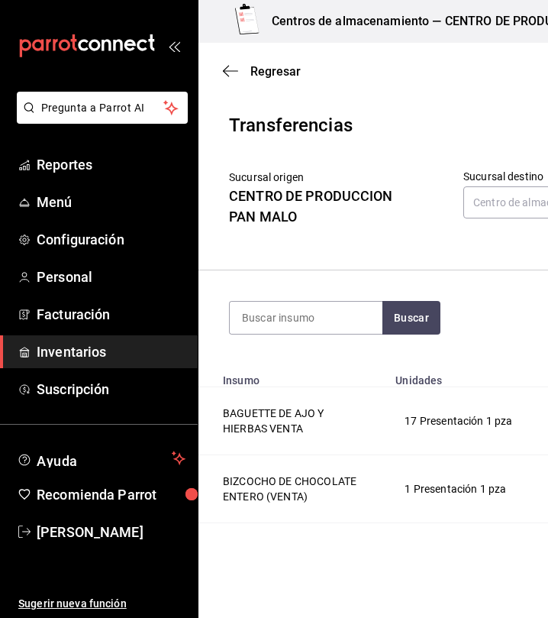
click at [334, 299] on section "Buscar Total: $1,048.38" at bounding box center [473, 317] width 548 height 95
click at [328, 311] on input at bounding box center [306, 318] width 153 height 32
type input "polvoron"
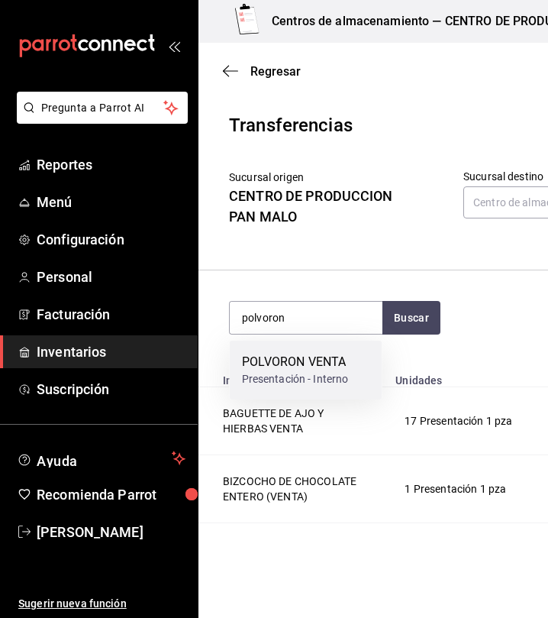
click at [348, 390] on div "POLVORON VENTA Presentación - Interno" at bounding box center [306, 370] width 153 height 59
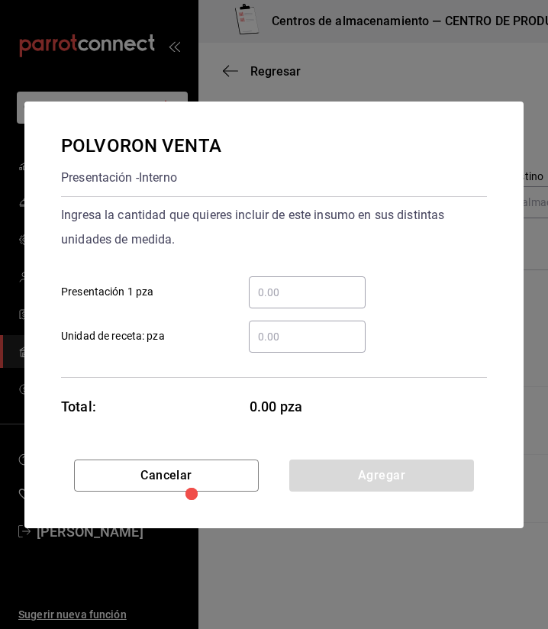
click at [318, 303] on div "​" at bounding box center [307, 293] width 117 height 32
click at [318, 302] on input "​ Presentación 1 pza" at bounding box center [307, 292] width 117 height 18
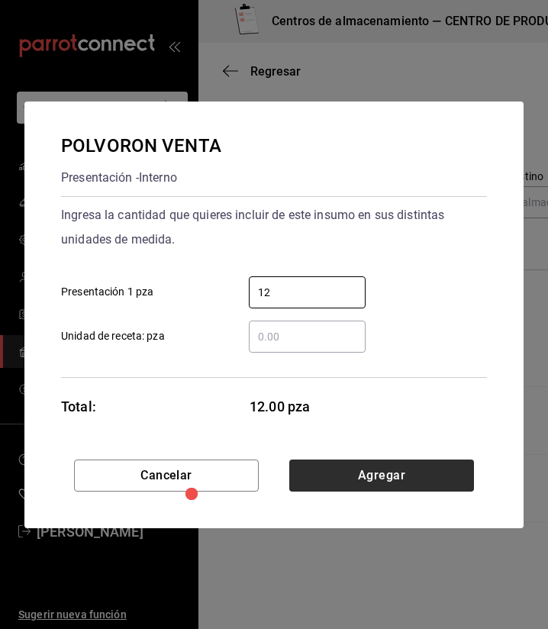
type input "12"
click at [415, 467] on button "Agregar" at bounding box center [382, 476] width 185 height 32
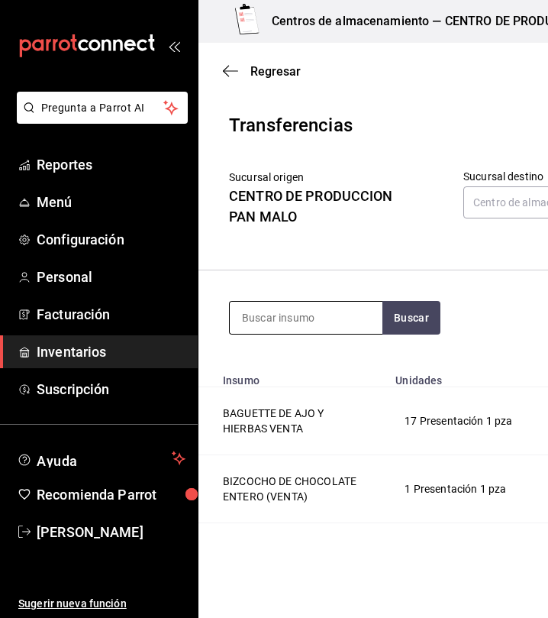
click at [294, 318] on input at bounding box center [306, 318] width 153 height 32
type input "c"
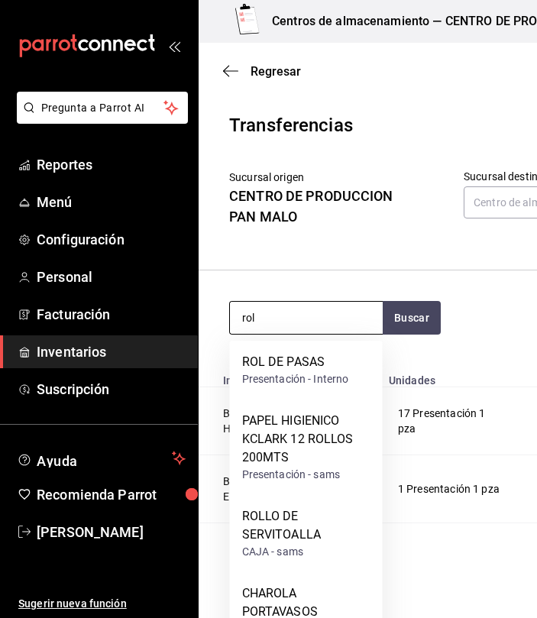
click at [315, 320] on input "rol" at bounding box center [306, 318] width 153 height 32
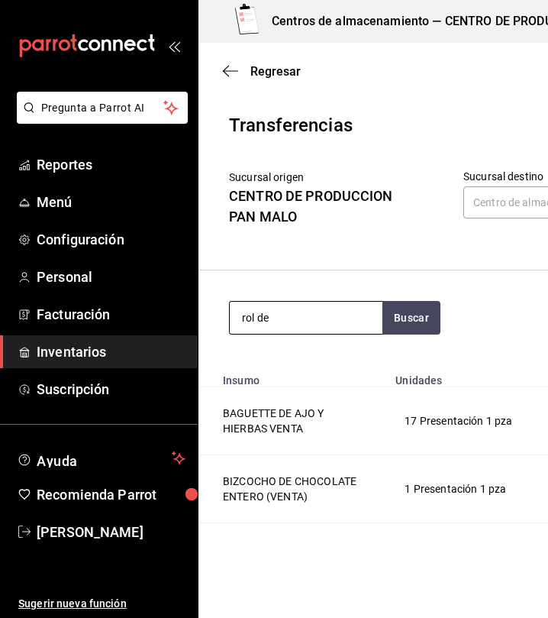
type input "rol de"
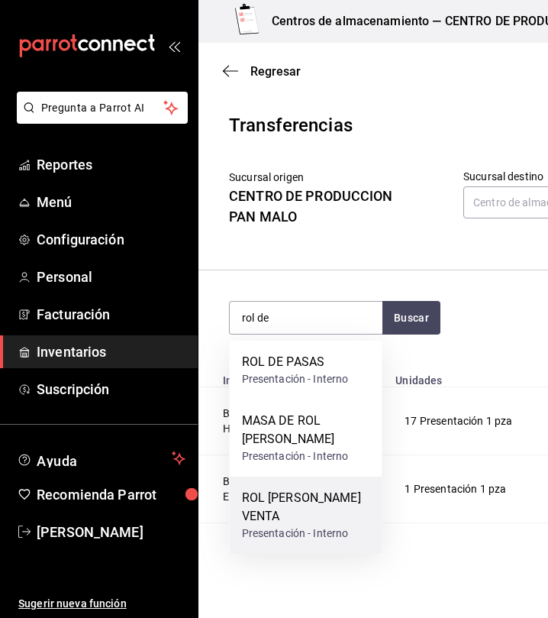
click at [326, 503] on div "ROL DE CANELA VENTA" at bounding box center [306, 507] width 128 height 37
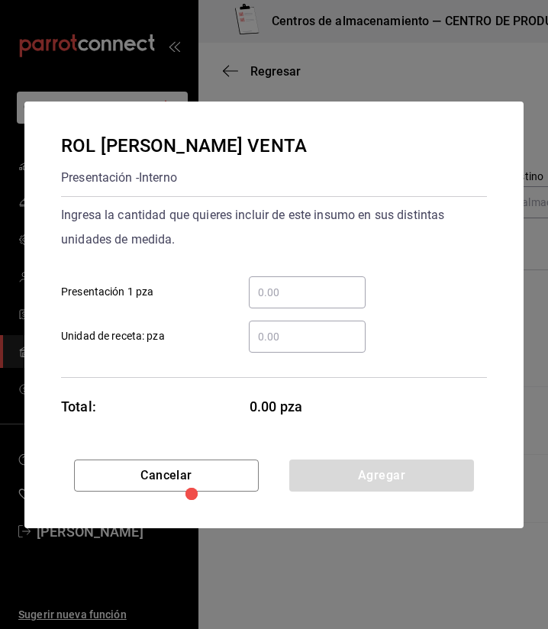
click at [297, 302] on div "​" at bounding box center [307, 293] width 117 height 32
click at [297, 302] on input "​ Presentación 1 pza" at bounding box center [307, 292] width 117 height 18
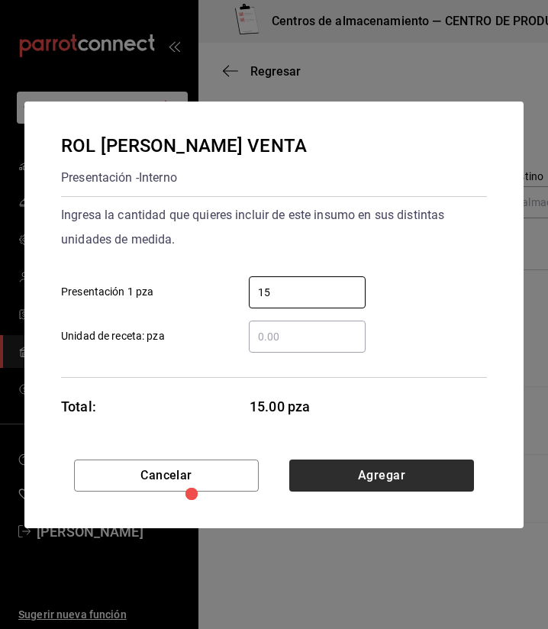
type input "15"
click at [363, 468] on button "Agregar" at bounding box center [382, 476] width 185 height 32
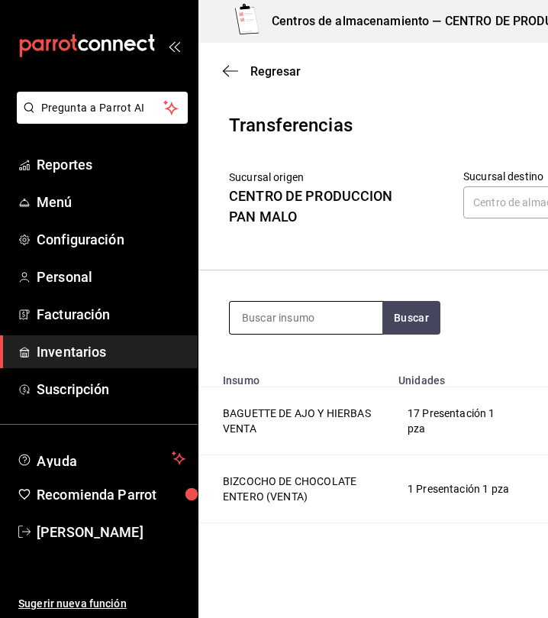
click at [315, 309] on input at bounding box center [306, 318] width 153 height 32
type input "suizo"
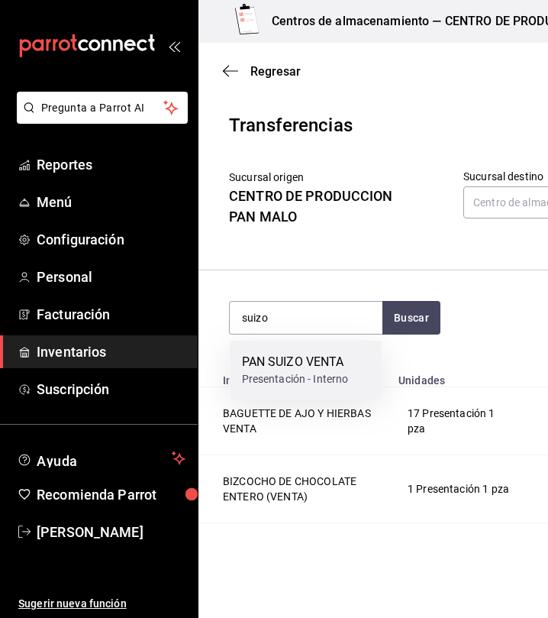
click at [301, 362] on div "PAN SUIZO VENTA" at bounding box center [295, 362] width 107 height 18
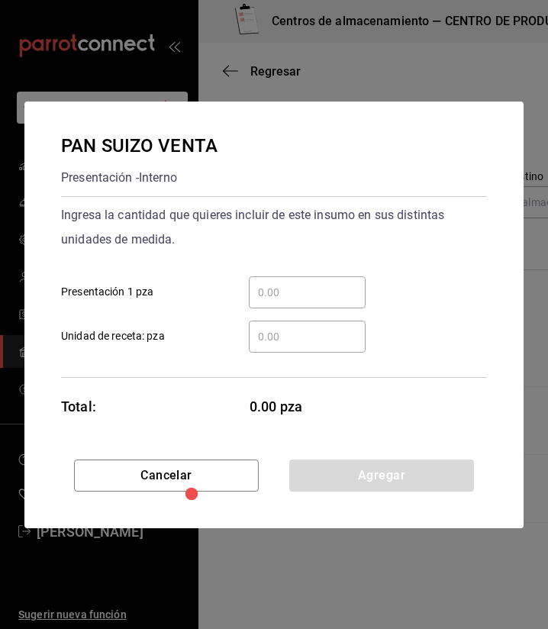
click at [338, 290] on input "​ Presentación 1 pza" at bounding box center [307, 292] width 117 height 18
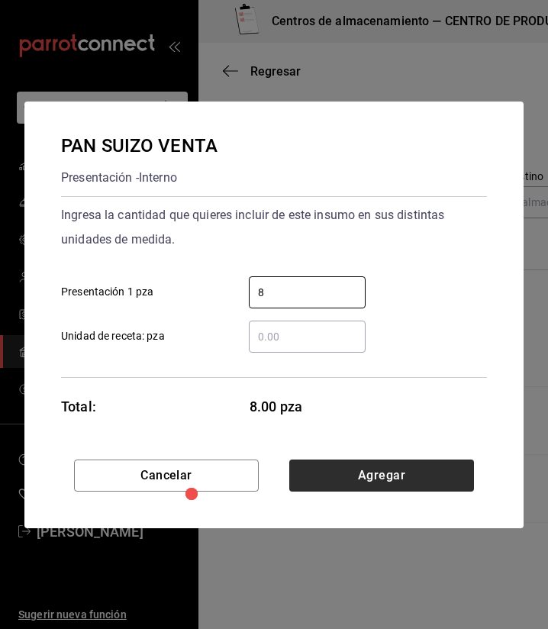
type input "8"
click at [349, 480] on button "Agregar" at bounding box center [382, 476] width 185 height 32
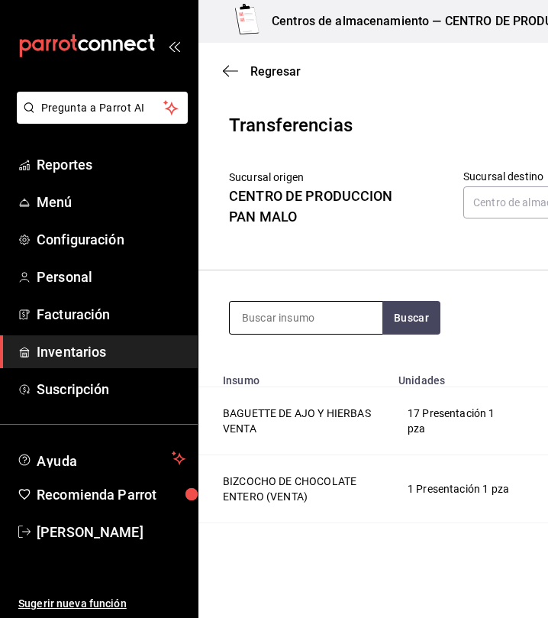
click at [286, 309] on input at bounding box center [306, 318] width 153 height 32
type input "m"
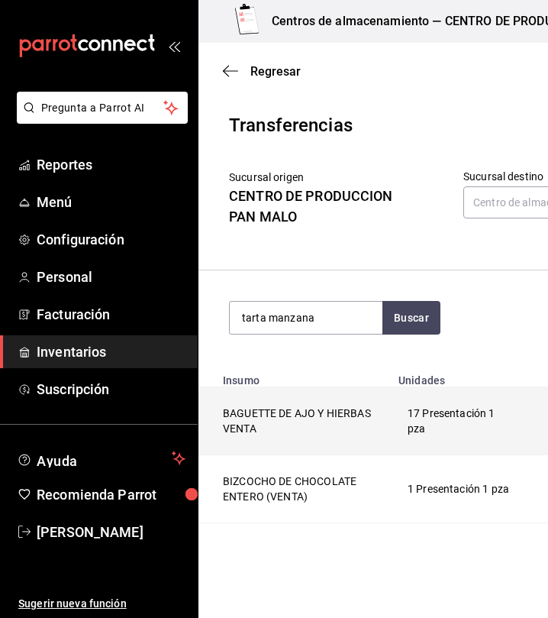
type input "tarta manzana"
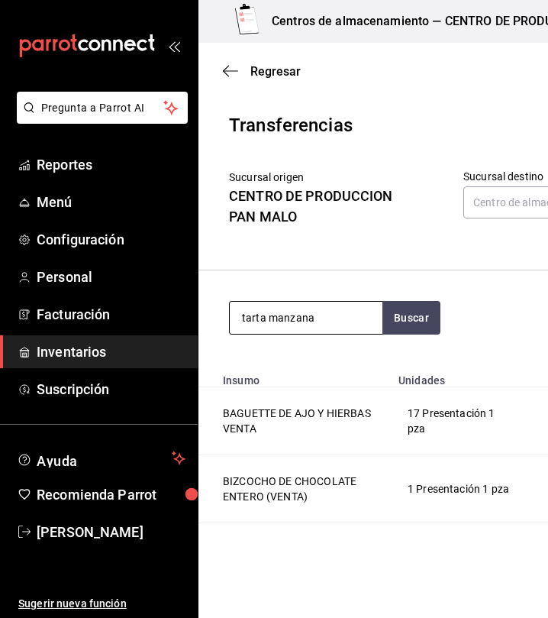
click at [365, 306] on input "tarta manzana" at bounding box center [306, 318] width 153 height 32
type input "tarta de"
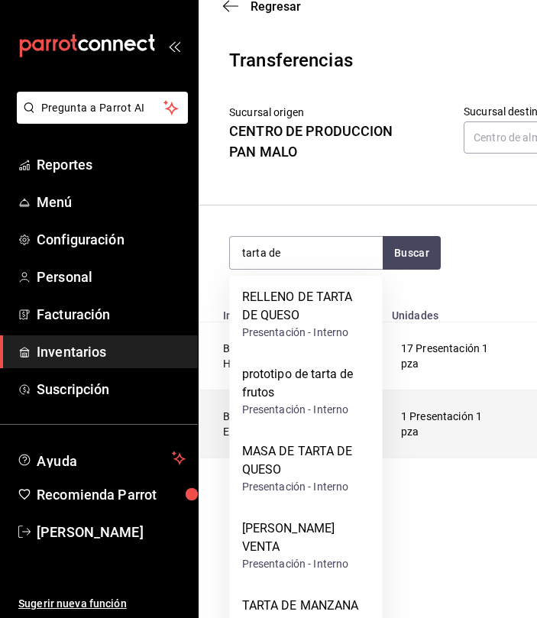
scroll to position [118, 0]
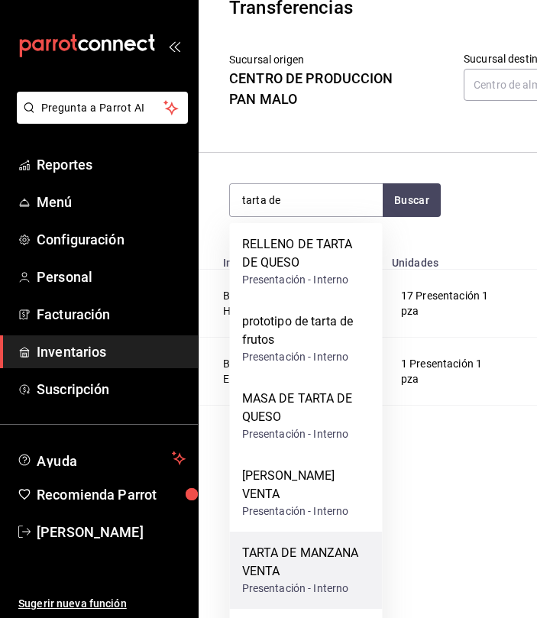
click at [327, 570] on div "TARTA DE MANZANA VENTA" at bounding box center [306, 562] width 128 height 37
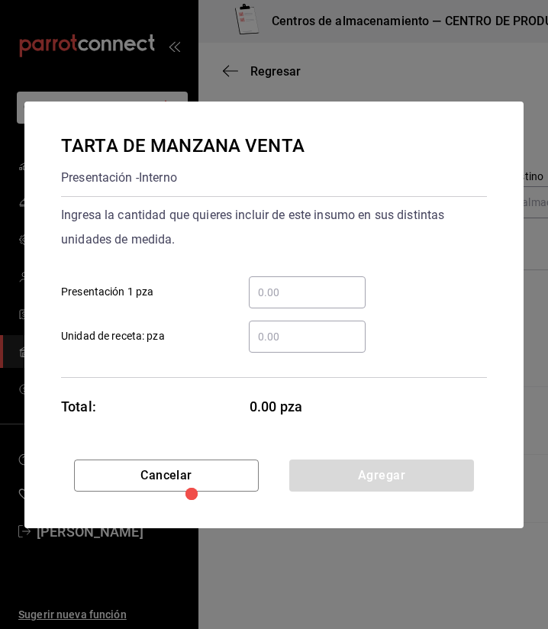
click at [311, 289] on input "​ Presentación 1 pza" at bounding box center [307, 292] width 117 height 18
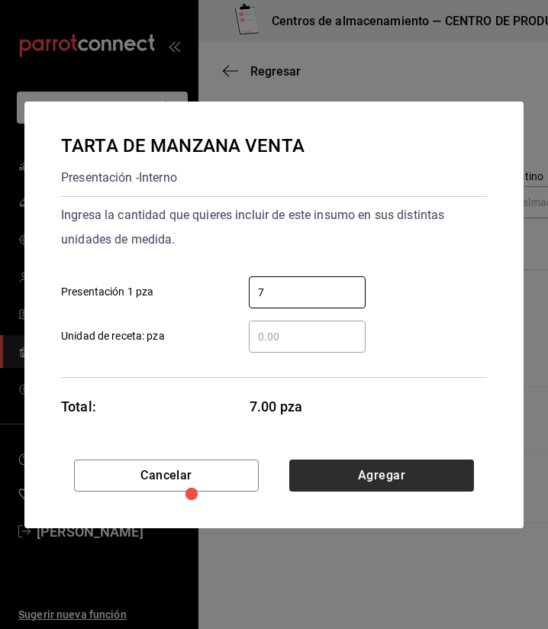
type input "7"
click at [338, 468] on button "Agregar" at bounding box center [382, 476] width 185 height 32
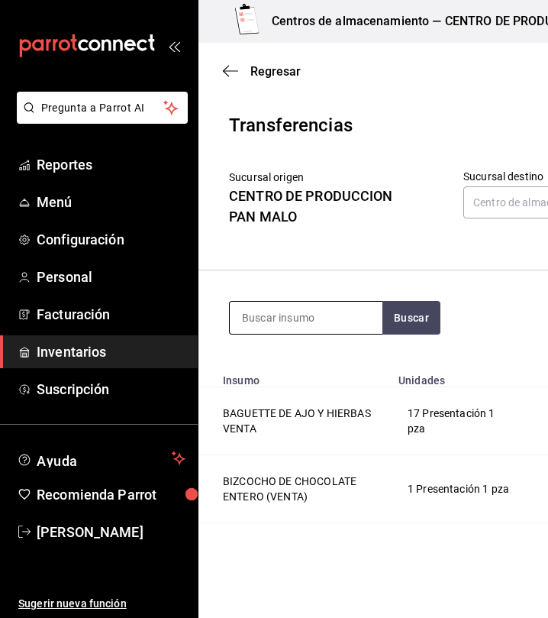
click at [306, 327] on input at bounding box center [306, 318] width 153 height 32
click at [263, 316] on input at bounding box center [306, 318] width 153 height 32
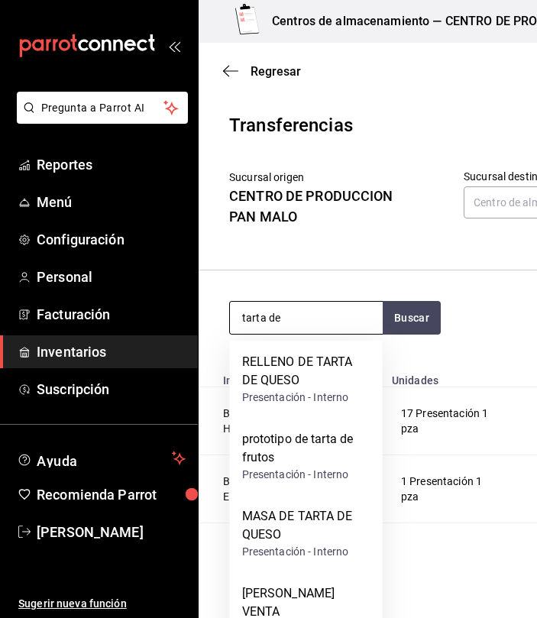
type input "tarta de"
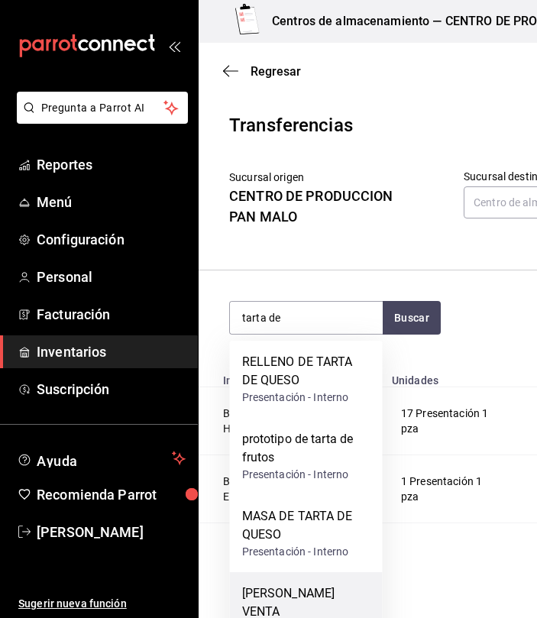
drag, startPoint x: 335, startPoint y: 597, endPoint x: 265, endPoint y: 599, distance: 70.3
click at [265, 599] on div "TARTA DE PIÑA VENTA" at bounding box center [306, 602] width 128 height 37
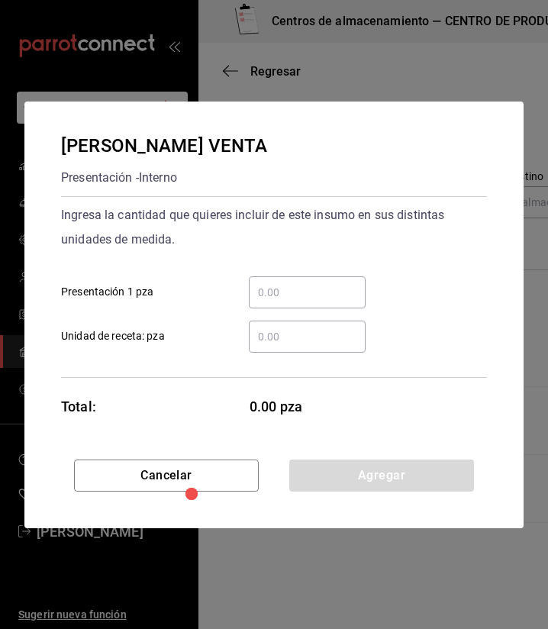
click at [306, 300] on input "​ Presentación 1 pza" at bounding box center [307, 292] width 117 height 18
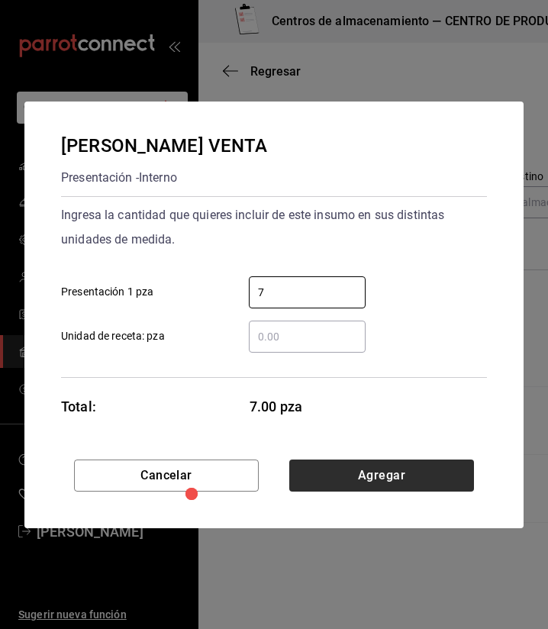
type input "7"
click at [457, 469] on button "Agregar" at bounding box center [382, 476] width 185 height 32
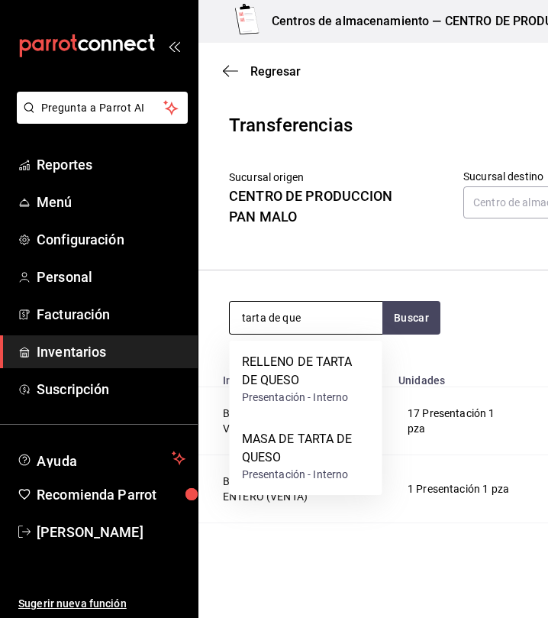
drag, startPoint x: 305, startPoint y: 465, endPoint x: 325, endPoint y: 314, distance: 152.5
click at [325, 314] on body "Pregunta a Parrot AI Reportes Menú Configuración Personal Facturación Inventari…" at bounding box center [274, 266] width 548 height 532
click at [325, 314] on input "tarta de que" at bounding box center [306, 318] width 153 height 32
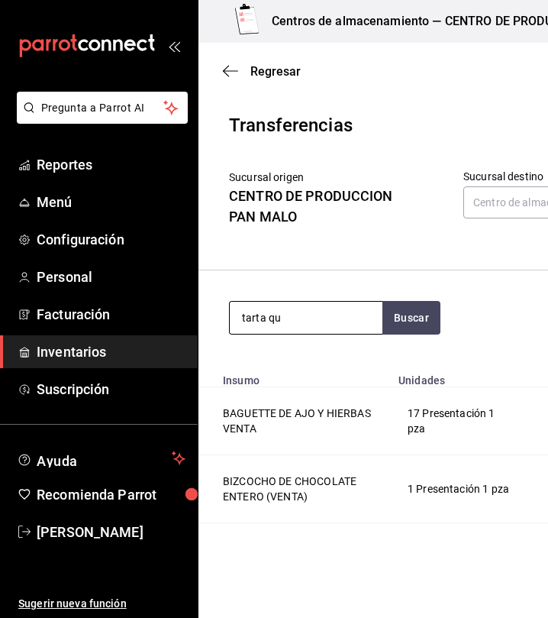
type input "tarta qu"
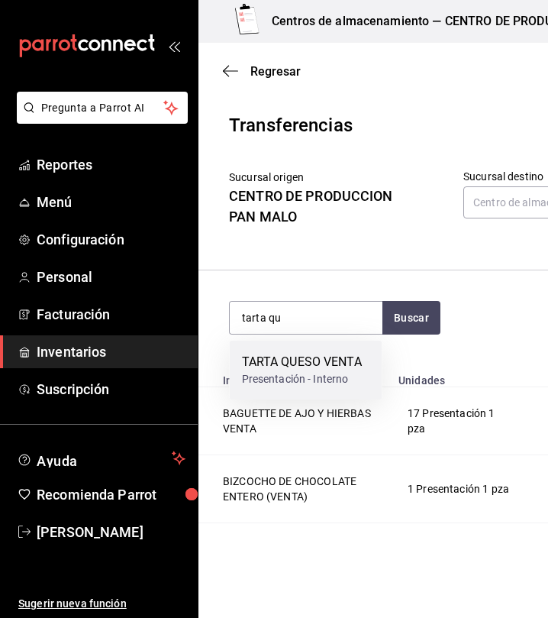
click at [315, 383] on div "Presentación - Interno" at bounding box center [302, 379] width 120 height 16
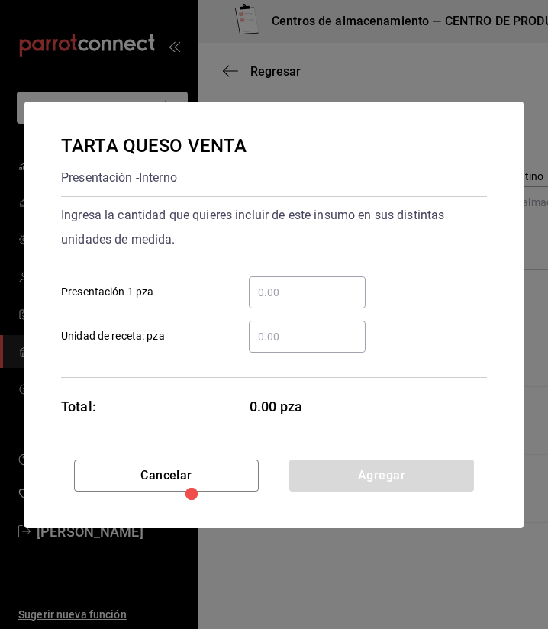
click at [330, 302] on div "​" at bounding box center [307, 293] width 117 height 32
click at [330, 302] on input "​ Presentación 1 pza" at bounding box center [307, 292] width 117 height 18
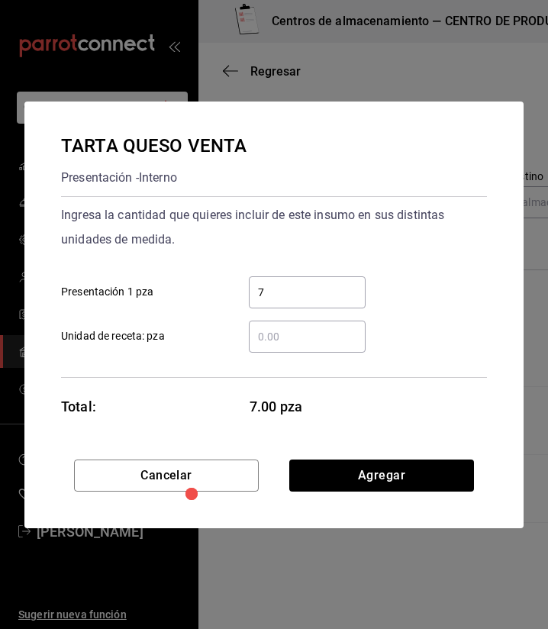
type input "7"
drag, startPoint x: 361, startPoint y: 469, endPoint x: 347, endPoint y: 485, distance: 21.6
click at [347, 485] on button "Agregar" at bounding box center [382, 476] width 185 height 32
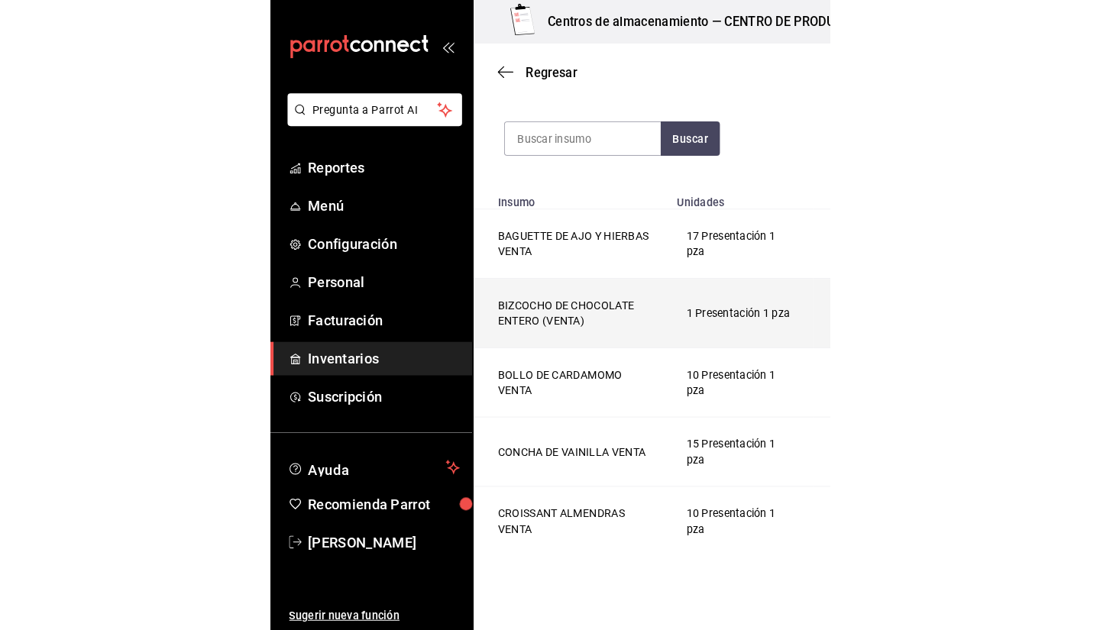
scroll to position [185, 0]
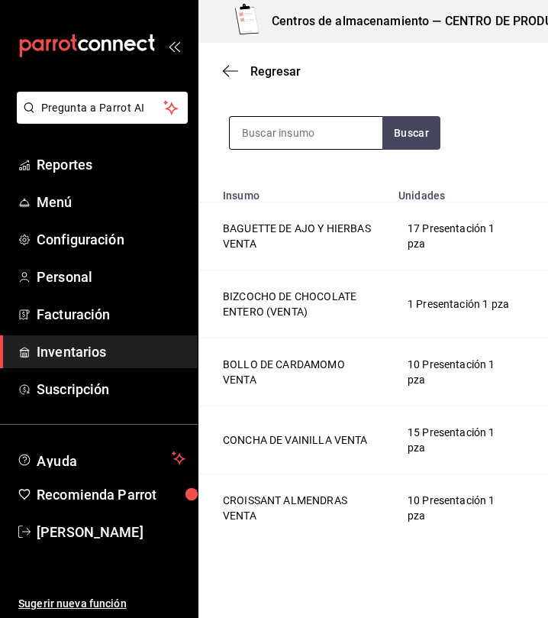
click at [337, 120] on input at bounding box center [306, 133] width 153 height 32
type input "caf"
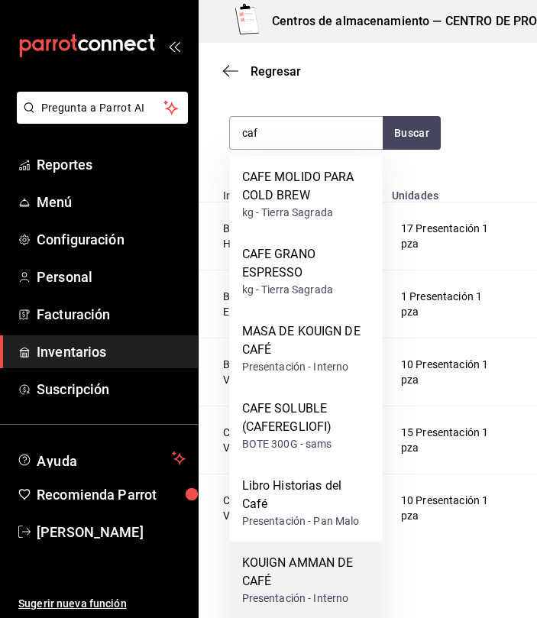
click at [337, 584] on div "KOUIGN AMMAN DE CAFÉ" at bounding box center [306, 572] width 128 height 37
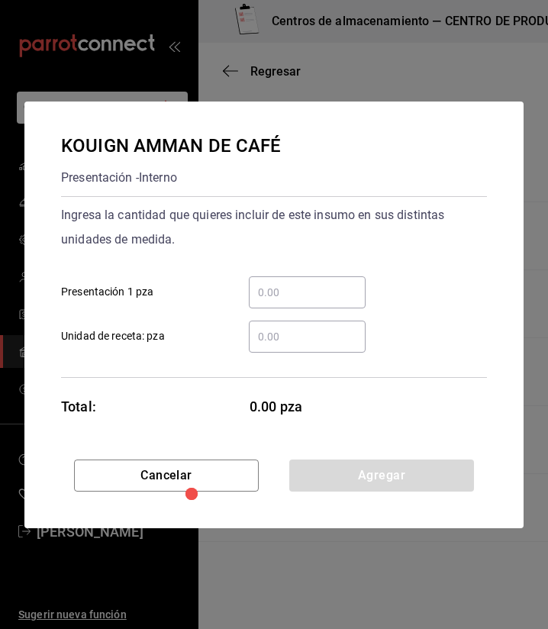
click at [292, 305] on div "​" at bounding box center [307, 293] width 117 height 32
click at [292, 302] on input "​ Presentación 1 pza" at bounding box center [307, 292] width 117 height 18
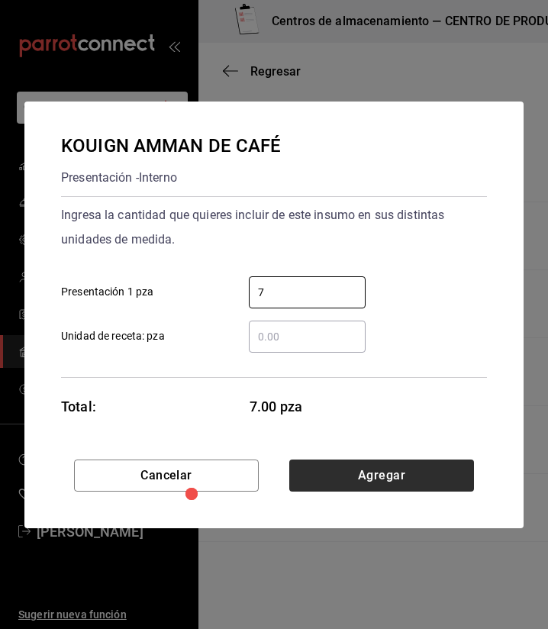
type input "7"
click at [399, 471] on button "Agregar" at bounding box center [382, 476] width 185 height 32
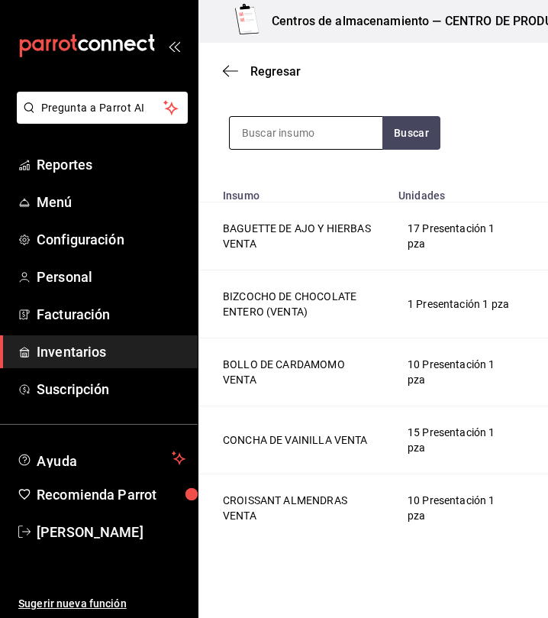
click at [267, 144] on input at bounding box center [306, 133] width 153 height 32
type input "nido"
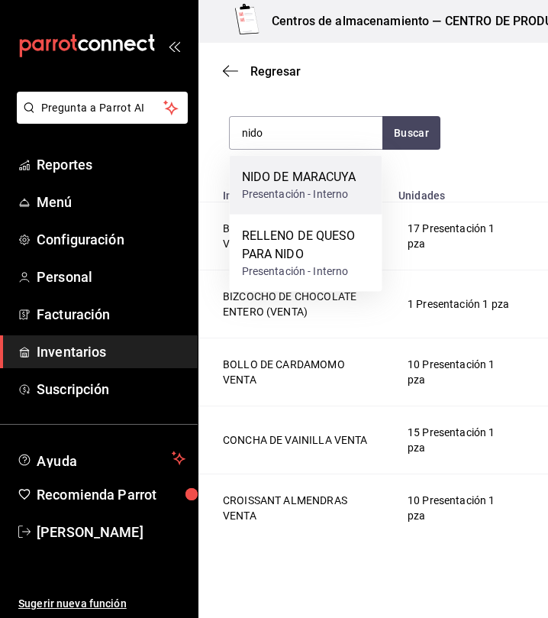
click at [315, 180] on div "NIDO DE MARACUYA" at bounding box center [299, 177] width 115 height 18
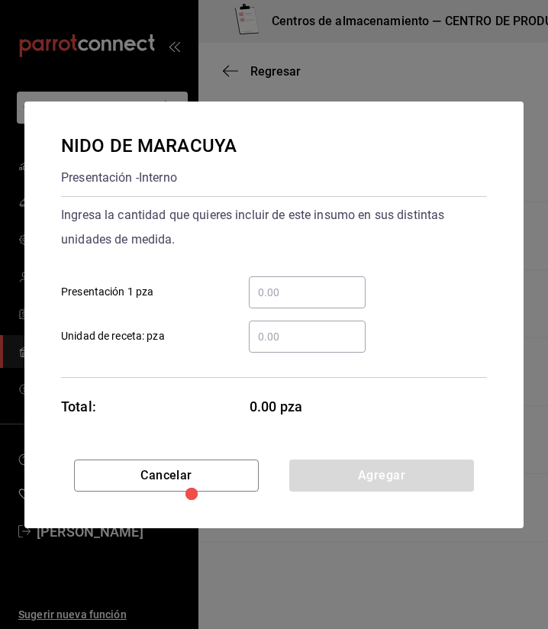
click at [280, 285] on input "​ Presentación 1 pza" at bounding box center [307, 292] width 117 height 18
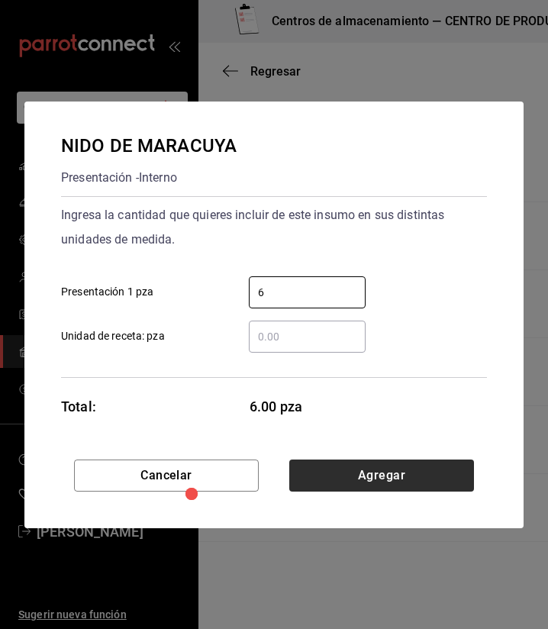
type input "6"
click at [325, 480] on button "Agregar" at bounding box center [382, 476] width 185 height 32
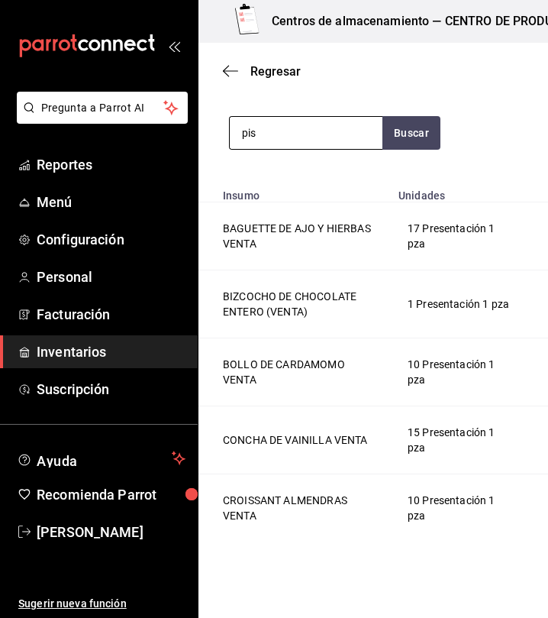
type input "pis"
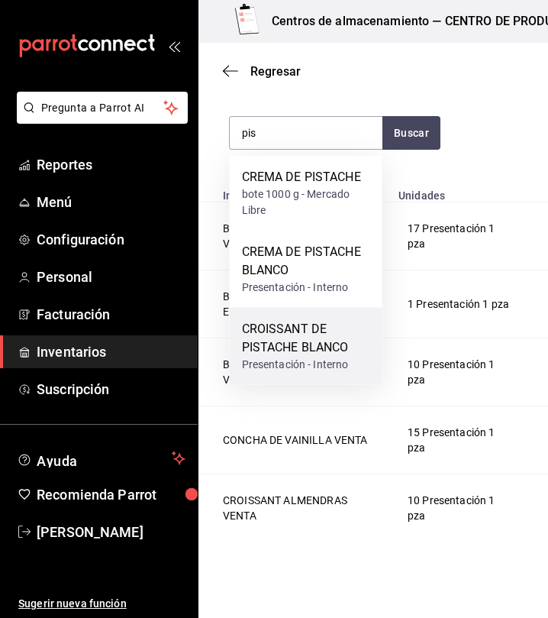
click at [337, 354] on div "CROISSANT DE PISTACHE BLANCO" at bounding box center [306, 338] width 128 height 37
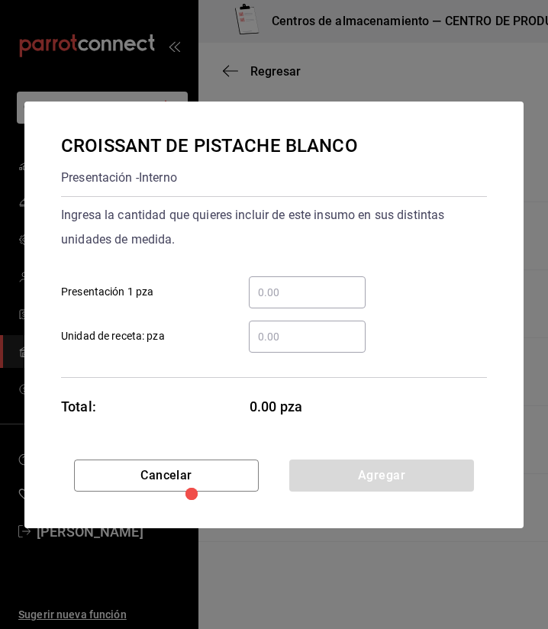
click at [305, 293] on input "​ Presentación 1 pza" at bounding box center [307, 292] width 117 height 18
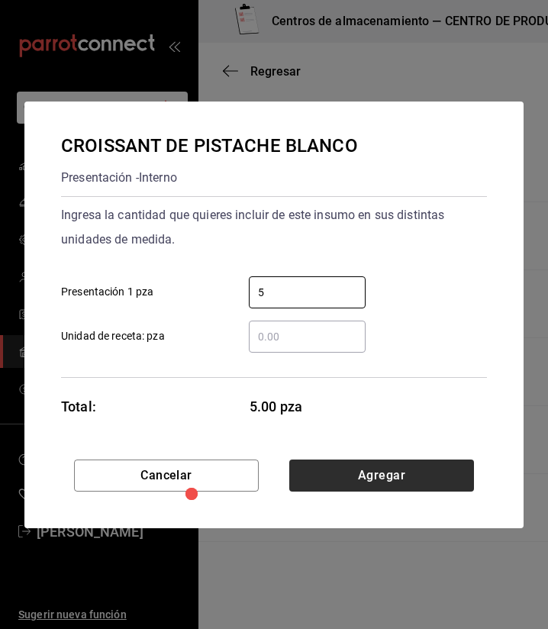
type input "5"
click at [466, 474] on button "Agregar" at bounding box center [382, 476] width 185 height 32
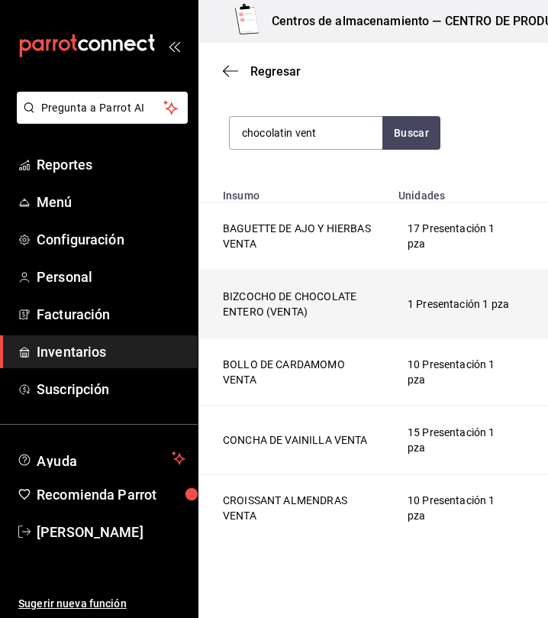
type input "chocolatin vent"
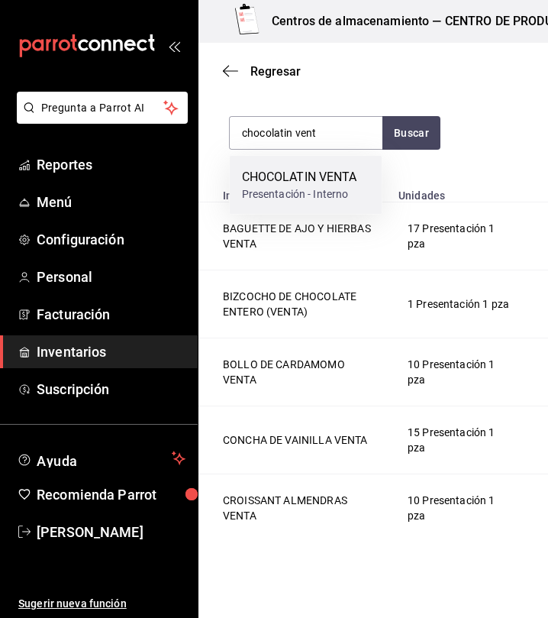
click at [325, 197] on div "Presentación - Interno" at bounding box center [299, 194] width 115 height 16
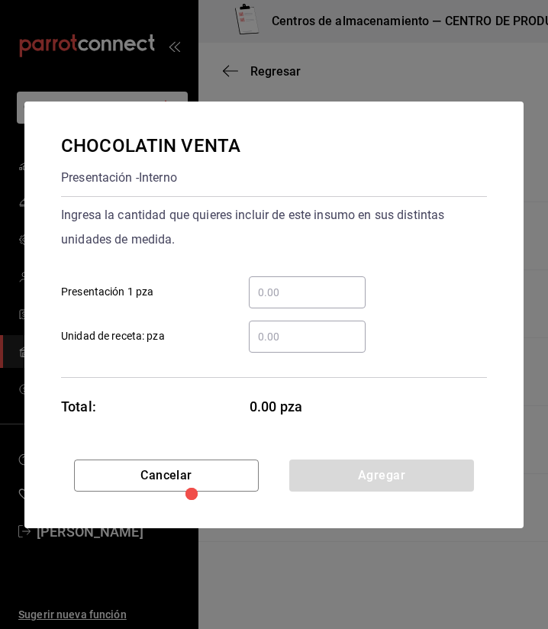
click at [343, 290] on input "​ Presentación 1 pza" at bounding box center [307, 292] width 117 height 18
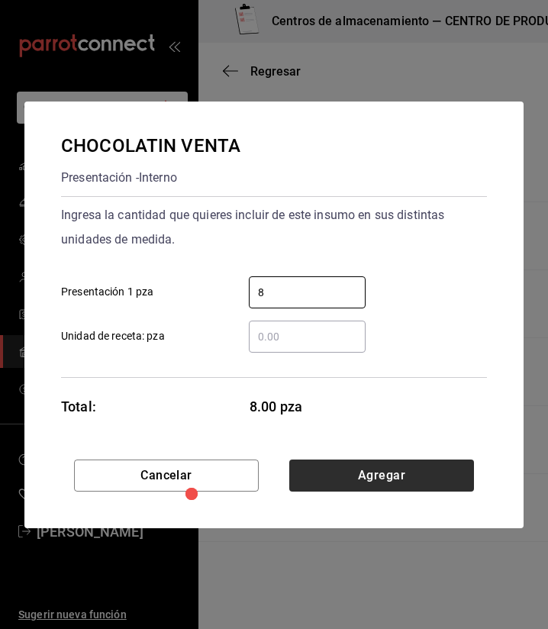
type input "8"
click at [376, 471] on button "Agregar" at bounding box center [382, 476] width 185 height 32
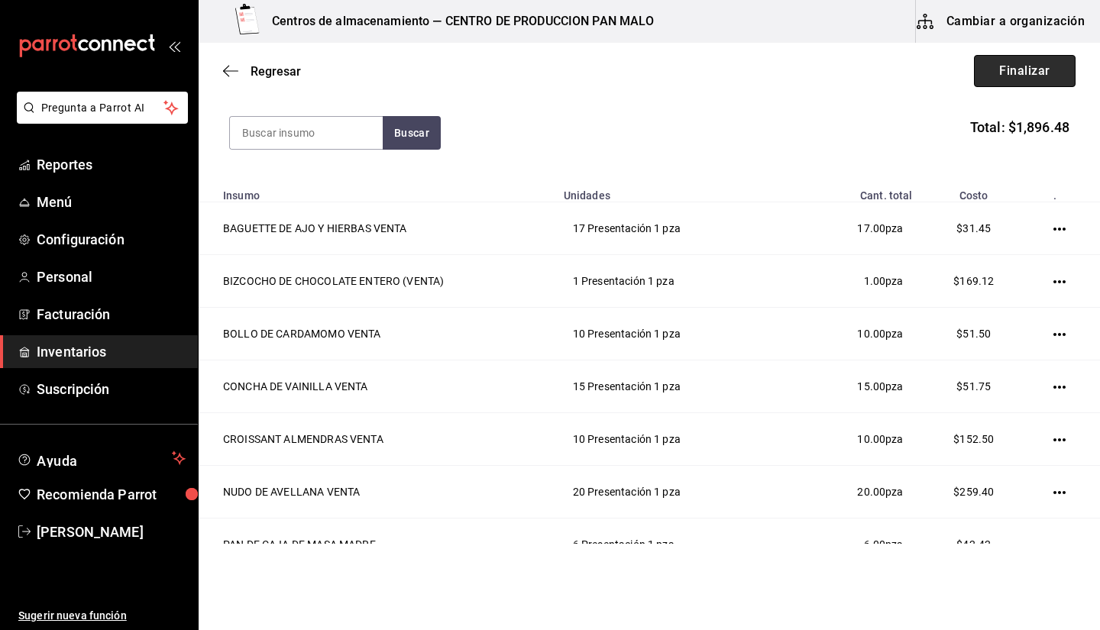
click at [536, 61] on button "Finalizar" at bounding box center [1025, 71] width 102 height 32
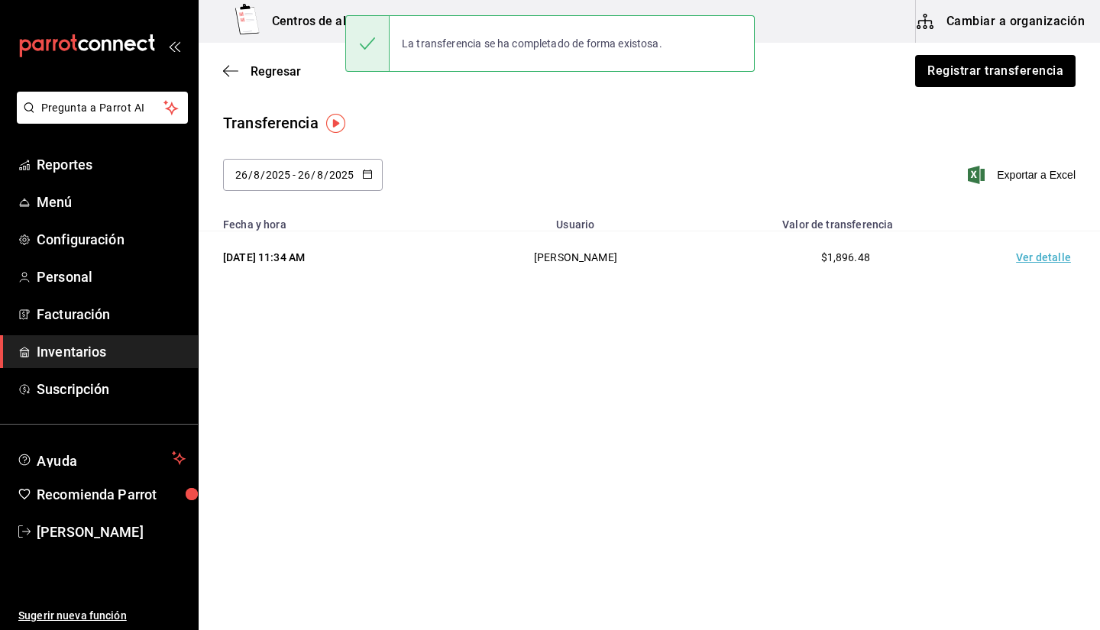
click at [536, 95] on div "Regresar Registrar transferencia" at bounding box center [649, 71] width 901 height 57
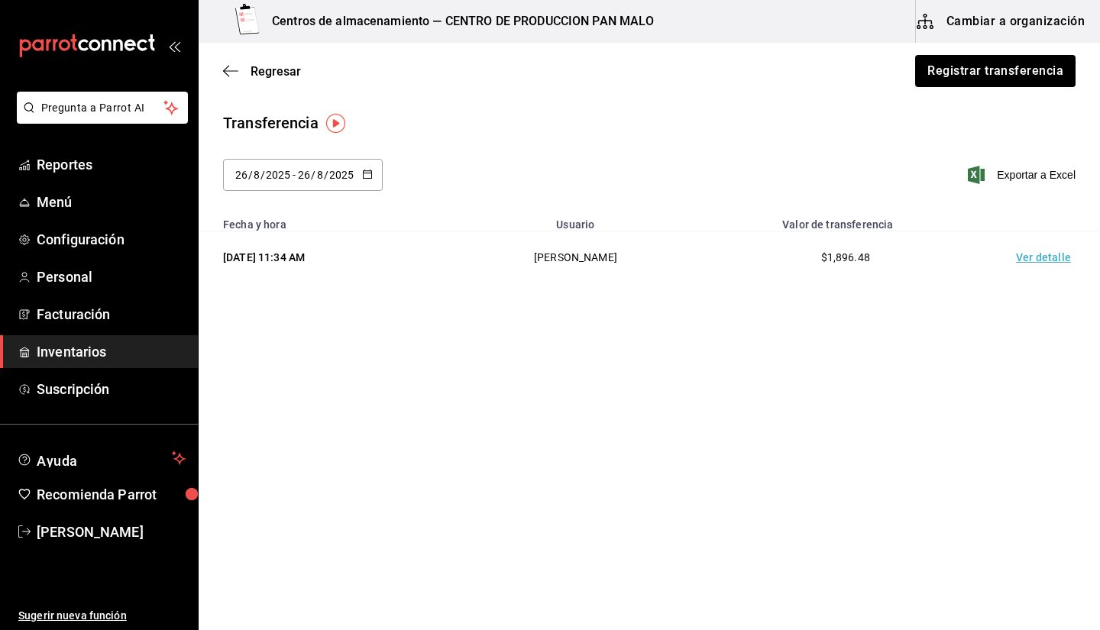
click at [66, 345] on span "Inventarios" at bounding box center [111, 351] width 149 height 21
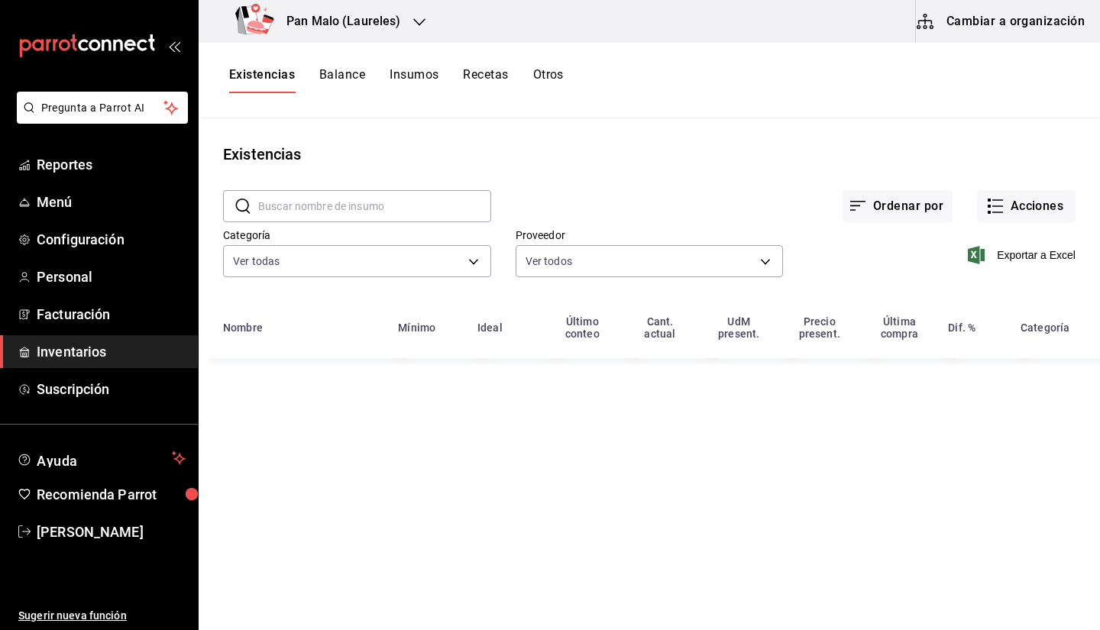
click at [536, 18] on button "Cambiar a organización" at bounding box center [1002, 21] width 172 height 43
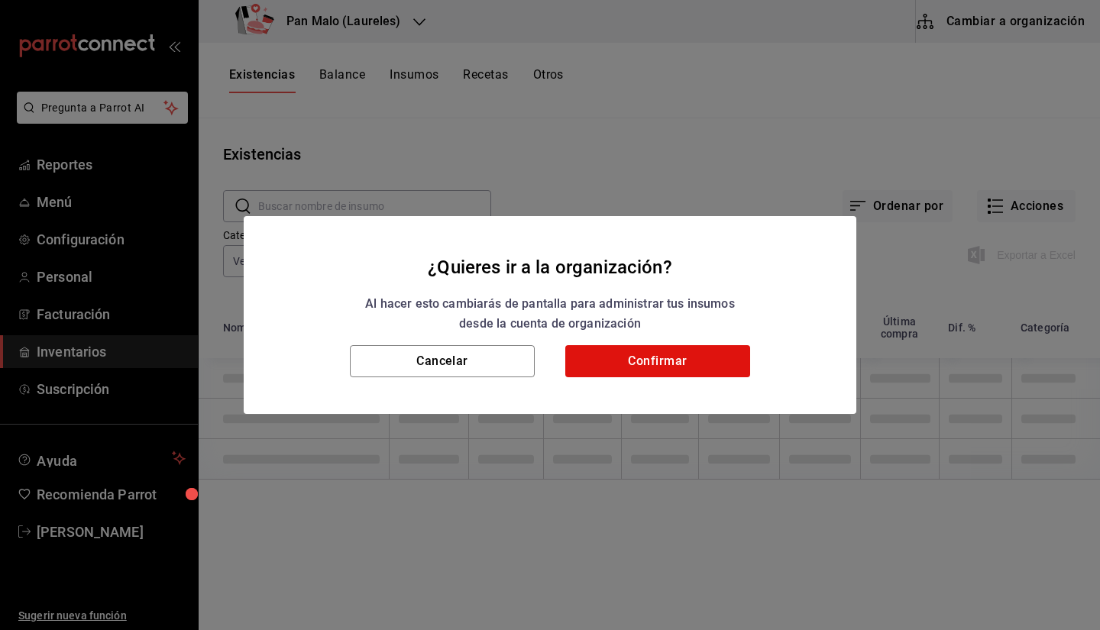
click at [536, 337] on h2 "¿Quieres ir a la organización? Al hacer esto cambiarás de pantalla para adminis…" at bounding box center [550, 281] width 613 height 130
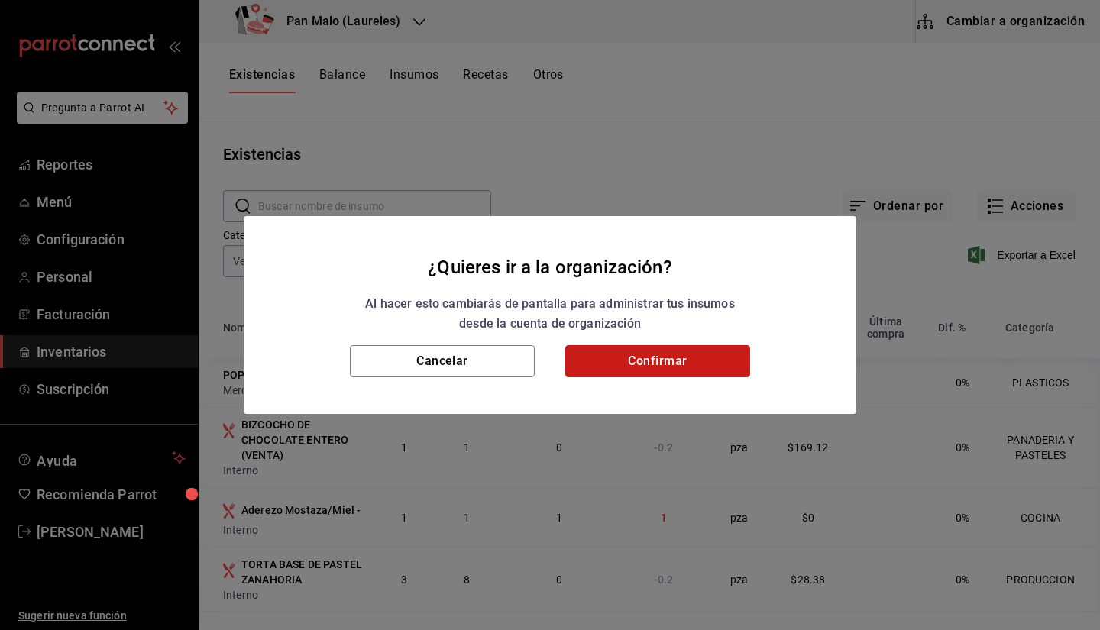
click at [536, 348] on button "Confirmar" at bounding box center [657, 361] width 185 height 32
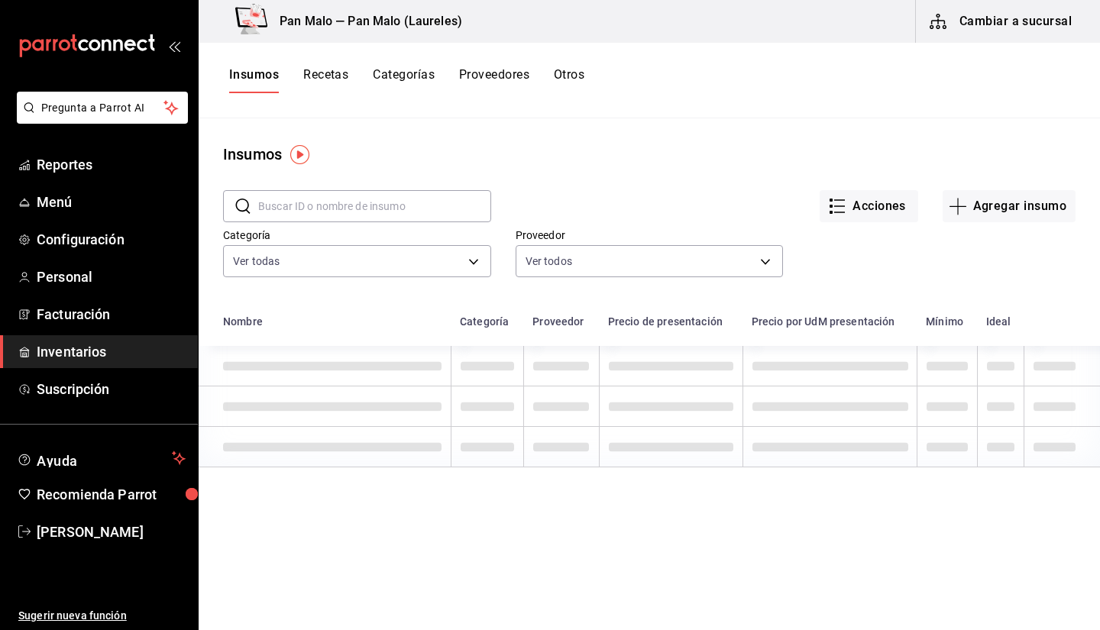
click at [536, 13] on button "Cambiar a sucursal" at bounding box center [1002, 21] width 172 height 43
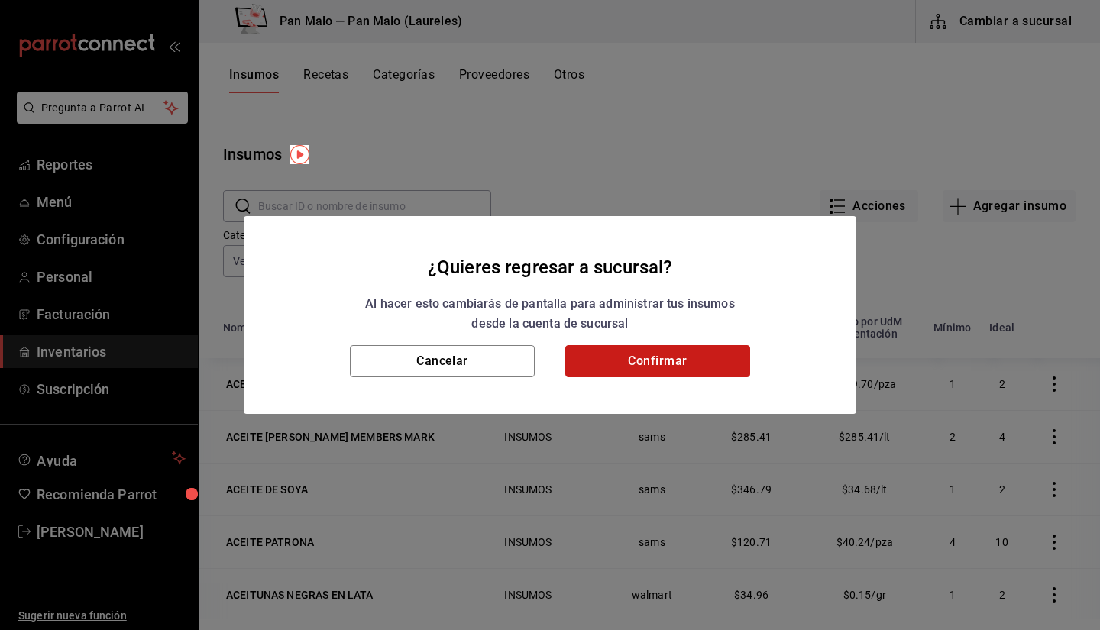
click at [536, 366] on button "Confirmar" at bounding box center [657, 361] width 185 height 32
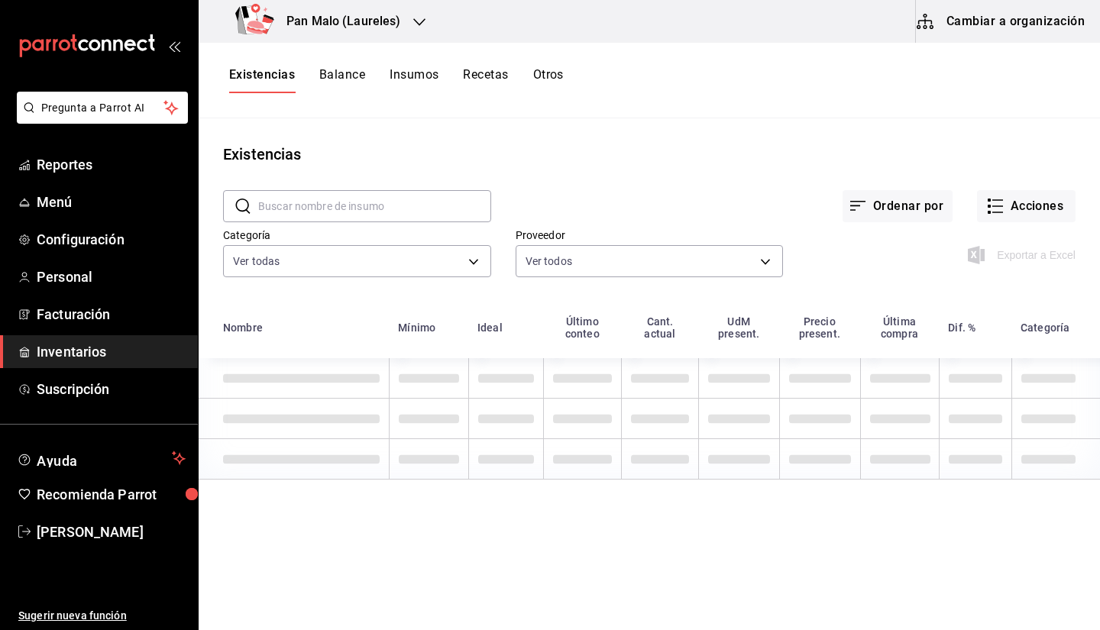
click at [345, 22] on h3 "Pan Malo (Laureles)" at bounding box center [337, 21] width 127 height 18
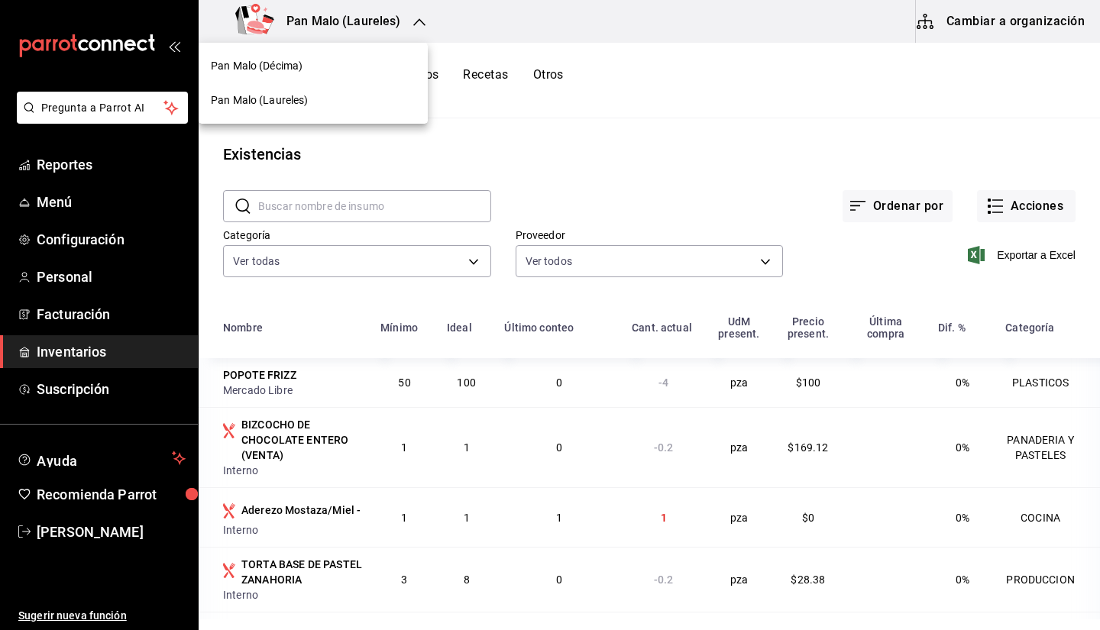
click at [341, 77] on div "Pan Malo (Décima)" at bounding box center [313, 66] width 229 height 34
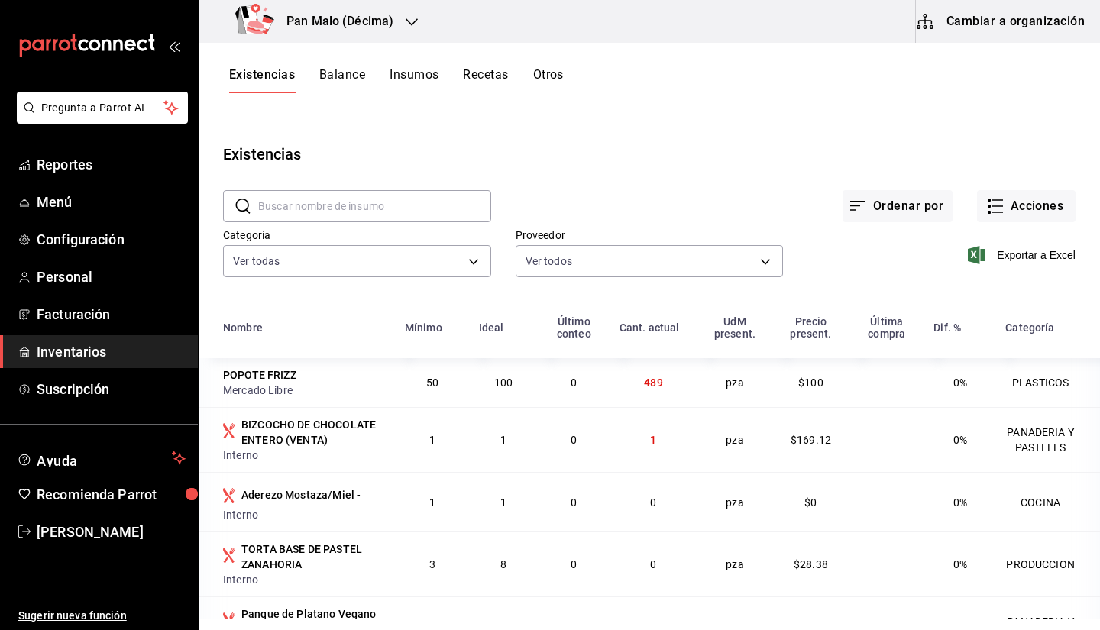
click at [476, 154] on div "Existencias" at bounding box center [649, 154] width 901 height 23
click at [1030, 205] on button "Acciones" at bounding box center [1026, 206] width 99 height 32
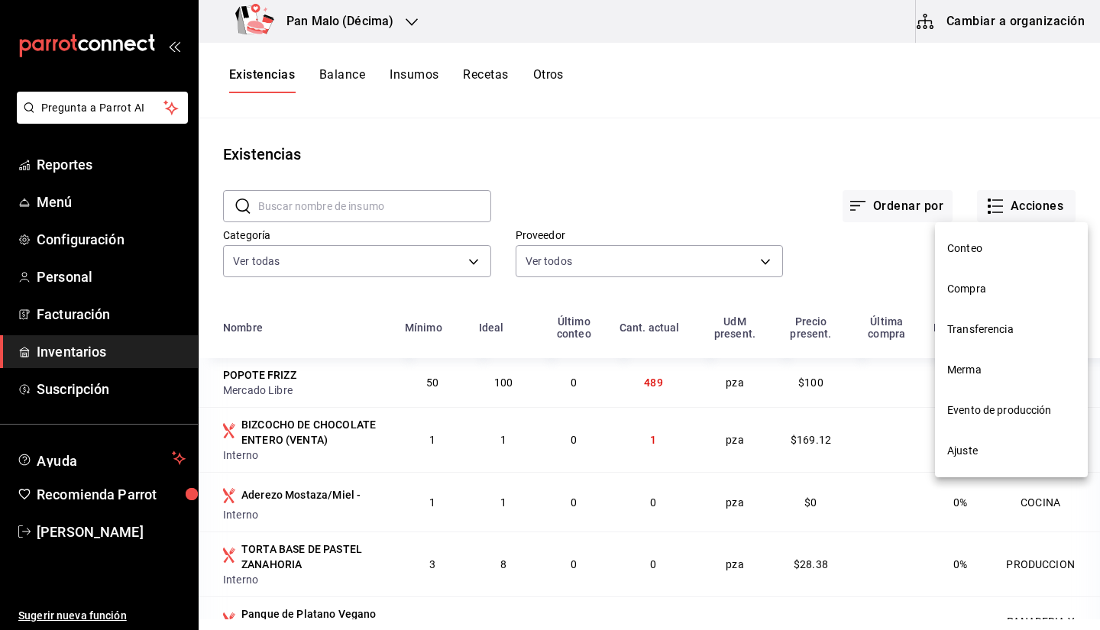
click at [980, 298] on li "Compra" at bounding box center [1011, 289] width 153 height 40
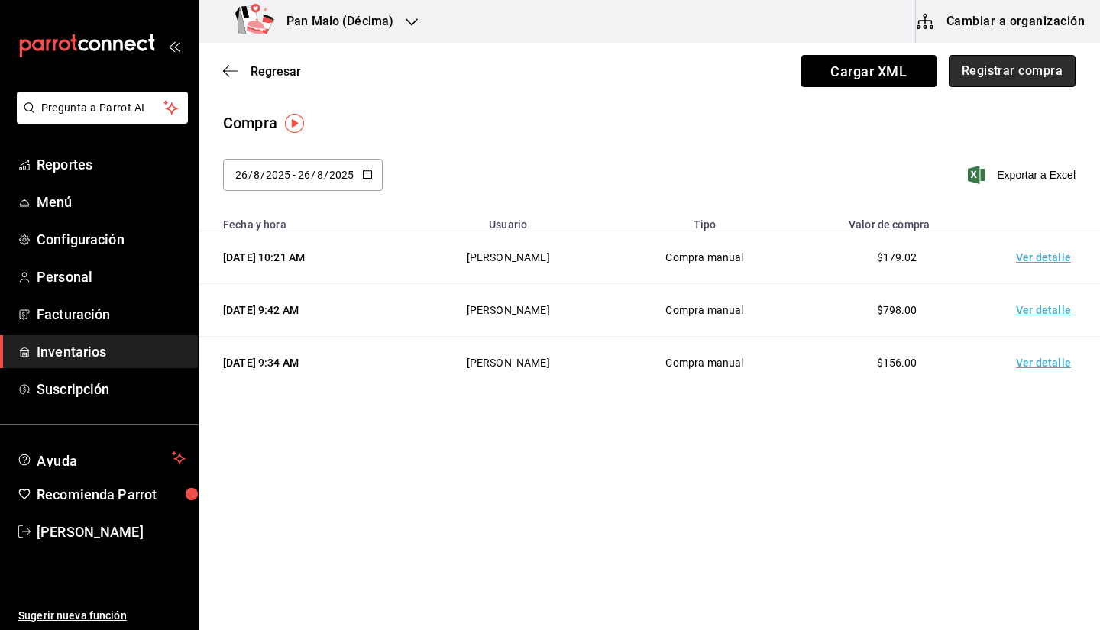
click at [979, 86] on button "Registrar compra" at bounding box center [1012, 71] width 127 height 32
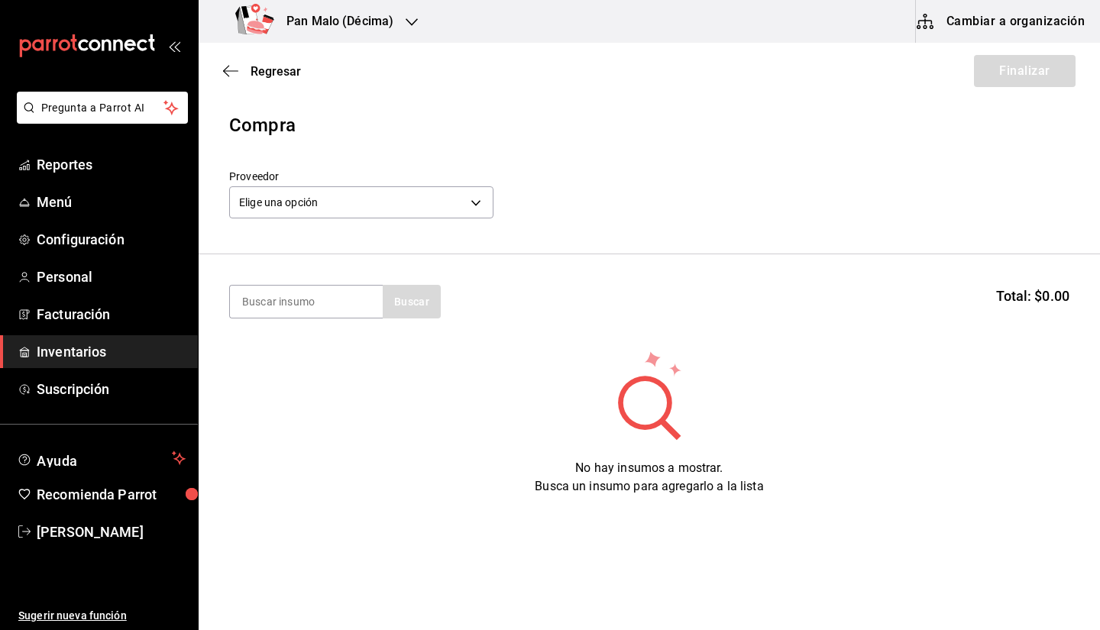
click at [328, 284] on section "Buscar Total: $0.00" at bounding box center [649, 301] width 901 height 95
click at [309, 312] on input at bounding box center [306, 302] width 153 height 32
type input "tote"
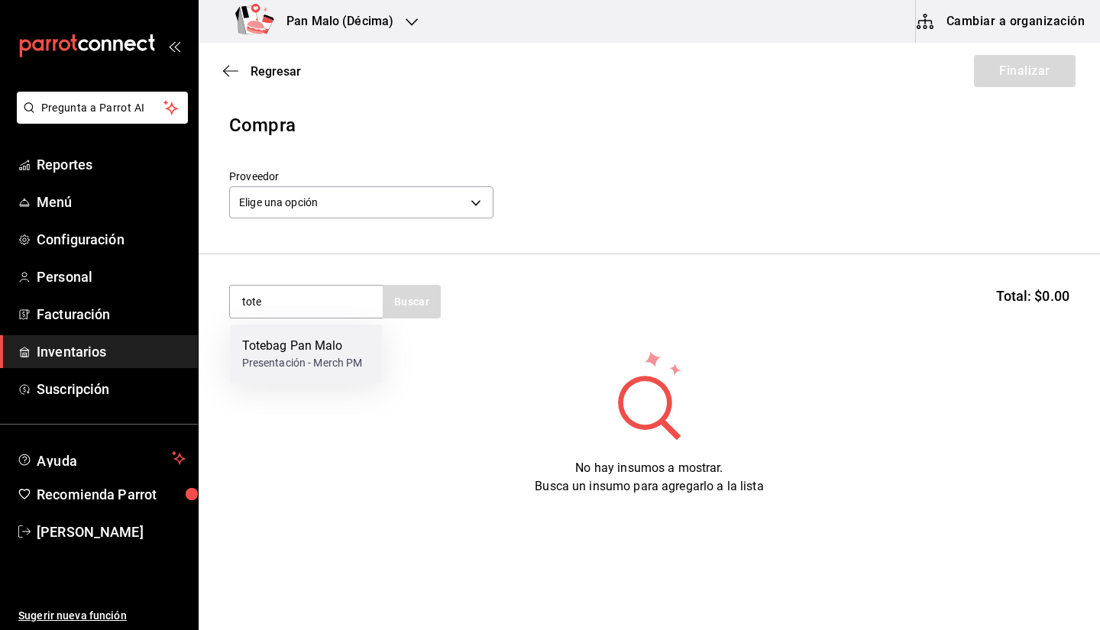
click at [303, 341] on div "Totebag Pan Malo" at bounding box center [302, 346] width 121 height 18
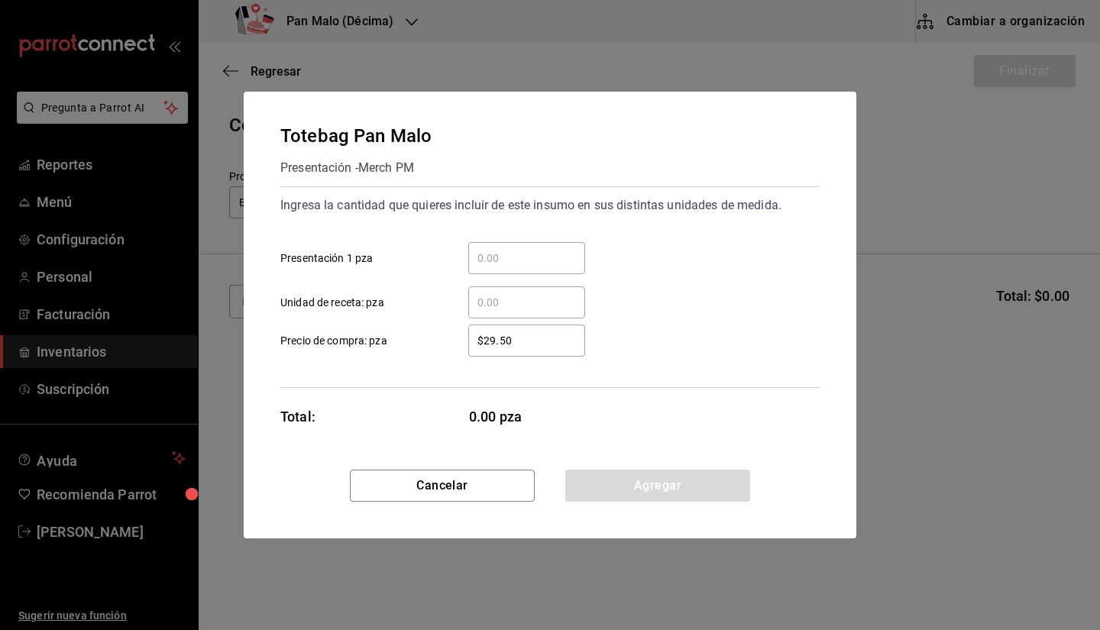
click at [492, 260] on input "​ Presentación 1 pza" at bounding box center [526, 258] width 117 height 18
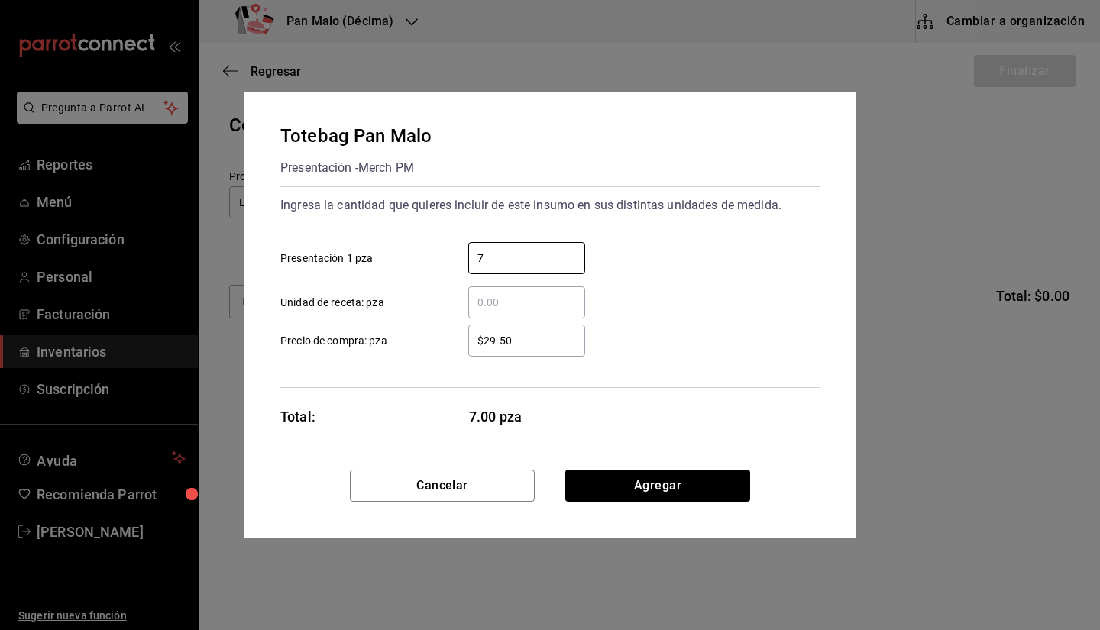
type input "7"
drag, startPoint x: 648, startPoint y: 459, endPoint x: 640, endPoint y: 471, distance: 13.8
click at [648, 459] on div "Totebag Pan Malo Presentación - Merch PM Ingresa la cantidad que quieres inclui…" at bounding box center [550, 281] width 613 height 378
click at [632, 486] on button "Agregar" at bounding box center [657, 486] width 185 height 32
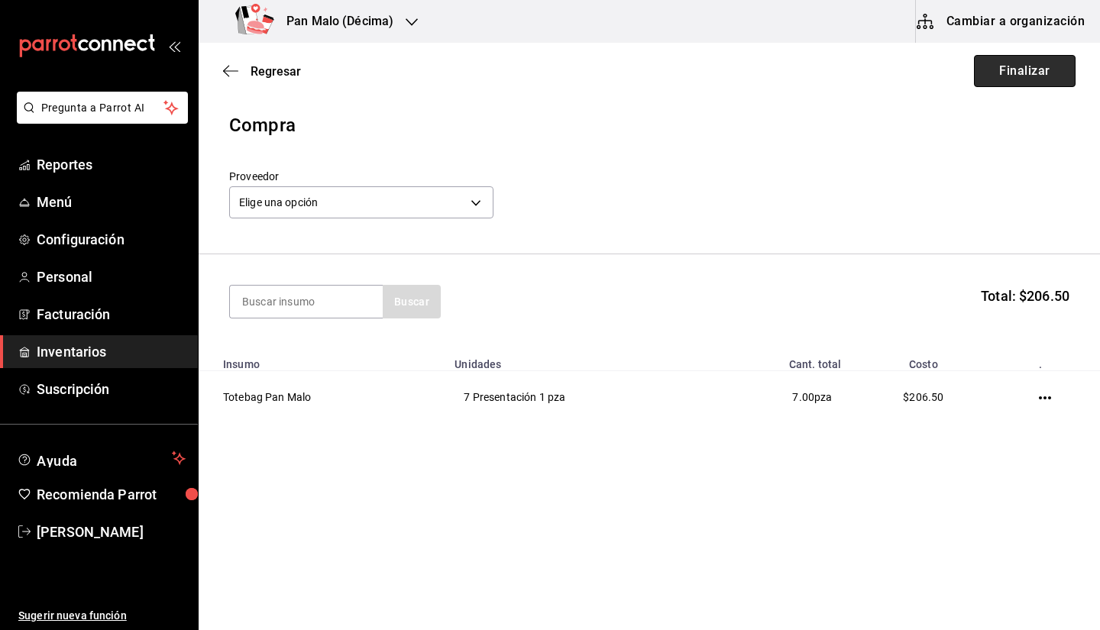
click at [1001, 71] on button "Finalizar" at bounding box center [1025, 71] width 102 height 32
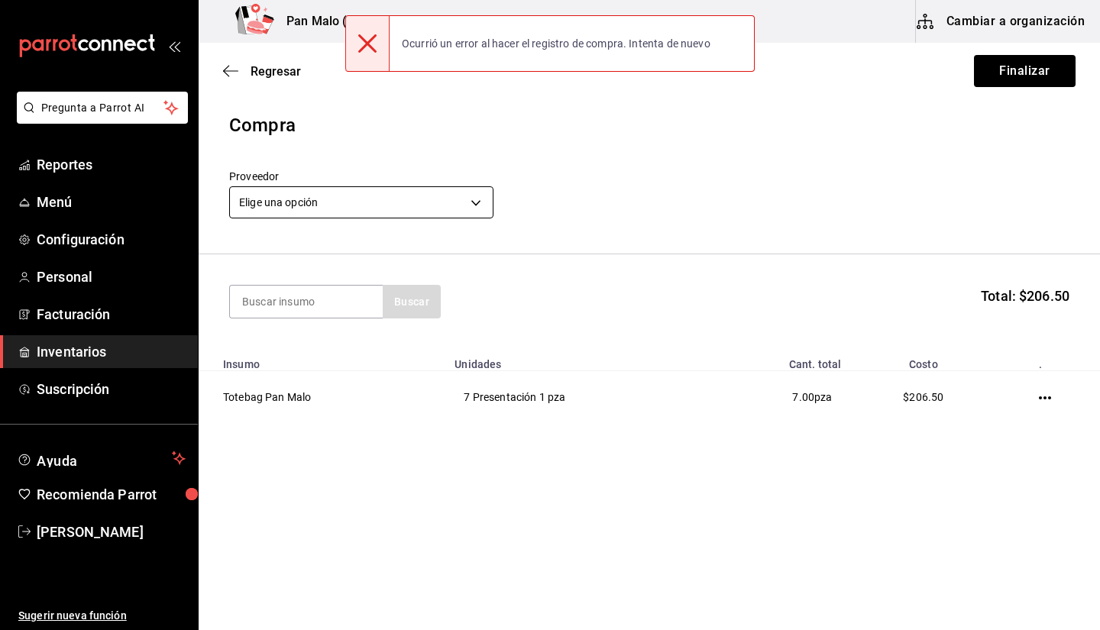
click at [448, 196] on body "Pregunta a Parrot AI Reportes Menú Configuración Personal Facturación Inventari…" at bounding box center [550, 272] width 1100 height 544
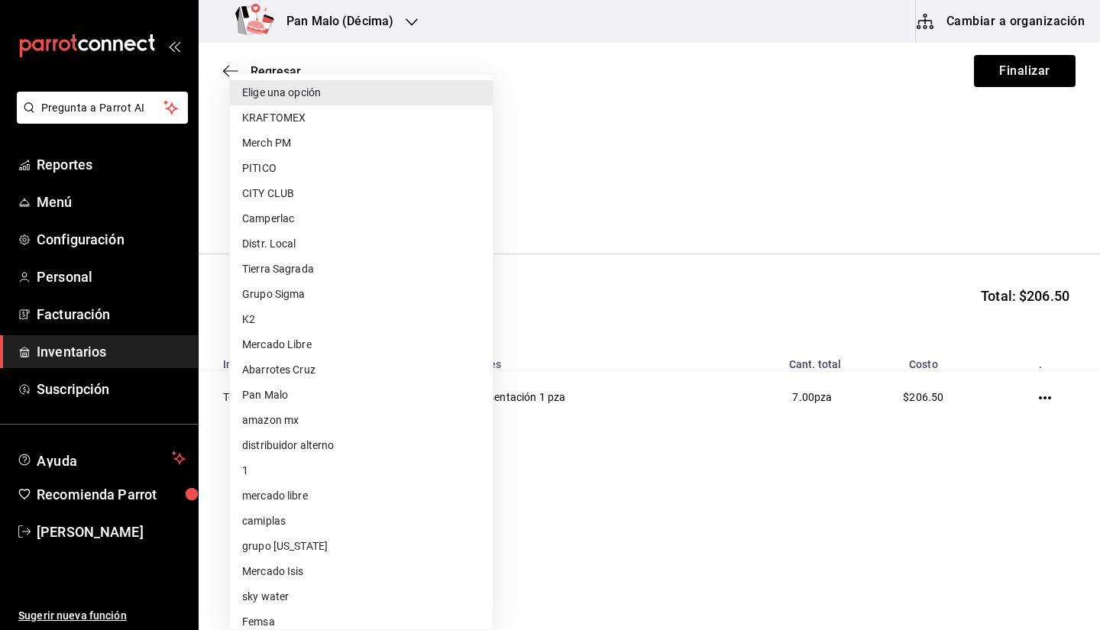
click at [536, 186] on div at bounding box center [550, 315] width 1100 height 630
